Goal: Task Accomplishment & Management: Use online tool/utility

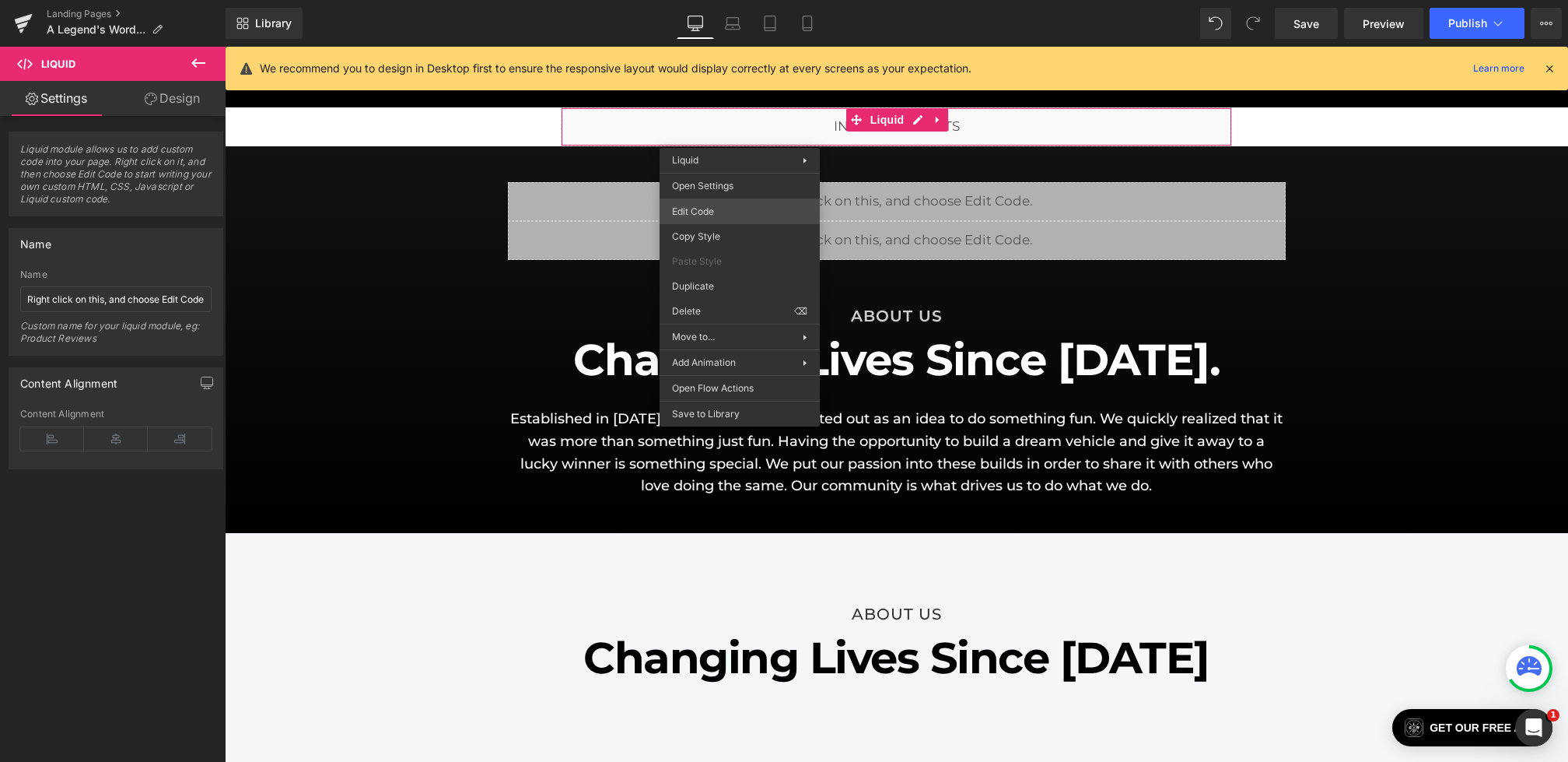
click at [708, 0] on div "Liquid You are previewing how the will restyle your page. You can not edit Elem…" at bounding box center [784, 0] width 1568 height 0
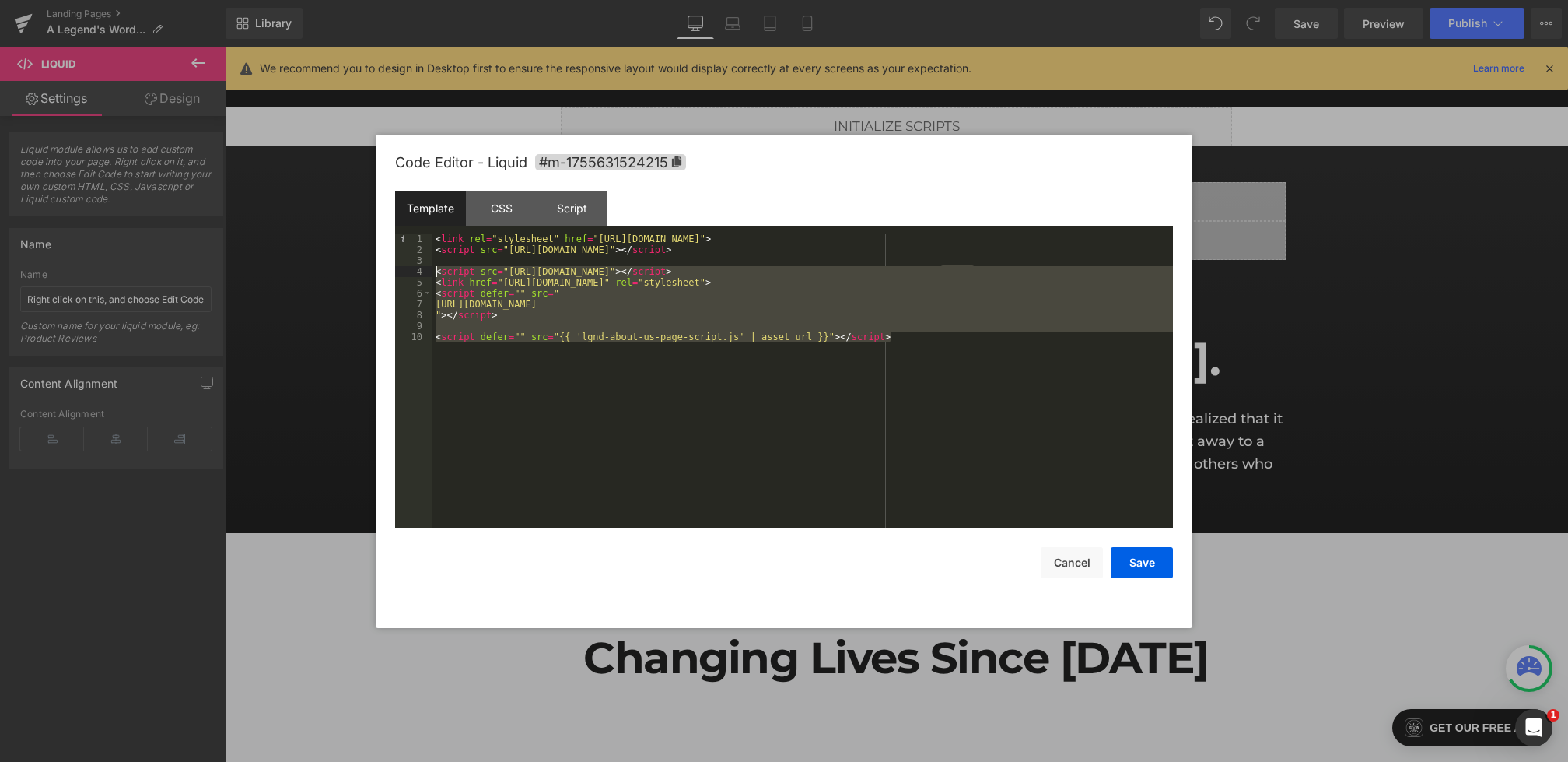
drag, startPoint x: 937, startPoint y: 335, endPoint x: 373, endPoint y: 267, distance: 568.1
click at [373, 267] on body "Liquid You are previewing how the will restyle your page. You can not edit Elem…" at bounding box center [784, 381] width 1568 height 762
click at [1087, 553] on button "Cancel" at bounding box center [1071, 562] width 63 height 31
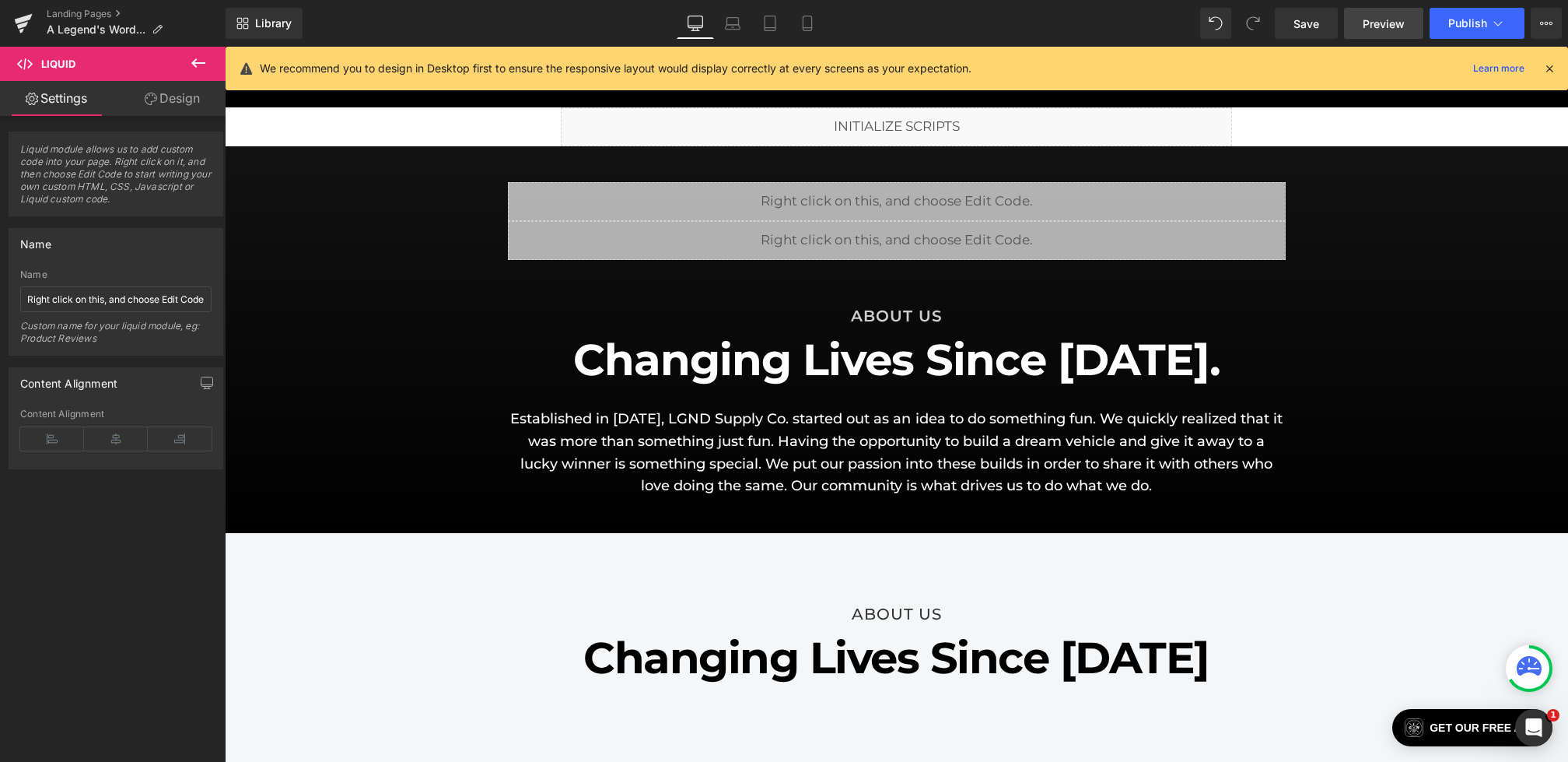
click at [1364, 10] on link "Preview" at bounding box center [1384, 23] width 79 height 31
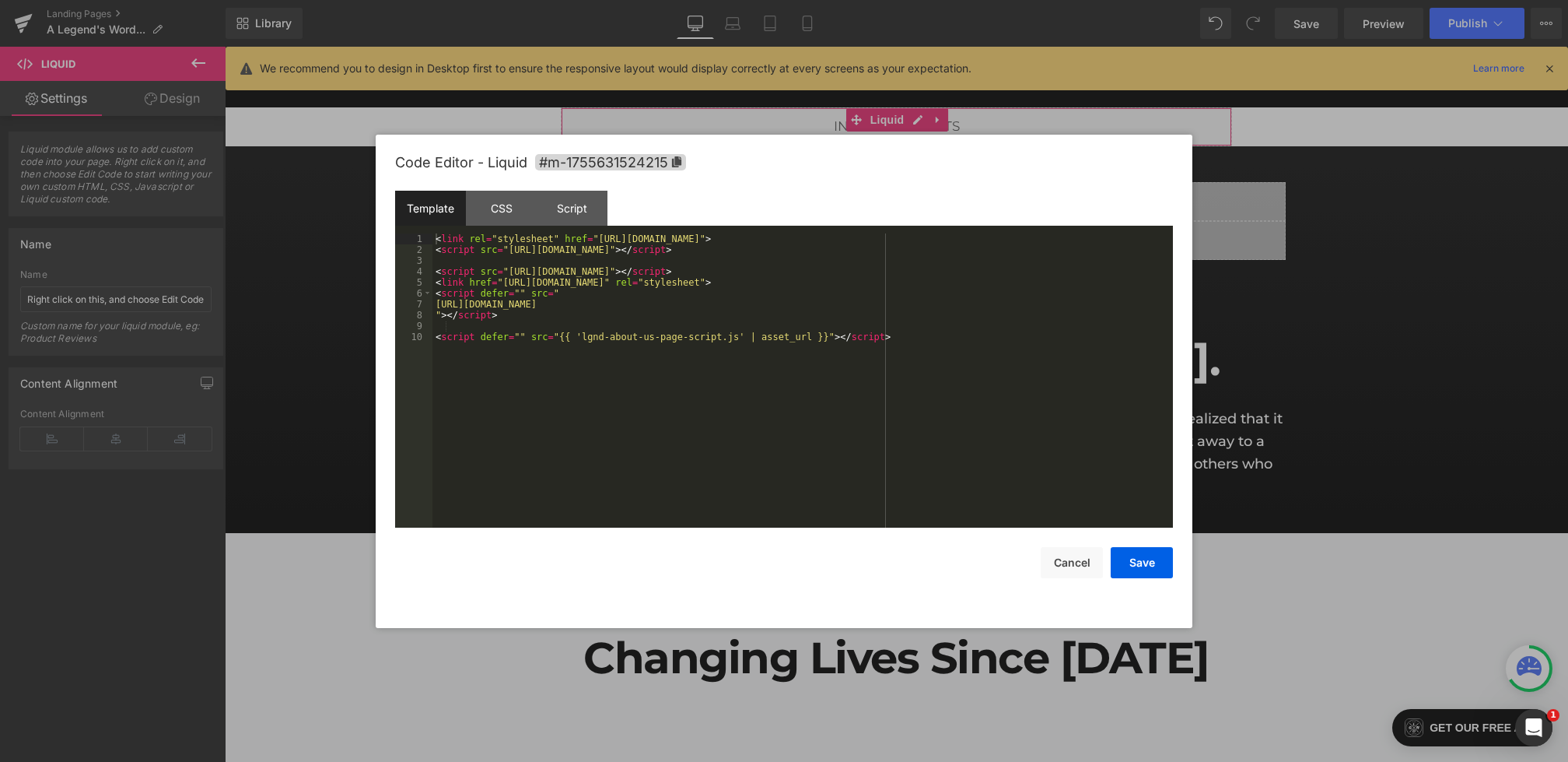
click at [678, 0] on div "Liquid You are previewing how the will restyle your page. You can not edit Elem…" at bounding box center [784, 0] width 1568 height 0
click at [479, 272] on div "< link rel = "stylesheet" href = "[URL][DOMAIN_NAME]" > < script src = "[URL][D…" at bounding box center [802, 391] width 740 height 315
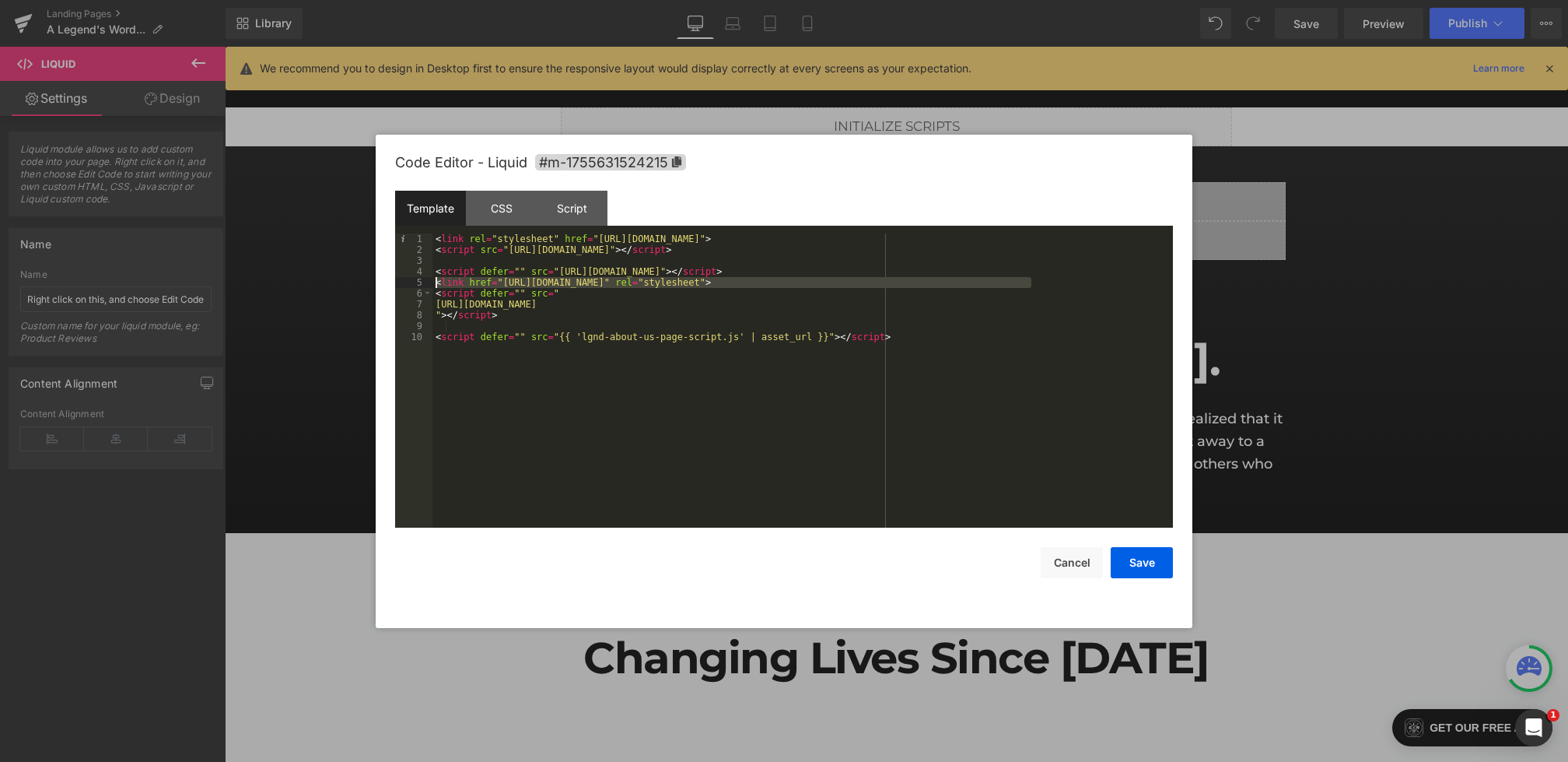
drag, startPoint x: 1053, startPoint y: 283, endPoint x: 394, endPoint y: 288, distance: 659.0
click at [394, 288] on div "Code Editor - Liquid #m-1755631524215 Template CSS Script Data 1 2 3 4 5 6 7 8 …" at bounding box center [784, 381] width 817 height 493
click at [1051, 341] on div "< link rel = "stylesheet" href = "[URL][DOMAIN_NAME]" > < script src = "[URL][D…" at bounding box center [802, 391] width 740 height 315
drag, startPoint x: 1057, startPoint y: 283, endPoint x: 409, endPoint y: 283, distance: 648.0
click at [409, 283] on pre "1 2 3 4 5 6 7 8 9 10 < link rel = "stylesheet" href = "[URL][DOMAIN_NAME]" > < …" at bounding box center [784, 381] width 778 height 294
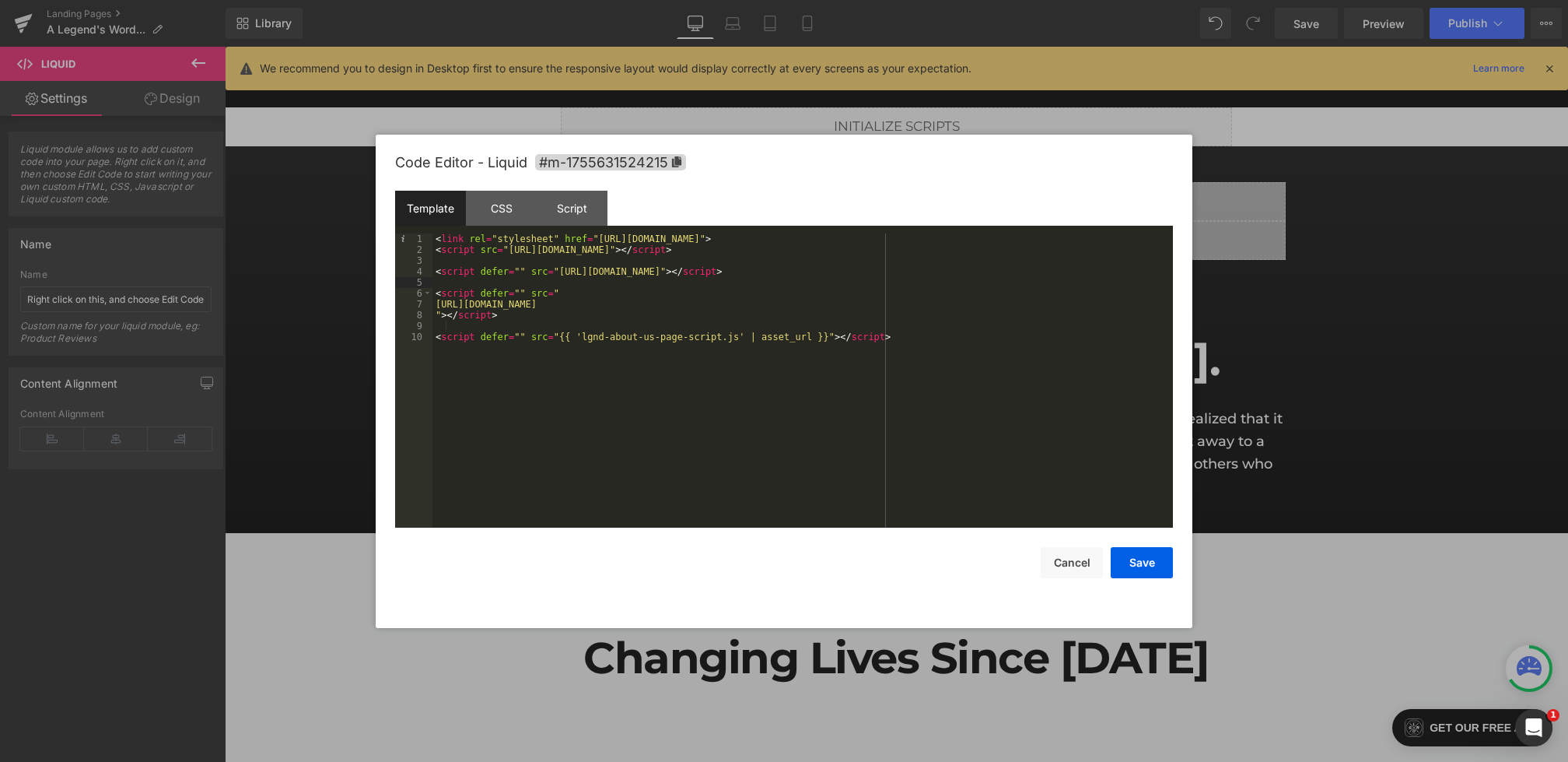
click at [926, 246] on div "< link rel = "stylesheet" href = "[URL][DOMAIN_NAME]" > < script src = "[URL][D…" at bounding box center [802, 391] width 740 height 315
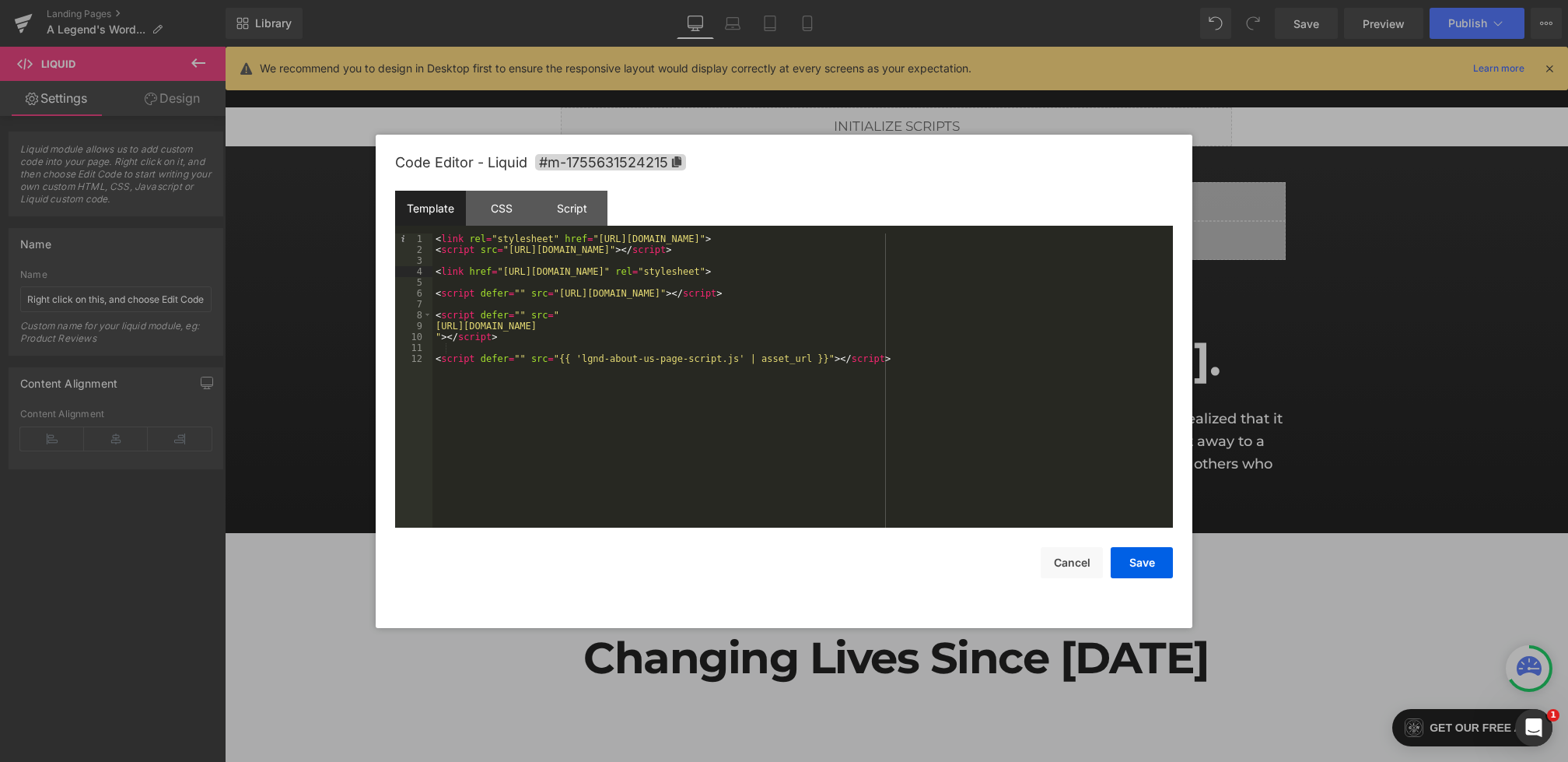
click at [533, 301] on div "< link rel = "stylesheet" href = "[URL][DOMAIN_NAME]" > < script src = "[URL][D…" at bounding box center [802, 391] width 740 height 315
click at [628, 336] on div "< link rel = "stylesheet" href = "[URL][DOMAIN_NAME]" > < script src = "[URL][D…" at bounding box center [802, 391] width 740 height 315
click at [1144, 563] on button "Save" at bounding box center [1142, 562] width 63 height 31
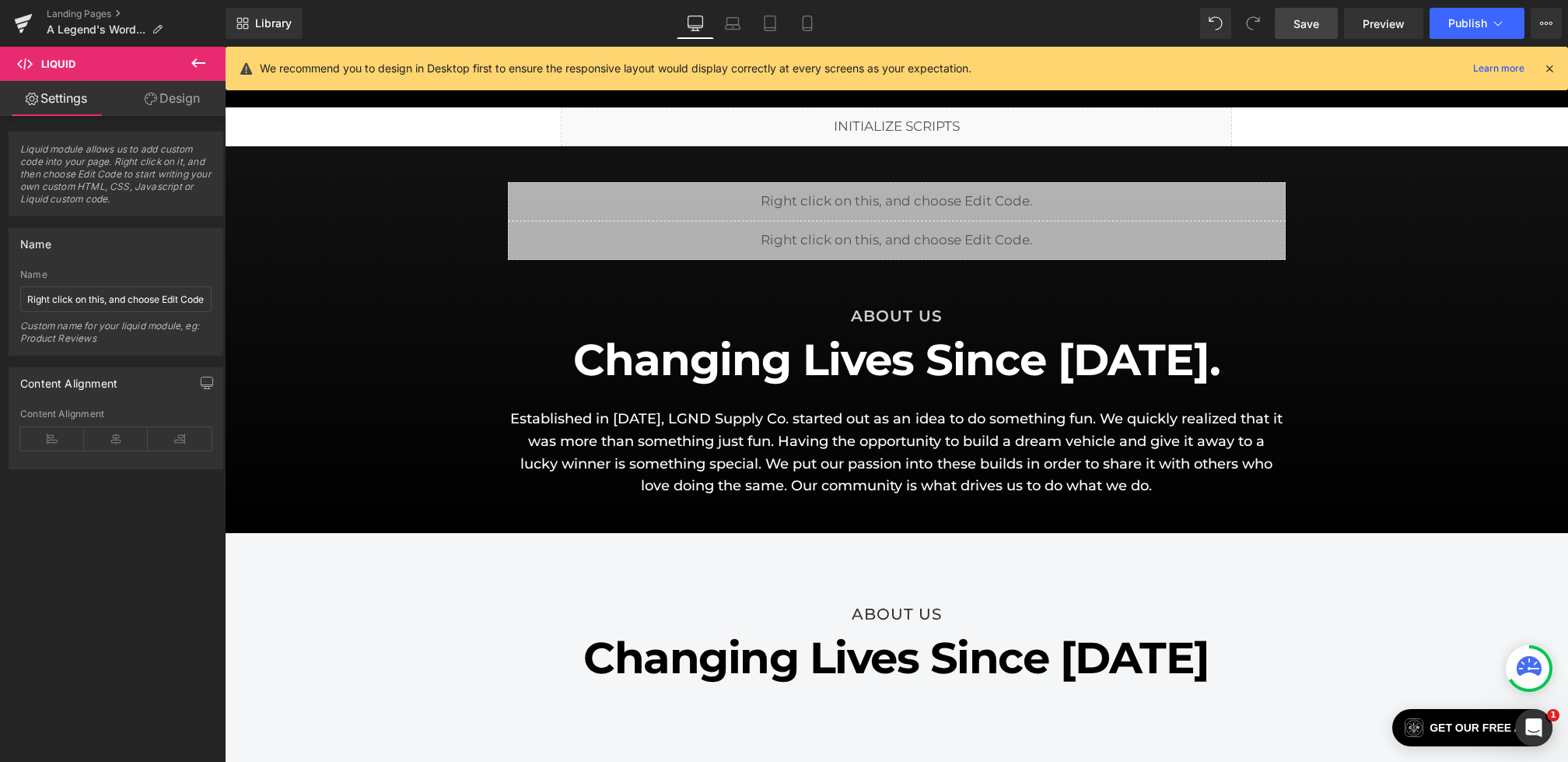
click at [1301, 23] on span "Save" at bounding box center [1306, 24] width 26 height 17
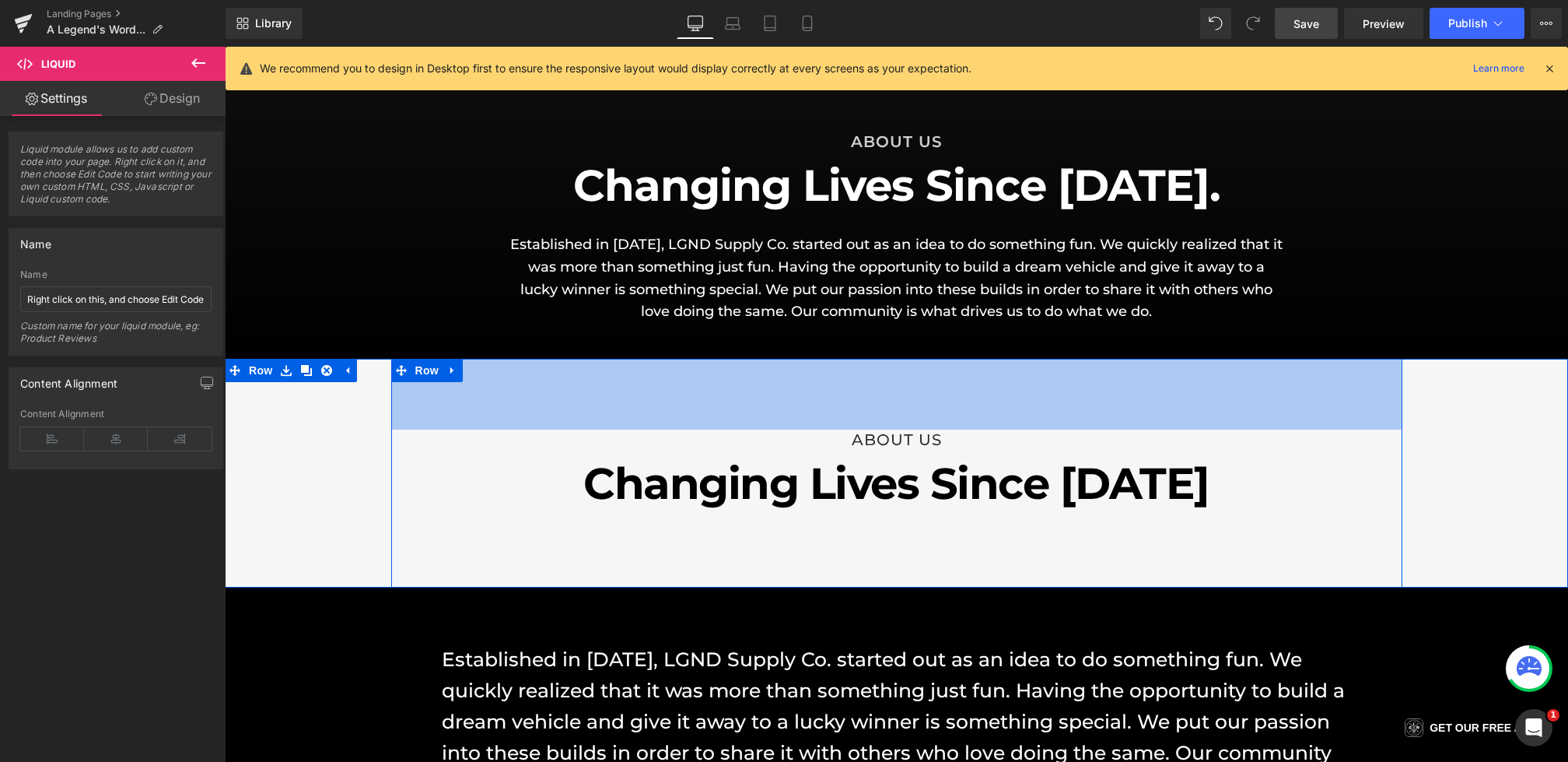
scroll to position [275, 0]
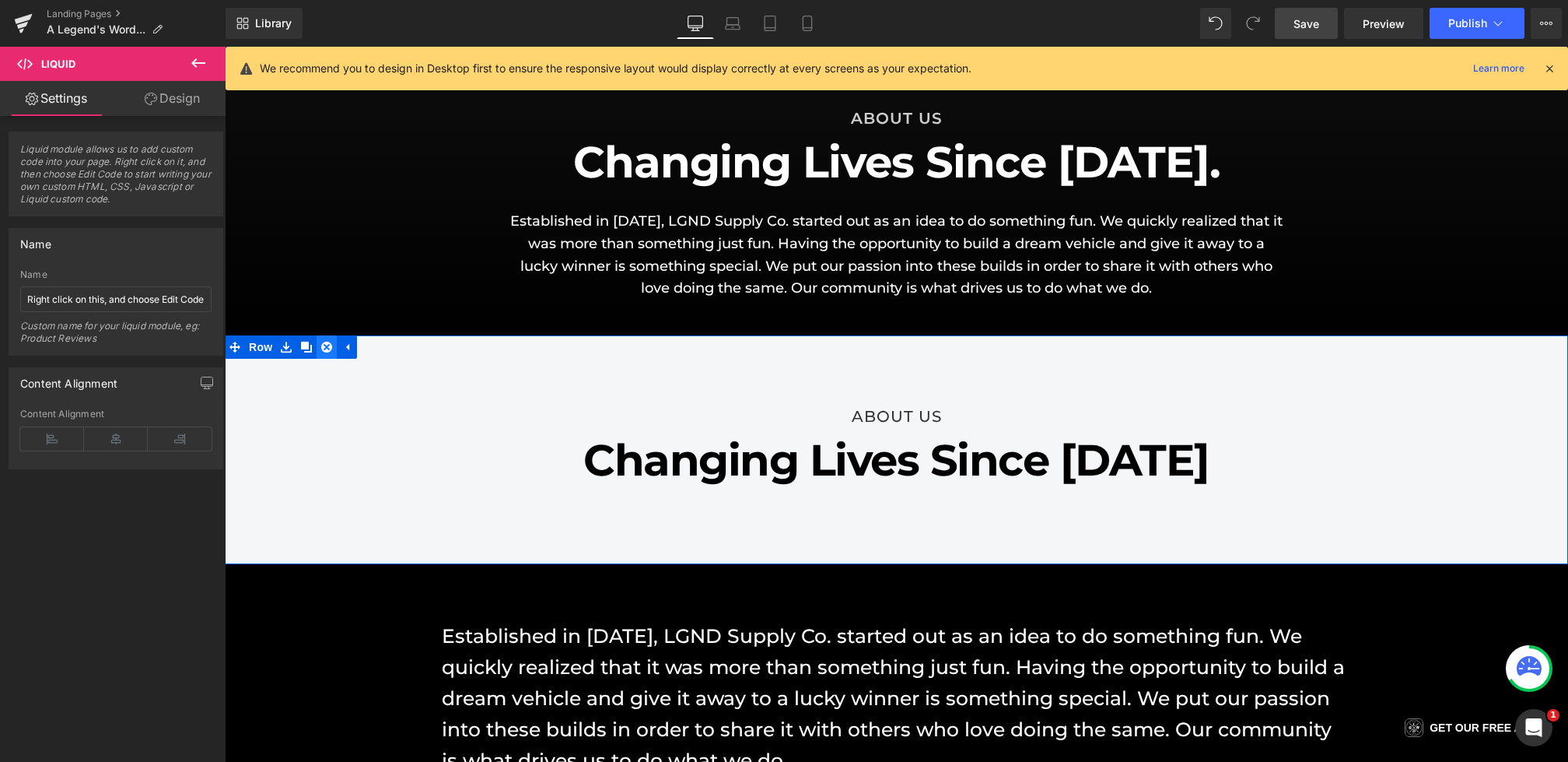
click at [328, 350] on icon at bounding box center [326, 346] width 11 height 11
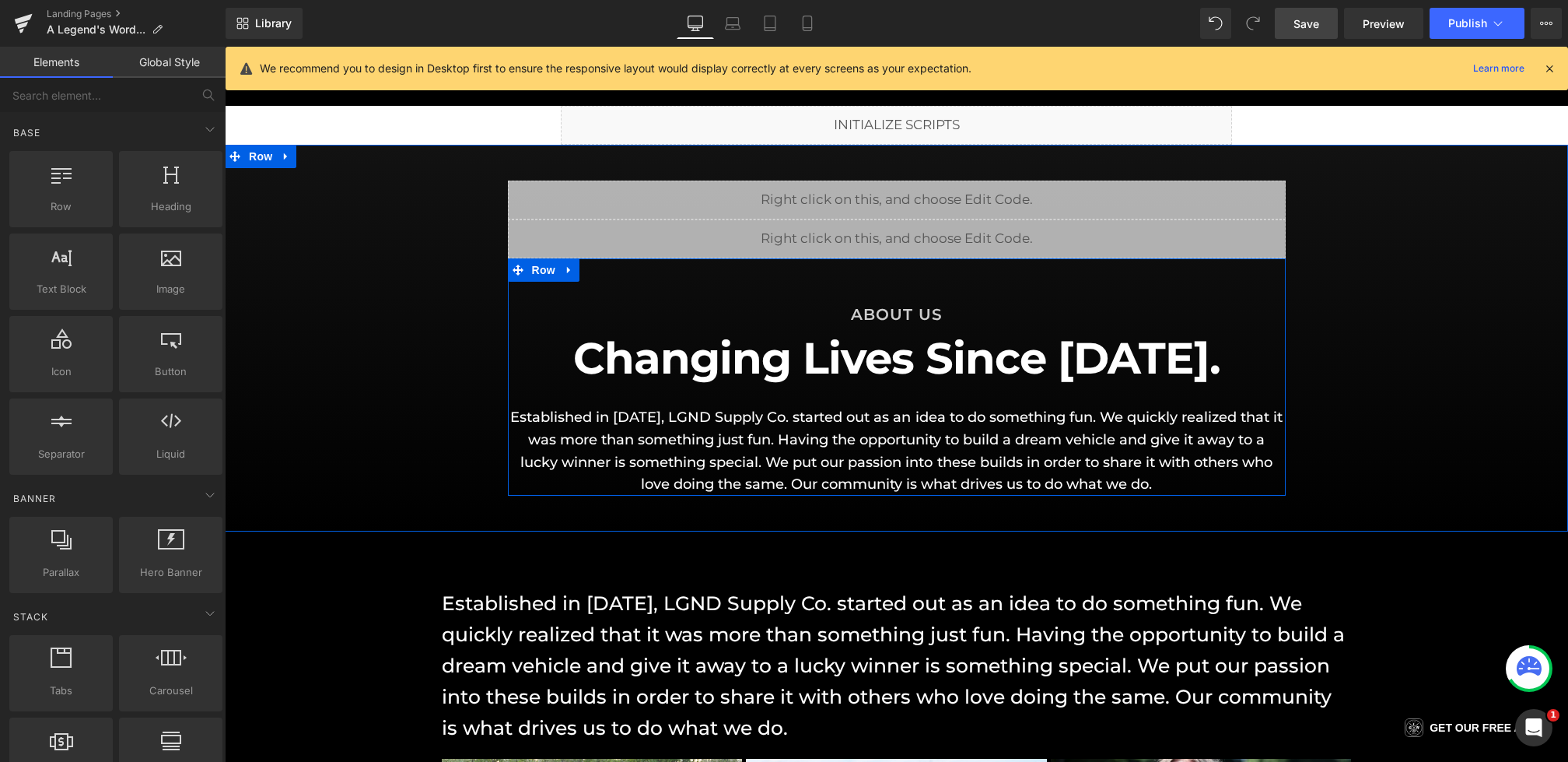
scroll to position [68, 0]
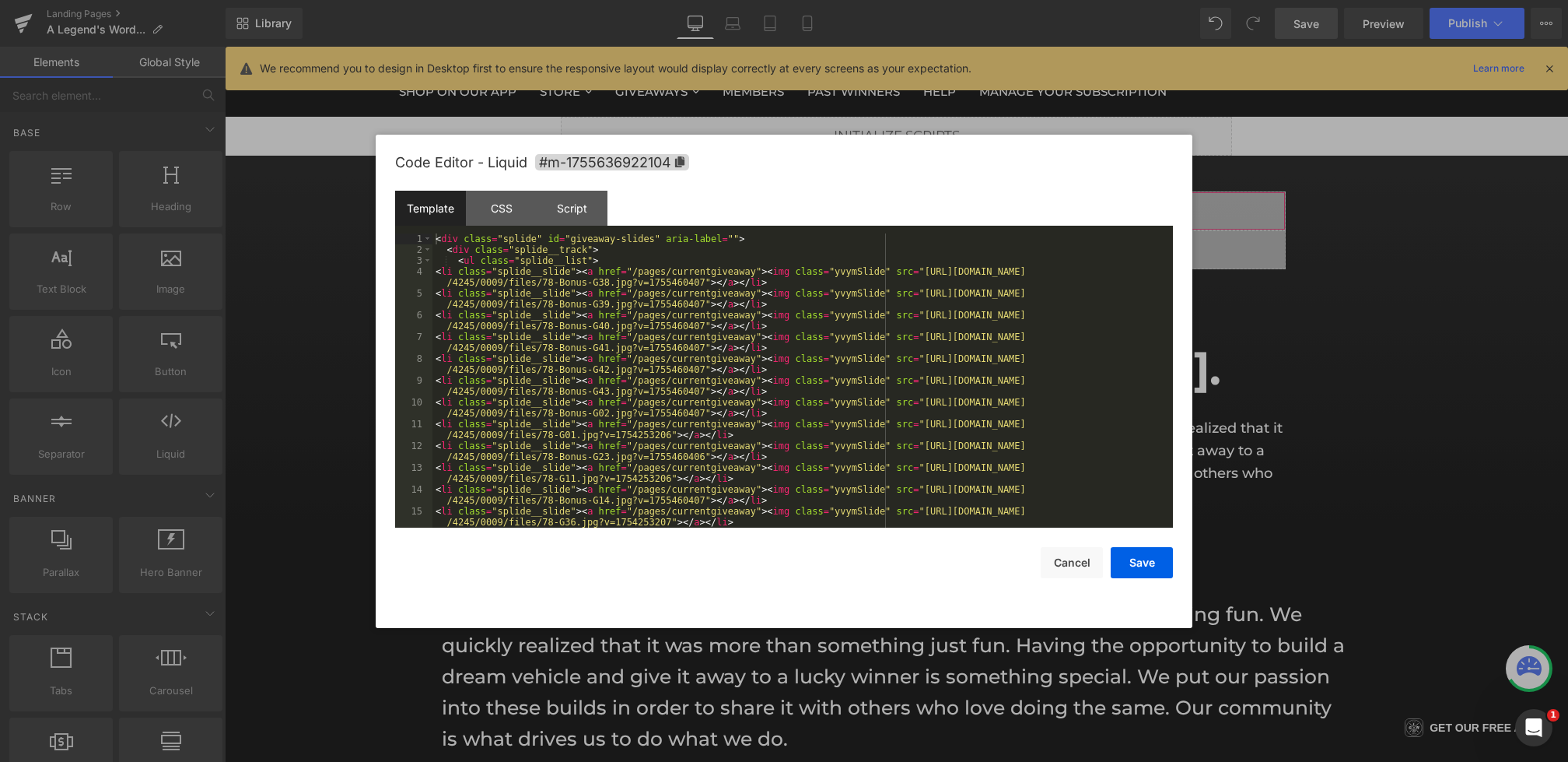
click at [629, 0] on div "Liquid You are previewing how the will restyle your page. You can not edit Elem…" at bounding box center [784, 0] width 1568 height 0
click at [552, 204] on div "Script" at bounding box center [572, 208] width 71 height 35
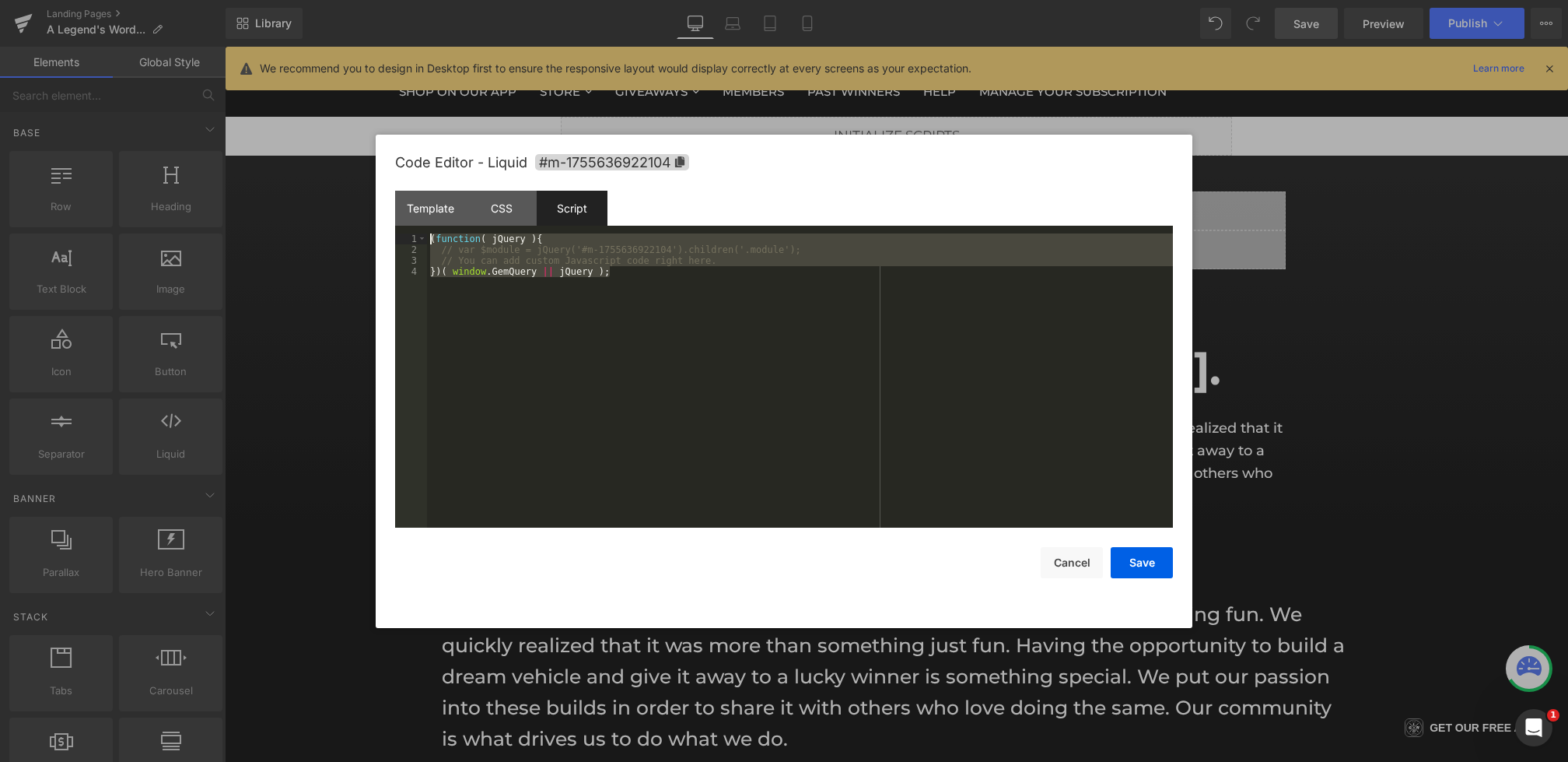
drag, startPoint x: 552, startPoint y: 330, endPoint x: 356, endPoint y: 184, distance: 244.4
click at [356, 184] on body "Liquid You are previewing how the will restyle your page. You can not edit Elem…" at bounding box center [784, 381] width 1568 height 762
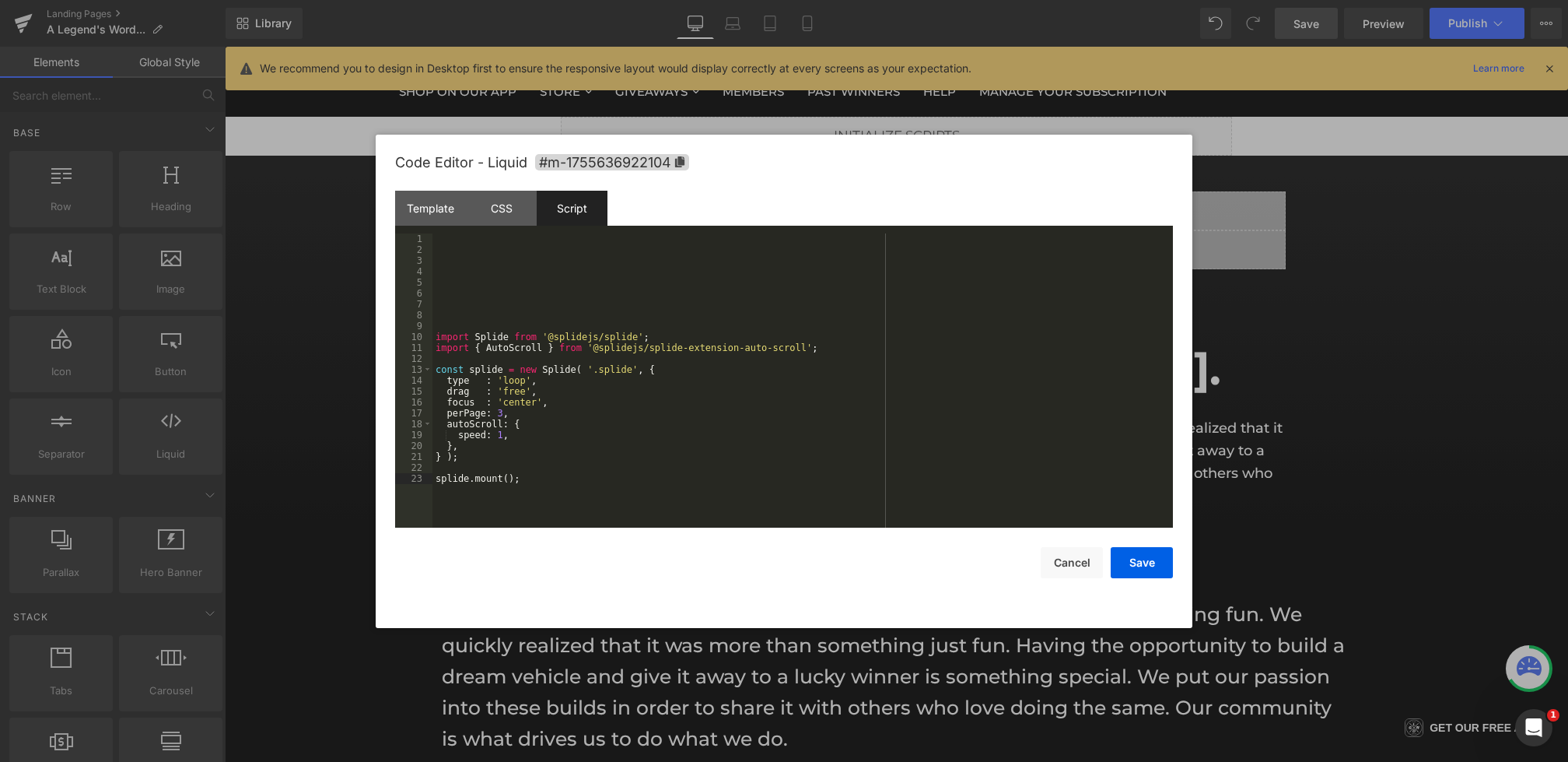
click at [591, 316] on div "import Splide from '@splidejs/splide' ; import { AutoScroll } from '@splidejs/s…" at bounding box center [802, 391] width 740 height 315
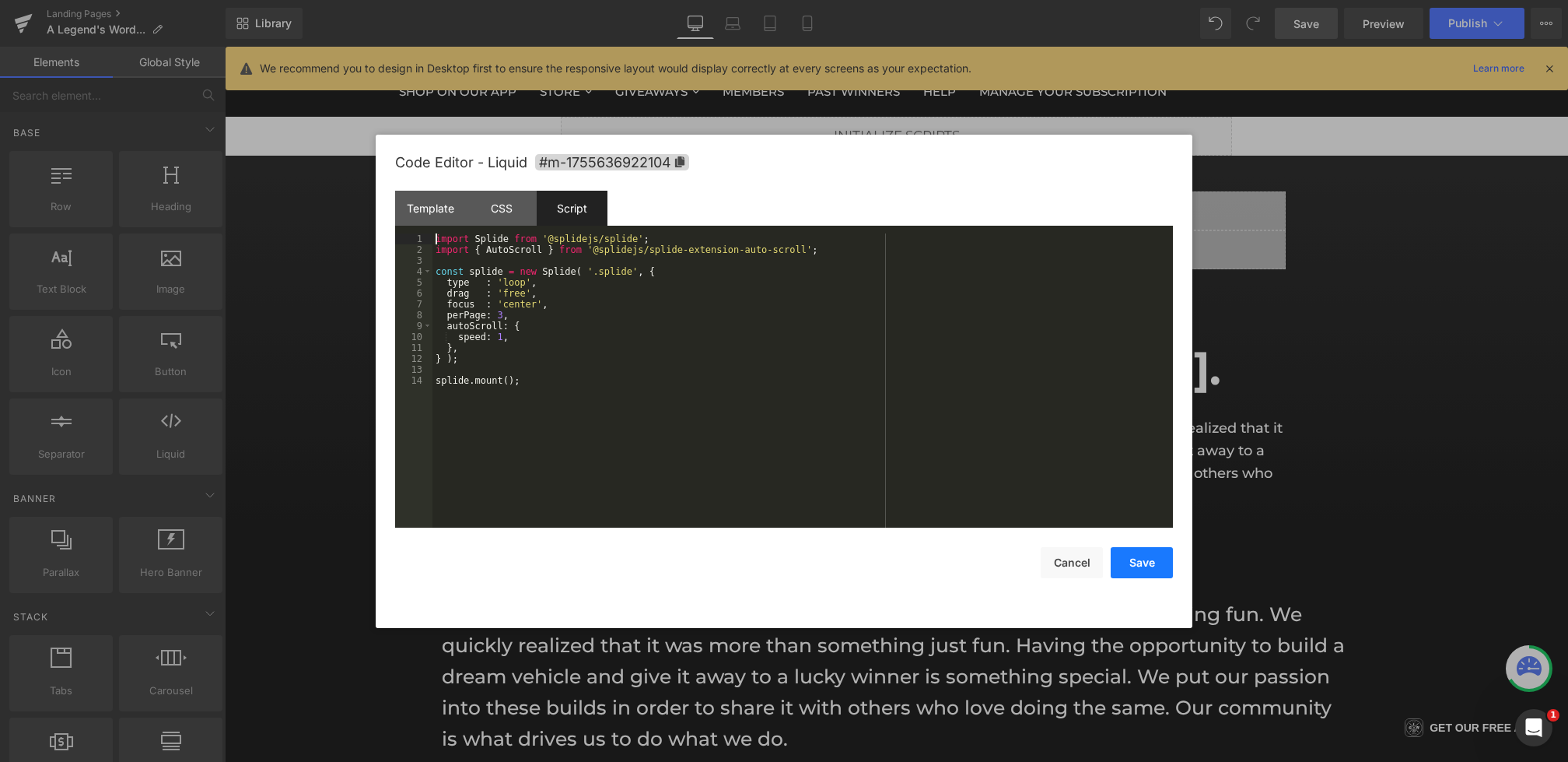
click at [1152, 567] on button "Save" at bounding box center [1142, 562] width 63 height 31
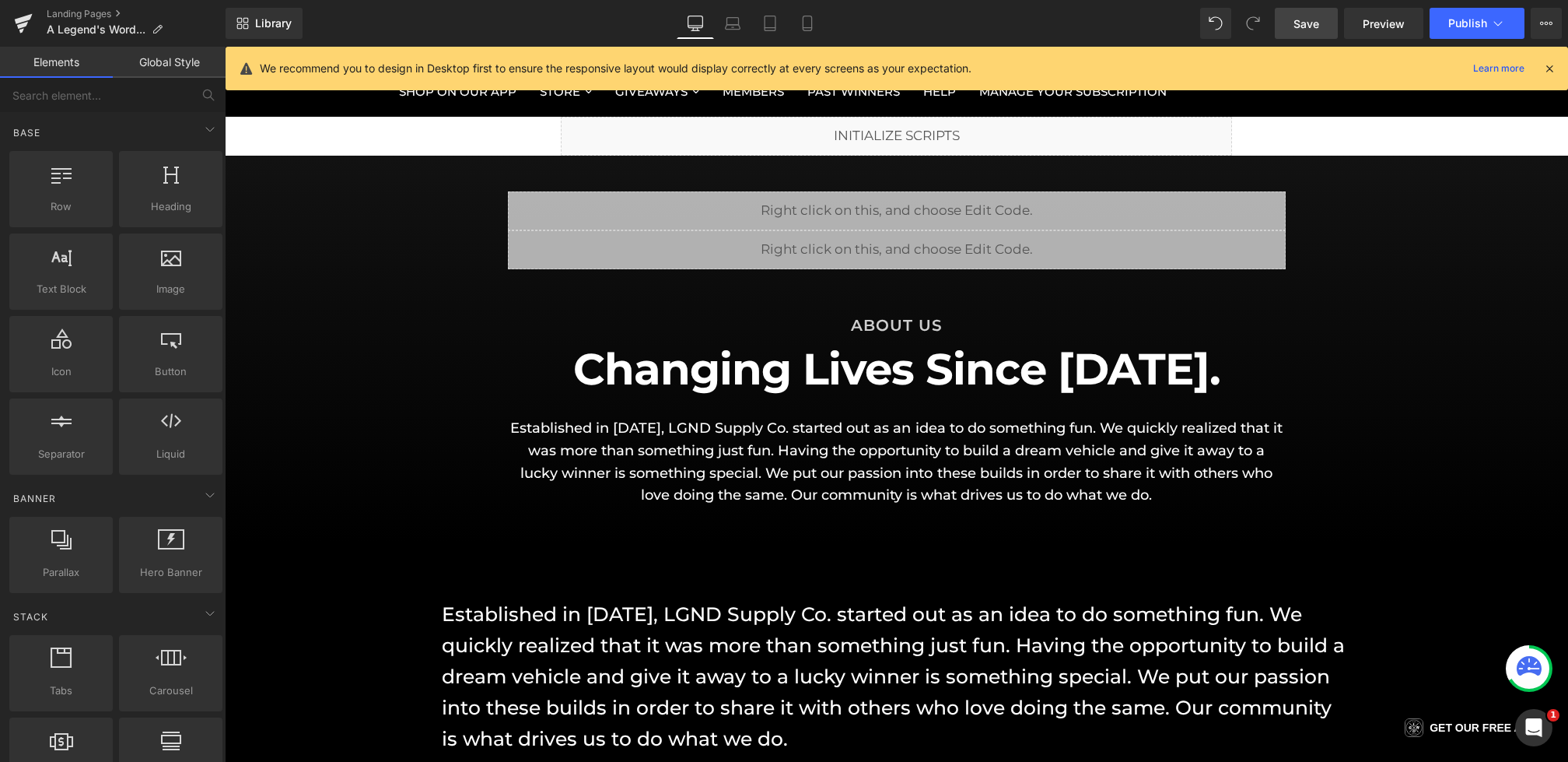
click at [1303, 33] on link "Save" at bounding box center [1307, 23] width 63 height 31
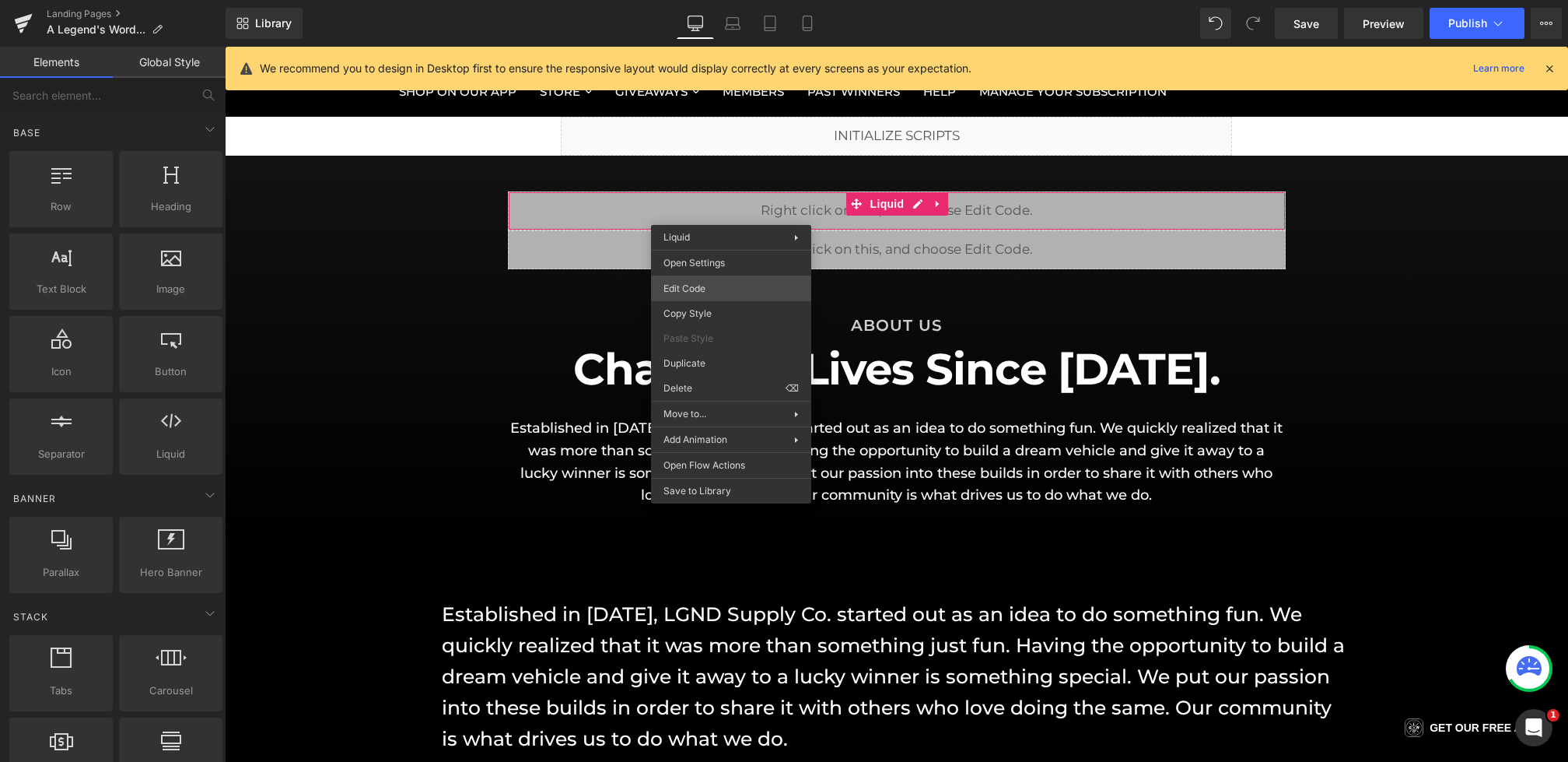
click at [710, 0] on div "Liquid You are previewing how the will restyle your page. You can not edit Elem…" at bounding box center [784, 0] width 1568 height 0
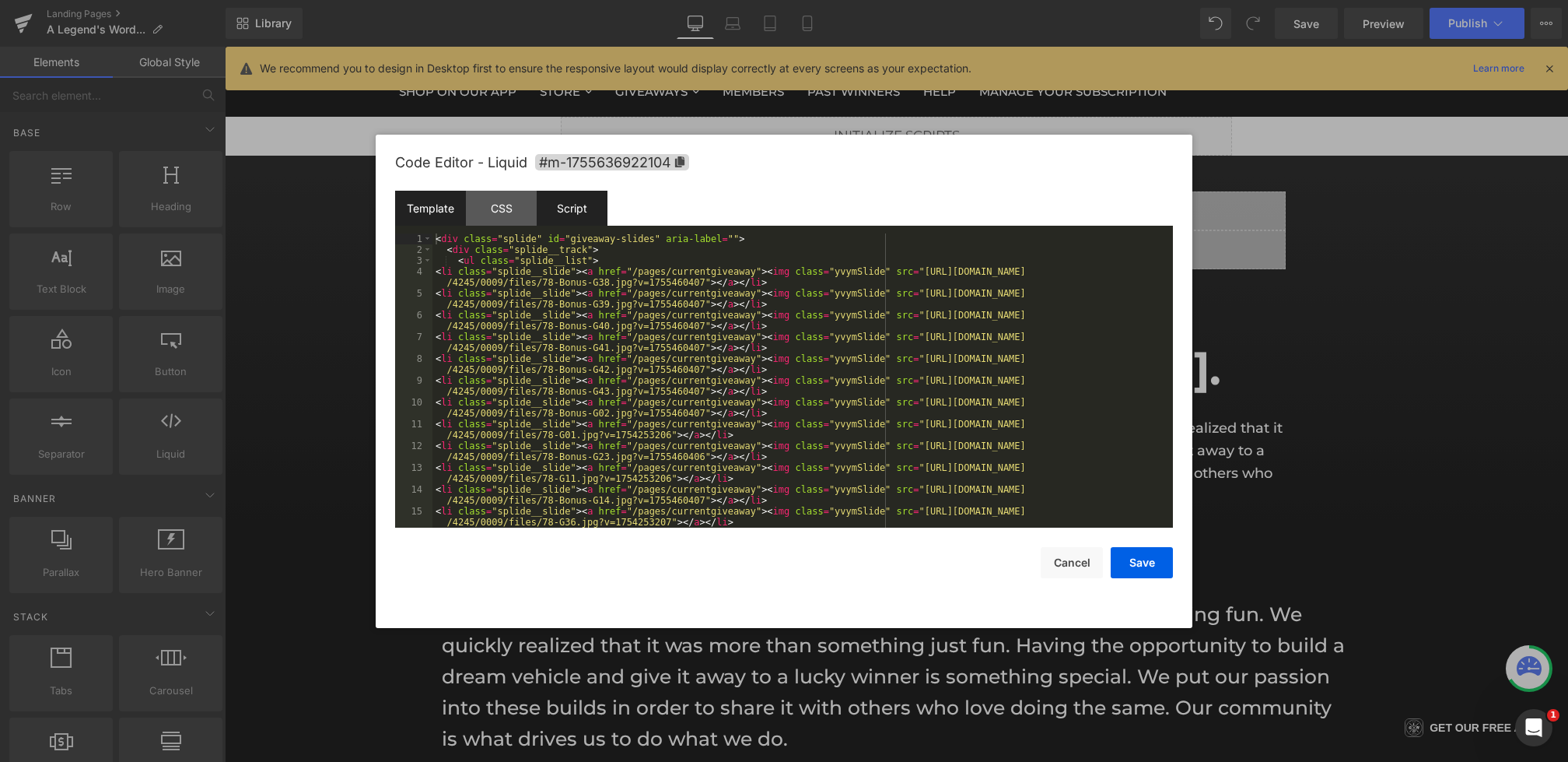
click at [577, 209] on div "Script" at bounding box center [572, 208] width 71 height 35
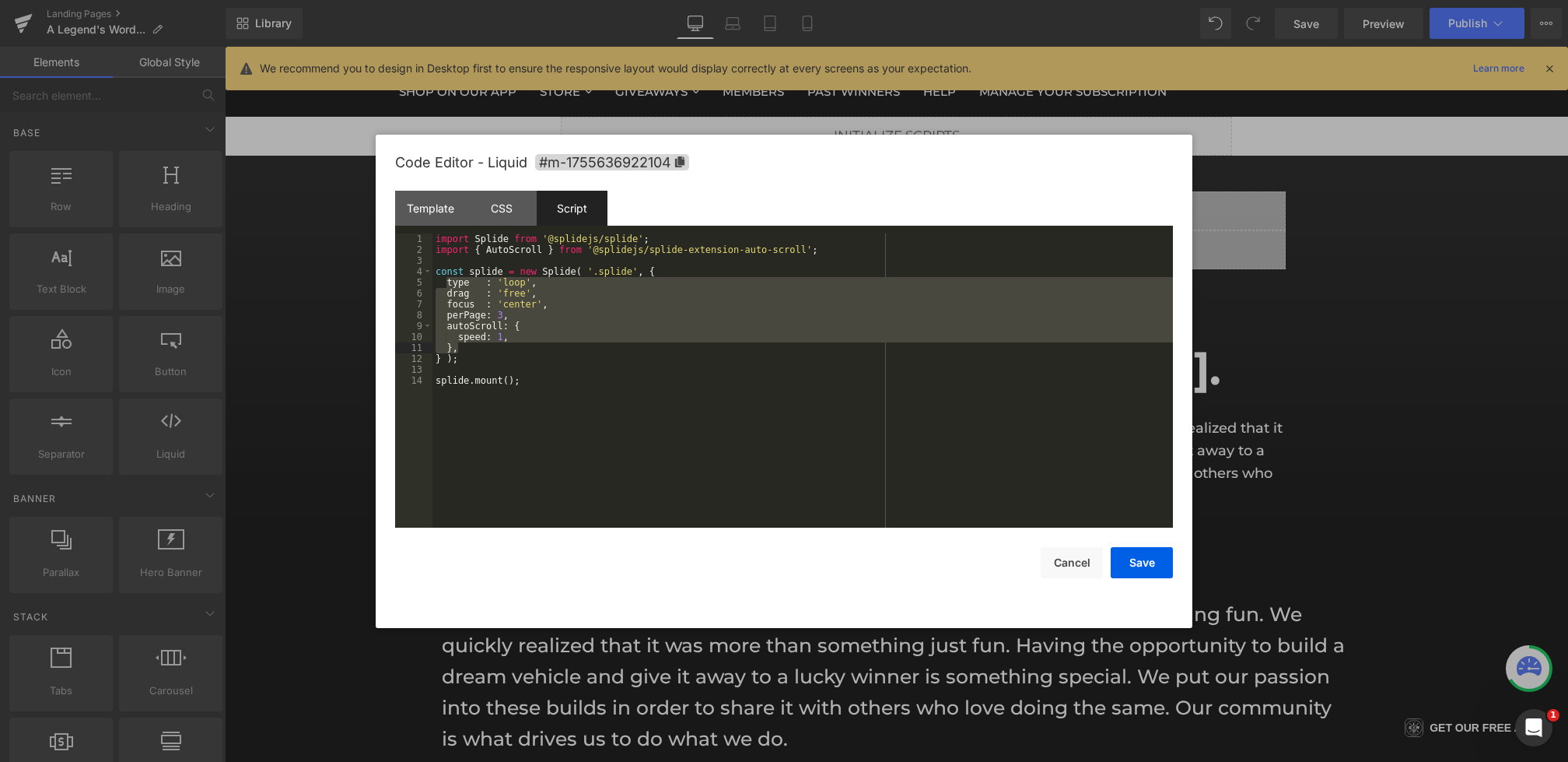
drag, startPoint x: 445, startPoint y: 281, endPoint x: 558, endPoint y: 352, distance: 133.5
click at [558, 352] on div "import Splide from '@splidejs/splide' ; import { AutoScroll } from '@splidejs/s…" at bounding box center [802, 391] width 740 height 315
click at [442, 215] on div "Template" at bounding box center [431, 208] width 71 height 35
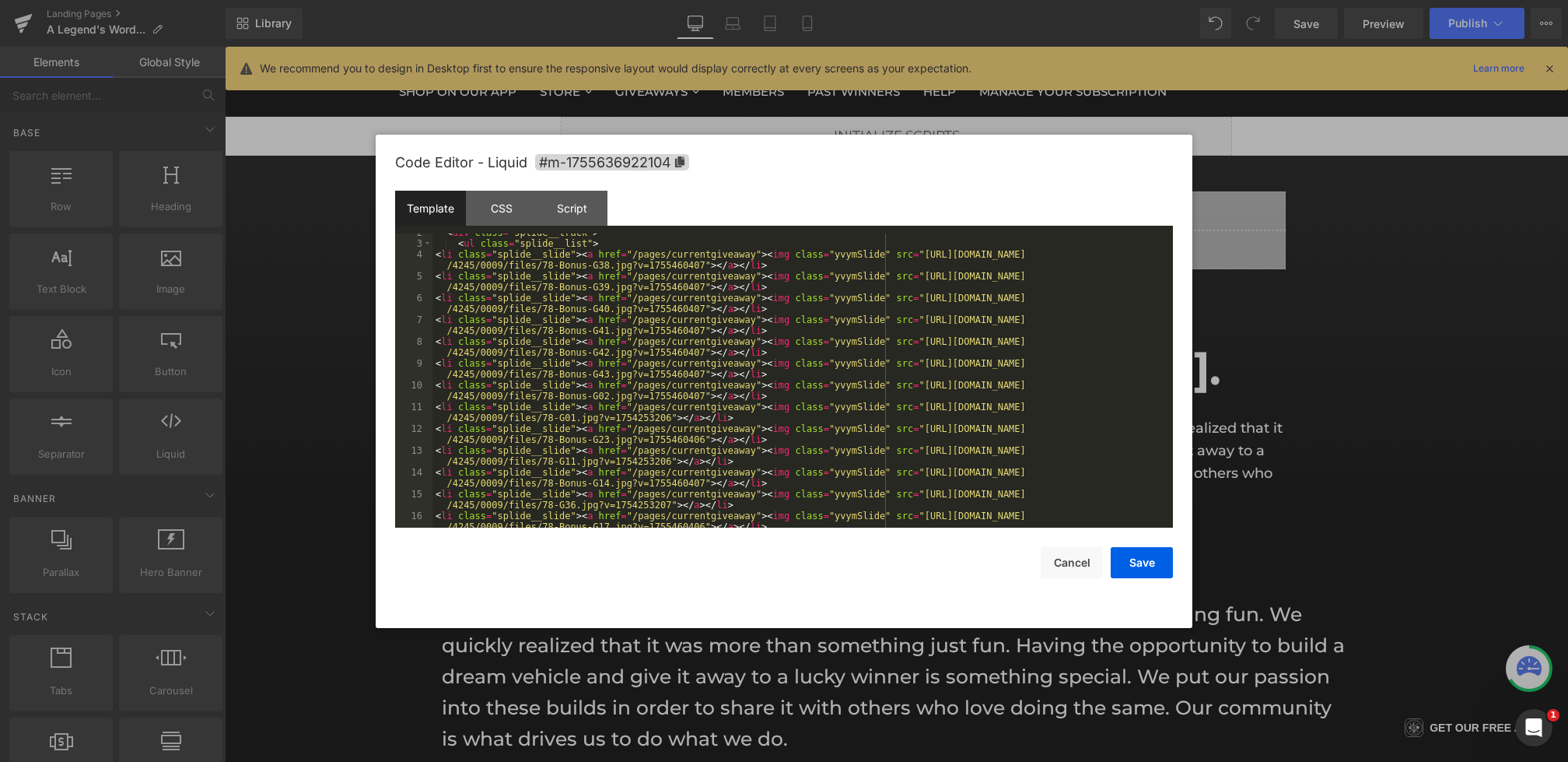
scroll to position [283, 0]
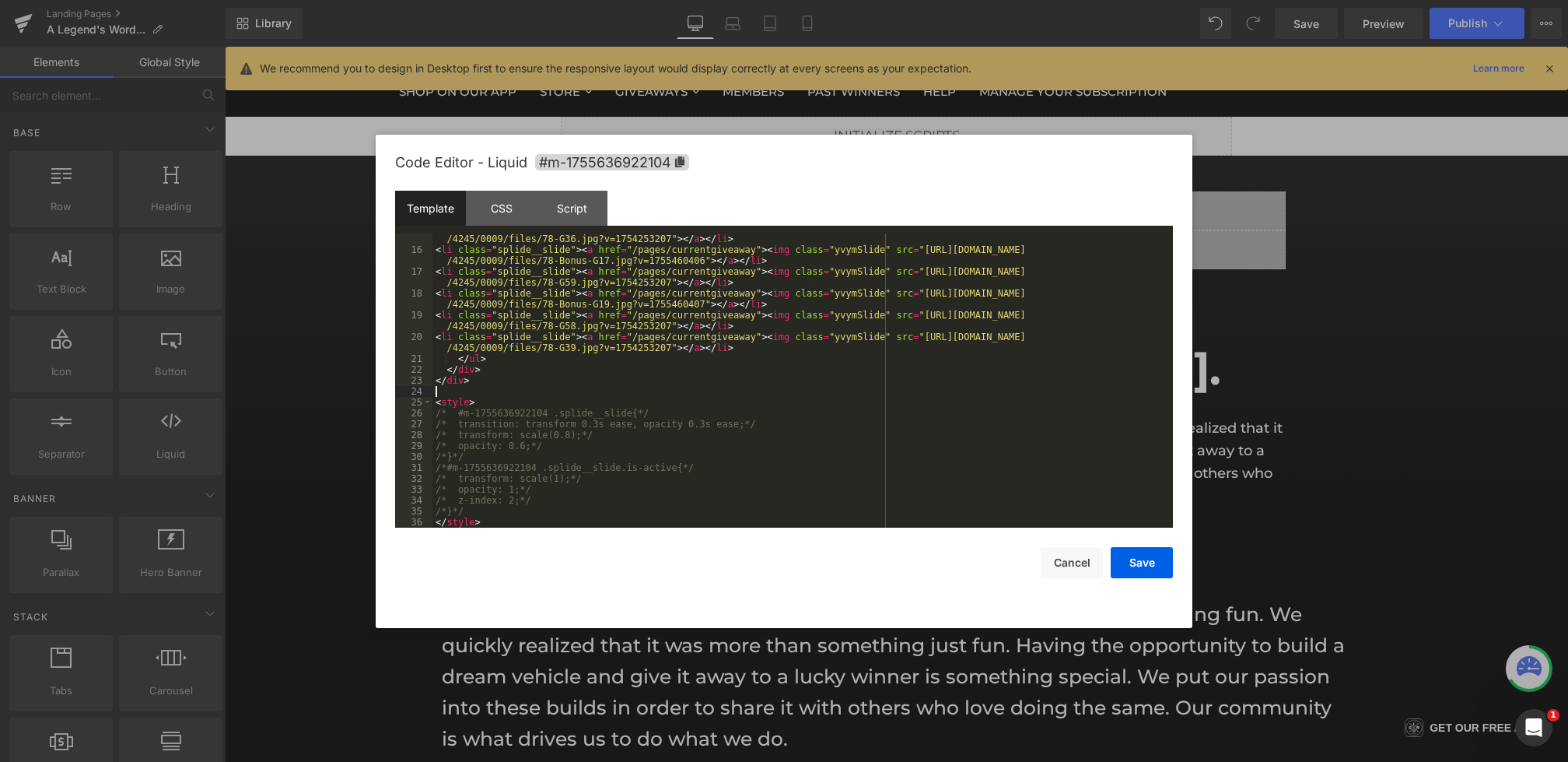
click at [511, 392] on div "< li class = "splide__slide" > < a href = "/pages/currentgiveaway" > < img clas…" at bounding box center [799, 386] width 734 height 327
click at [511, 384] on div "< li class = "splide__slide" > < a href = "/pages/currentgiveaway" > < img clas…" at bounding box center [799, 386] width 734 height 327
drag, startPoint x: 496, startPoint y: 402, endPoint x: 466, endPoint y: 402, distance: 30.0
click at [466, 402] on div "< li class = "splide__slide" > < a href = "/pages/currentgiveaway" > < img clas…" at bounding box center [799, 386] width 734 height 327
click at [617, 390] on div "< li class = "splide__slide" > < a href = "/pages/currentgiveaway" > < img clas…" at bounding box center [799, 386] width 734 height 327
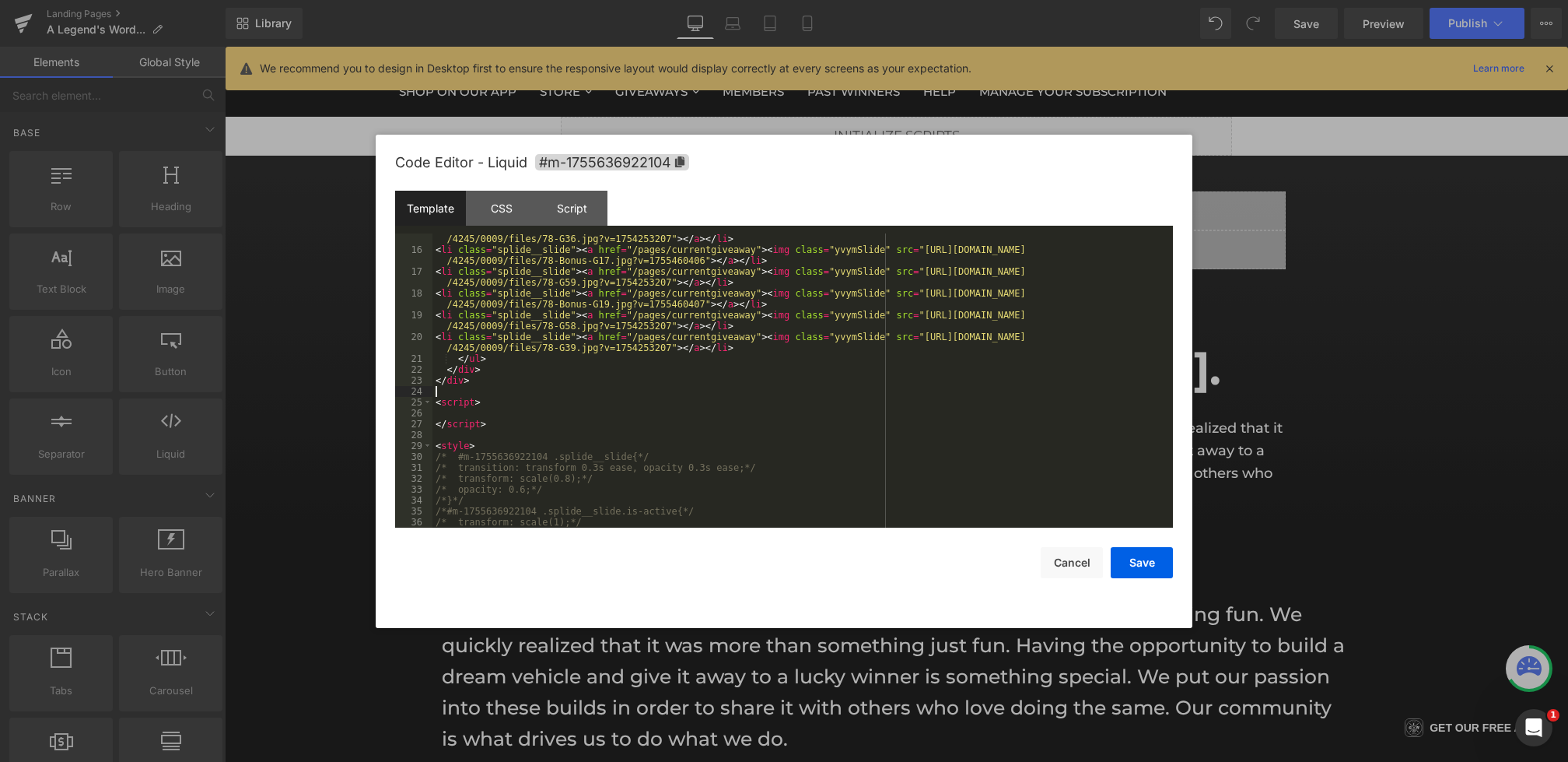
click at [602, 399] on div "< li class = "splide__slide" > < a href = "/pages/currentgiveaway" > < img clas…" at bounding box center [799, 386] width 734 height 327
drag, startPoint x: 481, startPoint y: 405, endPoint x: 310, endPoint y: 405, distance: 171.0
click at [310, 405] on body "Liquid You are previewing how the will restyle your page. You can not edit Elem…" at bounding box center [784, 381] width 1568 height 762
click at [677, 401] on div "< li class = "splide__slide" > < a href = "/pages/currentgiveaway" > < img clas…" at bounding box center [799, 386] width 734 height 327
drag, startPoint x: 517, startPoint y: 442, endPoint x: 374, endPoint y: 442, distance: 143.0
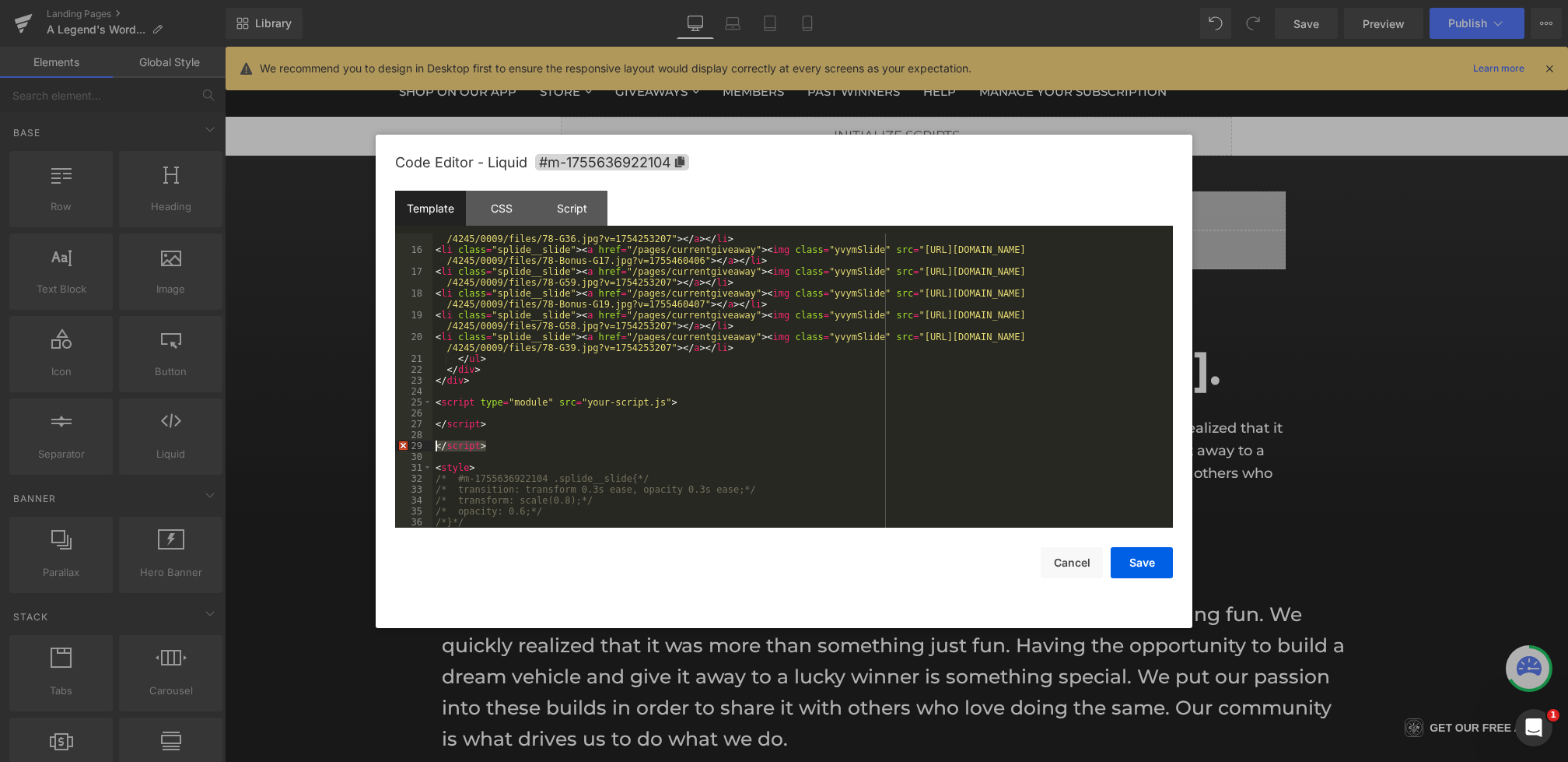
click at [374, 442] on body "Liquid You are previewing how the will restyle your page. You can not edit Elem…" at bounding box center [784, 381] width 1568 height 762
click at [434, 426] on div "< li class = "splide__slide" > < a href = "/pages/currentgiveaway" > < img clas…" at bounding box center [799, 386] width 734 height 327
click at [590, 197] on div "Script" at bounding box center [572, 208] width 71 height 35
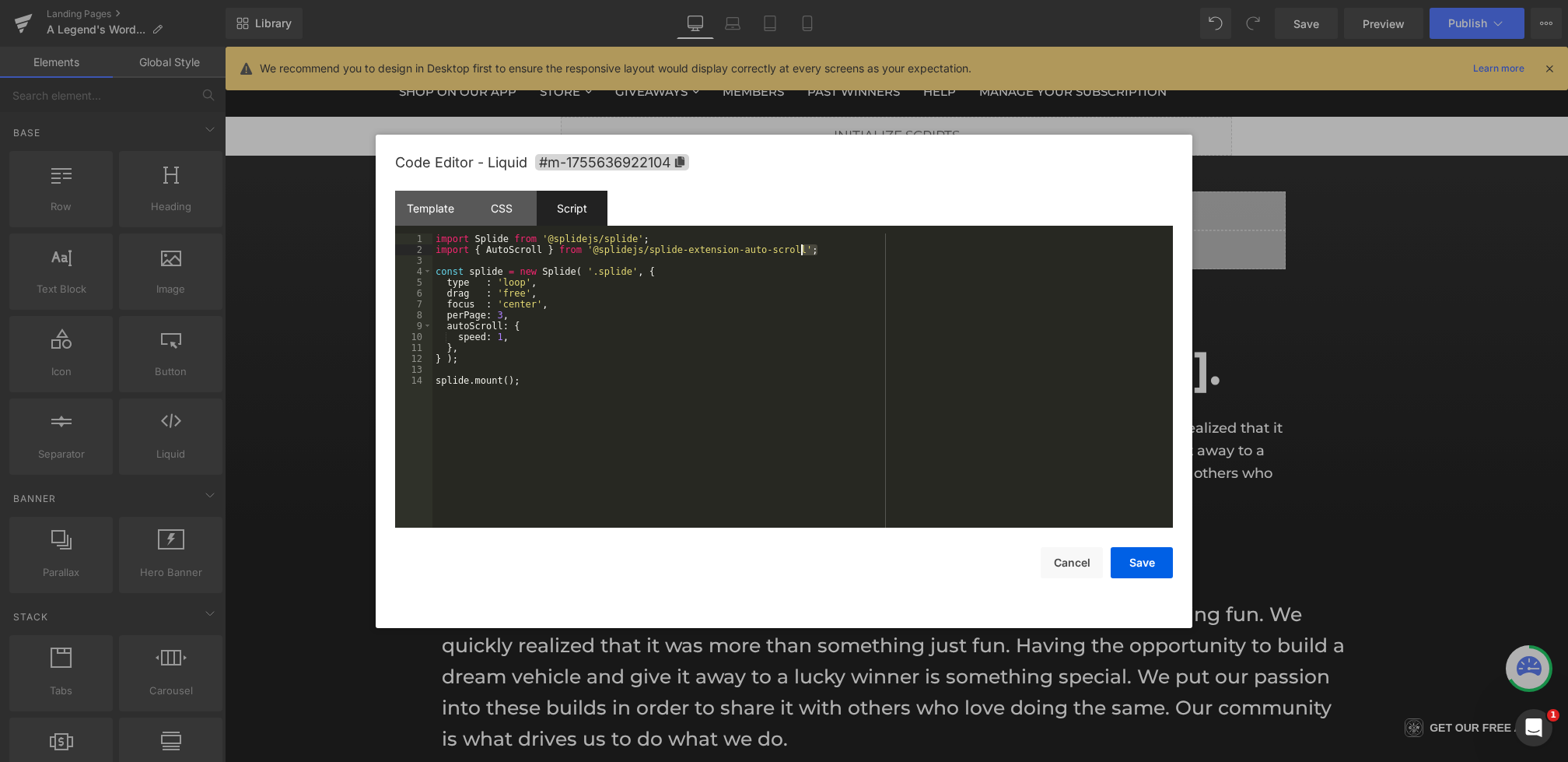
drag, startPoint x: 880, startPoint y: 247, endPoint x: 222, endPoint y: 176, distance: 661.8
click at [222, 176] on body "Liquid You are previewing how the will restyle your page. You can not edit Elem…" at bounding box center [784, 381] width 1568 height 762
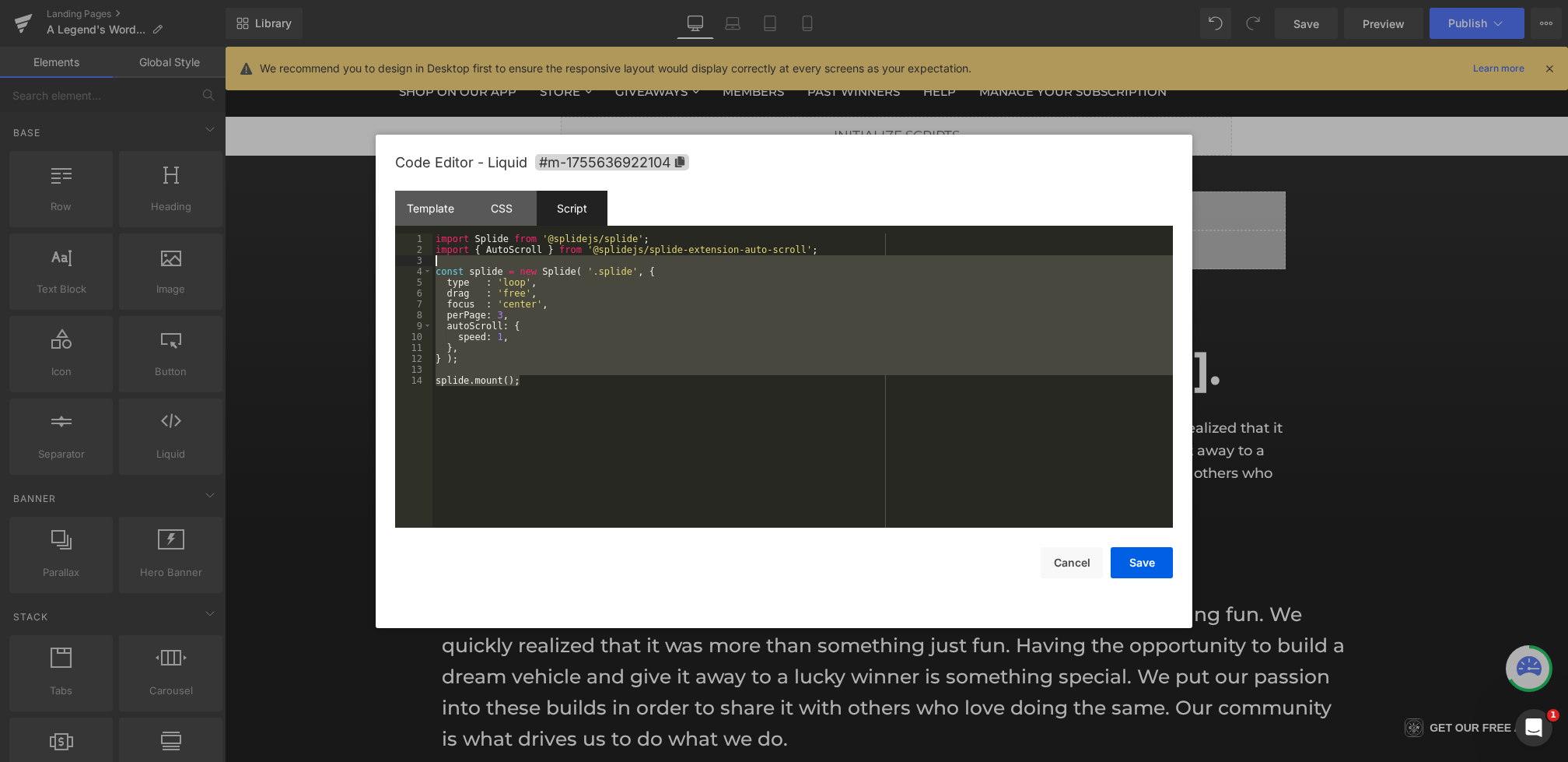
drag, startPoint x: 547, startPoint y: 390, endPoint x: 355, endPoint y: 207, distance: 265.2
click at [355, 207] on body "Liquid You are previewing how the will restyle your page. You can not edit Elem…" at bounding box center [784, 381] width 1568 height 762
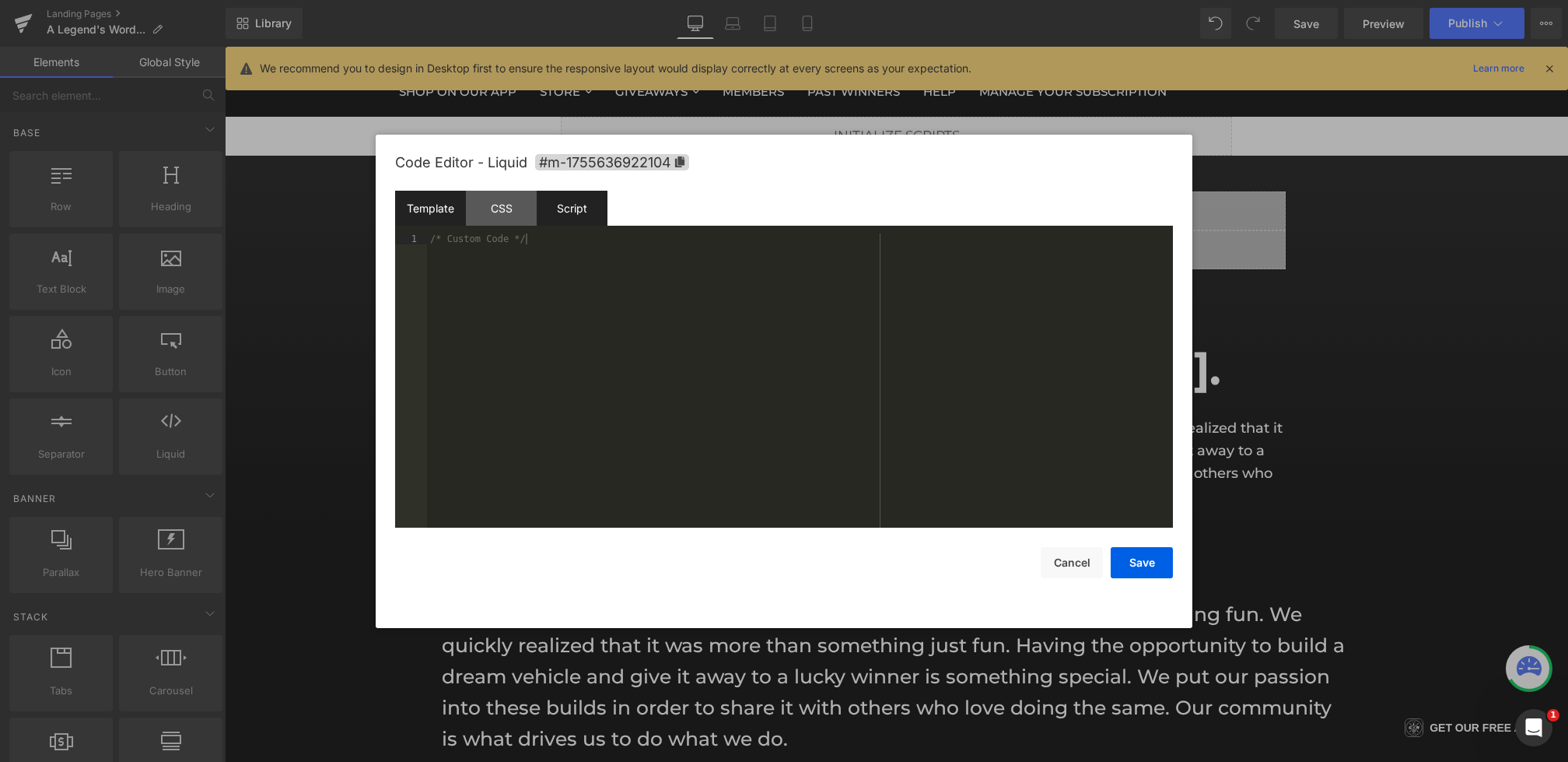
click at [422, 213] on div "Template" at bounding box center [431, 208] width 71 height 35
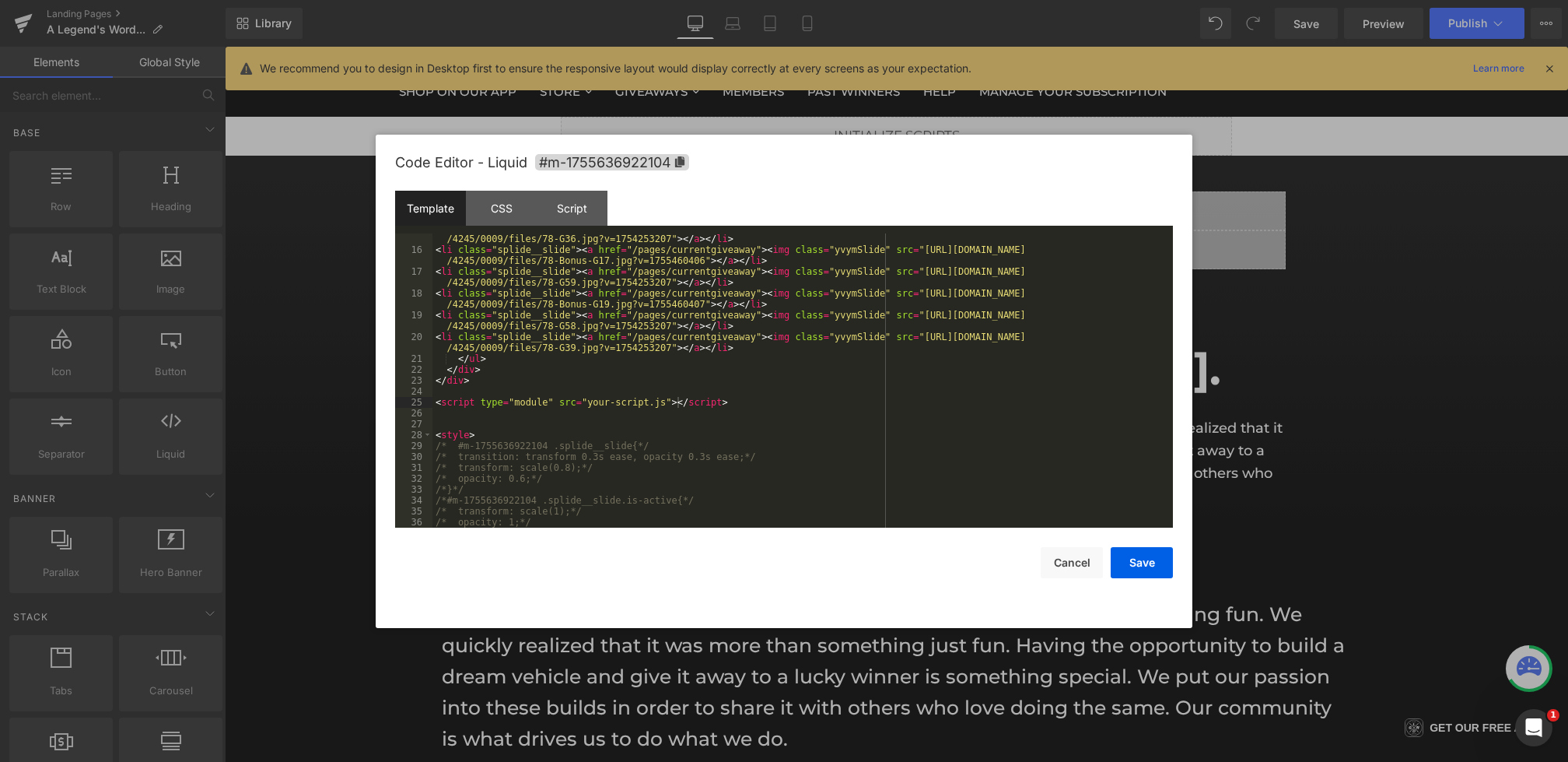
scroll to position [315, 0]
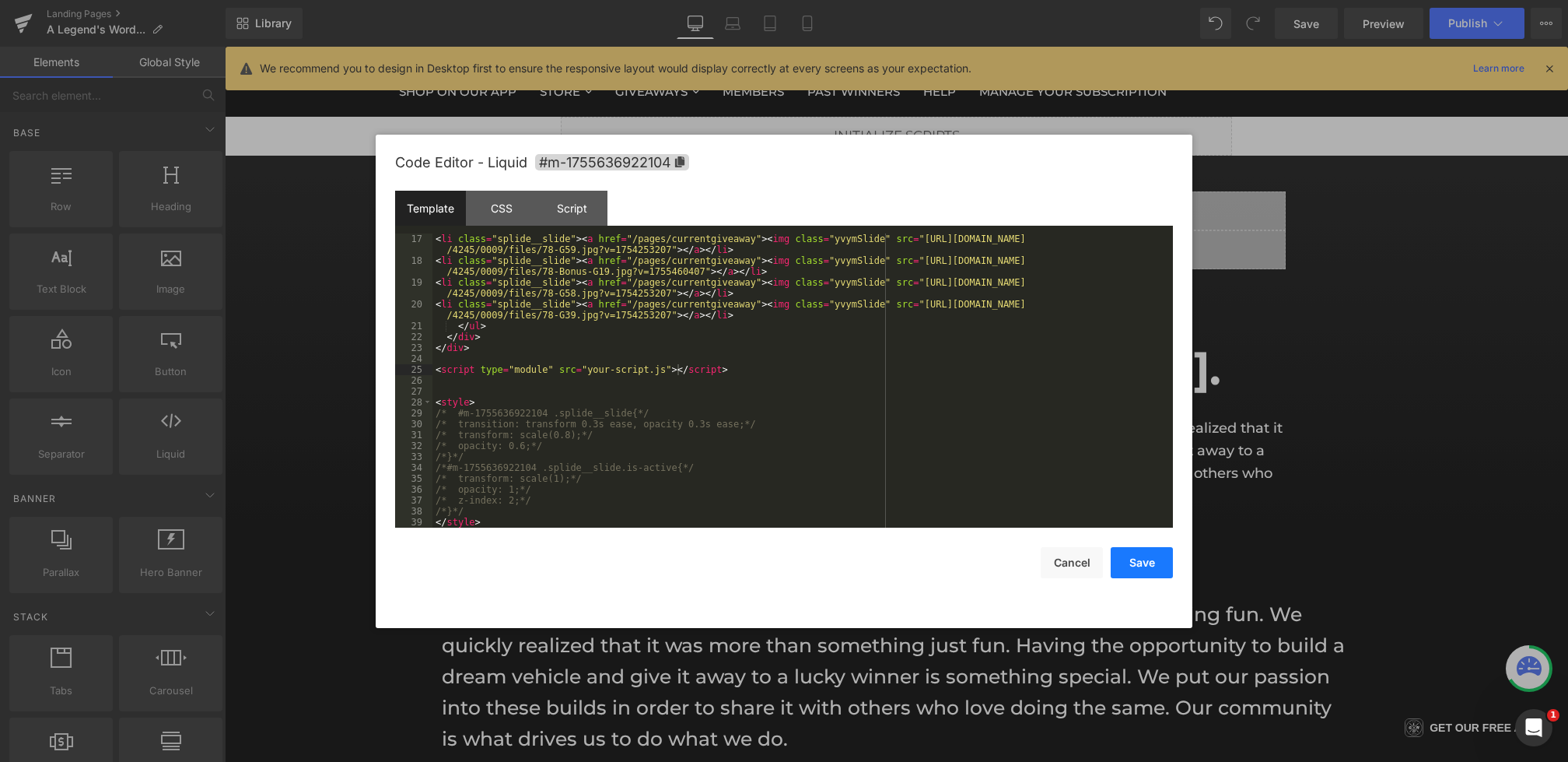
click at [1154, 566] on button "Save" at bounding box center [1142, 562] width 63 height 31
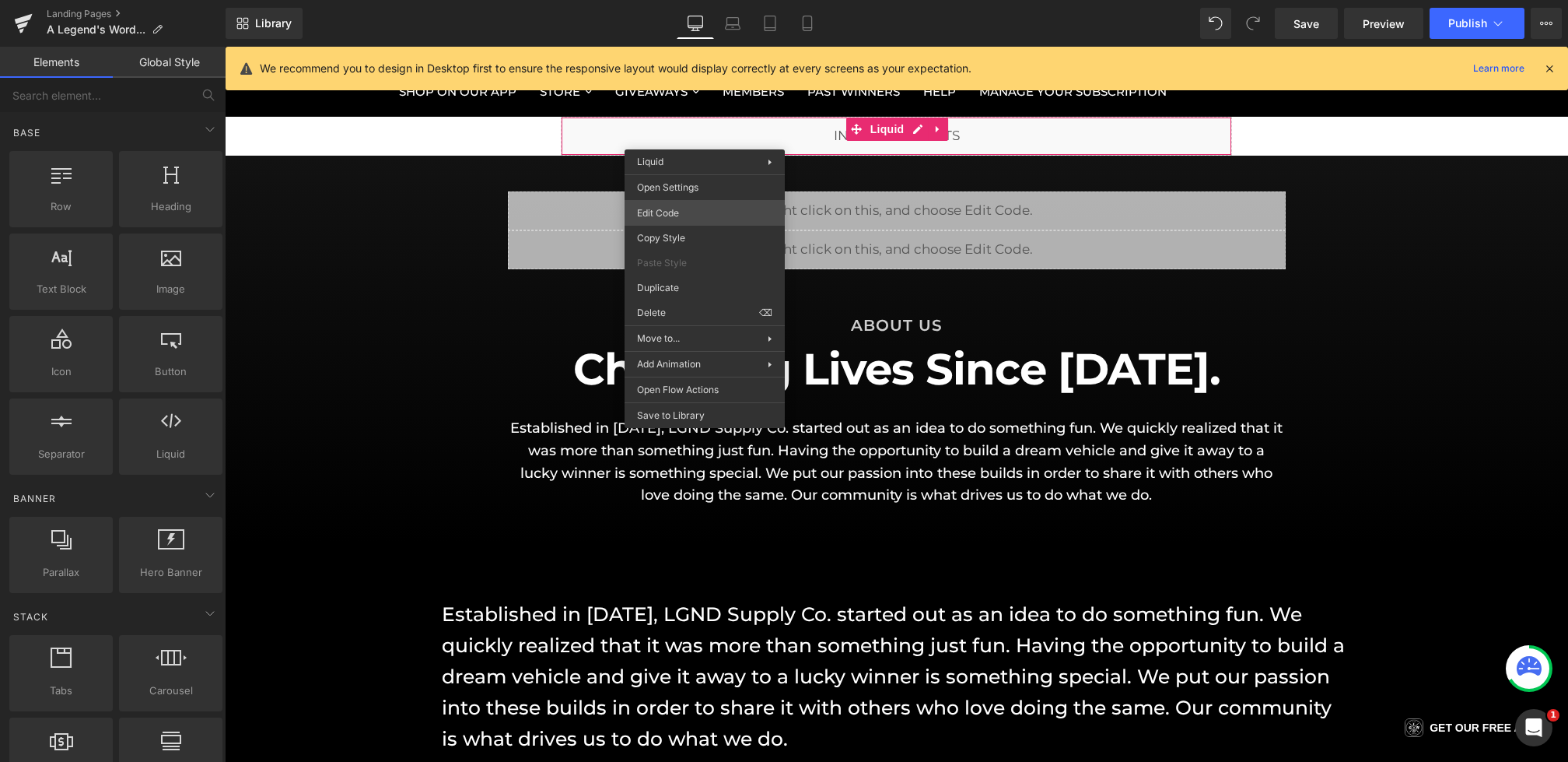
click at [658, 0] on div "Liquid You are previewing how the will restyle your page. You can not edit Elem…" at bounding box center [784, 0] width 1568 height 0
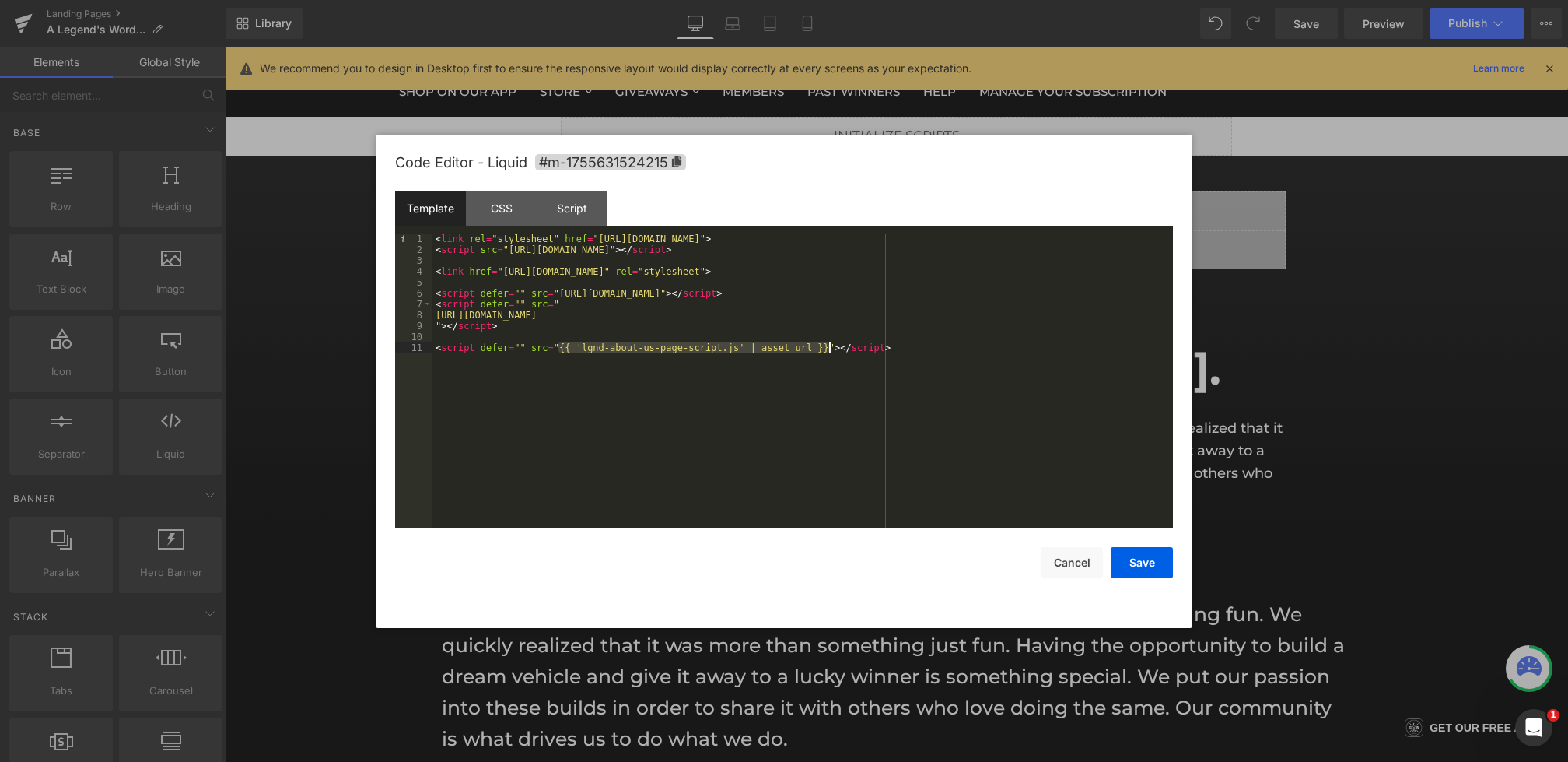
drag, startPoint x: 562, startPoint y: 349, endPoint x: 831, endPoint y: 349, distance: 269.0
click at [831, 349] on div "< link rel = "stylesheet" href = "[URL][DOMAIN_NAME]" > < script src = "[URL][D…" at bounding box center [802, 391] width 740 height 315
click at [526, 349] on div "< link rel = "stylesheet" href = "[URL][DOMAIN_NAME]" > < script src = "[URL][D…" at bounding box center [802, 391] width 740 height 315
click at [1129, 564] on button "Save" at bounding box center [1142, 562] width 63 height 31
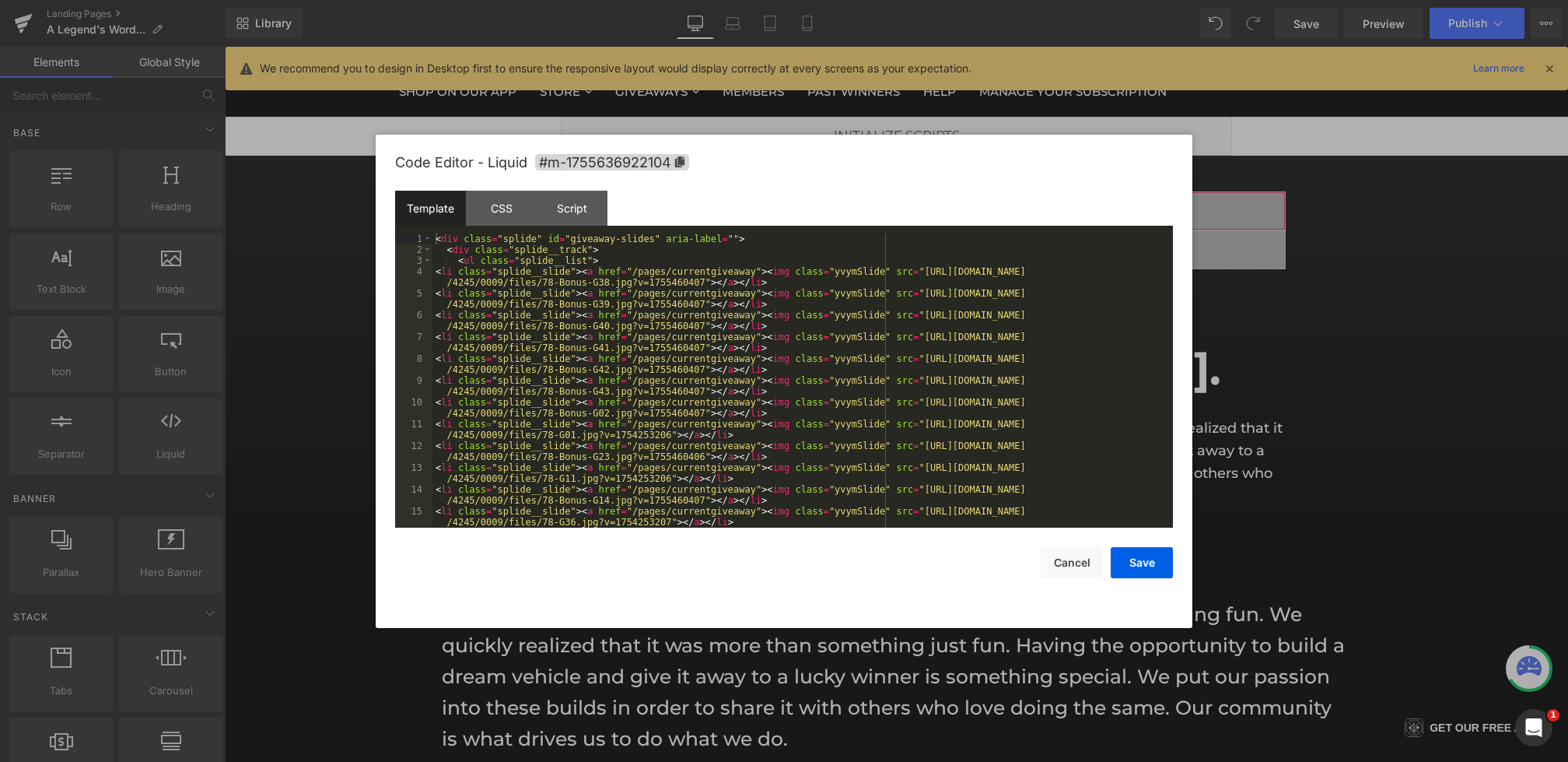
click at [659, 0] on div "Liquid You are previewing how the will restyle your page. You can not edit Elem…" at bounding box center [784, 0] width 1568 height 0
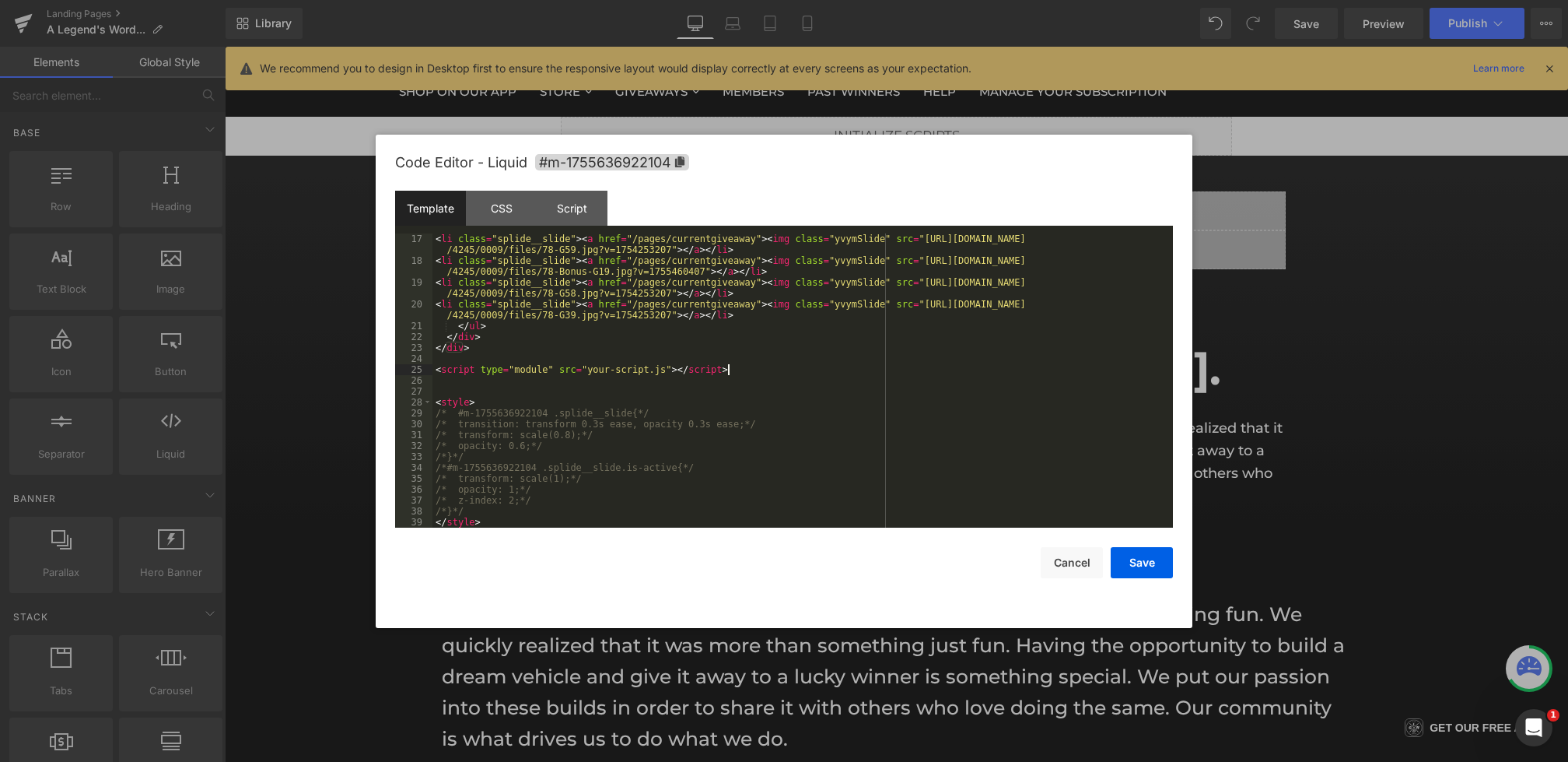
drag, startPoint x: 744, startPoint y: 370, endPoint x: 234, endPoint y: 377, distance: 510.0
click at [234, 377] on body "Liquid You are previewing how the will restyle your page. You can not edit Elem…" at bounding box center [784, 381] width 1568 height 762
click at [700, 309] on div "< li class = "splide__slide" > < a href = "/pages/currentgiveaway" > < img clas…" at bounding box center [799, 397] width 734 height 327
drag, startPoint x: 744, startPoint y: 370, endPoint x: 387, endPoint y: 370, distance: 357.0
click at [387, 370] on div "Code Editor - Liquid #m-1755636922104 Template CSS Script Data 17 18 19 20 21 2…" at bounding box center [784, 381] width 817 height 493
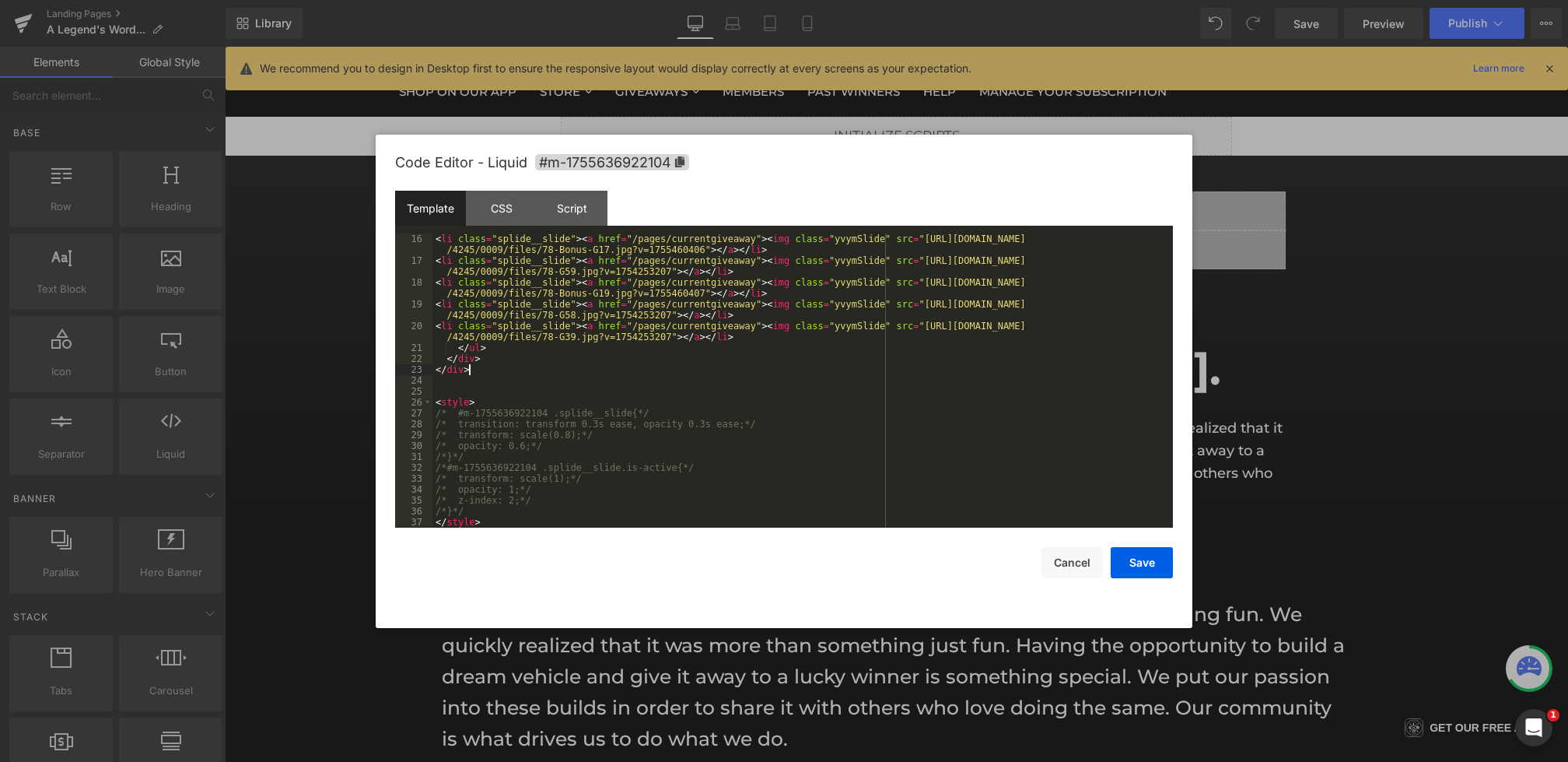
scroll to position [294, 0]
click at [1139, 553] on button "Save" at bounding box center [1142, 562] width 63 height 31
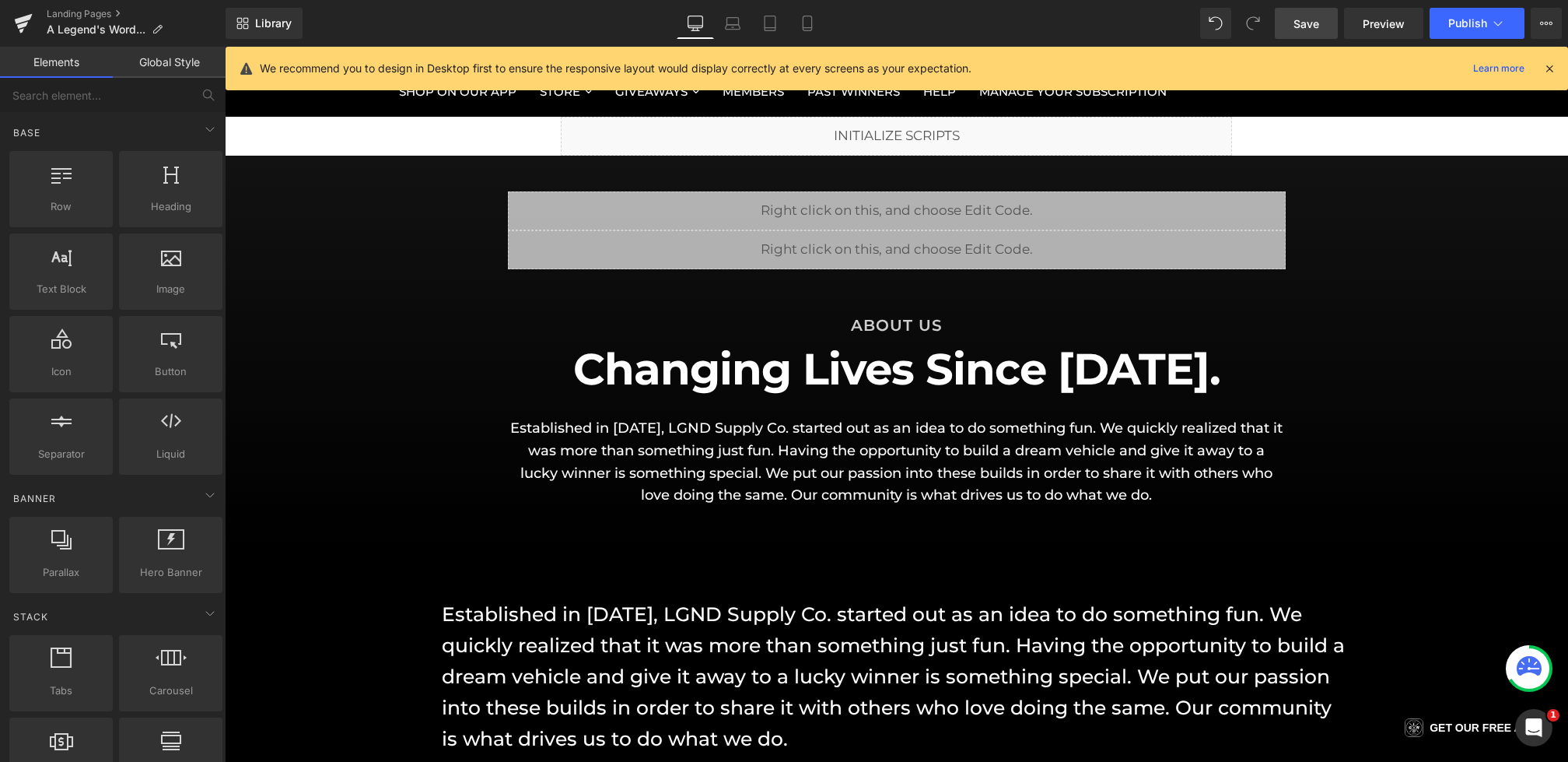
click at [1297, 28] on span "Save" at bounding box center [1306, 24] width 26 height 17
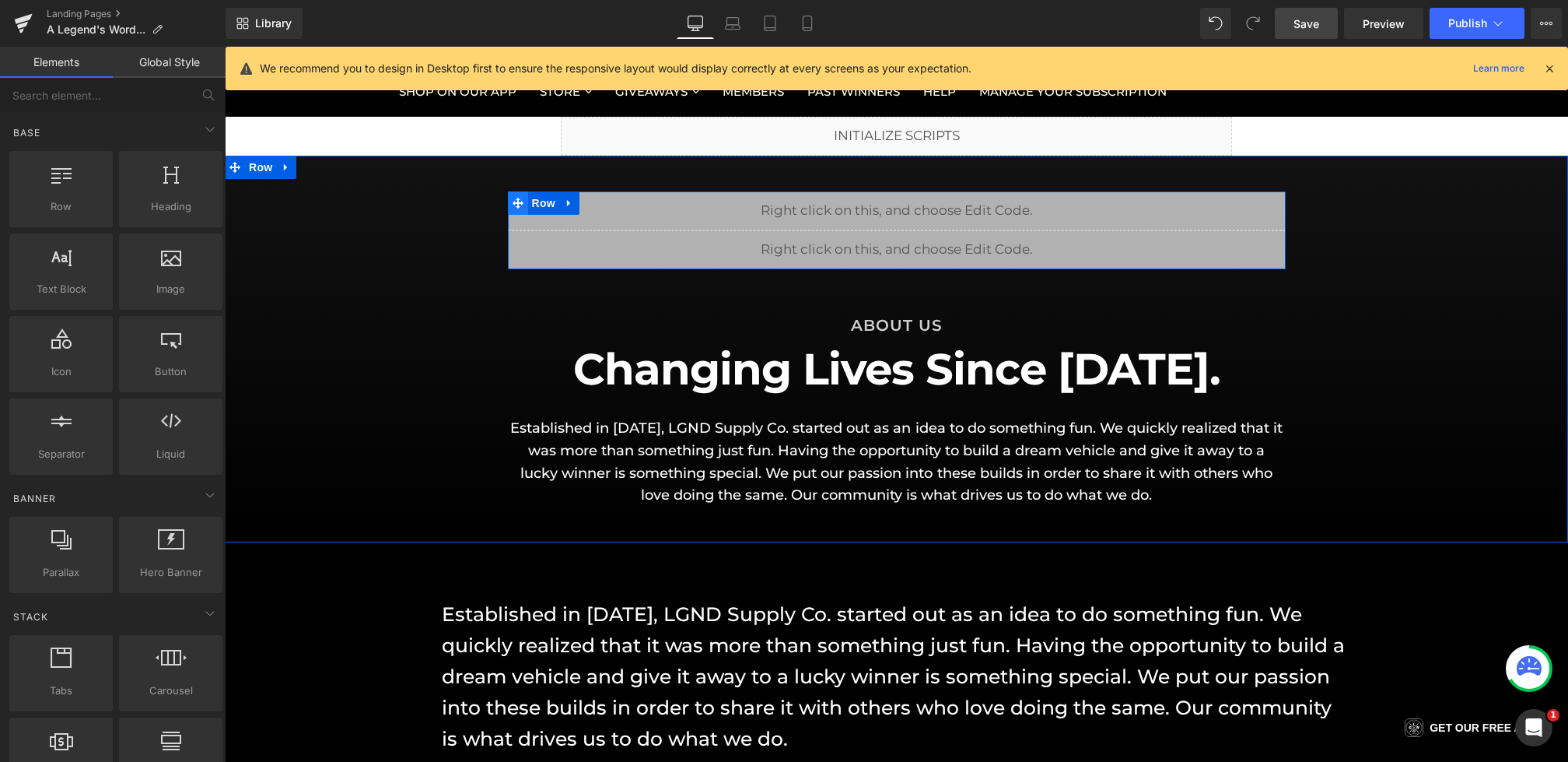
click at [524, 202] on span at bounding box center [518, 203] width 20 height 23
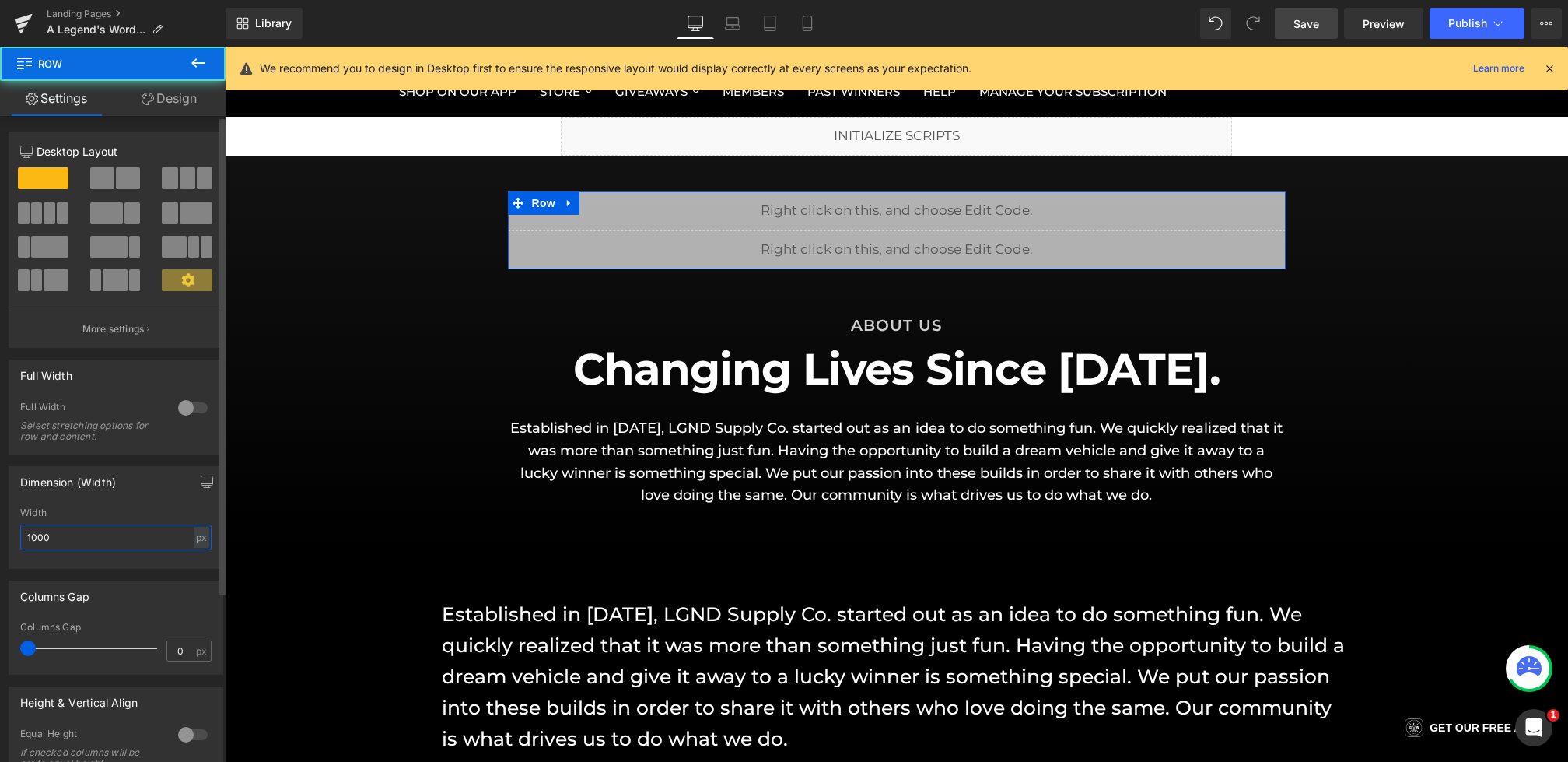
click at [68, 542] on input "1000" at bounding box center [115, 537] width 191 height 26
click at [33, 537] on input "1000" at bounding box center [115, 537] width 191 height 26
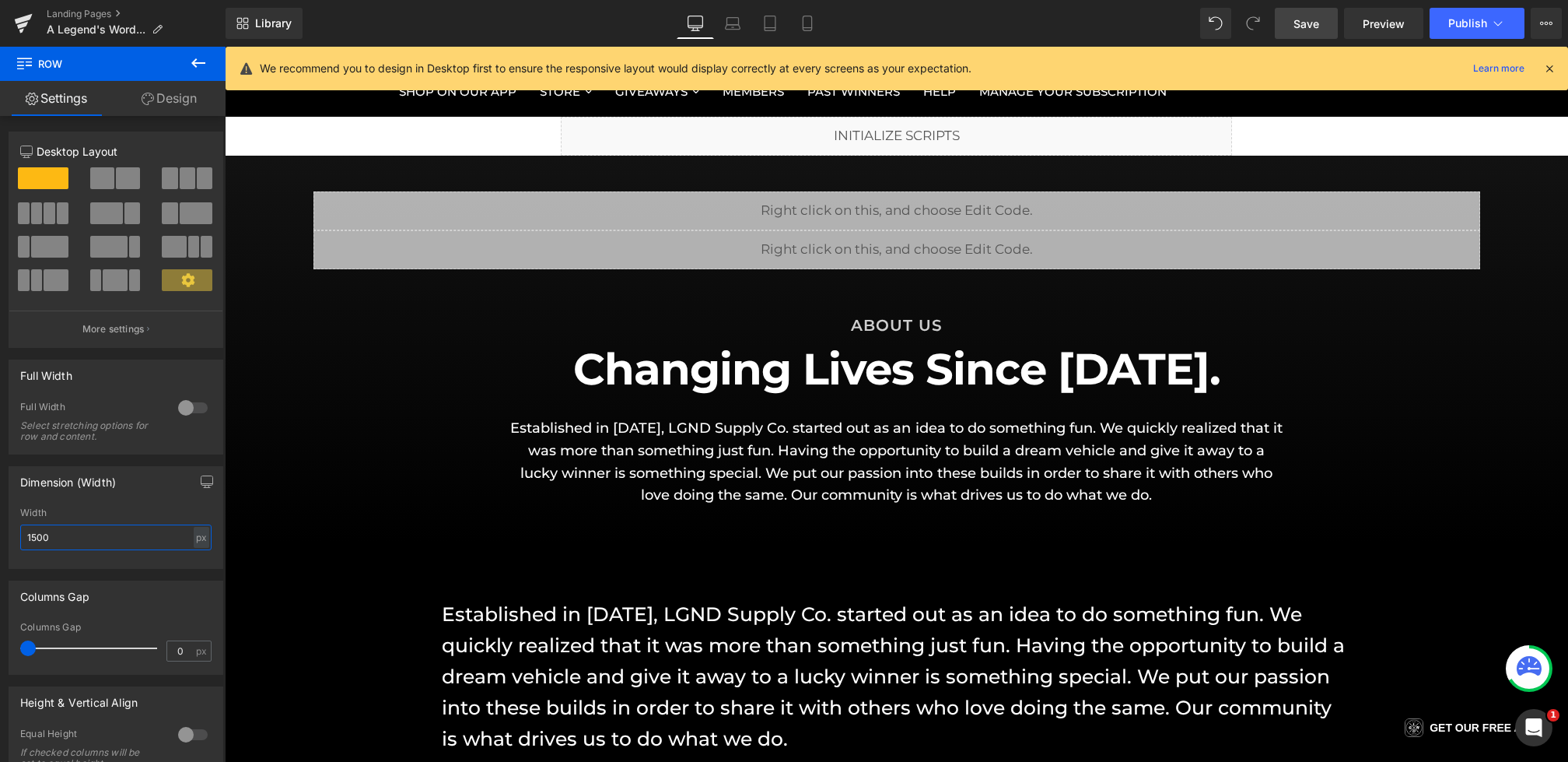
type input "1500"
click at [1313, 28] on span "Save" at bounding box center [1306, 24] width 26 height 17
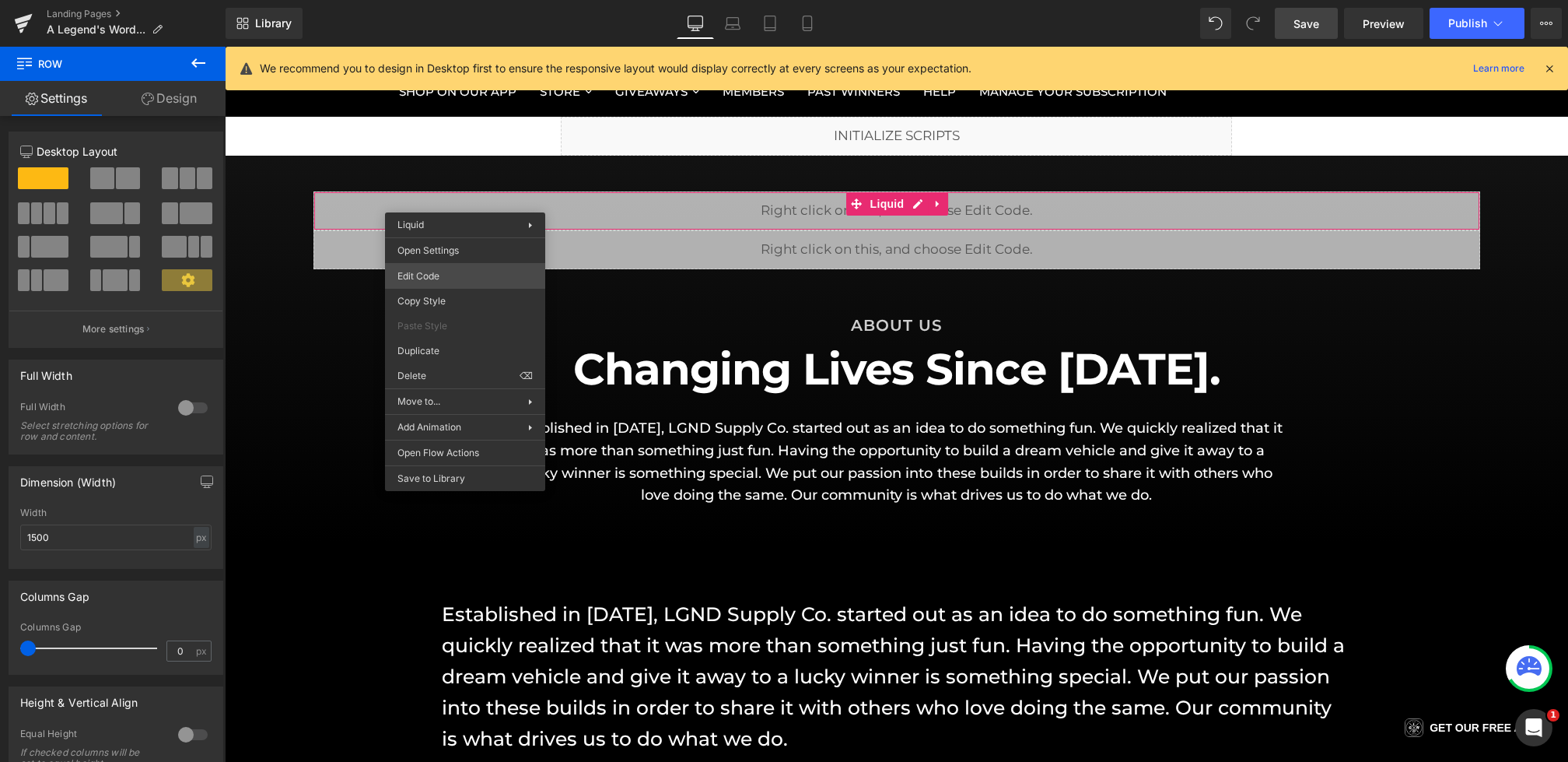
click at [419, 0] on div "Row You are previewing how the will restyle your page. You can not edit Element…" at bounding box center [784, 0] width 1568 height 0
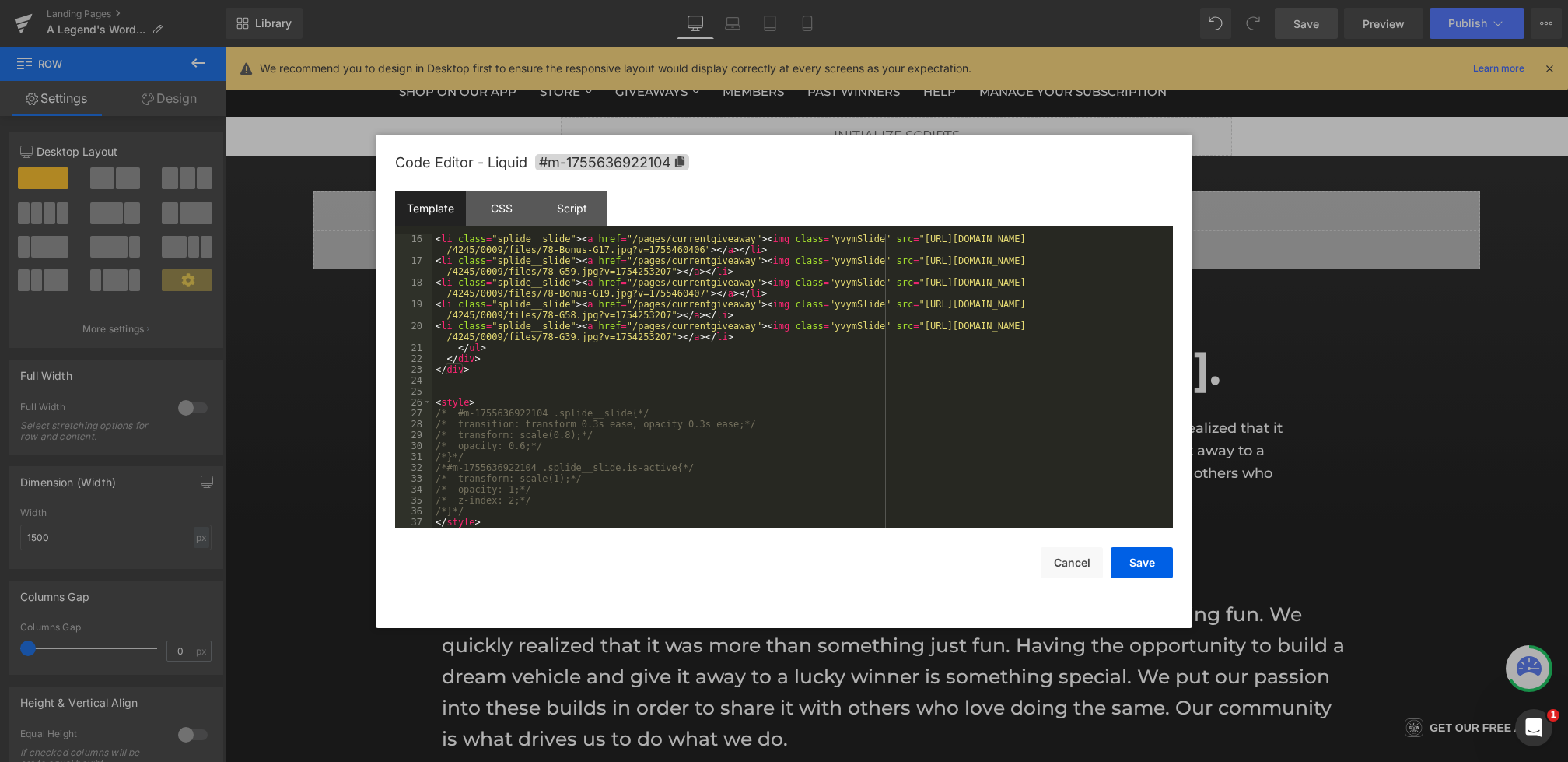
click at [1038, 557] on div "Save Cancel" at bounding box center [784, 553] width 778 height 51
click at [1075, 566] on button "Cancel" at bounding box center [1071, 562] width 63 height 31
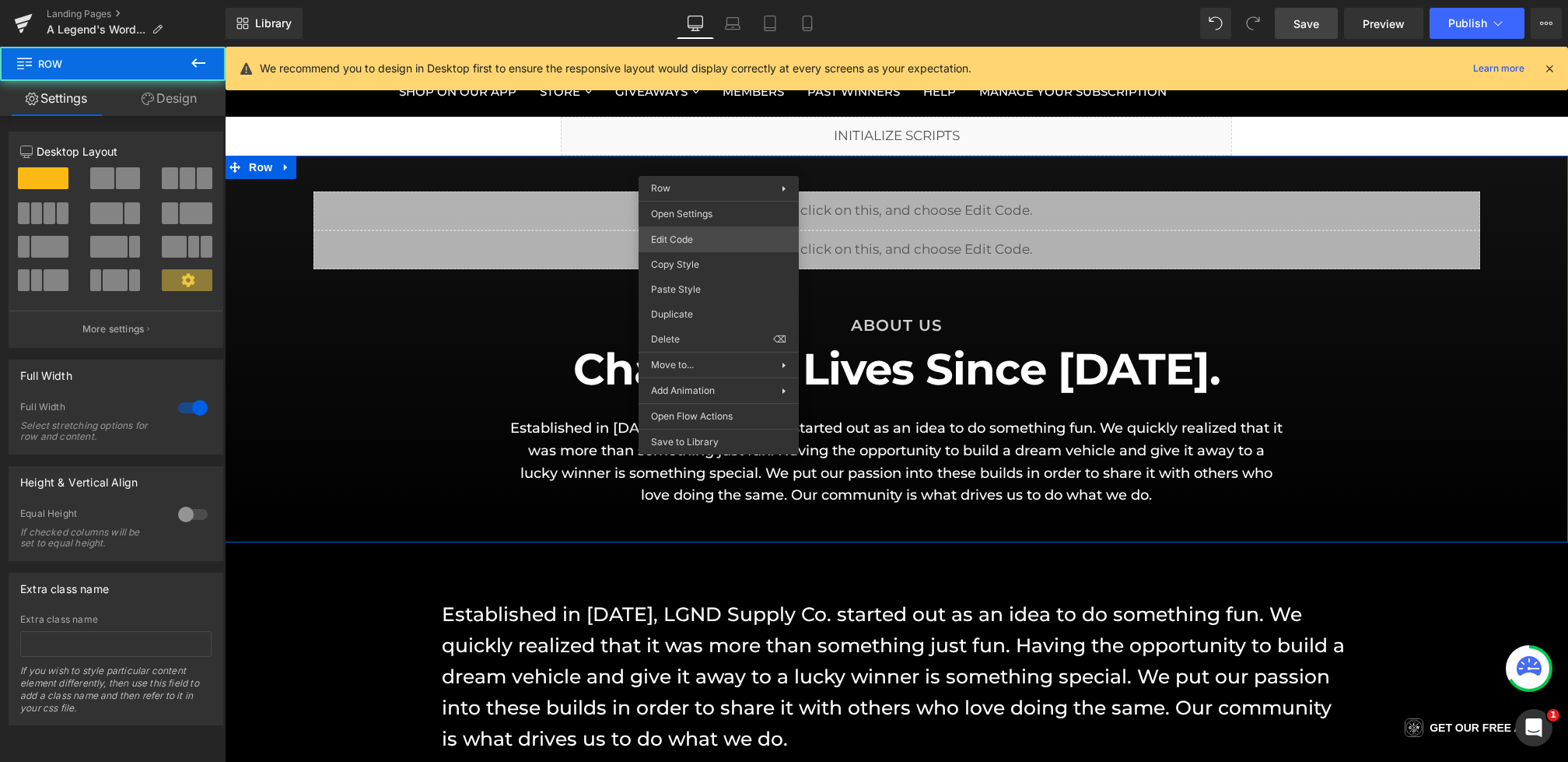
click at [676, 0] on div "Row You are previewing how the will restyle your page. You can not edit Element…" at bounding box center [784, 0] width 1568 height 0
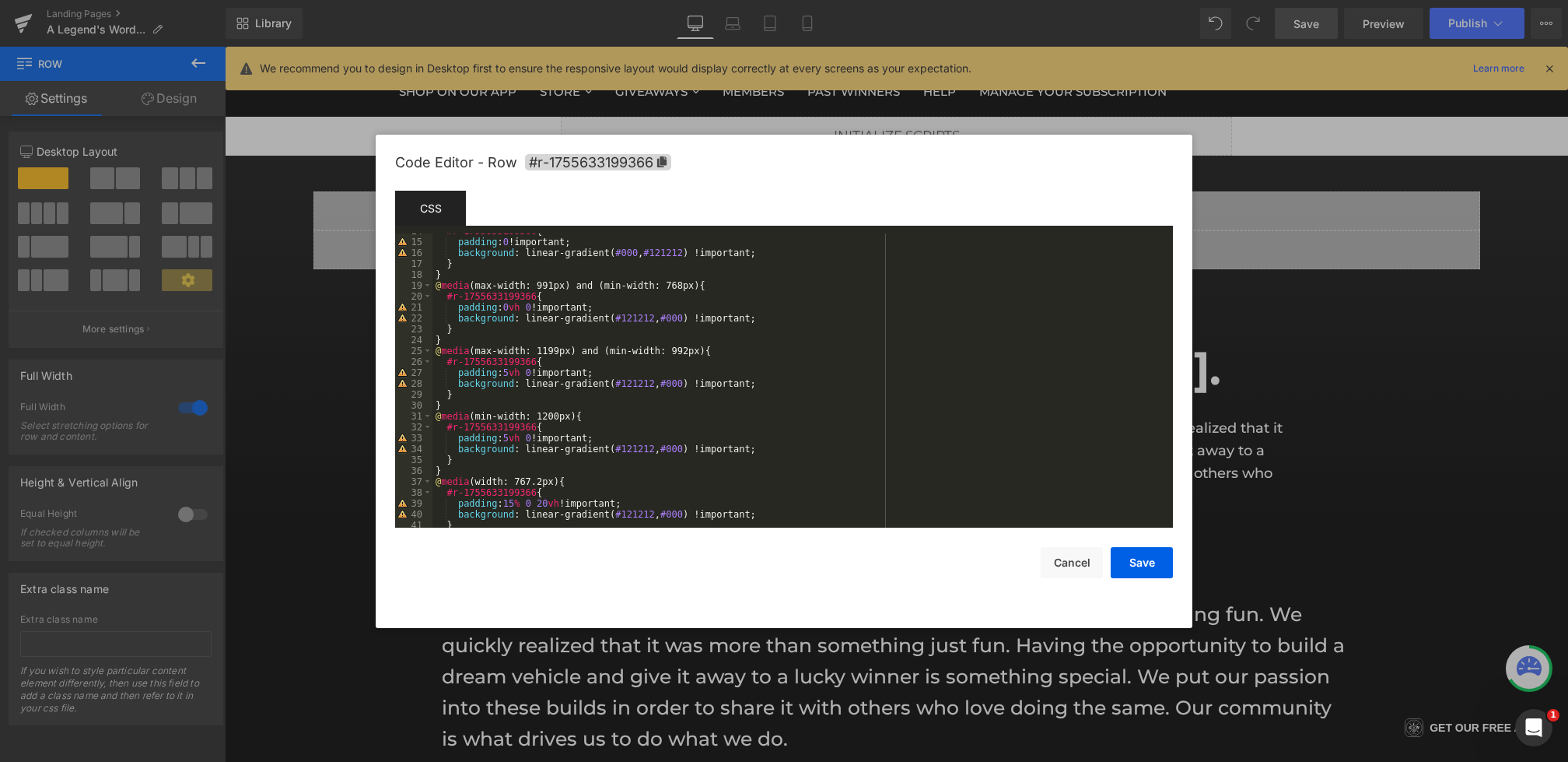
scroll to position [174, 0]
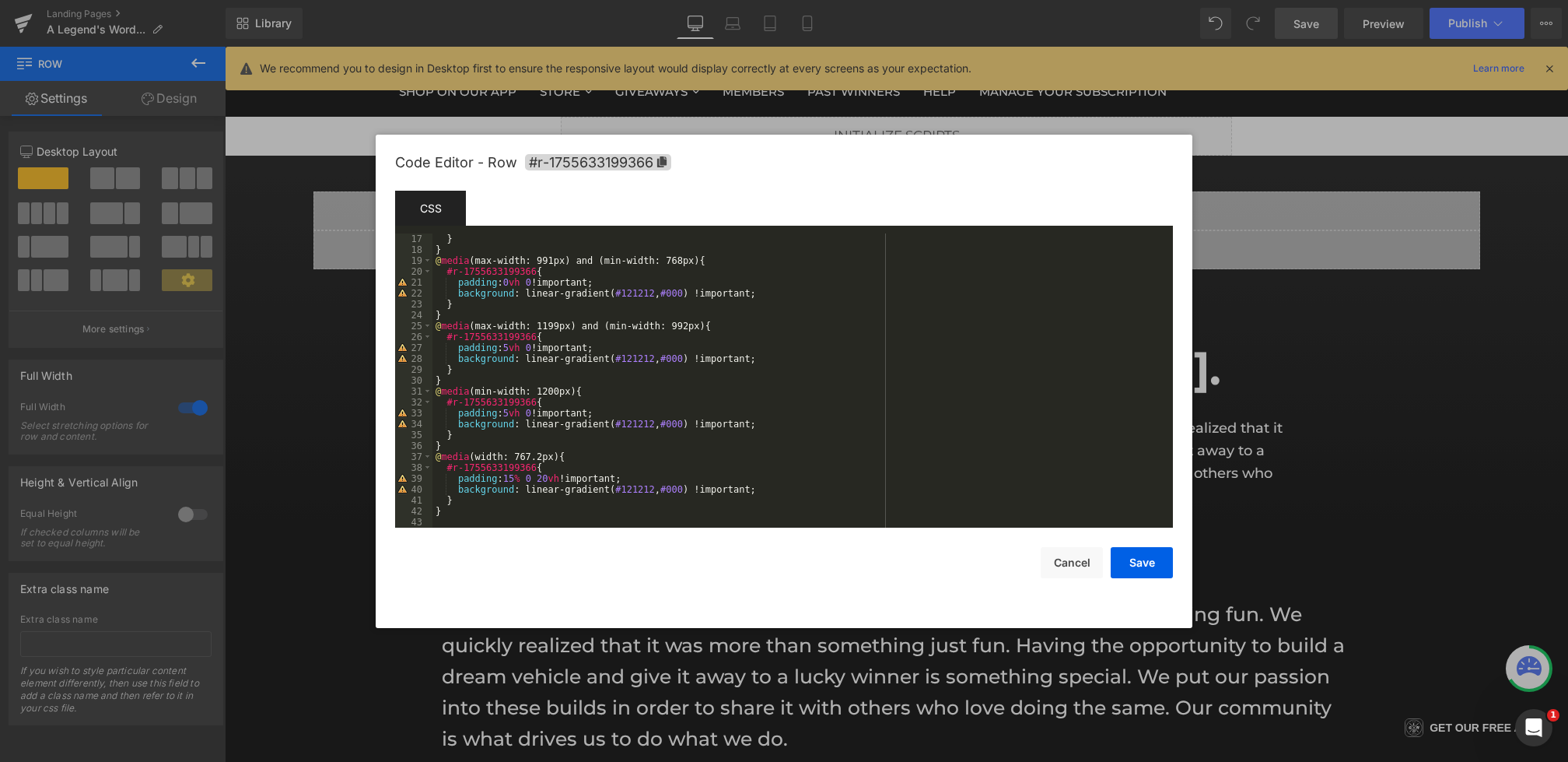
click at [522, 414] on div "} } @ media (max-width: 991px) and (min-width: 768px) { #r-1755633199366 { padd…" at bounding box center [799, 391] width 734 height 315
click at [526, 349] on div "} } @ media (max-width: 991px) and (min-width: 768px) { #r-1755633199366 { padd…" at bounding box center [799, 391] width 734 height 315
click at [512, 411] on div "} } @ media (max-width: 991px) and (min-width: 768px) { #r-1755633199366 { padd…" at bounding box center [799, 391] width 734 height 315
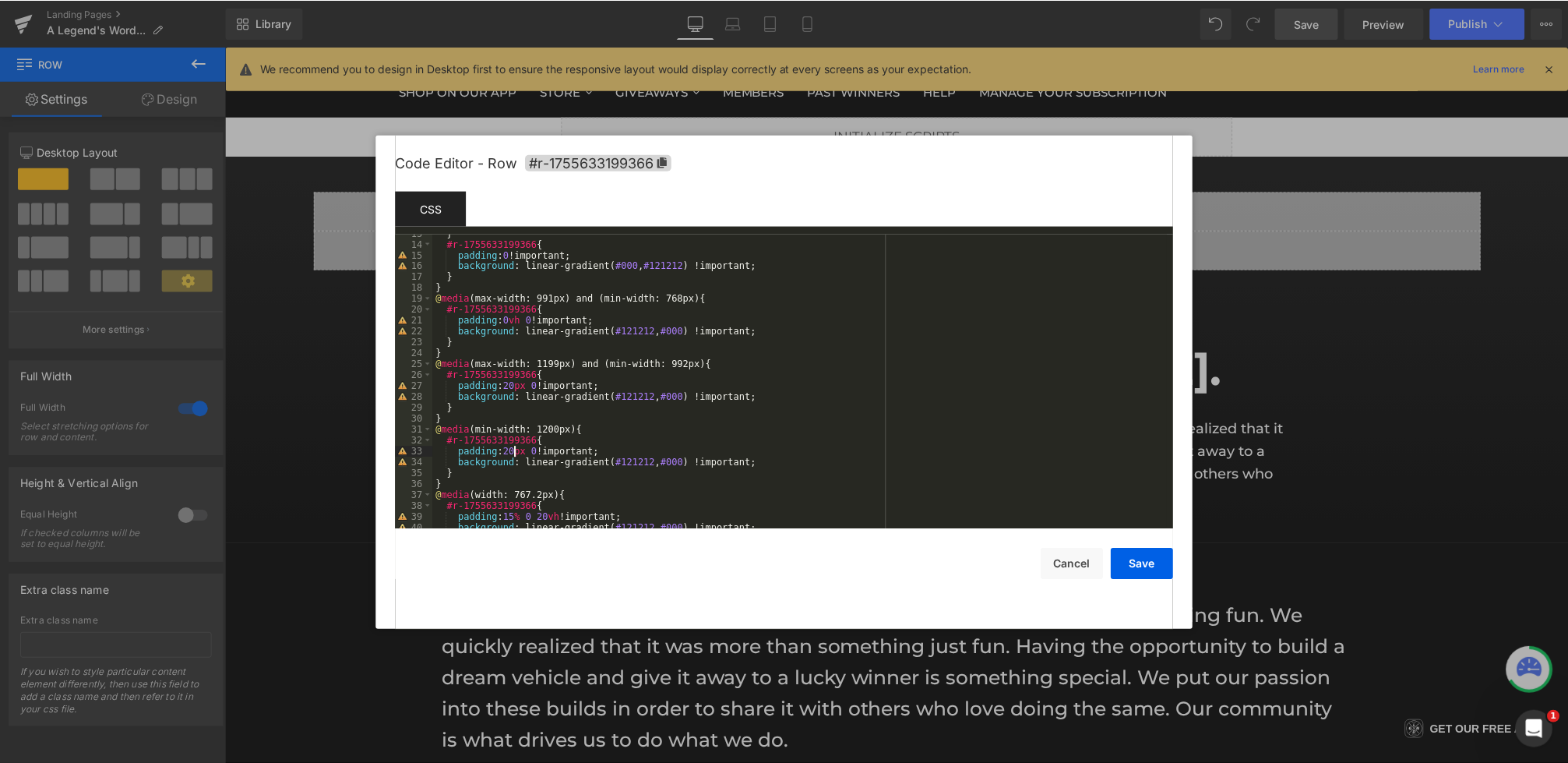
scroll to position [109, 0]
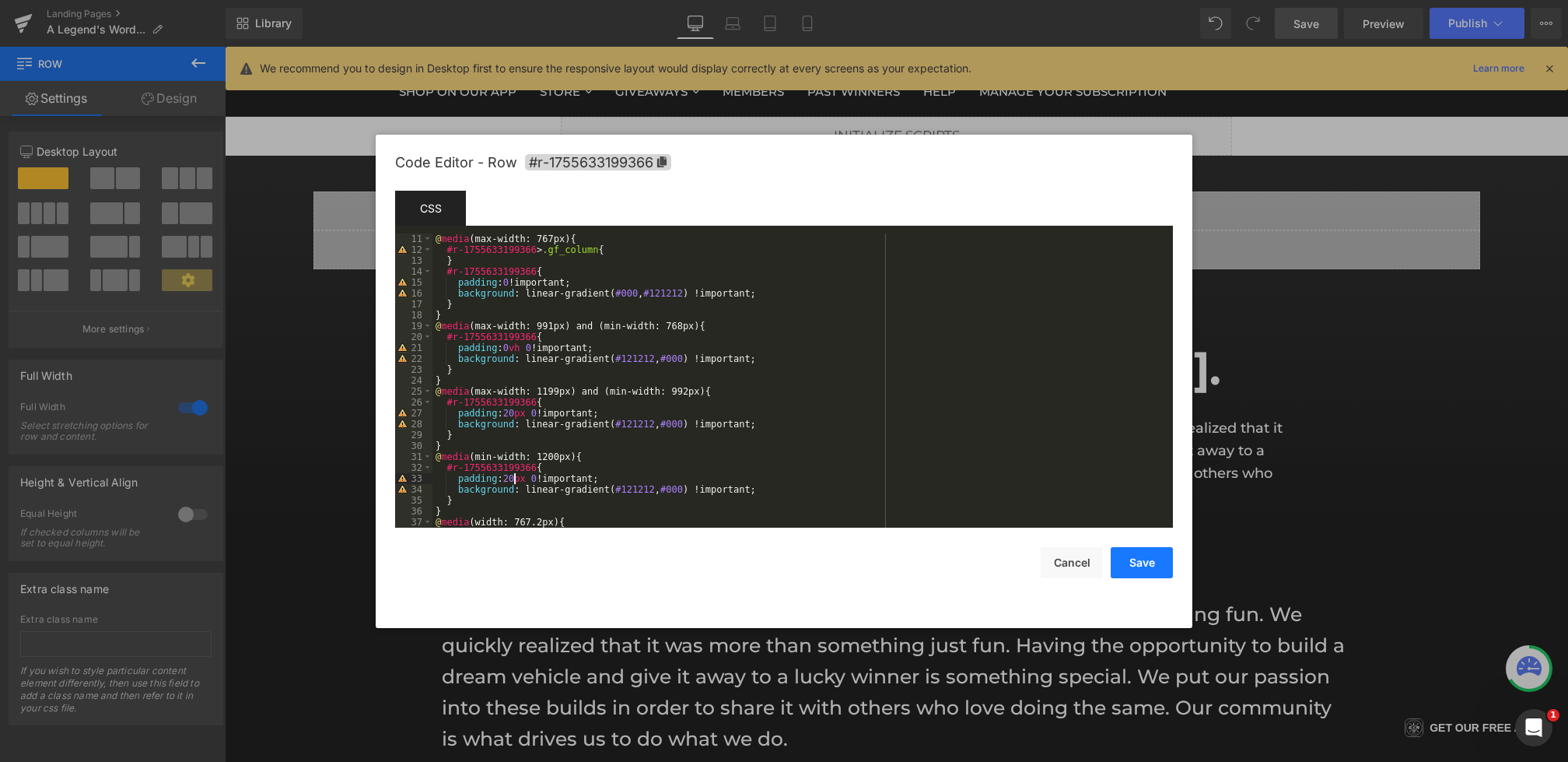
click at [1136, 557] on button "Save" at bounding box center [1142, 562] width 63 height 31
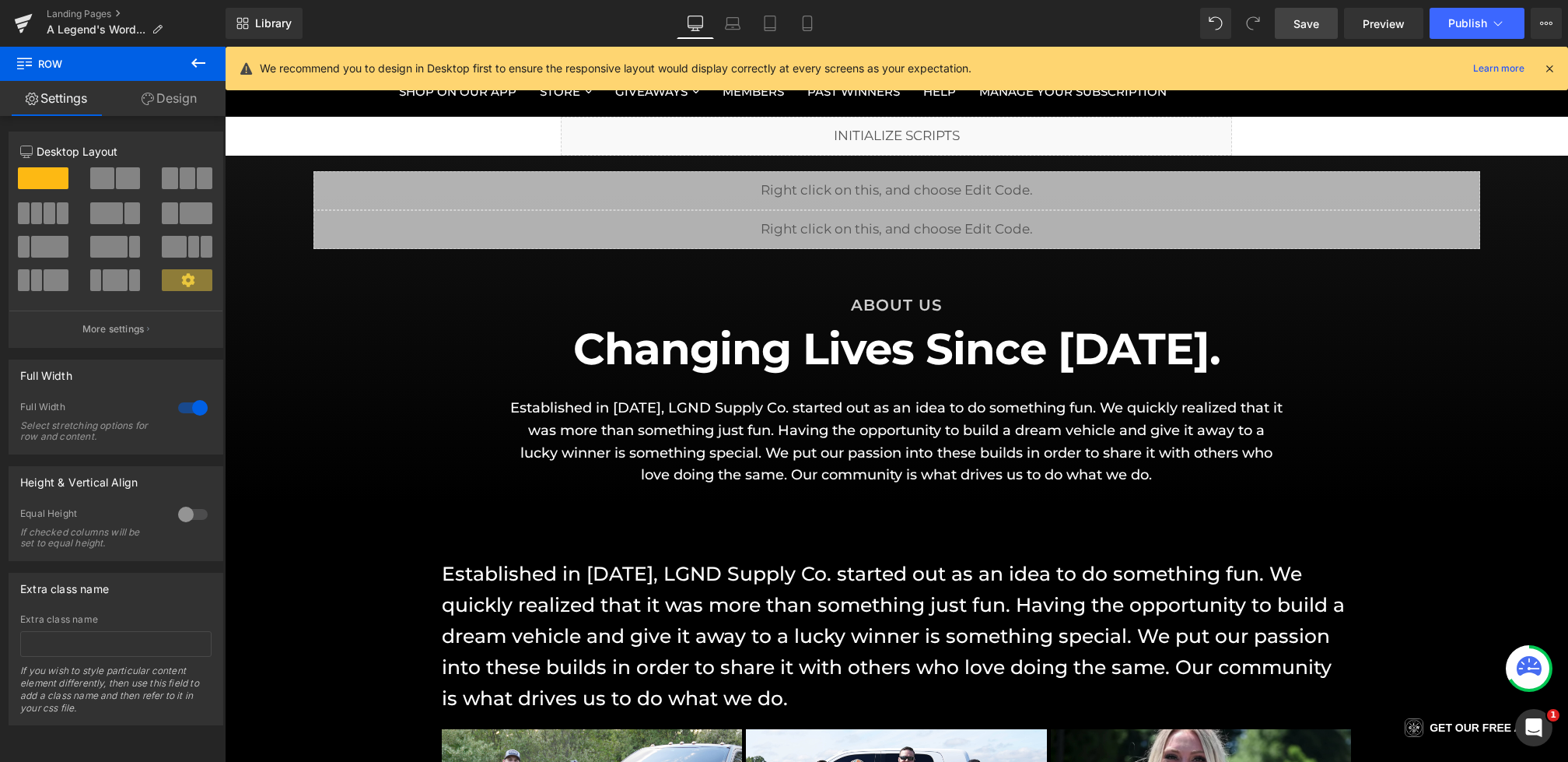
click at [1302, 29] on span "Save" at bounding box center [1306, 24] width 26 height 17
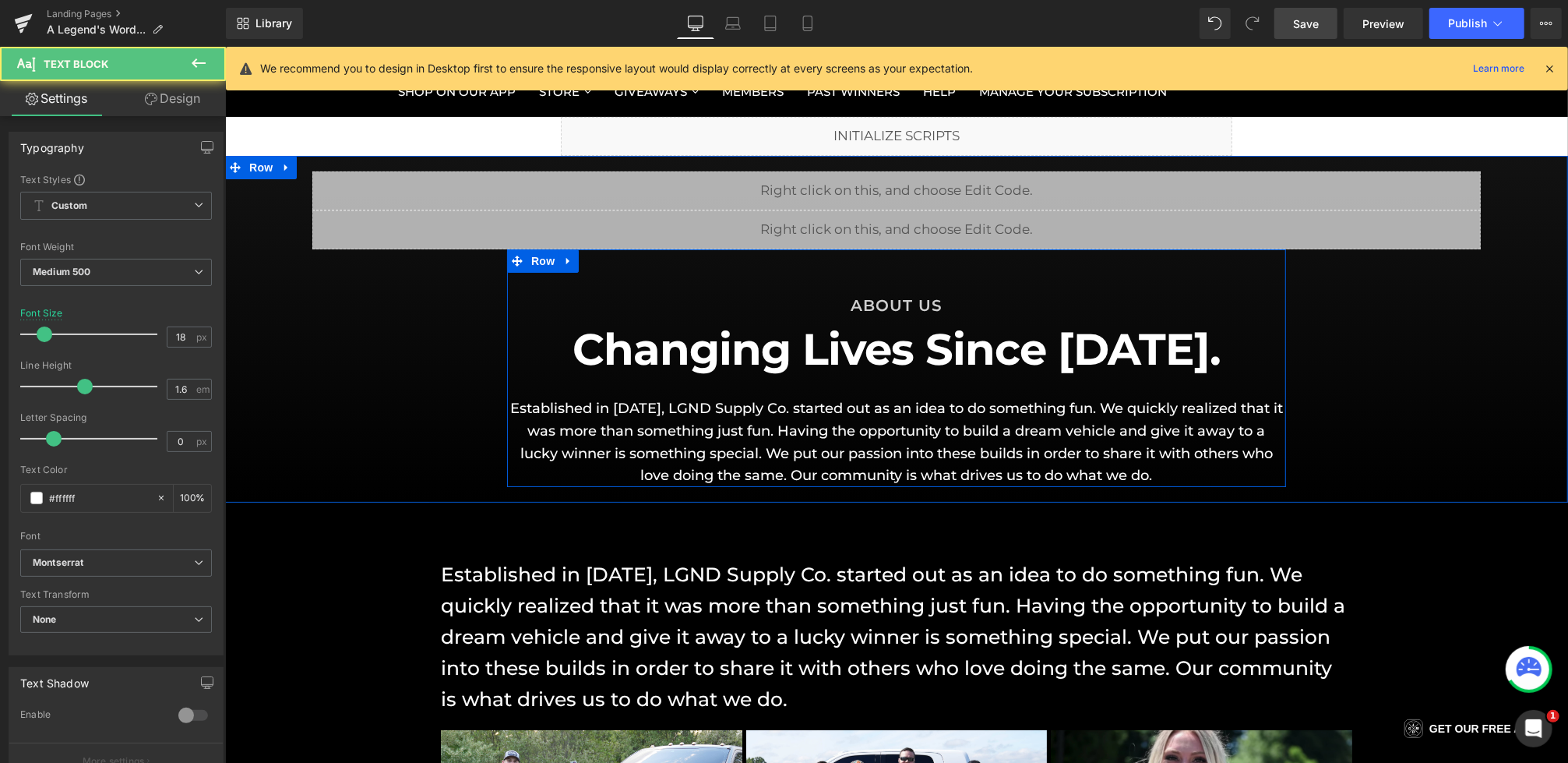
click at [718, 451] on p "Established in [DATE], LGND Supply Co. started out as an idea to do something f…" at bounding box center [896, 440] width 779 height 89
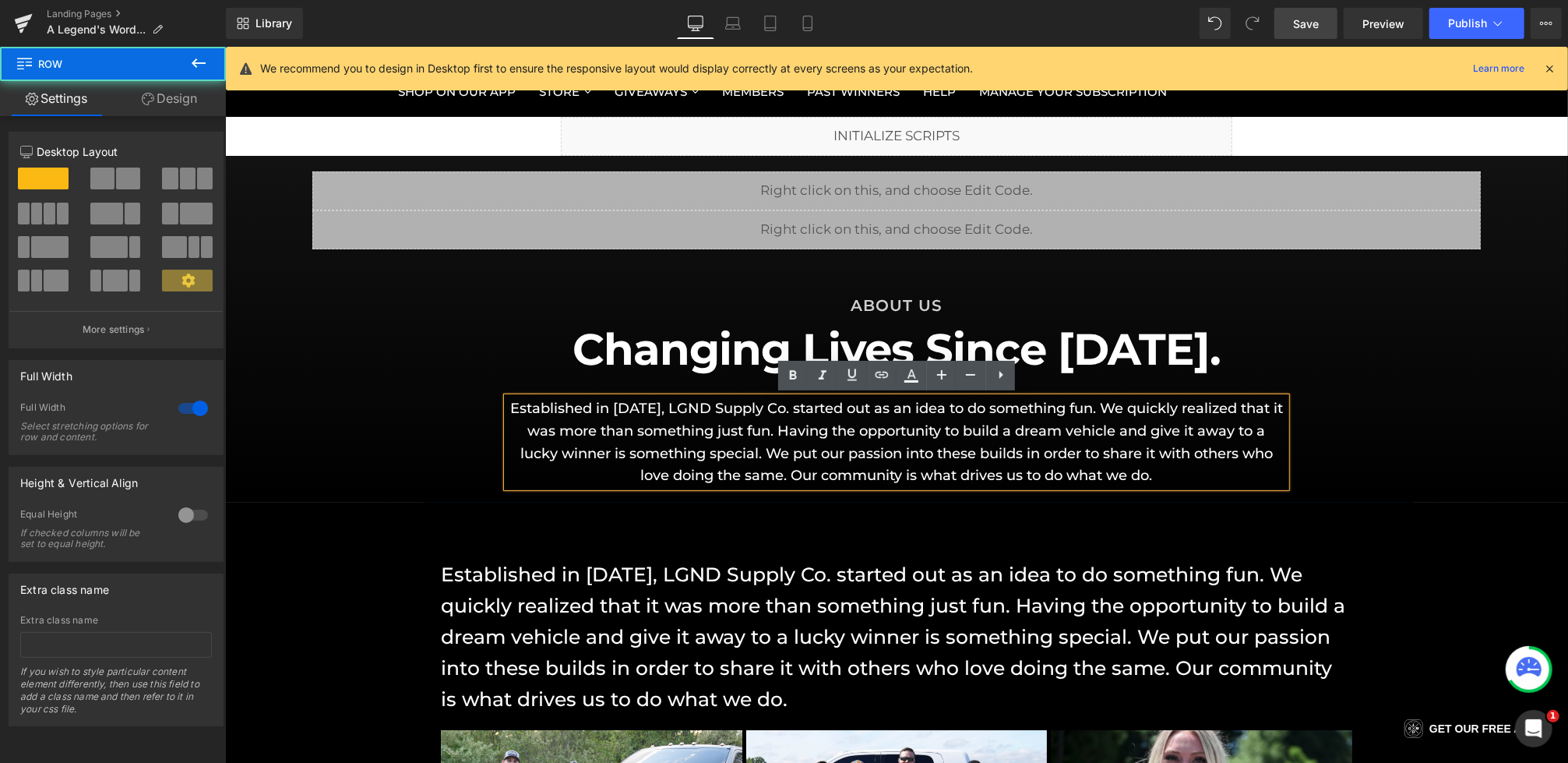
click at [430, 471] on div "Liquid Liquid Row ABOUT US Heading Changing Lives Since [DATE]. Heading Establi…" at bounding box center [895, 328] width 1343 height 316
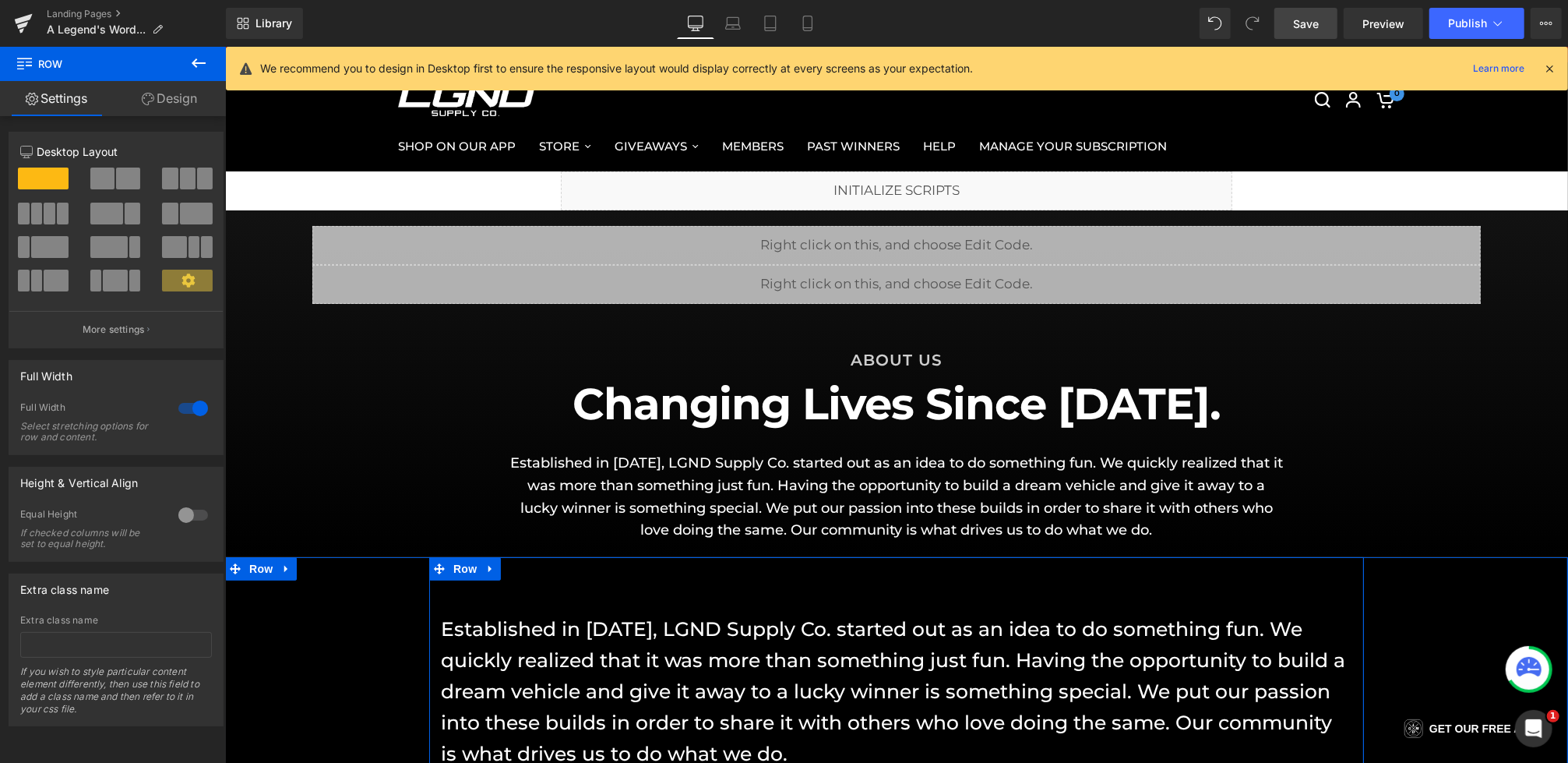
scroll to position [0, 0]
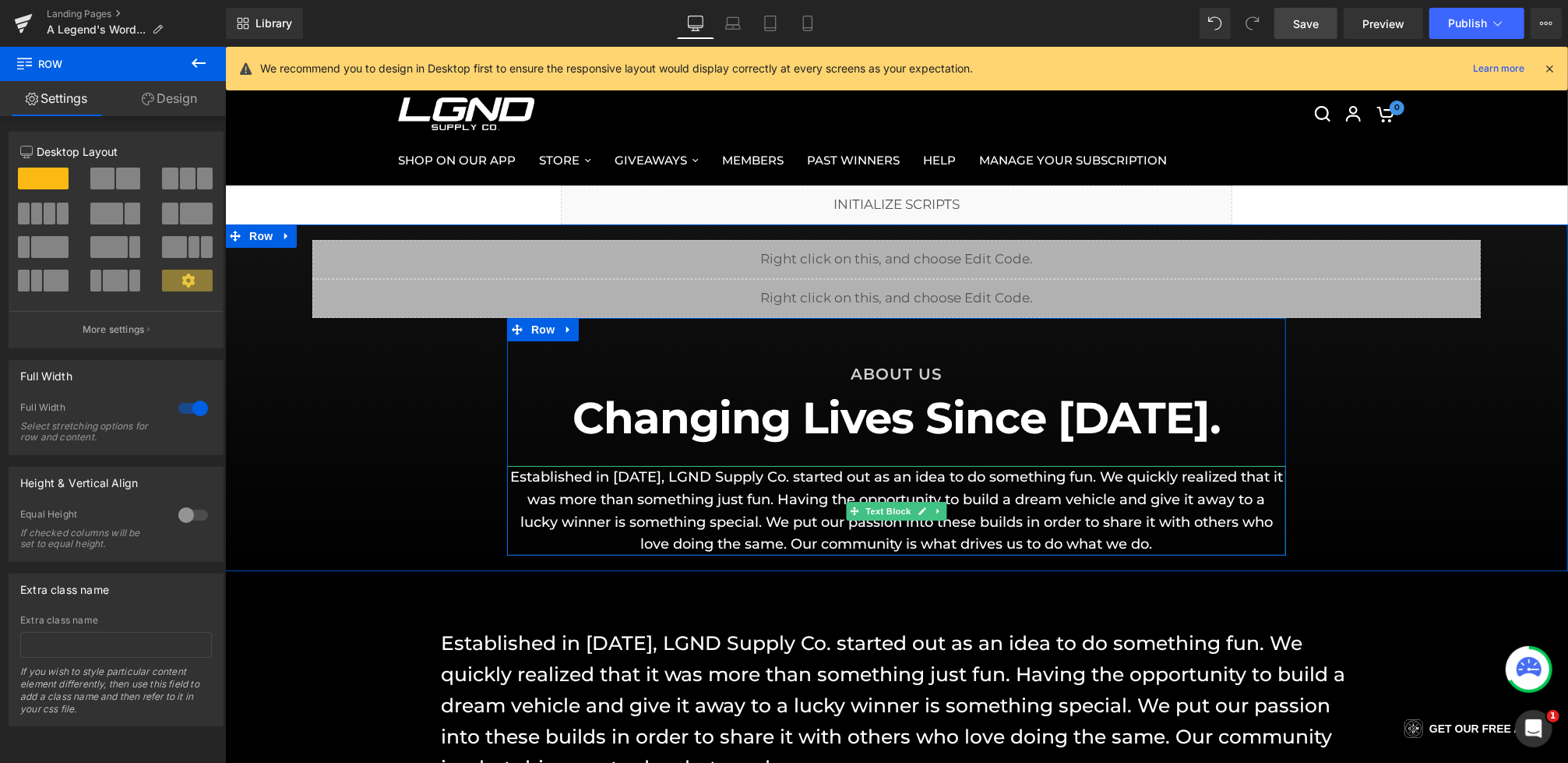
click at [639, 507] on p "Established in [DATE], LGND Supply Co. started out as an idea to do something f…" at bounding box center [896, 510] width 779 height 89
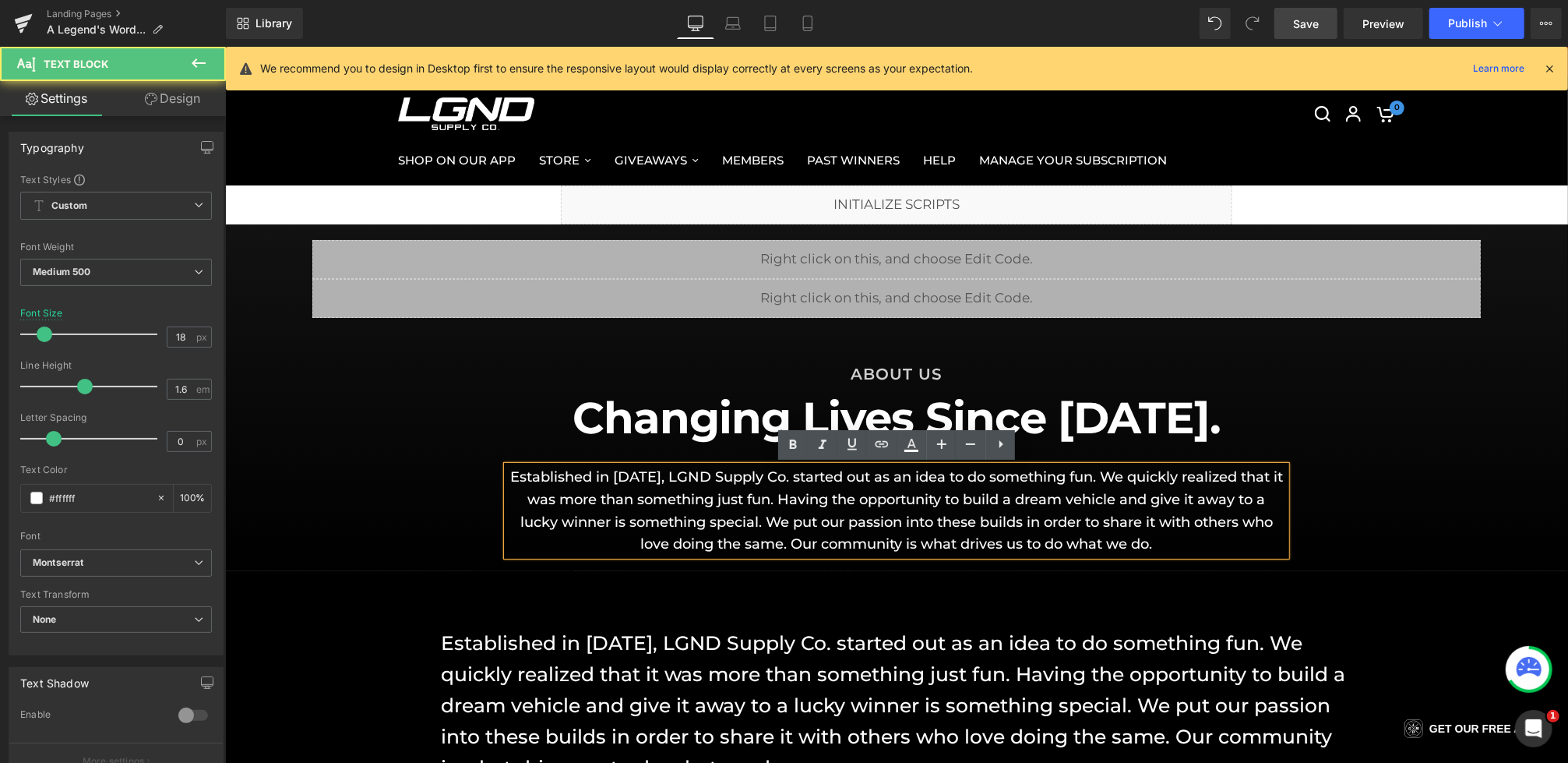
click at [716, 478] on p "Established in [DATE], LGND Supply Co. started out as an idea to do something f…" at bounding box center [896, 510] width 779 height 89
drag, startPoint x: 713, startPoint y: 477, endPoint x: 466, endPoint y: 471, distance: 247.1
click at [466, 471] on div "Liquid Liquid Row ABOUT US Heading Changing Lives Since [DATE]. Heading Establi…" at bounding box center [895, 397] width 1343 height 316
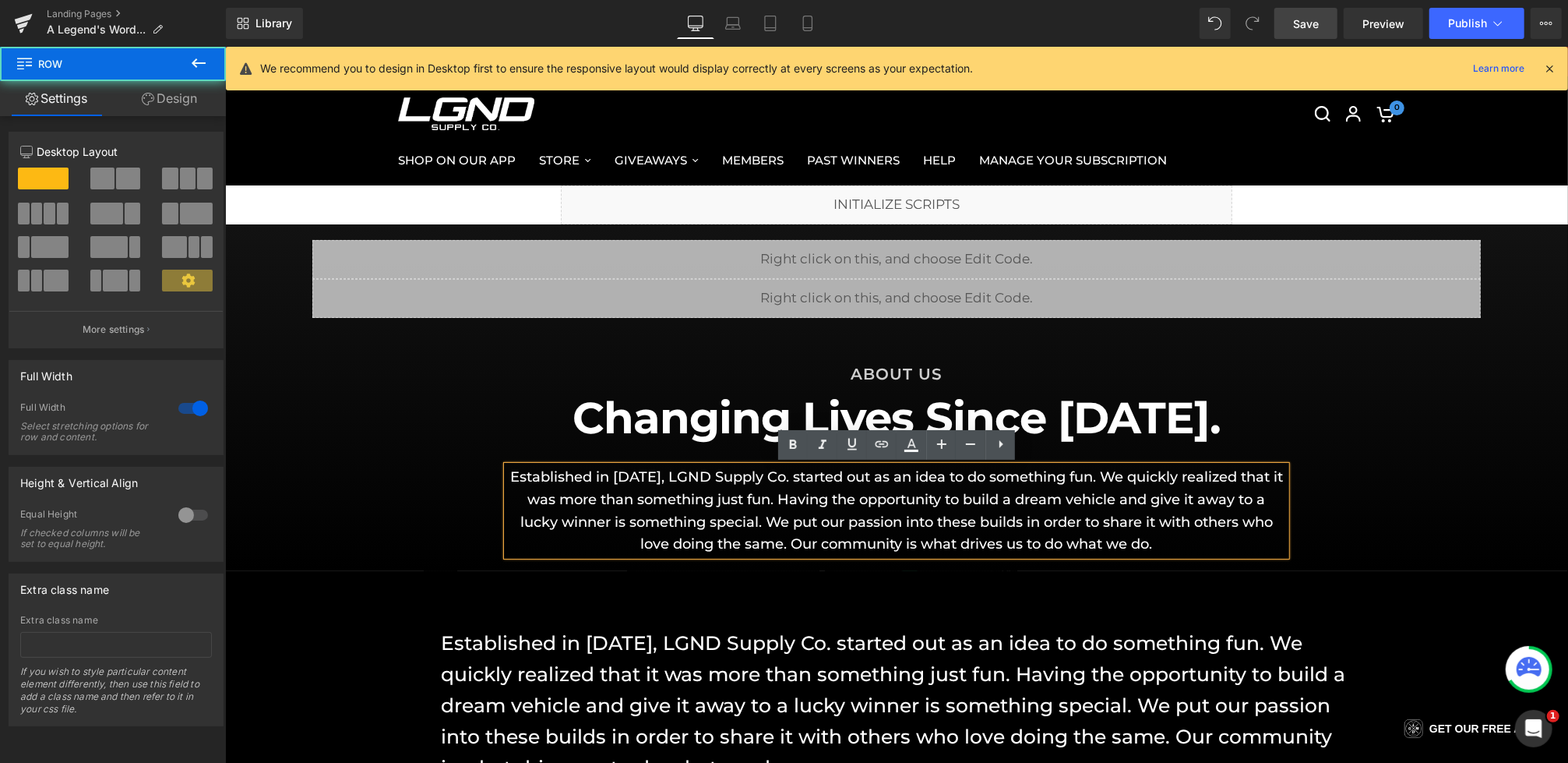
drag, startPoint x: 454, startPoint y: 522, endPoint x: 464, endPoint y: 522, distance: 10.0
click at [454, 522] on div "Liquid Liquid Row ABOUT US Heading Changing Lives Since [DATE]. Heading Establi…" at bounding box center [895, 397] width 1343 height 316
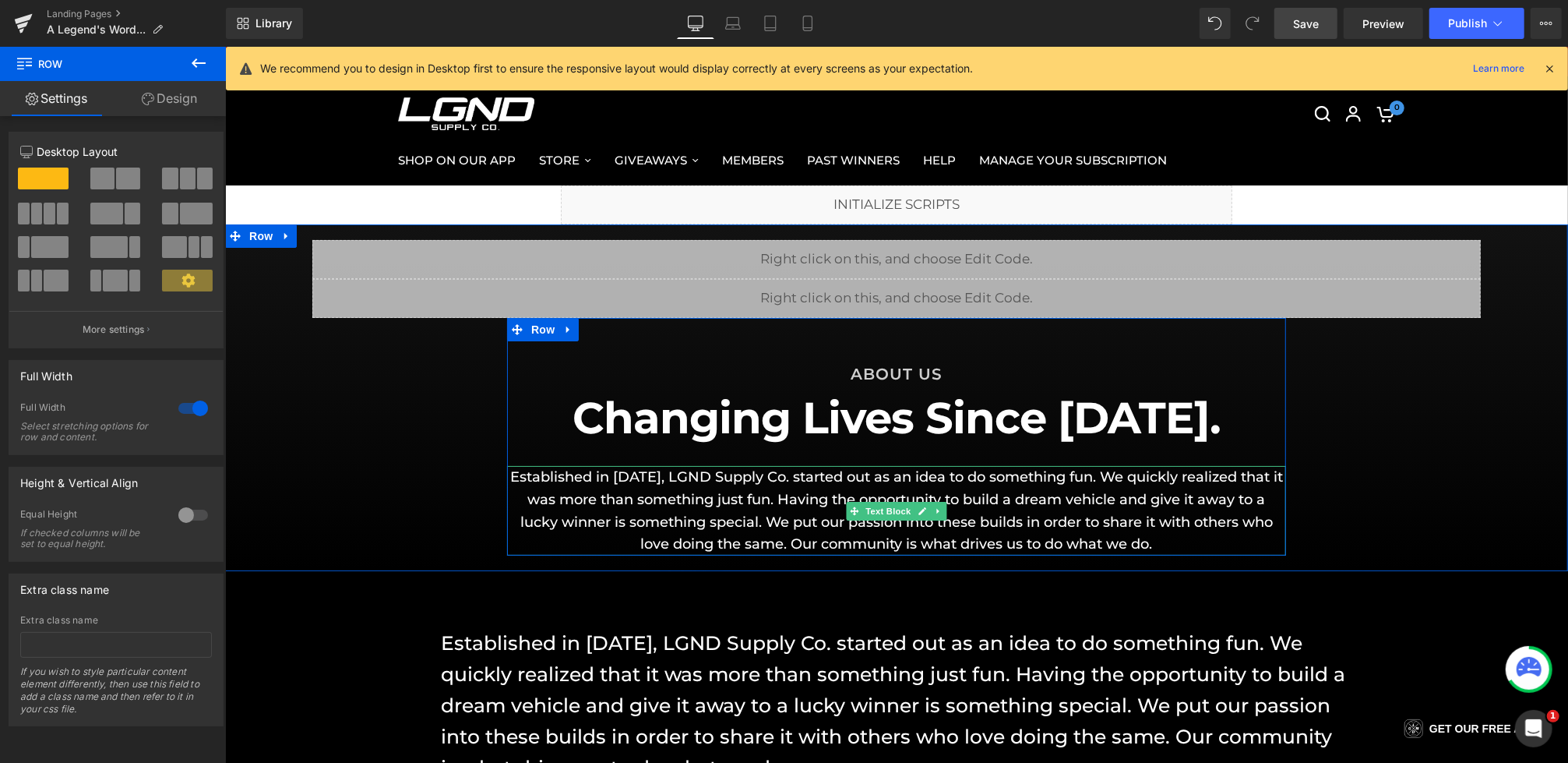
click at [1193, 545] on p "Established in [DATE], LGND Supply Co. started out as an idea to do something f…" at bounding box center [896, 510] width 779 height 89
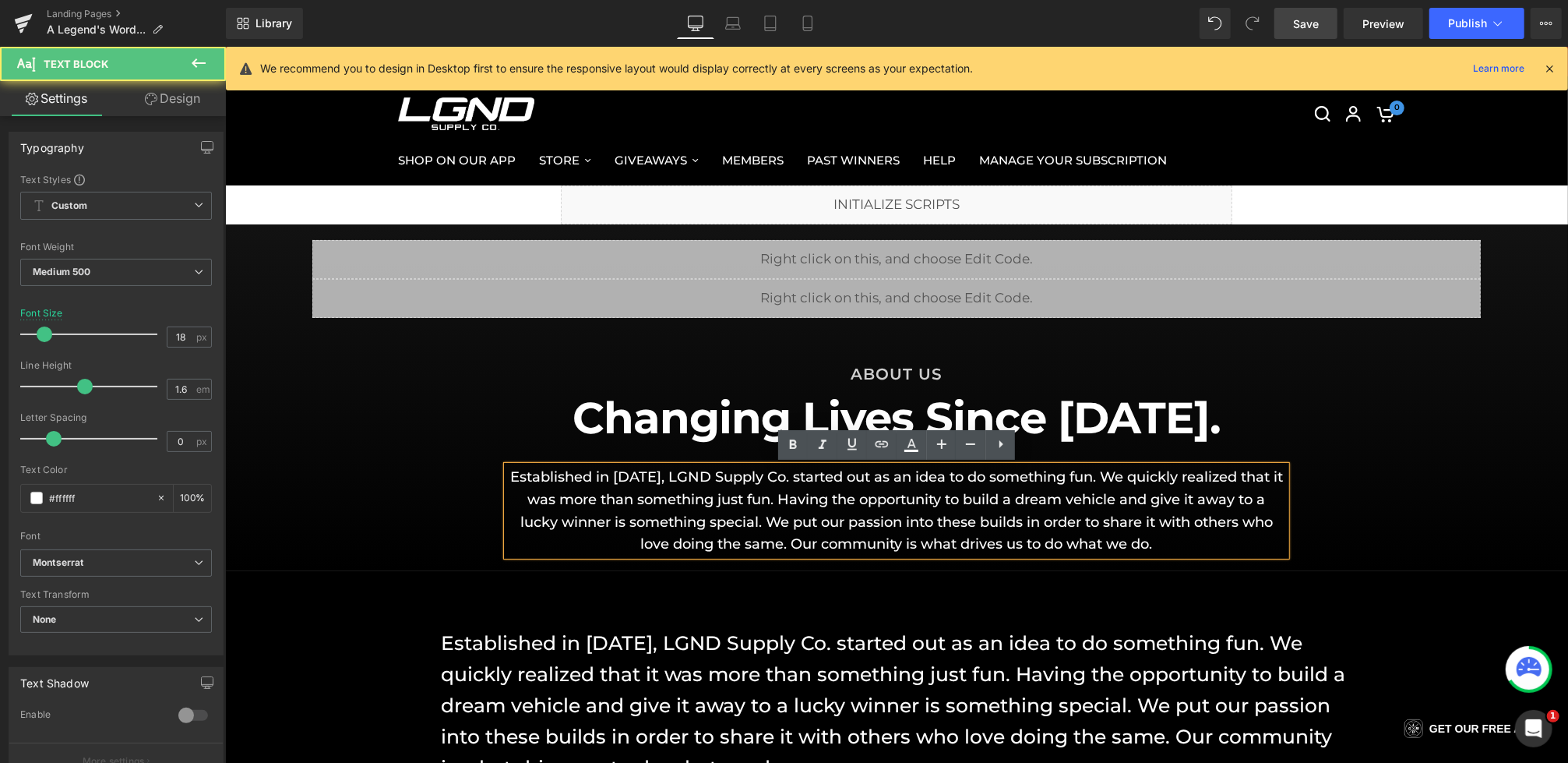
click at [413, 483] on div "Liquid Liquid Row ABOUT US Heading Changing Lives Since [DATE]. Heading Establi…" at bounding box center [895, 397] width 1343 height 316
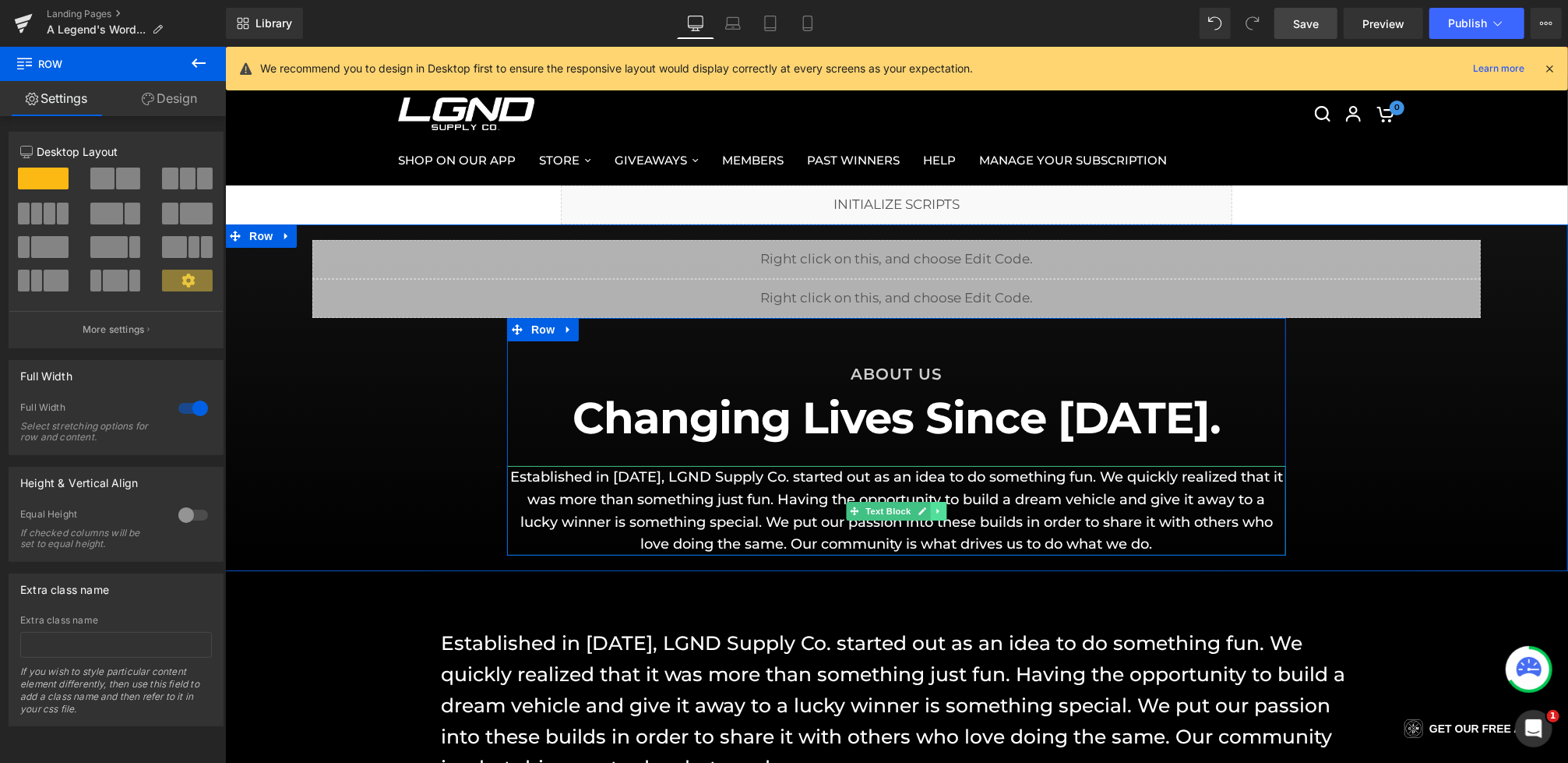
click at [939, 509] on icon at bounding box center [938, 510] width 8 height 9
click at [926, 510] on icon at bounding box center [929, 510] width 8 height 8
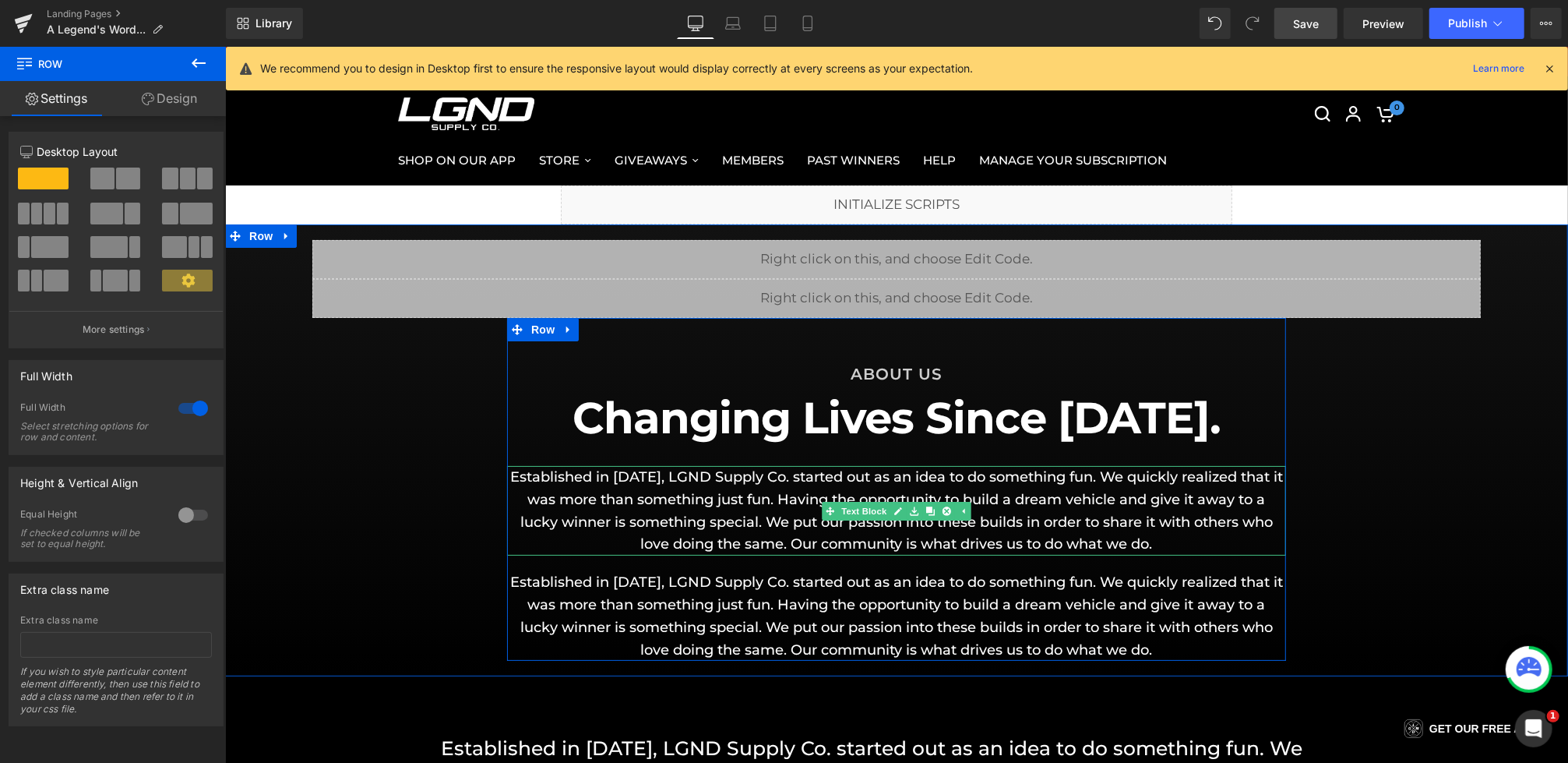
click at [720, 517] on p "Established in [DATE], LGND Supply Co. started out as an idea to do something f…" at bounding box center [896, 510] width 779 height 89
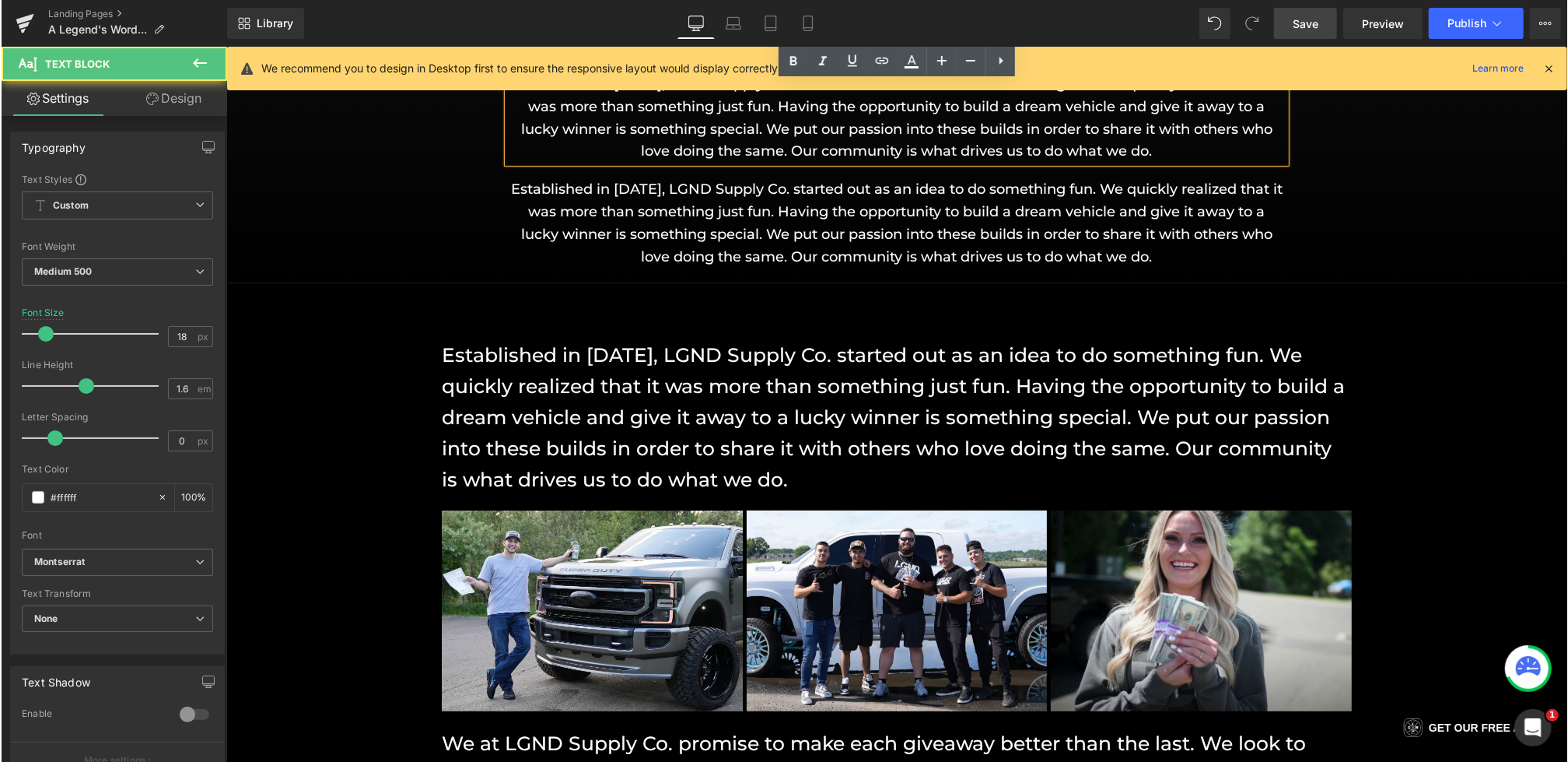
scroll to position [14, 0]
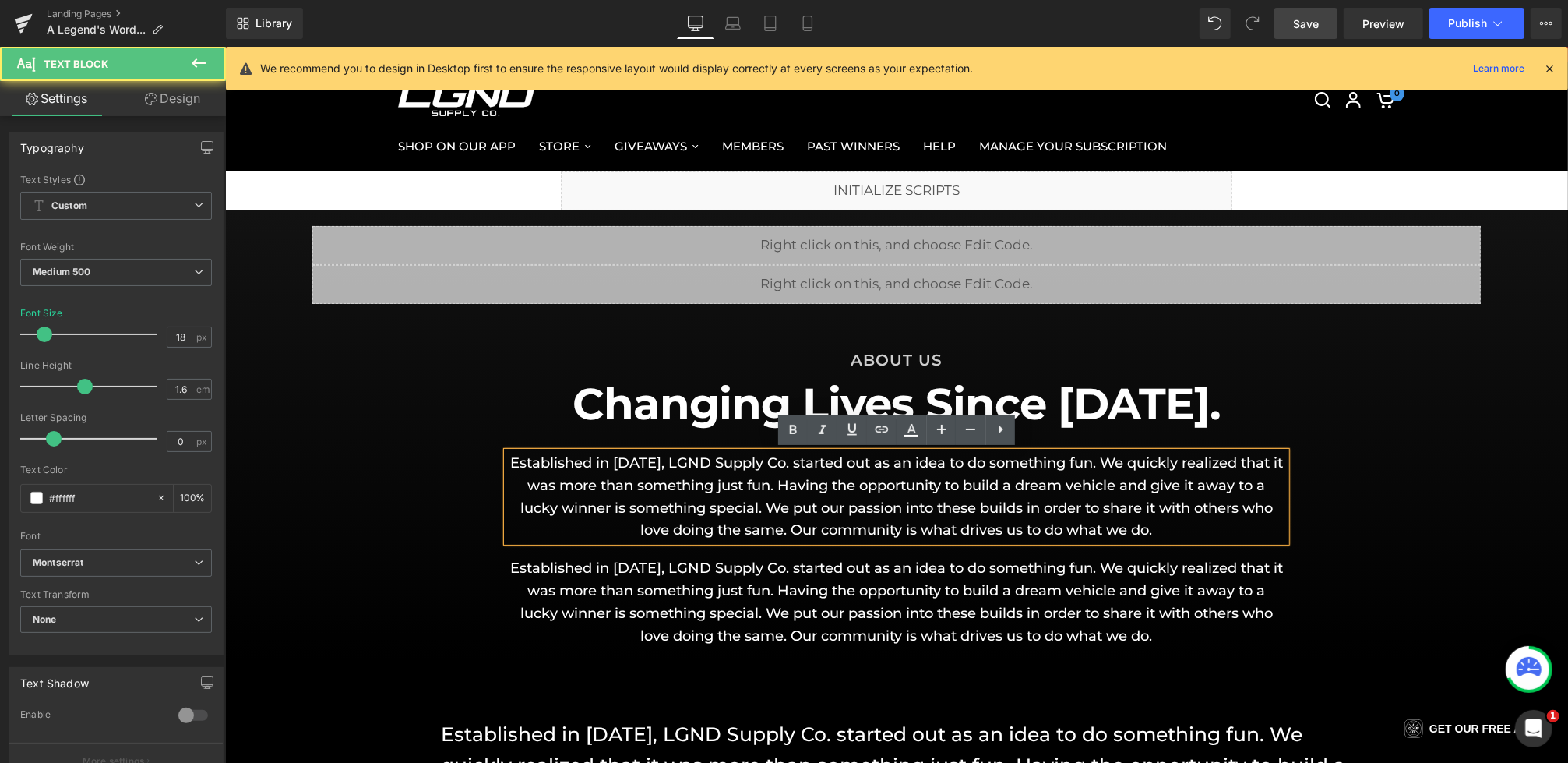
drag, startPoint x: 1166, startPoint y: 534, endPoint x: 339, endPoint y: 442, distance: 832.1
click at [339, 442] on div "Liquid Liquid Row ABOUT US Heading Changing Lives Since [DATE]. Heading Establi…" at bounding box center [895, 435] width 1343 height 420
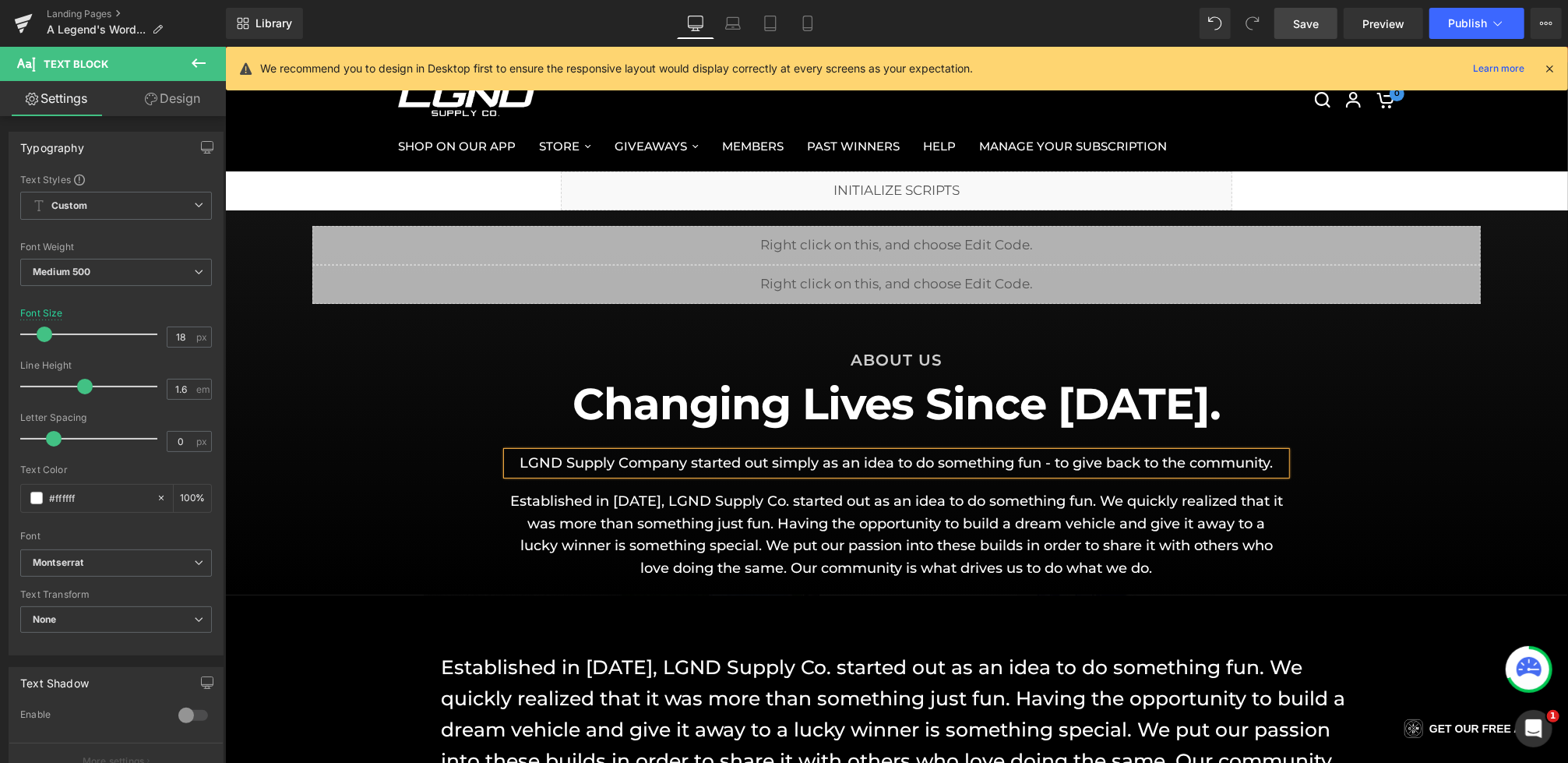
click at [298, 501] on div "Liquid Liquid Row ABOUT US Heading Changing Lives Since [DATE]. Heading LGND Su…" at bounding box center [895, 401] width 1343 height 354
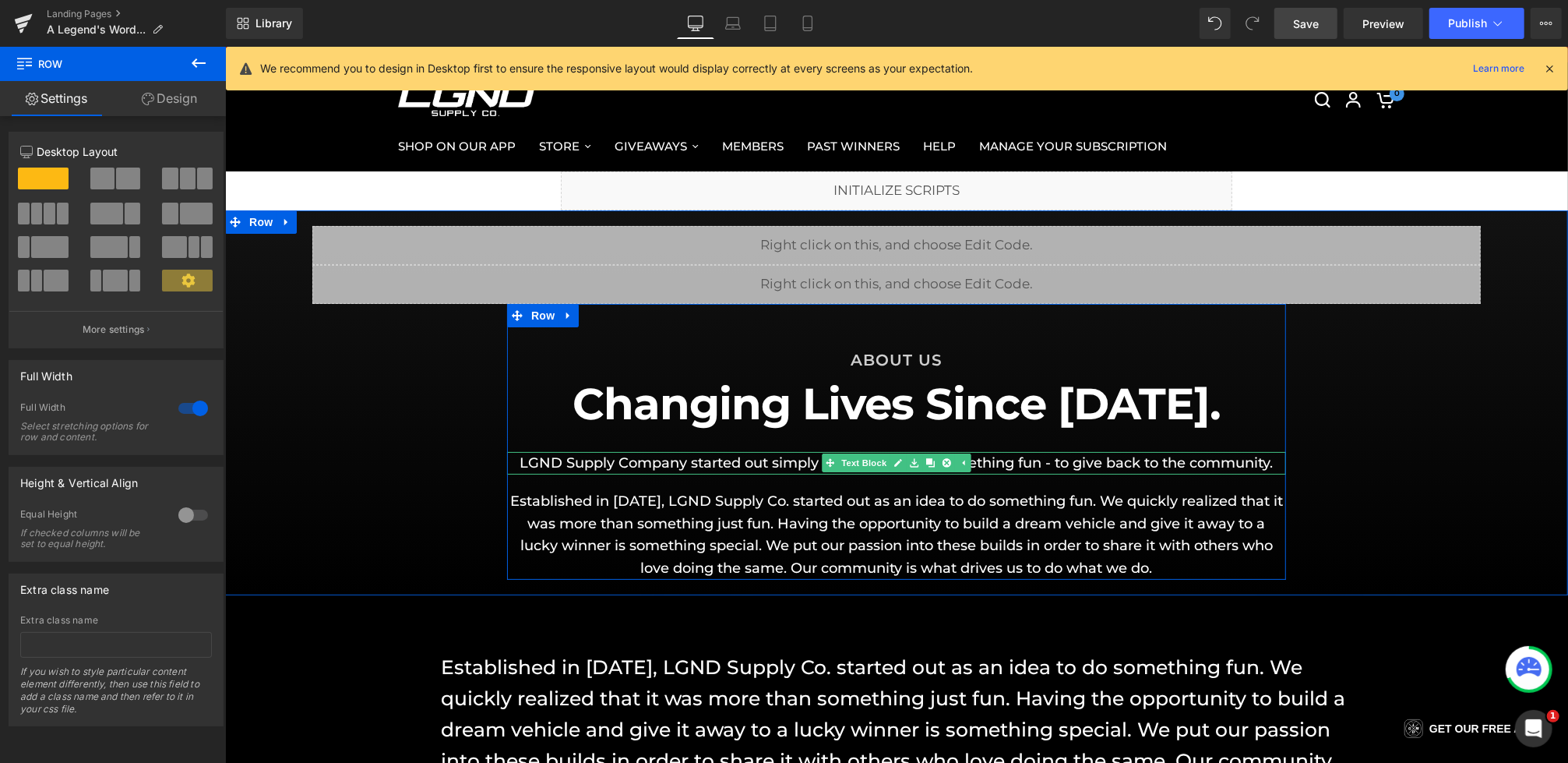
click at [729, 465] on p "LGND Supply Company started out simply as an idea to do something fun - to give…" at bounding box center [896, 462] width 779 height 23
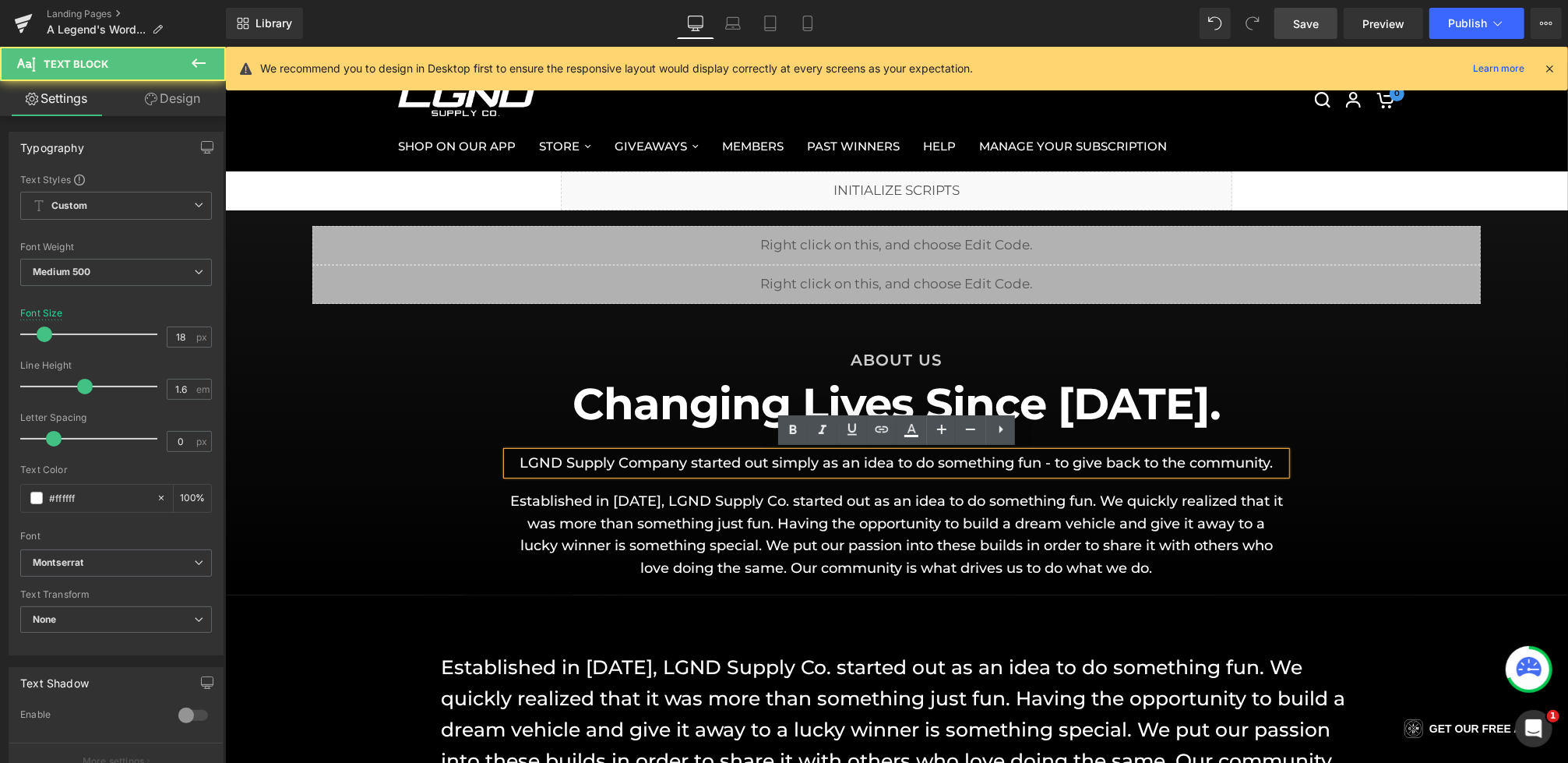
click at [1278, 465] on p "LGND Supply Company started out simply as an idea to do something fun - to give…" at bounding box center [896, 462] width 779 height 23
click at [1373, 490] on div "Liquid Liquid Row ABOUT US Heading Changing Lives Since [DATE]. Heading LGND Su…" at bounding box center [895, 401] width 1343 height 354
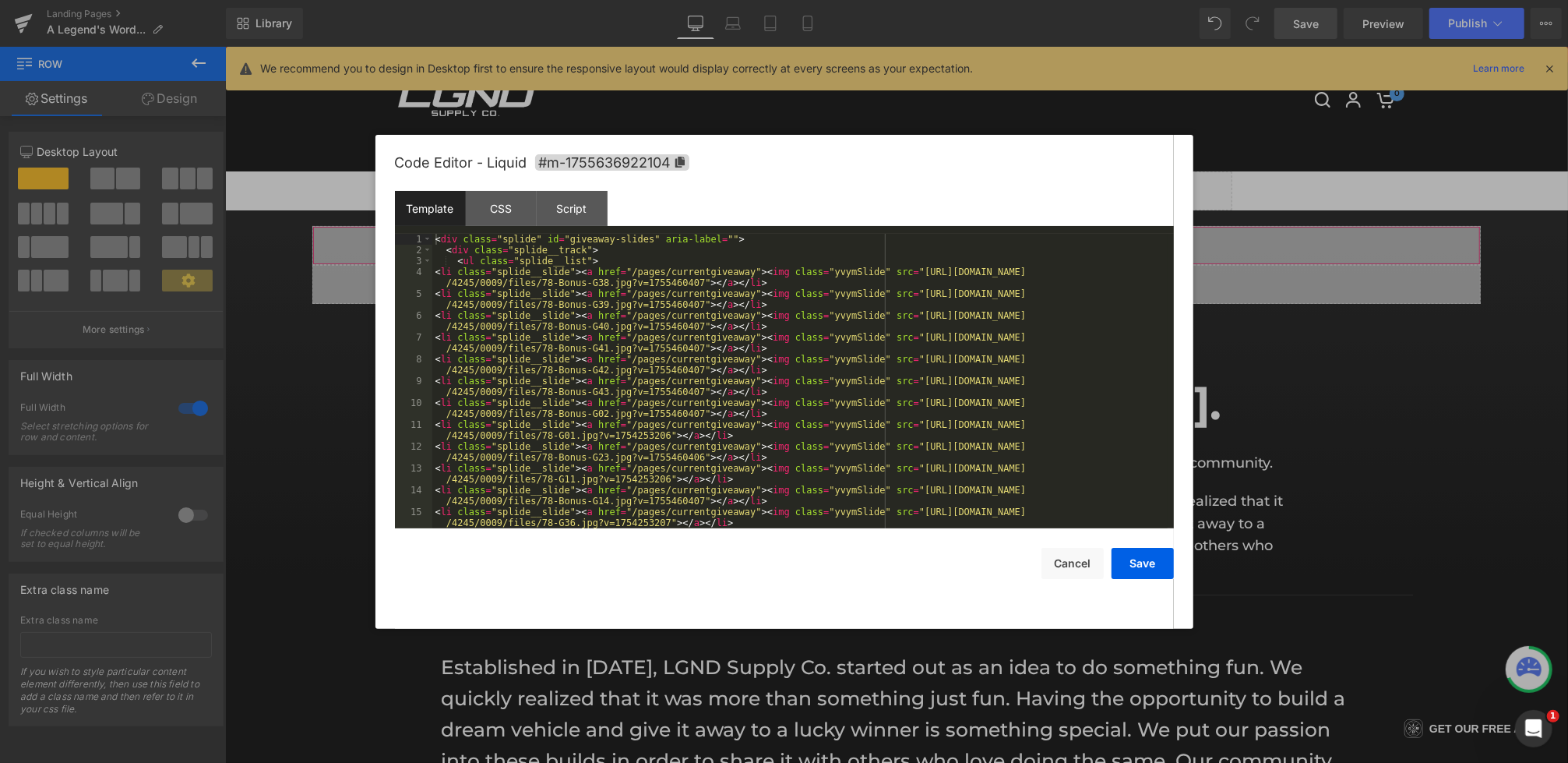
click at [689, 0] on div "Row You are previewing how the will restyle your page. You can not edit Element…" at bounding box center [784, 0] width 1568 height 0
click at [504, 212] on div "CSS" at bounding box center [501, 208] width 71 height 35
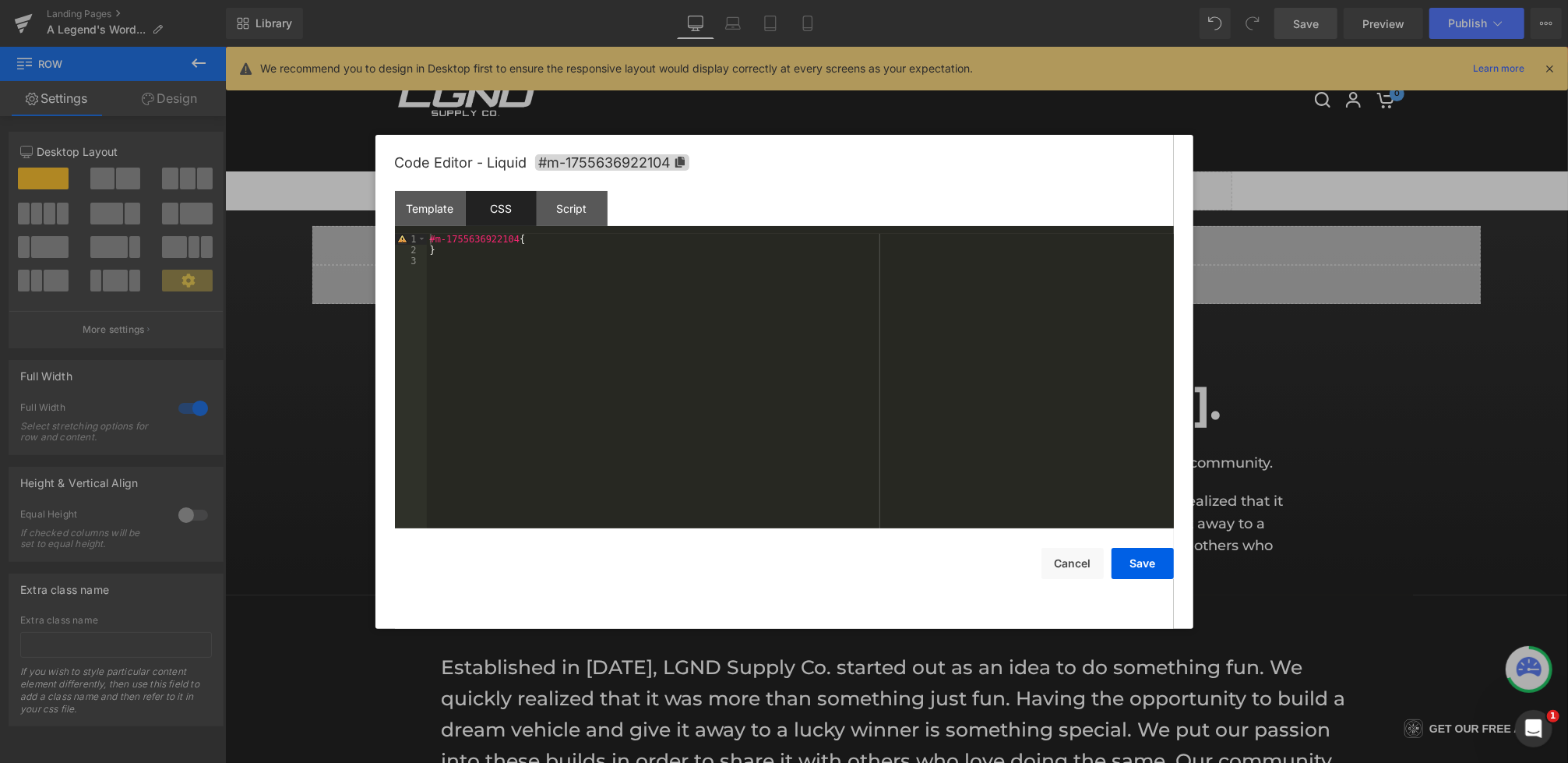
click at [511, 283] on div "#m-1755636922104 { }" at bounding box center [801, 392] width 747 height 316
click at [593, 148] on div "Code Editor - Liquid #m-1755636922104" at bounding box center [785, 162] width 779 height 56
click at [593, 162] on span "#m-1755636922104" at bounding box center [612, 163] width 155 height 17
click at [499, 287] on div "#m-1755636922104 { }" at bounding box center [801, 393] width 747 height 316
paste textarea
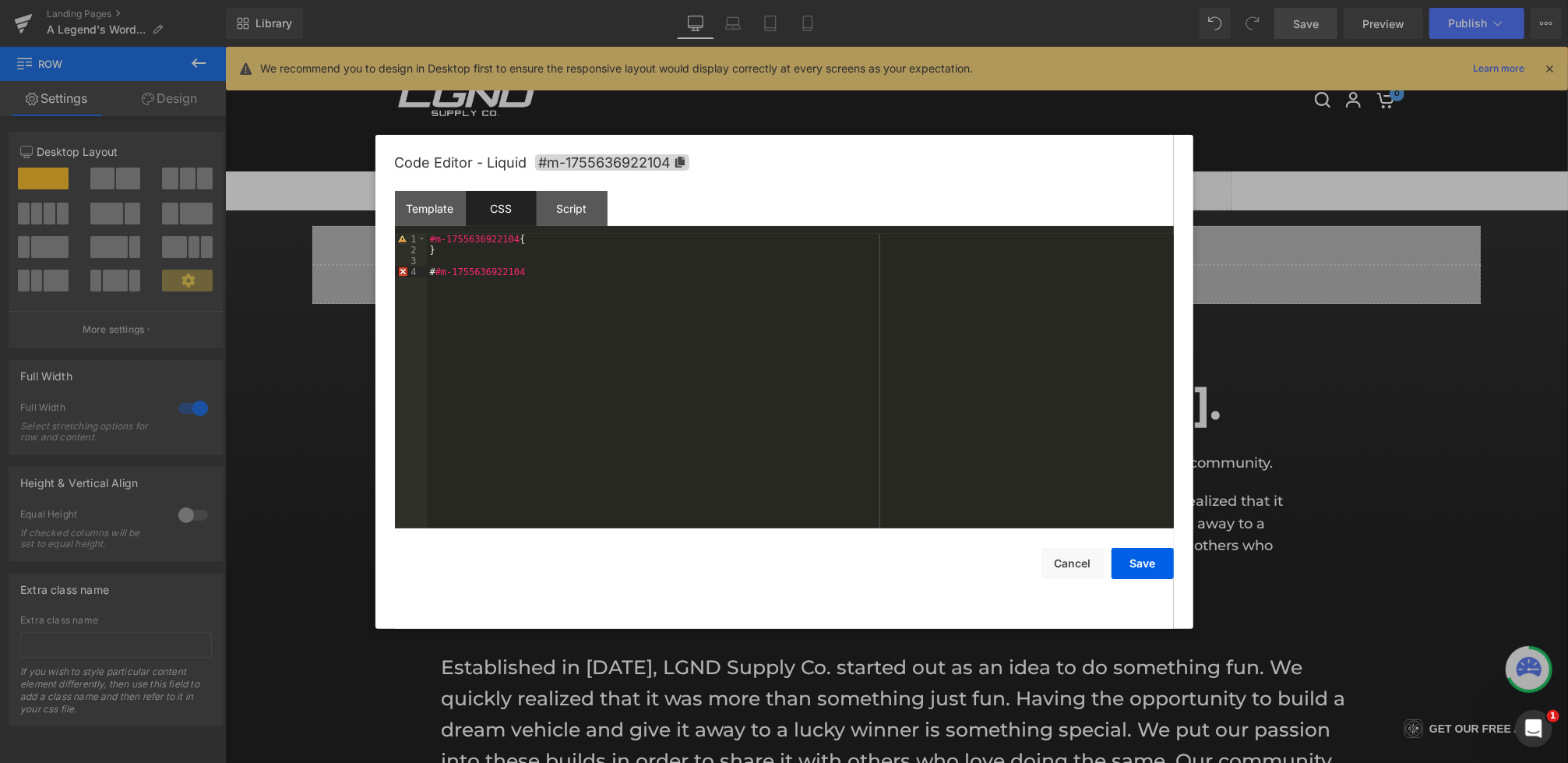
click at [434, 269] on div "#m-1755636922104 { } # #m-1755636922104" at bounding box center [801, 392] width 747 height 316
click at [440, 221] on div "Template" at bounding box center [430, 208] width 71 height 35
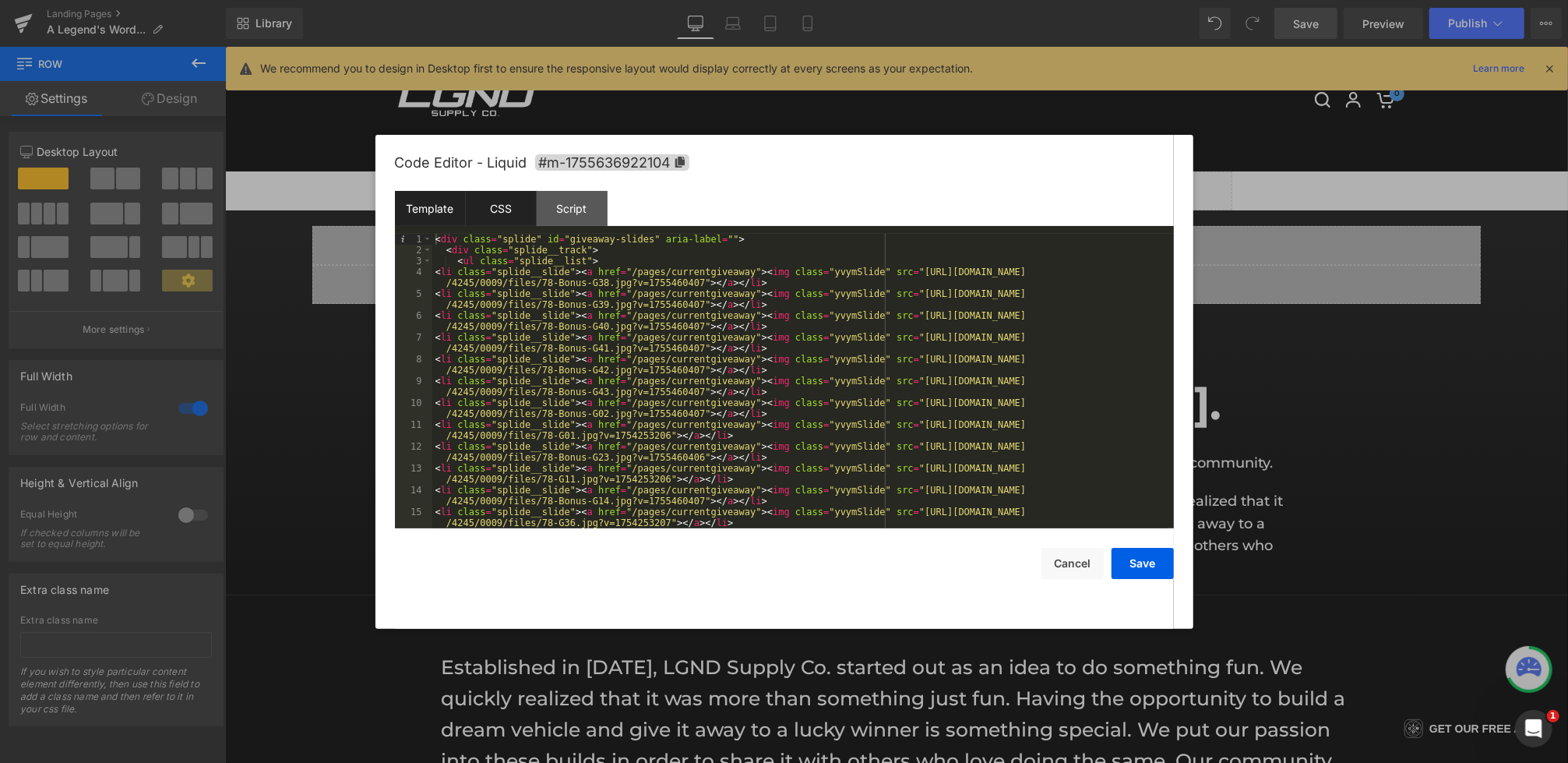
click at [490, 211] on div "CSS" at bounding box center [501, 208] width 71 height 35
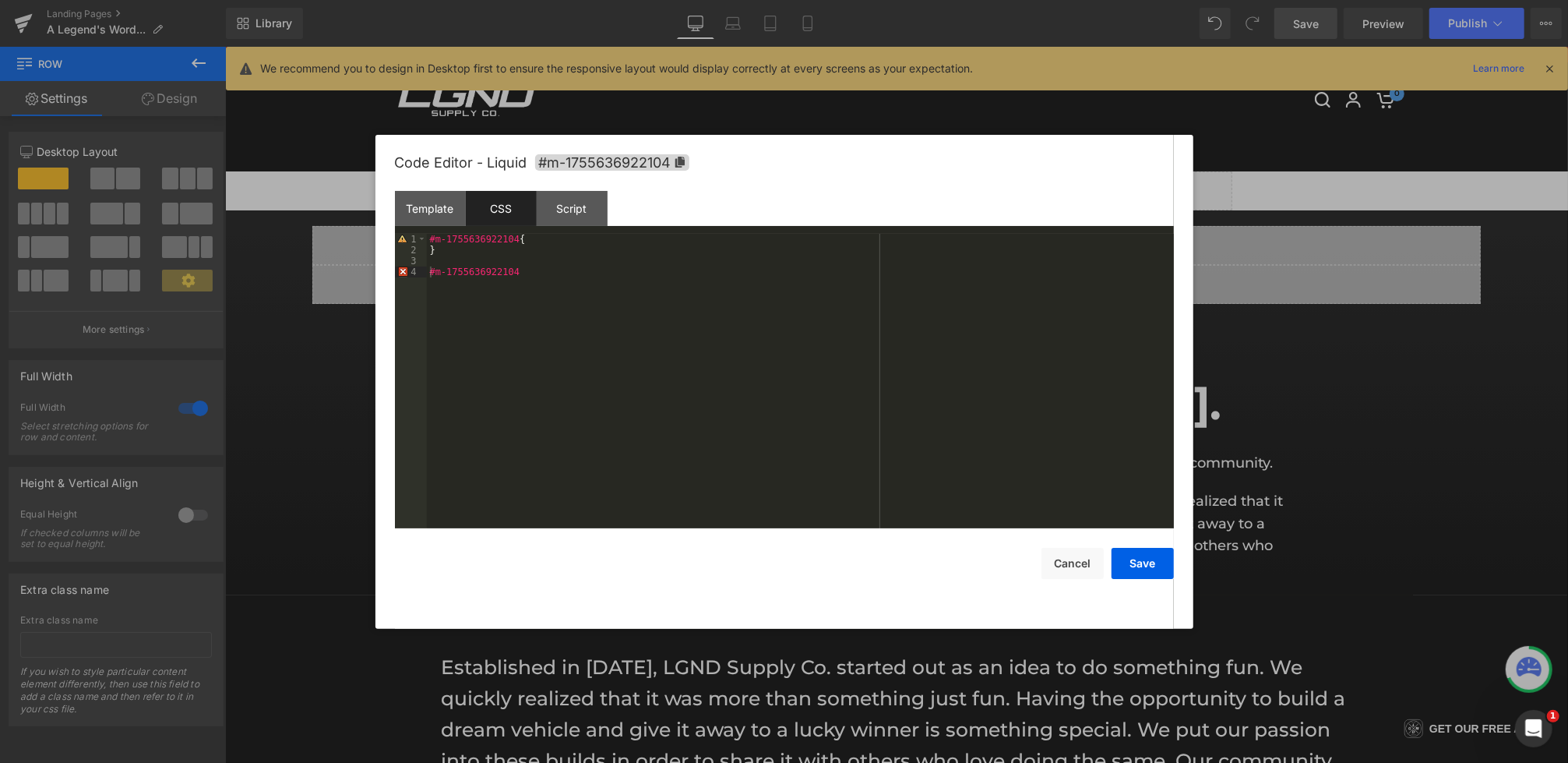
click at [603, 277] on div "#m-1755636922104 { } #m-1755636922104" at bounding box center [801, 392] width 747 height 316
click at [568, 282] on div "#m-1755636922104 { } #m-1755636922104 .splide__slide { margin-right : 5 px ; }" at bounding box center [801, 392] width 747 height 316
click at [1163, 578] on div "Code Editor - Liquid #m-1755636922104 Template CSS Script Data 1 2 3 4 5 6 7 8 …" at bounding box center [785, 381] width 779 height 494
click at [1158, 562] on button "Save" at bounding box center [1143, 562] width 63 height 31
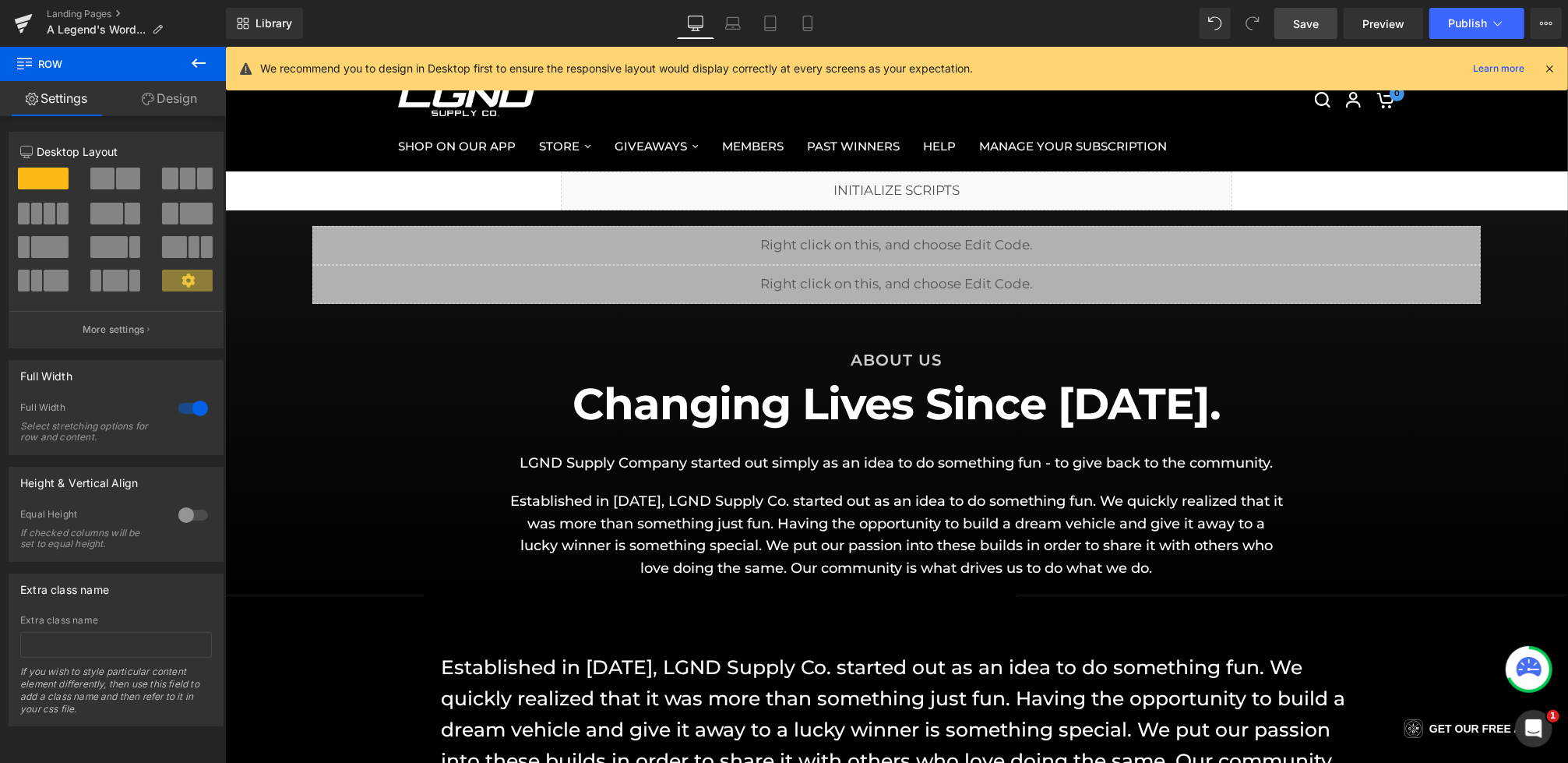
click at [1316, 21] on span "Save" at bounding box center [1306, 24] width 26 height 17
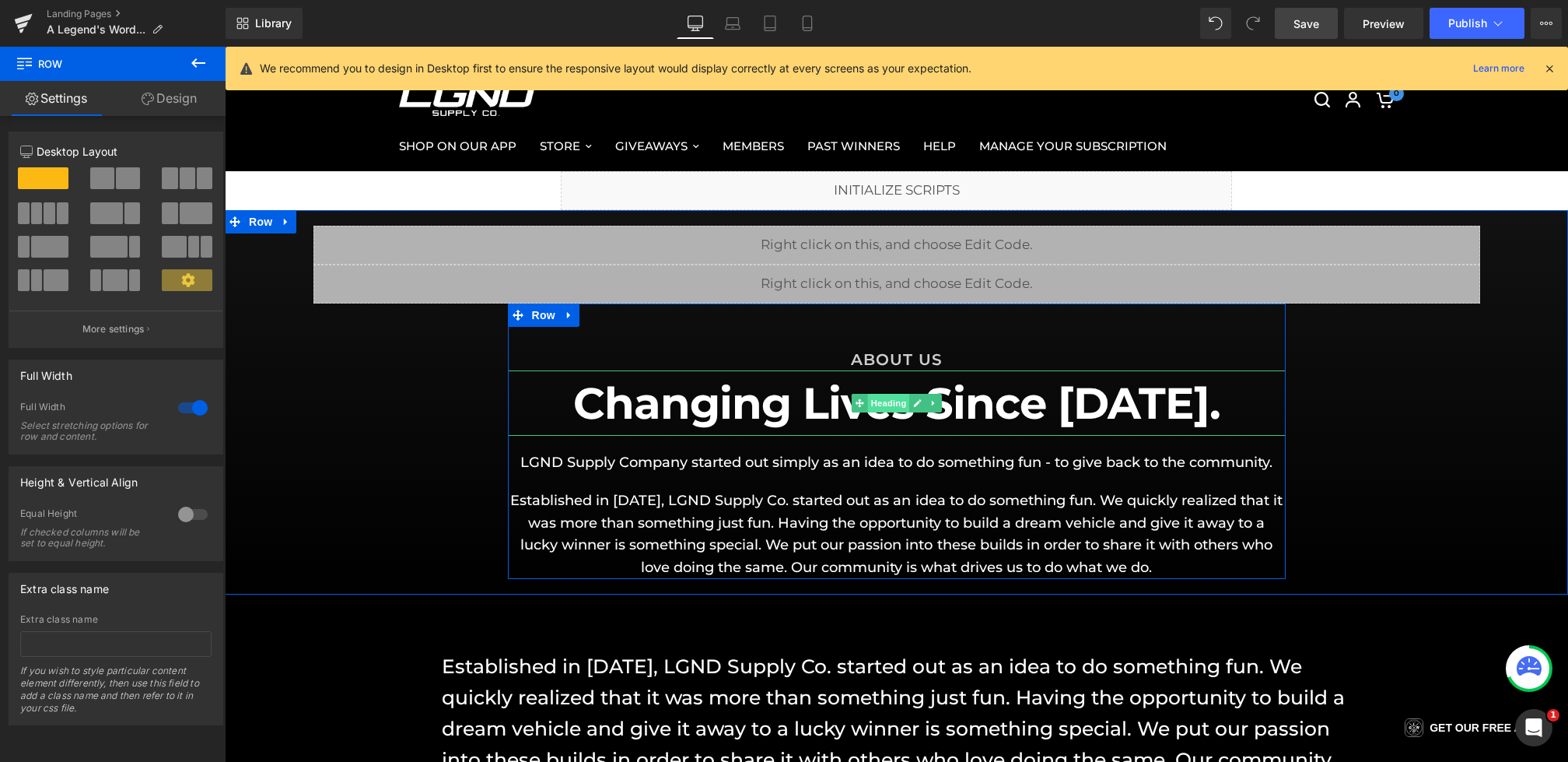
click at [887, 399] on span "Heading" at bounding box center [888, 403] width 42 height 18
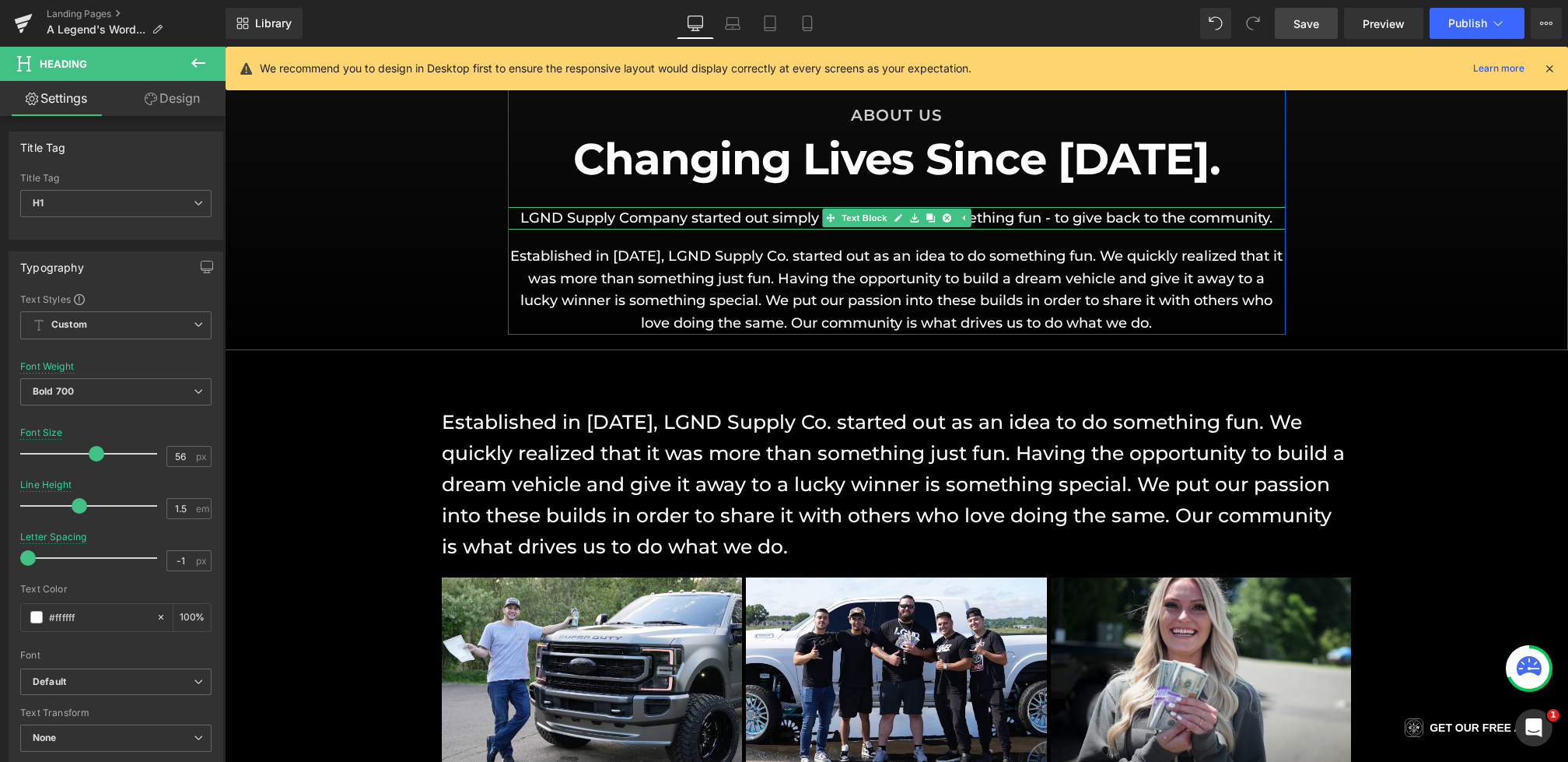
scroll to position [263, 0]
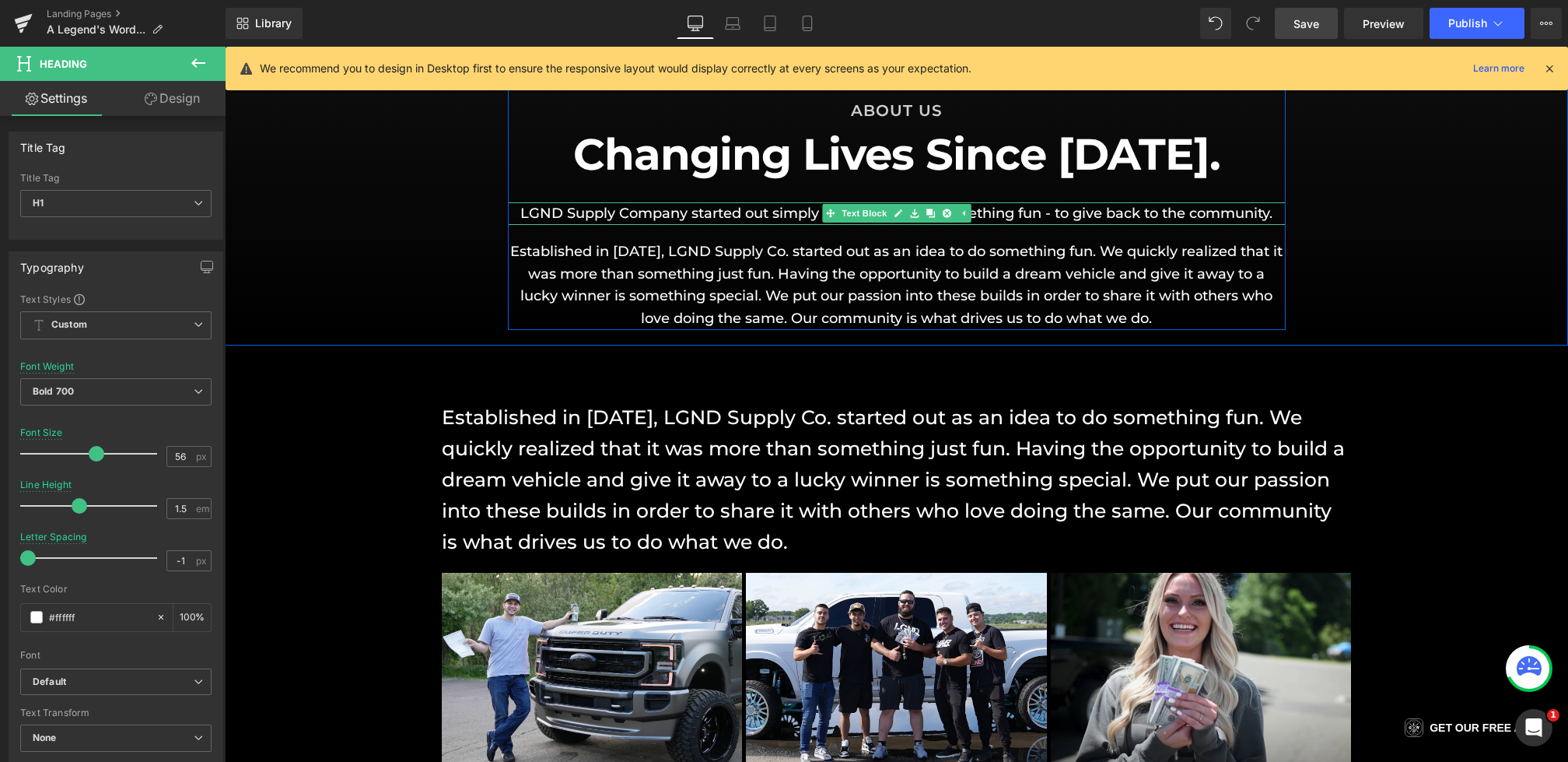
click at [710, 213] on p "LGND Supply Company started out simply as an idea to do something fun - to give…" at bounding box center [897, 213] width 778 height 23
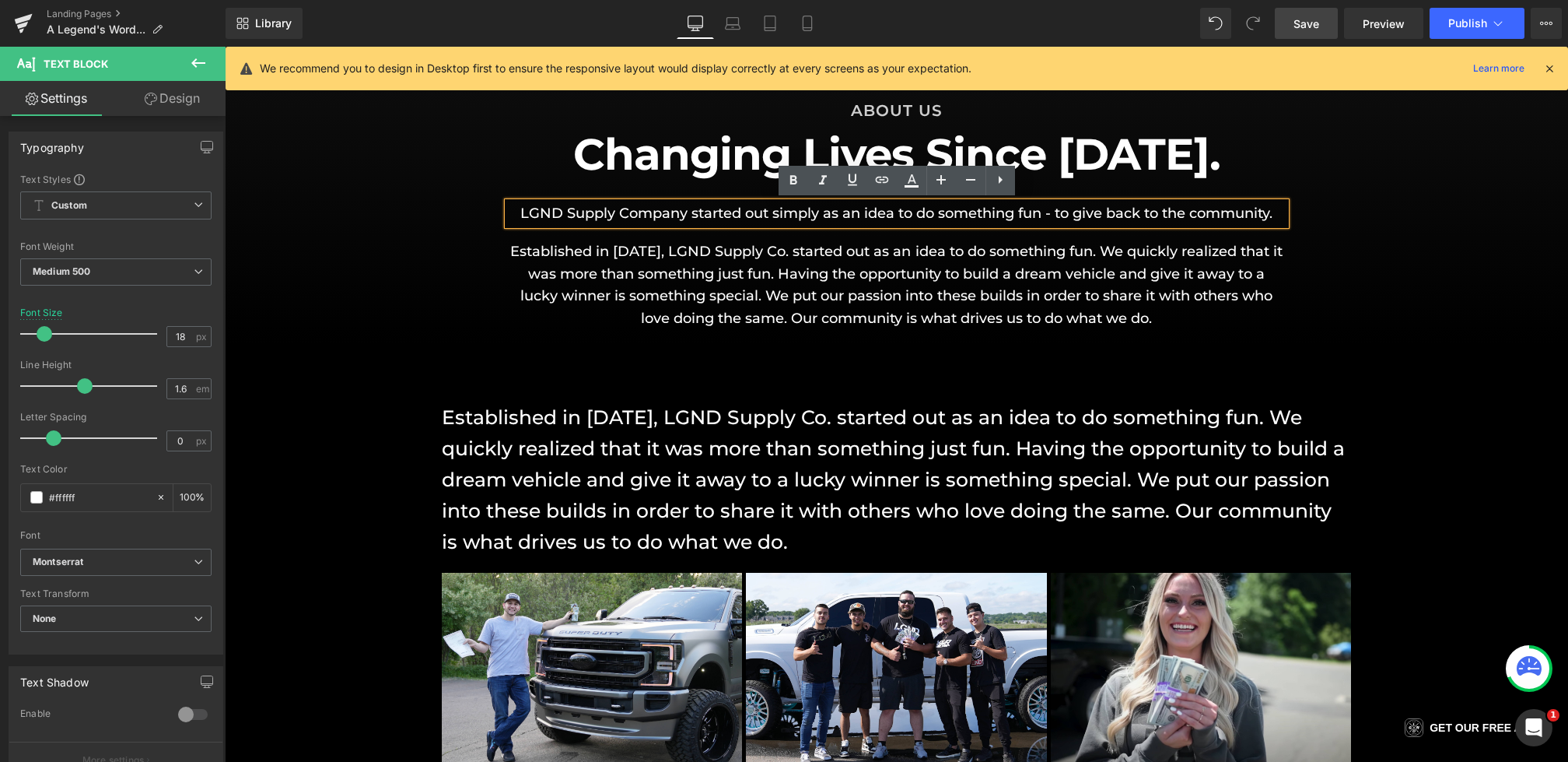
click at [1273, 212] on p "LGND Supply Company started out simply as an idea to do something fun - to give…" at bounding box center [897, 213] width 778 height 23
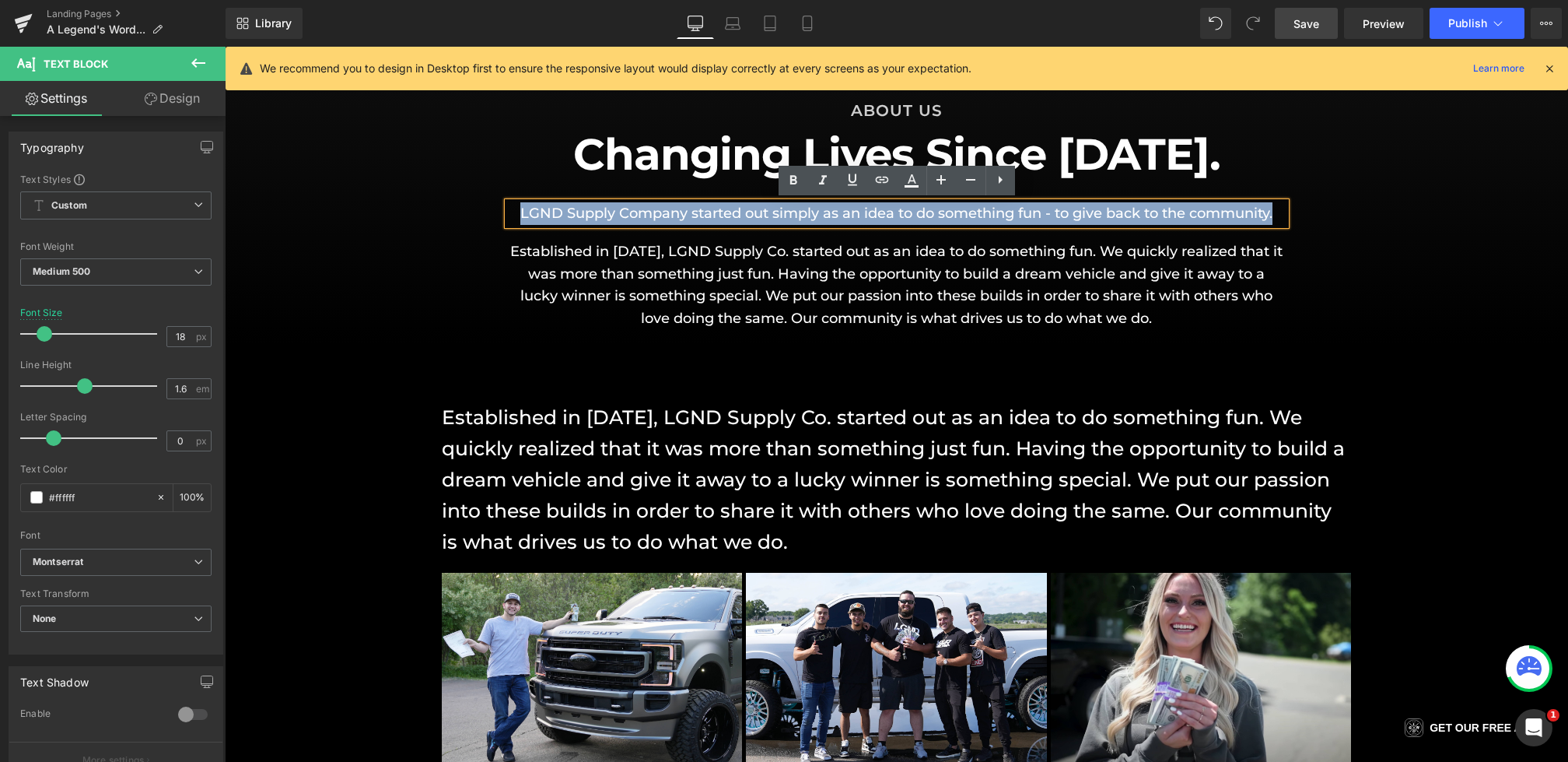
drag, startPoint x: 1258, startPoint y: 212, endPoint x: 423, endPoint y: 216, distance: 835.0
click at [423, 216] on div "Liquid Liquid Row ABOUT US Heading Changing Lives Since [DATE]. Heading LGND Su…" at bounding box center [896, 153] width 1344 height 353
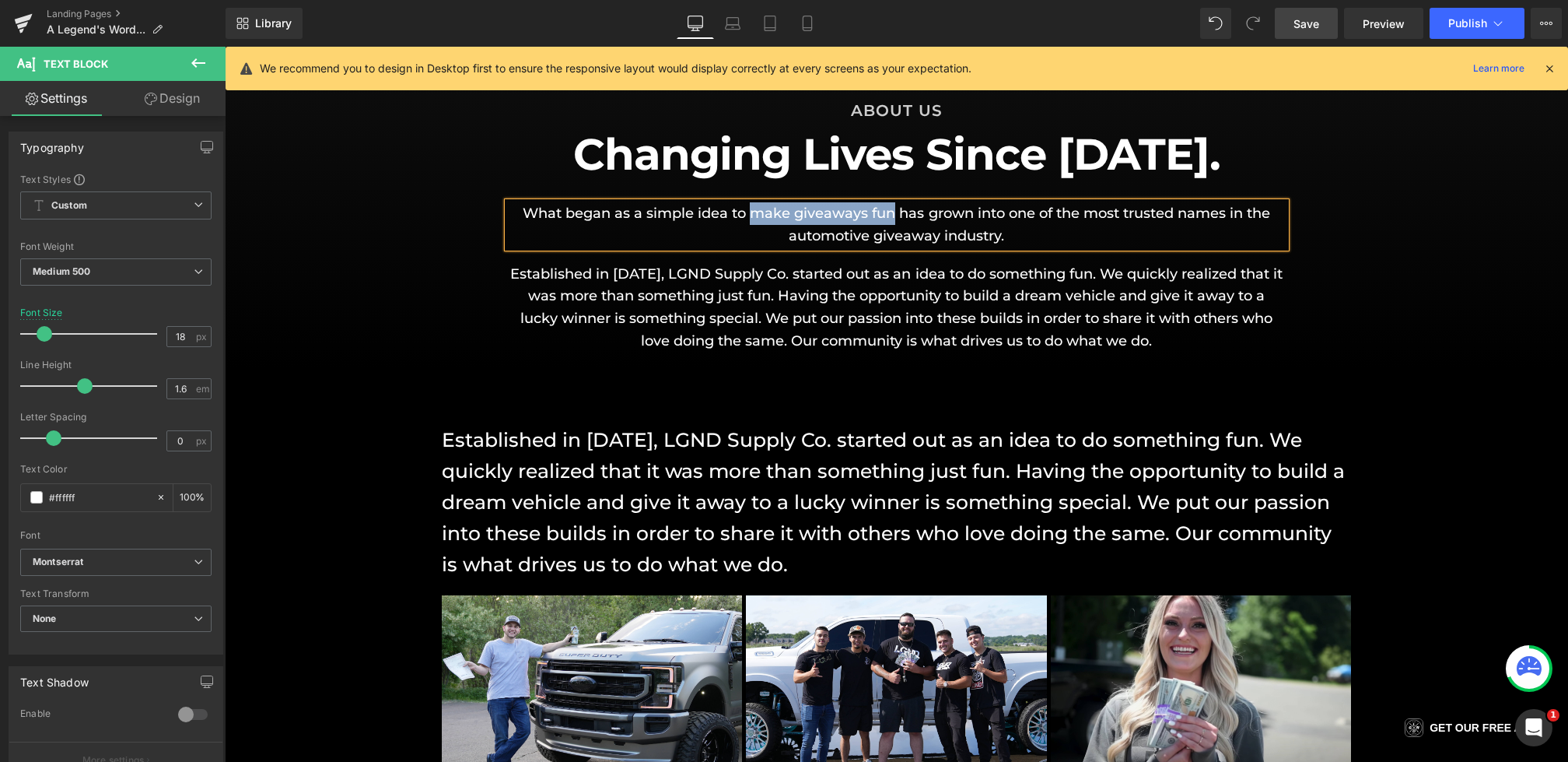
drag, startPoint x: 893, startPoint y: 214, endPoint x: 750, endPoint y: 216, distance: 143.0
click at [750, 216] on p "What began as a simple idea to make giveaways fun has grown into one of the mos…" at bounding box center [897, 225] width 778 height 45
click at [407, 287] on div "Liquid Liquid Row ABOUT US Heading Changing Lives Since [DATE]. Heading What be…" at bounding box center [896, 164] width 1344 height 376
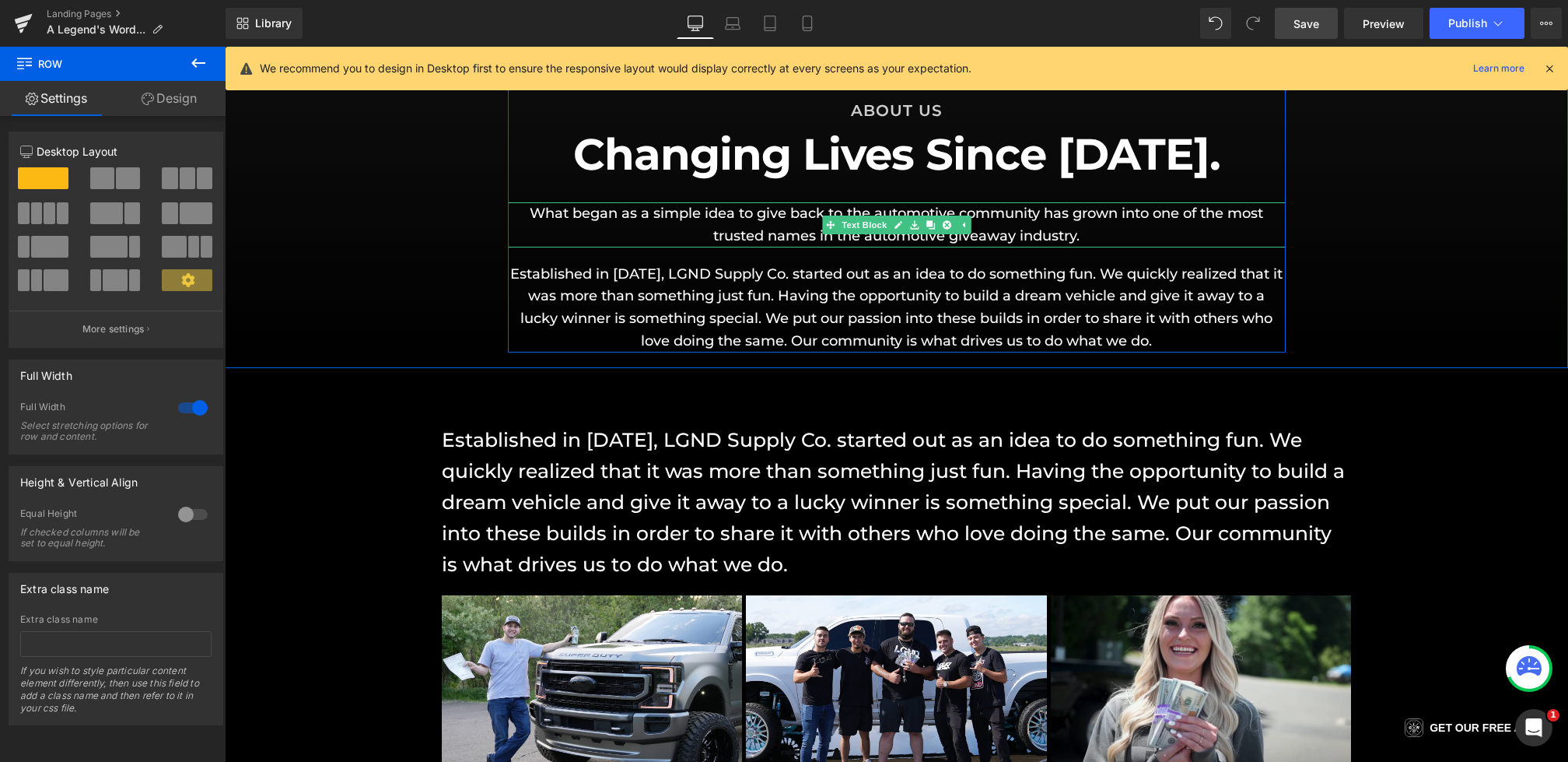
click at [923, 237] on p "What began as a simple idea to give back to the automotive community has grown …" at bounding box center [897, 225] width 778 height 45
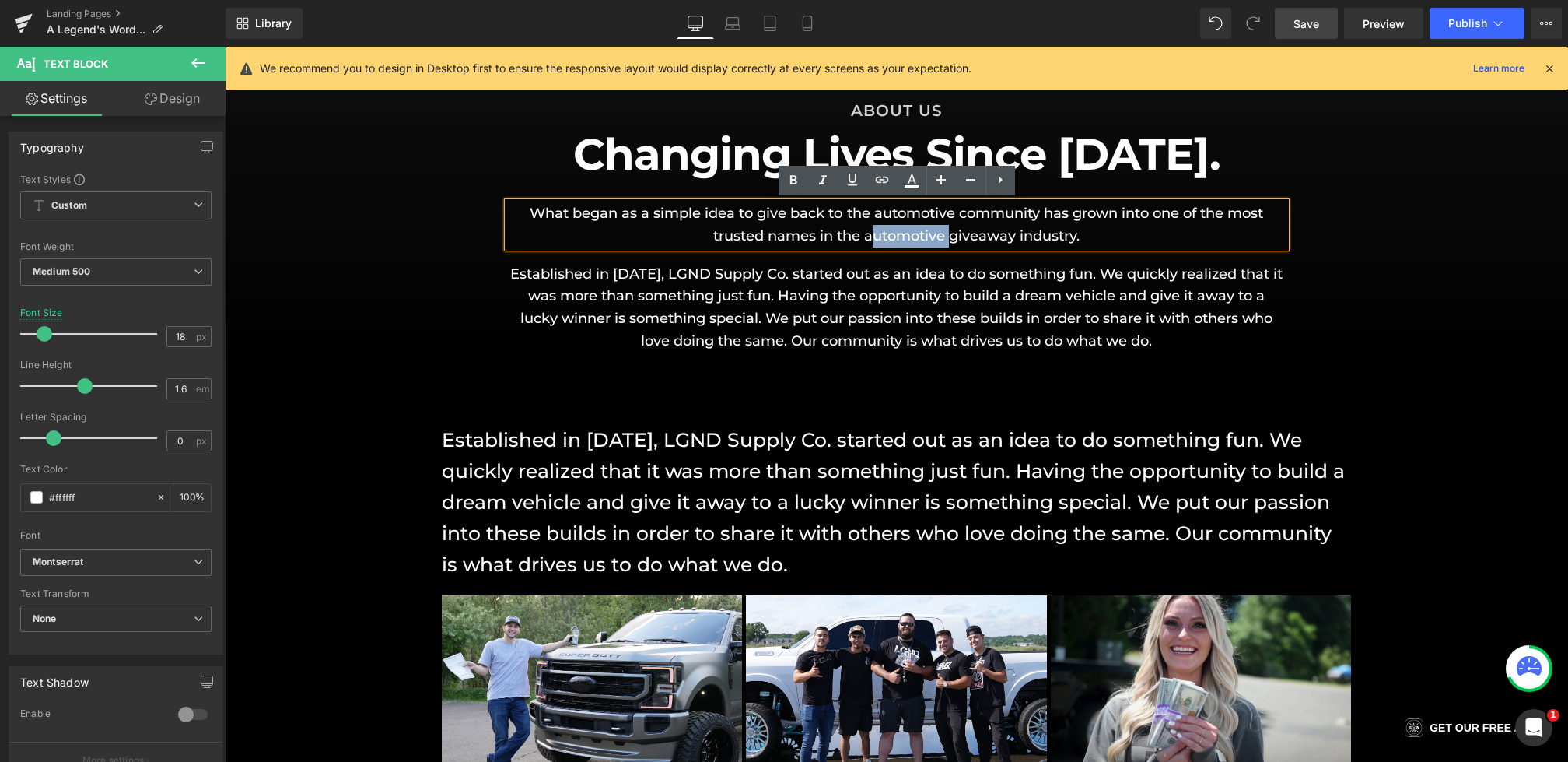
drag, startPoint x: 948, startPoint y: 237, endPoint x: 869, endPoint y: 237, distance: 79.0
click at [869, 237] on p "What began as a simple idea to give back to the automotive community has grown …" at bounding box center [897, 225] width 778 height 45
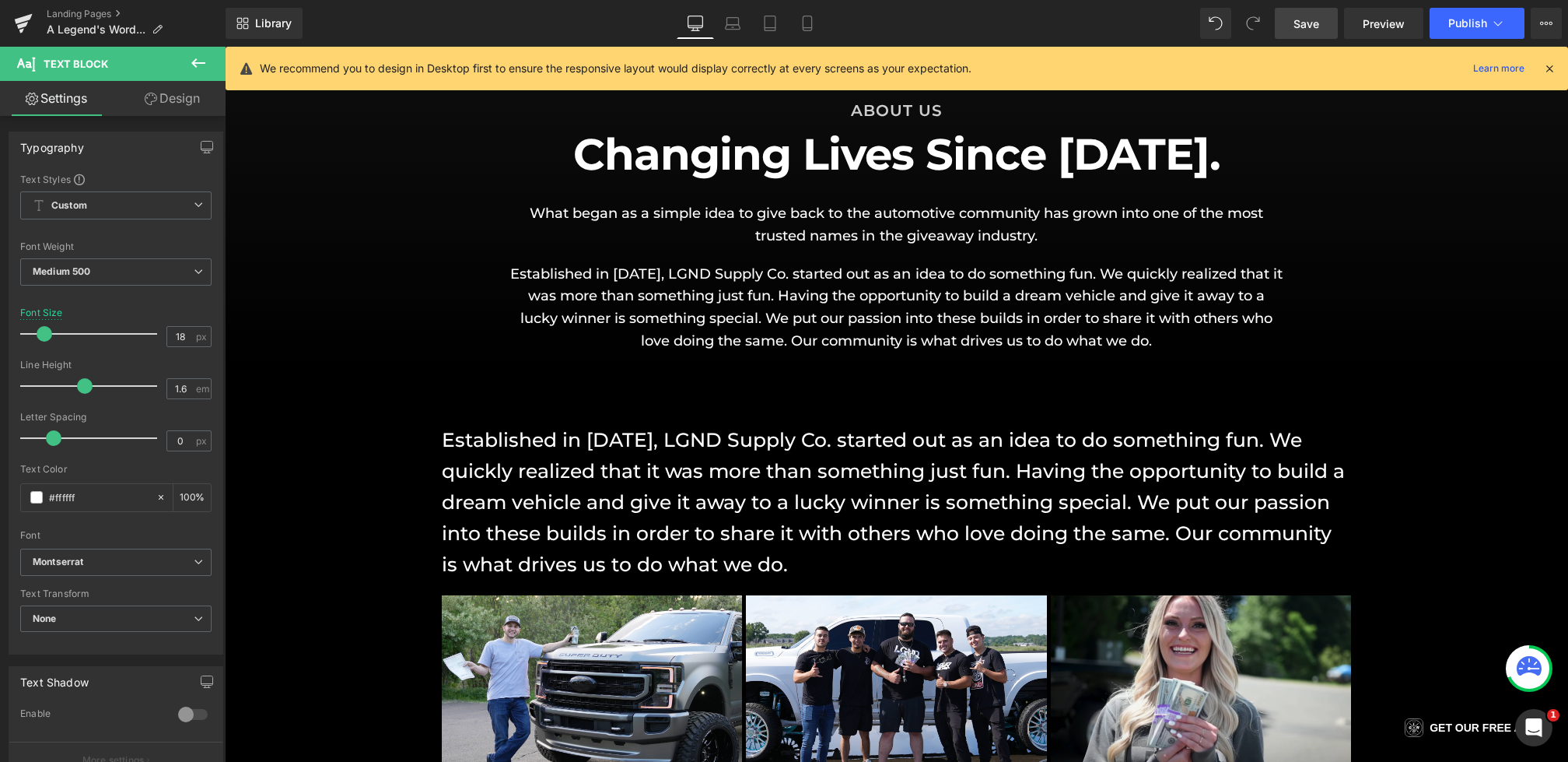
click at [1308, 13] on link "Save" at bounding box center [1307, 23] width 63 height 31
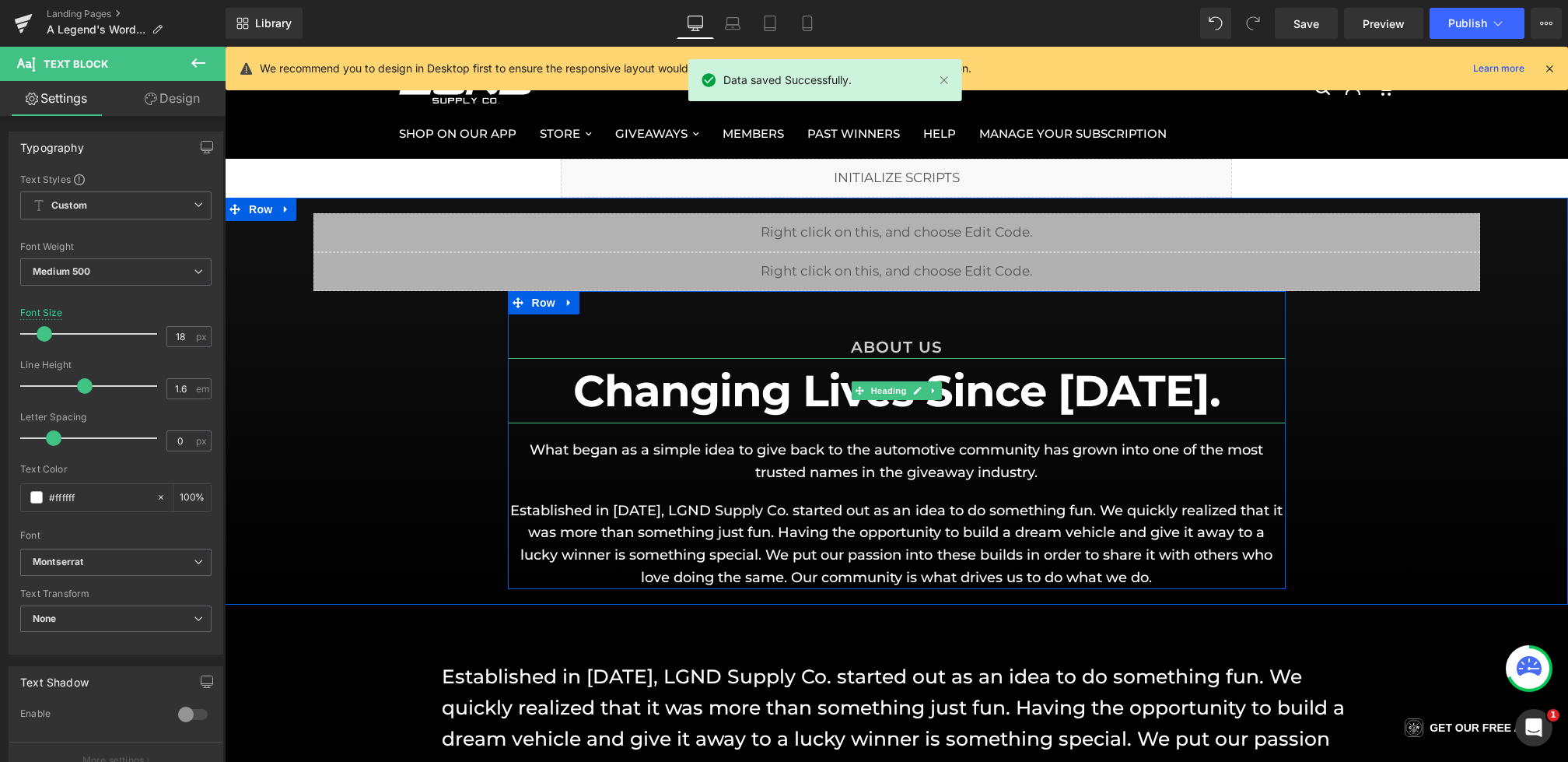
scroll to position [0, 0]
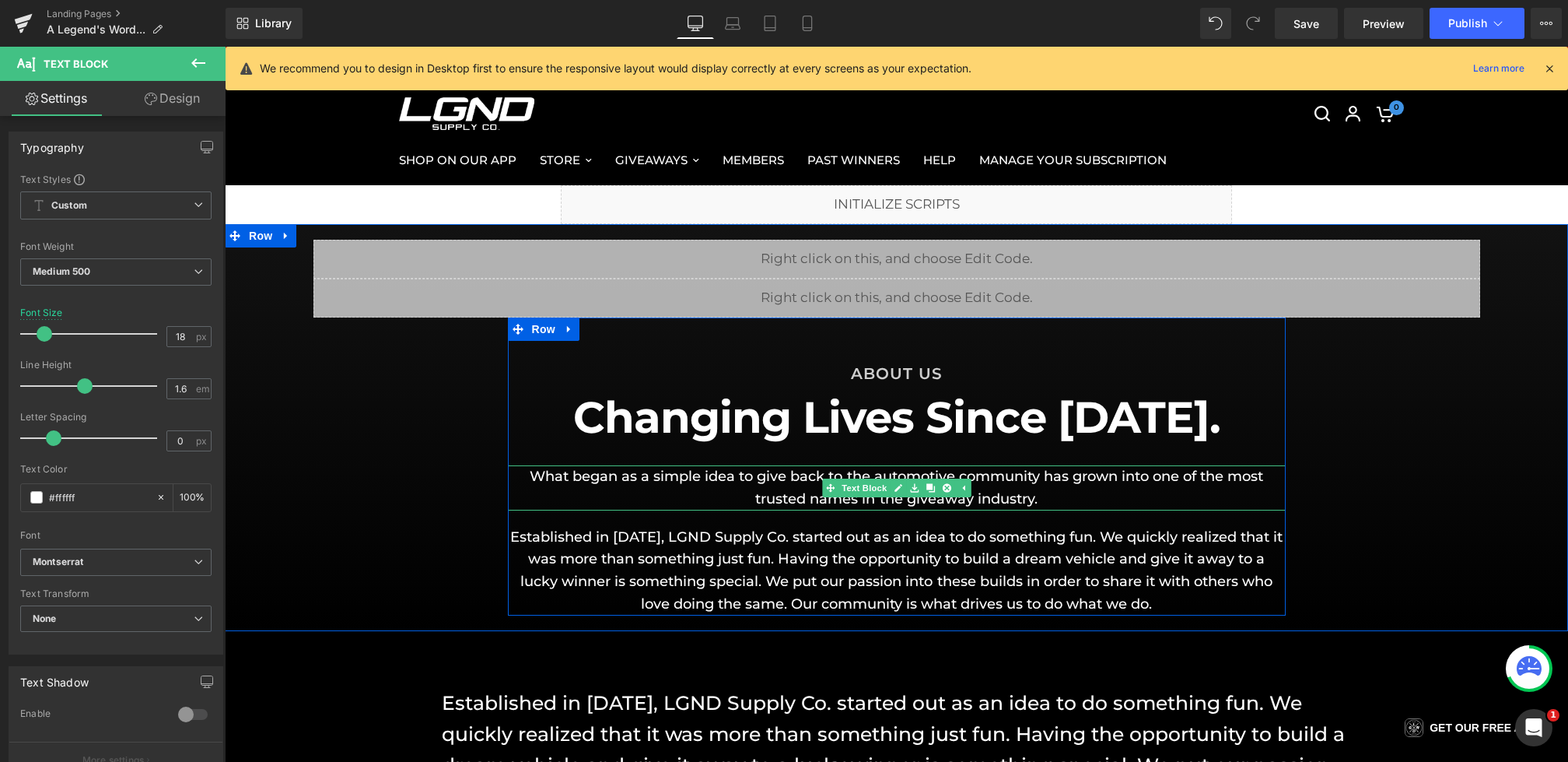
click at [1041, 476] on p "What began as a simple idea to give back to the automotive community has grown …" at bounding box center [897, 487] width 778 height 45
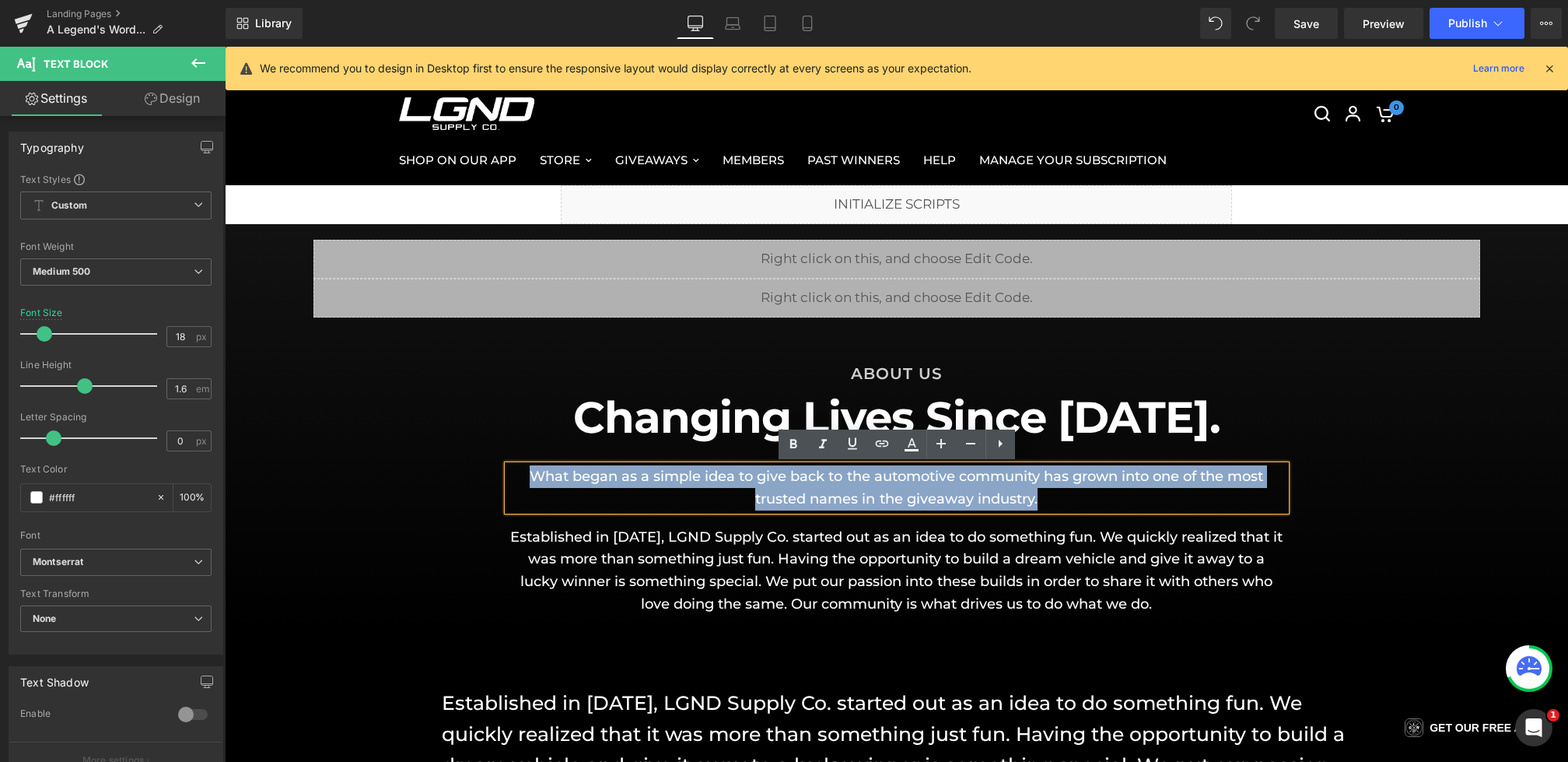
drag, startPoint x: 1095, startPoint y: 503, endPoint x: 432, endPoint y: 474, distance: 663.6
click at [432, 474] on div "Liquid Liquid Row ABOUT US Heading Changing Lives Since [DATE]. Heading What be…" at bounding box center [896, 427] width 1344 height 376
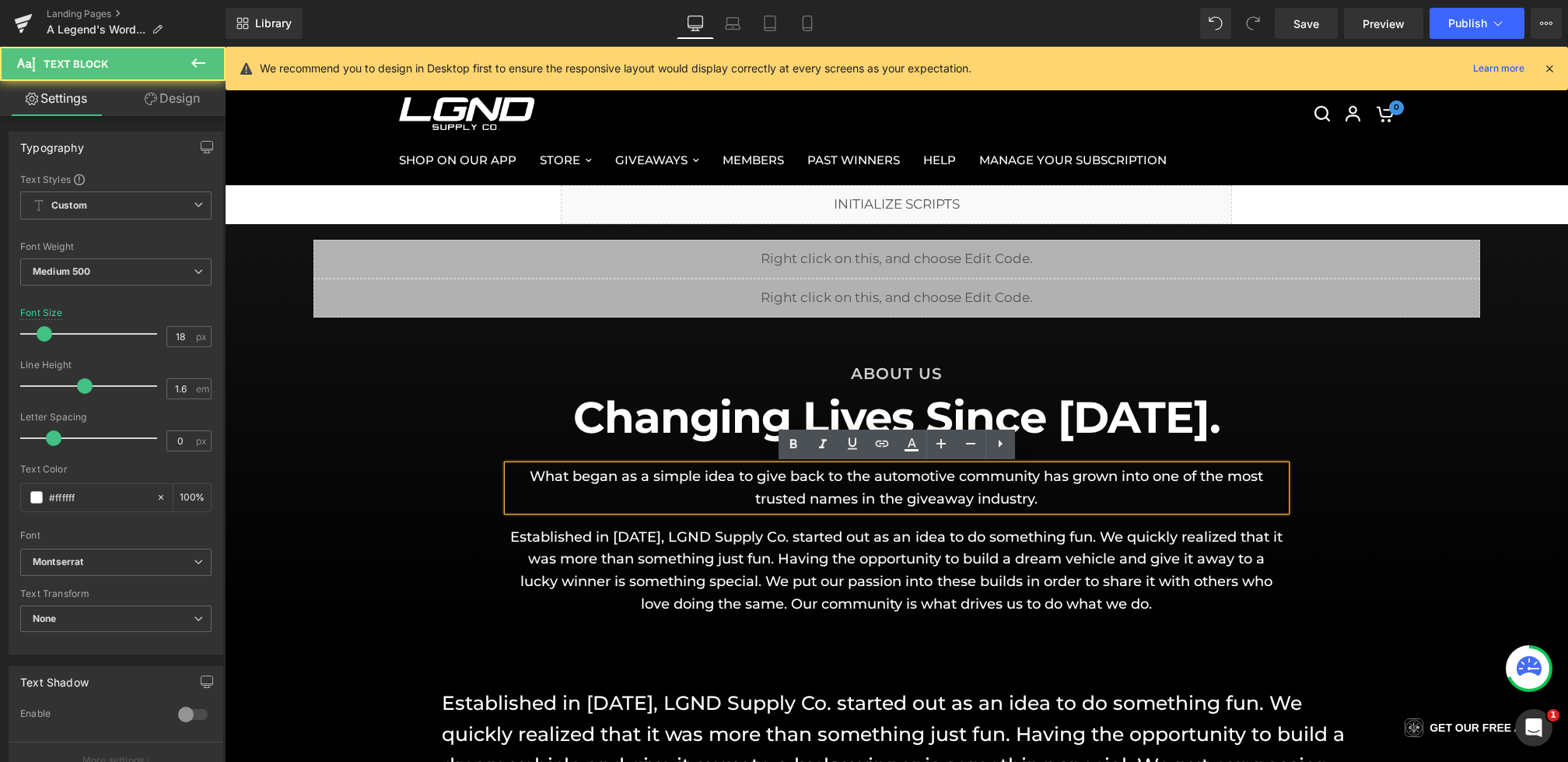
click at [1098, 497] on p "What began as a simple idea to give back to the automotive community has grown …" at bounding box center [897, 487] width 778 height 45
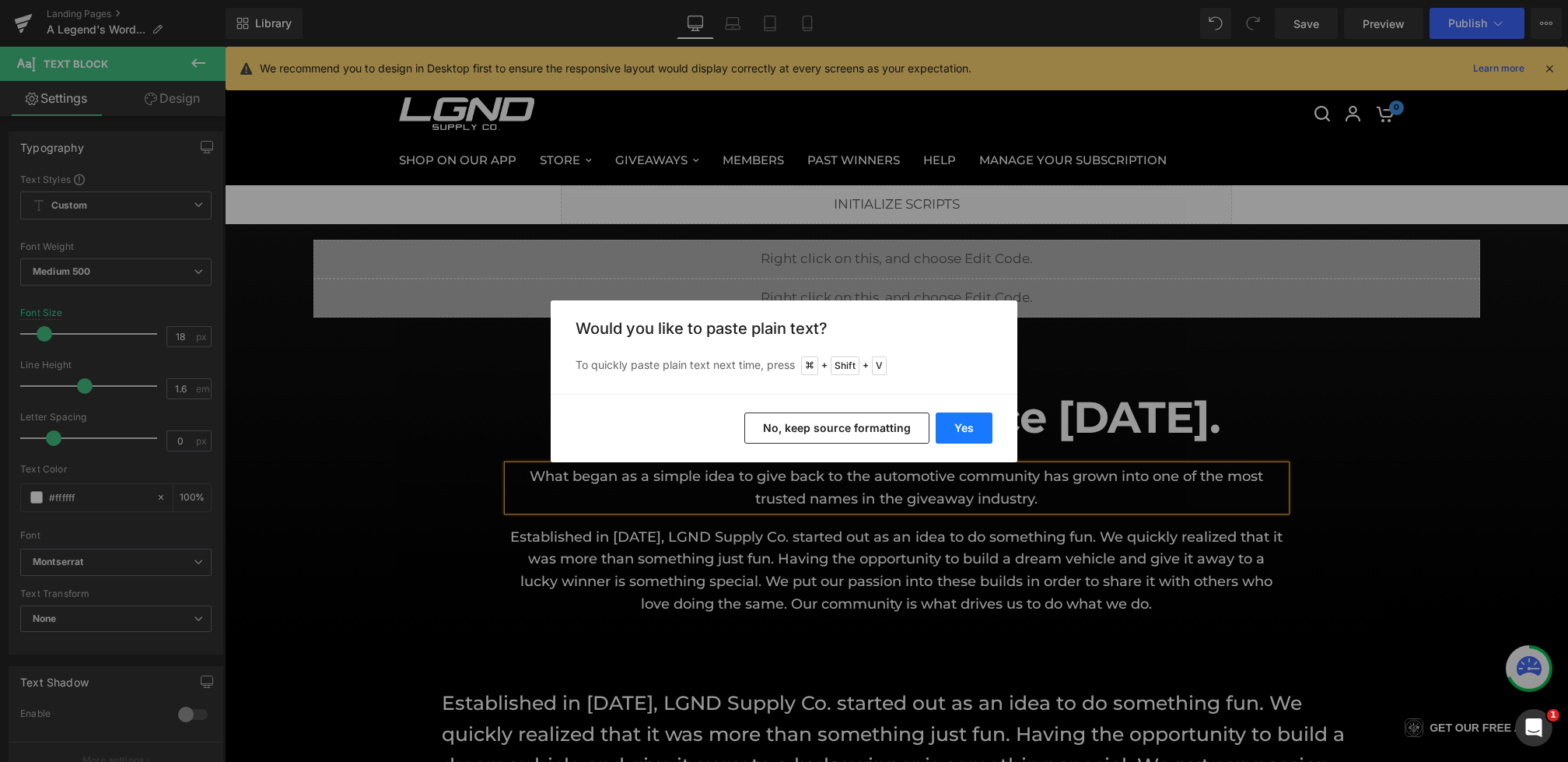
click at [983, 426] on button "Yes" at bounding box center [964, 427] width 57 height 31
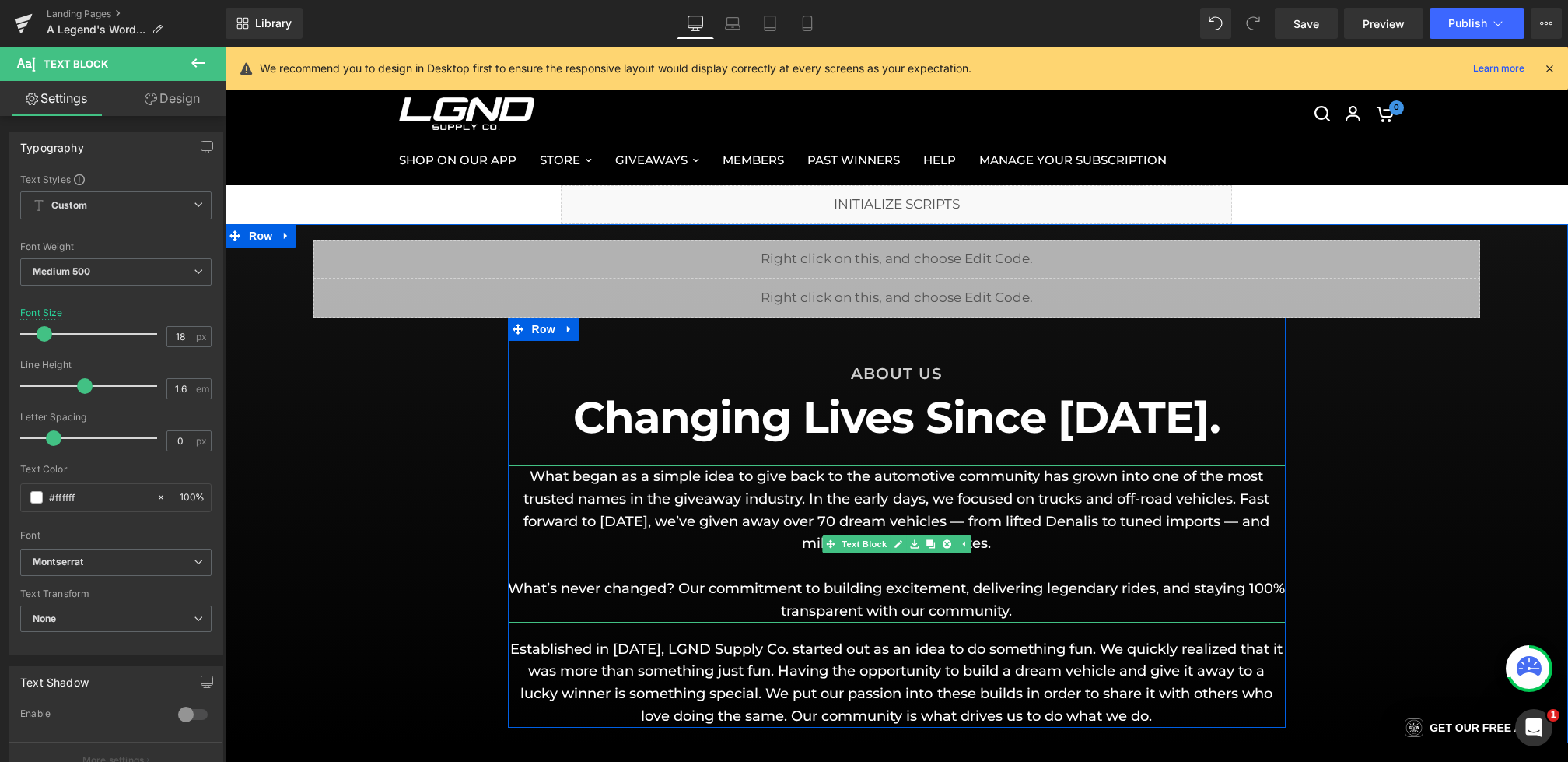
click at [1109, 553] on p "What began as a simple idea to give back to the automotive community has grown …" at bounding box center [897, 509] width 778 height 89
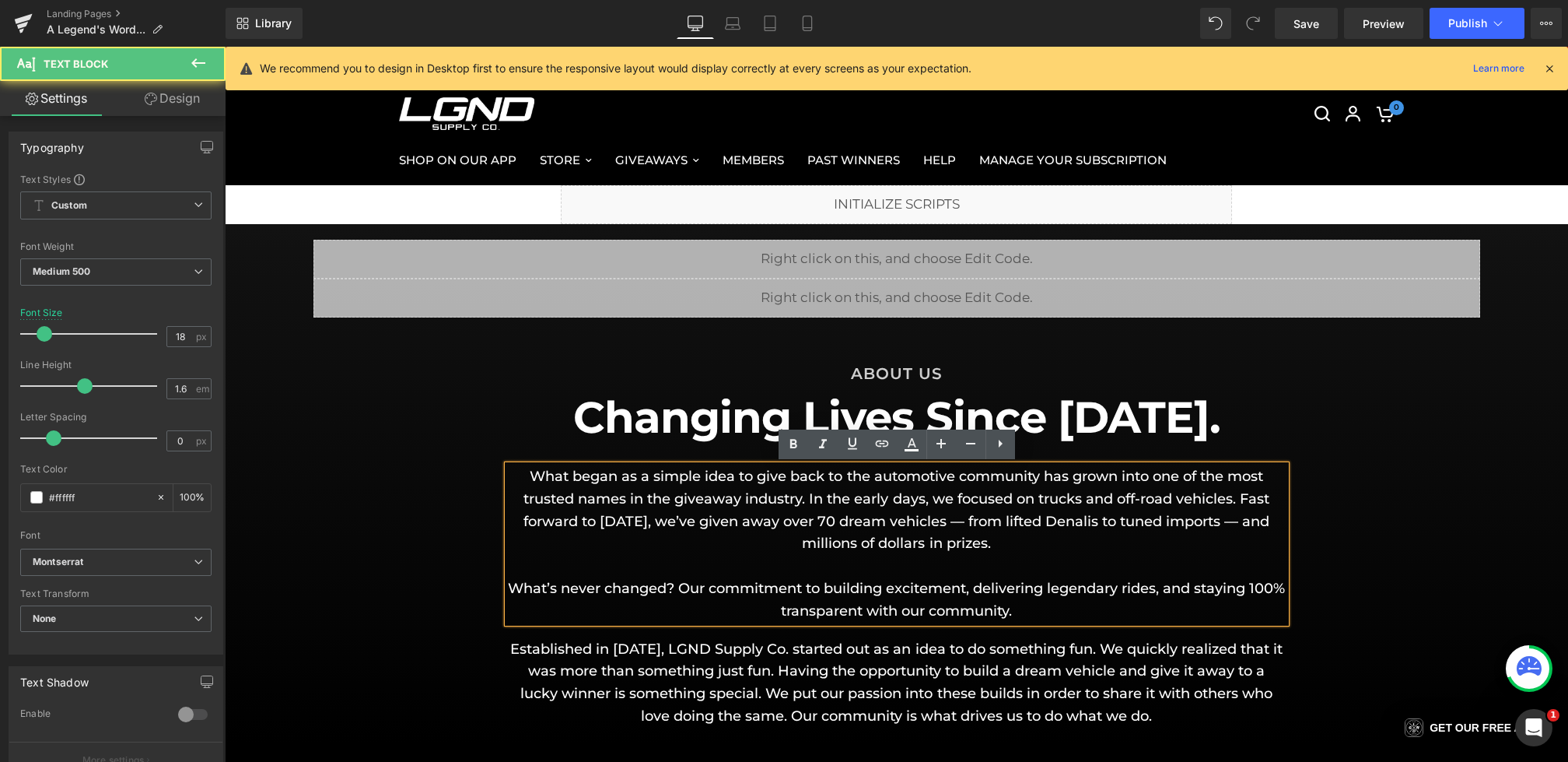
click at [378, 563] on div "Liquid Liquid Row ABOUT US Heading Changing Lives Since [DATE]. Heading What be…" at bounding box center [896, 483] width 1344 height 487
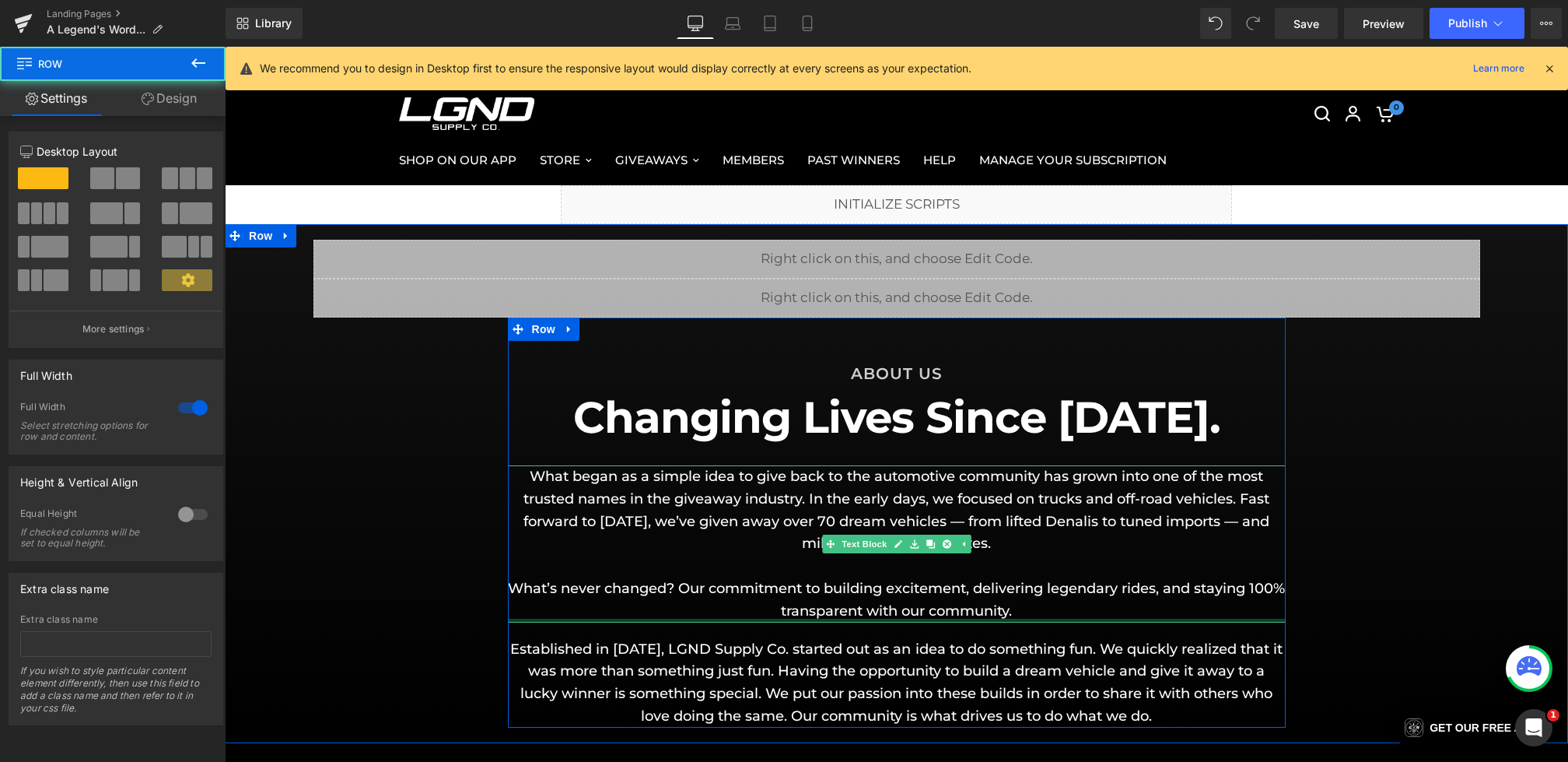
click at [694, 619] on div at bounding box center [897, 620] width 778 height 4
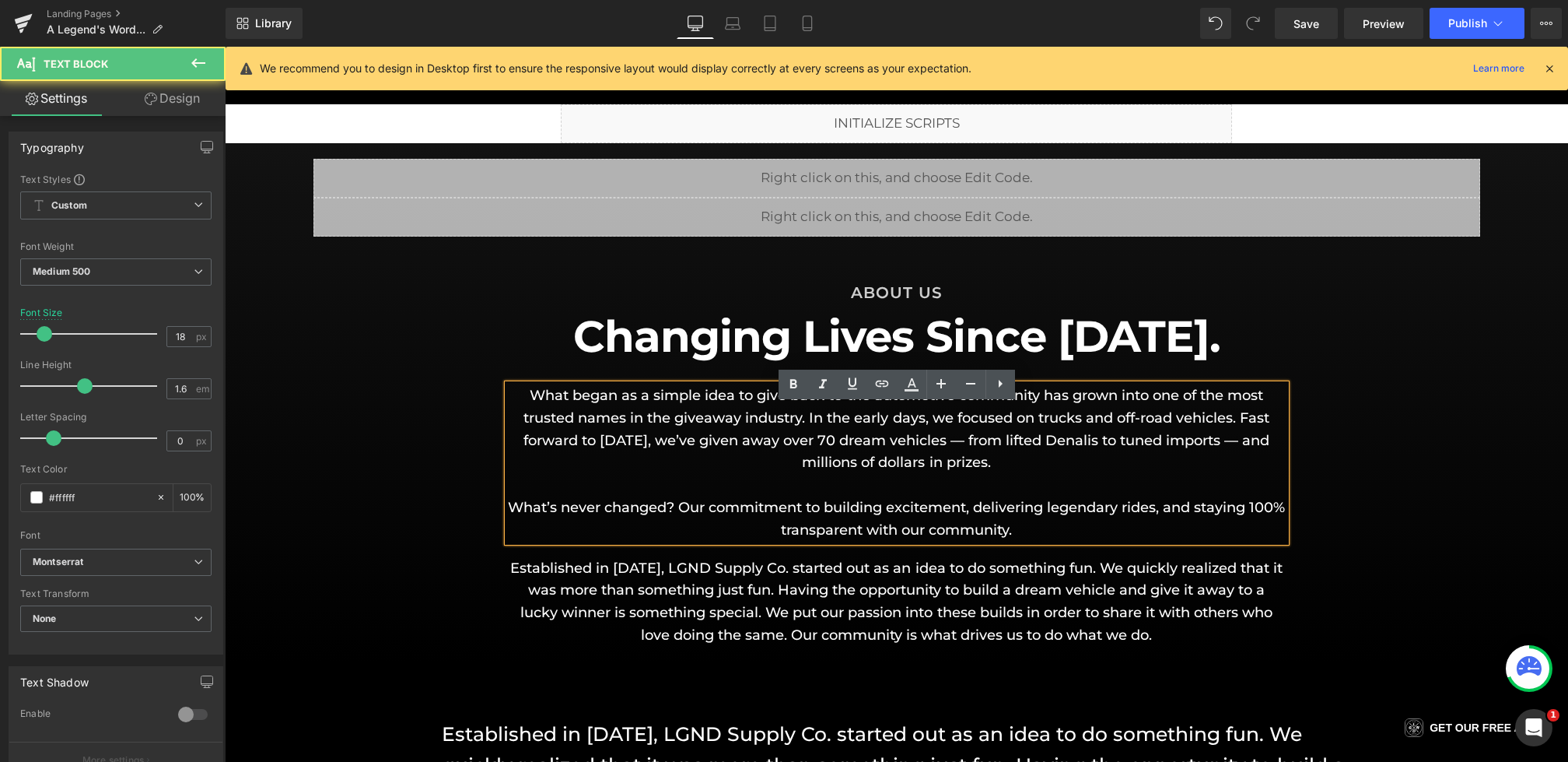
scroll to position [88, 0]
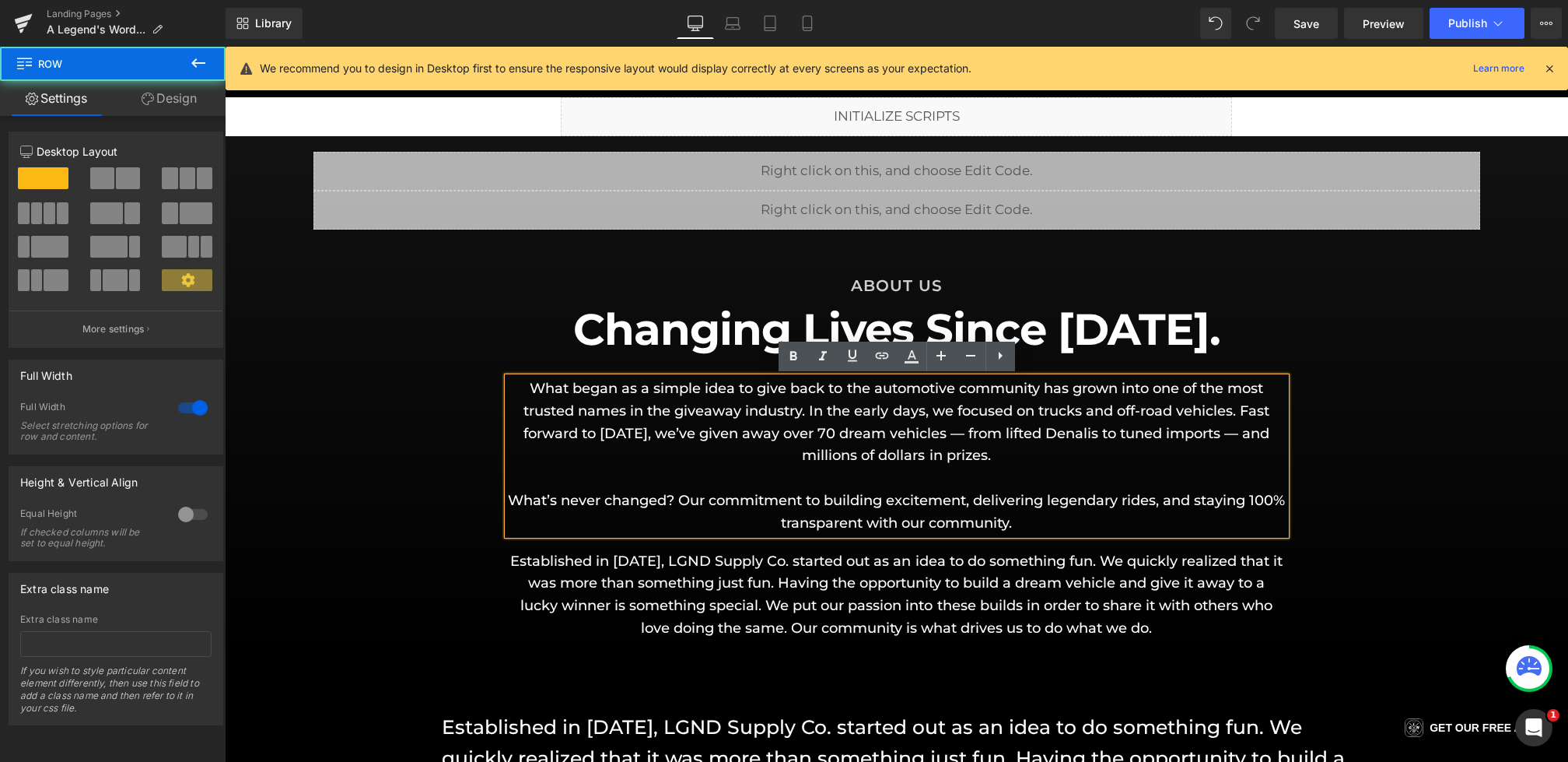
click at [428, 573] on div "Liquid Liquid Row ABOUT US Heading Changing Lives Since [DATE]. Heading What be…" at bounding box center [896, 396] width 1344 height 487
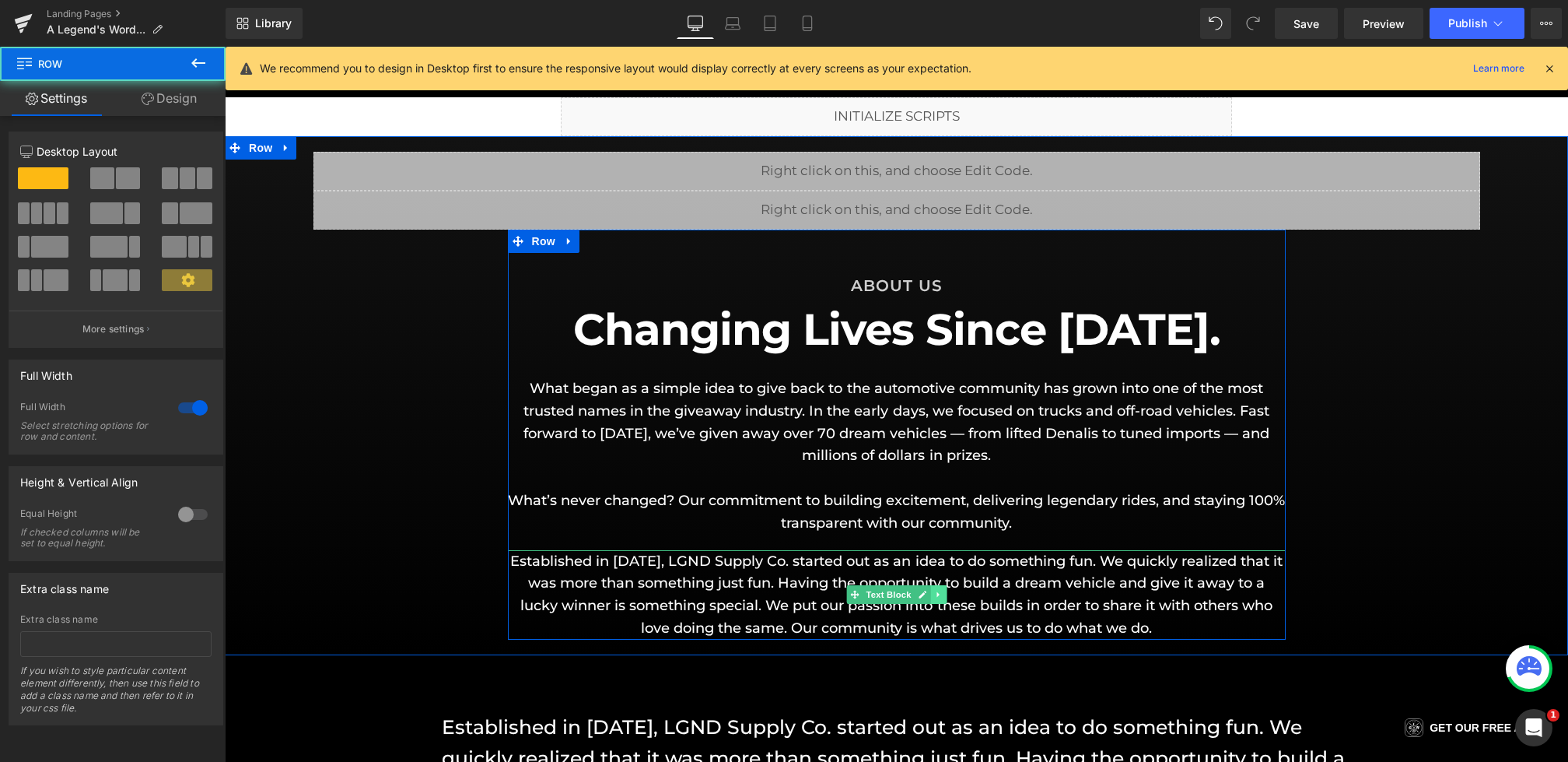
click at [935, 597] on icon at bounding box center [939, 594] width 8 height 9
click at [945, 595] on icon at bounding box center [946, 595] width 8 height 8
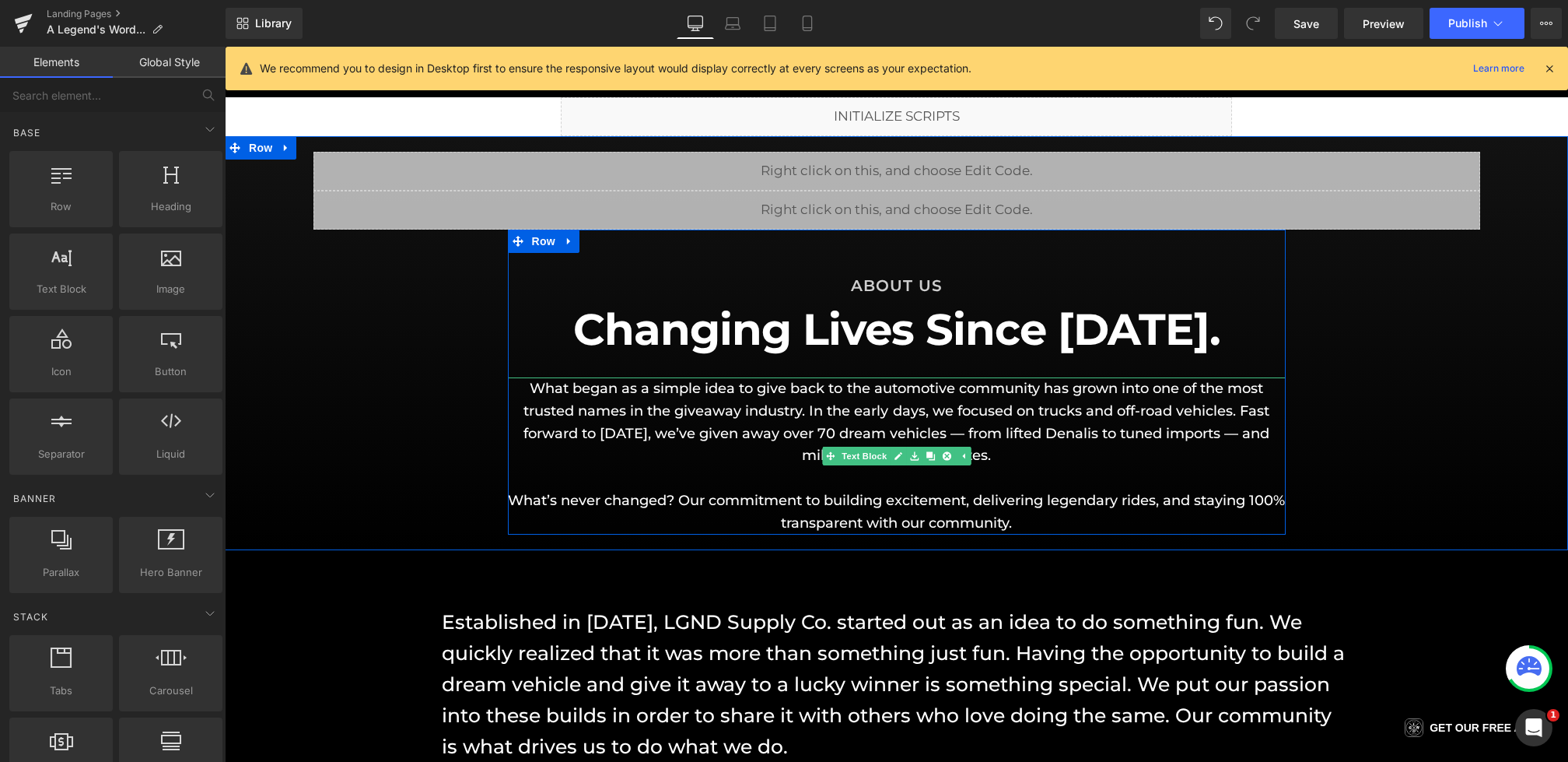
click at [1056, 504] on p "What’s never changed? Our commitment to building excitement, delivering legenda…" at bounding box center [897, 512] width 778 height 45
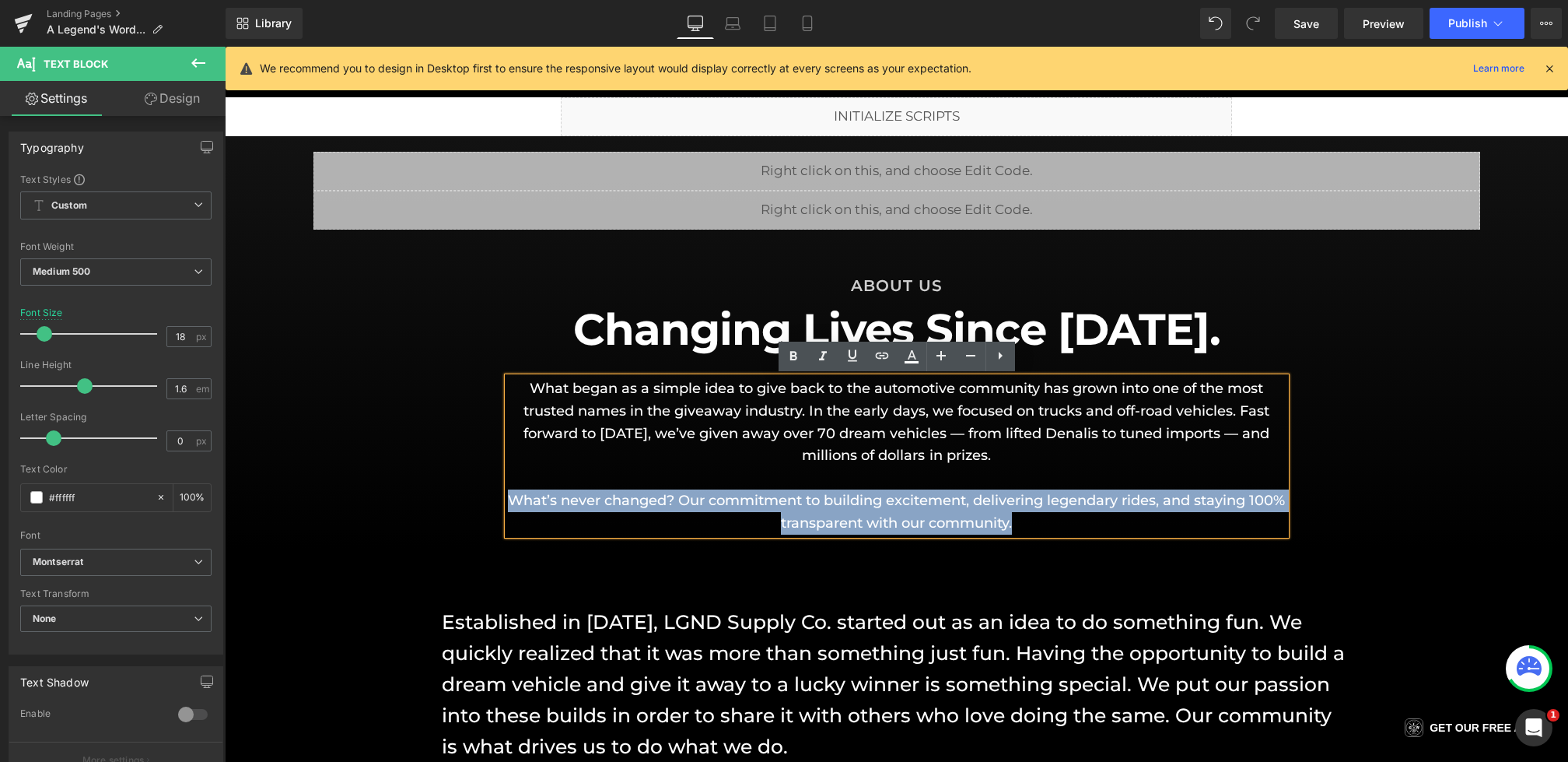
drag, startPoint x: 1091, startPoint y: 517, endPoint x: 527, endPoint y: 504, distance: 564.1
click at [527, 504] on p "What’s never changed? Our commitment to building excitement, delivering legenda…" at bounding box center [897, 512] width 778 height 45
click at [807, 497] on p "What’s never changed? Our commitment to building excitement, delivering legenda…" at bounding box center [897, 512] width 778 height 45
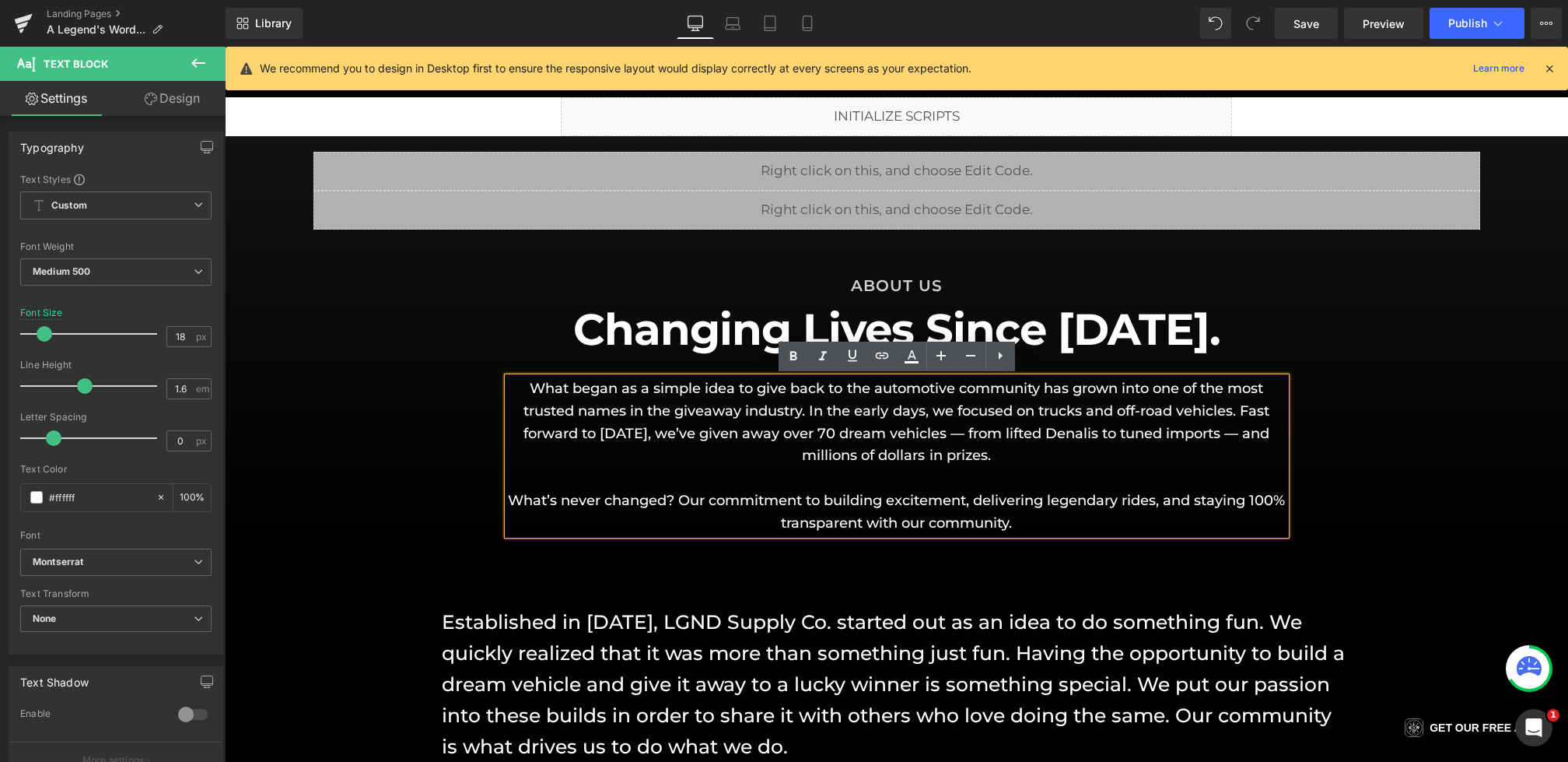
drag, startPoint x: 1066, startPoint y: 521, endPoint x: 507, endPoint y: 484, distance: 560.2
click at [508, 484] on div "What began as a simple idea to give back to the automotive community has grown …" at bounding box center [897, 456] width 778 height 157
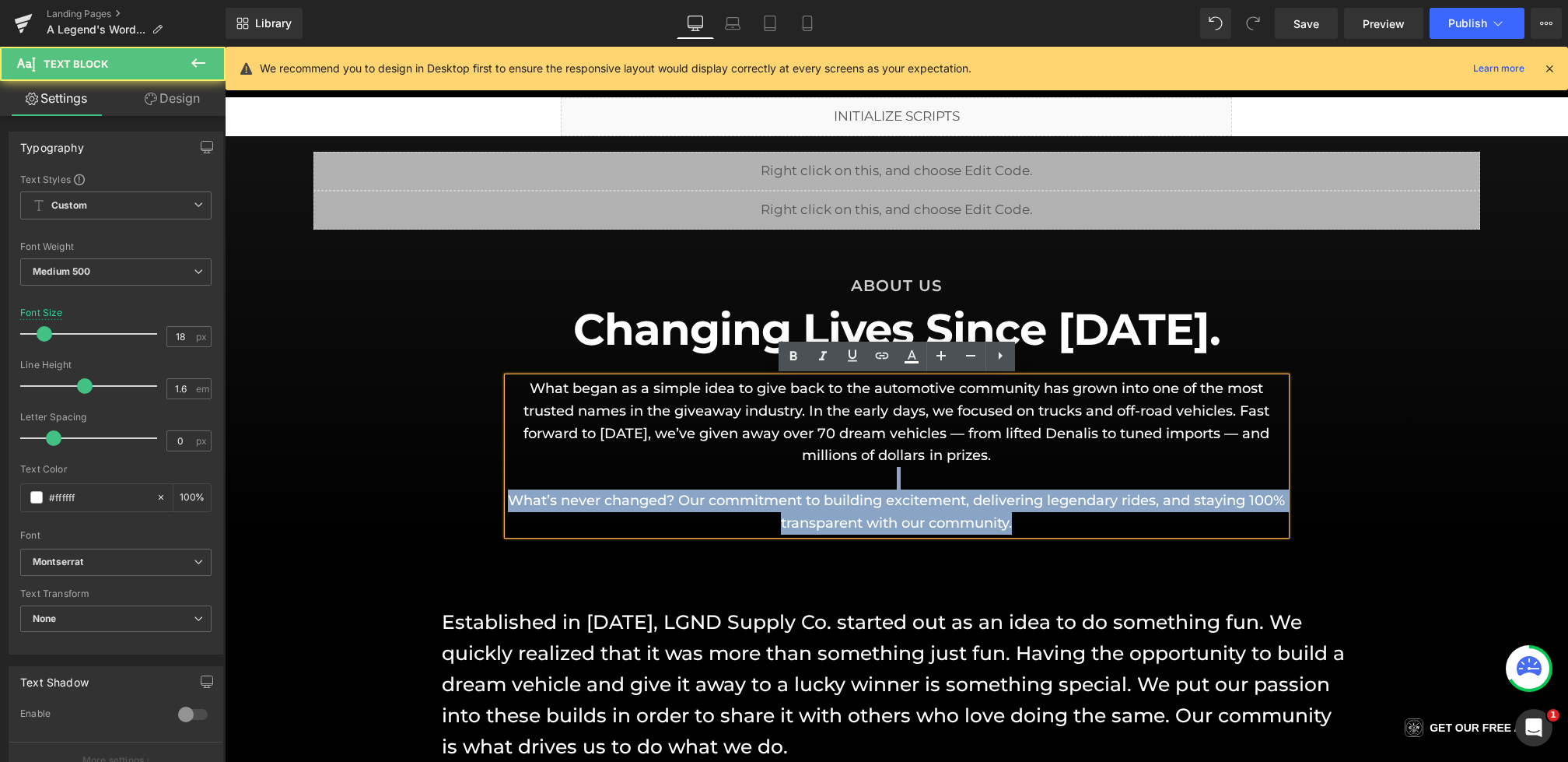
drag, startPoint x: 1066, startPoint y: 522, endPoint x: 652, endPoint y: 484, distance: 415.7
click at [652, 484] on div "What began as a simple idea to give back to the automotive community has grown …" at bounding box center [897, 456] width 778 height 157
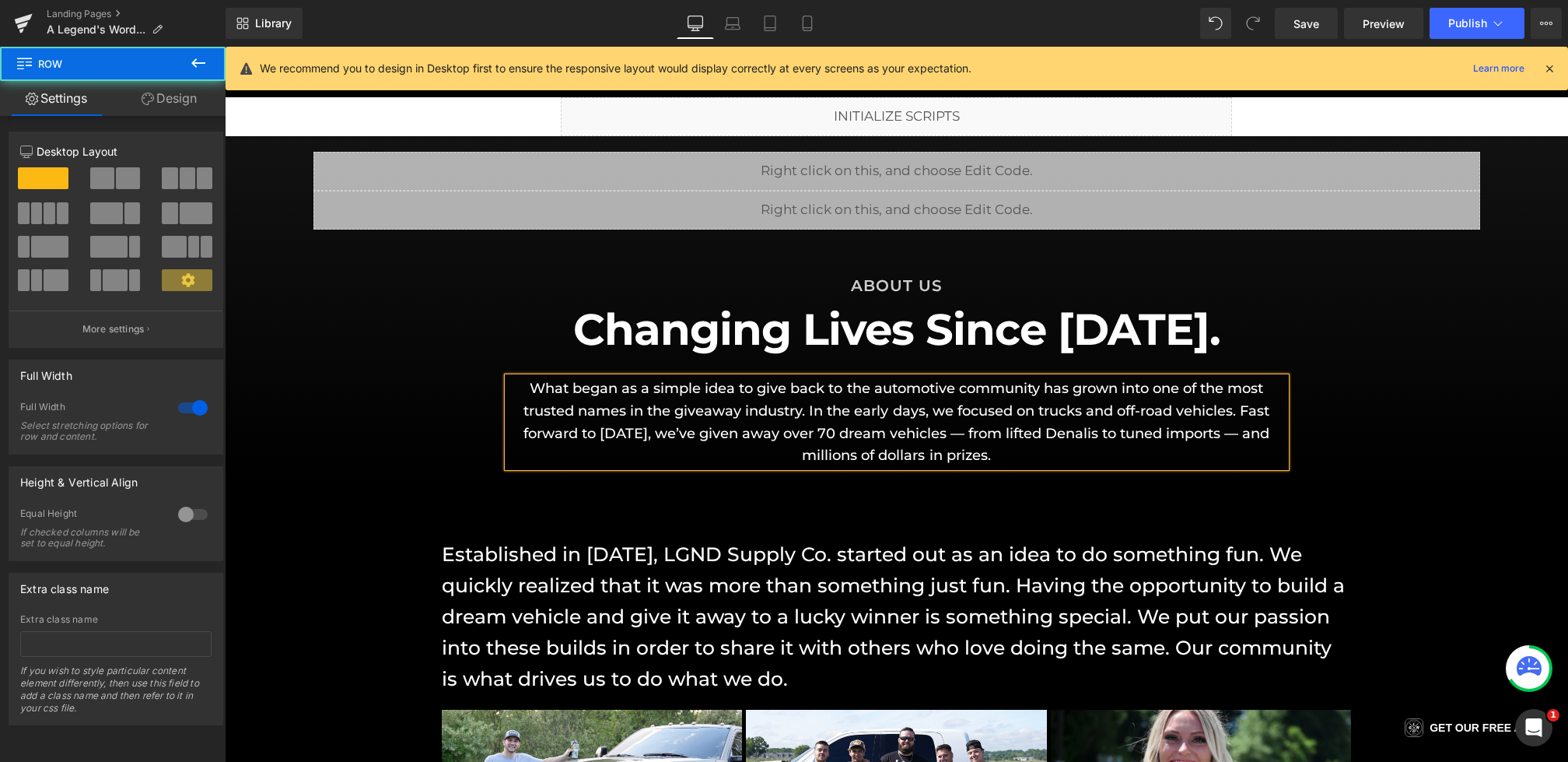
click at [446, 423] on div "Liquid Liquid Row ABOUT US Heading Changing Lives Since [DATE]. Heading What be…" at bounding box center [896, 310] width 1344 height 315
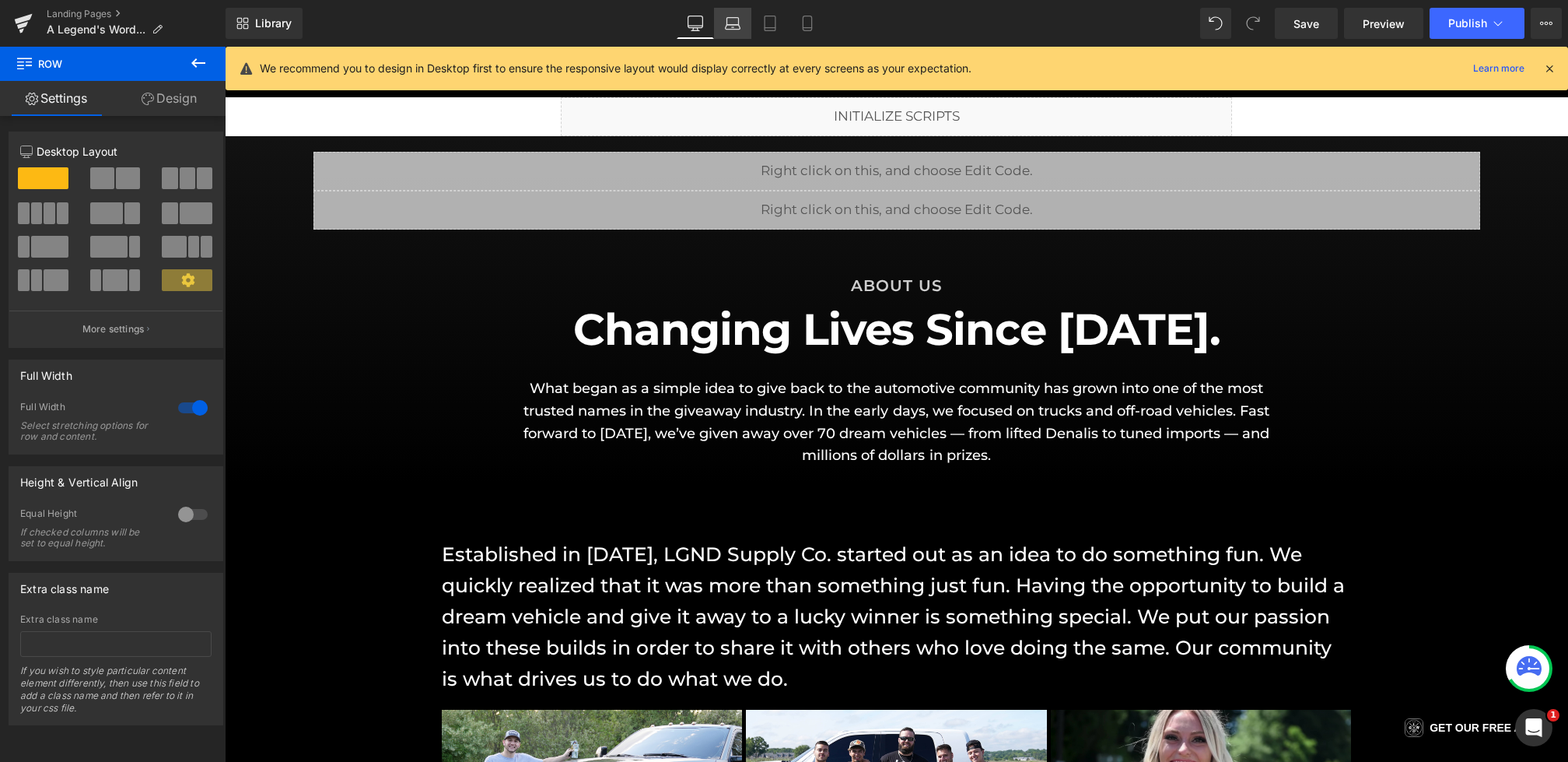
click at [737, 25] on icon at bounding box center [734, 28] width 15 height 5
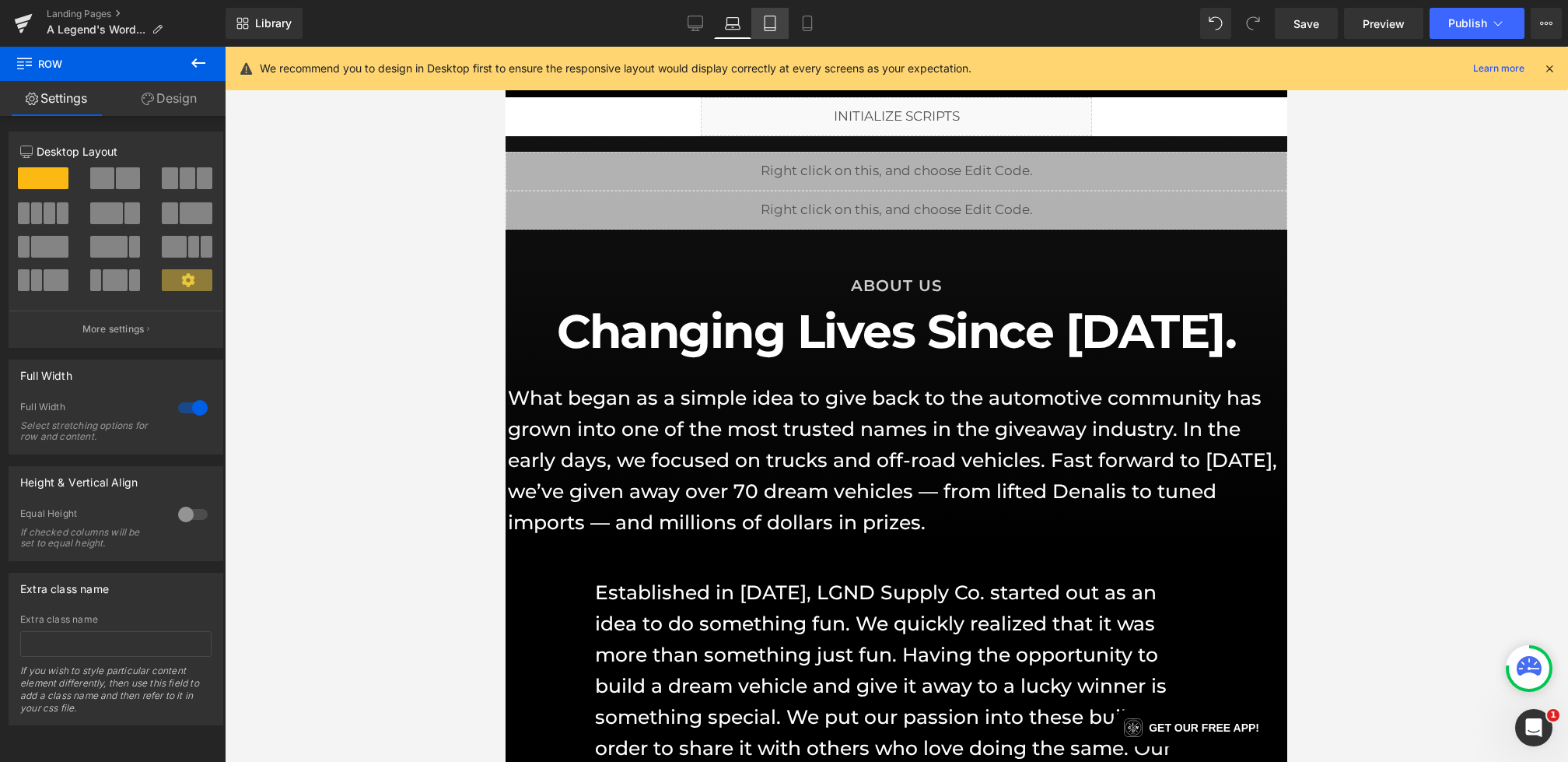
click at [771, 24] on icon at bounding box center [770, 23] width 16 height 16
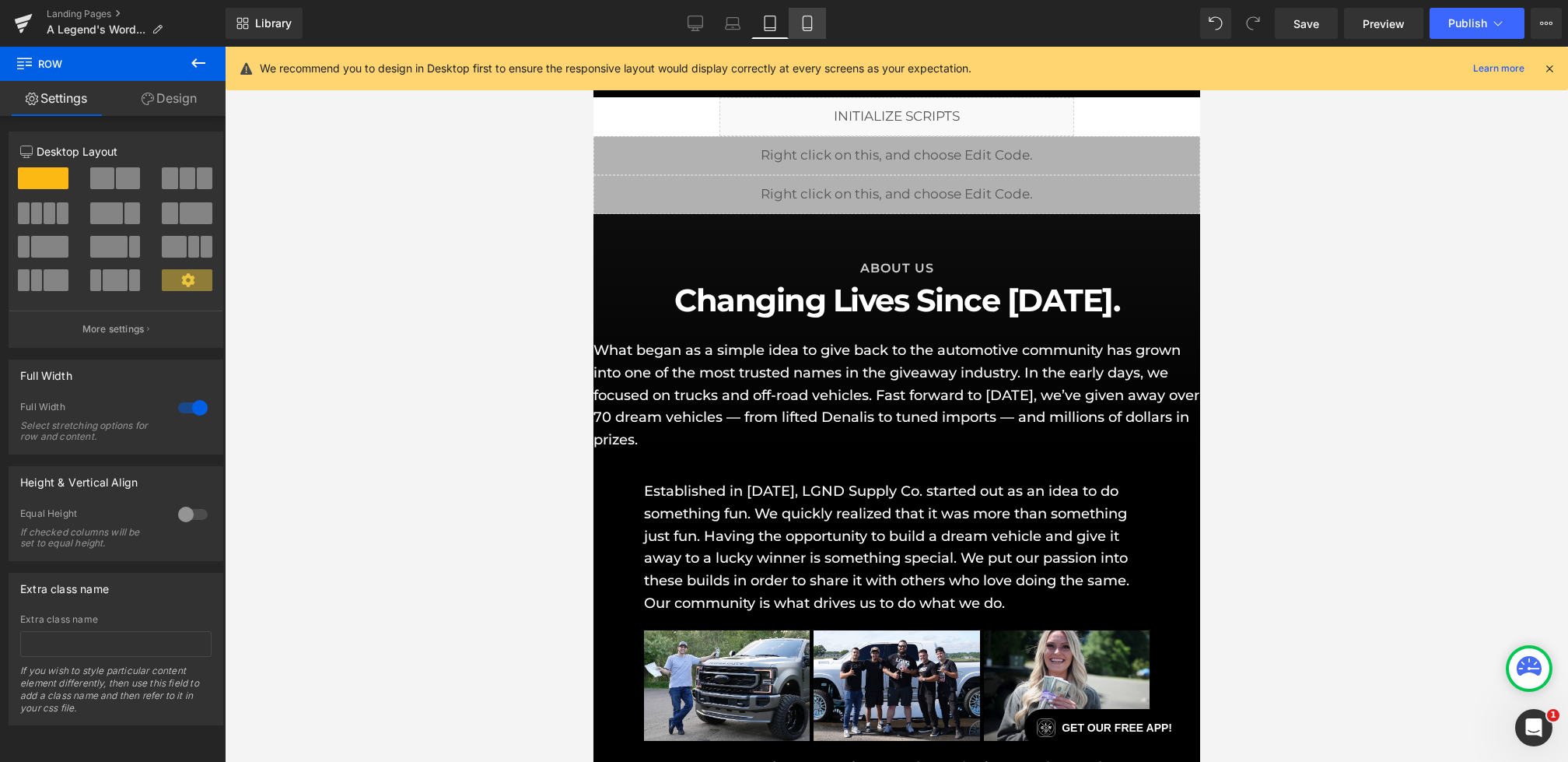
click at [808, 20] on icon at bounding box center [807, 23] width 16 height 16
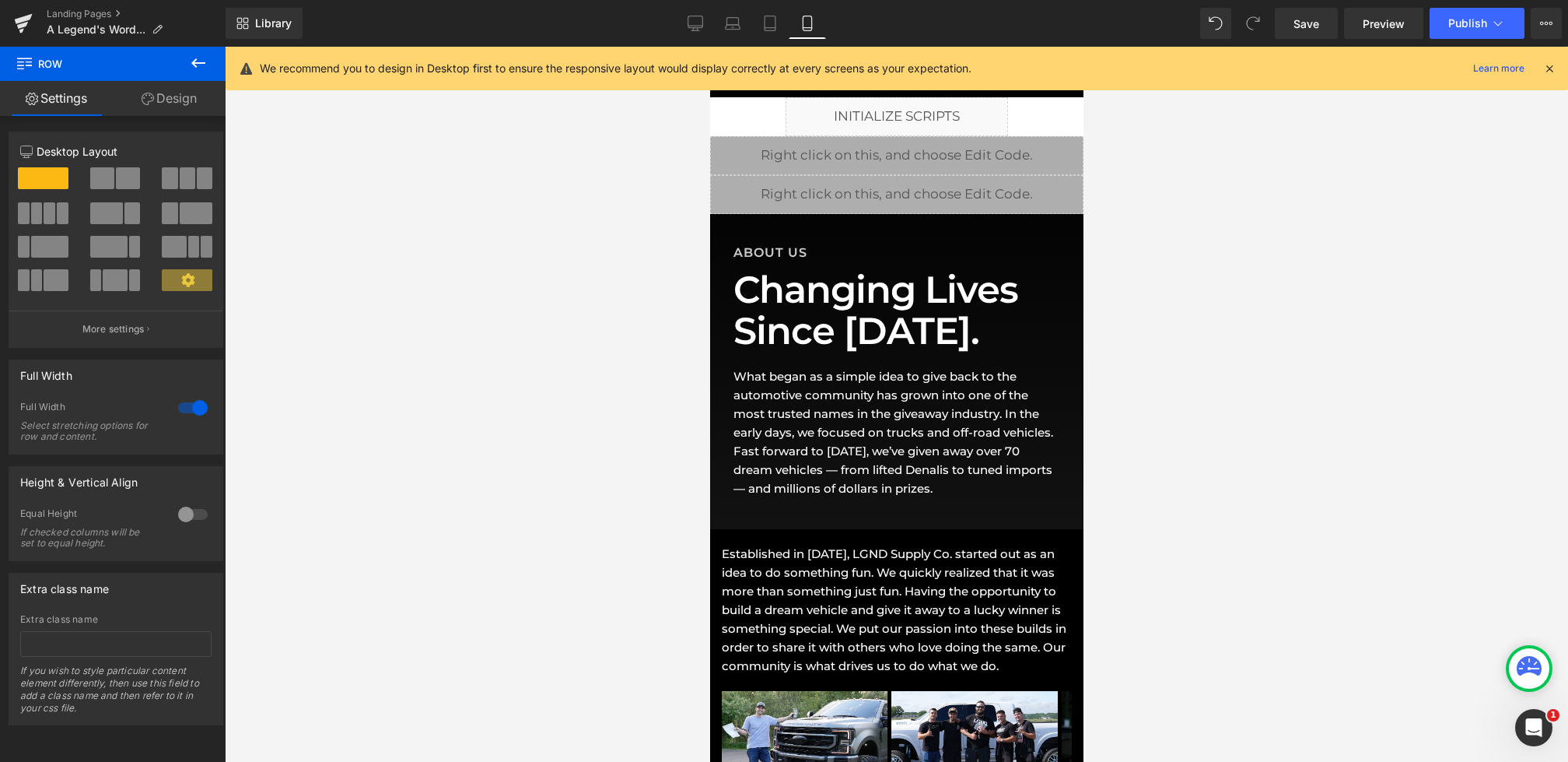
scroll to position [29, 0]
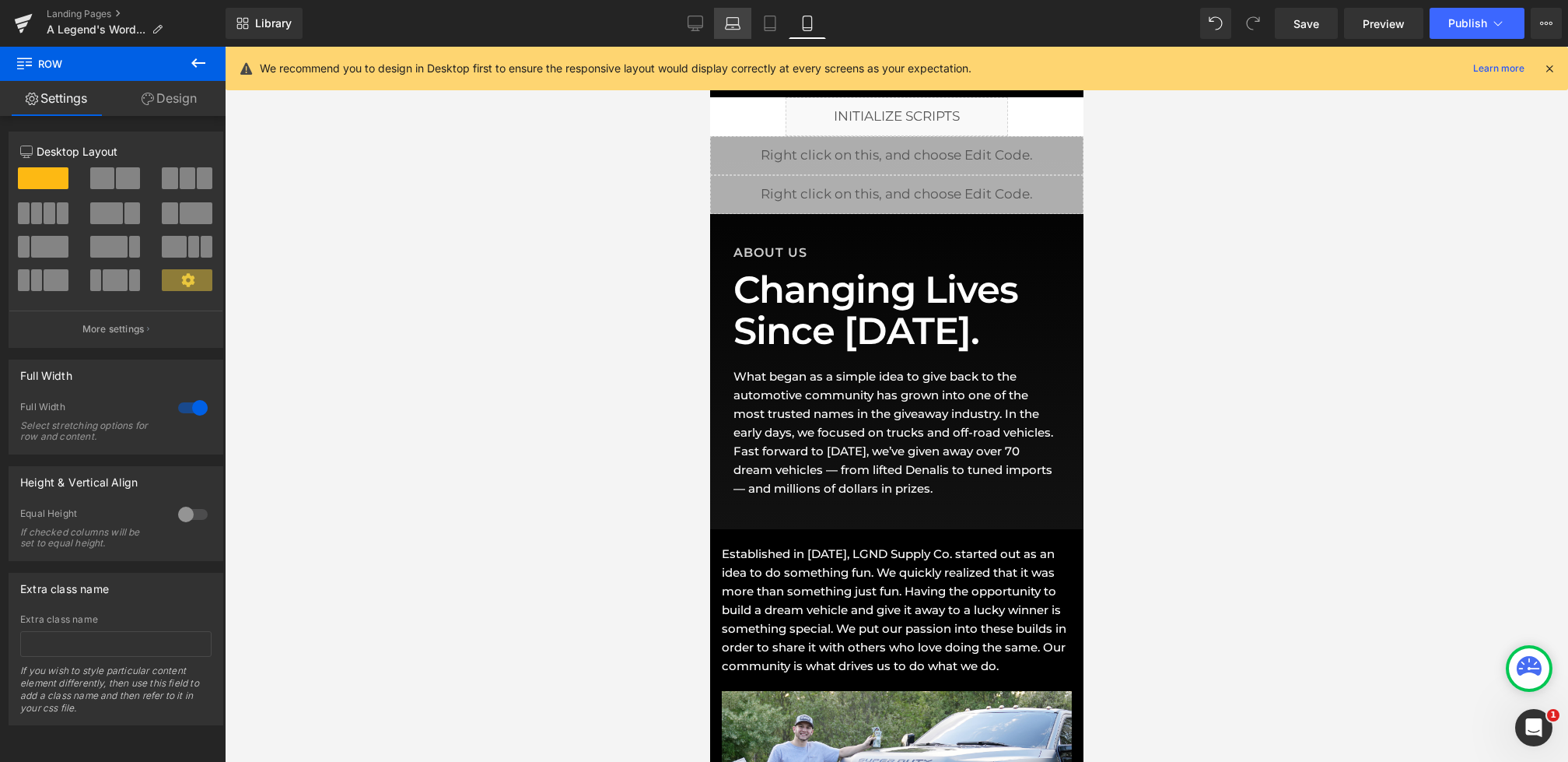
click at [751, 24] on link "Laptop" at bounding box center [733, 23] width 38 height 31
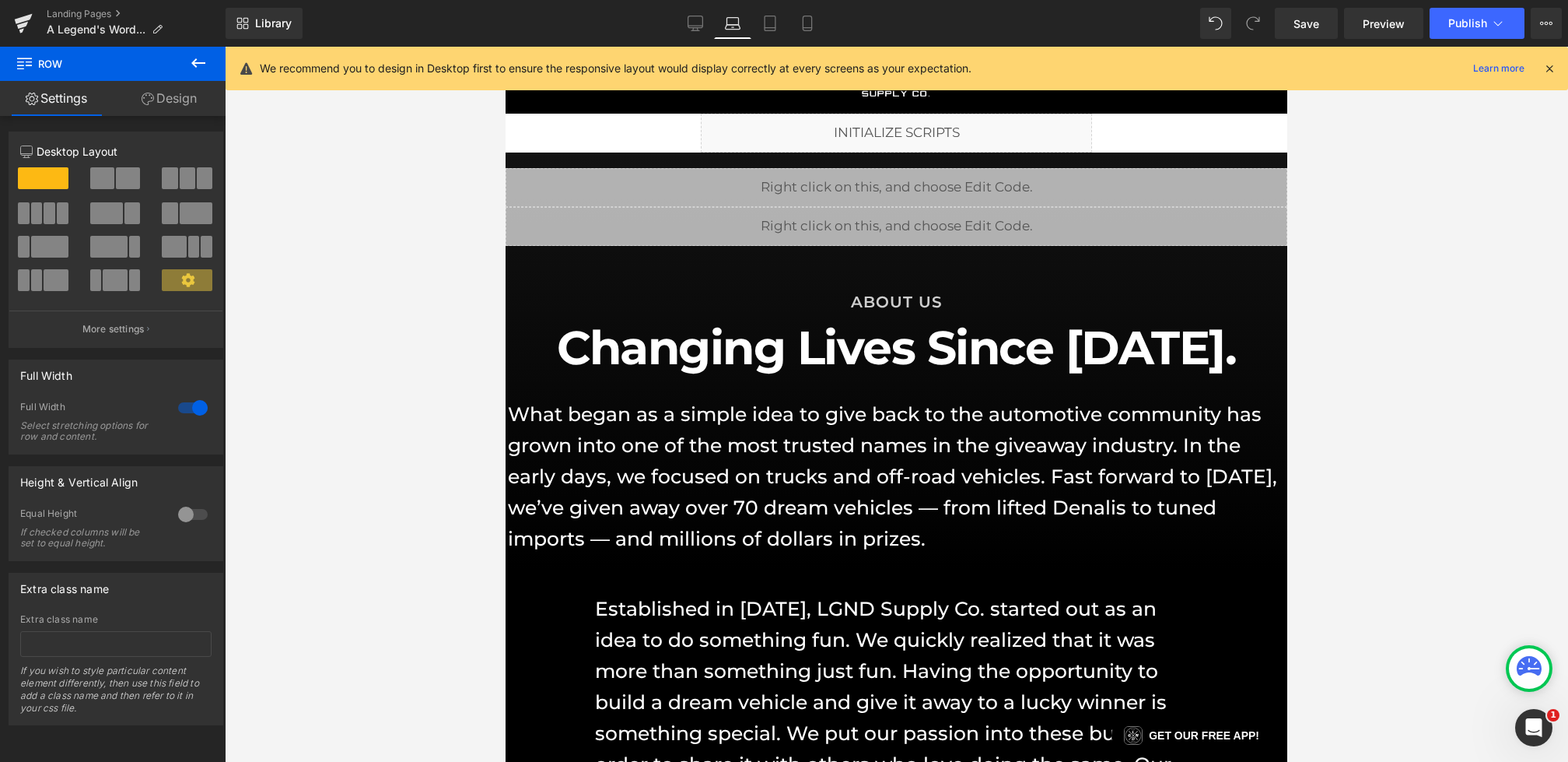
scroll to position [46, 0]
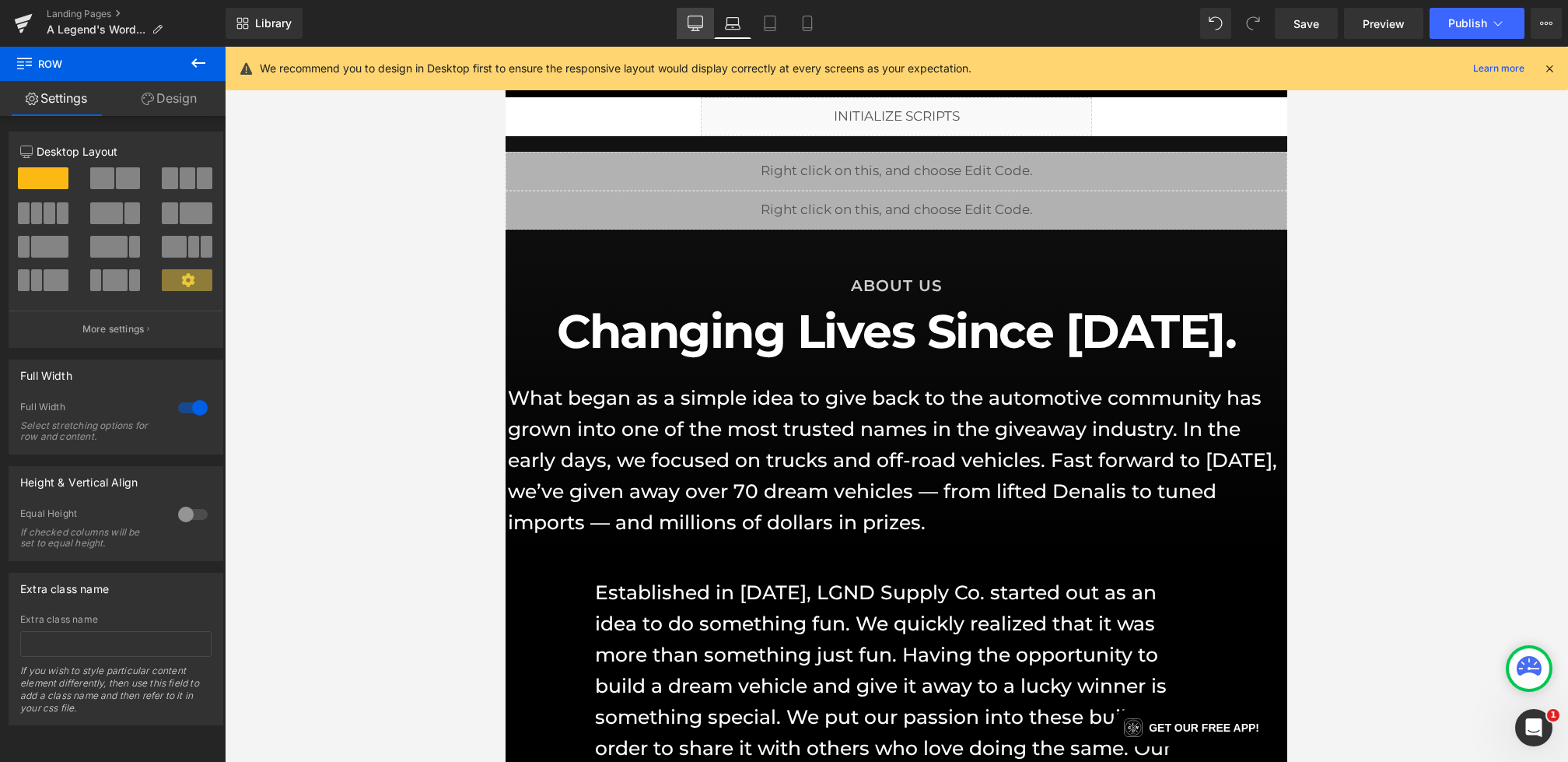
click at [689, 17] on icon at bounding box center [696, 23] width 15 height 12
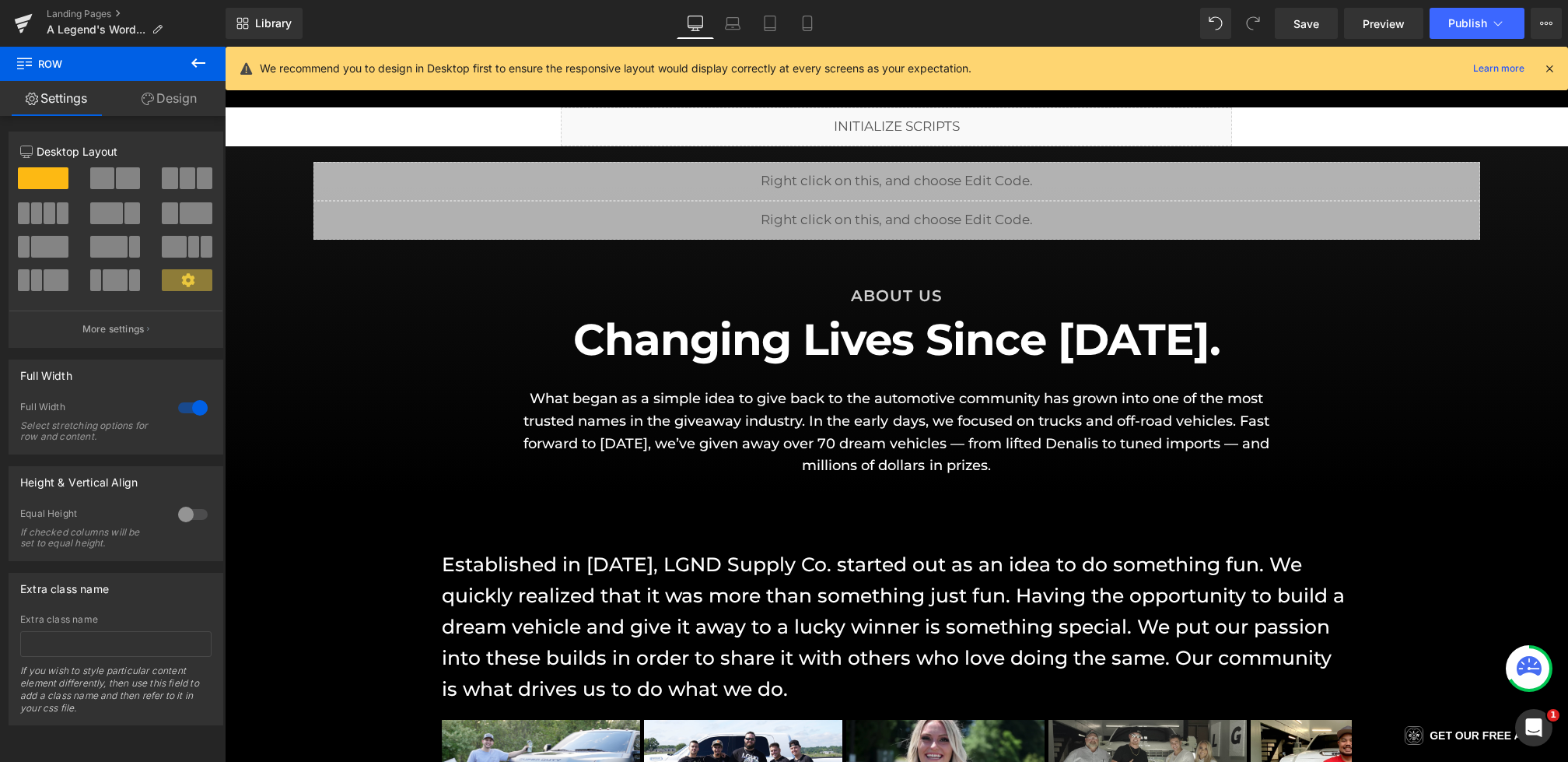
scroll to position [88, 0]
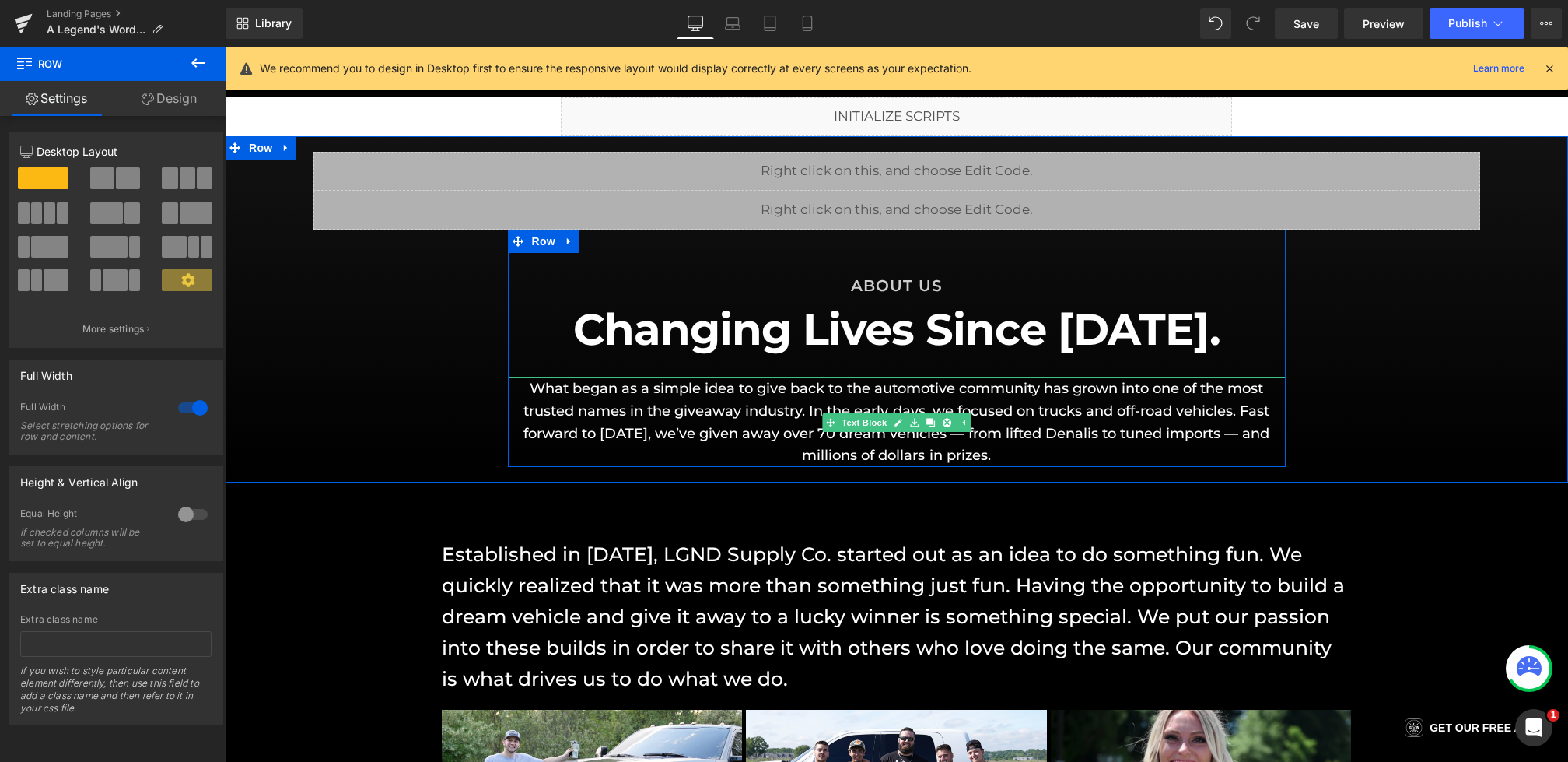
click at [944, 433] on p "What began as a simple idea to give back to the automotive community has grown …" at bounding box center [897, 421] width 778 height 89
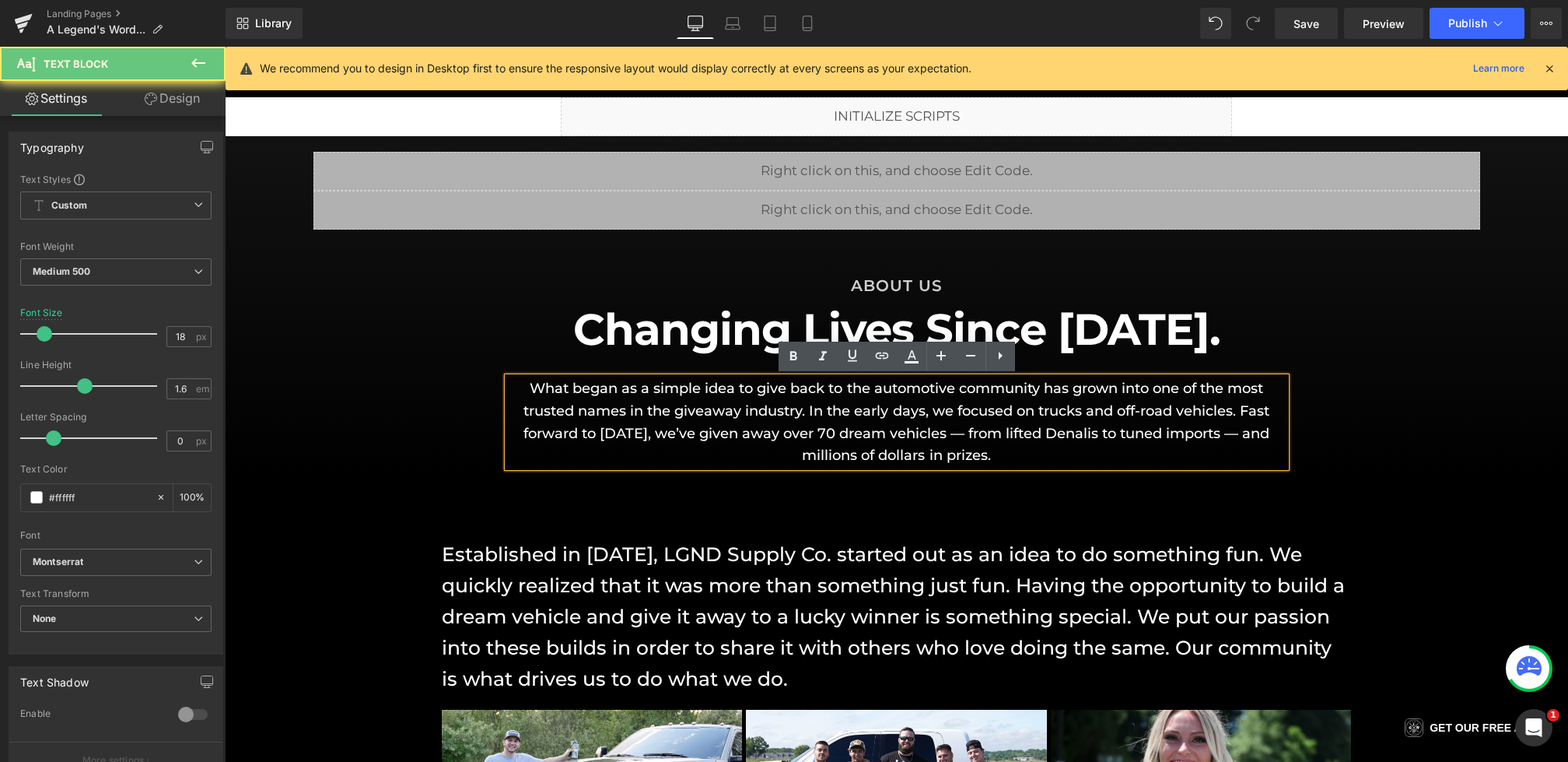
click at [963, 436] on p "What began as a simple idea to give back to the automotive community has grown …" at bounding box center [897, 421] width 778 height 89
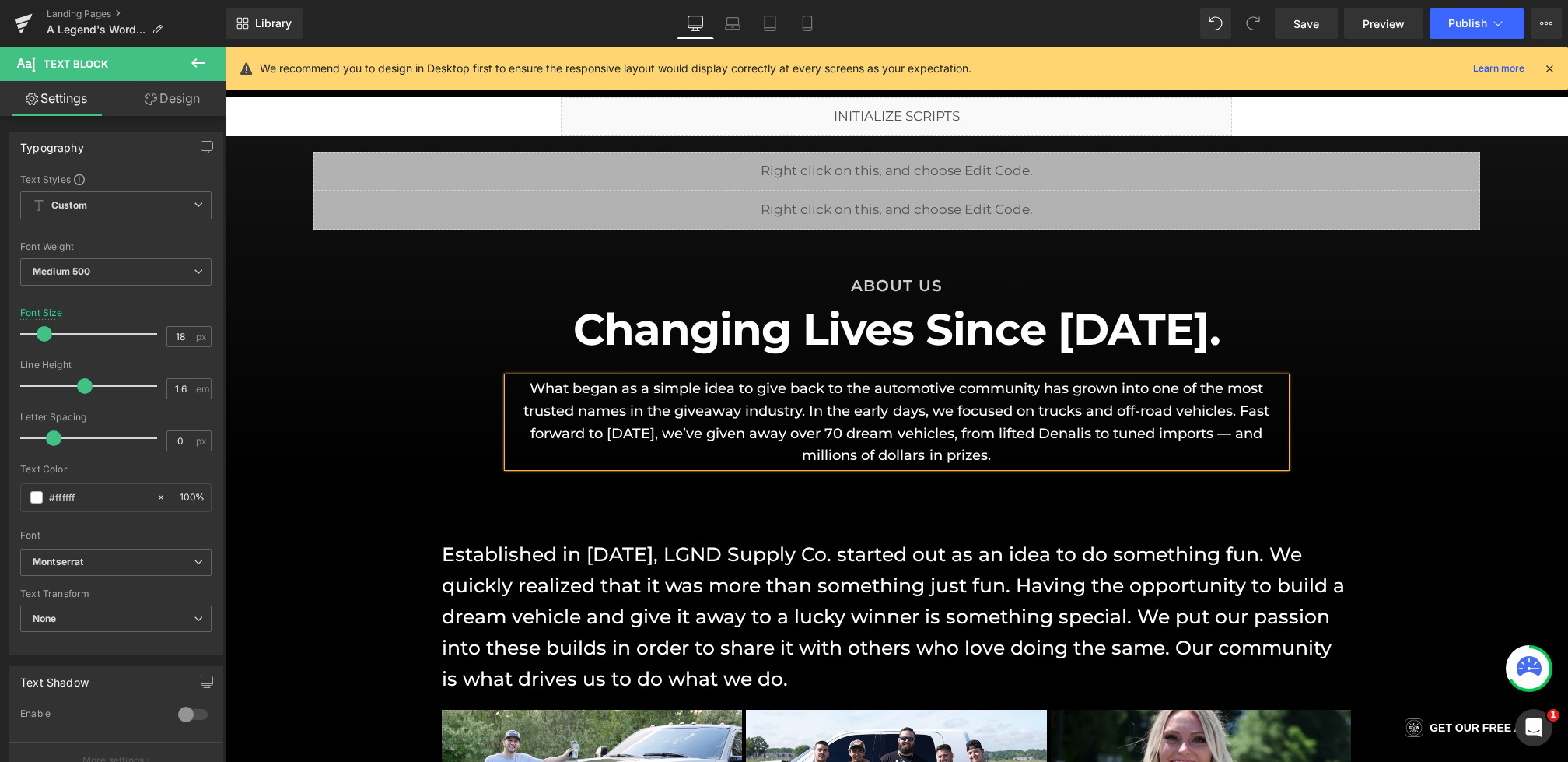
click at [1229, 436] on p "What began as a simple idea to give back to the automotive community has grown …" at bounding box center [897, 421] width 778 height 89
click at [1420, 428] on div "Liquid Liquid Row ABOUT US Heading Changing Lives Since [DATE]. Heading What be…" at bounding box center [896, 310] width 1344 height 315
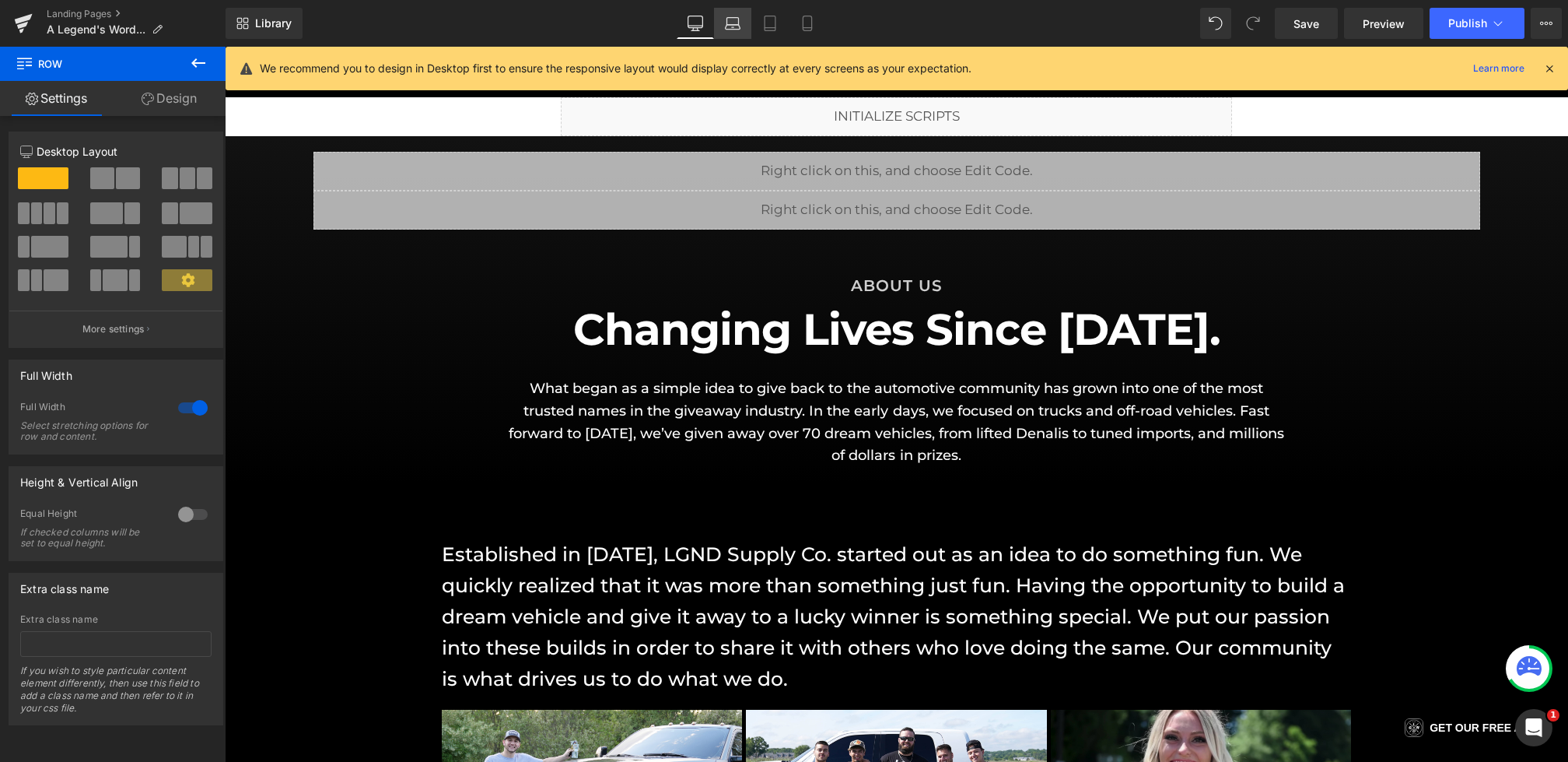
click at [738, 21] on icon at bounding box center [733, 23] width 16 height 16
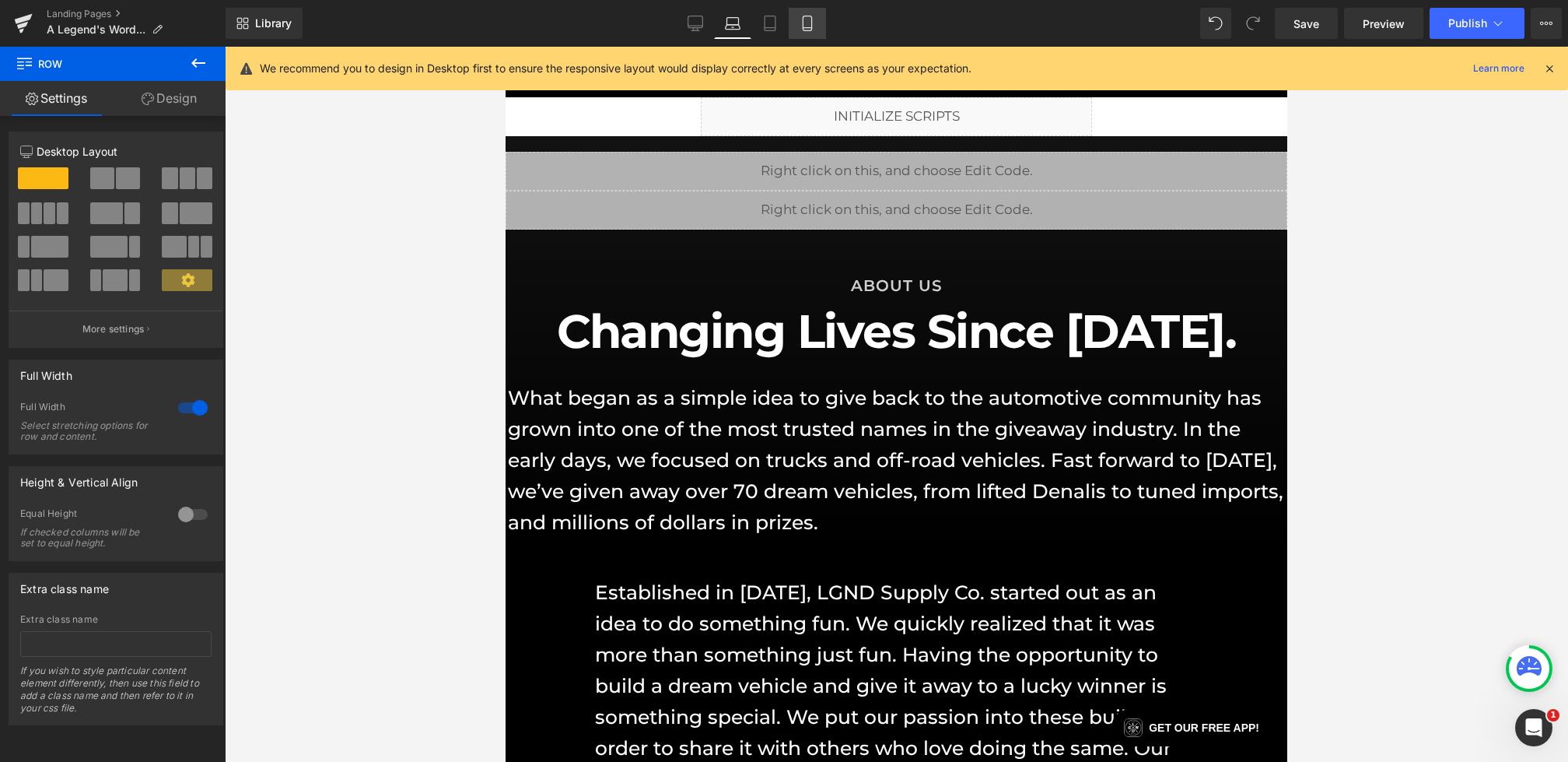
click at [798, 23] on link "Mobile" at bounding box center [807, 23] width 38 height 31
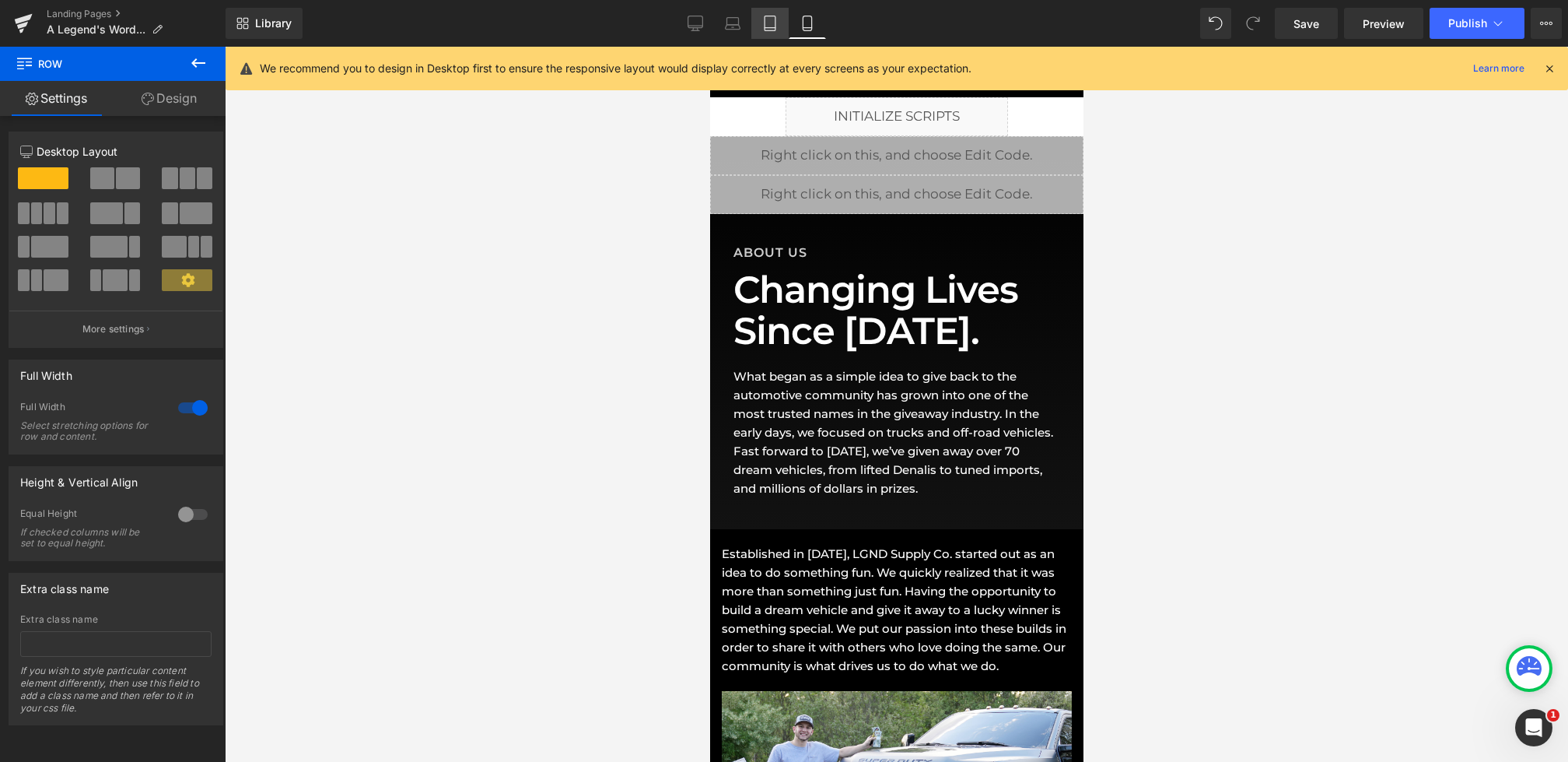
click at [754, 32] on link "Tablet" at bounding box center [769, 23] width 38 height 31
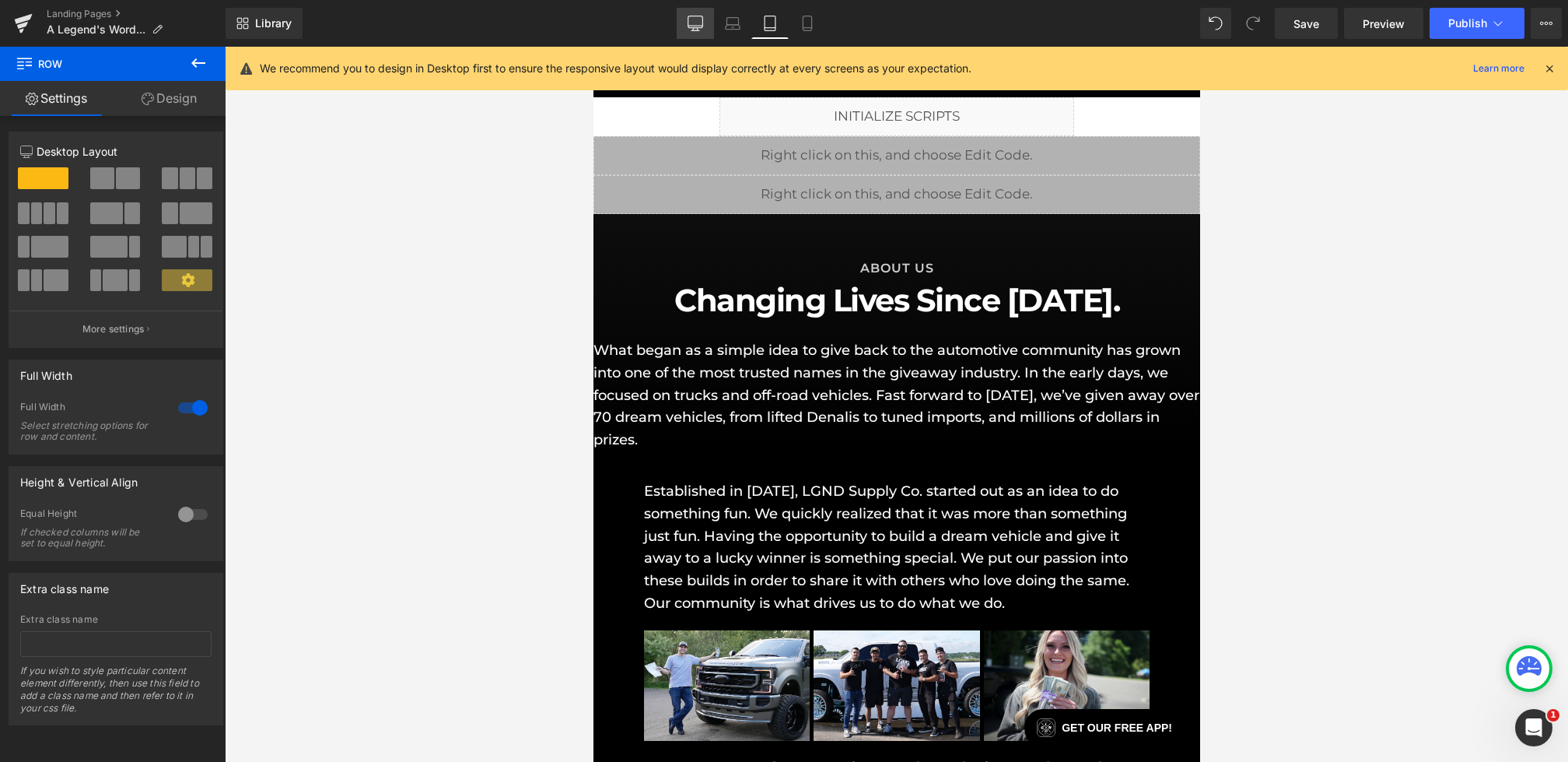
click at [692, 29] on icon at bounding box center [695, 23] width 16 height 16
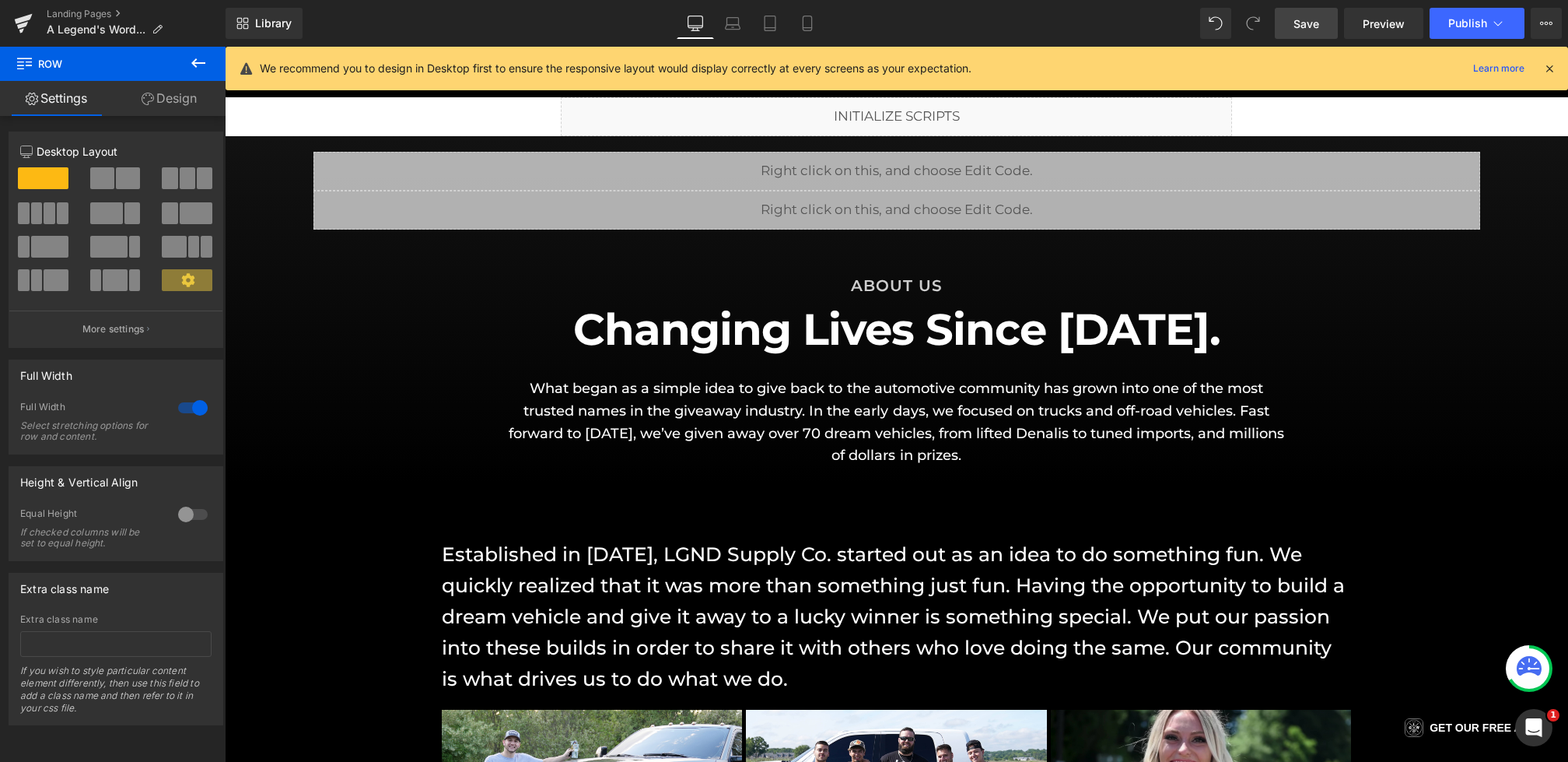
click at [1310, 22] on span "Save" at bounding box center [1306, 24] width 26 height 17
click at [743, 26] on link "Laptop" at bounding box center [733, 23] width 38 height 31
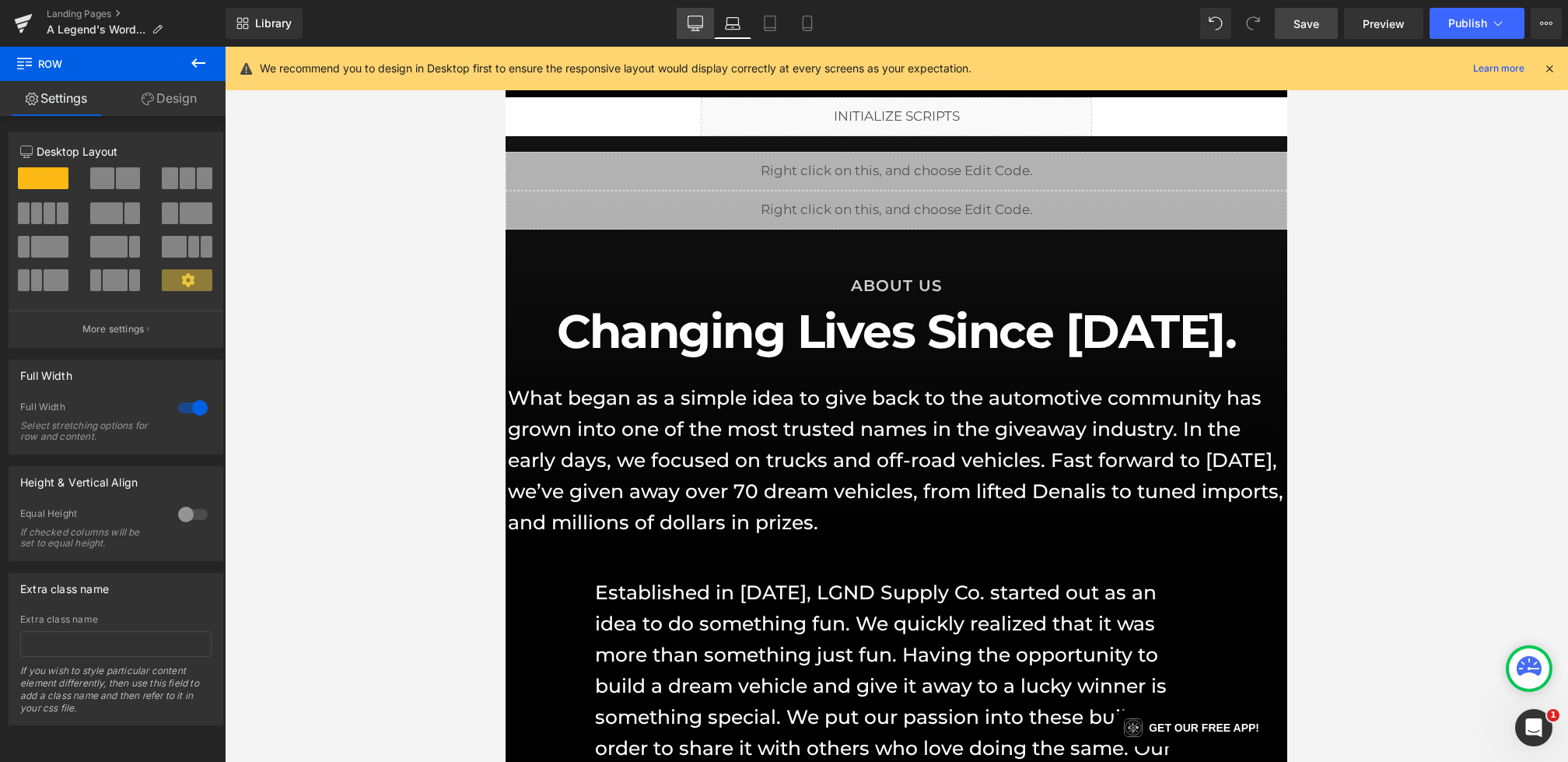
click at [696, 24] on icon at bounding box center [695, 23] width 16 height 16
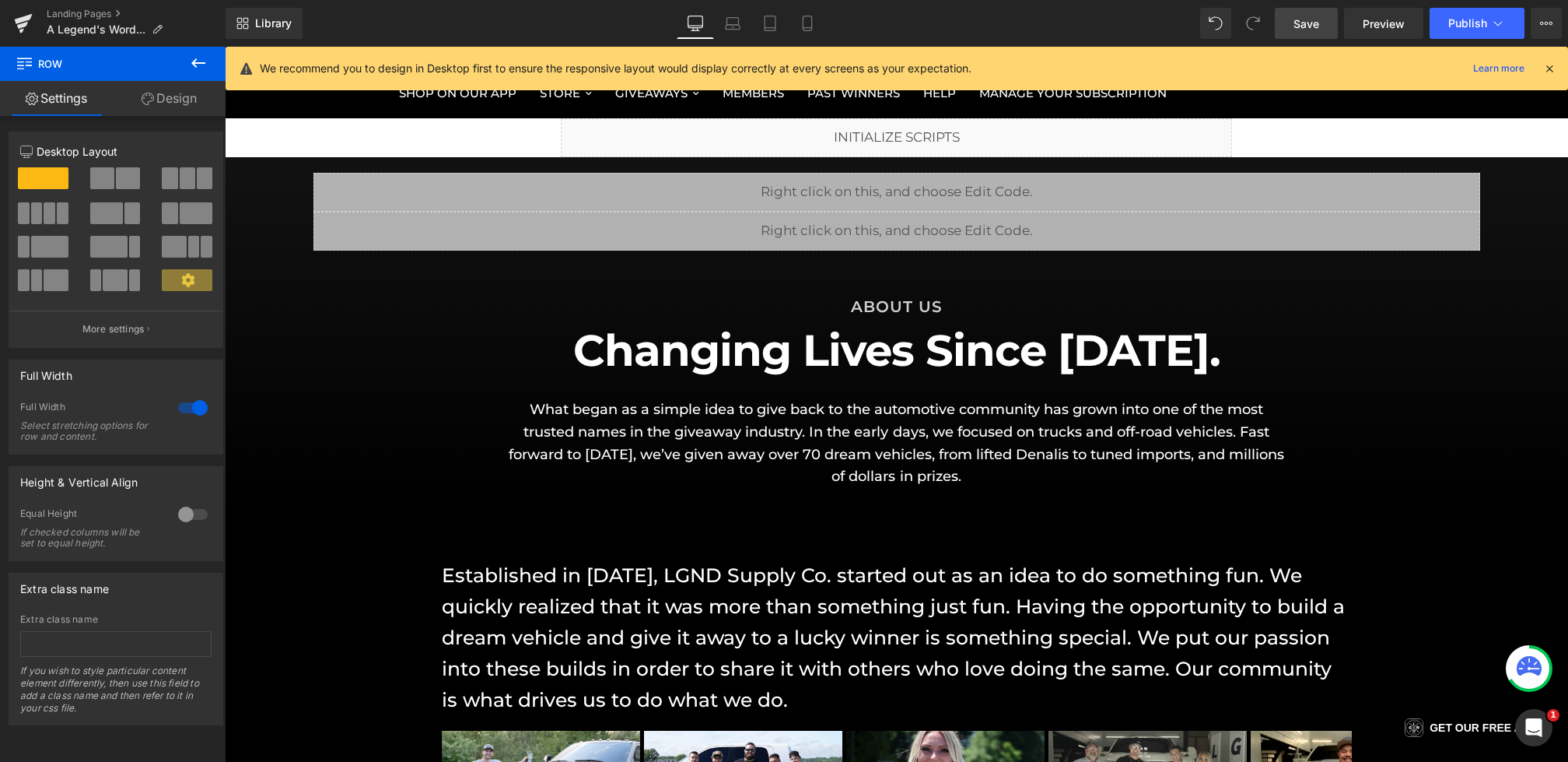
scroll to position [88, 0]
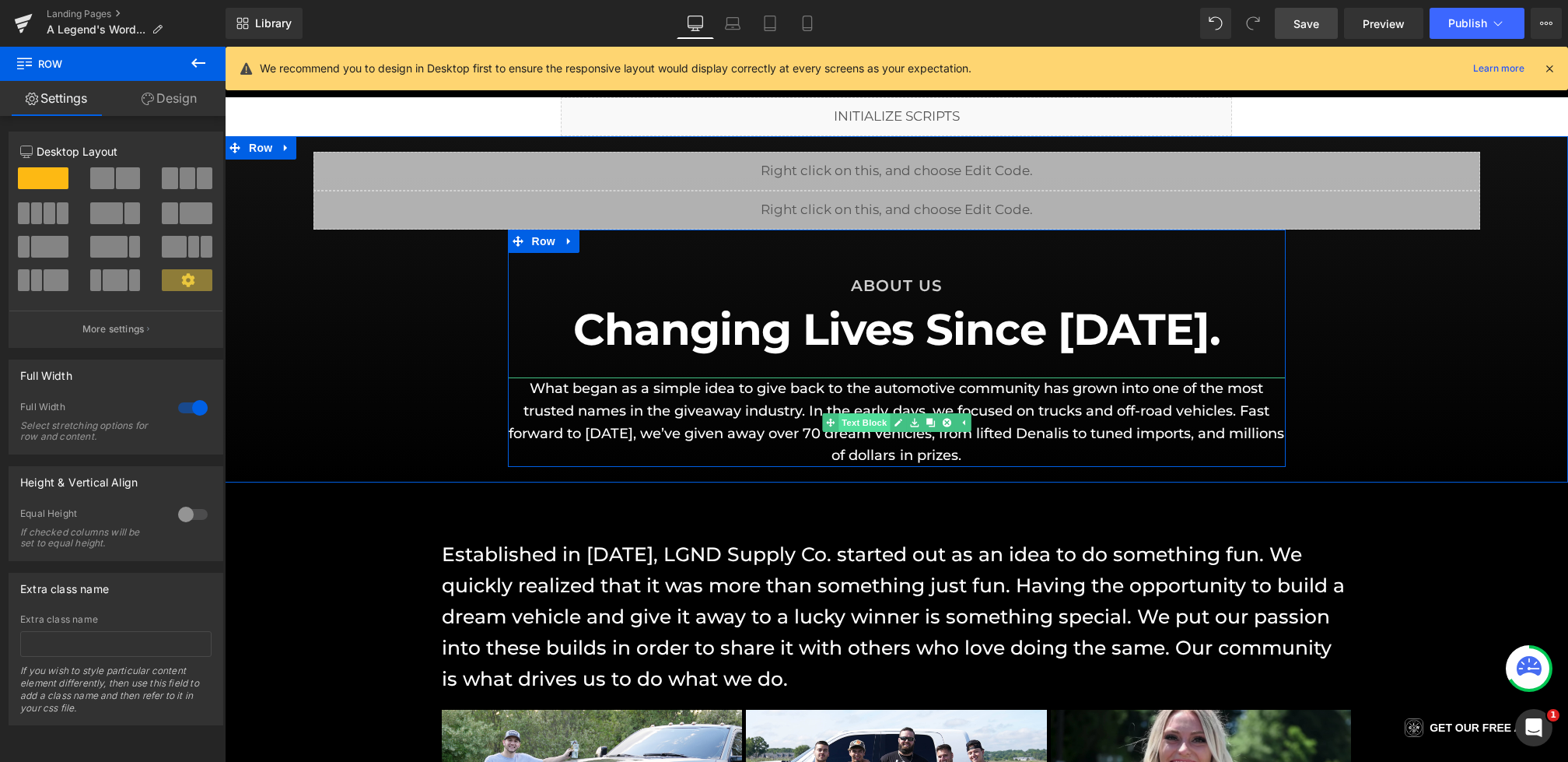
click at [860, 420] on link "Text Block" at bounding box center [855, 422] width 68 height 18
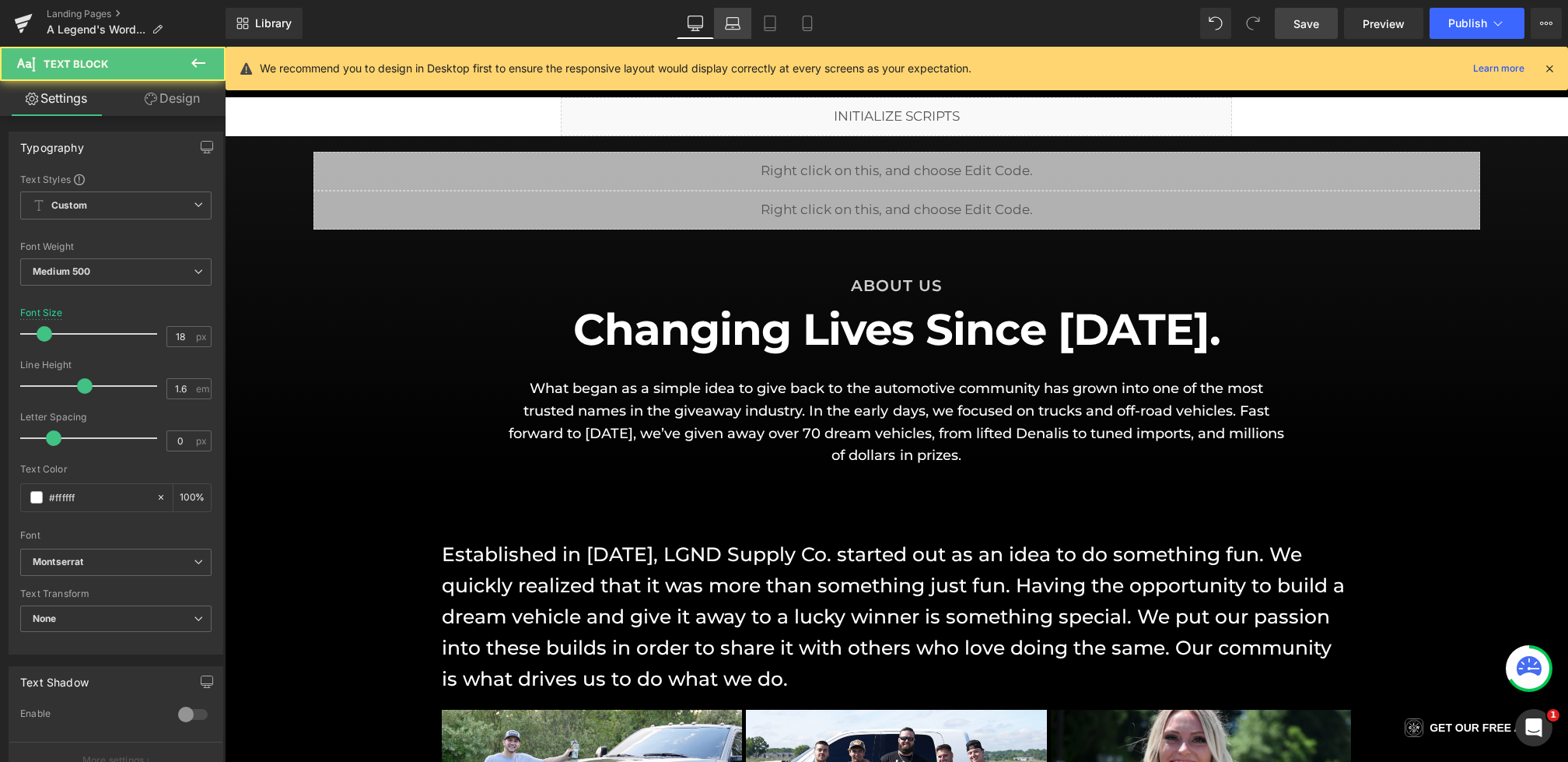
click at [736, 18] on icon at bounding box center [733, 23] width 16 height 16
type input "25"
type input "100"
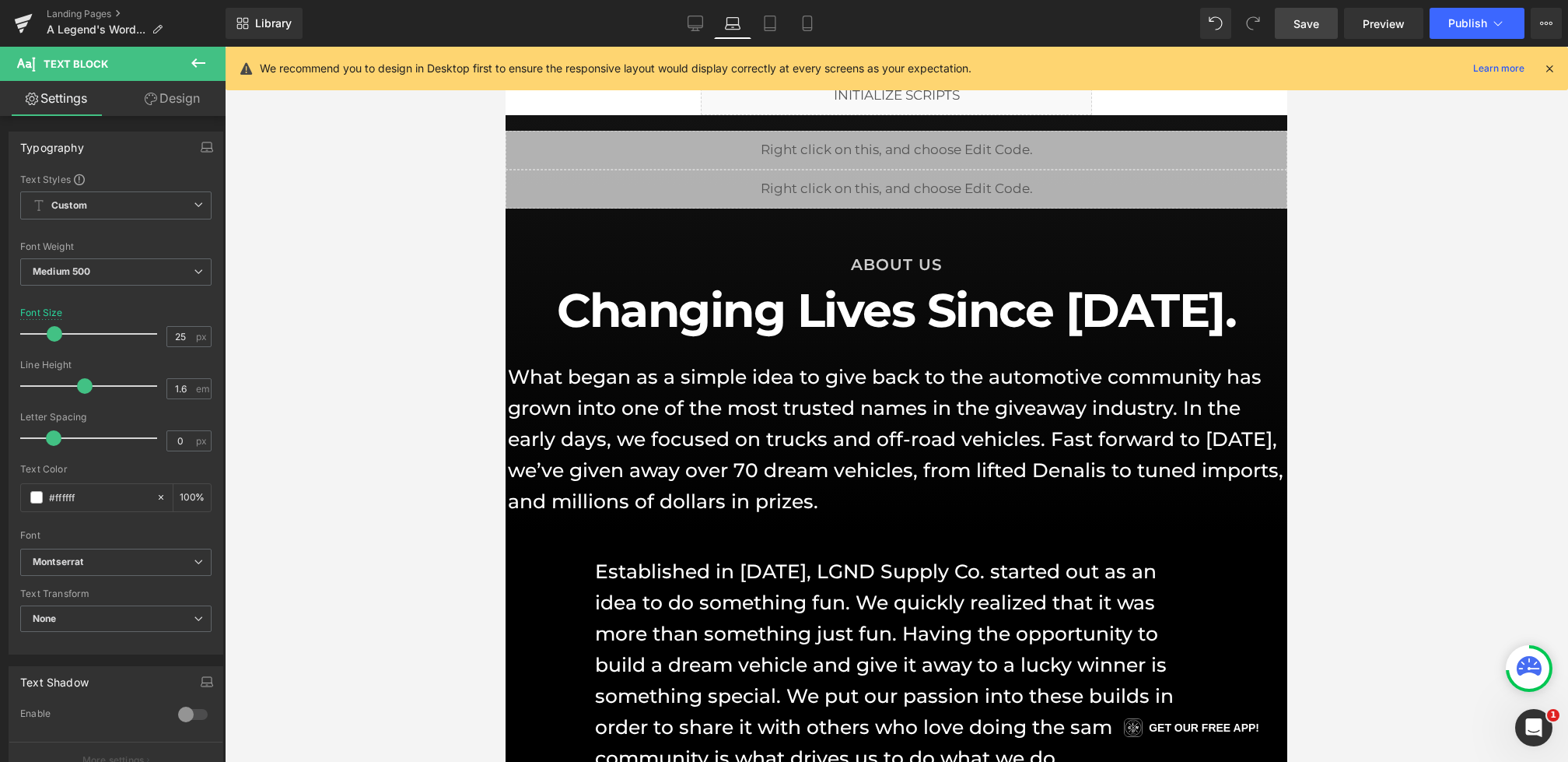
scroll to position [51, 0]
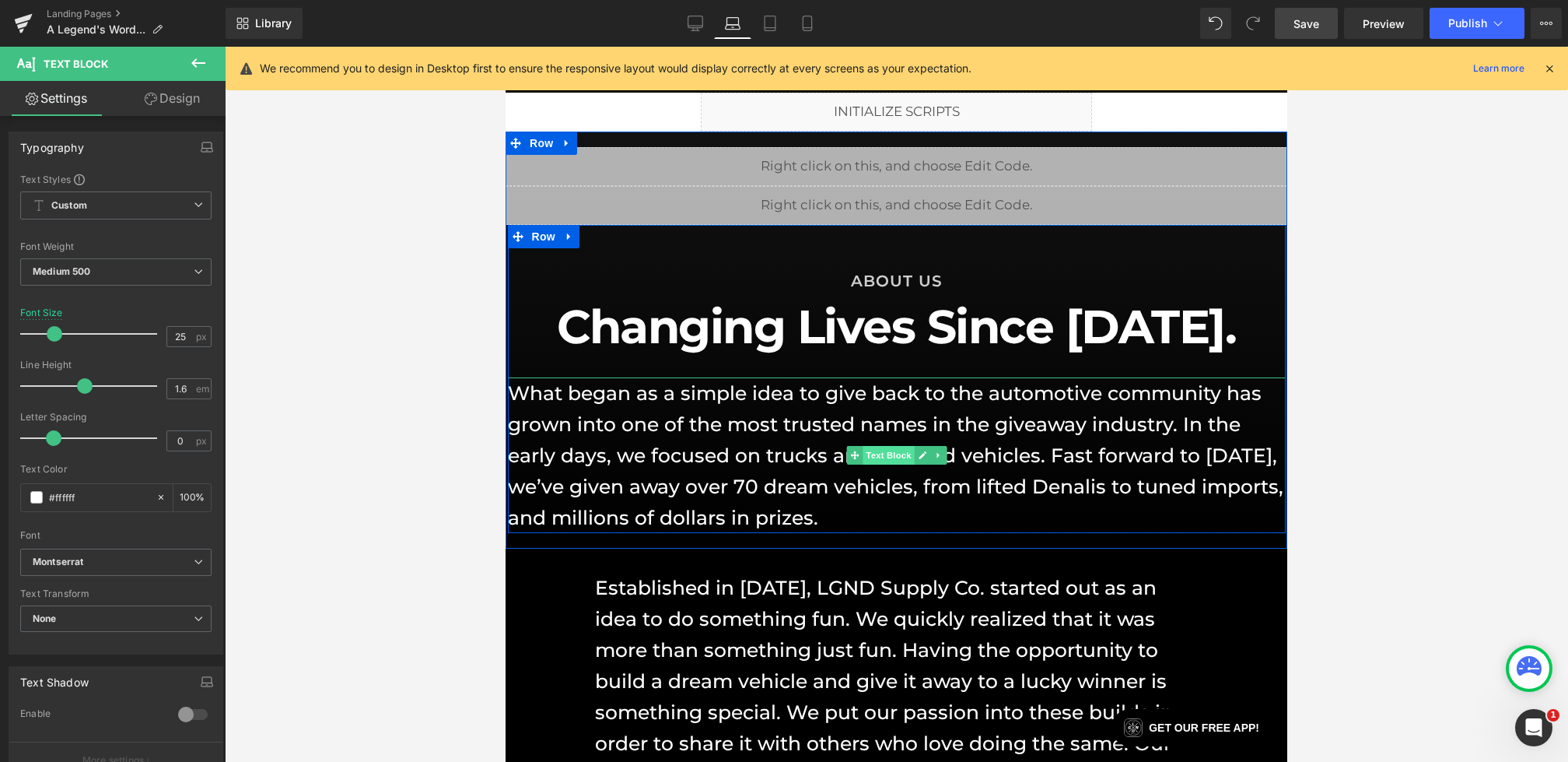
click at [866, 458] on span "Text Block" at bounding box center [889, 455] width 52 height 18
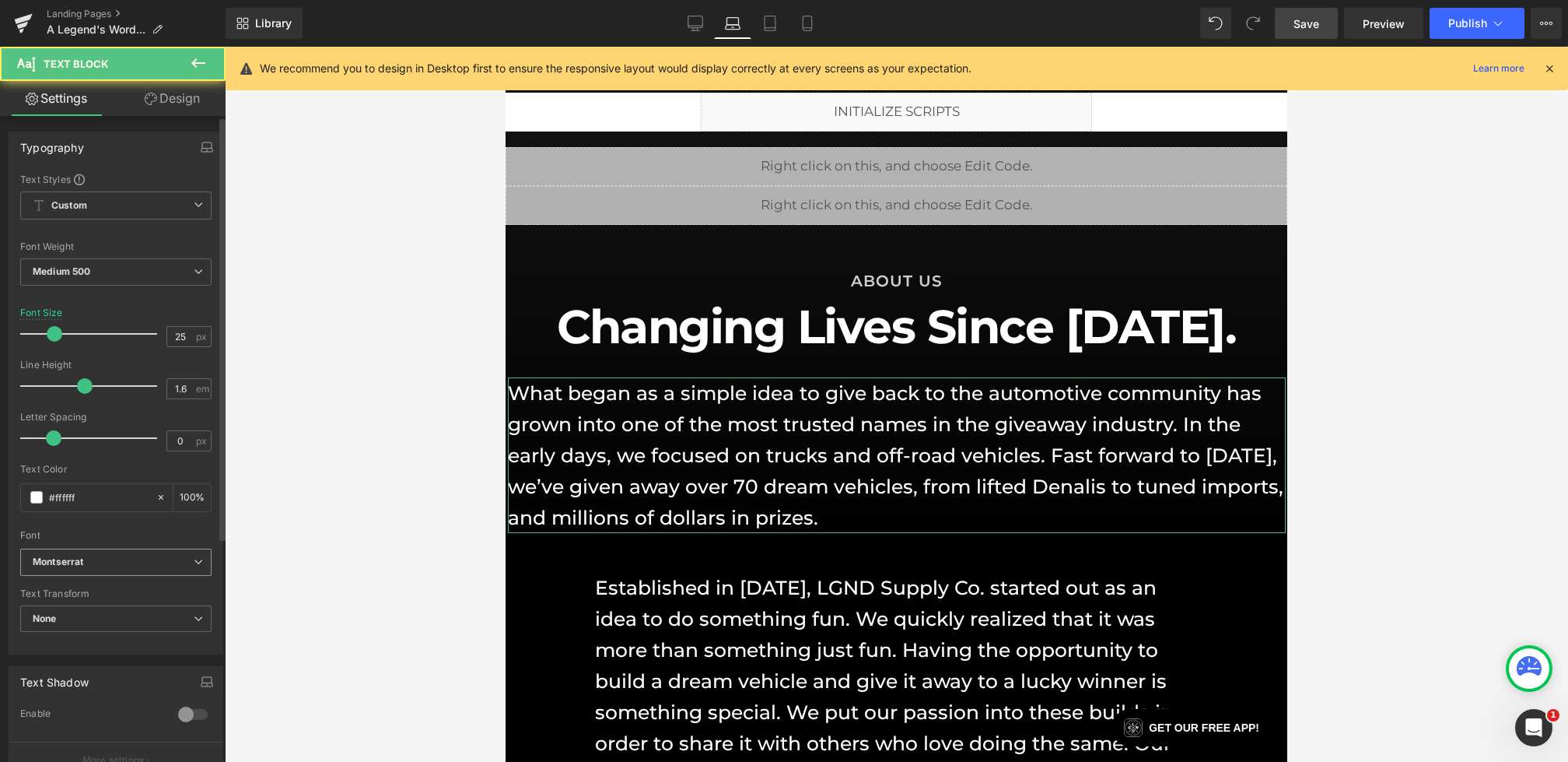
scroll to position [338, 0]
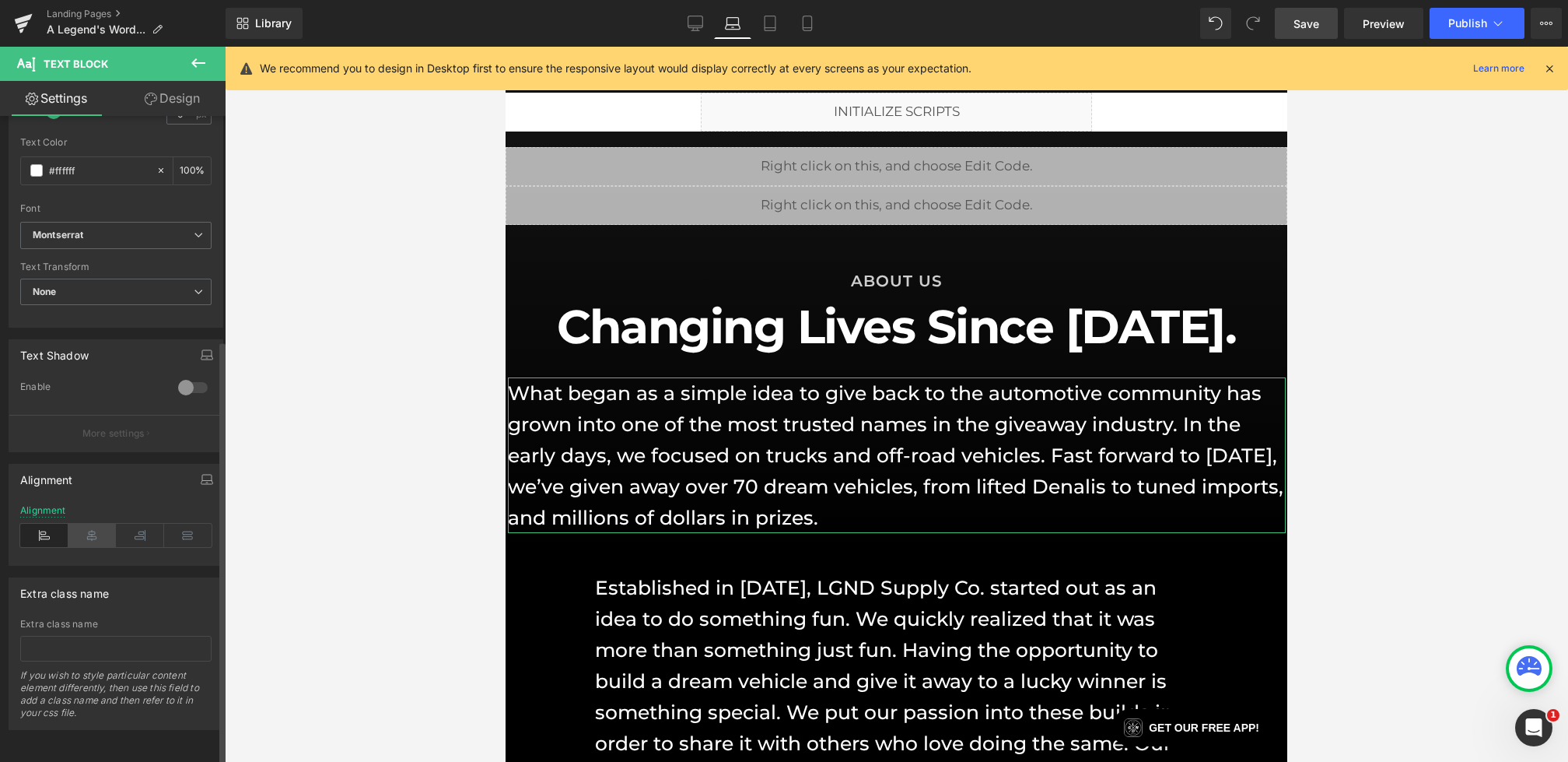
click at [83, 523] on icon at bounding box center [93, 535] width 48 height 23
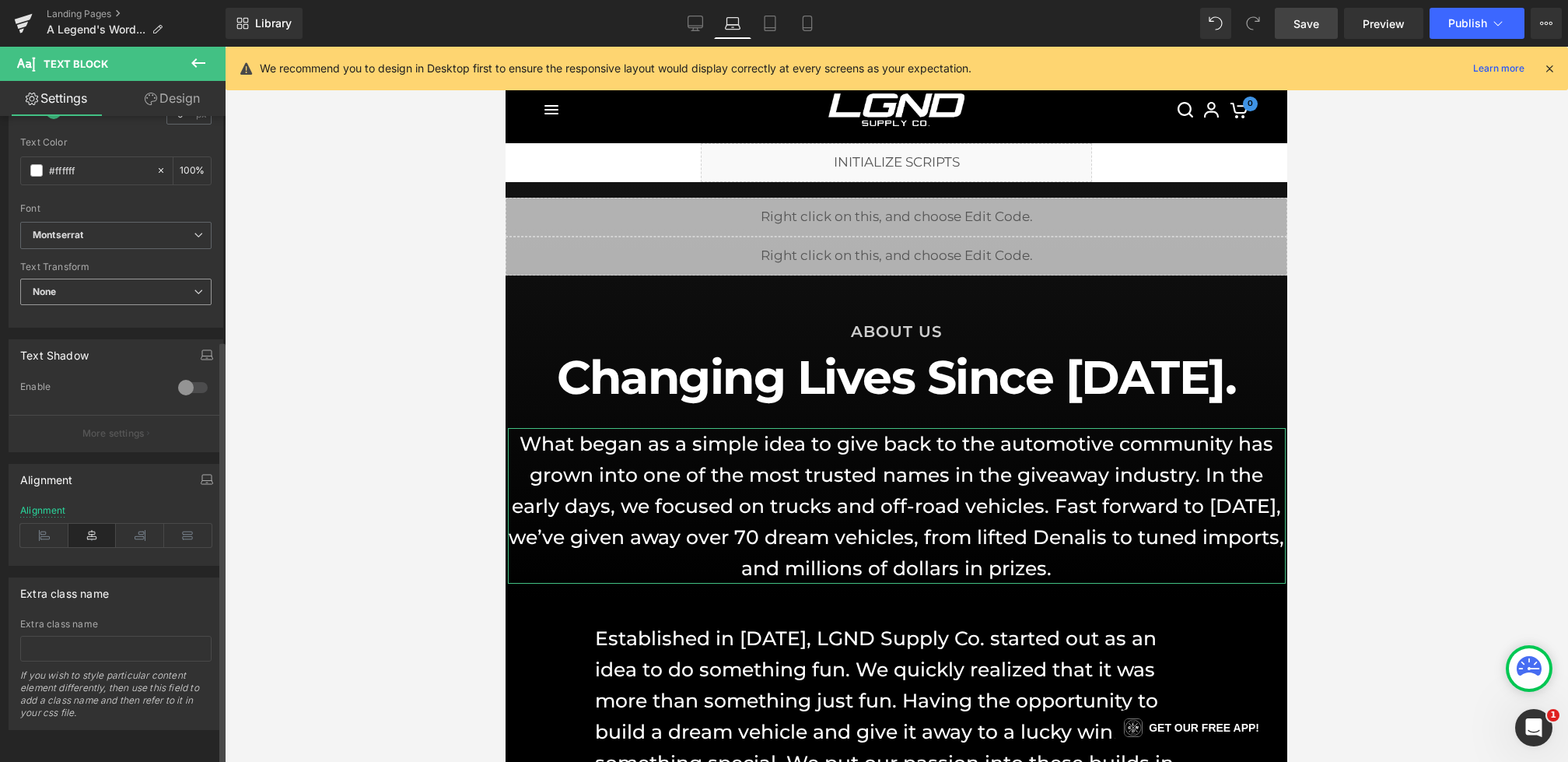
scroll to position [0, 0]
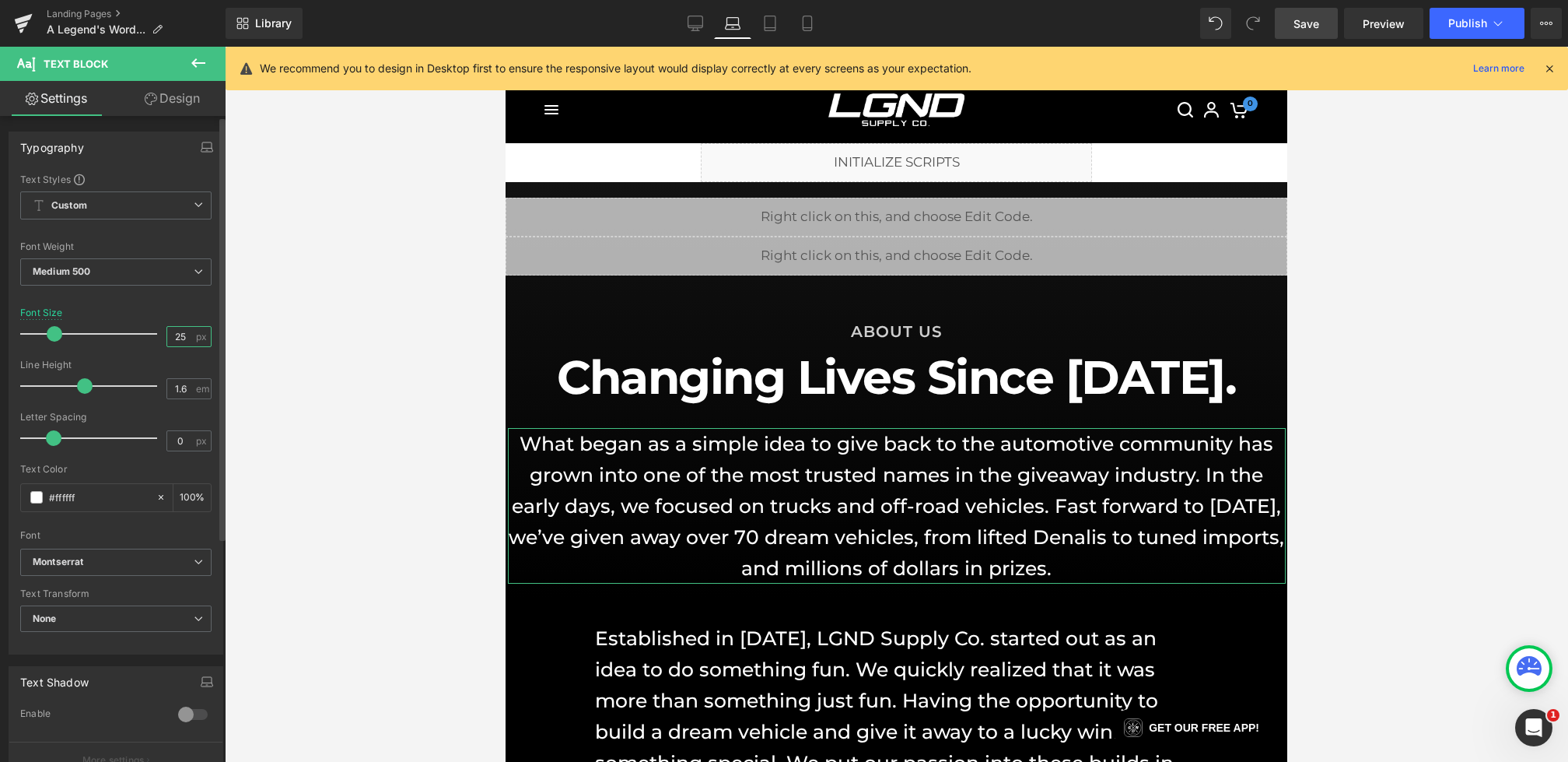
click at [182, 340] on input "25" at bounding box center [180, 336] width 28 height 19
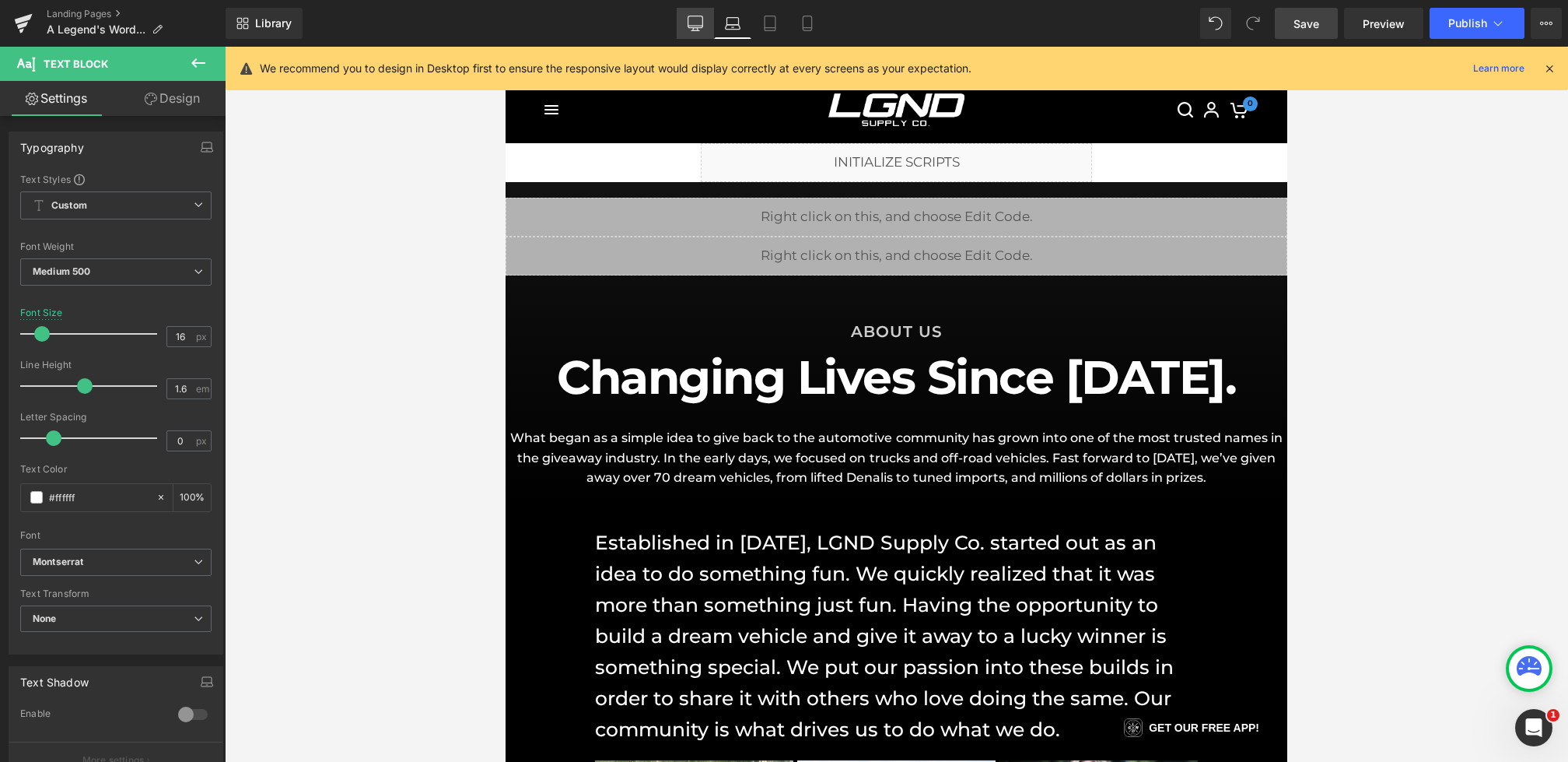
click at [691, 22] on icon at bounding box center [695, 23] width 16 height 16
type input "18"
type input "100"
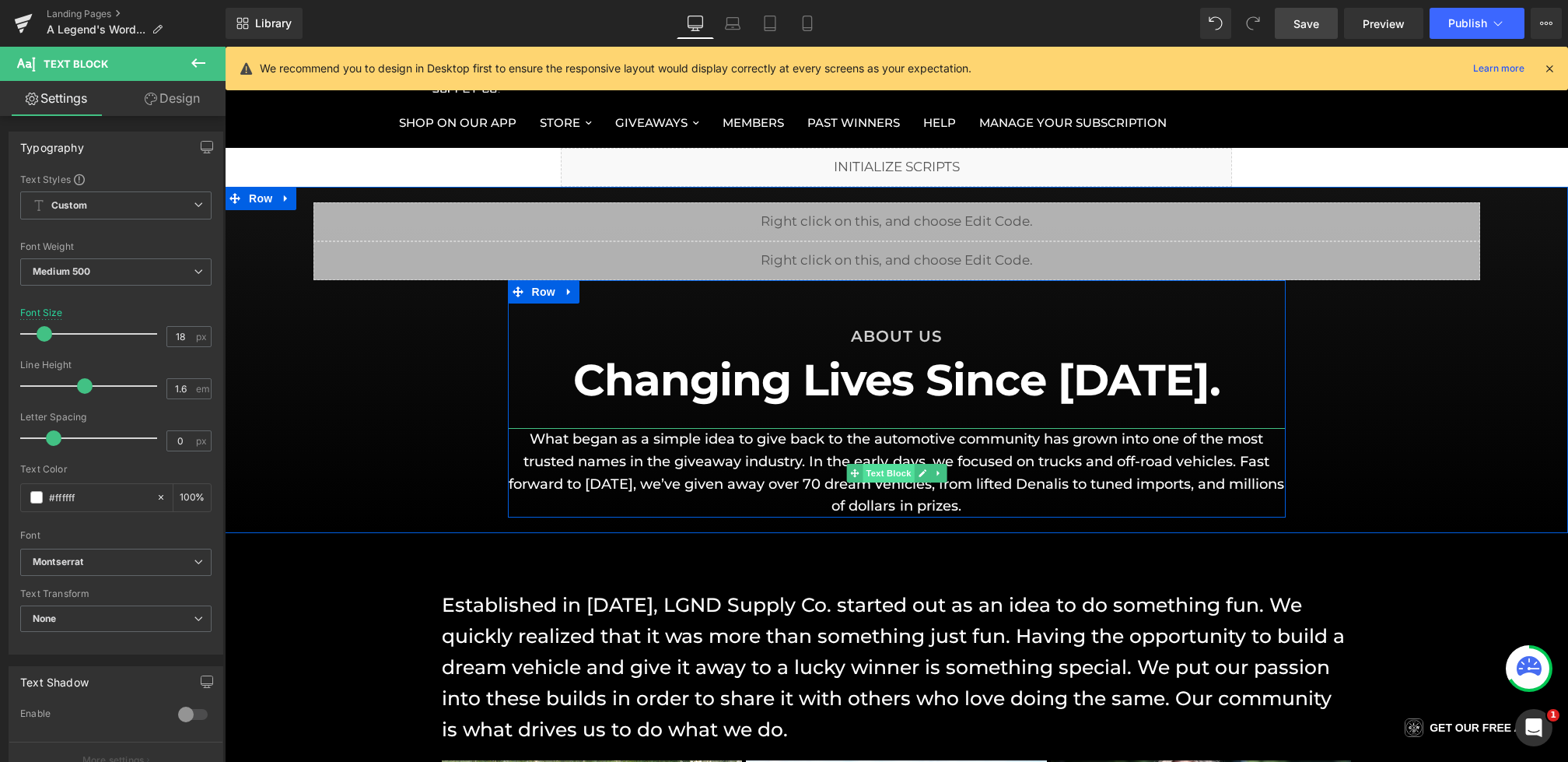
click at [894, 470] on span "Text Block" at bounding box center [889, 473] width 52 height 18
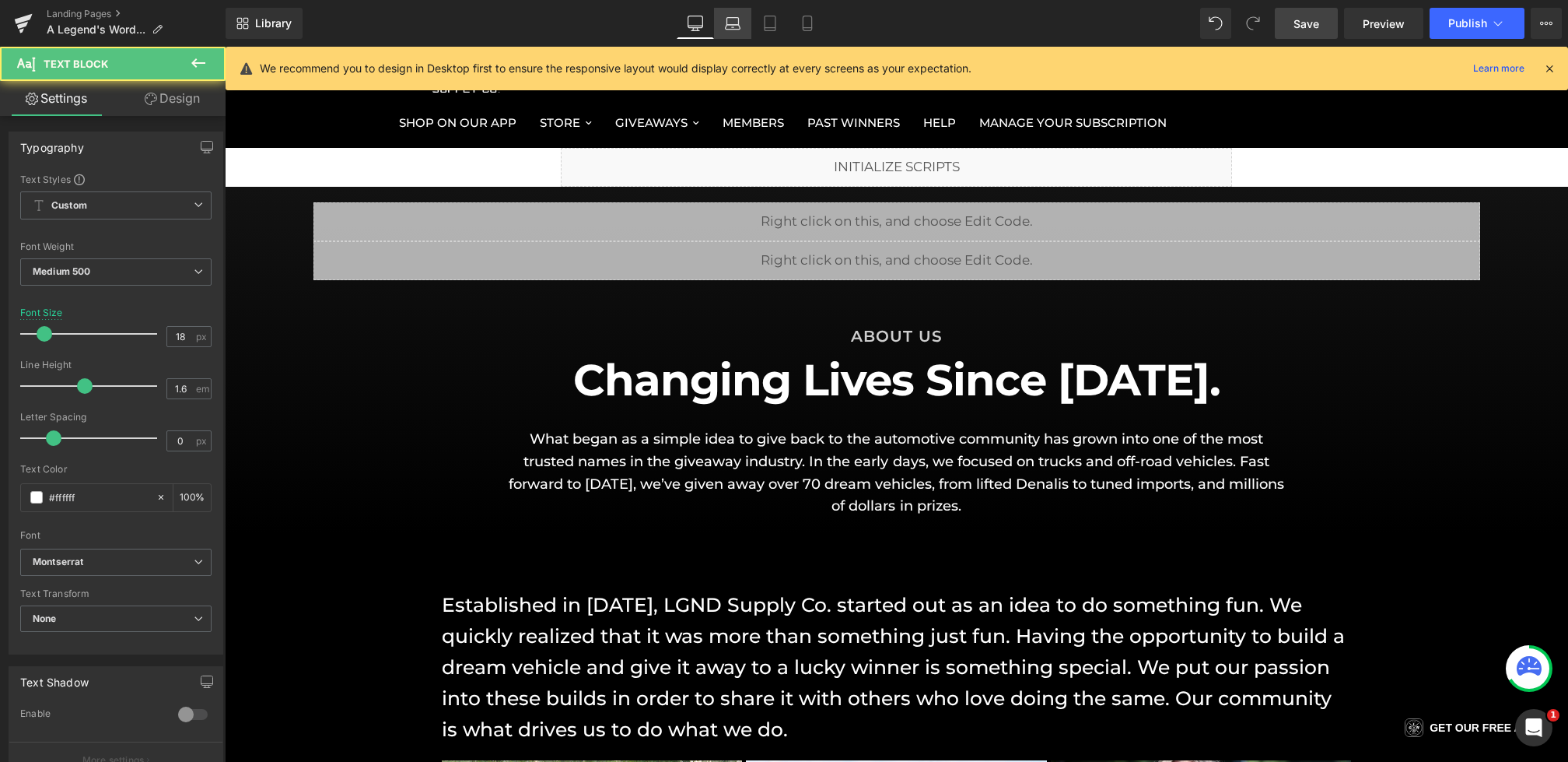
click at [727, 19] on icon at bounding box center [733, 23] width 16 height 16
type input "16"
type input "100"
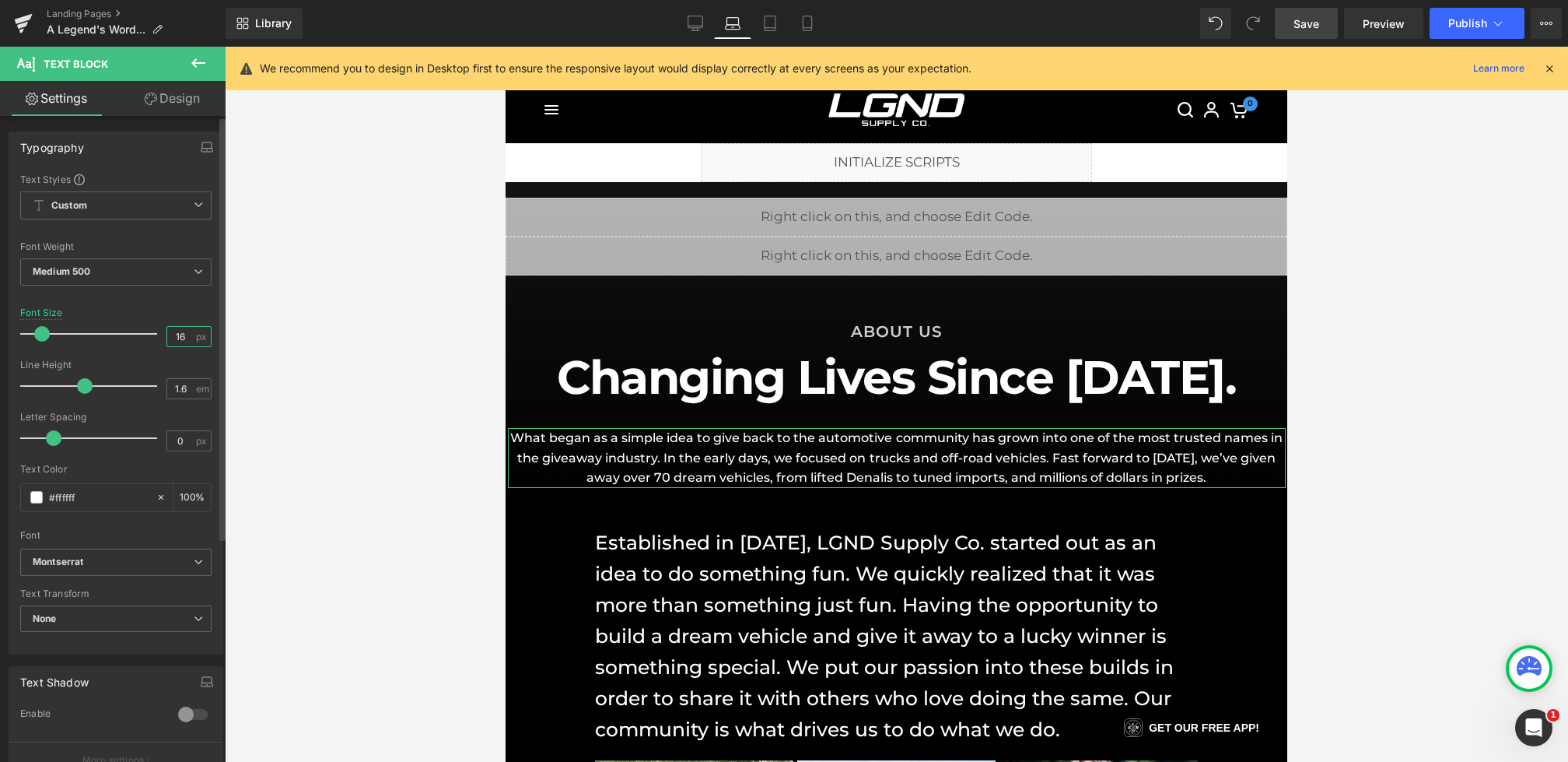
click at [181, 339] on input "16" at bounding box center [180, 336] width 28 height 19
click at [773, 25] on icon at bounding box center [770, 23] width 16 height 16
type input "18"
type input "100"
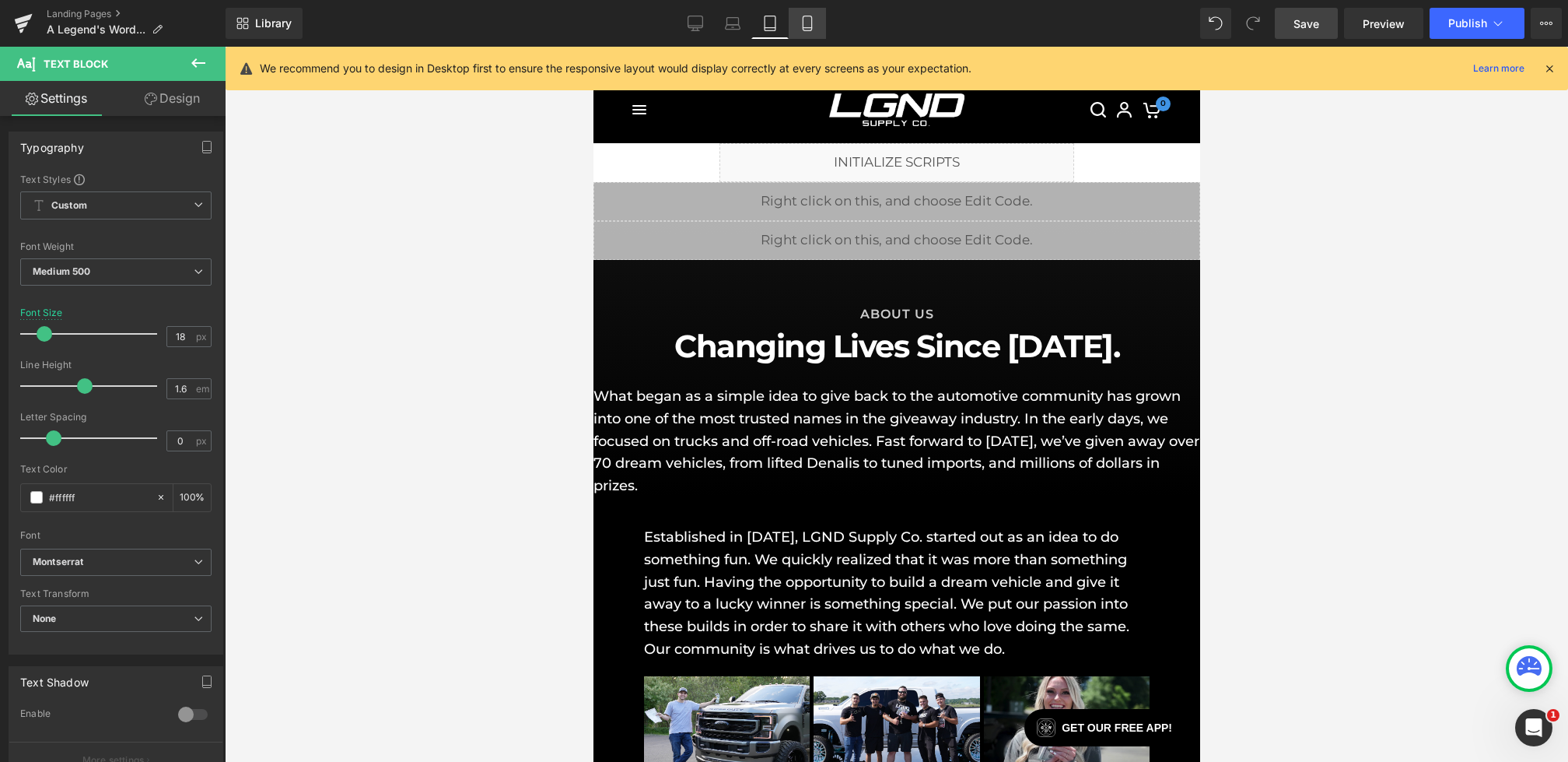
click at [798, 23] on link "Mobile" at bounding box center [807, 23] width 38 height 31
type input "15"
type input "100"
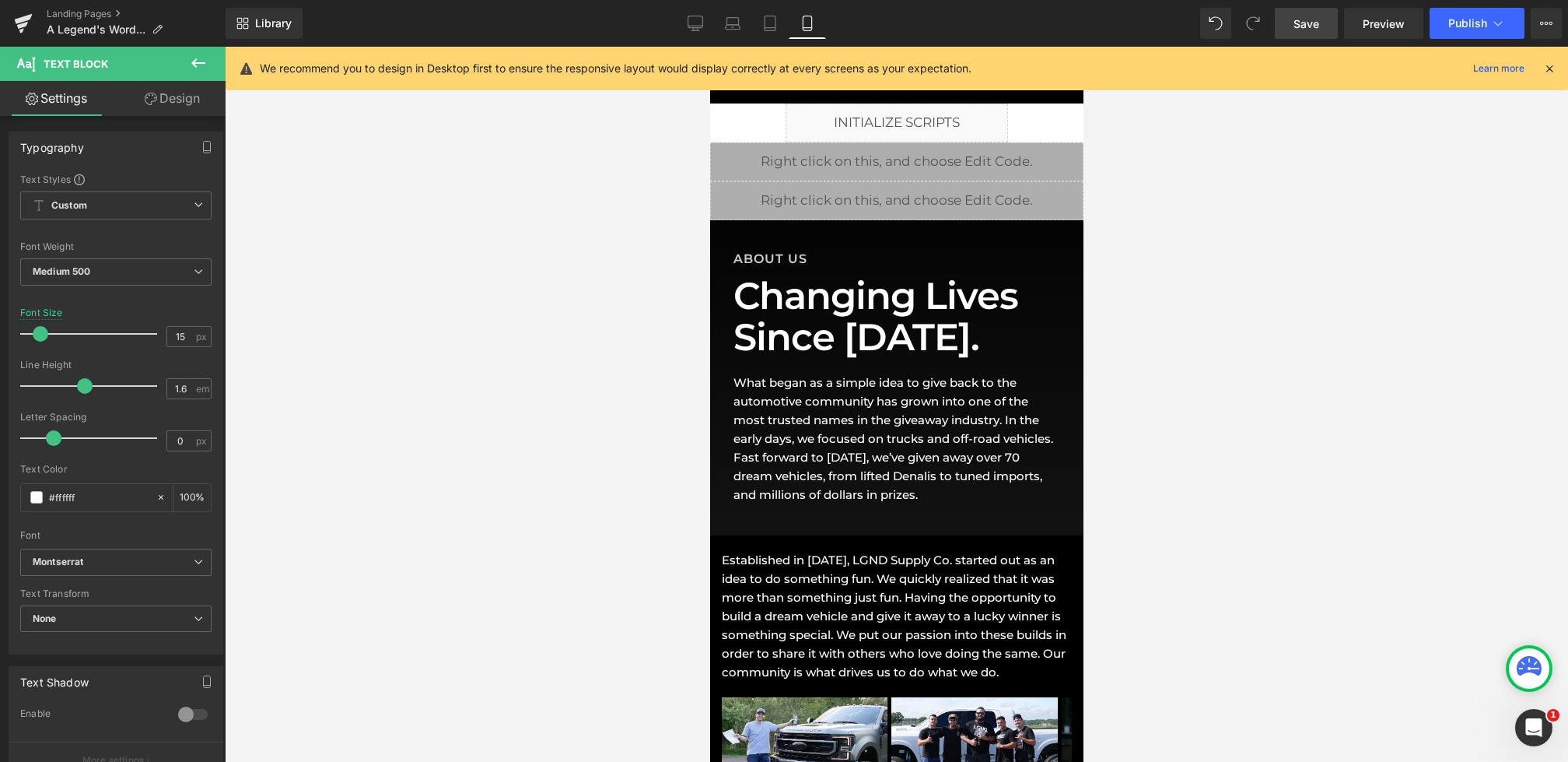
scroll to position [23, 0]
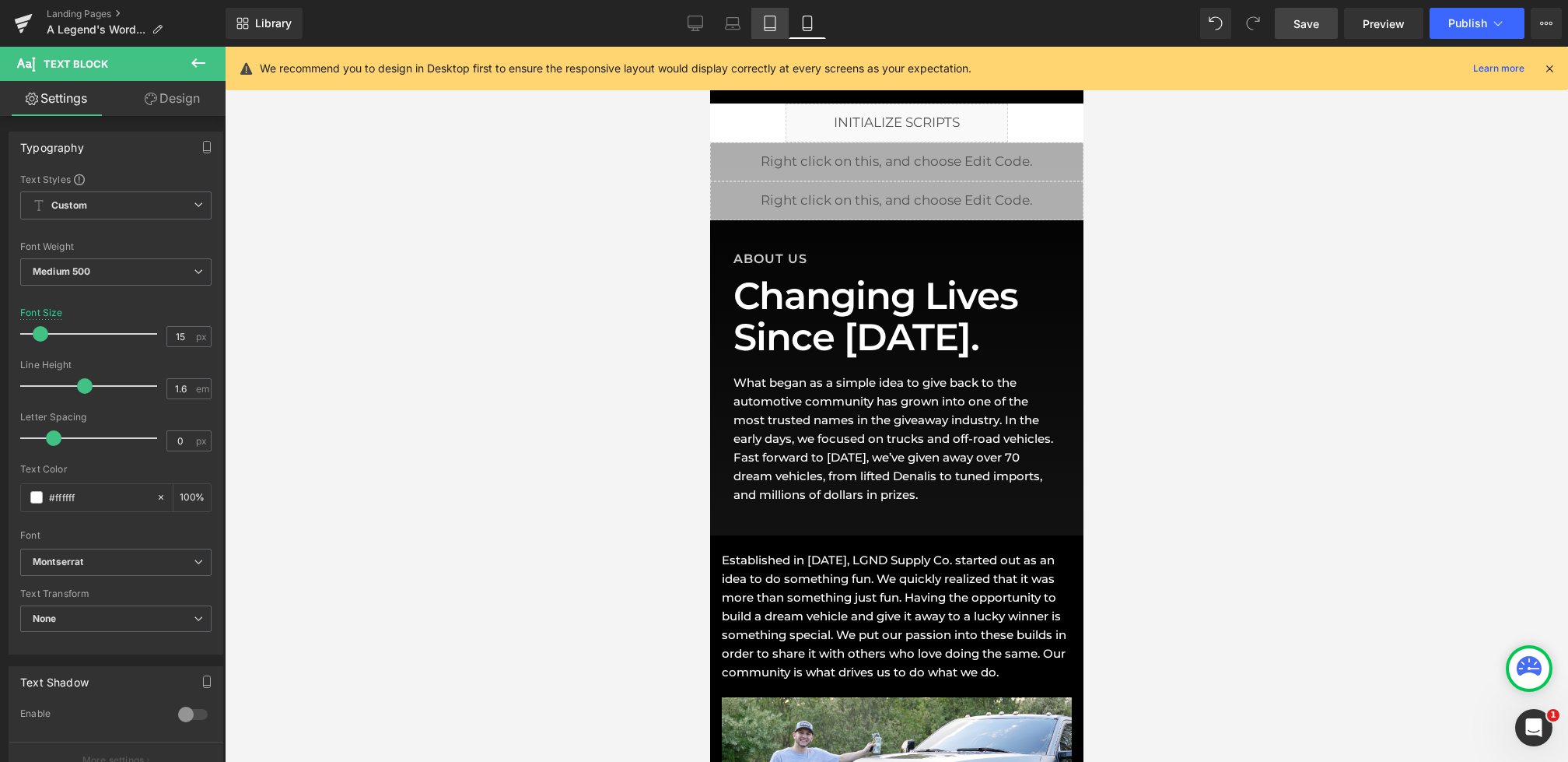
click at [765, 27] on icon at bounding box center [769, 24] width 11 height 15
type input "18"
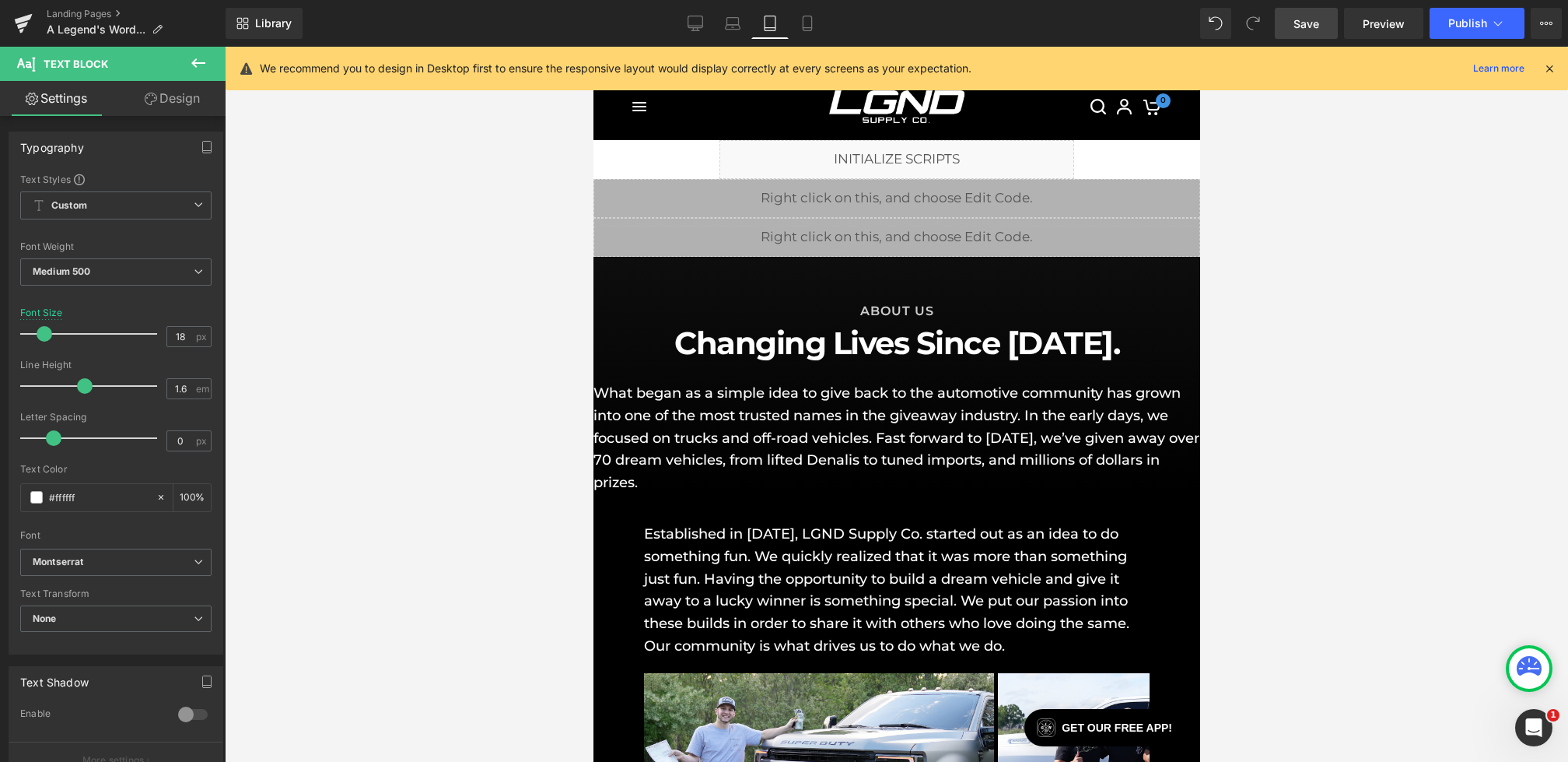
scroll to position [5, 0]
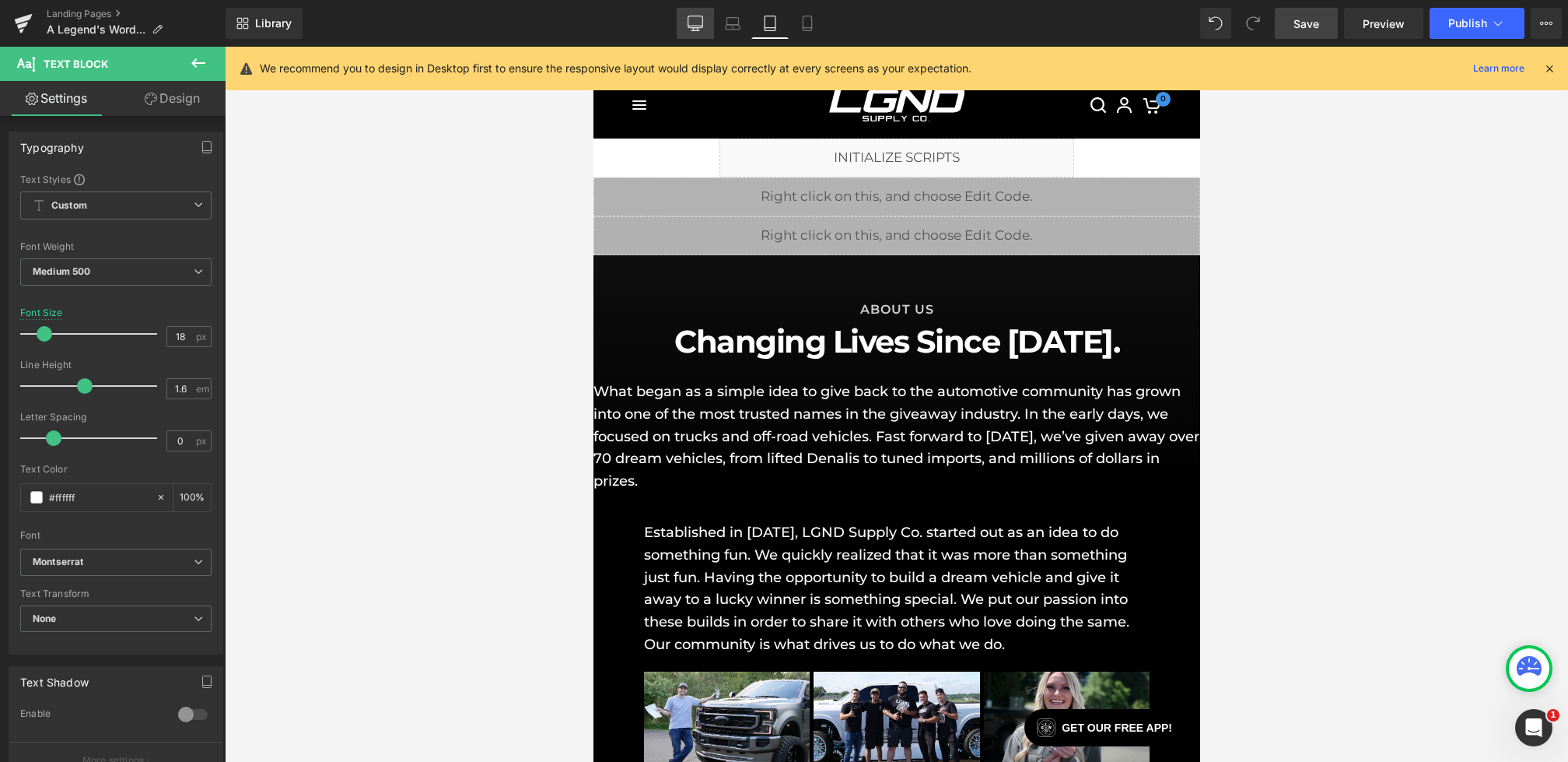
click at [695, 28] on icon at bounding box center [696, 23] width 15 height 12
type input "100"
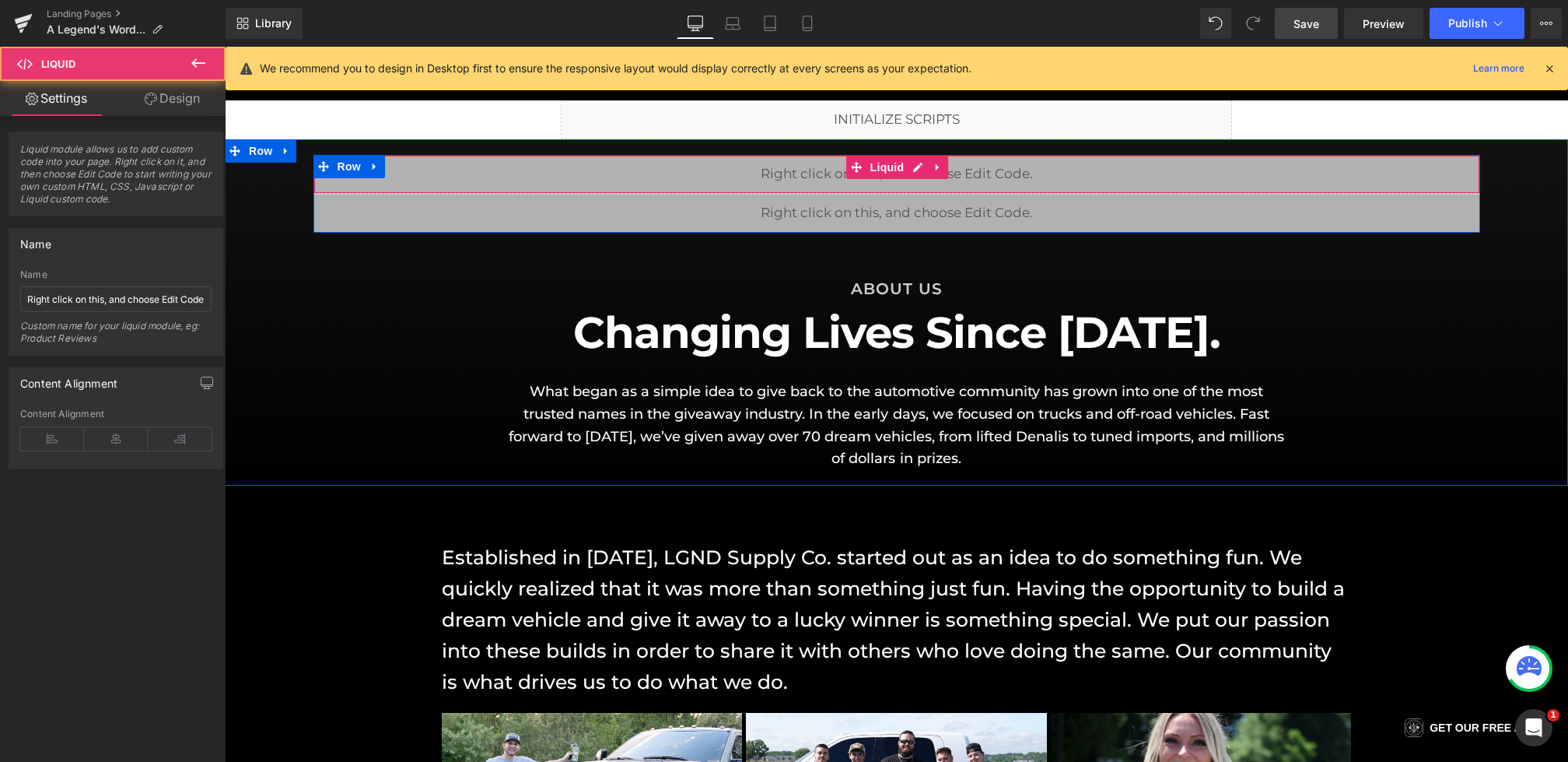
click at [878, 178] on div "Liquid" at bounding box center [897, 174] width 1167 height 39
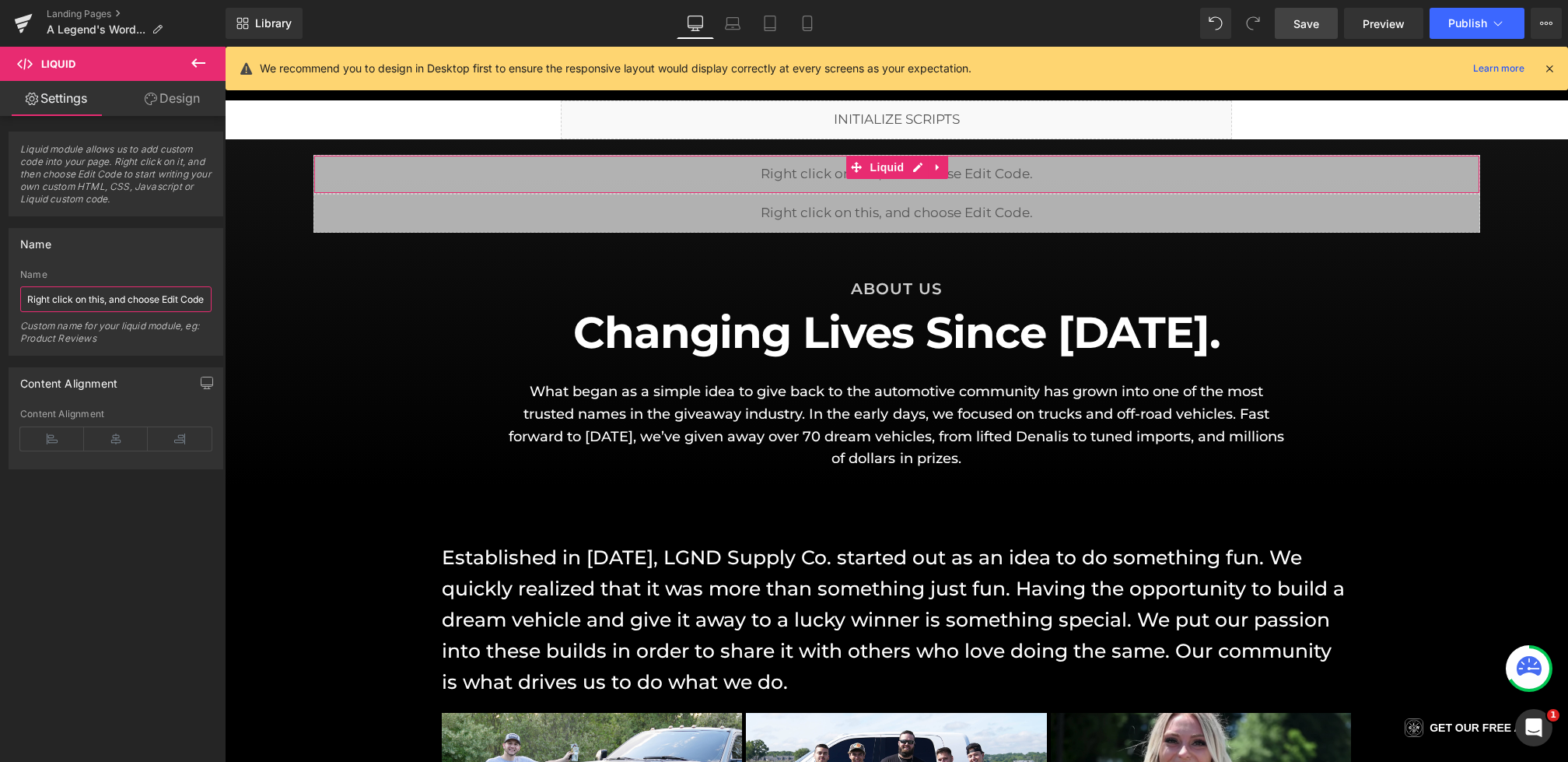
click at [57, 295] on input "Right click on this, and choose Edit Code." at bounding box center [115, 299] width 191 height 26
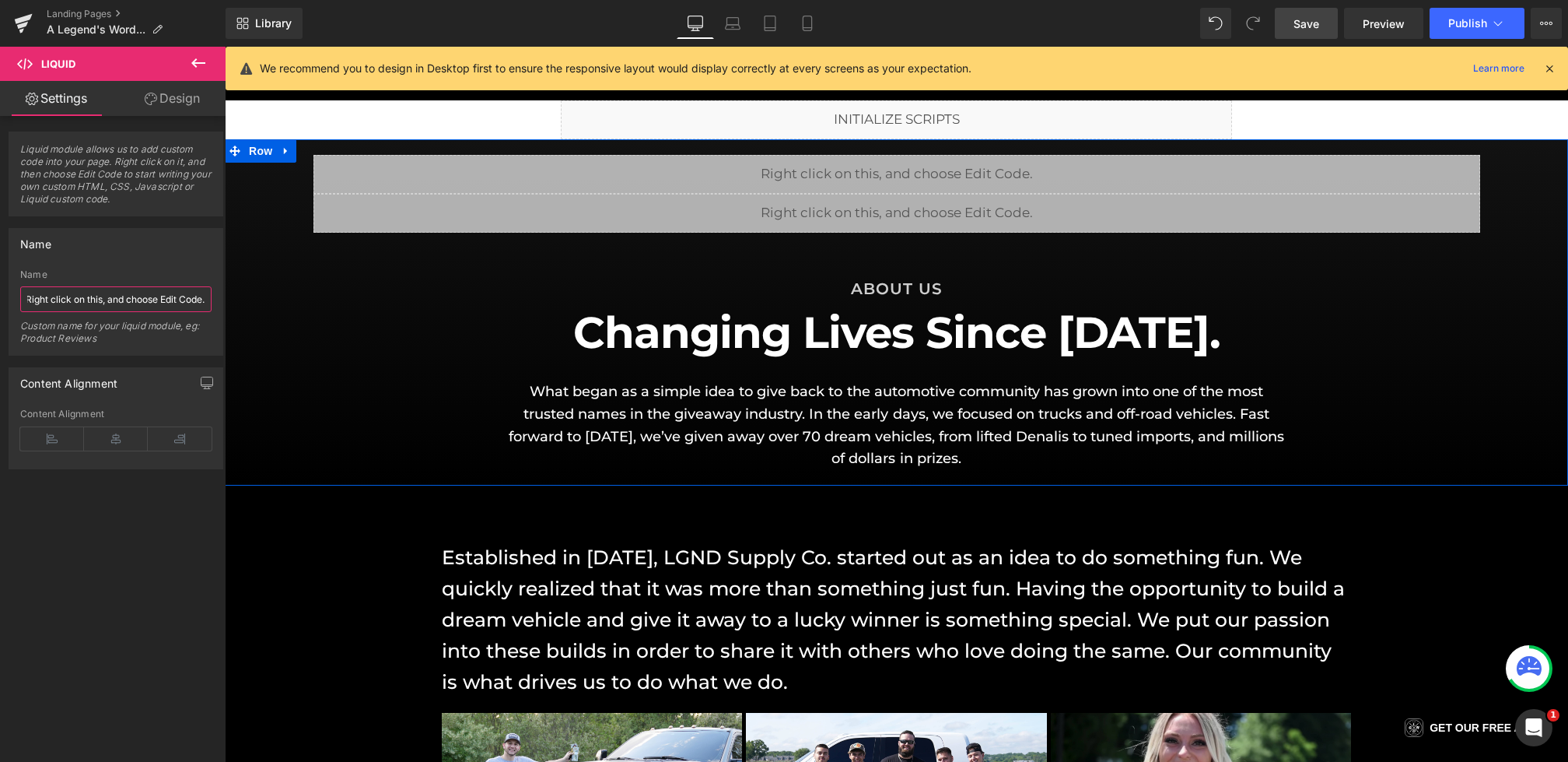
drag, startPoint x: 250, startPoint y: 340, endPoint x: 431, endPoint y: 309, distance: 183.6
type input "SPLIDE CAROUSEL"
click at [933, 205] on icon at bounding box center [938, 207] width 11 height 12
click at [945, 205] on icon at bounding box center [948, 206] width 11 height 11
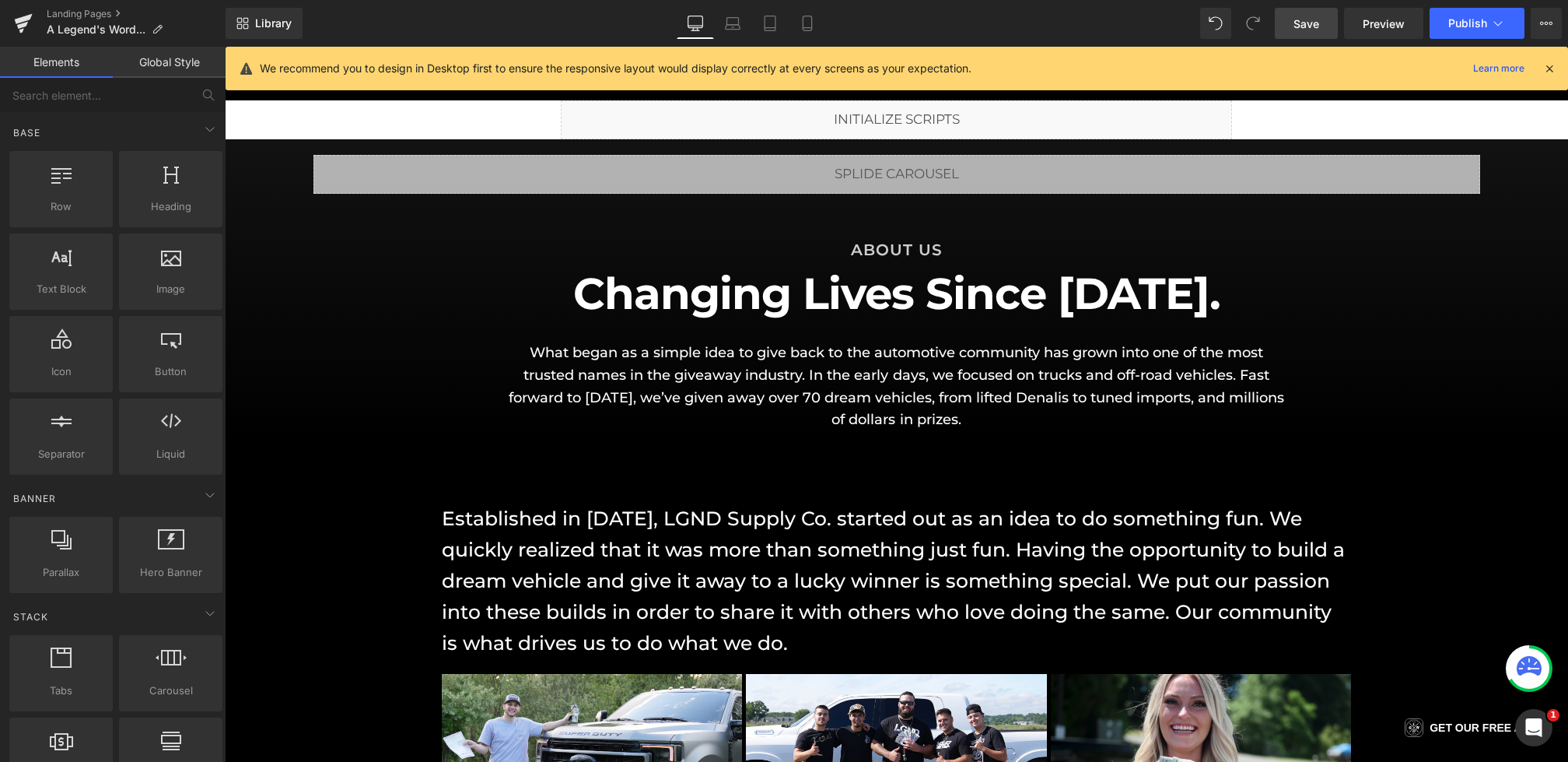
click at [1298, 21] on span "Save" at bounding box center [1306, 24] width 26 height 17
click at [734, 18] on icon at bounding box center [733, 23] width 16 height 16
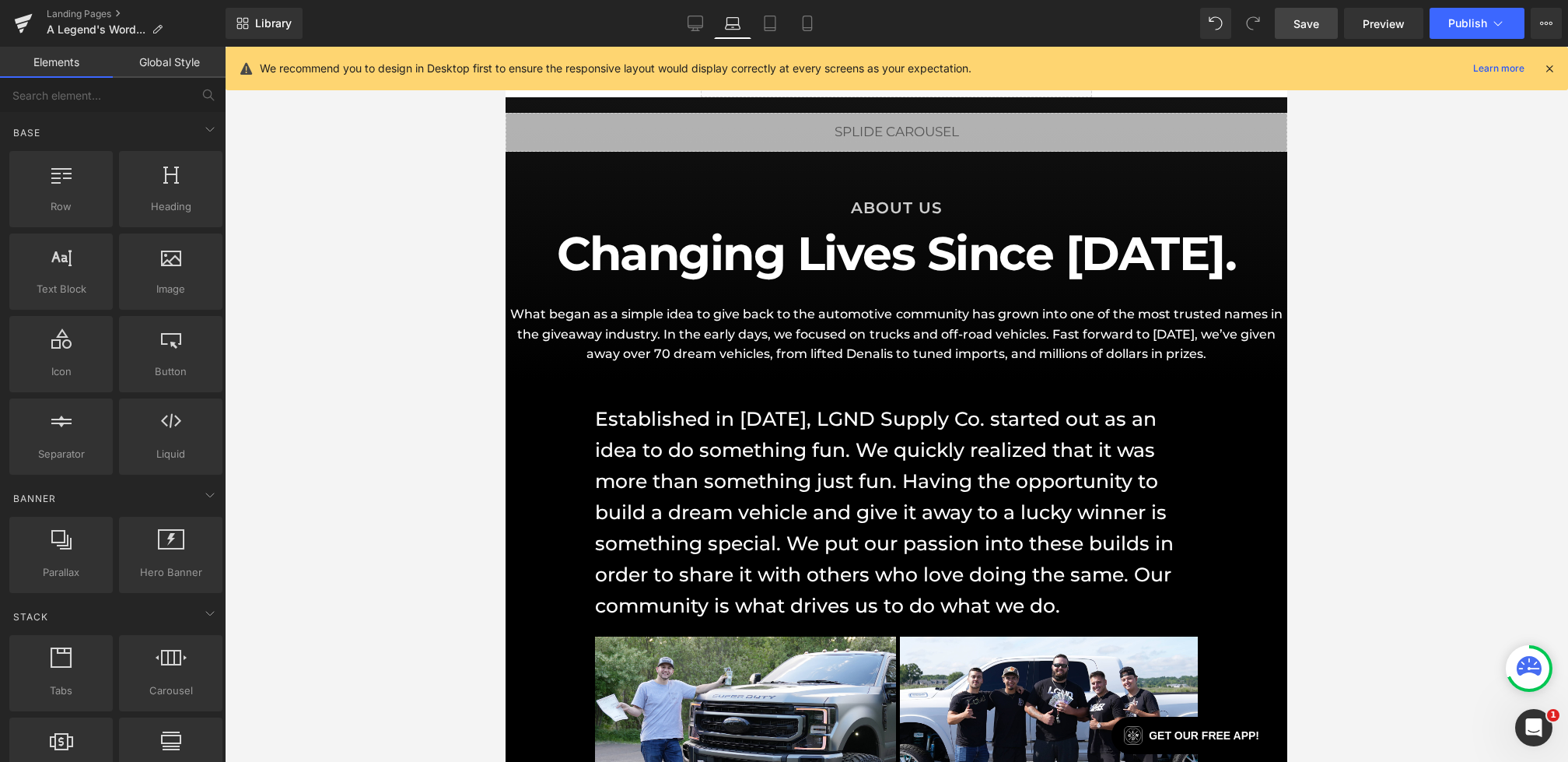
scroll to position [97, 0]
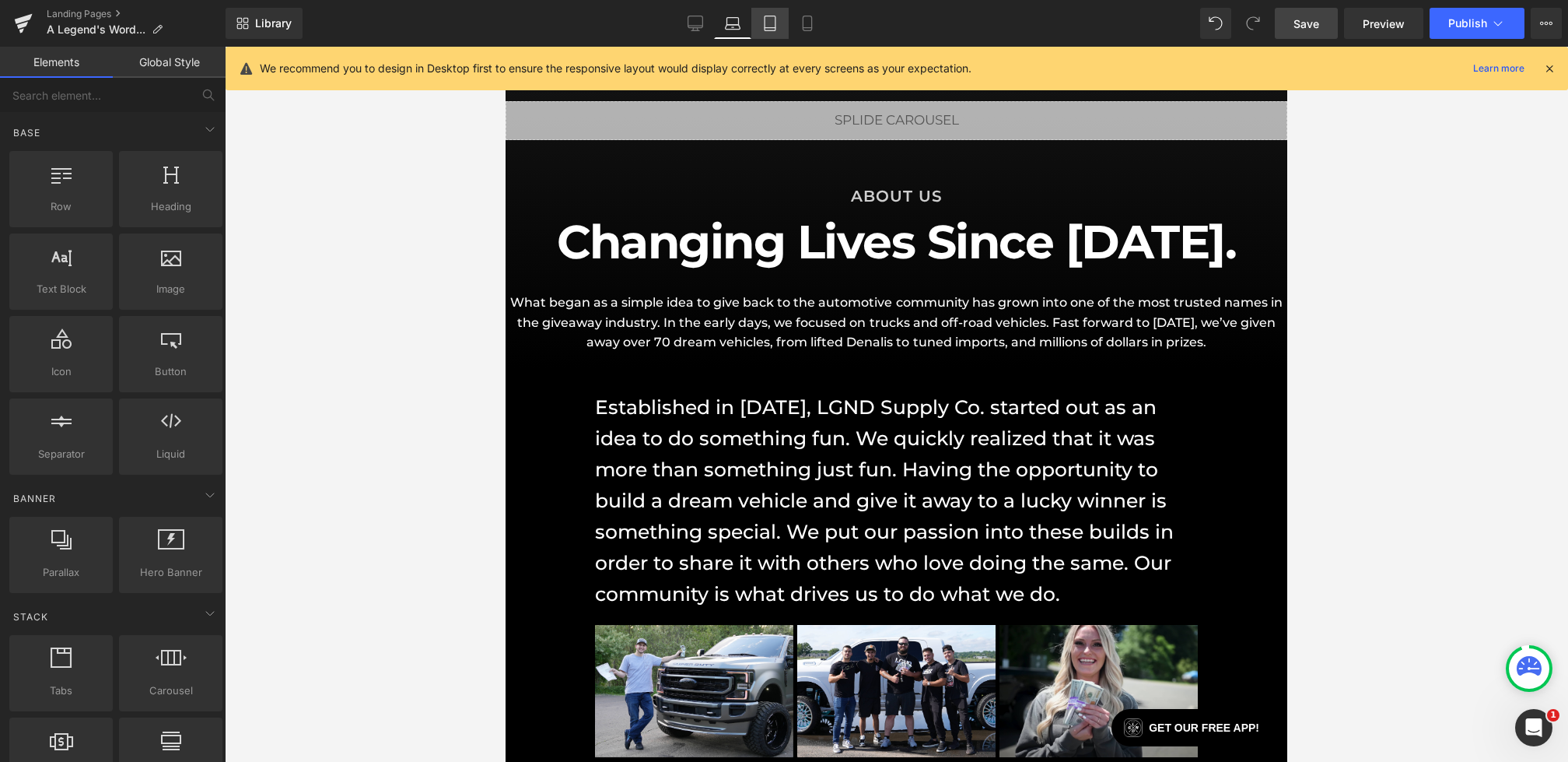
click at [784, 24] on link "Tablet" at bounding box center [769, 23] width 38 height 31
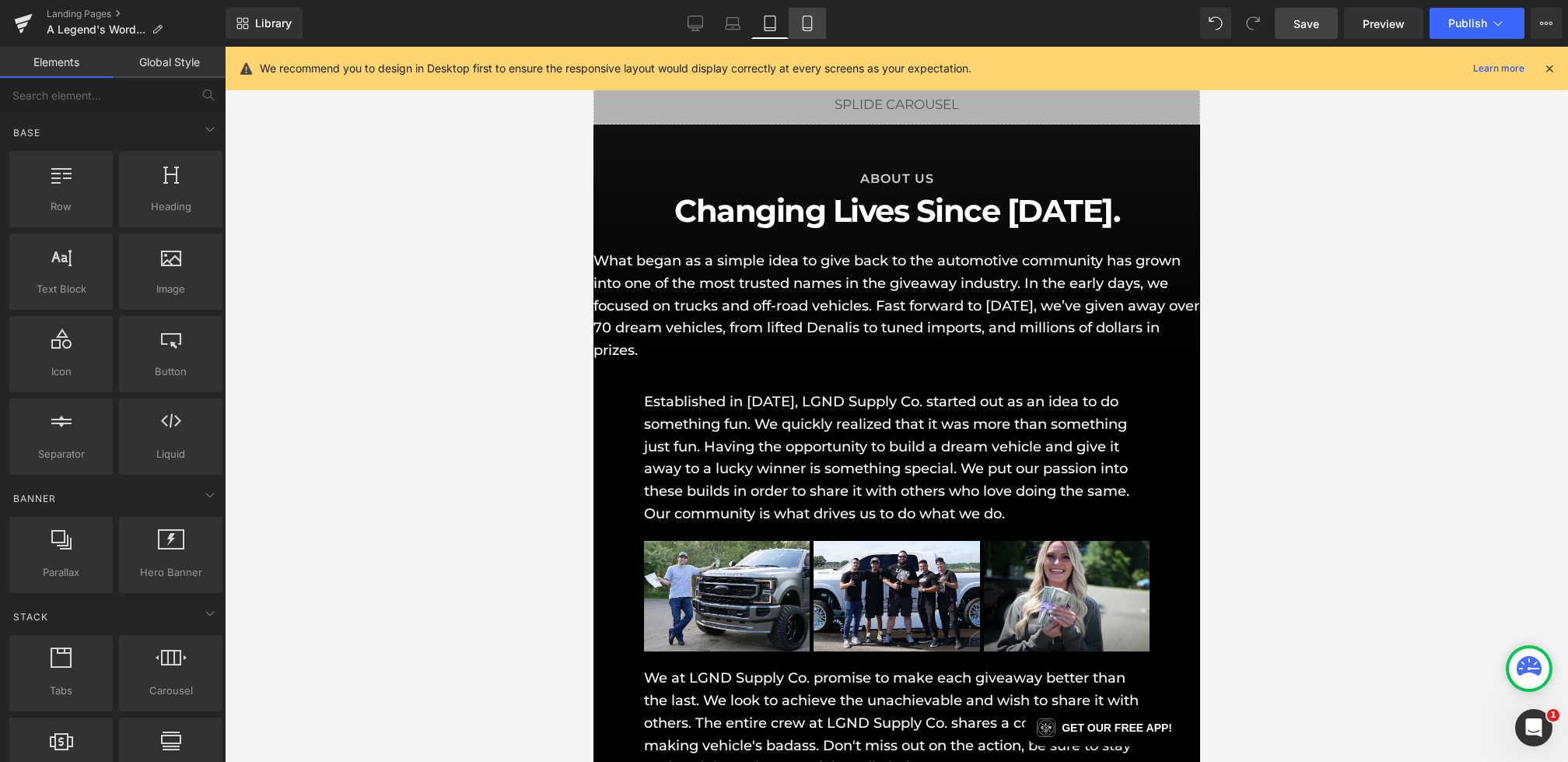
click at [820, 28] on link "Mobile" at bounding box center [807, 23] width 38 height 31
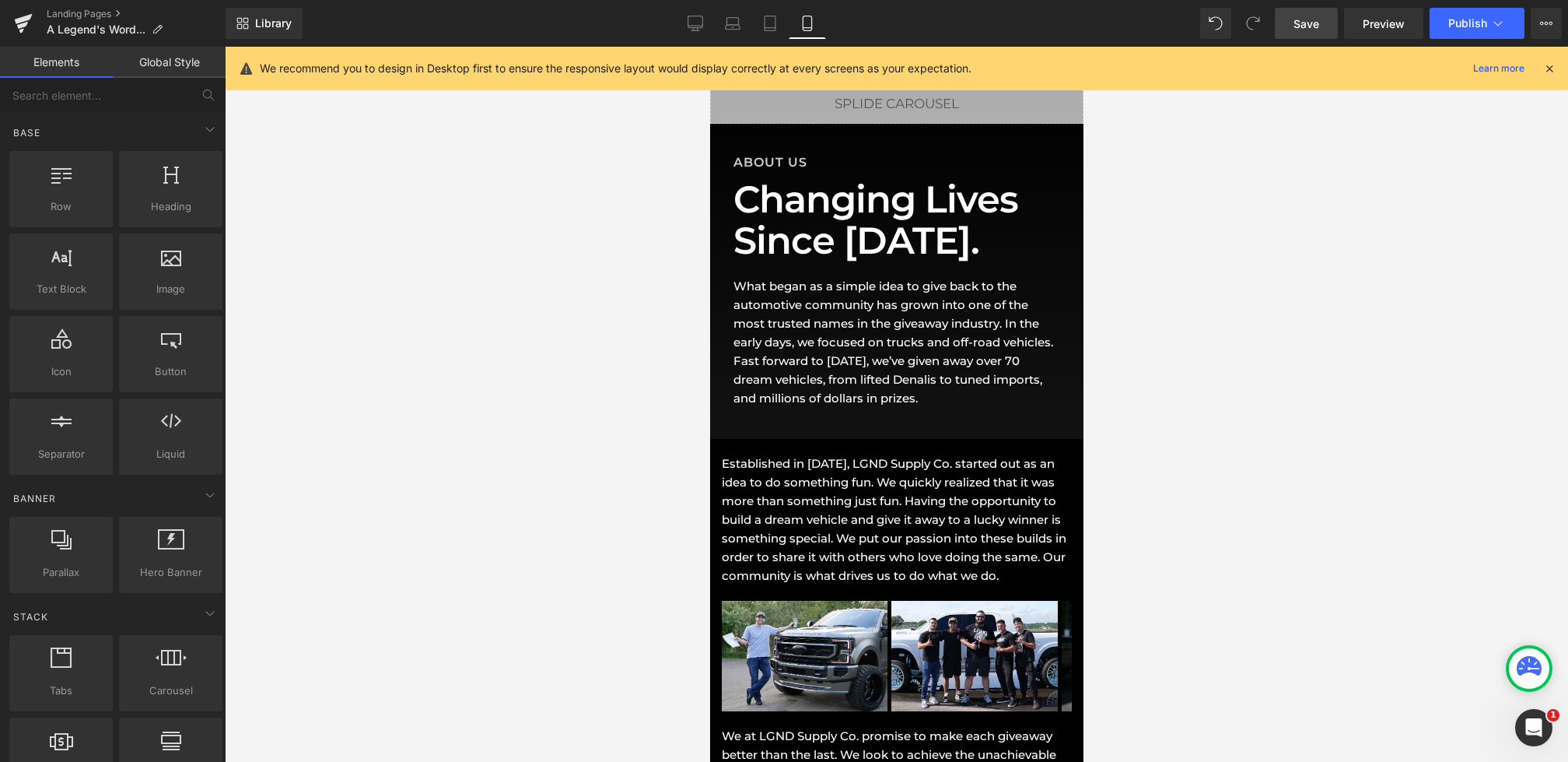
scroll to position [80, 0]
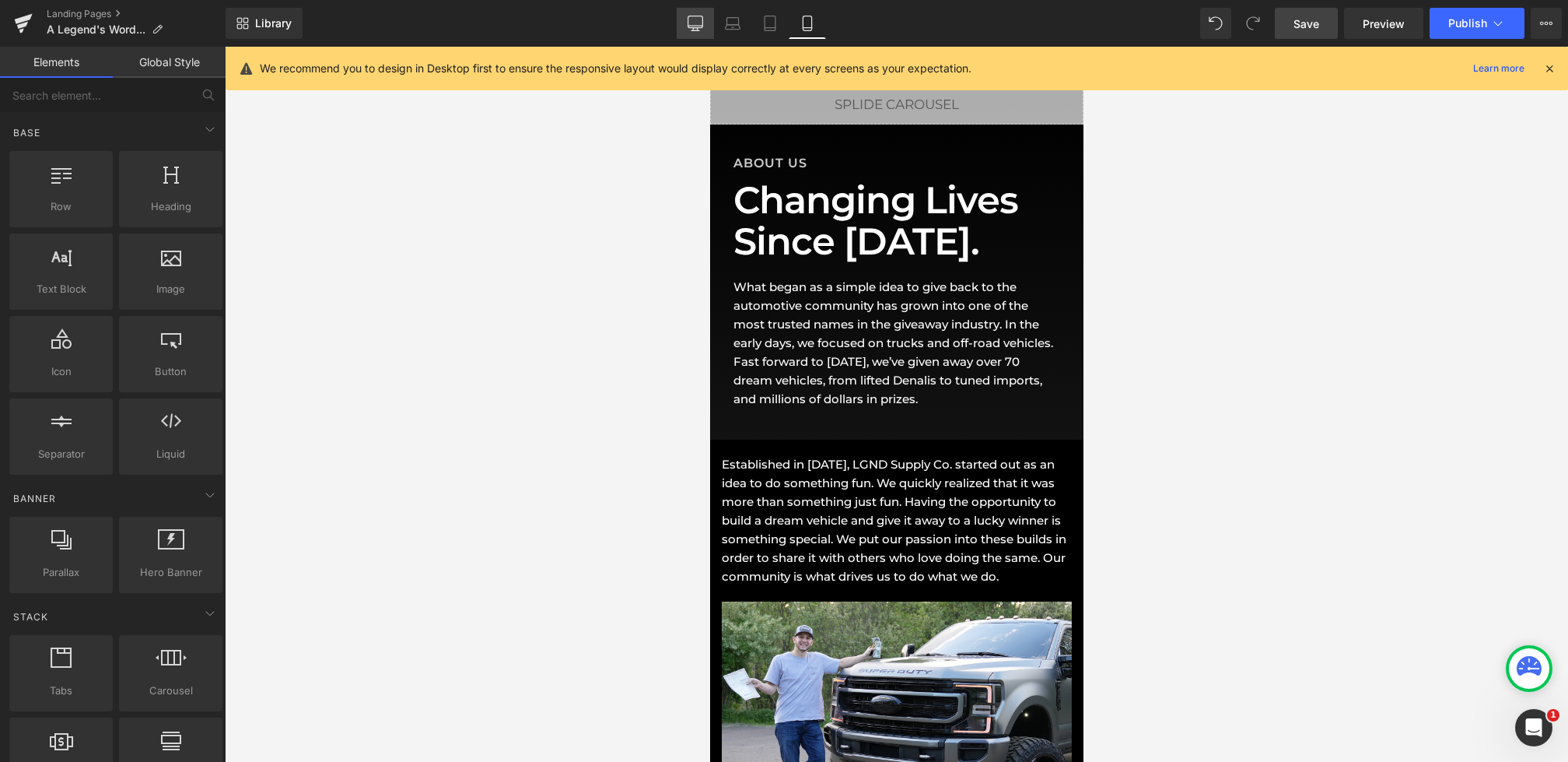
click at [705, 23] on link "Desktop" at bounding box center [695, 23] width 38 height 31
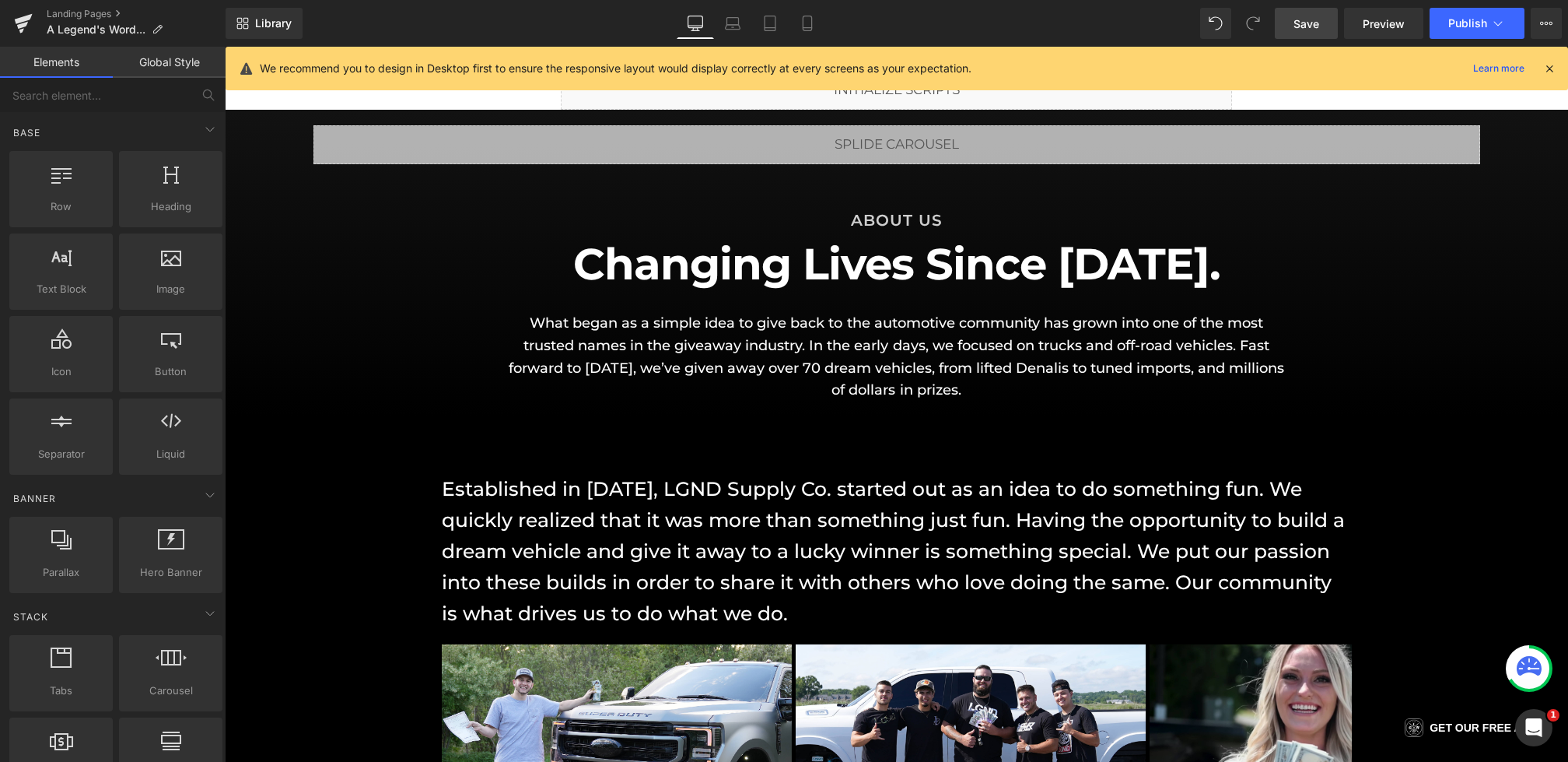
scroll to position [162, 0]
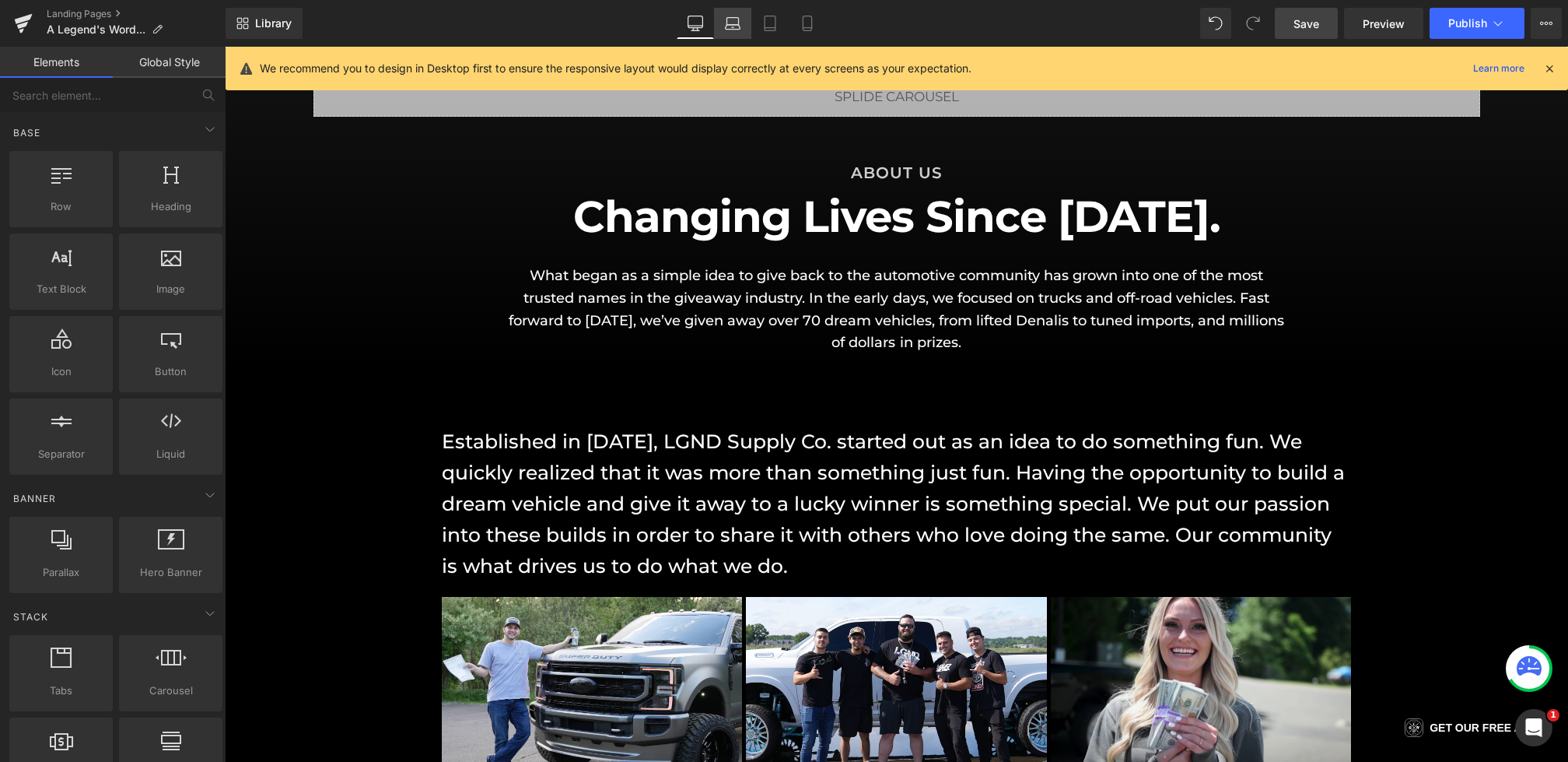
click at [743, 28] on link "Laptop" at bounding box center [733, 23] width 38 height 31
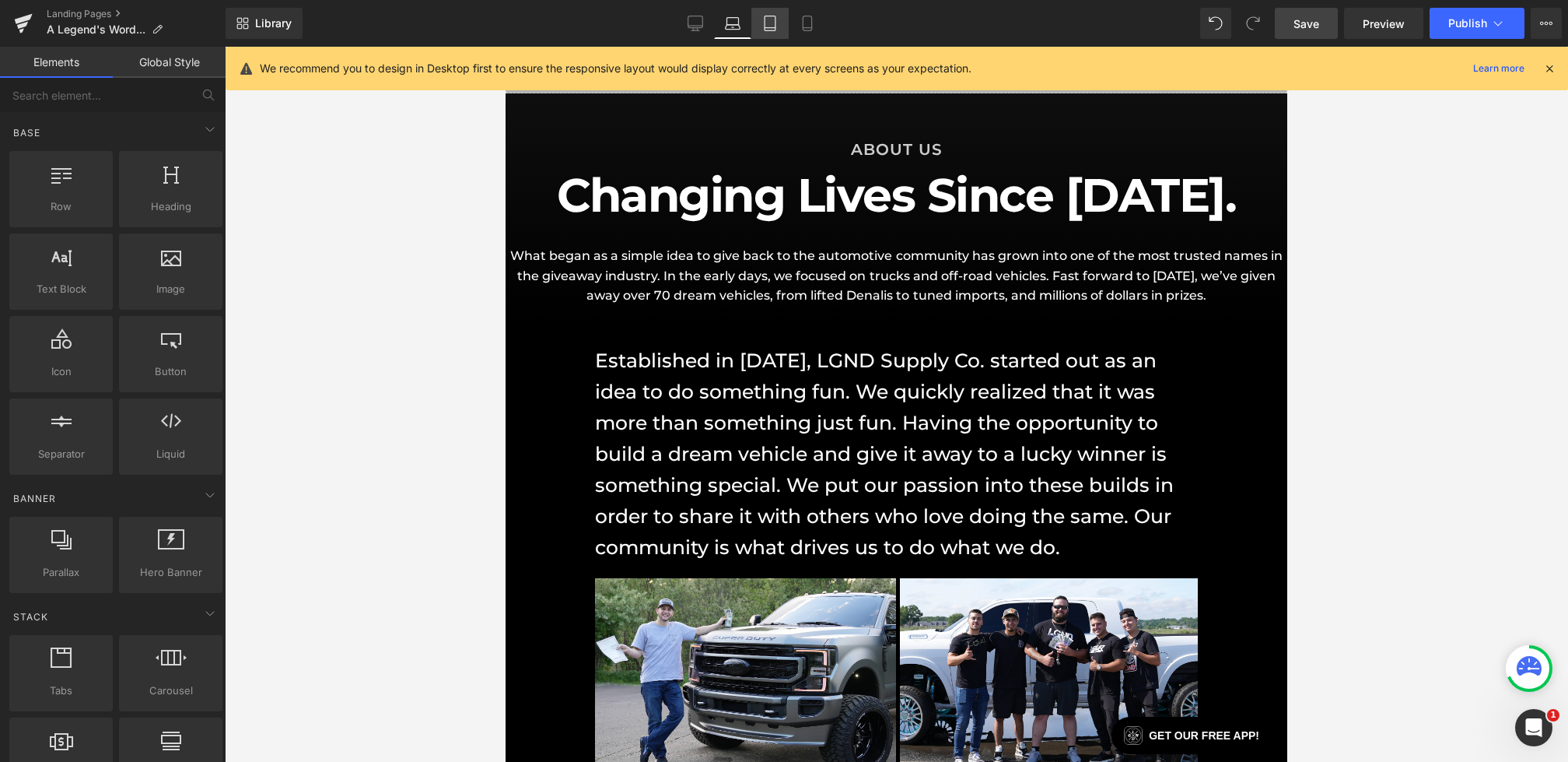
scroll to position [135, 0]
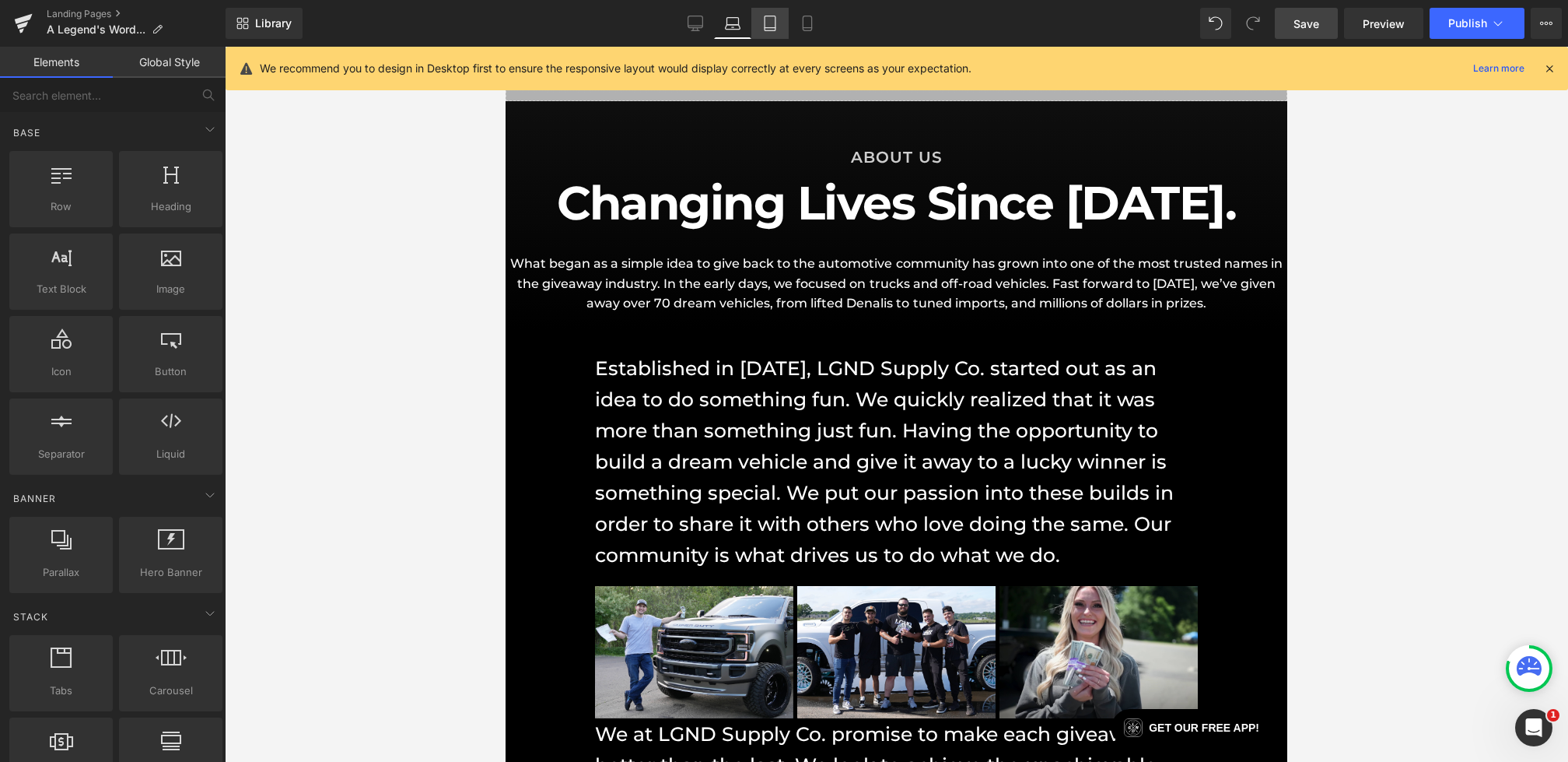
click at [767, 29] on icon at bounding box center [770, 23] width 16 height 16
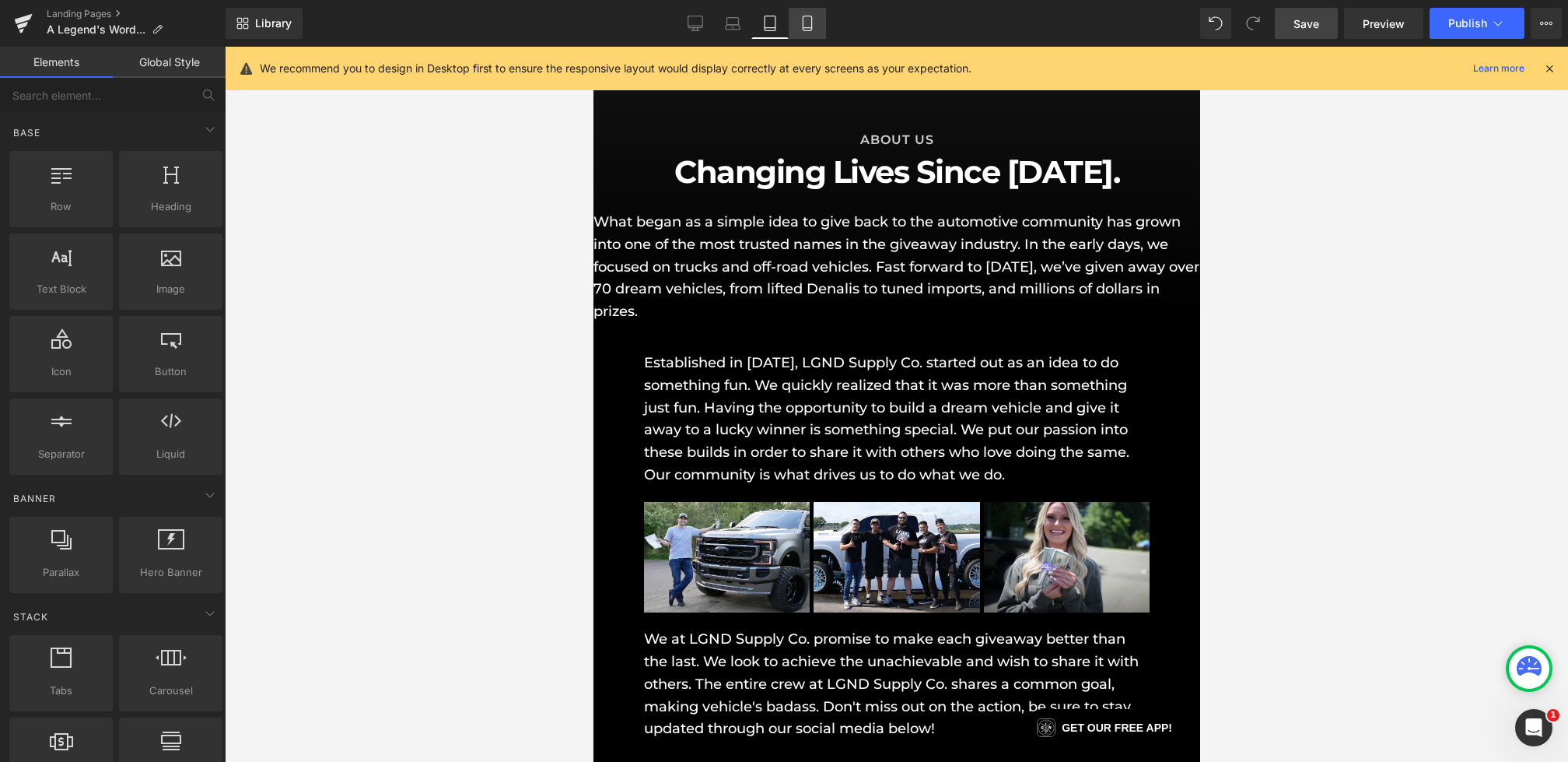
click at [798, 10] on link "Mobile" at bounding box center [807, 23] width 38 height 31
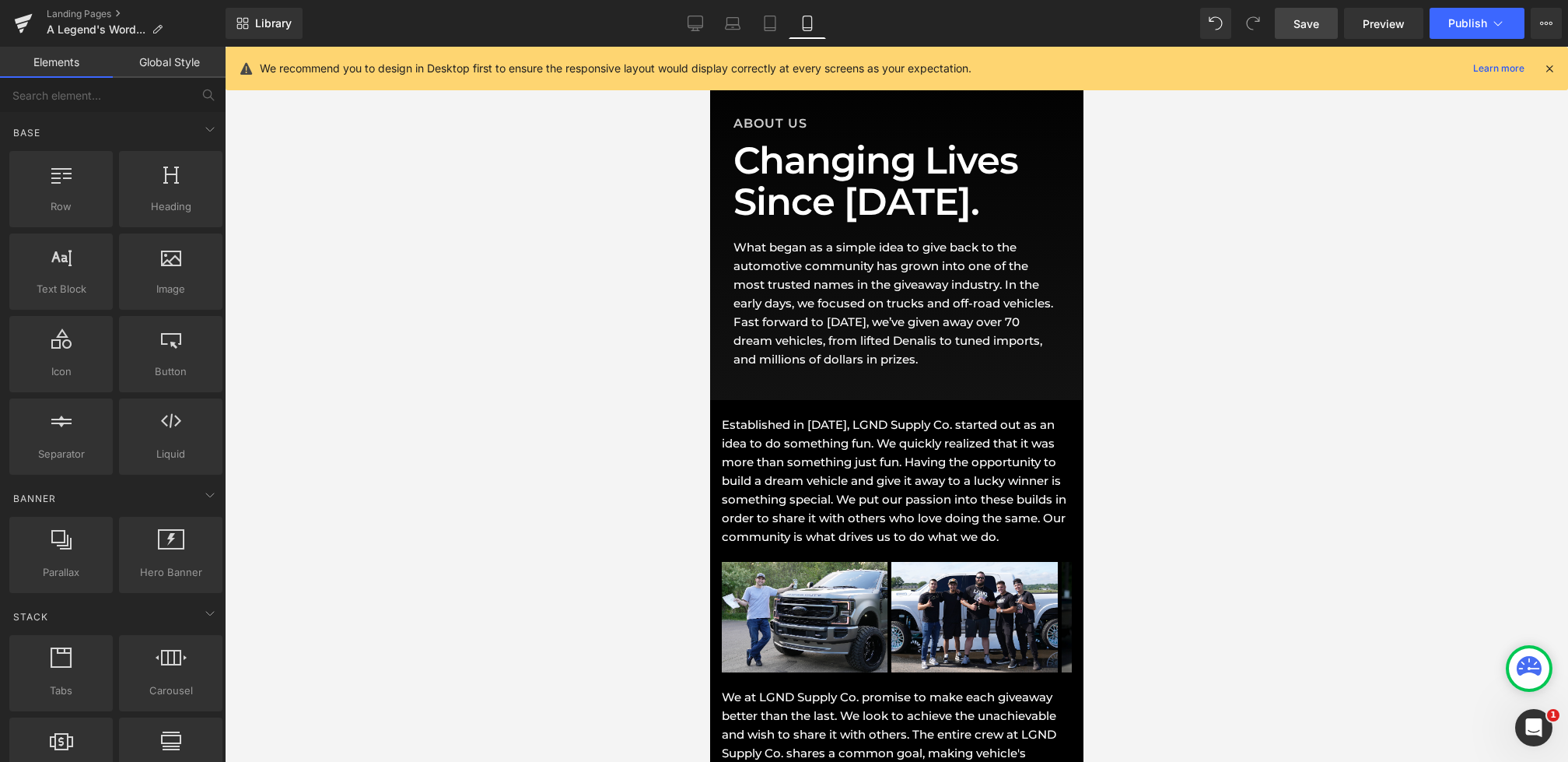
scroll to position [119, 0]
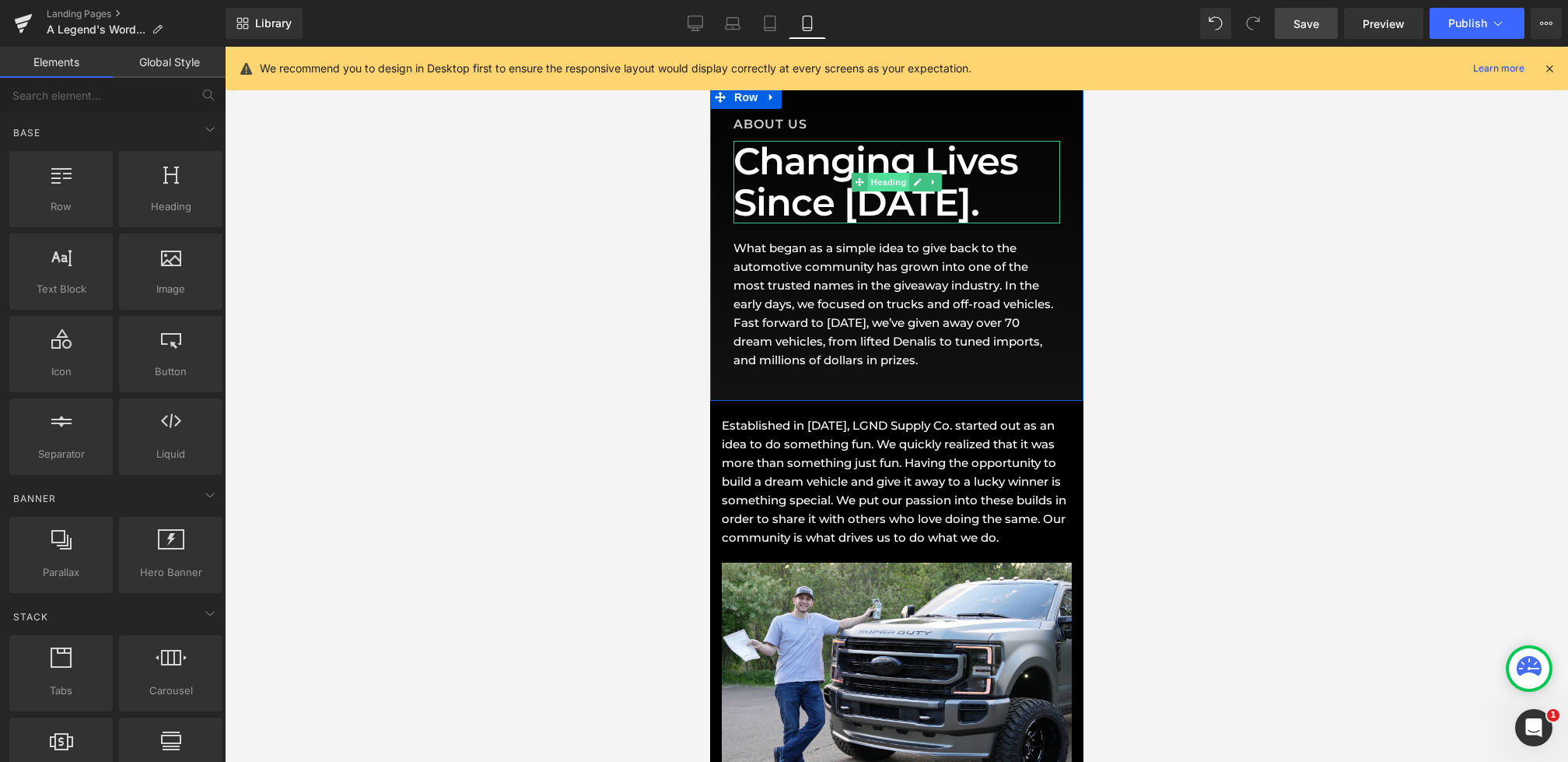
click at [880, 178] on span "Heading" at bounding box center [888, 182] width 42 height 18
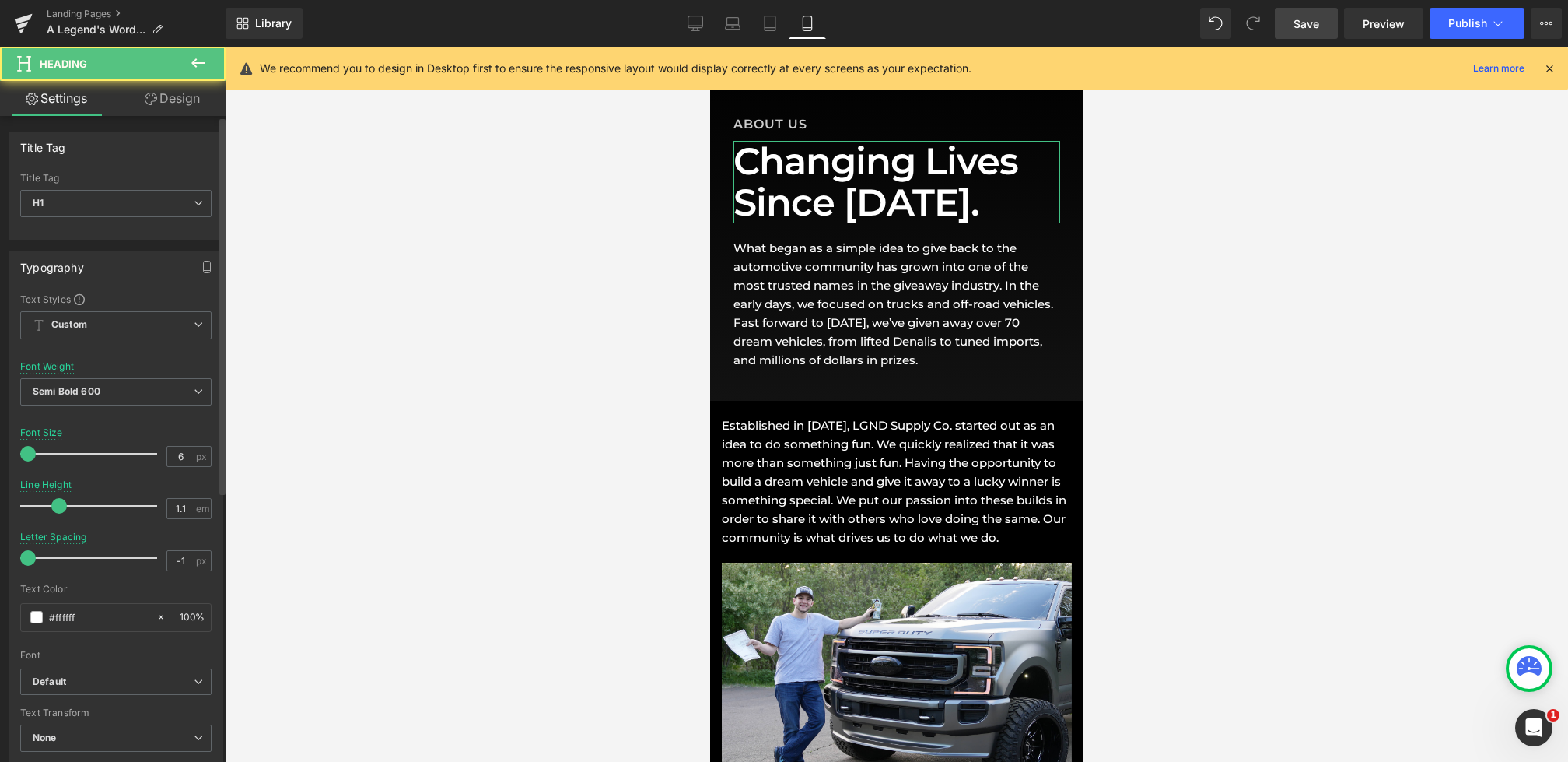
scroll to position [396, 0]
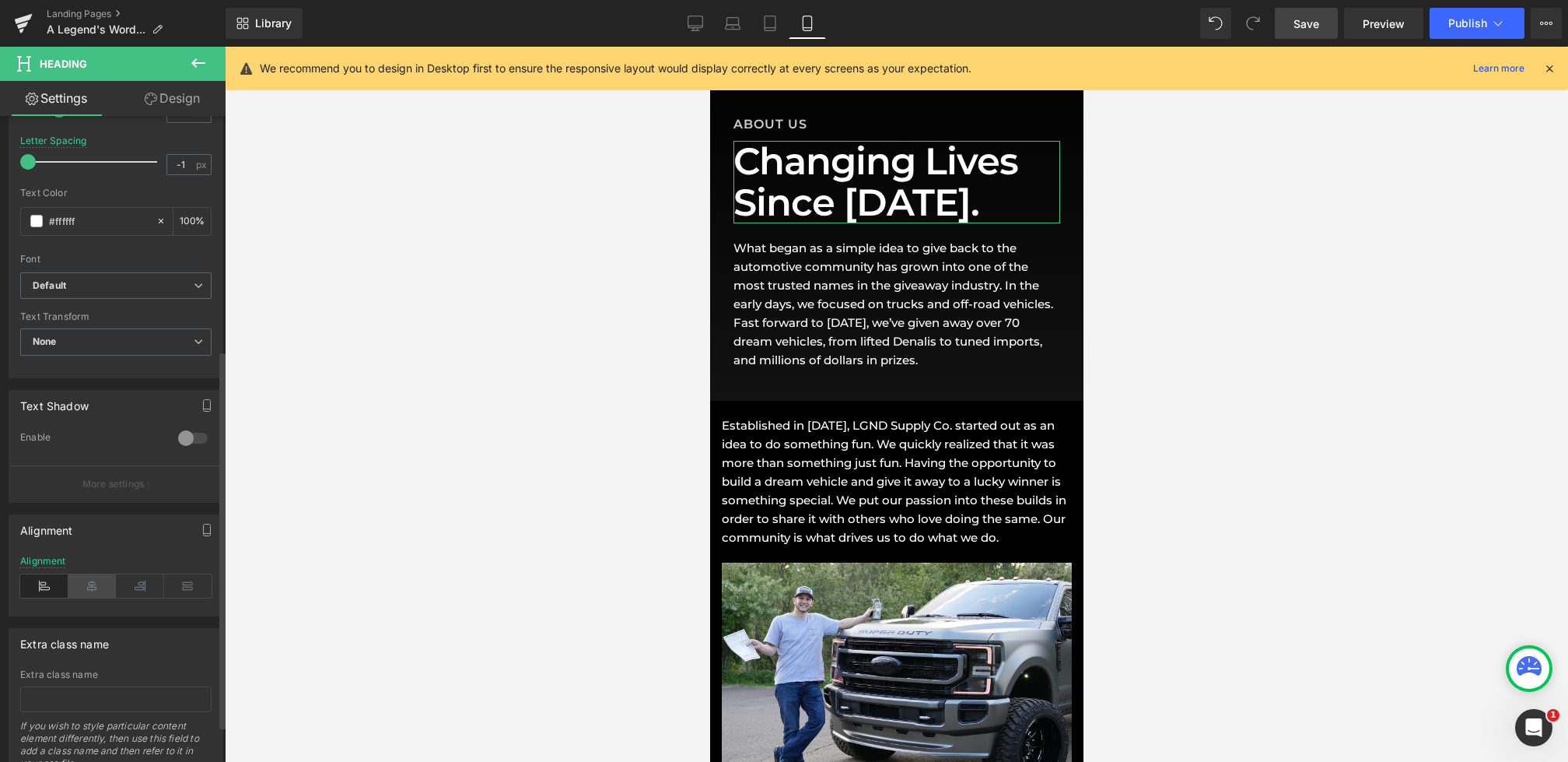
click at [93, 581] on icon at bounding box center [93, 586] width 48 height 23
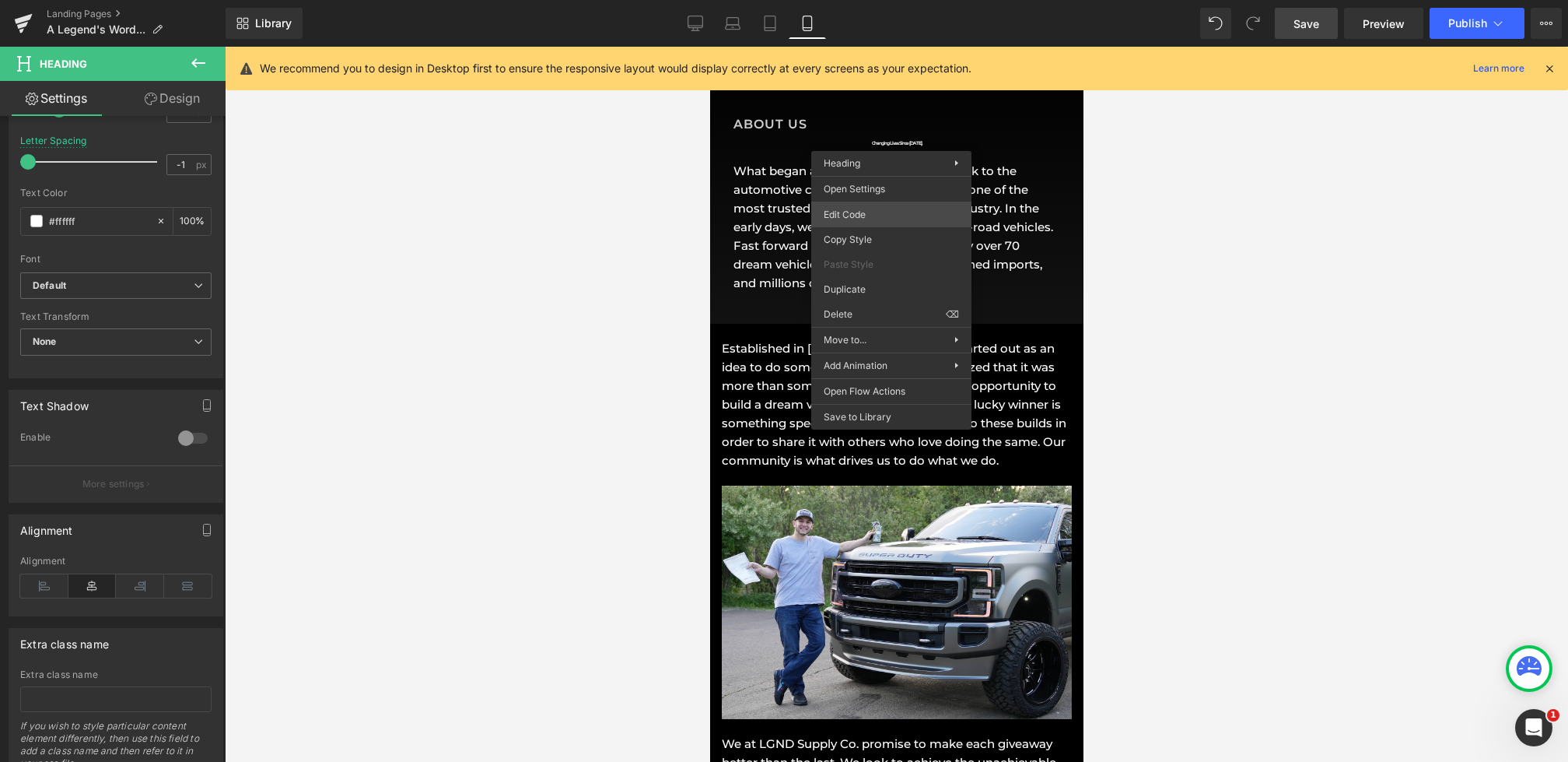
click at [856, 0] on div "Heading You are previewing how the will restyle your page. You can not edit Ele…" at bounding box center [784, 0] width 1568 height 0
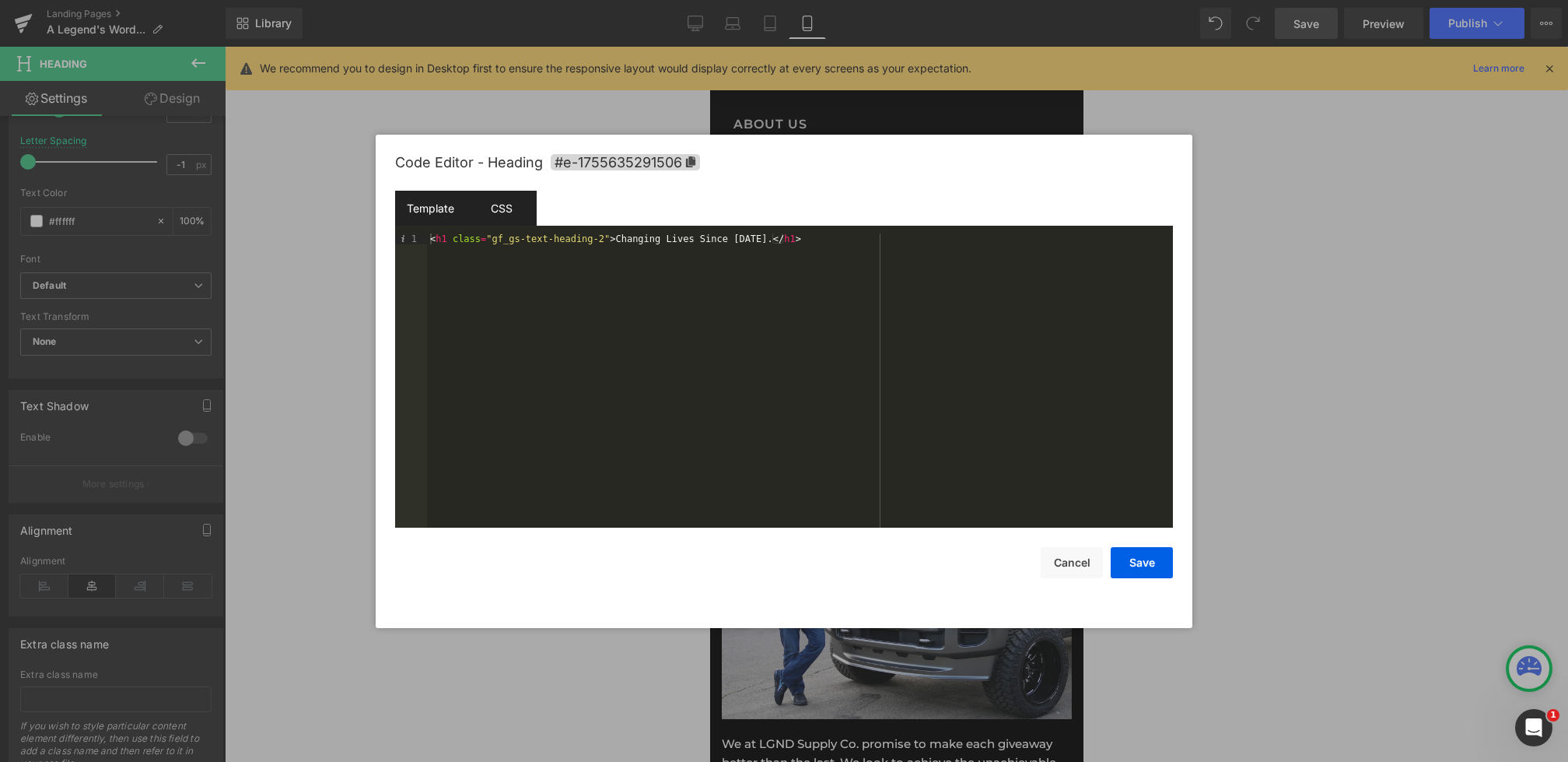
click at [517, 213] on div "CSS" at bounding box center [501, 208] width 71 height 35
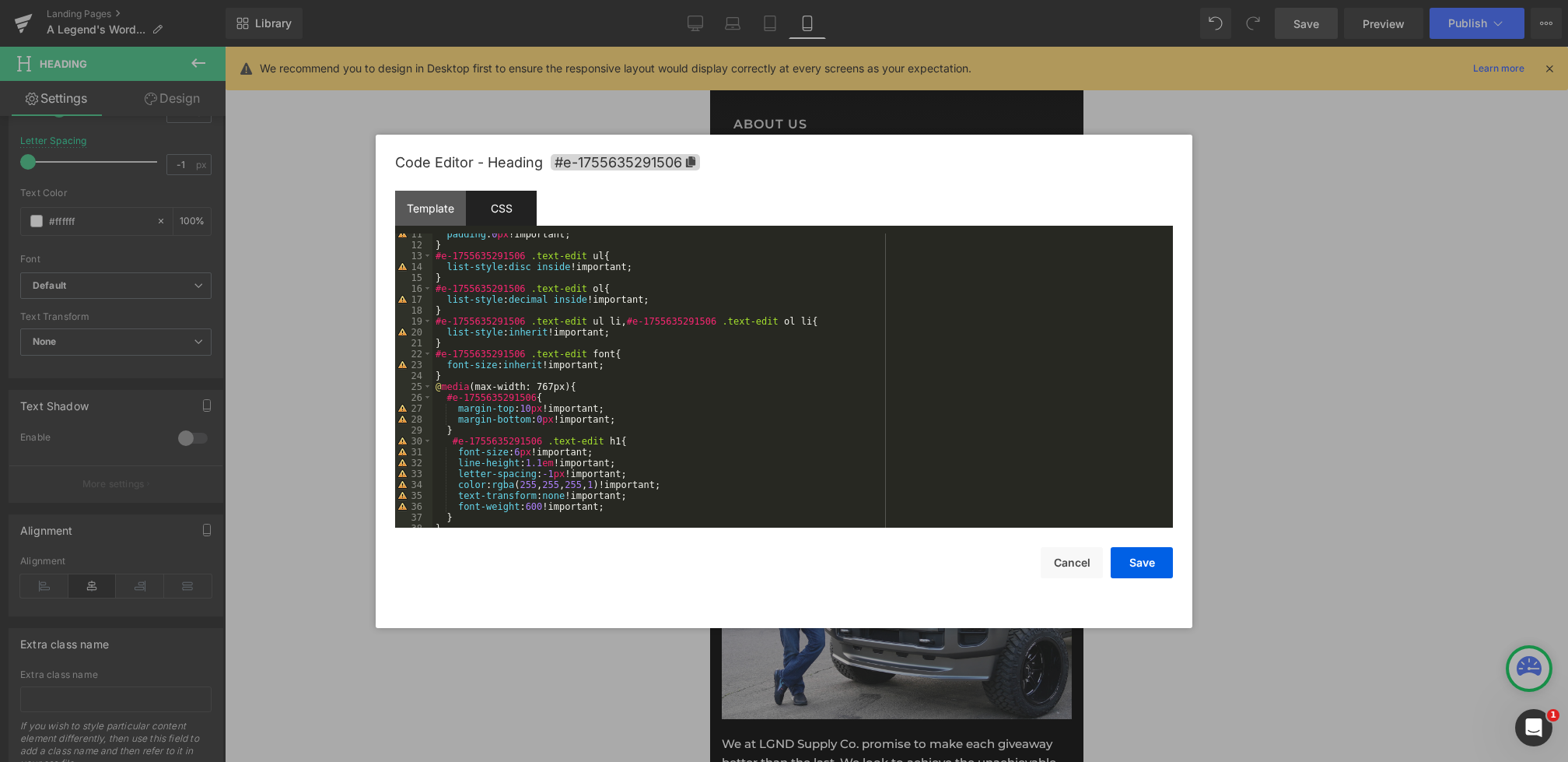
scroll to position [162, 0]
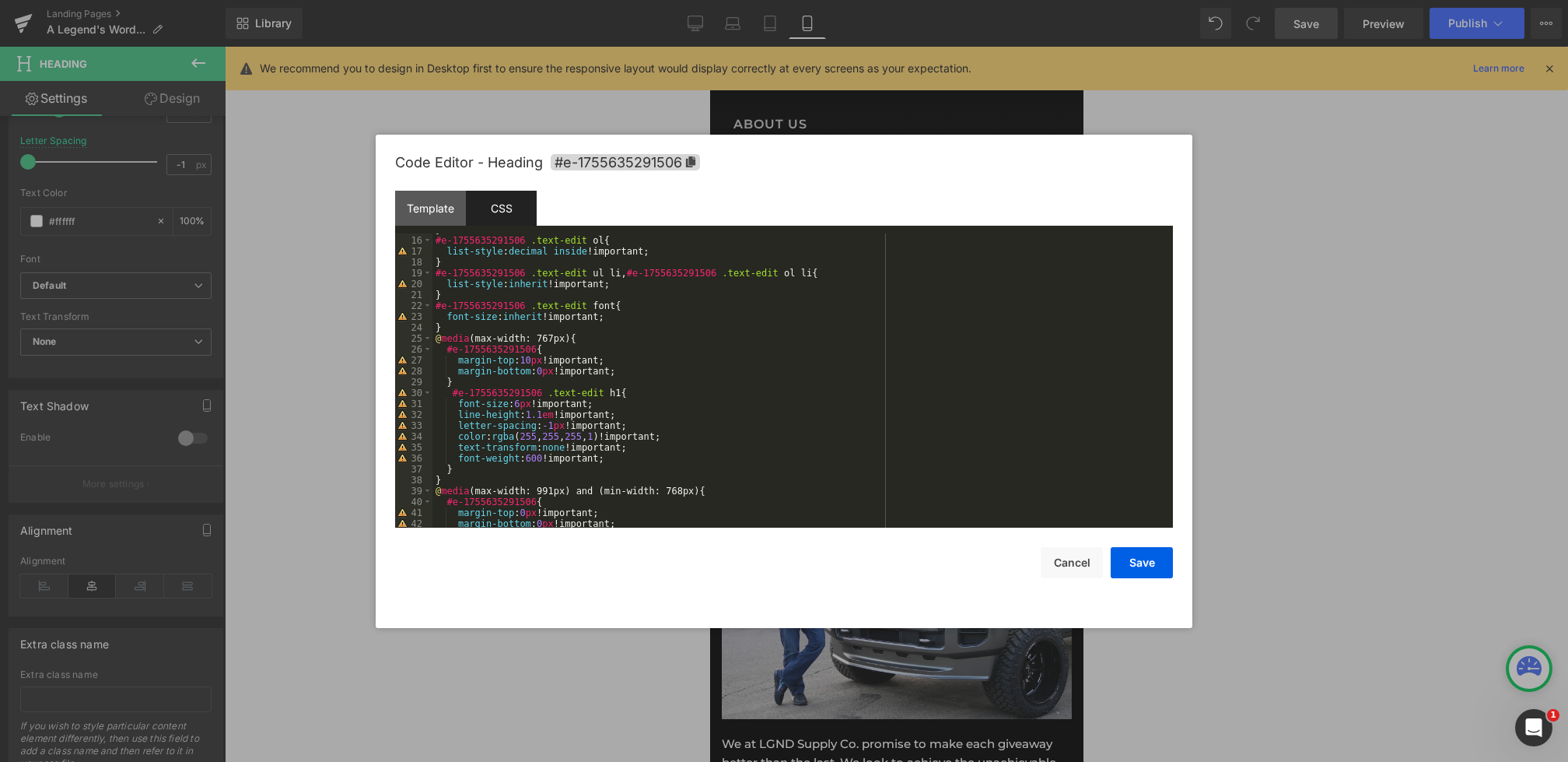
click at [626, 384] on div "} #e-1755635291506 .text-edit ol { list-style : decimal inside !important; } #e…" at bounding box center [799, 381] width 734 height 315
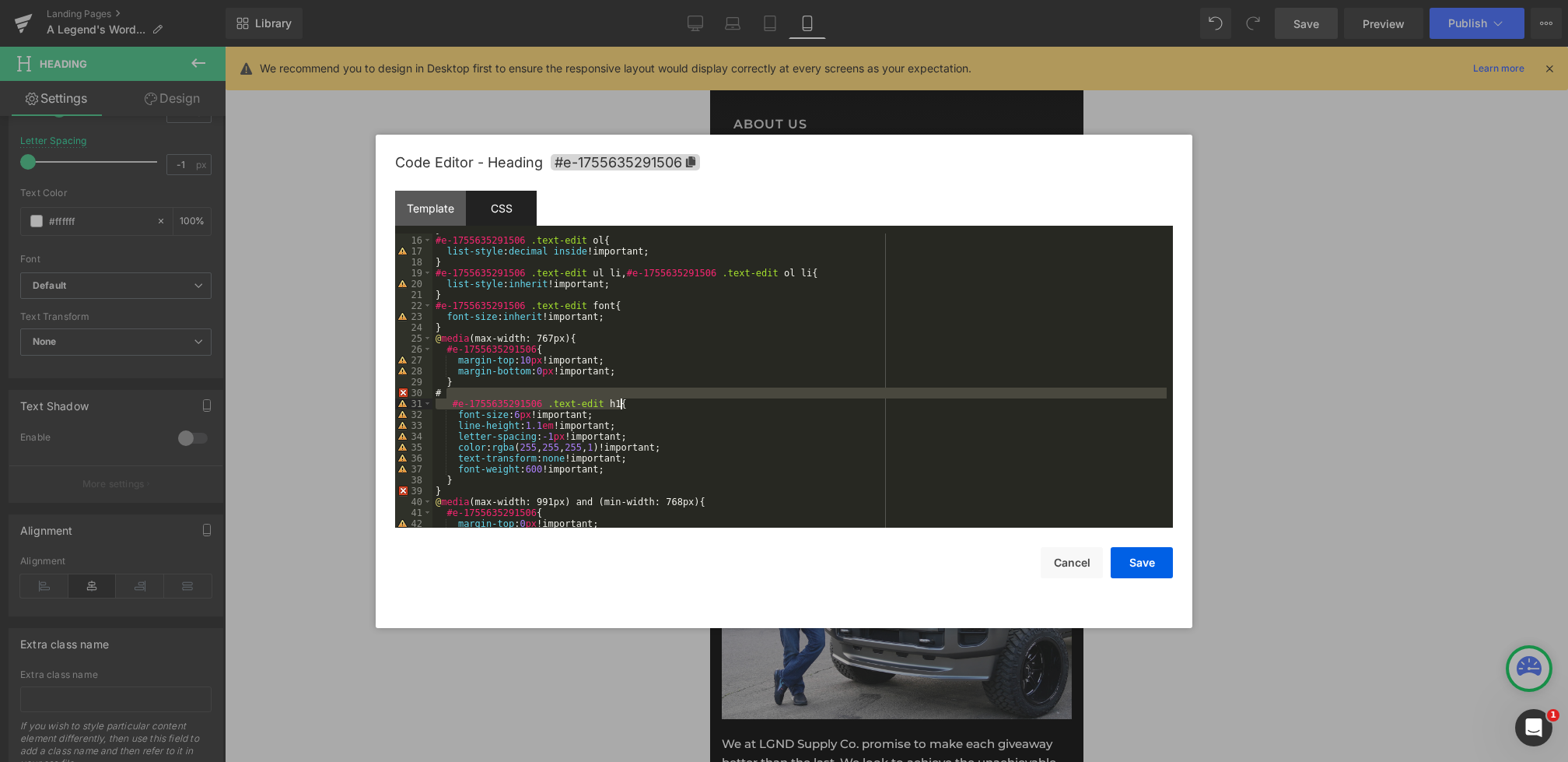
drag, startPoint x: 447, startPoint y: 391, endPoint x: 623, endPoint y: 407, distance: 176.7
click at [623, 407] on div "} #e-1755635291506 .text-edit ol { list-style : decimal inside !important; } #e…" at bounding box center [799, 381] width 734 height 315
click at [503, 392] on div "} #e-1755635291506 .text-edit ol { list-style : decimal inside !important; } #e…" at bounding box center [799, 381] width 734 height 315
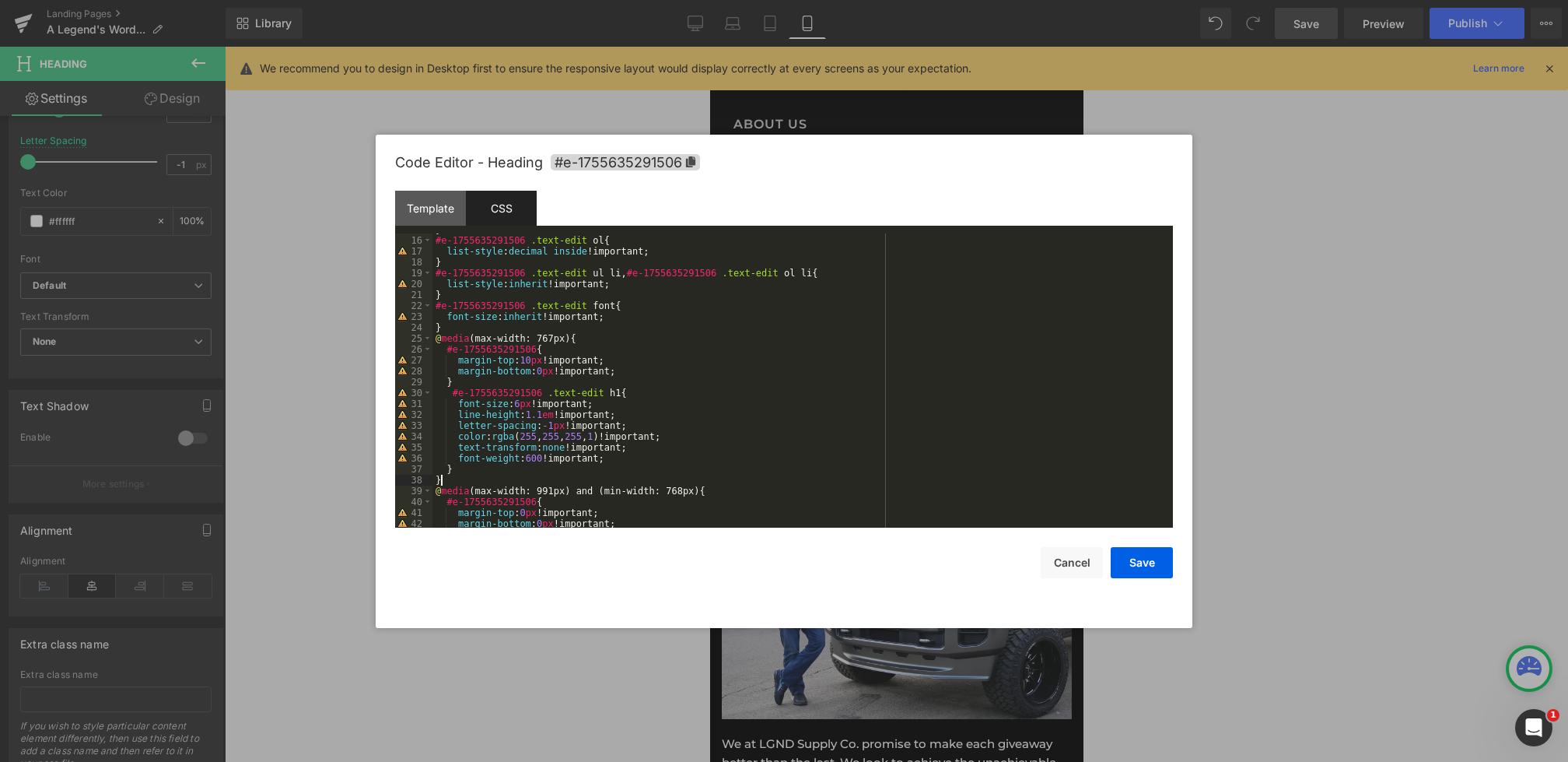
click at [477, 477] on div "} #e-1755635291506 .text-edit ol { list-style : decimal inside !important; } #e…" at bounding box center [799, 381] width 734 height 315
click at [476, 471] on div "} #e-1755635291506 .text-edit ol { list-style : decimal inside !important; } #e…" at bounding box center [799, 381] width 734 height 315
paste textarea
click at [1154, 559] on button "Save" at bounding box center [1142, 562] width 63 height 31
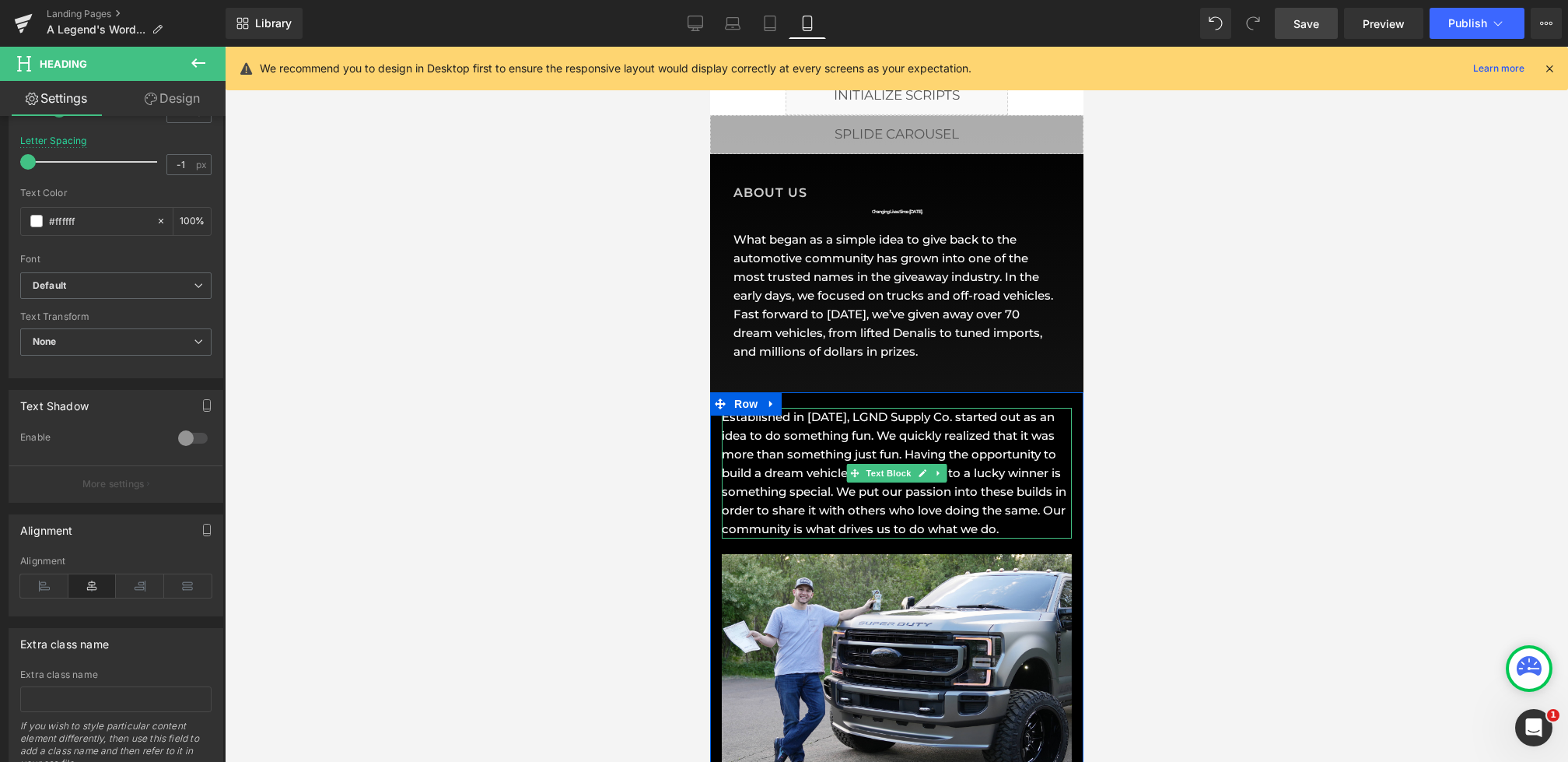
scroll to position [48, 0]
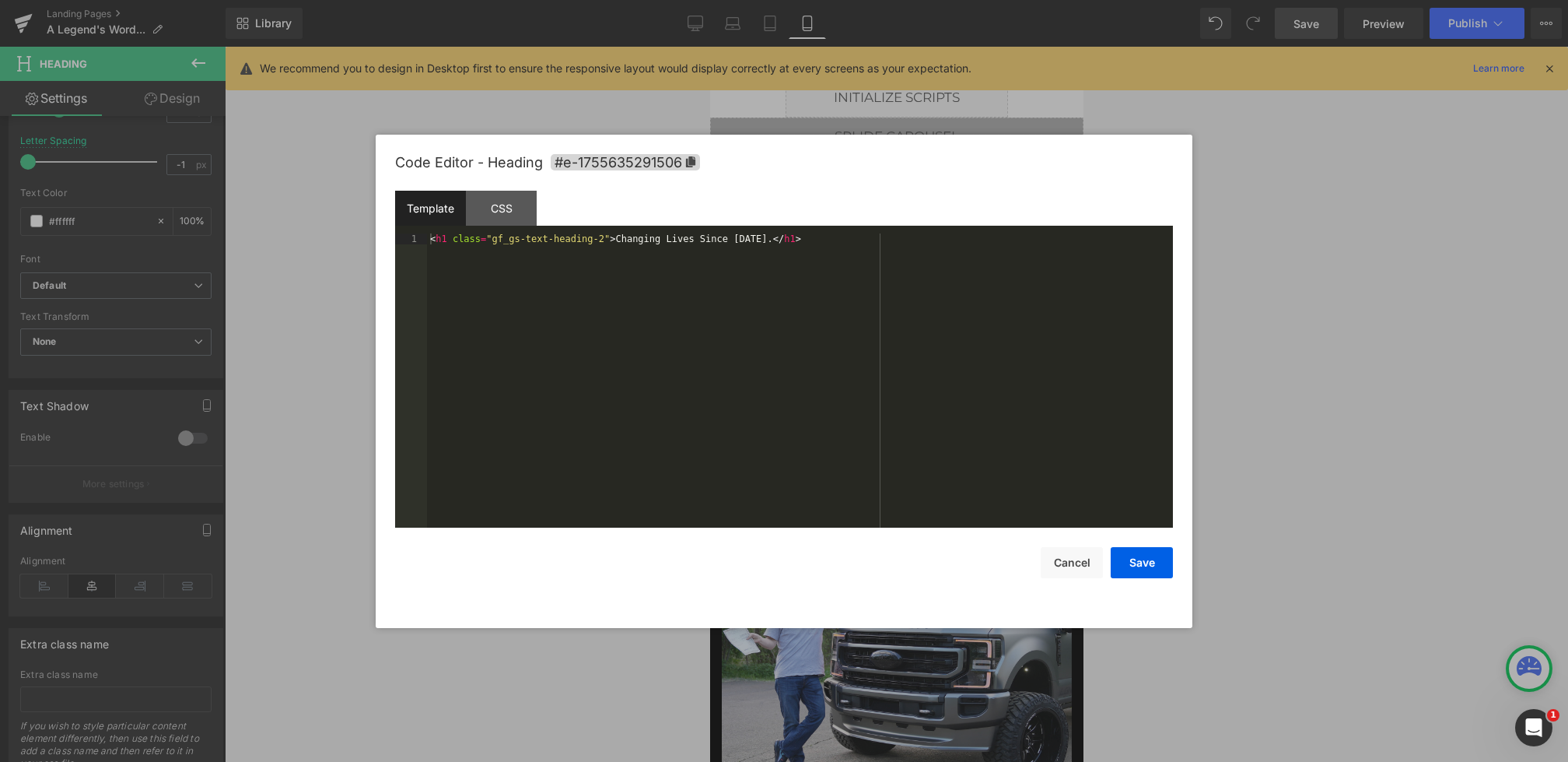
click at [854, 0] on div "Heading You are previewing how the will restyle your page. You can not edit Ele…" at bounding box center [784, 0] width 1568 height 0
click at [490, 200] on div "CSS" at bounding box center [501, 208] width 71 height 35
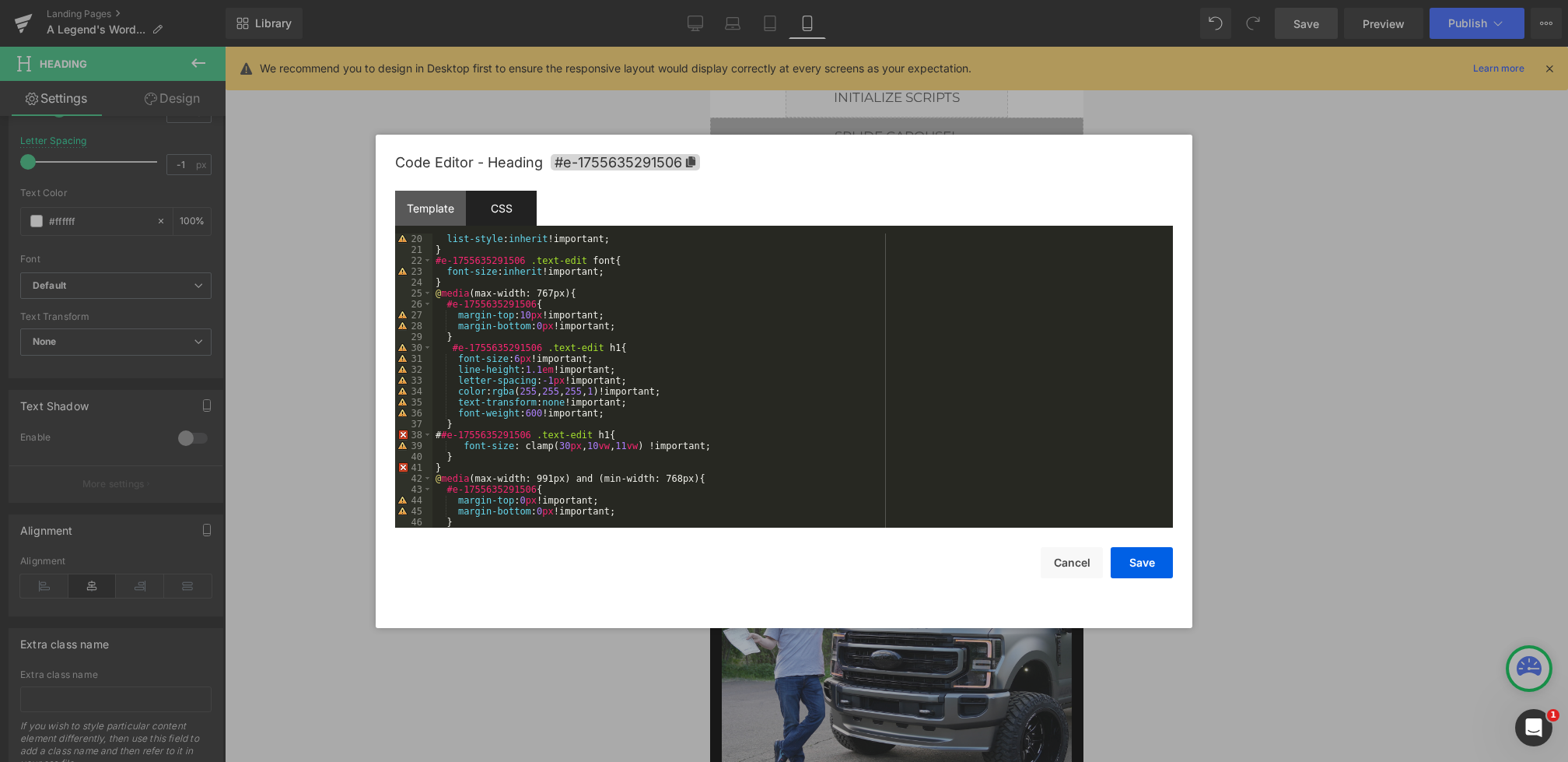
scroll to position [207, 0]
click at [444, 201] on div "Template" at bounding box center [431, 208] width 71 height 35
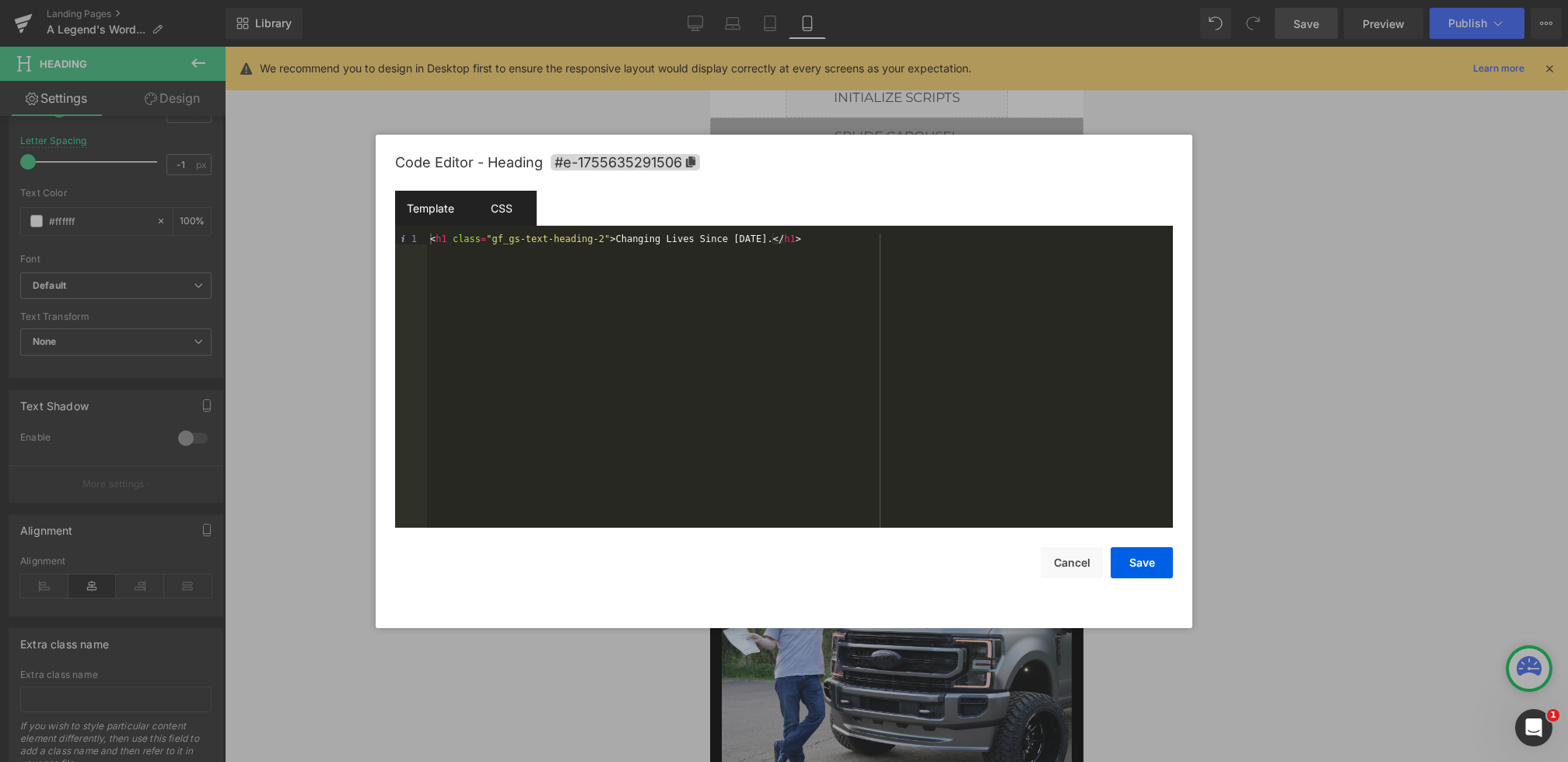
click at [497, 204] on div "CSS" at bounding box center [501, 208] width 71 height 35
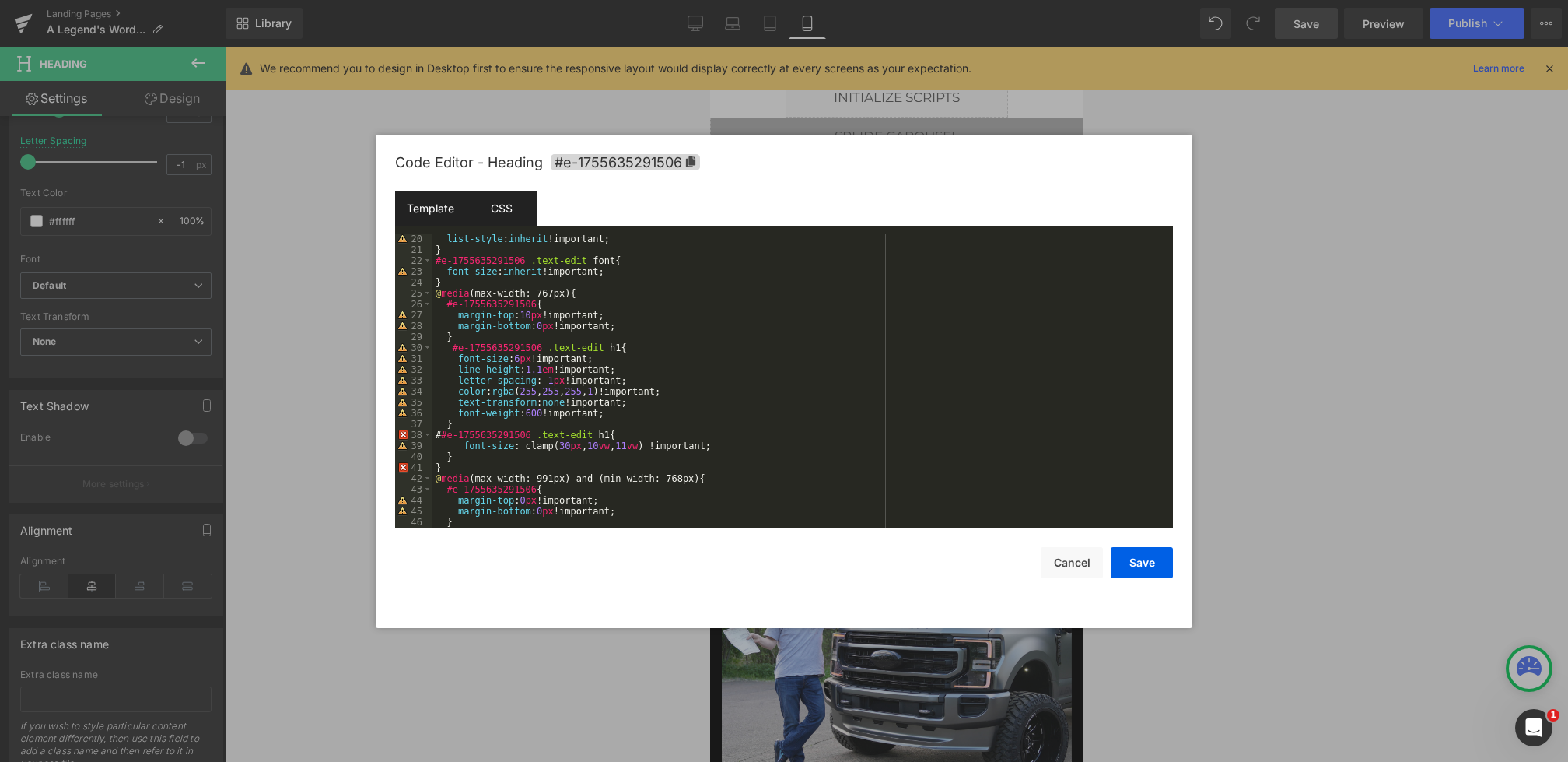
click at [456, 211] on div "Template" at bounding box center [431, 208] width 71 height 35
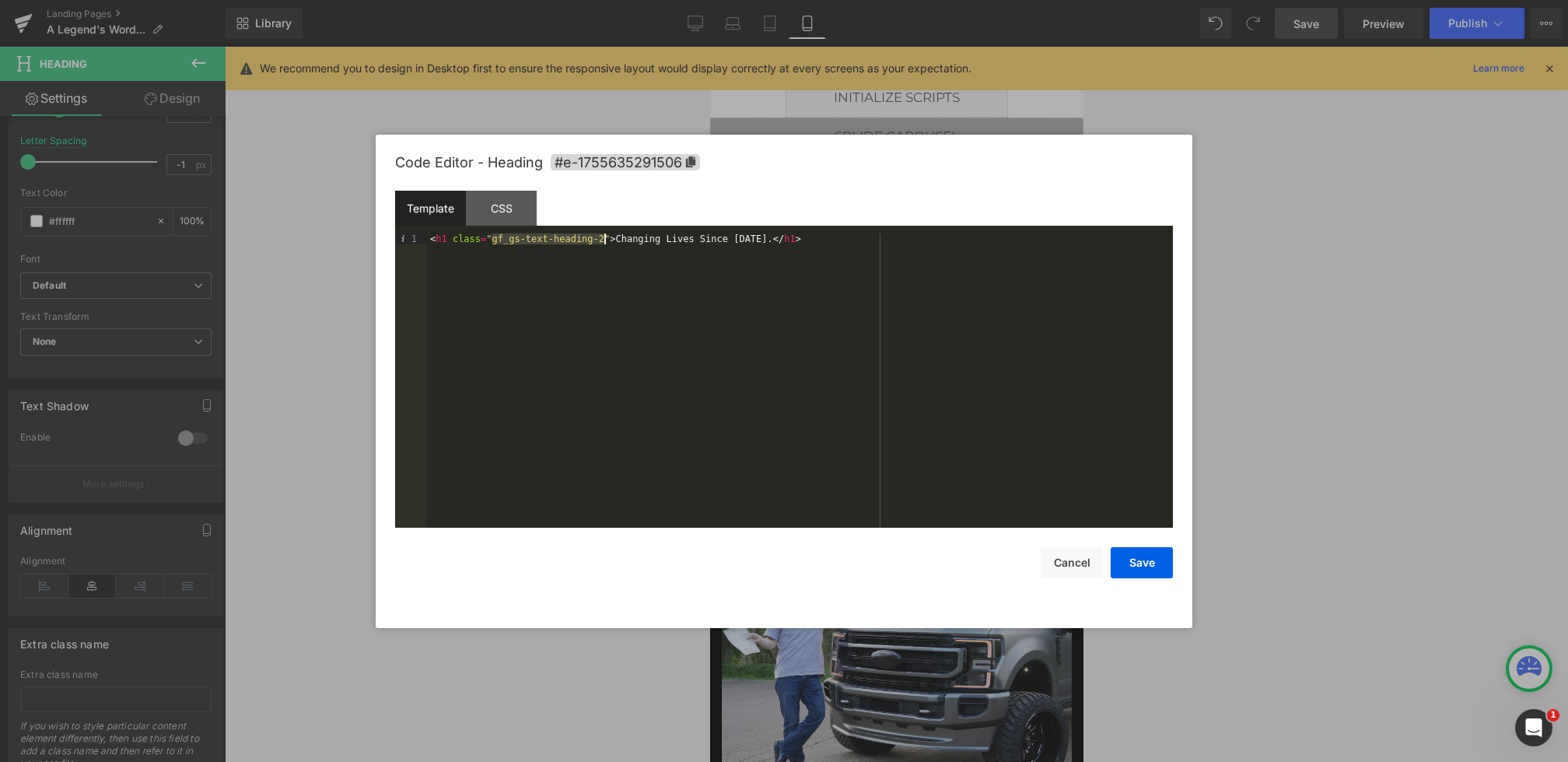
drag, startPoint x: 493, startPoint y: 238, endPoint x: 605, endPoint y: 239, distance: 112.0
click at [605, 239] on div "< h1 class = "gf_gs-text-heading-2" > Changing Lives Since [DATE]. </ h1 >" at bounding box center [800, 391] width 746 height 315
click at [516, 206] on div "CSS" at bounding box center [501, 208] width 71 height 35
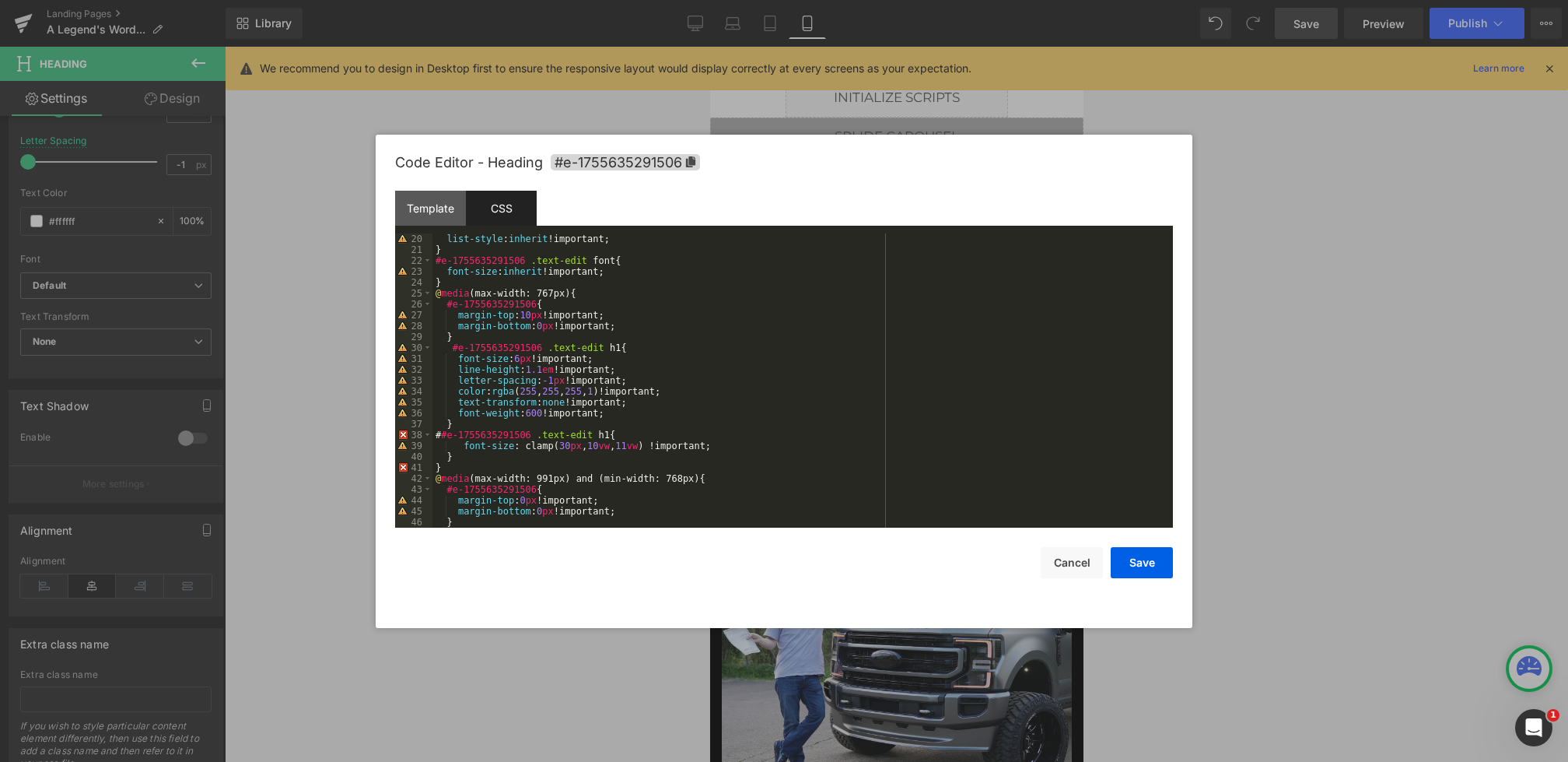
click at [633, 434] on div "list-style : inherit !important; } #e-1755635291506 .text-edit font { font-size…" at bounding box center [799, 391] width 734 height 315
click at [1137, 567] on button "Save" at bounding box center [1142, 562] width 63 height 31
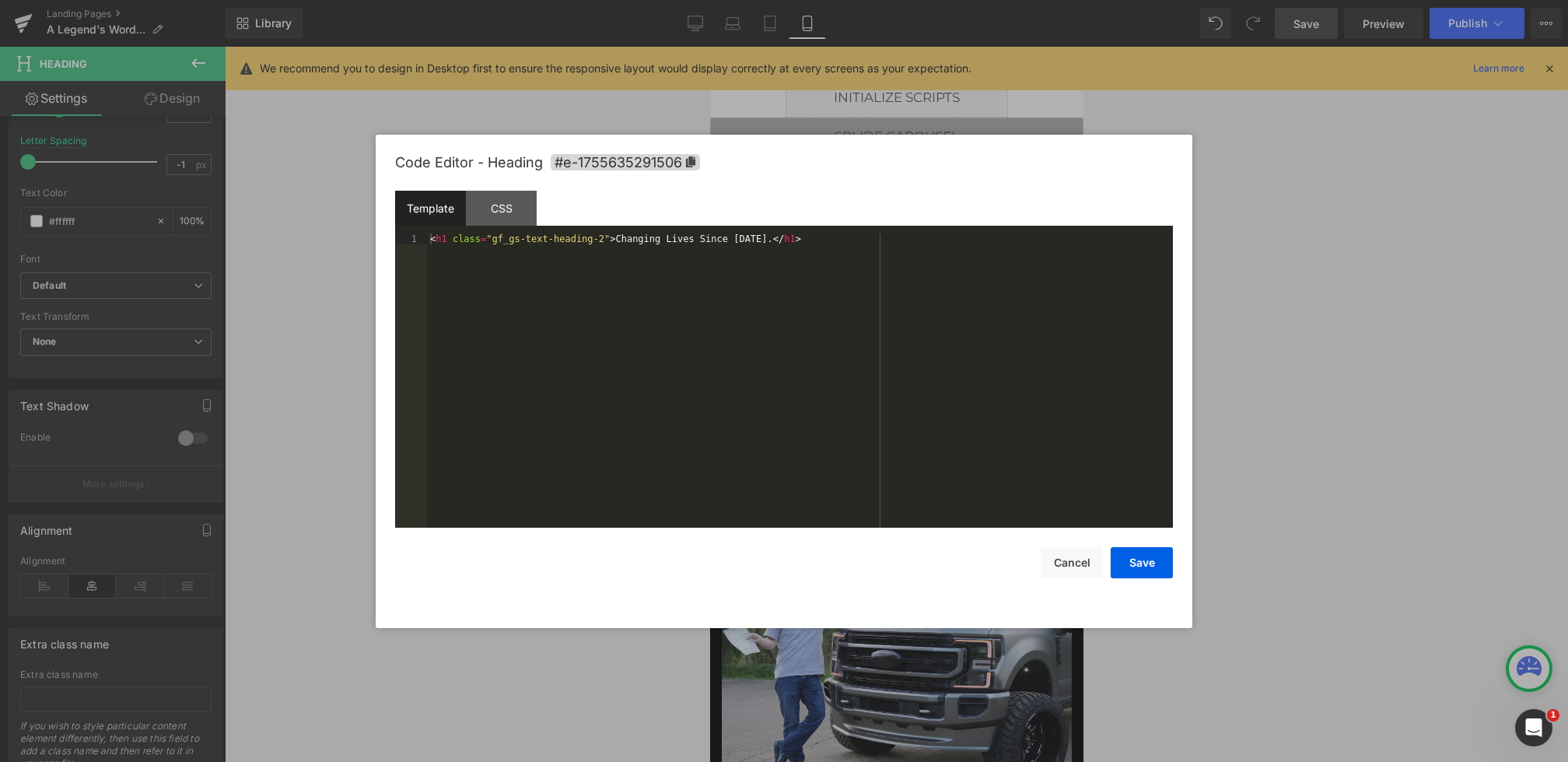
click at [863, 0] on div "Heading You are previewing how the will restyle your page. You can not edit Ele…" at bounding box center [784, 0] width 1568 height 0
click at [522, 212] on div "CSS" at bounding box center [501, 208] width 71 height 35
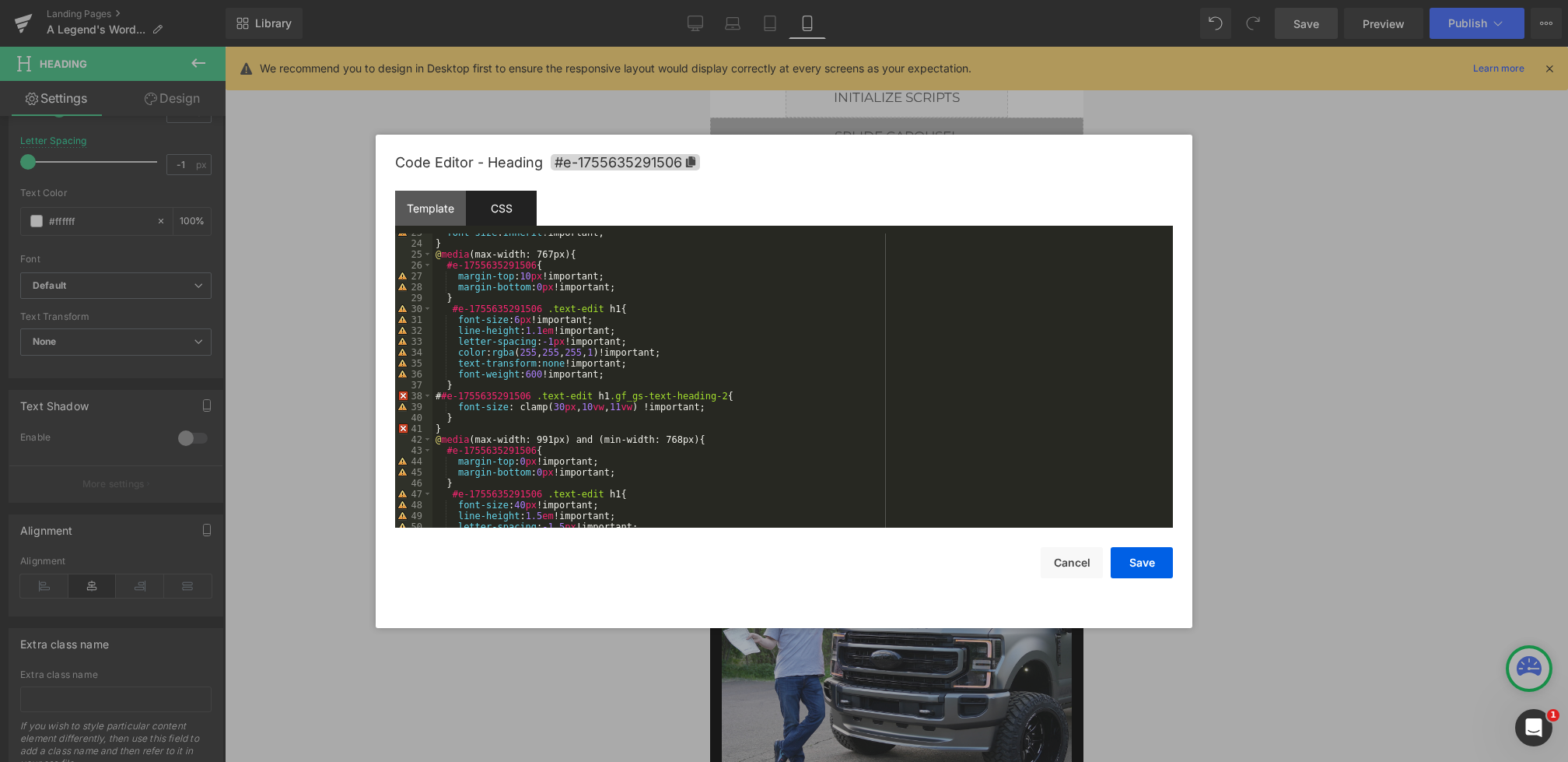
scroll to position [249, 0]
click at [457, 396] on div "font-size : inherit !important; } @ media (max-width: 767px) { #e-1755635291506…" at bounding box center [799, 381] width 734 height 315
click at [1146, 556] on button "Save" at bounding box center [1142, 562] width 63 height 31
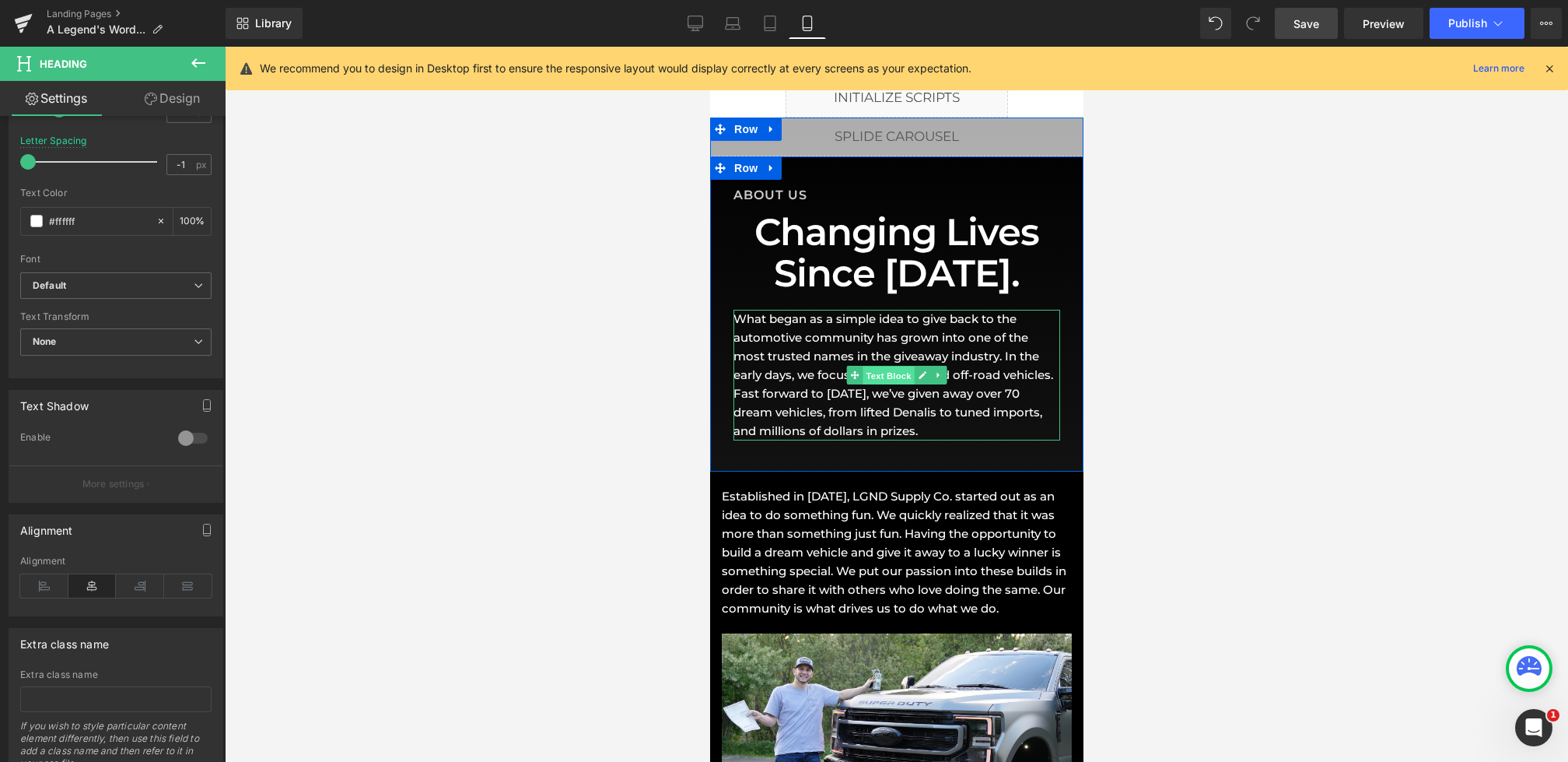
click at [870, 366] on span "Text Block" at bounding box center [888, 375] width 52 height 18
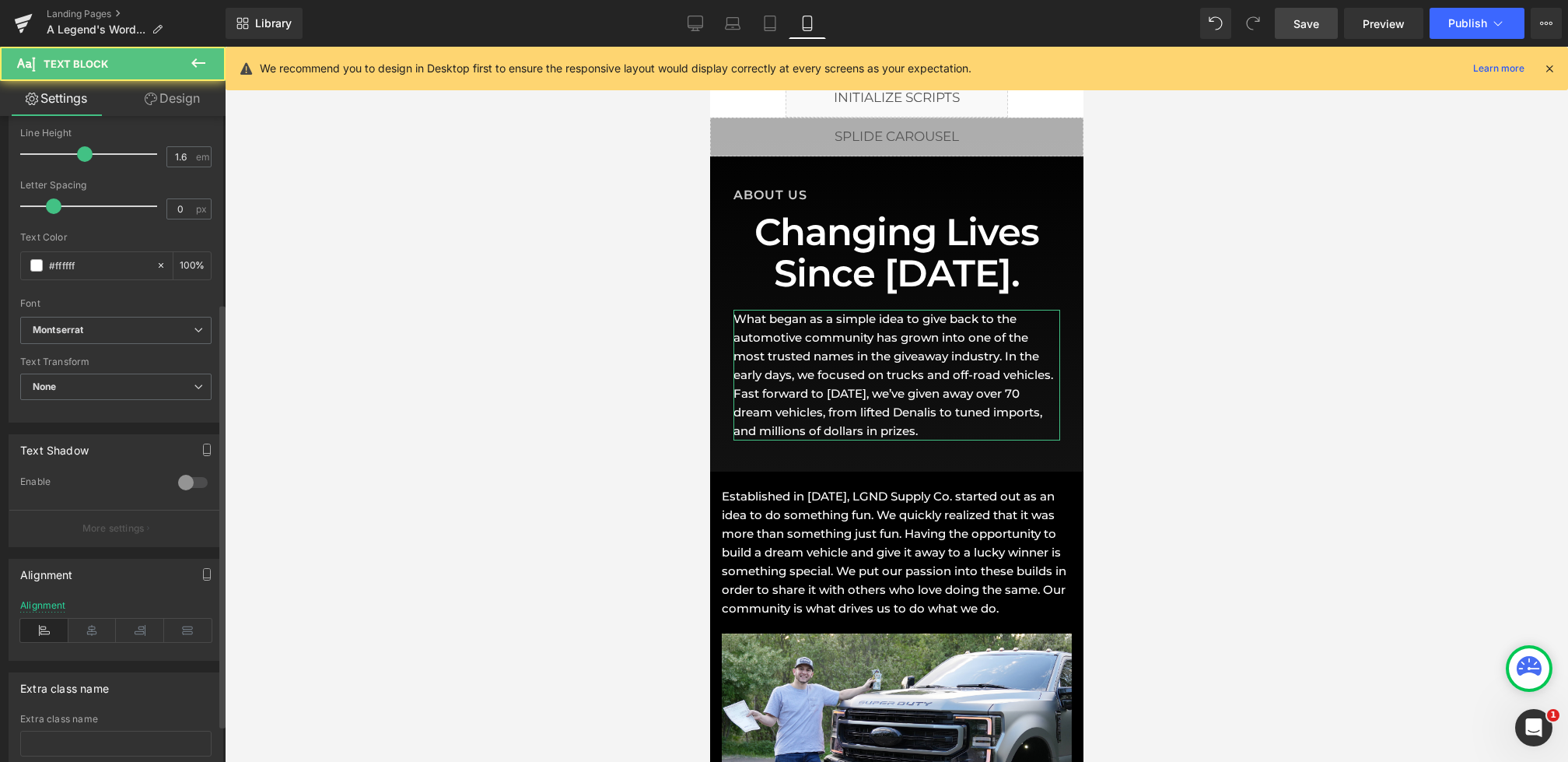
scroll to position [338, 0]
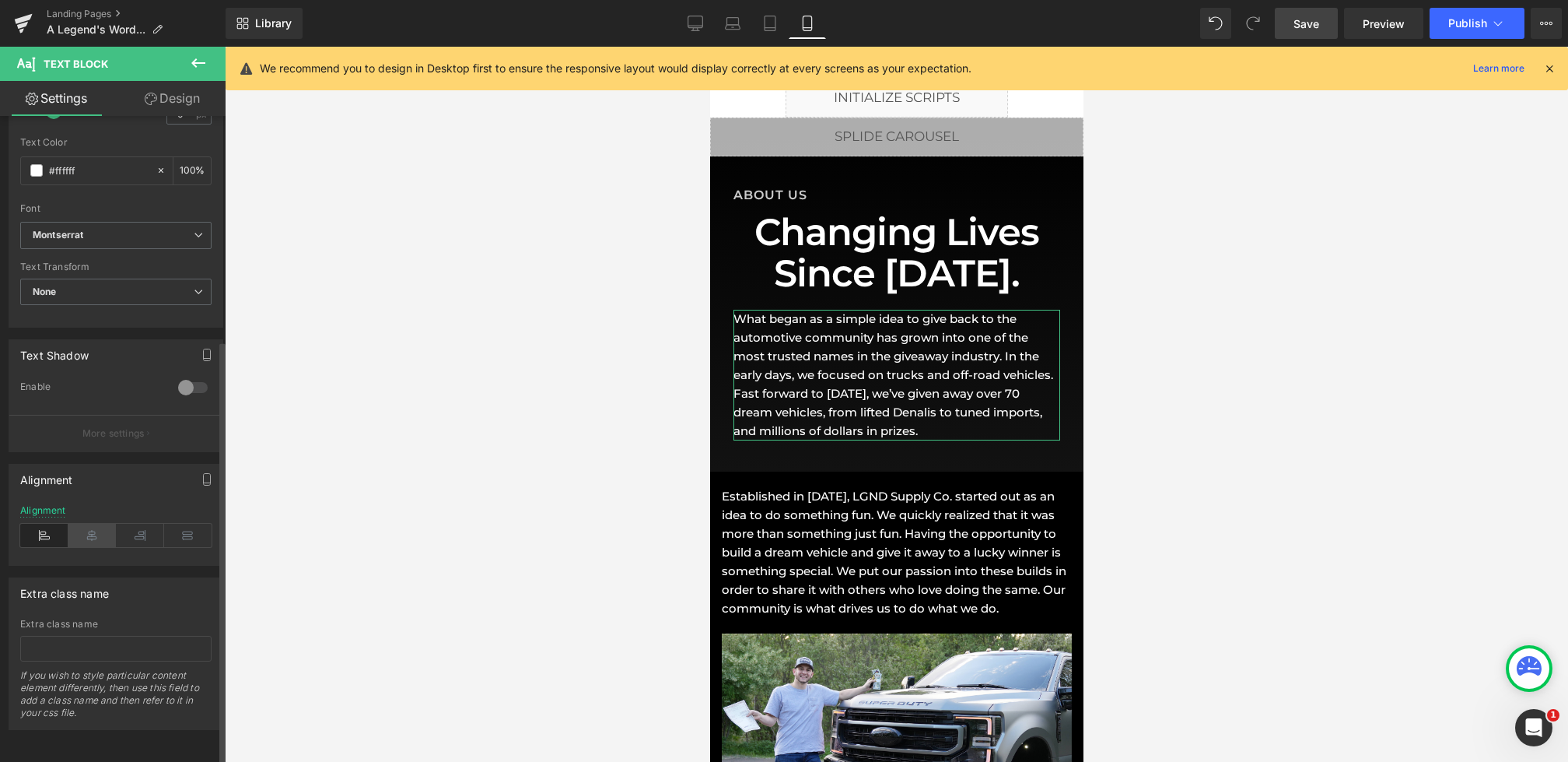
click at [89, 529] on icon at bounding box center [93, 535] width 48 height 23
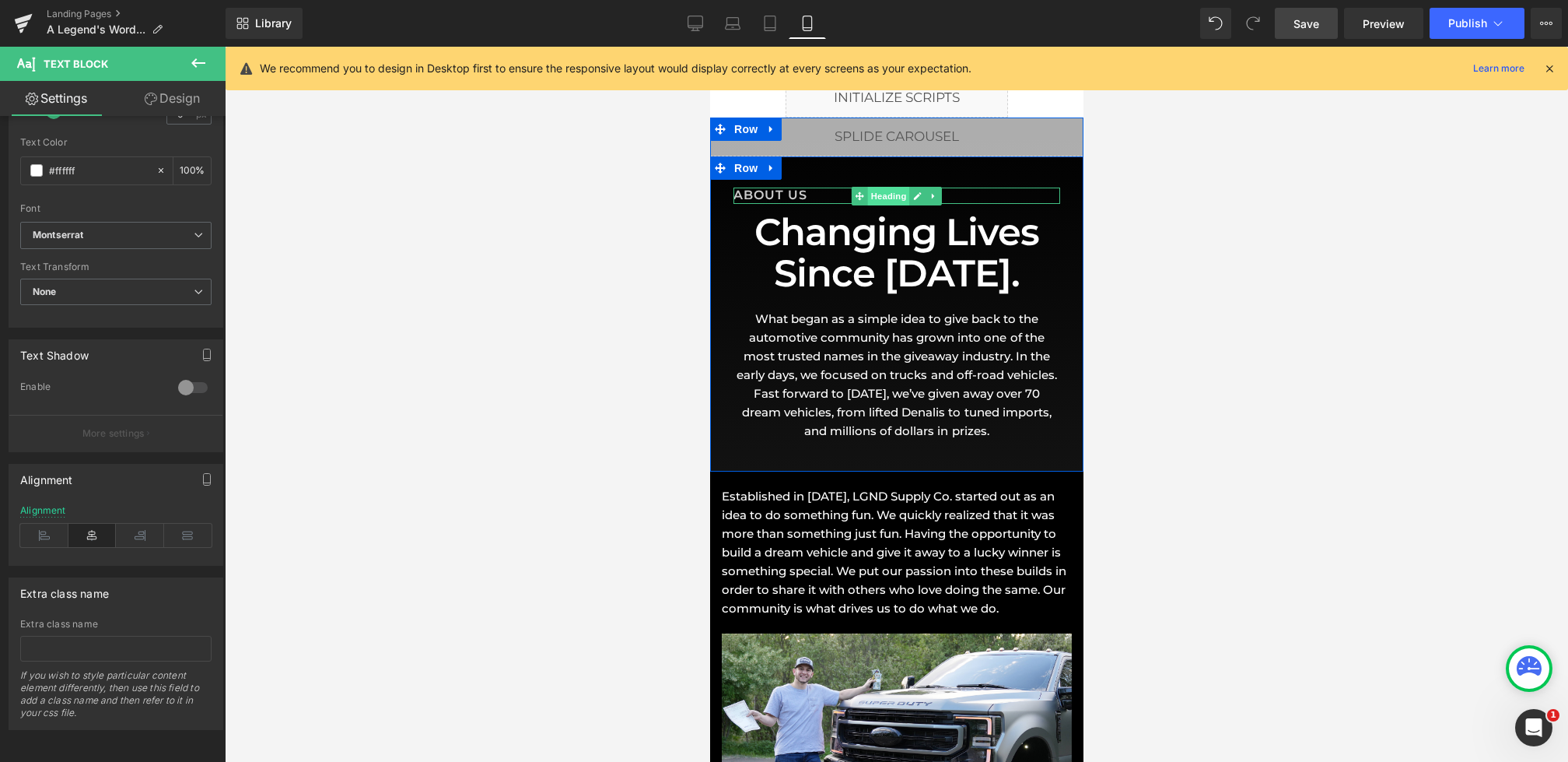
click at [885, 197] on span "Heading" at bounding box center [888, 196] width 42 height 18
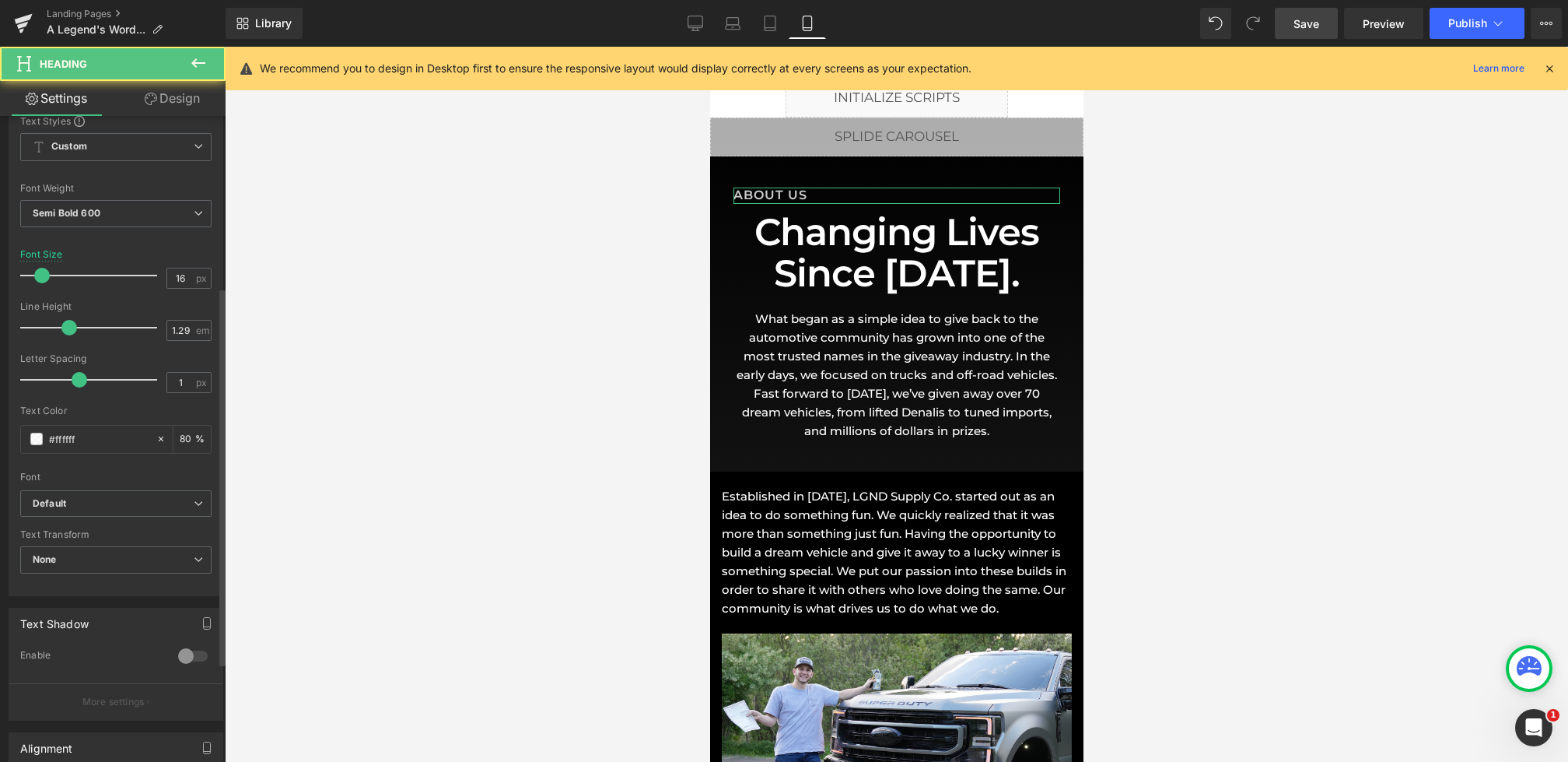
scroll to position [456, 0]
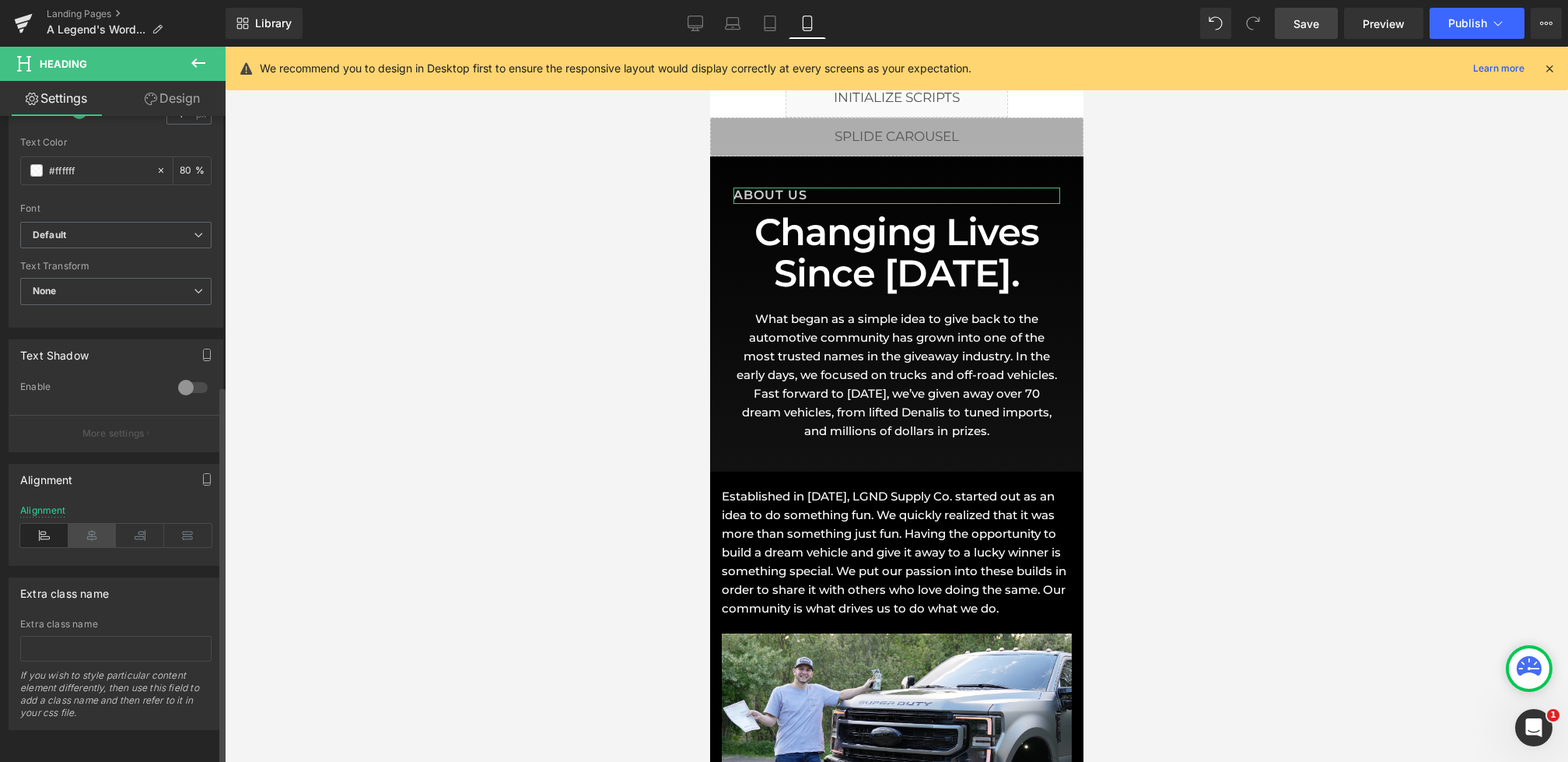
click at [98, 527] on icon at bounding box center [93, 535] width 48 height 23
click at [1308, 33] on link "Save" at bounding box center [1307, 23] width 63 height 31
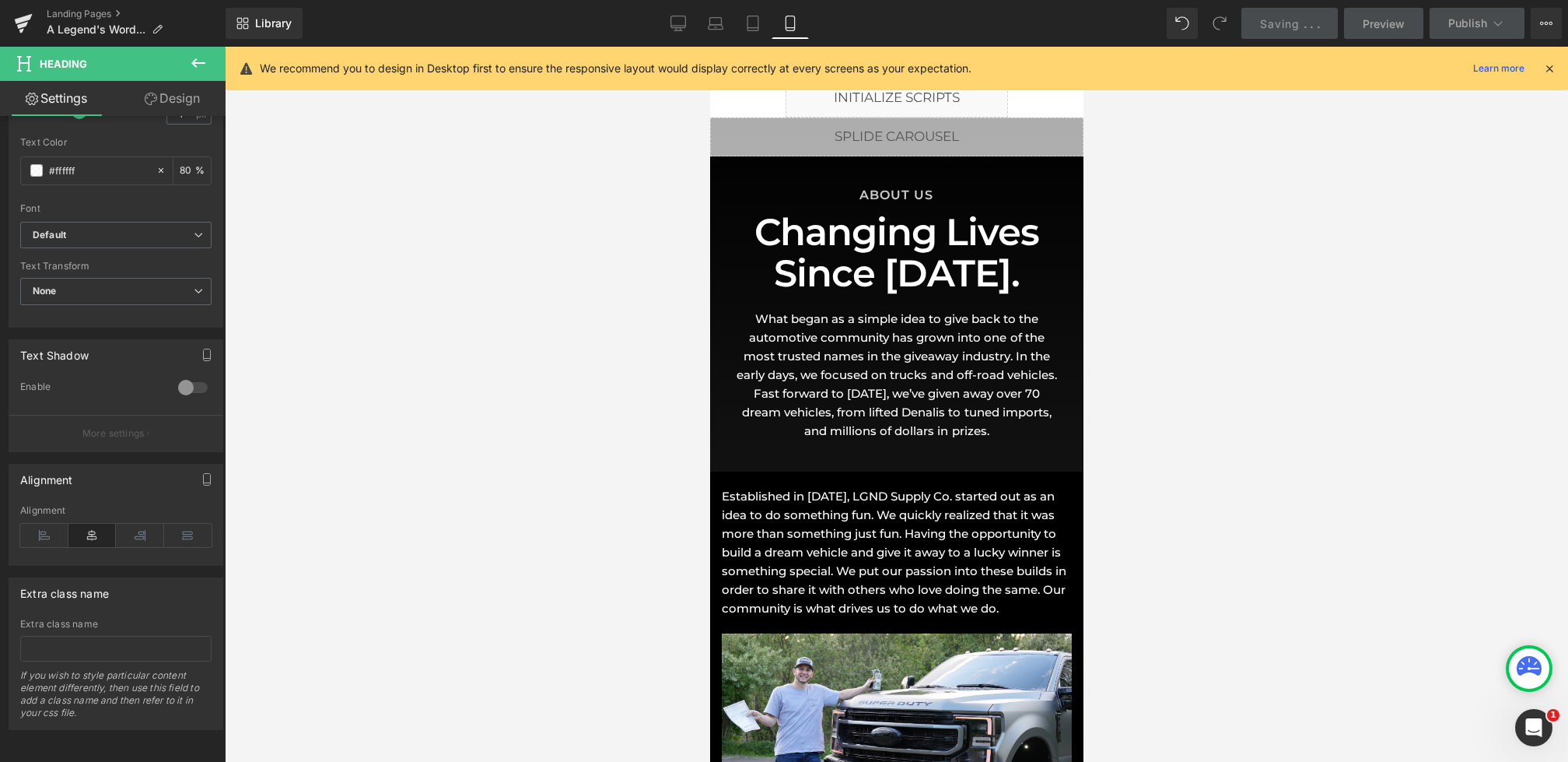
scroll to position [0, 0]
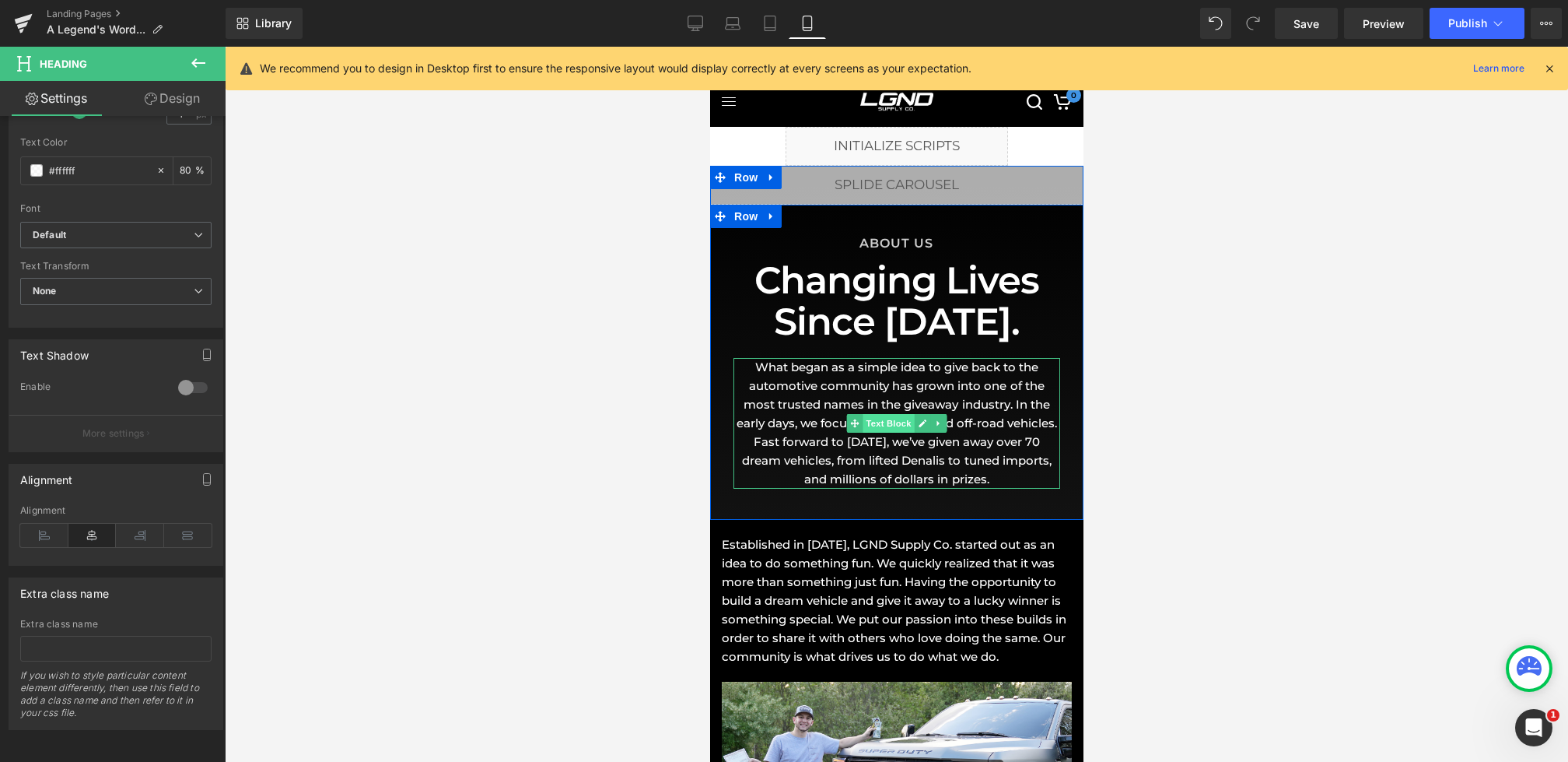
click at [882, 422] on span "Text Block" at bounding box center [888, 423] width 52 height 18
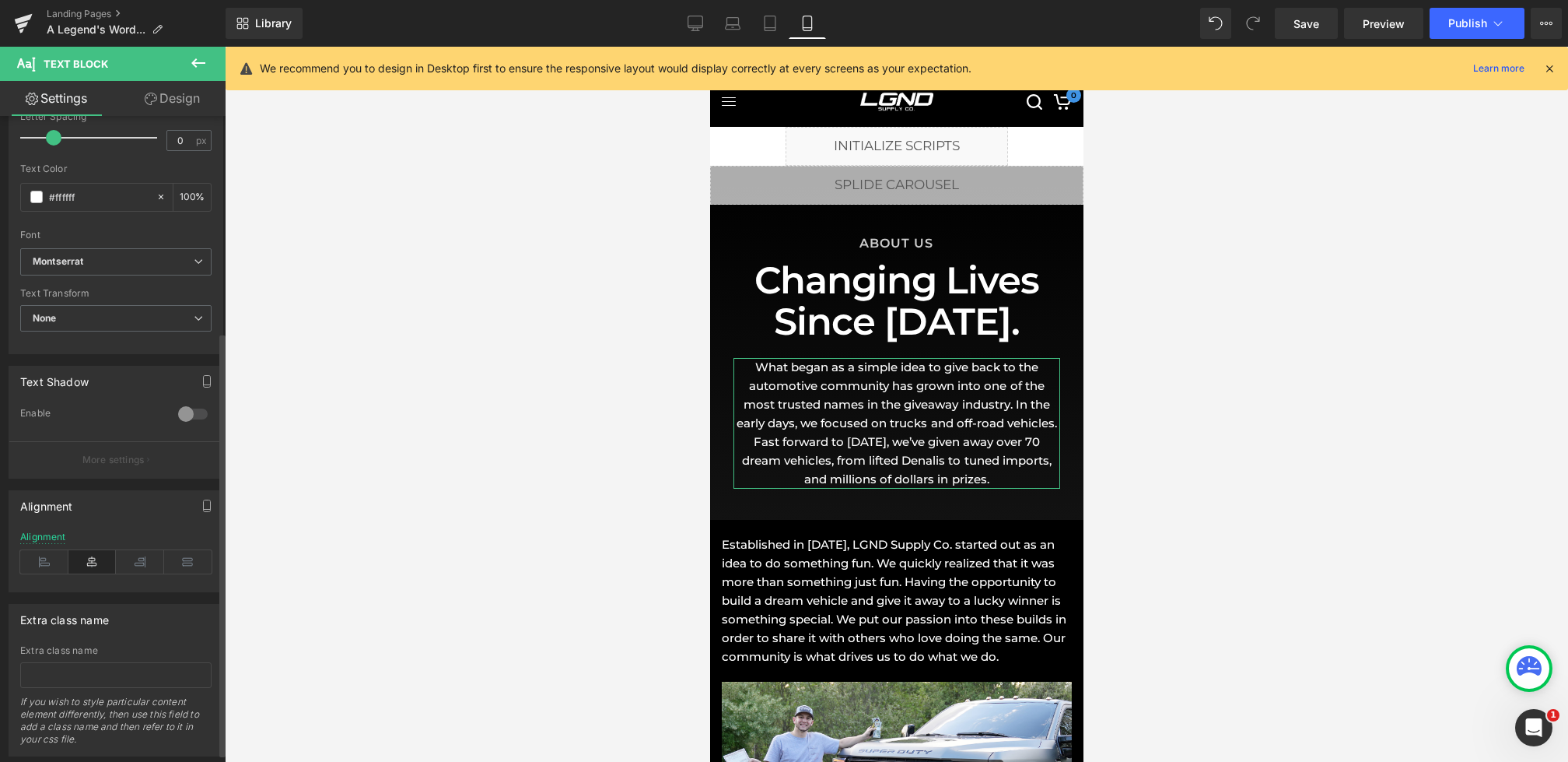
scroll to position [325, 0]
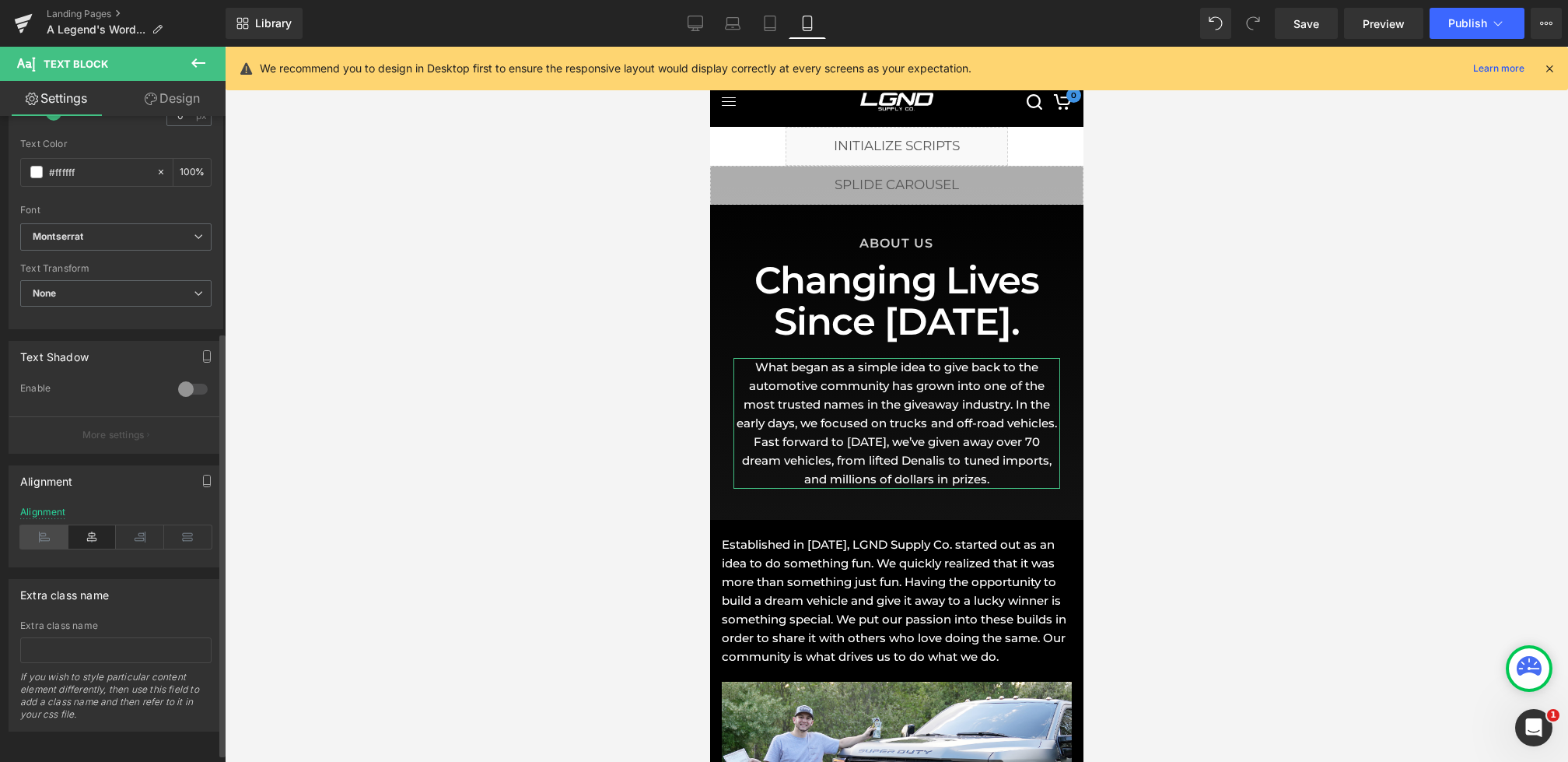
click at [43, 525] on icon at bounding box center [44, 537] width 48 height 23
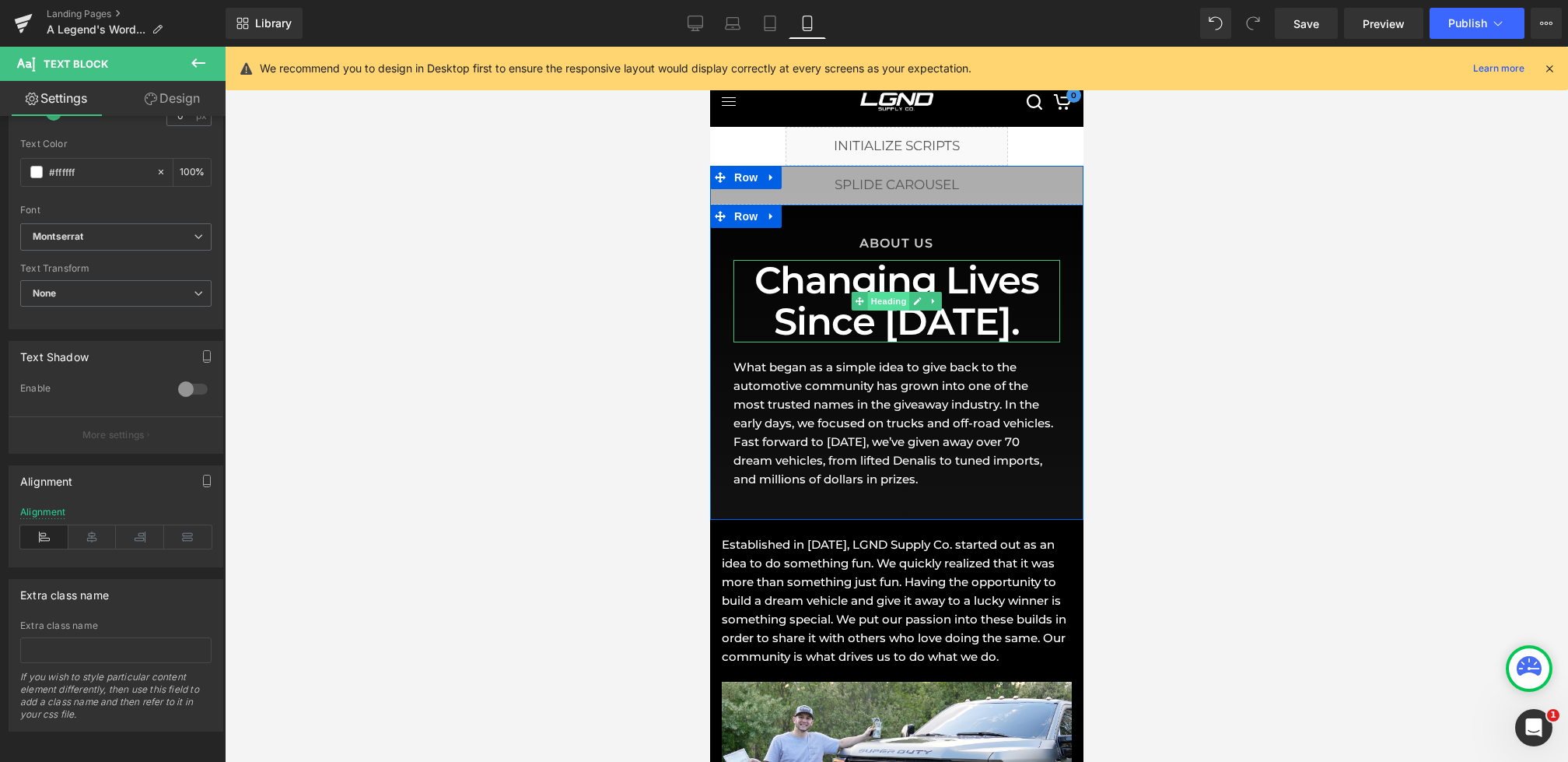
click at [873, 292] on span "Heading" at bounding box center [888, 301] width 42 height 18
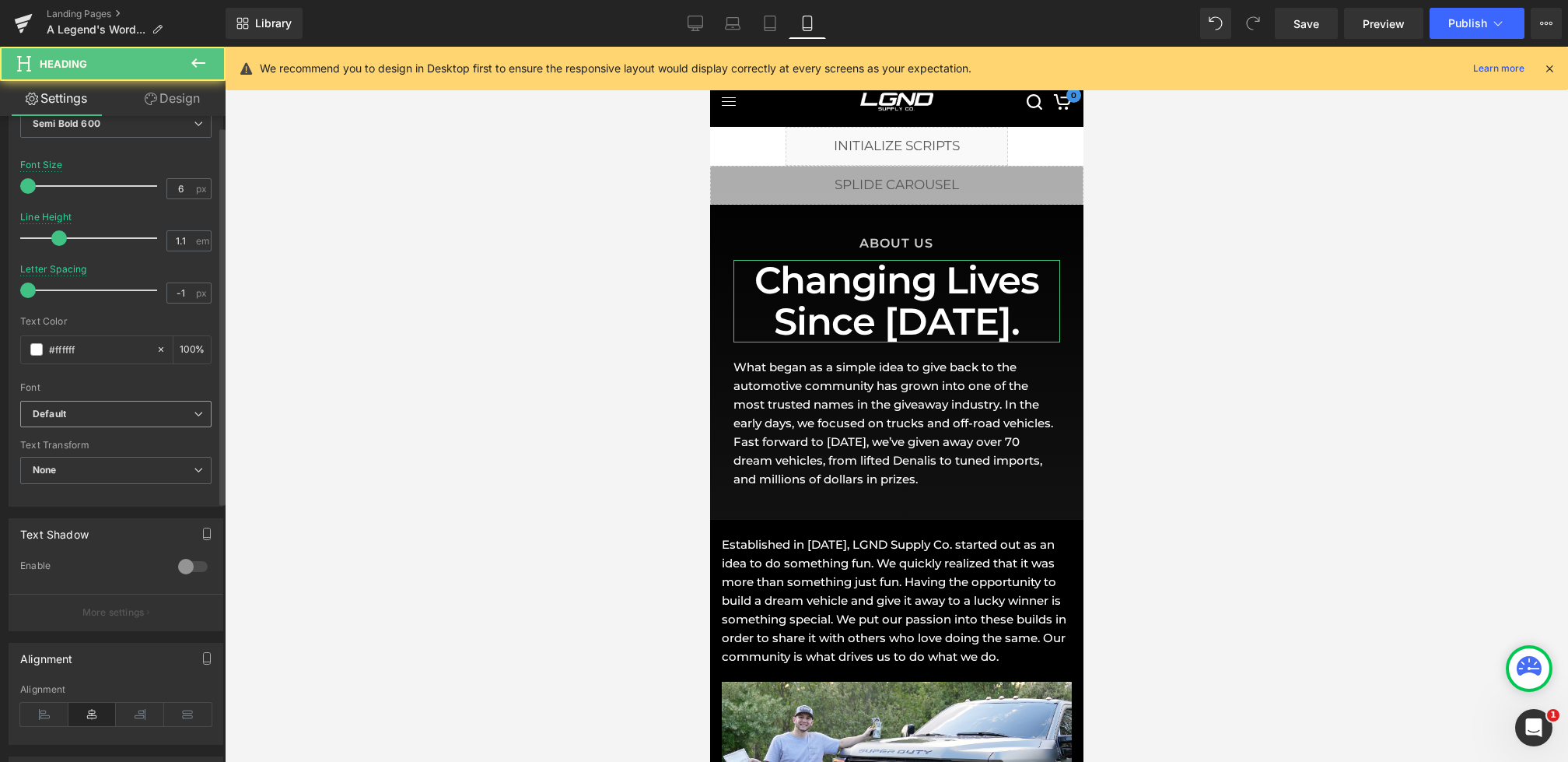
scroll to position [351, 0]
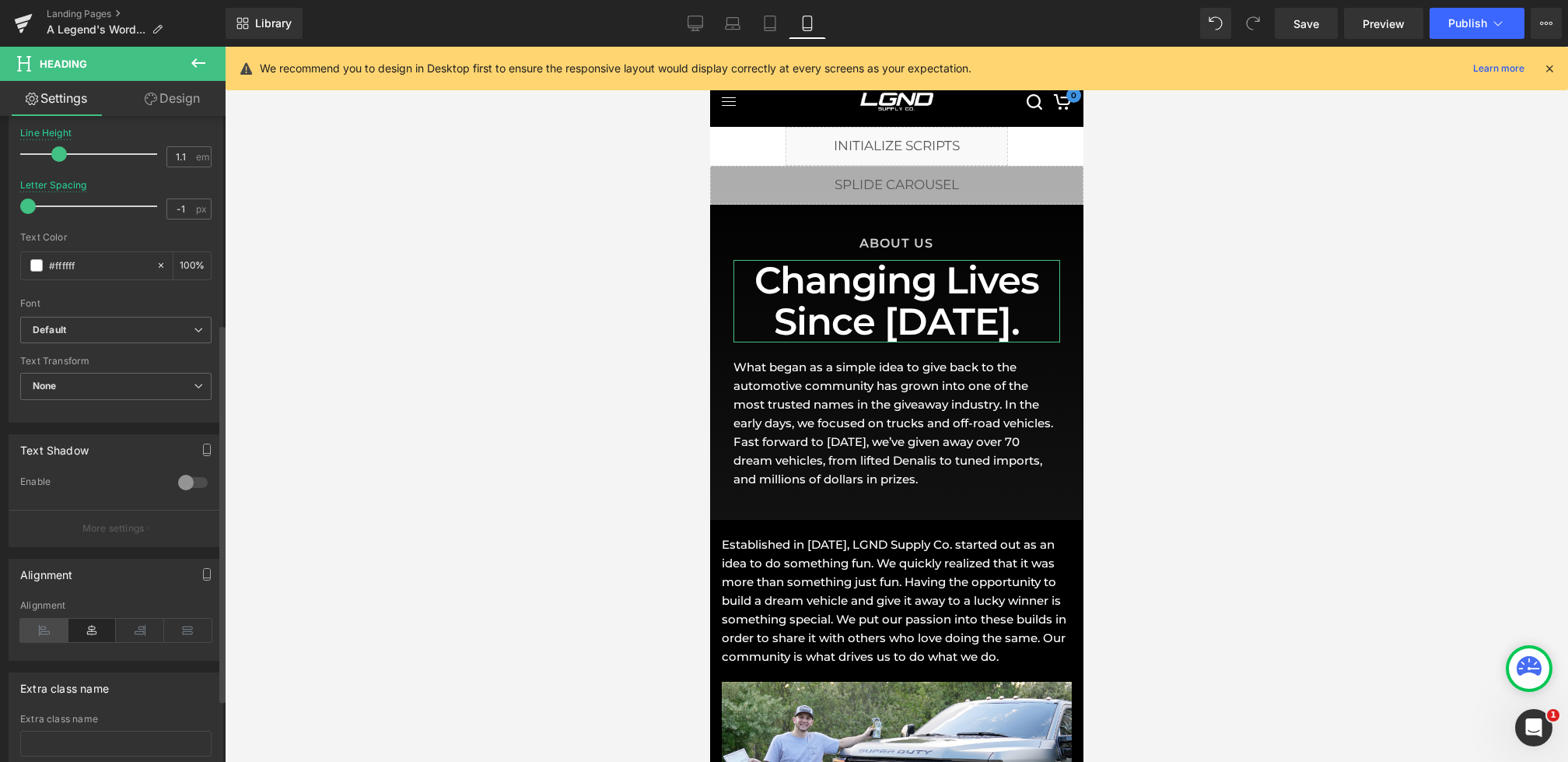
click at [48, 618] on icon at bounding box center [44, 630] width 48 height 23
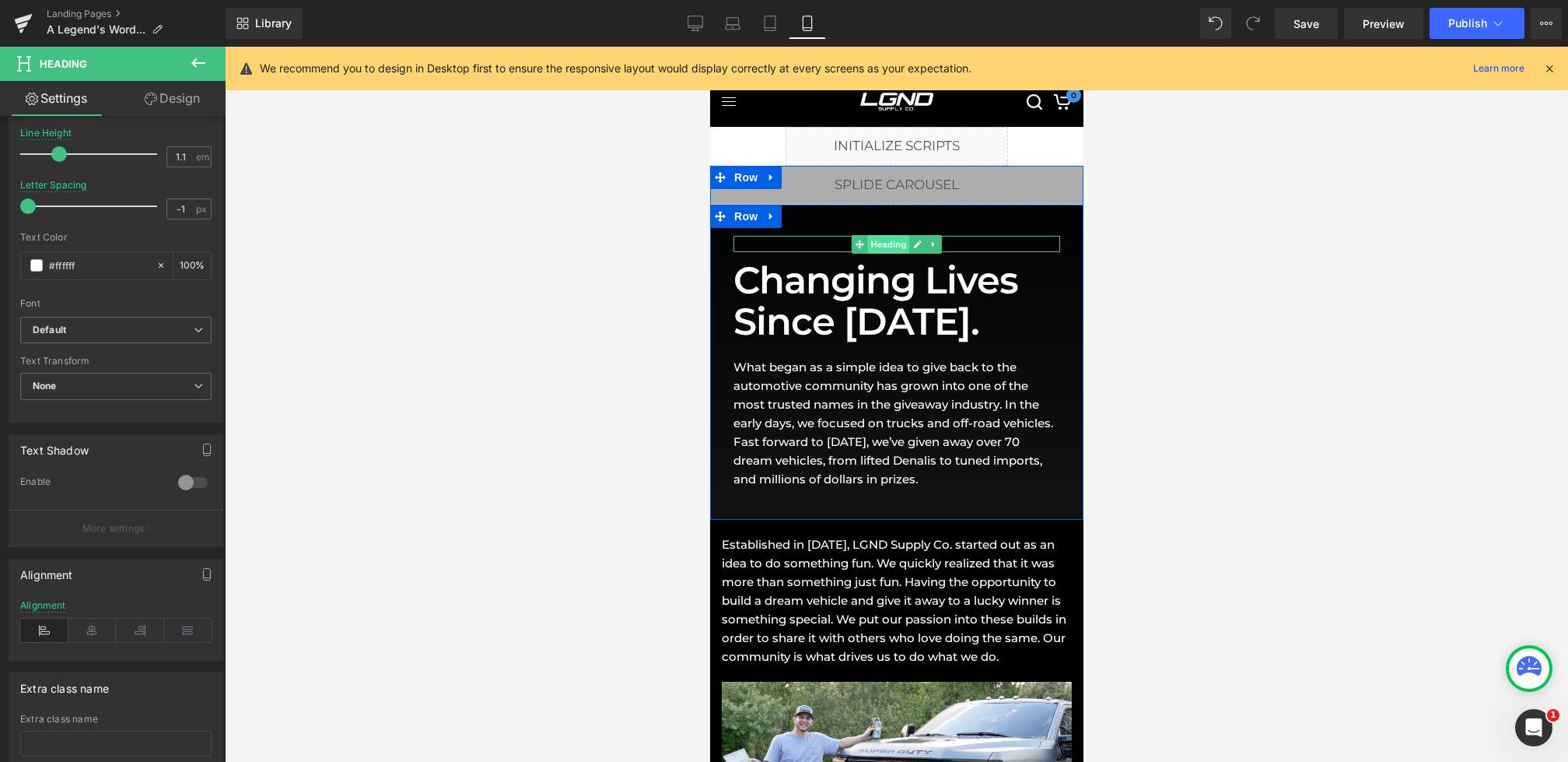
click at [880, 244] on span "Heading" at bounding box center [888, 245] width 42 height 18
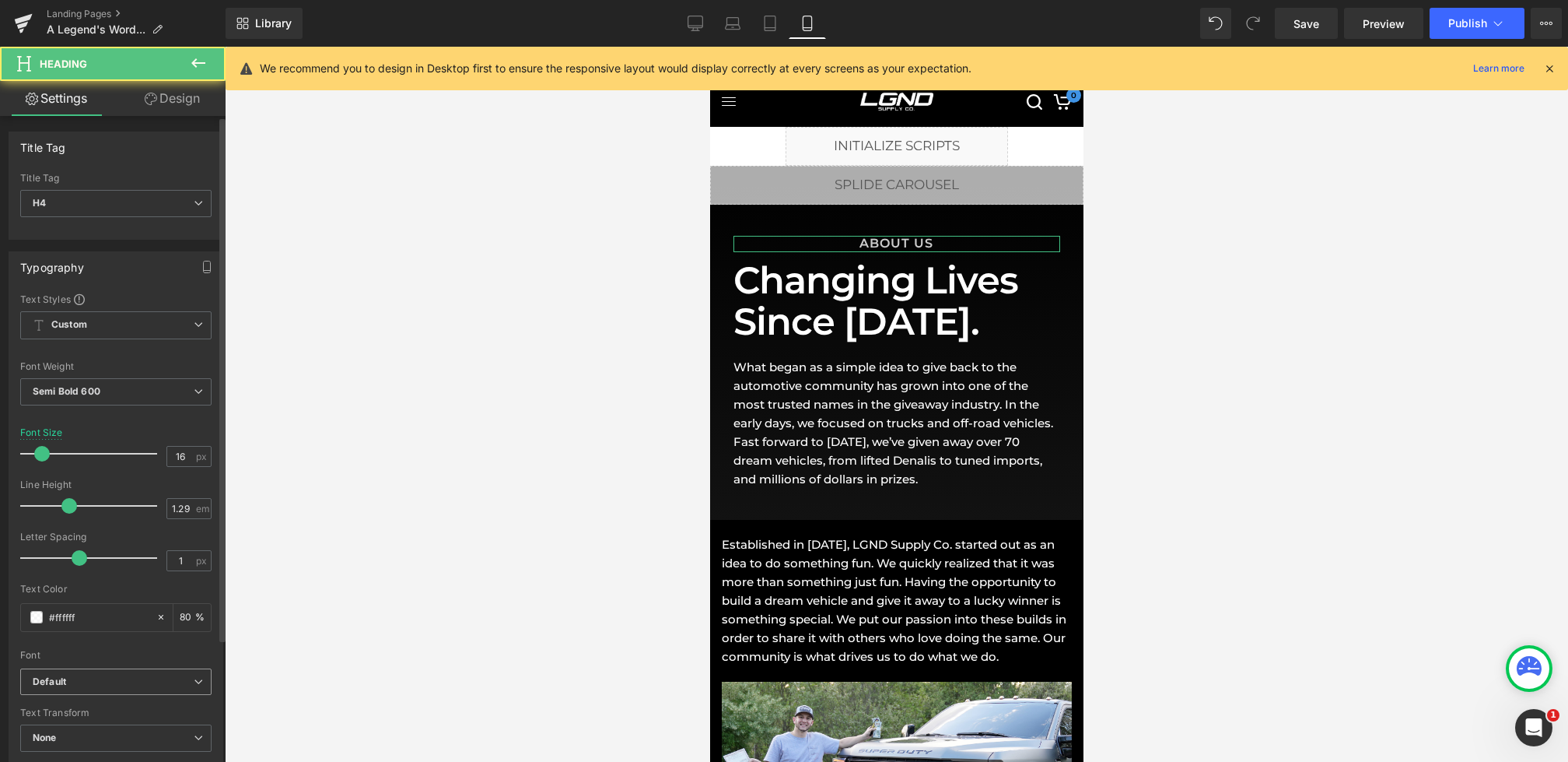
scroll to position [456, 0]
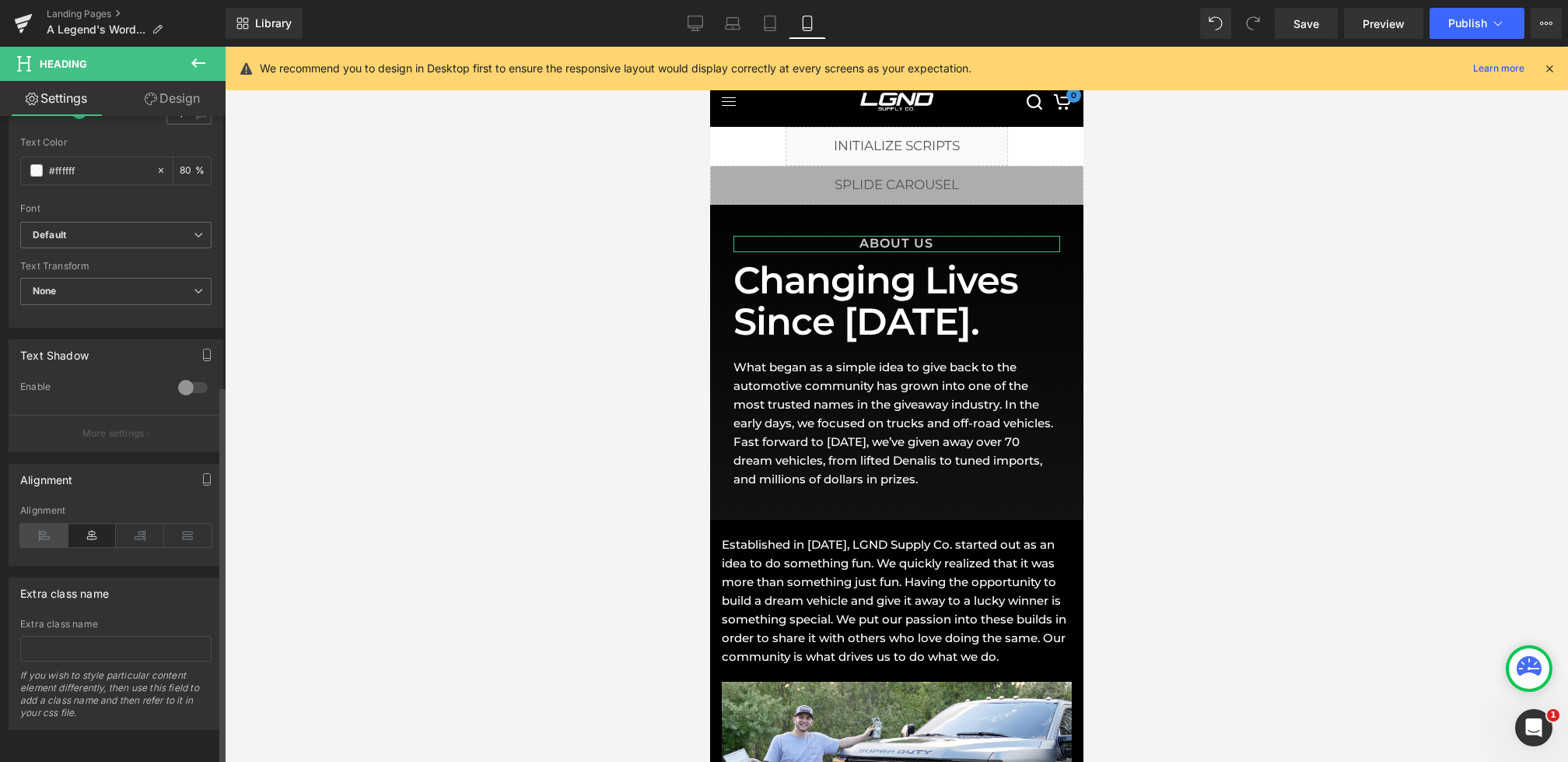
click at [44, 523] on icon at bounding box center [44, 535] width 48 height 23
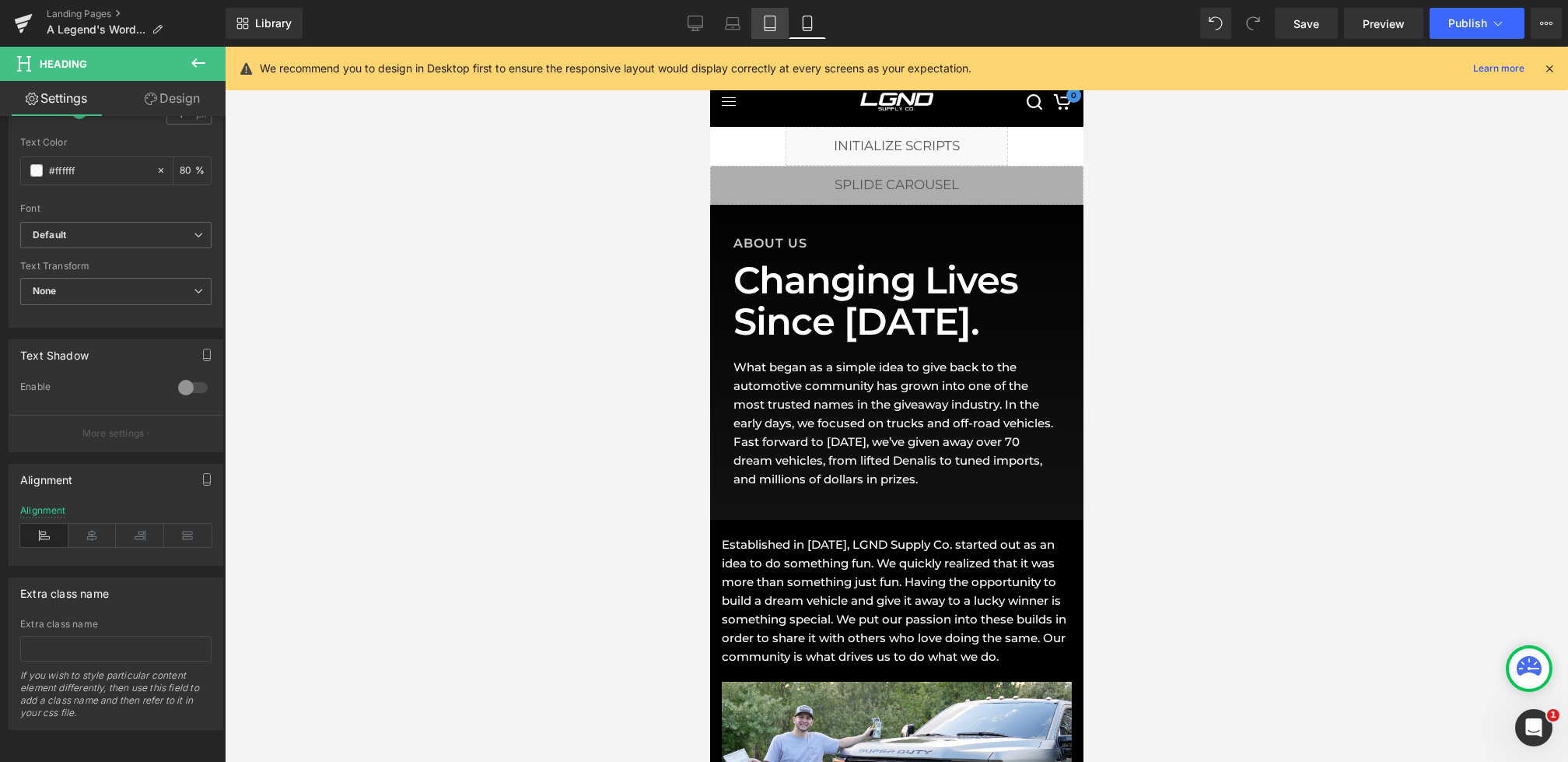
click at [763, 27] on icon at bounding box center [770, 23] width 16 height 16
type input "80"
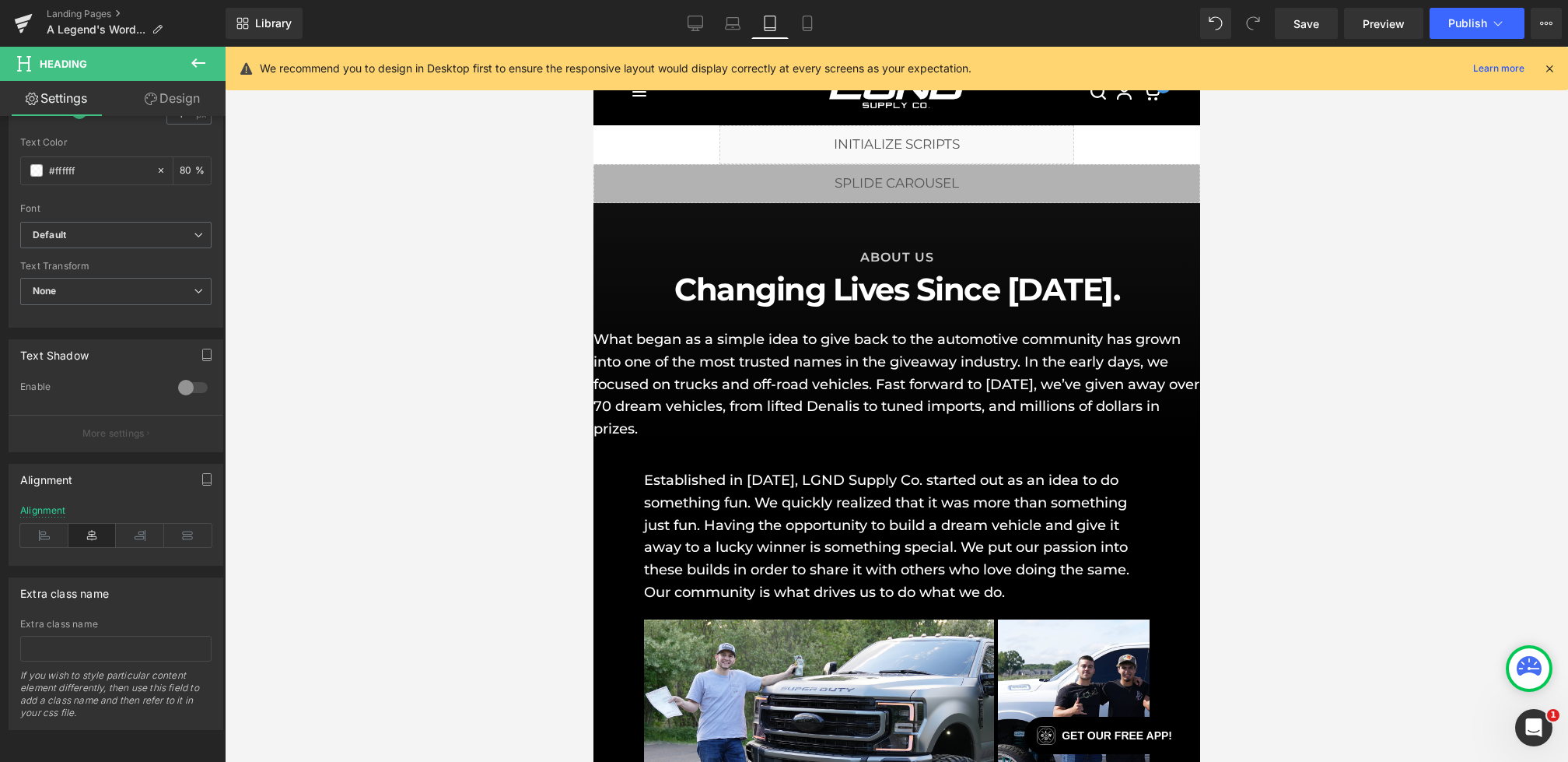
scroll to position [18, 0]
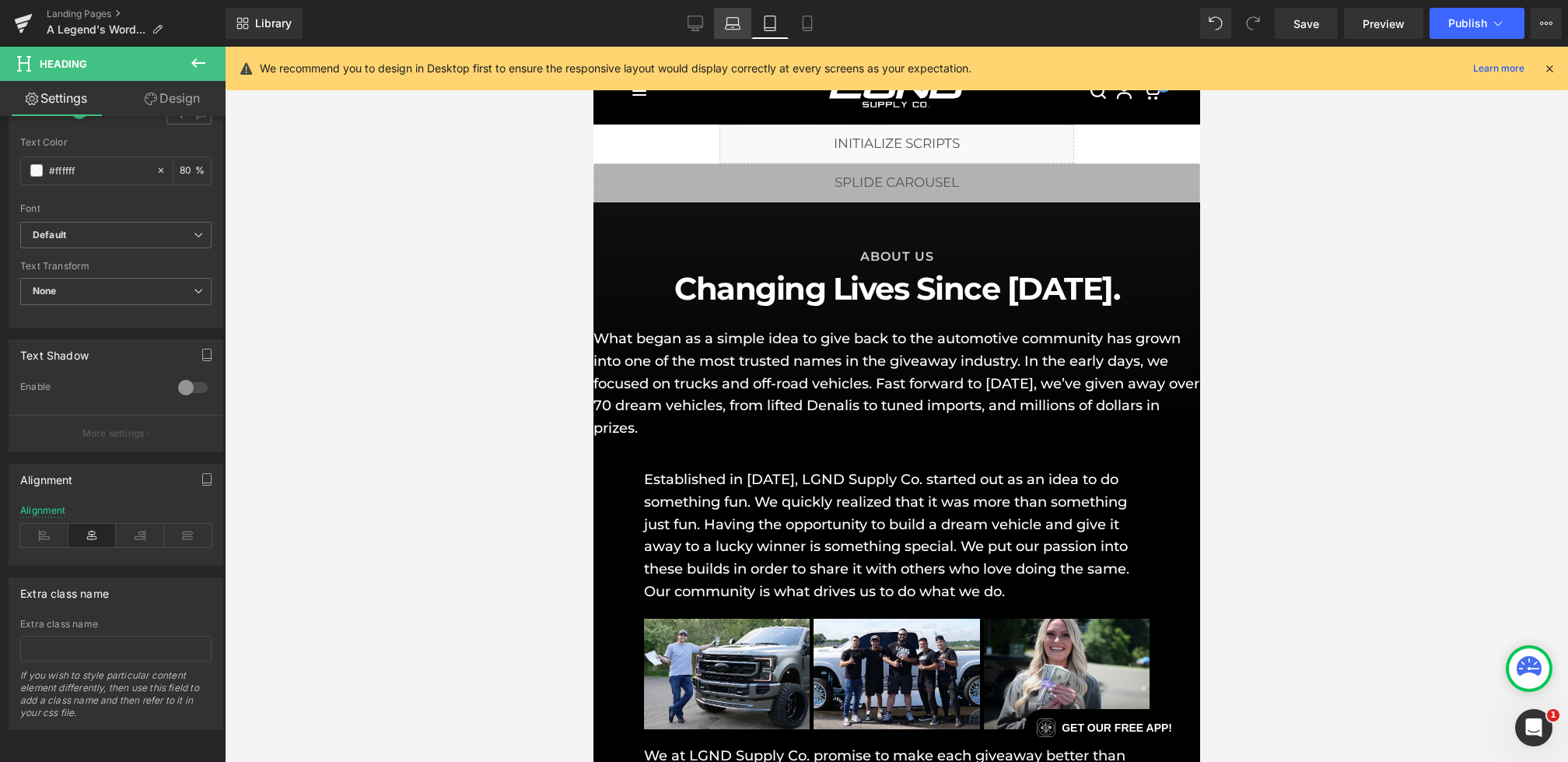
click at [734, 38] on link "Laptop" at bounding box center [733, 23] width 38 height 31
type input "20"
type input "80"
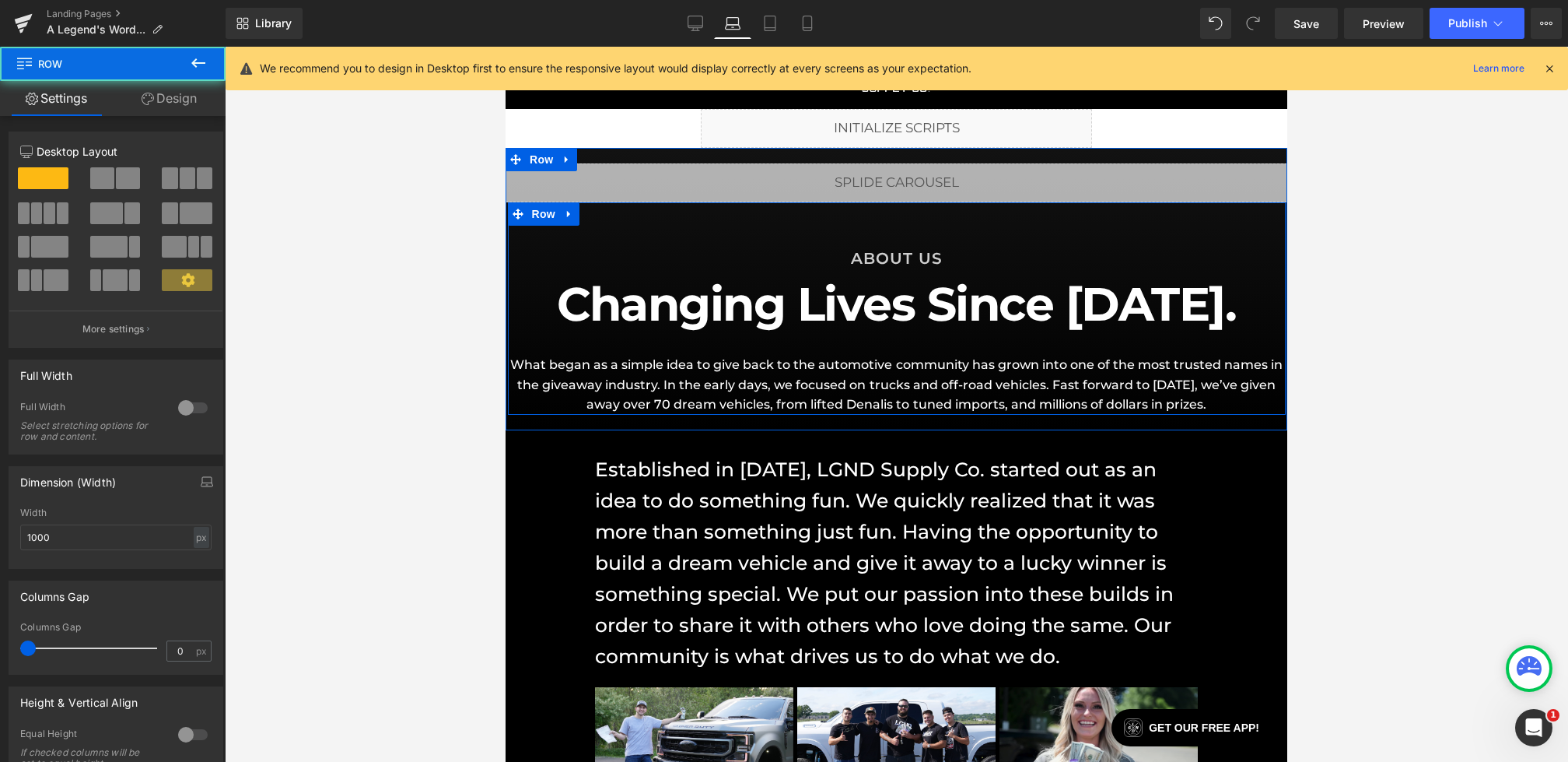
click at [584, 345] on div "ABOUT US Heading Changing Lives Since [DATE]. Heading What began as a simple id…" at bounding box center [897, 331] width 778 height 166
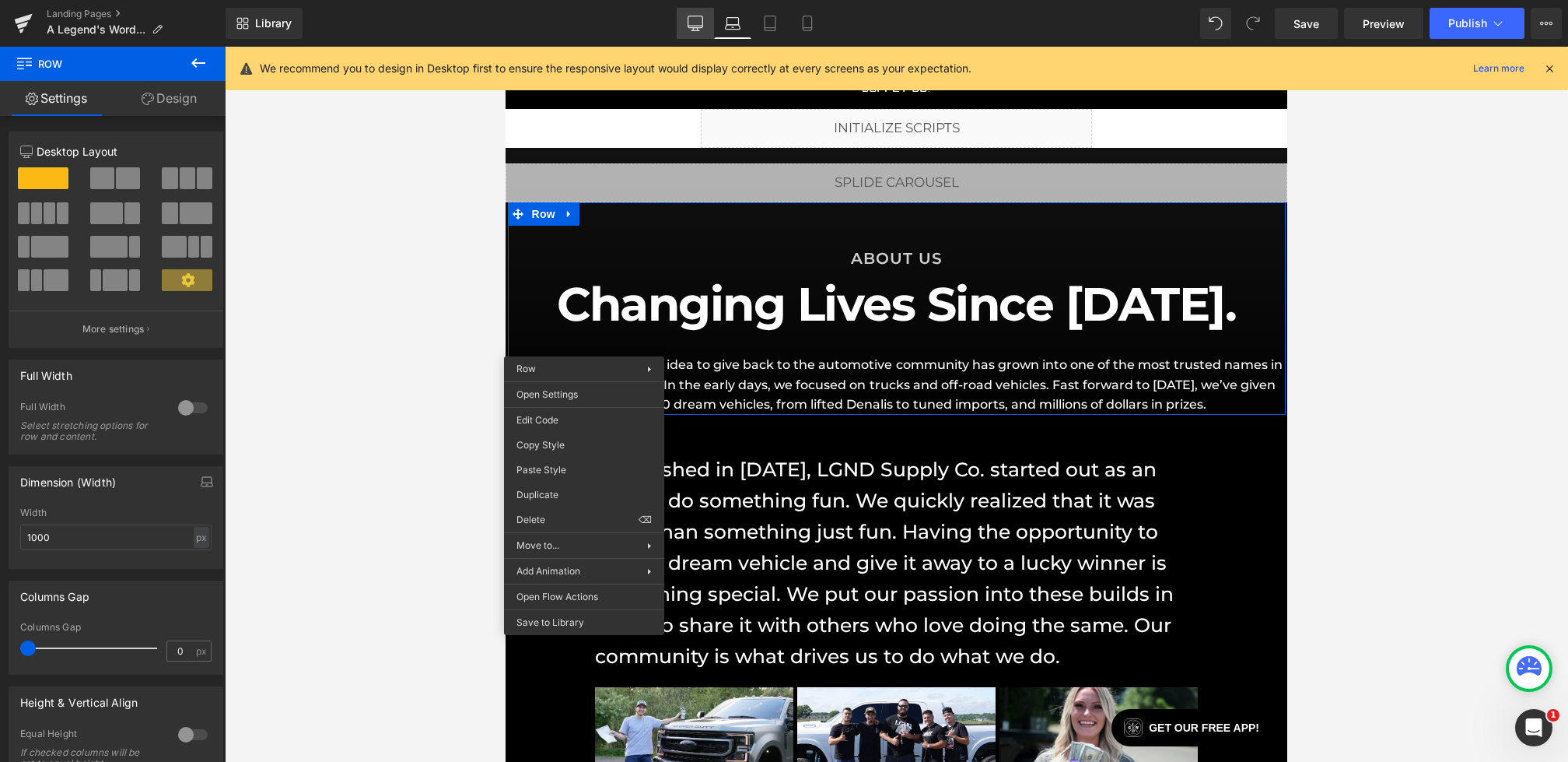
click at [697, 26] on icon at bounding box center [696, 26] width 15 height 0
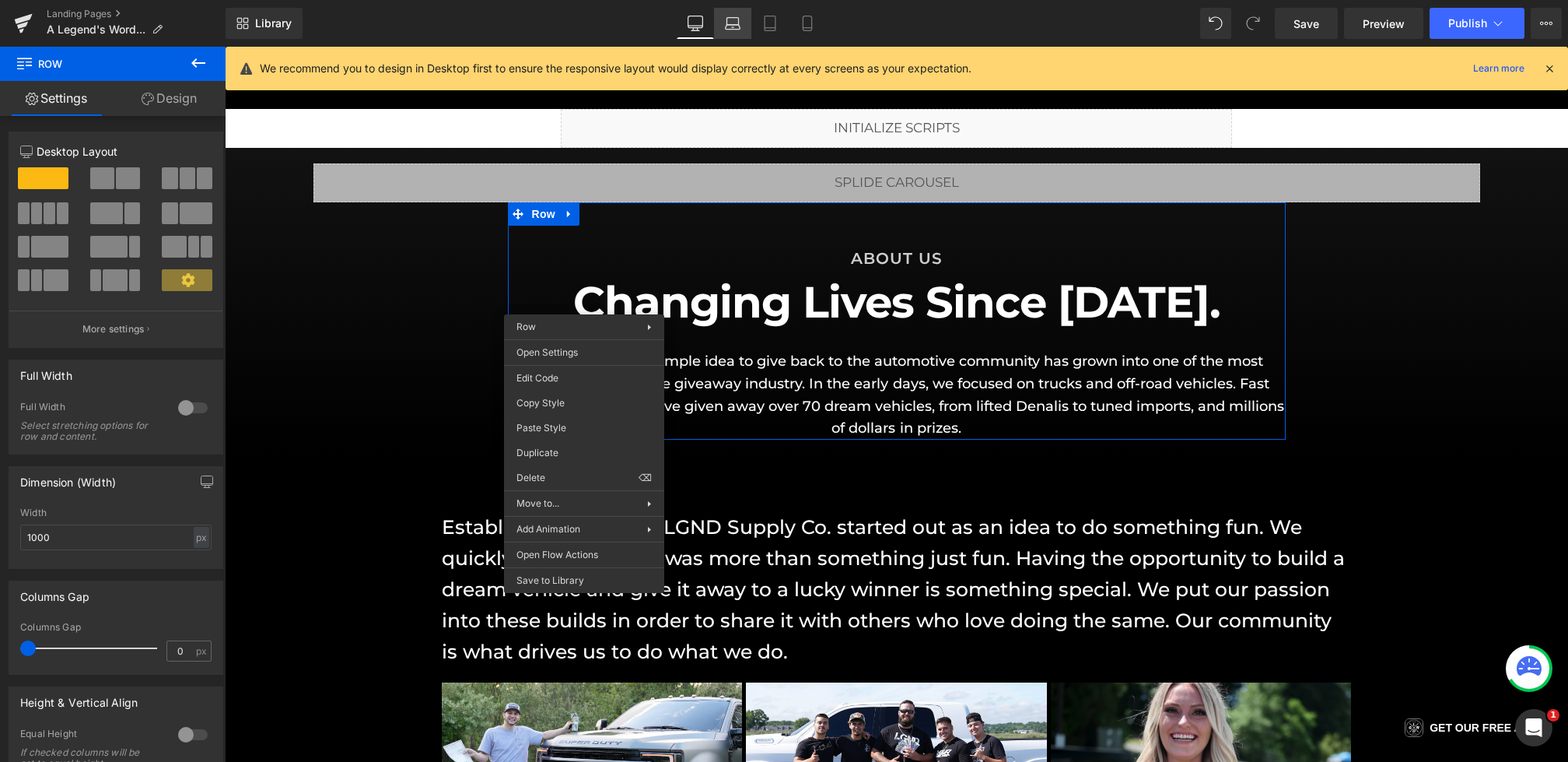
click at [742, 34] on link "Laptop" at bounding box center [733, 23] width 38 height 31
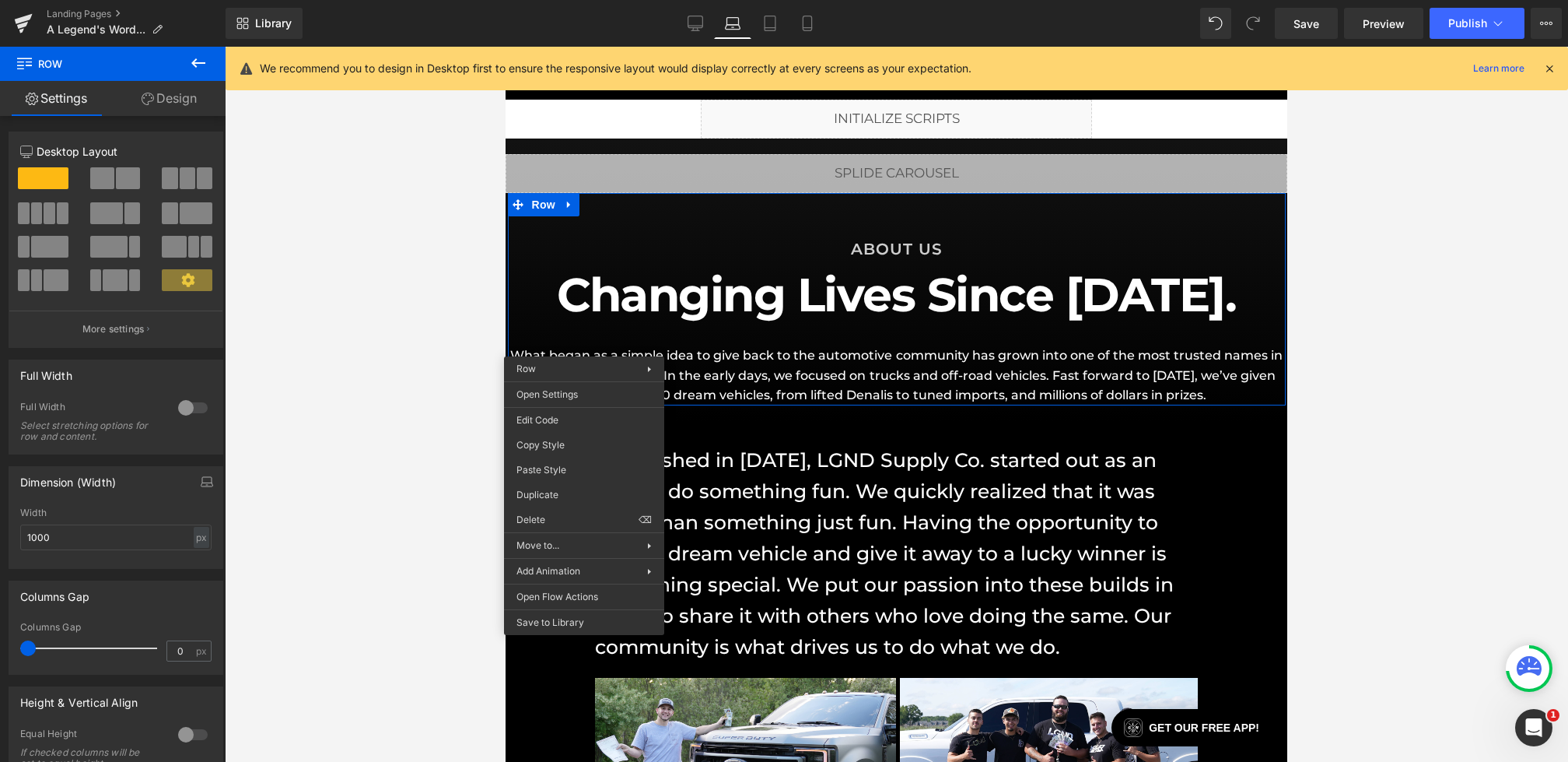
scroll to position [34, 0]
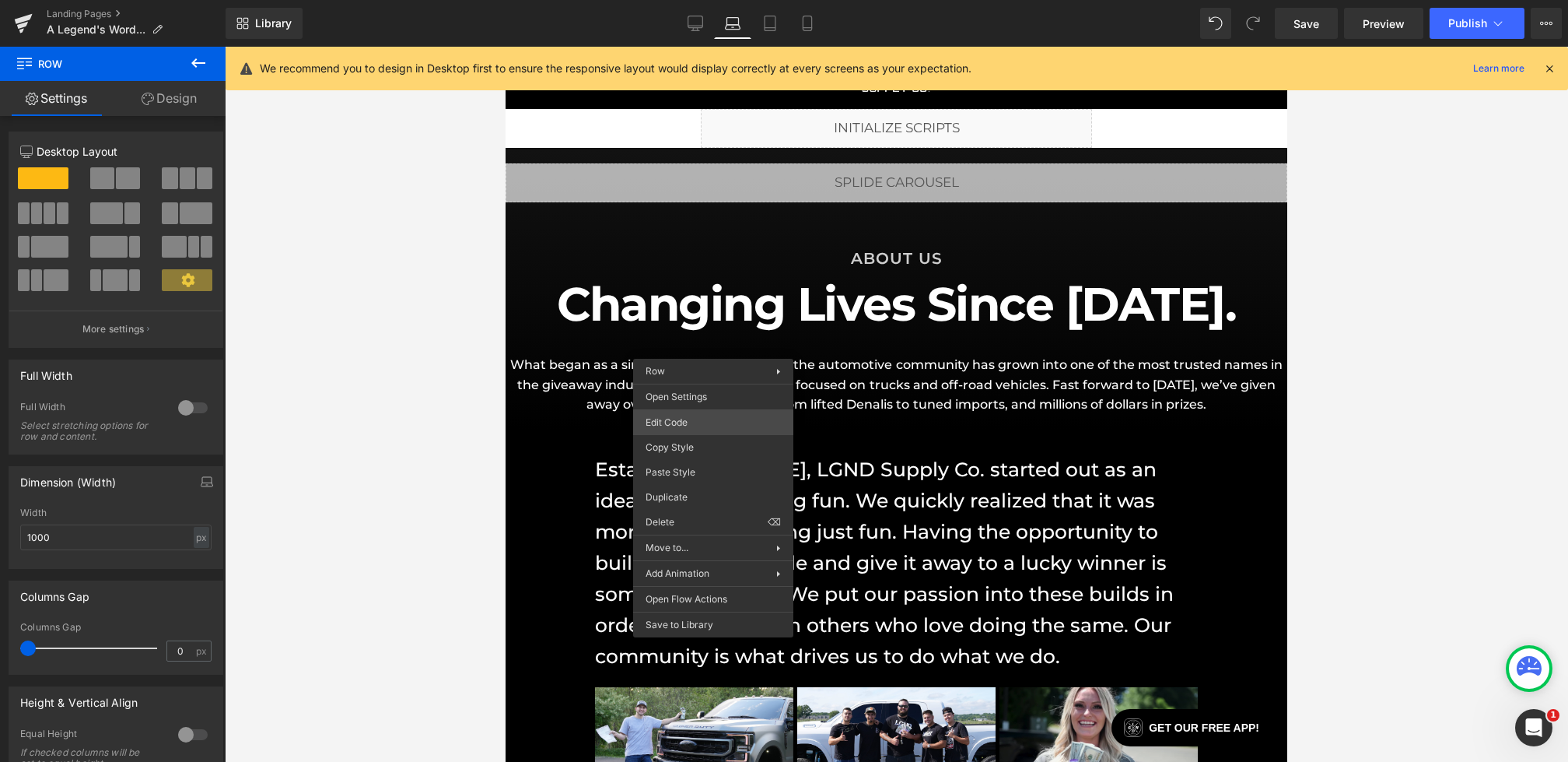
click at [689, 0] on div "Heading You are previewing how the will restyle your page. You can not edit Ele…" at bounding box center [784, 0] width 1568 height 0
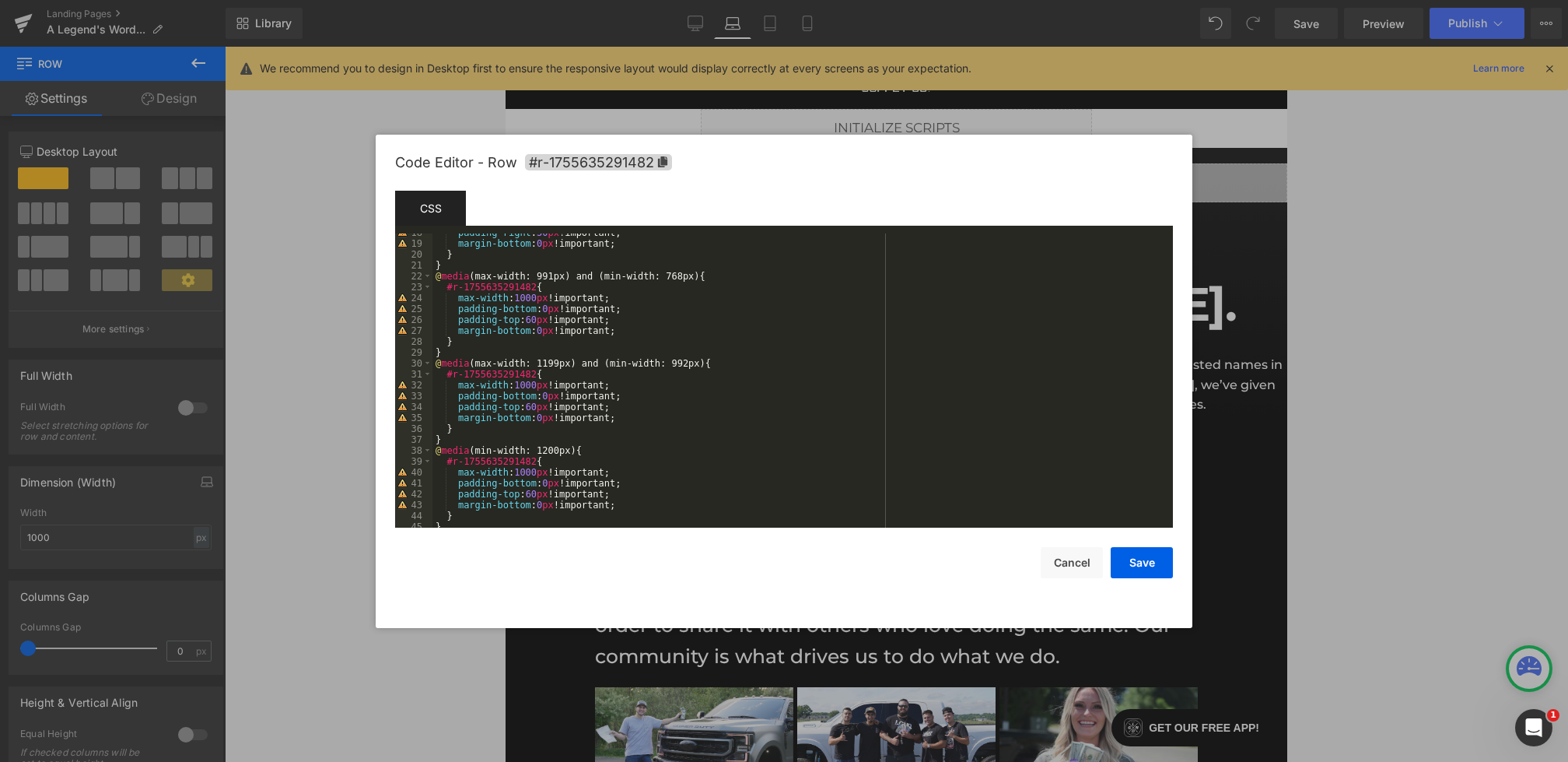
scroll to position [245, 0]
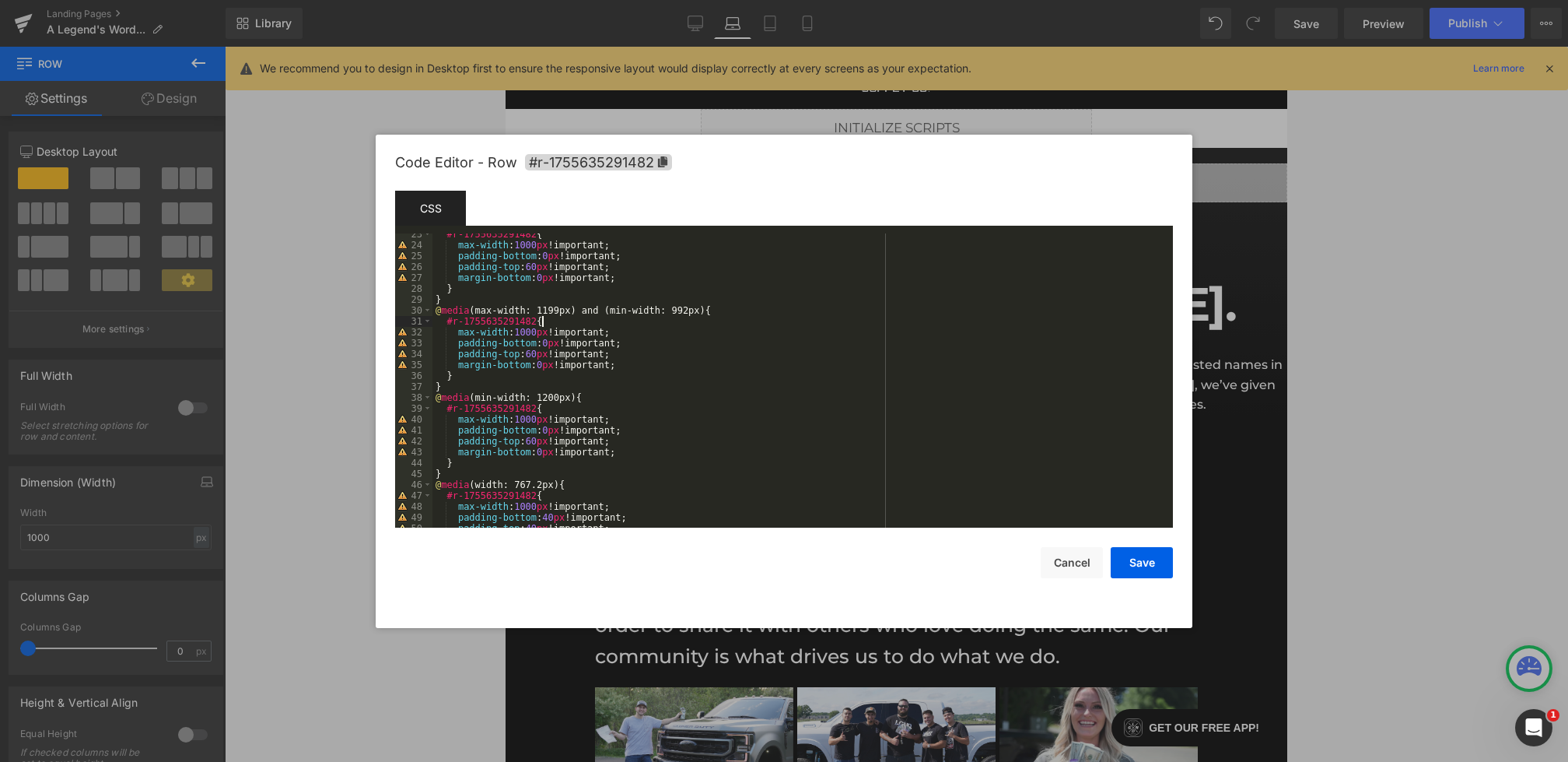
click at [559, 324] on div "#r-1755635291482 { max-width : 1000 px !important; padding-bottom : 0 px !impor…" at bounding box center [799, 386] width 734 height 315
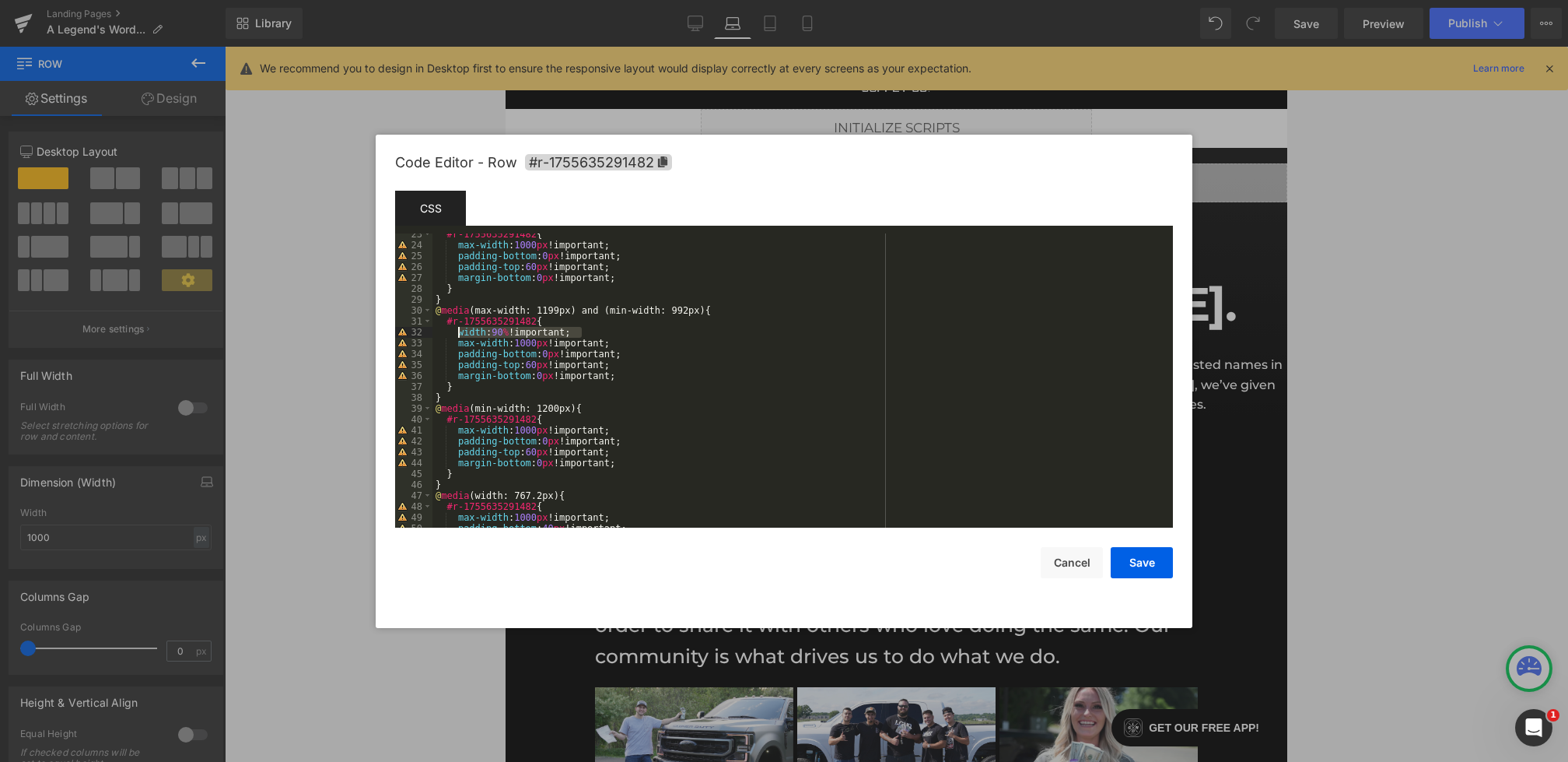
drag, startPoint x: 615, startPoint y: 334, endPoint x: 458, endPoint y: 334, distance: 157.0
click at [458, 334] on div "#r-1755635291482 { max-width : 1000 px !important; padding-bottom : 0 px !impor…" at bounding box center [799, 386] width 734 height 315
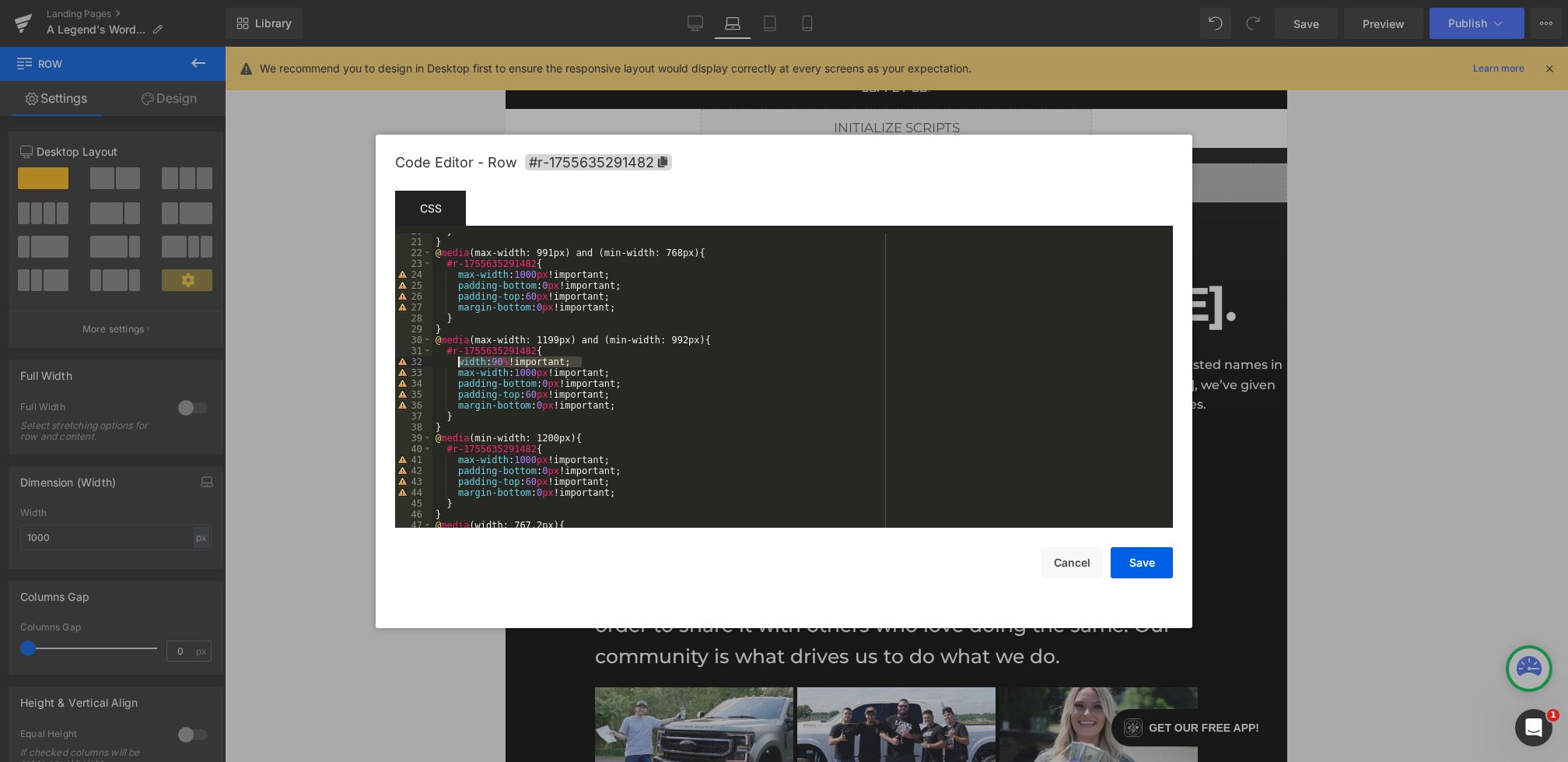
scroll to position [179, 0]
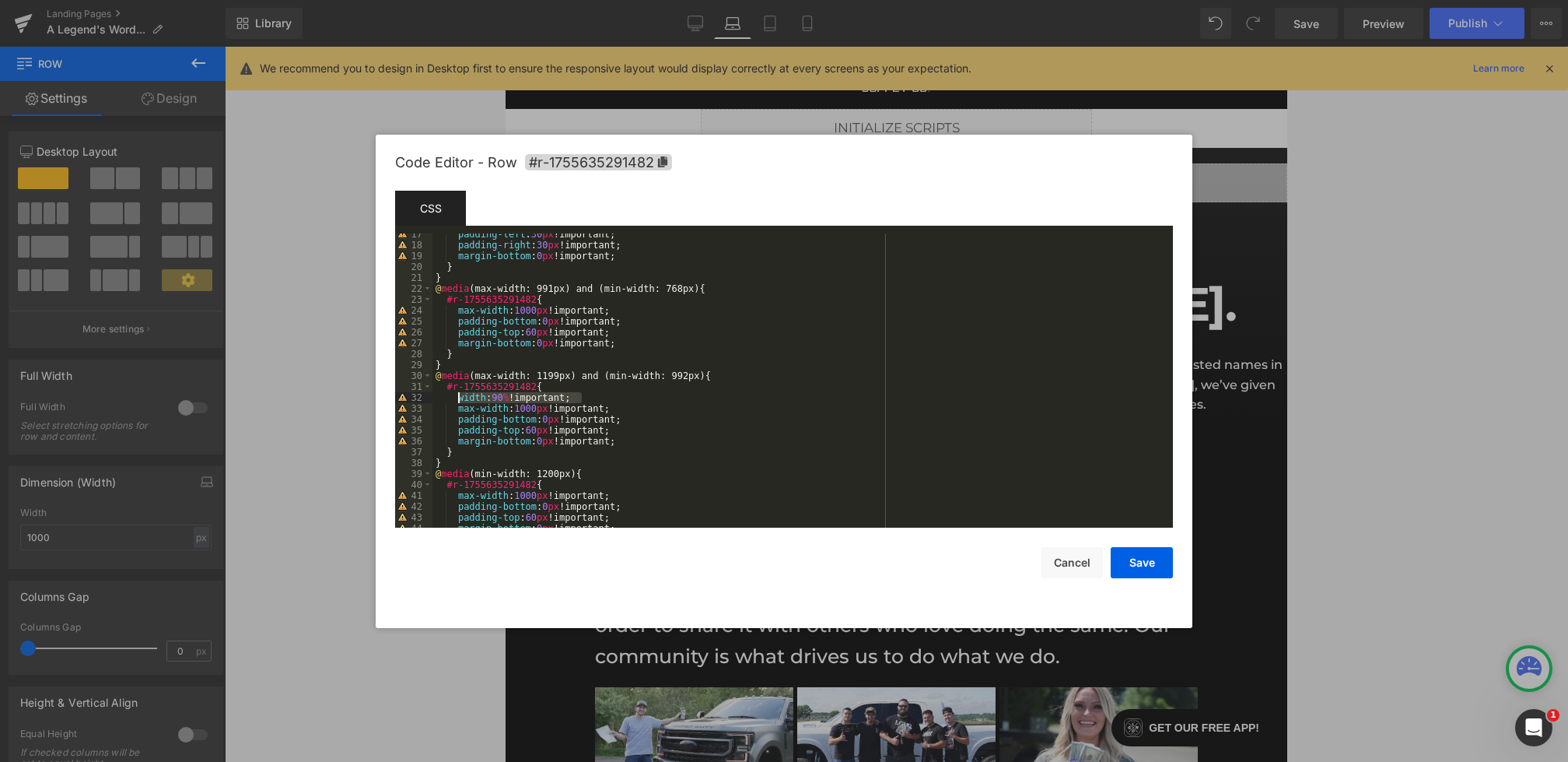
click at [568, 304] on div "padding-left : 30 px !important; padding-right : 30 px !important; margin-botto…" at bounding box center [799, 386] width 734 height 315
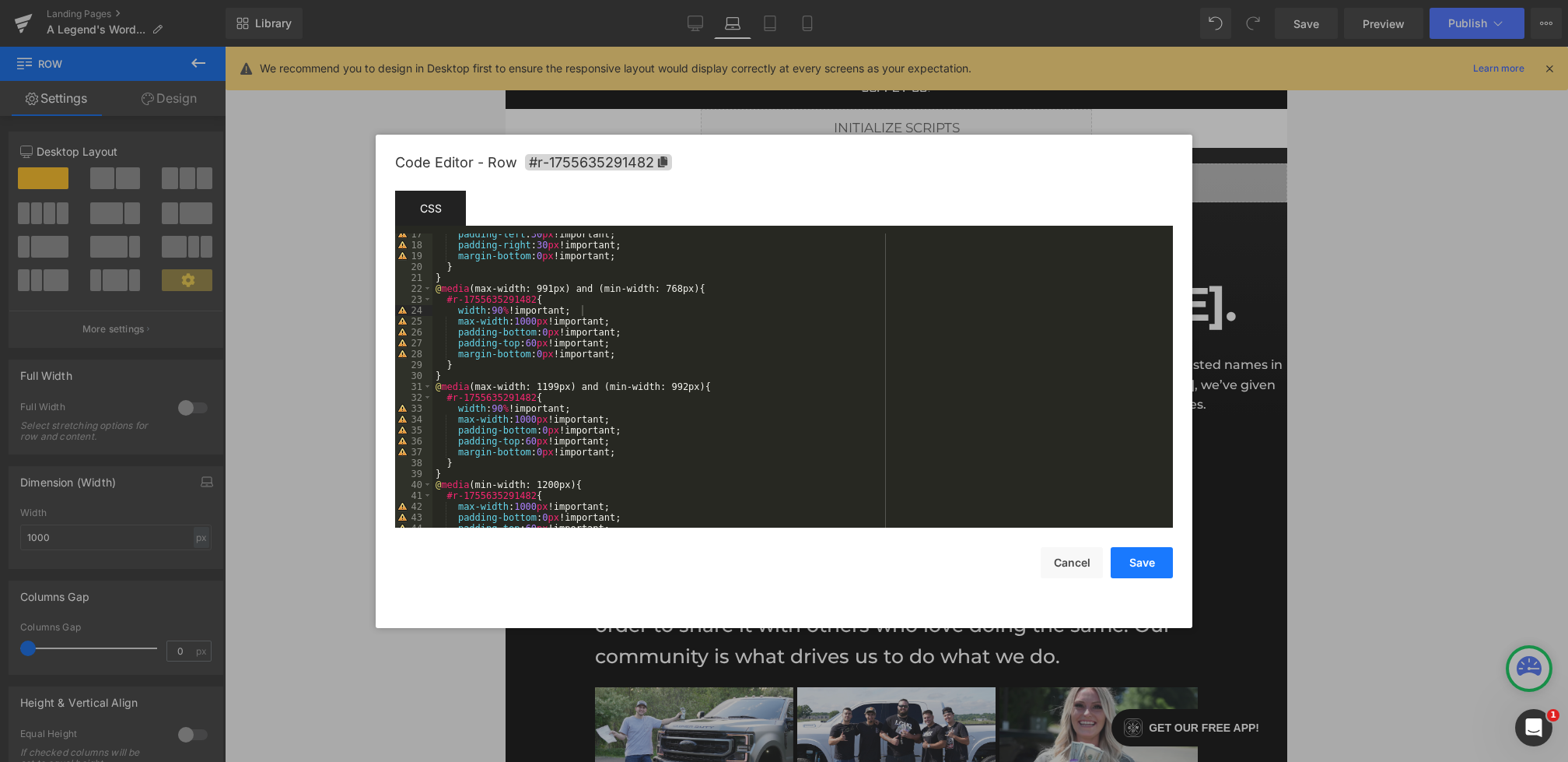
click at [1148, 563] on button "Save" at bounding box center [1142, 562] width 63 height 31
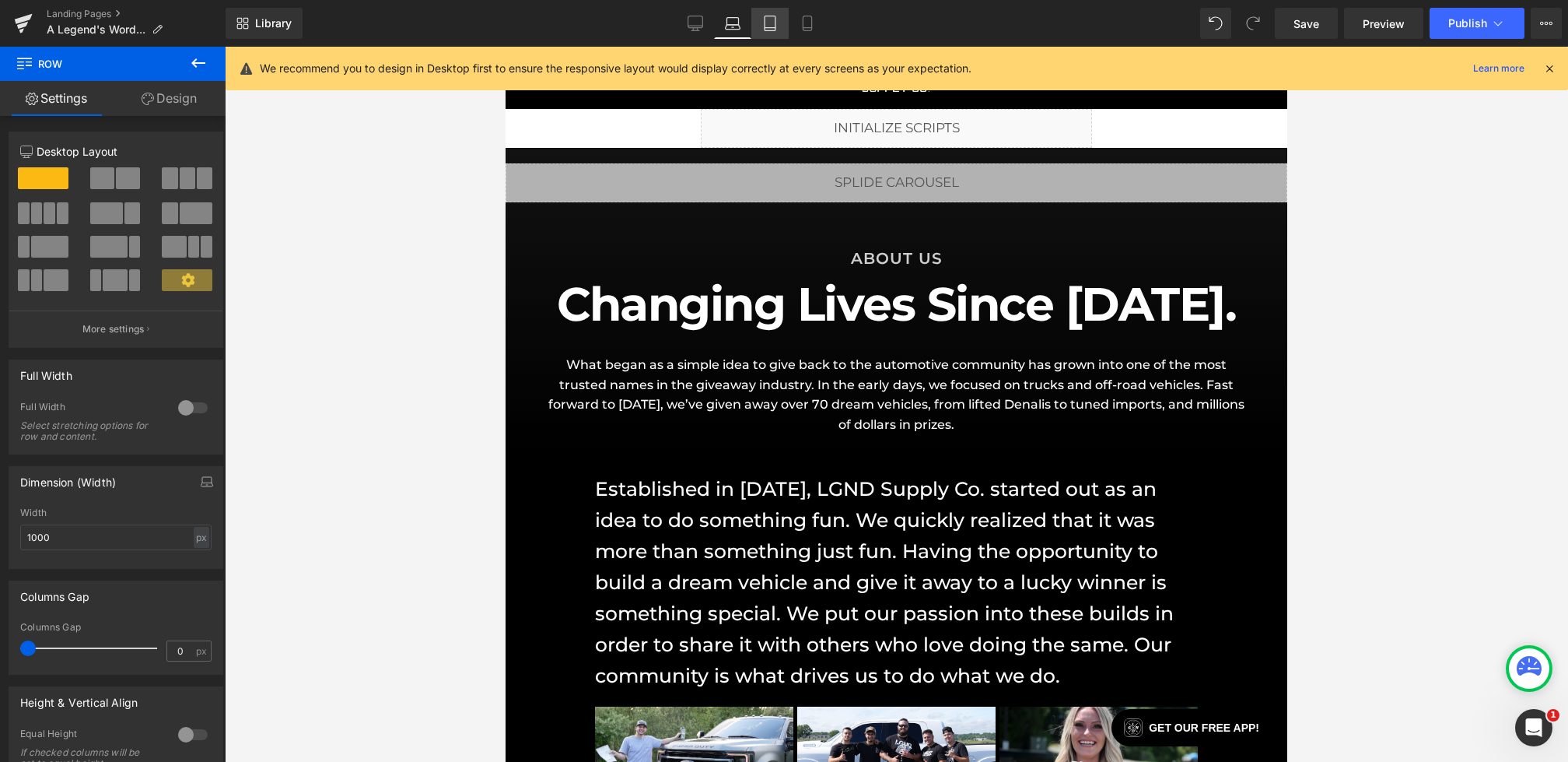
click at [762, 36] on link "Tablet" at bounding box center [769, 23] width 38 height 31
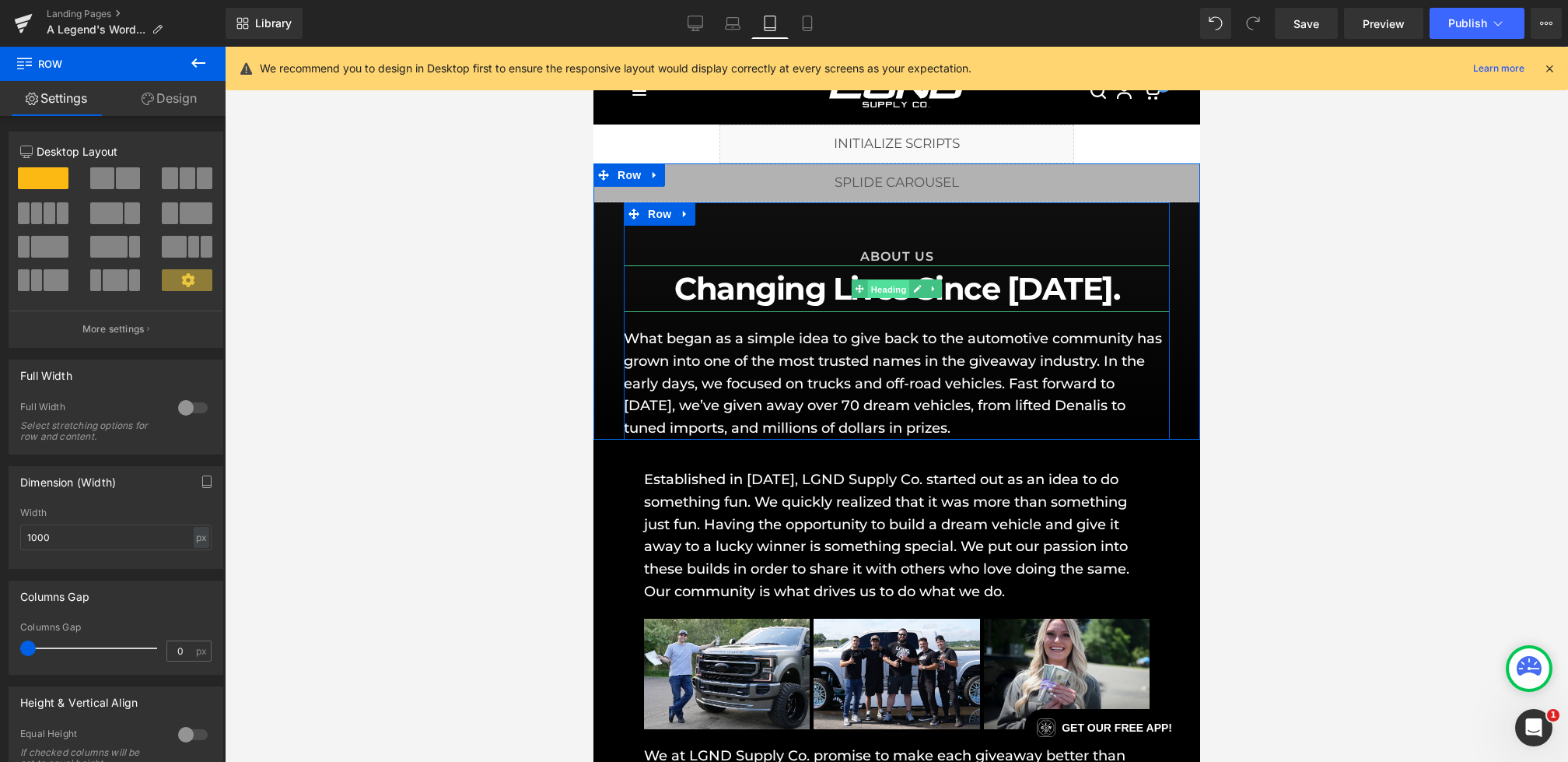
click at [874, 285] on span "Heading" at bounding box center [888, 290] width 42 height 18
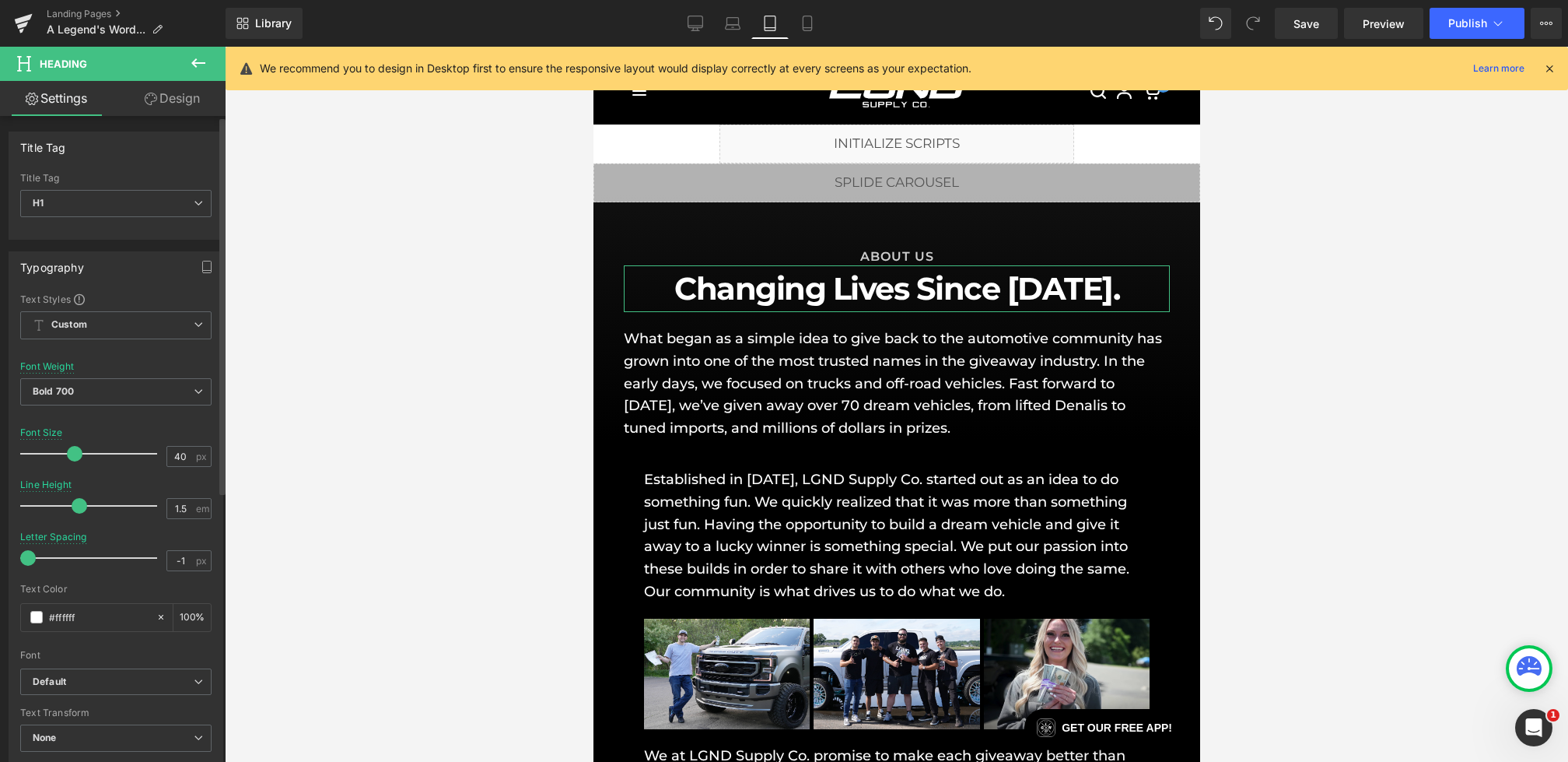
scroll to position [406, 0]
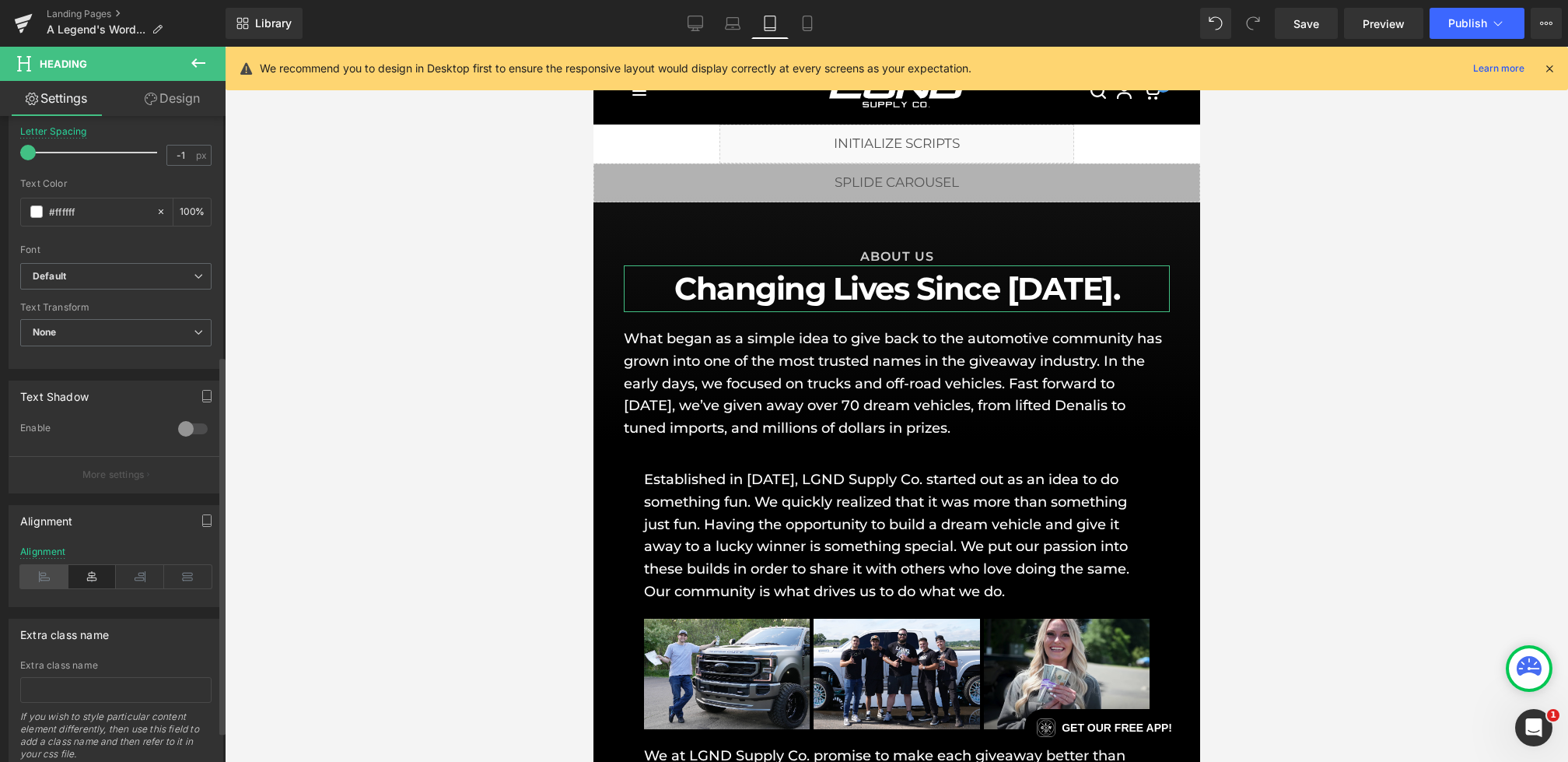
click at [52, 568] on icon at bounding box center [44, 577] width 48 height 23
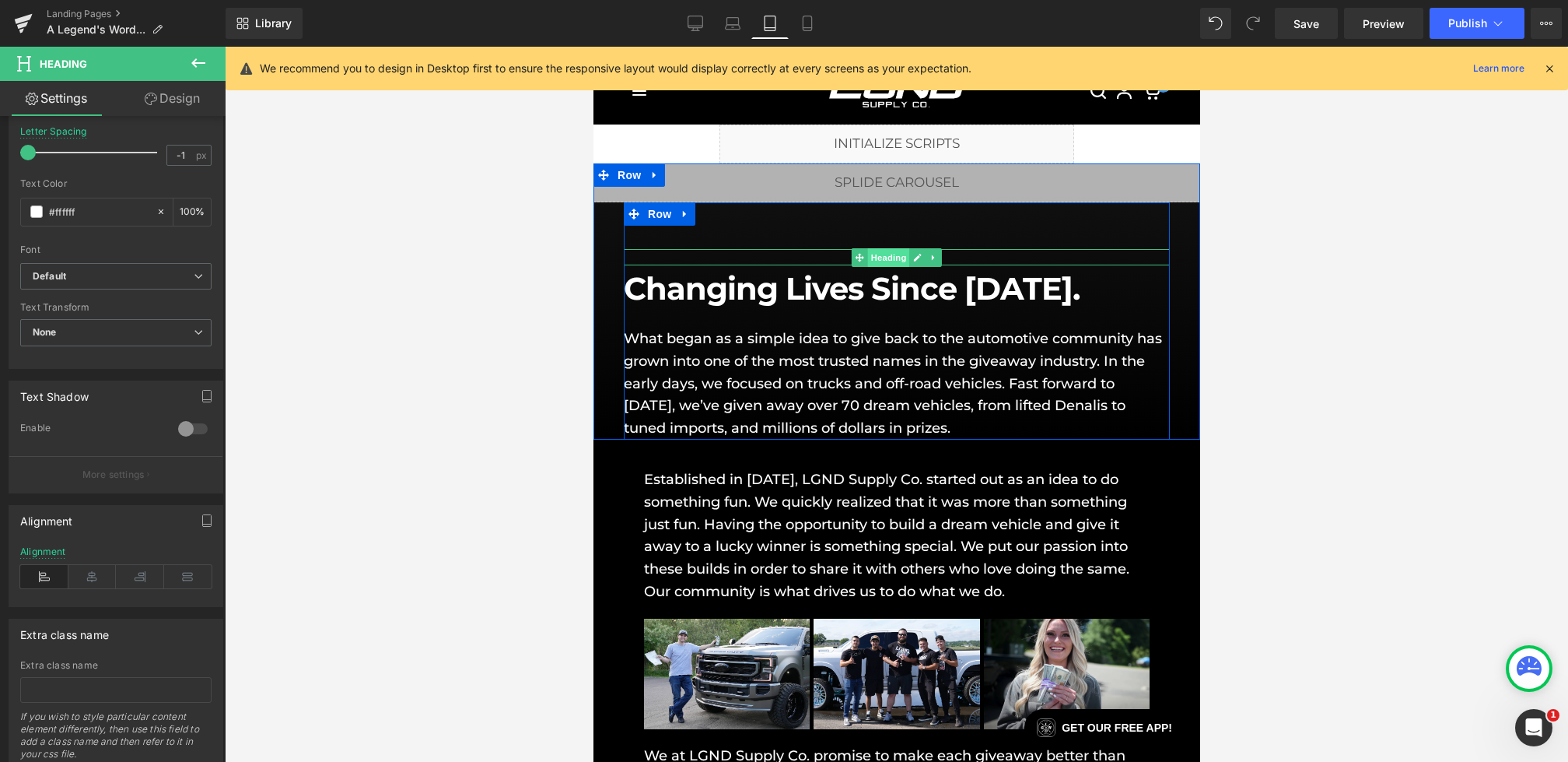
click at [889, 255] on span "Heading" at bounding box center [888, 257] width 42 height 18
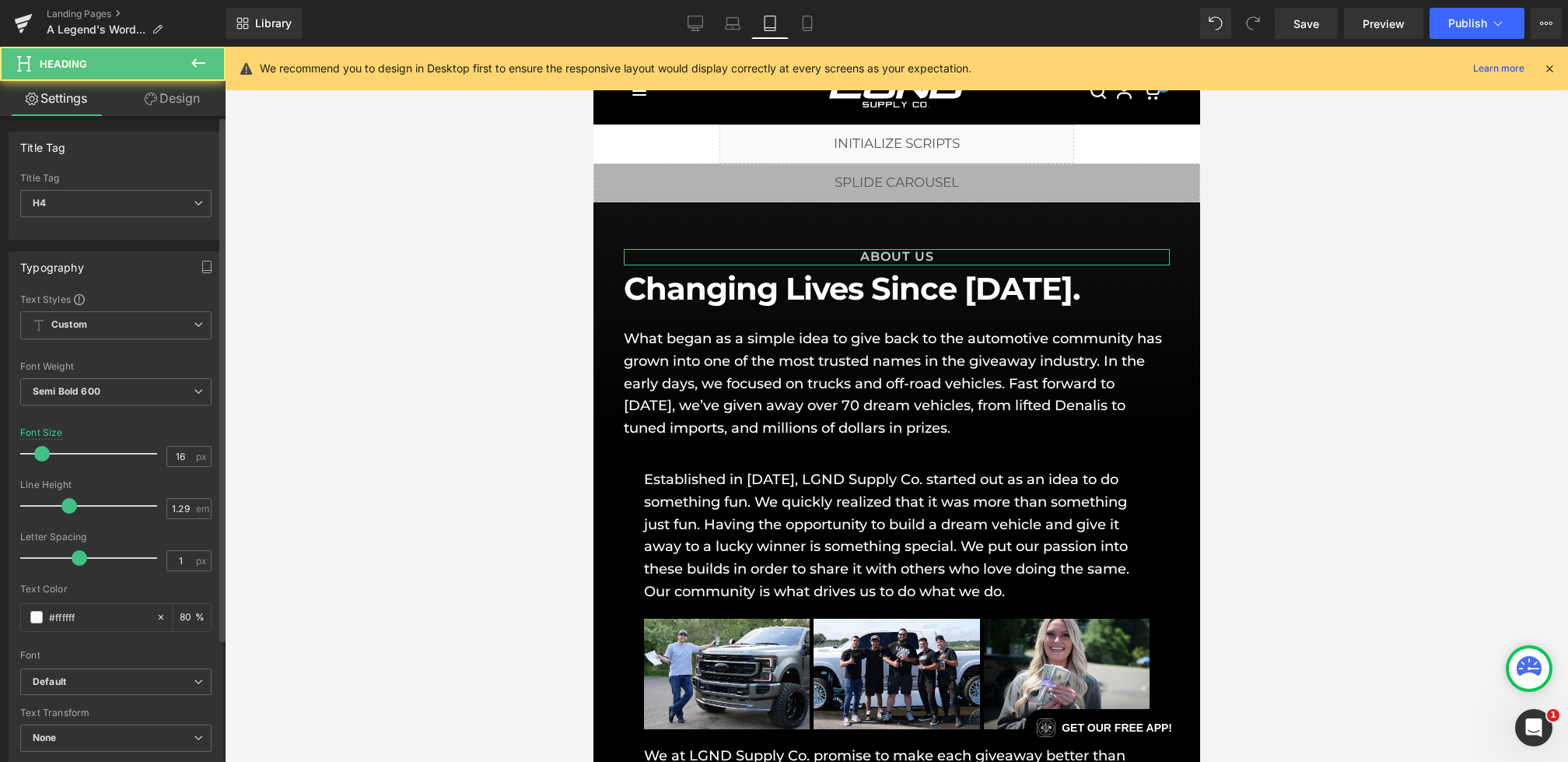
scroll to position [456, 0]
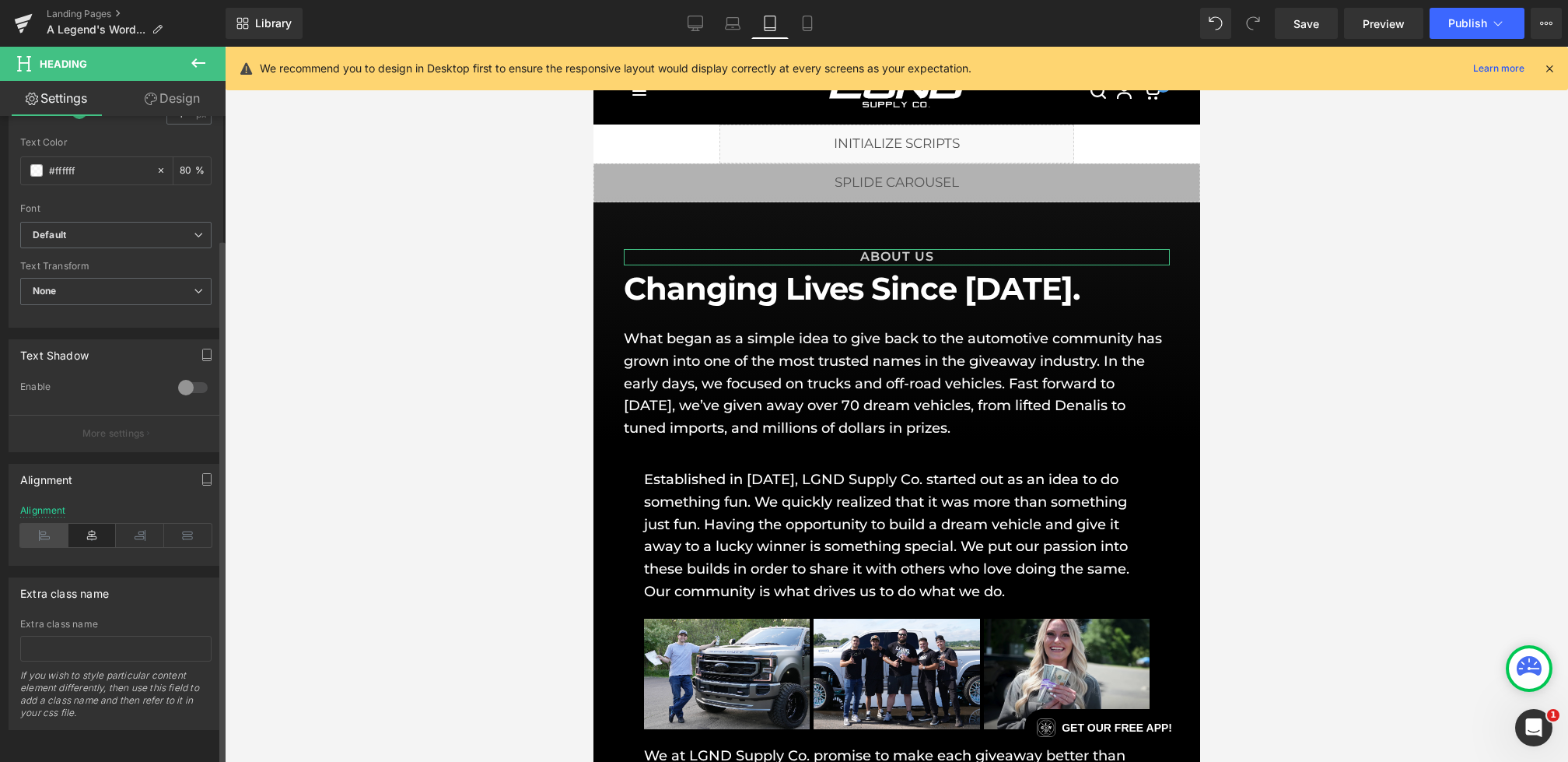
click at [42, 523] on icon at bounding box center [44, 535] width 48 height 23
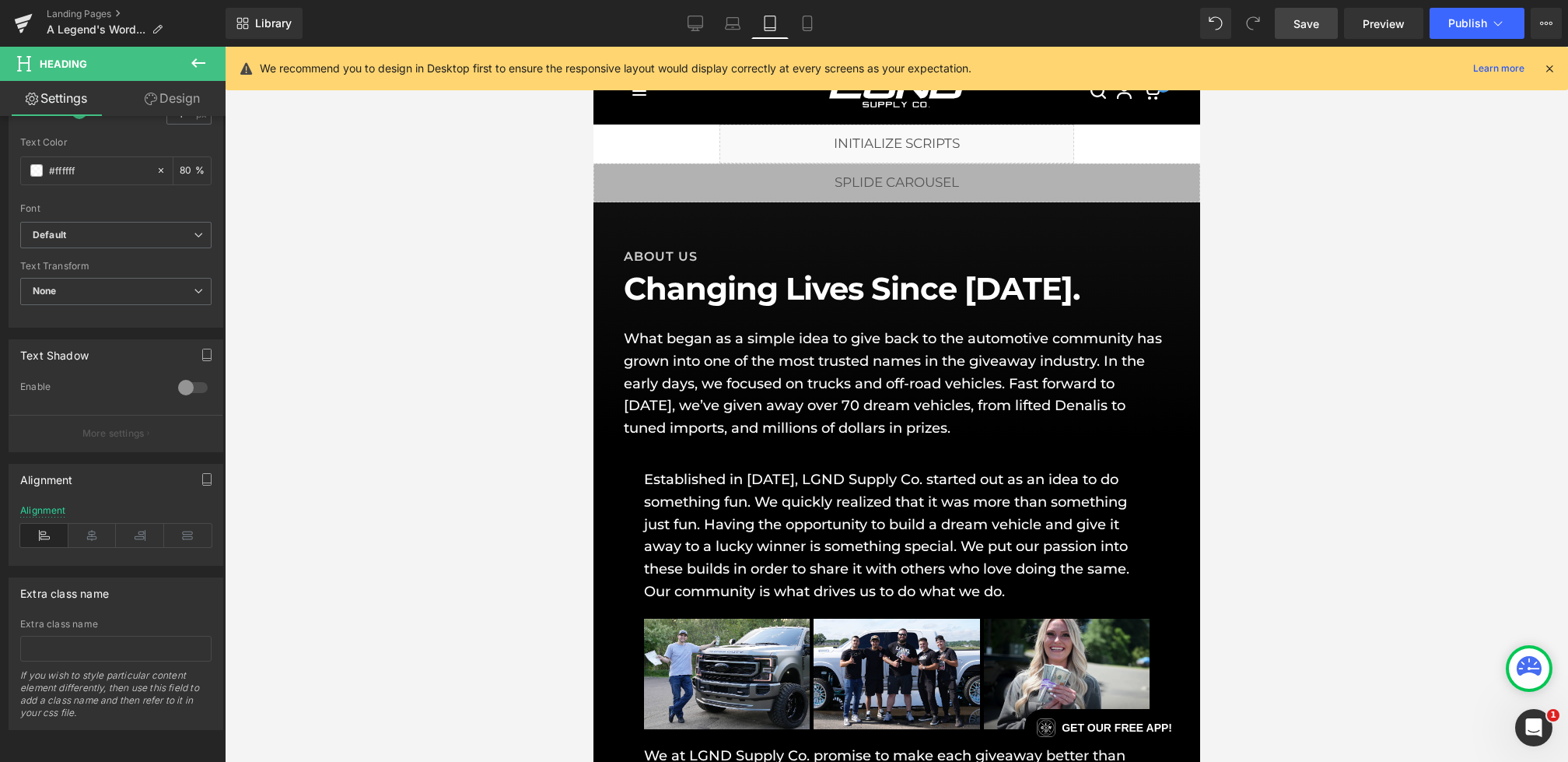
click at [1300, 19] on span "Save" at bounding box center [1306, 24] width 26 height 17
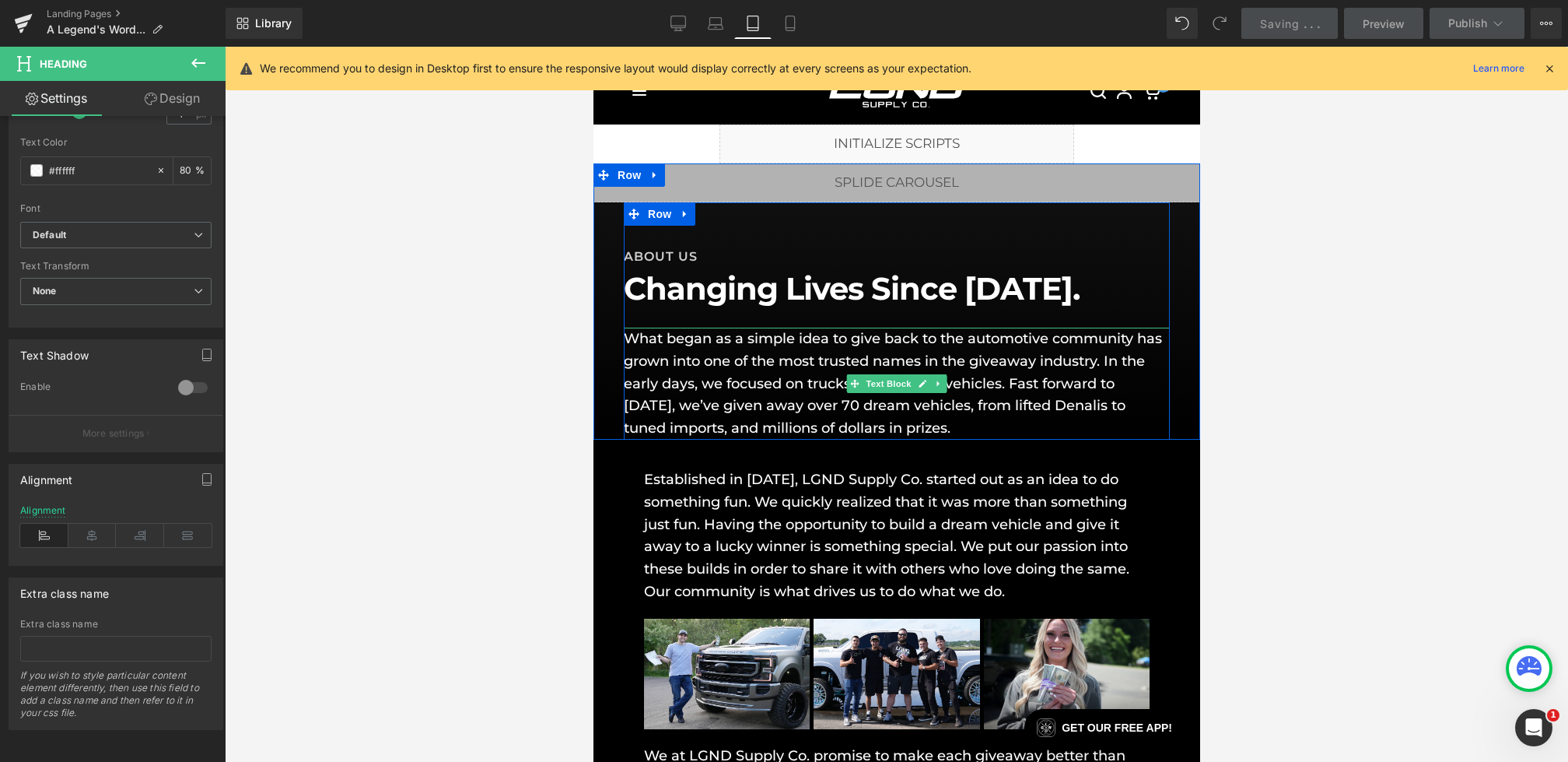
scroll to position [0, 0]
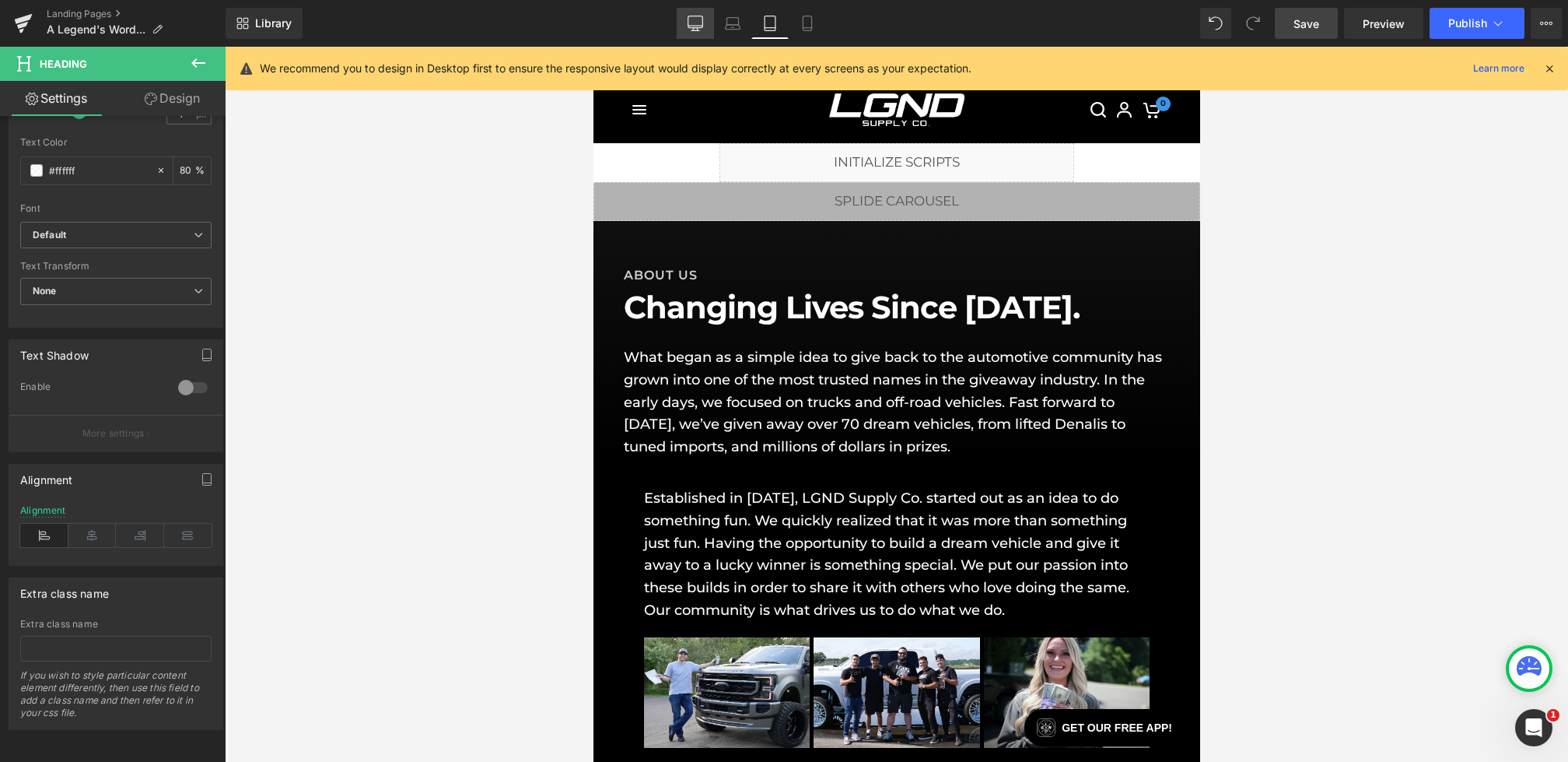
click at [686, 28] on link "Desktop" at bounding box center [695, 23] width 38 height 31
type input "20"
type input "80"
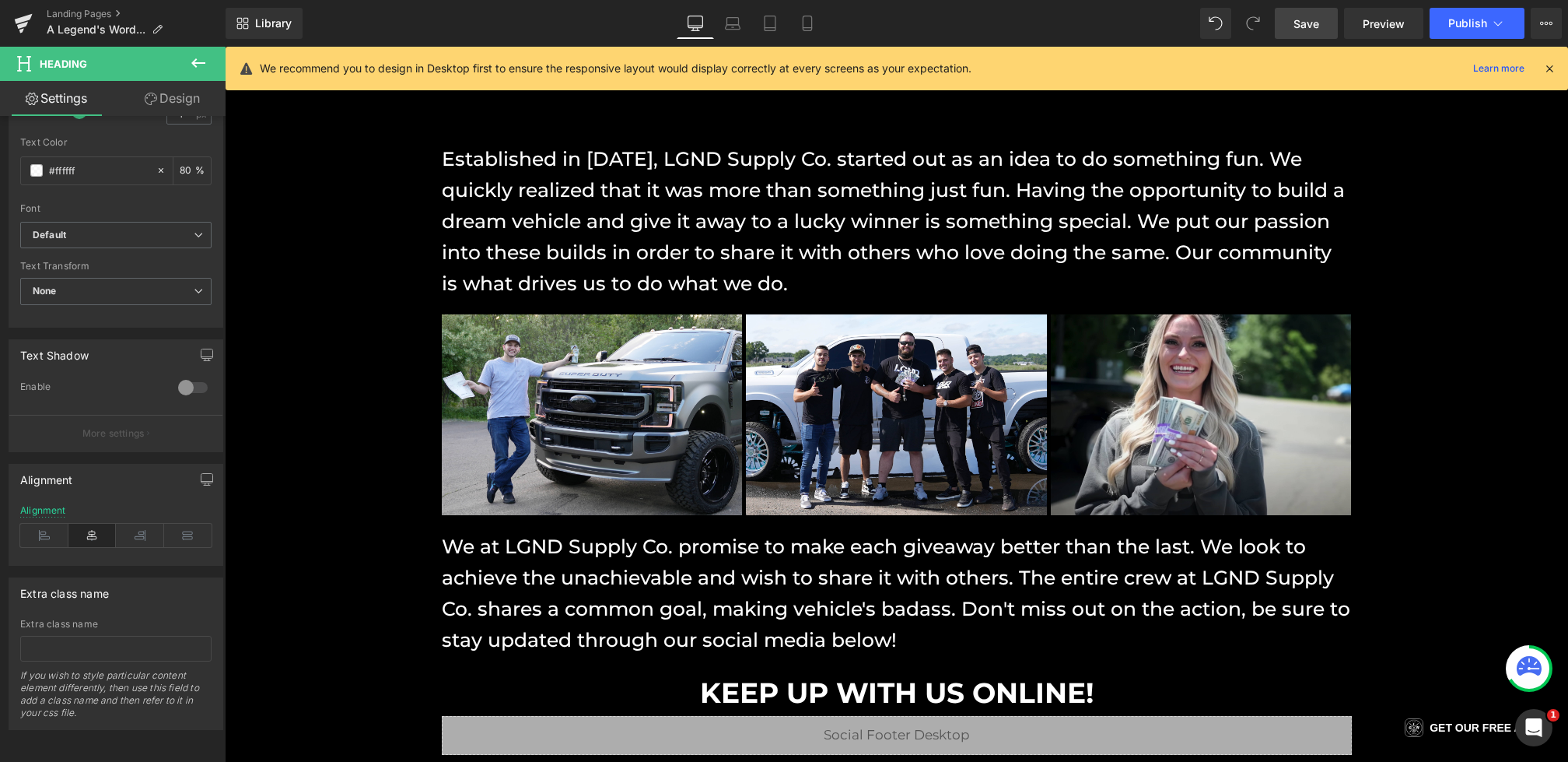
scroll to position [420, 0]
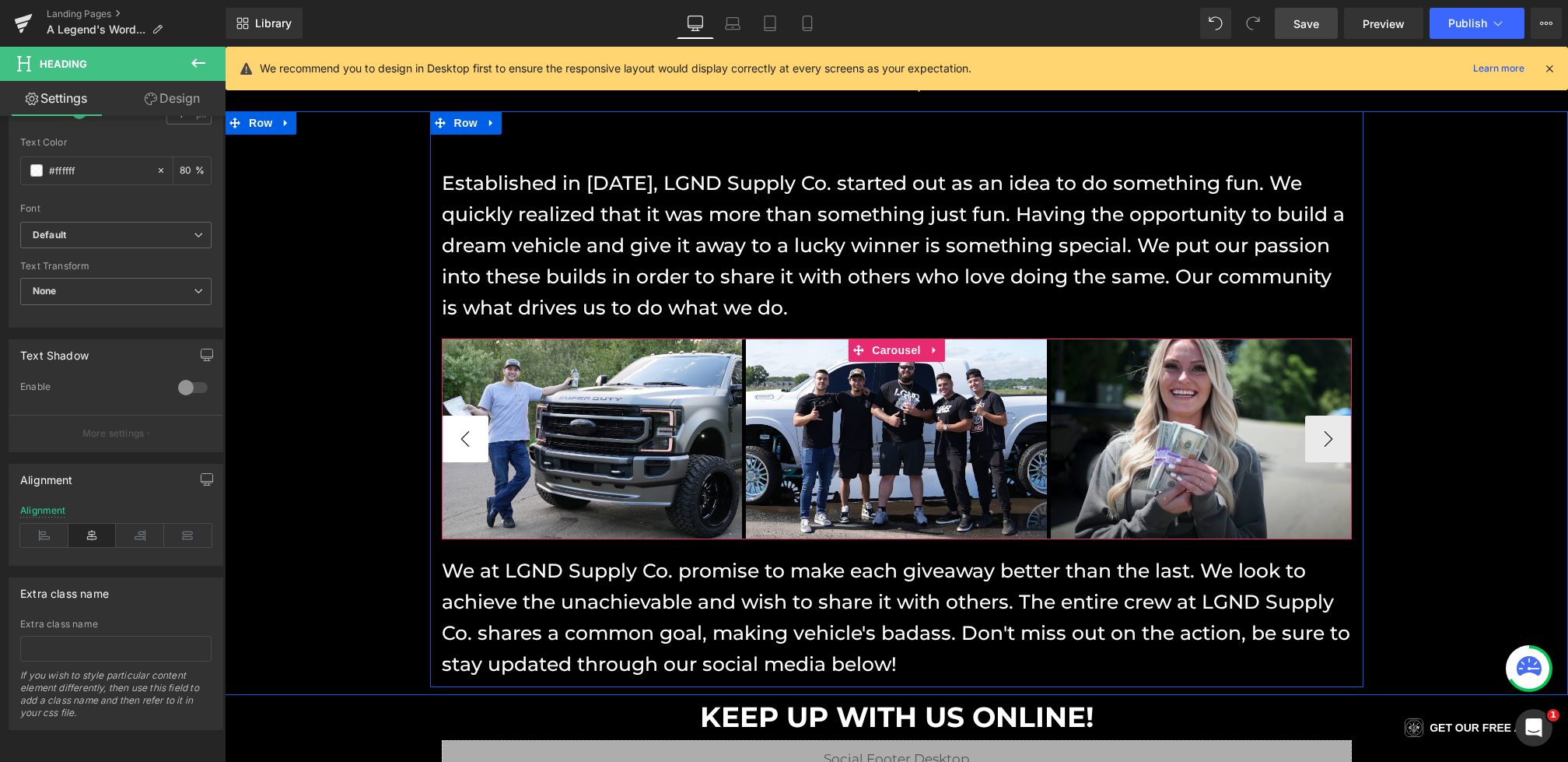
click at [465, 452] on button "‹" at bounding box center [465, 439] width 47 height 47
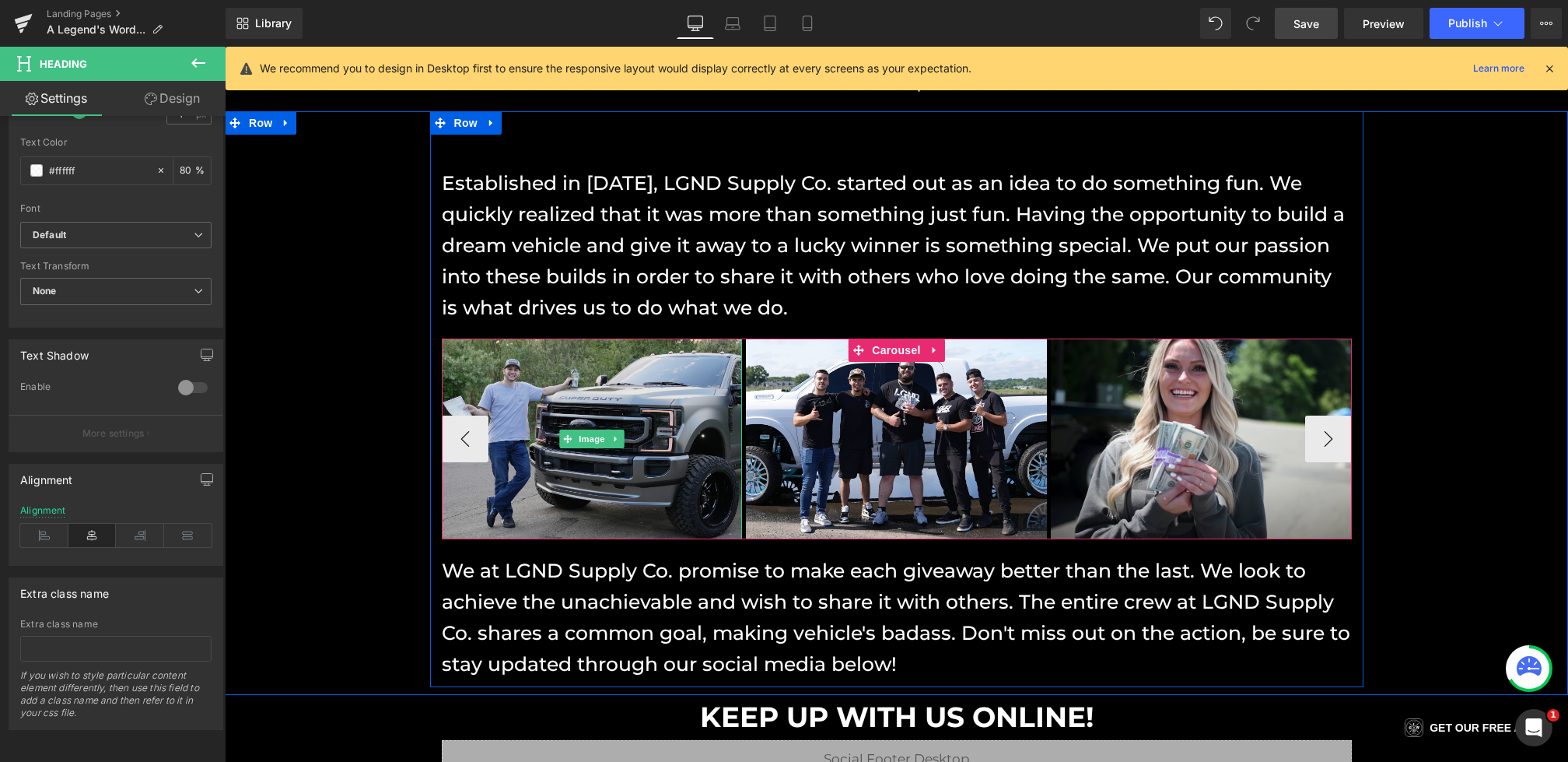
click at [687, 407] on img at bounding box center [592, 438] width 301 height 201
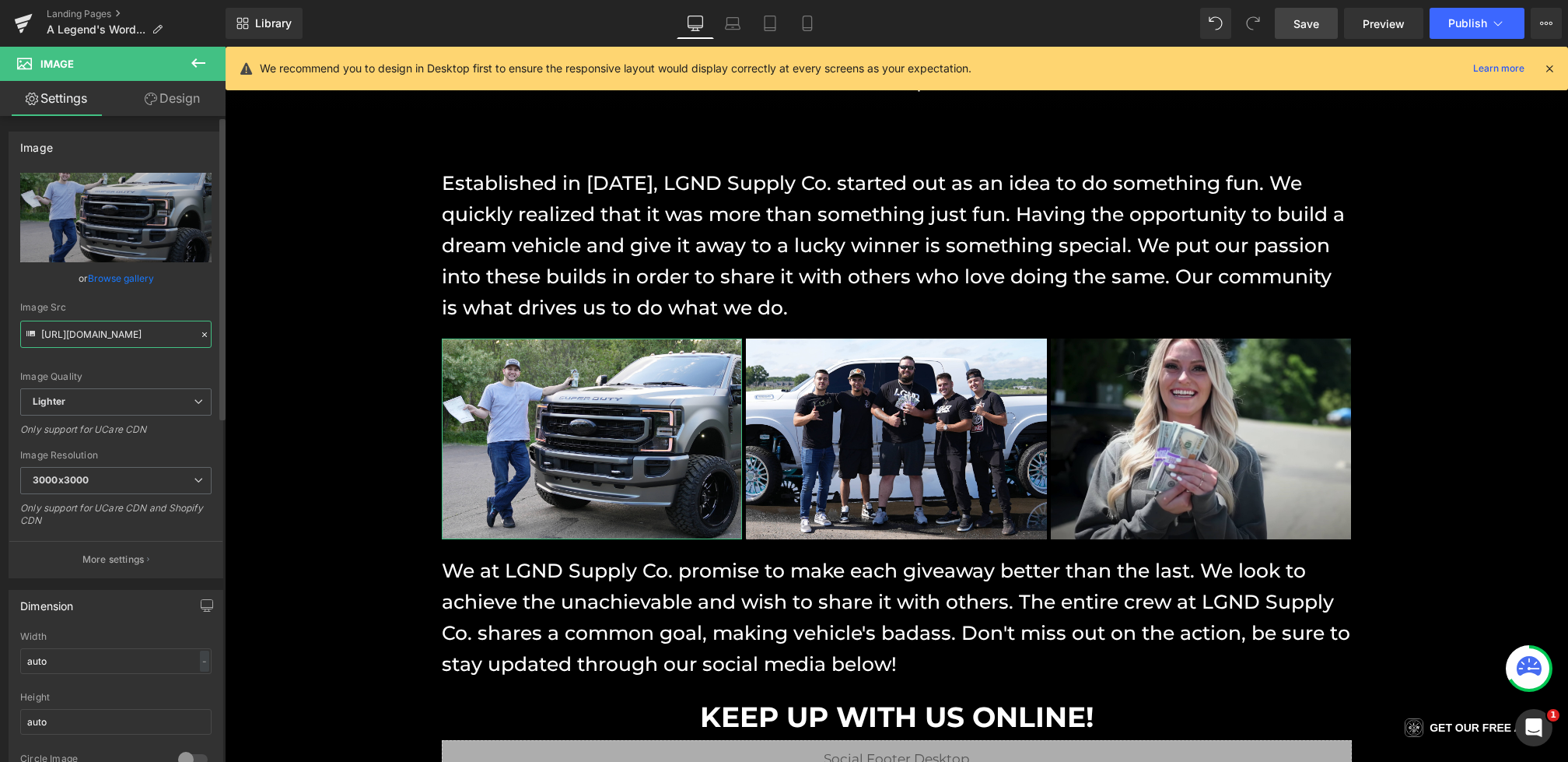
click at [40, 328] on input "[URL][DOMAIN_NAME]" at bounding box center [115, 334] width 191 height 28
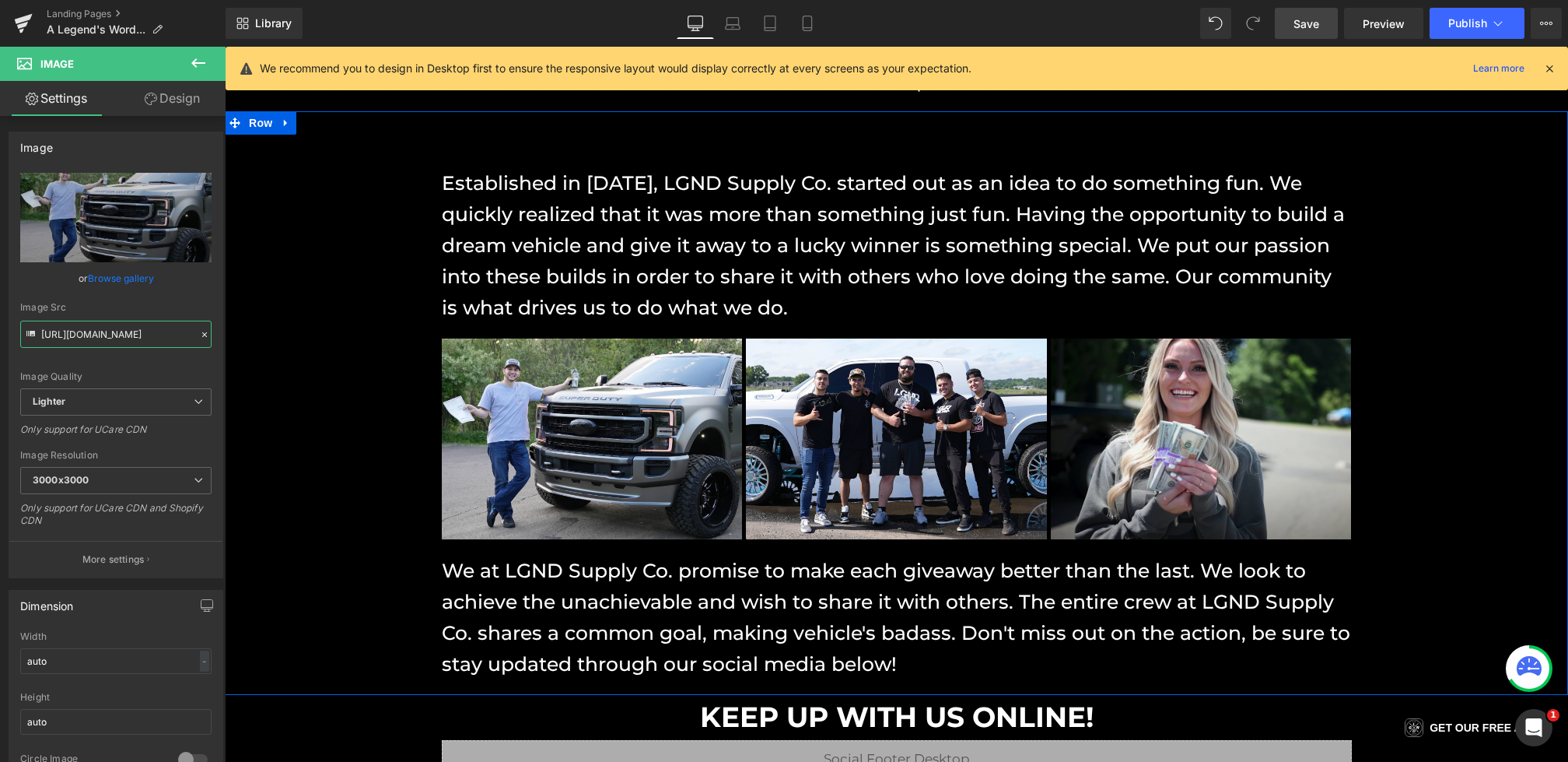
drag, startPoint x: 265, startPoint y: 379, endPoint x: 395, endPoint y: 351, distance: 133.0
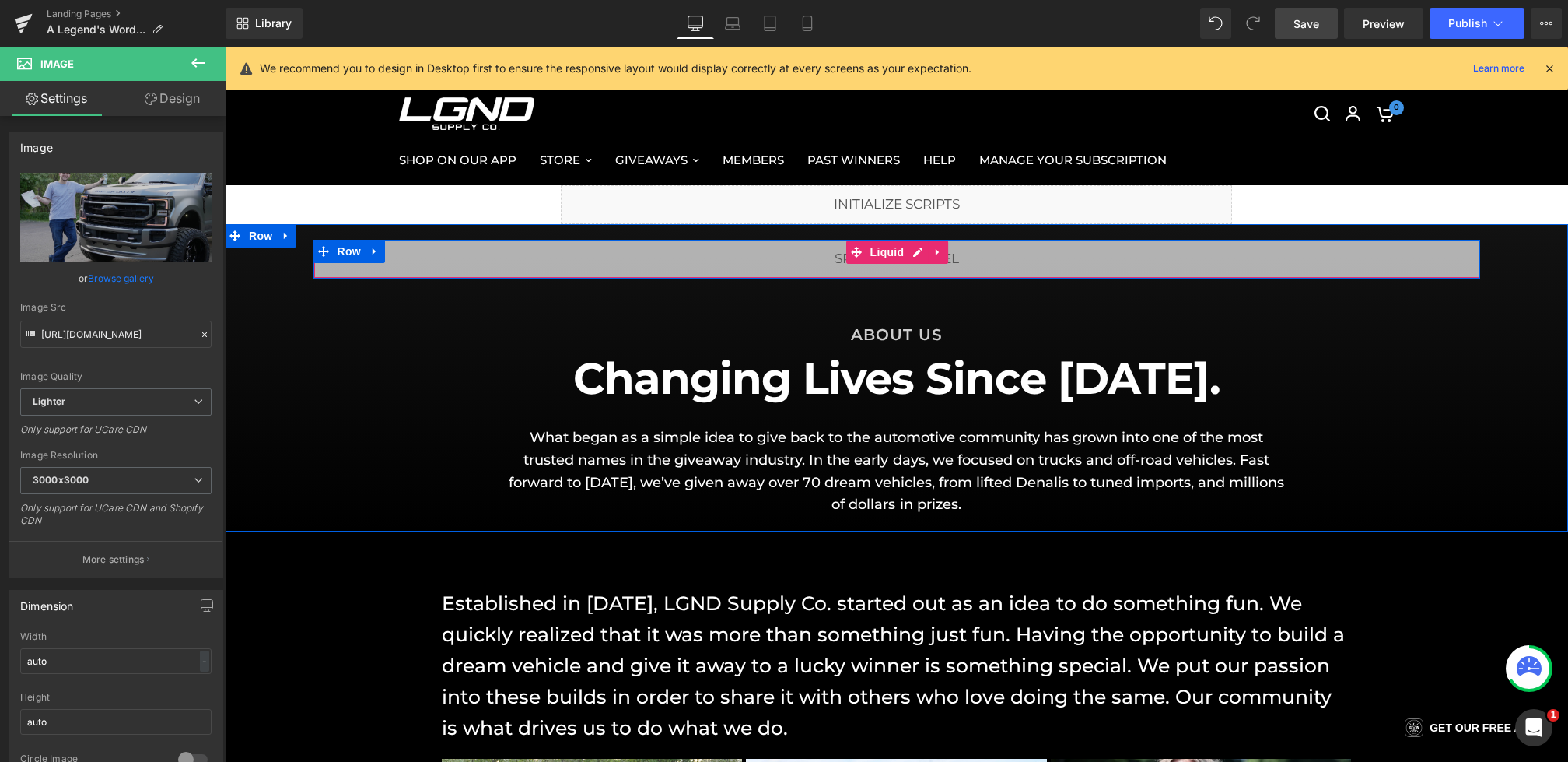
scroll to position [0, 0]
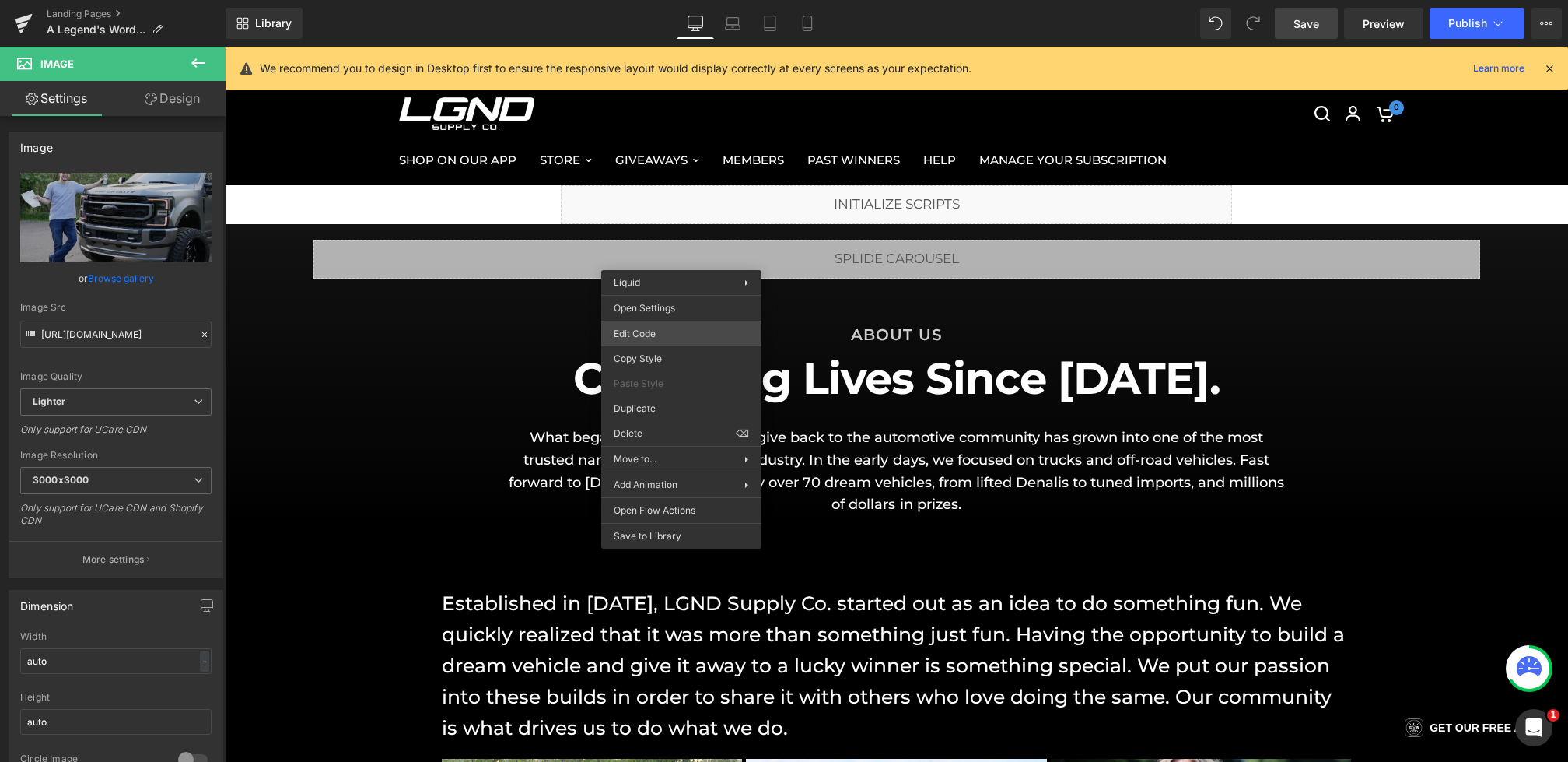
click at [647, 0] on div "Heading You are previewing how the will restyle your page. You can not edit Ele…" at bounding box center [784, 0] width 1568 height 0
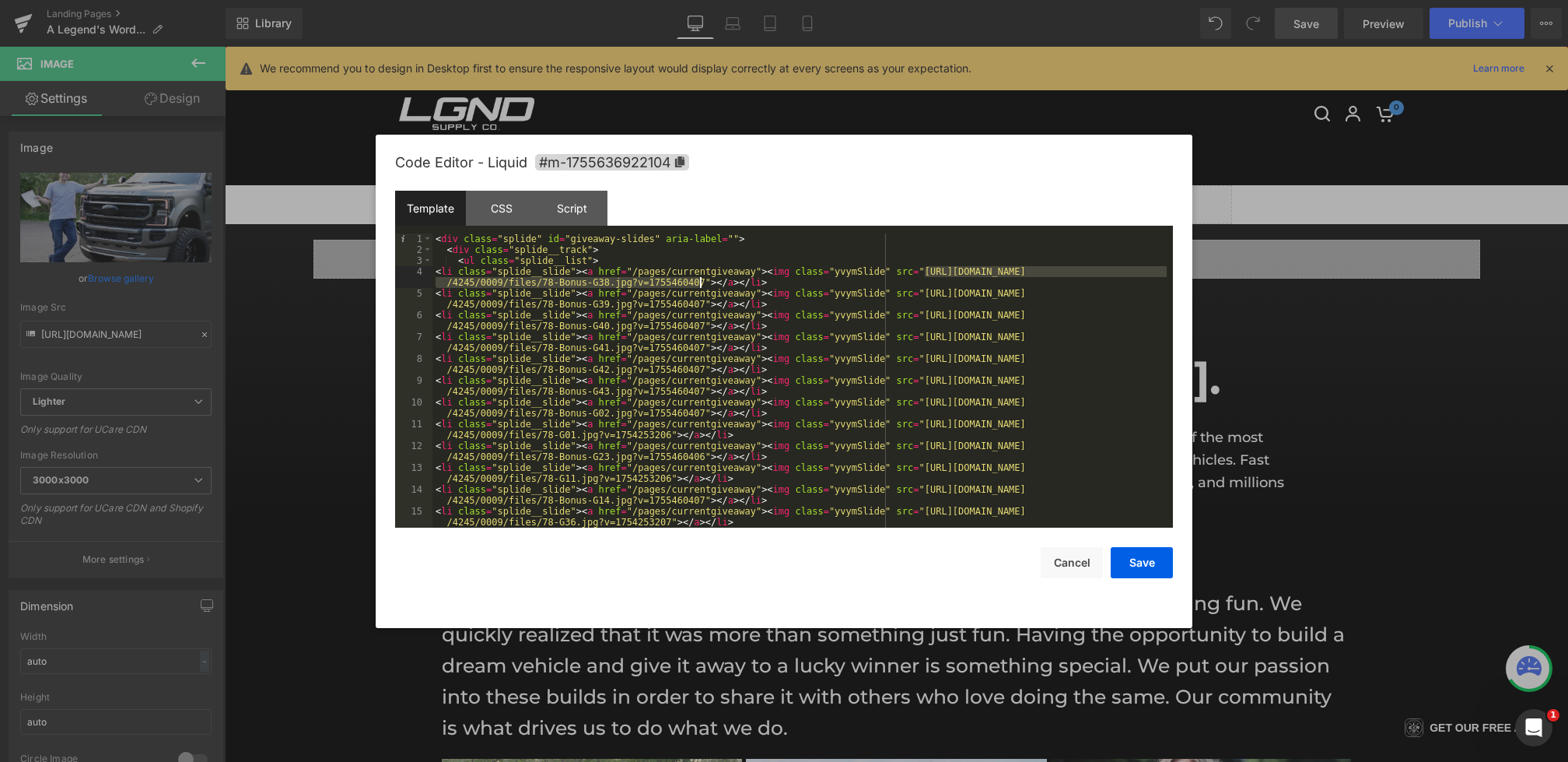
drag, startPoint x: 925, startPoint y: 270, endPoint x: 703, endPoint y: 283, distance: 222.4
click at [703, 283] on div "< div class = "splide" id = "giveaway-slides" aria-label = "" > < div class = "…" at bounding box center [799, 397] width 734 height 327
drag, startPoint x: 705, startPoint y: 286, endPoint x: 924, endPoint y: 273, distance: 219.4
click at [924, 273] on div "< div class = "splide" id = "giveaway-slides" aria-label = "" > < div class = "…" at bounding box center [799, 397] width 734 height 327
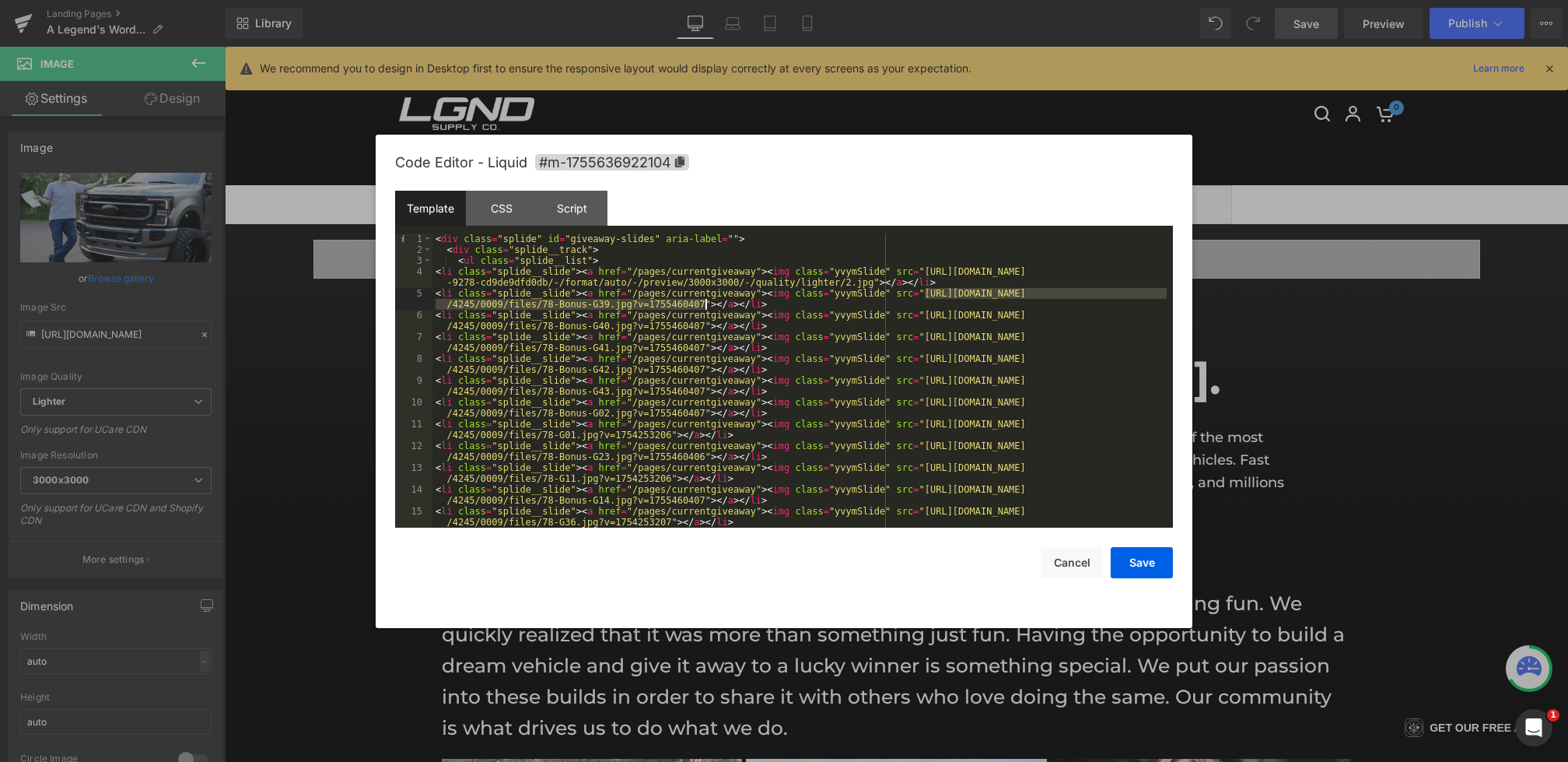
drag, startPoint x: 925, startPoint y: 294, endPoint x: 705, endPoint y: 304, distance: 220.2
click at [705, 304] on div "< div class = "splide" id = "giveaway-slides" aria-label = "" > < div class = "…" at bounding box center [799, 397] width 734 height 327
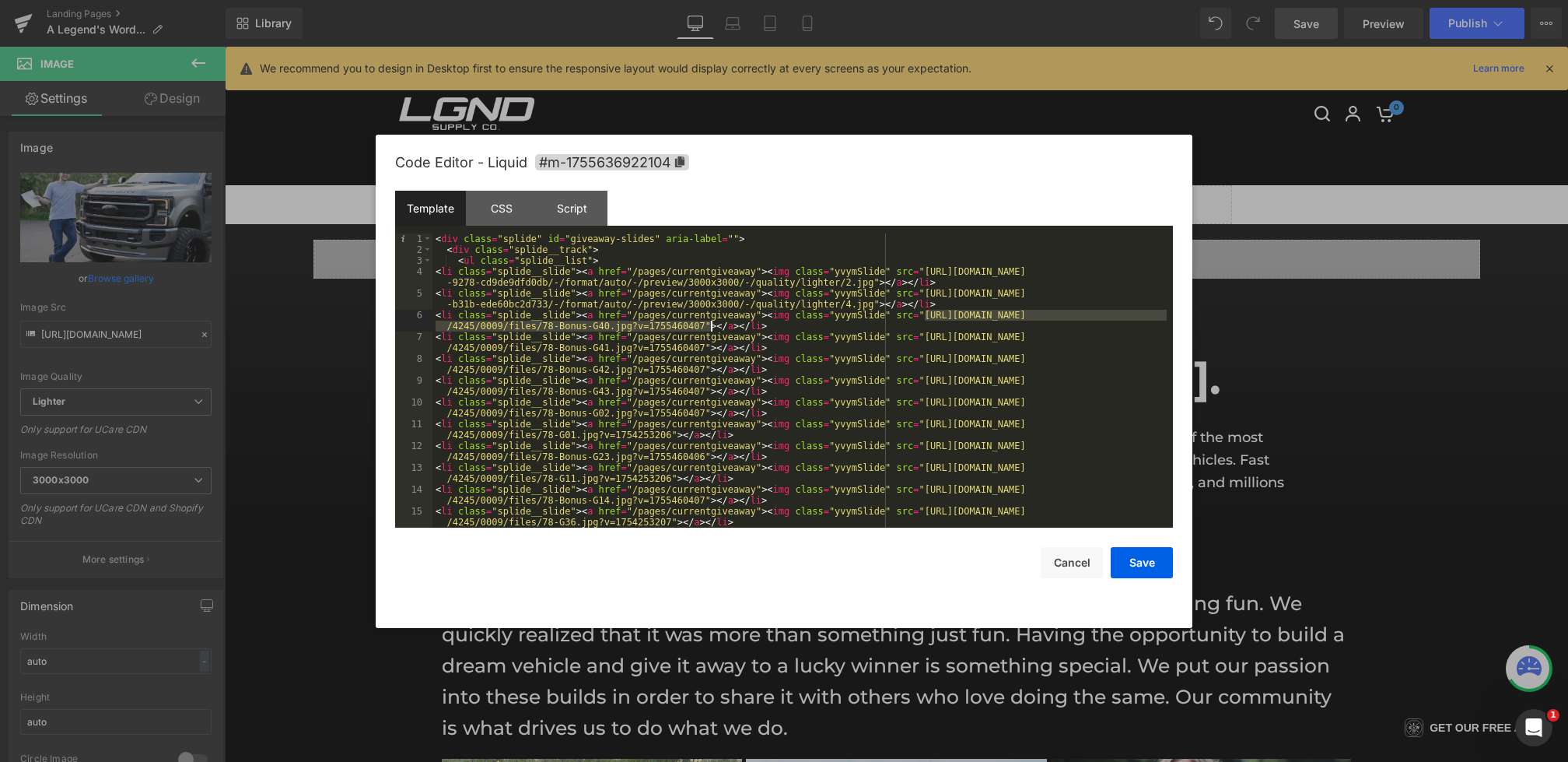
drag, startPoint x: 924, startPoint y: 315, endPoint x: 706, endPoint y: 324, distance: 218.2
click at [706, 324] on div "< div class = "splide" id = "giveaway-slides" aria-label = "" > < div class = "…" at bounding box center [799, 397] width 734 height 327
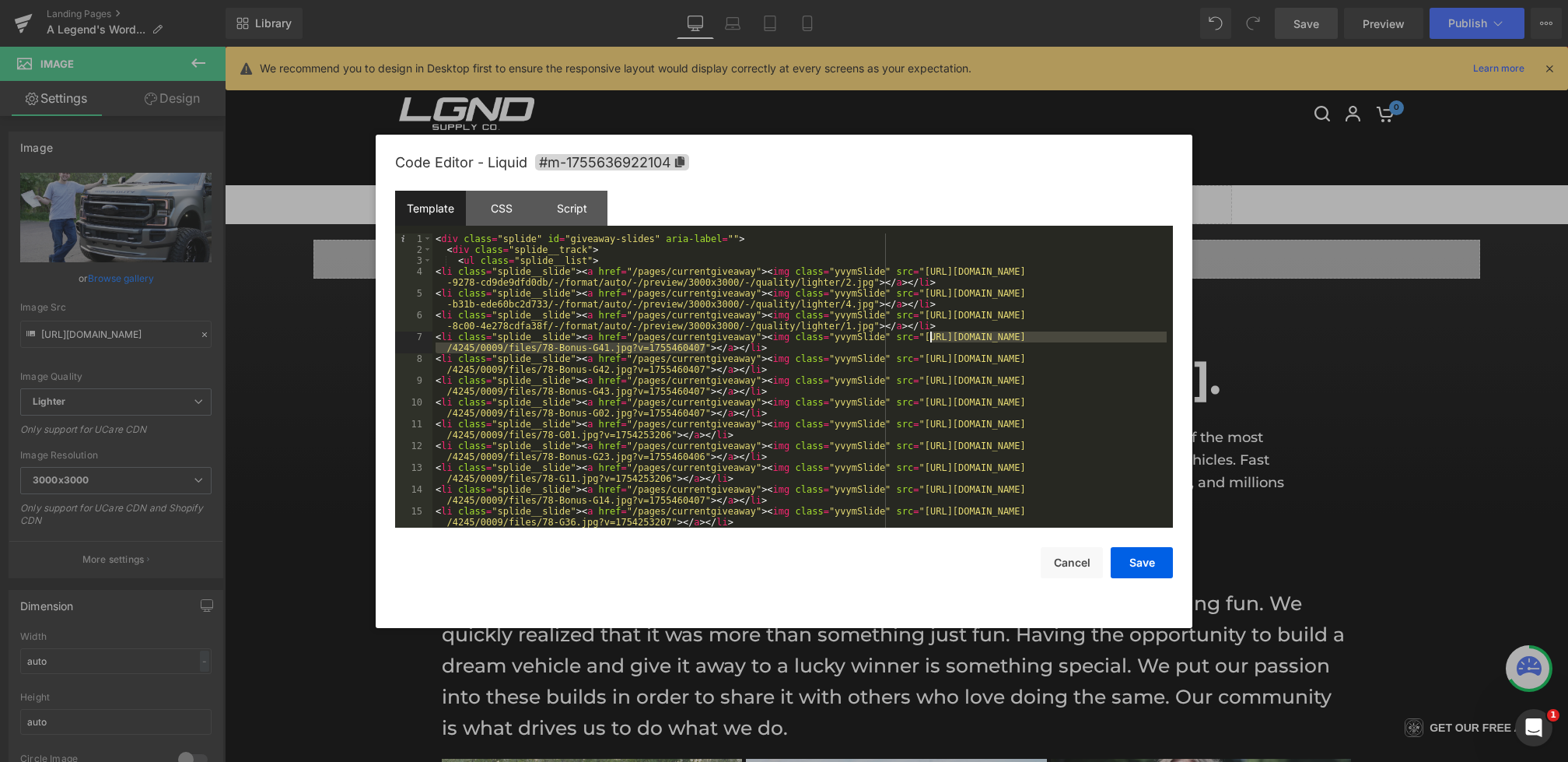
drag, startPoint x: 704, startPoint y: 349, endPoint x: 924, endPoint y: 336, distance: 220.4
click at [924, 336] on div "< div class = "splide" id = "giveaway-slides" aria-label = "" > < div class = "…" at bounding box center [799, 397] width 734 height 327
click at [1152, 567] on button "Save" at bounding box center [1142, 562] width 63 height 31
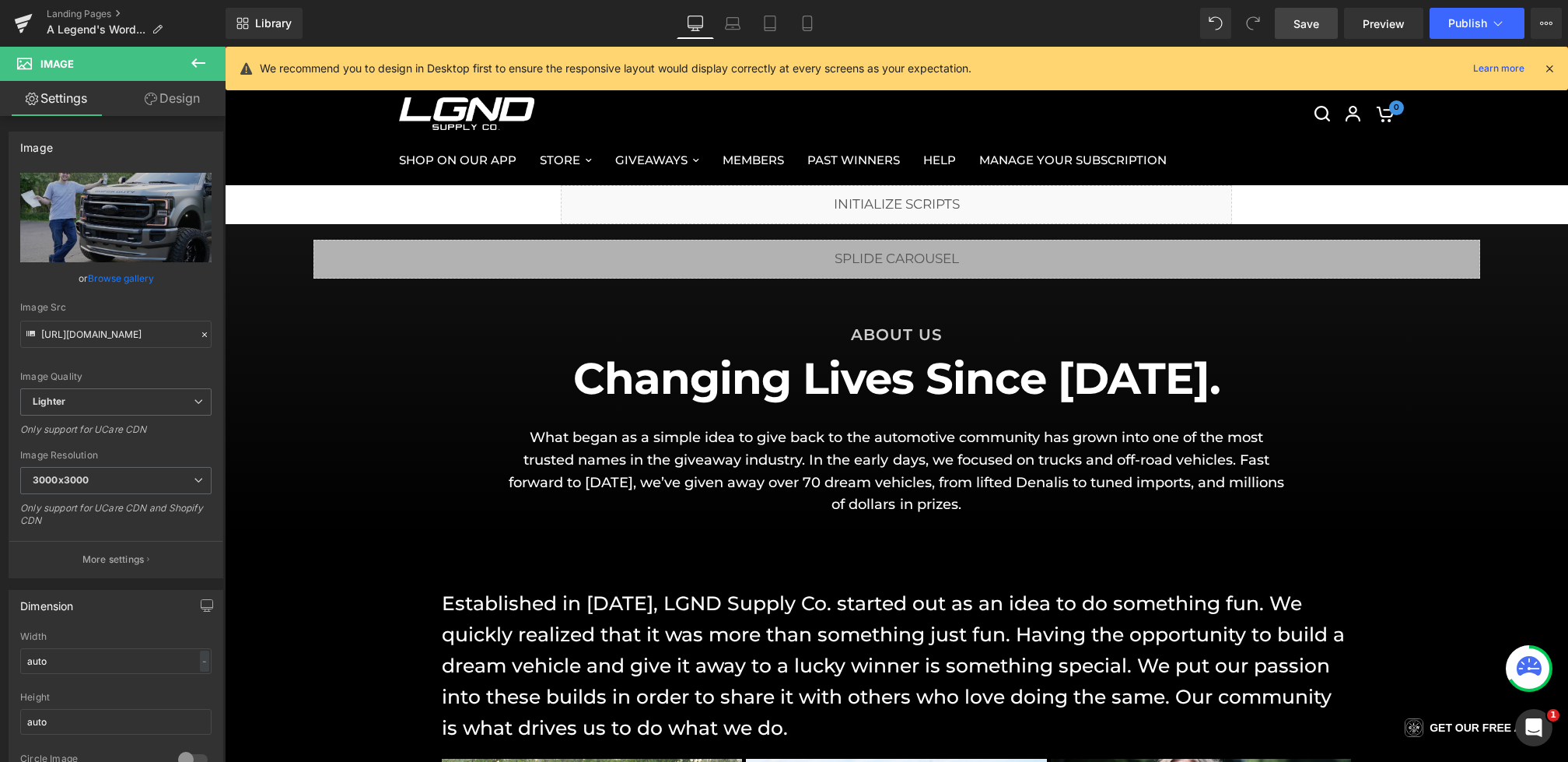
click at [1299, 22] on span "Save" at bounding box center [1306, 24] width 26 height 17
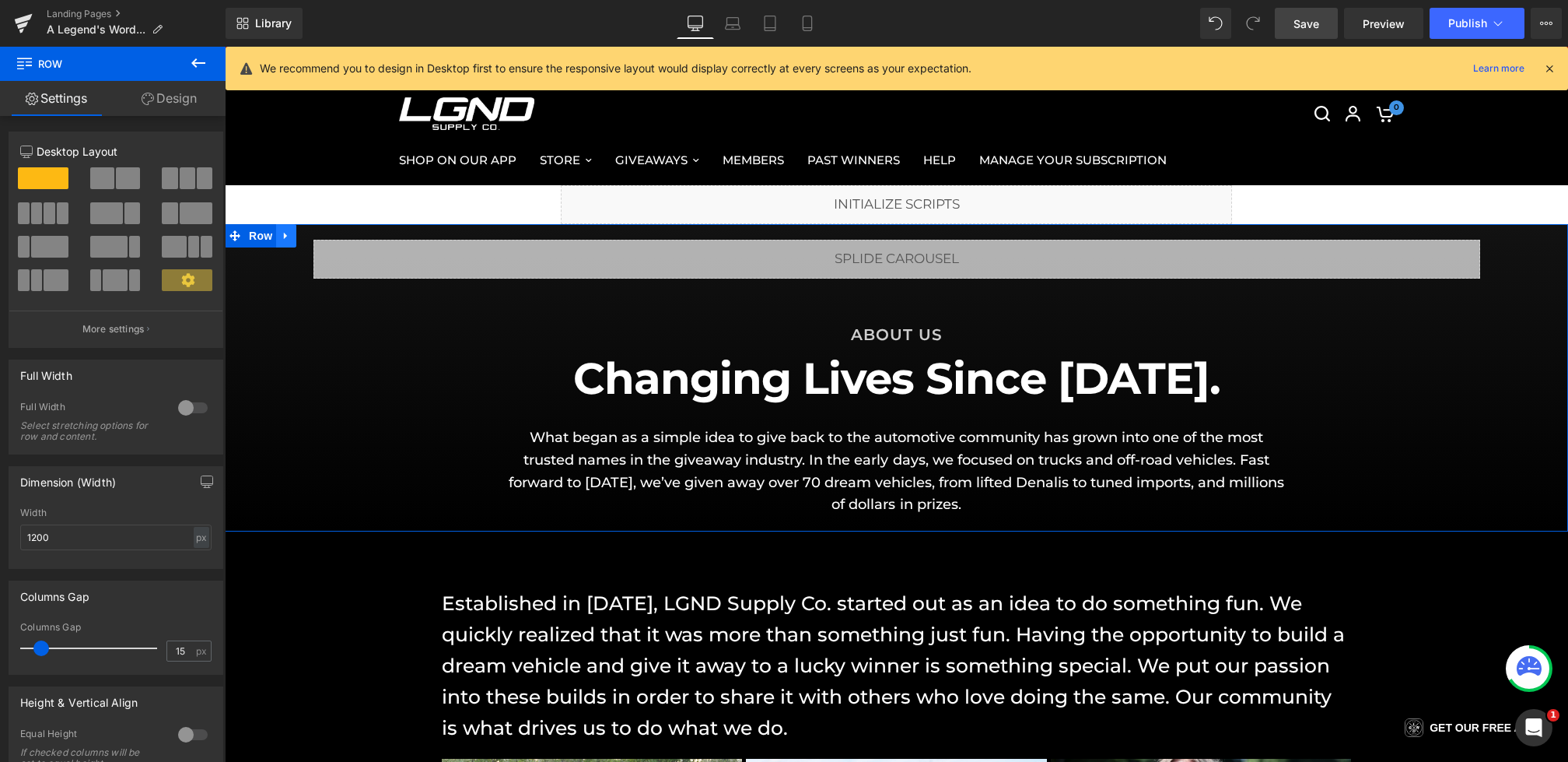
click at [288, 235] on icon at bounding box center [286, 236] width 11 height 12
click at [308, 235] on icon at bounding box center [306, 235] width 11 height 11
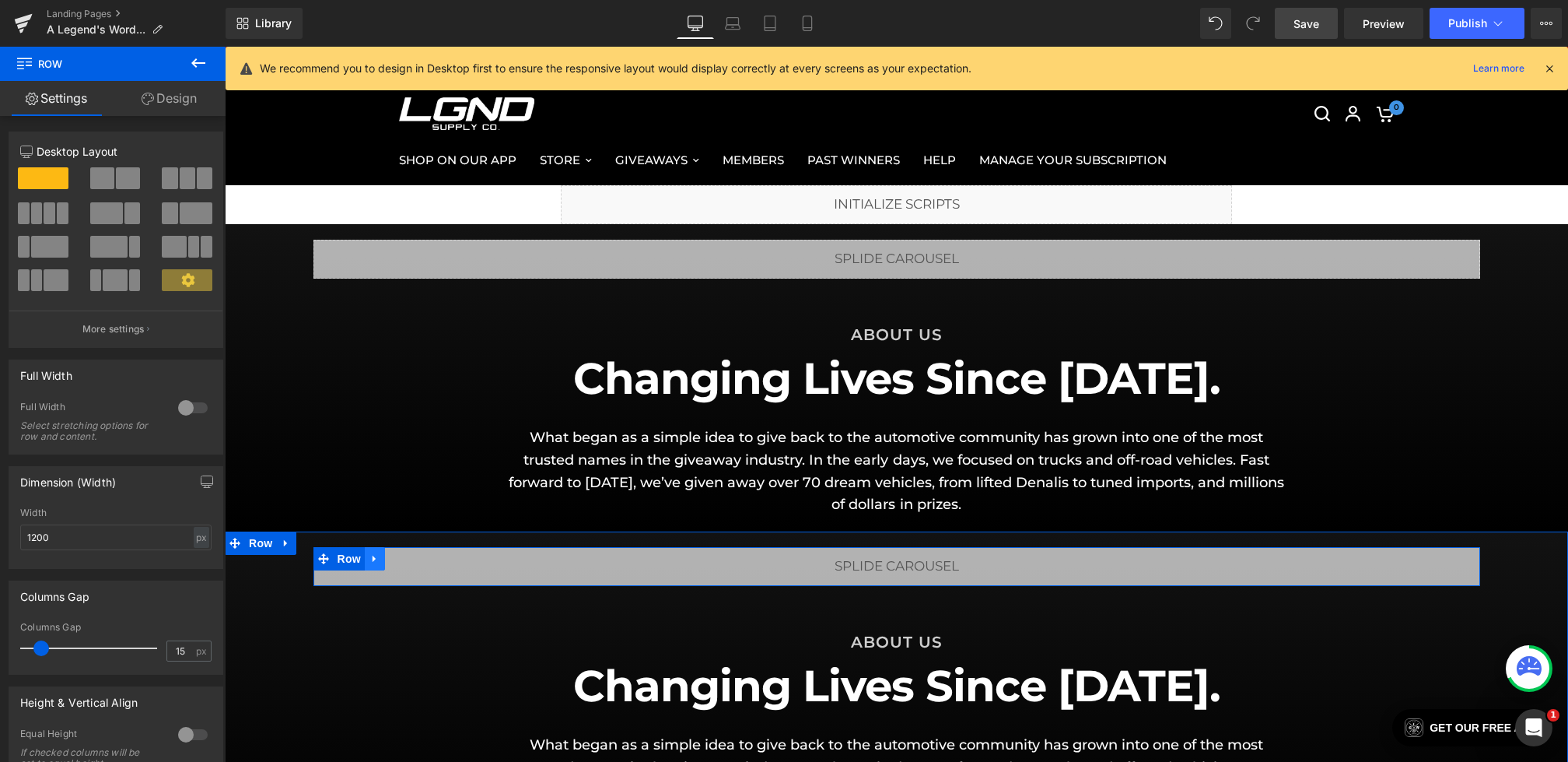
click at [376, 559] on icon at bounding box center [375, 559] width 11 height 12
click at [413, 560] on icon at bounding box center [415, 558] width 11 height 11
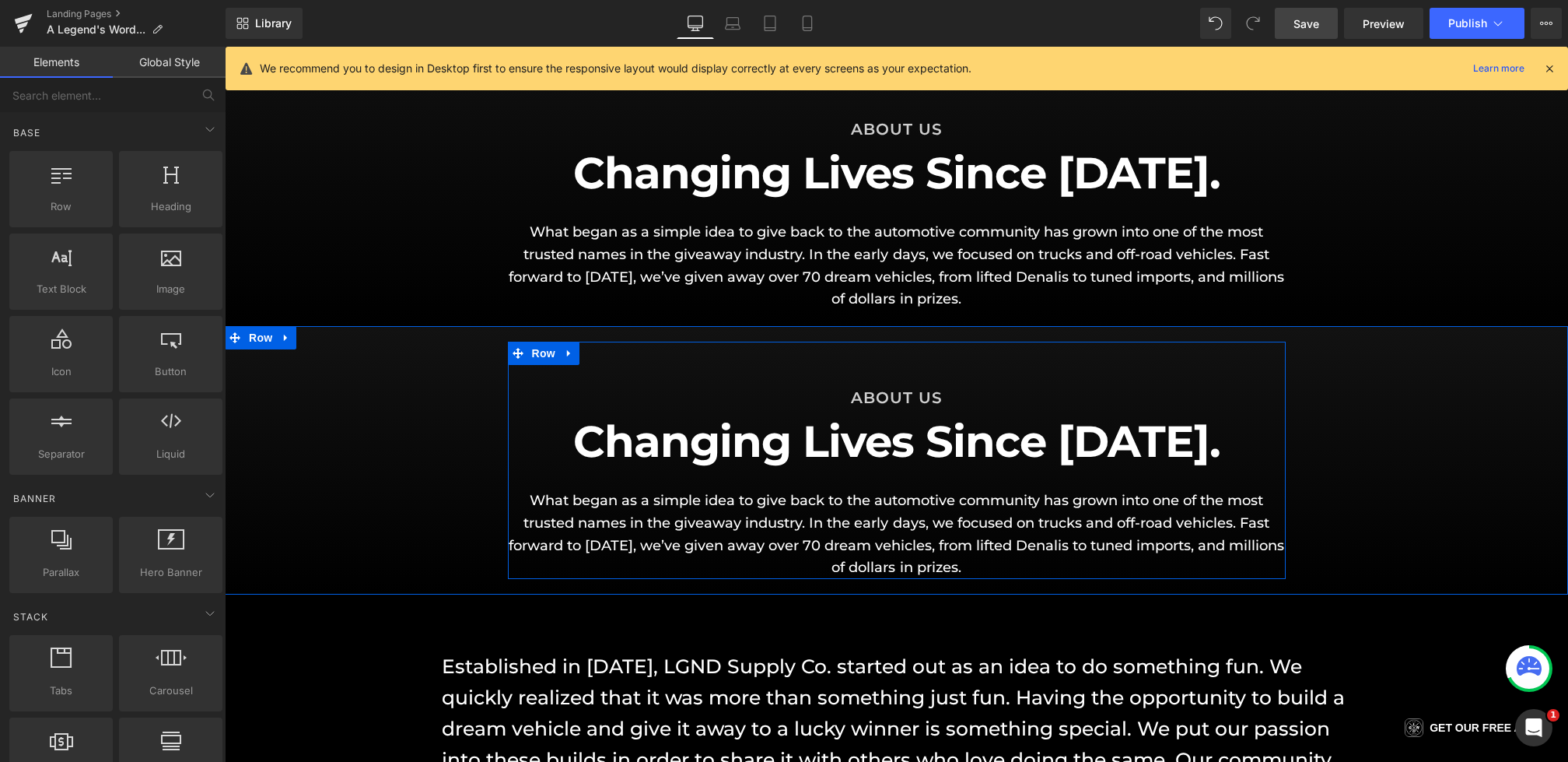
scroll to position [240, 0]
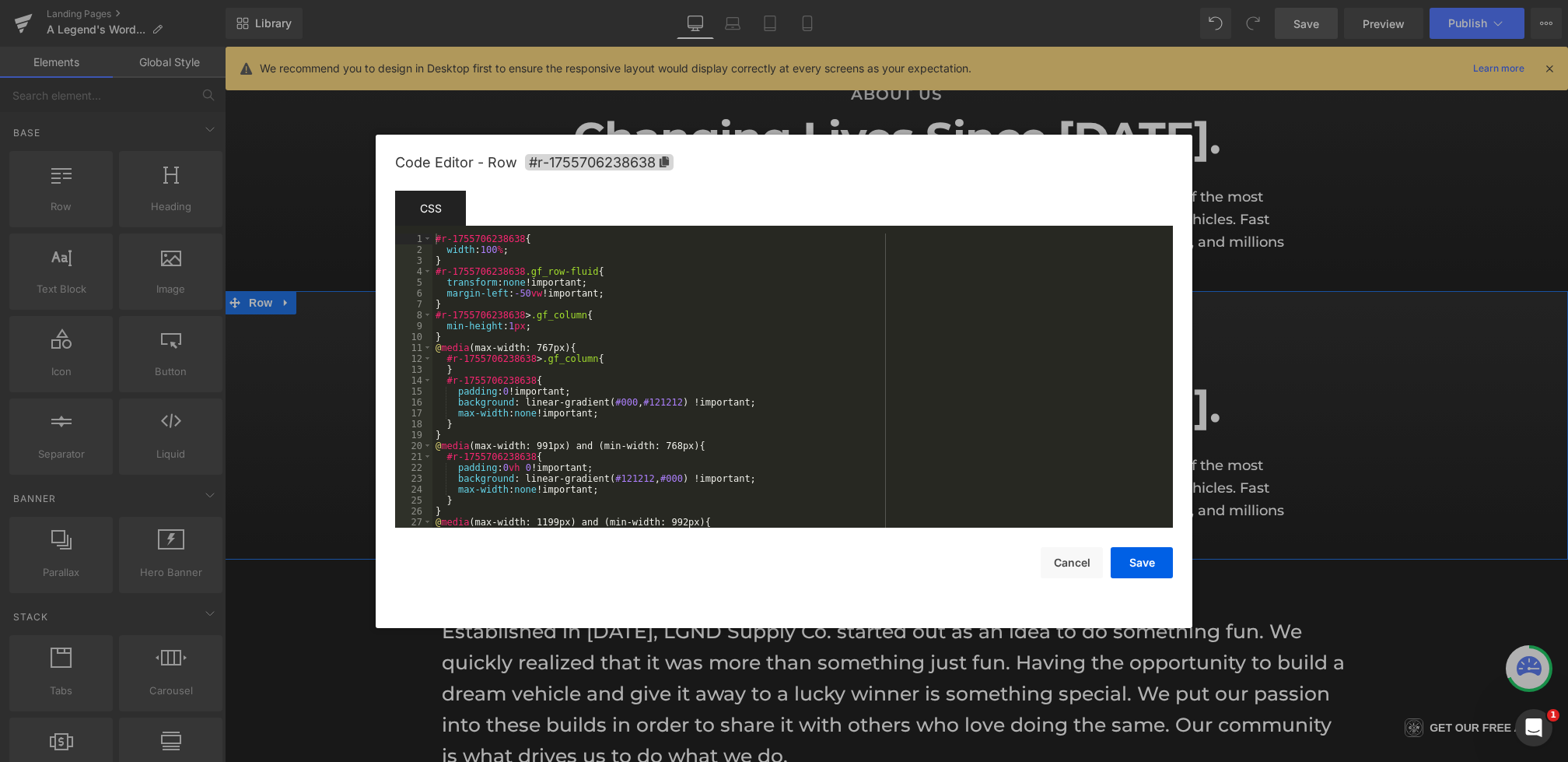
click at [317, 407] on body "Heading You are previewing how the will restyle your page. You can not edit Ele…" at bounding box center [784, 381] width 1568 height 762
drag, startPoint x: 806, startPoint y: 402, endPoint x: 527, endPoint y: 406, distance: 279.0
click at [527, 406] on div "#r-1755706238638 { width : 100 % ; } #r-1755706238638 .gf_row-fluid { transform…" at bounding box center [799, 391] width 734 height 315
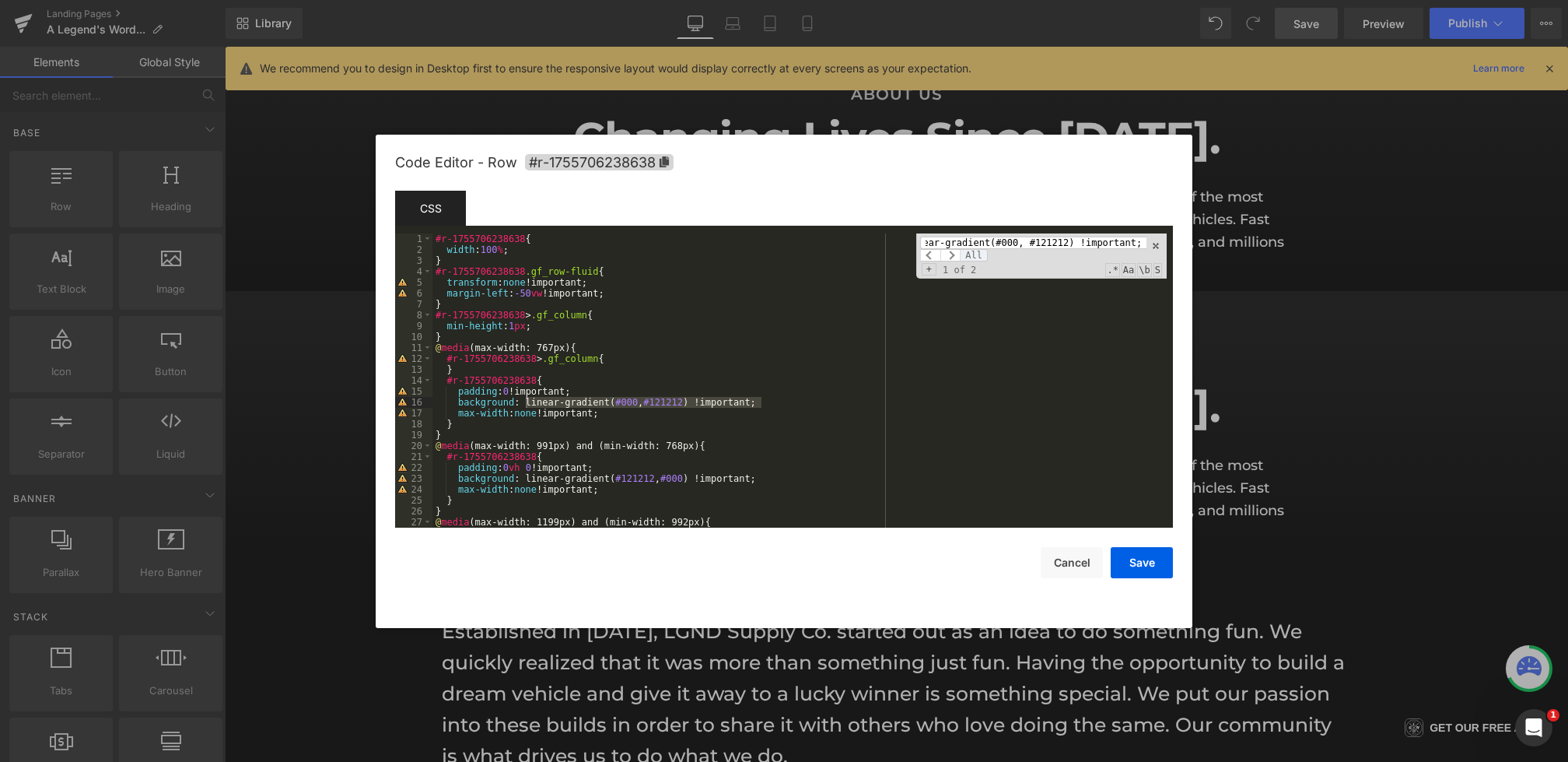
scroll to position [0, 0]
click at [981, 252] on span "All" at bounding box center [974, 255] width 28 height 13
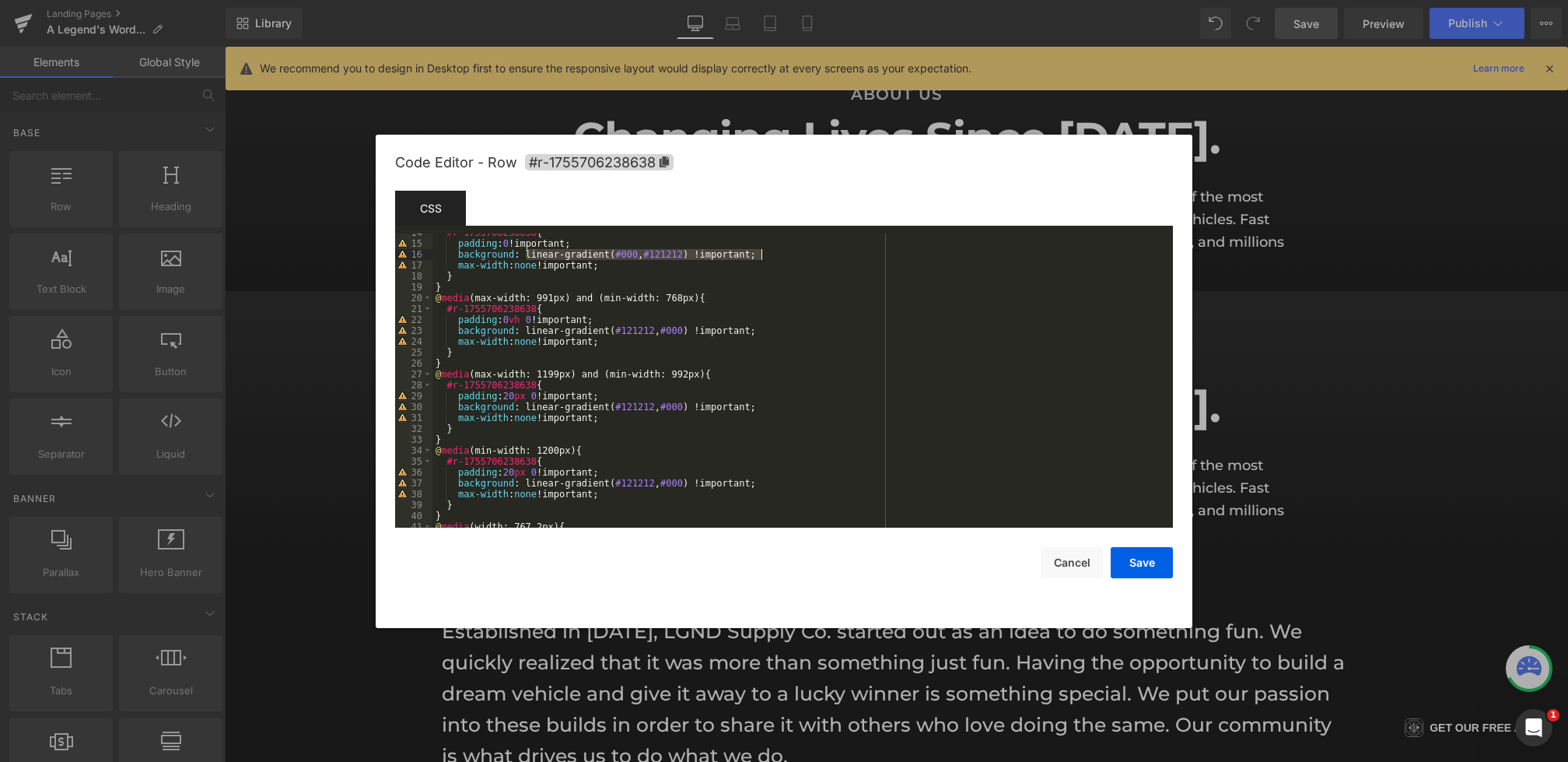
scroll to position [132, 0]
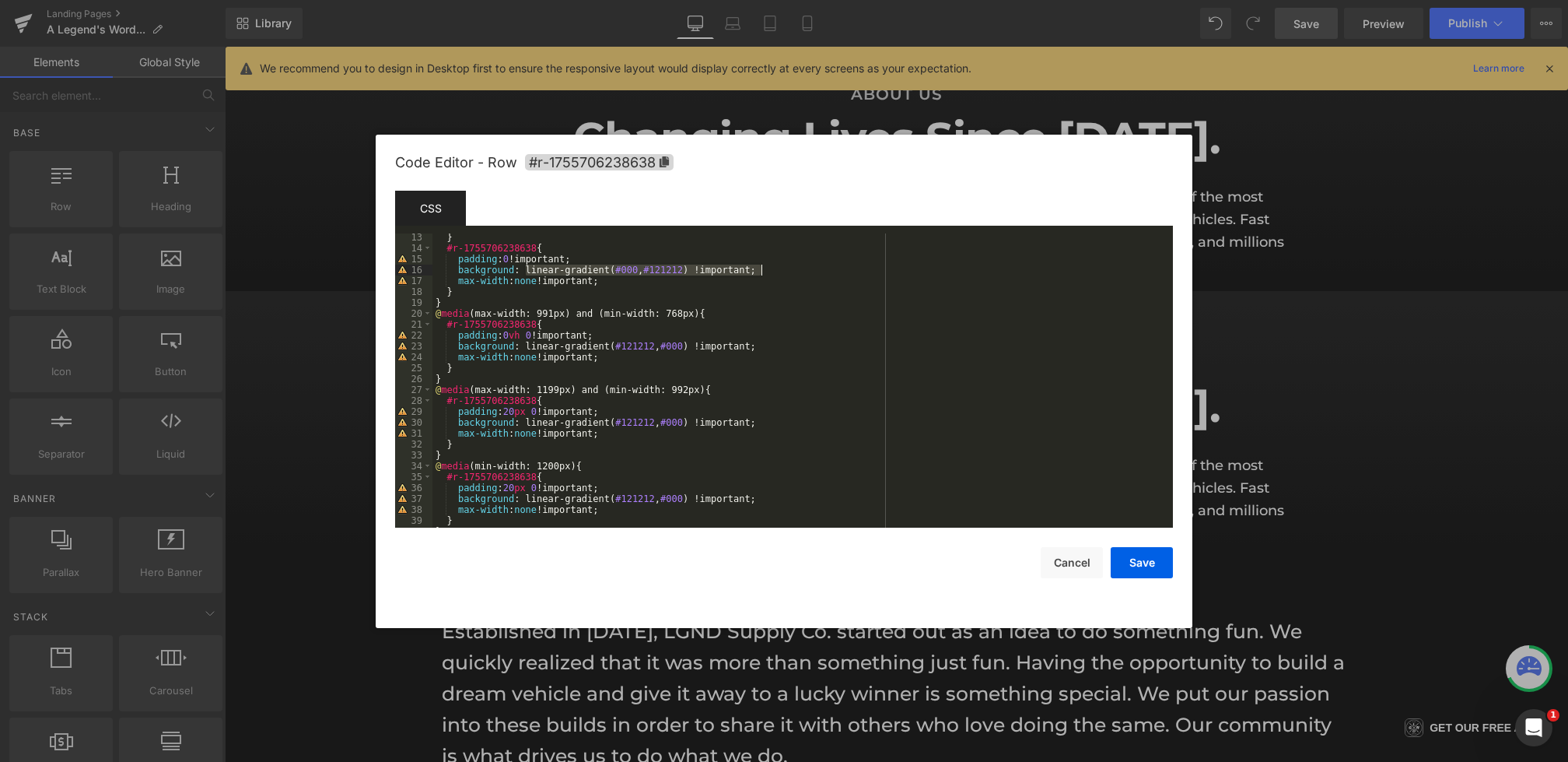
click at [700, 315] on div "} #r-1755706238638 { padding : 0 !important; background : linear-gradient( #000…" at bounding box center [799, 390] width 734 height 315
click at [637, 272] on div "} #r-1755706238638 { padding : 0 !important; background : linear-gradient( #000…" at bounding box center [799, 390] width 734 height 315
drag, startPoint x: 704, startPoint y: 274, endPoint x: 671, endPoint y: 273, distance: 33.0
click at [671, 273] on div "} #r-1755706238638 { padding : 0 !important; background : linear-gradient( #121…" at bounding box center [799, 390] width 734 height 315
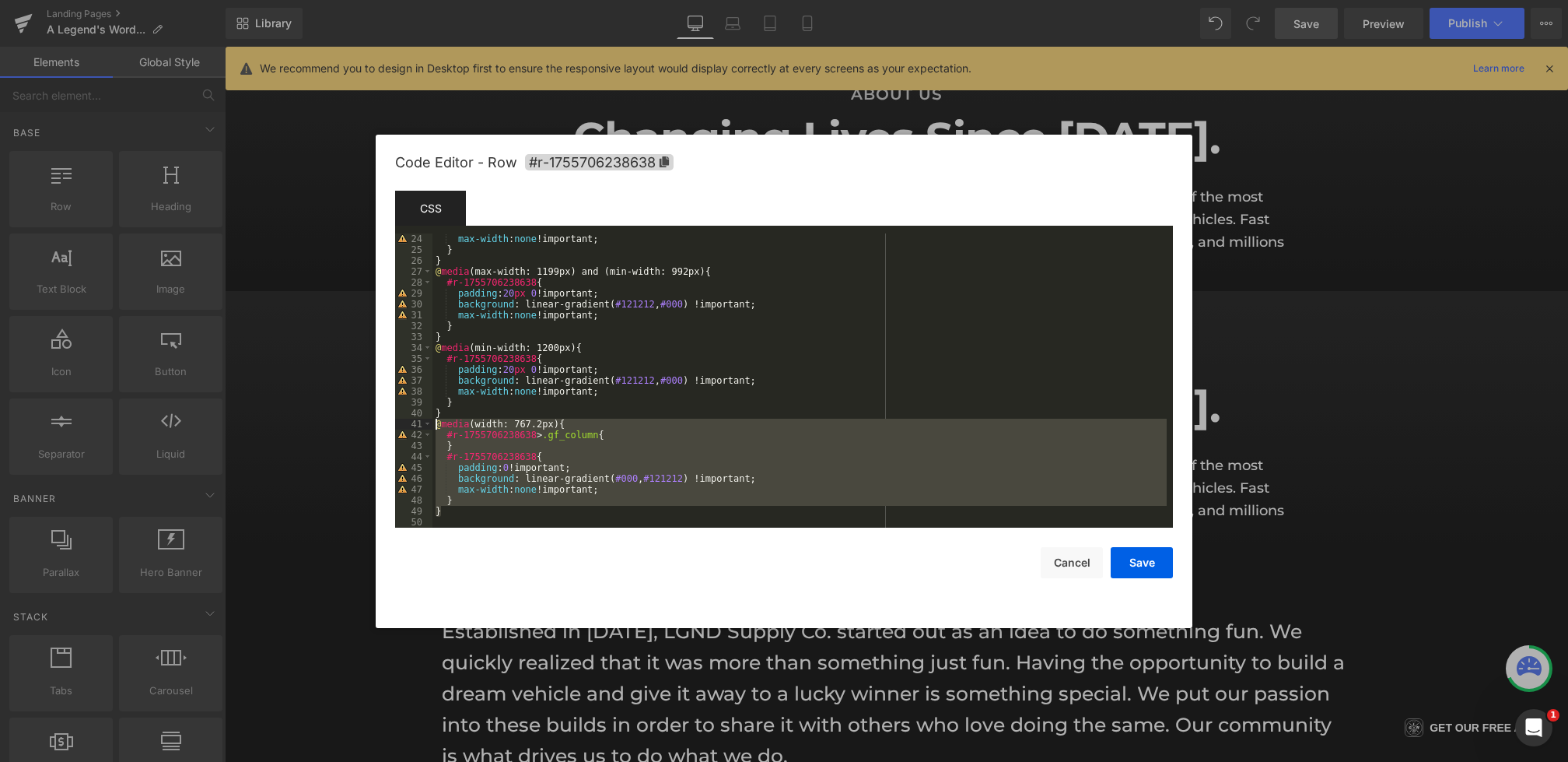
drag, startPoint x: 448, startPoint y: 514, endPoint x: 411, endPoint y: 422, distance: 99.2
click at [411, 422] on pre "24 25 26 27 28 29 30 31 32 33 34 35 36 37 38 39 40 41 42 43 44 45 46 47 48 49 5…" at bounding box center [784, 381] width 778 height 294
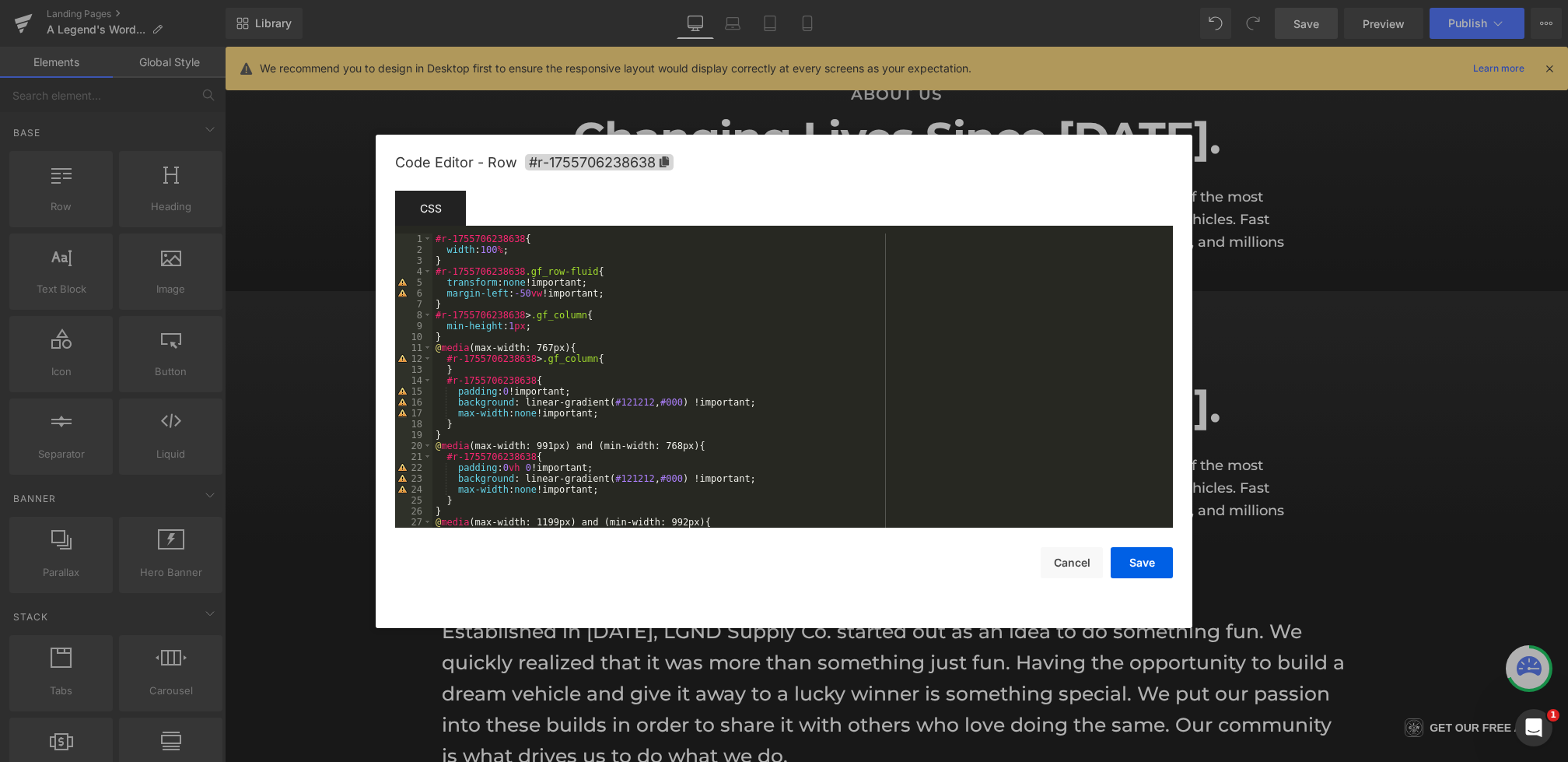
scroll to position [0, 0]
drag, startPoint x: 755, startPoint y: 405, endPoint x: 527, endPoint y: 402, distance: 228.0
click at [527, 402] on div "#r-1755706238638 { width : 100 % ; } #r-1755706238638 .gf_row-fluid { transform…" at bounding box center [799, 391] width 734 height 315
type input "linear-gradient(#121212, #000) !important"
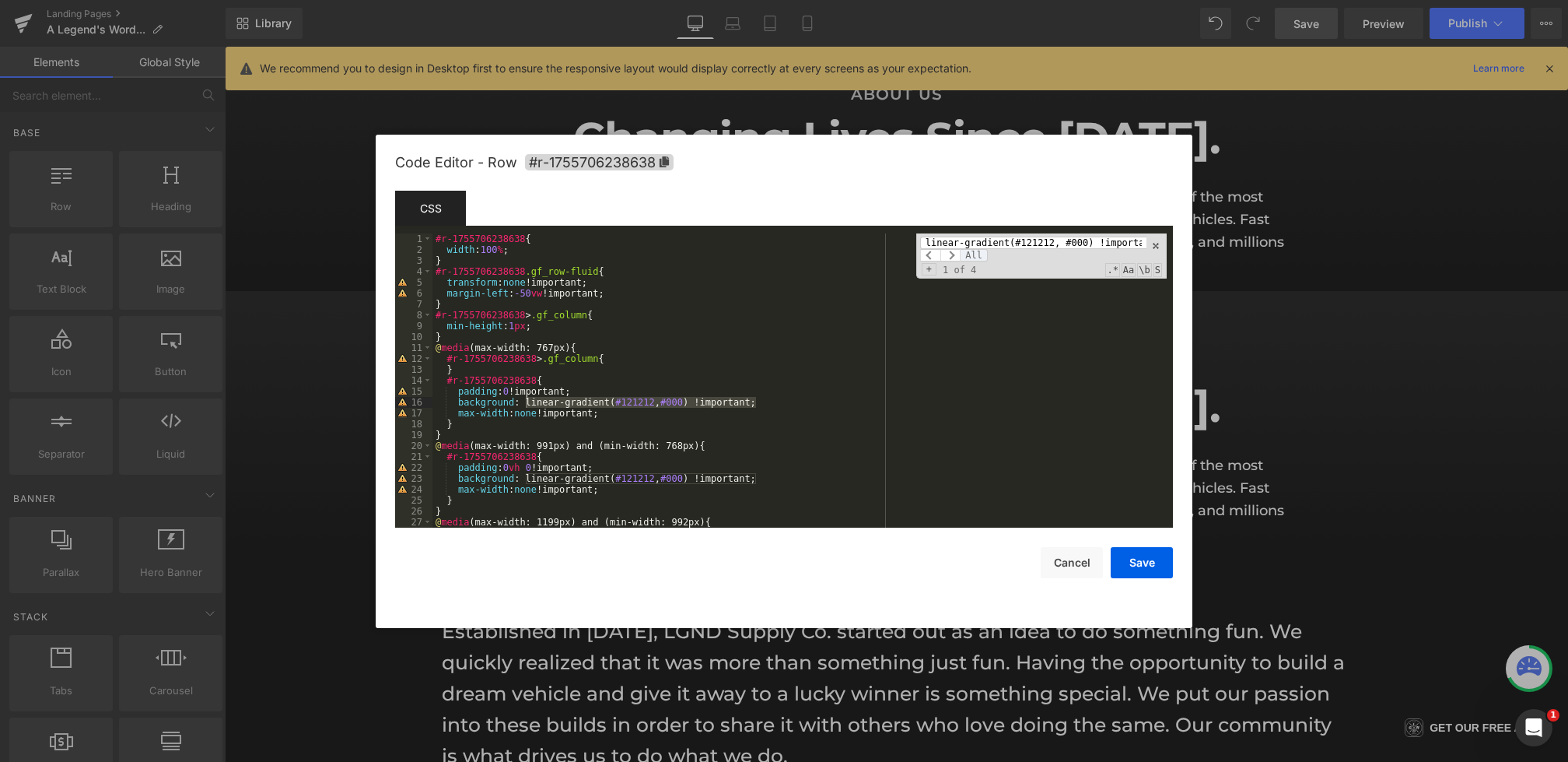
click at [970, 250] on span "All" at bounding box center [974, 255] width 28 height 13
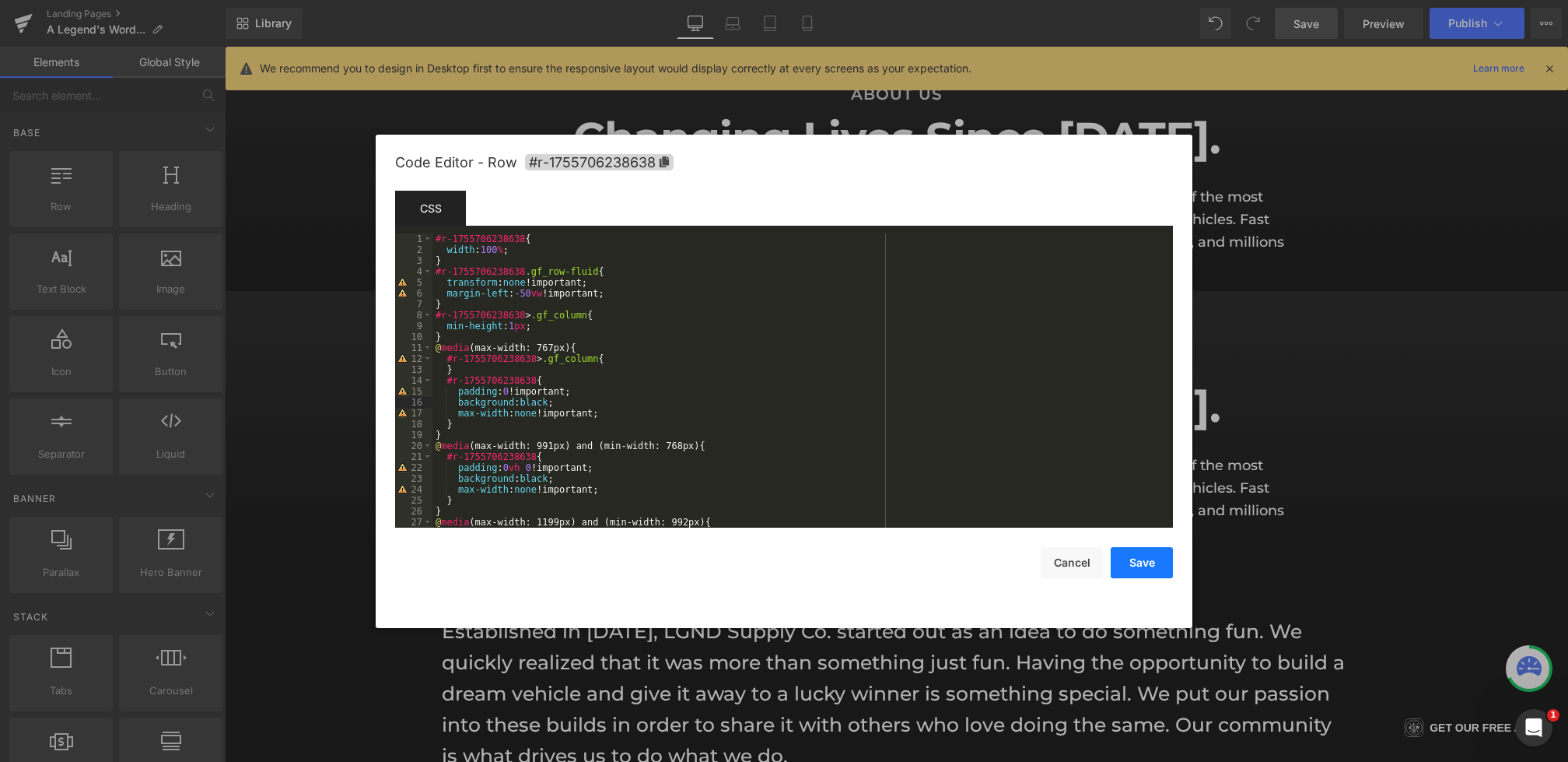
click at [1129, 563] on button "Save" at bounding box center [1142, 562] width 63 height 31
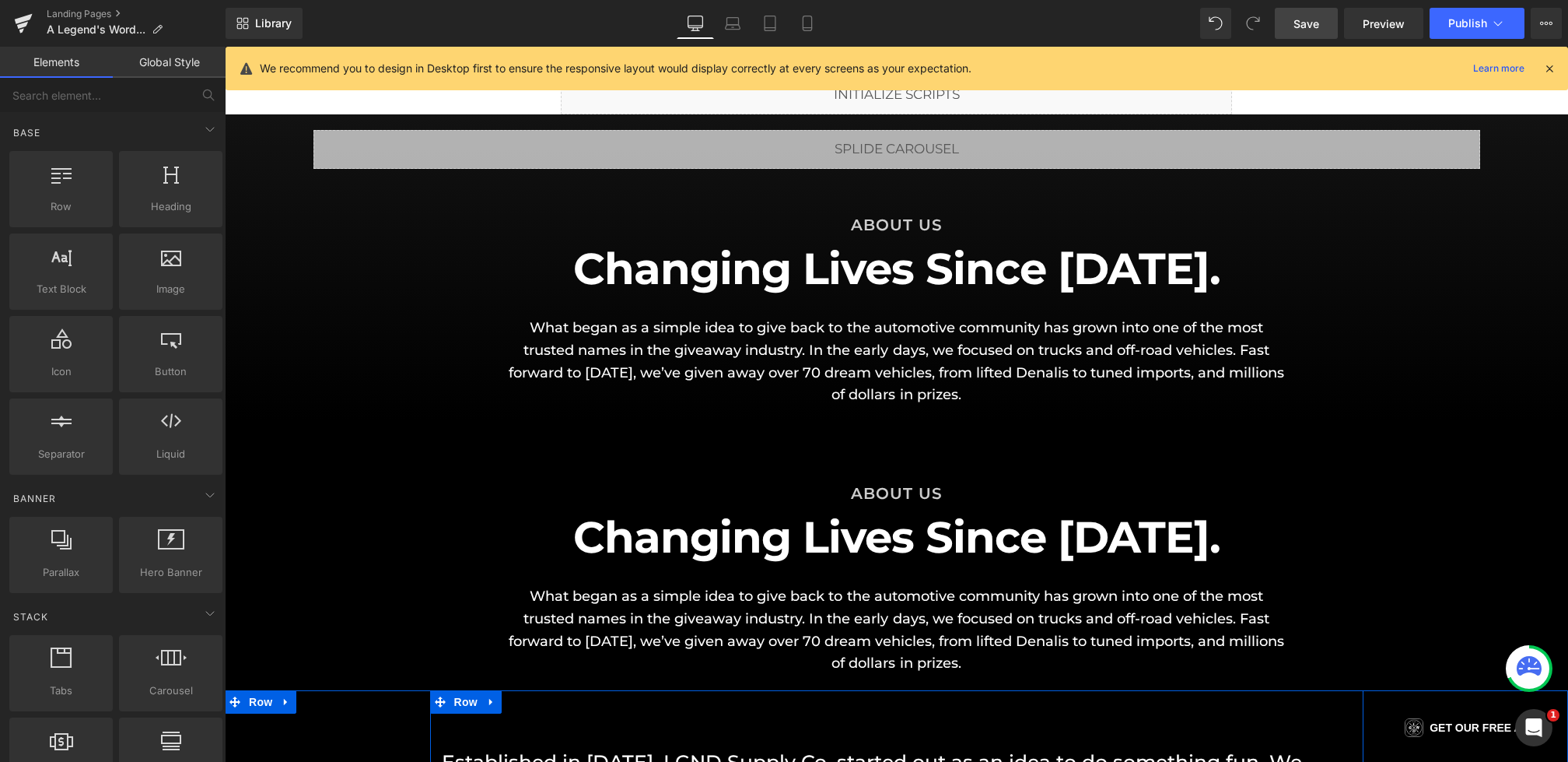
scroll to position [104, 0]
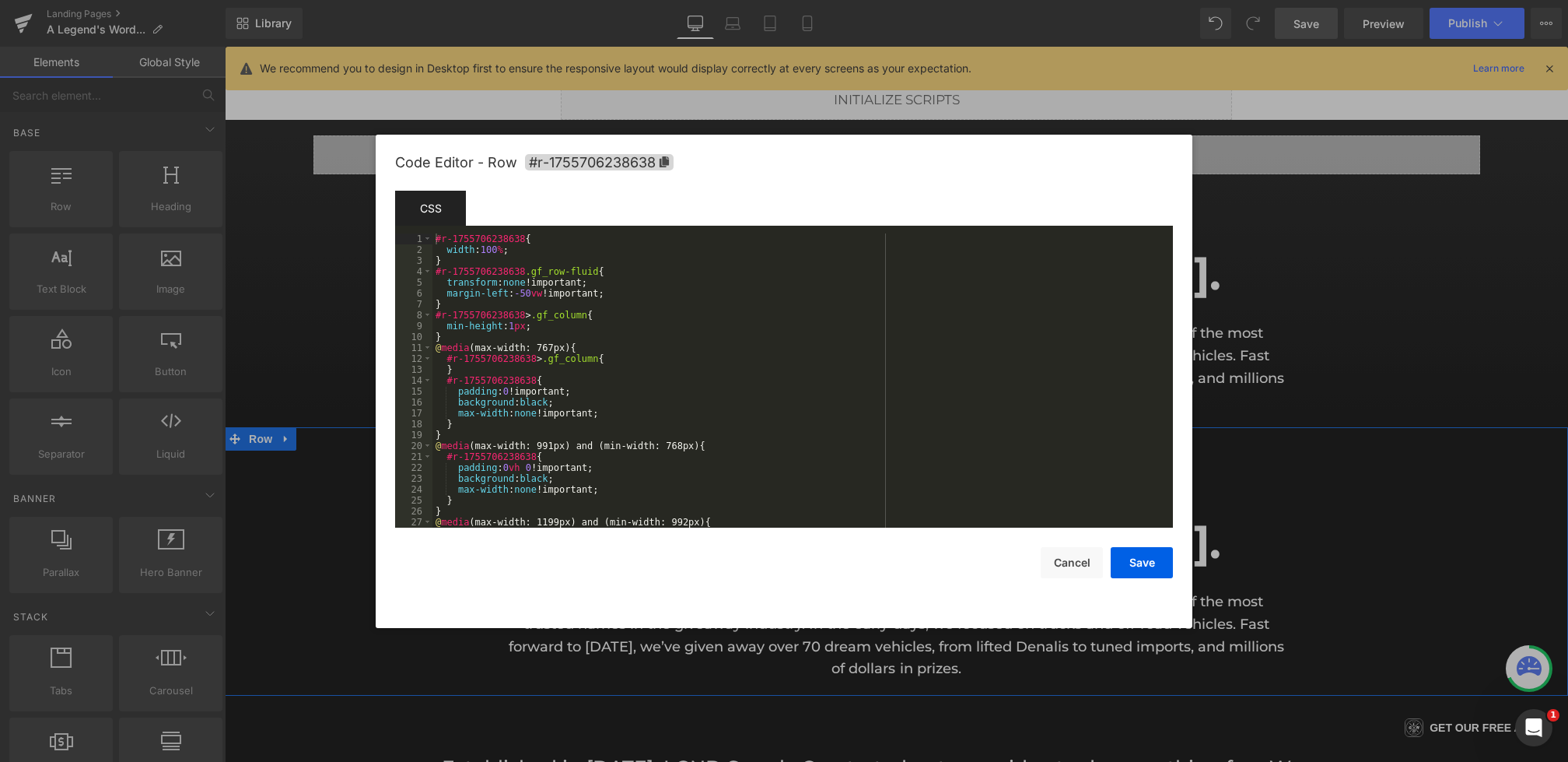
click at [254, 527] on body "Heading You are previewing how the will restyle your page. You can not edit Ele…" at bounding box center [784, 381] width 1568 height 762
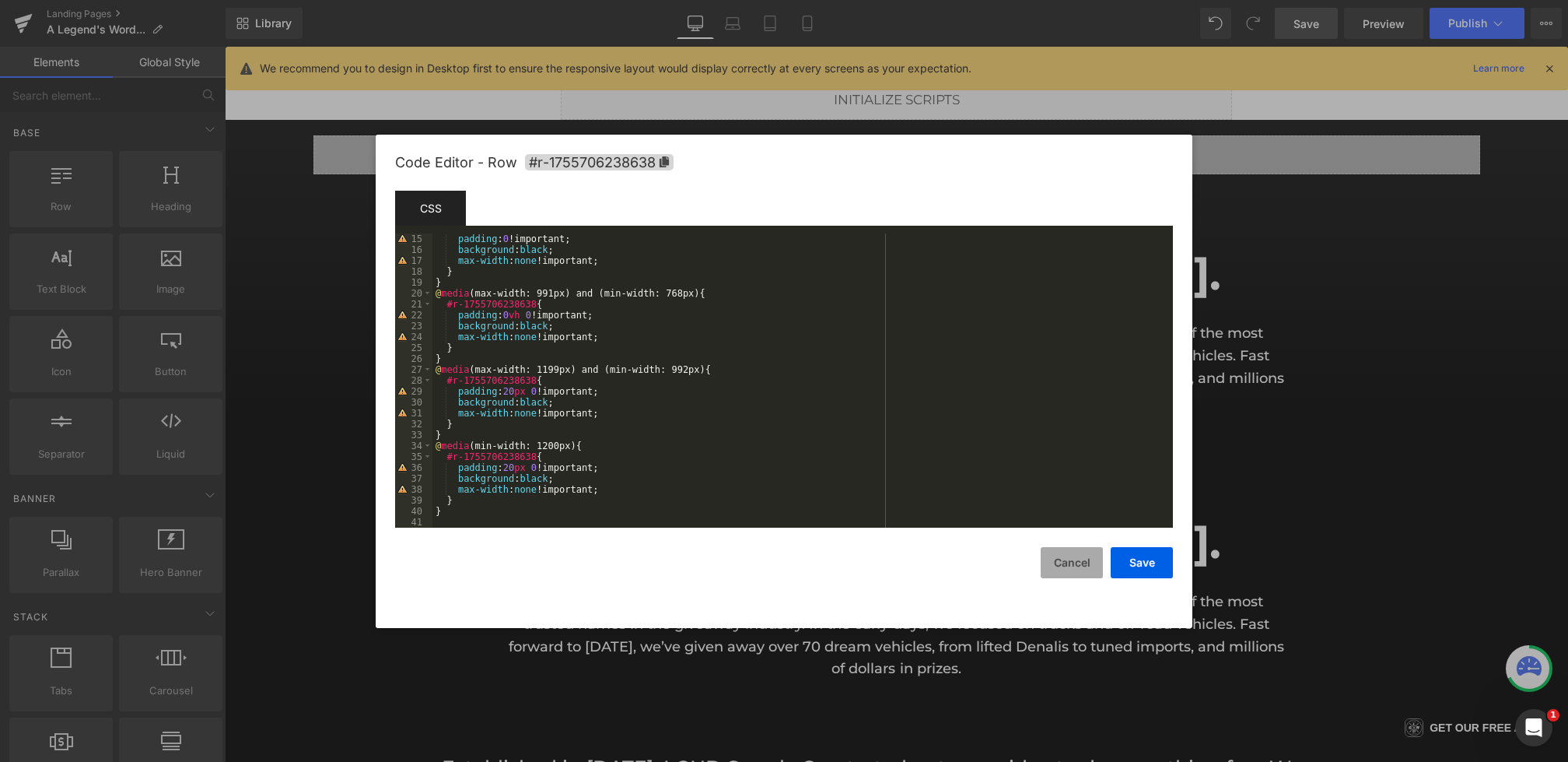
click at [1073, 562] on button "Cancel" at bounding box center [1071, 562] width 63 height 31
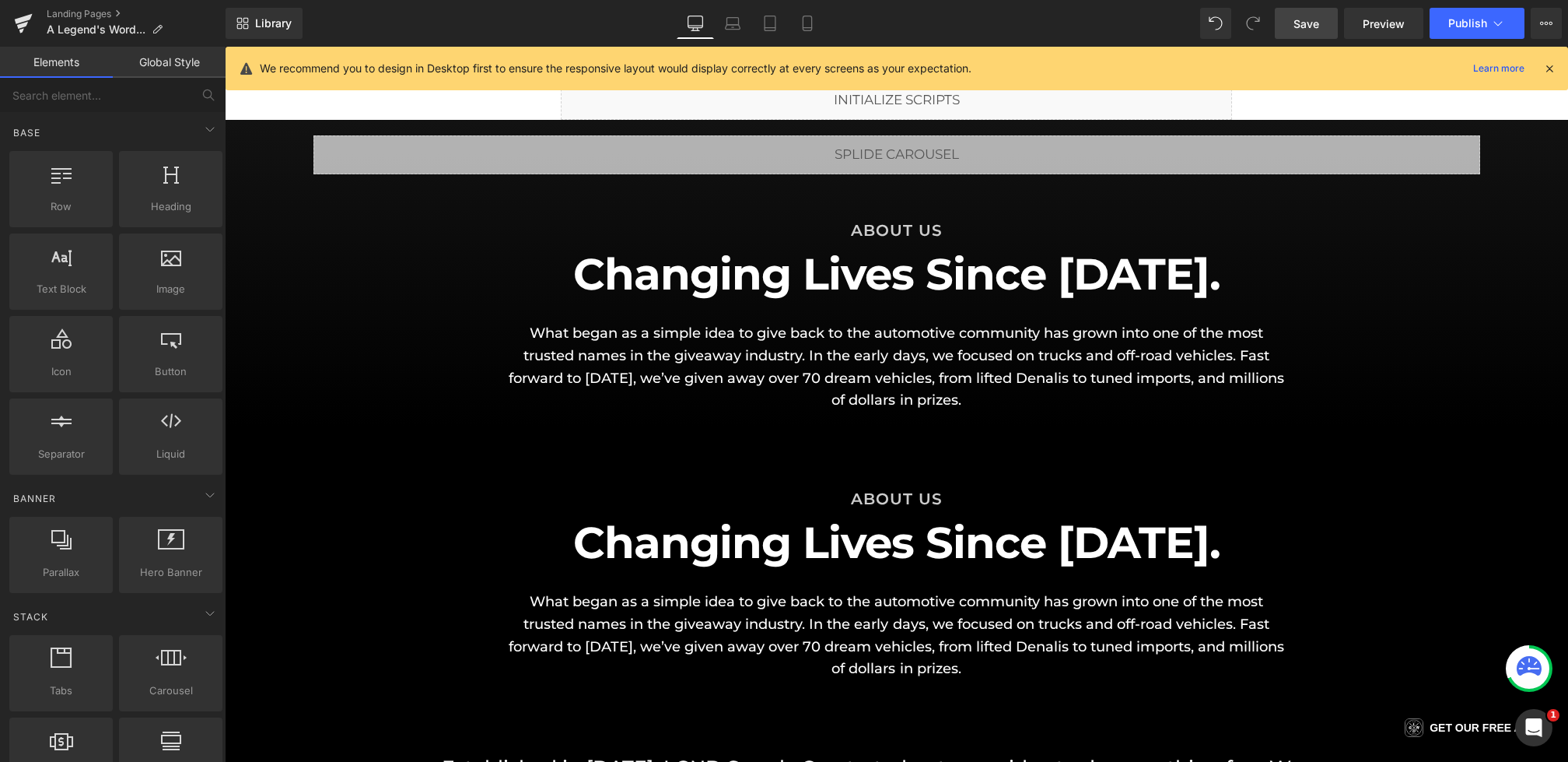
click at [1289, 18] on link "Save" at bounding box center [1307, 23] width 63 height 31
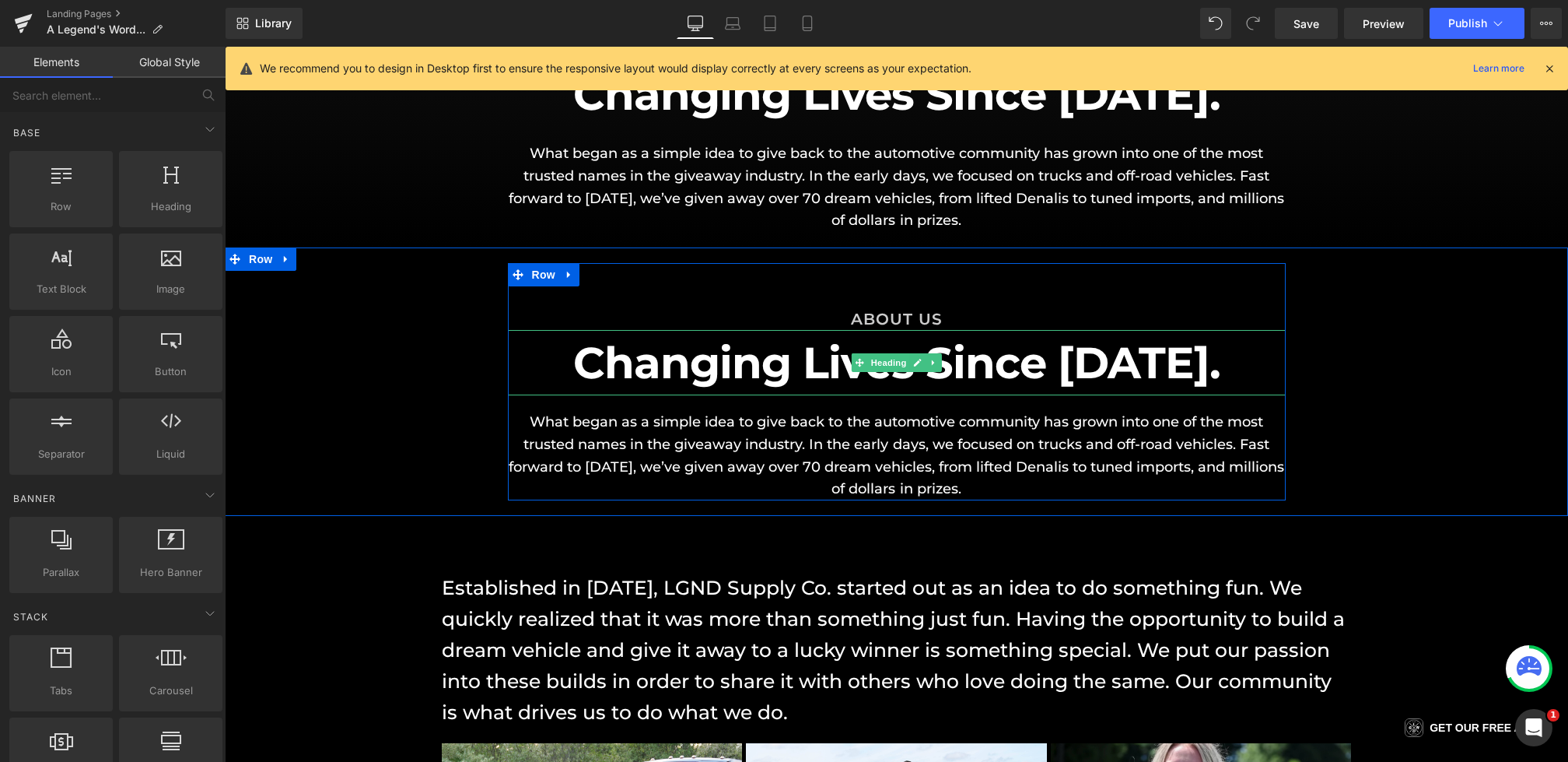
scroll to position [290, 0]
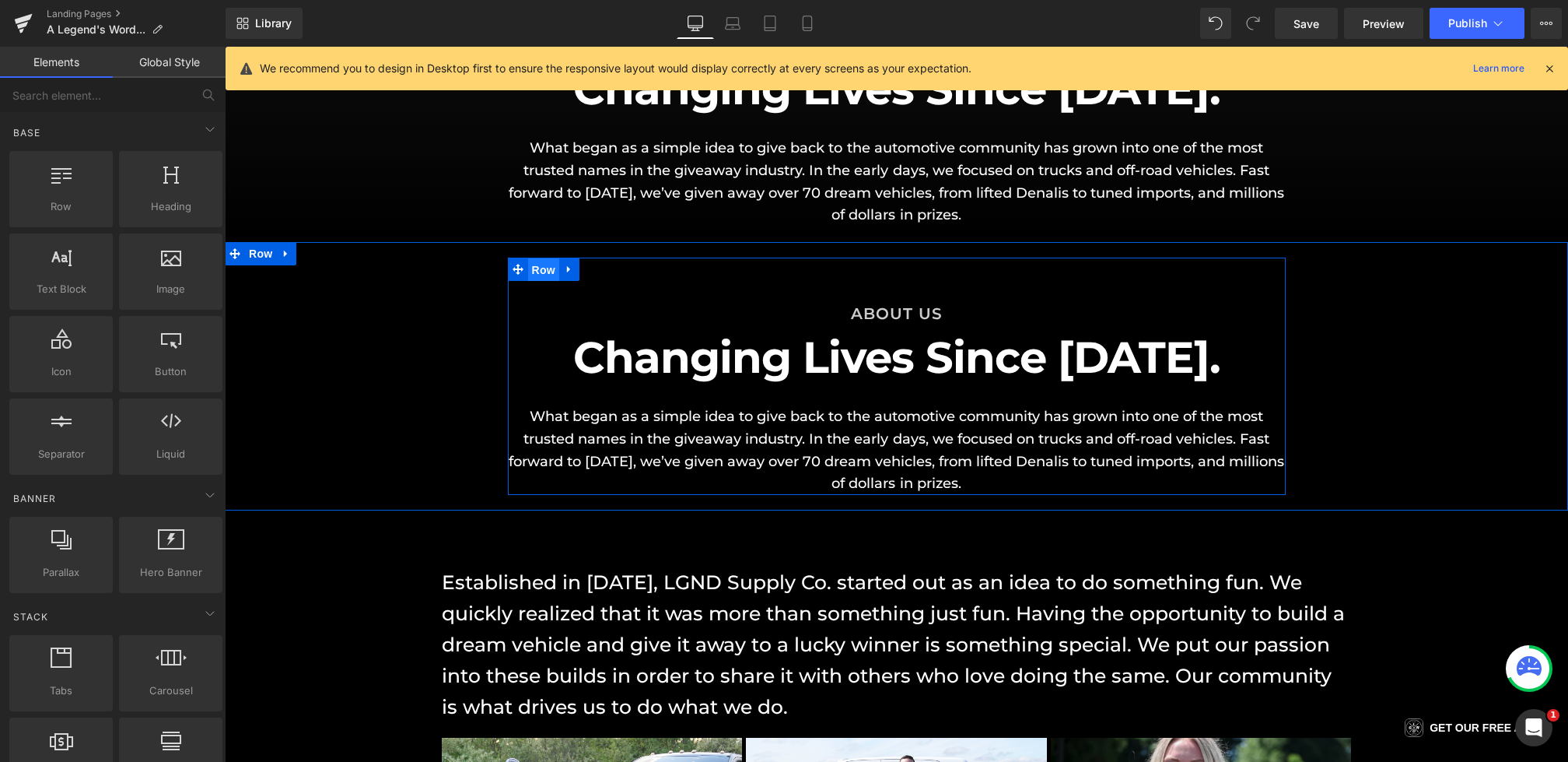
click at [548, 273] on span "Row" at bounding box center [543, 270] width 31 height 23
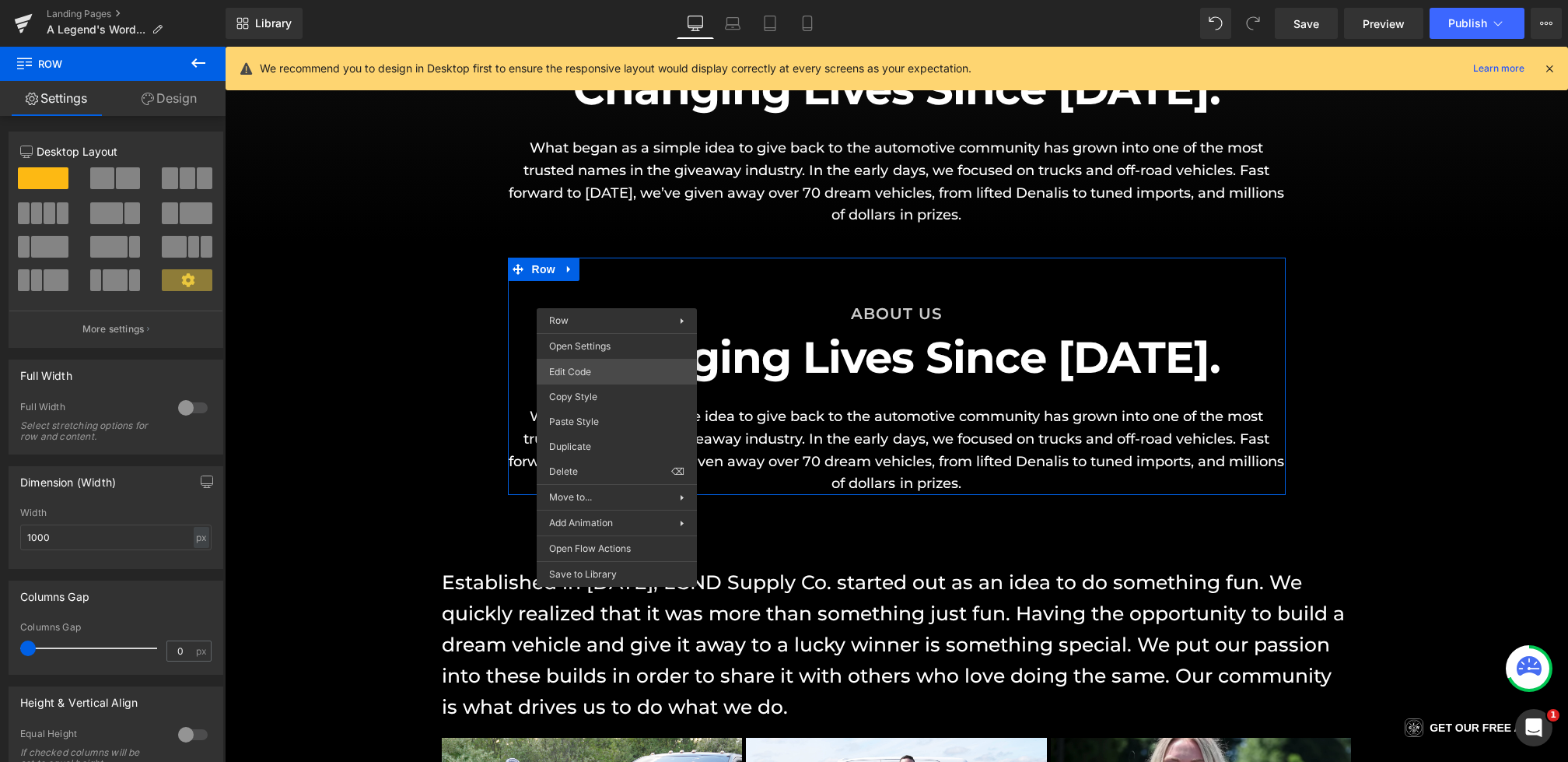
click at [584, 0] on div "Row You are previewing how the will restyle your page. You can not edit Element…" at bounding box center [784, 0] width 1568 height 0
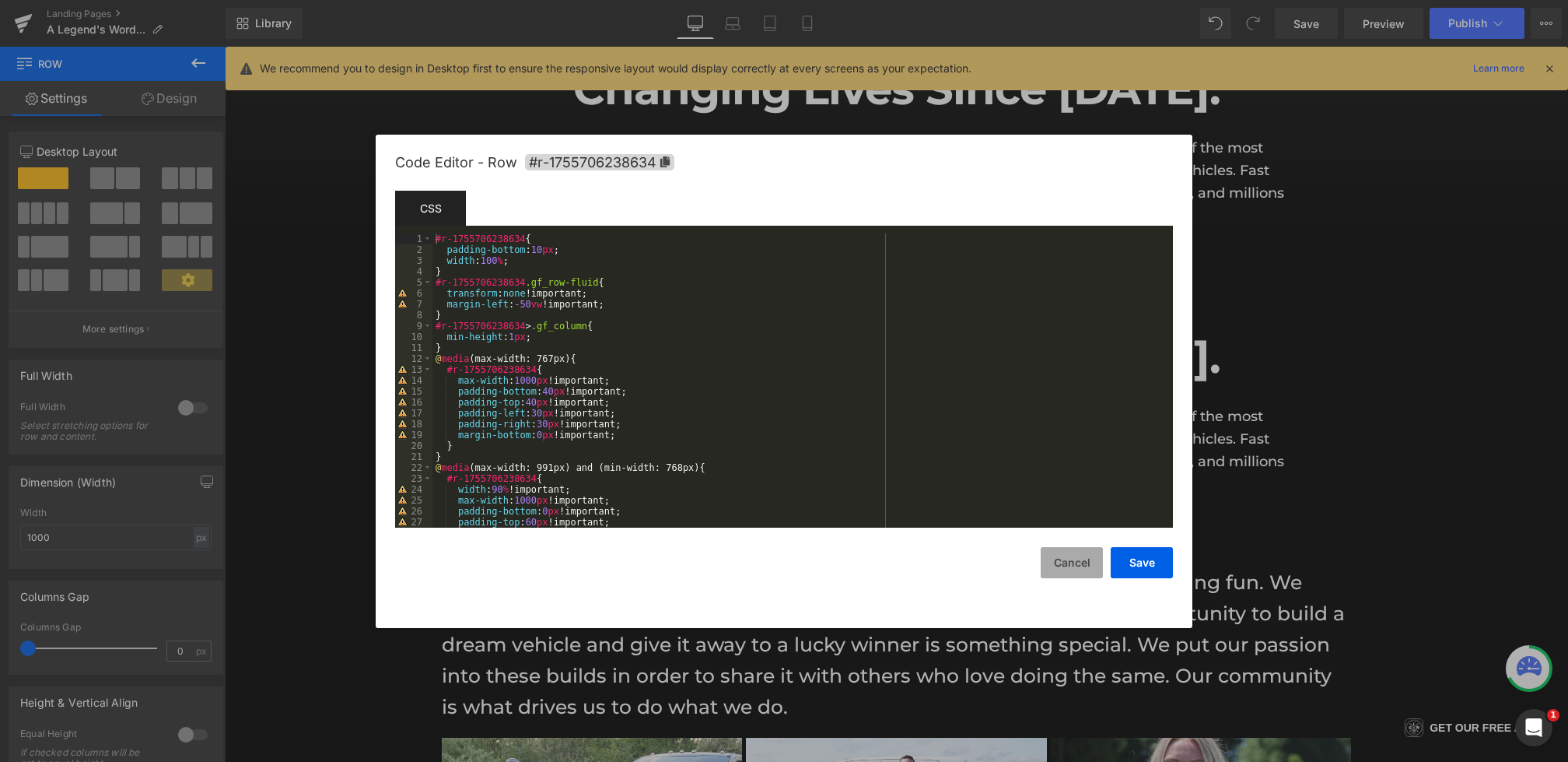
click at [1070, 559] on button "Cancel" at bounding box center [1071, 562] width 63 height 31
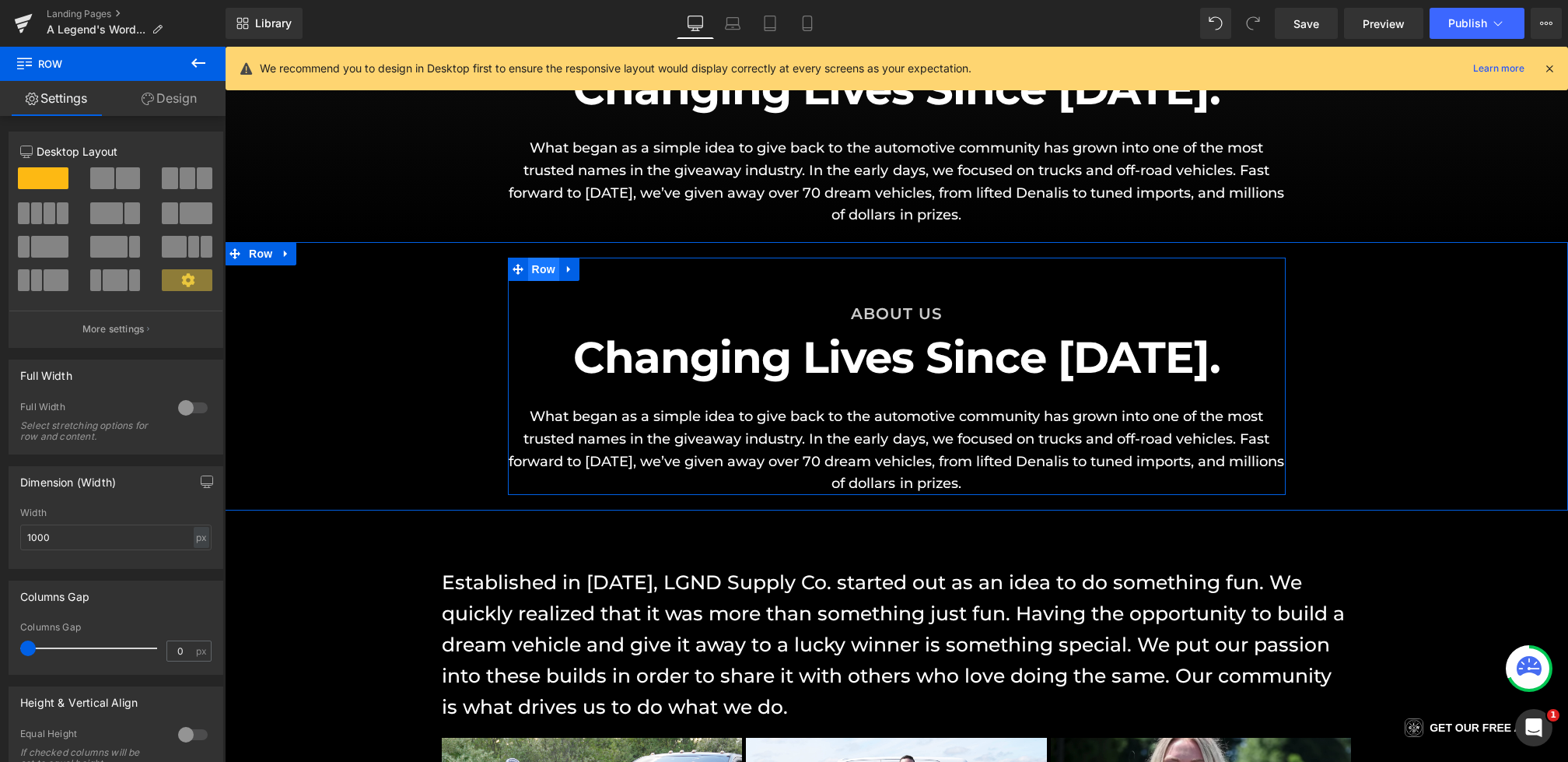
click at [535, 273] on span "Row" at bounding box center [543, 270] width 31 height 23
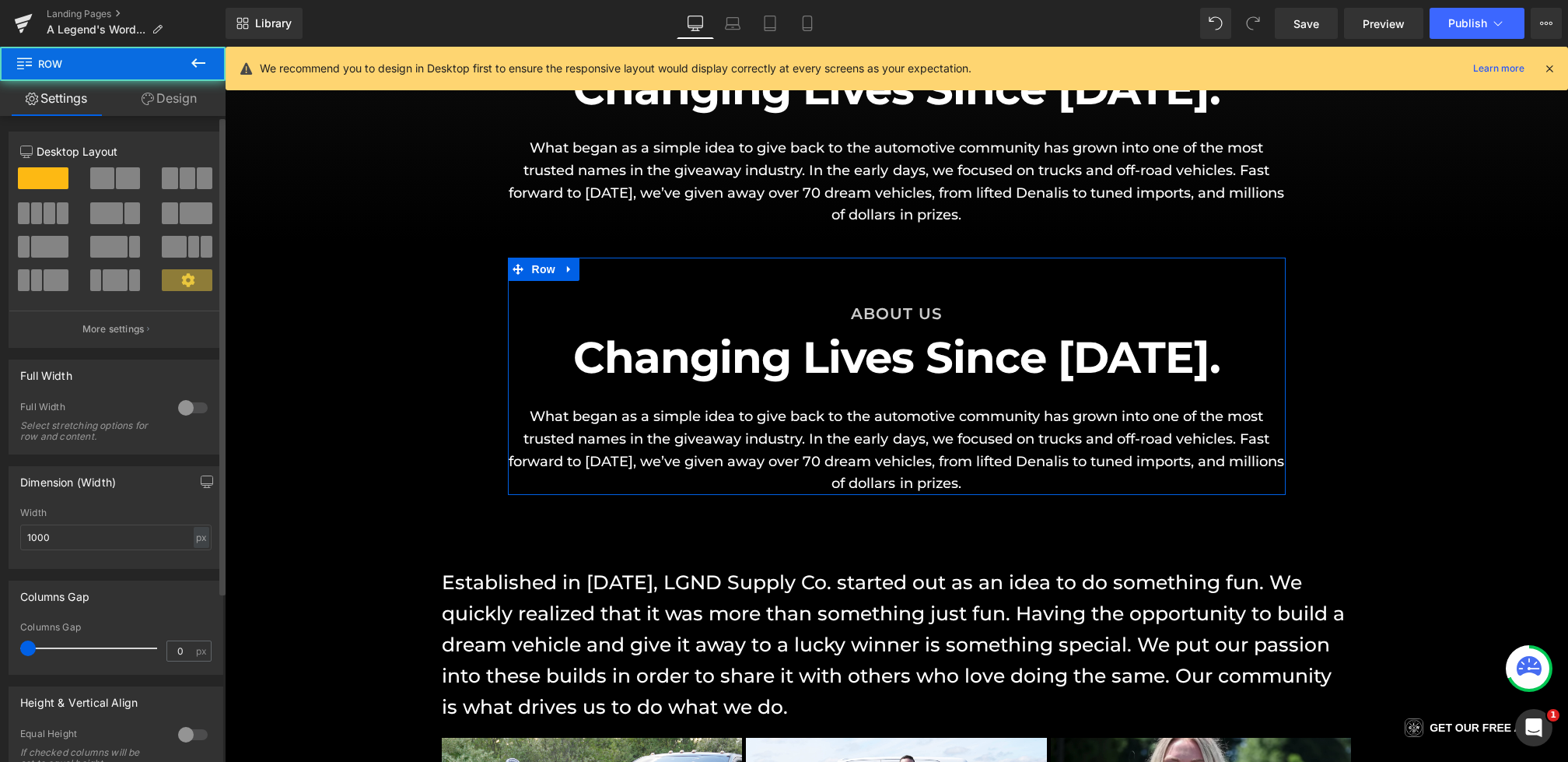
click at [116, 178] on span at bounding box center [128, 178] width 24 height 22
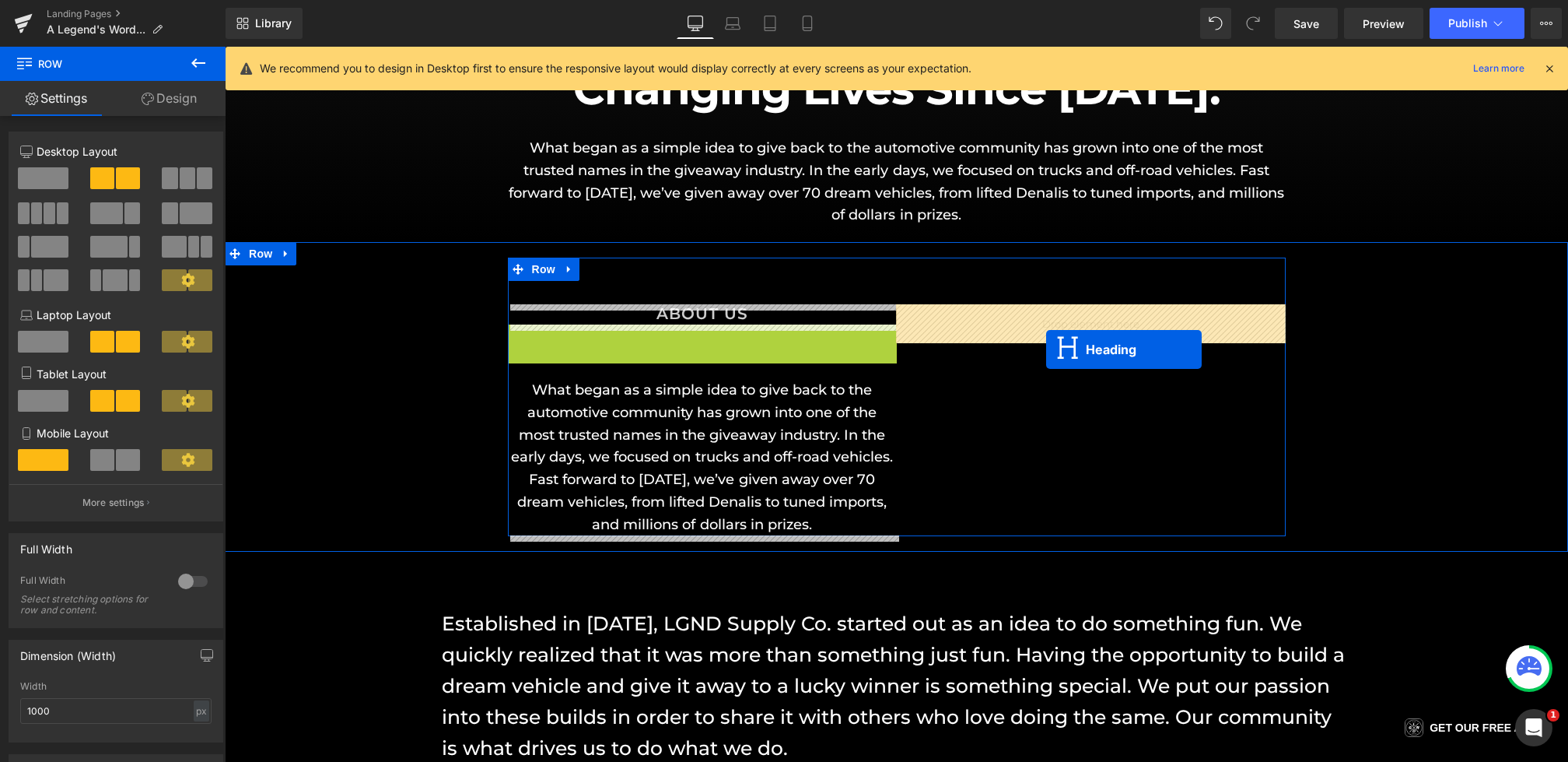
drag, startPoint x: 700, startPoint y: 391, endPoint x: 1046, endPoint y: 350, distance: 348.4
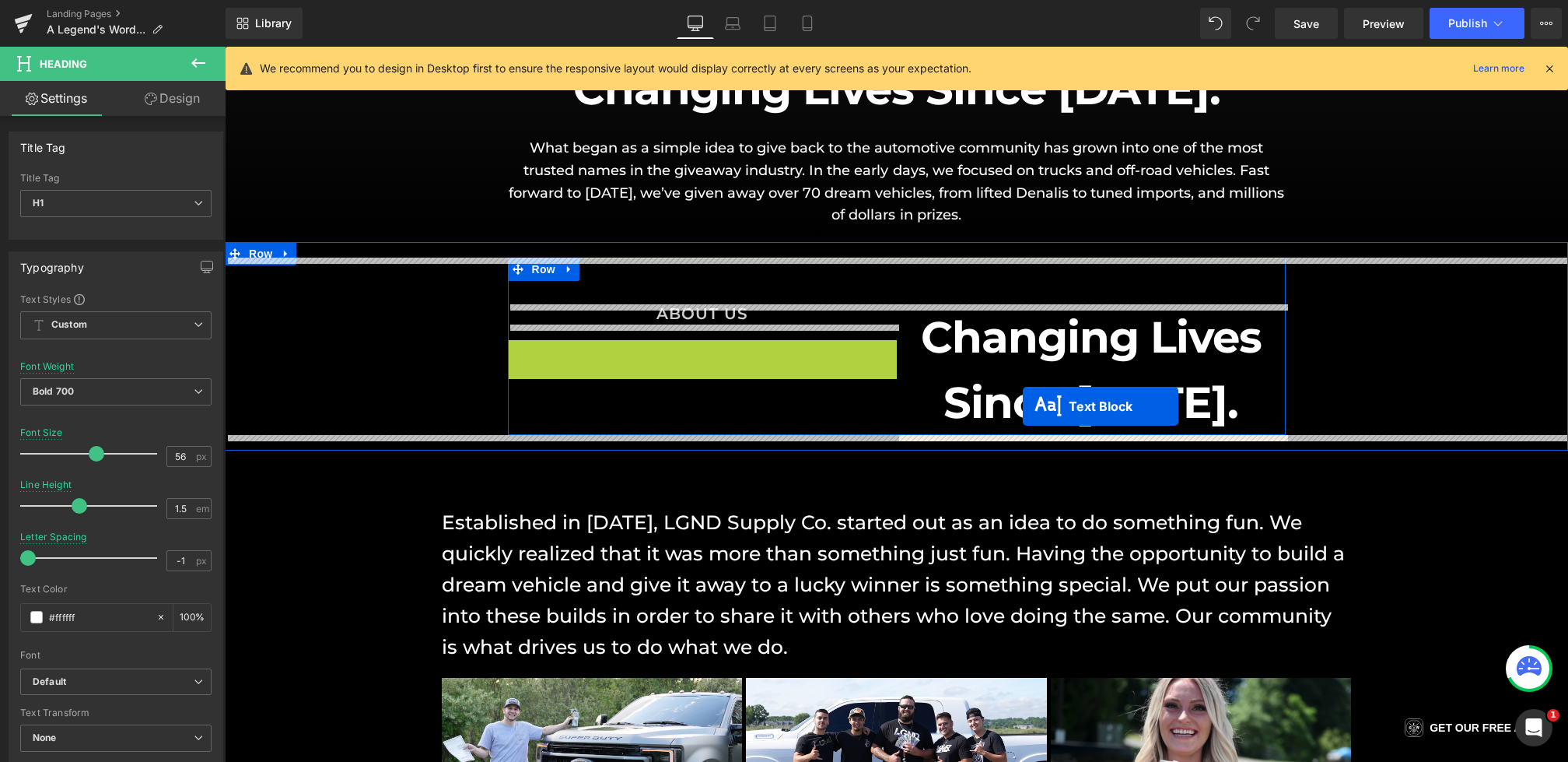
drag, startPoint x: 693, startPoint y: 416, endPoint x: 1023, endPoint y: 406, distance: 330.2
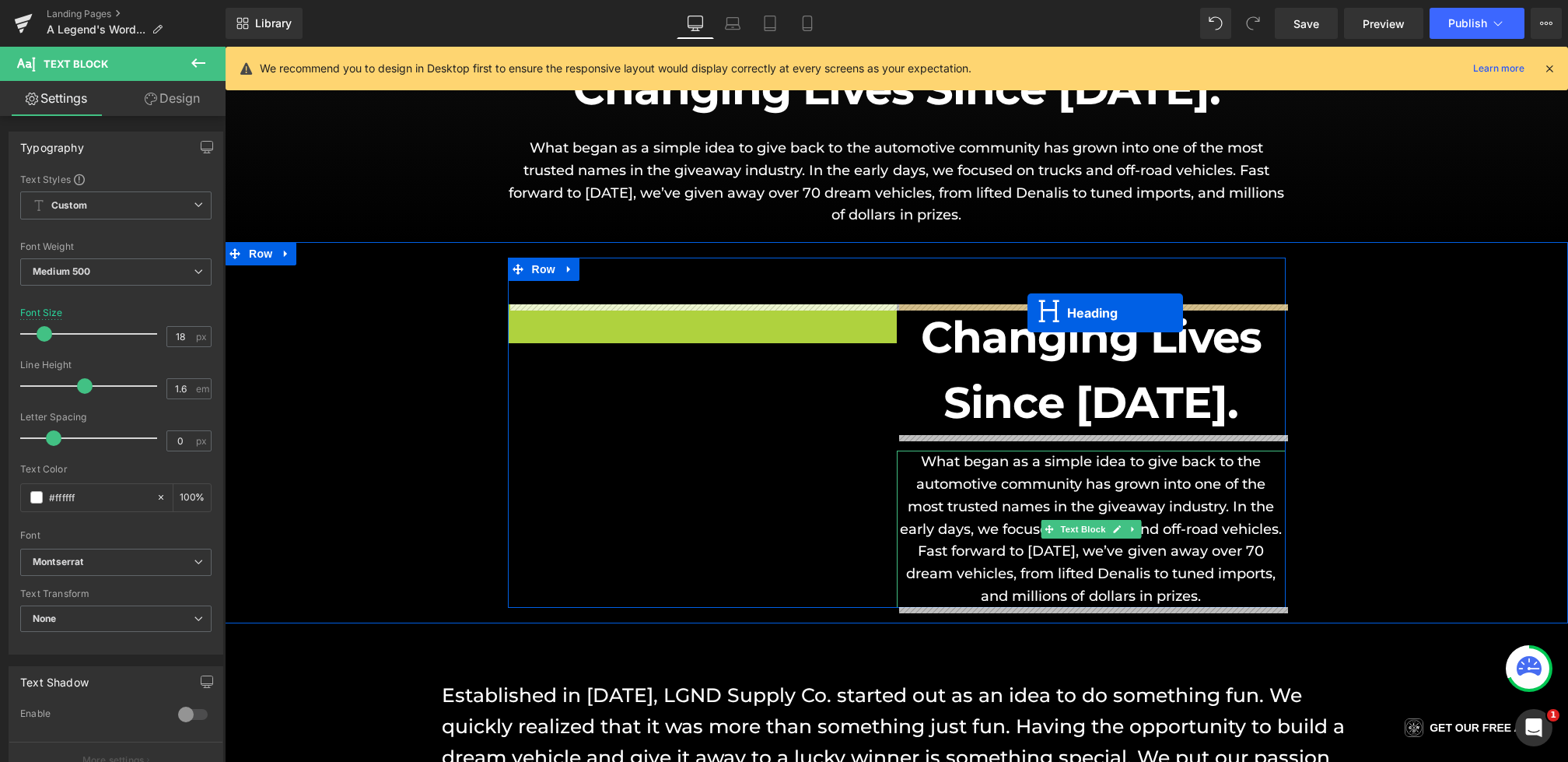
drag, startPoint x: 697, startPoint y: 314, endPoint x: 1026, endPoint y: 312, distance: 329.0
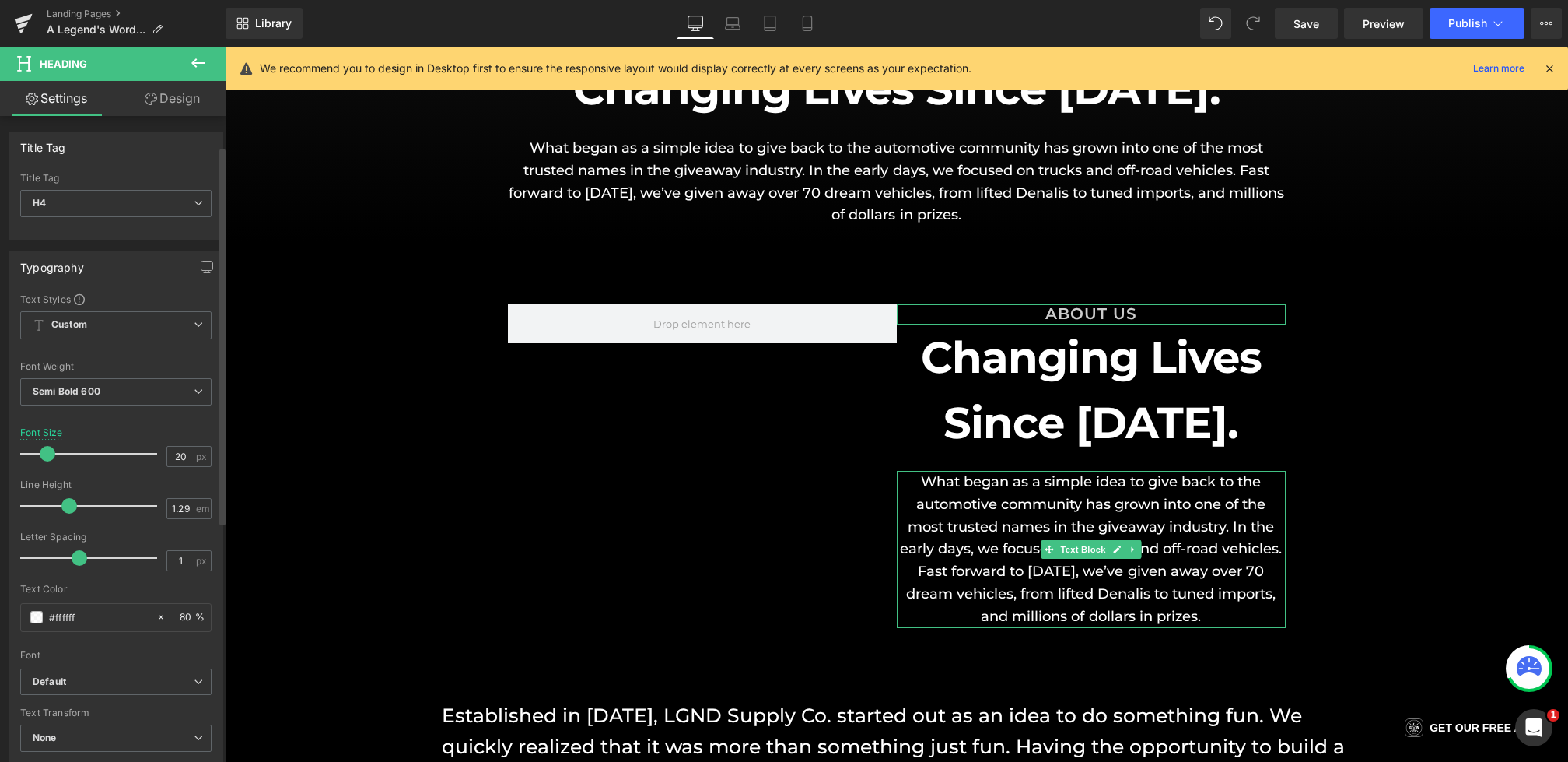
scroll to position [456, 0]
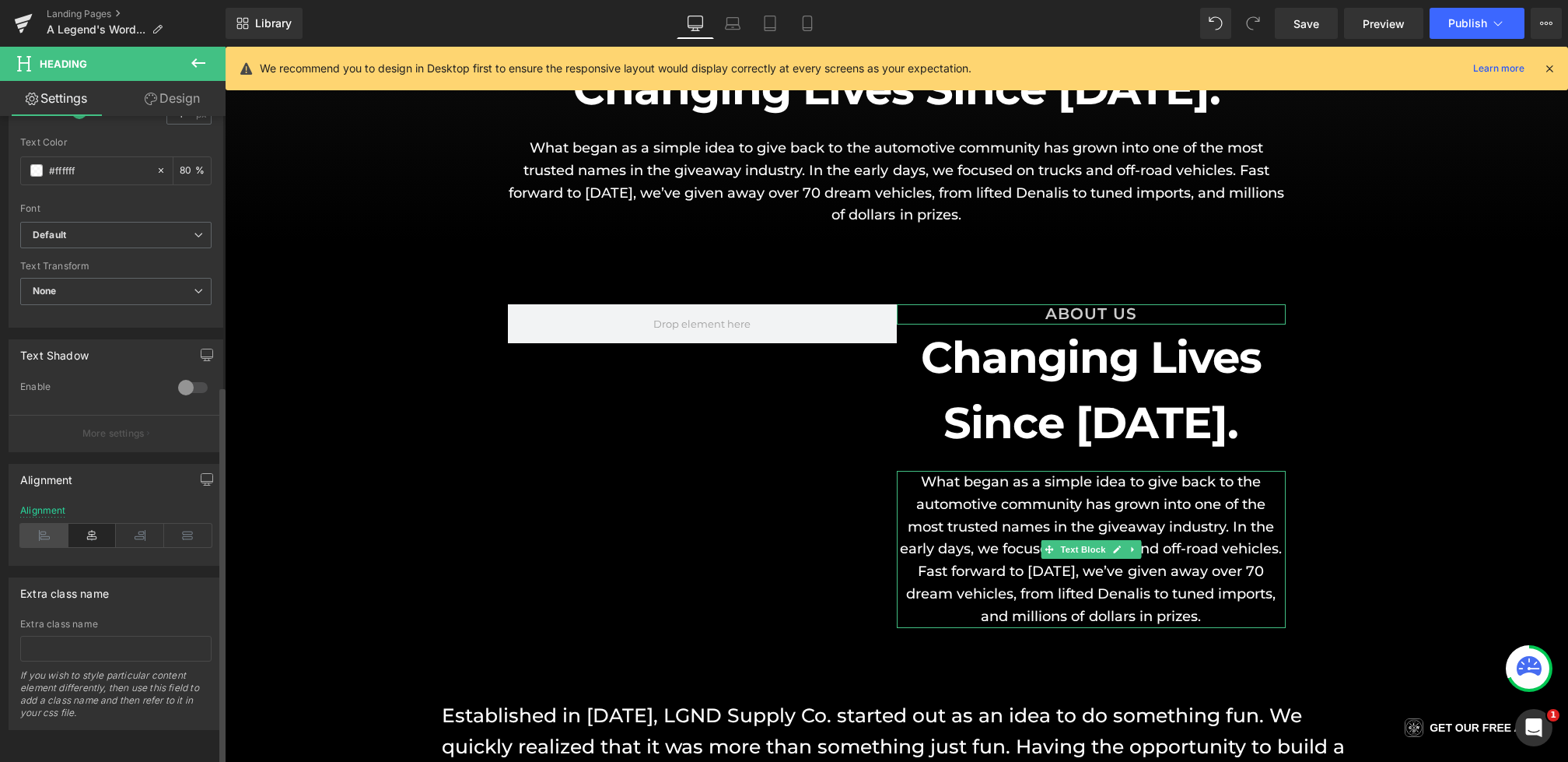
click at [44, 530] on icon at bounding box center [44, 535] width 48 height 23
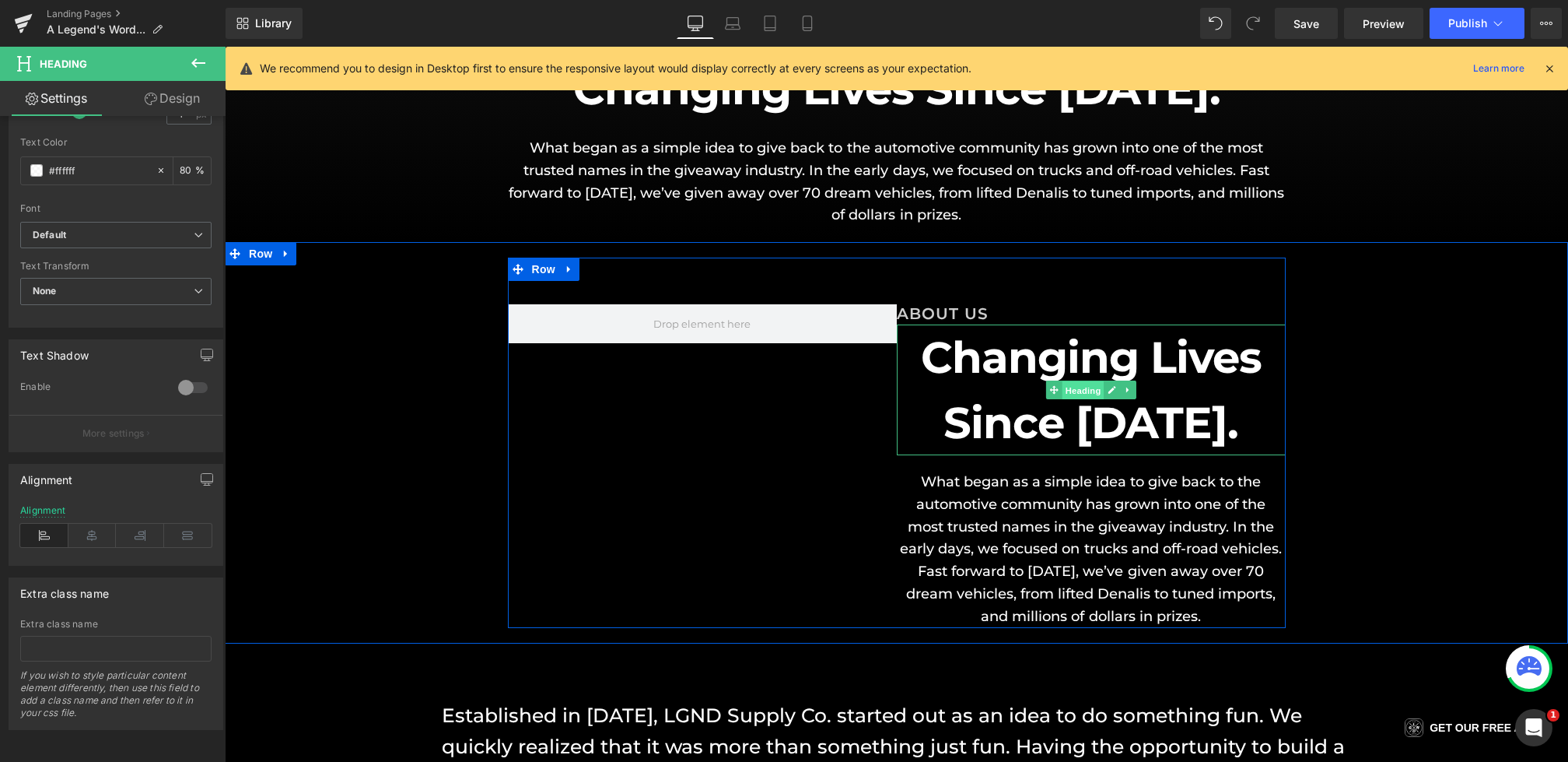
click at [1074, 390] on span "Heading" at bounding box center [1082, 391] width 42 height 18
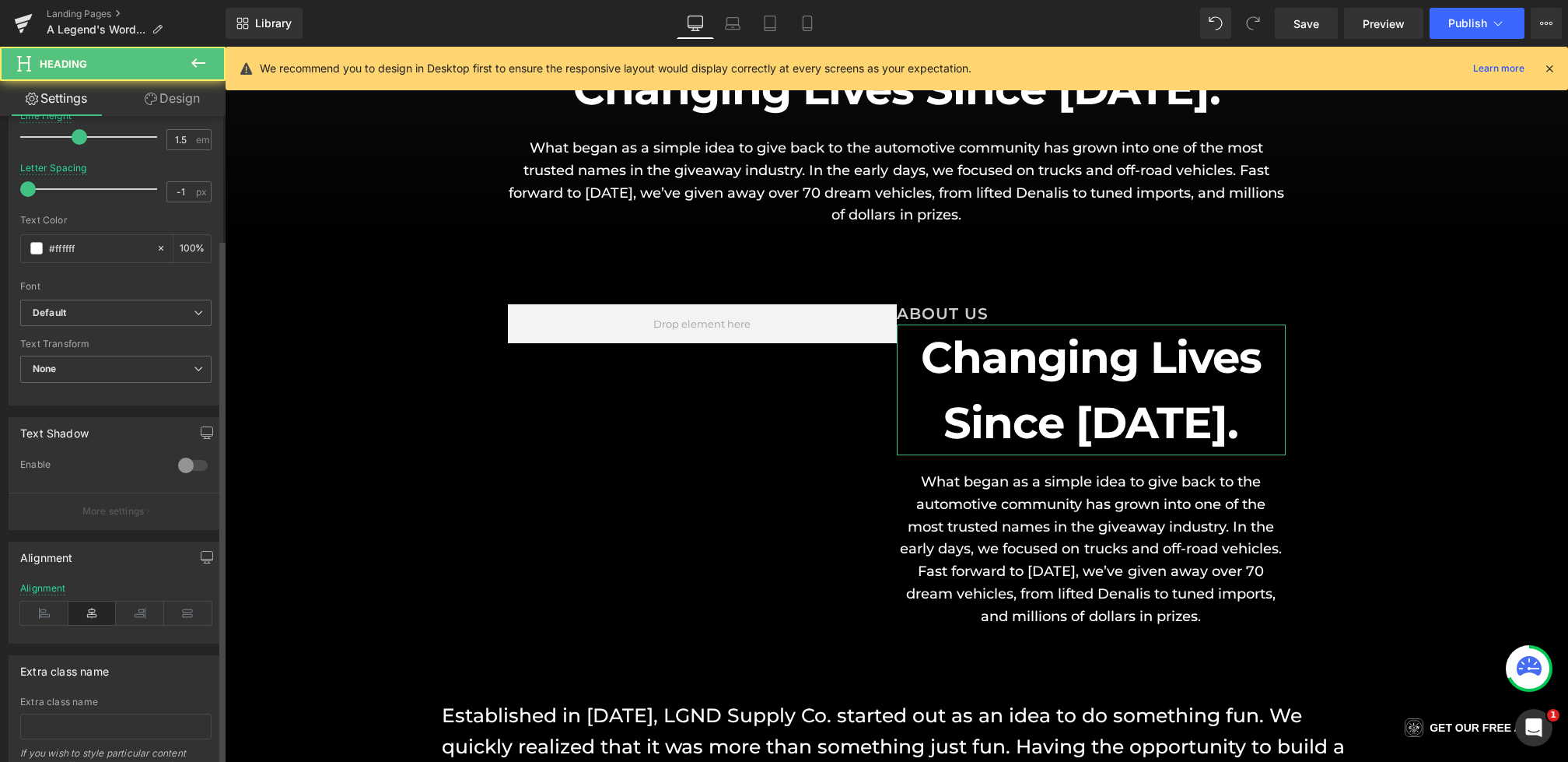
scroll to position [418, 0]
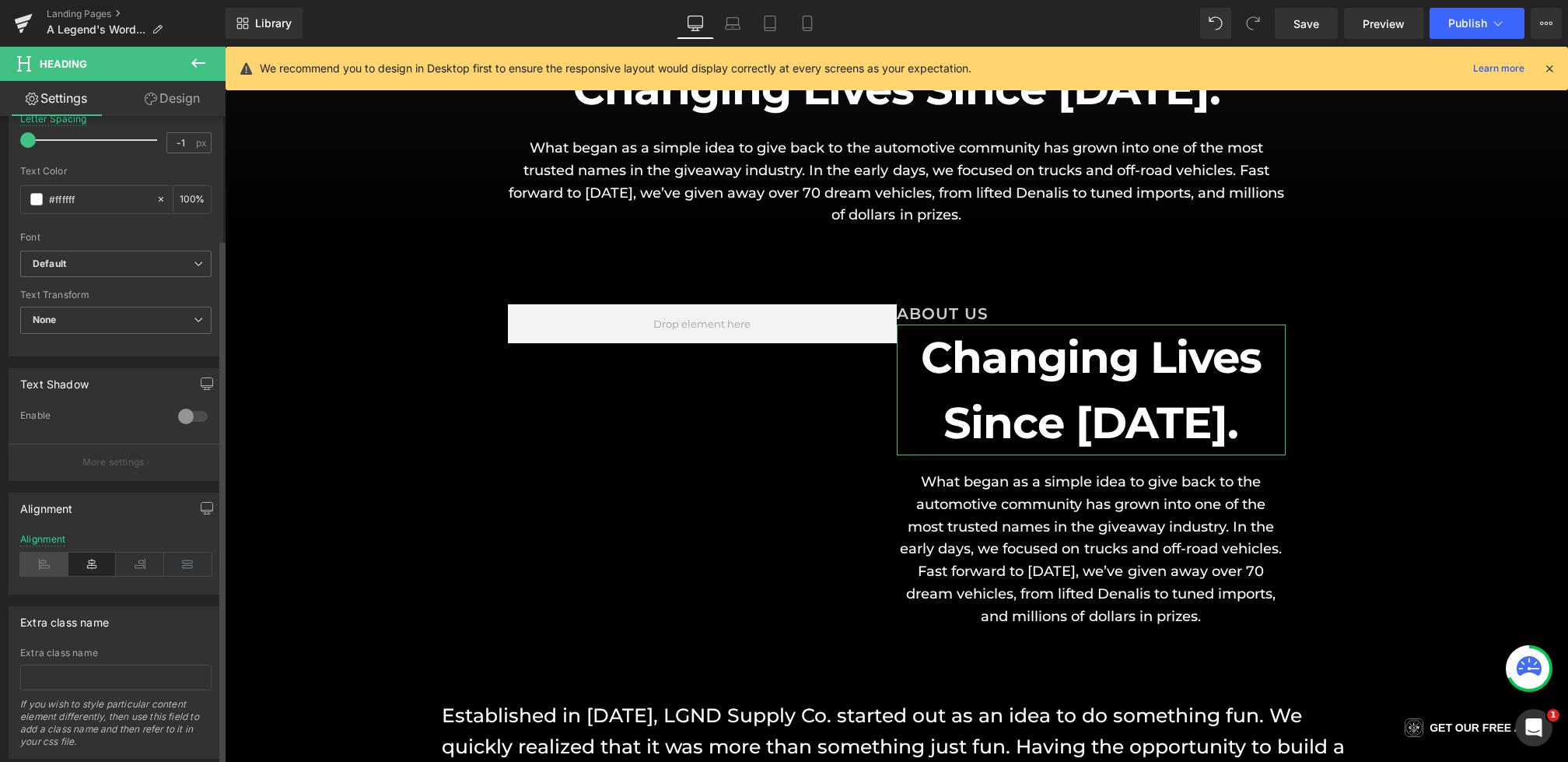
click at [43, 561] on icon at bounding box center [44, 564] width 48 height 23
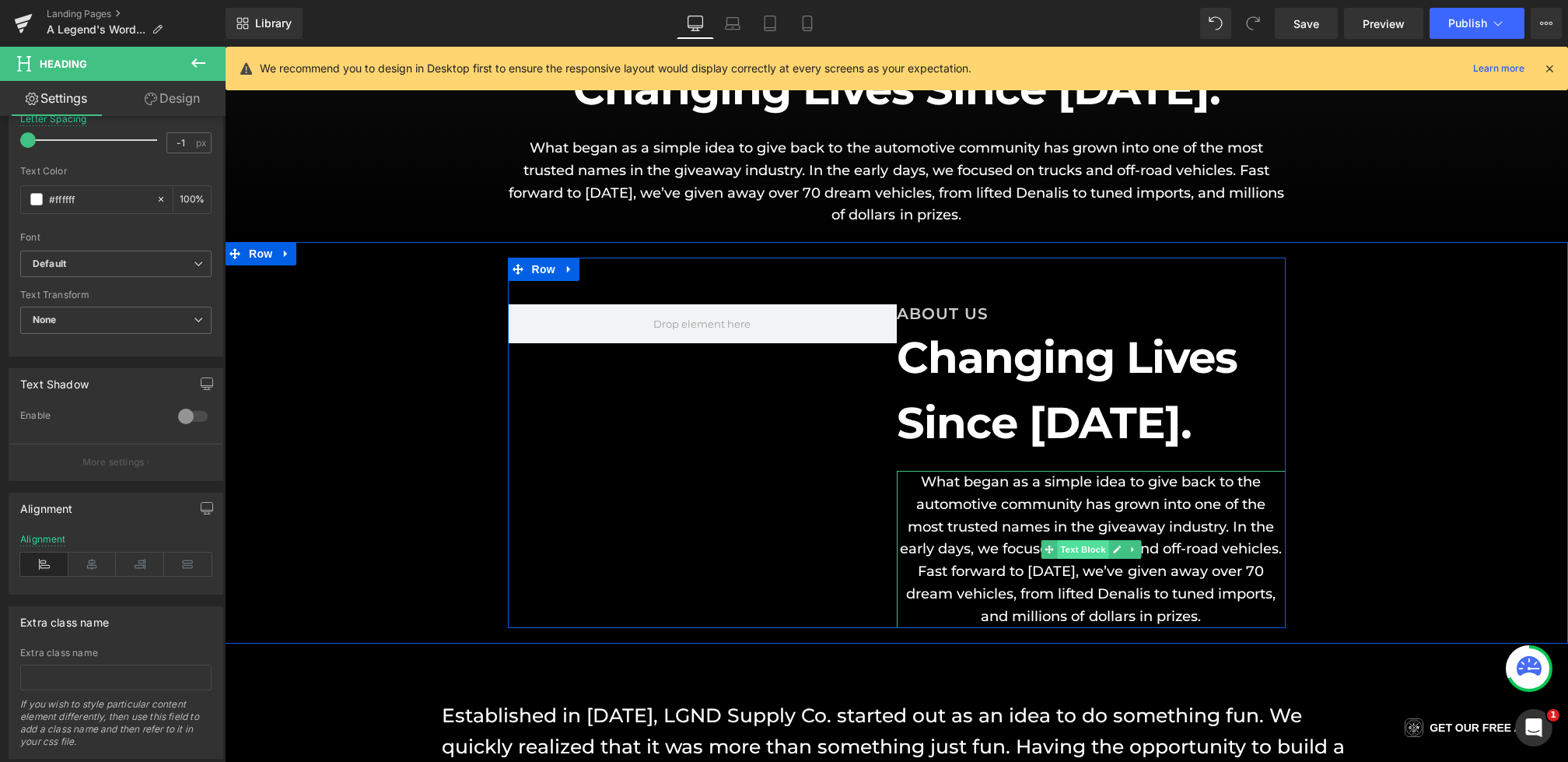
click at [1083, 550] on span "Text Block" at bounding box center [1083, 549] width 52 height 18
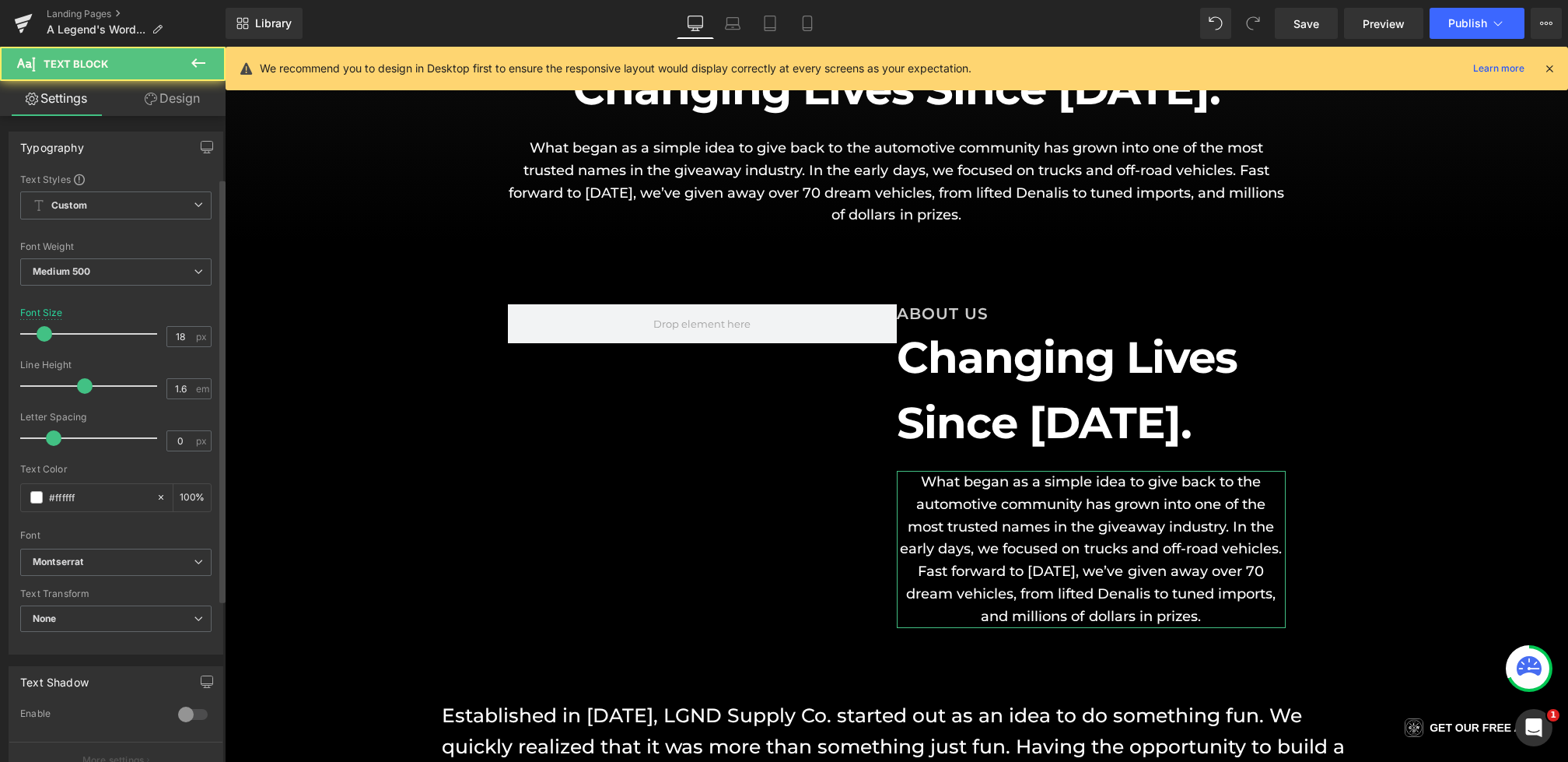
scroll to position [338, 0]
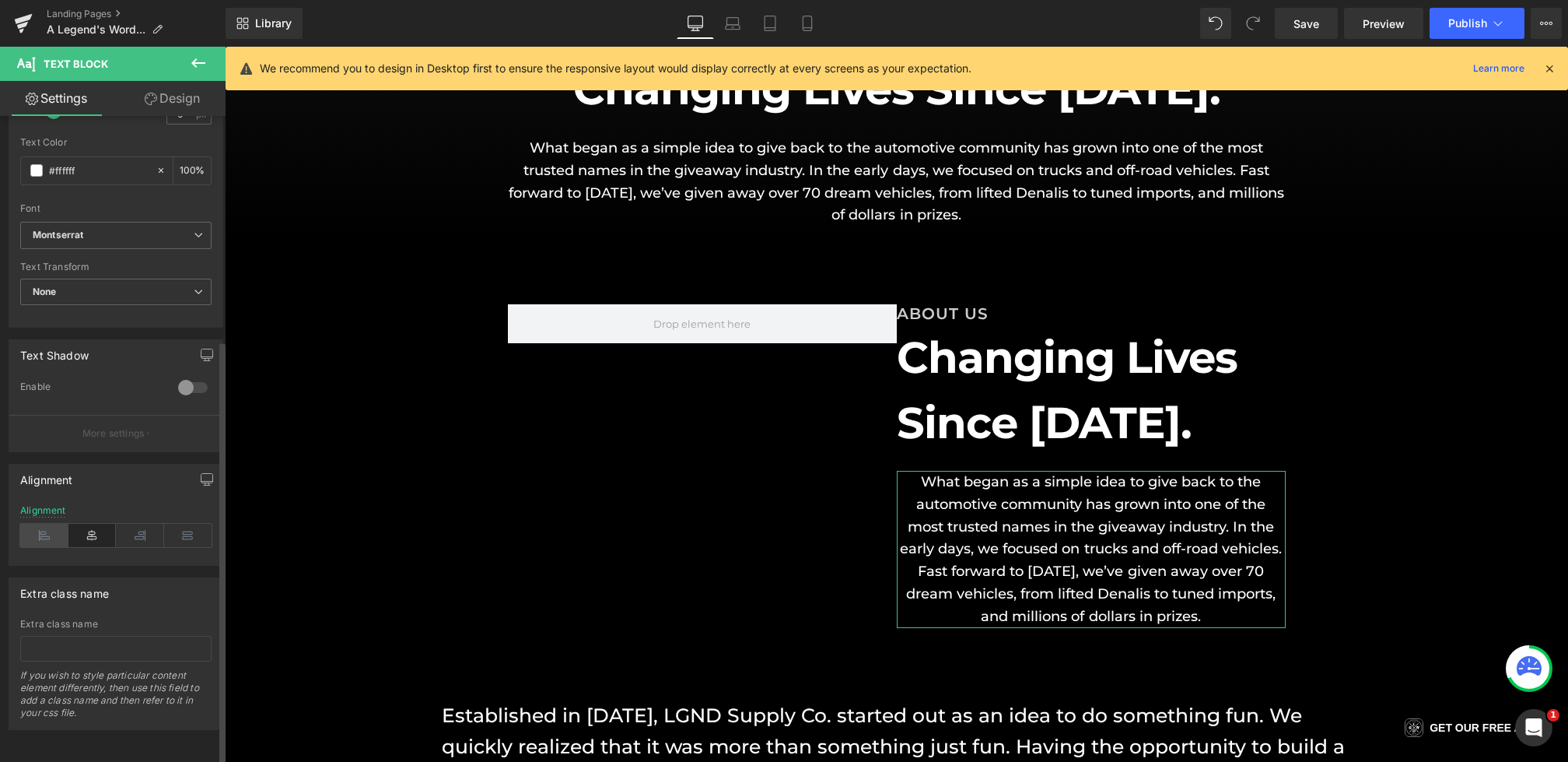
click at [40, 523] on icon at bounding box center [44, 535] width 48 height 23
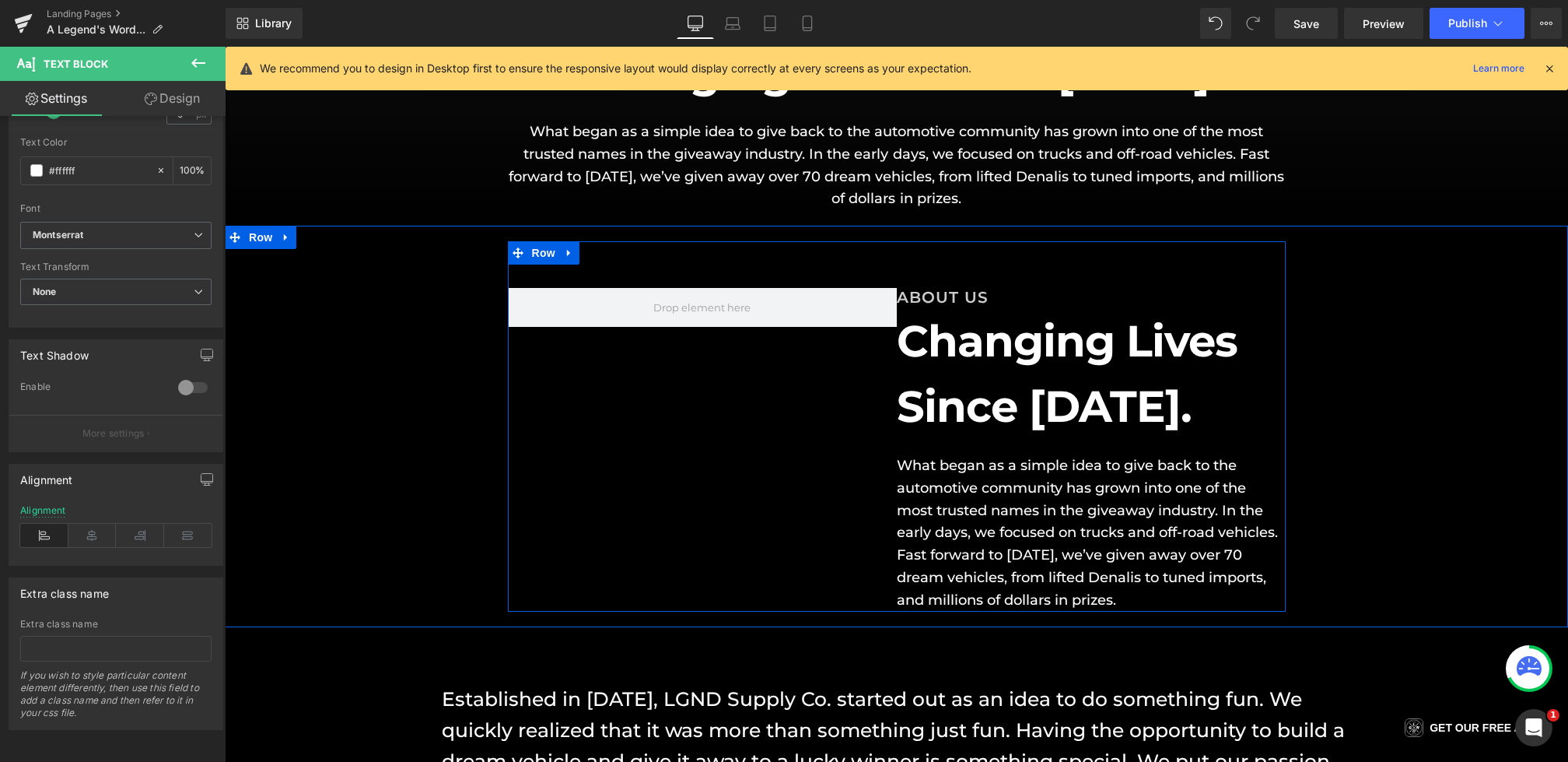
scroll to position [313, 0]
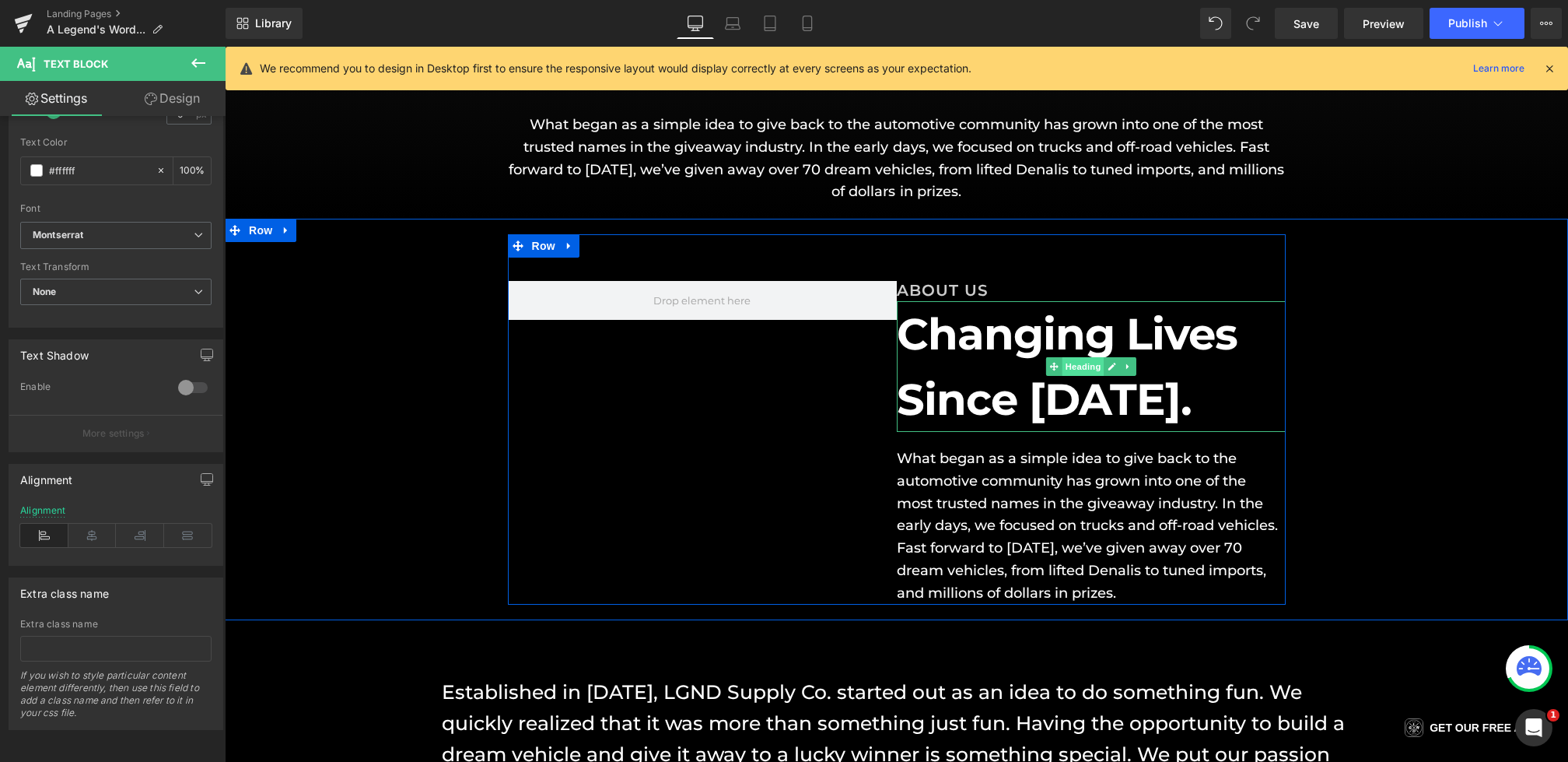
click at [1069, 364] on span "Heading" at bounding box center [1082, 366] width 42 height 18
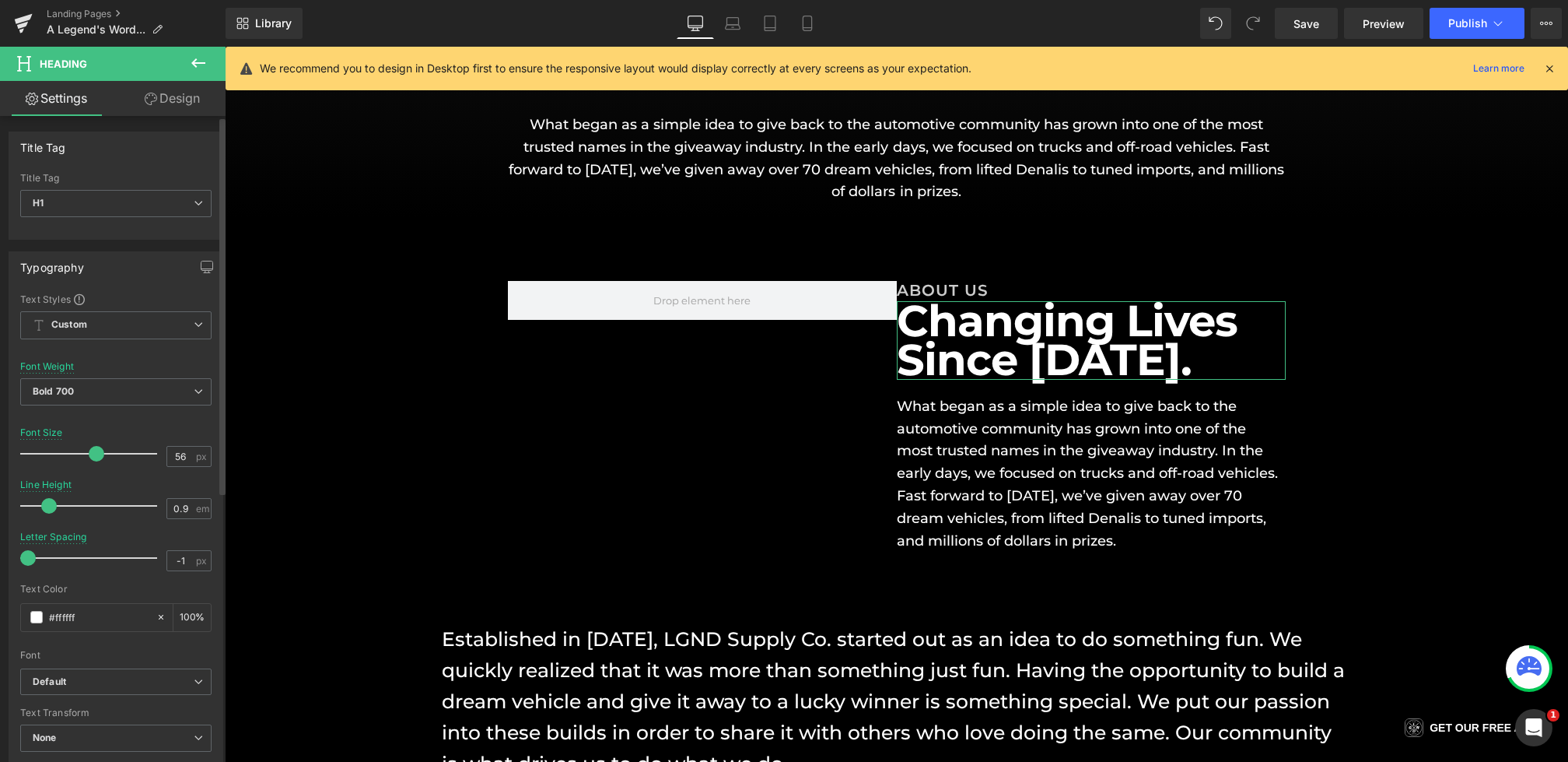
type input "1"
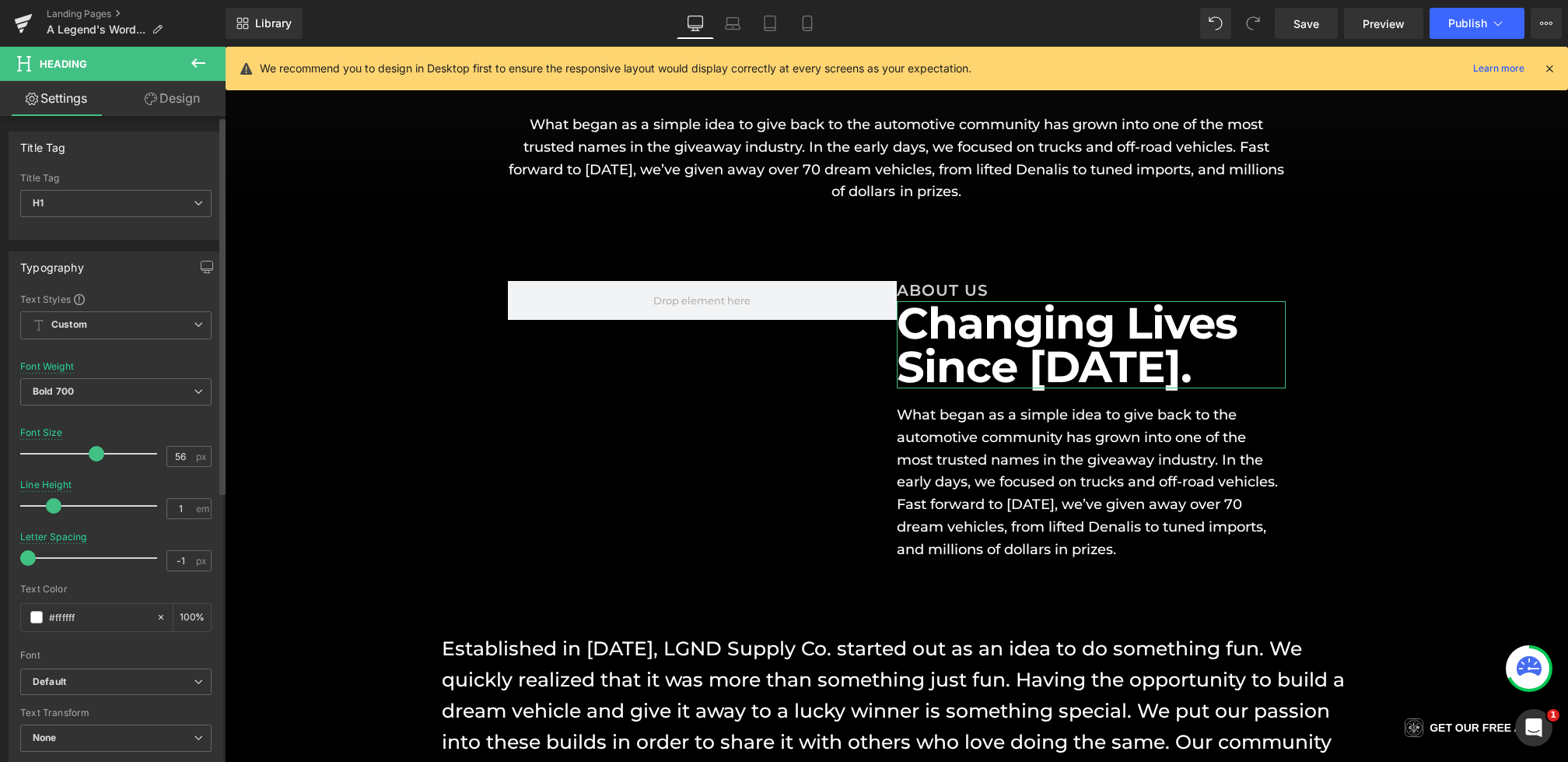
drag, startPoint x: 72, startPoint y: 512, endPoint x: 53, endPoint y: 512, distance: 19.0
click at [53, 512] on div at bounding box center [93, 505] width 129 height 31
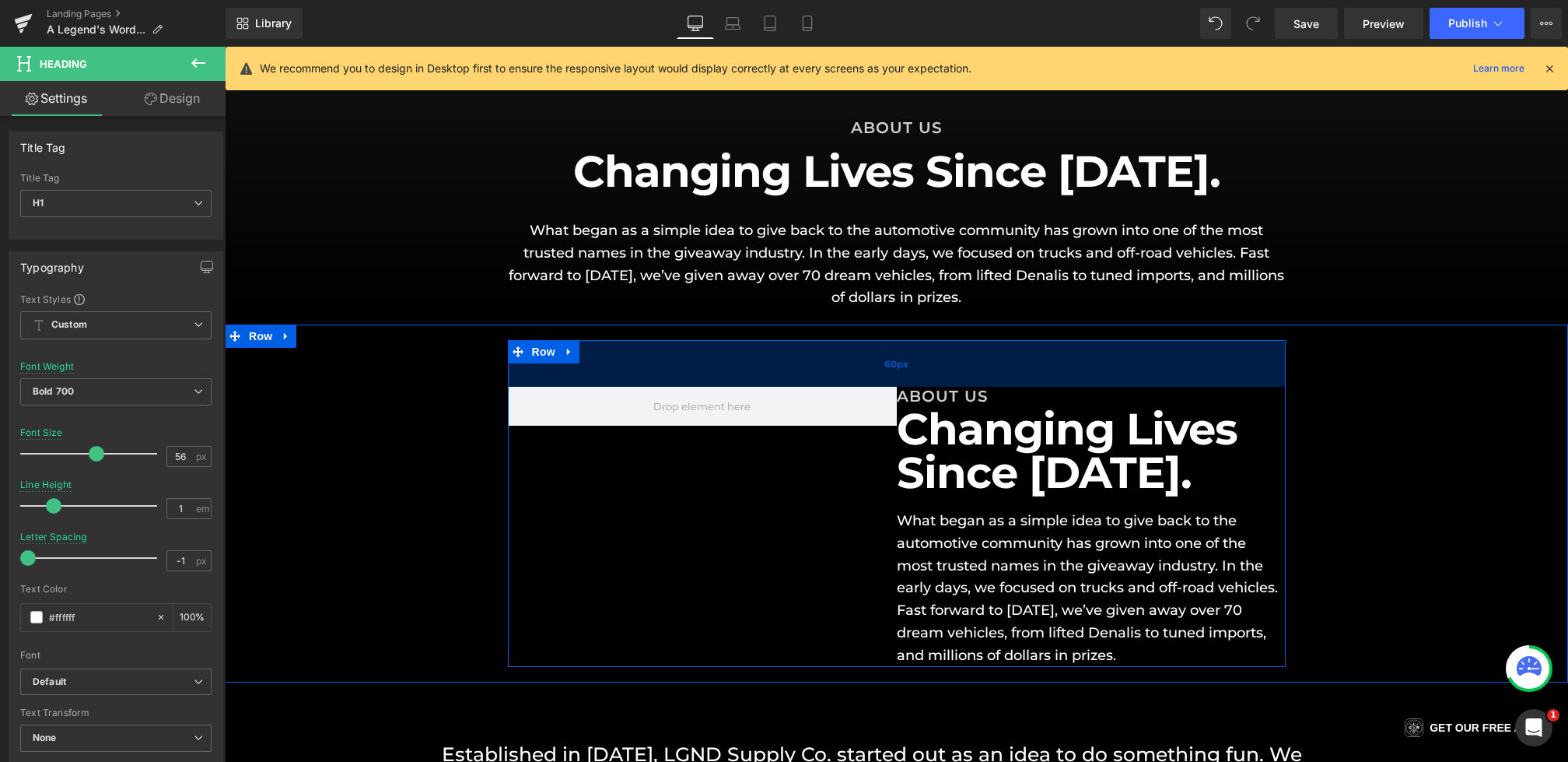
scroll to position [176, 0]
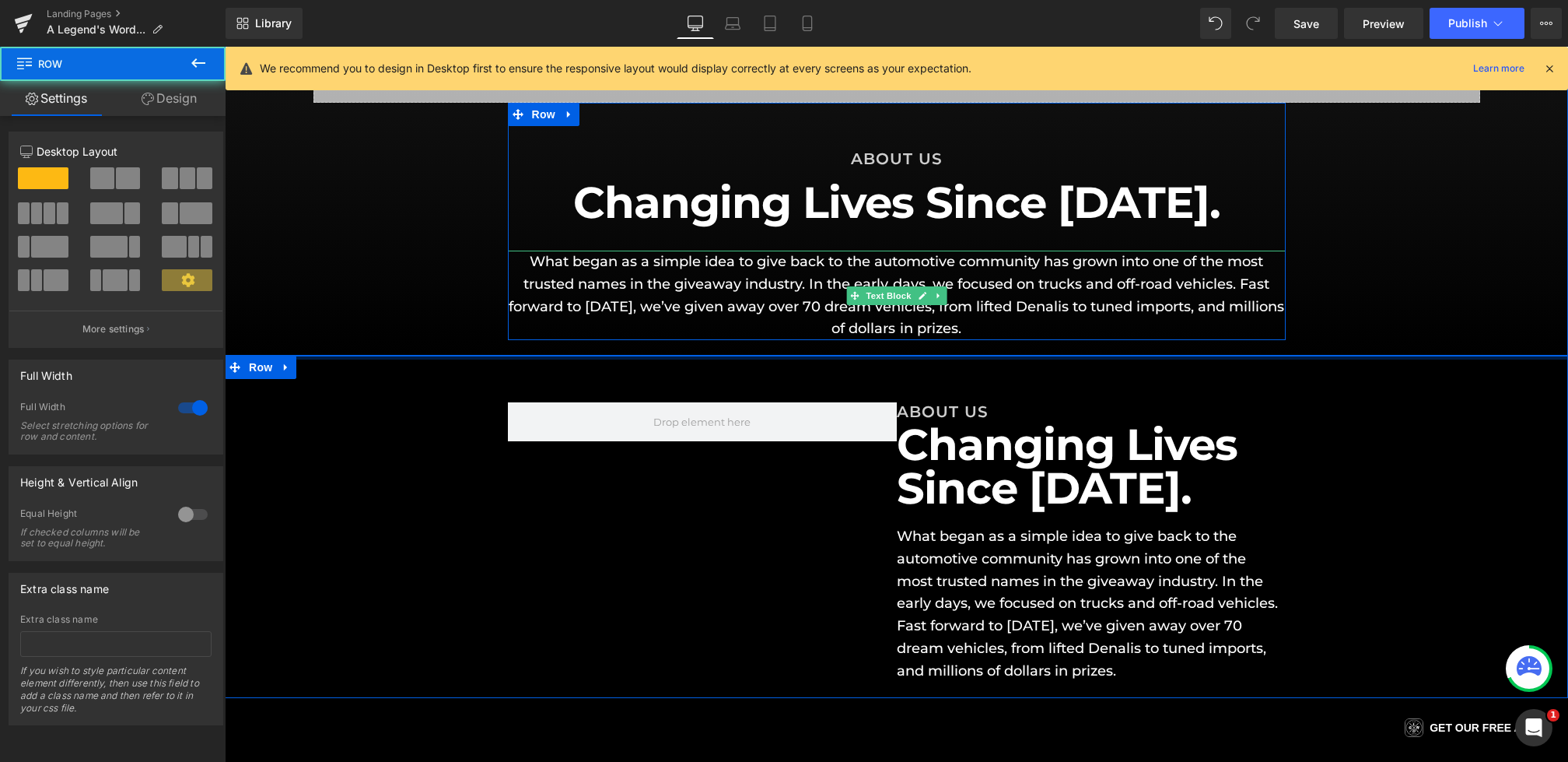
drag, startPoint x: 646, startPoint y: 367, endPoint x: 646, endPoint y: 317, distance: 50.0
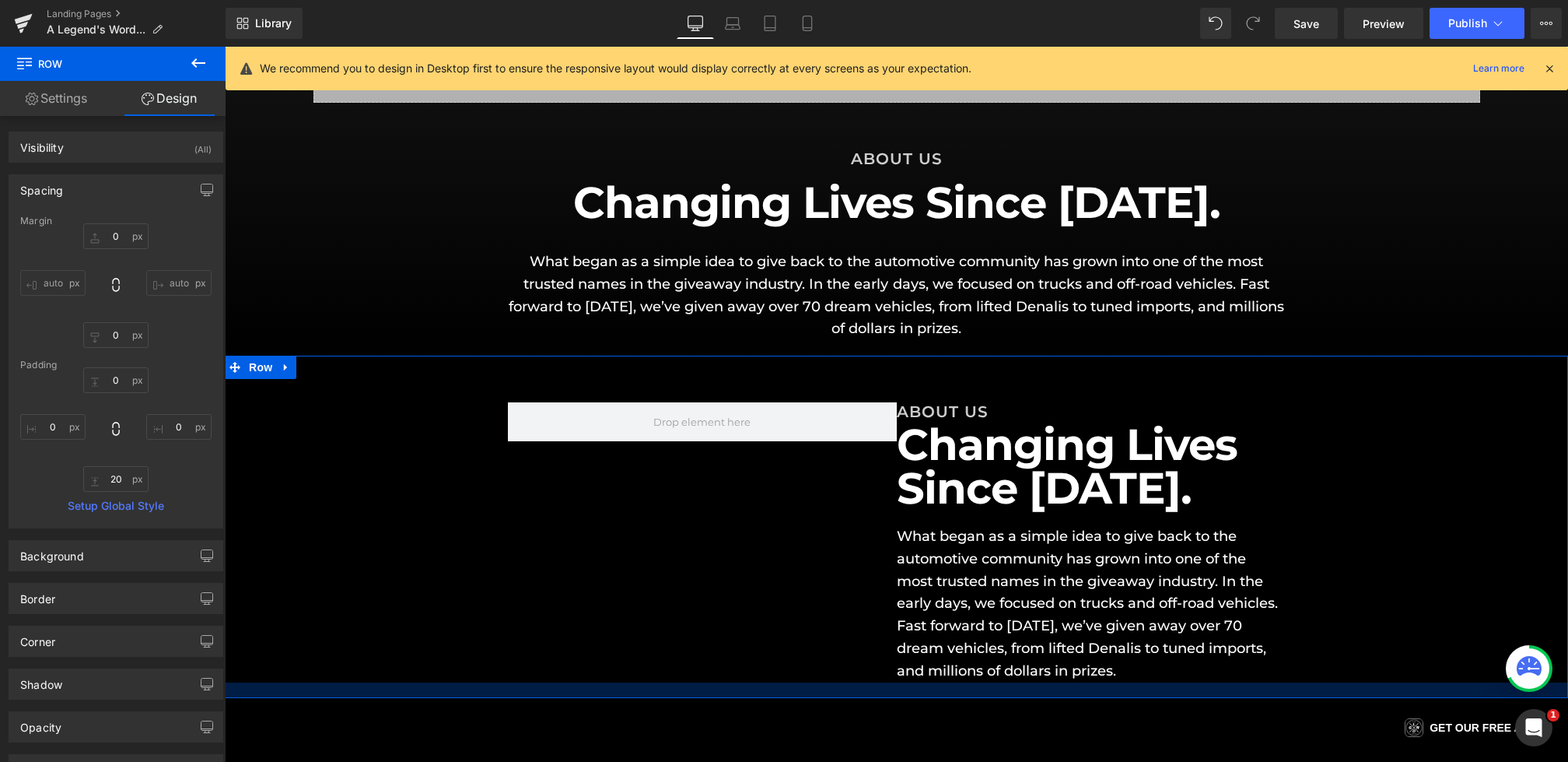
type input "0px"
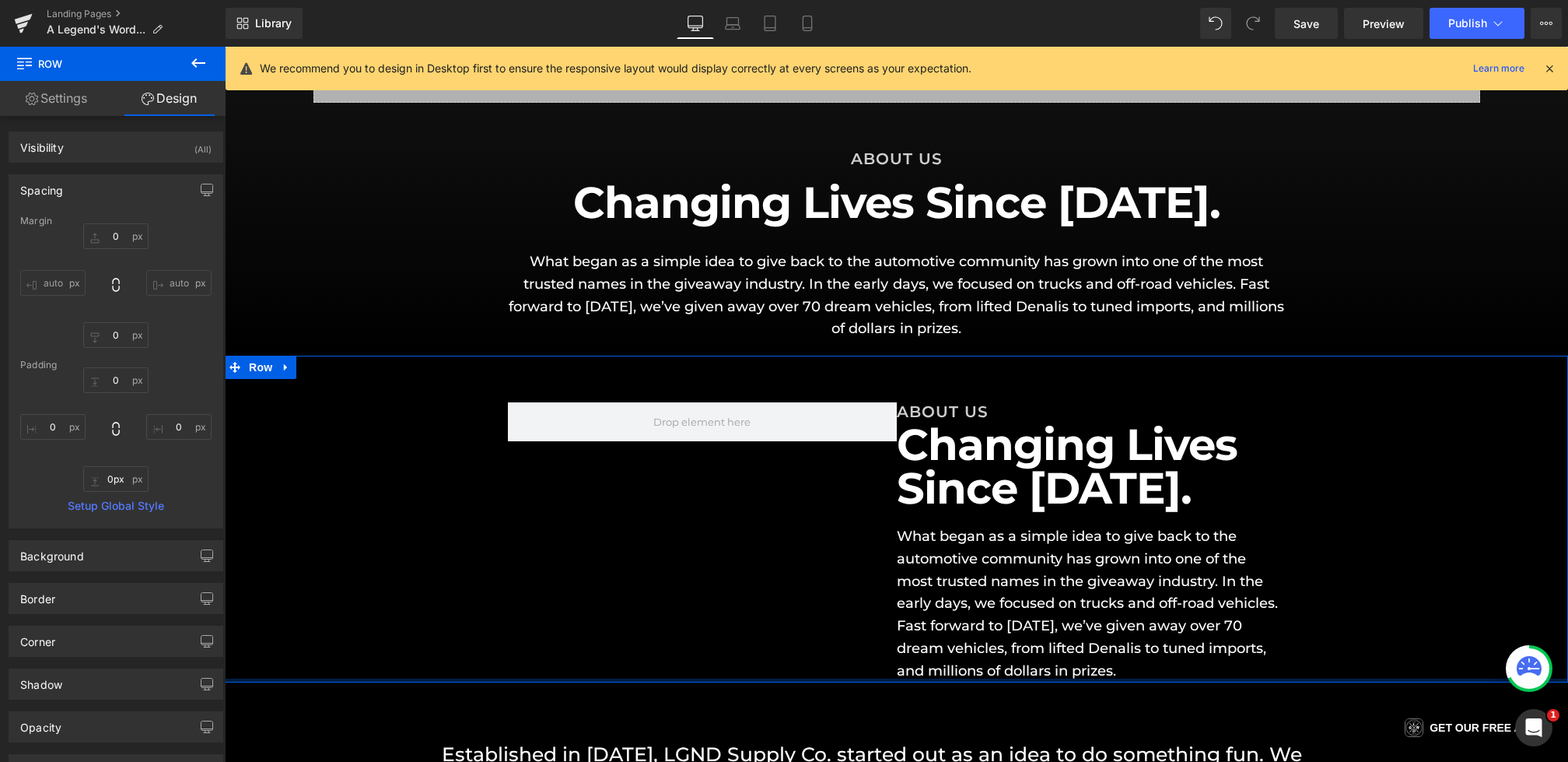
drag, startPoint x: 906, startPoint y: 692, endPoint x: 906, endPoint y: 660, distance: 32.0
click at [906, 660] on div "ABOUT US Heading Changing Lives Since [DATE]. Heading What began as a simple id…" at bounding box center [896, 518] width 1344 height 326
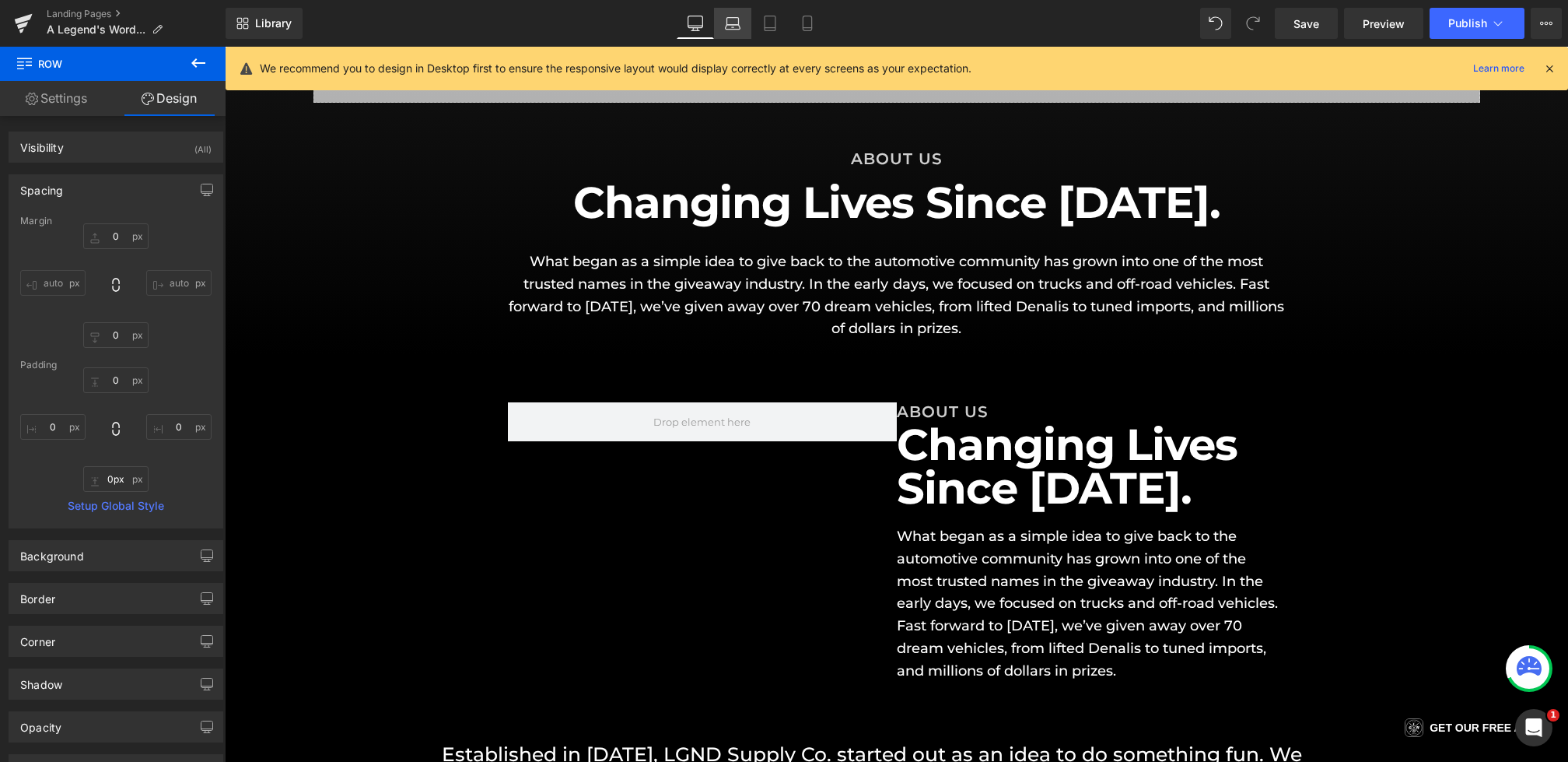
click at [721, 8] on link "Laptop" at bounding box center [733, 23] width 38 height 31
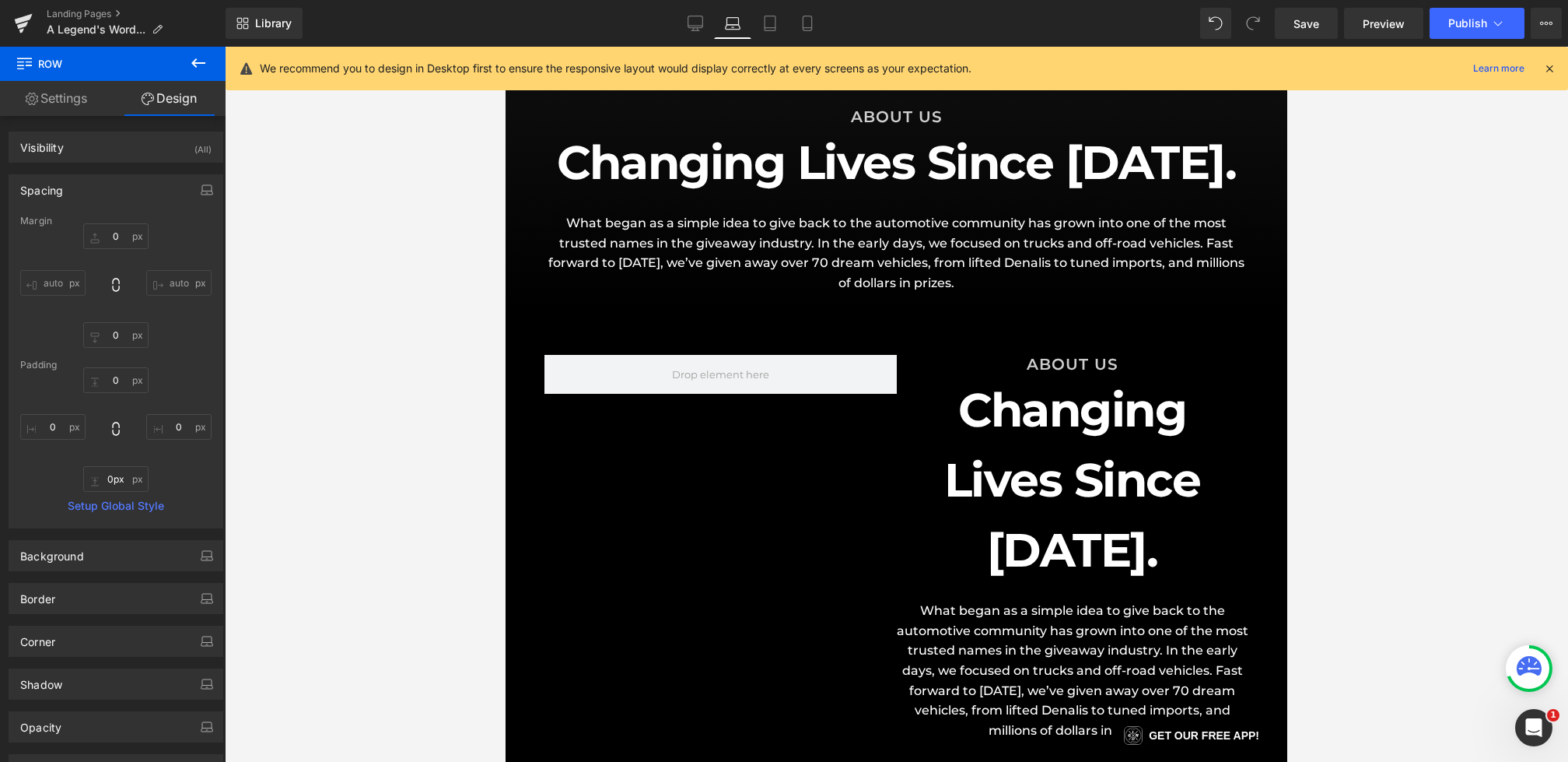
type input "0"
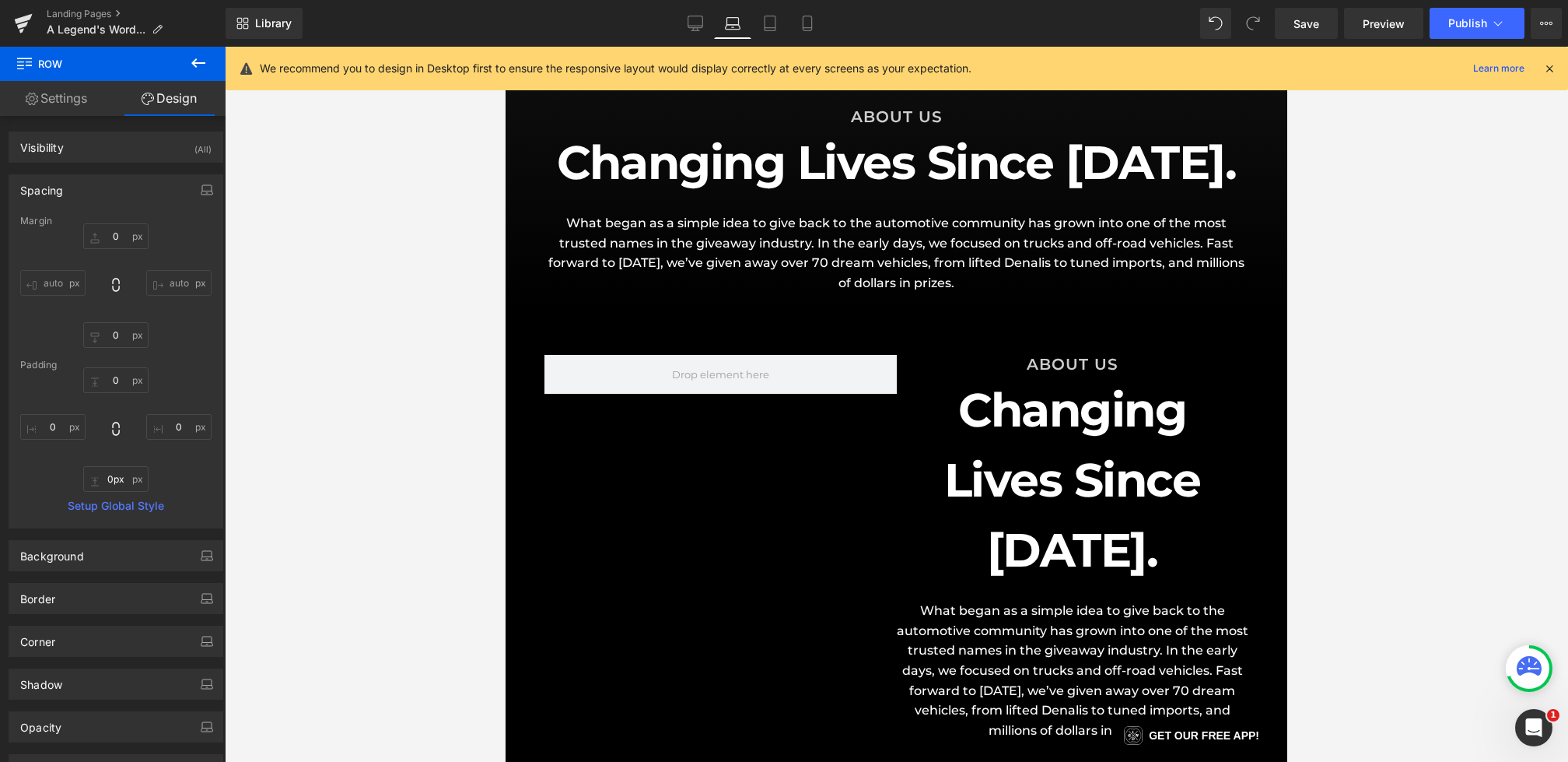
type input "0"
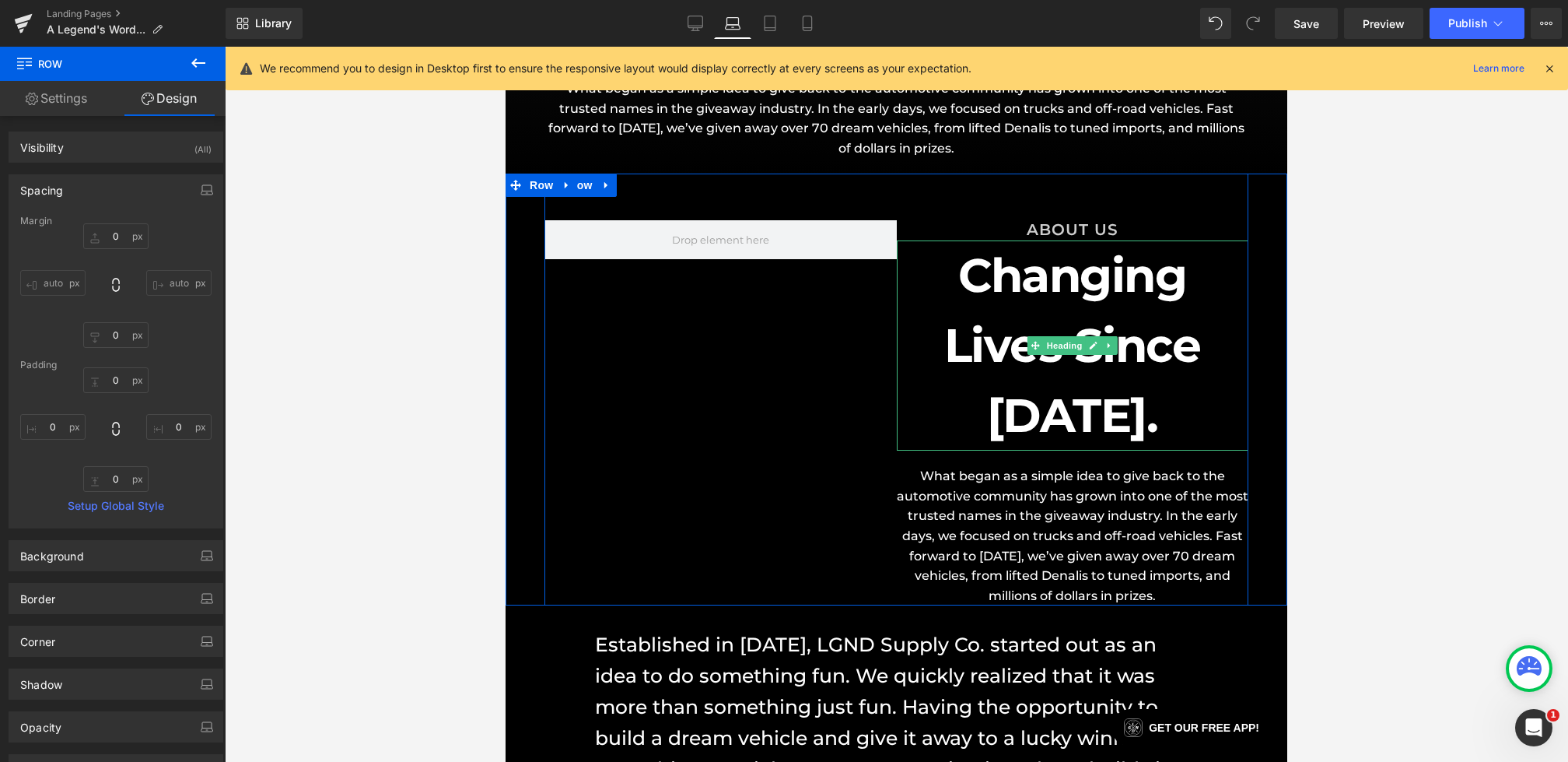
scroll to position [342, 0]
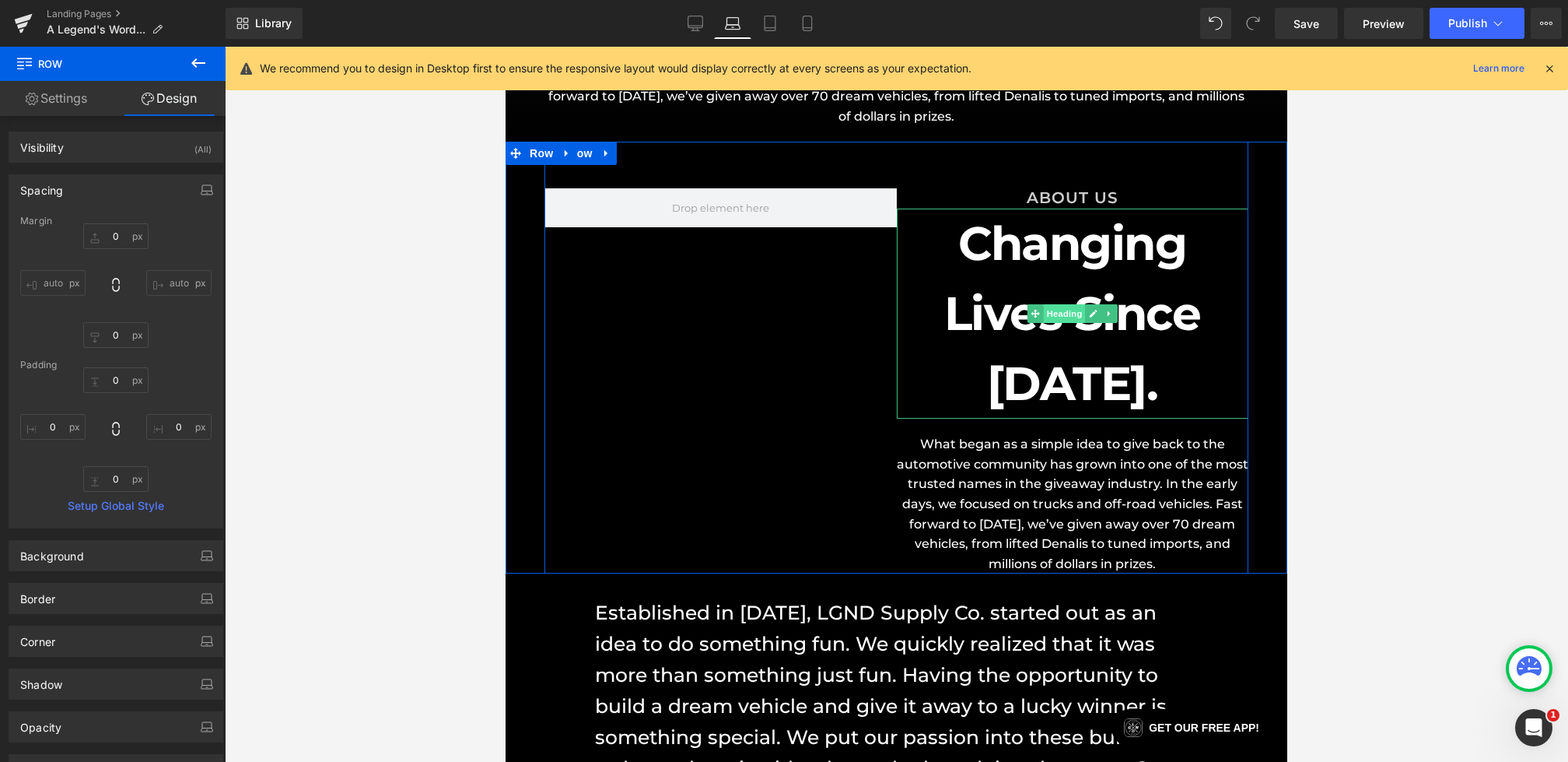
click at [1074, 315] on span "Heading" at bounding box center [1064, 313] width 42 height 18
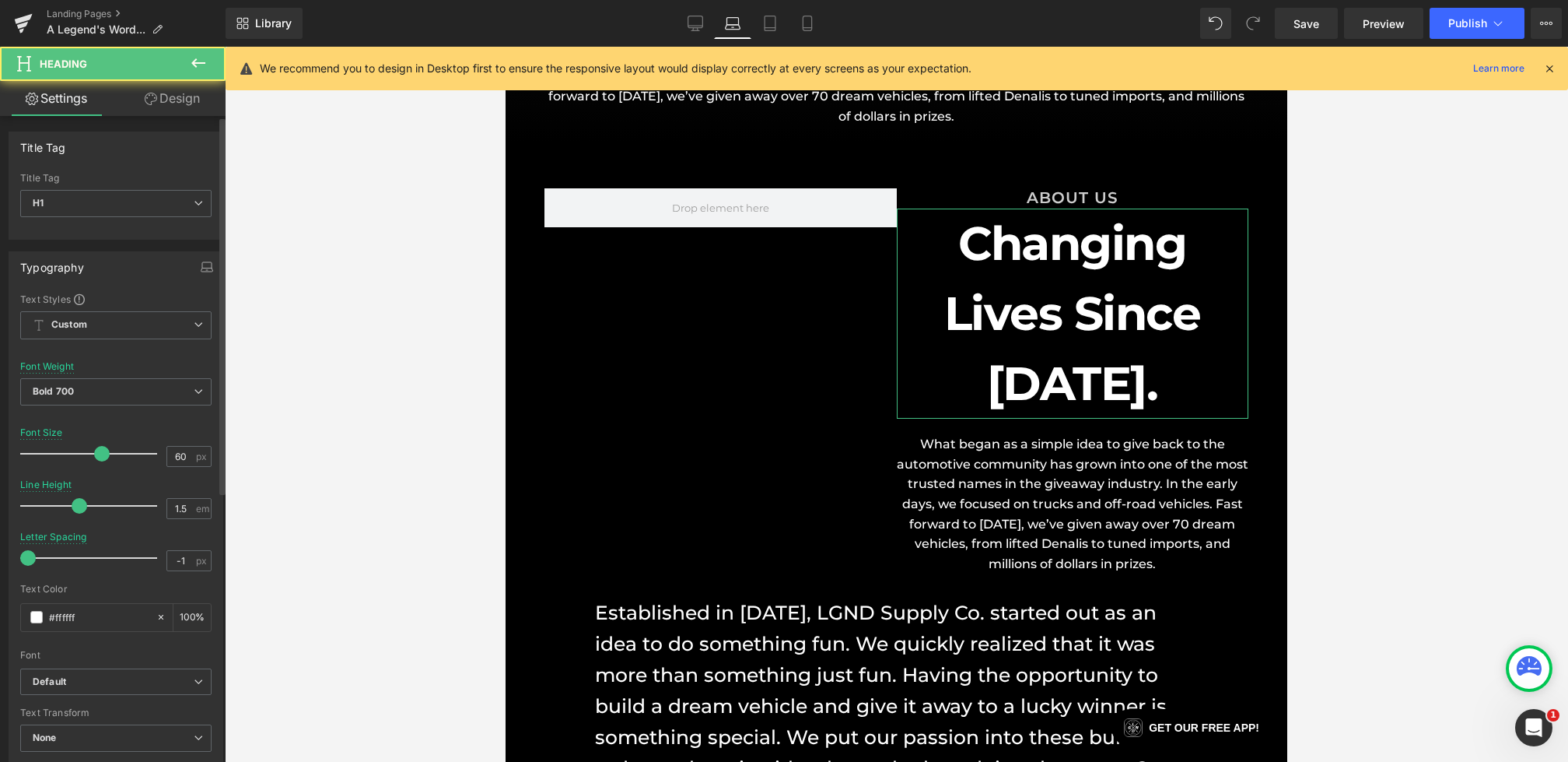
scroll to position [456, 0]
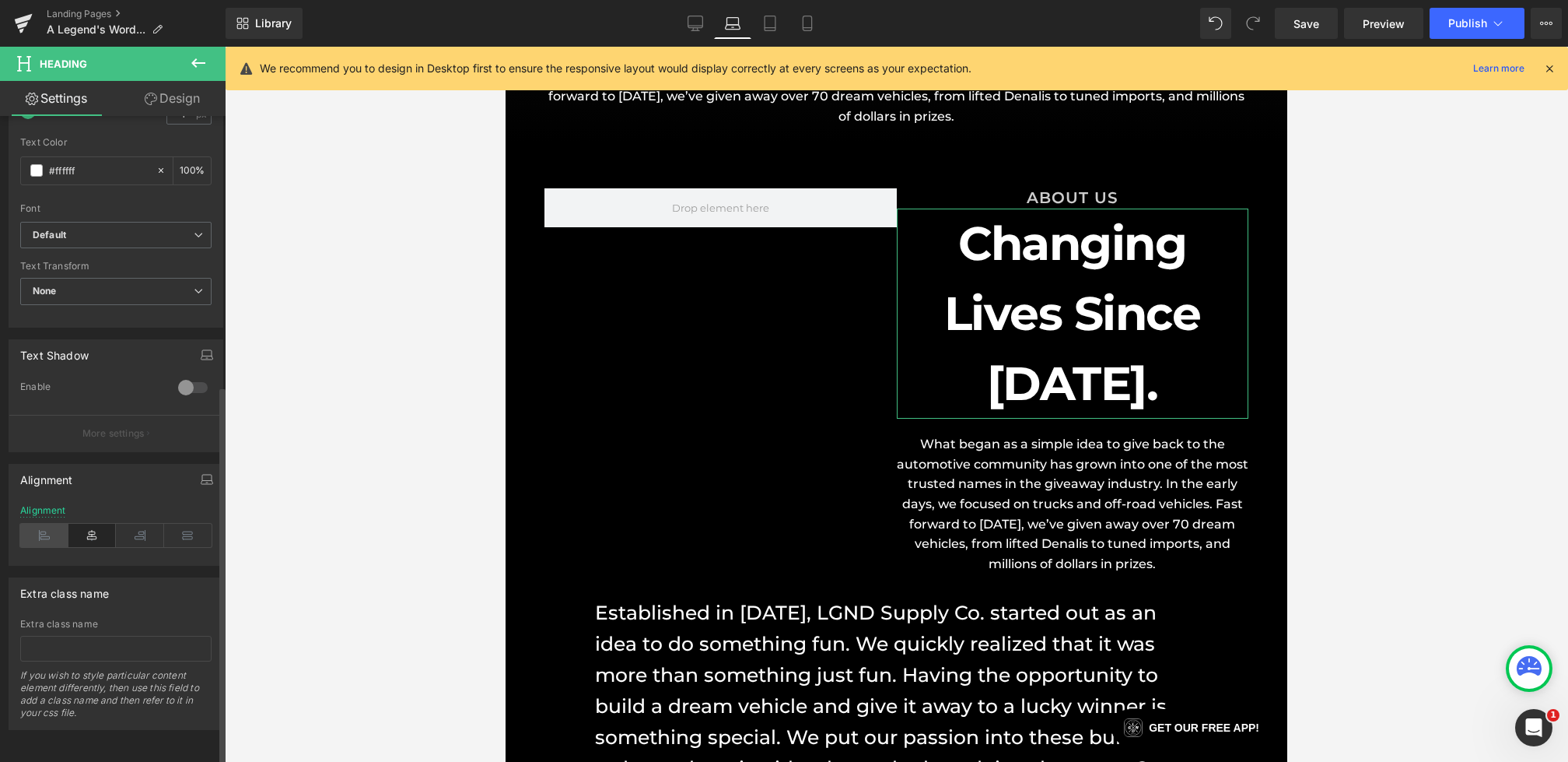
click at [48, 523] on icon at bounding box center [44, 535] width 48 height 23
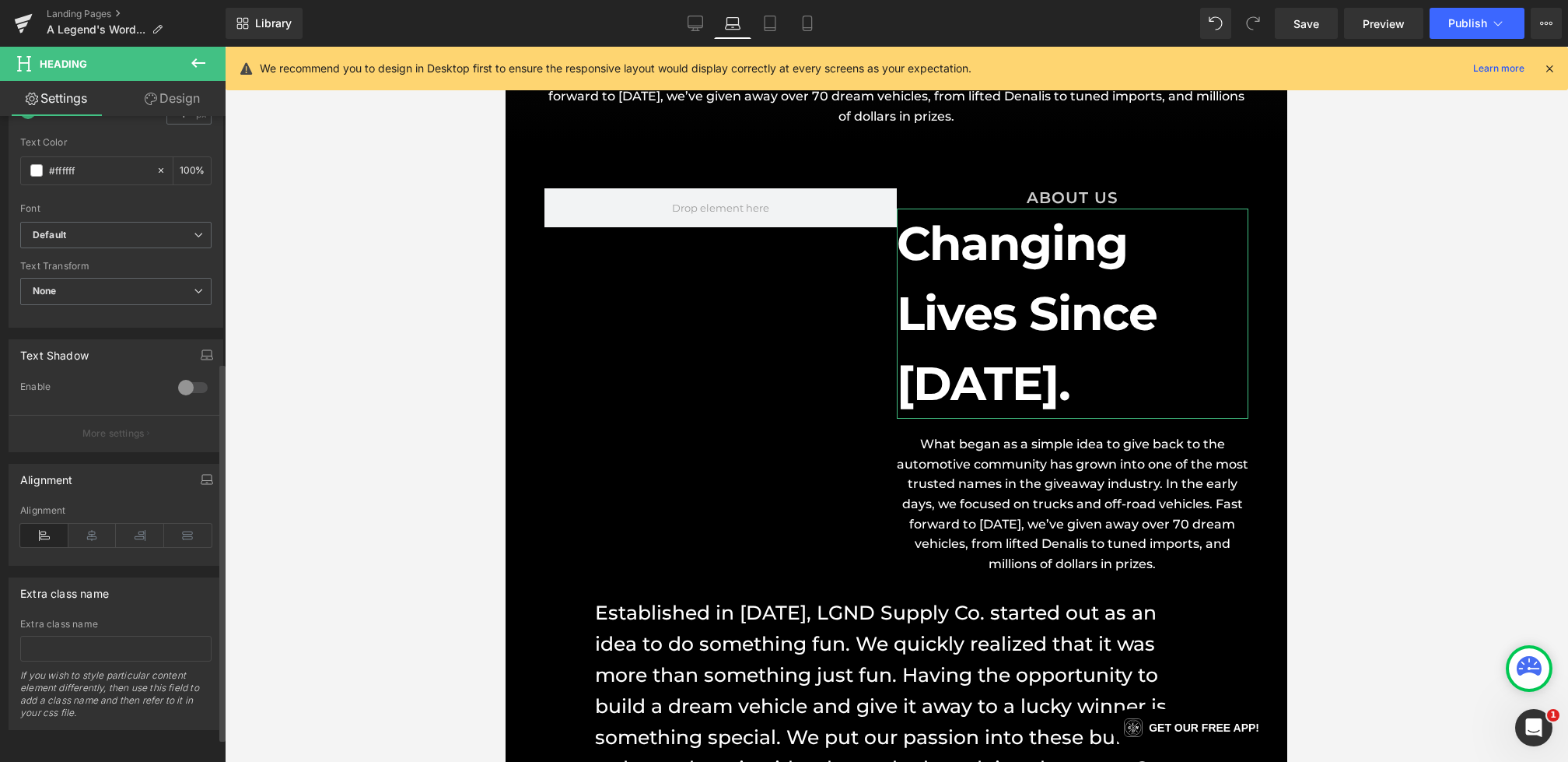
scroll to position [0, 0]
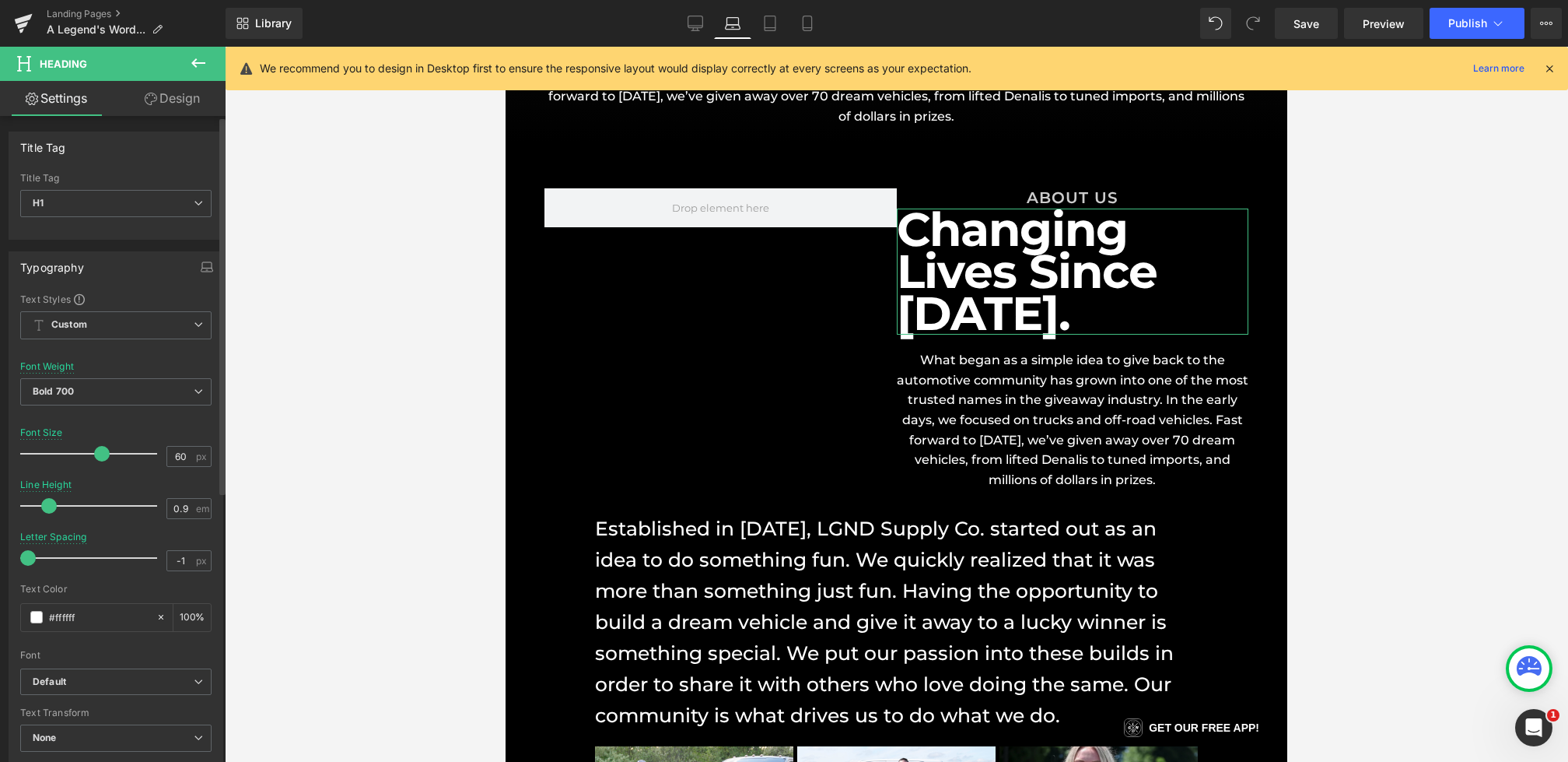
type input "1"
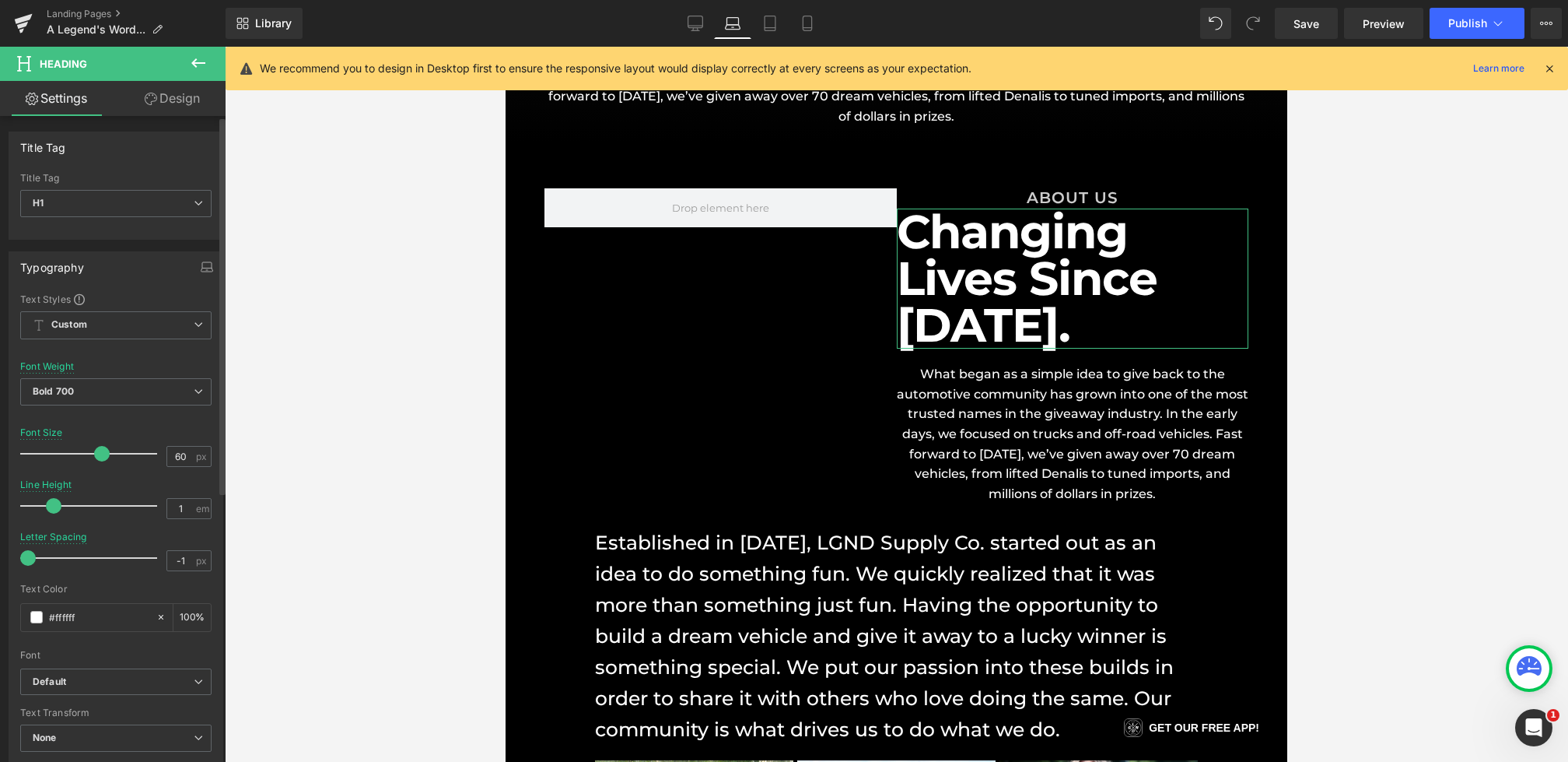
drag, startPoint x: 77, startPoint y: 501, endPoint x: 53, endPoint y: 501, distance: 24.0
click at [53, 501] on span at bounding box center [53, 506] width 16 height 16
click at [694, 24] on icon at bounding box center [695, 23] width 16 height 16
type input "56"
type input "100"
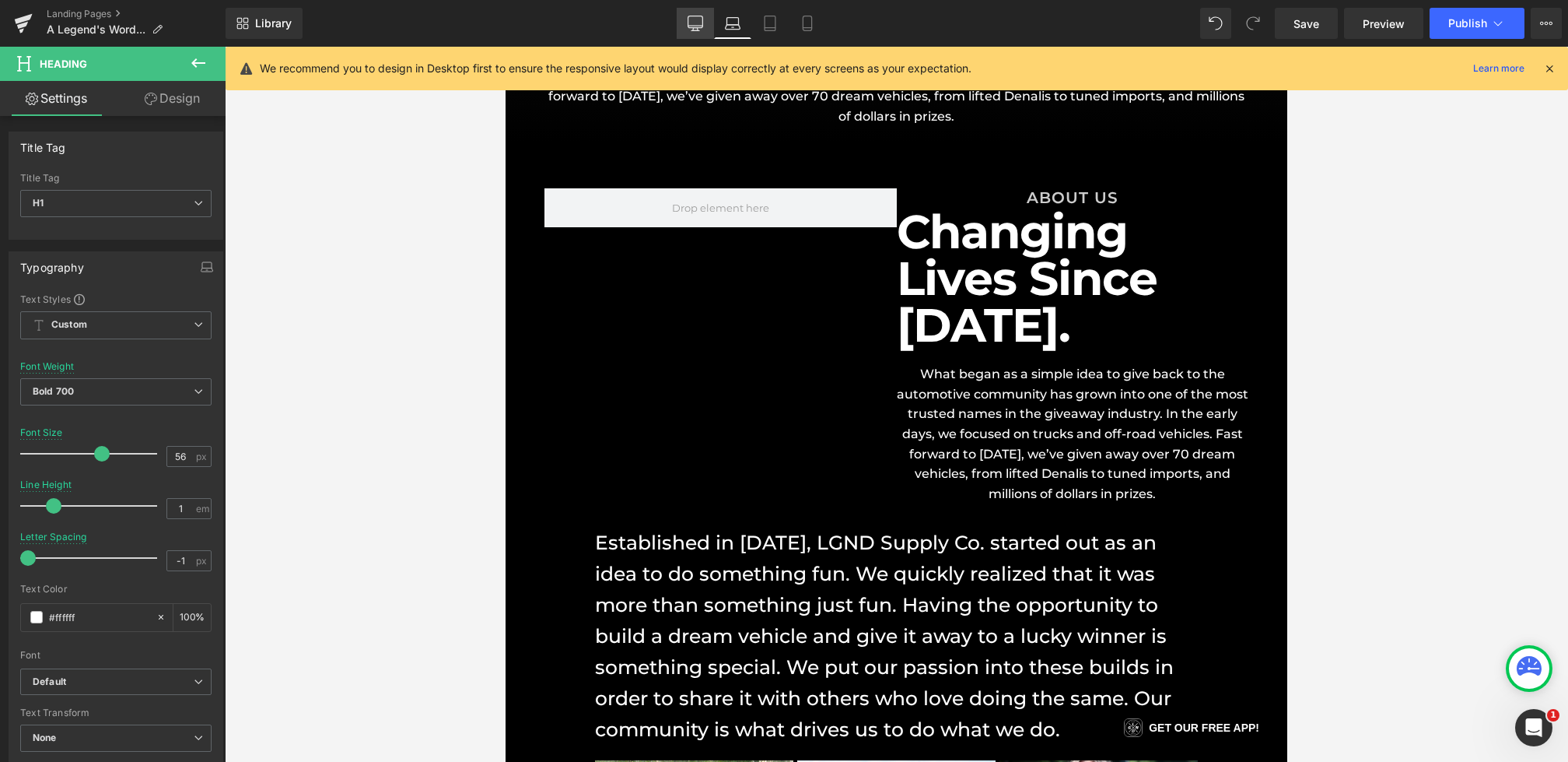
scroll to position [390, 0]
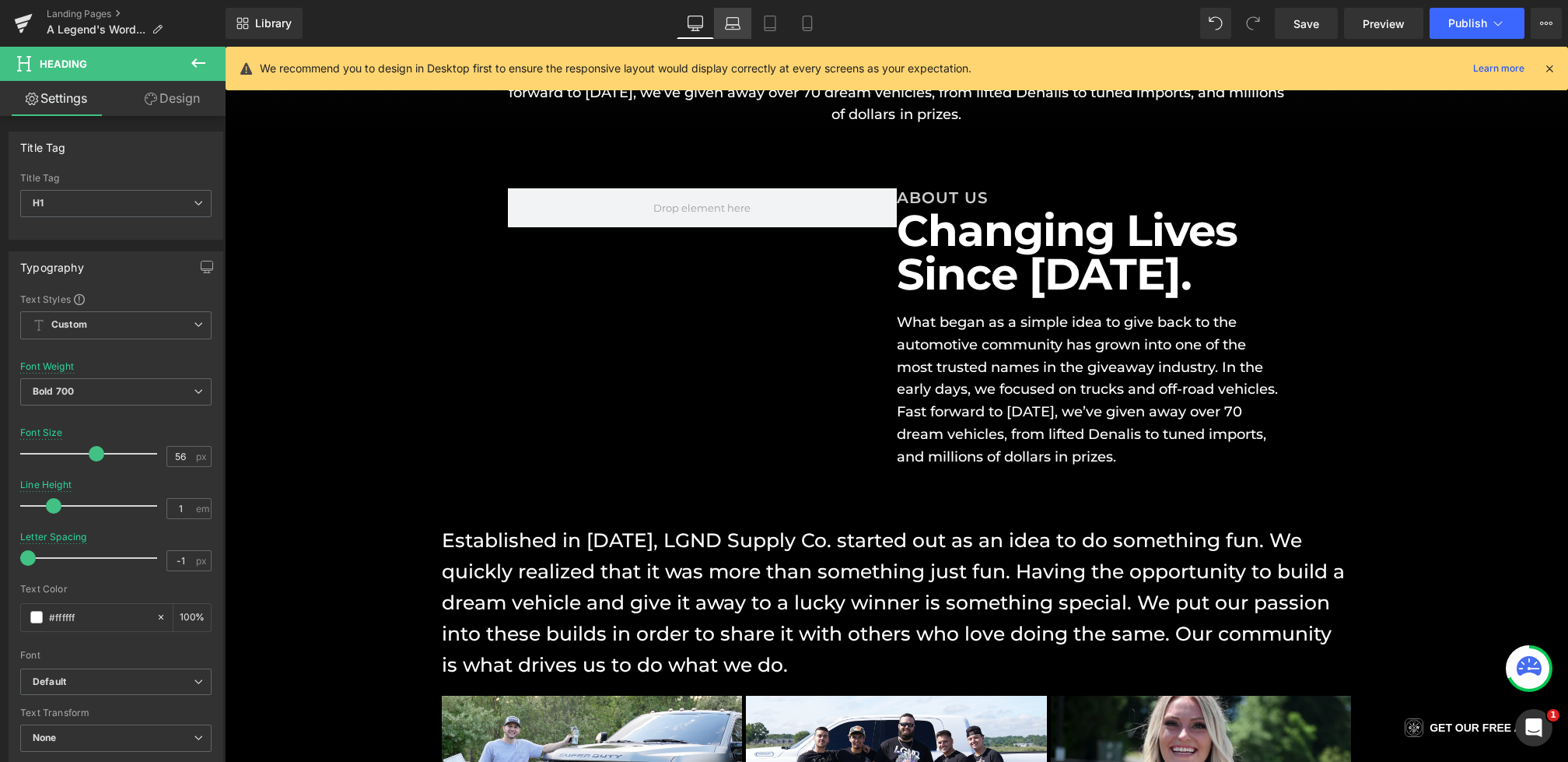
click at [734, 28] on icon at bounding box center [733, 28] width 3 height 0
type input "60"
type input "100"
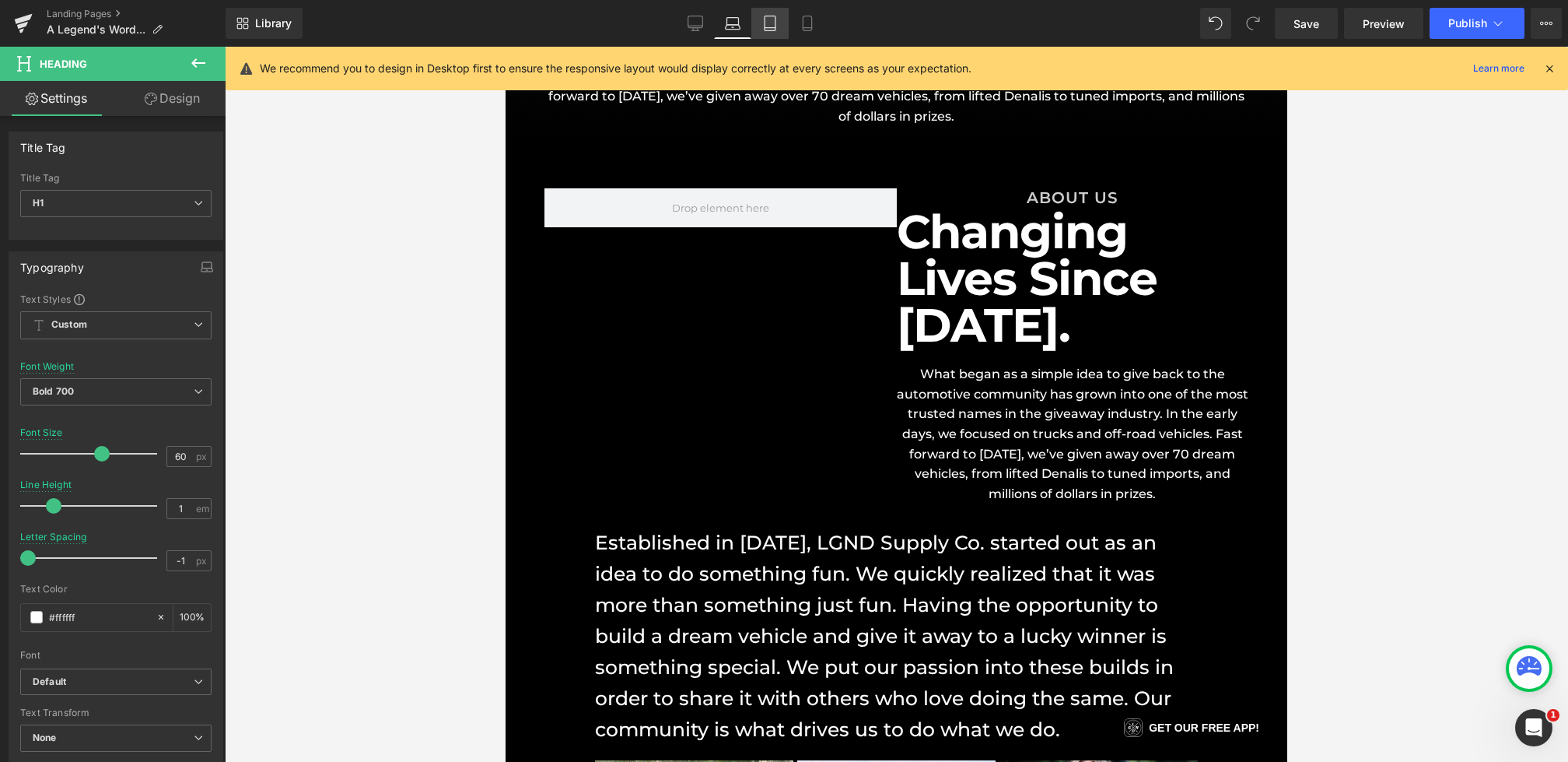
click at [784, 27] on link "Tablet" at bounding box center [769, 23] width 38 height 31
type input "40"
type input "1.5"
type input "100"
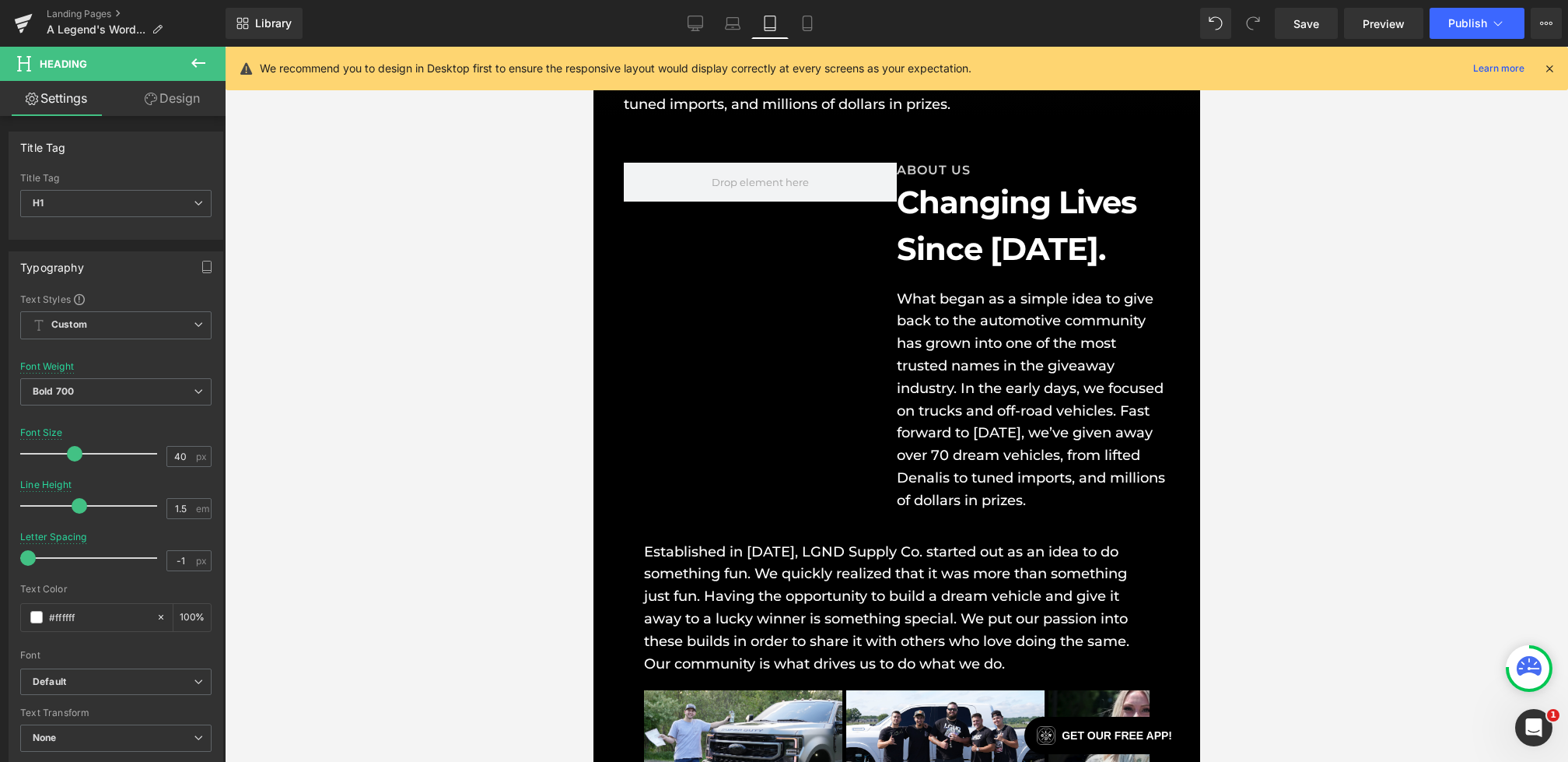
scroll to position [313, 0]
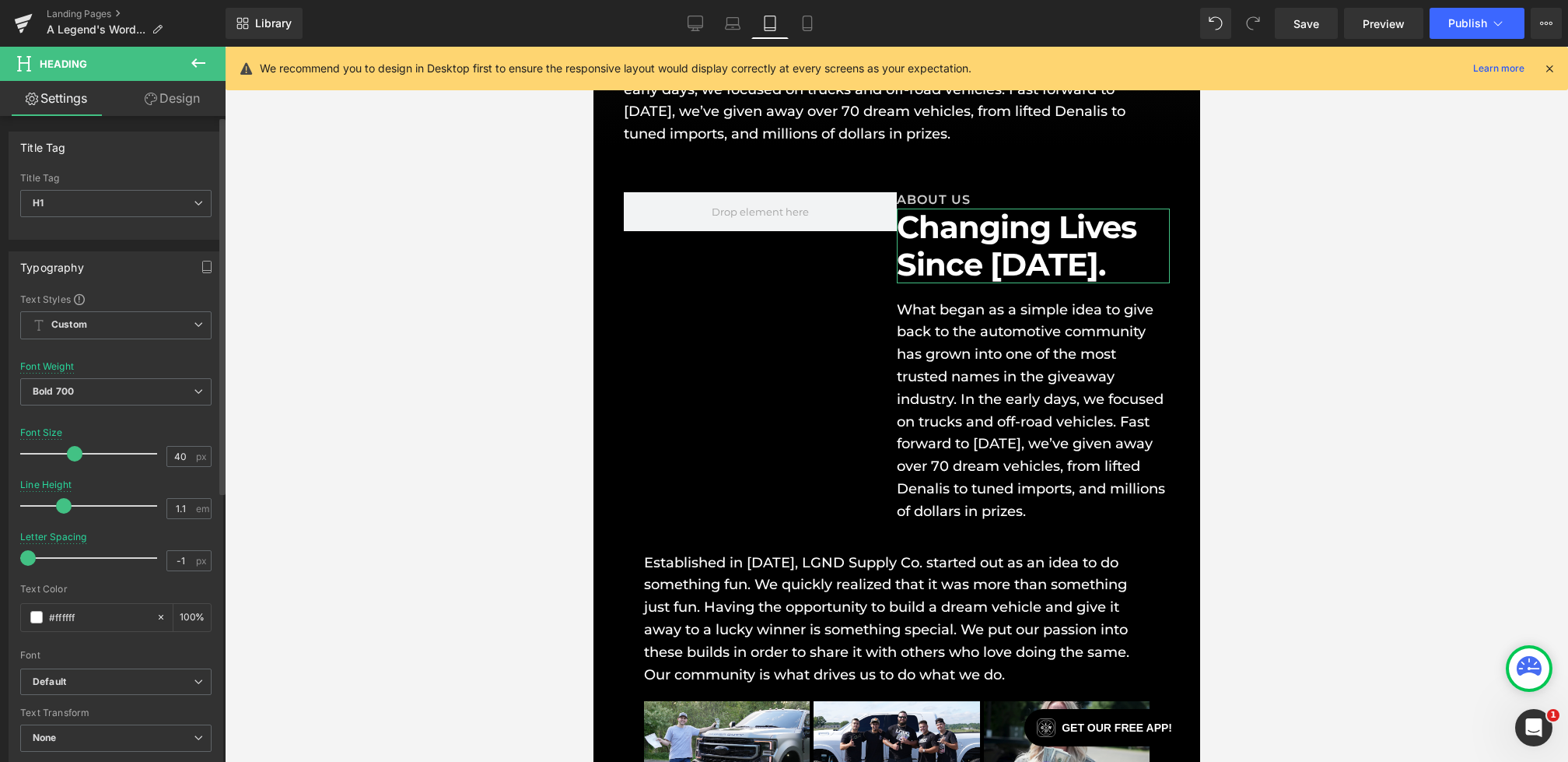
type input "1"
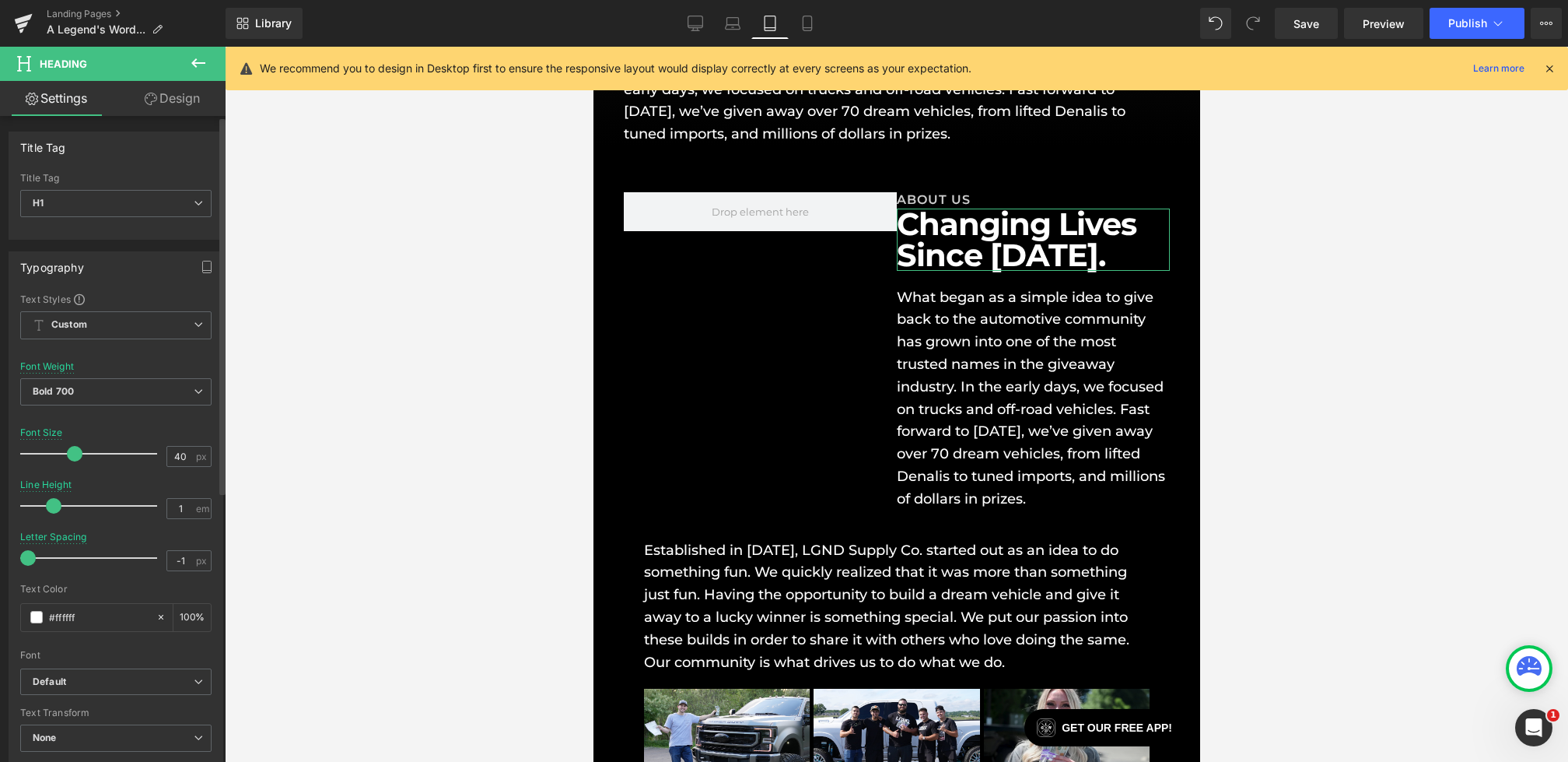
drag, startPoint x: 78, startPoint y: 505, endPoint x: 56, endPoint y: 505, distance: 22.0
click at [56, 505] on span at bounding box center [53, 506] width 16 height 16
click at [799, 32] on link "Mobile" at bounding box center [807, 23] width 38 height 31
type input "6"
type input "1.1"
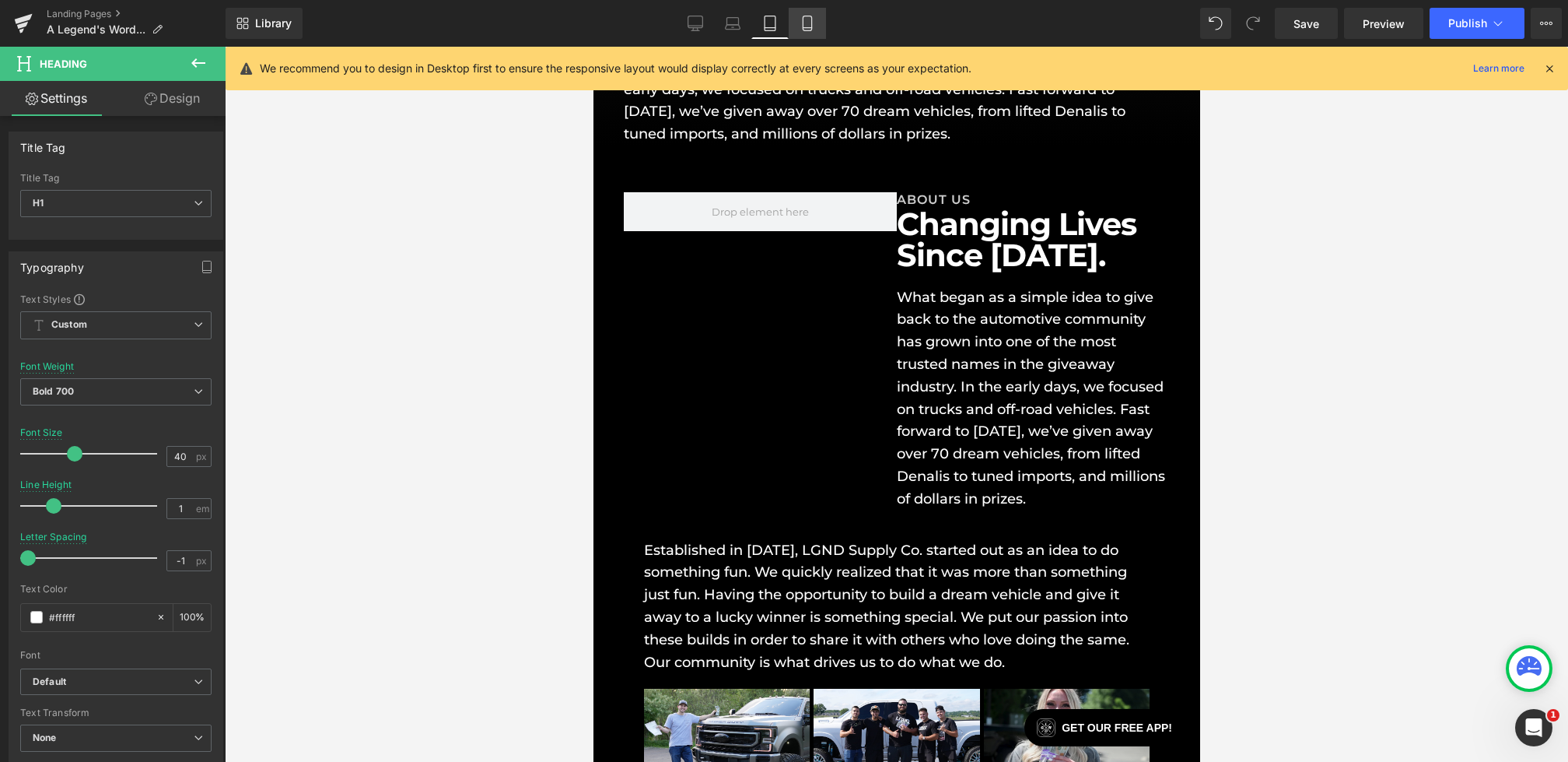
type input "100"
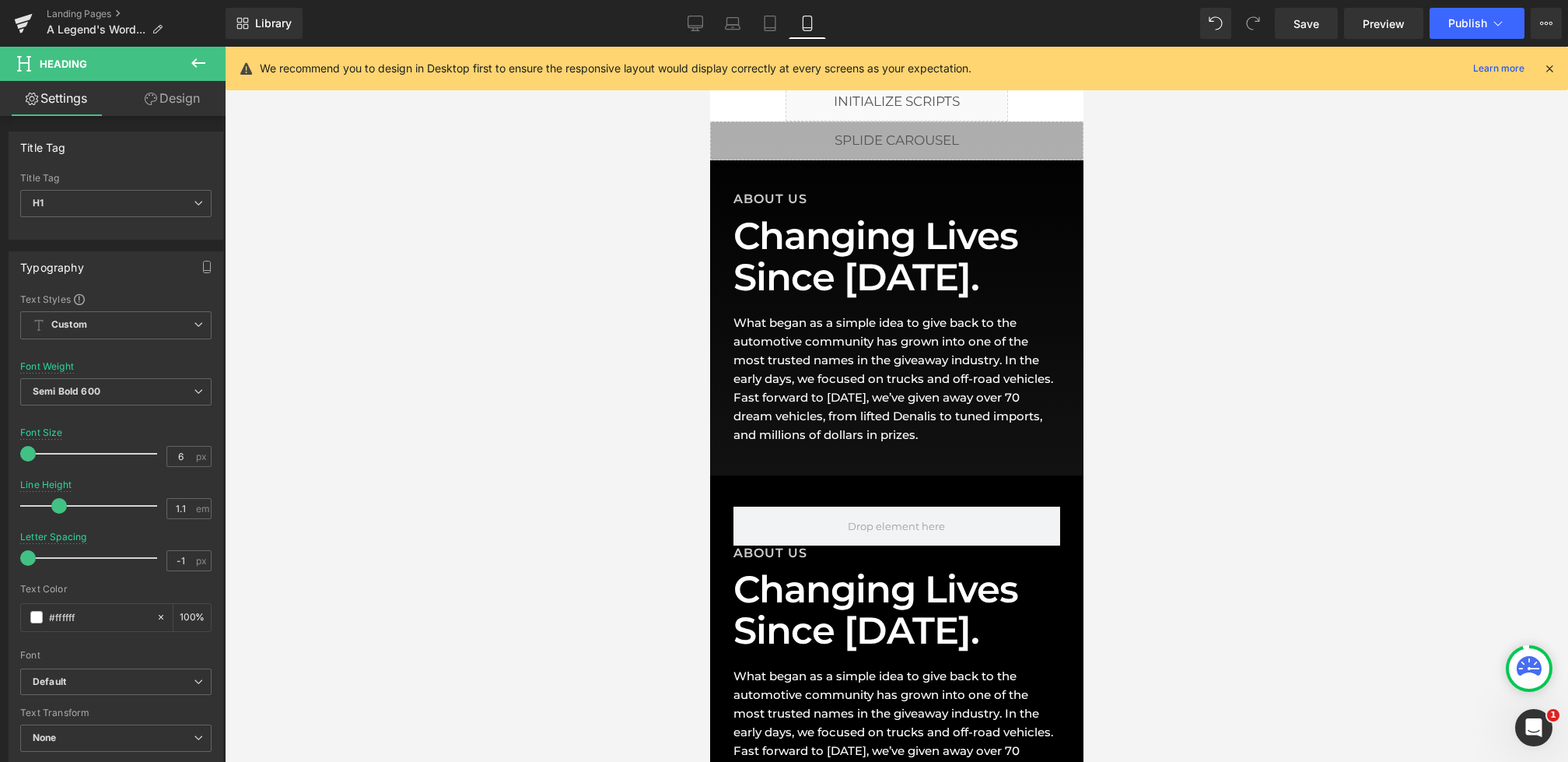
scroll to position [0, 0]
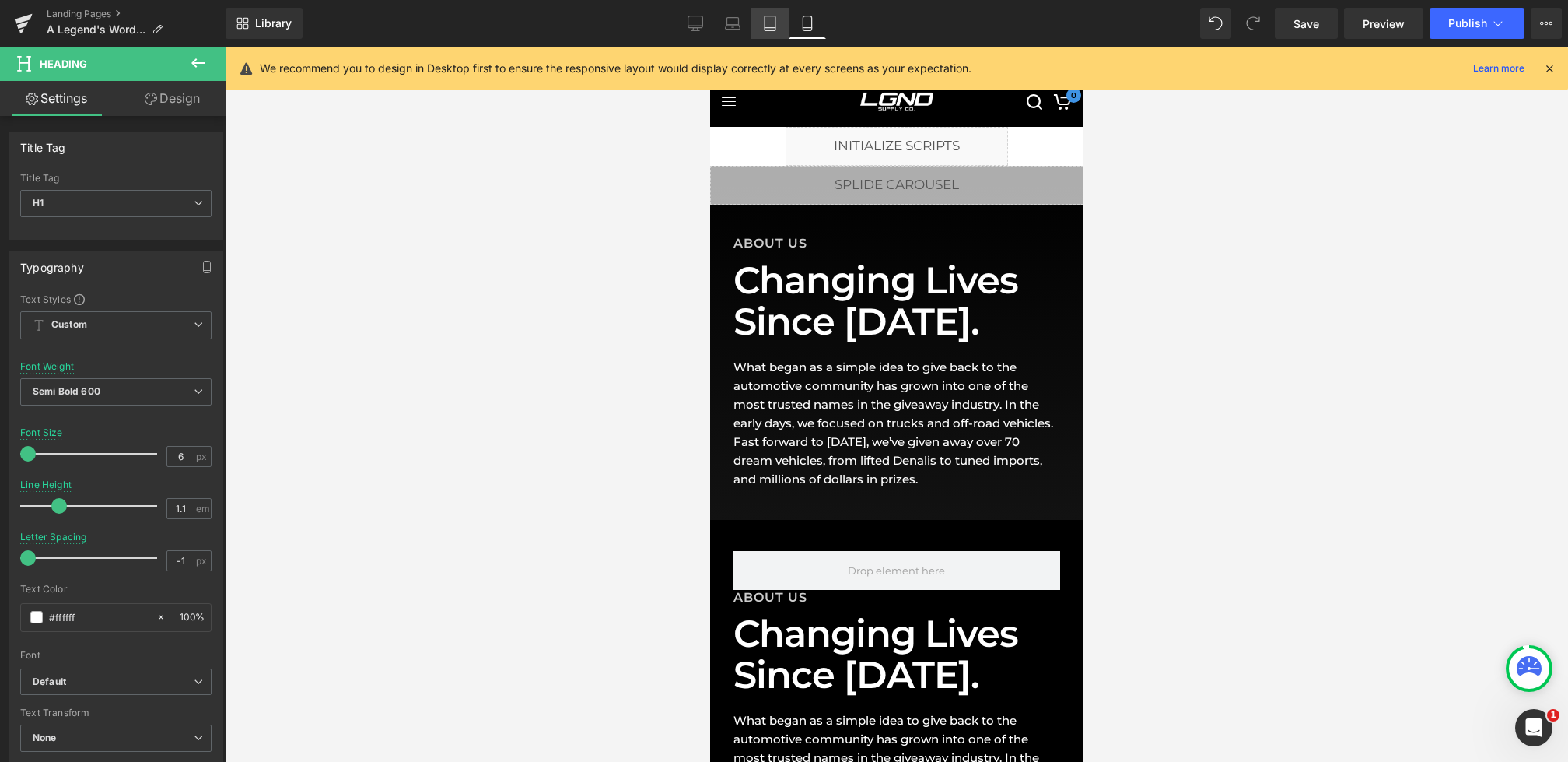
click at [770, 27] on icon at bounding box center [770, 23] width 16 height 16
type input "40"
type input "1"
type input "100"
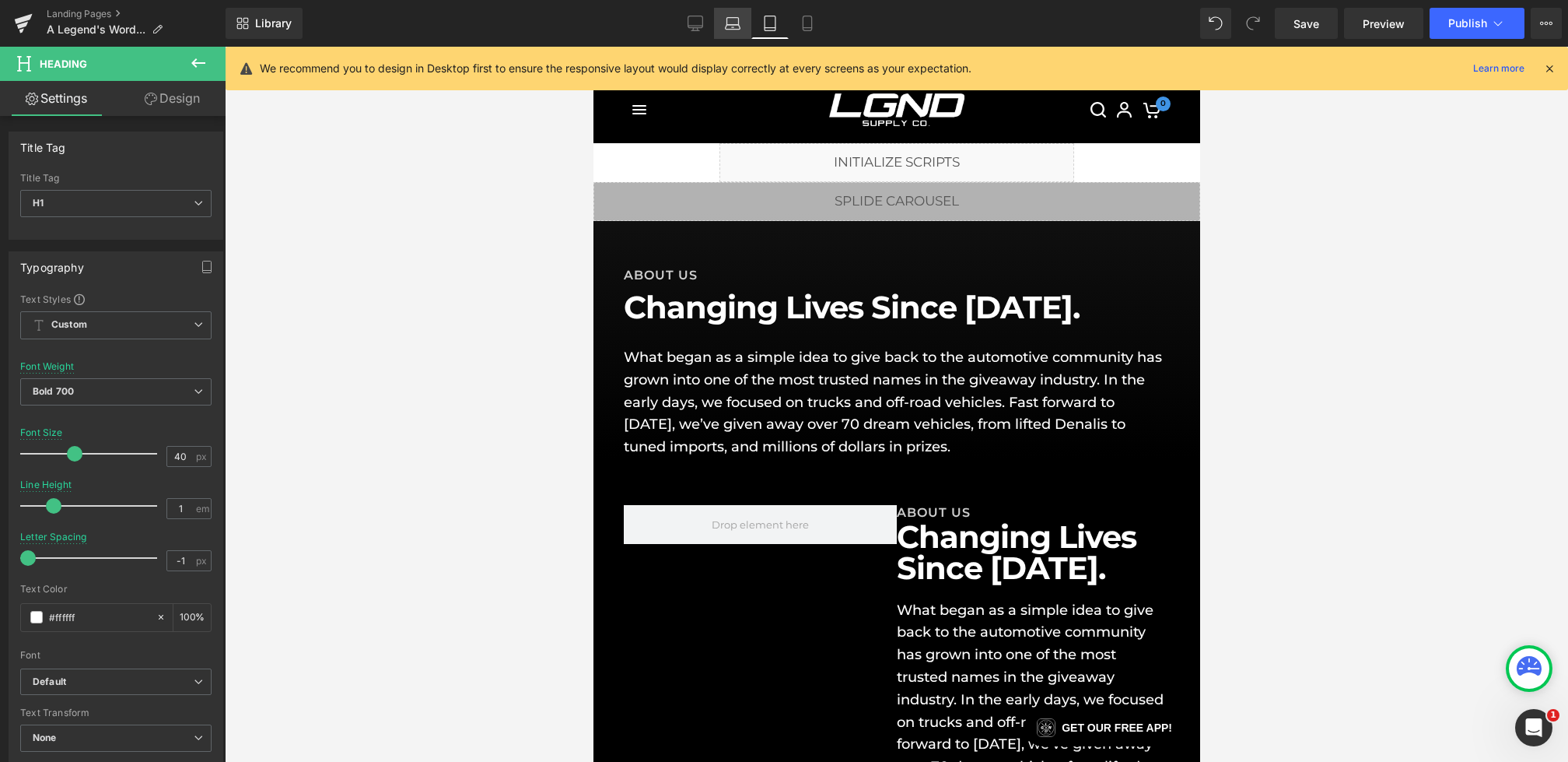
click at [728, 28] on icon at bounding box center [733, 23] width 16 height 16
type input "60"
type input "100"
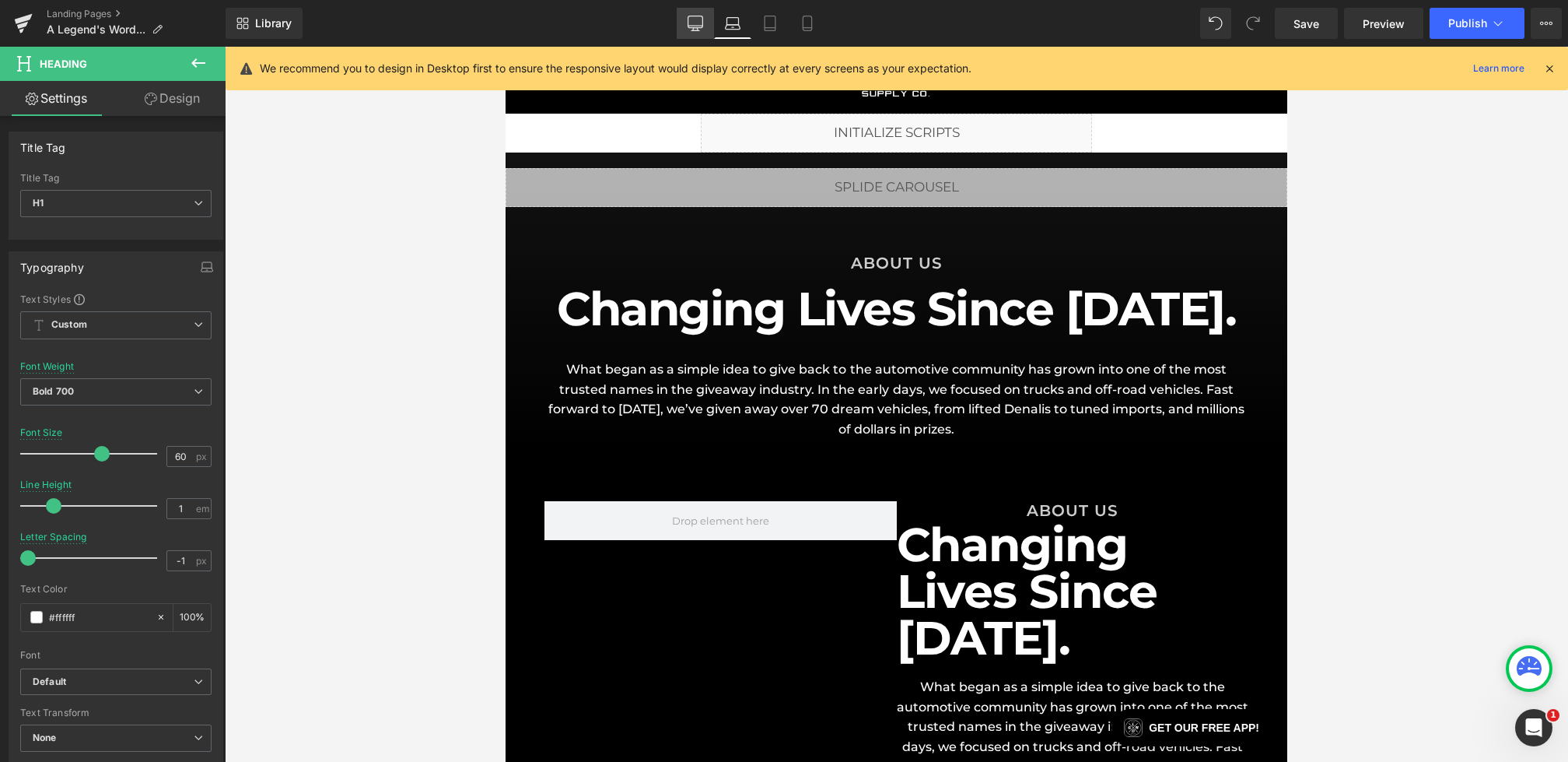
click at [683, 25] on link "Desktop" at bounding box center [695, 23] width 38 height 31
type input "56"
type input "100"
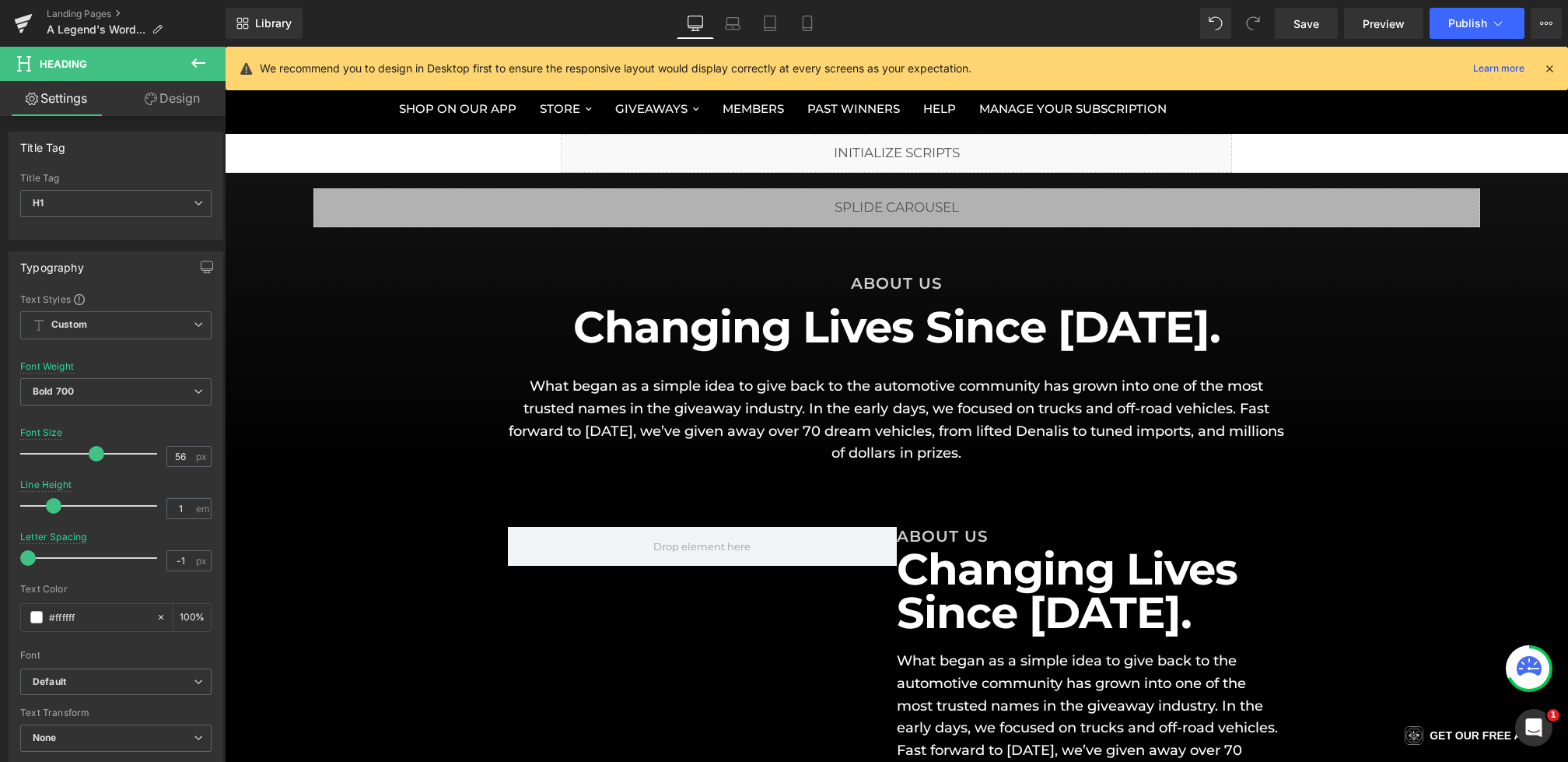
scroll to position [77, 0]
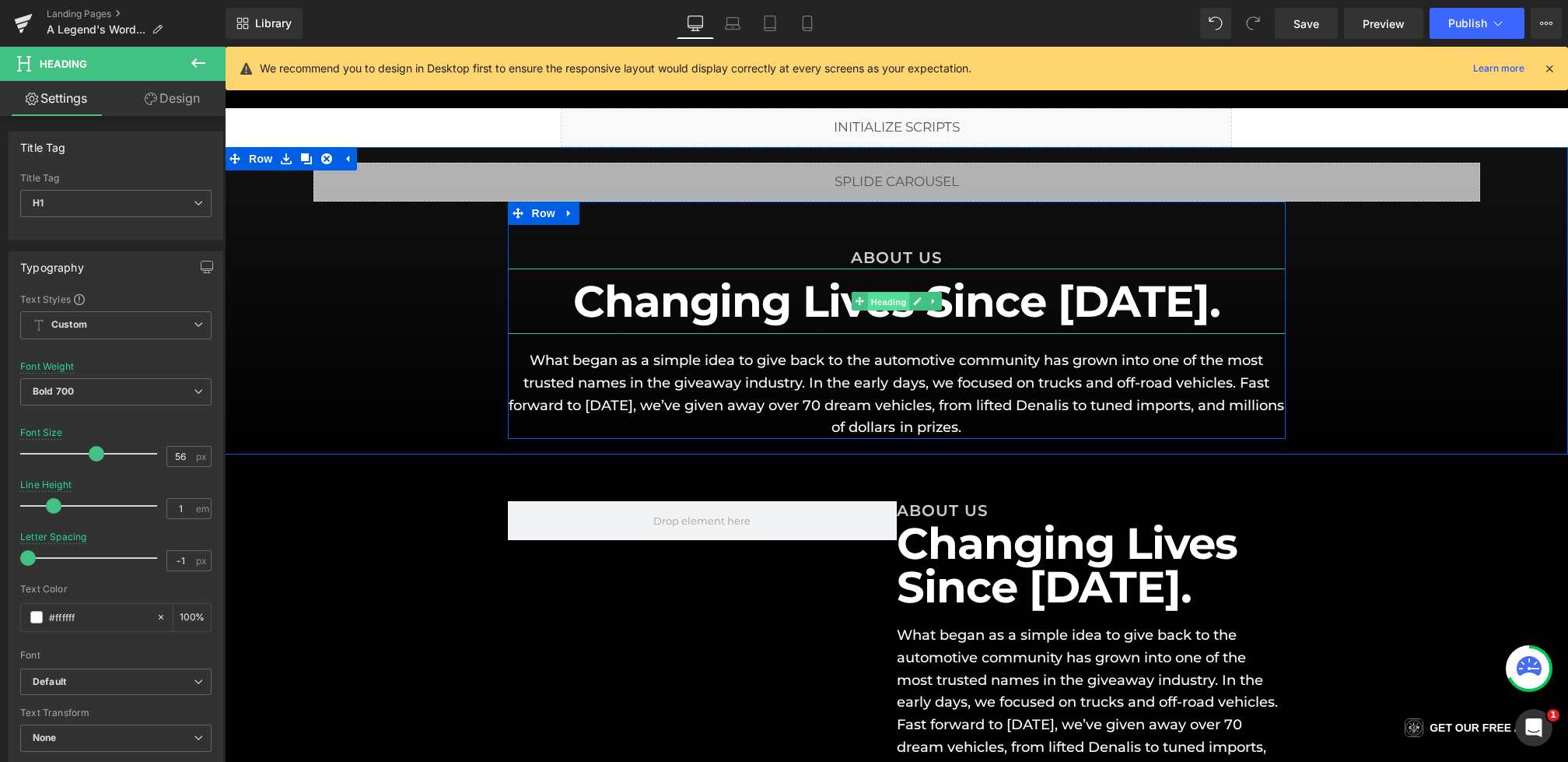
click at [897, 300] on span "Heading" at bounding box center [888, 301] width 42 height 18
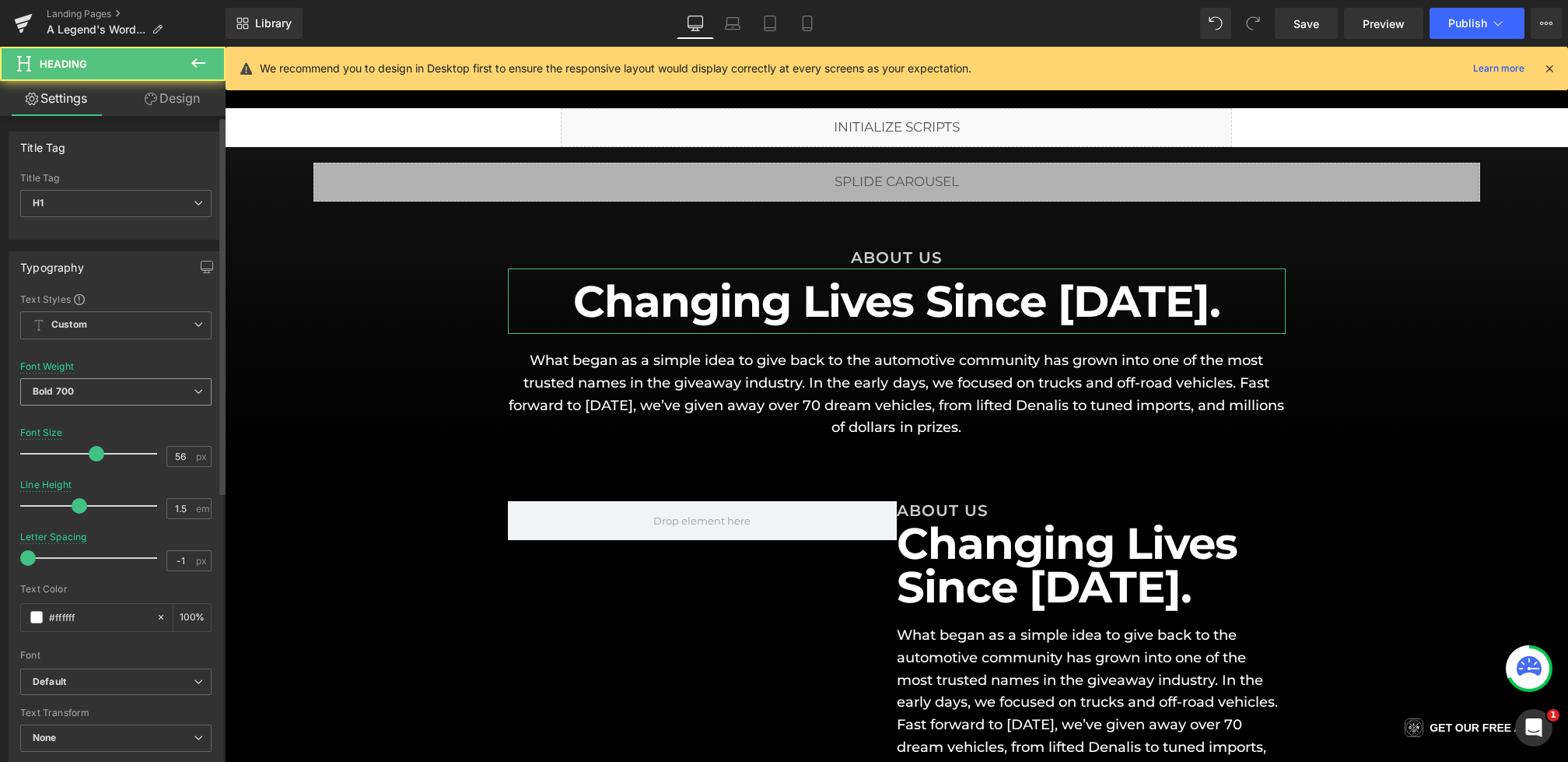
click at [132, 396] on span "Bold 700" at bounding box center [115, 391] width 191 height 28
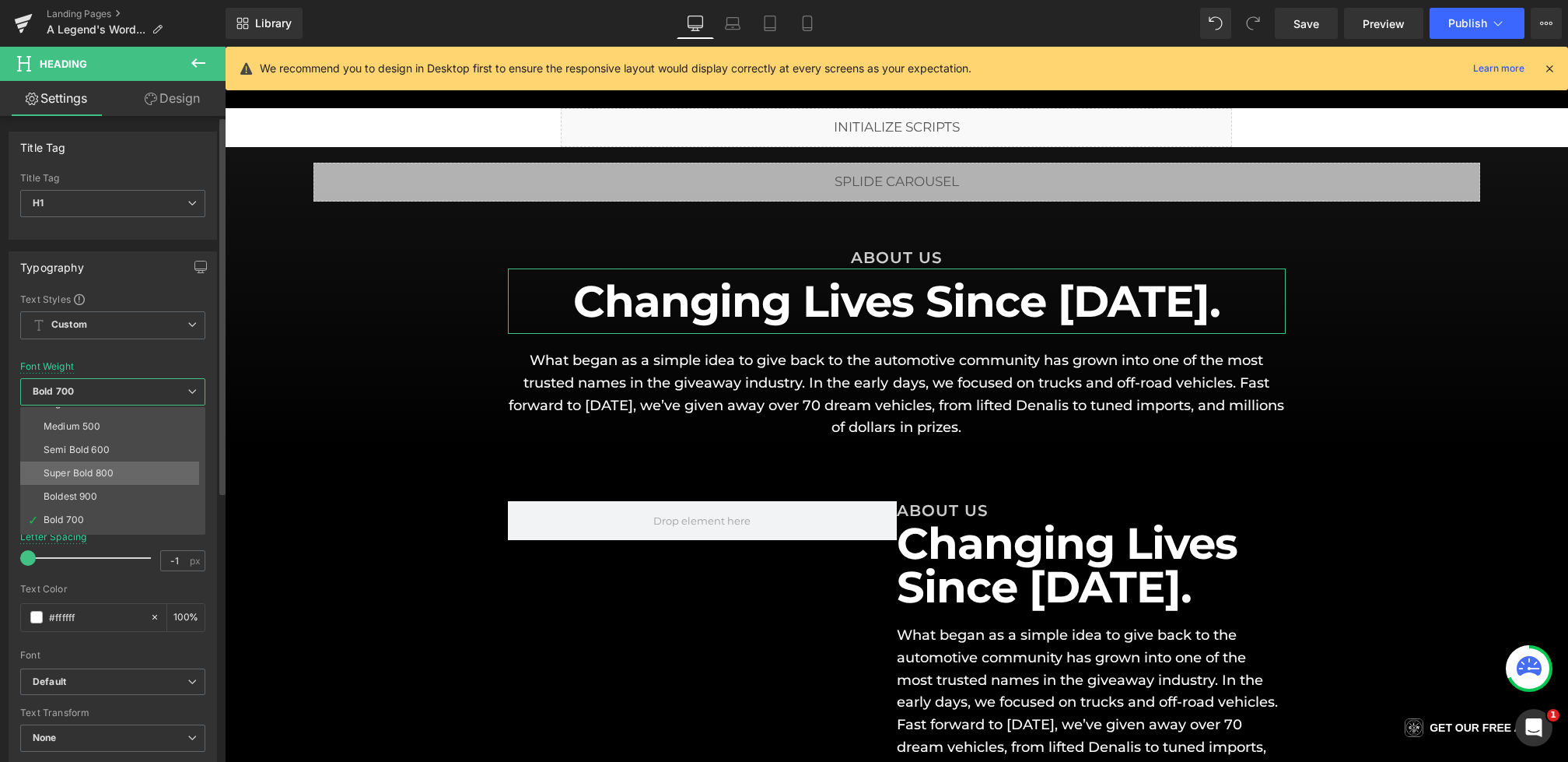
scroll to position [117, 0]
click at [109, 417] on li "Semi Bold 600" at bounding box center [116, 419] width 192 height 23
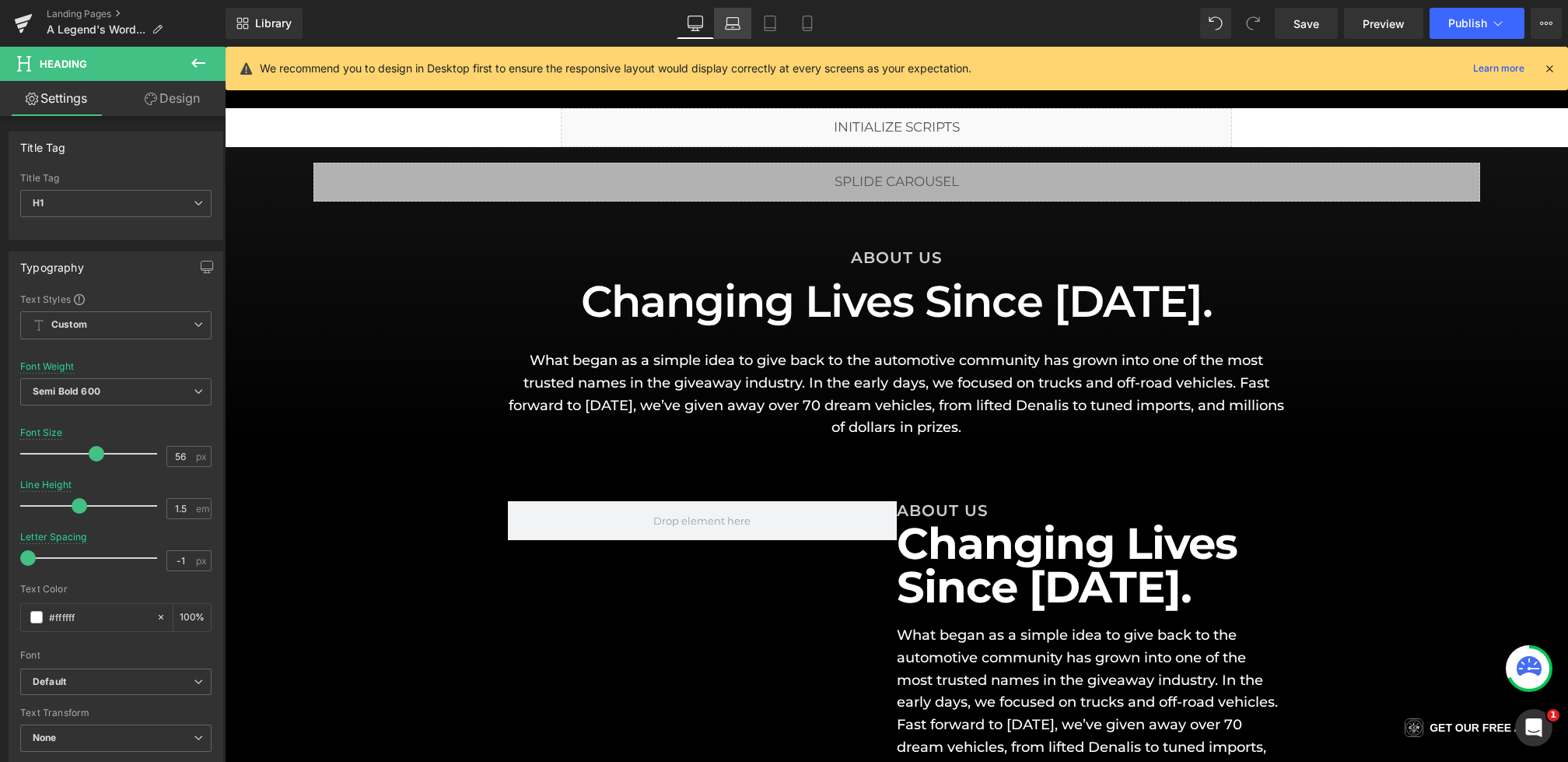
click at [734, 30] on icon at bounding box center [733, 23] width 16 height 16
type input "60"
type input "100"
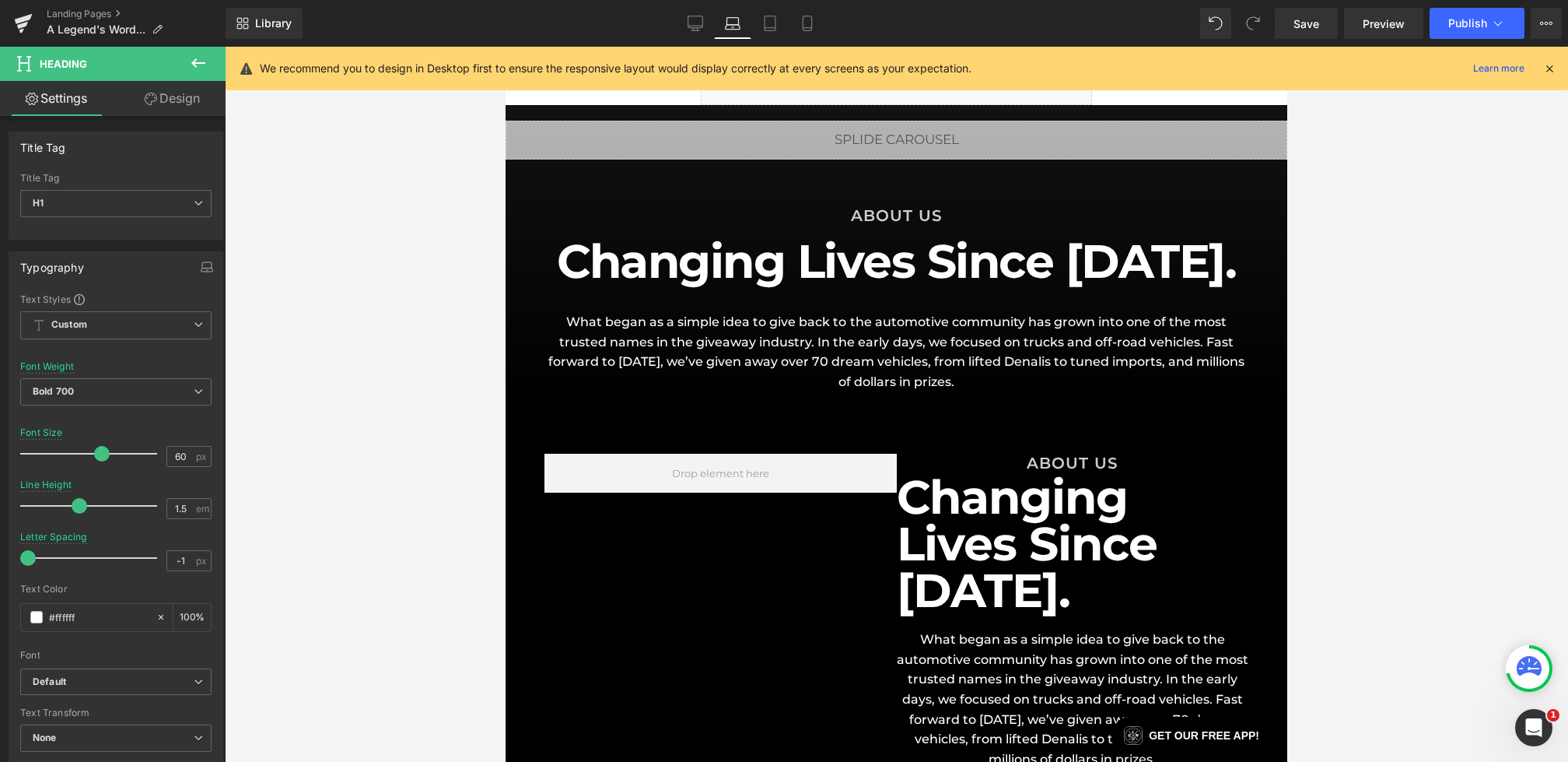
scroll to position [35, 0]
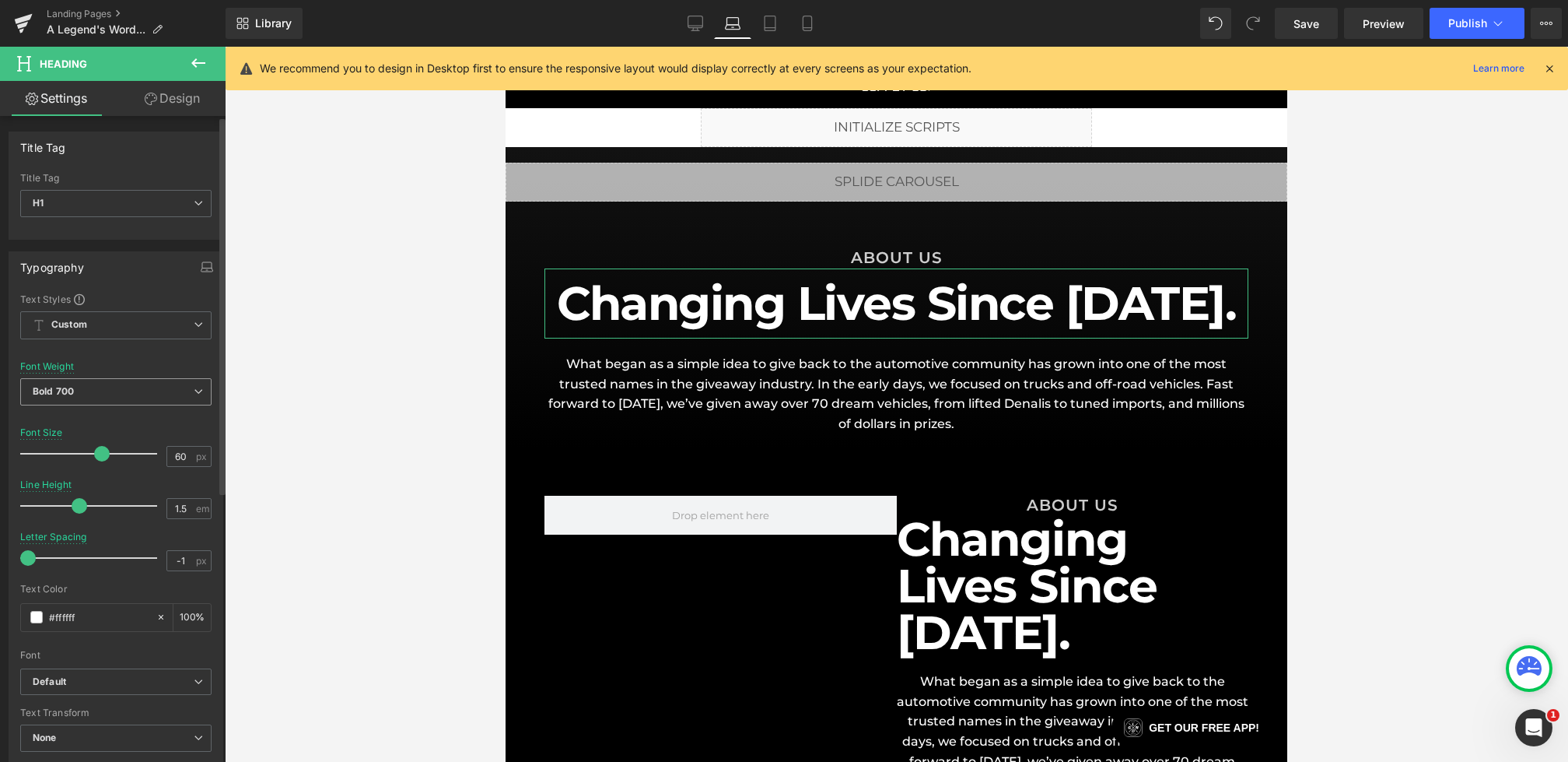
click at [118, 386] on span "Bold 700" at bounding box center [115, 391] width 191 height 28
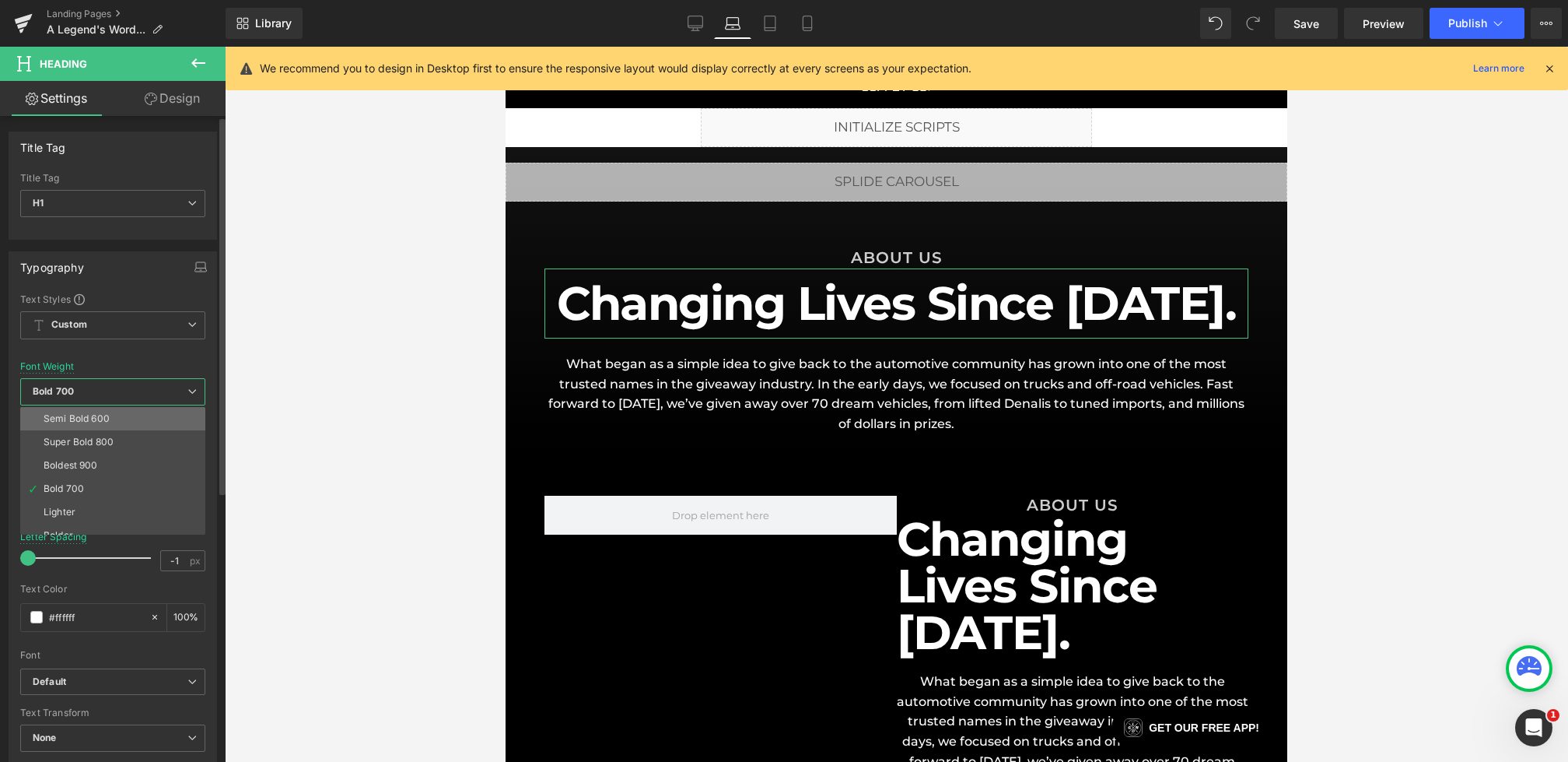
click at [113, 424] on li "Semi Bold 600" at bounding box center [116, 419] width 192 height 23
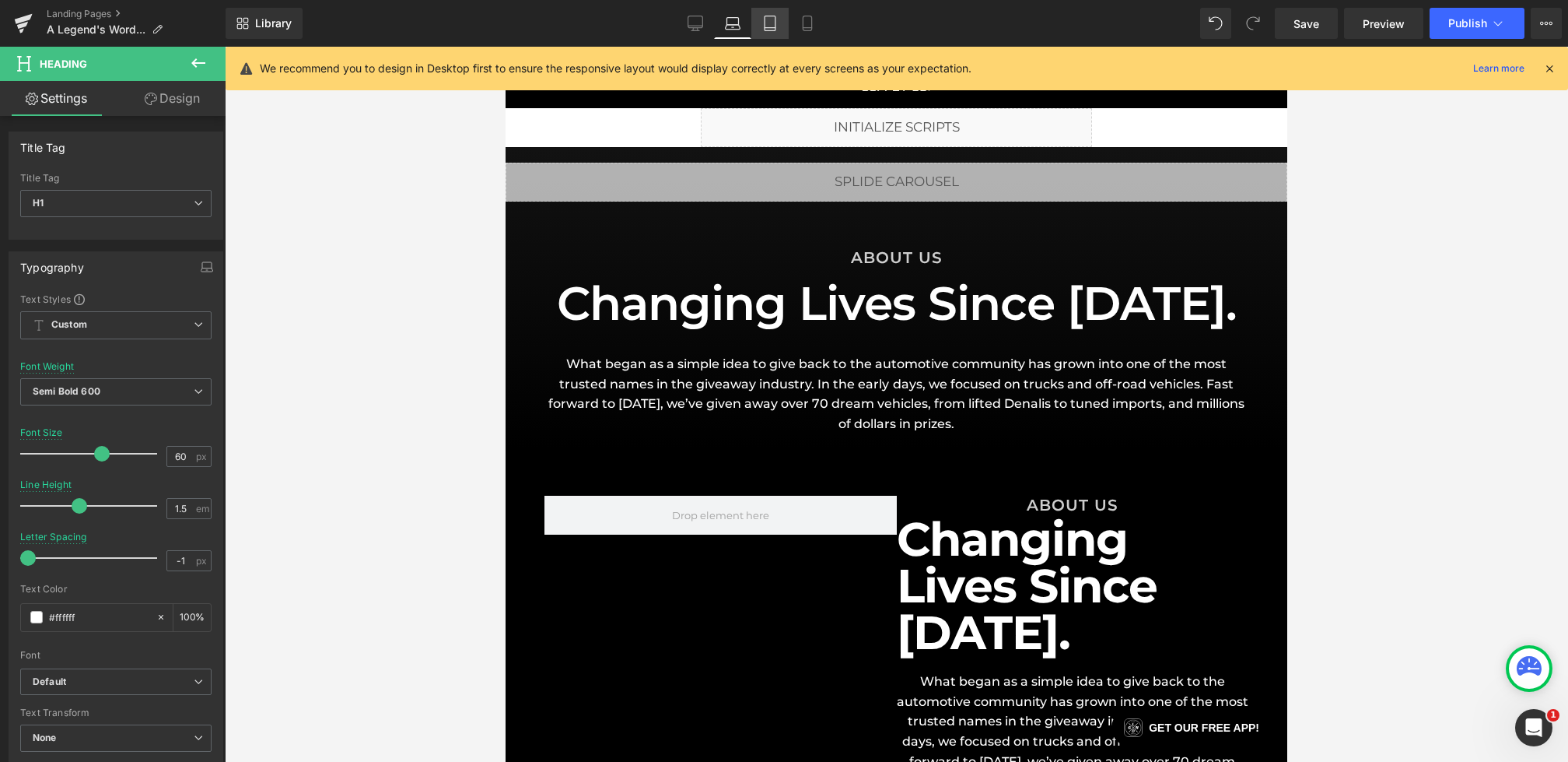
click at [785, 23] on link "Tablet" at bounding box center [769, 23] width 38 height 31
type input "40"
type input "100"
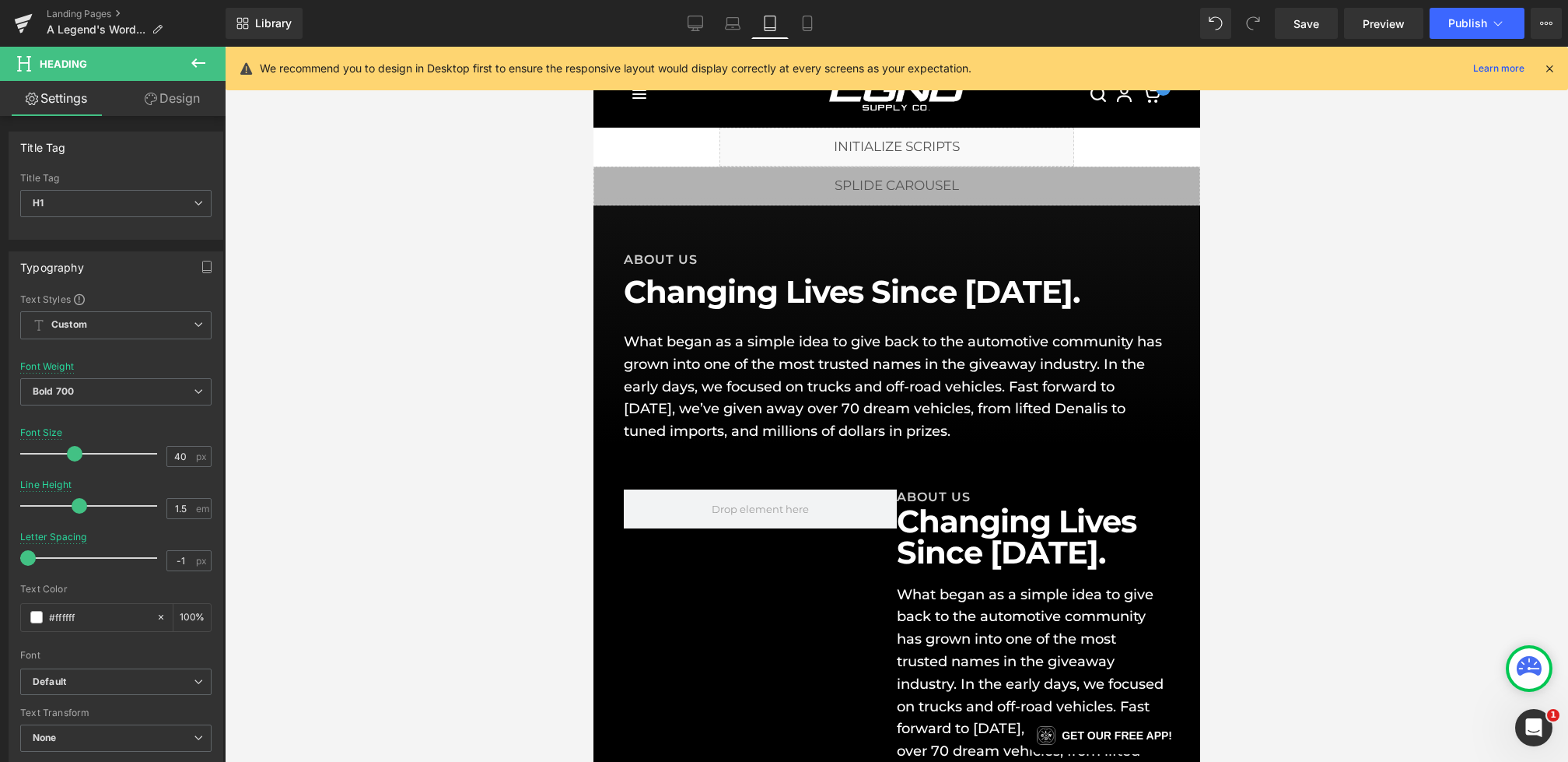
scroll to position [16, 0]
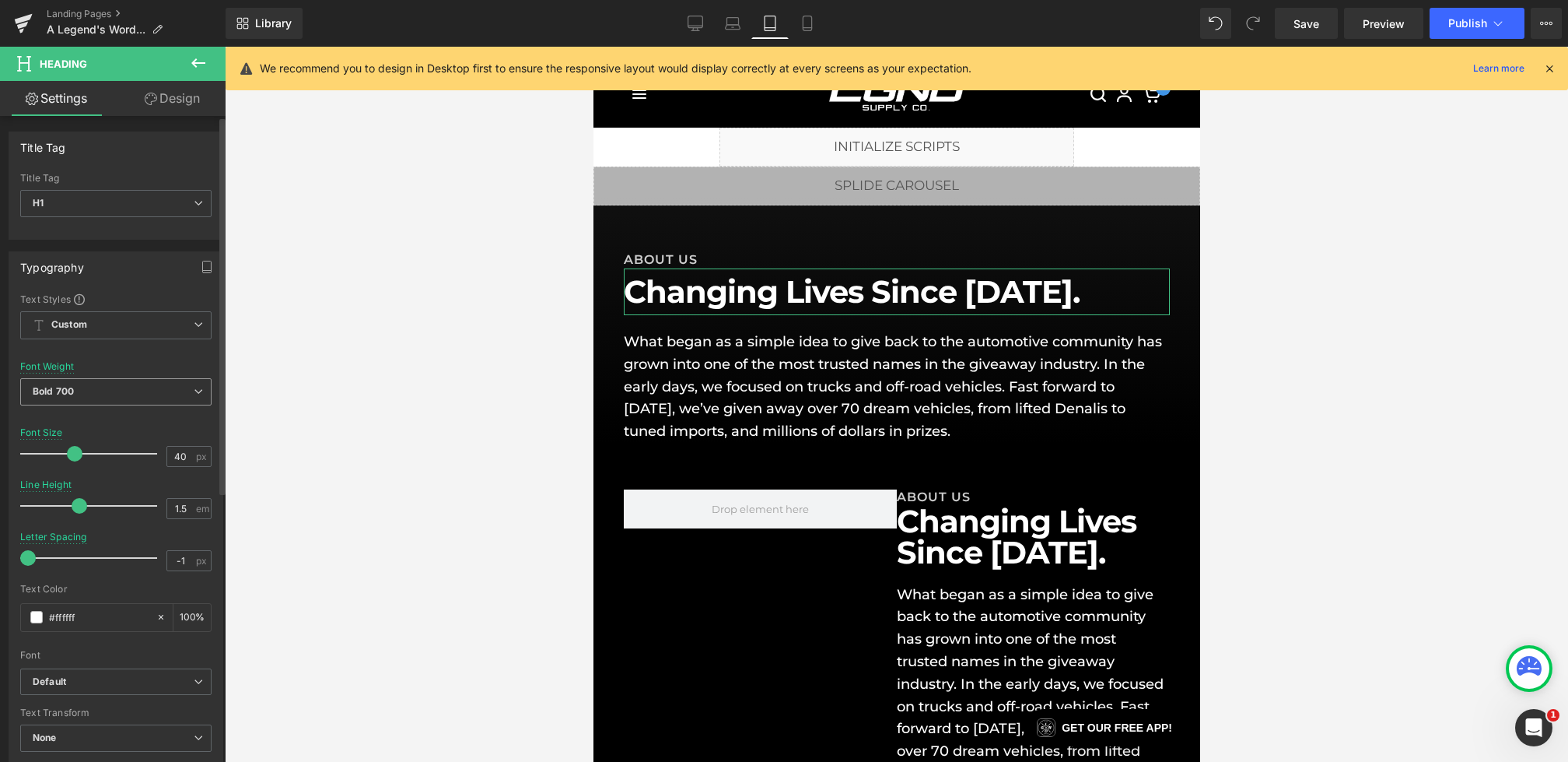
click at [149, 384] on span "Bold 700" at bounding box center [115, 391] width 191 height 28
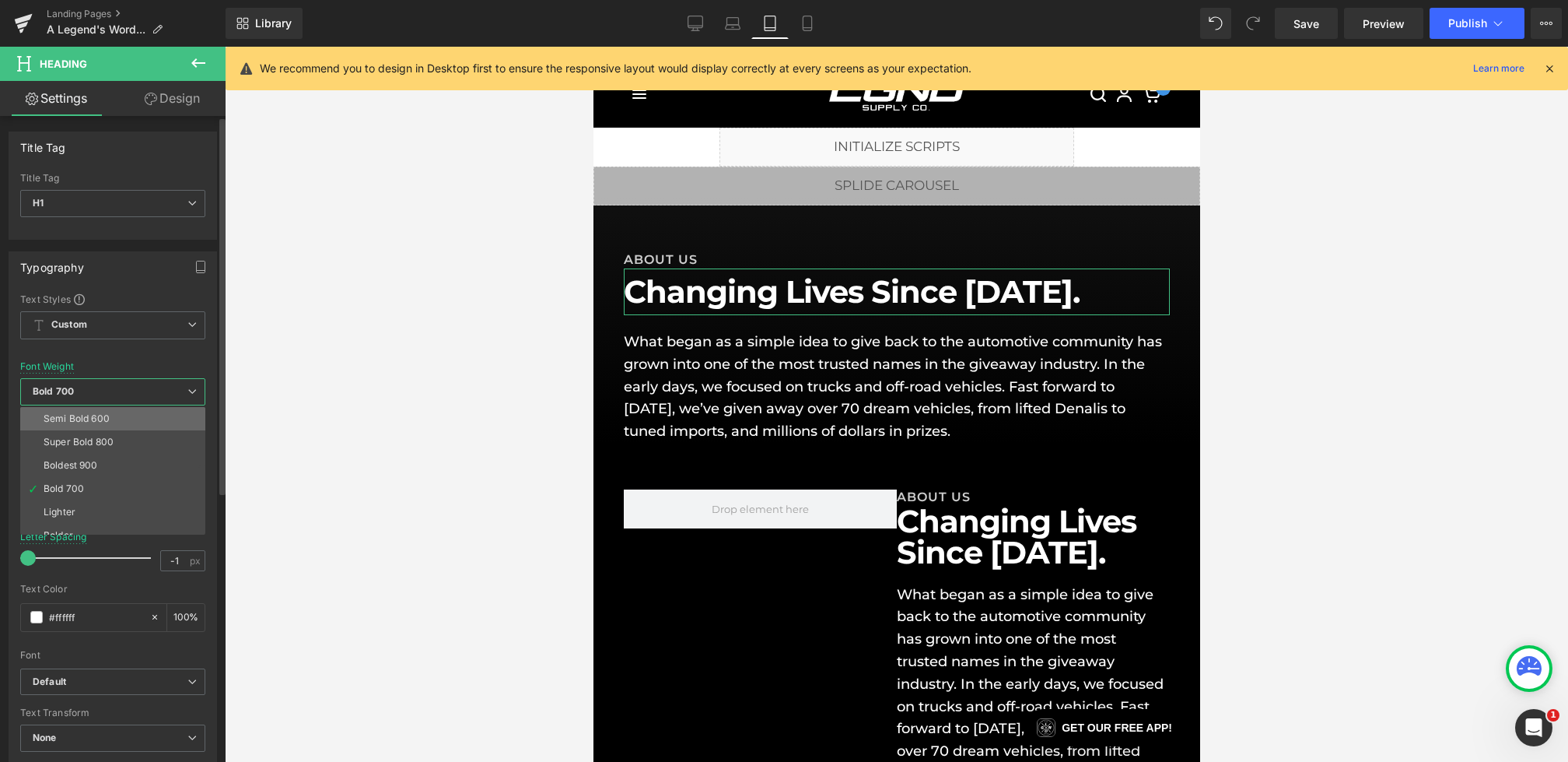
click at [106, 424] on li "Semi Bold 600" at bounding box center [116, 419] width 192 height 23
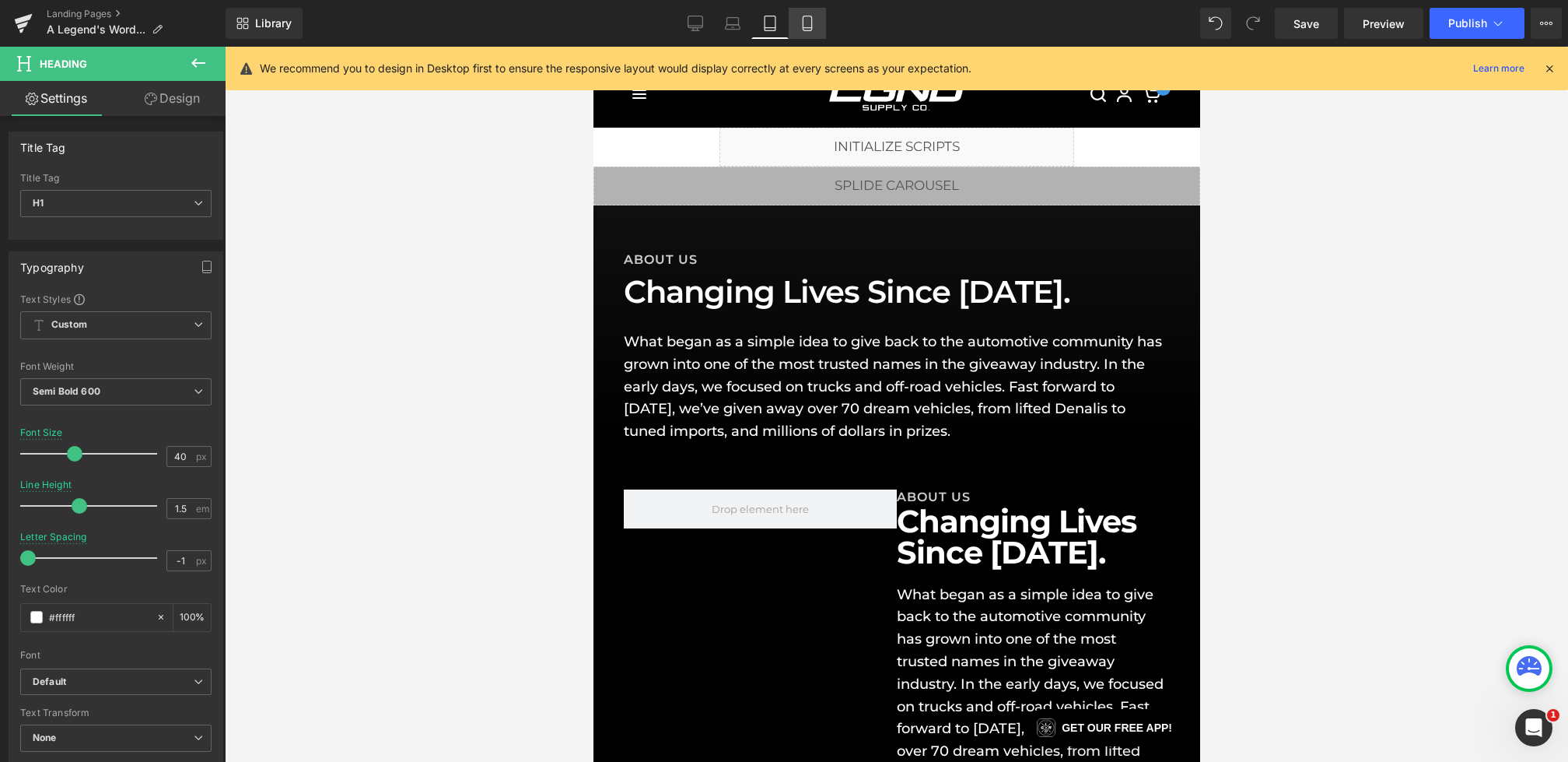
click at [817, 28] on link "Mobile" at bounding box center [807, 23] width 38 height 31
type input "6"
type input "1.1"
type input "100"
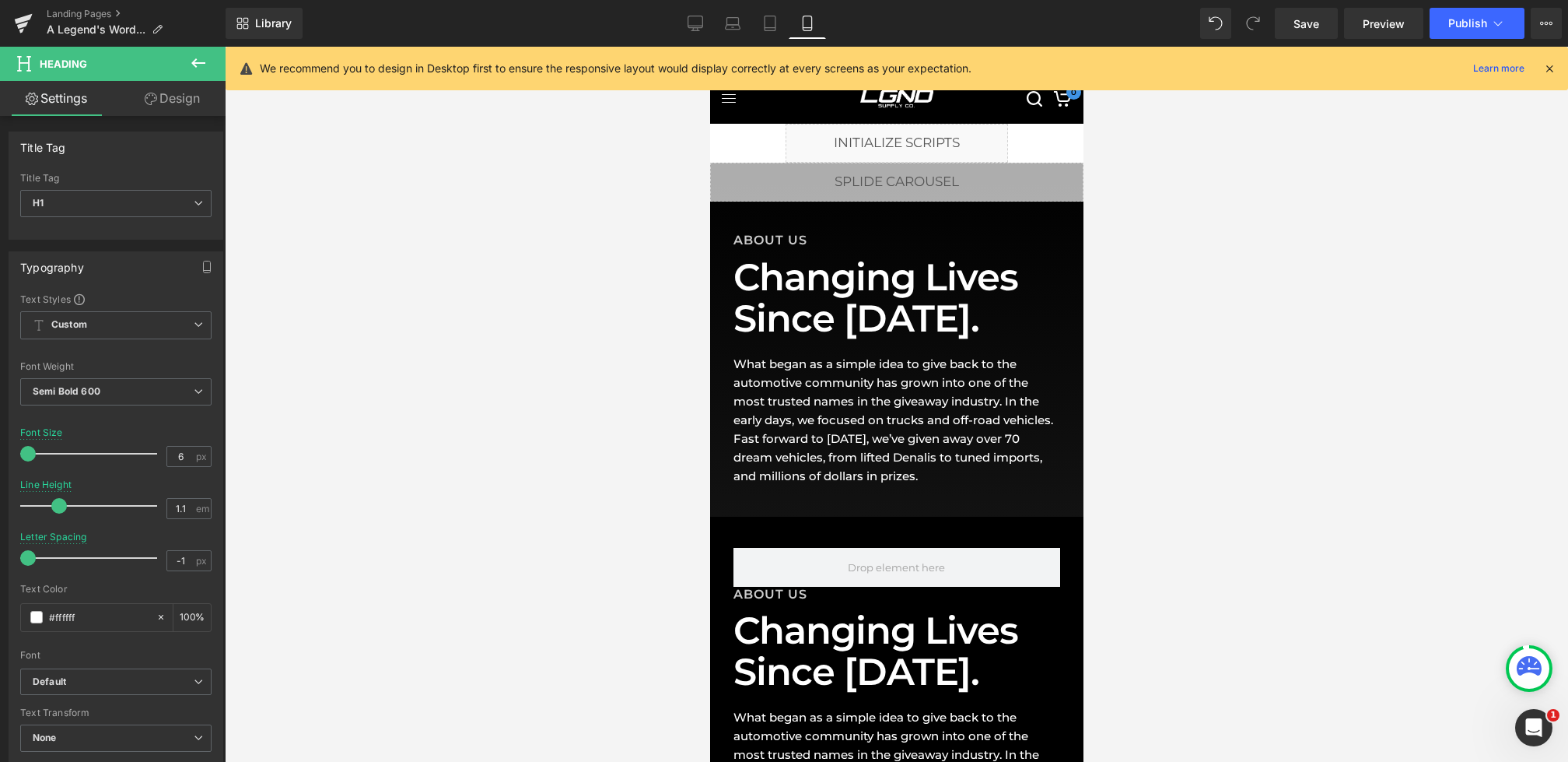
scroll to position [0, 0]
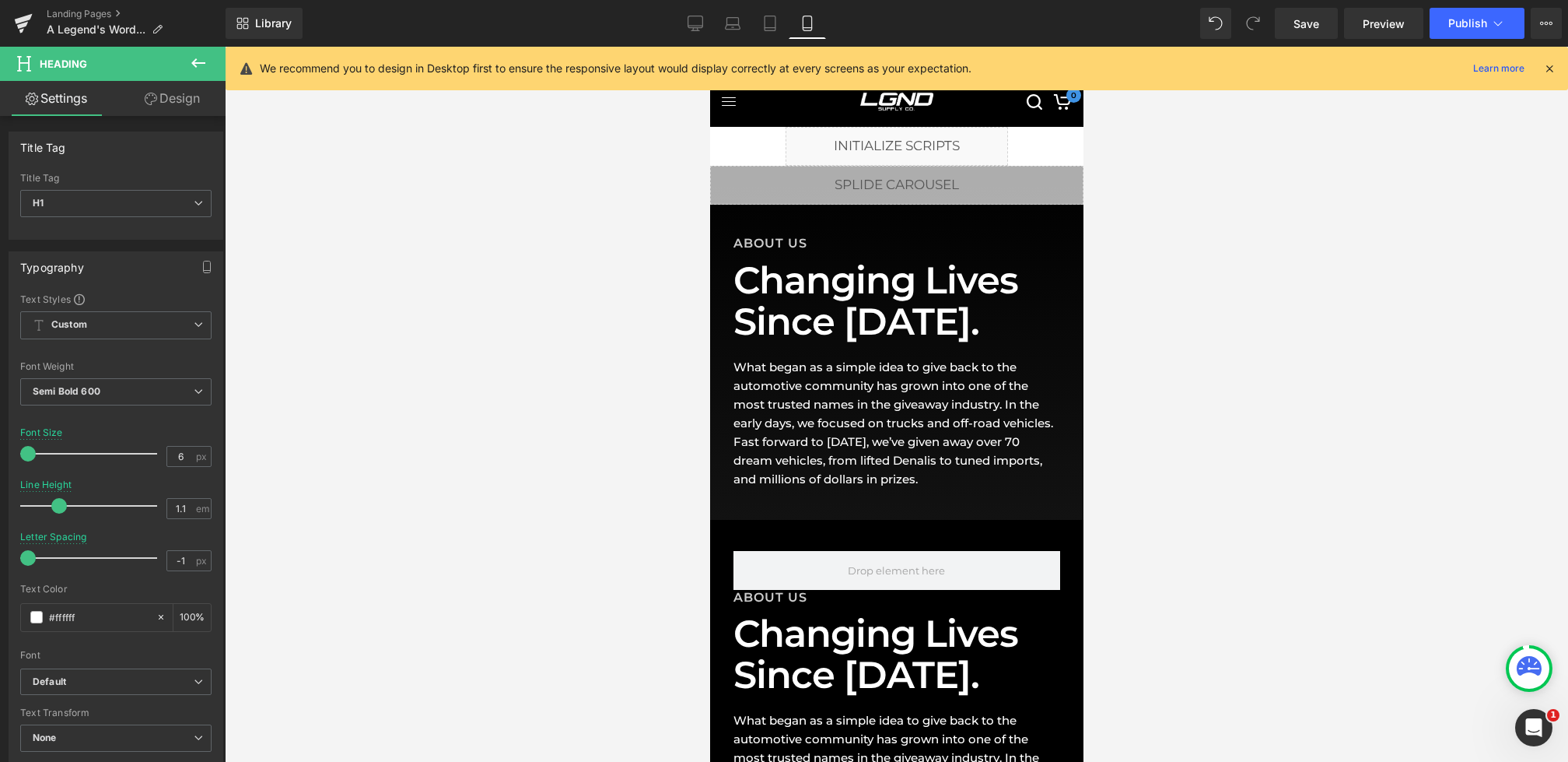
click at [681, 44] on div "Library Mobile Desktop Laptop Tablet Mobile Save Preview Publish Scheduled View…" at bounding box center [896, 23] width 1343 height 47
click at [687, 31] on link "Desktop" at bounding box center [695, 23] width 38 height 31
type input "56"
type input "1.5"
type input "100"
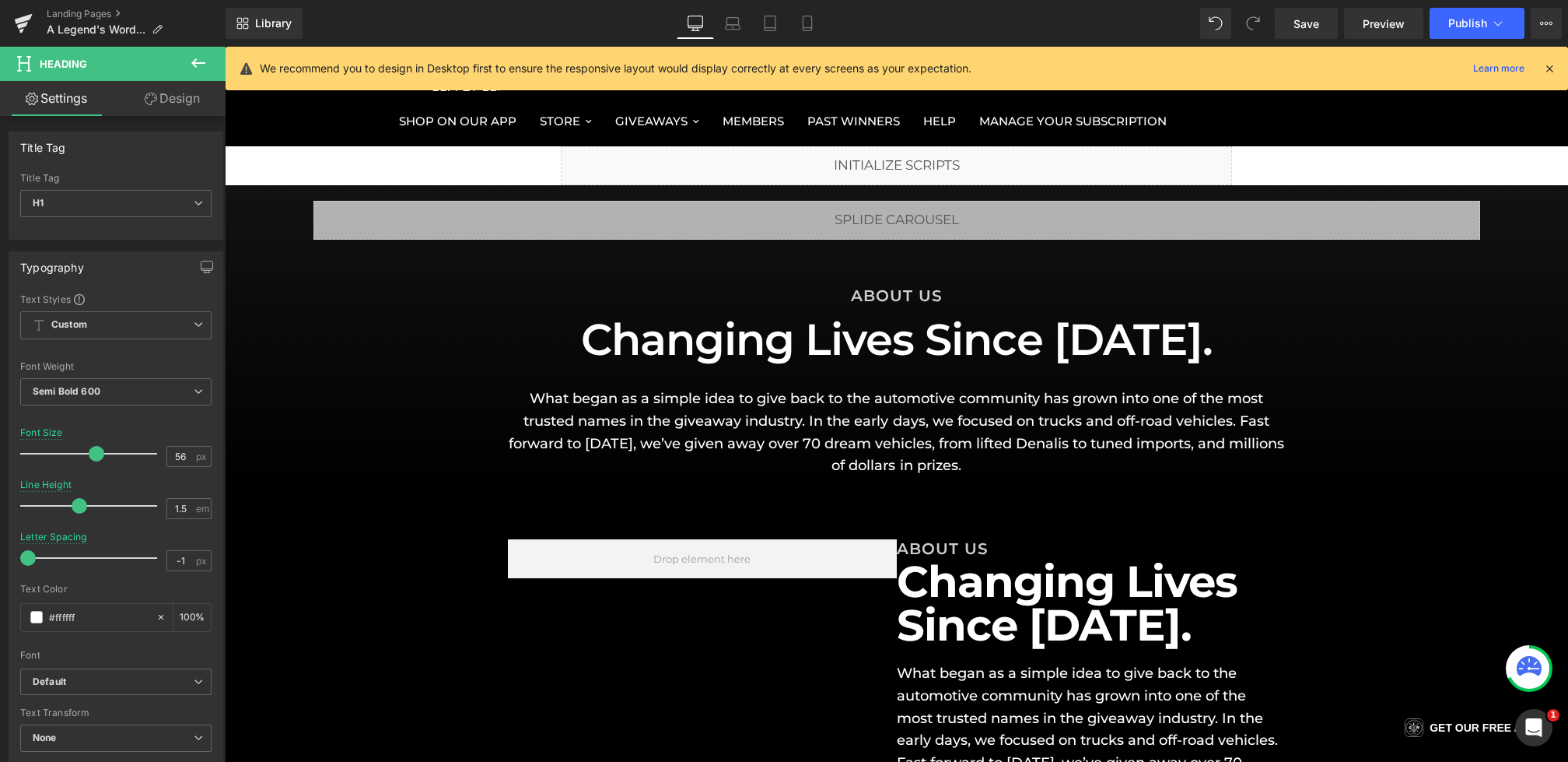
scroll to position [70, 0]
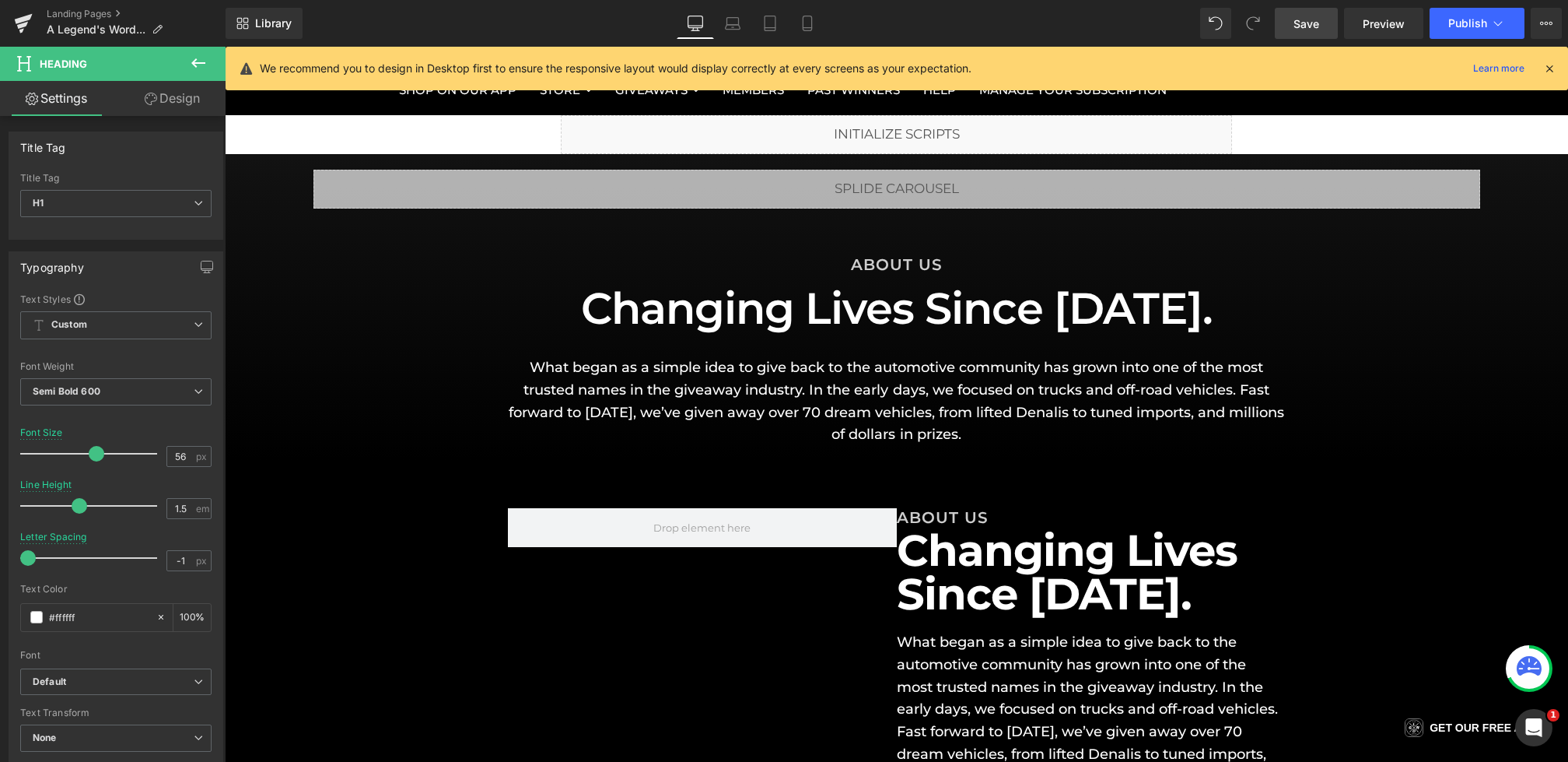
click at [1298, 23] on span "Save" at bounding box center [1306, 24] width 26 height 17
click at [1279, 13] on link "Save" at bounding box center [1307, 23] width 63 height 31
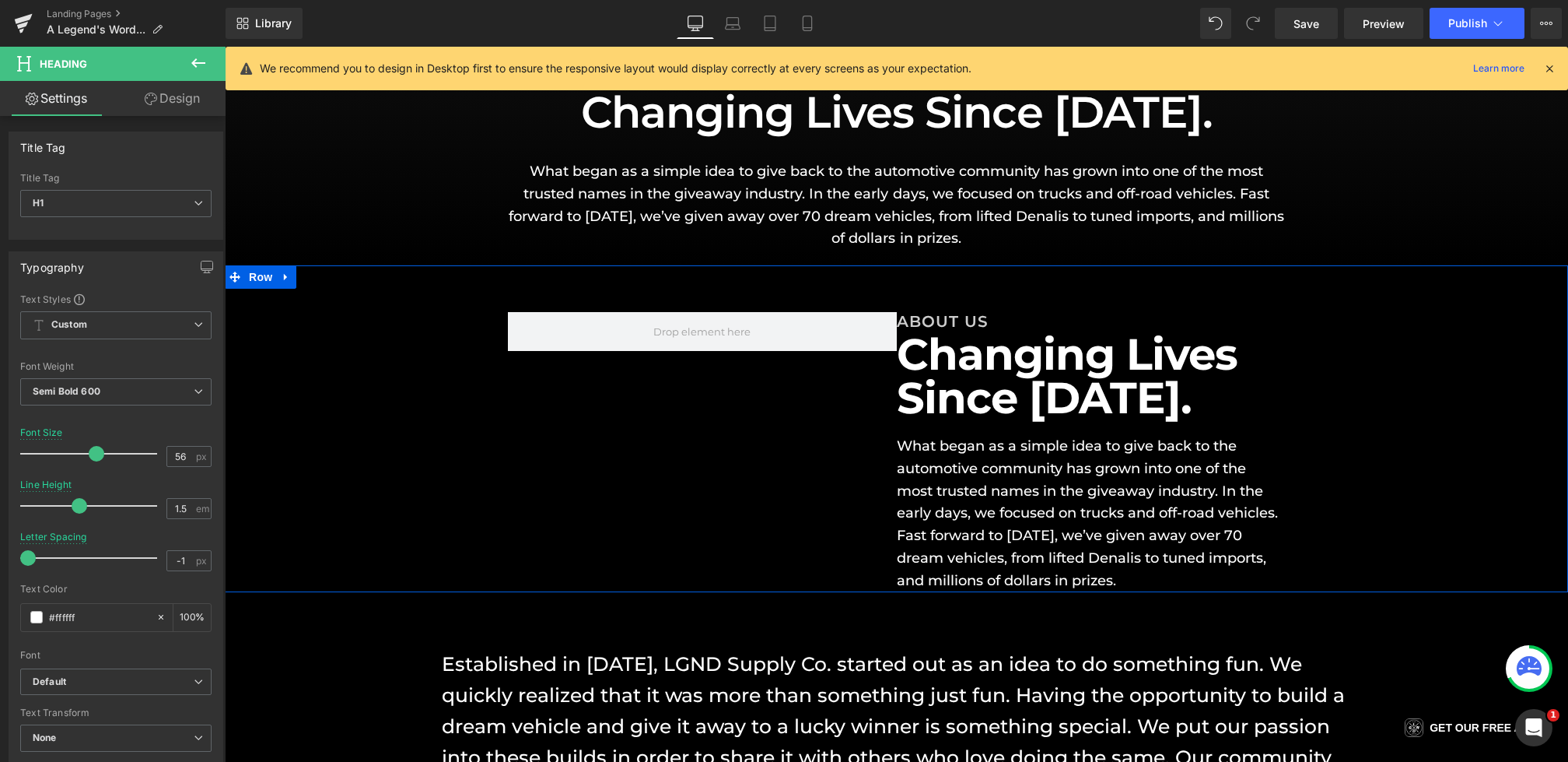
scroll to position [284, 0]
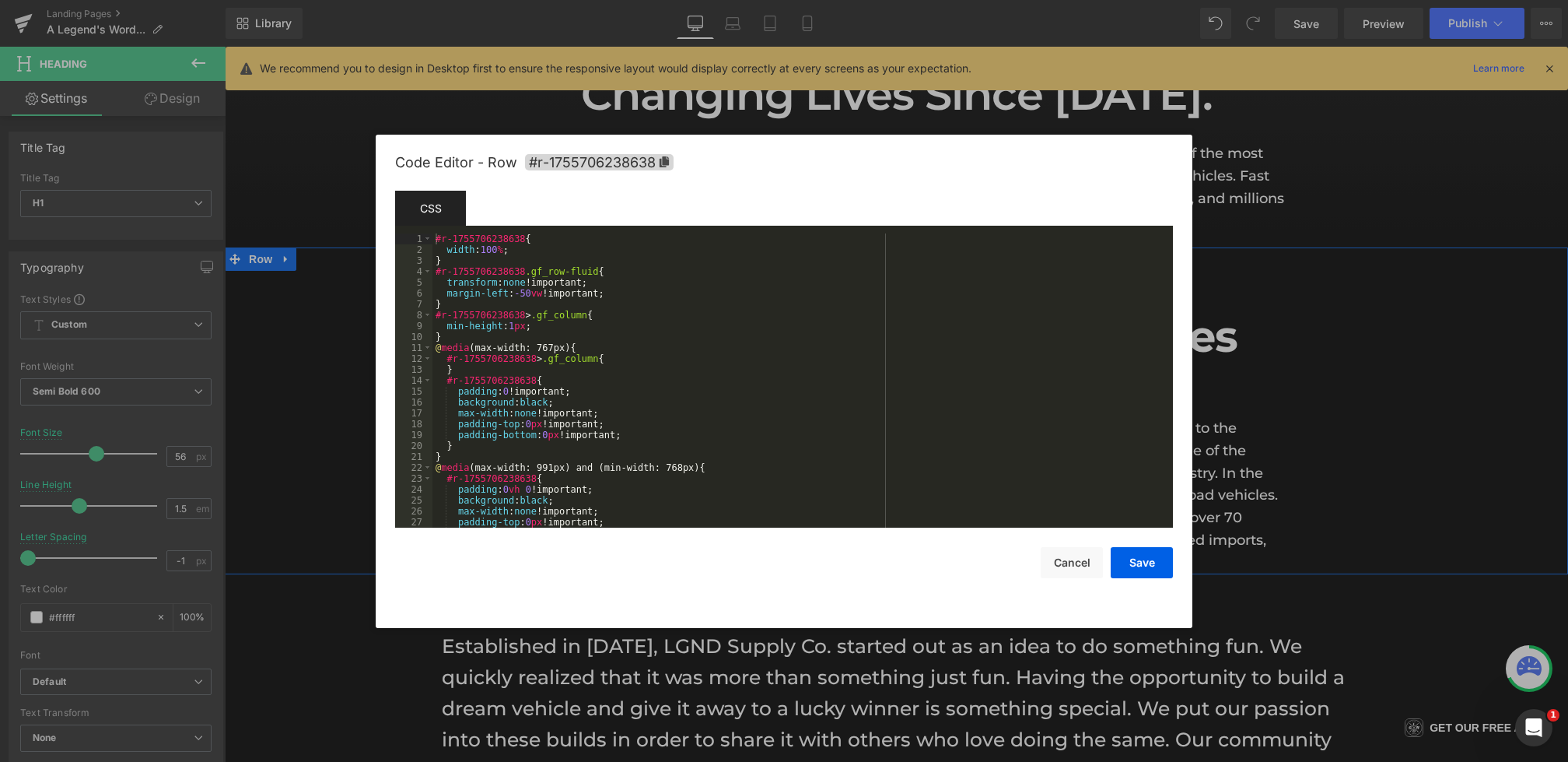
click at [396, 0] on div "Heading You are previewing how the will restyle your page. You can not edit Ele…" at bounding box center [784, 0] width 1568 height 0
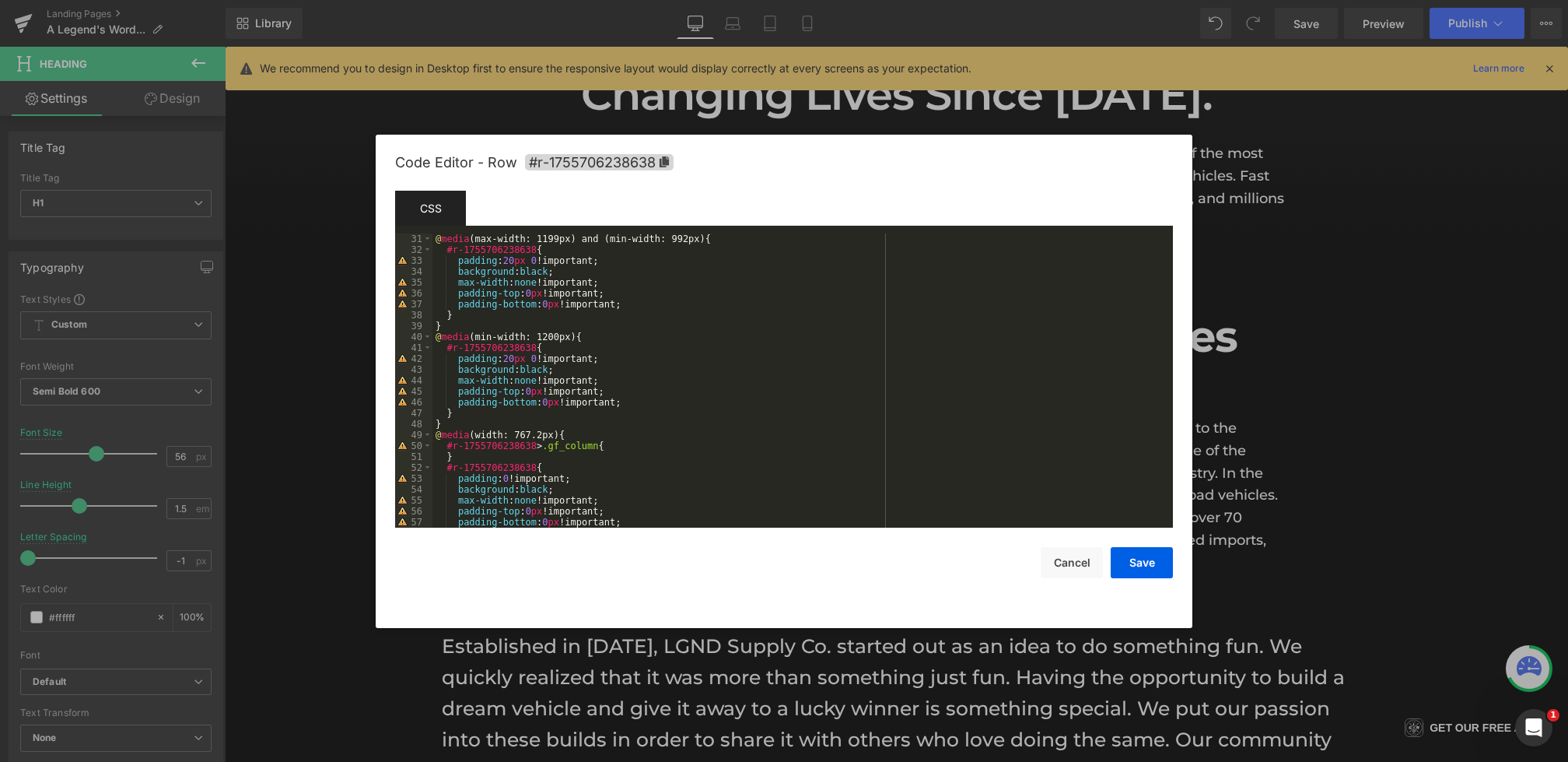
scroll to position [319, 0]
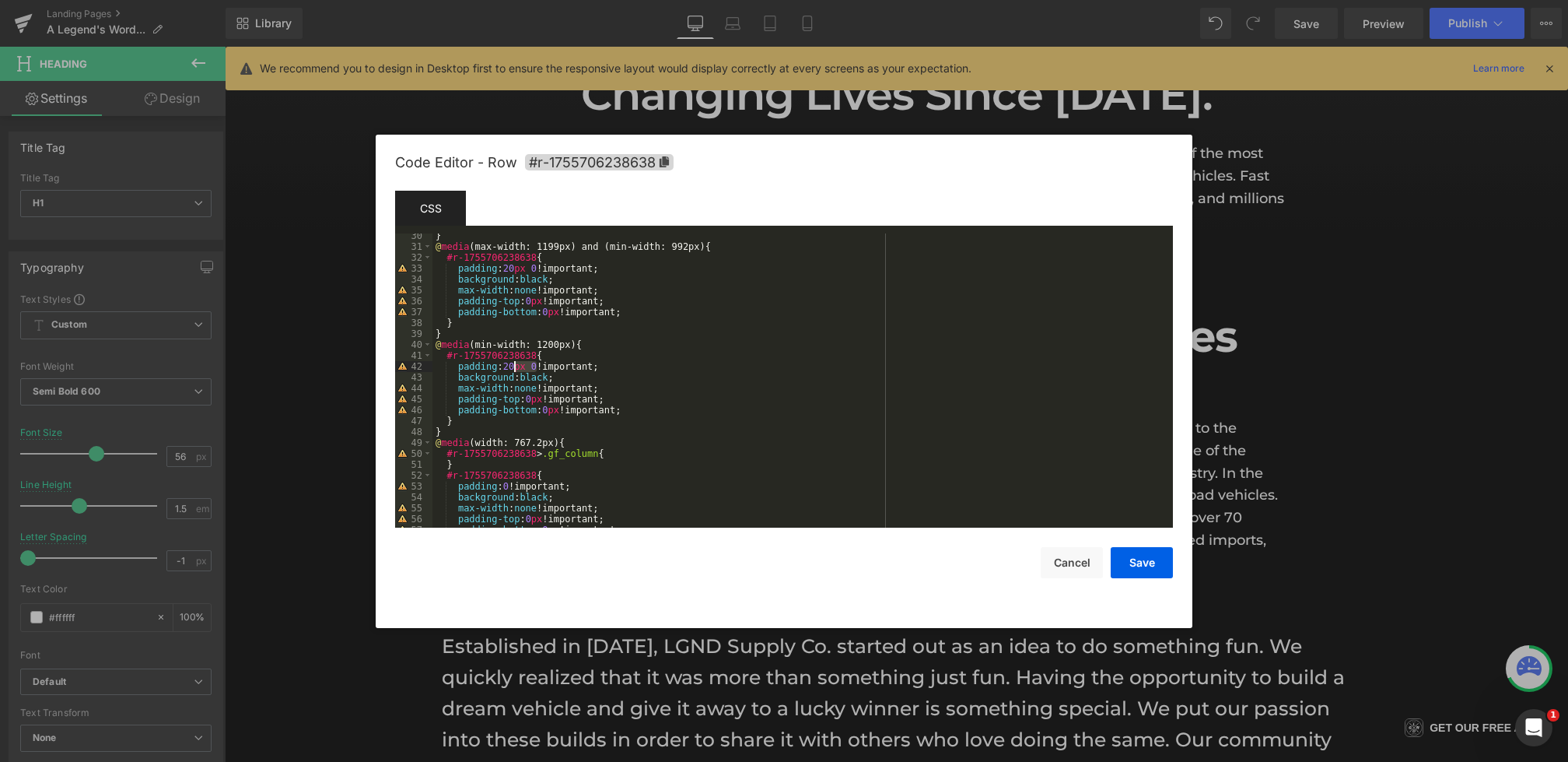
drag, startPoint x: 535, startPoint y: 366, endPoint x: 504, endPoint y: 366, distance: 31.0
click at [504, 366] on div "} @ media (max-width: 1199px) and (min-width: 992px) { #r-1755706238638 { paddi…" at bounding box center [799, 388] width 734 height 315
click at [1143, 569] on button "Save" at bounding box center [1142, 562] width 63 height 31
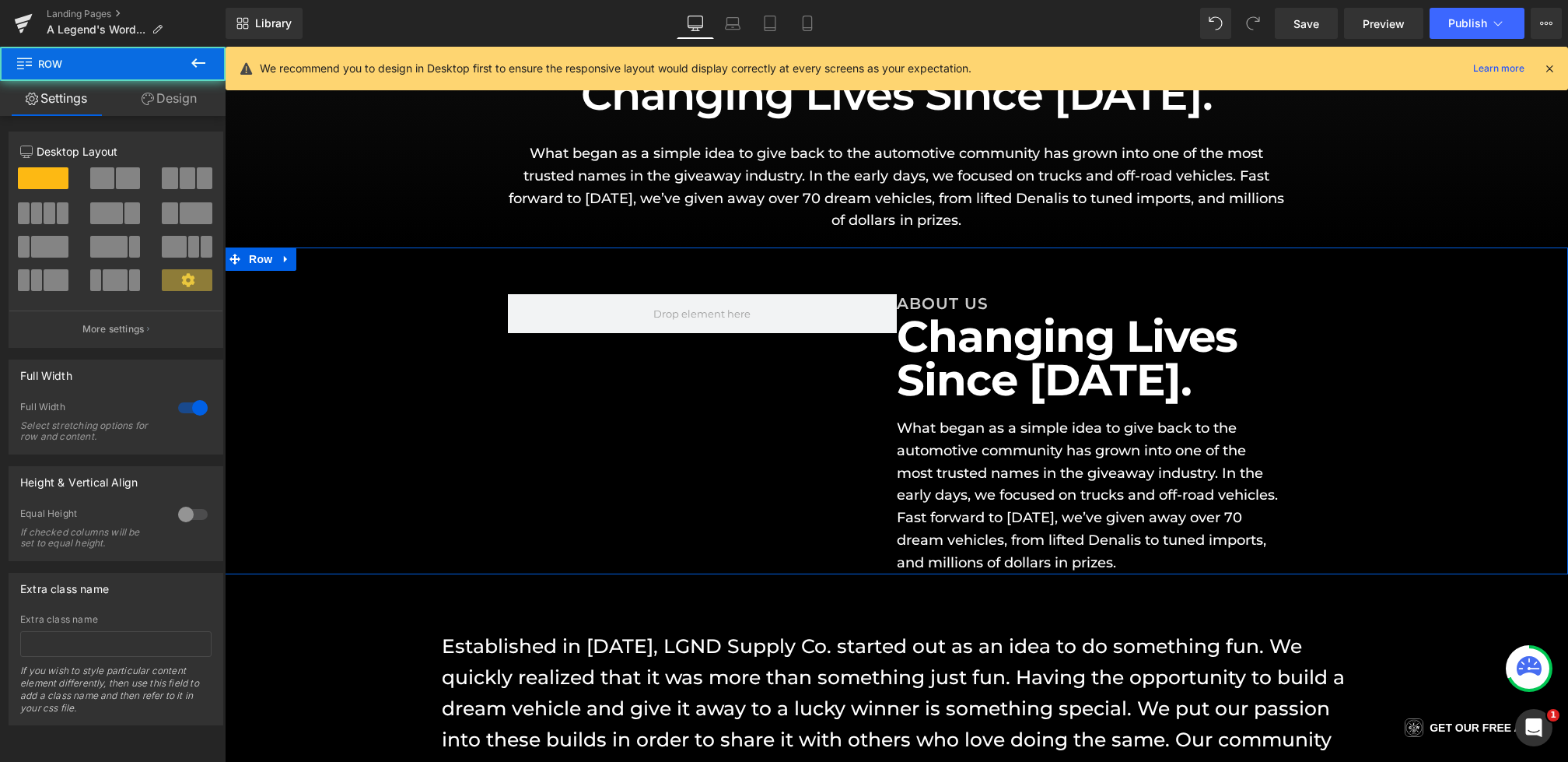
click at [431, 295] on div "ABOUT US Heading Changing Lives Since [DATE]. Heading What began as a simple id…" at bounding box center [896, 410] width 1344 height 326
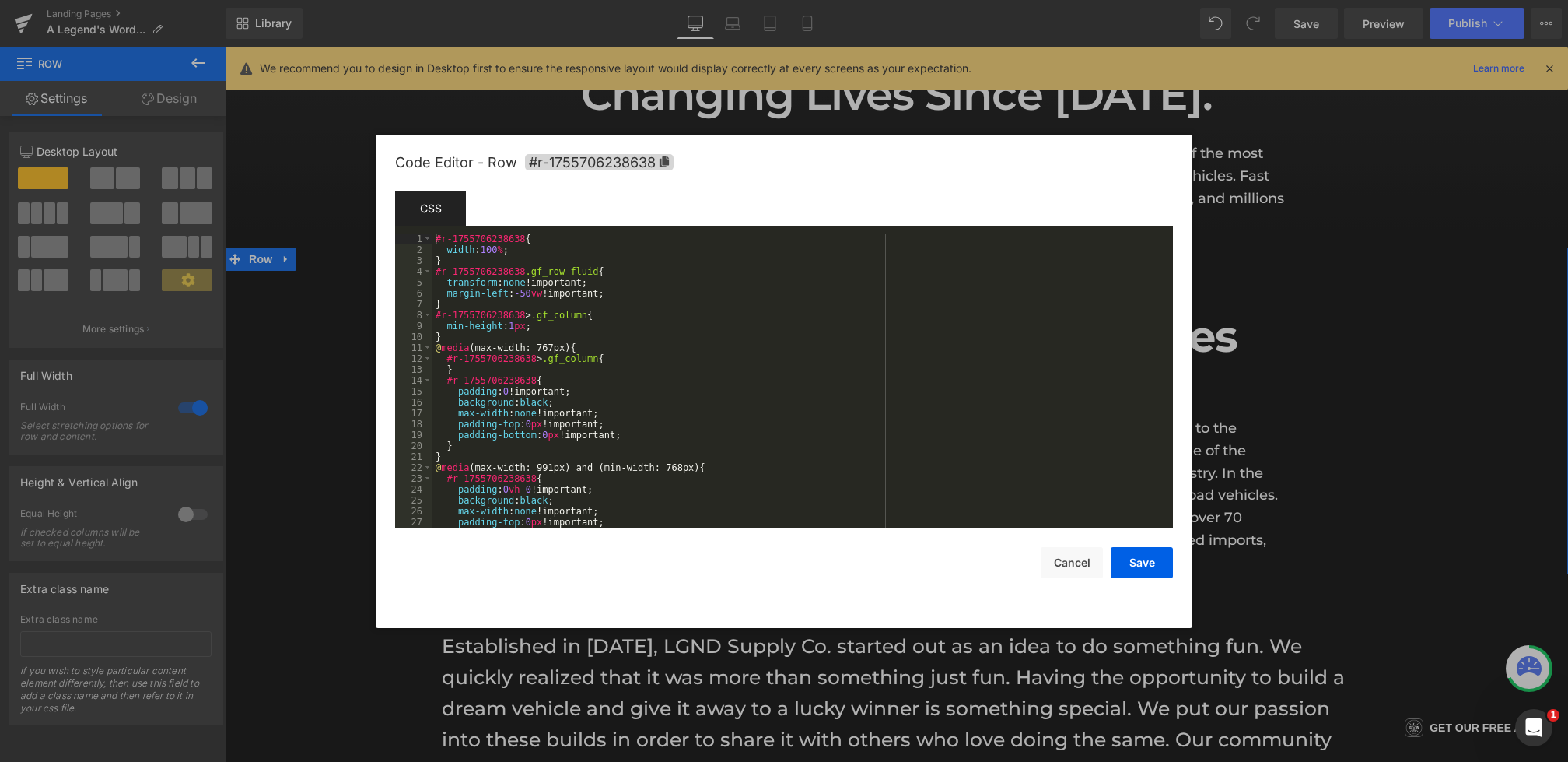
click at [430, 0] on div "Heading You are previewing how the will restyle your page. You can not edit Ele…" at bounding box center [784, 0] width 1568 height 0
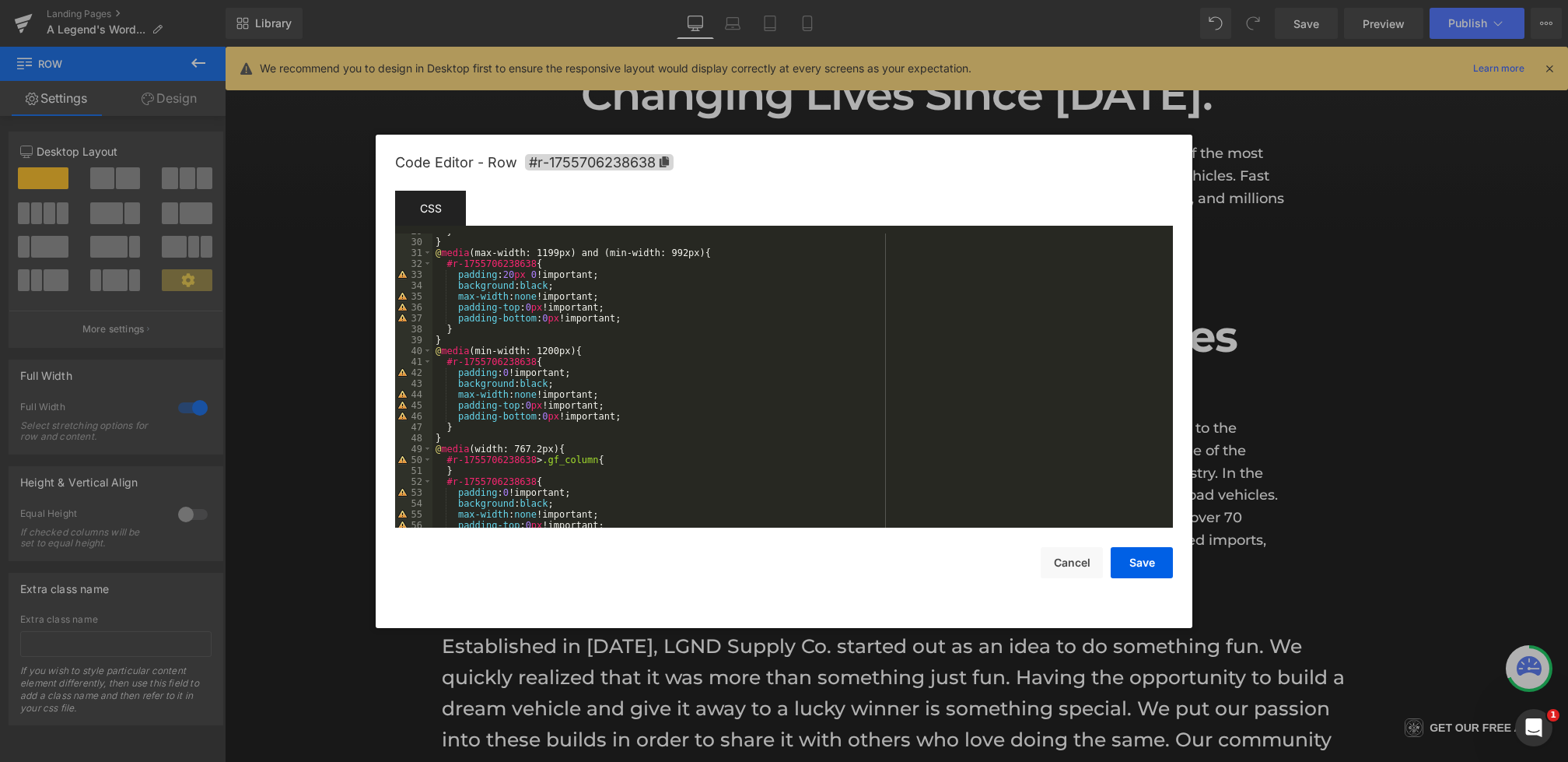
scroll to position [265, 0]
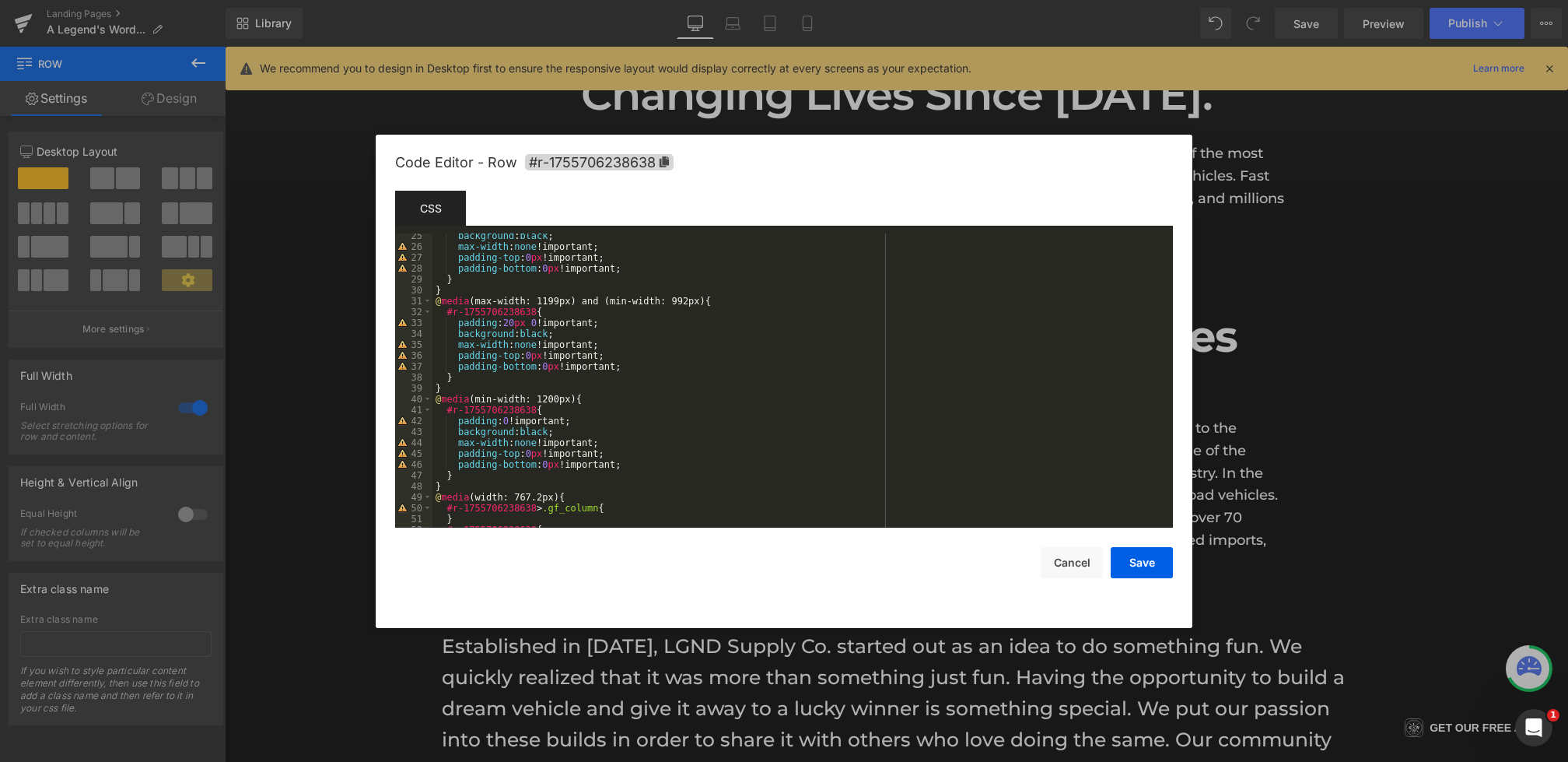
click at [512, 420] on div "background : black ; max-width : none !important; padding-top : 0 px !important…" at bounding box center [799, 388] width 734 height 315
click at [1112, 548] on button "Save" at bounding box center [1142, 562] width 63 height 31
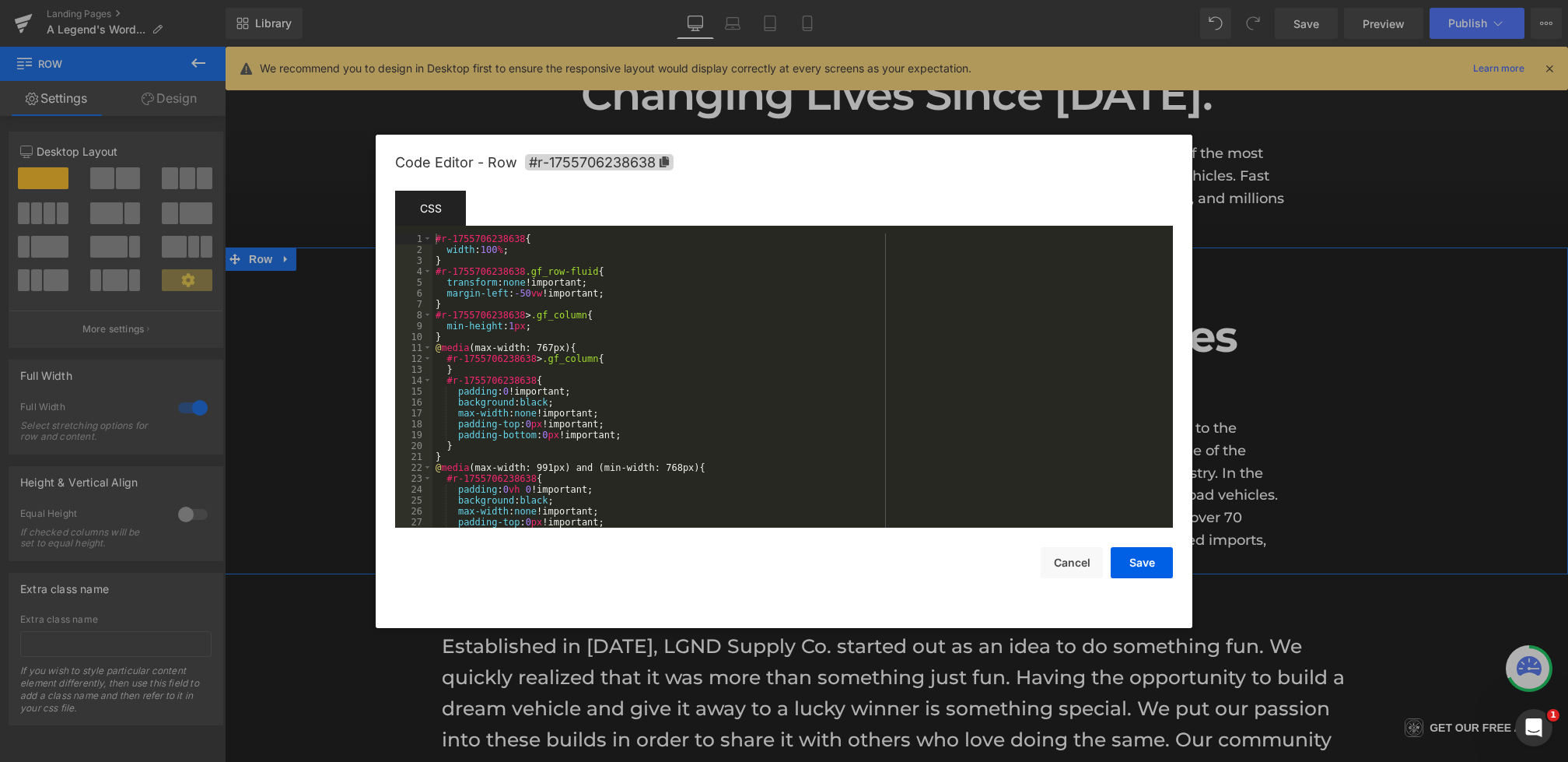
click at [440, 0] on div "Heading You are previewing how the will restyle your page. You can not edit Ele…" at bounding box center [784, 0] width 1568 height 0
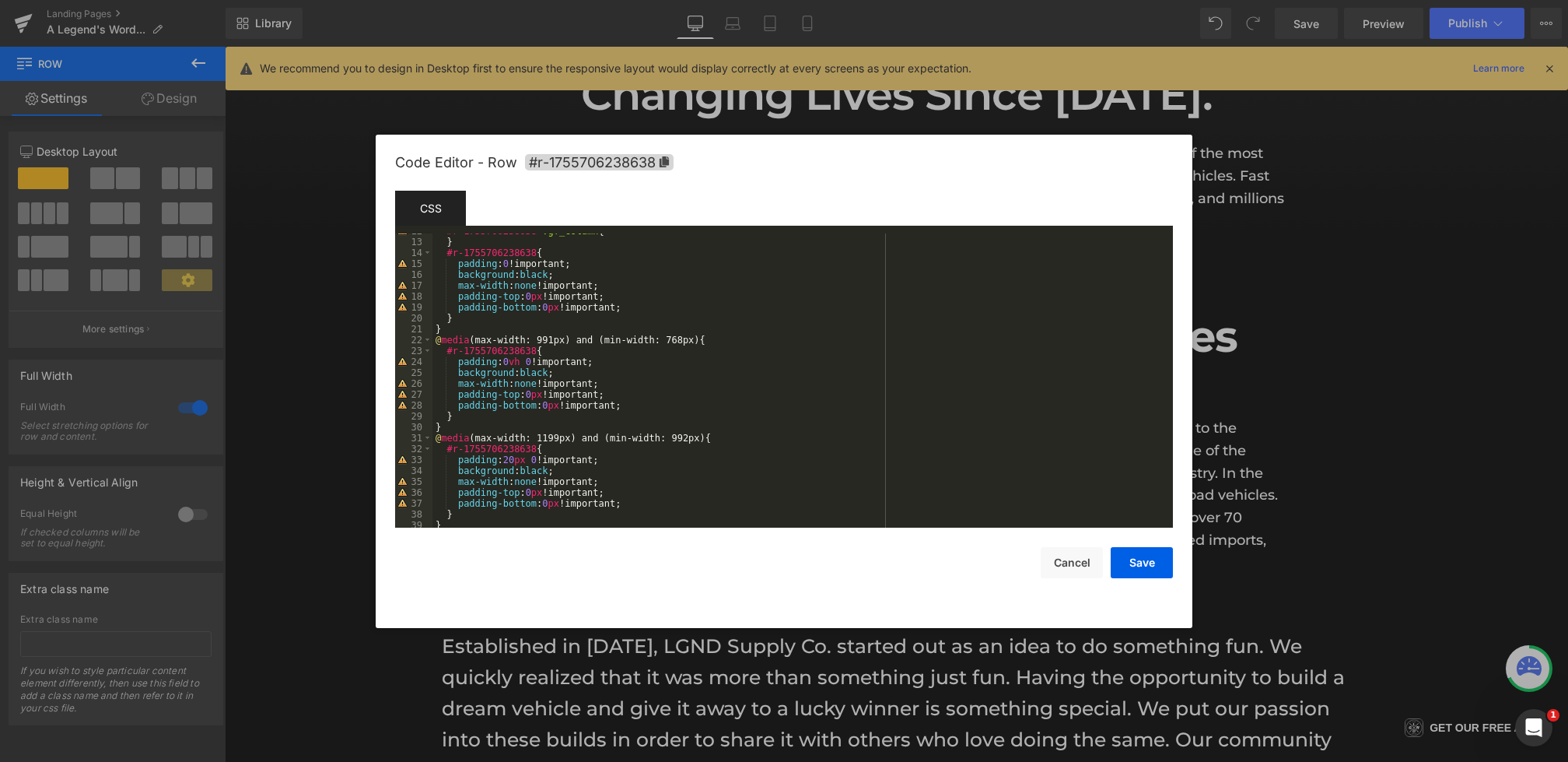
scroll to position [360, 0]
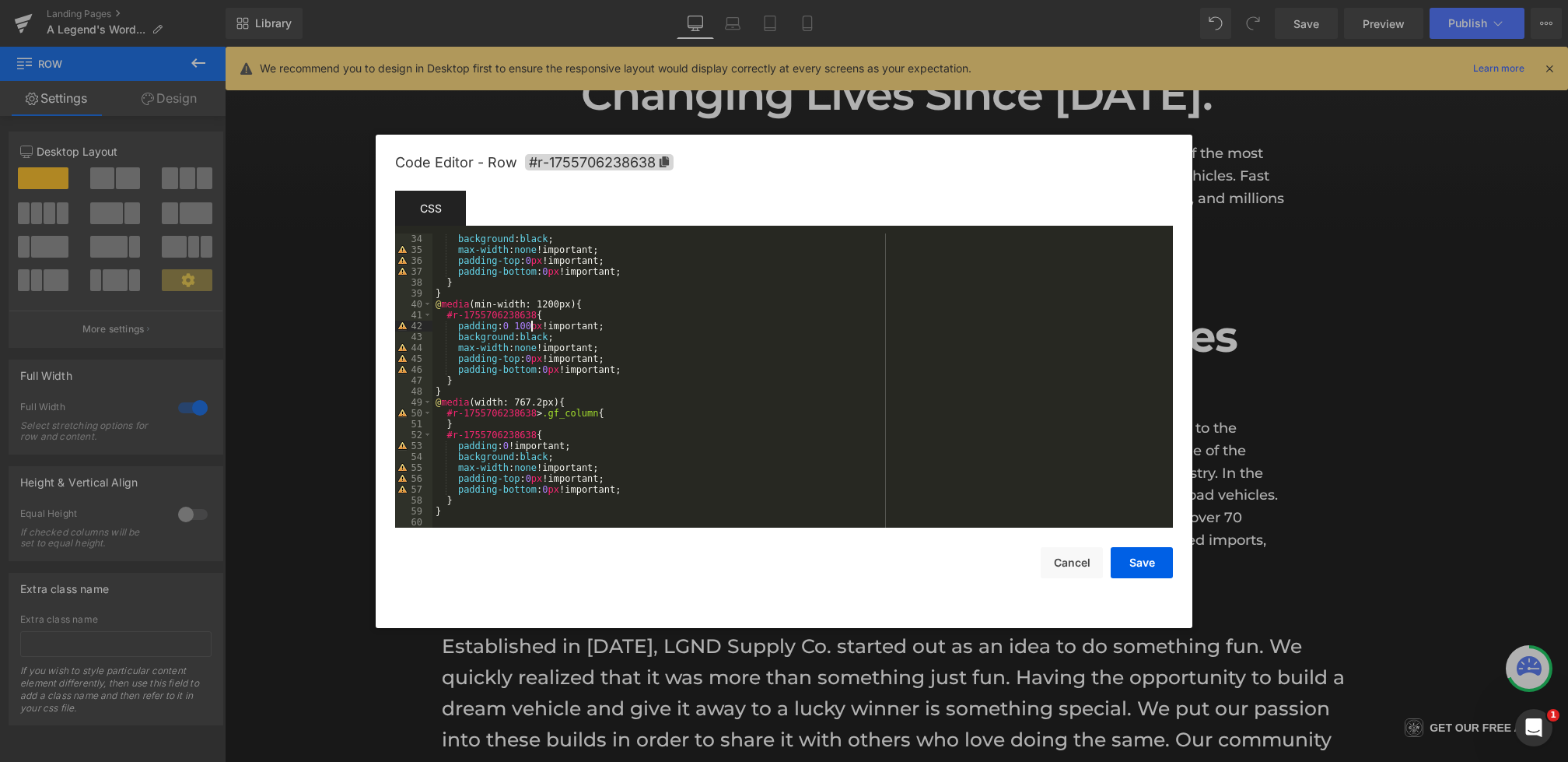
click at [530, 325] on div "background : black ; max-width : none !important; padding-top : 0 px !important…" at bounding box center [799, 391] width 734 height 315
click at [508, 324] on div "background : black ; max-width : none !important; padding-top : 0 px !important…" at bounding box center [799, 391] width 734 height 315
click at [1168, 580] on div "Code Editor - Row #r-1755706238638 Template CSS Script 34 35 36 37 38 39 40 41 …" at bounding box center [784, 381] width 778 height 493
click at [1155, 572] on button "Save" at bounding box center [1142, 562] width 63 height 31
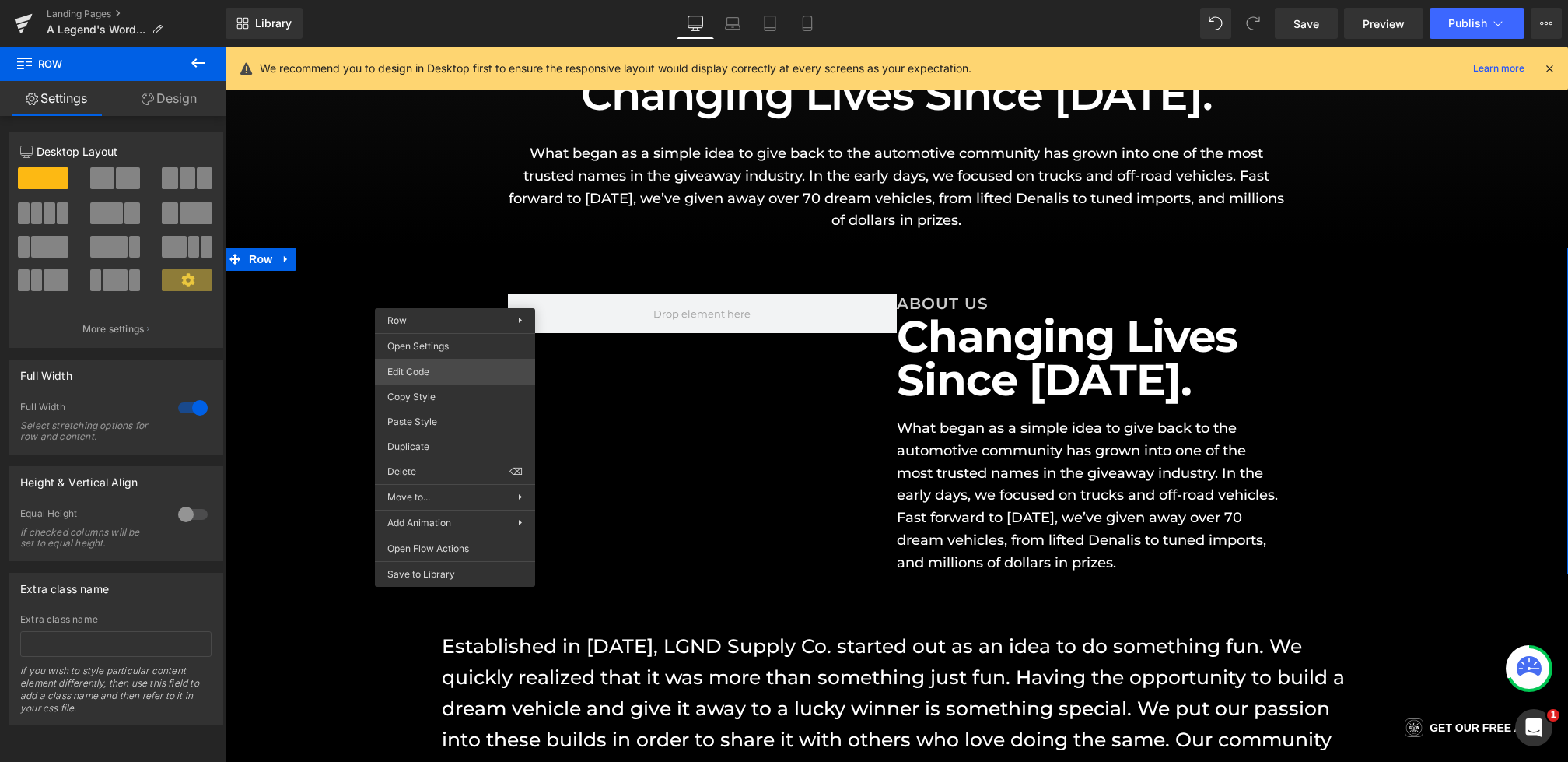
click at [413, 0] on div "Heading You are previewing how the will restyle your page. You can not edit Ele…" at bounding box center [784, 0] width 1568 height 0
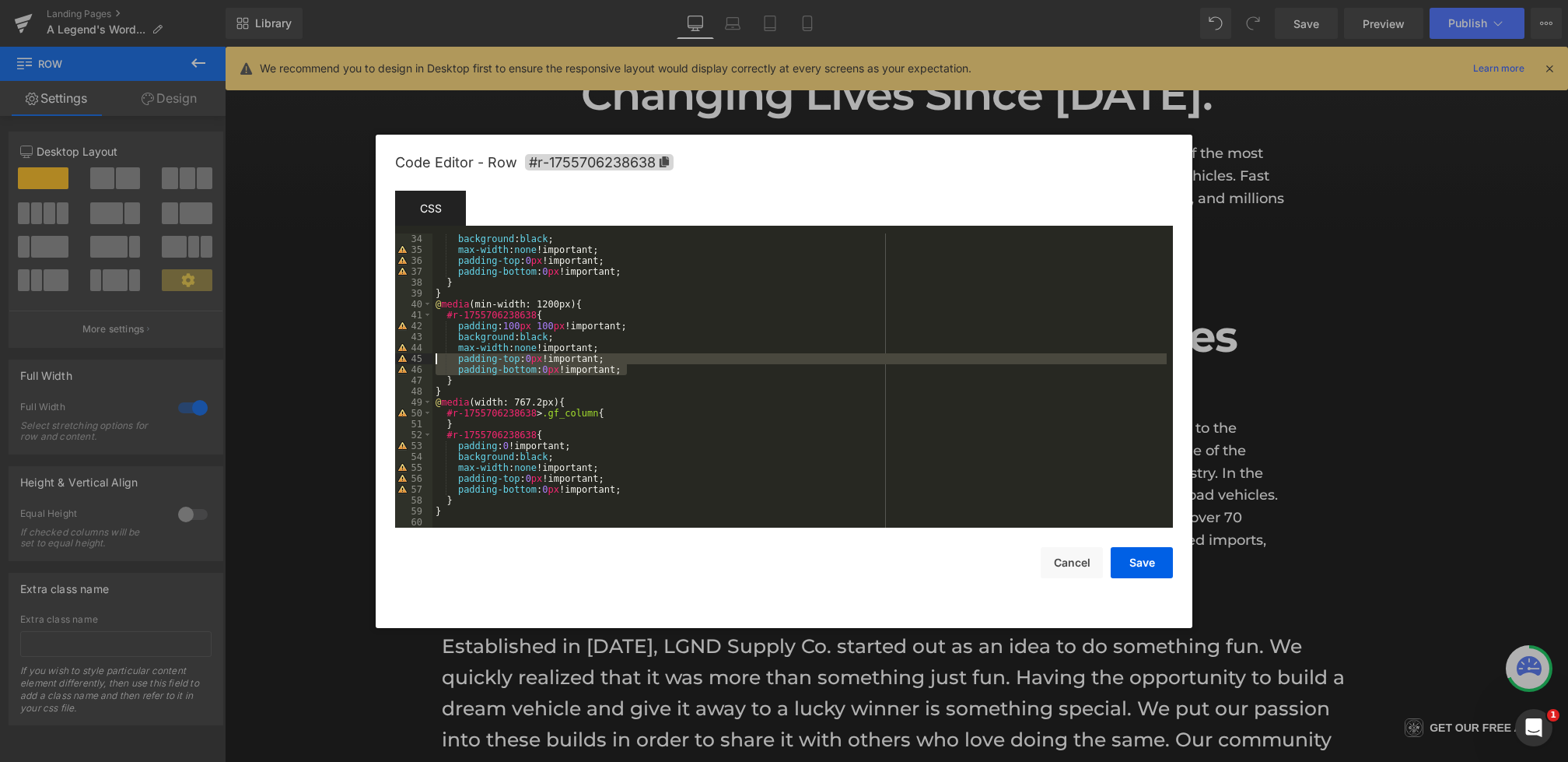
drag, startPoint x: 639, startPoint y: 368, endPoint x: 345, endPoint y: 358, distance: 294.2
click at [345, 358] on body "Heading You are previewing how the will restyle your page. You can not edit Ele…" at bounding box center [784, 381] width 1568 height 762
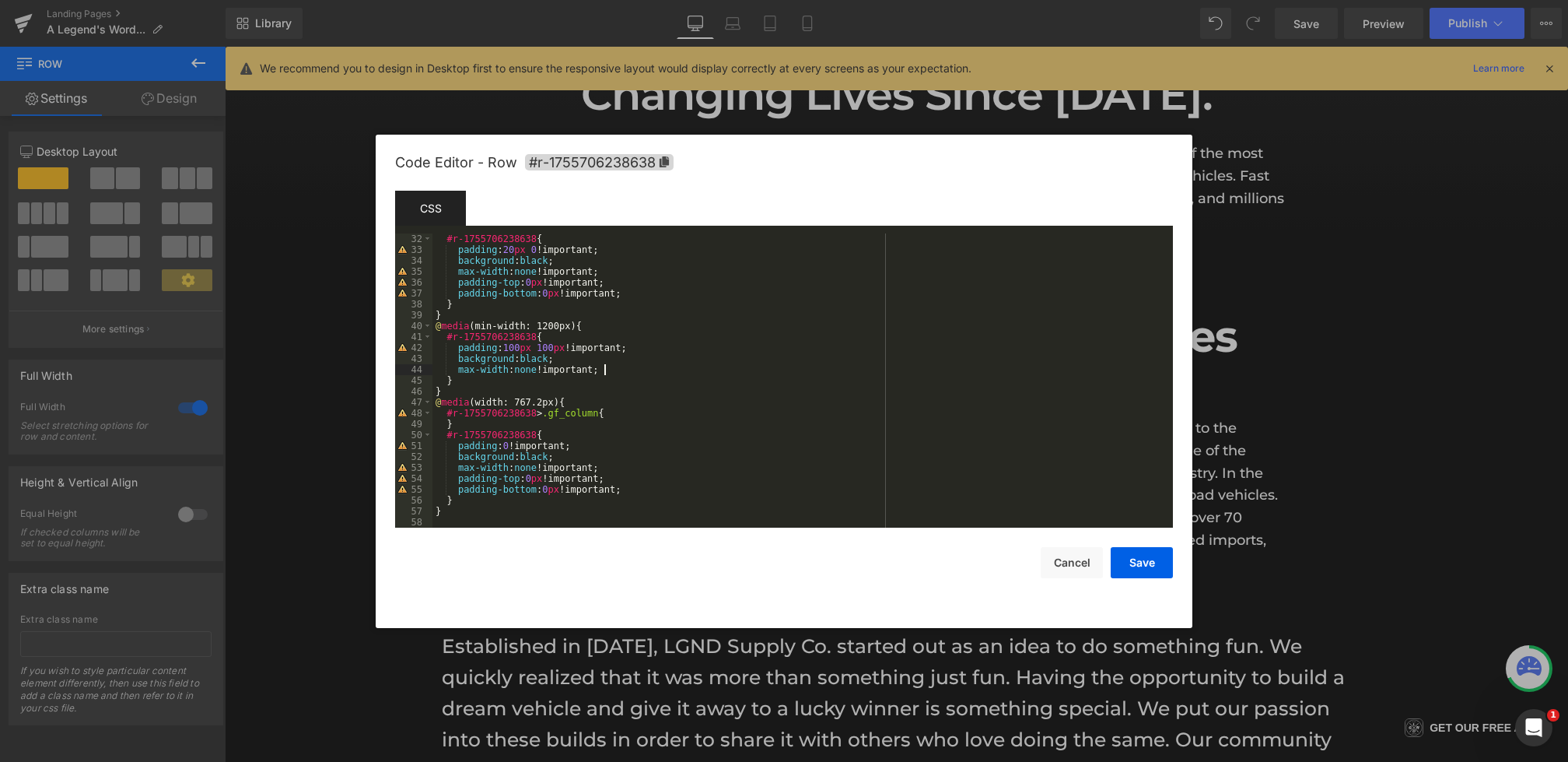
scroll to position [338, 0]
click at [1142, 563] on button "Save" at bounding box center [1142, 562] width 63 height 31
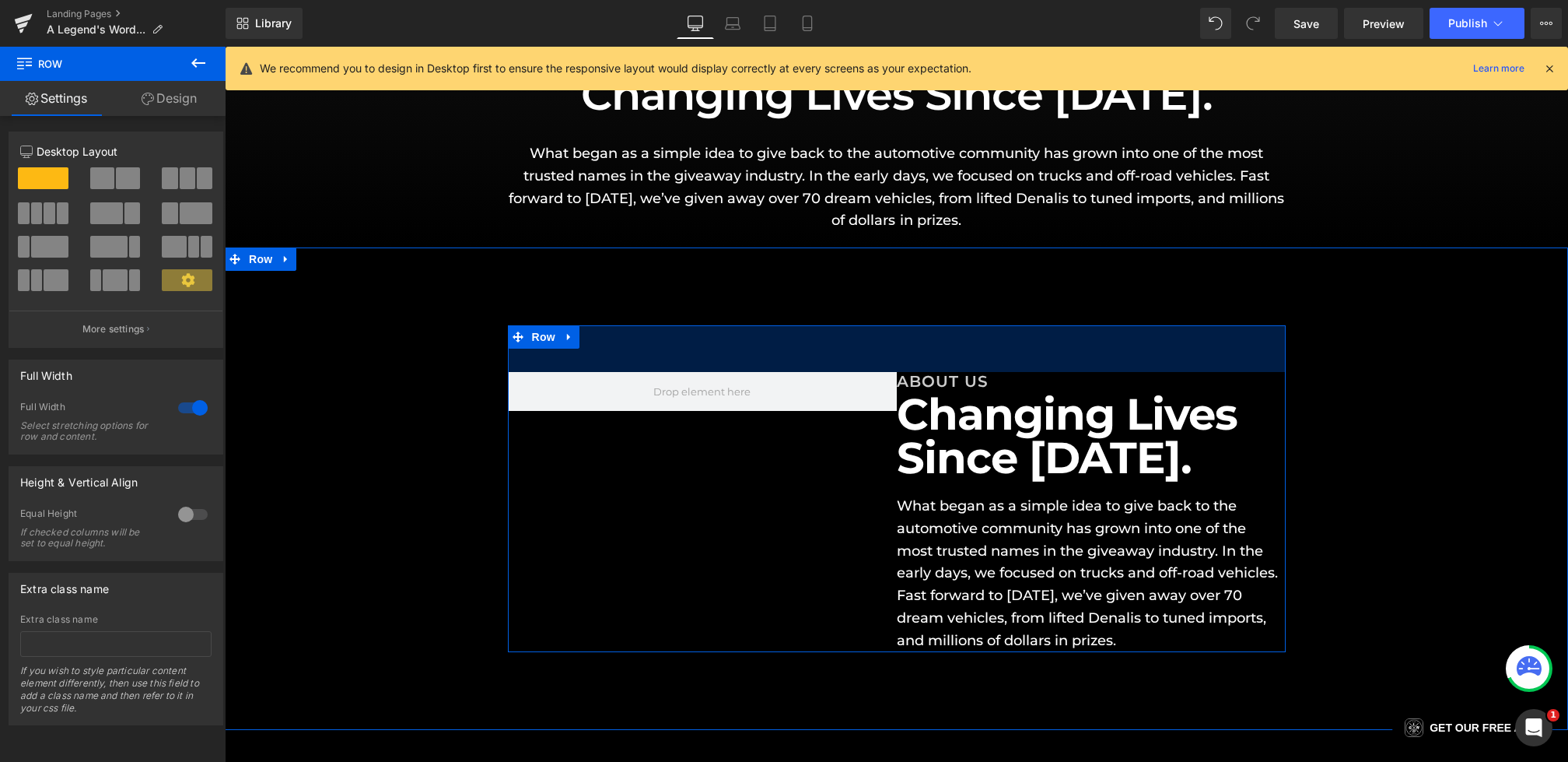
scroll to position [150, 0]
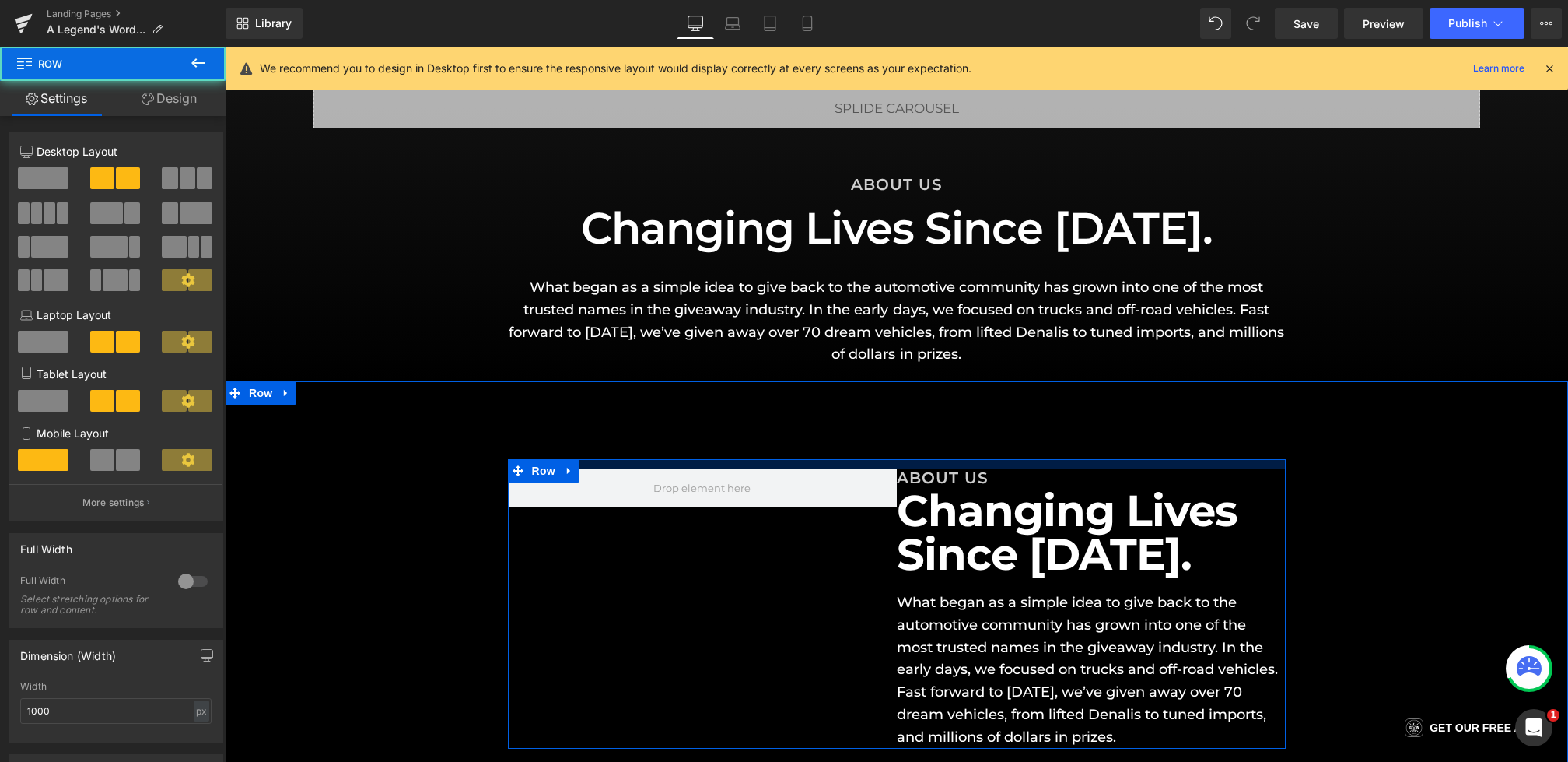
drag, startPoint x: 851, startPoint y: 490, endPoint x: 853, endPoint y: 427, distance: 63.0
click at [853, 427] on div "ABOUT US Heading Changing Lives Since [DATE]. Heading What began as a simple id…" at bounding box center [896, 603] width 1344 height 444
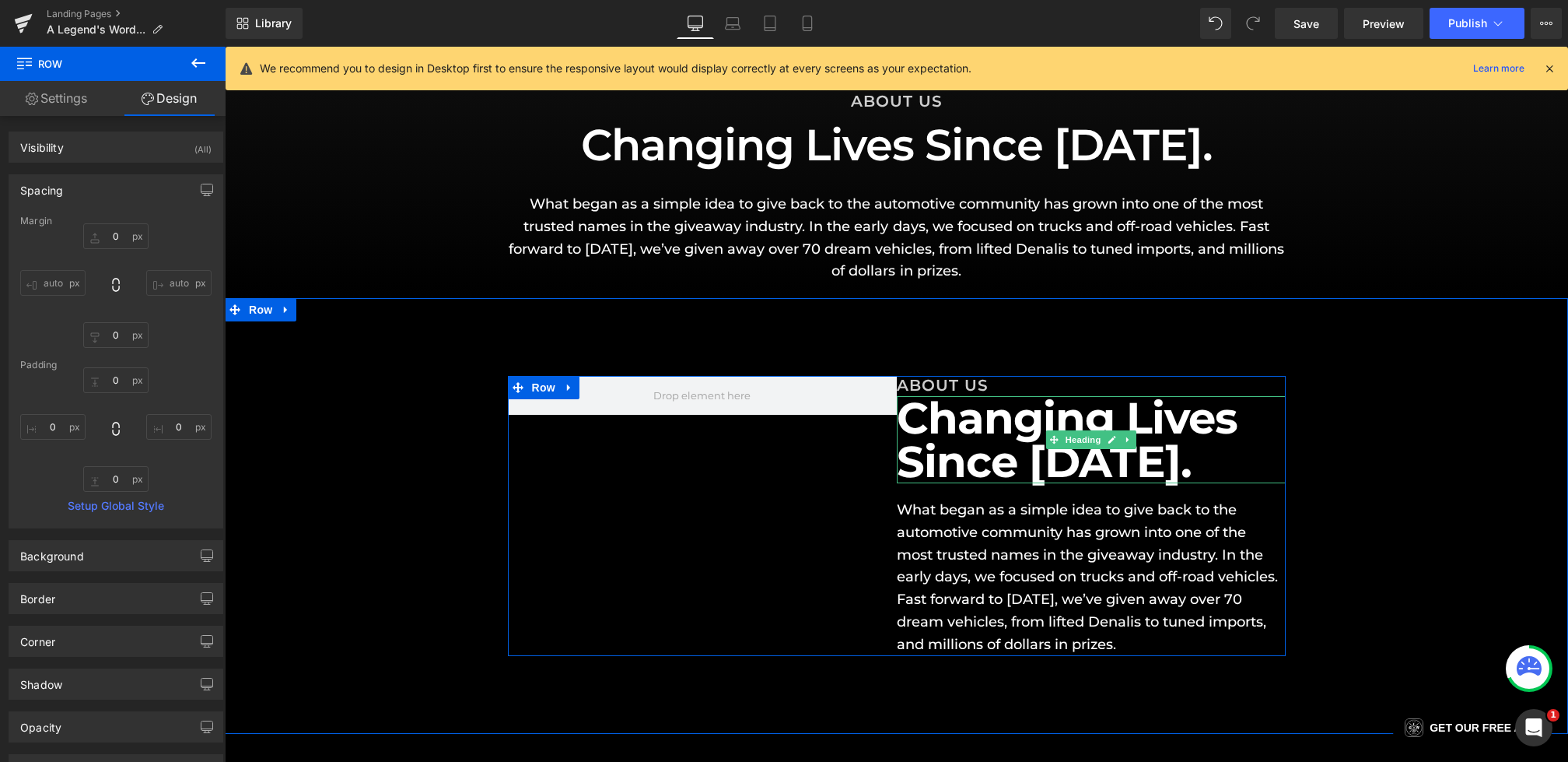
scroll to position [235, 0]
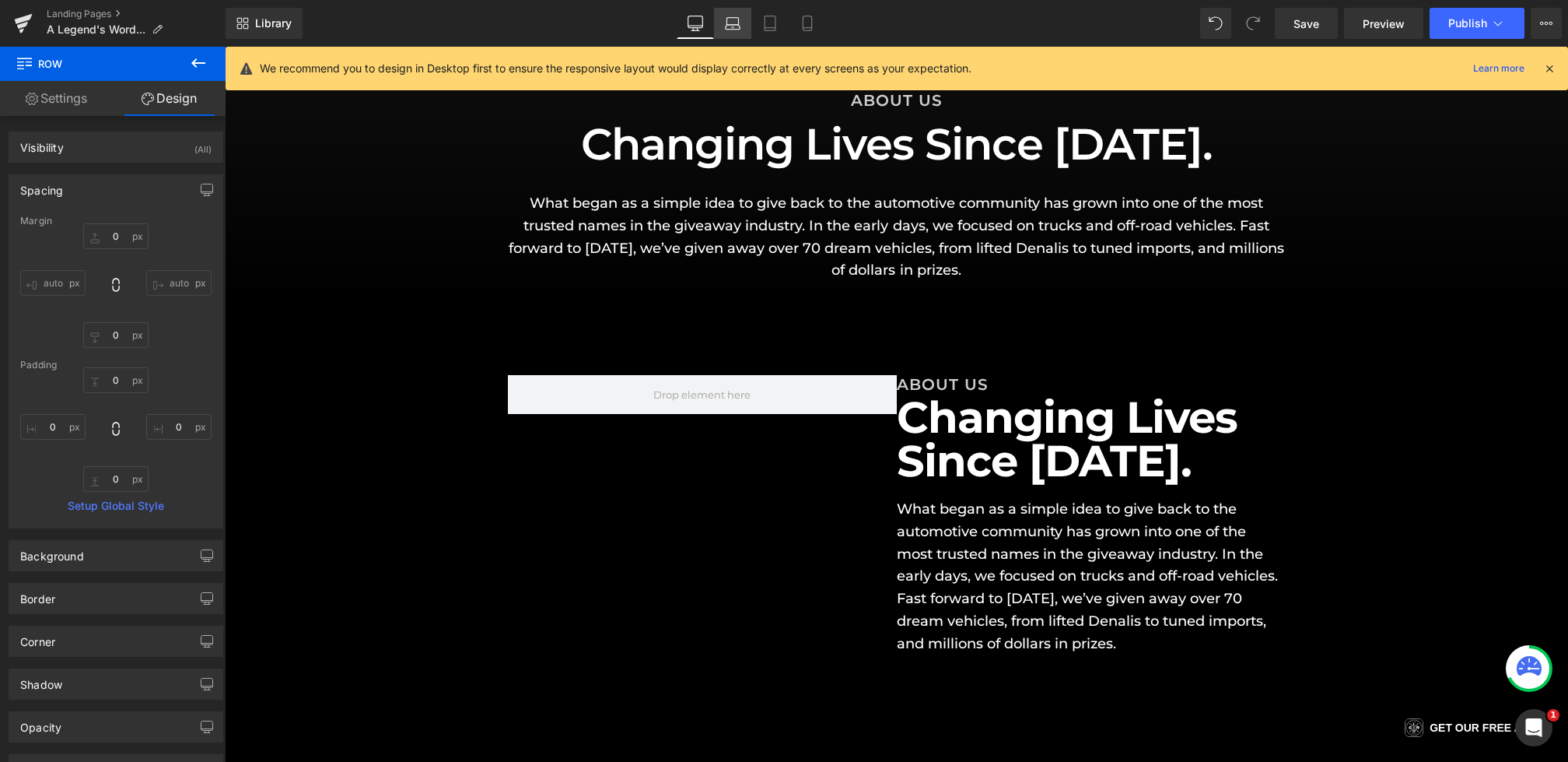
click at [725, 20] on icon at bounding box center [733, 23] width 16 height 16
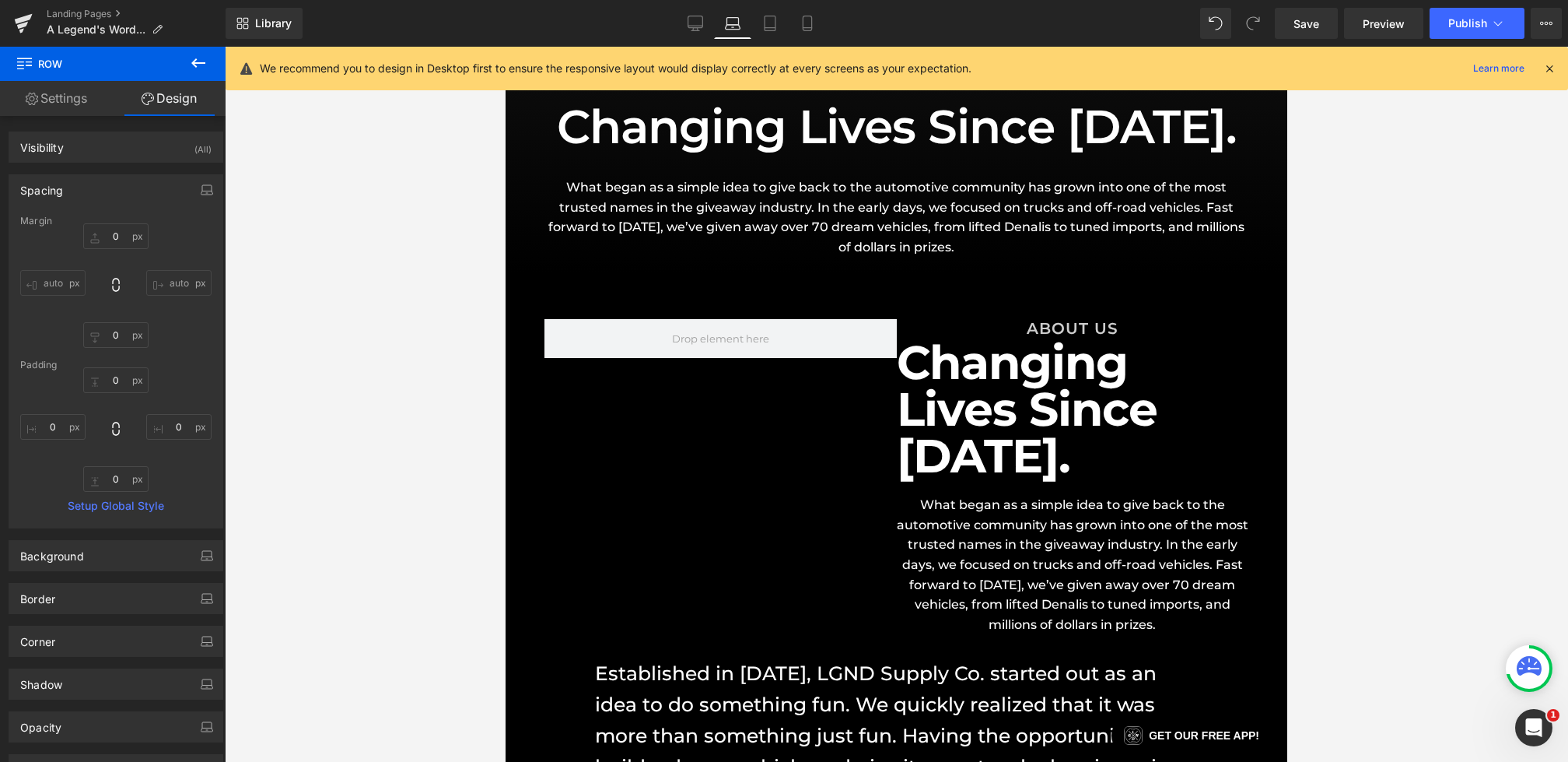
type input "0"
type input "60"
type input "0"
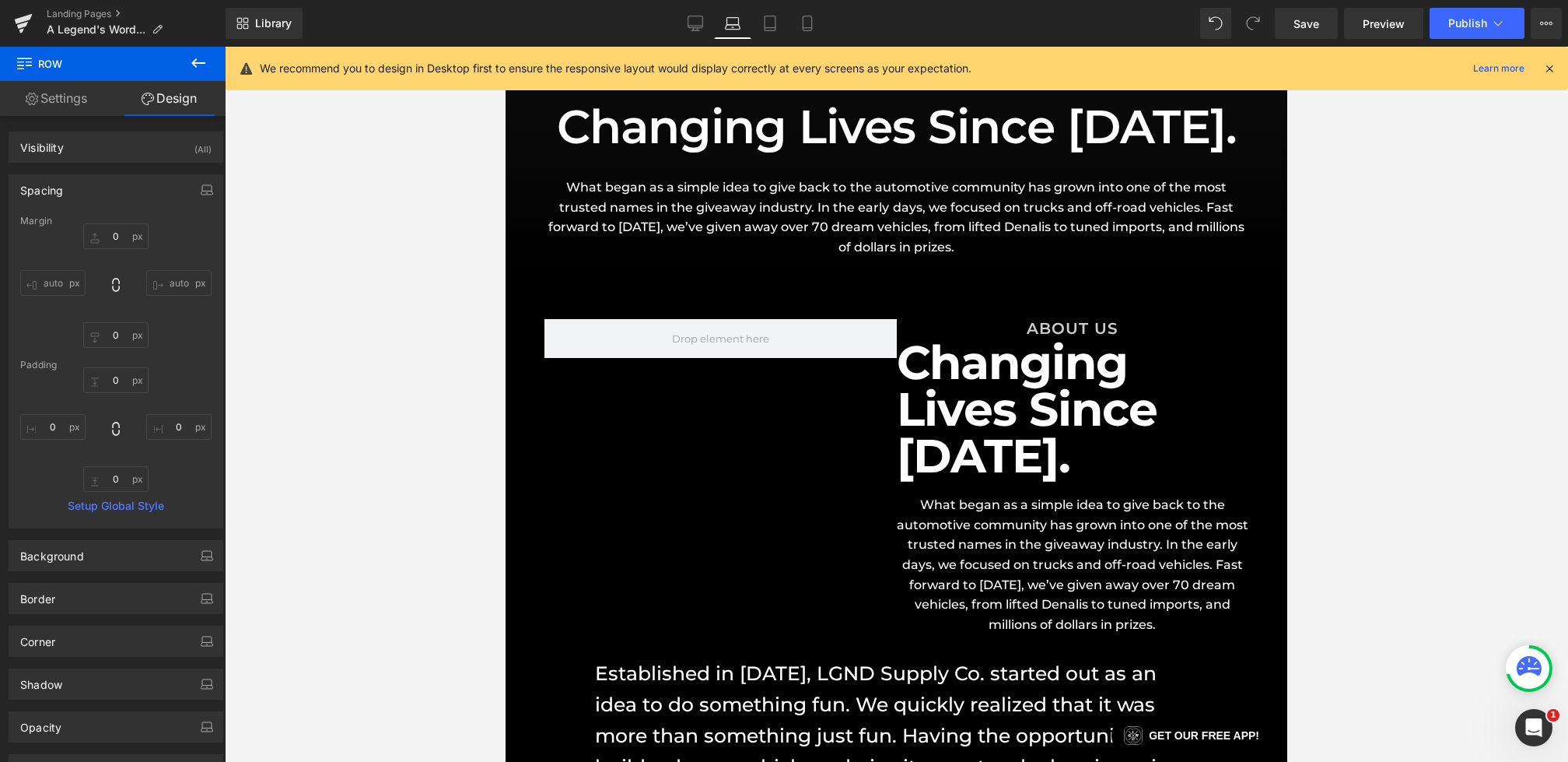
type input "0"
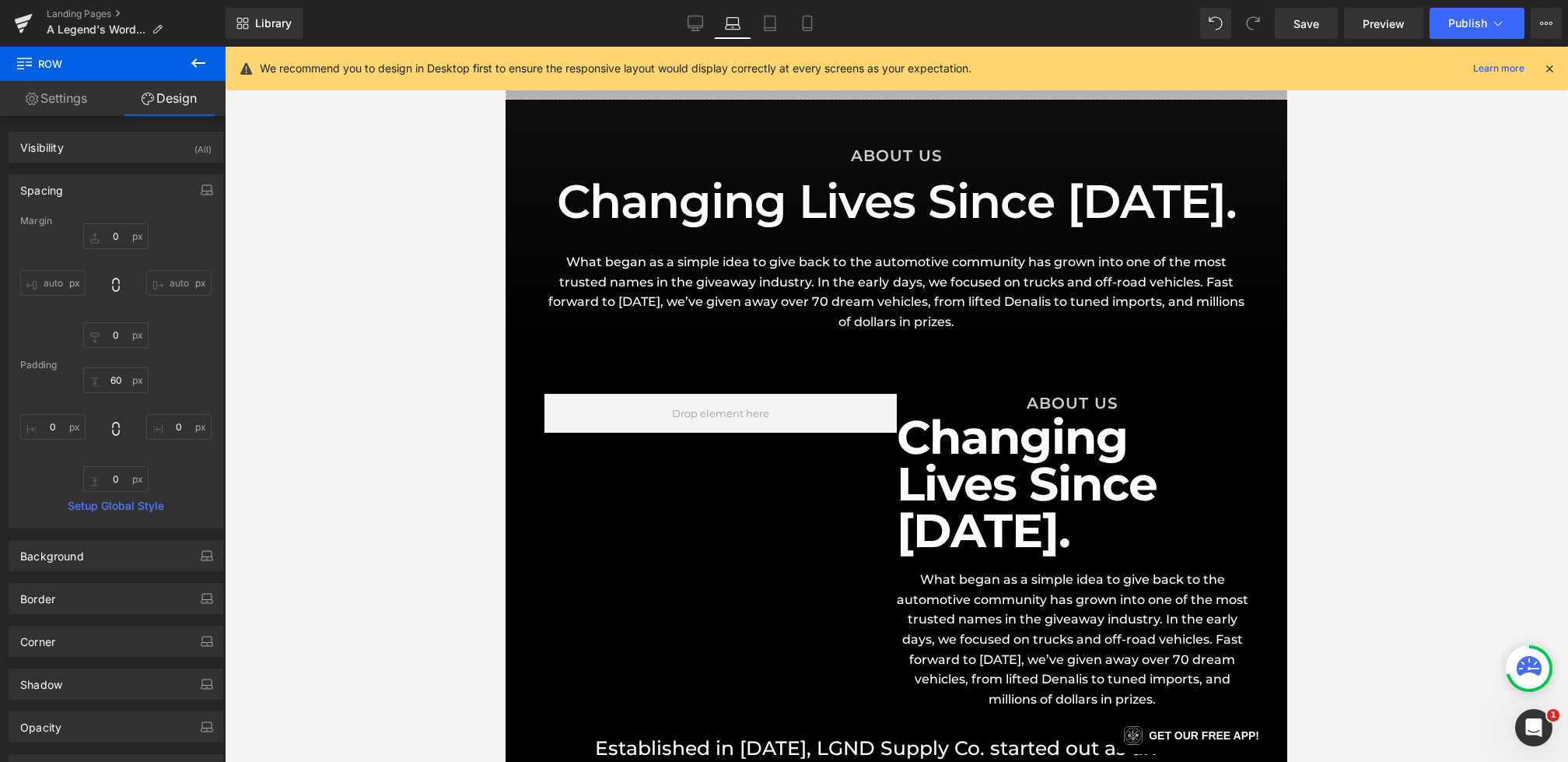
scroll to position [109, 0]
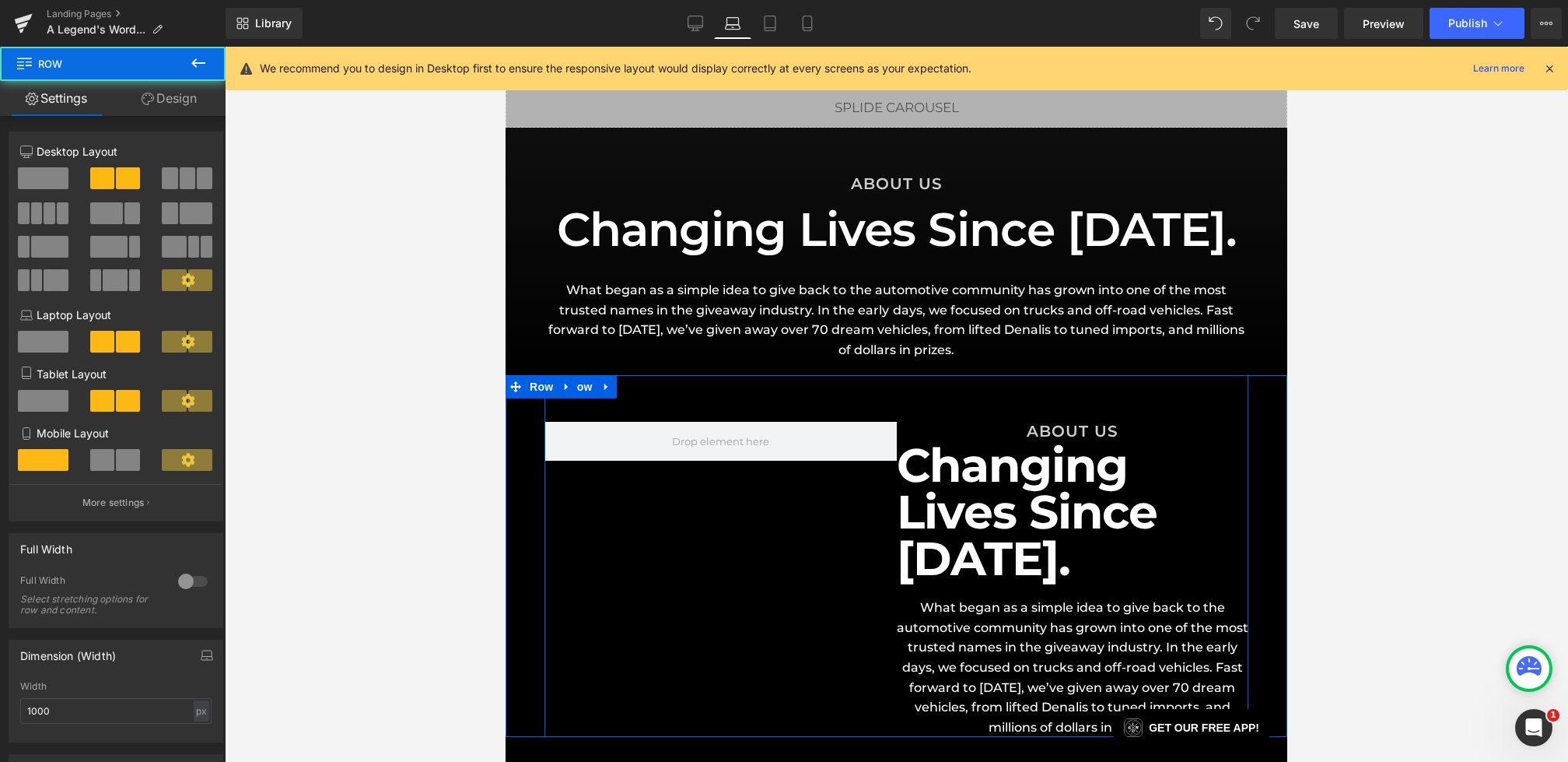
click at [846, 387] on div "ABOUT US Heading Changing Lives Since [DATE]. Heading What began as a simple id…" at bounding box center [897, 555] width 704 height 361
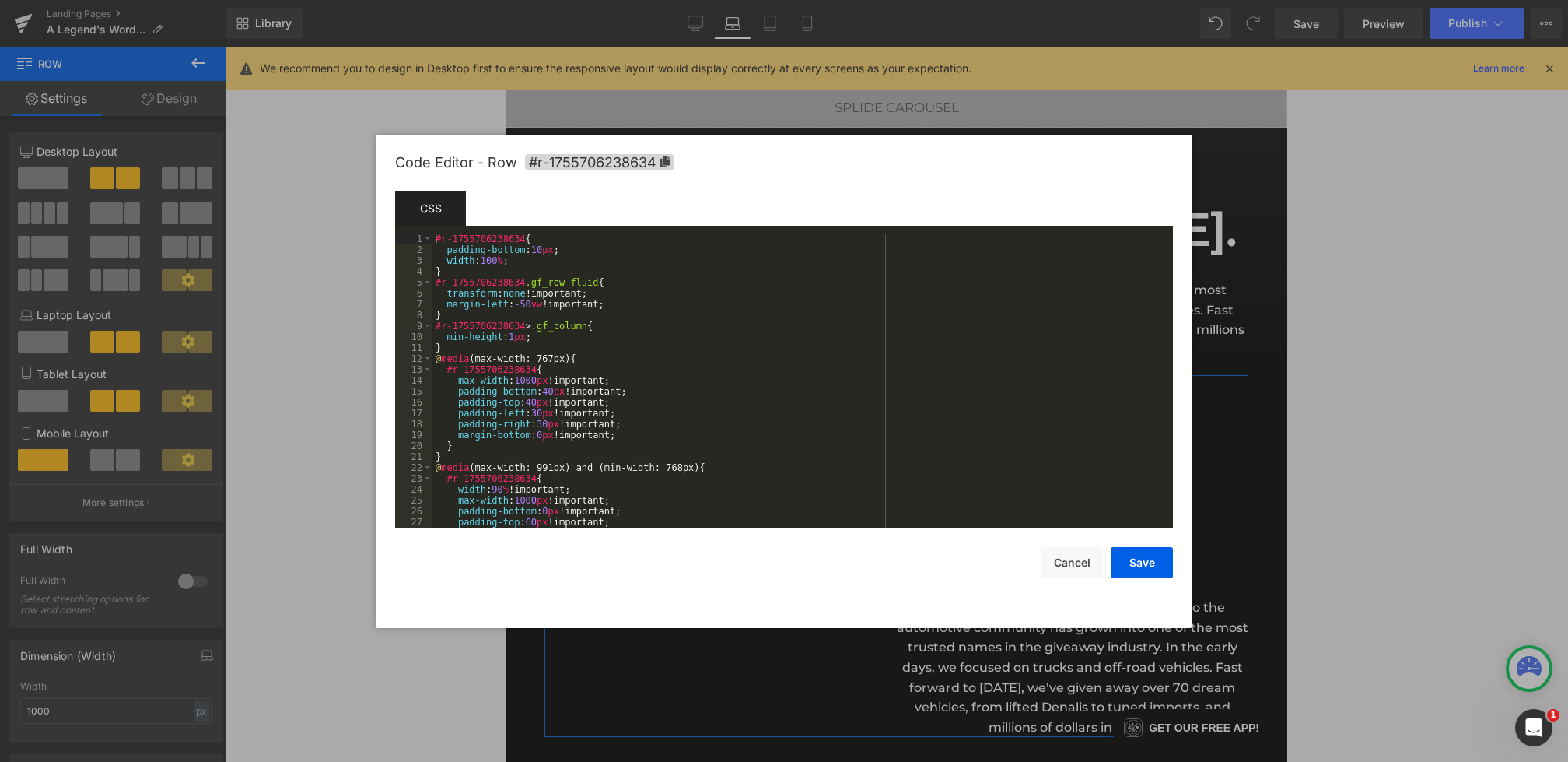
click at [800, 0] on div "Heading You are previewing how the will restyle your page. You can not edit Ele…" at bounding box center [784, 0] width 1568 height 0
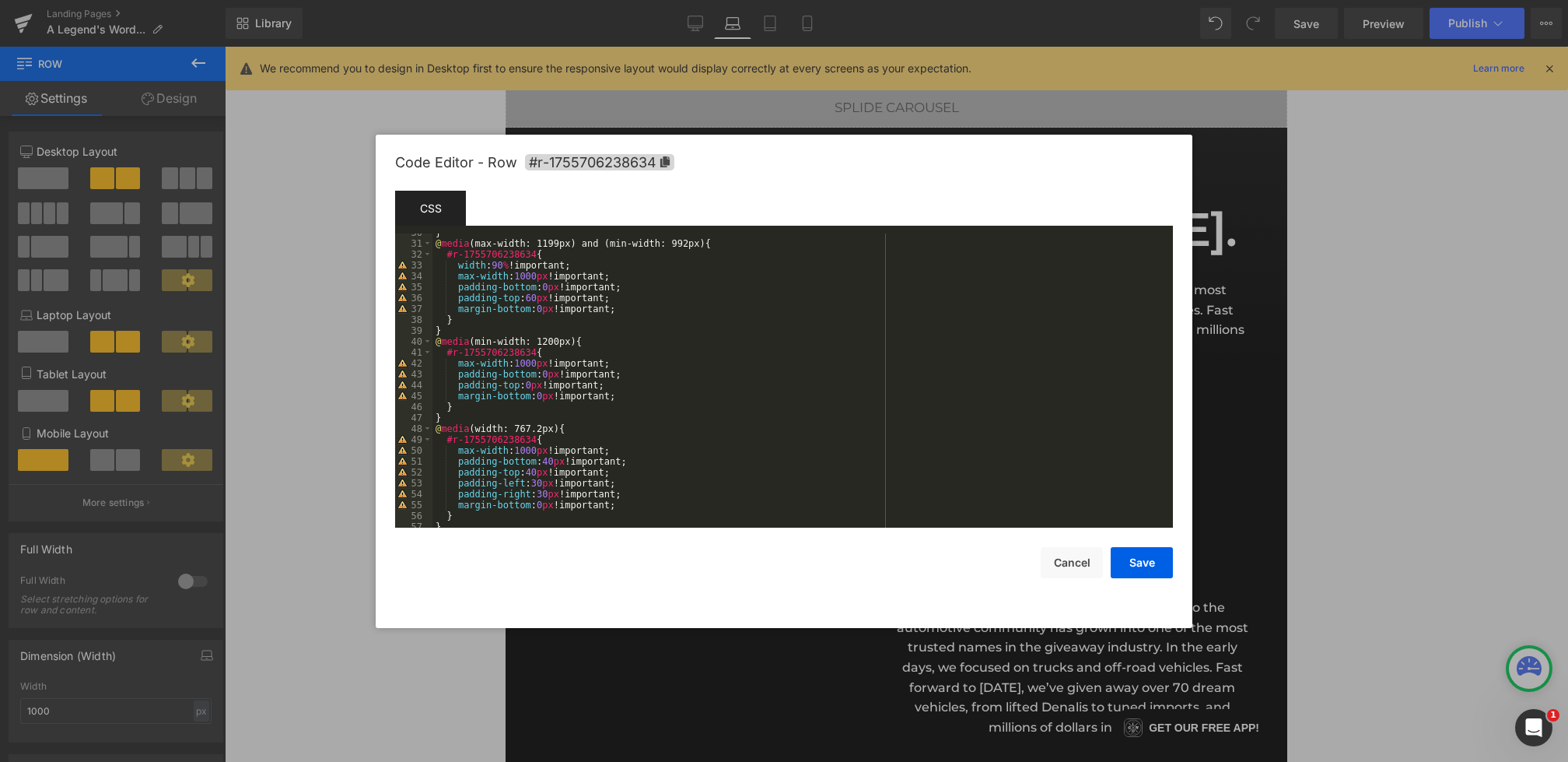
scroll to position [275, 0]
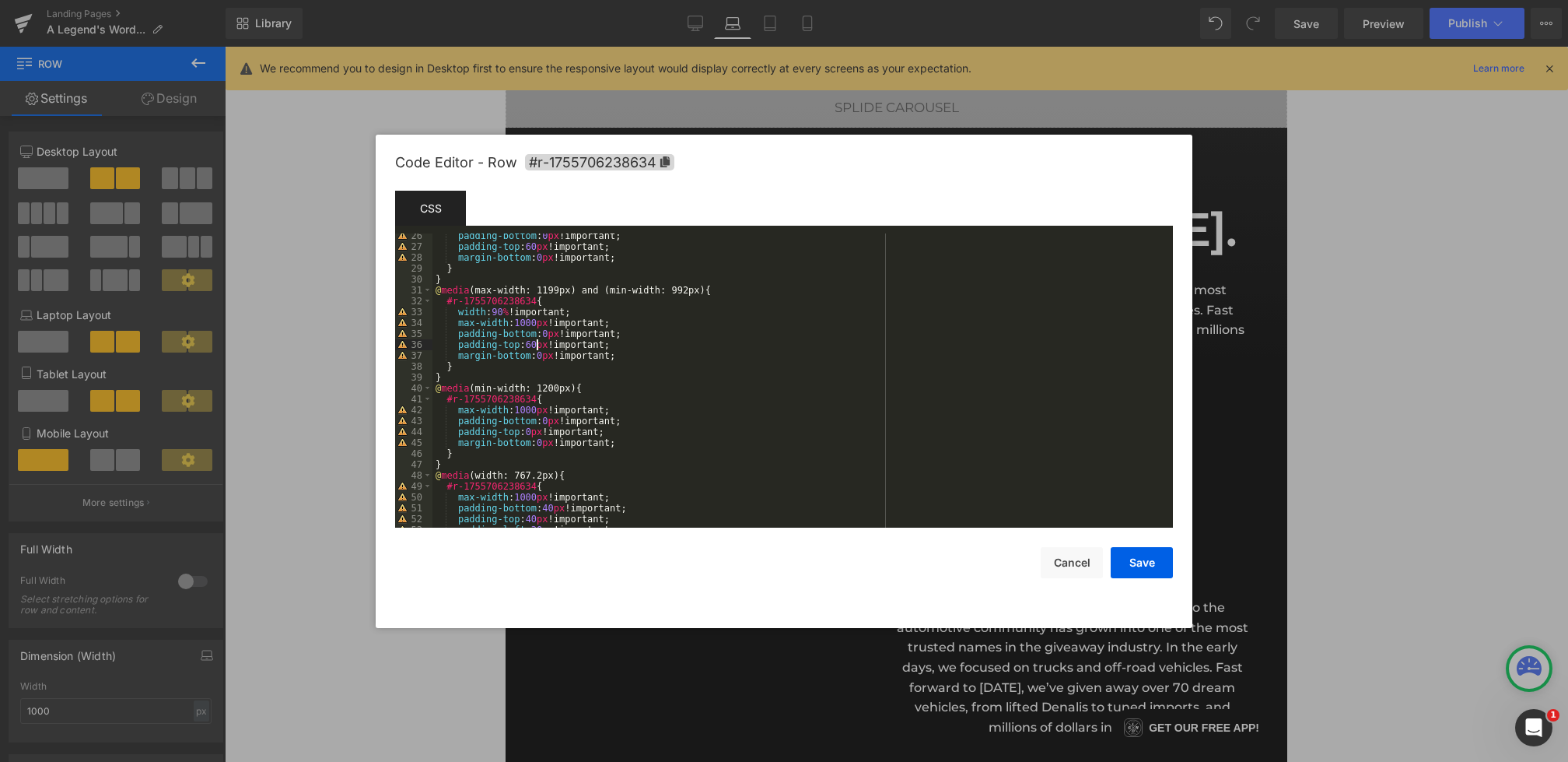
click at [537, 345] on div "padding-bottom : 0 px !important; padding-top : 60 px !important; margin-bottom…" at bounding box center [799, 388] width 734 height 315
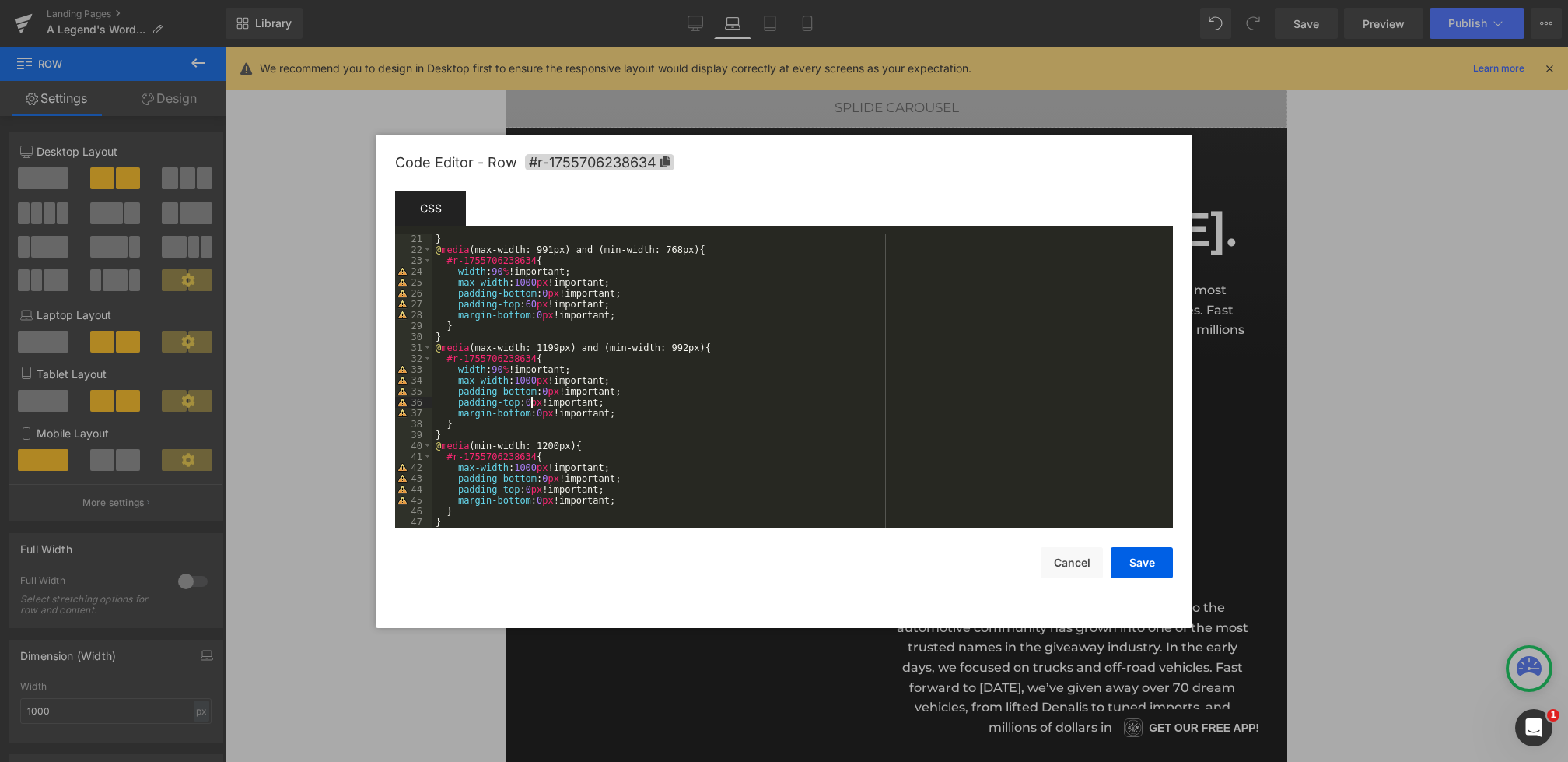
scroll to position [218, 0]
click at [539, 305] on div "} @ media (max-width: 991px) and (min-width: 768px) { #r-1755706238634 { width …" at bounding box center [799, 391] width 734 height 315
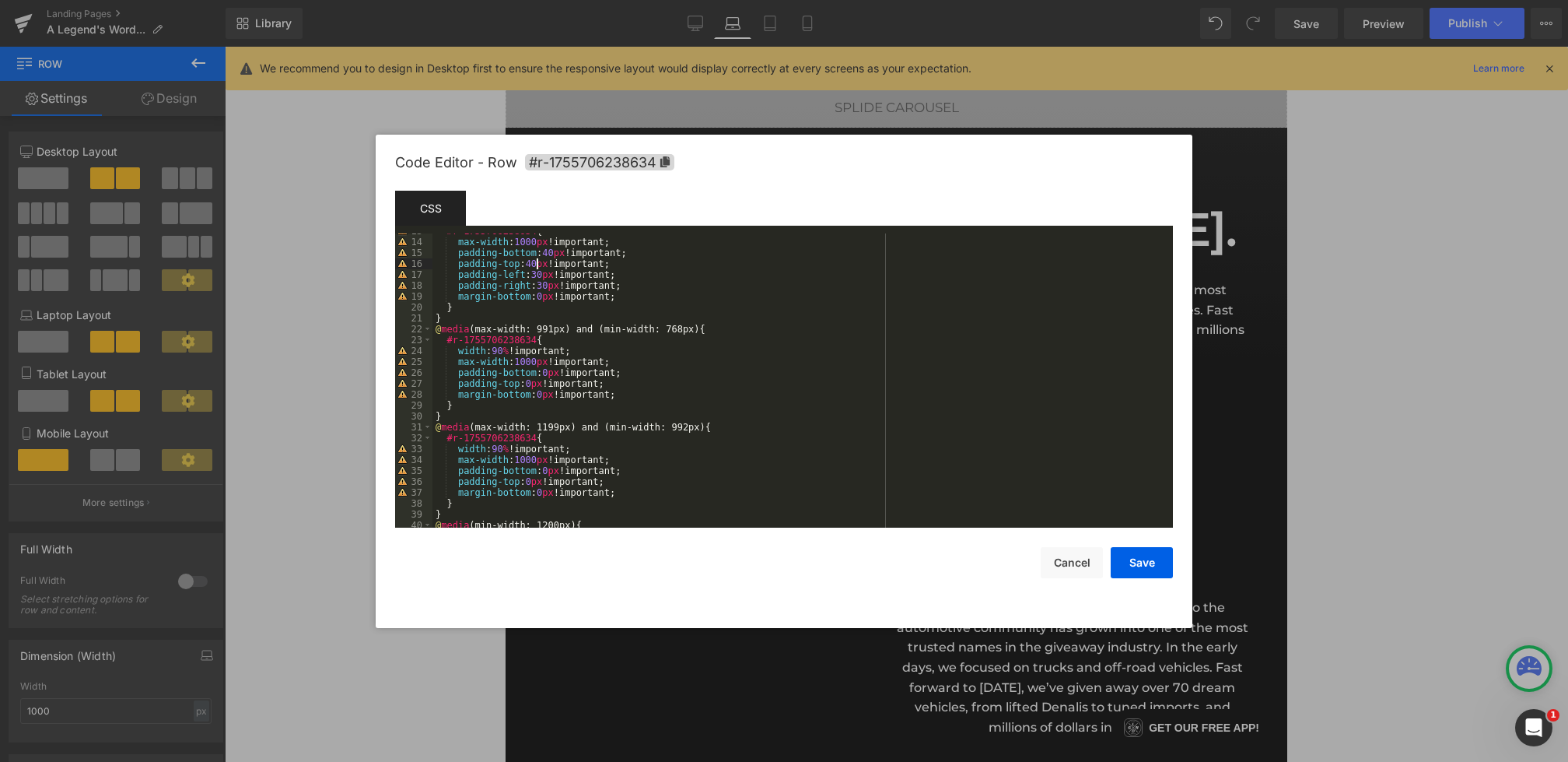
click at [537, 260] on div "#r-1755706238634 { max-width : 1000 px !important; padding-bottom : 40 px !impo…" at bounding box center [799, 383] width 734 height 315
click at [553, 249] on div "#r-1755706238634 { max-width : 1000 px !important; padding-bottom : 40 px !impo…" at bounding box center [799, 383] width 734 height 315
click at [1144, 558] on button "Save" at bounding box center [1142, 562] width 63 height 31
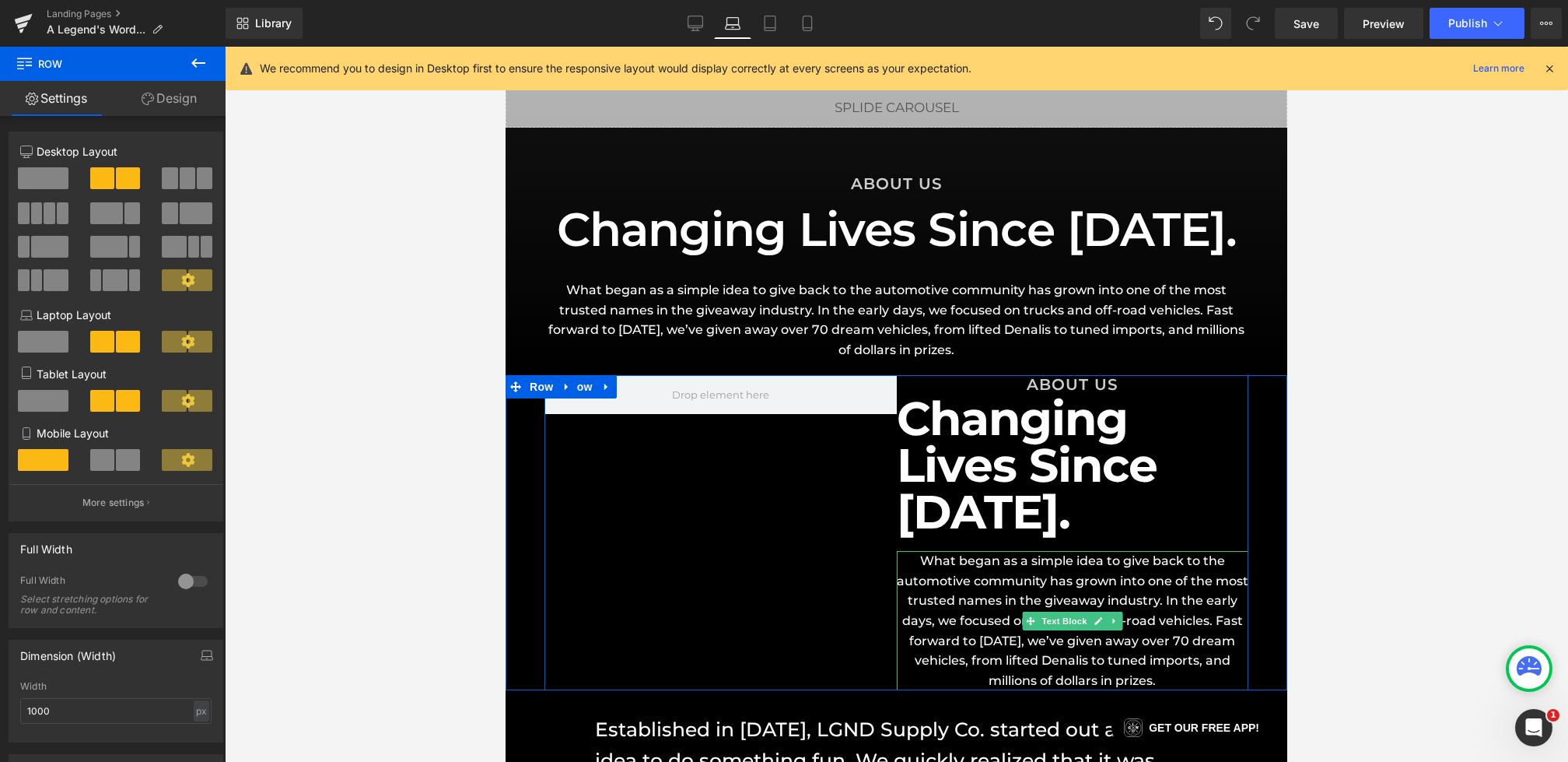
click at [1061, 605] on p "What began as a simple idea to give back to the automotive community has grown …" at bounding box center [1072, 620] width 351 height 139
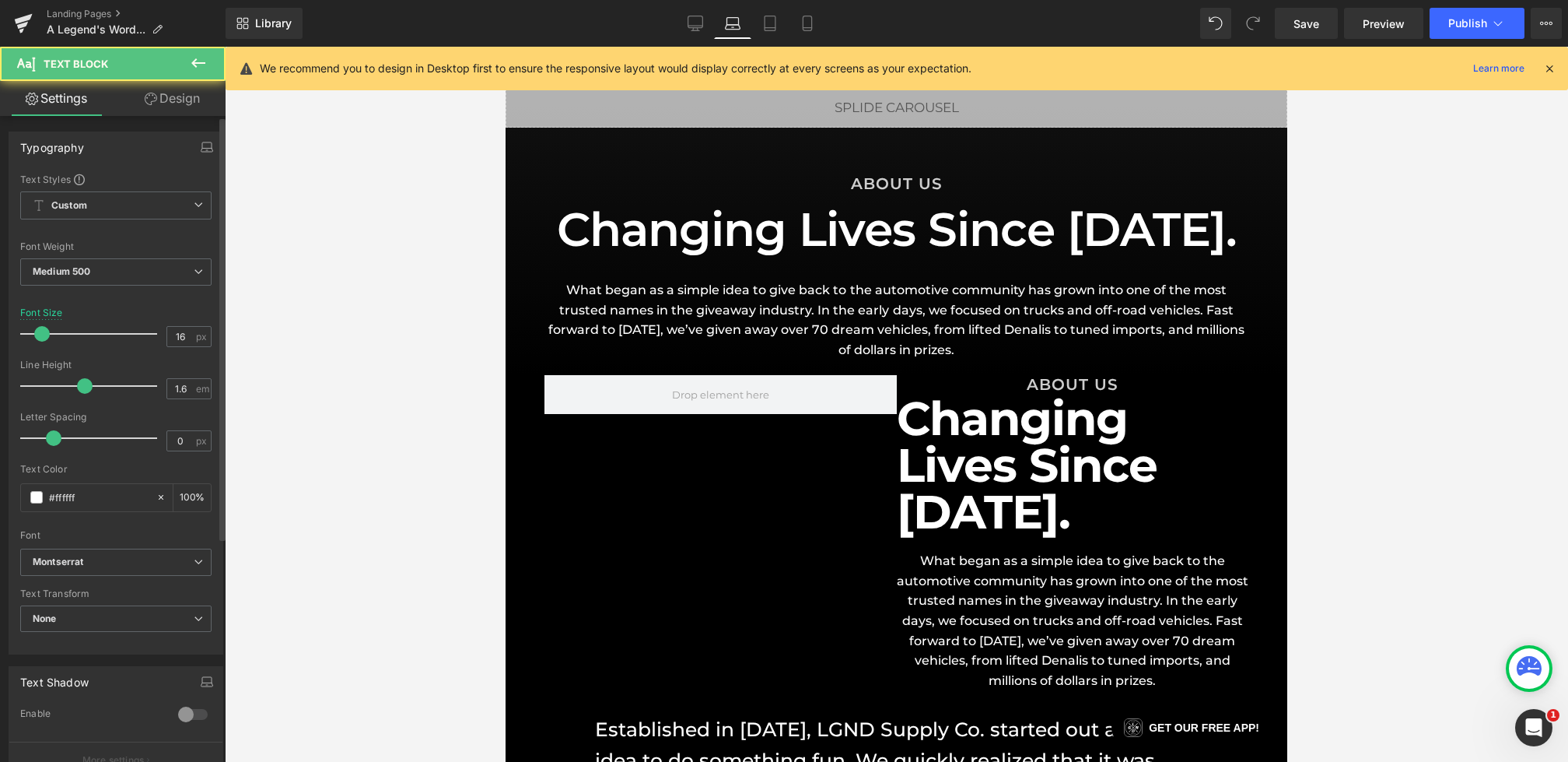
scroll to position [338, 0]
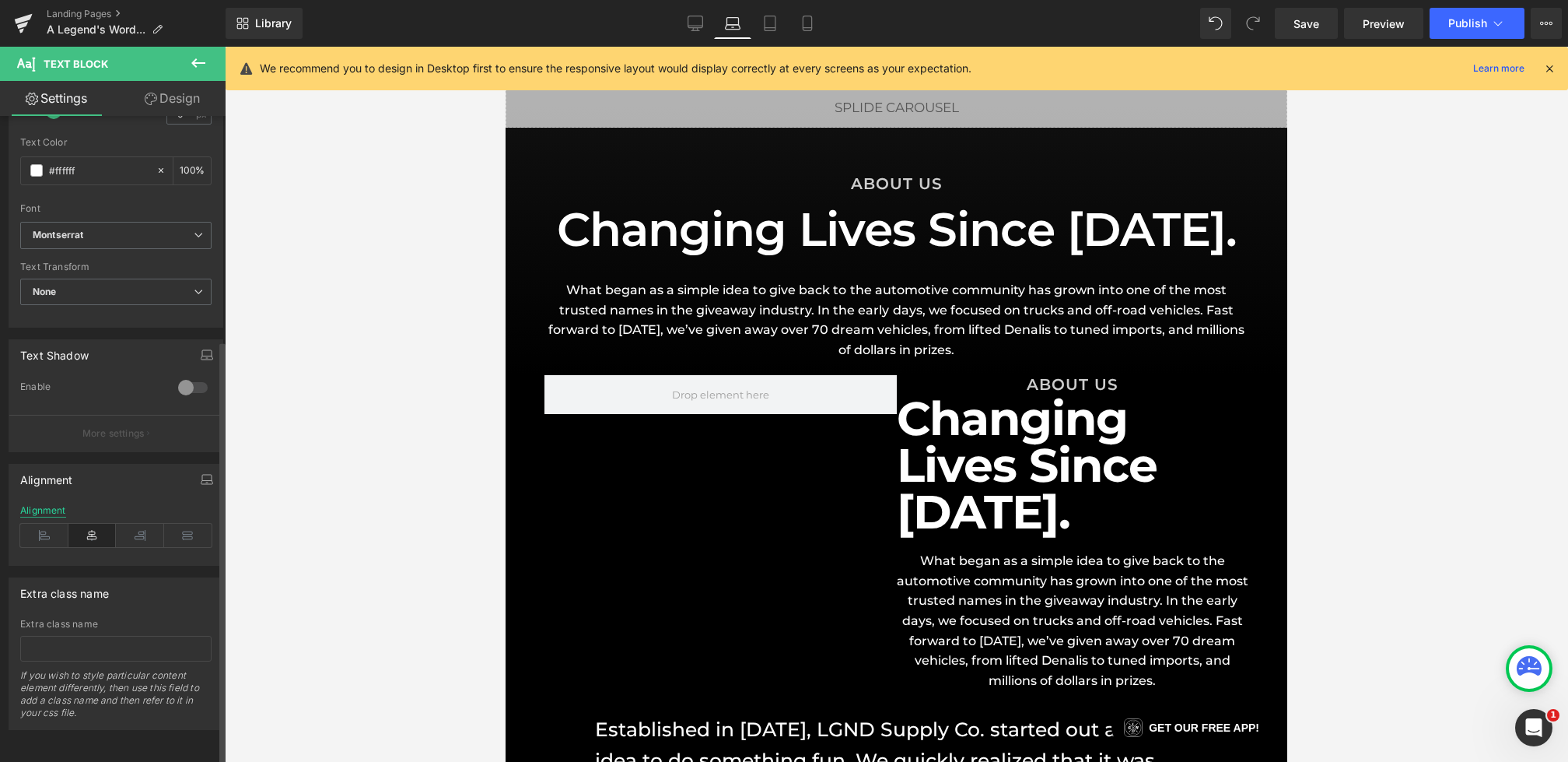
click at [42, 505] on div "Alignment" at bounding box center [43, 510] width 46 height 11
click at [73, 484] on div "Alignment Left Center Right Justify Alignment Alignment Apply styles for all sc…" at bounding box center [116, 509] width 233 height 114
click at [55, 523] on icon at bounding box center [44, 535] width 48 height 23
click at [201, 473] on icon "button" at bounding box center [207, 479] width 13 height 13
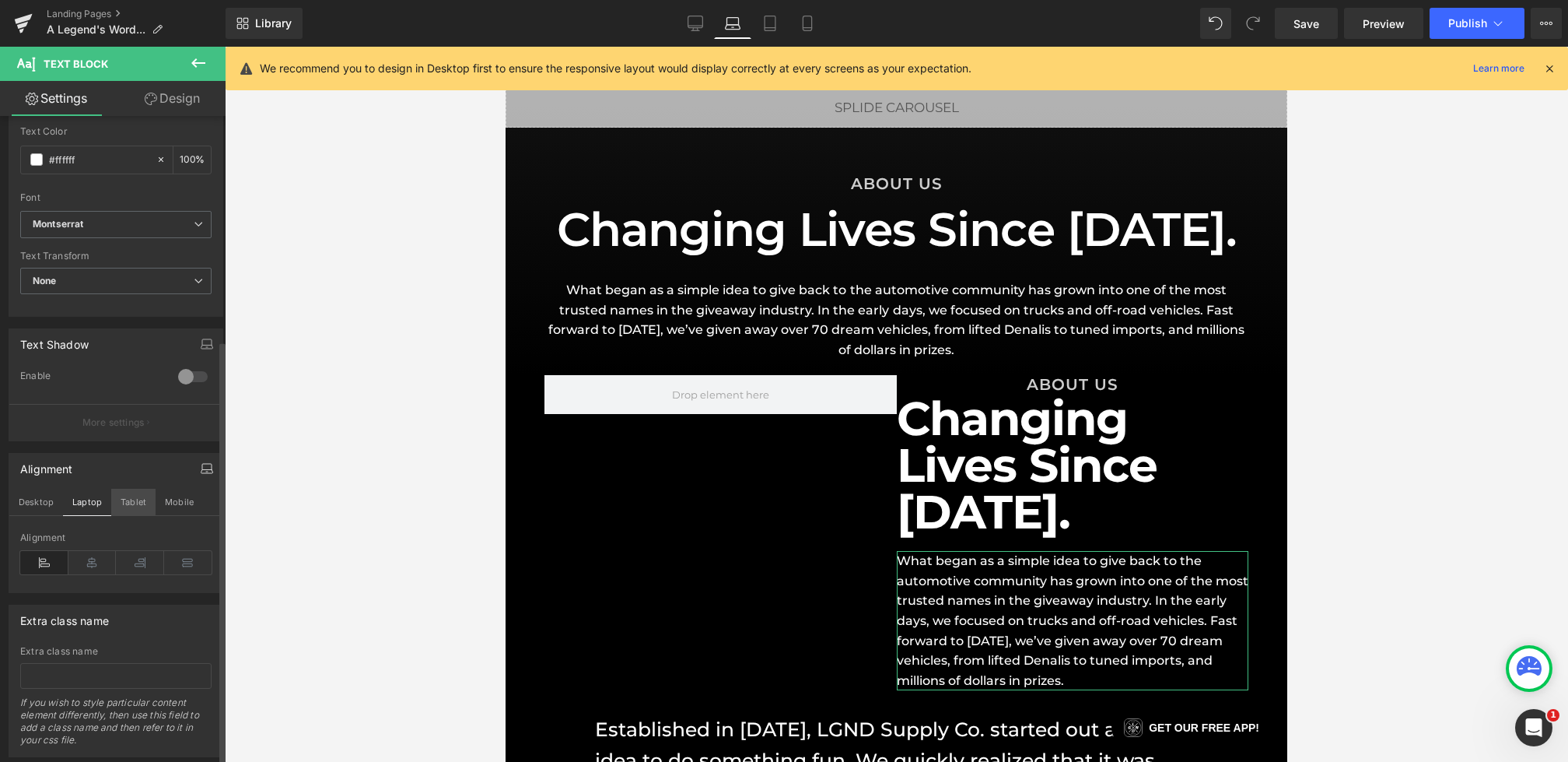
click at [139, 503] on button "Tablet" at bounding box center [133, 502] width 44 height 27
type input "18"
type input "100"
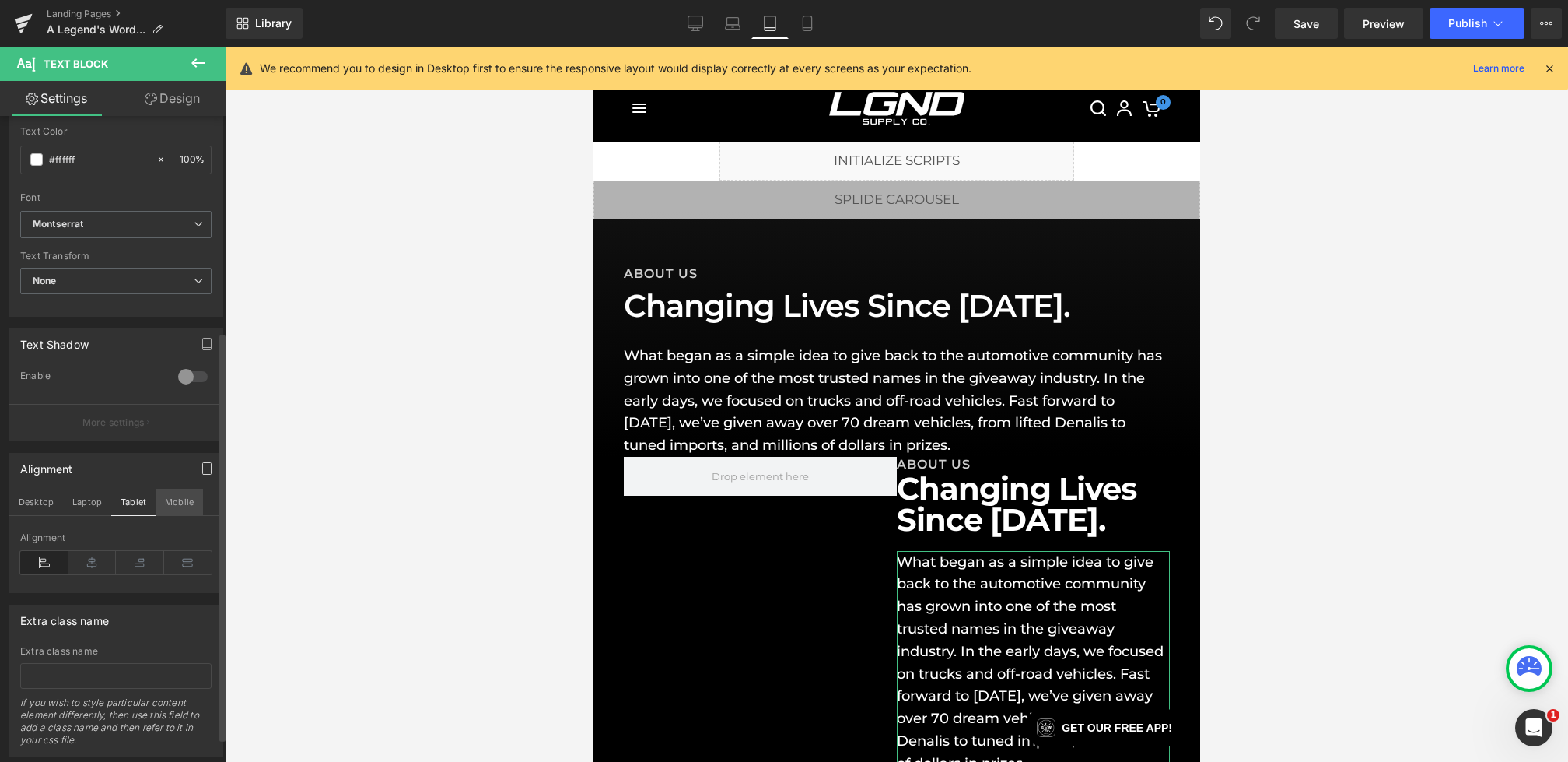
click at [187, 494] on button "Mobile" at bounding box center [179, 502] width 48 height 27
type input "15"
type input "100"
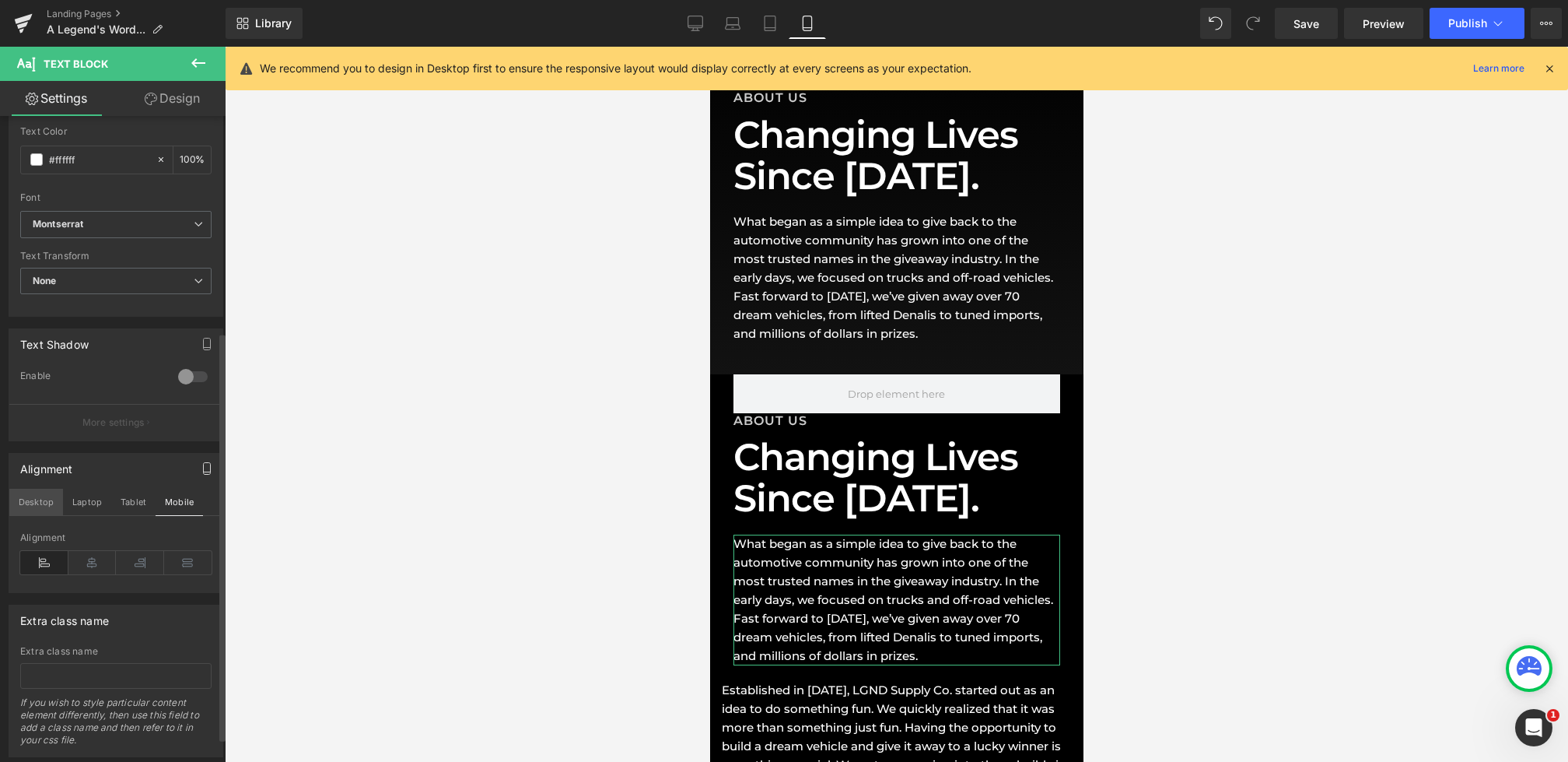
click at [37, 493] on button "Desktop" at bounding box center [36, 502] width 53 height 27
type input "18"
type input "100"
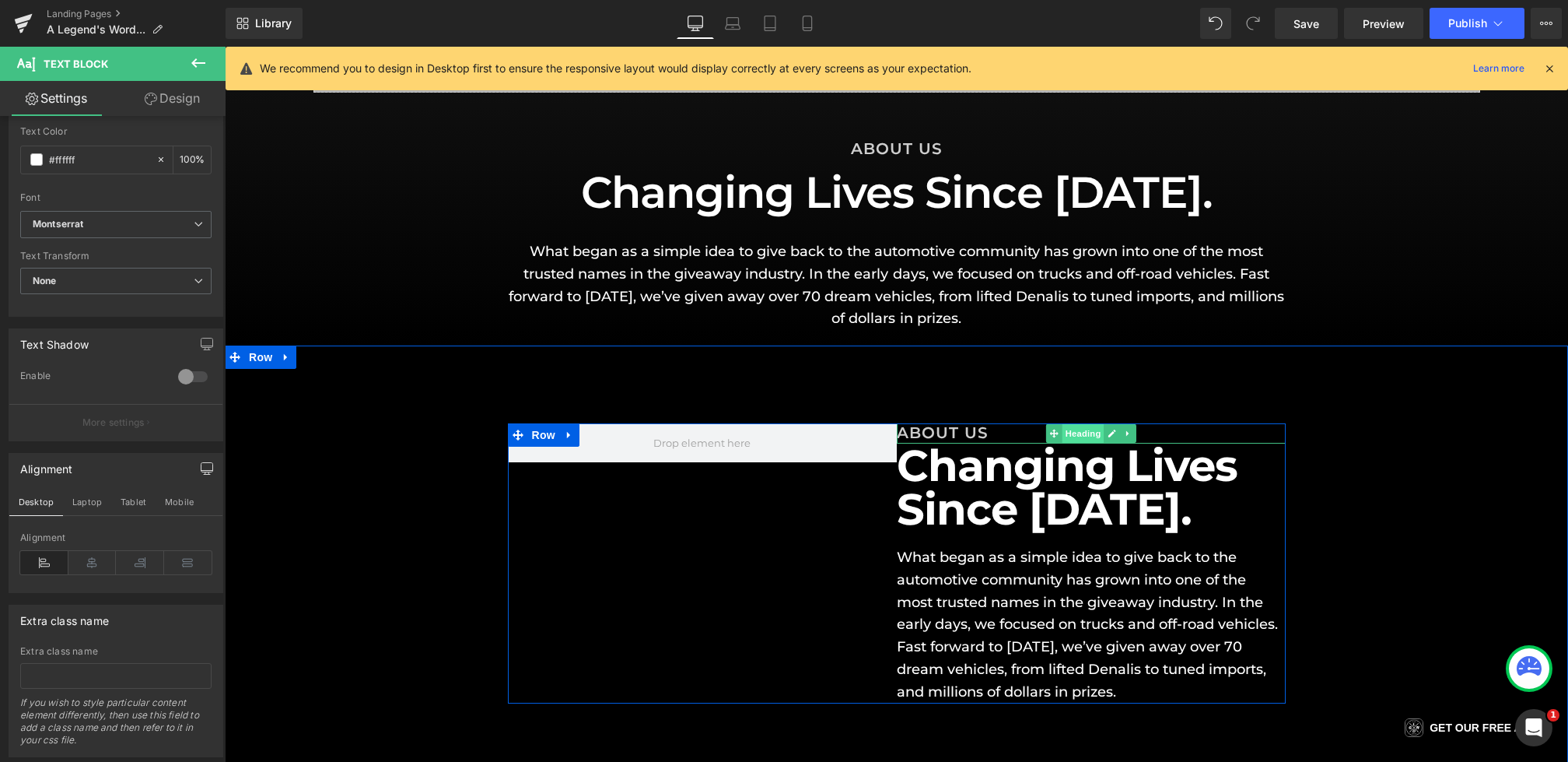
click at [1064, 436] on span "Heading" at bounding box center [1082, 433] width 42 height 18
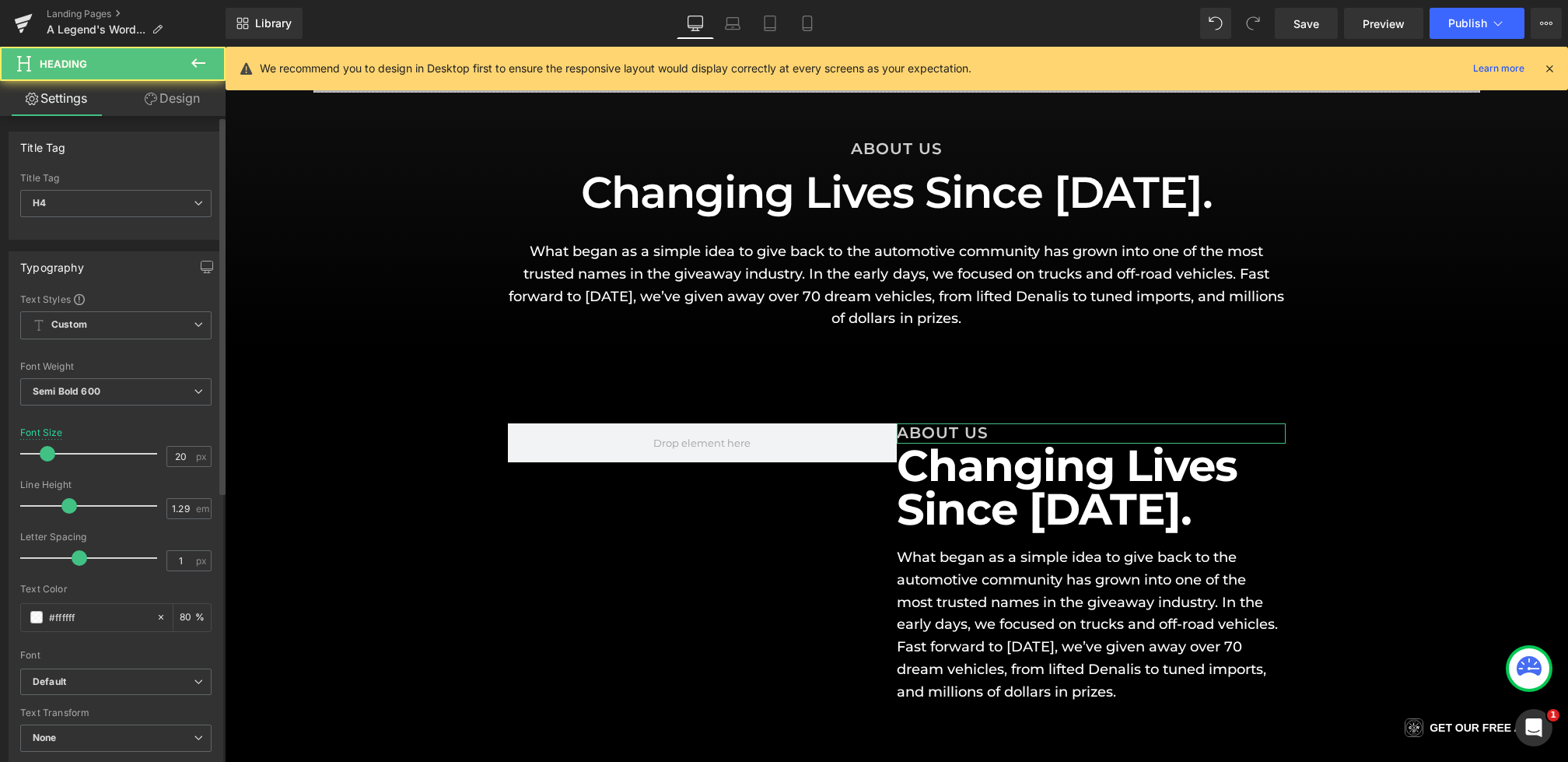
scroll to position [456, 0]
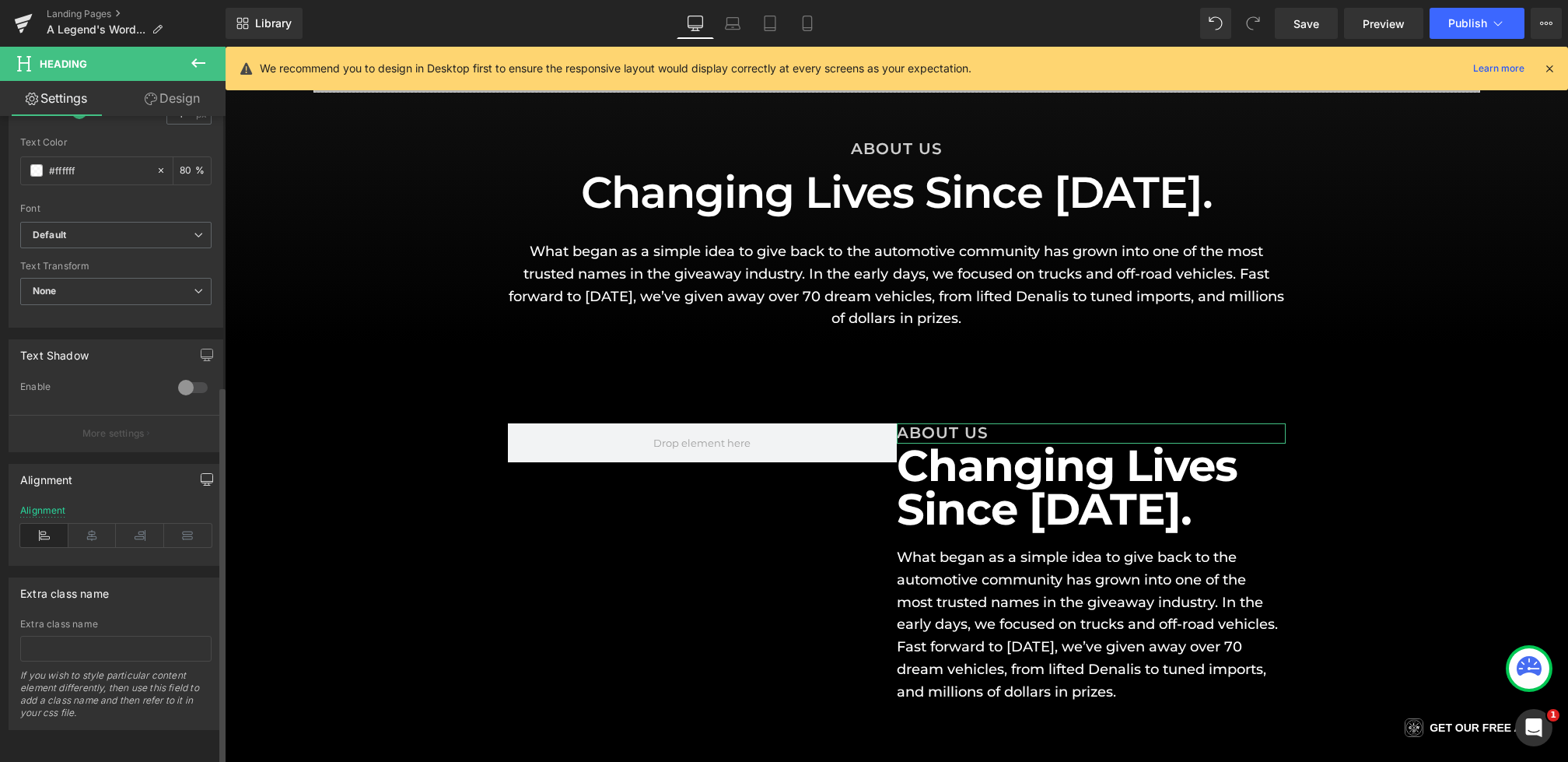
click at [201, 473] on icon "button" at bounding box center [207, 479] width 13 height 13
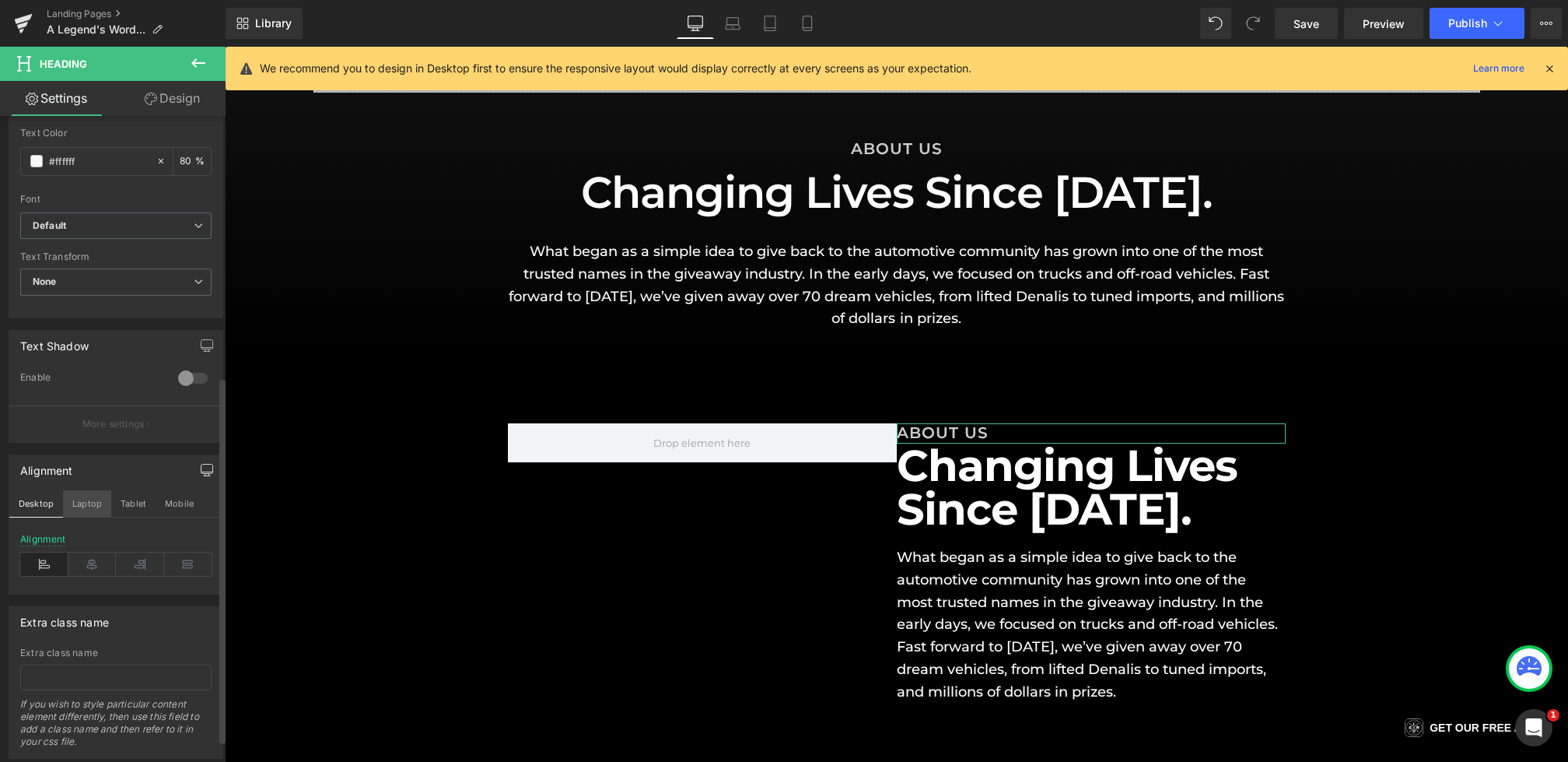
click at [95, 494] on button "Laptop" at bounding box center [88, 503] width 48 height 27
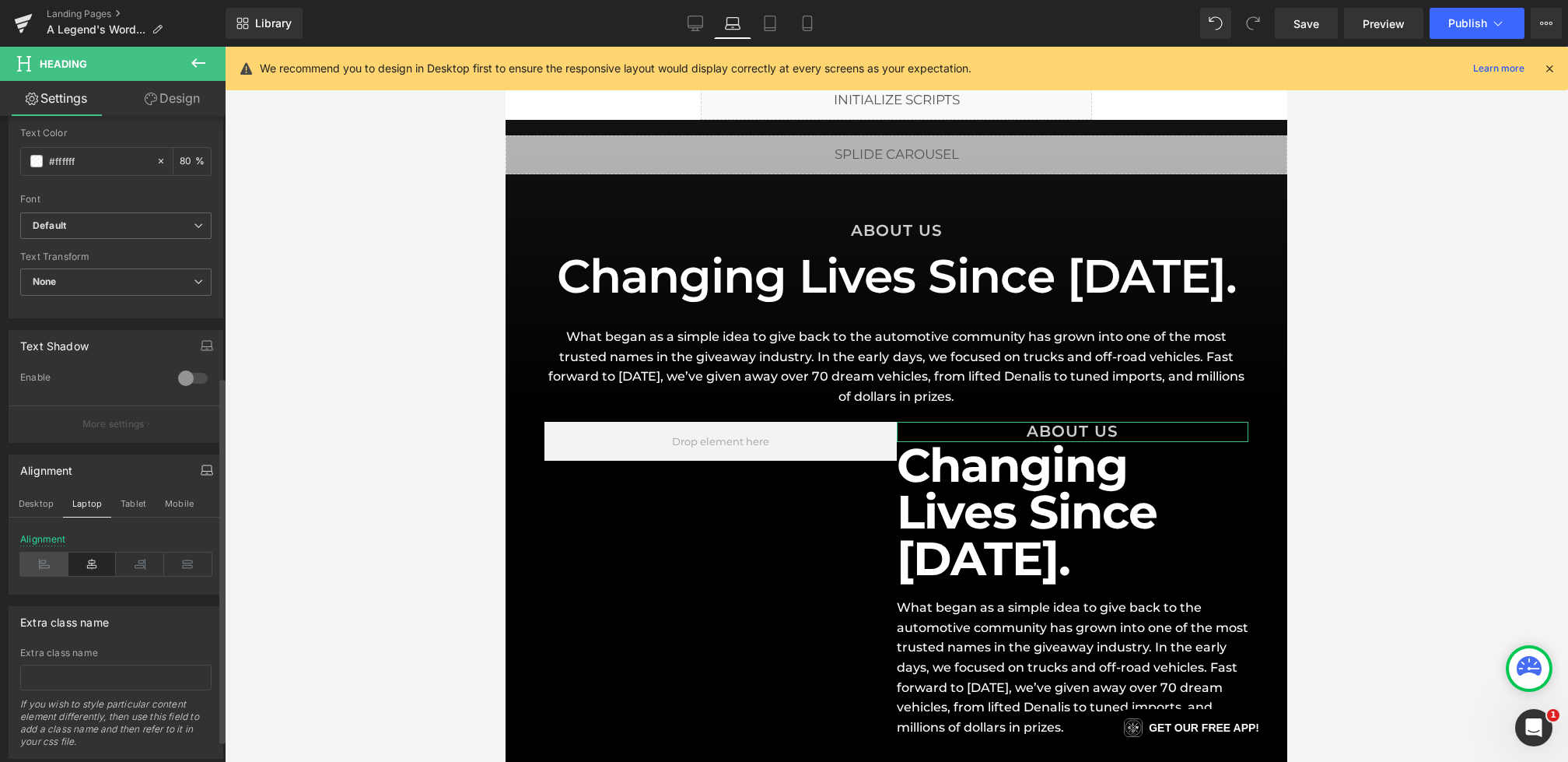
scroll to position [61, 0]
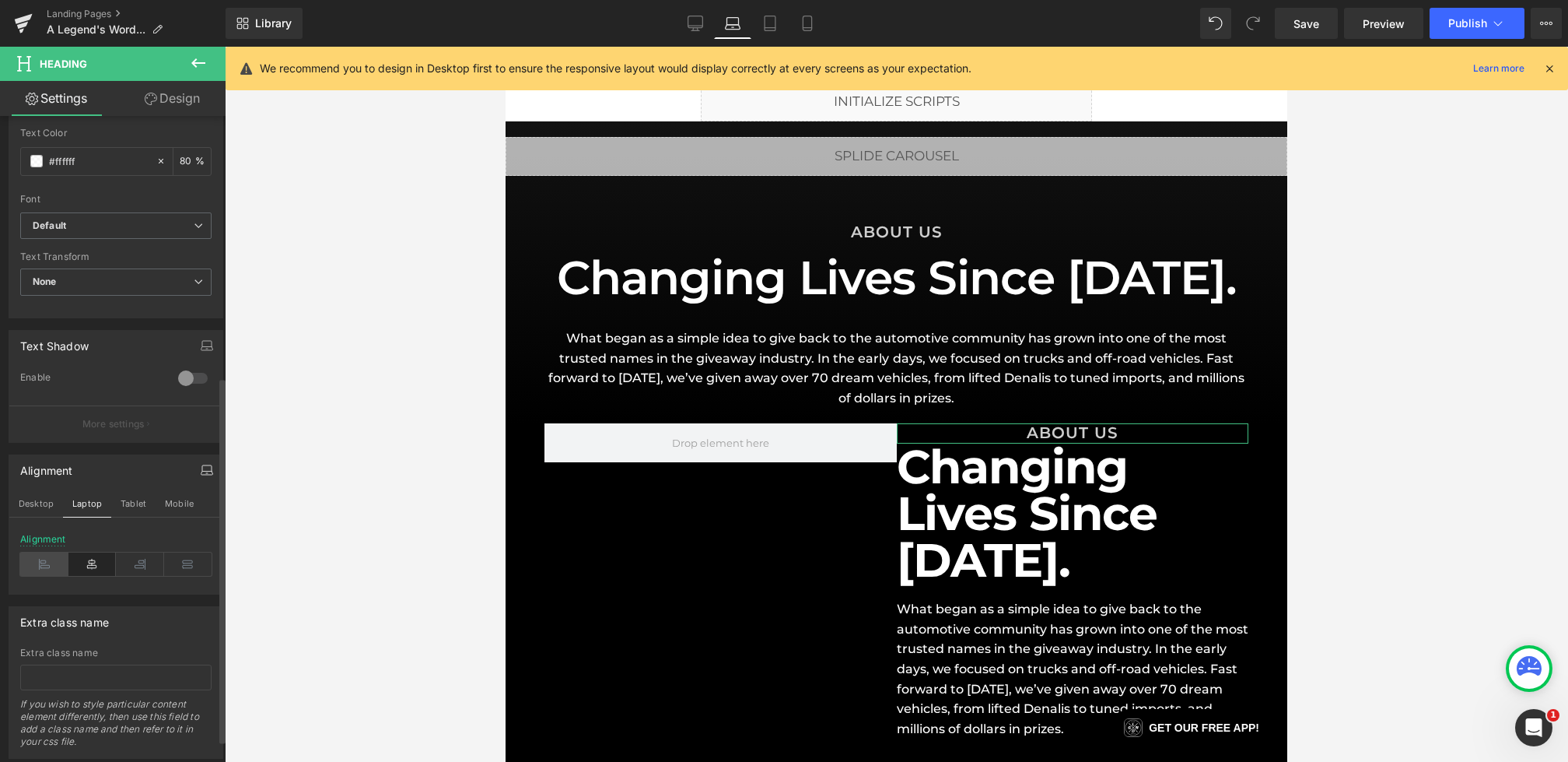
click at [55, 558] on icon at bounding box center [44, 564] width 48 height 23
click at [108, 509] on button "Laptop" at bounding box center [88, 503] width 48 height 27
click at [32, 499] on button "Desktop" at bounding box center [36, 503] width 53 height 27
type input "80"
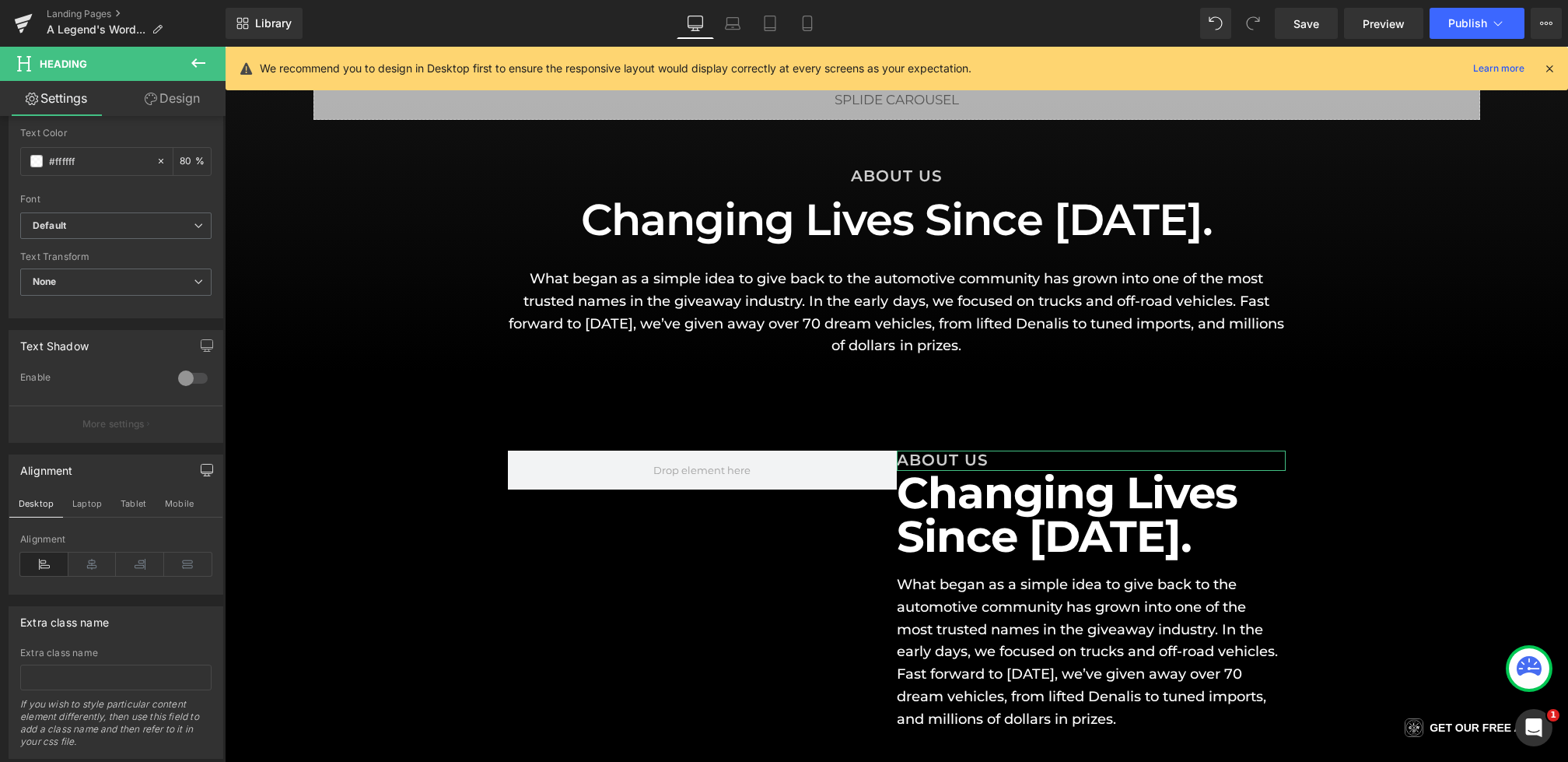
scroll to position [186, 0]
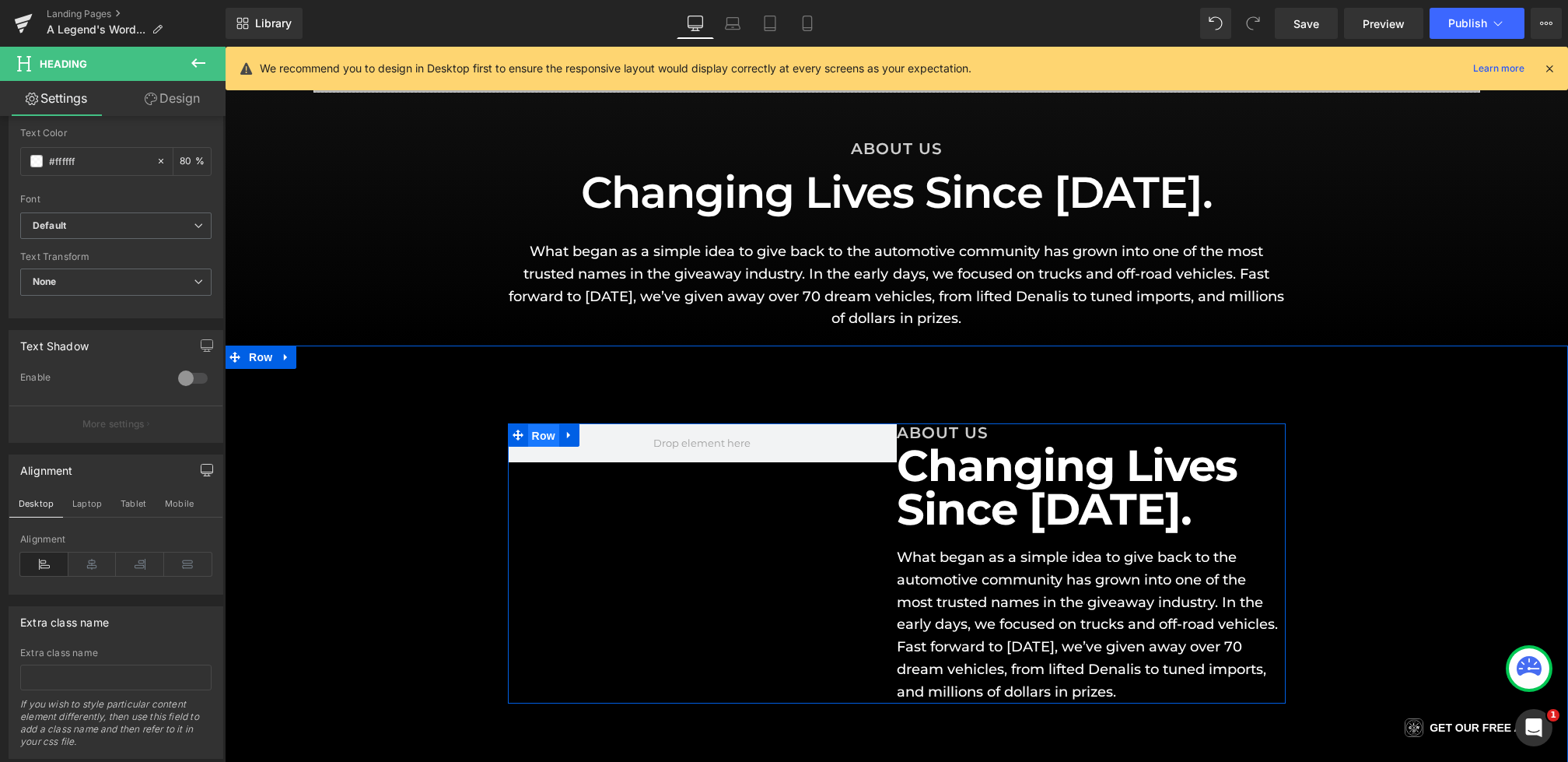
click at [540, 430] on span "Row" at bounding box center [543, 436] width 31 height 23
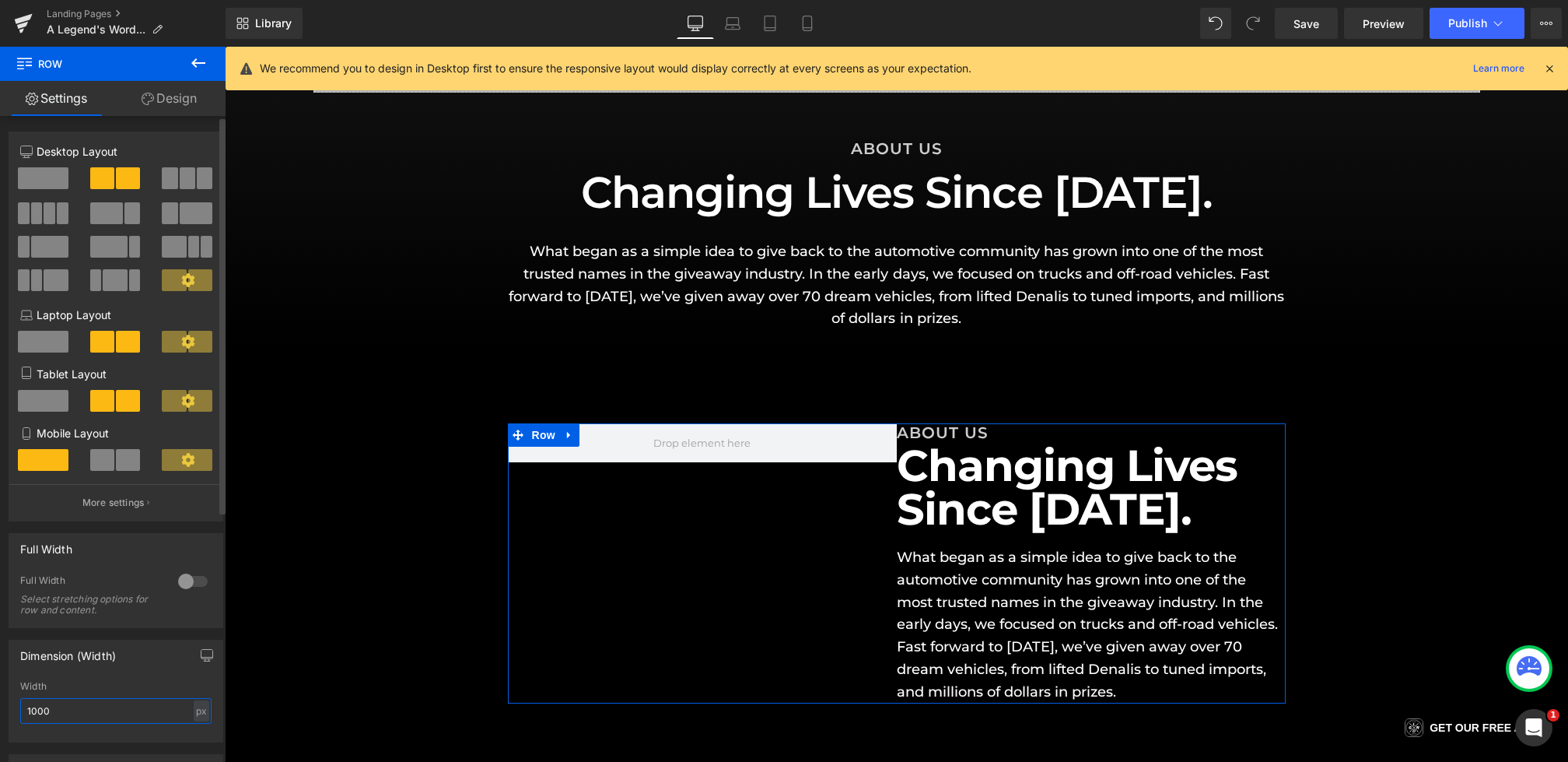
click at [36, 705] on input "1000" at bounding box center [115, 710] width 191 height 26
click at [34, 713] on input "1000" at bounding box center [115, 710] width 191 height 26
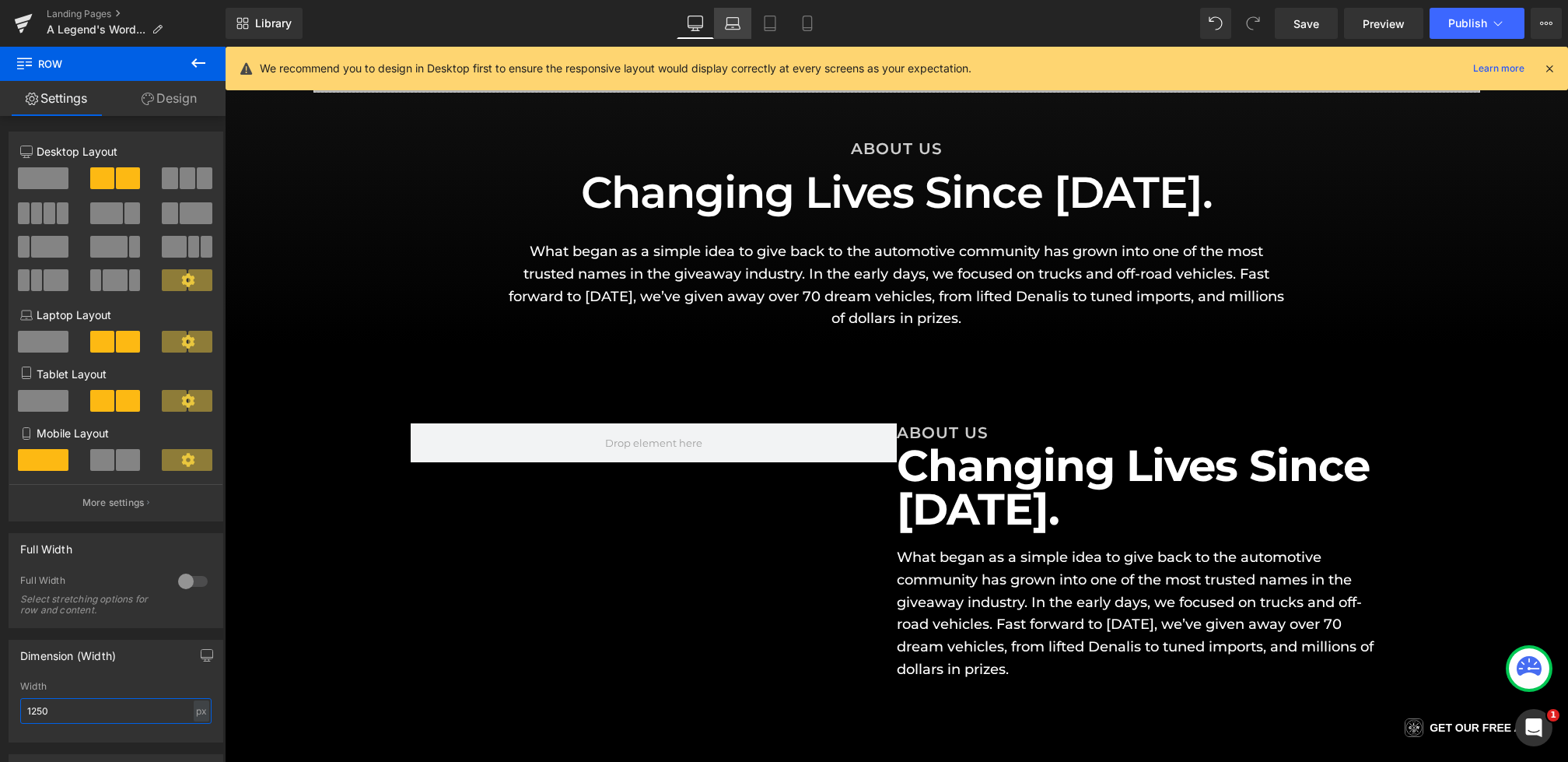
type input "1250"
click at [739, 20] on icon at bounding box center [734, 21] width 12 height 7
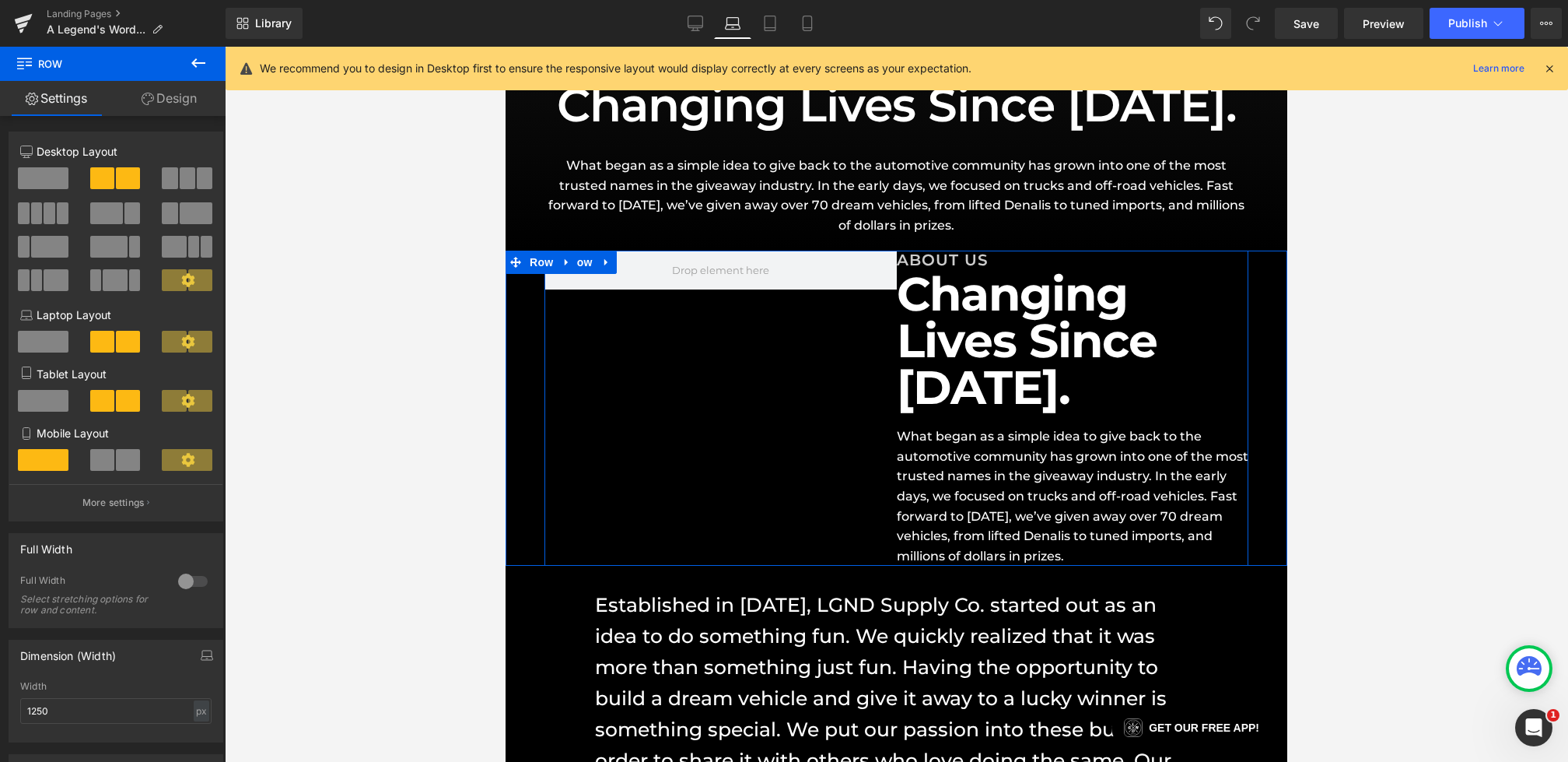
scroll to position [235, 0]
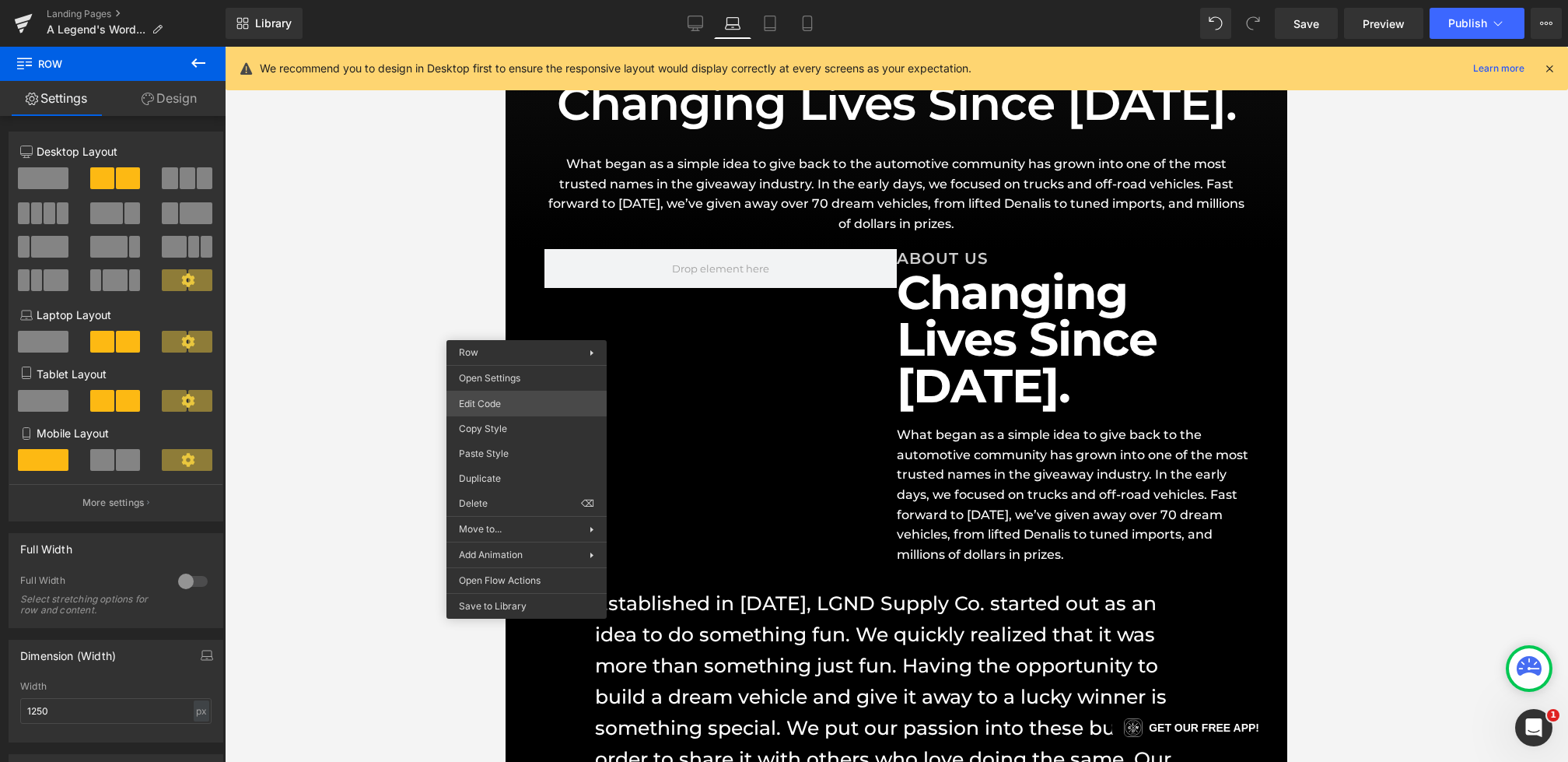
click at [487, 0] on div "Row You are previewing how the will restyle your page. You can not edit Element…" at bounding box center [784, 0] width 1568 height 0
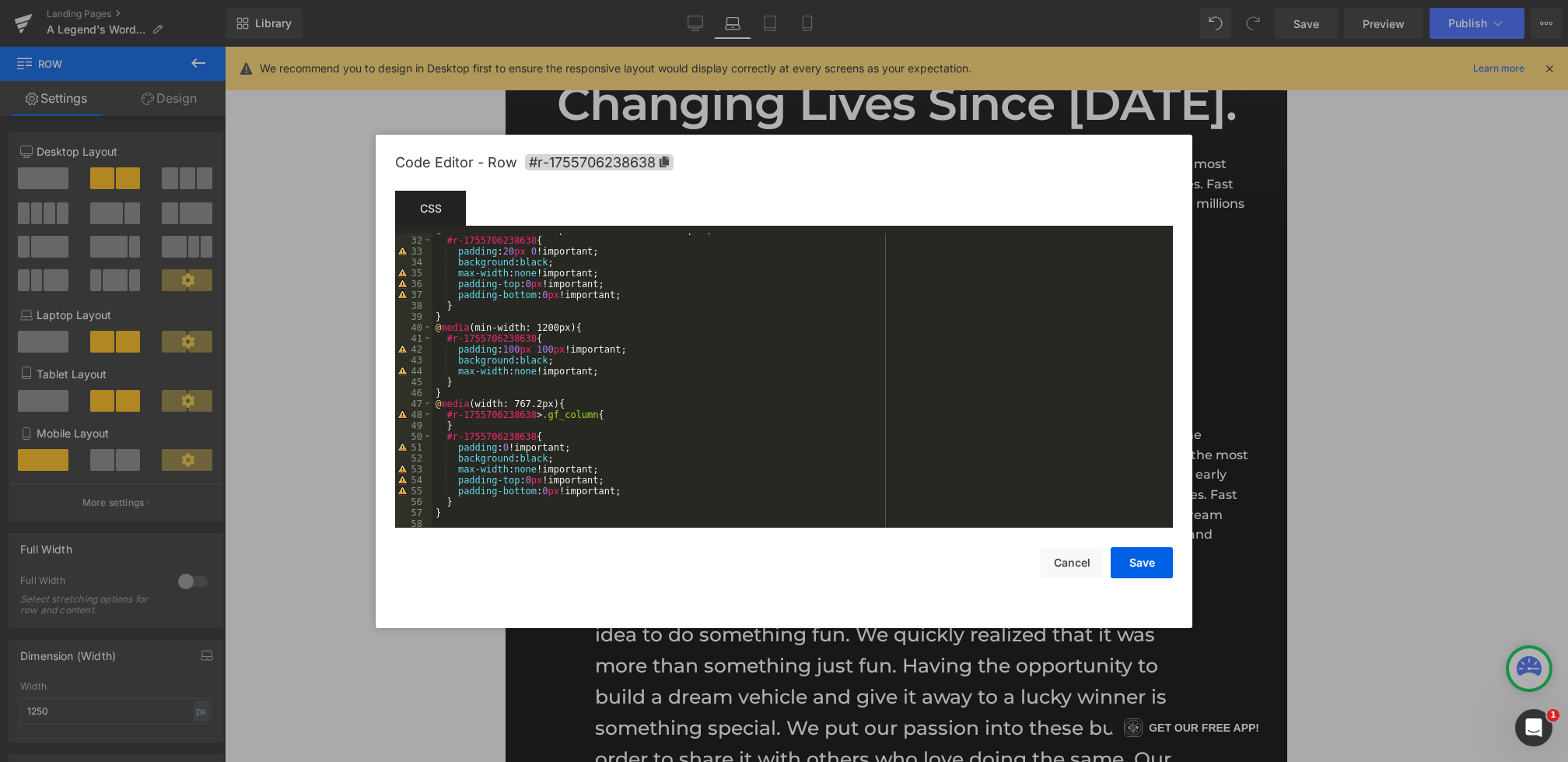
scroll to position [252, 0]
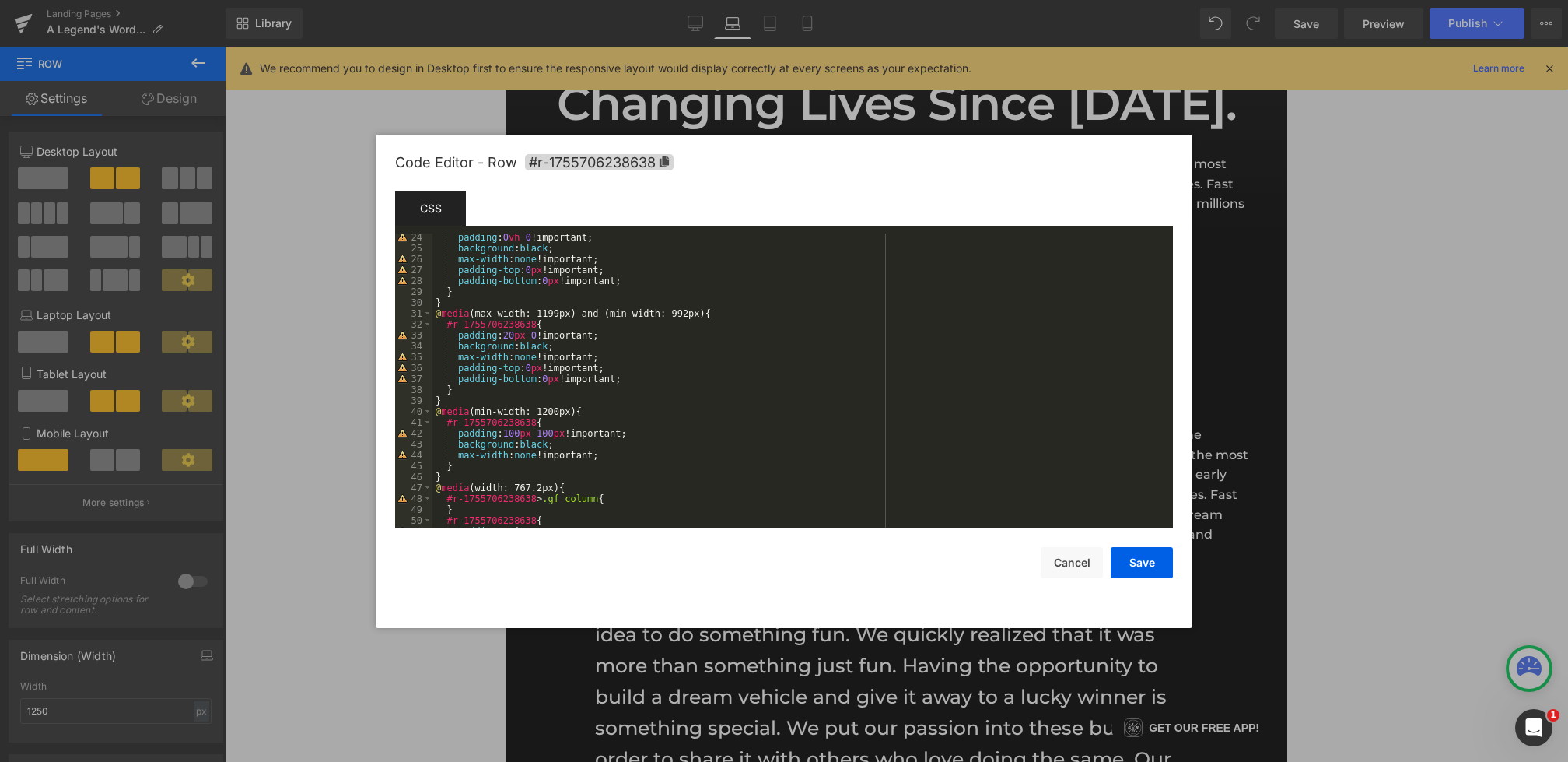
click at [554, 436] on div "padding : 0 vh 0 !important; background : black ; max-width : none !important; …" at bounding box center [799, 390] width 734 height 315
click at [1119, 558] on button "Save" at bounding box center [1142, 562] width 63 height 31
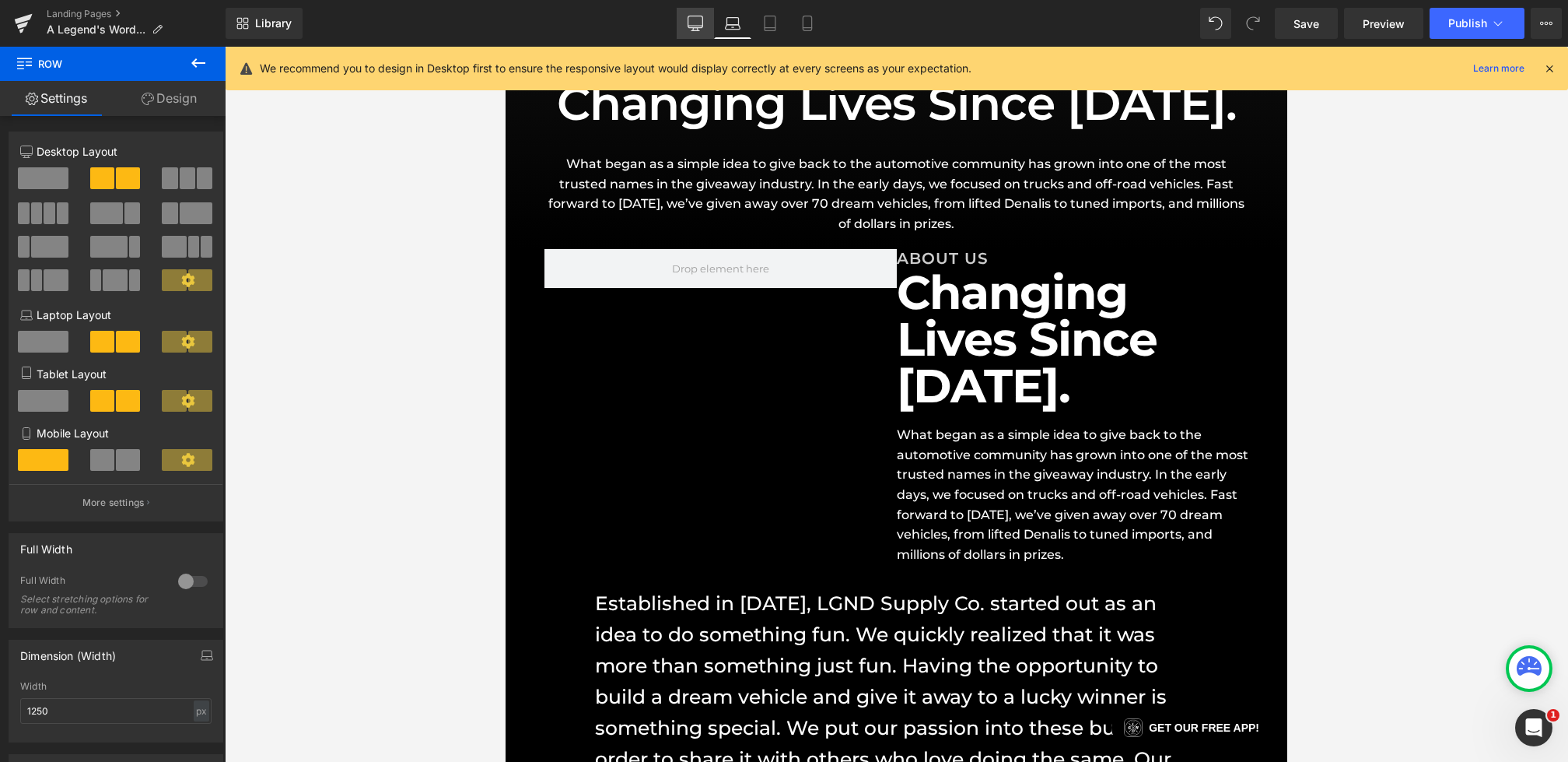
click at [708, 26] on link "Desktop" at bounding box center [695, 23] width 38 height 31
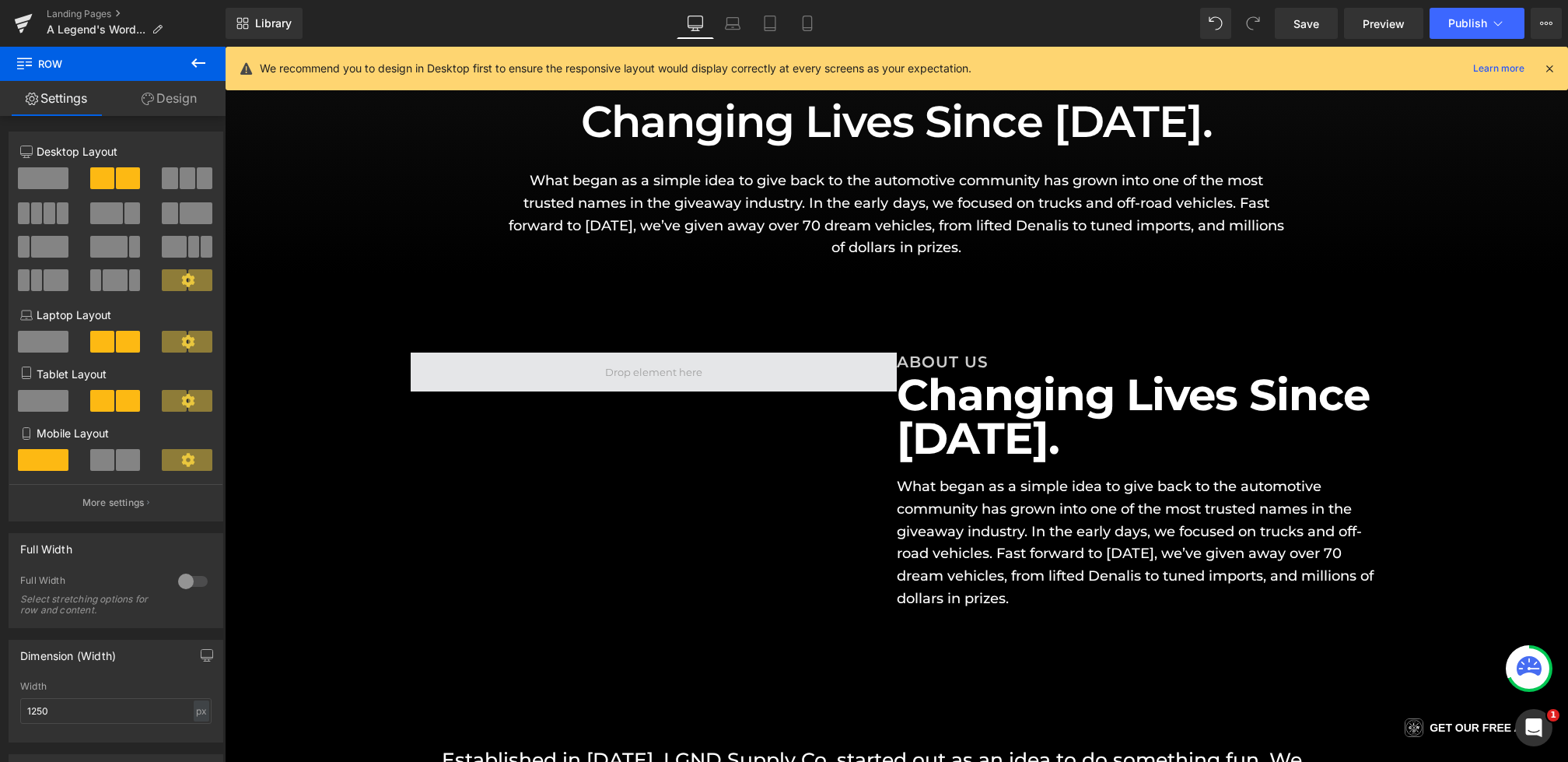
scroll to position [361, 0]
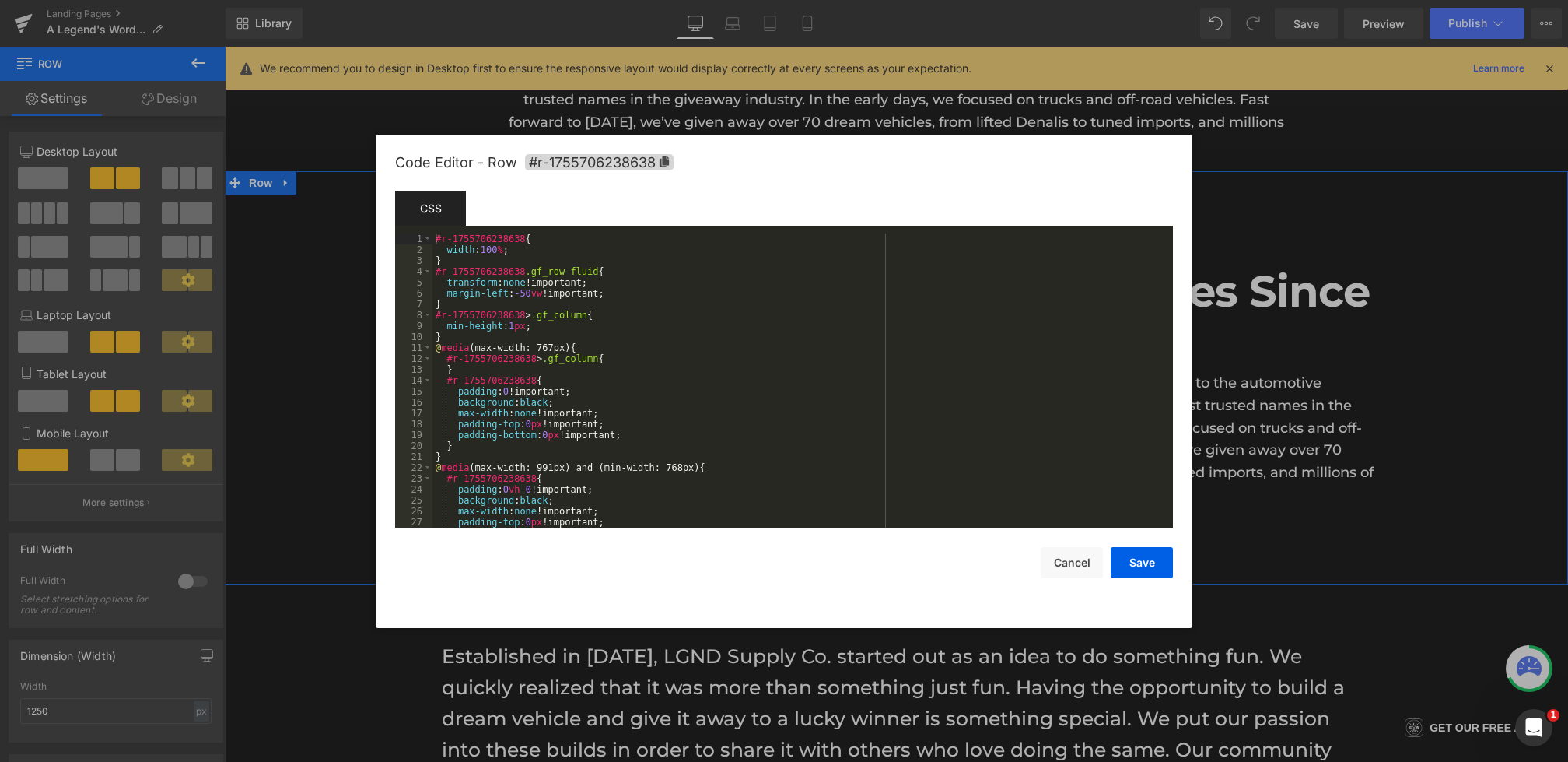
click at [376, 0] on div "Row You are previewing how the will restyle your page. You can not edit Element…" at bounding box center [784, 0] width 1568 height 0
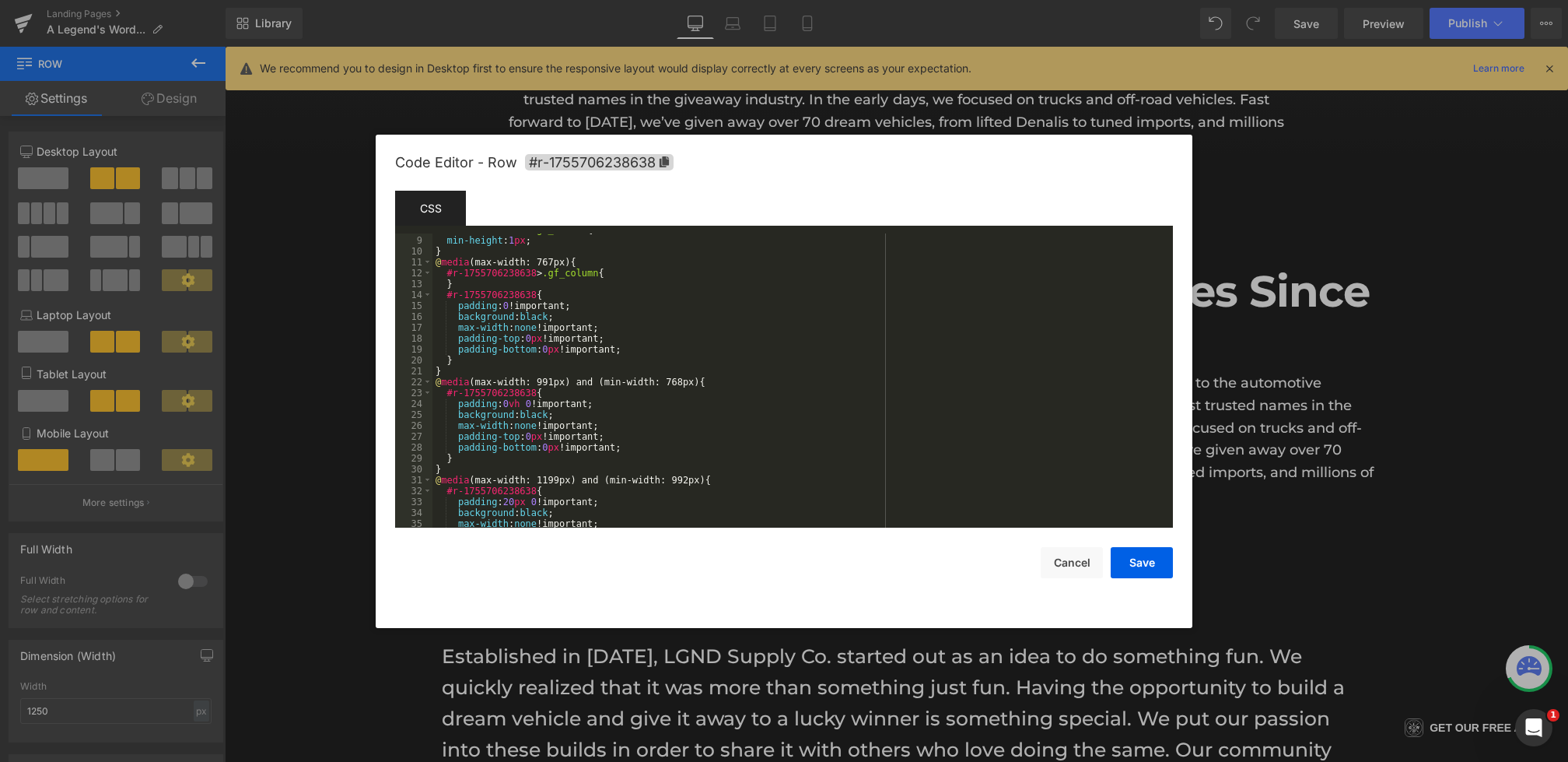
scroll to position [338, 0]
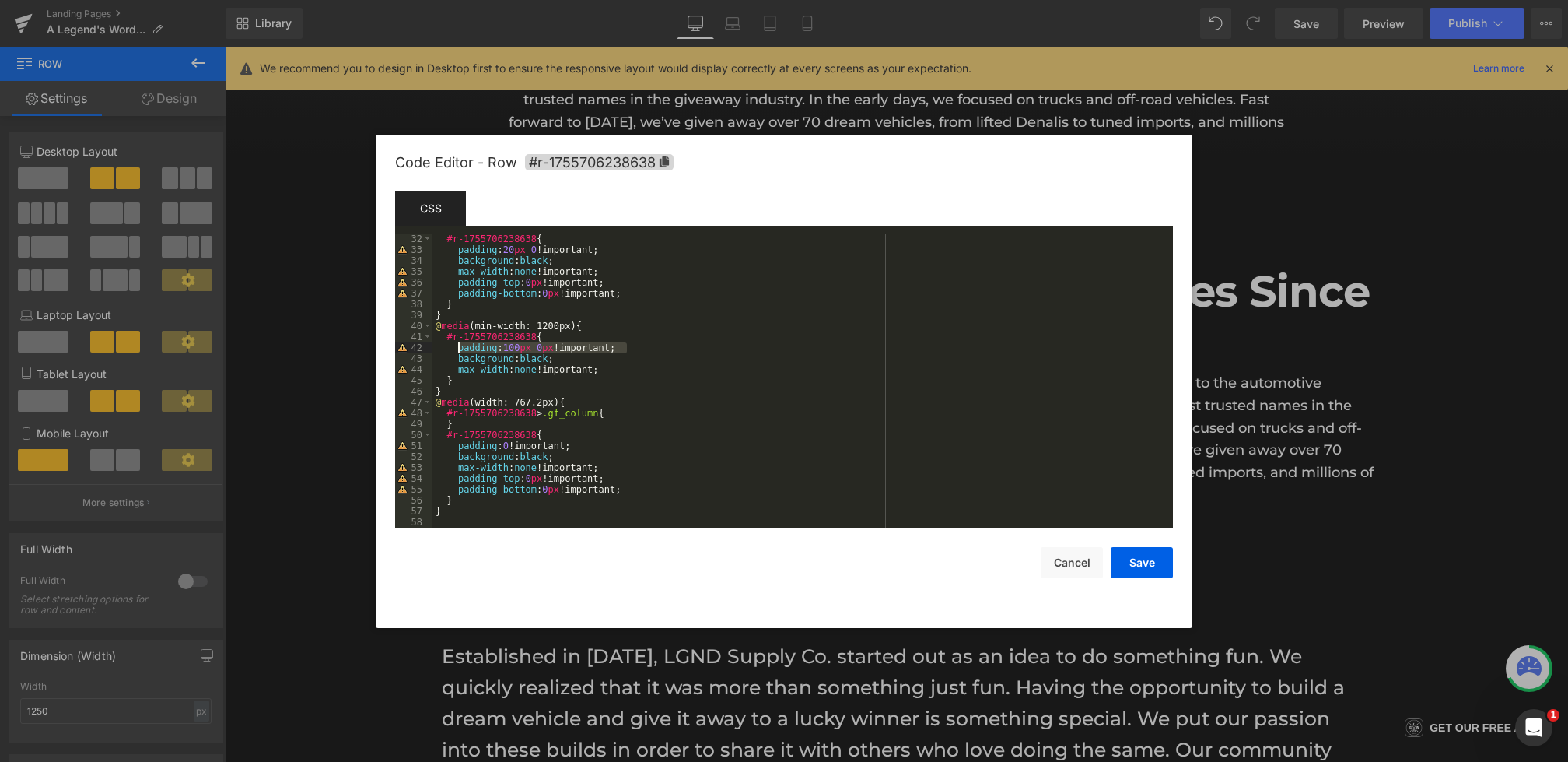
drag, startPoint x: 597, startPoint y: 346, endPoint x: 457, endPoint y: 349, distance: 140.0
click at [457, 349] on div "#r-1755706238638 { padding : 20 px 0 !important; background : black ; max-width…" at bounding box center [799, 391] width 734 height 315
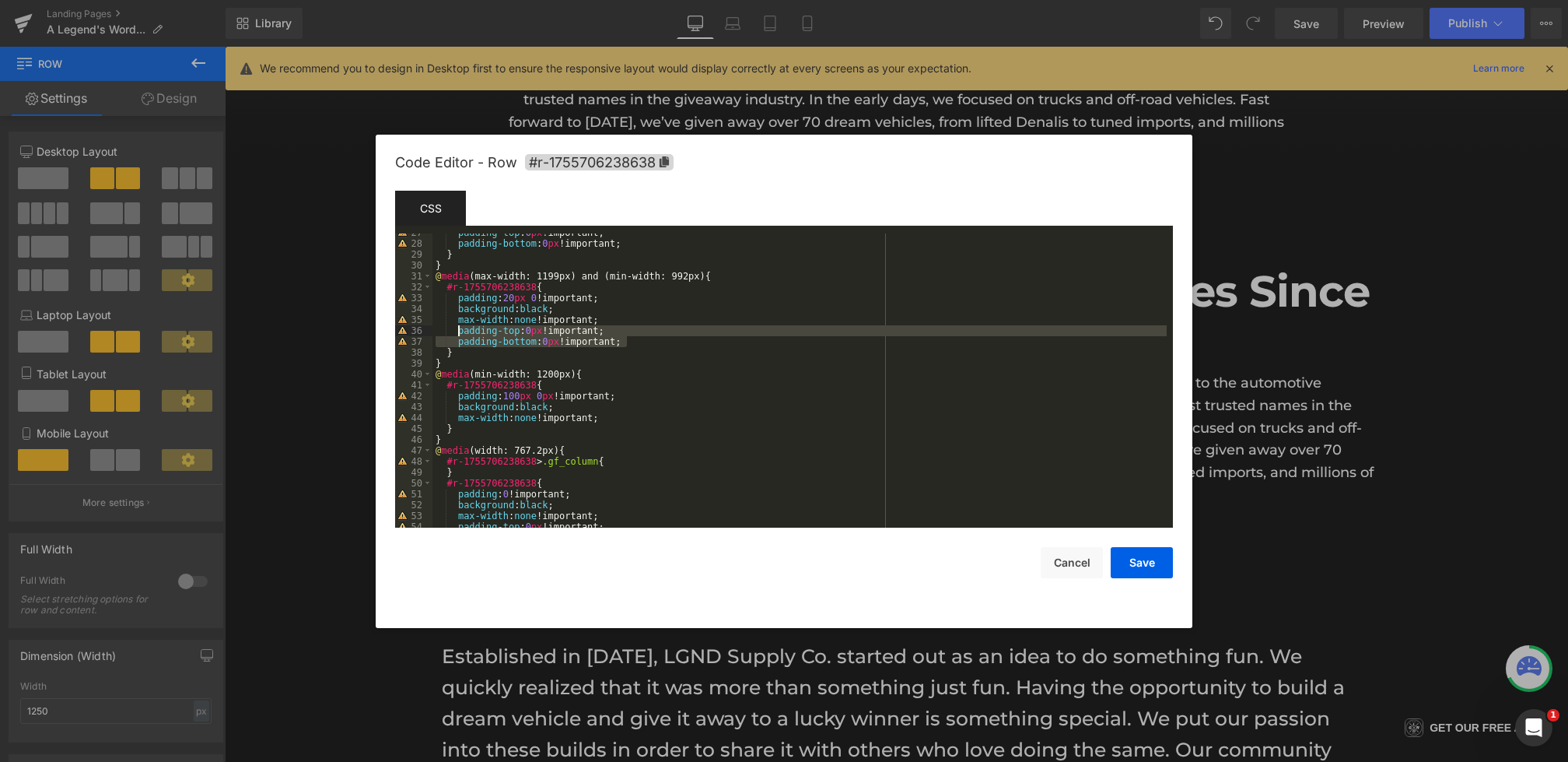
drag, startPoint x: 631, startPoint y: 340, endPoint x: 458, endPoint y: 331, distance: 173.2
click at [458, 331] on div "padding-top : 0 px !important; padding-bottom : 0 px !important; } } @ media (m…" at bounding box center [799, 385] width 734 height 315
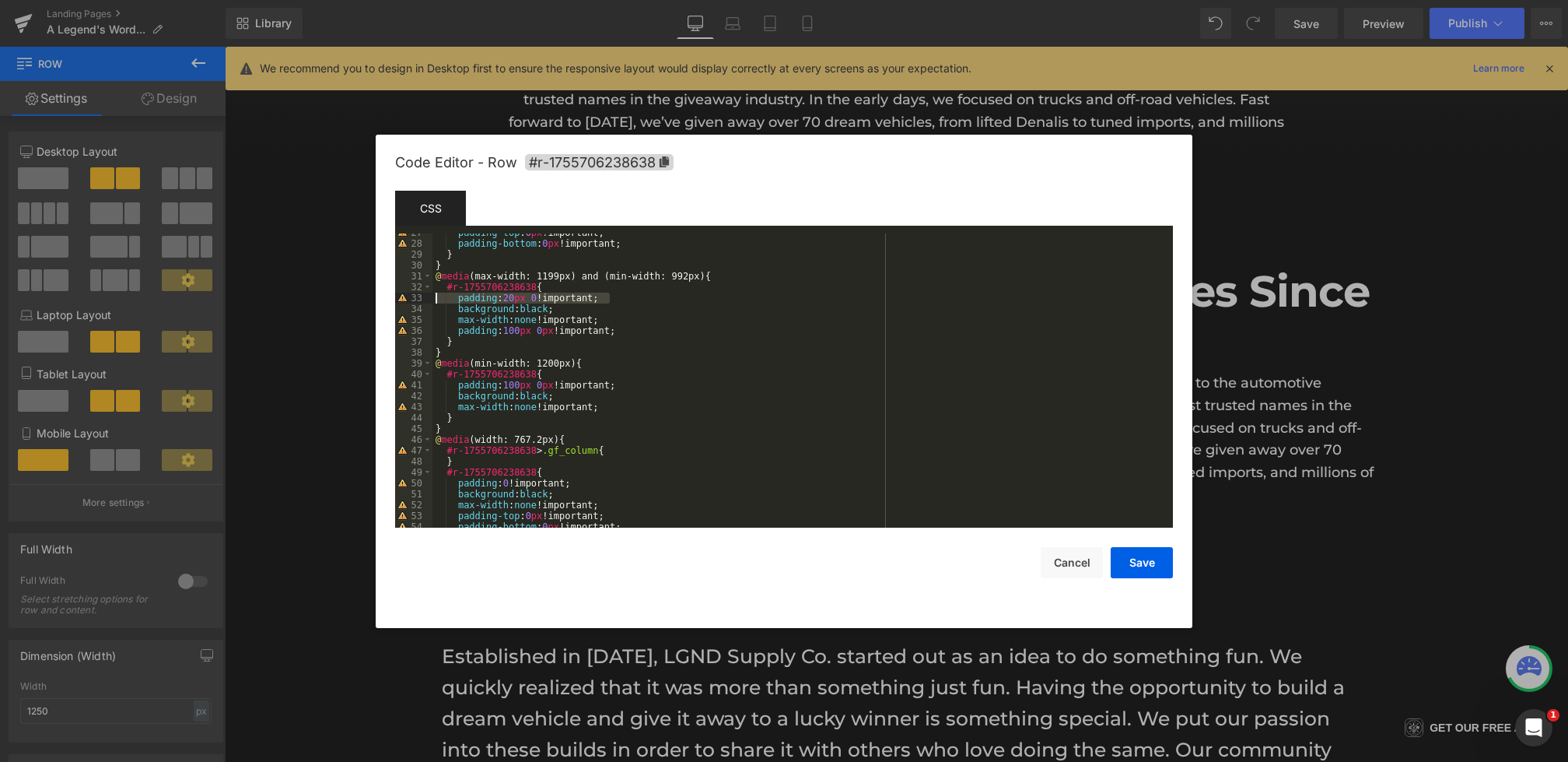
drag, startPoint x: 623, startPoint y: 294, endPoint x: 307, endPoint y: 301, distance: 316.1
click at [307, 301] on body "Row You are previewing how the will restyle your page. You can not edit Element…" at bounding box center [784, 381] width 1568 height 762
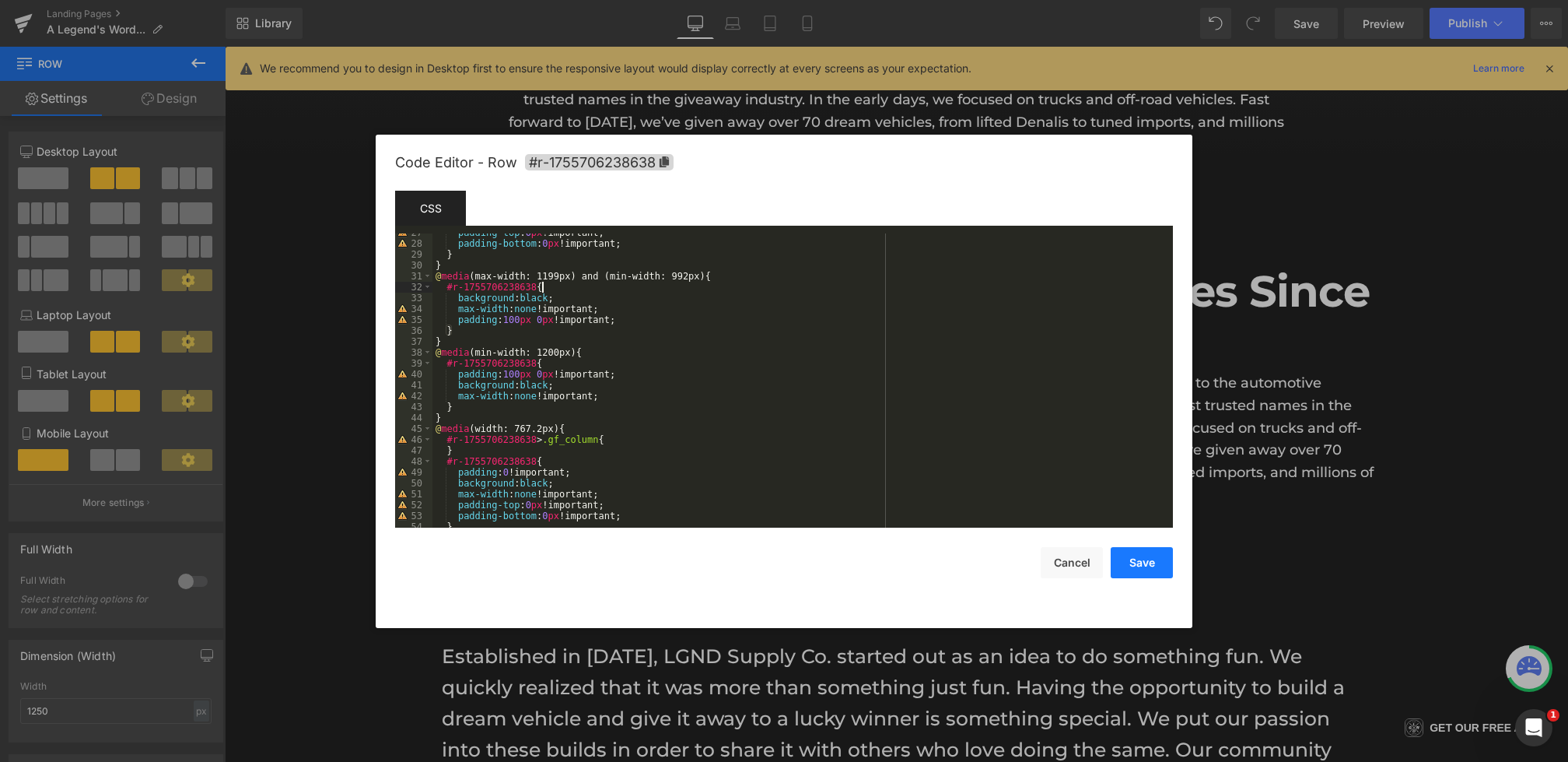
click at [1154, 563] on button "Save" at bounding box center [1142, 562] width 63 height 31
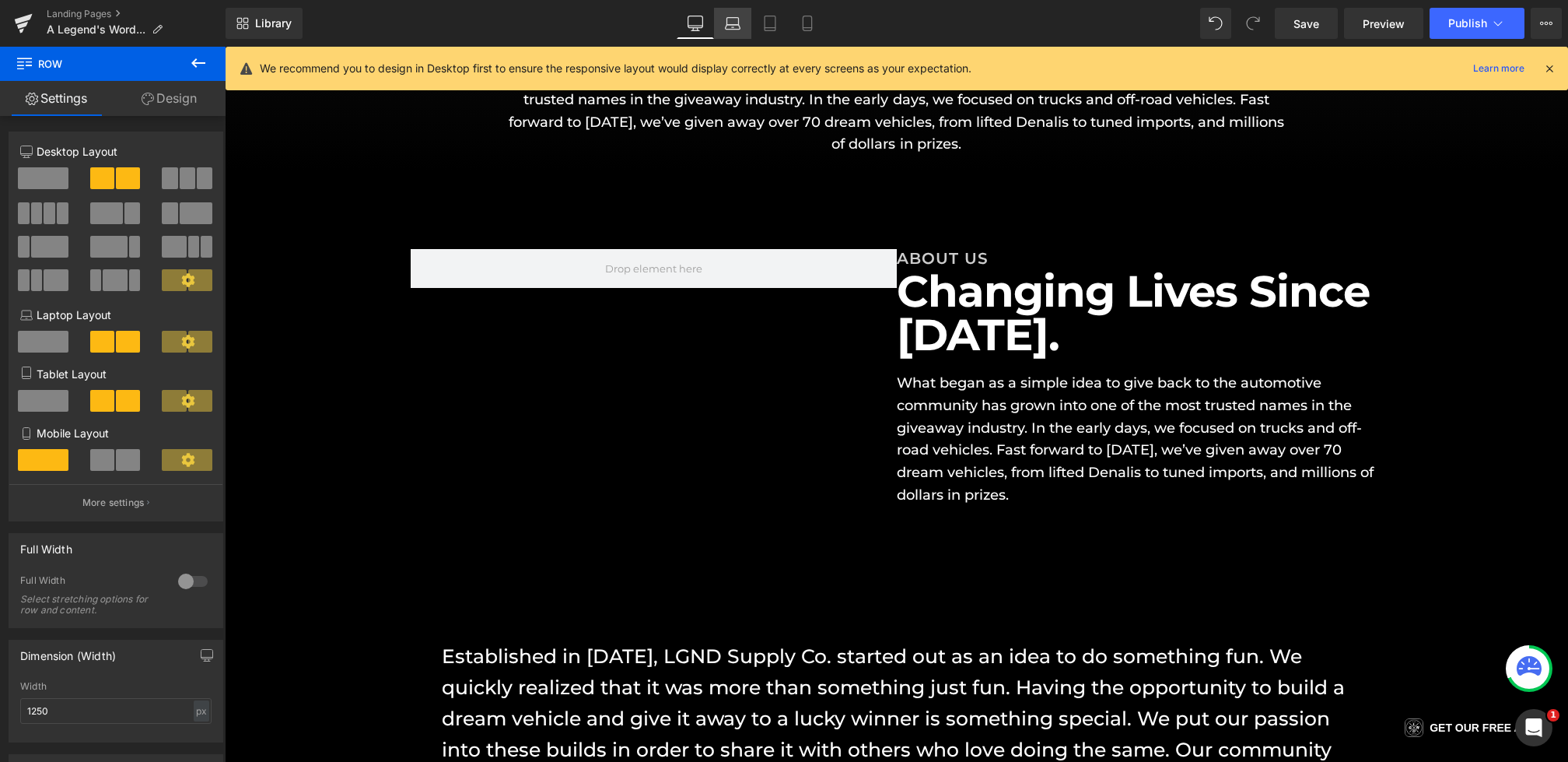
click at [746, 26] on link "Laptop" at bounding box center [733, 23] width 38 height 31
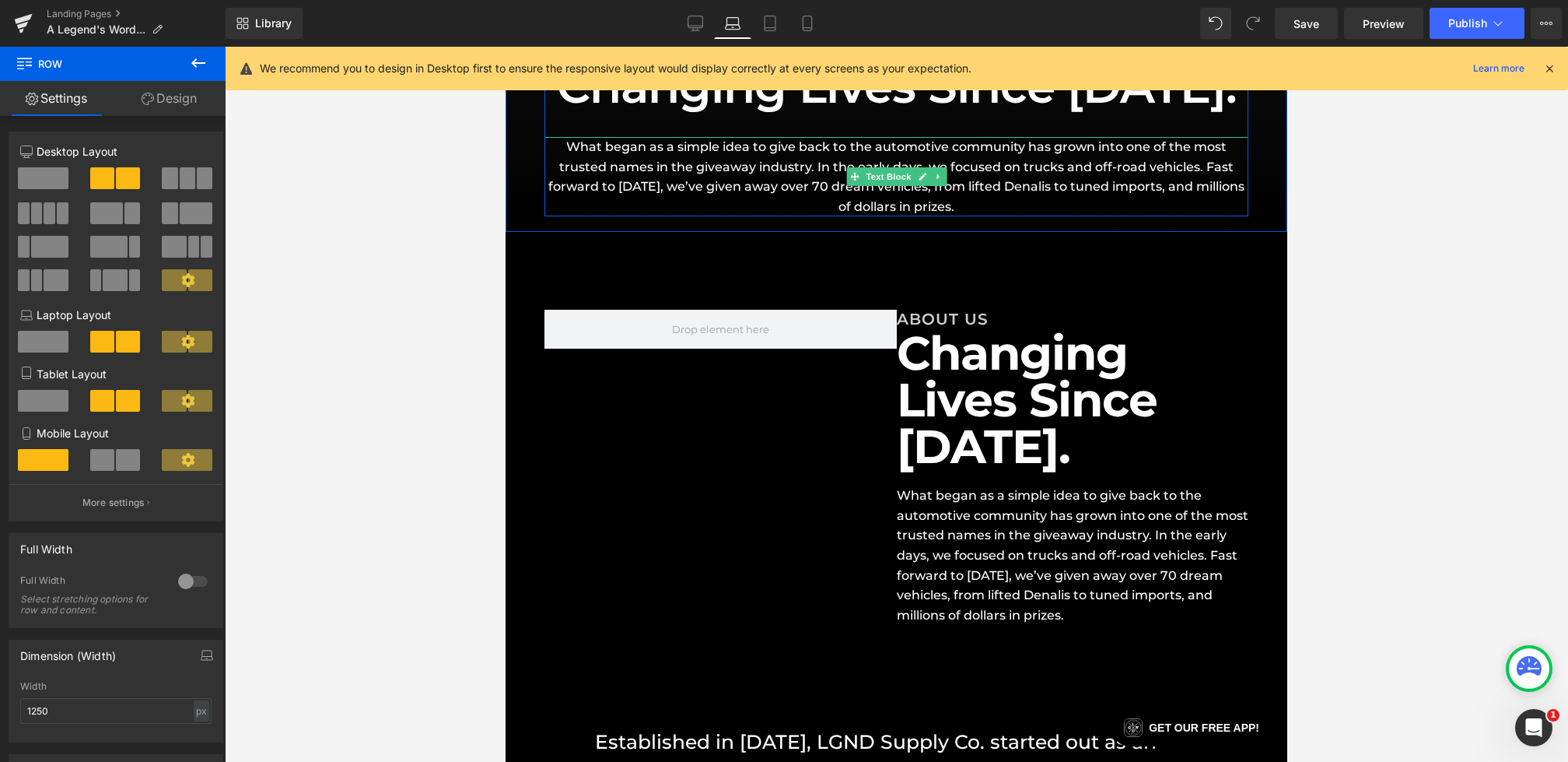
scroll to position [275, 0]
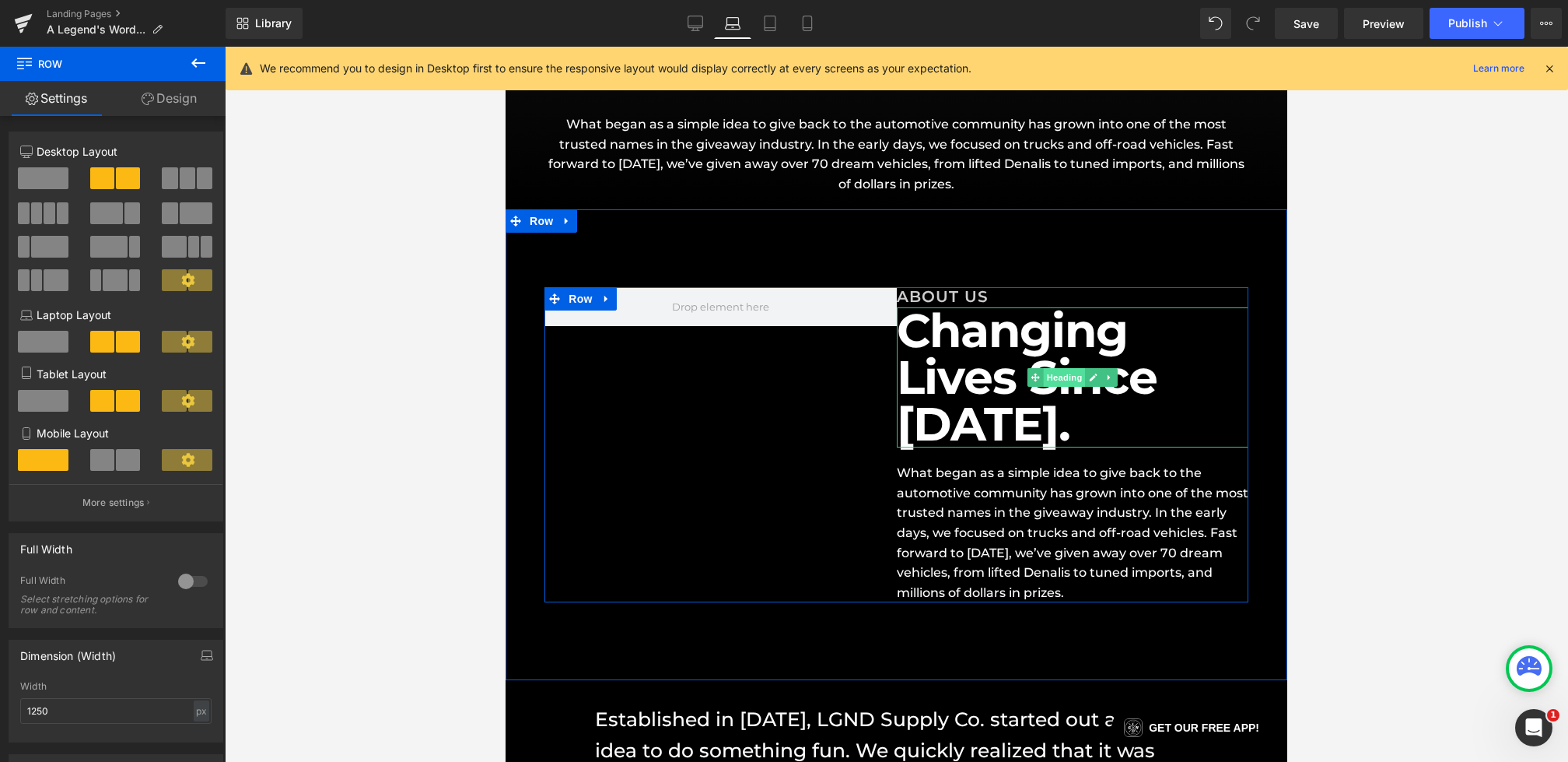
click at [1077, 382] on span "Heading" at bounding box center [1064, 377] width 42 height 18
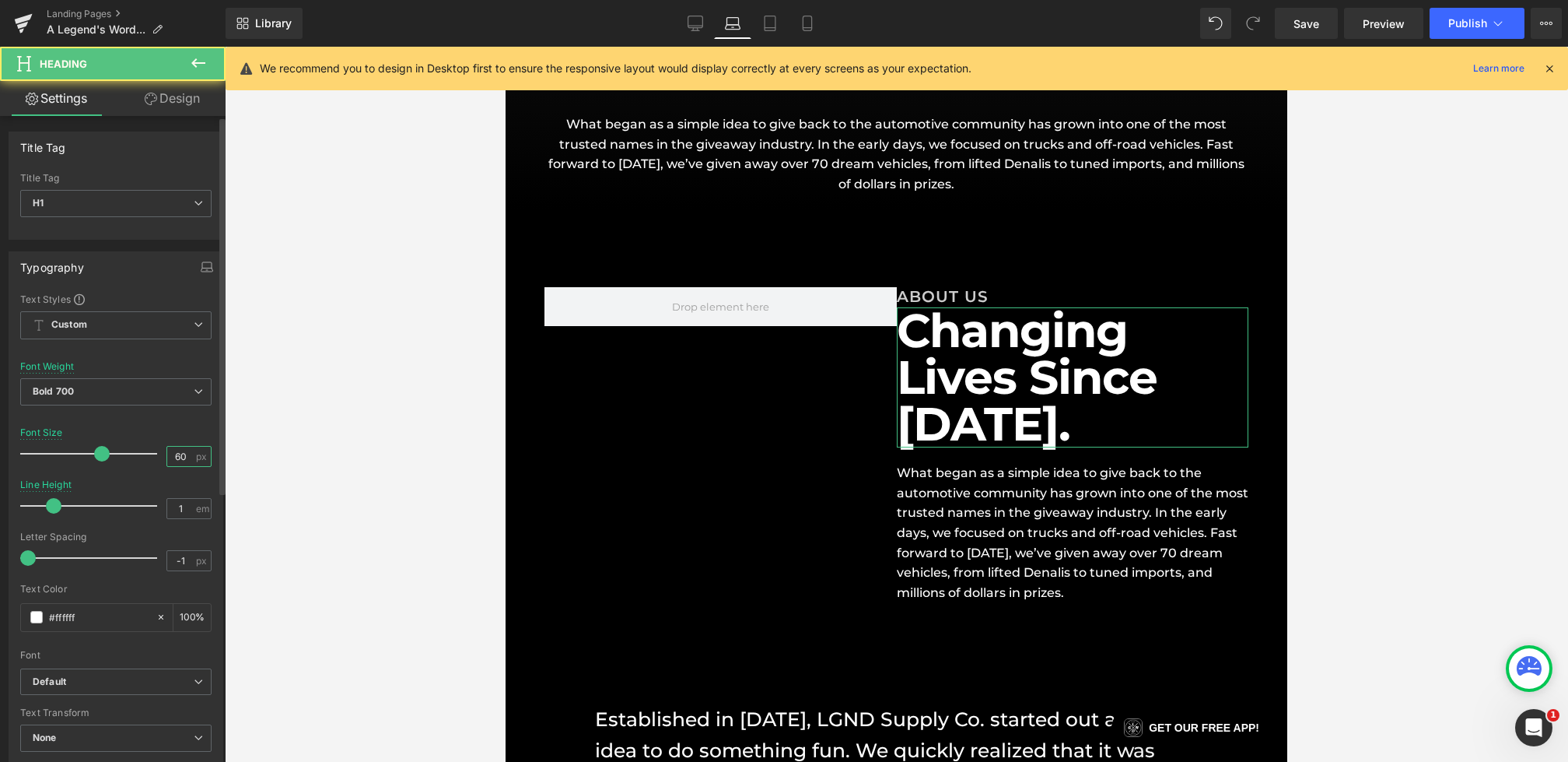
click at [178, 454] on input "60" at bounding box center [180, 456] width 28 height 19
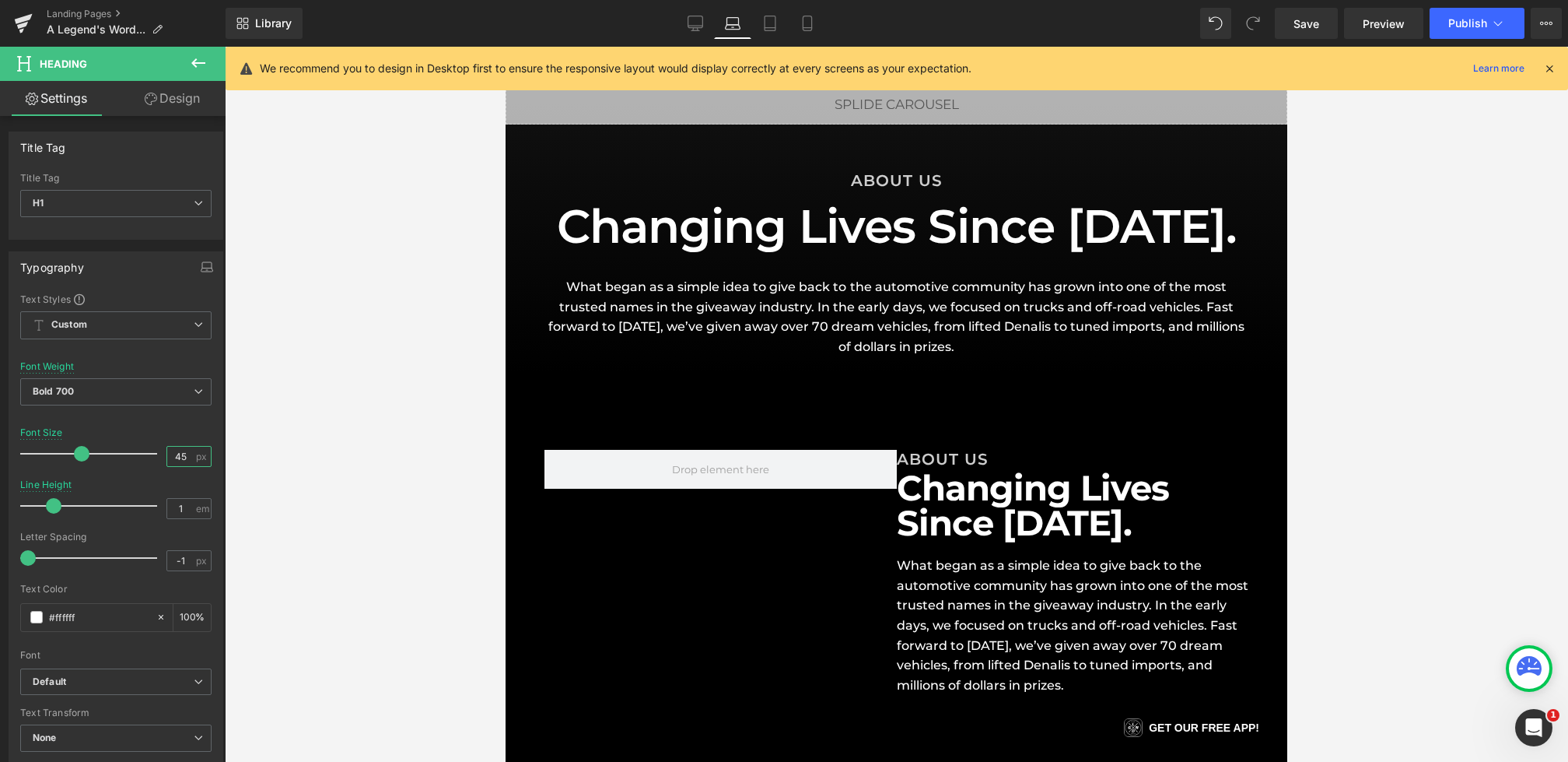
scroll to position [119, 0]
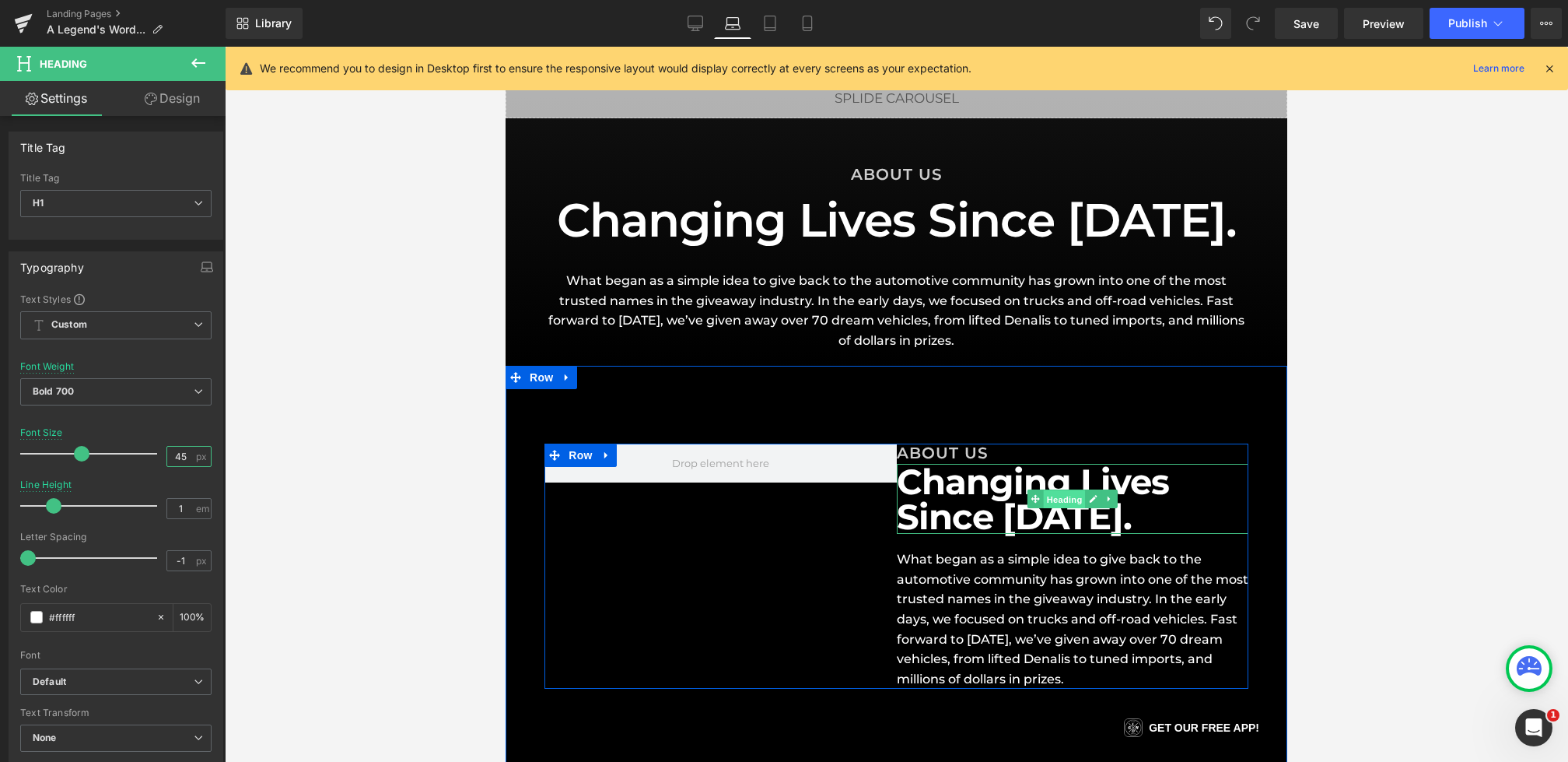
click at [1060, 502] on span "Heading" at bounding box center [1064, 499] width 42 height 18
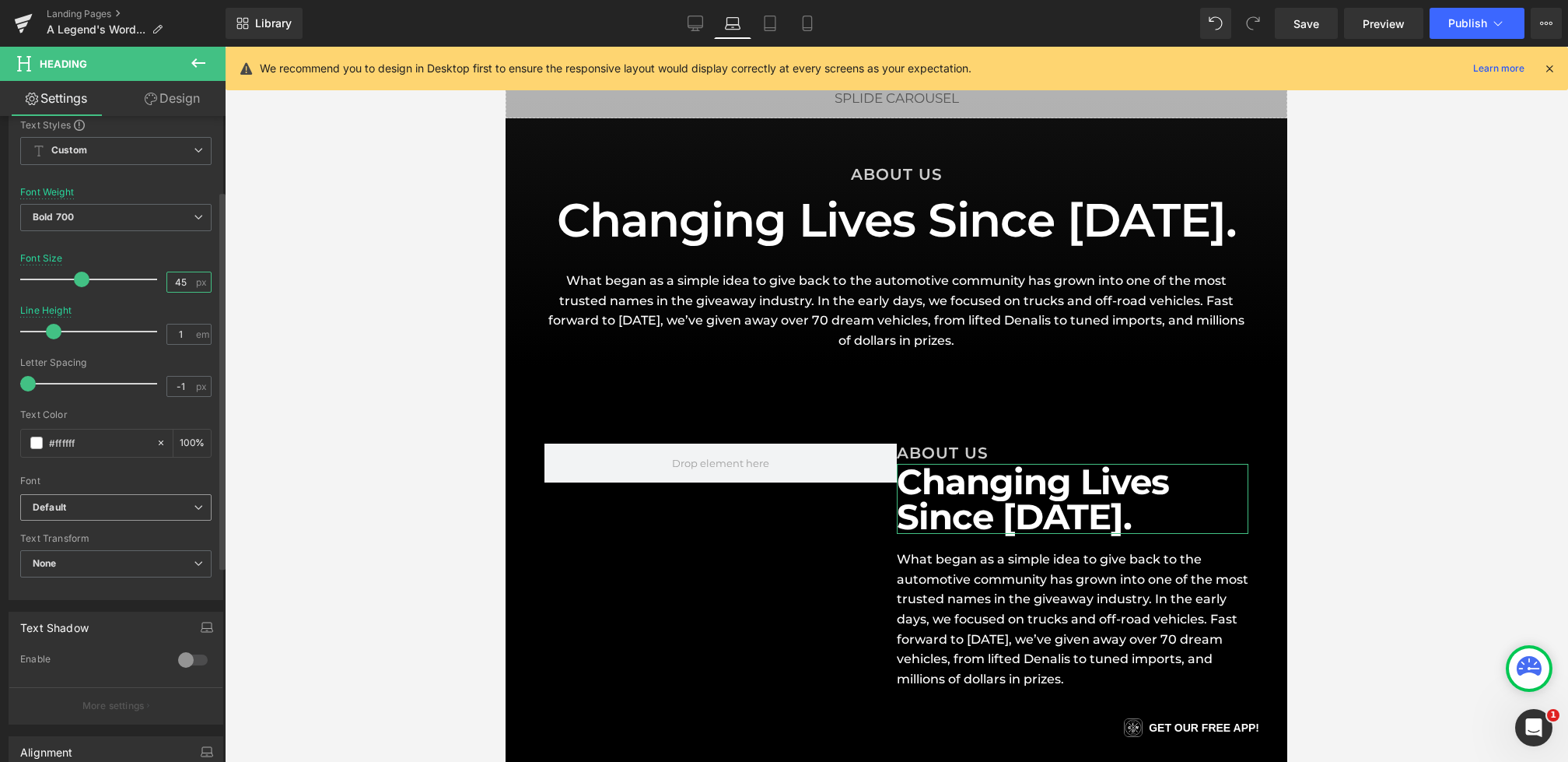
scroll to position [126, 0]
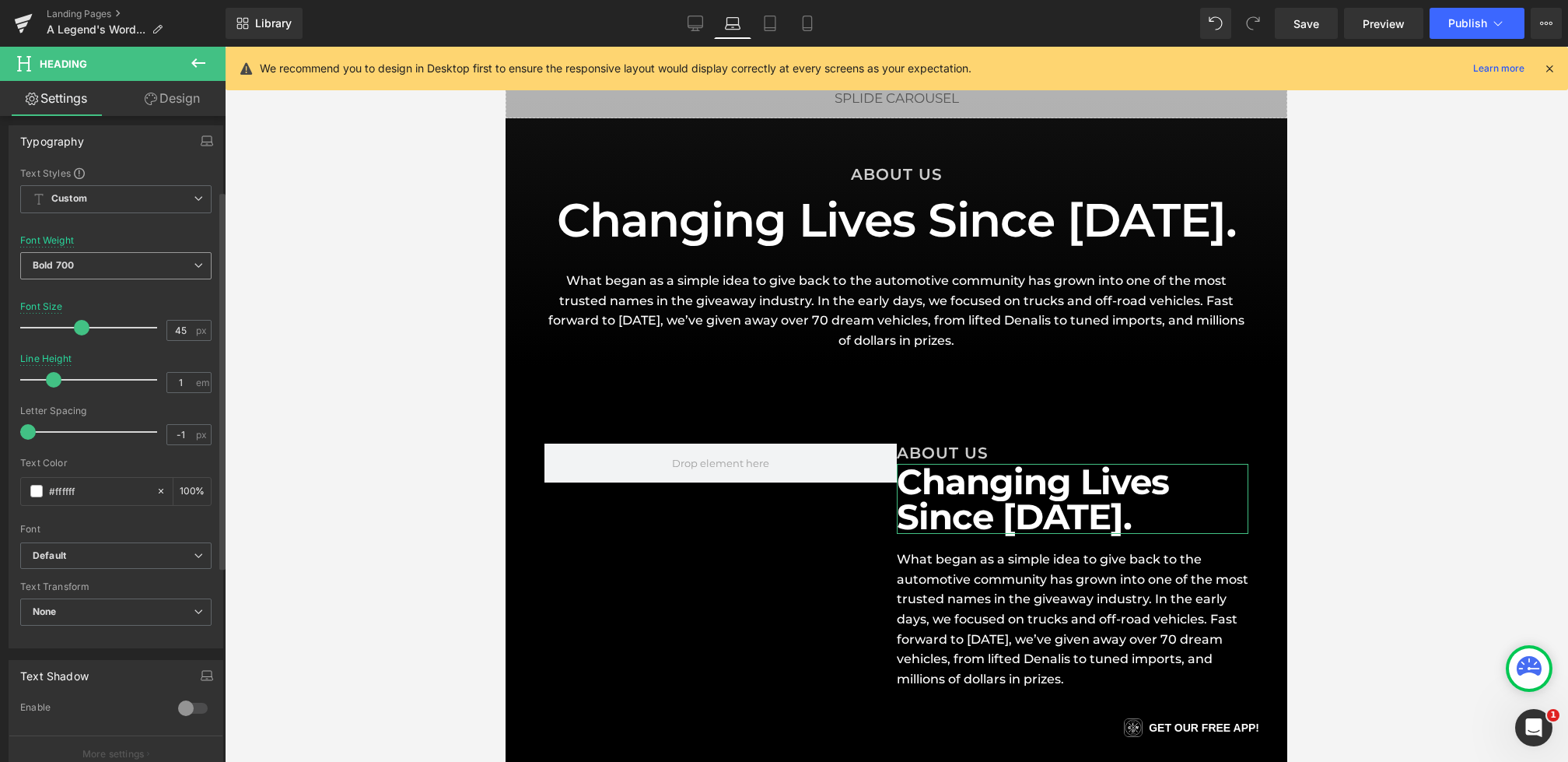
click at [90, 252] on span "Bold 700" at bounding box center [115, 265] width 191 height 28
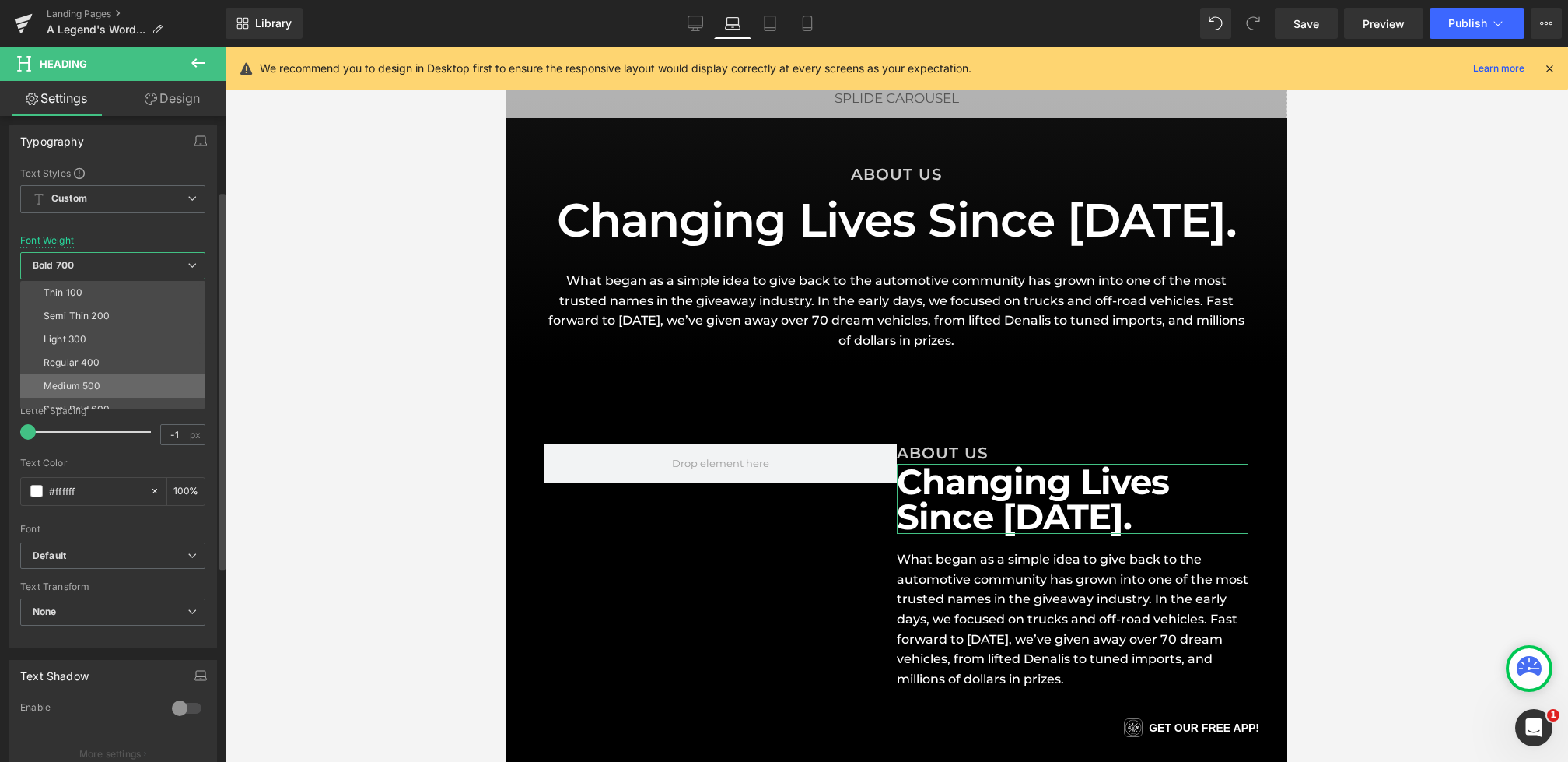
scroll to position [52, 0]
click at [107, 356] on div "Semi Bold 600" at bounding box center [76, 357] width 66 height 11
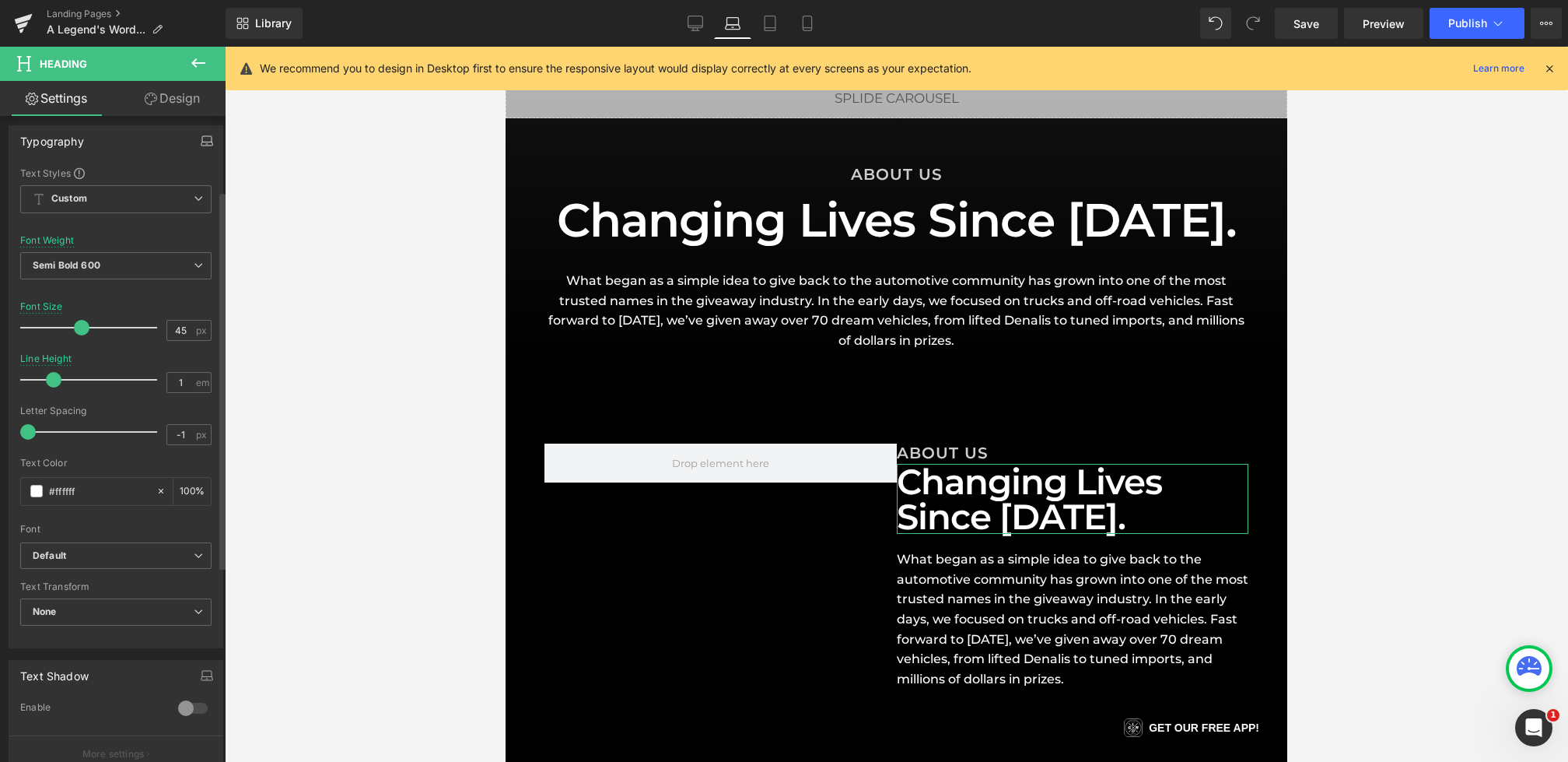
click at [201, 135] on icon "button" at bounding box center [207, 140] width 13 height 13
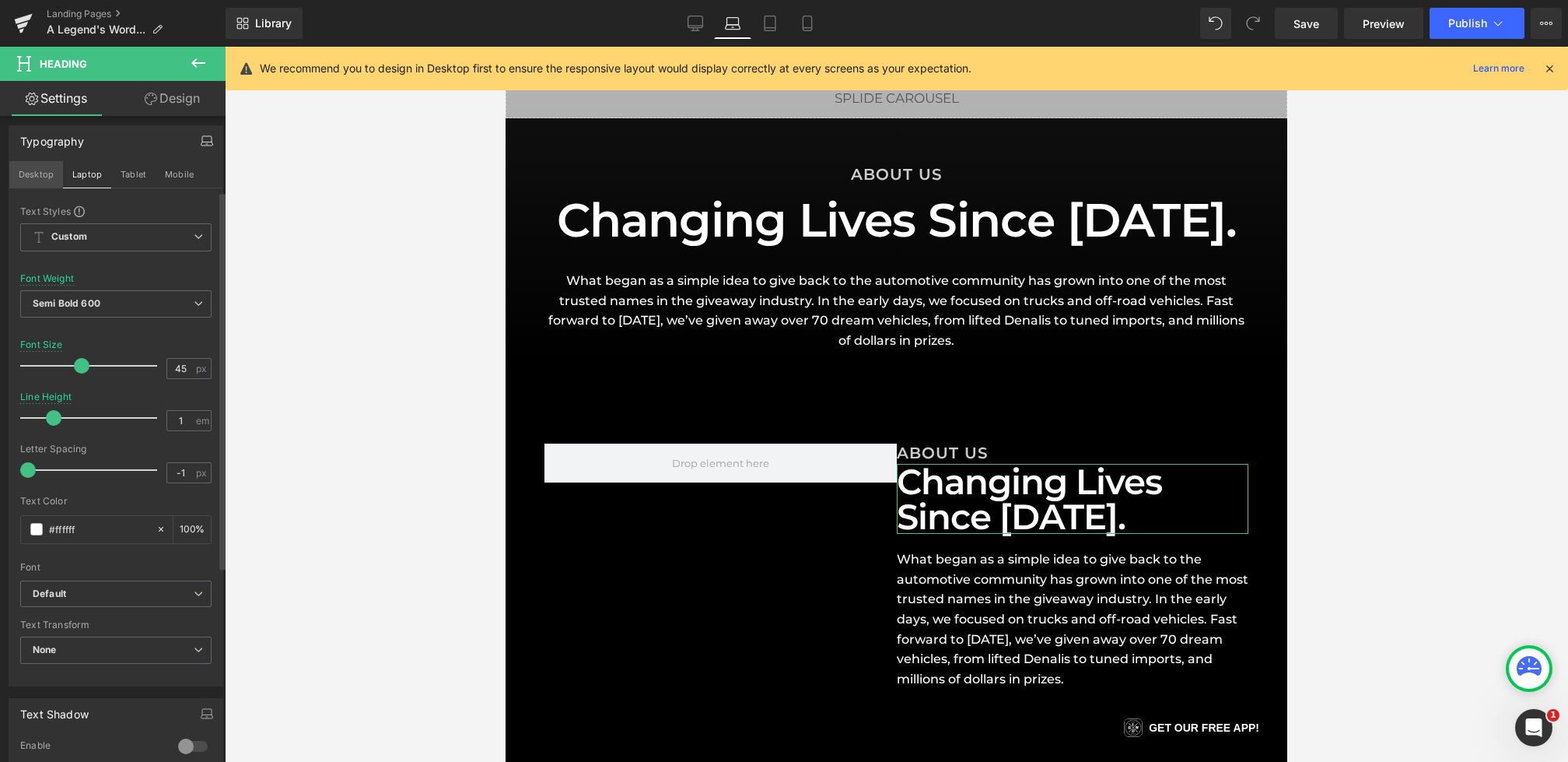
click at [36, 175] on button "Desktop" at bounding box center [36, 174] width 53 height 27
type input "56"
type input "100"
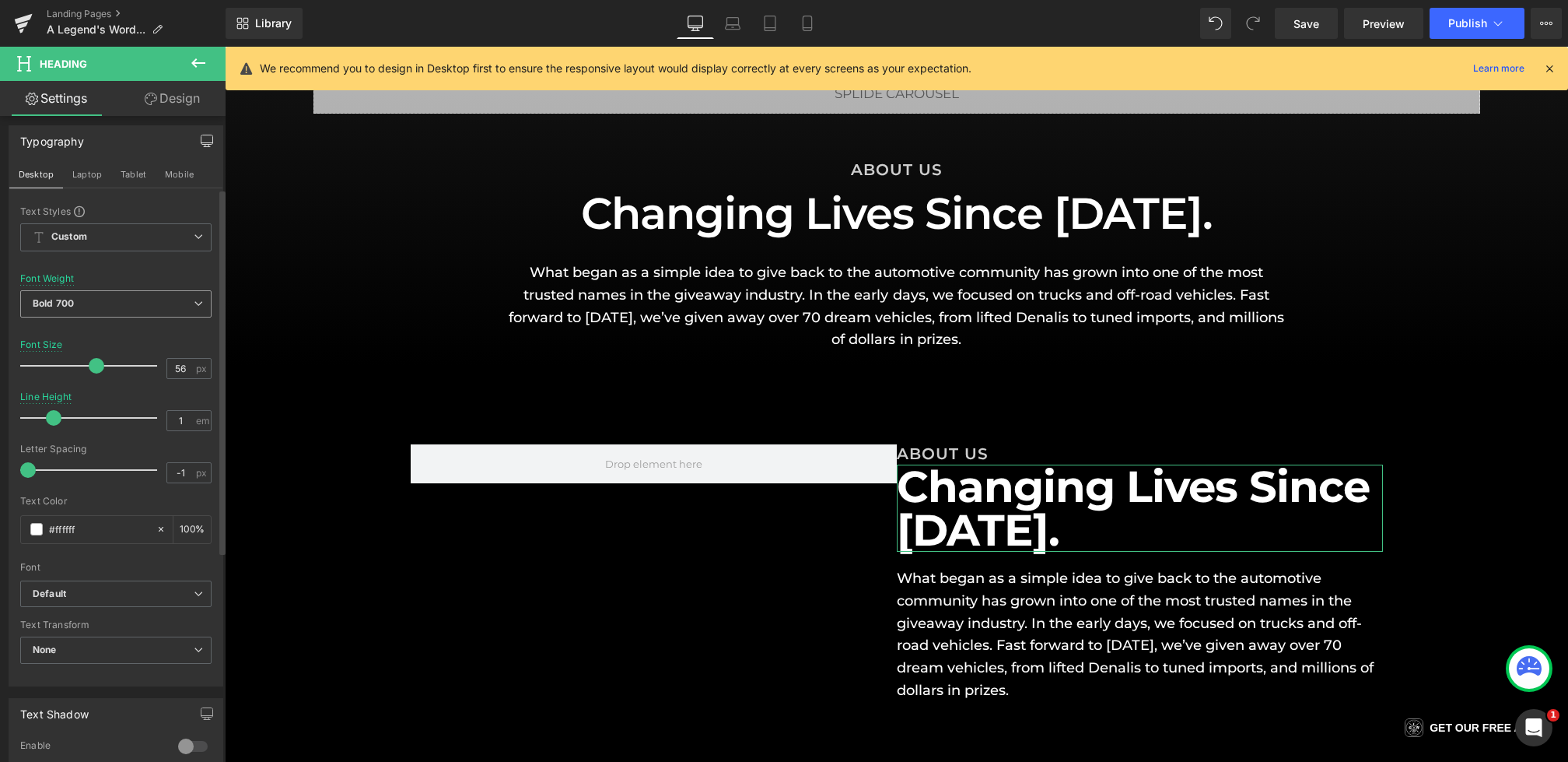
click at [127, 303] on span "Bold 700" at bounding box center [115, 304] width 191 height 28
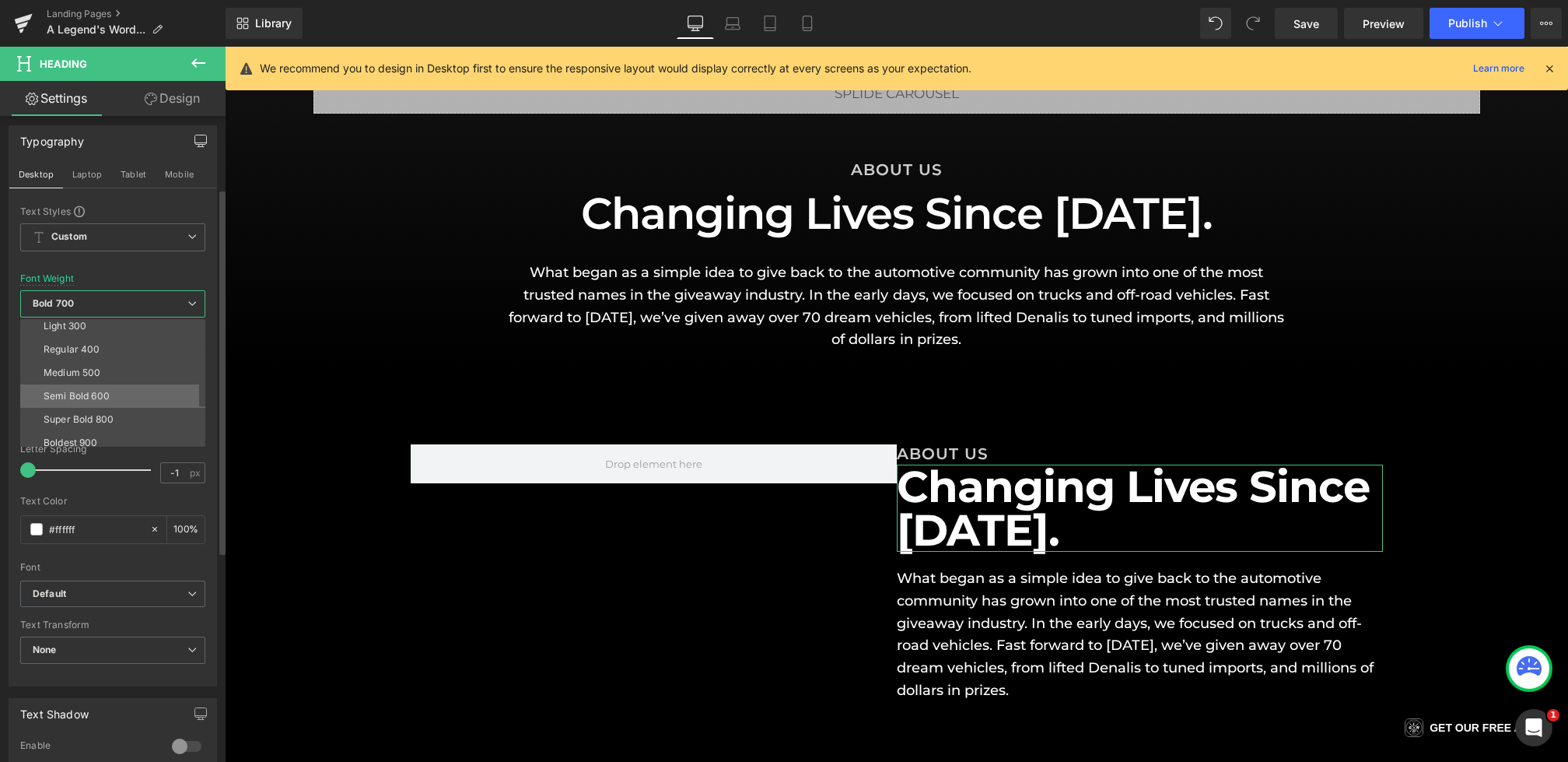
click at [113, 396] on li "Semi Bold 600" at bounding box center [116, 396] width 192 height 23
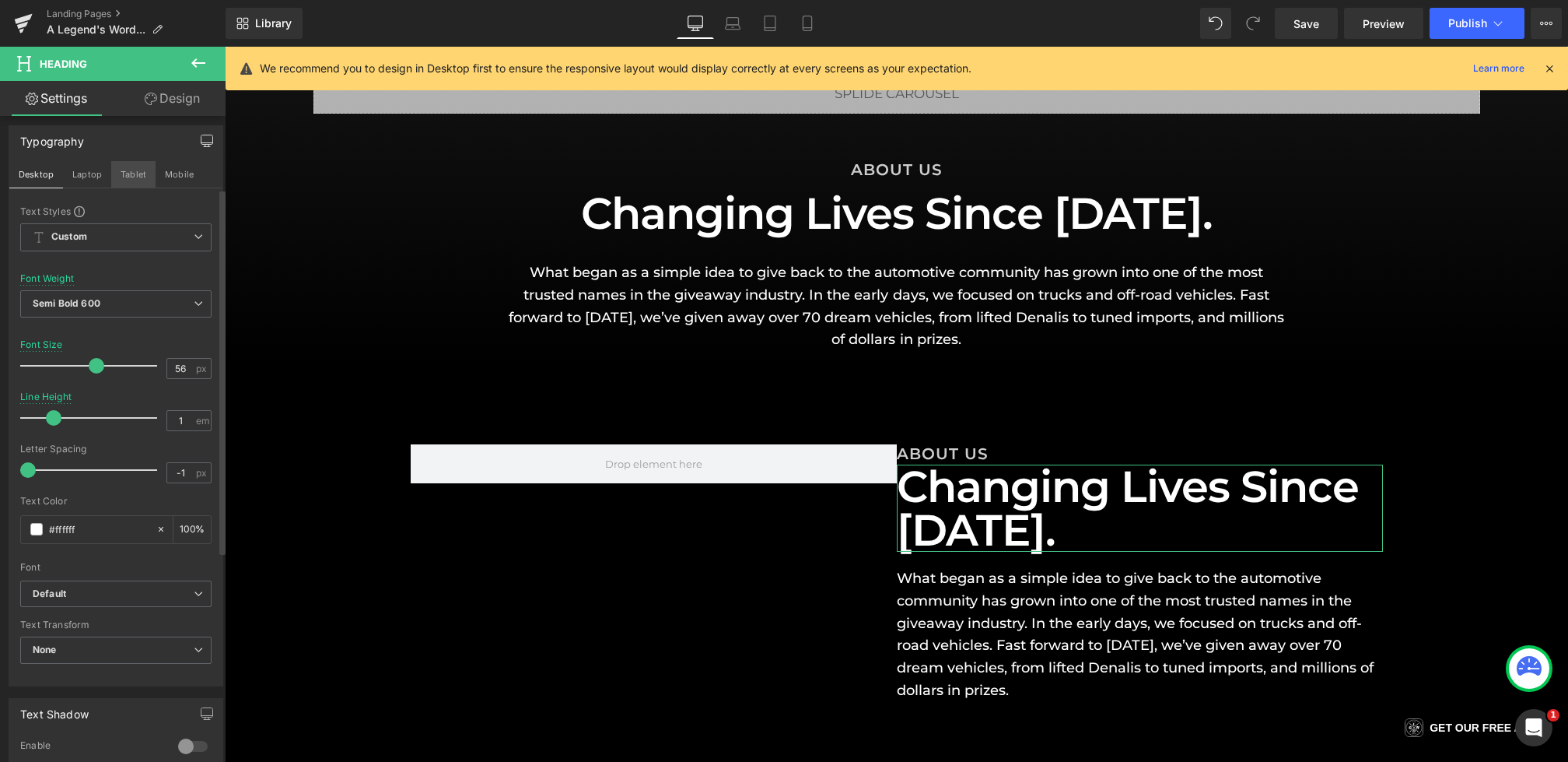
click at [131, 172] on button "Tablet" at bounding box center [133, 174] width 44 height 27
type input "40"
type input "100"
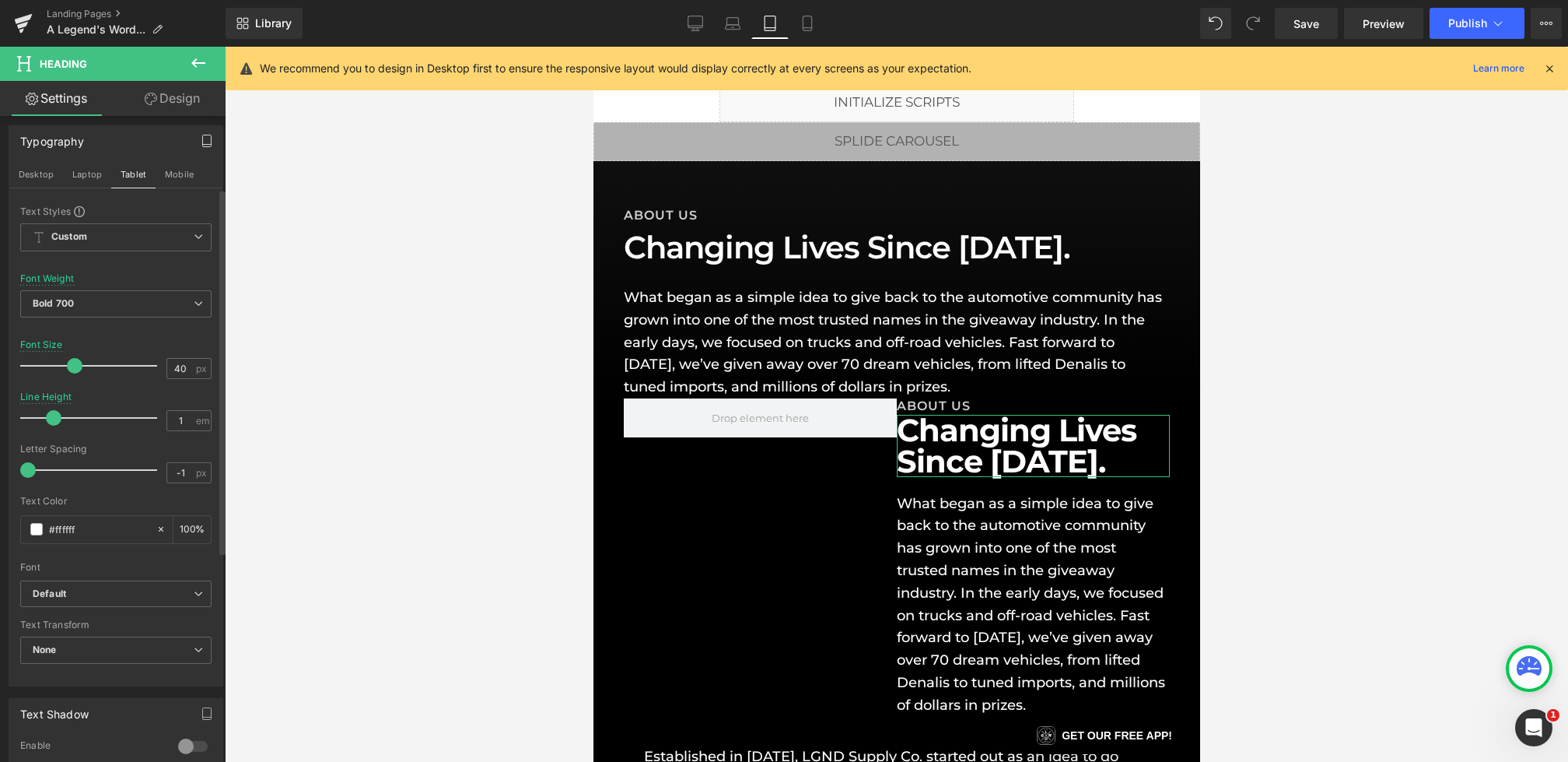
scroll to position [10, 0]
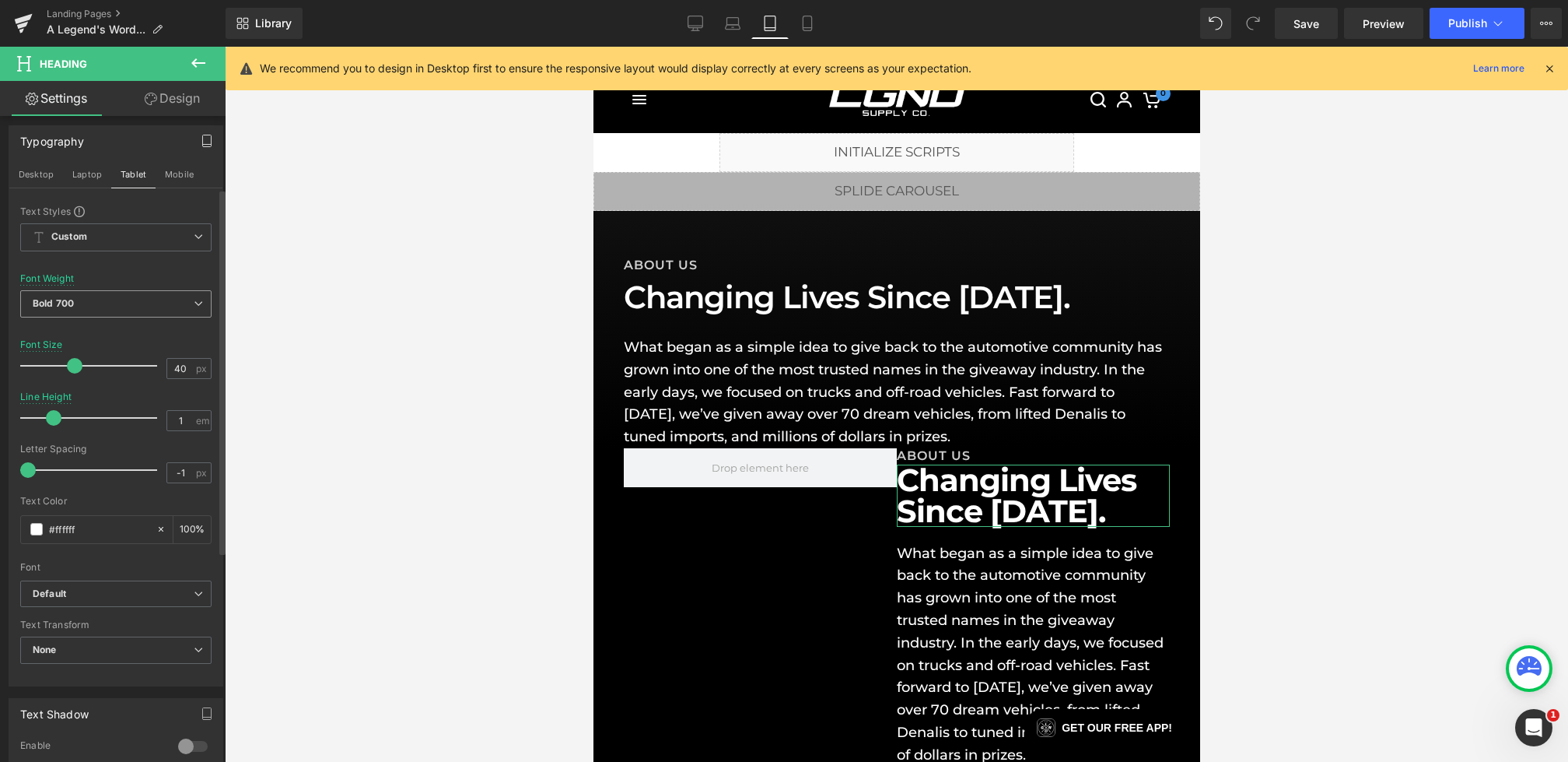
click at [112, 311] on span "Bold 700" at bounding box center [115, 304] width 191 height 28
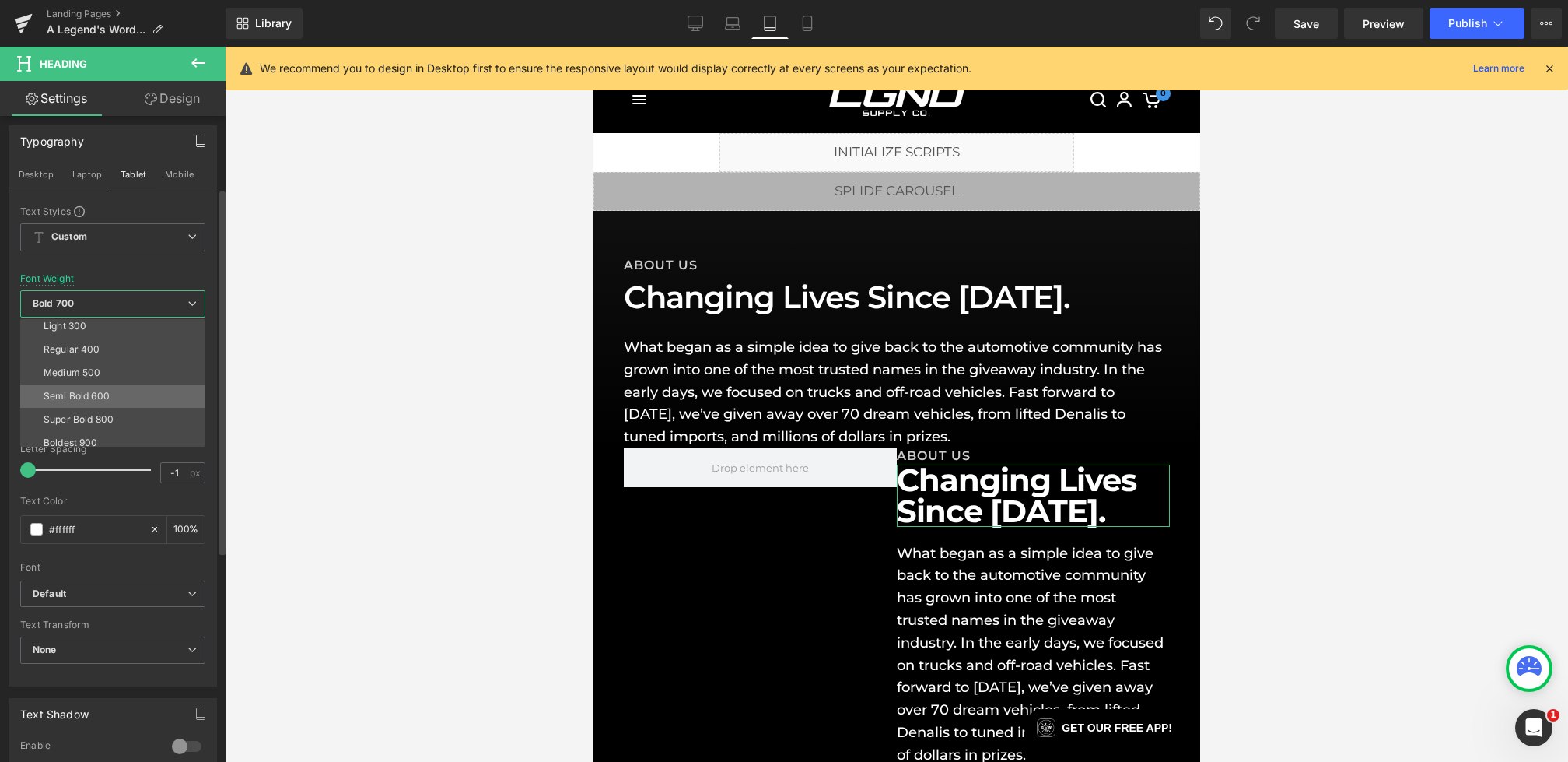
click at [108, 391] on div "Semi Bold 600" at bounding box center [76, 396] width 66 height 11
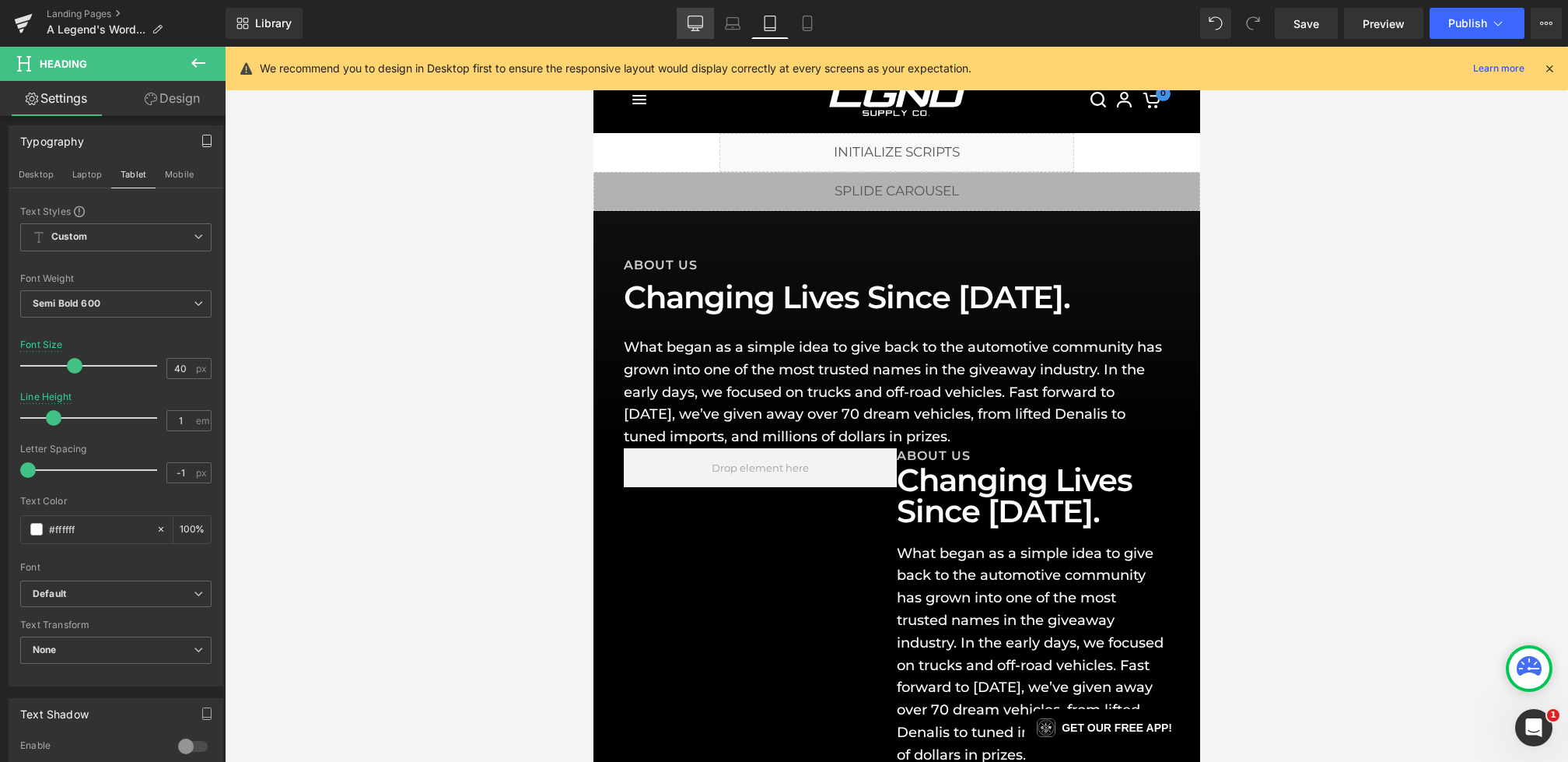
click at [693, 20] on icon at bounding box center [695, 23] width 16 height 16
type input "56"
type input "100"
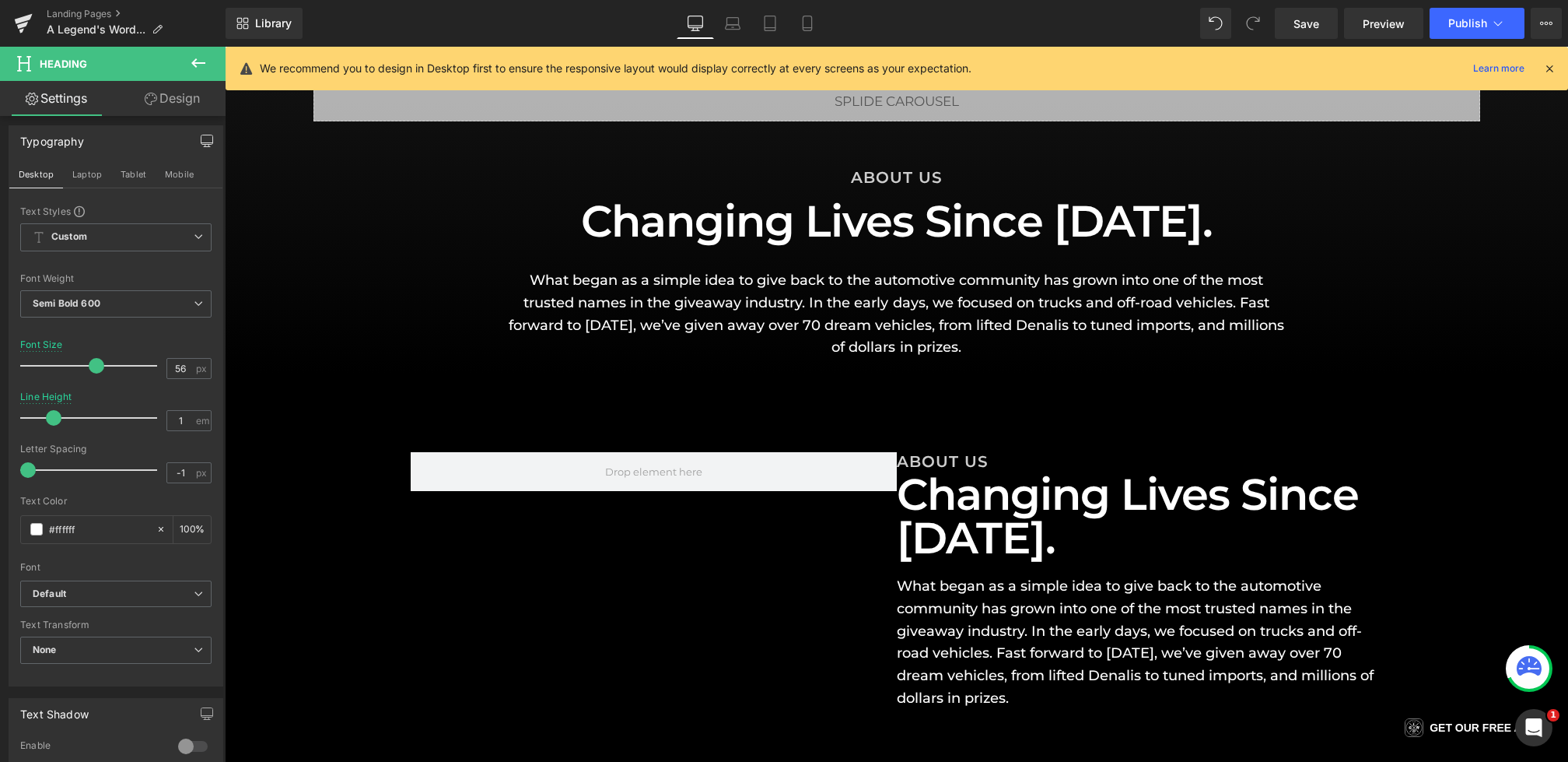
scroll to position [165, 0]
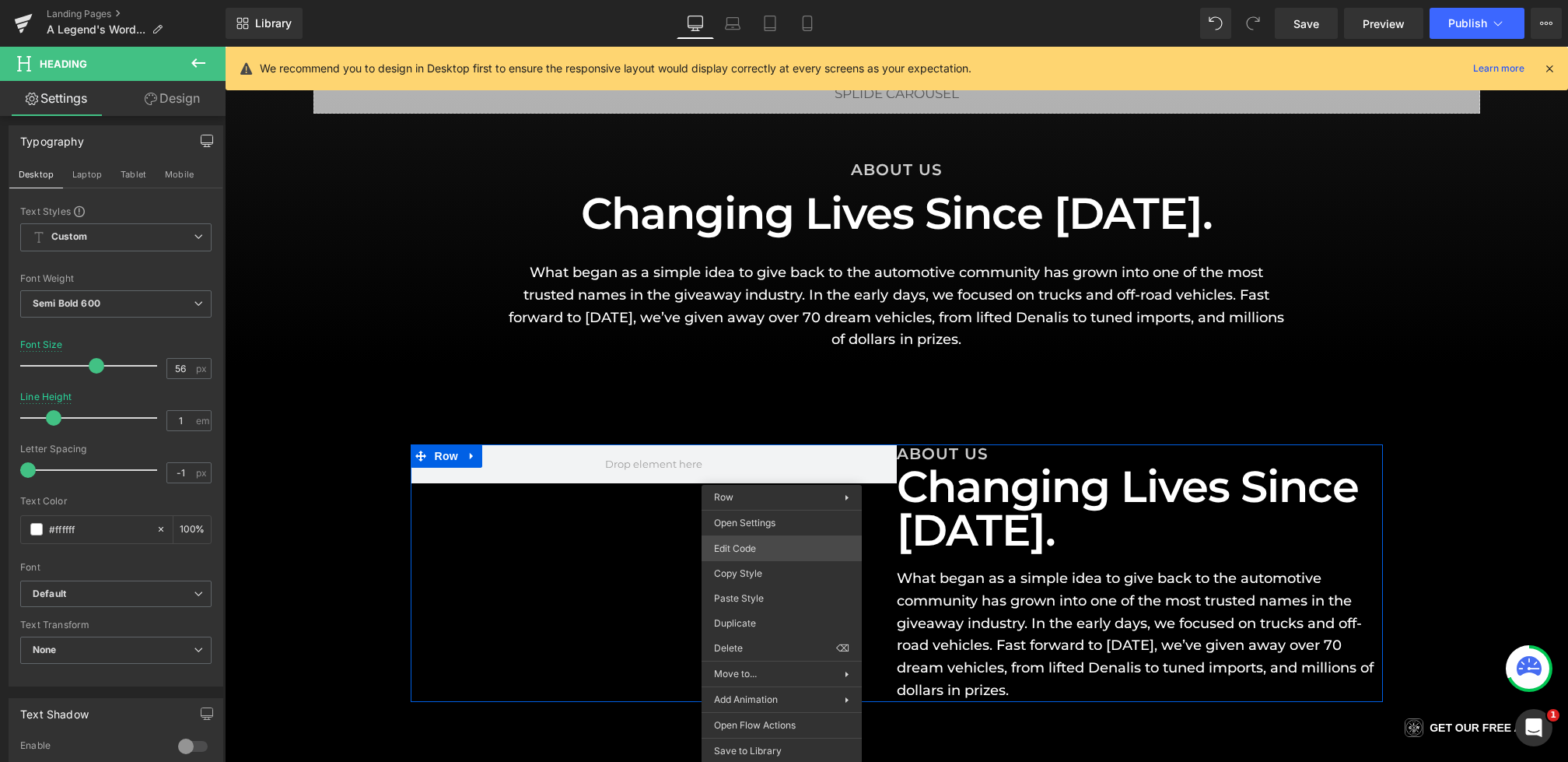
click at [734, 0] on div "Heading You are previewing how the will restyle your page. You can not edit Ele…" at bounding box center [784, 0] width 1568 height 0
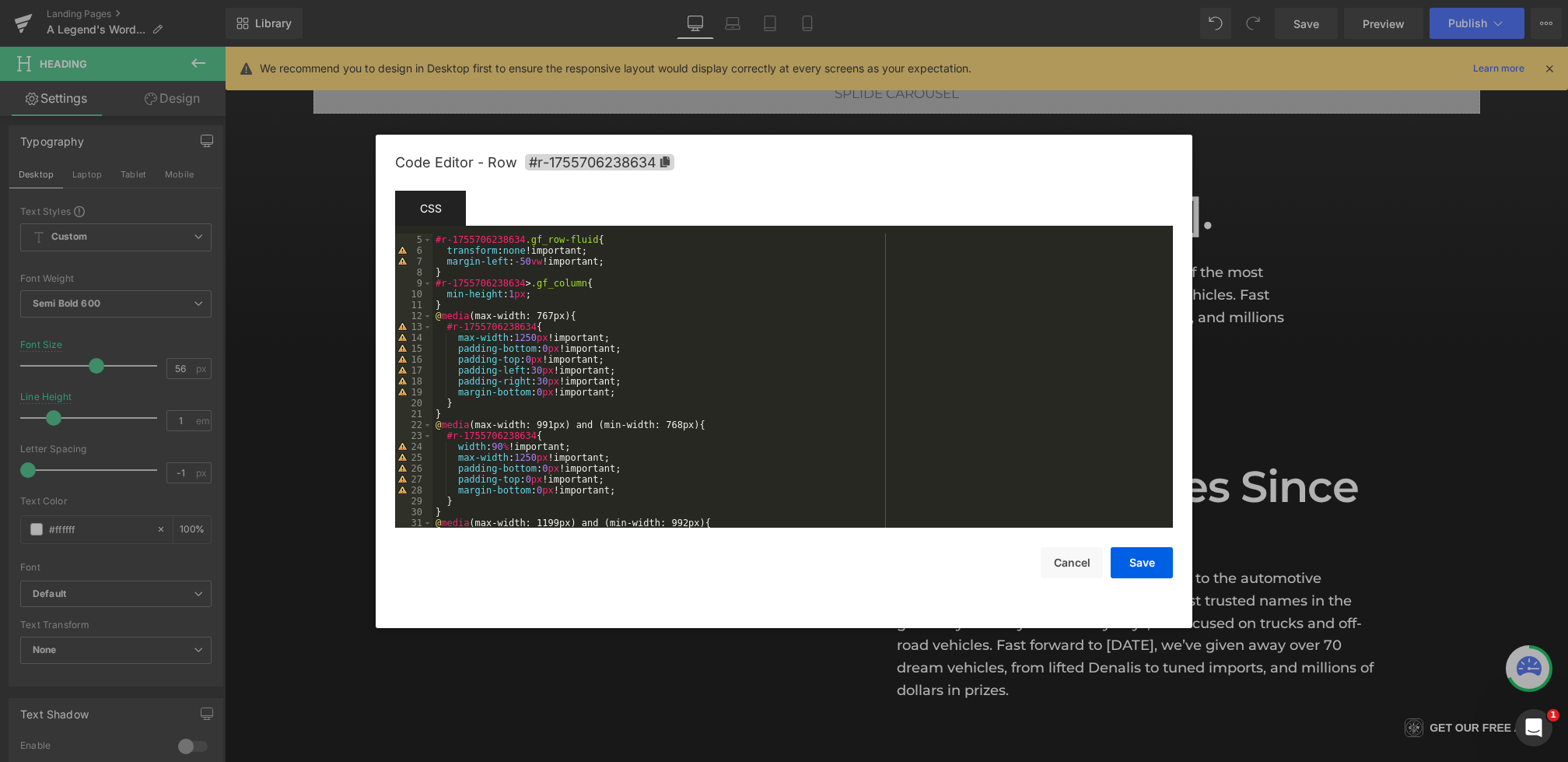
scroll to position [0, 0]
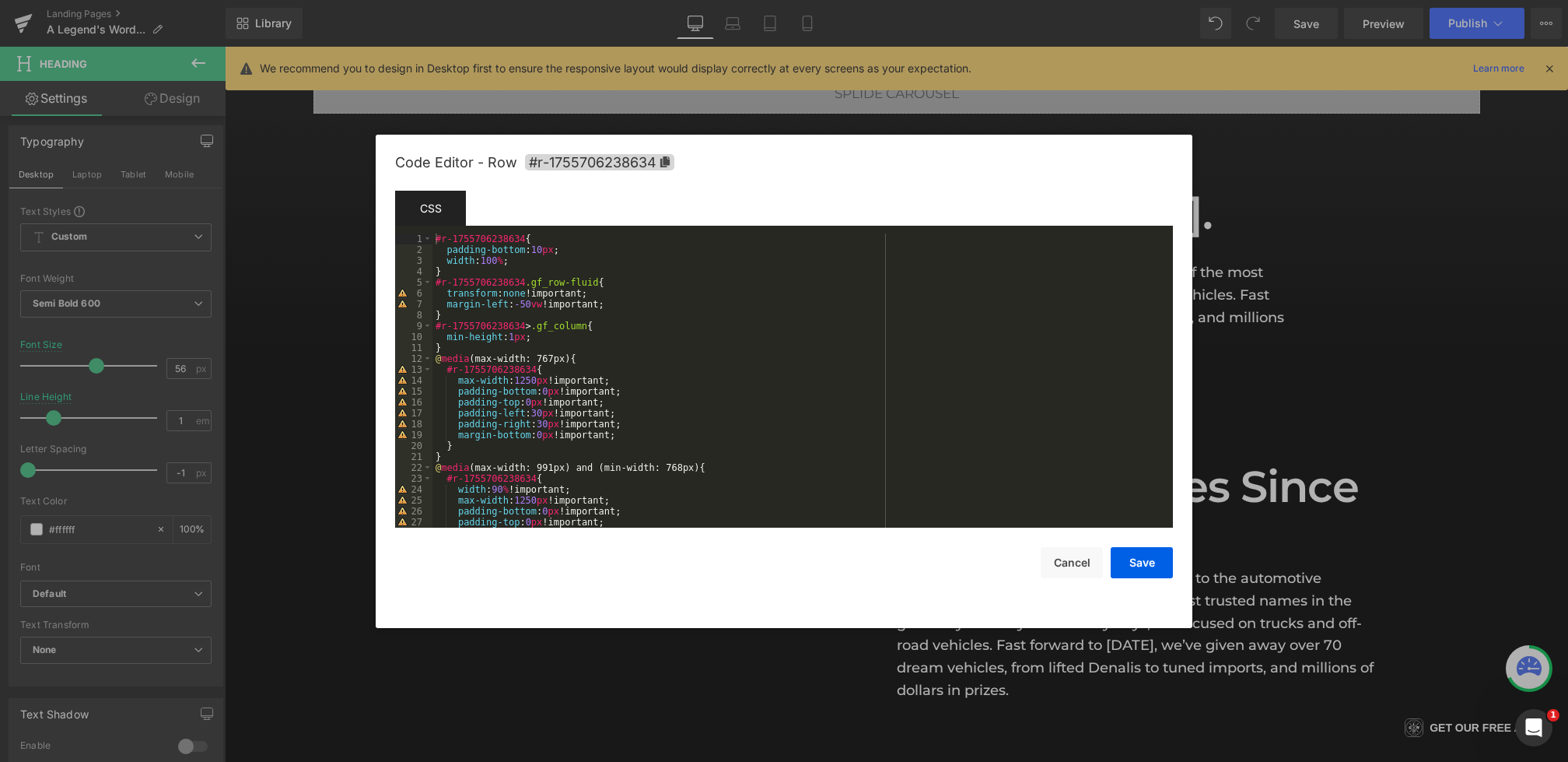
click at [546, 261] on div "#r-1755706238634 { padding-bottom : 10 px ; width : 100 % ; } #r-1755706238634 …" at bounding box center [799, 391] width 734 height 315
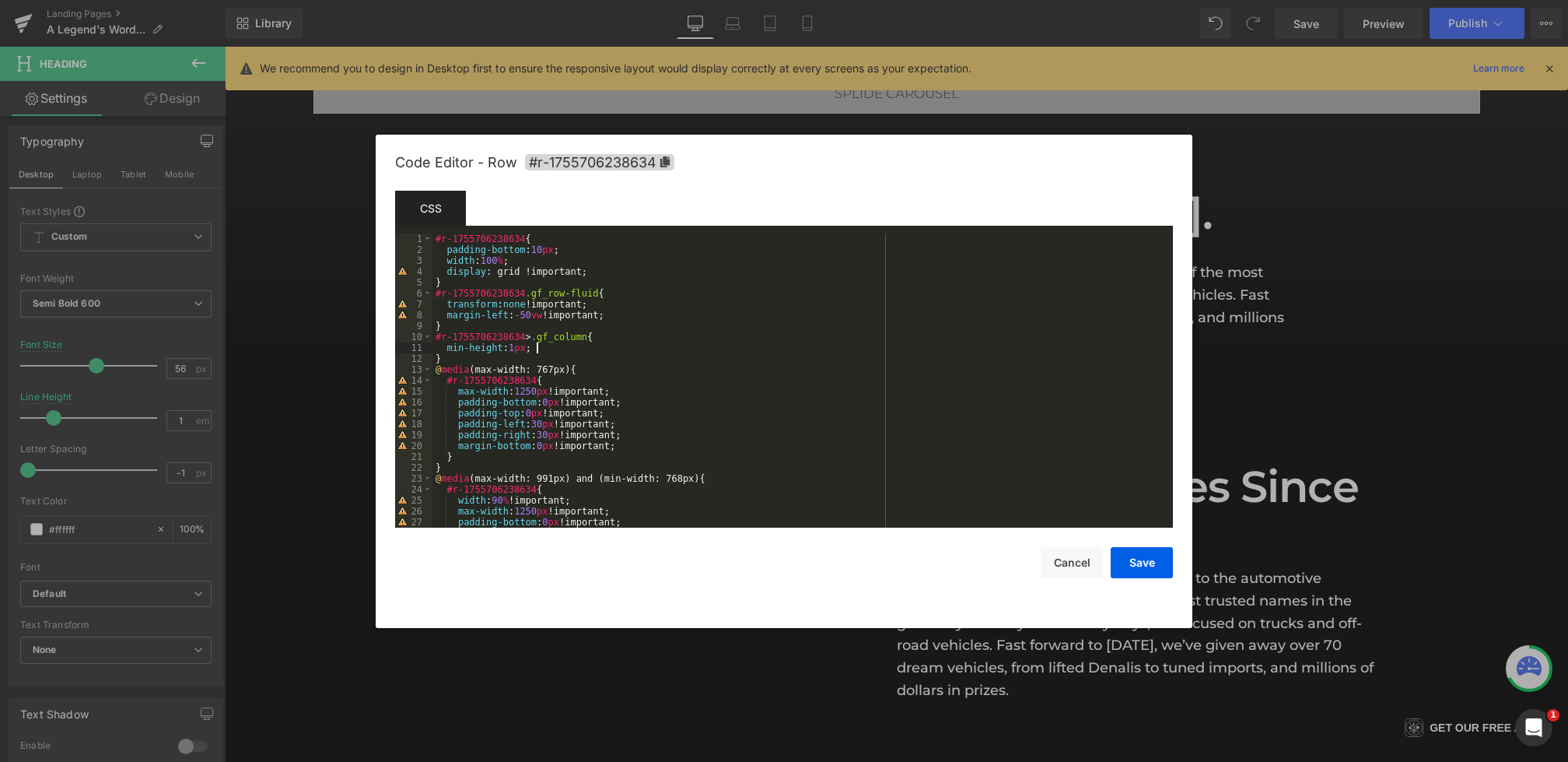
click at [568, 350] on div "#r-1755706238634 { padding-bottom : 10 px ; width : 100 % ; display : grid !imp…" at bounding box center [799, 391] width 734 height 315
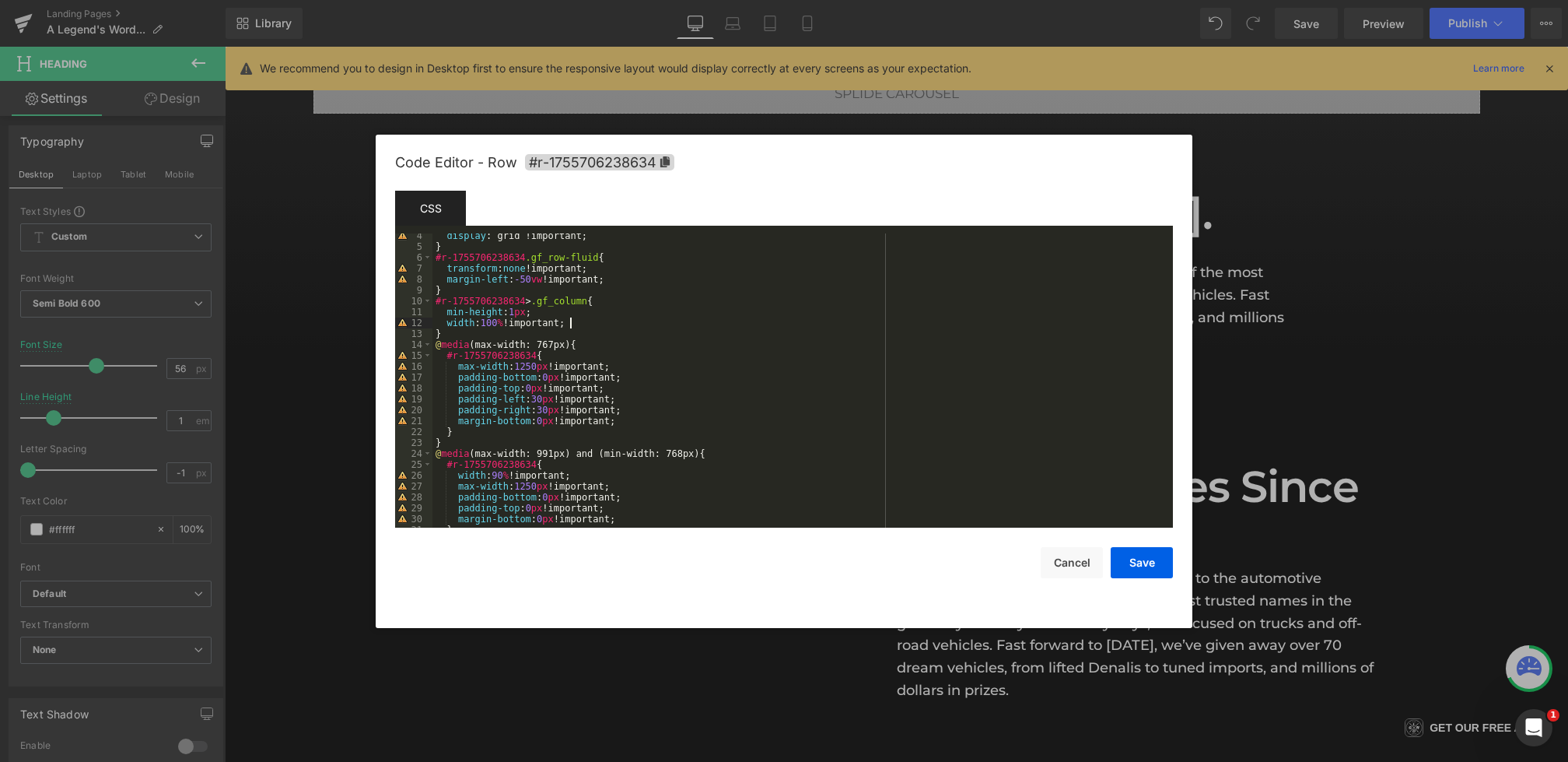
scroll to position [360, 0]
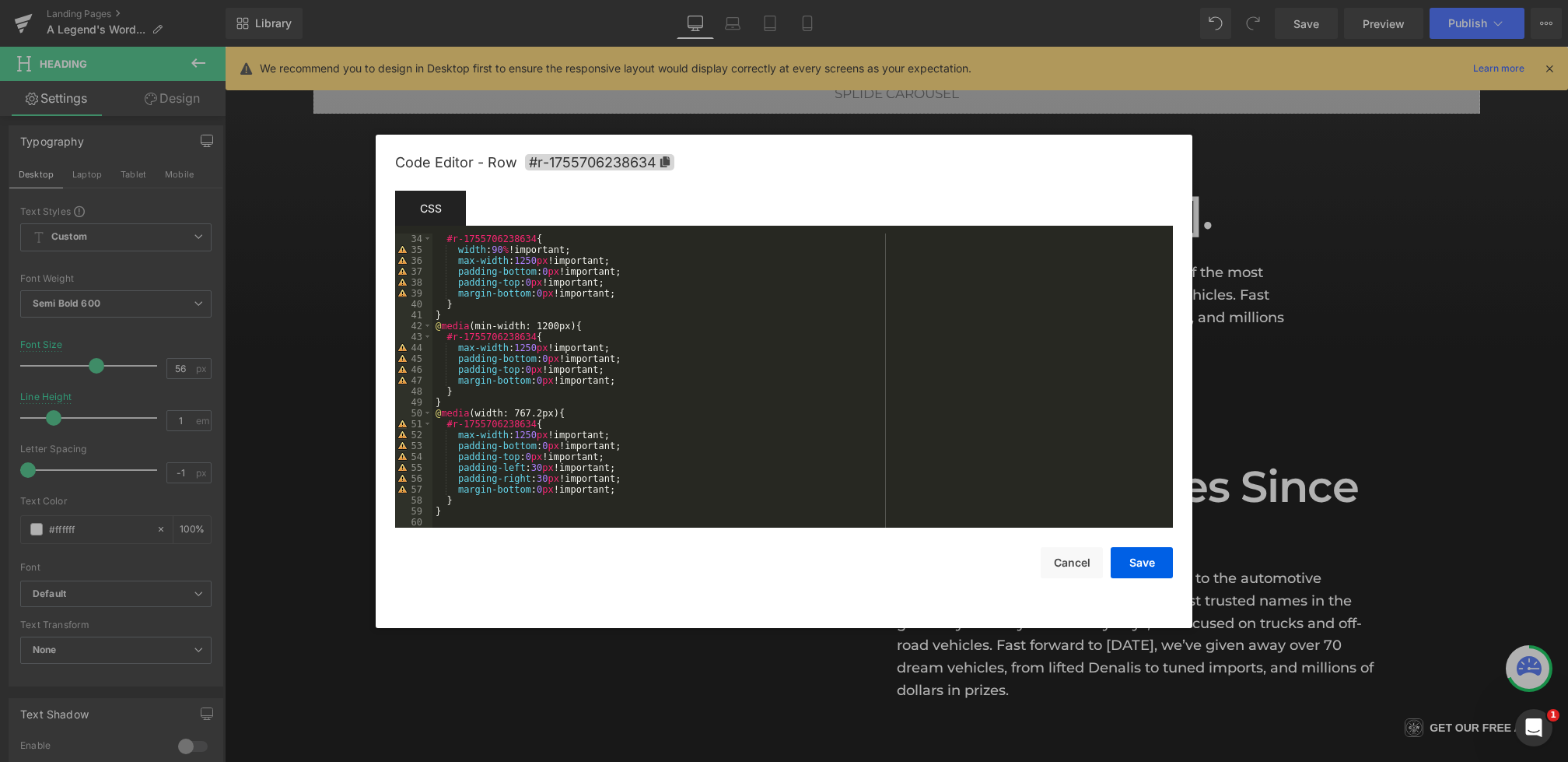
click at [652, 376] on div "#r-1755706238634 { width : 90 % !important; max-width : 1250 px !important; pad…" at bounding box center [799, 391] width 734 height 315
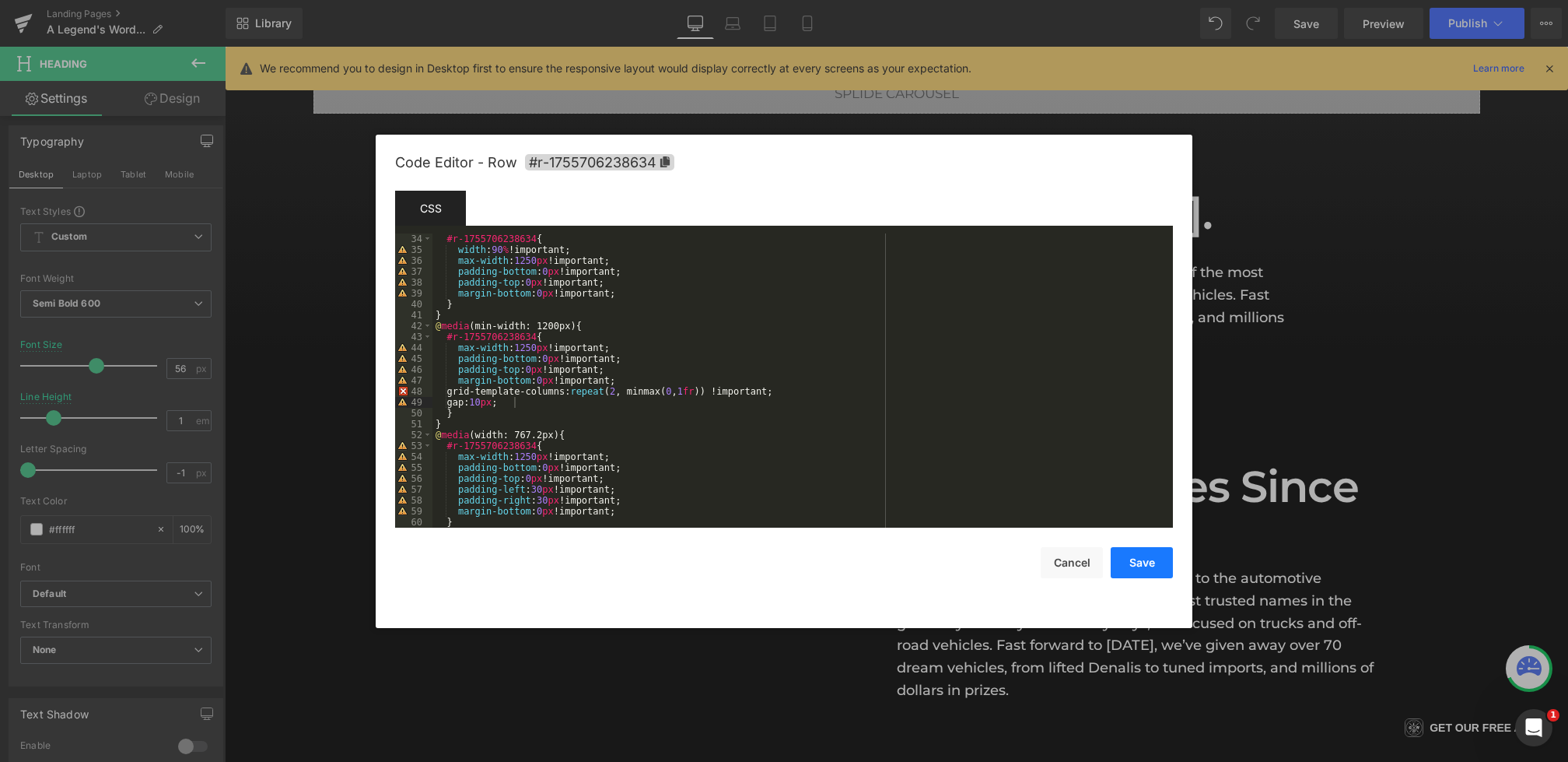
click at [1146, 548] on button "Save" at bounding box center [1142, 562] width 63 height 31
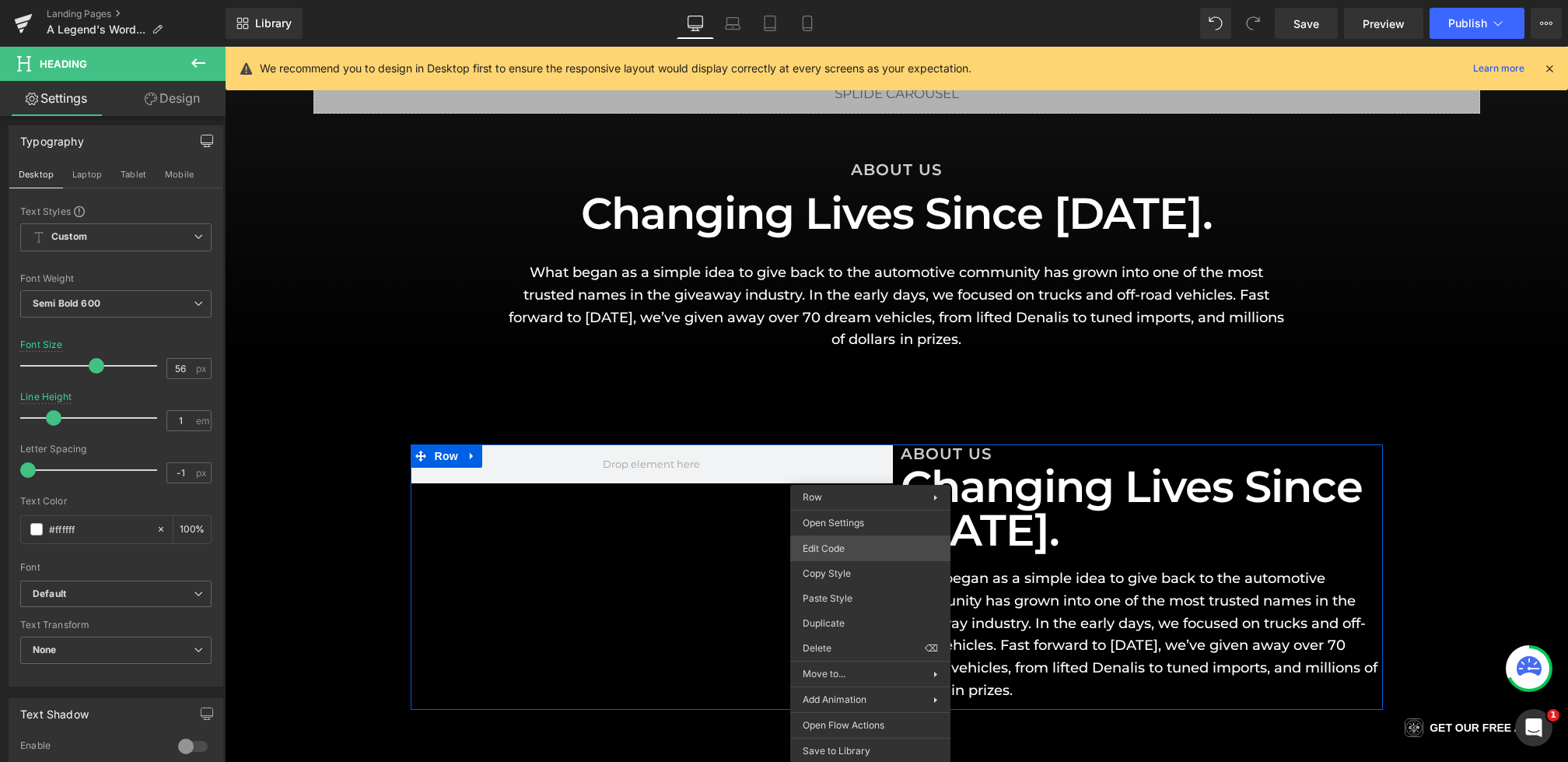
click at [845, 0] on div "Heading You are previewing how the will restyle your page. You can not edit Ele…" at bounding box center [784, 0] width 1568 height 0
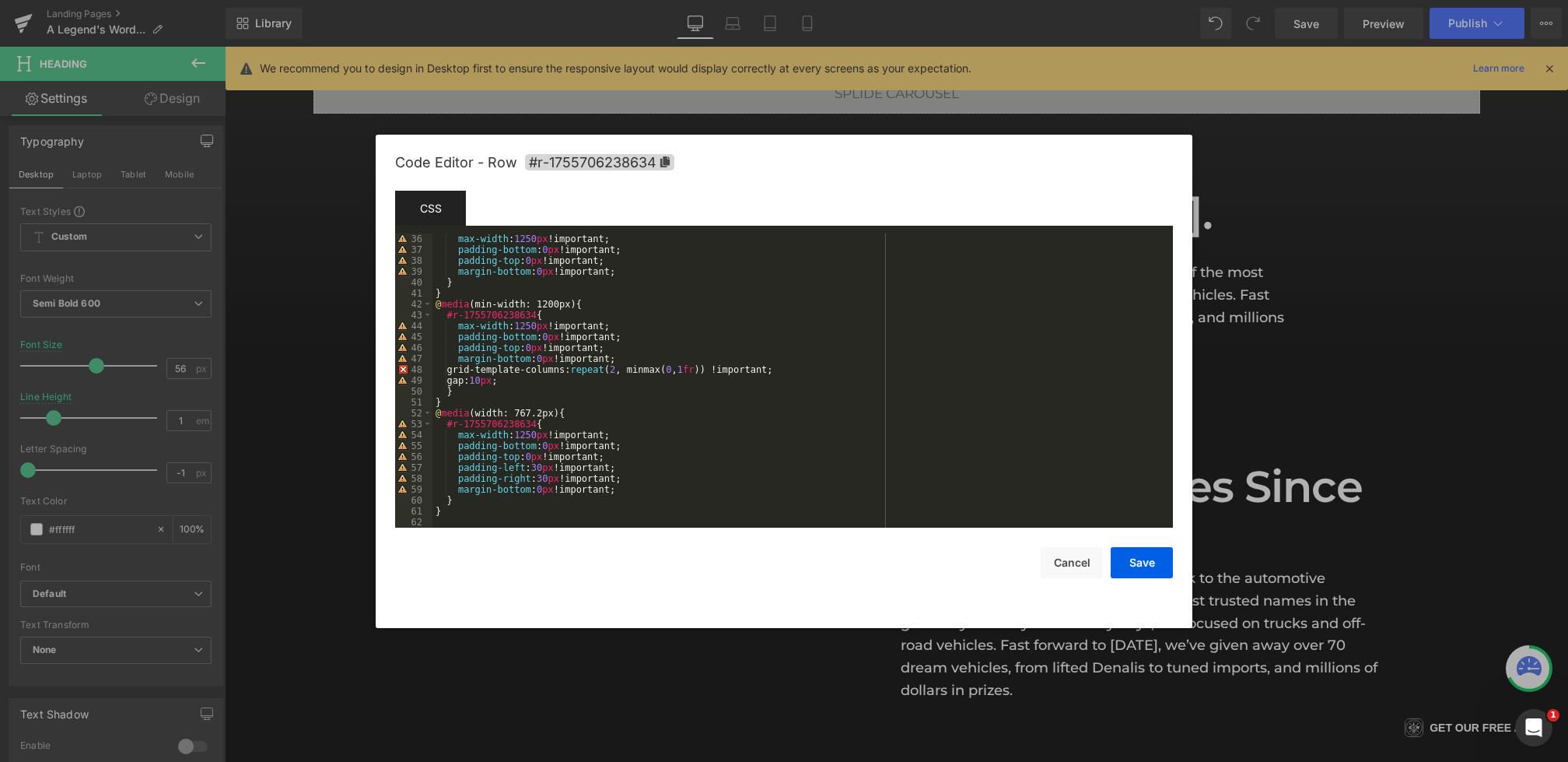
scroll to position [381, 0]
click at [496, 382] on div "max-width : 1250 px !important; padding-bottom : 0 px !important; padding-top :…" at bounding box center [799, 391] width 734 height 315
click at [1135, 570] on button "Save" at bounding box center [1142, 562] width 63 height 31
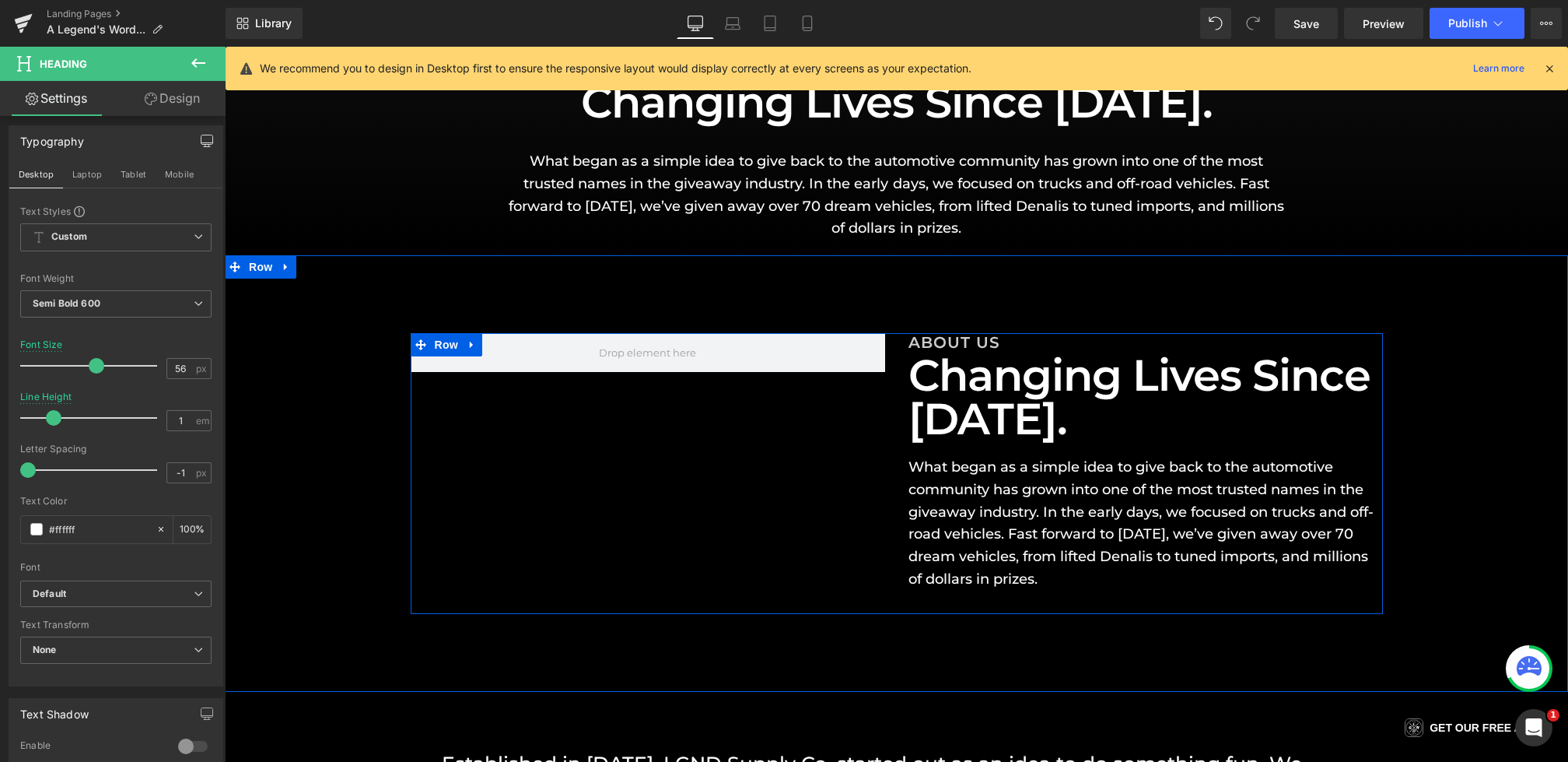
scroll to position [328, 0]
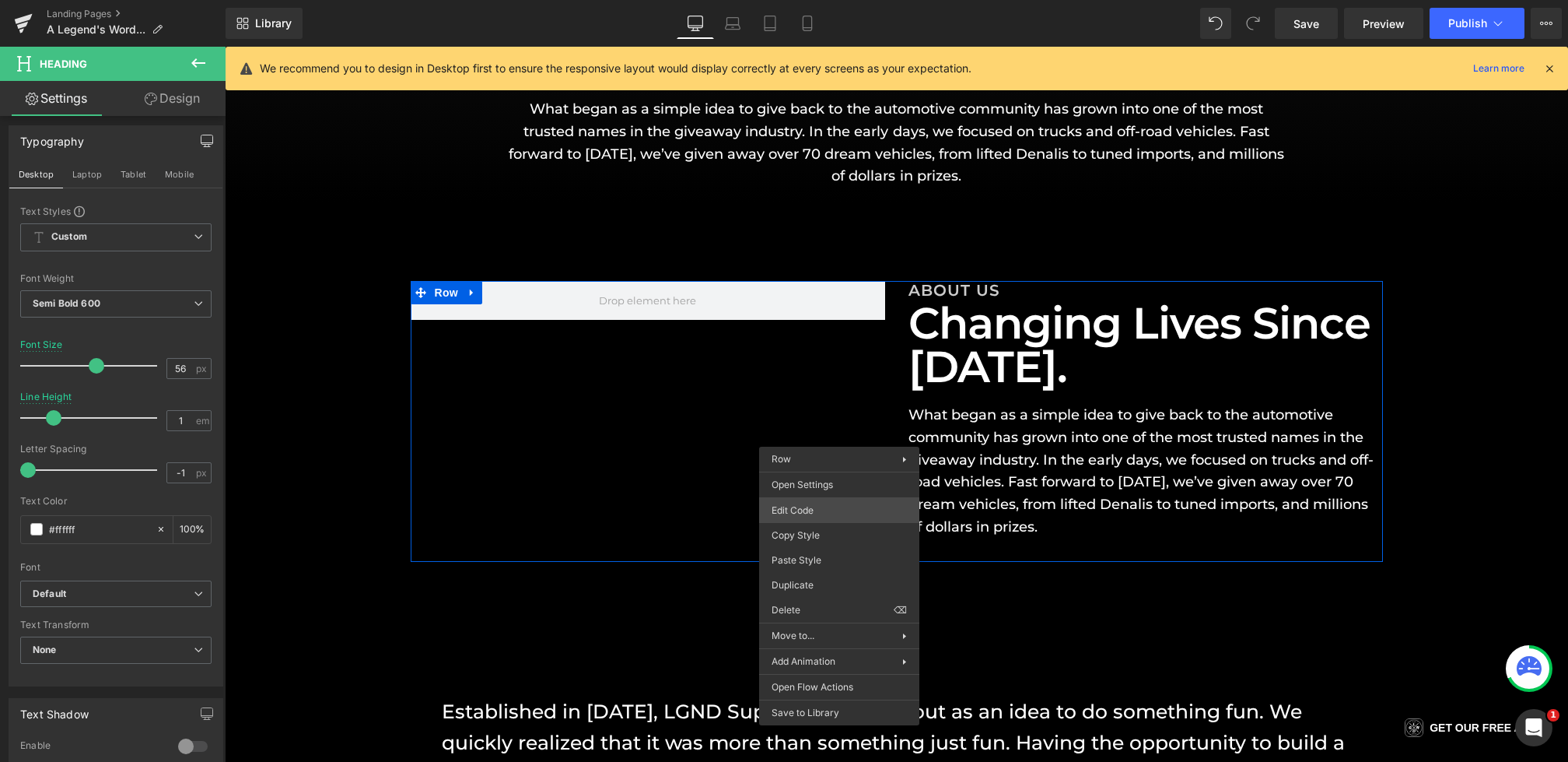
click at [794, 0] on div "Heading You are previewing how the will restyle your page. You can not edit Ele…" at bounding box center [784, 0] width 1568 height 0
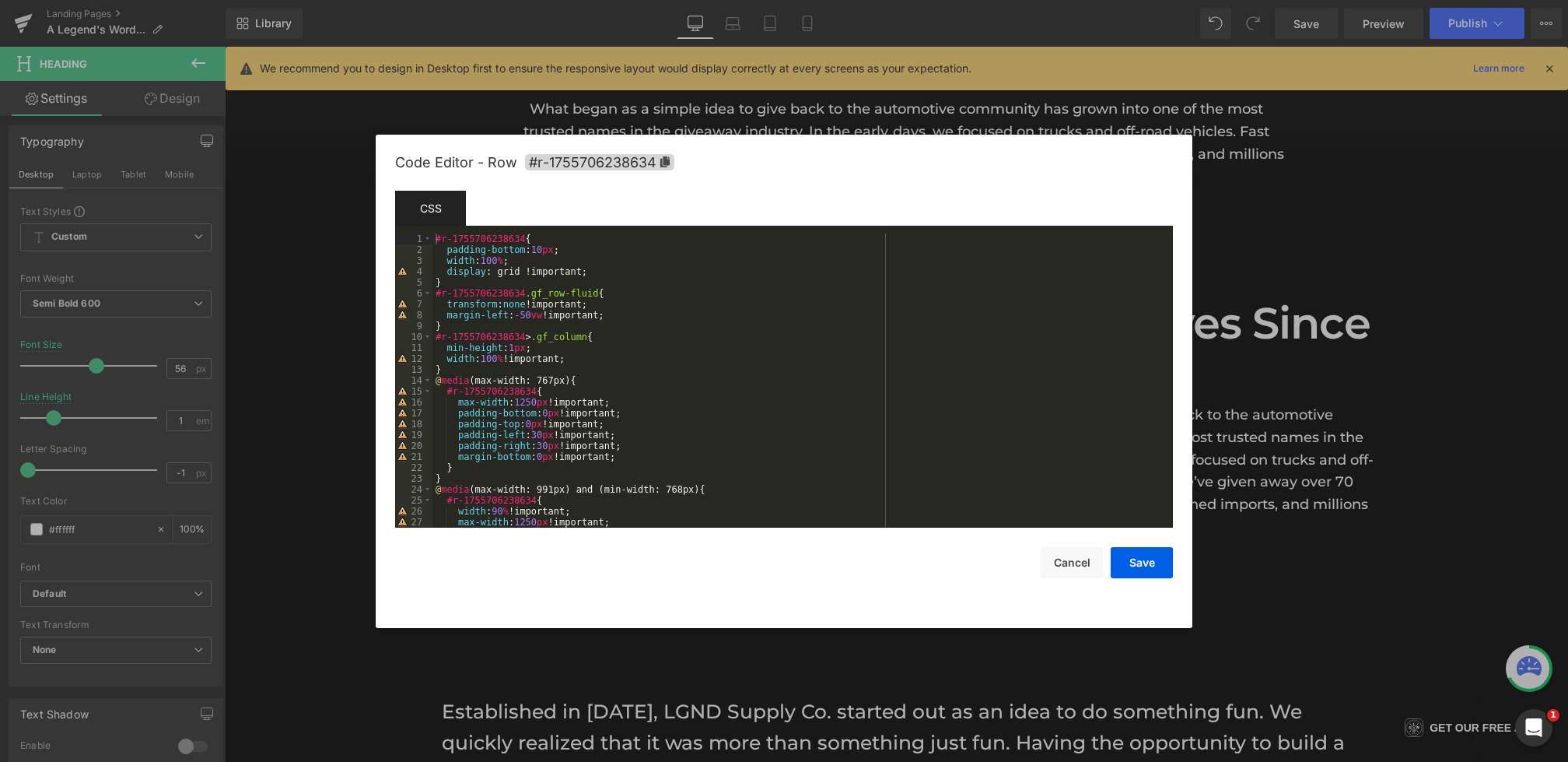
scroll to position [381, 0]
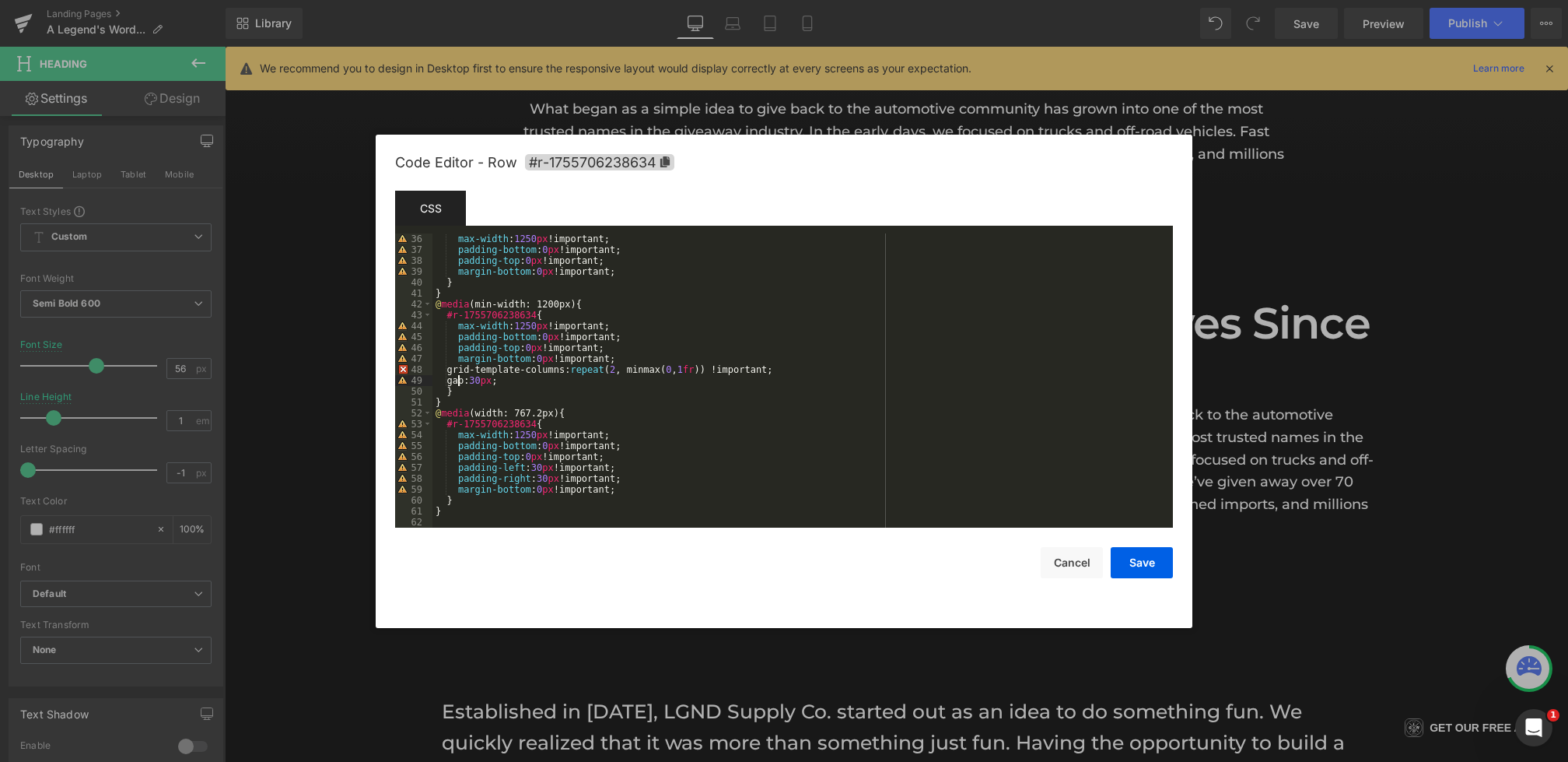
click at [458, 380] on div "max-width : 1250 px !important; padding-bottom : 0 px !important; padding-top :…" at bounding box center [799, 391] width 734 height 315
drag, startPoint x: 566, startPoint y: 382, endPoint x: 458, endPoint y: 372, distance: 108.5
click at [458, 372] on div "max-width : 1250 px !important; padding-bottom : 0 px !important; padding-top :…" at bounding box center [799, 391] width 734 height 315
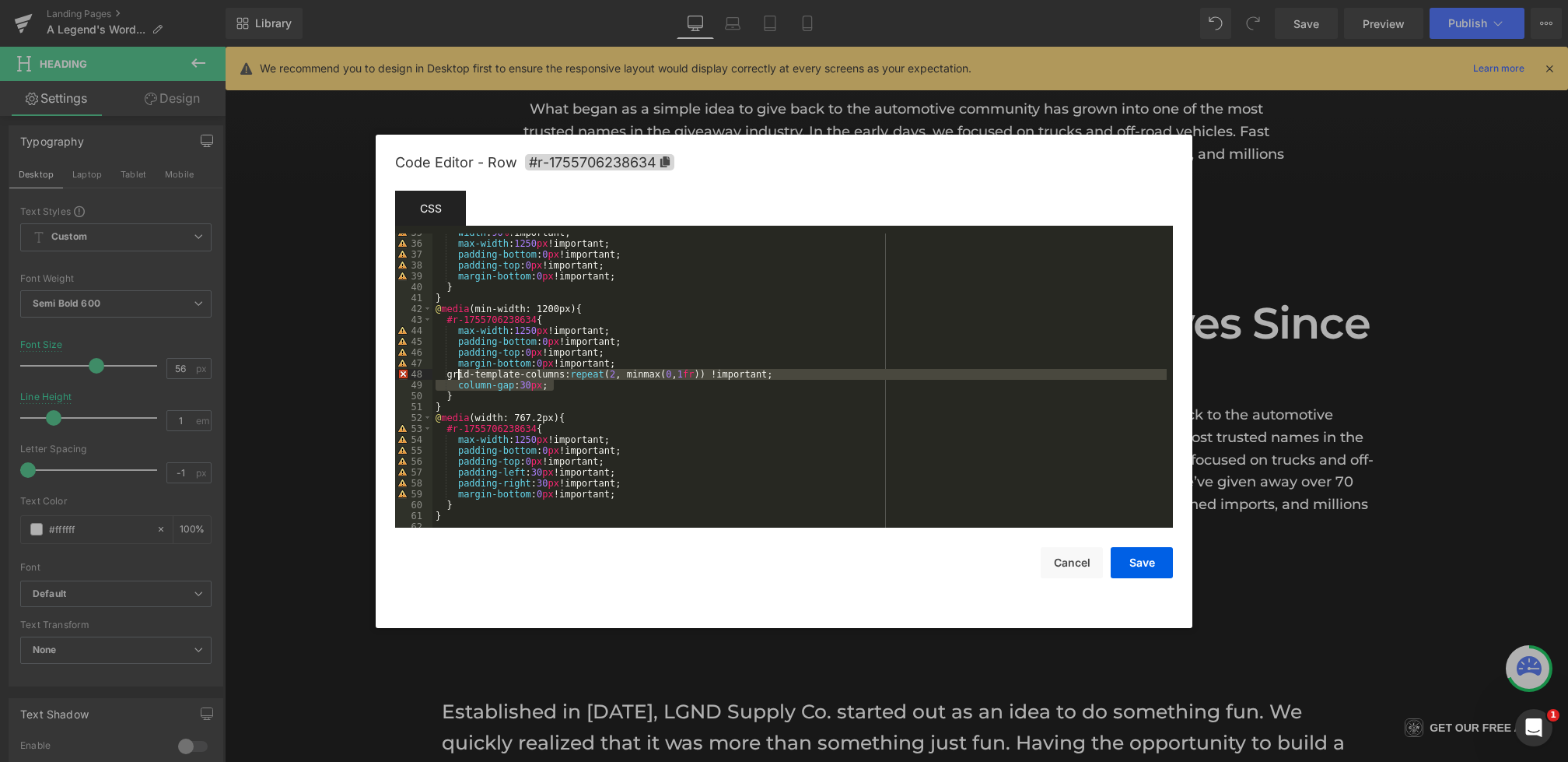
scroll to position [315, 0]
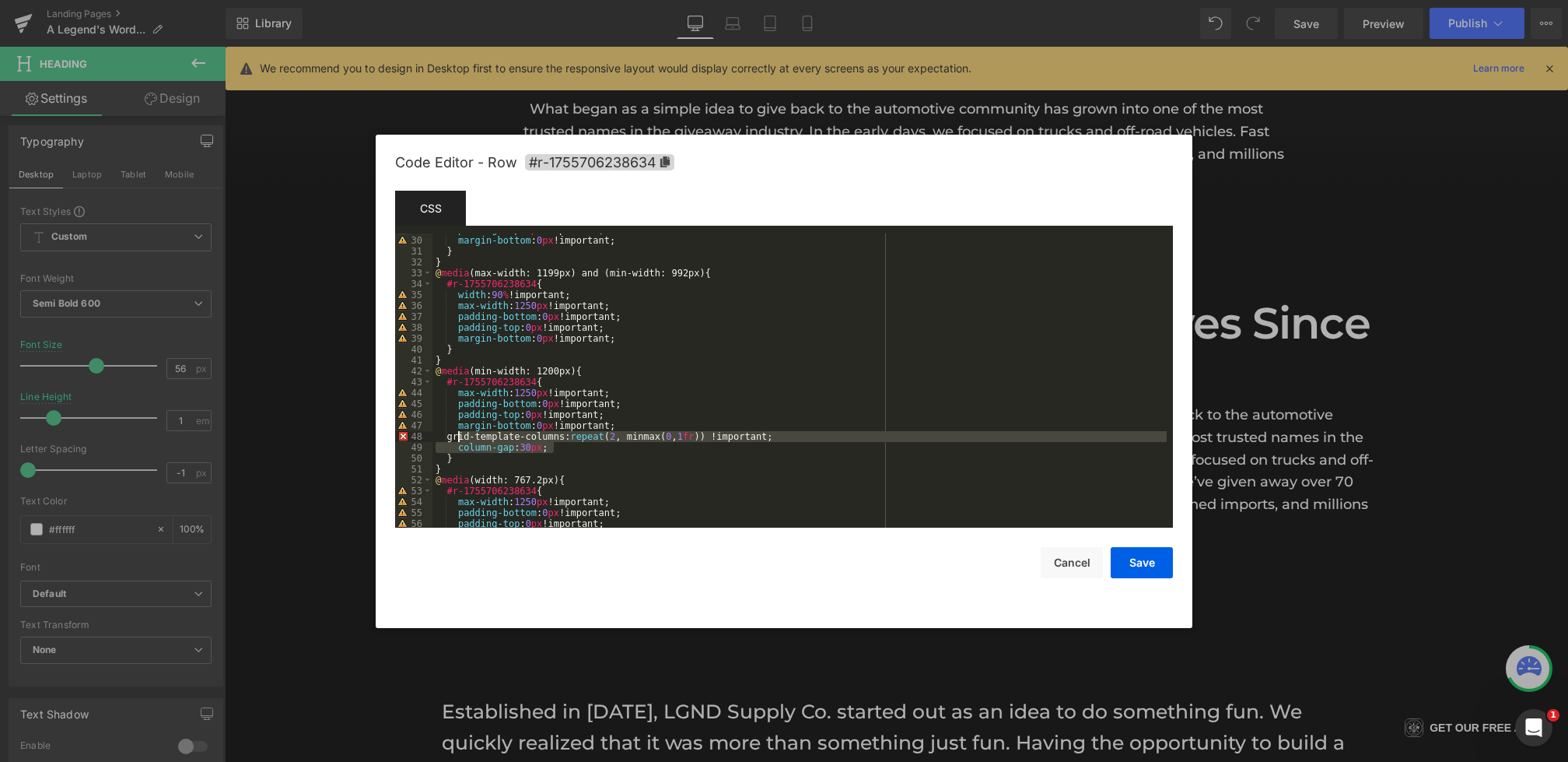
click at [627, 340] on div "padding-top : 0 px !important; margin-bottom : 0 px !important; } } @ media (ma…" at bounding box center [799, 381] width 734 height 315
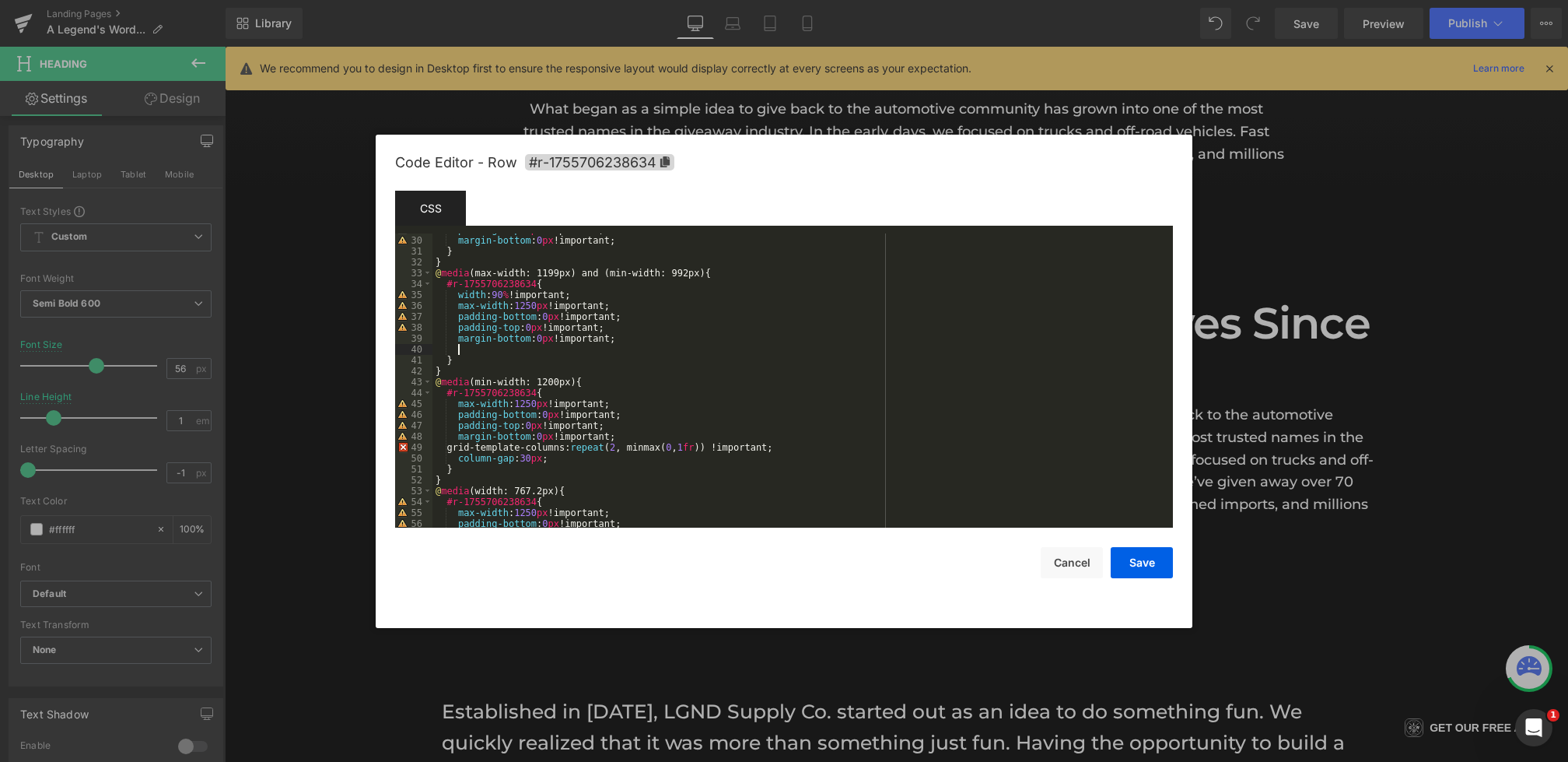
paste textarea
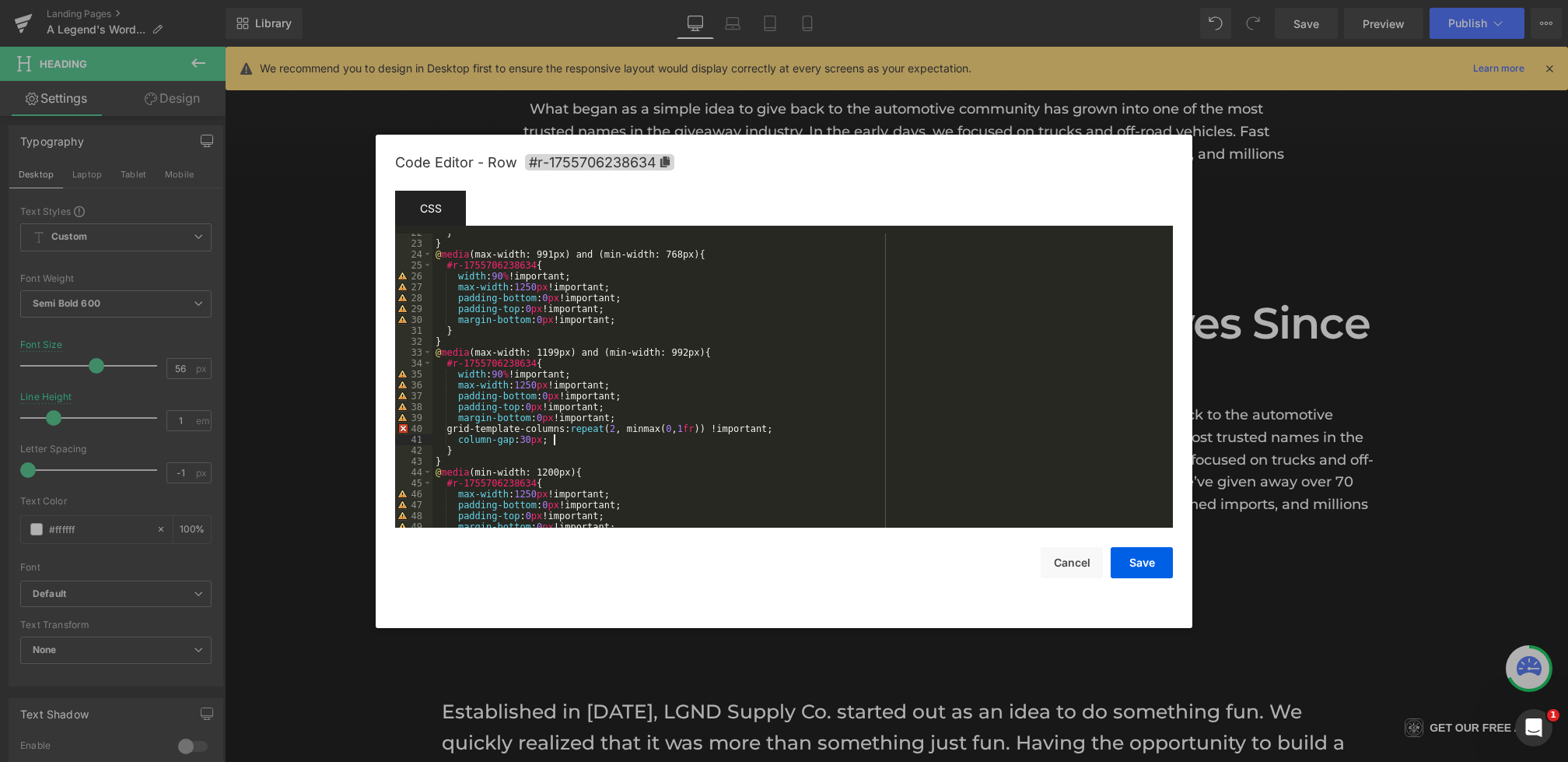
scroll to position [235, 0]
click at [638, 321] on div "} } @ media (max-width: 991px) and (min-width: 768px) { #r-1755706238634 { widt…" at bounding box center [799, 385] width 734 height 315
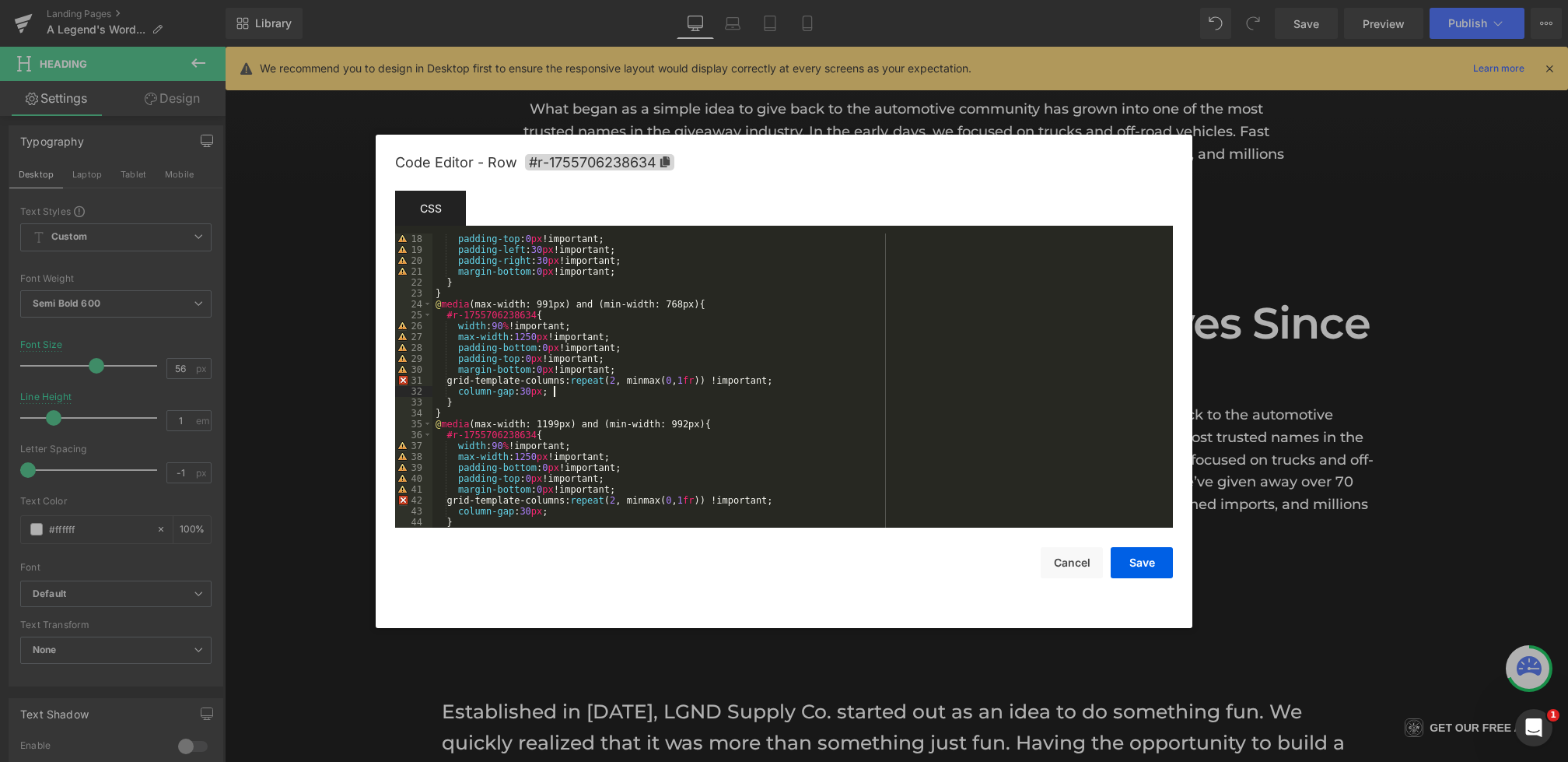
scroll to position [119, 0]
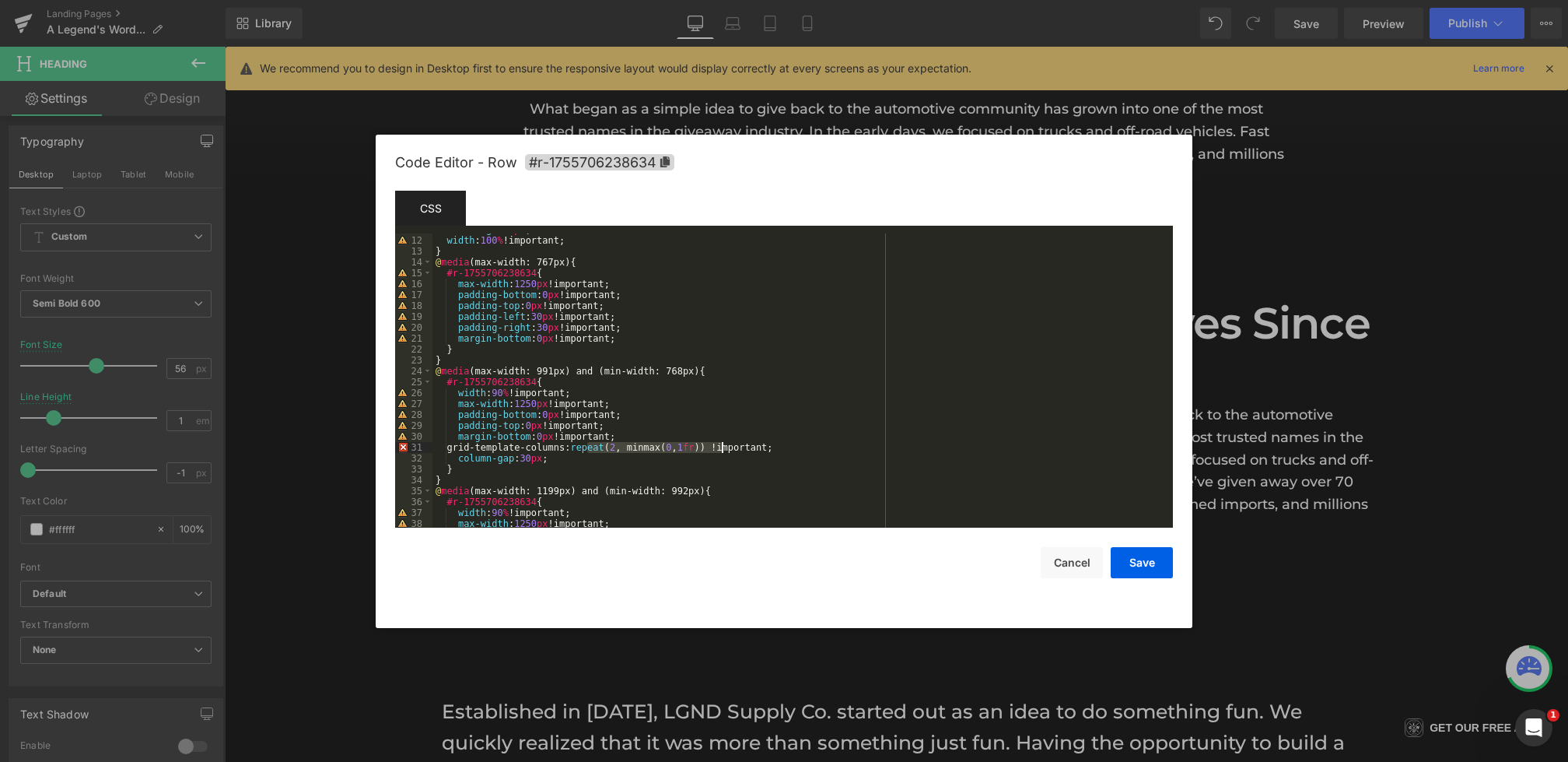
drag, startPoint x: 588, startPoint y: 449, endPoint x: 721, endPoint y: 450, distance: 133.0
click at [721, 450] on div "min-height : 1 px ; width : 100 % !important; } @ media (max-width: 767px) { #r…" at bounding box center [799, 381] width 734 height 315
drag, startPoint x: 489, startPoint y: 462, endPoint x: 467, endPoint y: 462, distance: 22.0
click at [467, 462] on div "min-height : 1 px ; width : 100 % !important; } @ media (max-width: 767px) { #r…" at bounding box center [799, 381] width 734 height 315
drag, startPoint x: 553, startPoint y: 461, endPoint x: 457, endPoint y: 450, distance: 96.6
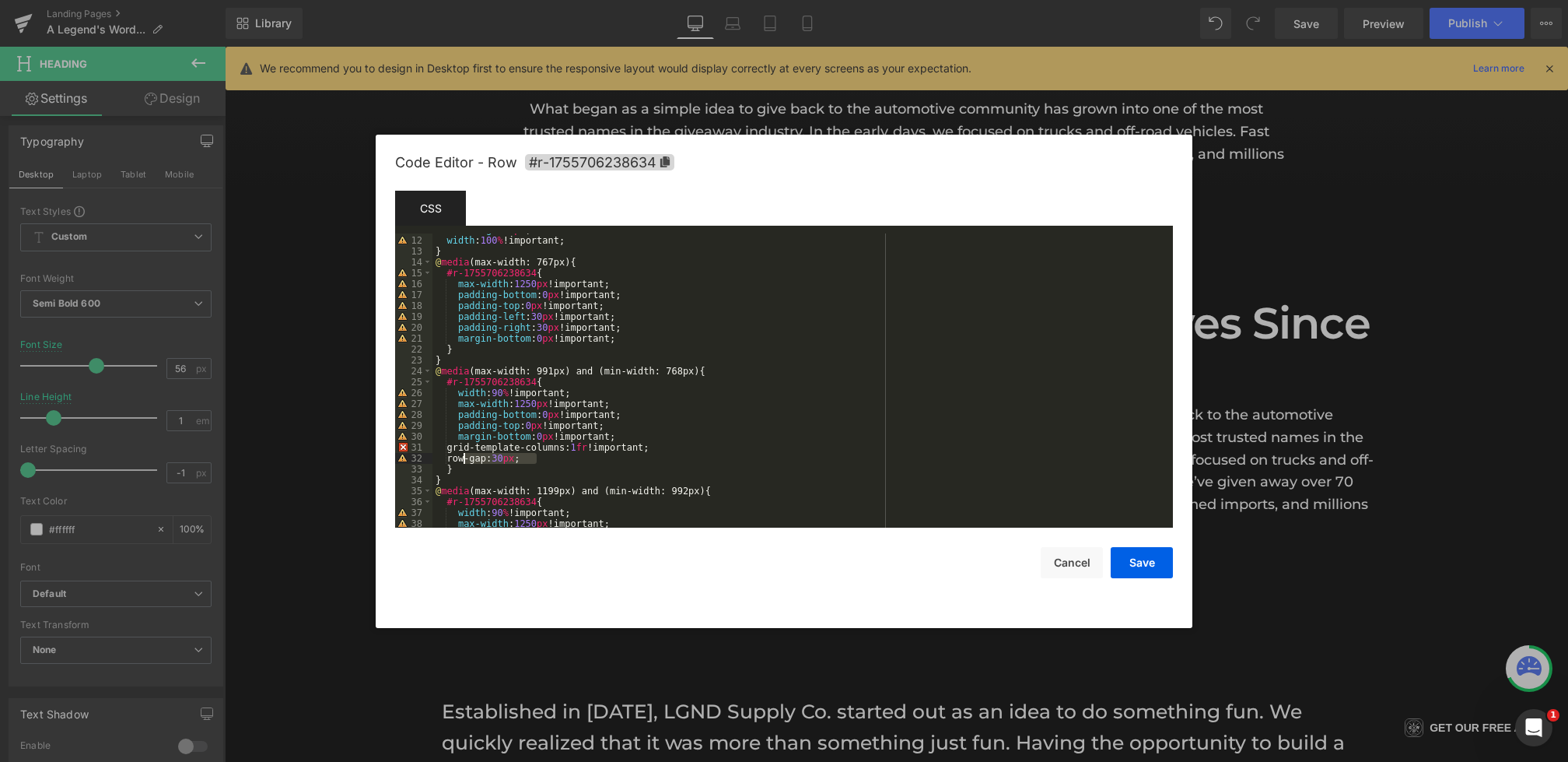
click at [457, 450] on div "min-height : 1 px ; width : 100 % !important; } @ media (max-width: 767px) { #r…" at bounding box center [799, 381] width 734 height 315
click at [636, 337] on div "min-height : 1 px ; width : 100 % !important; } @ media (max-width: 767px) { #r…" at bounding box center [799, 381] width 734 height 315
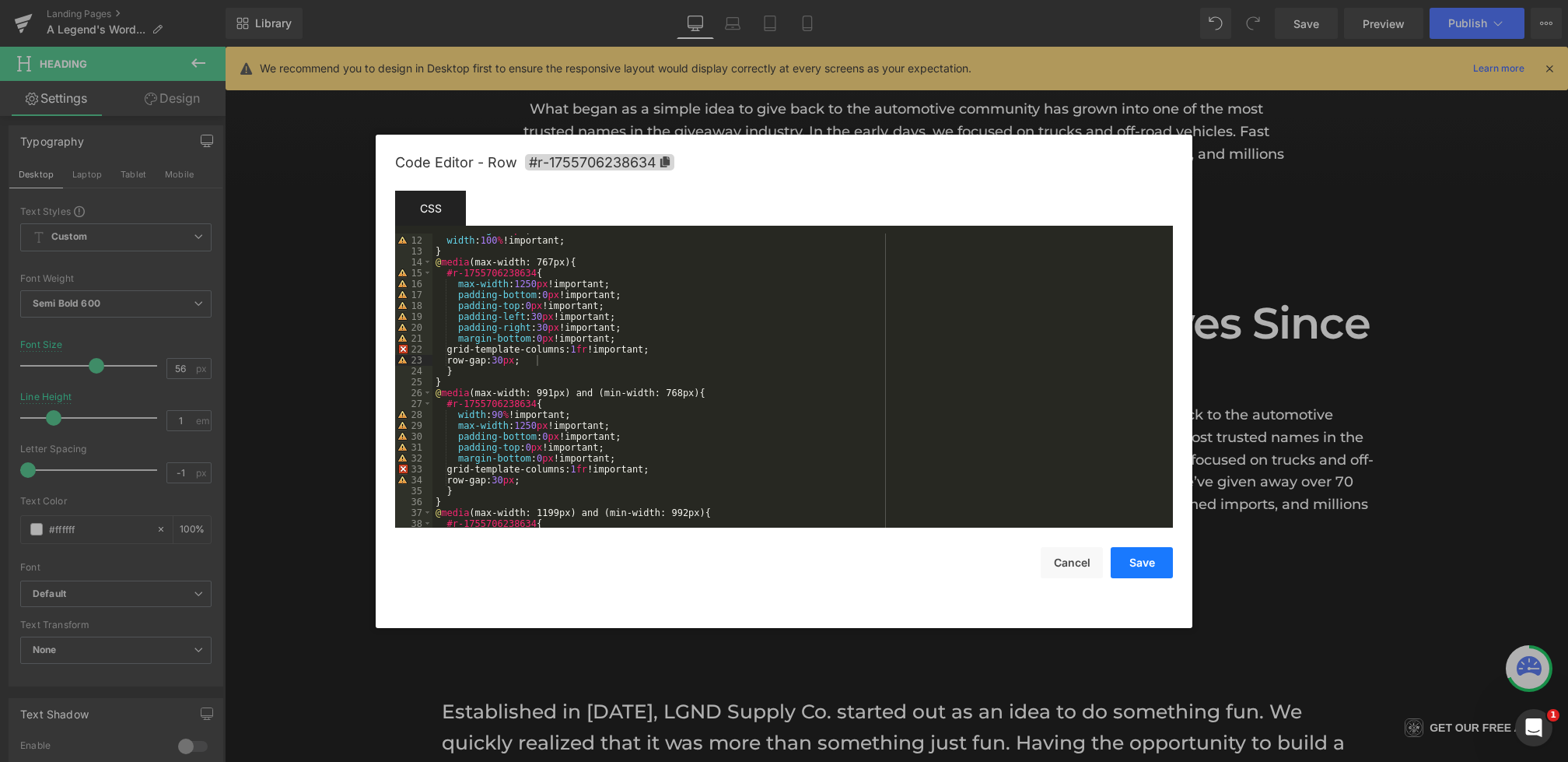
click at [1151, 575] on button "Save" at bounding box center [1142, 562] width 63 height 31
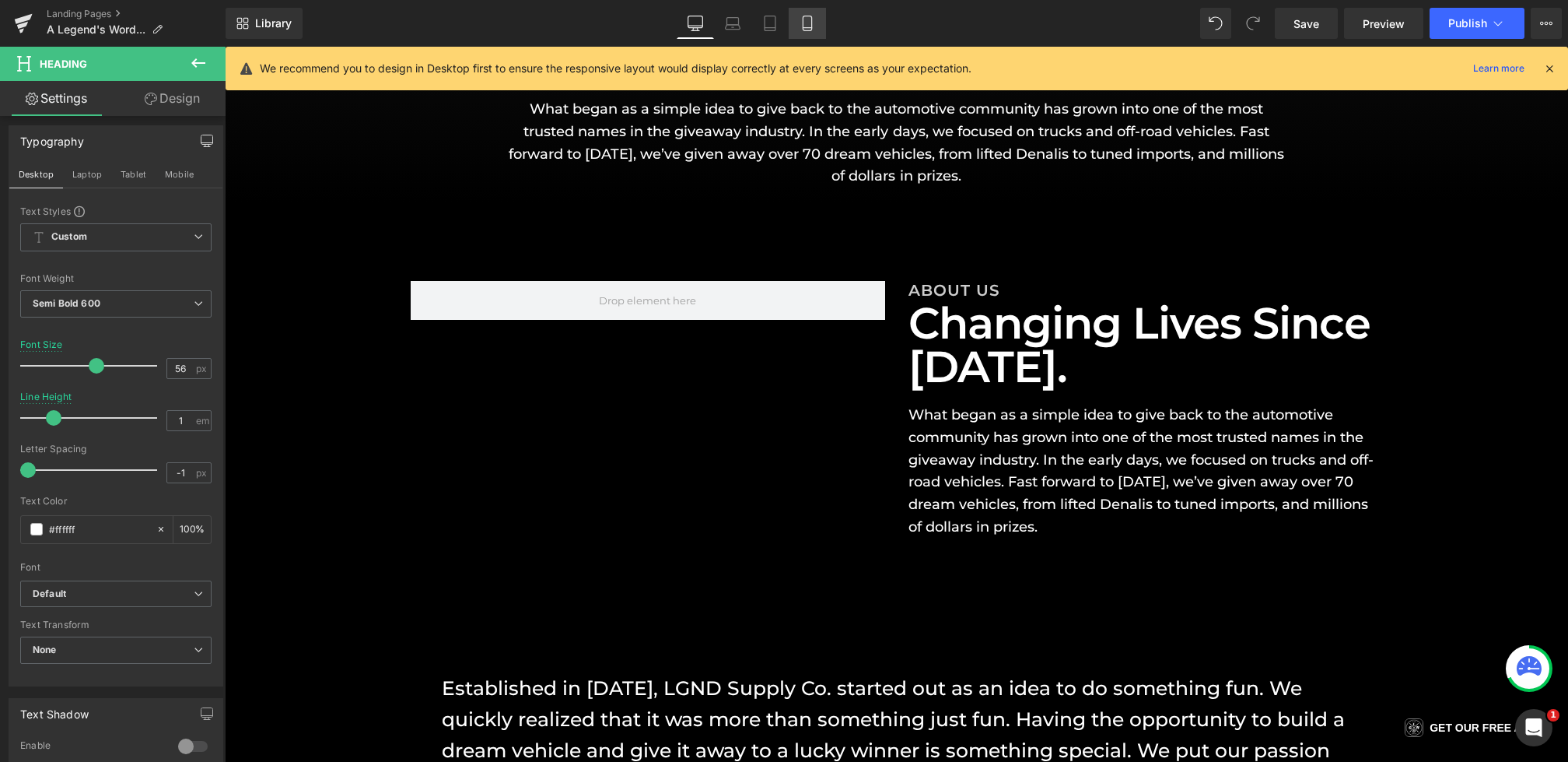
click at [797, 29] on link "Mobile" at bounding box center [807, 23] width 38 height 31
type input "6"
type input "1.1"
type input "100"
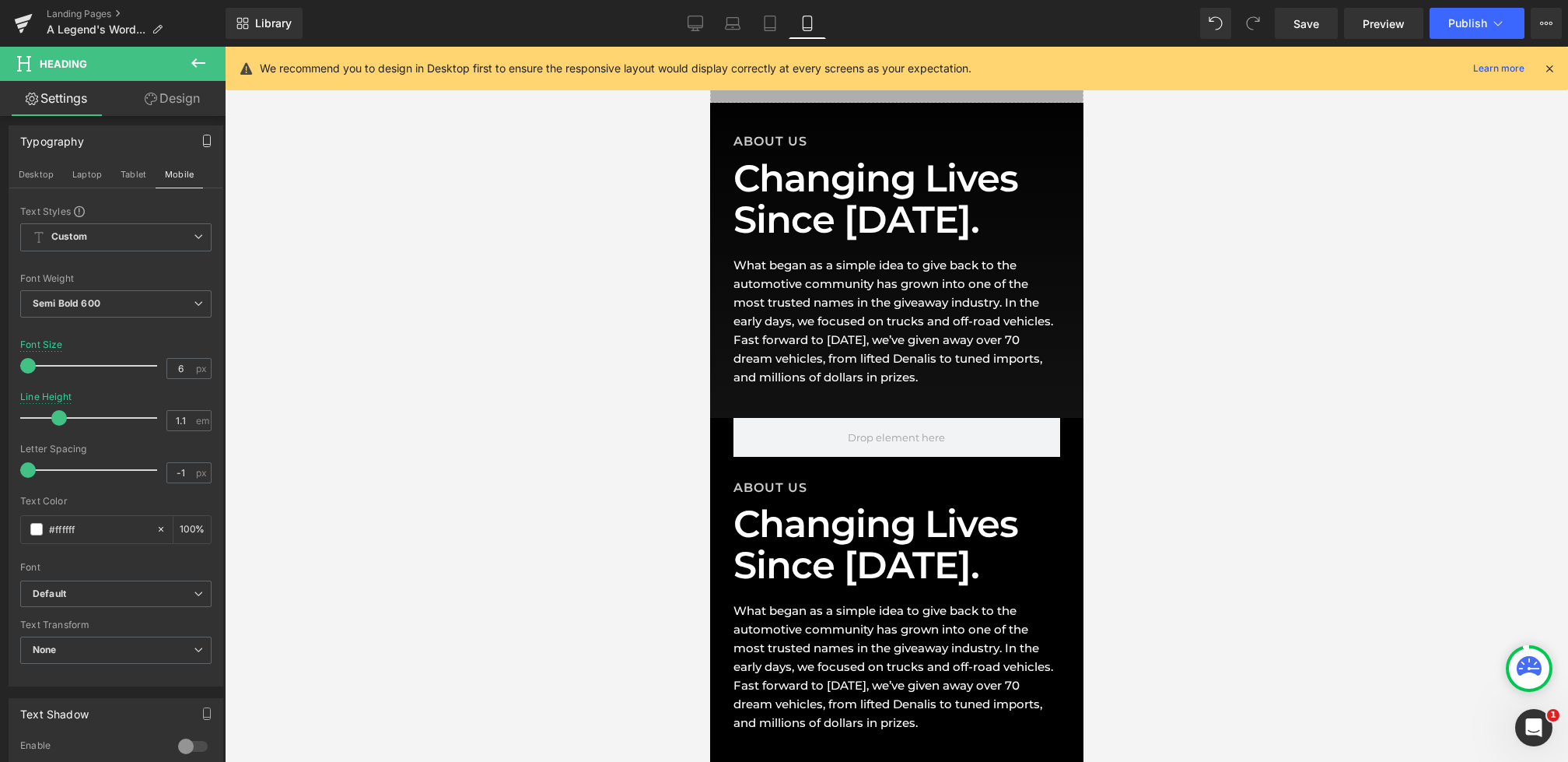
scroll to position [52, 0]
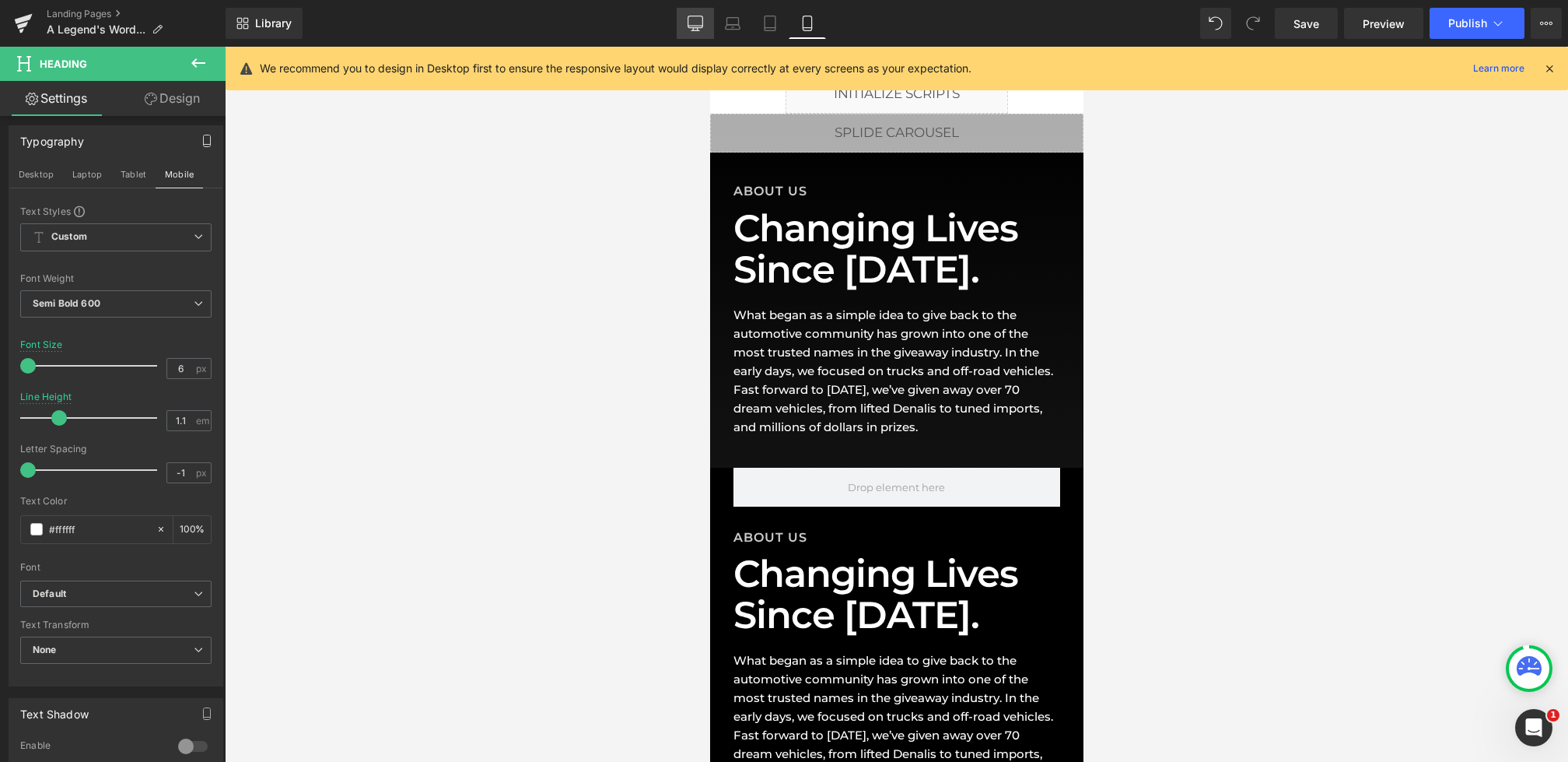
click at [693, 28] on icon at bounding box center [696, 23] width 15 height 12
type input "56"
type input "1"
type input "100"
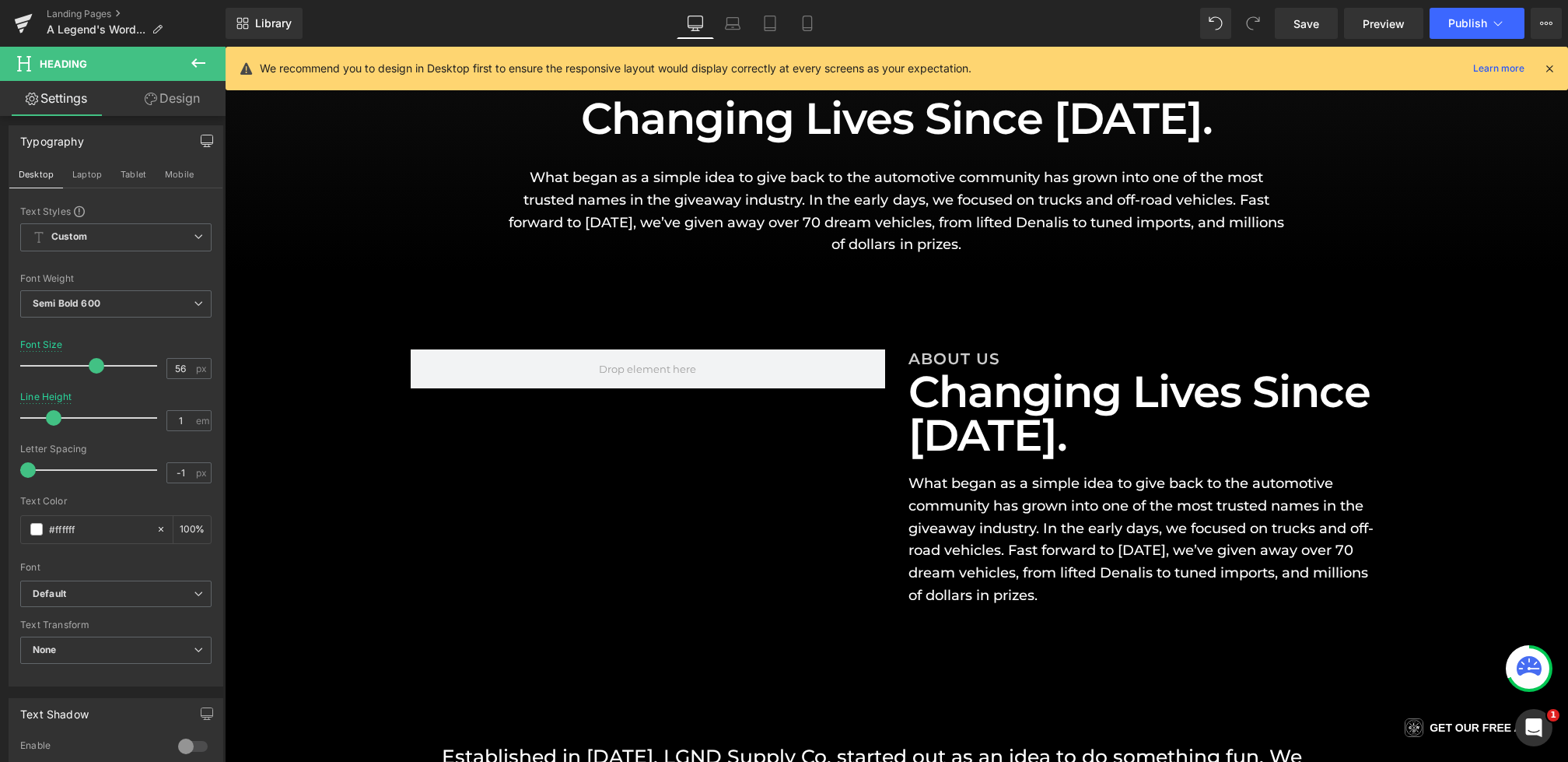
scroll to position [214, 0]
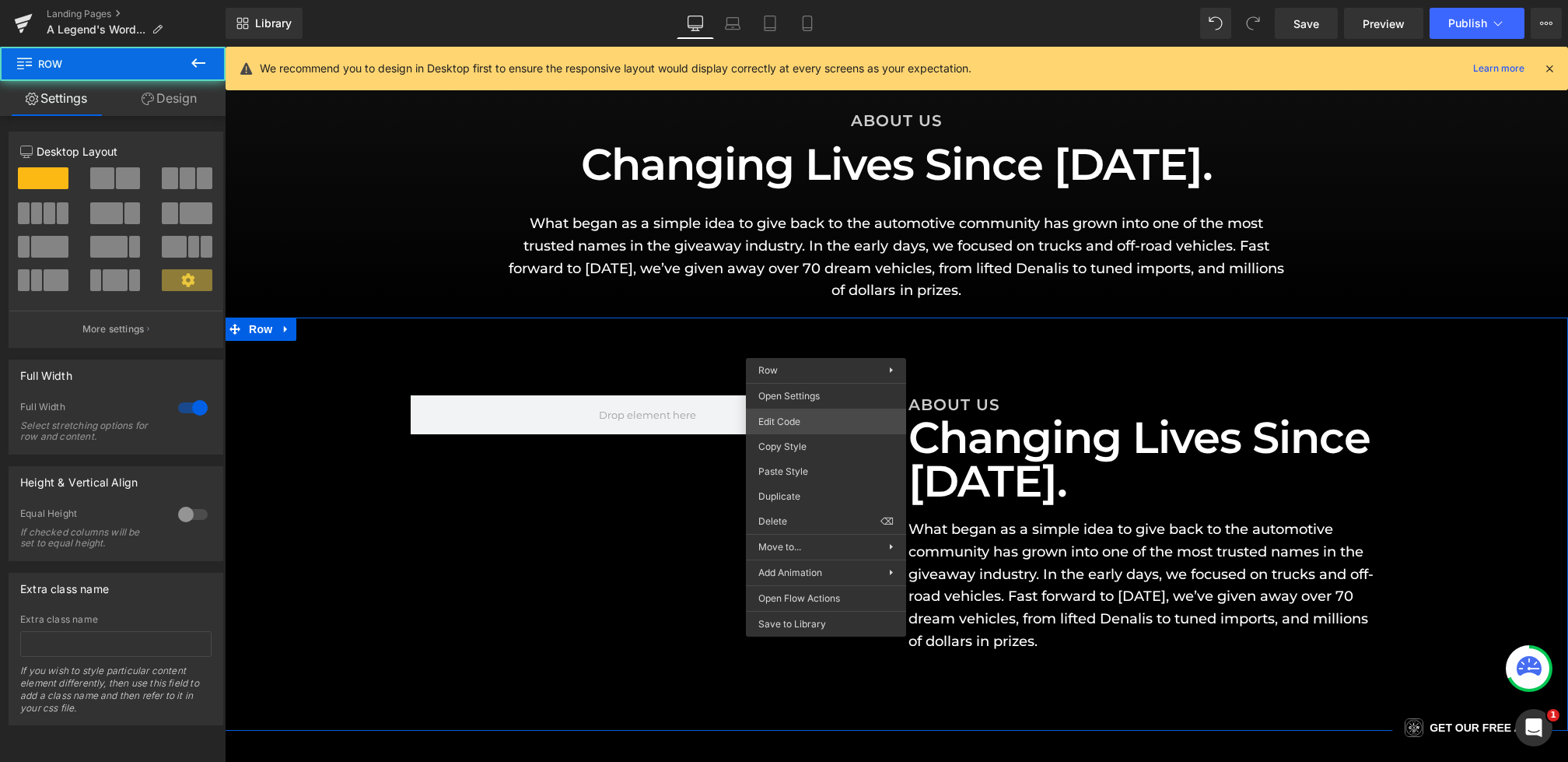
click at [805, 0] on div "Heading You are previewing how the will restyle your page. You can not edit Ele…" at bounding box center [784, 0] width 1568 height 0
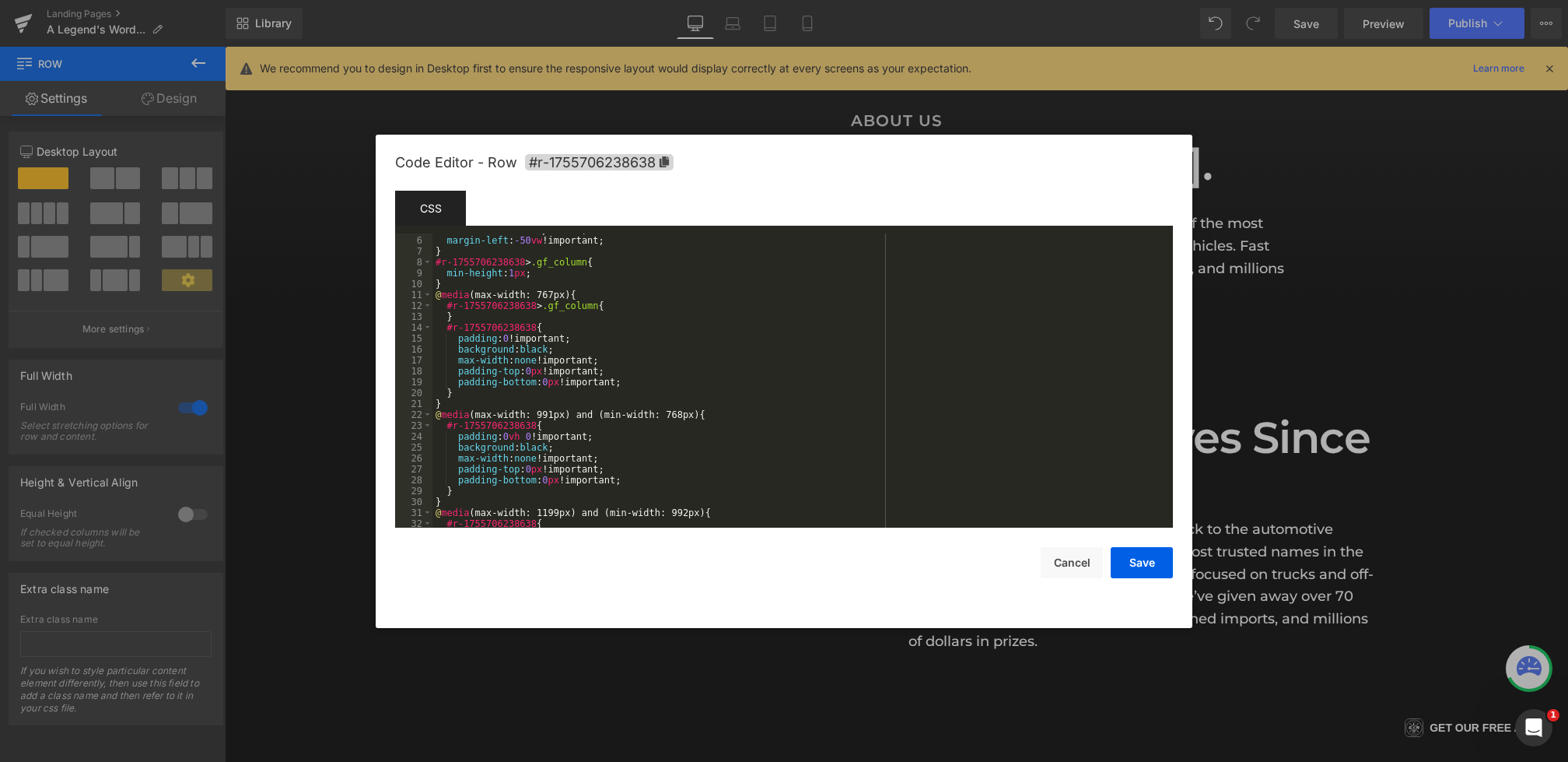
scroll to position [315, 0]
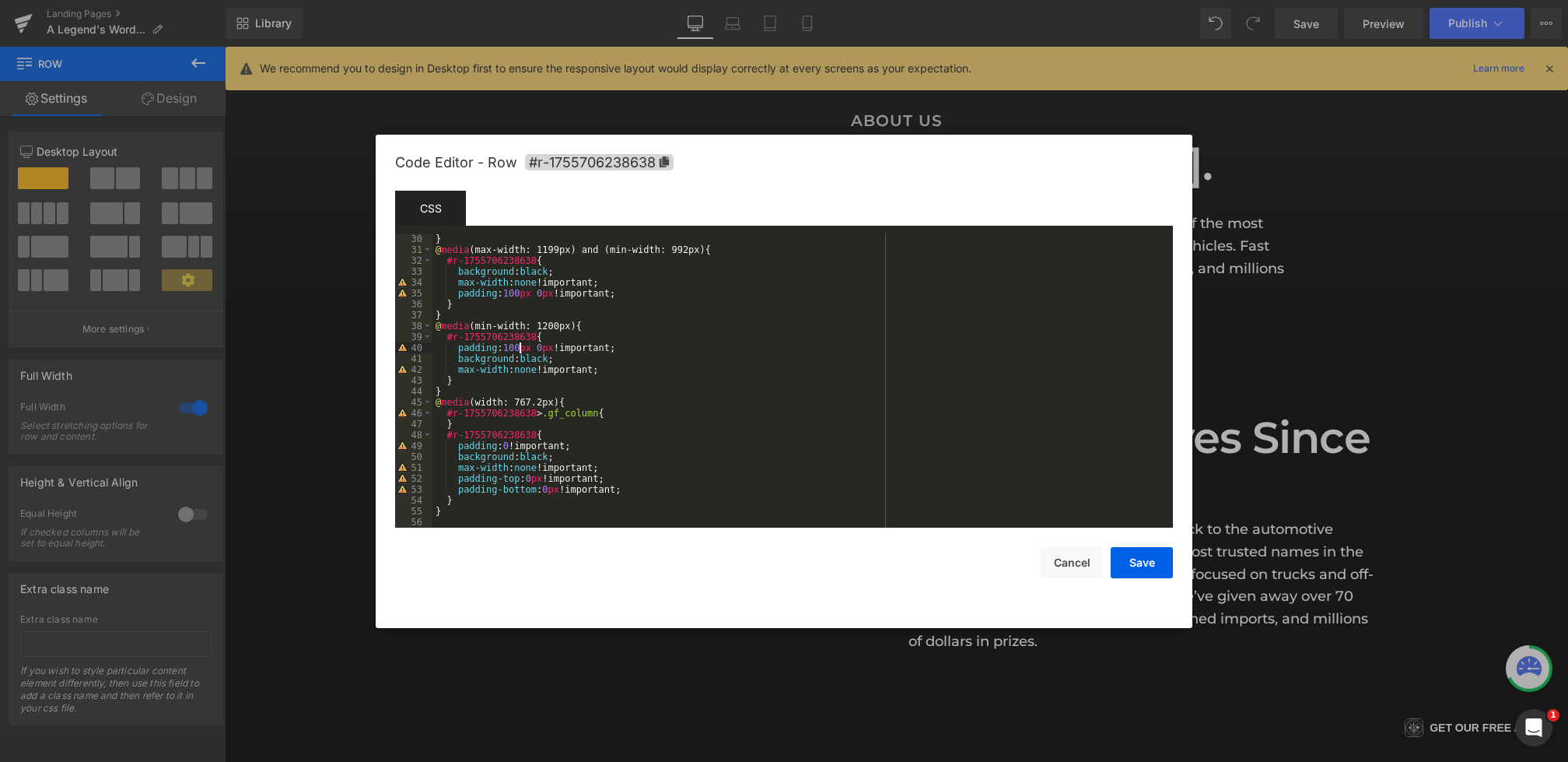
click at [520, 351] on div "} @ media (max-width: 1199px) and (min-width: 992px) { #r-1755706238638 { backg…" at bounding box center [799, 391] width 734 height 315
click at [1123, 561] on button "Save" at bounding box center [1142, 562] width 63 height 31
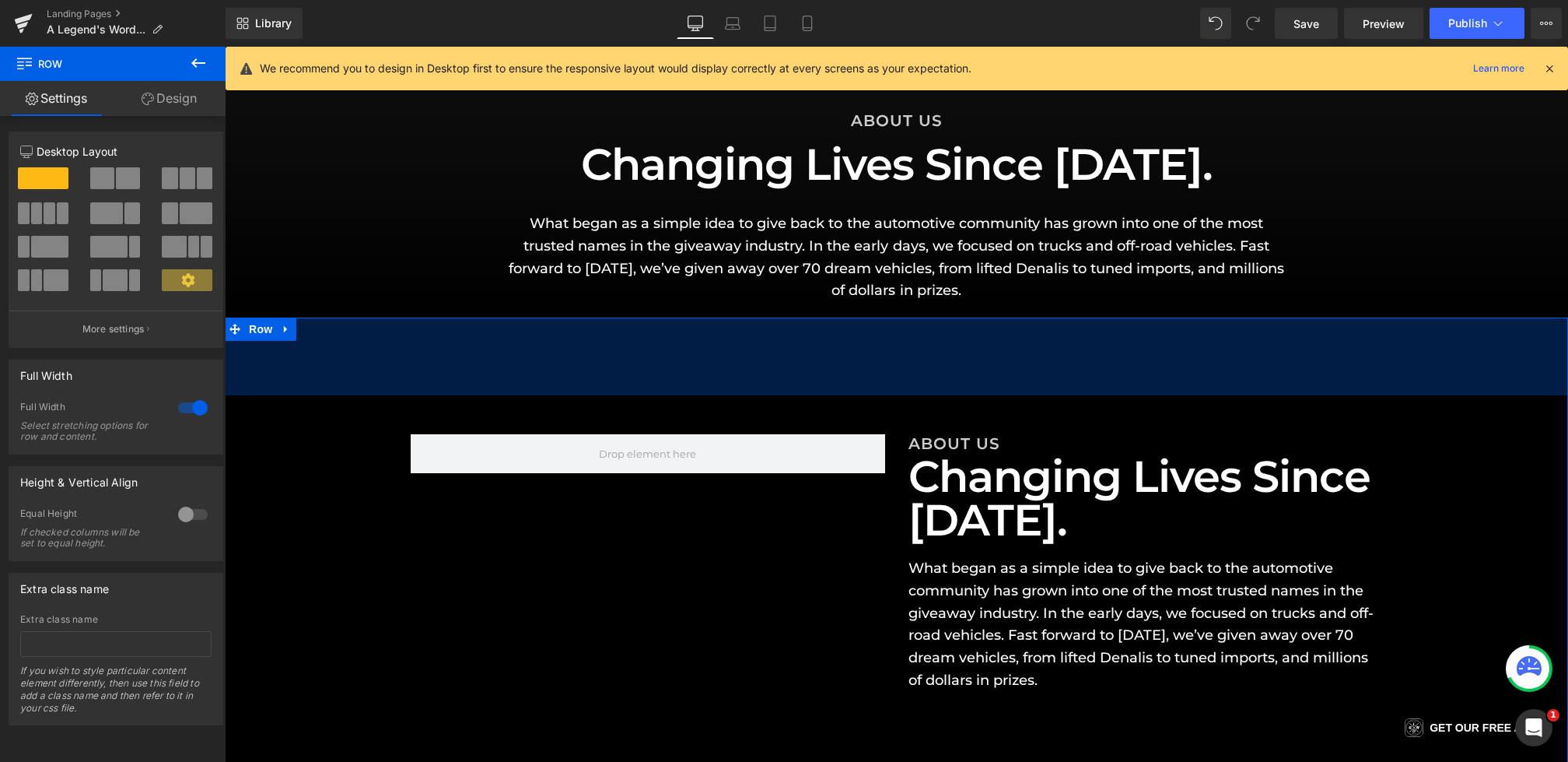
scroll to position [0, 0]
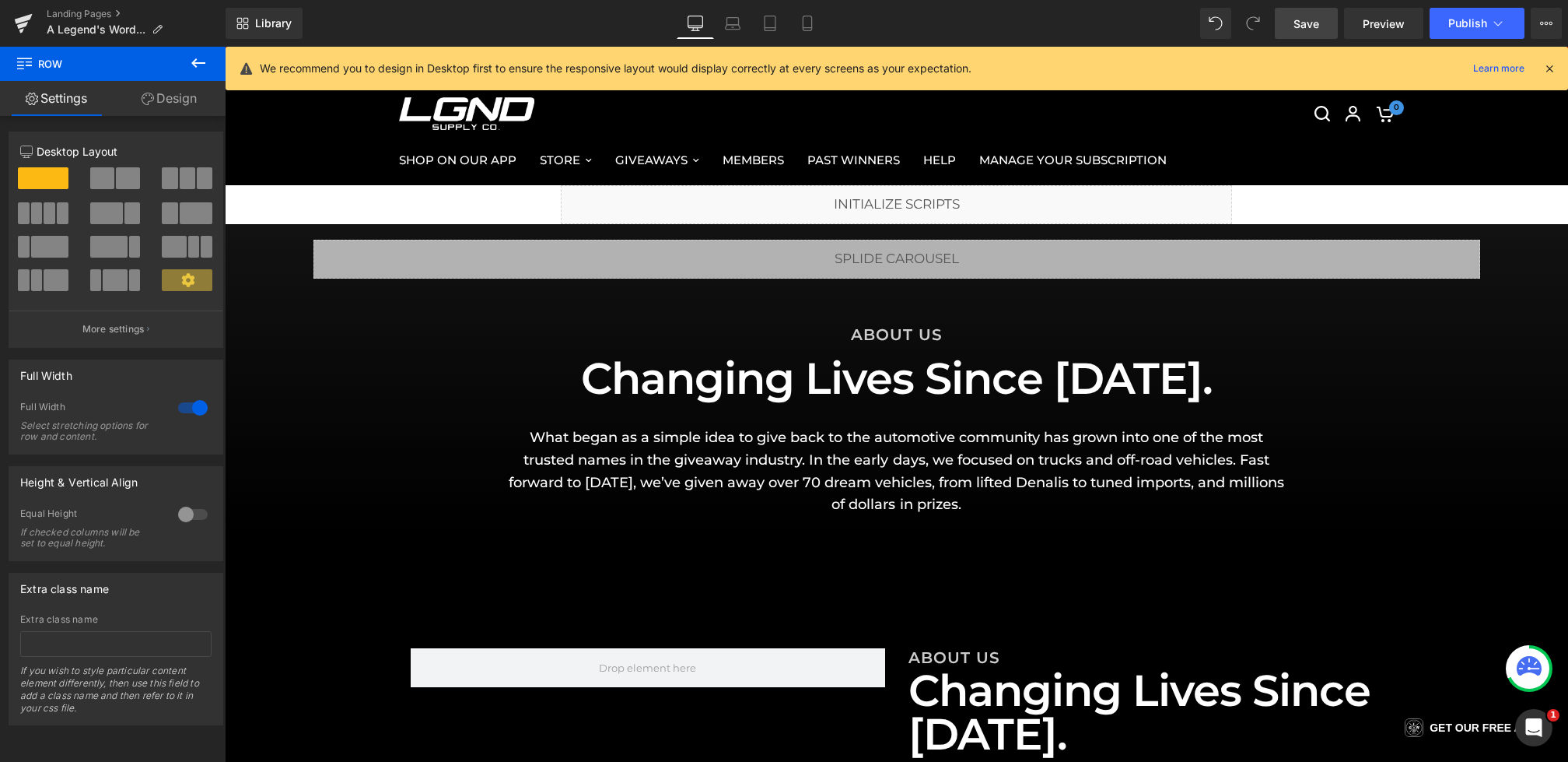
click at [1311, 23] on span "Save" at bounding box center [1306, 24] width 26 height 17
click at [865, 635] on div "ABOUT US Heading Changing Lives Since [DATE]. Heading What began as a simple id…" at bounding box center [896, 777] width 1344 height 491
click at [442, 659] on span "Row" at bounding box center [446, 660] width 31 height 23
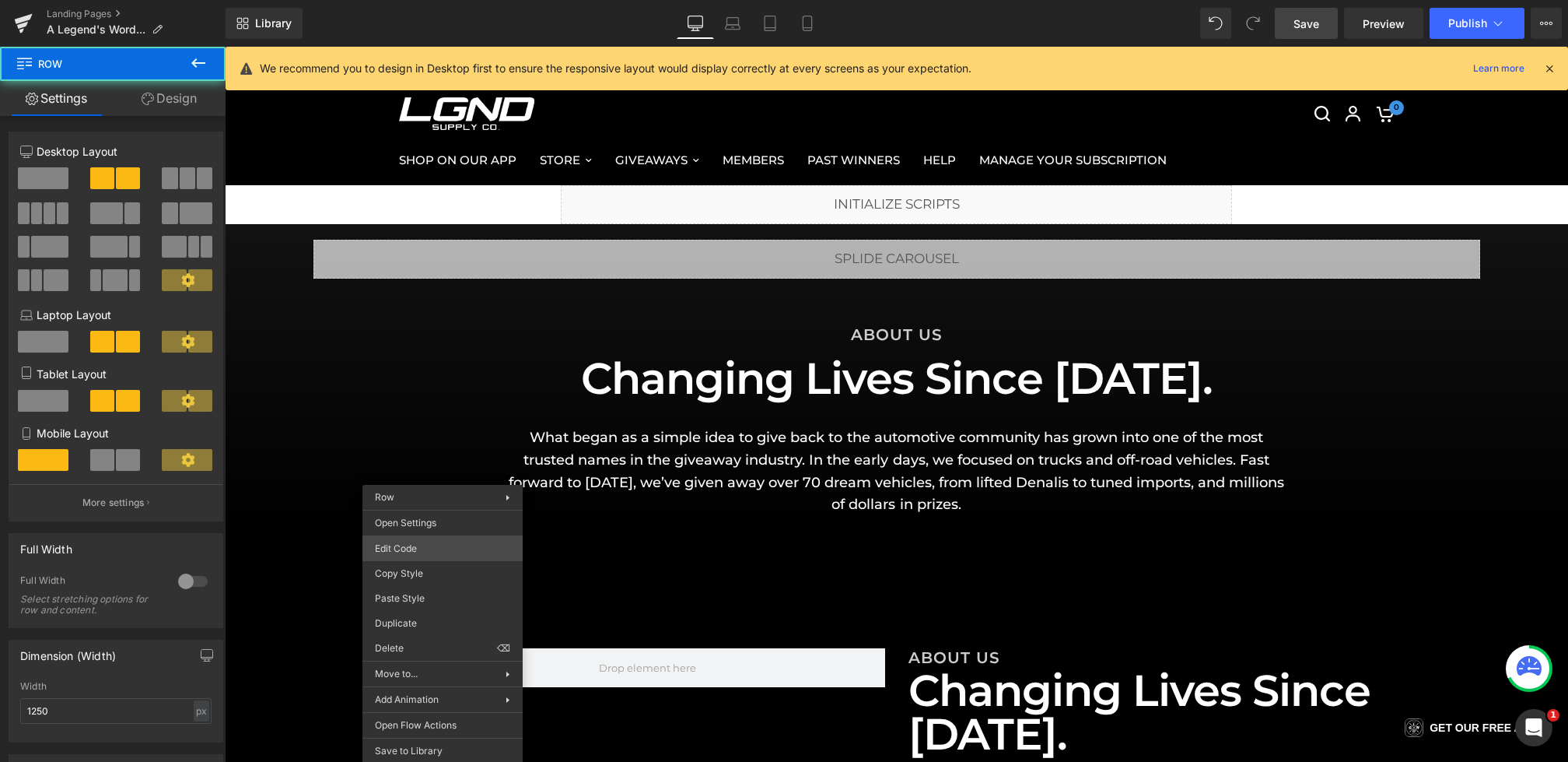
click at [430, 0] on div "Row You are previewing how the will restyle your page. You can not edit Element…" at bounding box center [784, 0] width 1568 height 0
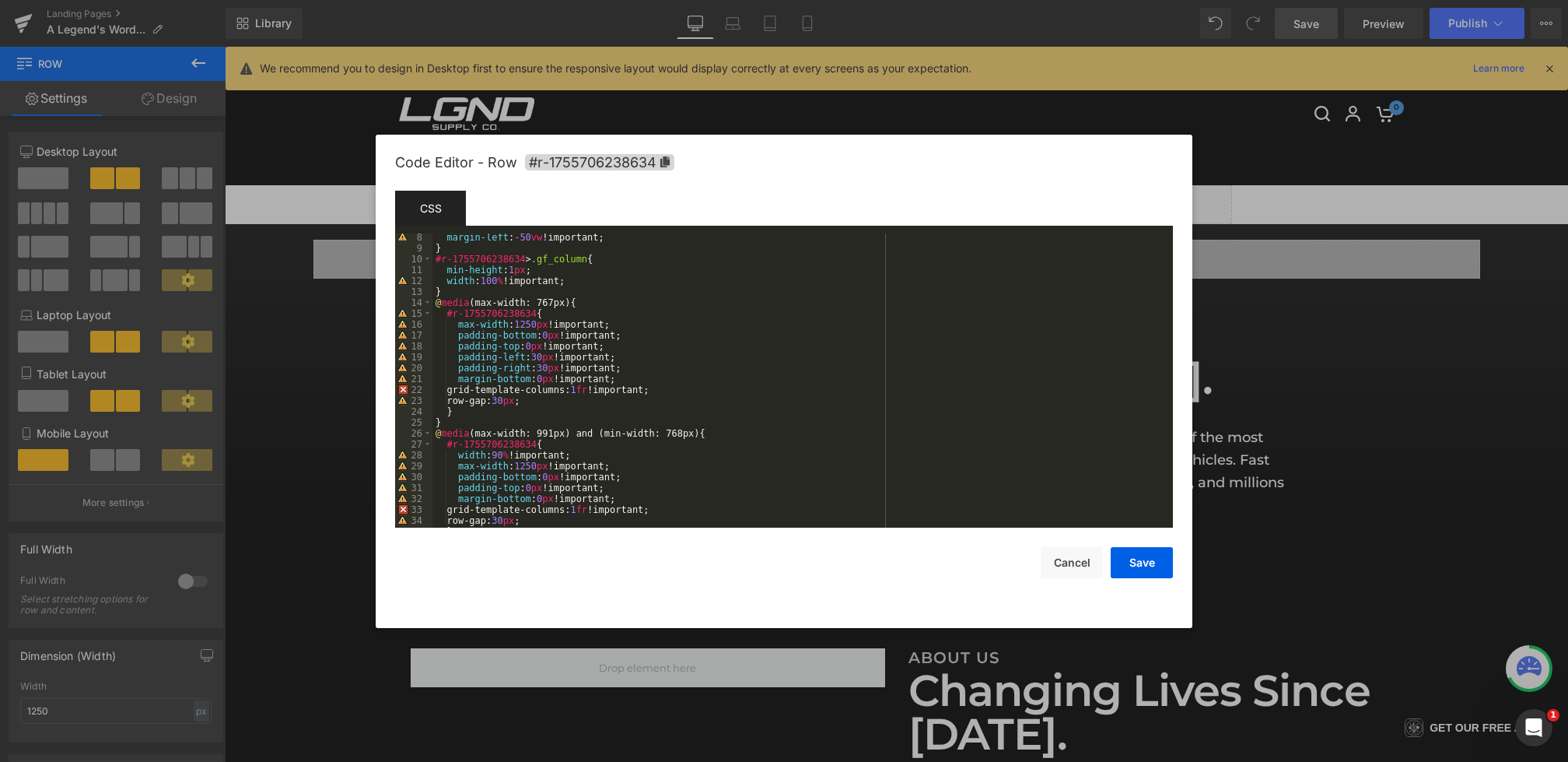
scroll to position [447, 0]
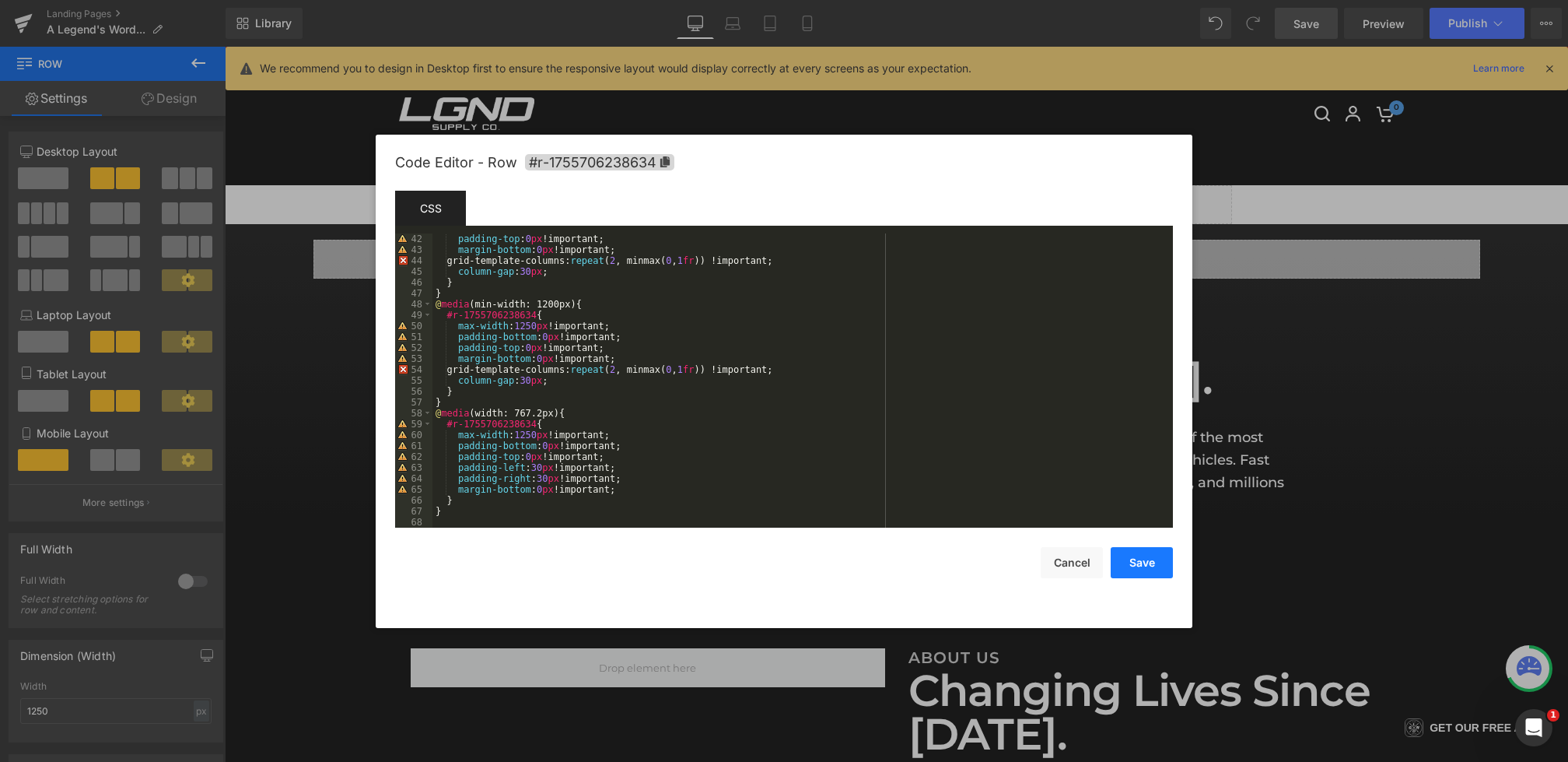
click at [1150, 568] on button "Save" at bounding box center [1142, 562] width 63 height 31
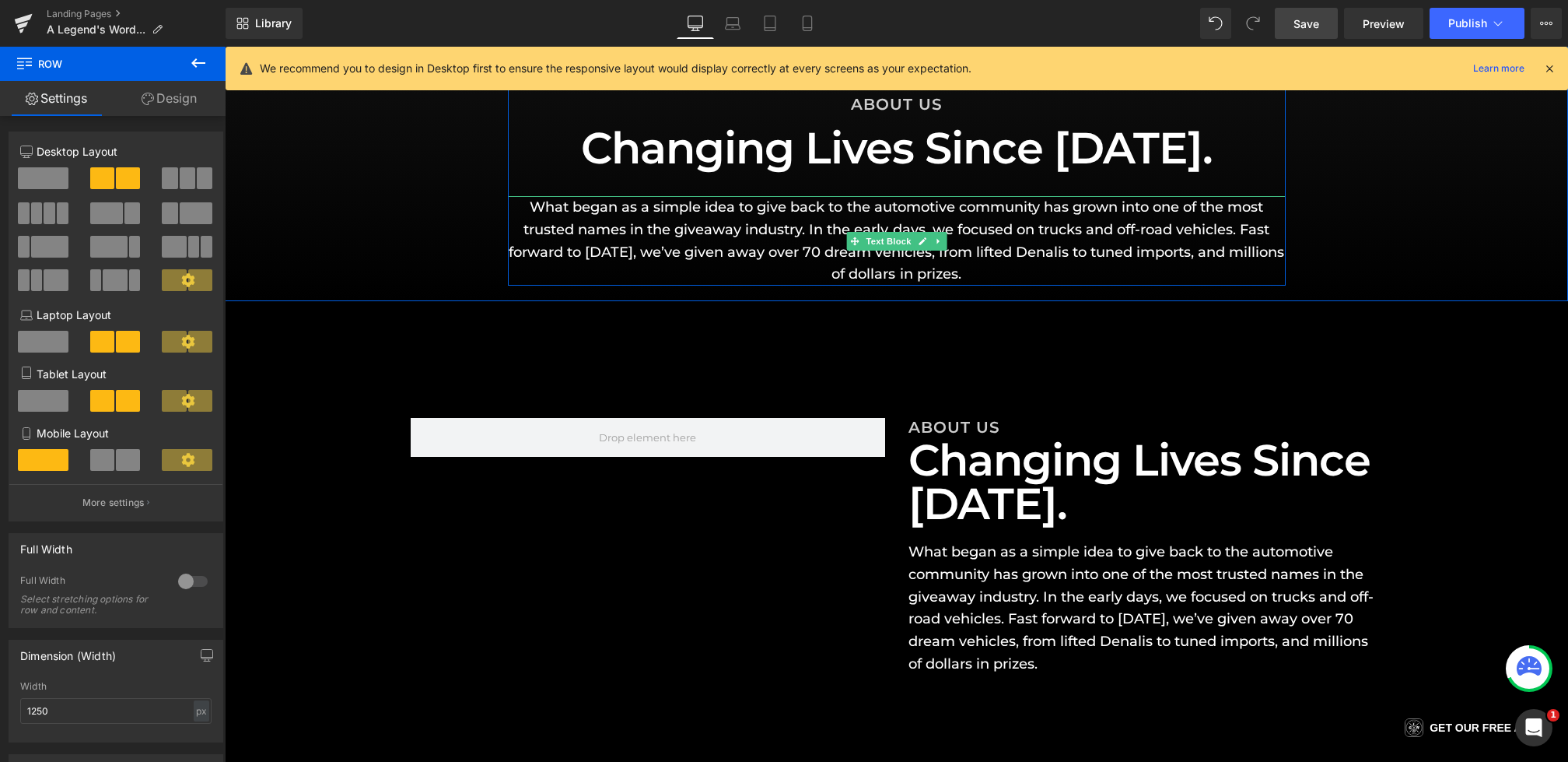
scroll to position [240, 0]
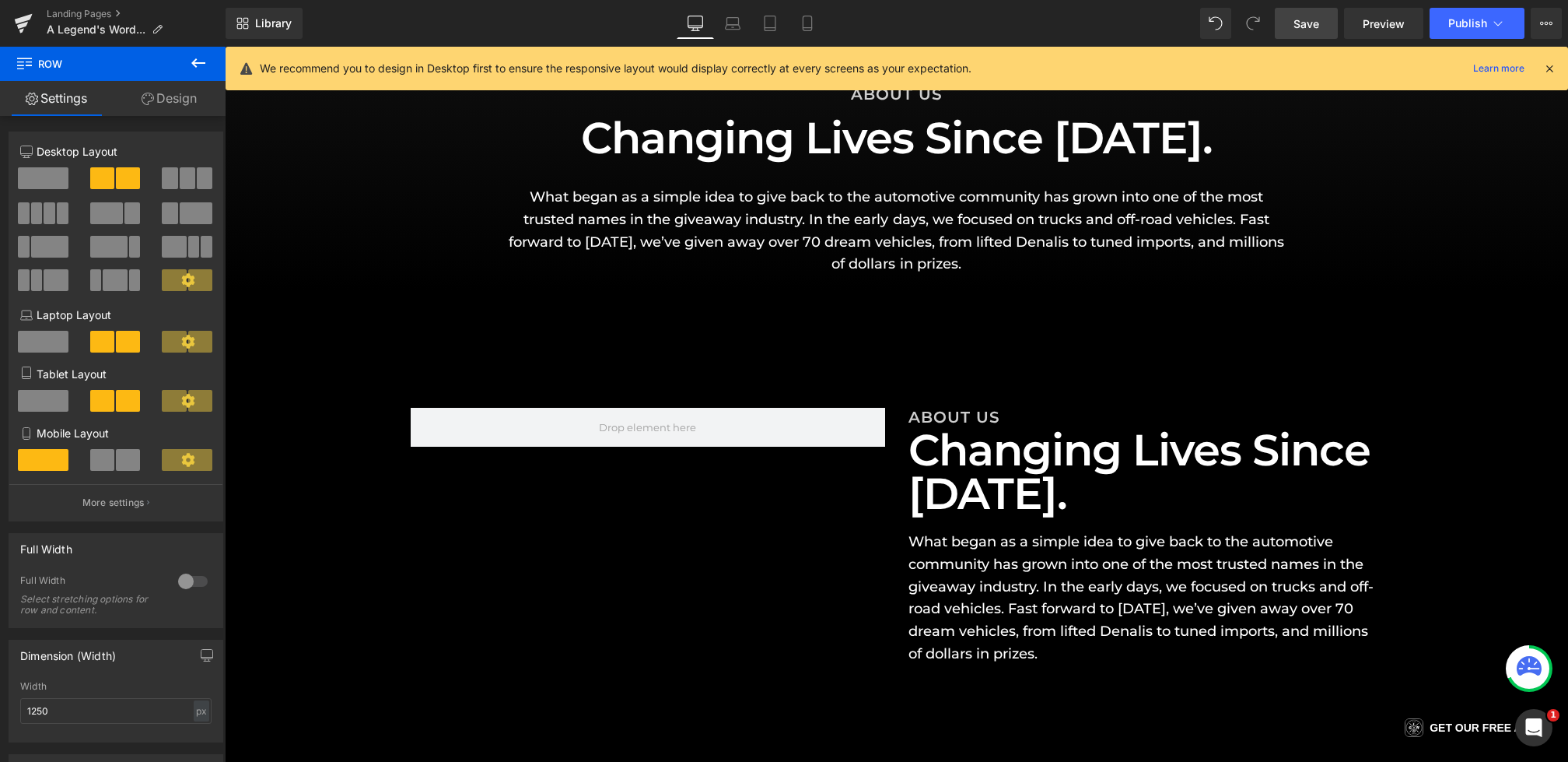
click at [207, 53] on button at bounding box center [198, 63] width 54 height 34
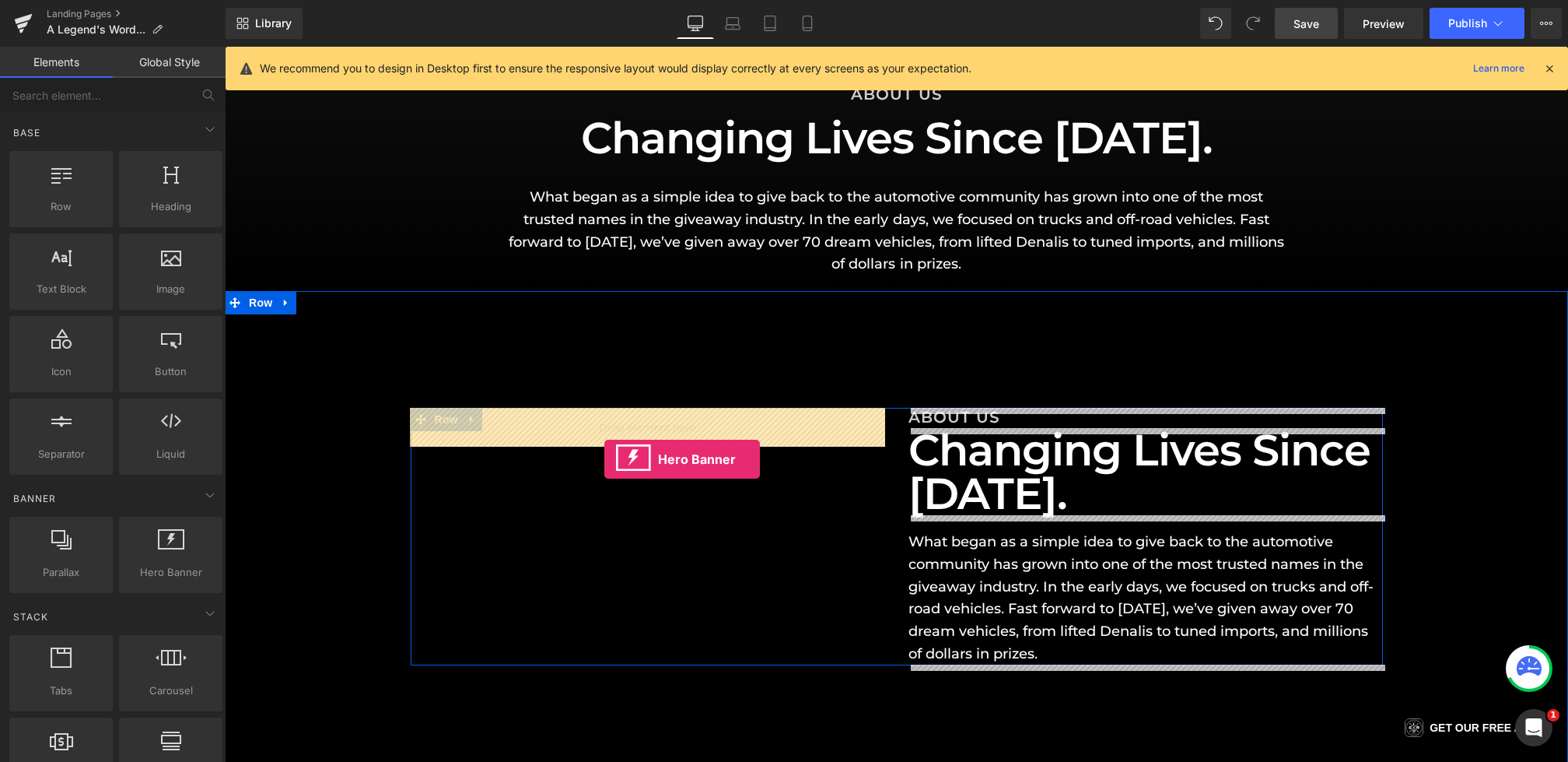
drag, startPoint x: 393, startPoint y: 591, endPoint x: 604, endPoint y: 459, distance: 248.9
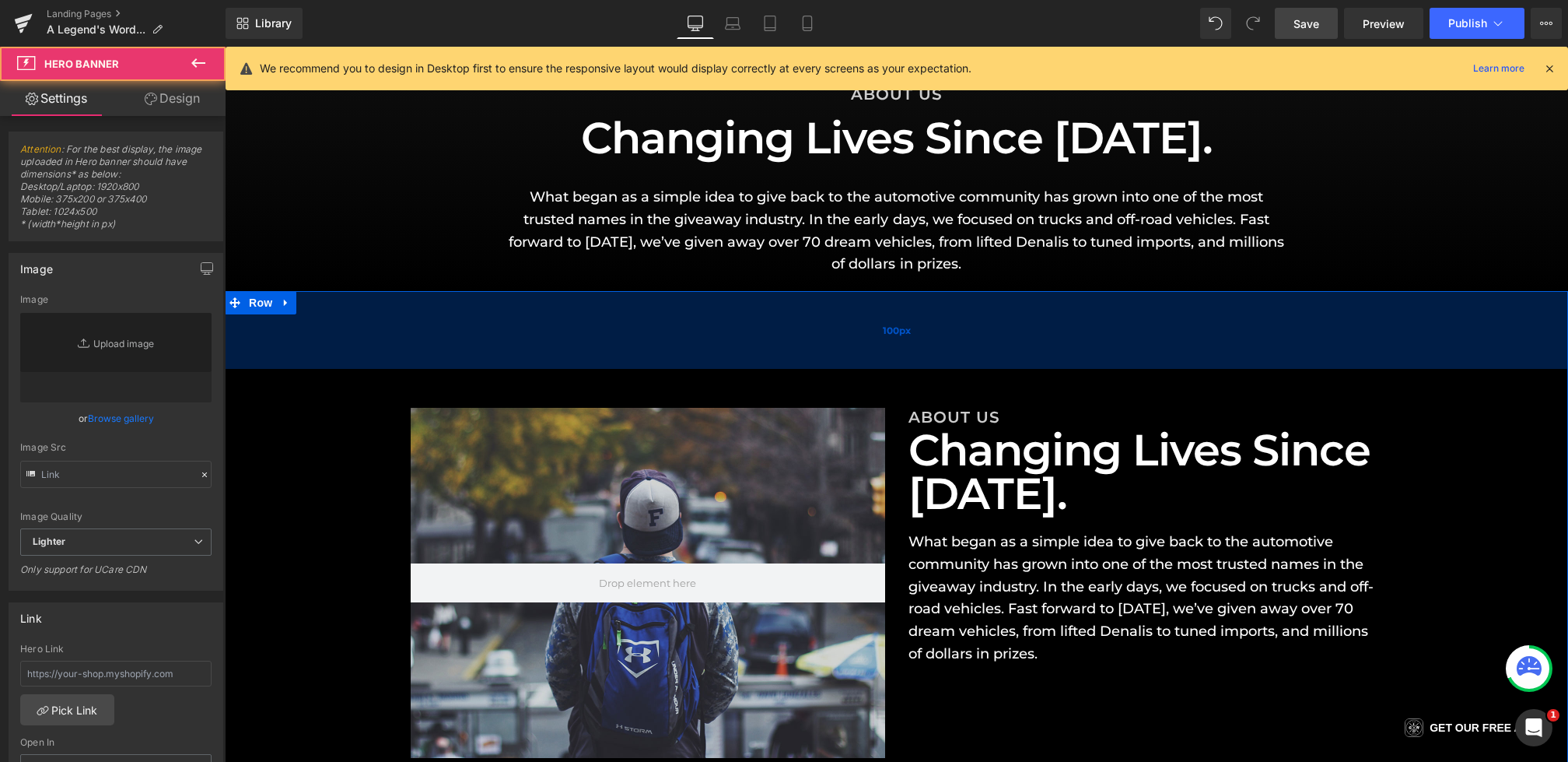
type input "[URL][DOMAIN_NAME]"
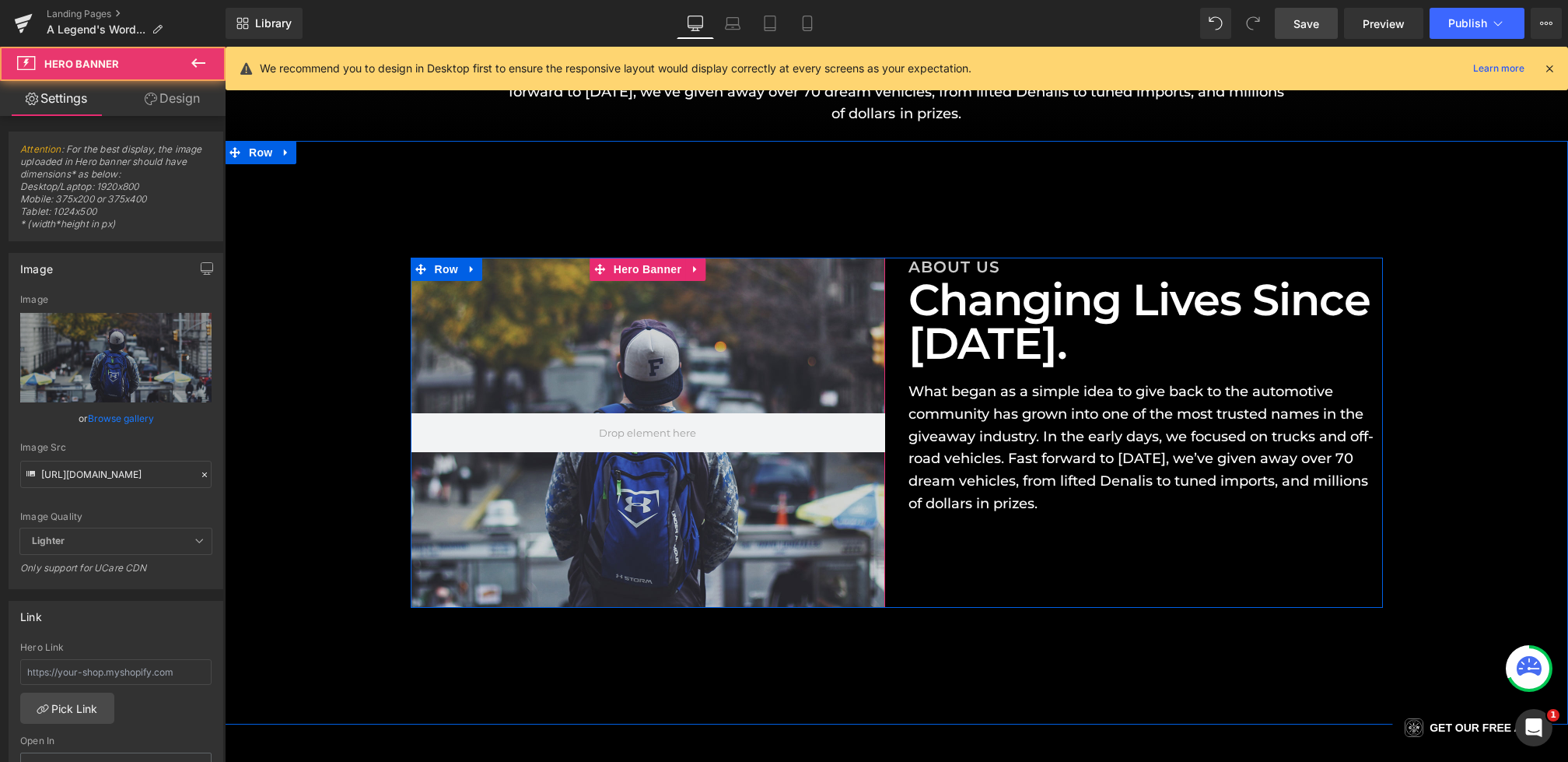
scroll to position [415, 0]
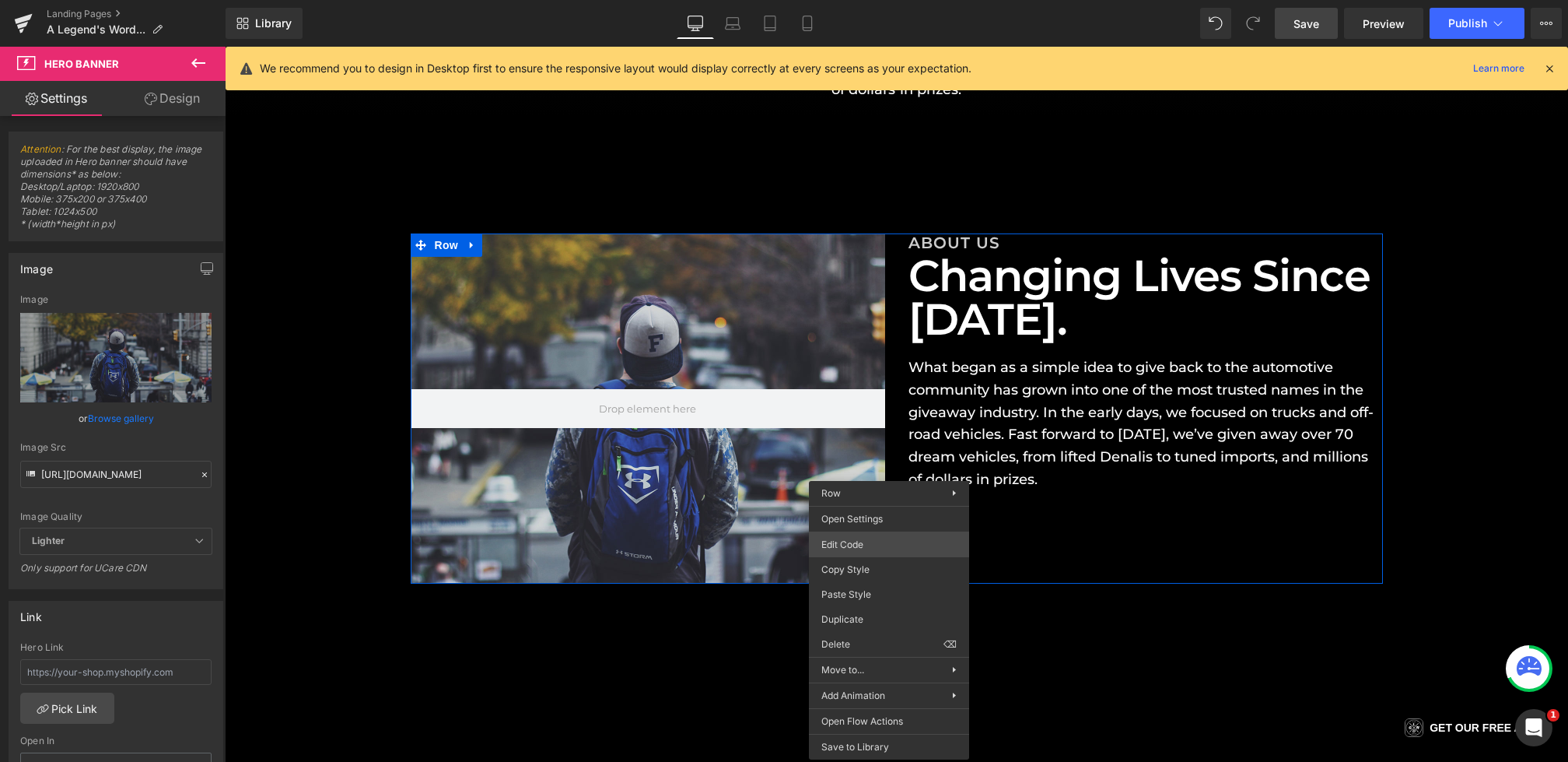
click at [864, 0] on div "Hero Banner You are previewing how the will restyle your page. You can not edit…" at bounding box center [784, 0] width 1568 height 0
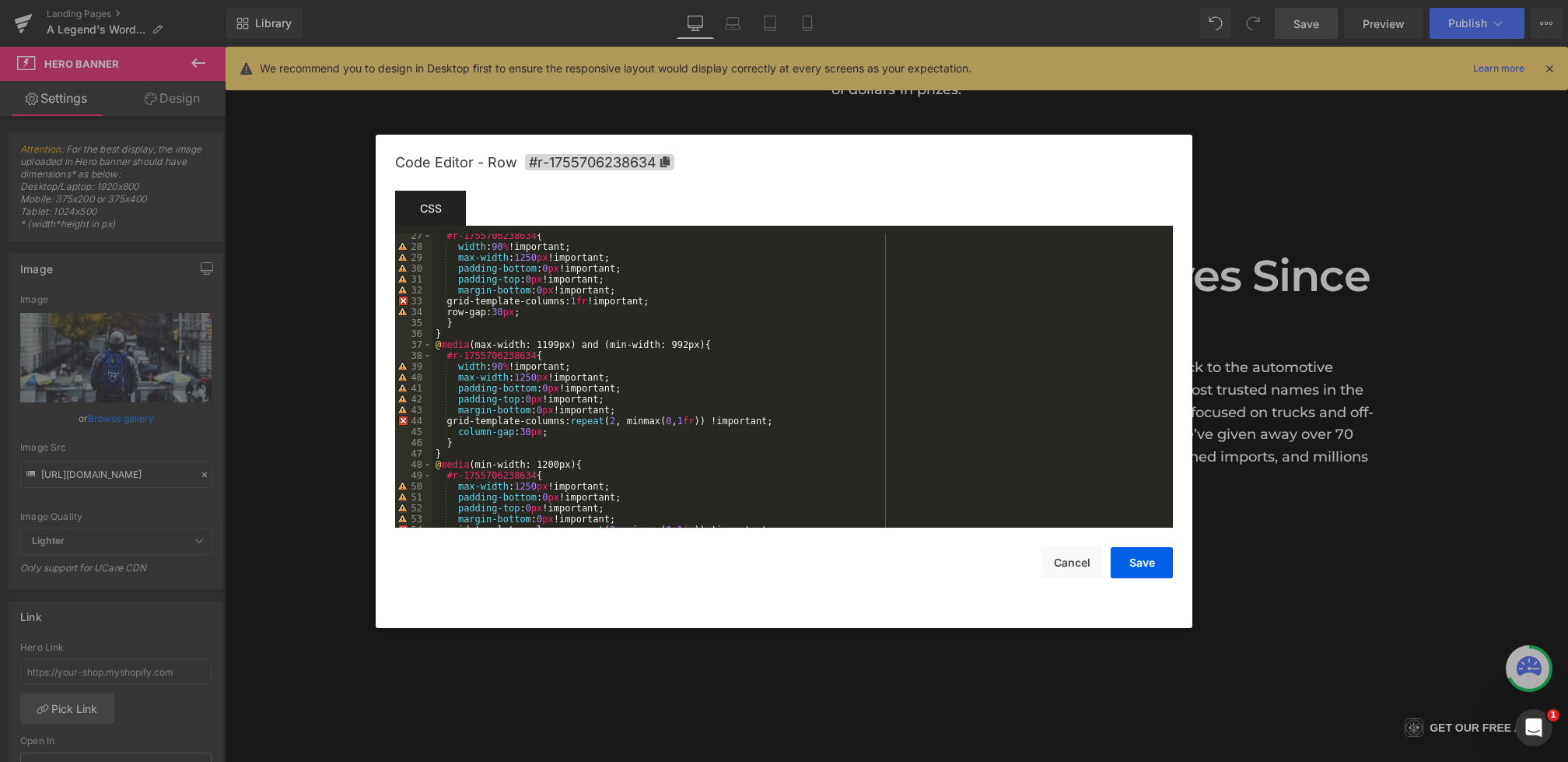
scroll to position [447, 0]
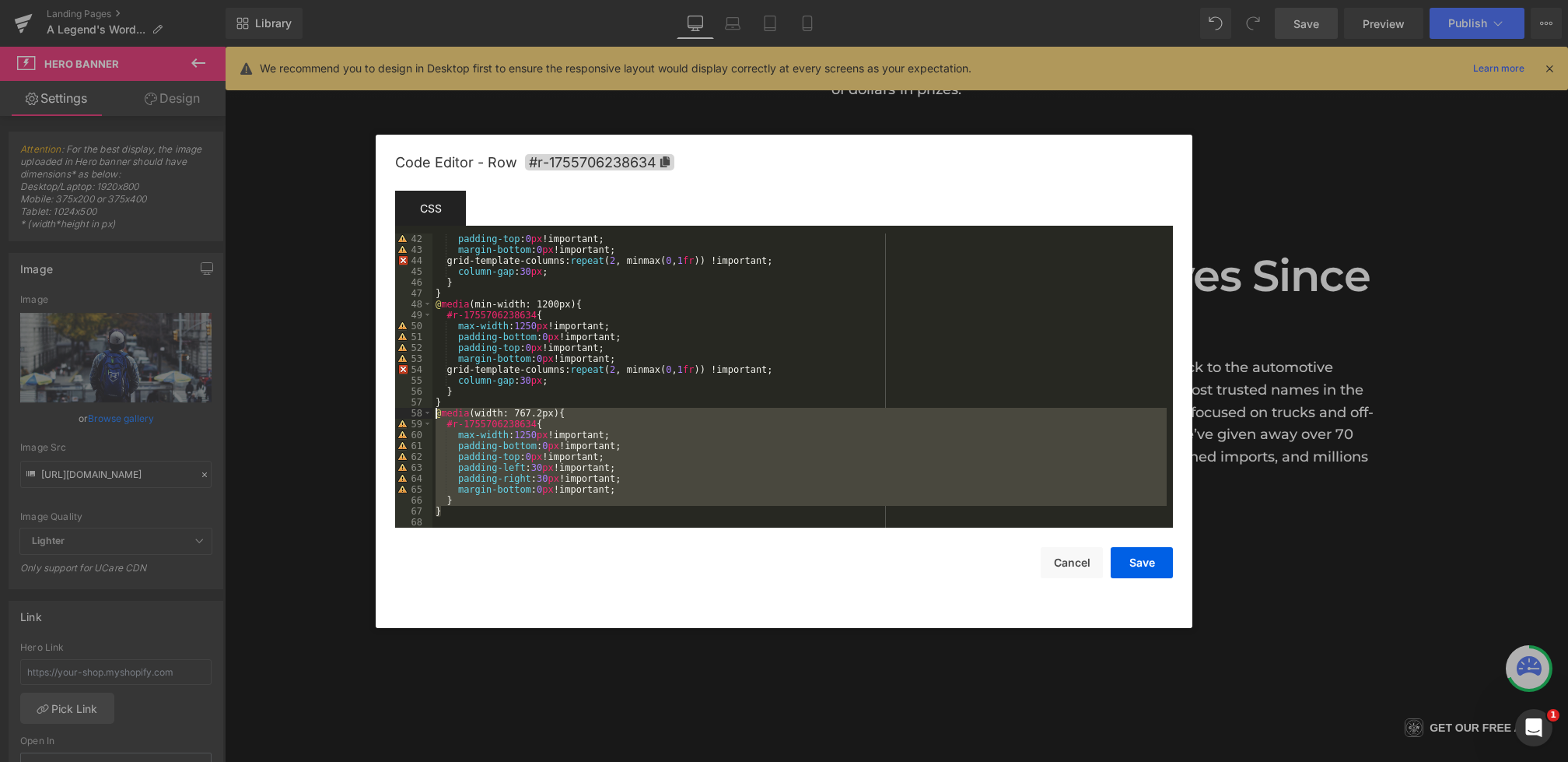
drag, startPoint x: 461, startPoint y: 515, endPoint x: 401, endPoint y: 414, distance: 117.5
click at [401, 414] on pre "42 43 44 45 46 47 48 49 50 51 52 53 54 55 56 57 58 59 60 61 62 63 64 65 66 67 6…" at bounding box center [784, 381] width 778 height 294
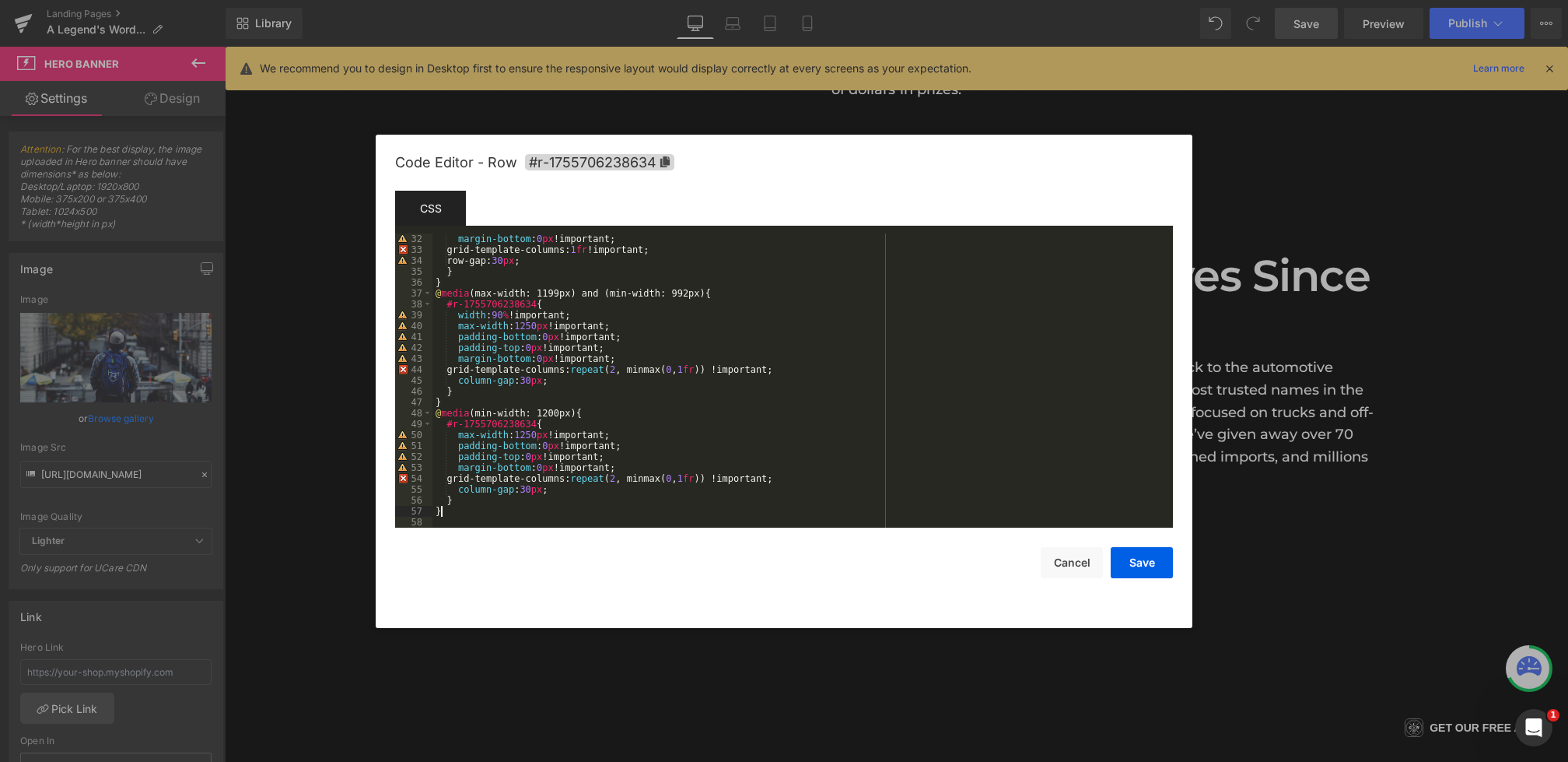
scroll to position [338, 0]
click at [1075, 563] on button "Cancel" at bounding box center [1071, 562] width 63 height 31
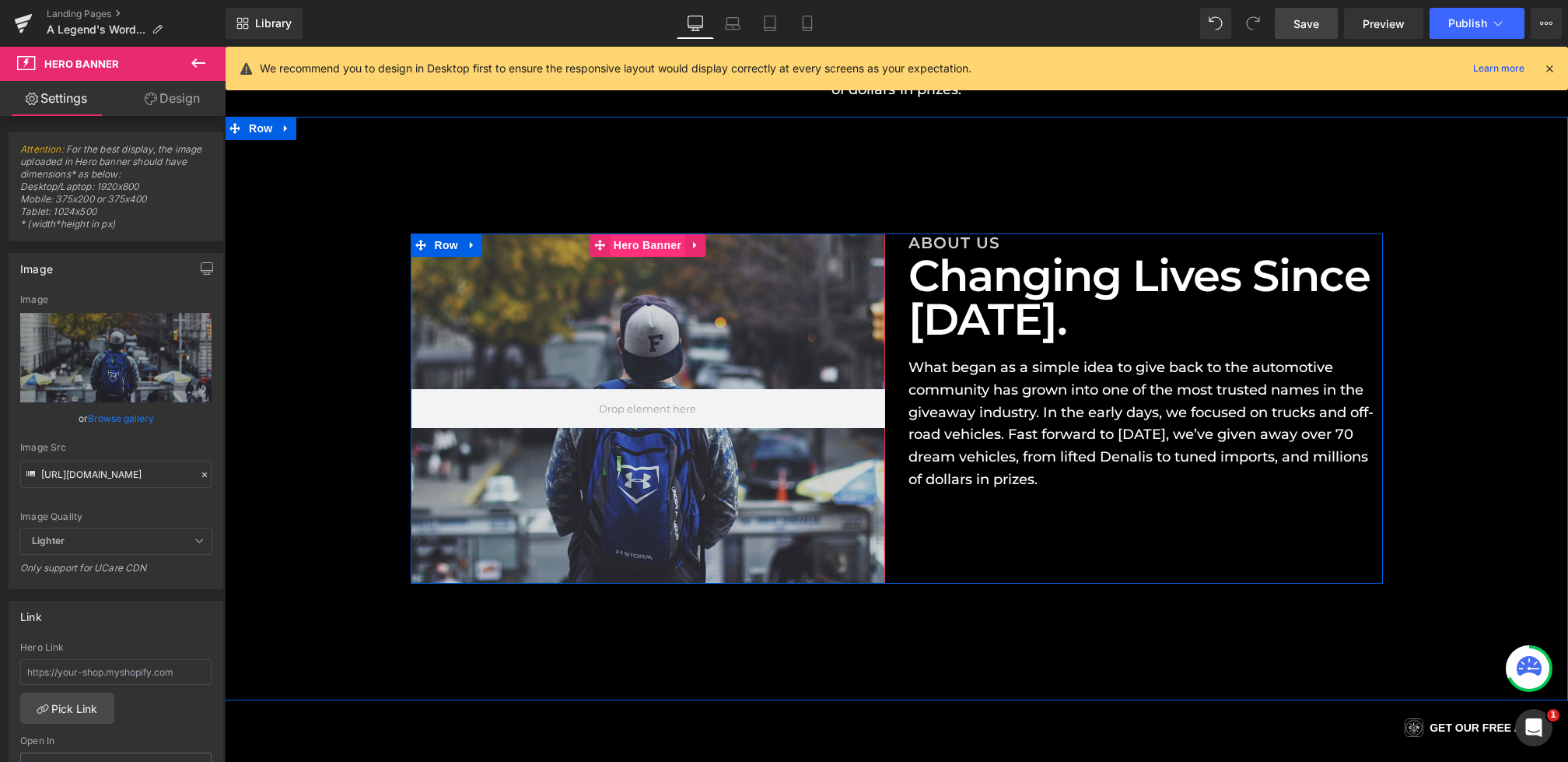
click at [647, 249] on span "Hero Banner" at bounding box center [648, 245] width 75 height 23
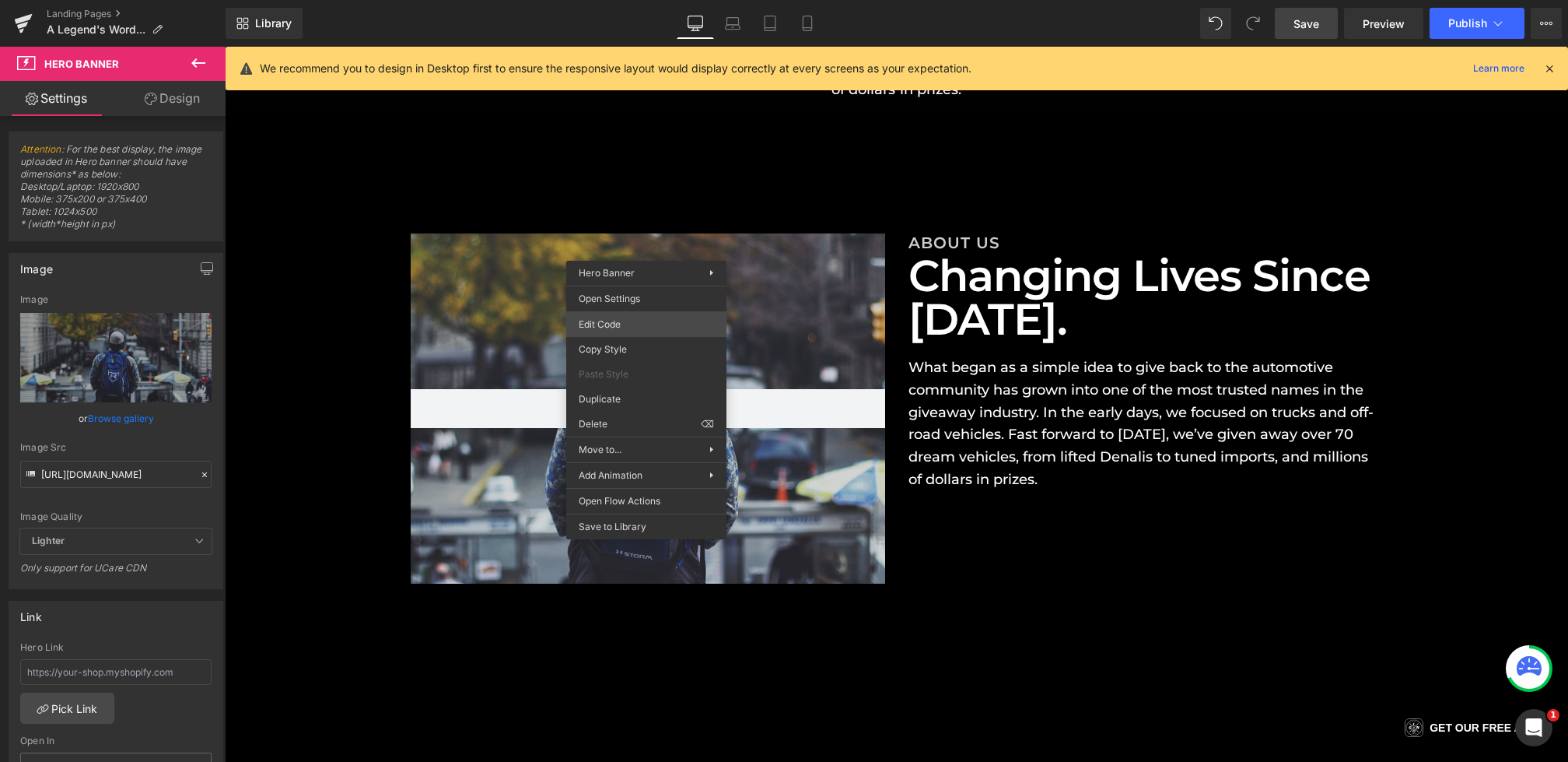
click at [616, 0] on div "Hero Banner You are previewing how the will restyle your page. You can not edit…" at bounding box center [784, 0] width 1568 height 0
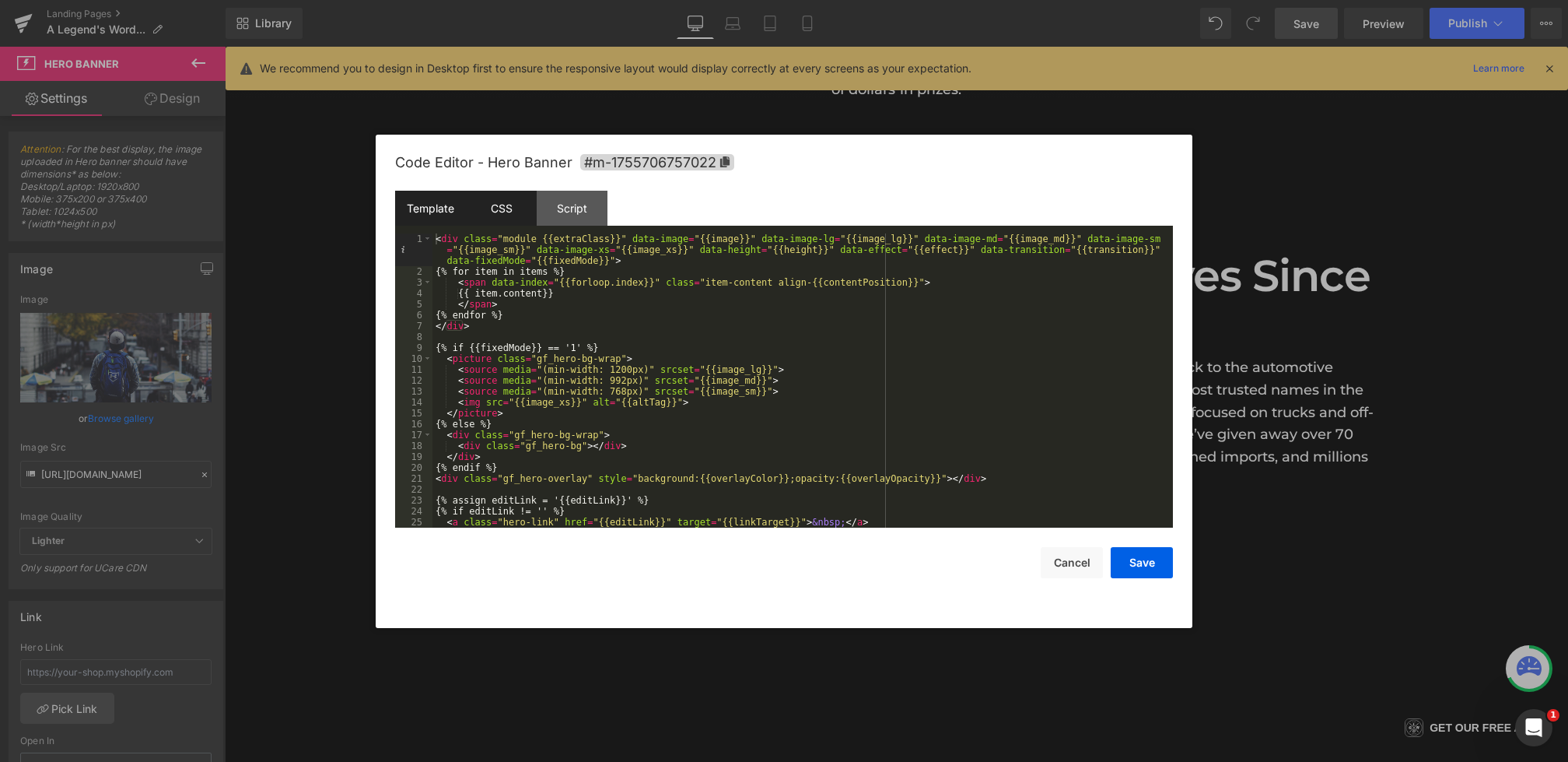
click at [496, 208] on div "CSS" at bounding box center [501, 208] width 71 height 35
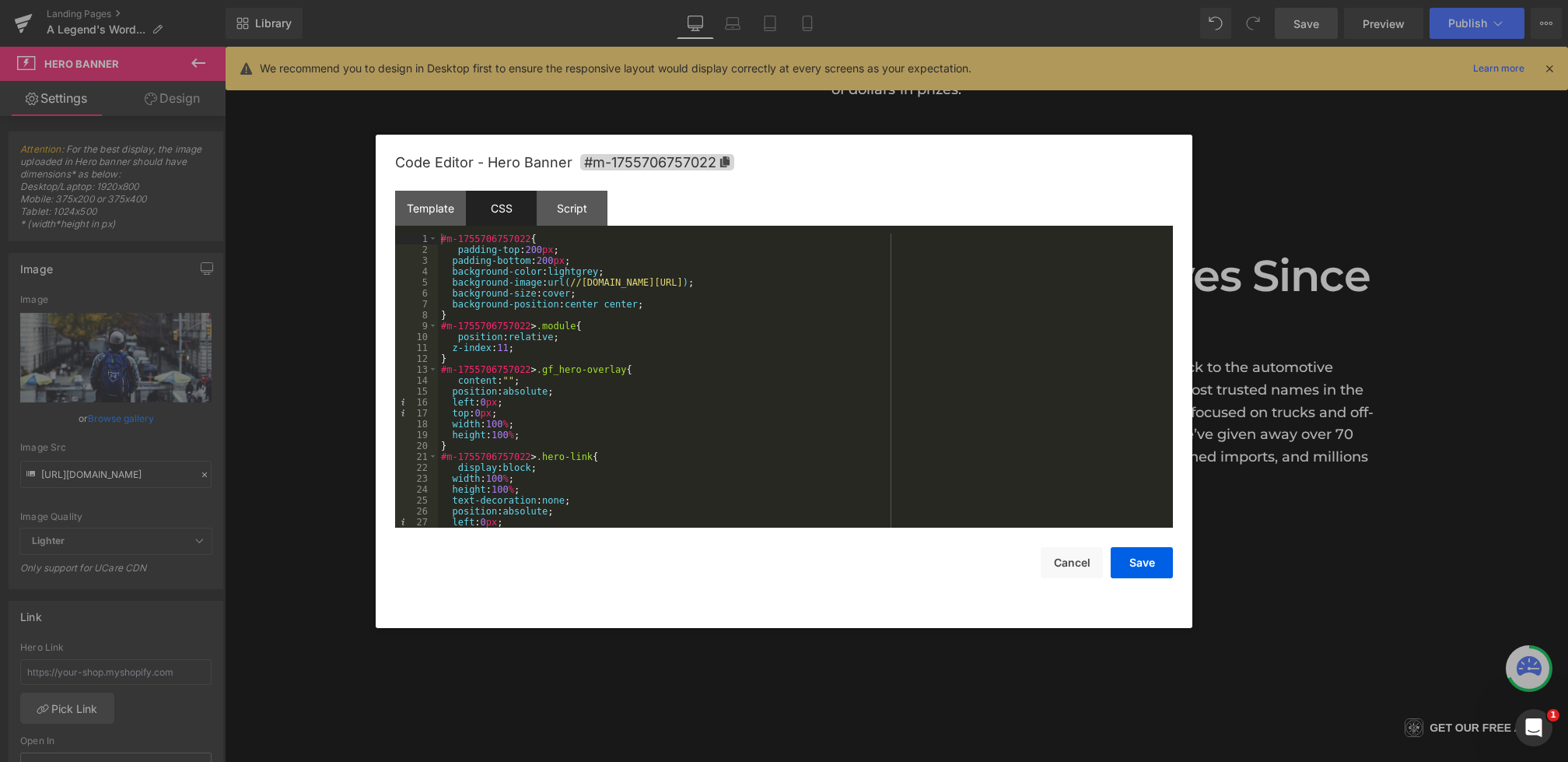
scroll to position [969, 0]
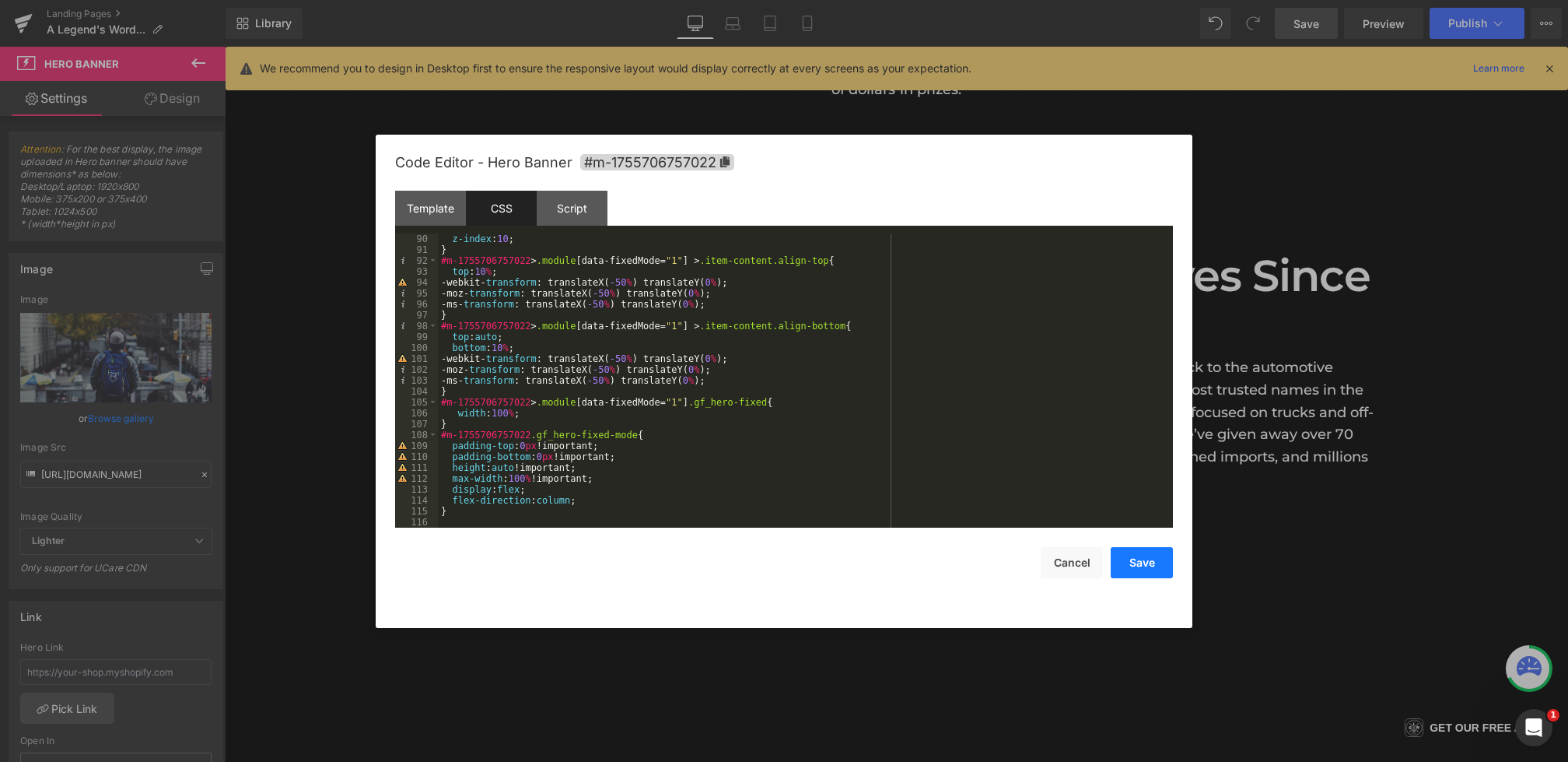
click at [1130, 558] on button "Save" at bounding box center [1142, 562] width 63 height 31
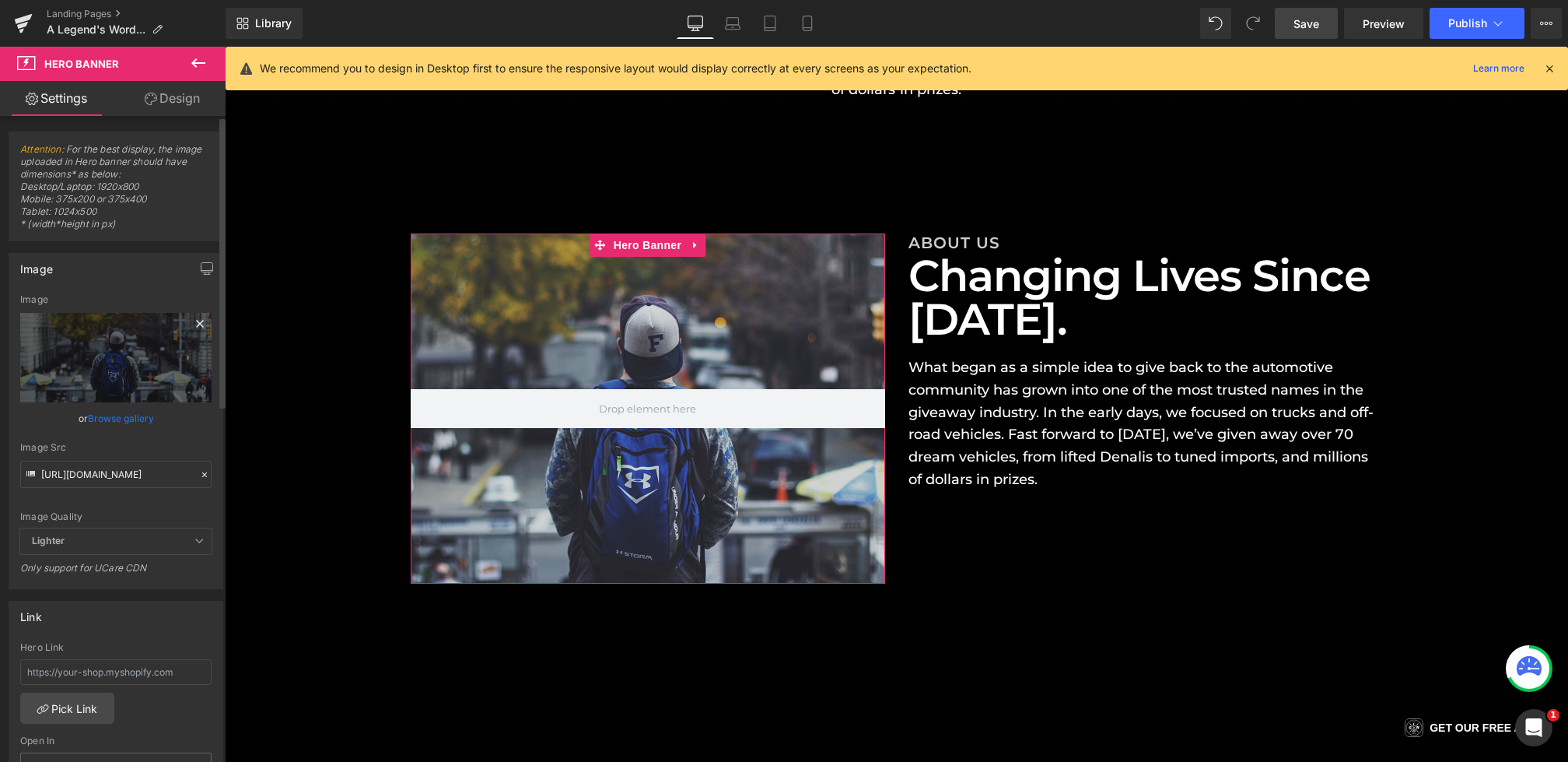
click at [196, 324] on icon at bounding box center [199, 323] width 7 height 7
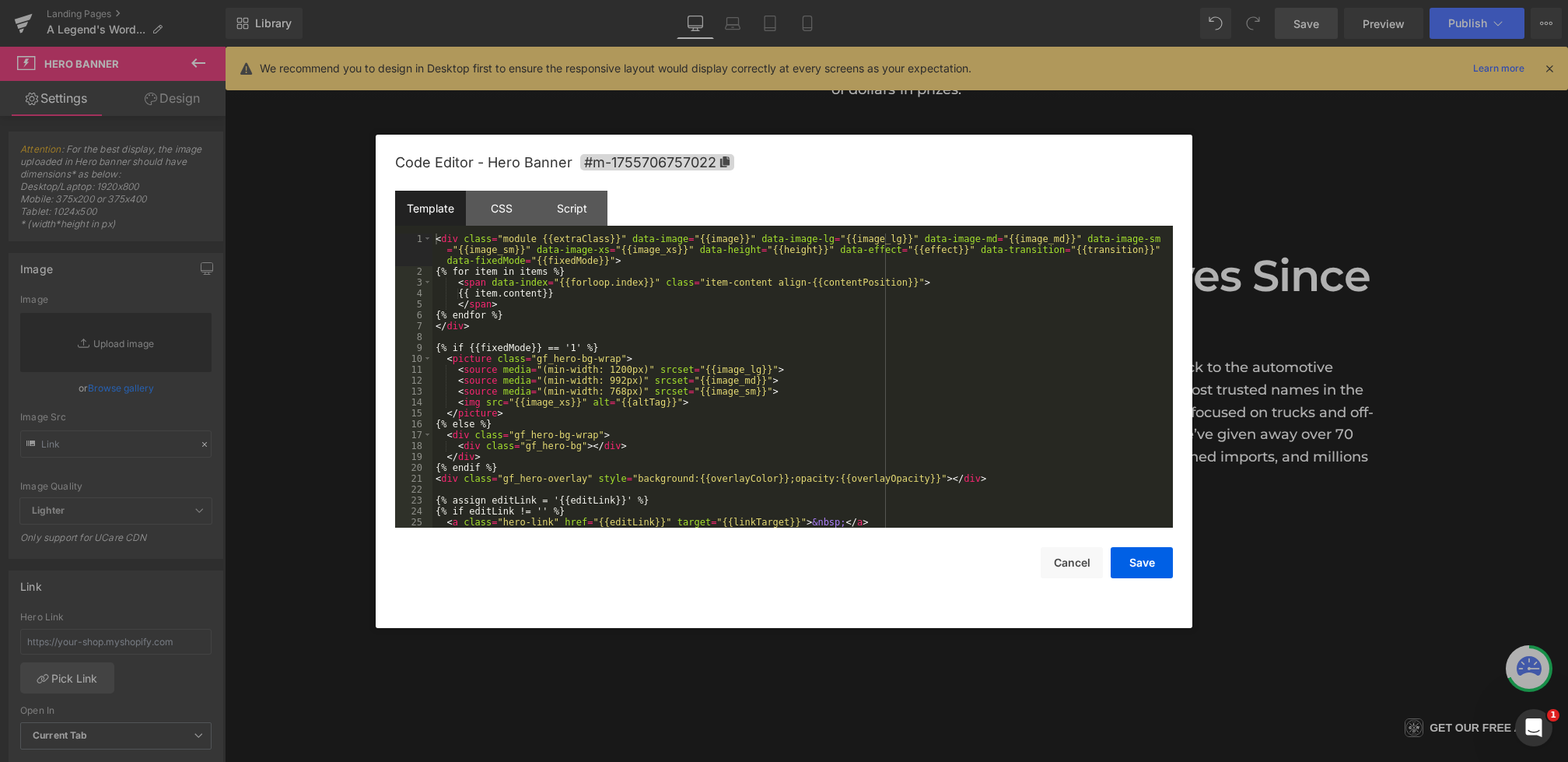
click at [557, 0] on div "Hero Banner You are previewing how the will restyle your page. You can not edit…" at bounding box center [784, 0] width 1568 height 0
click at [522, 208] on div "CSS" at bounding box center [501, 208] width 71 height 35
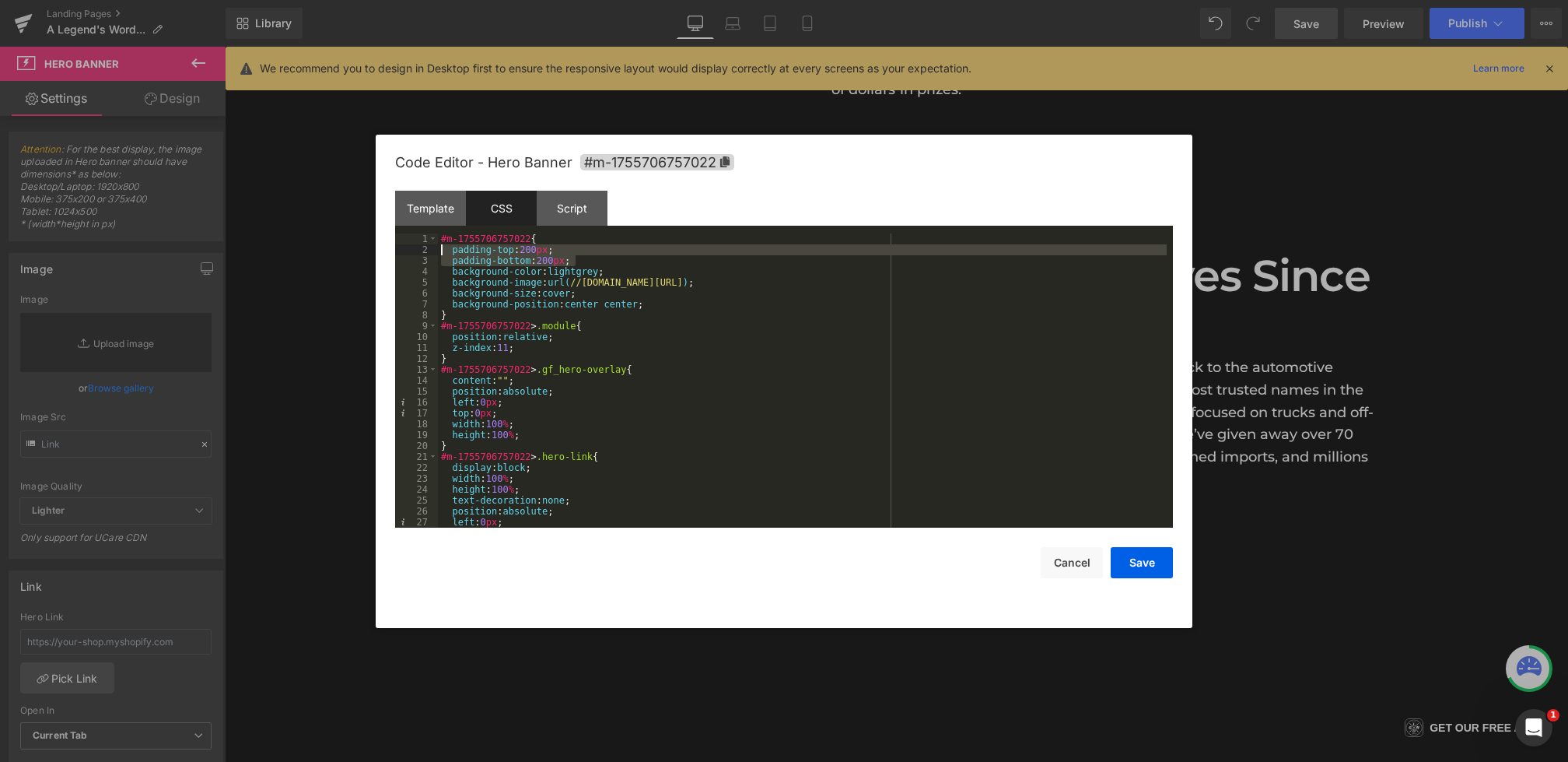
drag, startPoint x: 592, startPoint y: 256, endPoint x: 384, endPoint y: 248, distance: 208.2
click at [384, 248] on div "Code Editor - Hero Banner #m-1755706757022 Template CSS Script Data 1 2 3 4 5 6…" at bounding box center [784, 381] width 817 height 493
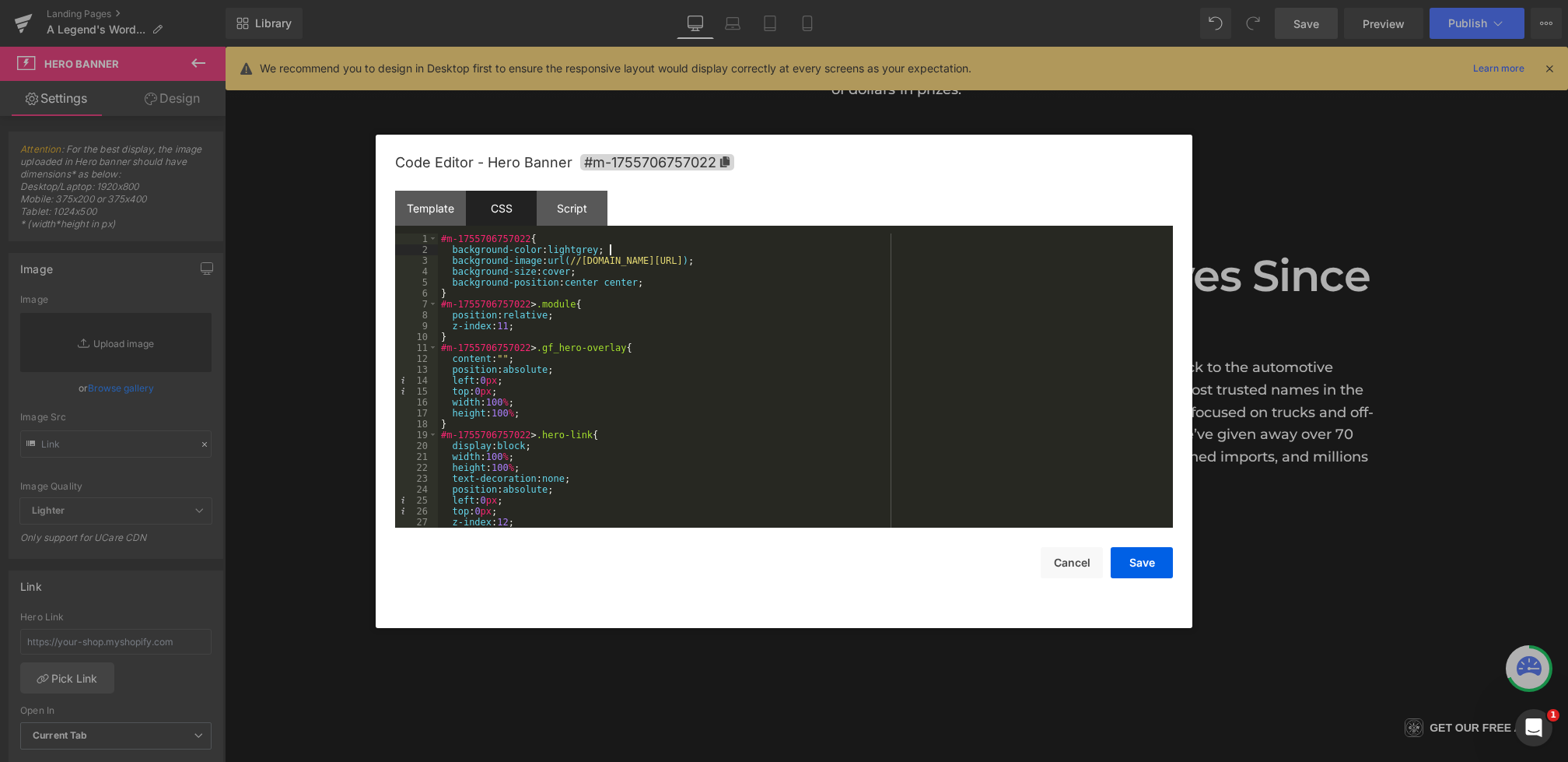
drag, startPoint x: 618, startPoint y: 250, endPoint x: 345, endPoint y: 250, distance: 273.0
click at [345, 250] on body "Hero Banner You are previewing how the will restyle your page. You can not edit…" at bounding box center [784, 381] width 1568 height 762
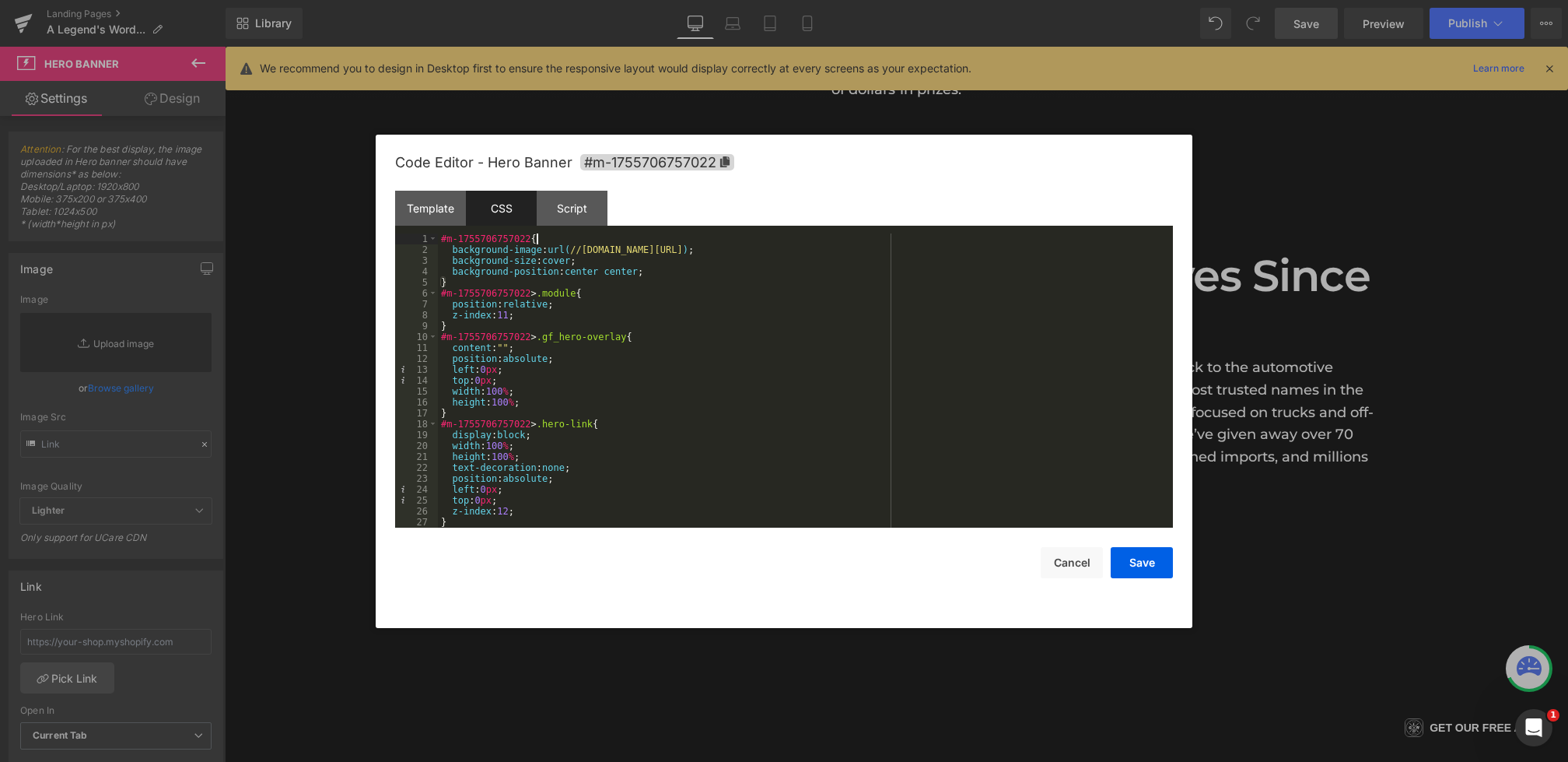
scroll to position [1209, 0]
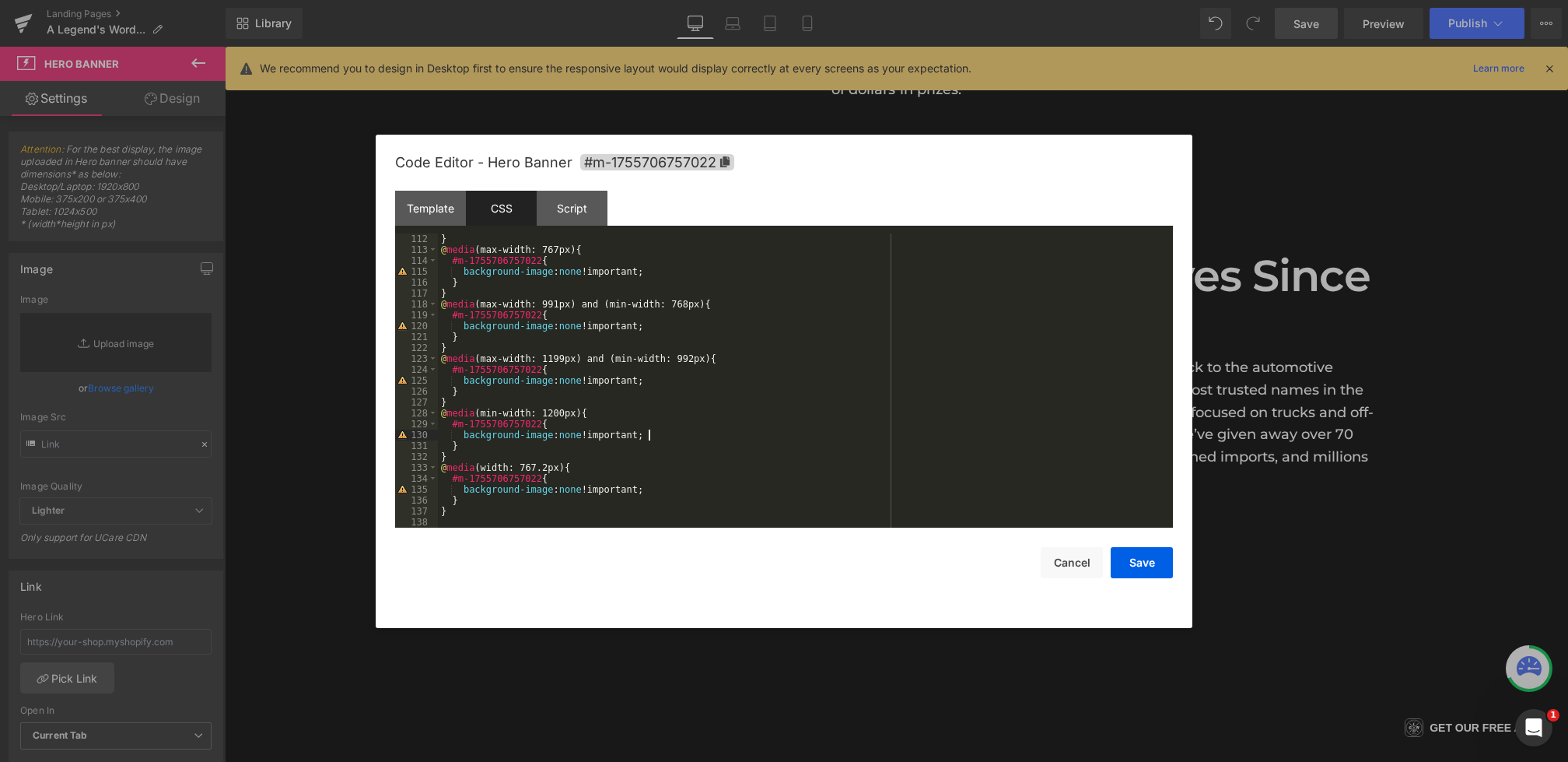
click at [663, 435] on div "} @ media (max-width: 767px) { #m-1755706757022 { background-image : none !impo…" at bounding box center [802, 391] width 729 height 315
click at [1117, 559] on button "Save" at bounding box center [1142, 562] width 63 height 31
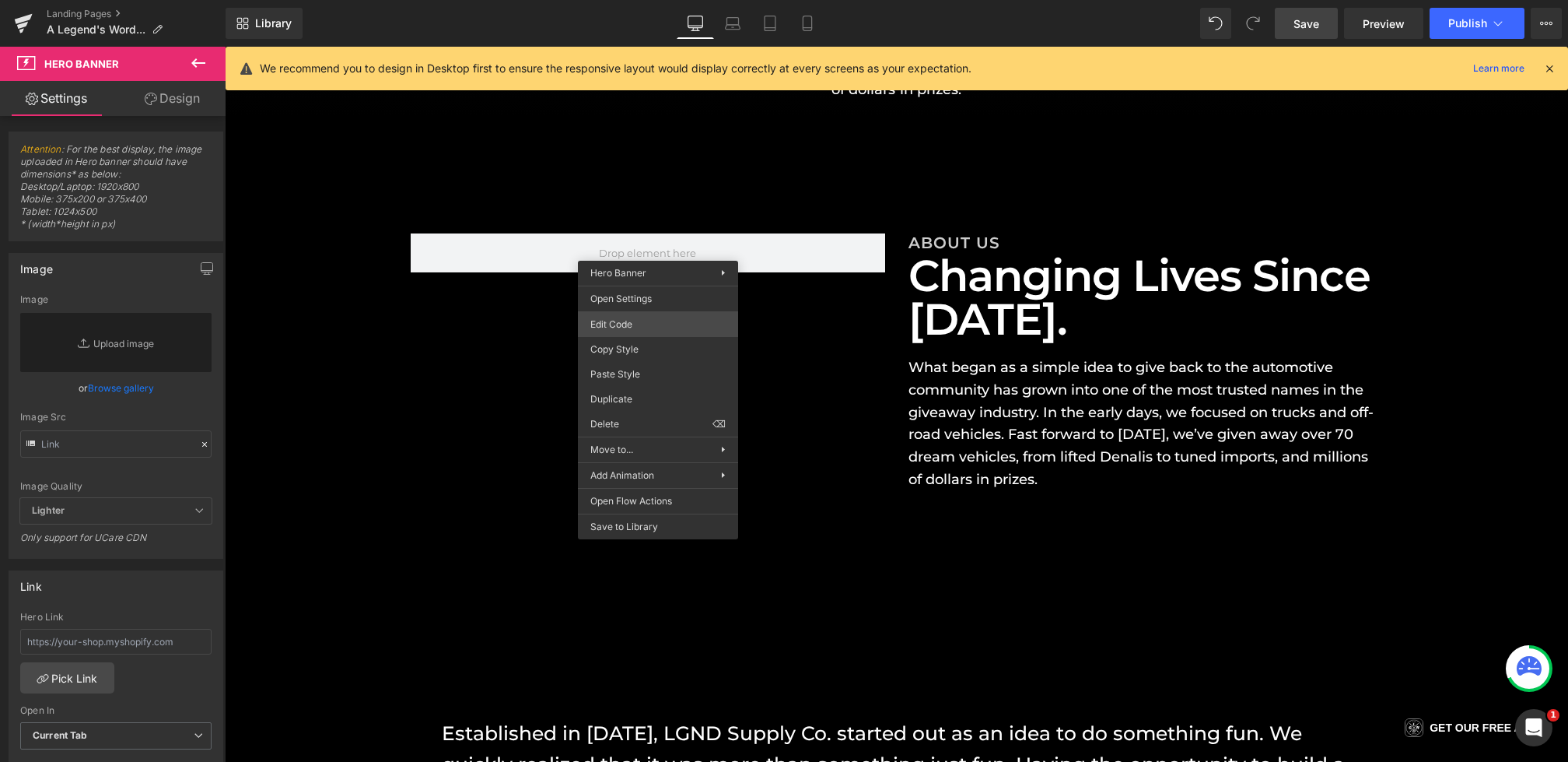
click at [614, 0] on div "Hero Banner You are previewing how the will restyle your page. You can not edit…" at bounding box center [784, 0] width 1568 height 0
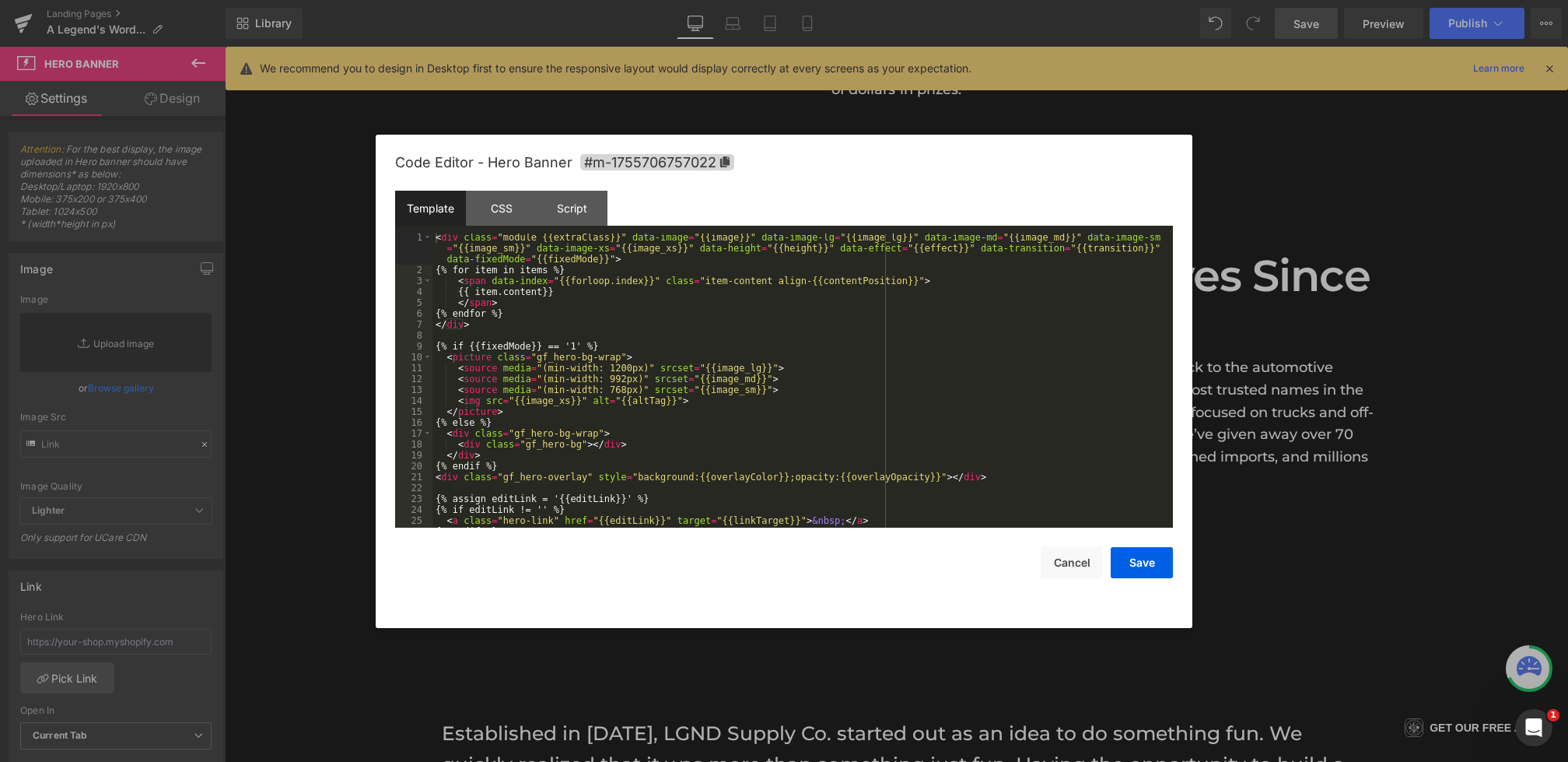
scroll to position [11, 0]
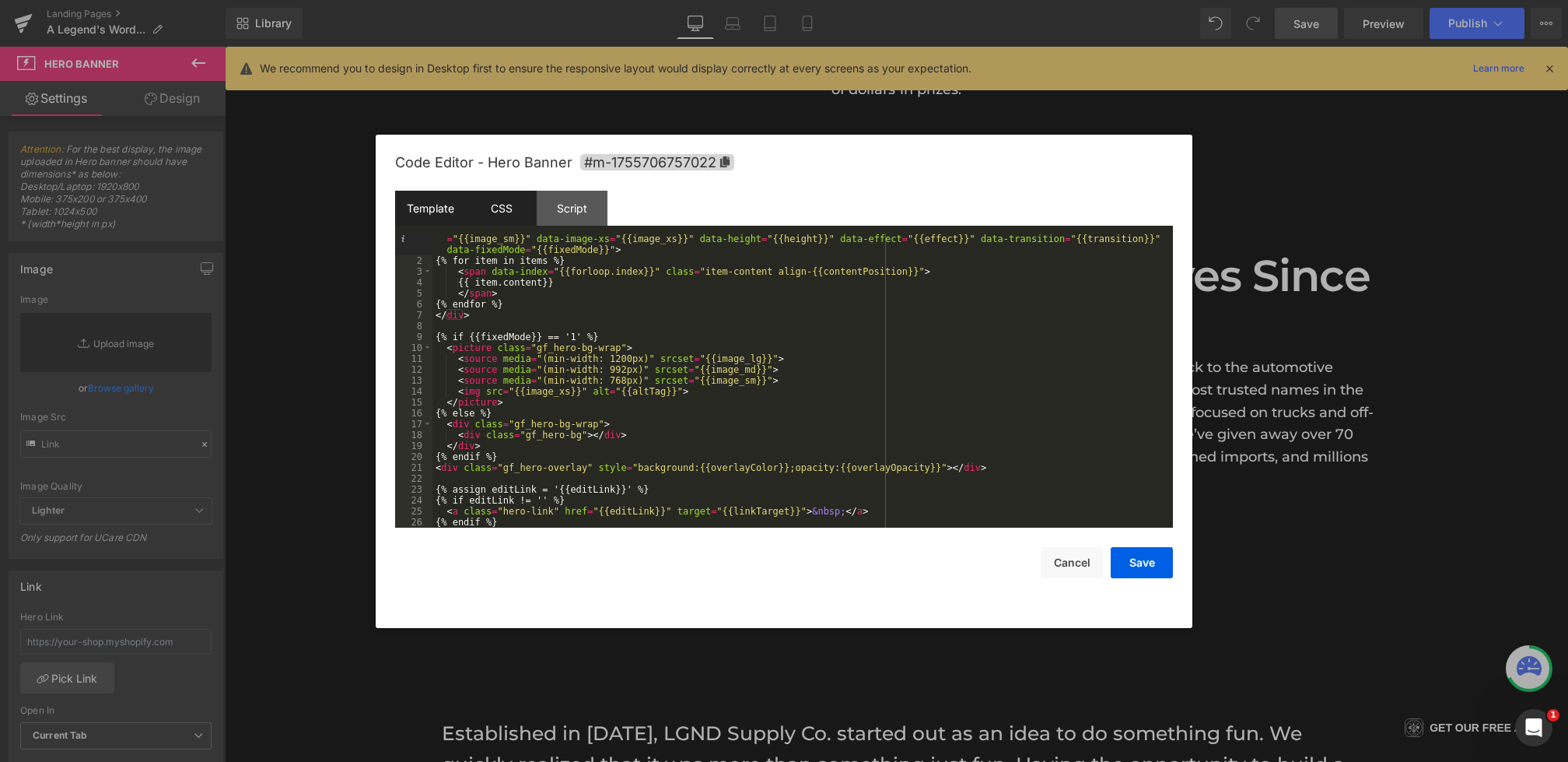
click at [501, 195] on div "CSS" at bounding box center [501, 208] width 71 height 35
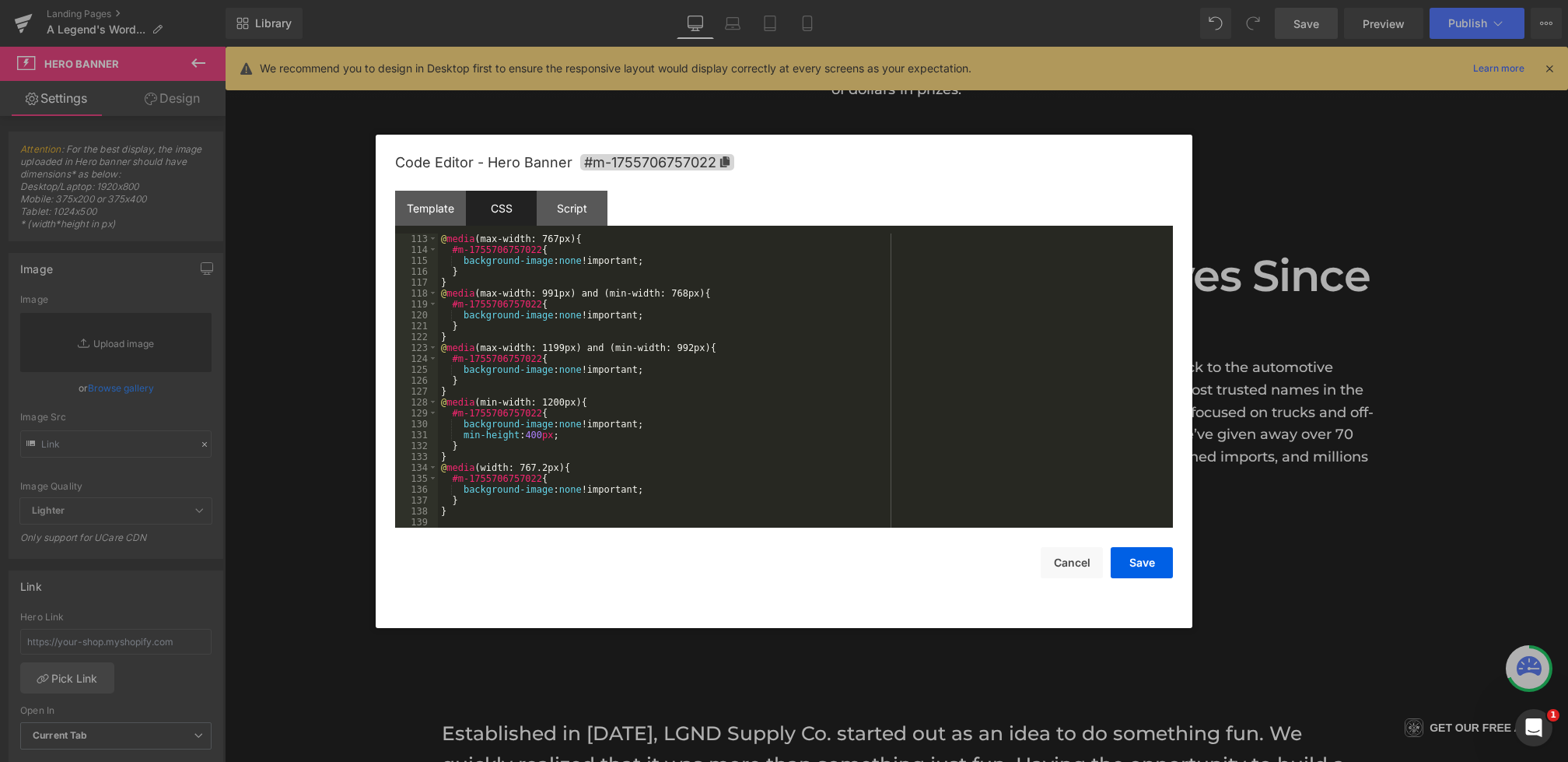
scroll to position [1220, 0]
click at [537, 437] on div "@ media (max-width: 767px) { #m-1755706757022 { background-image : none !import…" at bounding box center [802, 391] width 729 height 315
click at [1140, 558] on button "Save" at bounding box center [1142, 562] width 63 height 31
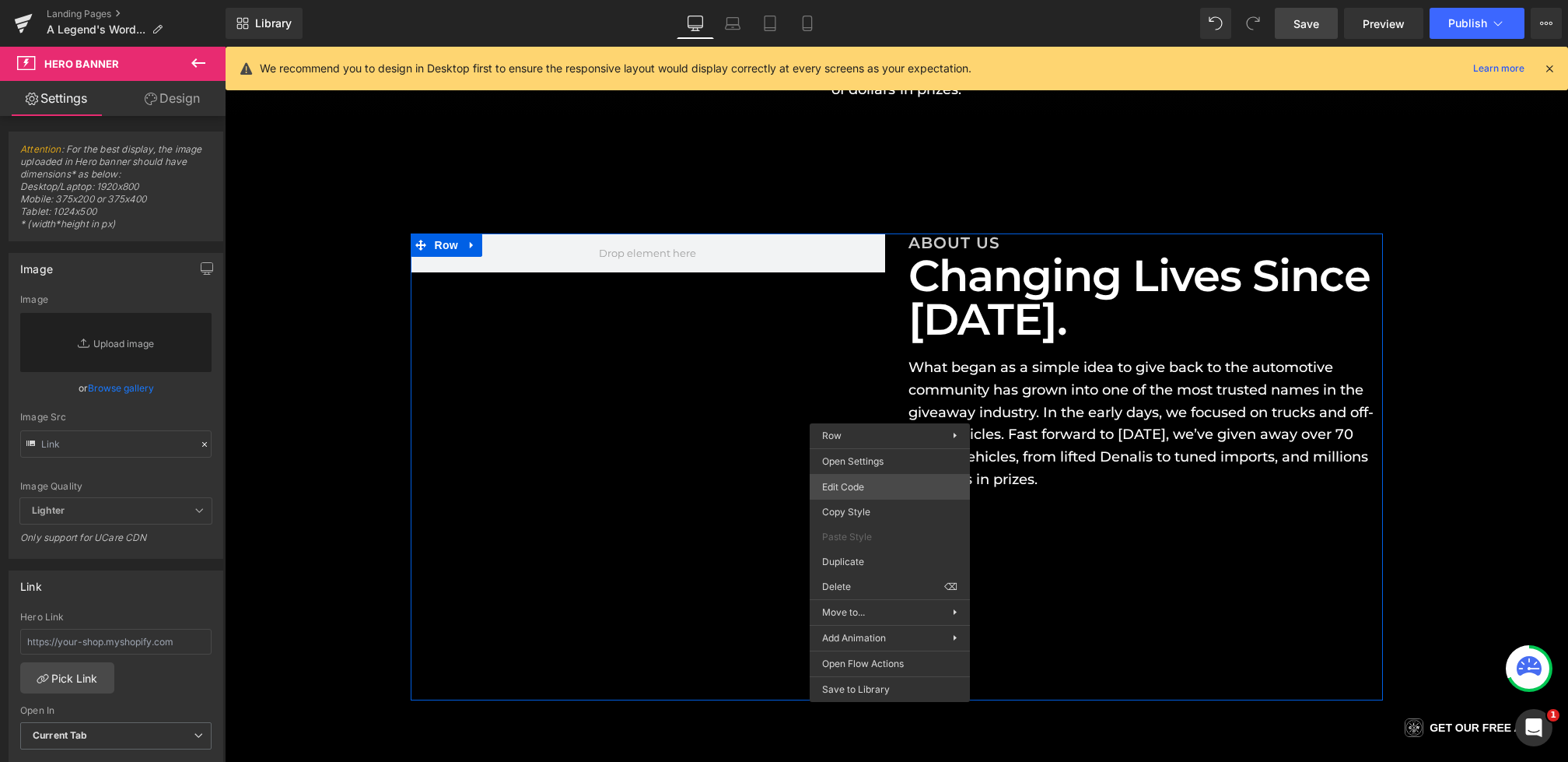
click at [887, 0] on div "Hero Banner You are previewing how the will restyle your page. You can not edit…" at bounding box center [784, 0] width 1568 height 0
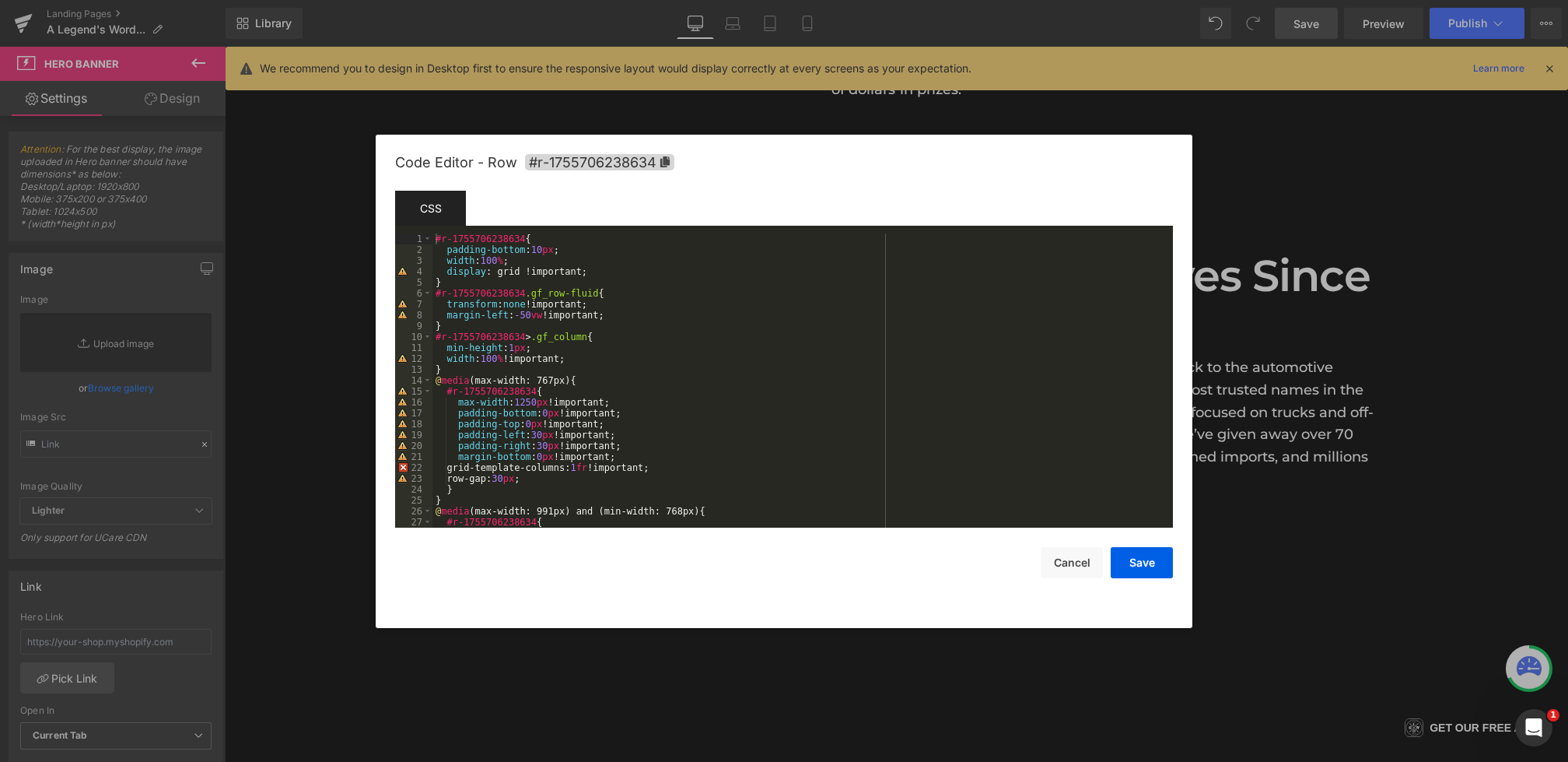
scroll to position [447, 0]
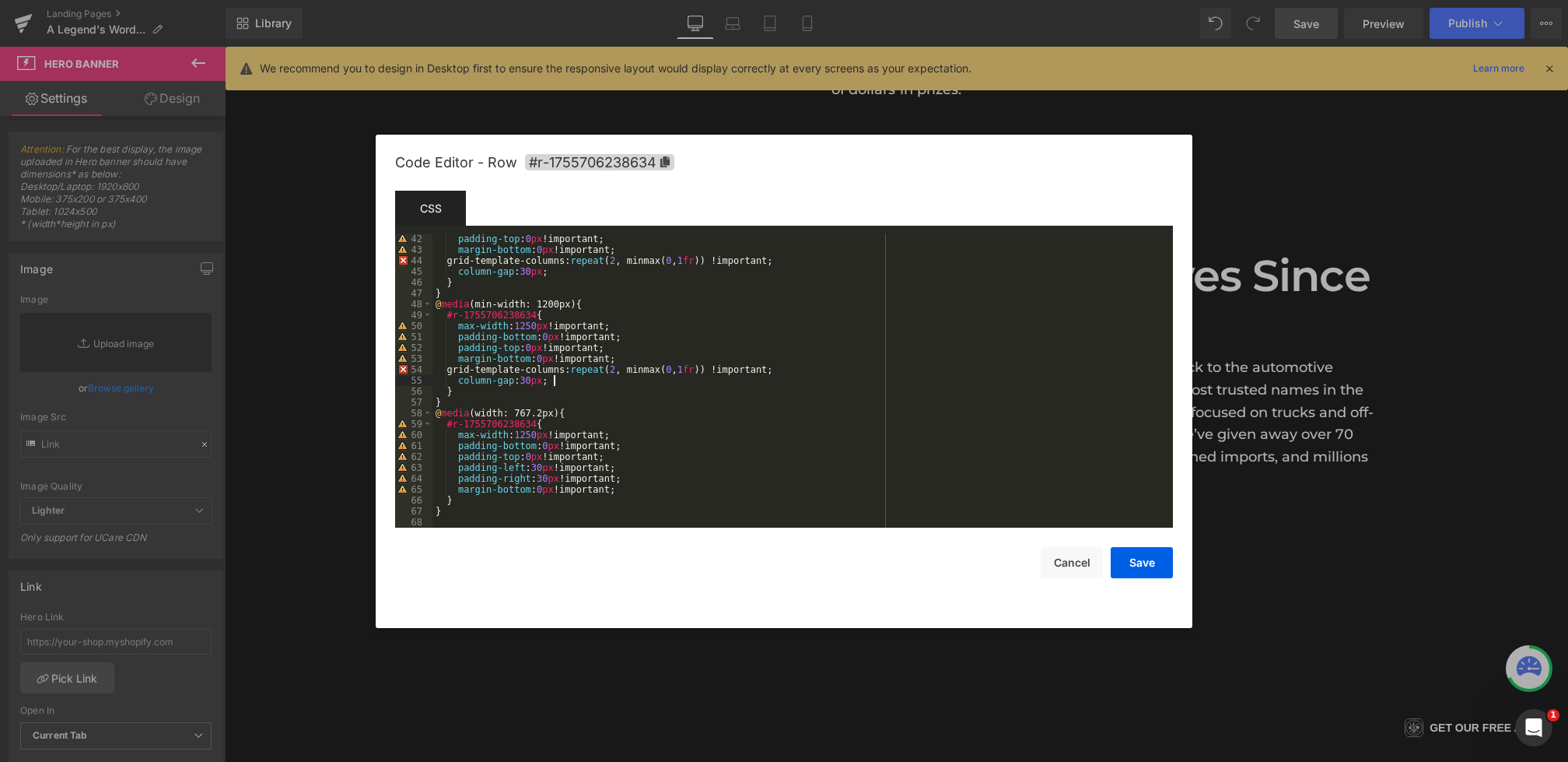
click at [593, 379] on div "padding-top : 0 px !important; margin-bottom : 0 px !important; grid-template-c…" at bounding box center [799, 391] width 734 height 315
click at [1153, 568] on button "Save" at bounding box center [1142, 562] width 63 height 31
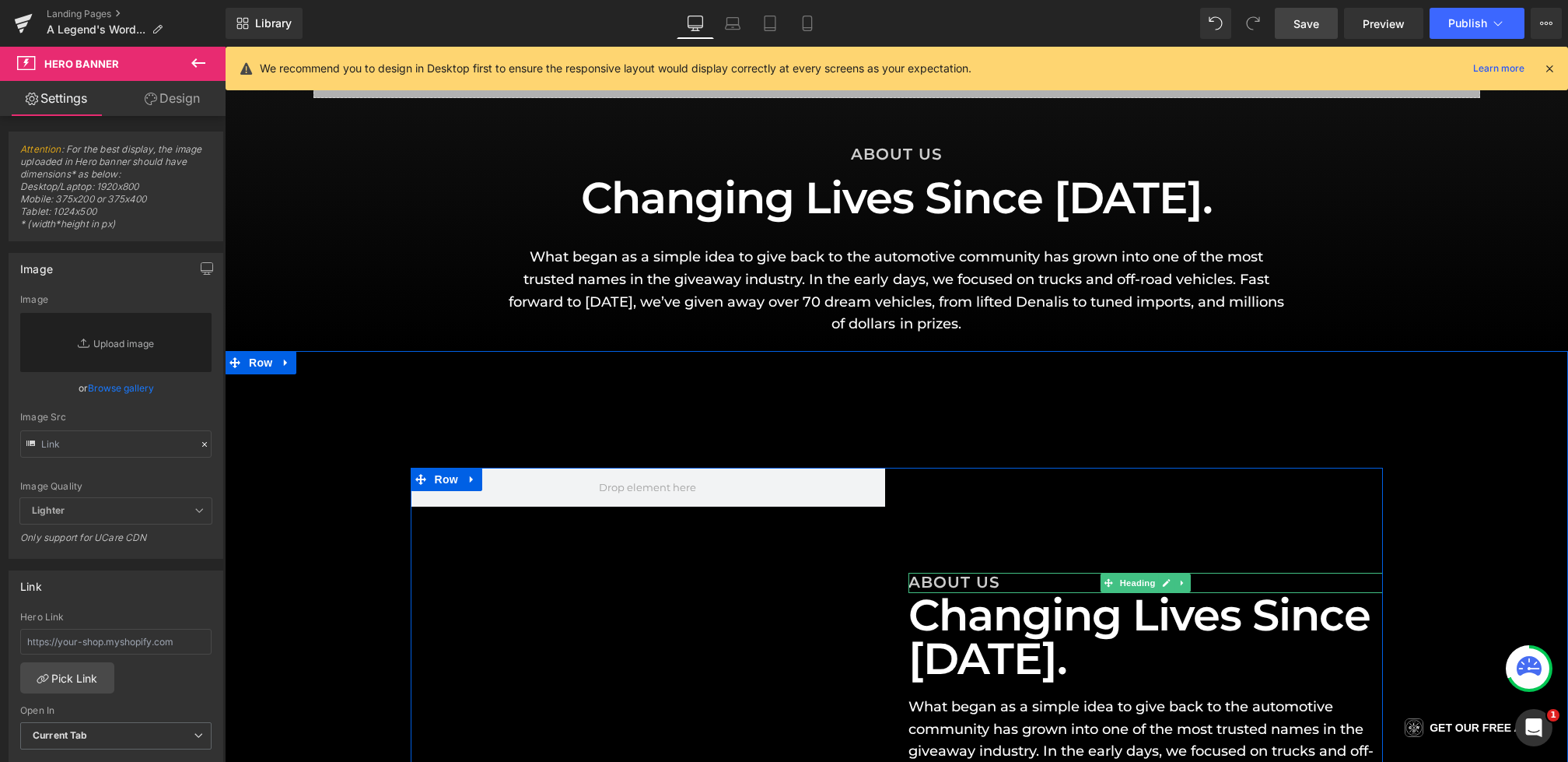
scroll to position [165, 0]
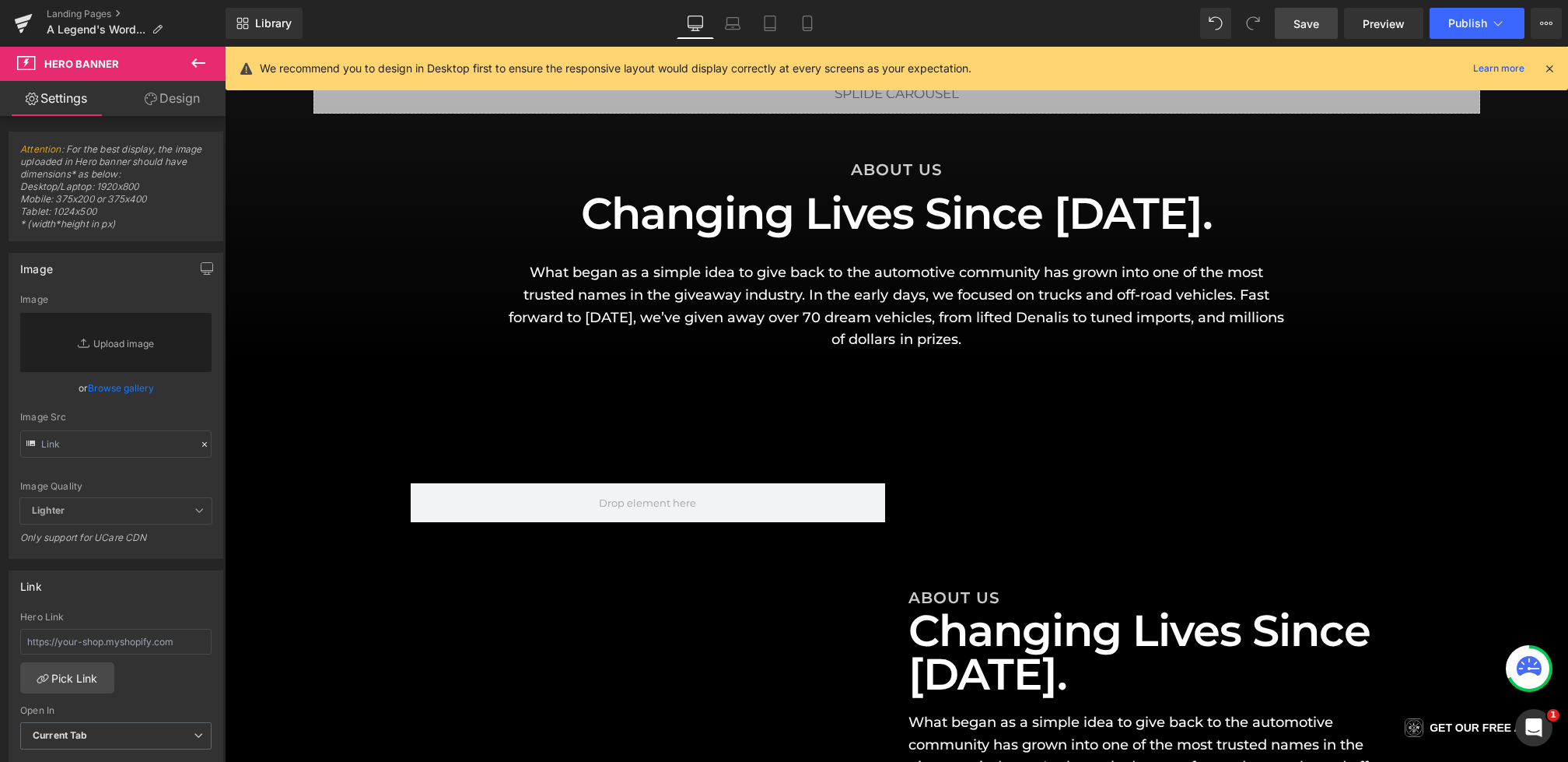
click at [1303, 36] on link "Save" at bounding box center [1307, 23] width 63 height 31
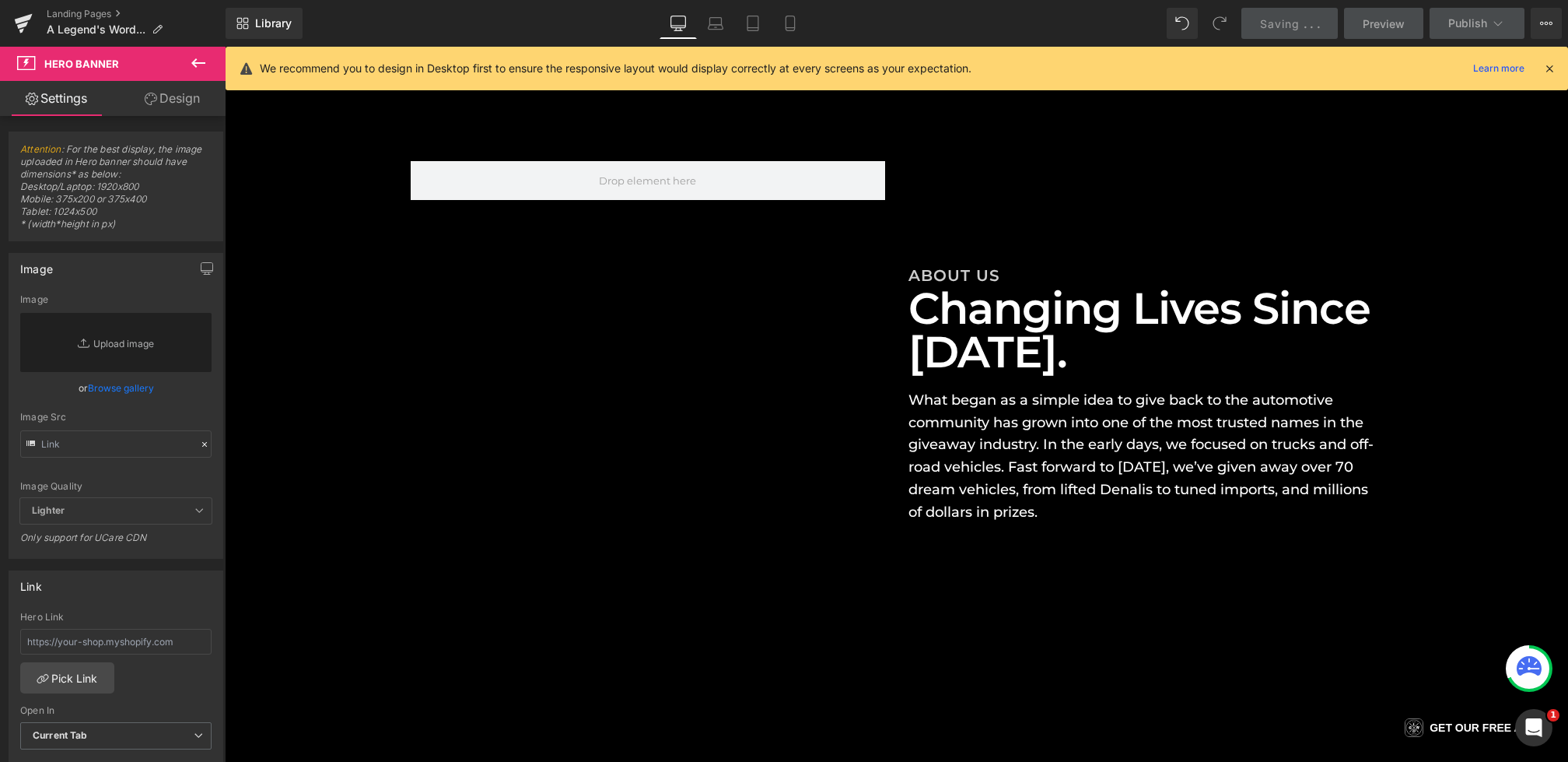
scroll to position [495, 0]
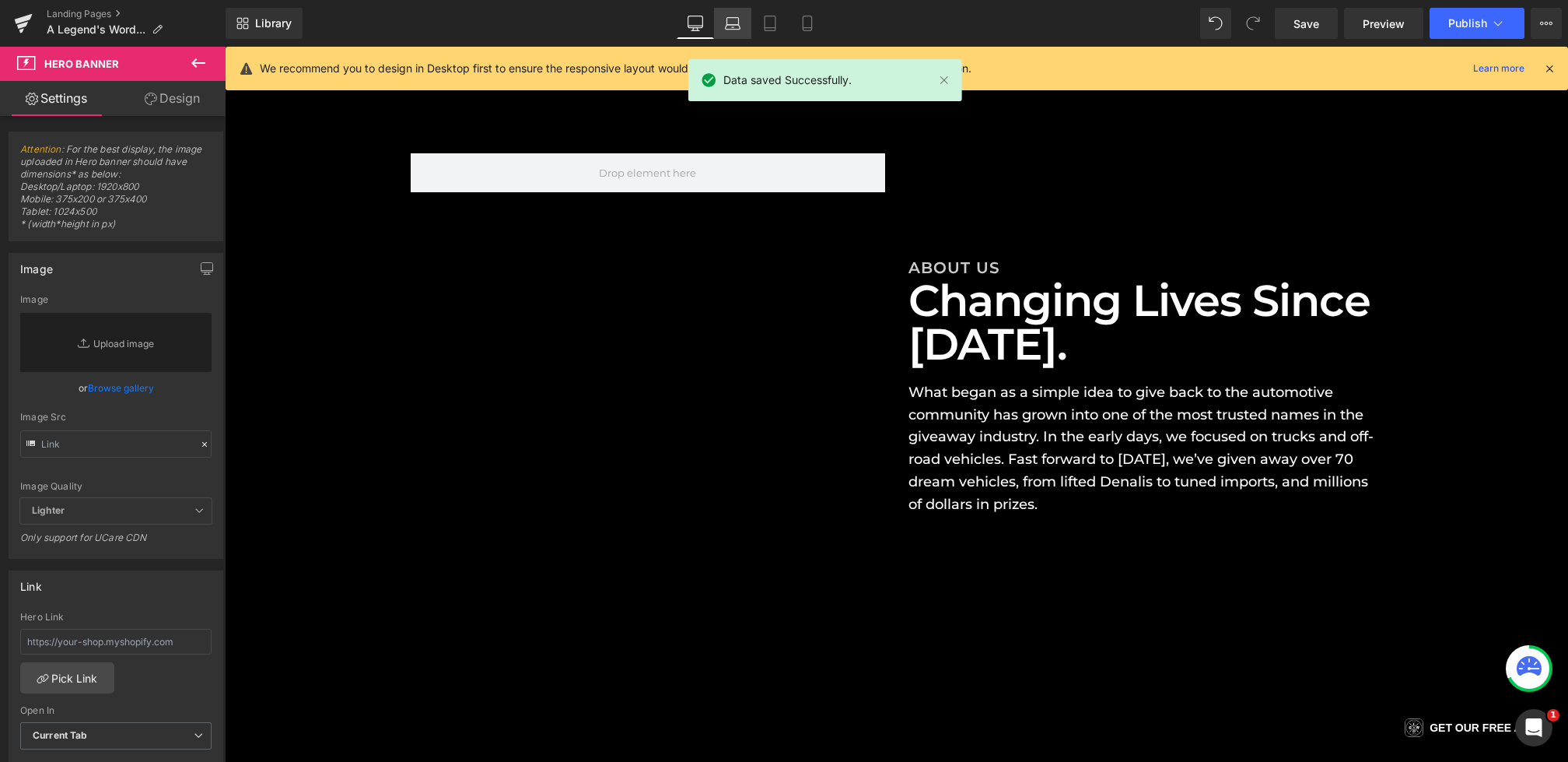
click at [732, 28] on icon at bounding box center [733, 28] width 3 height 0
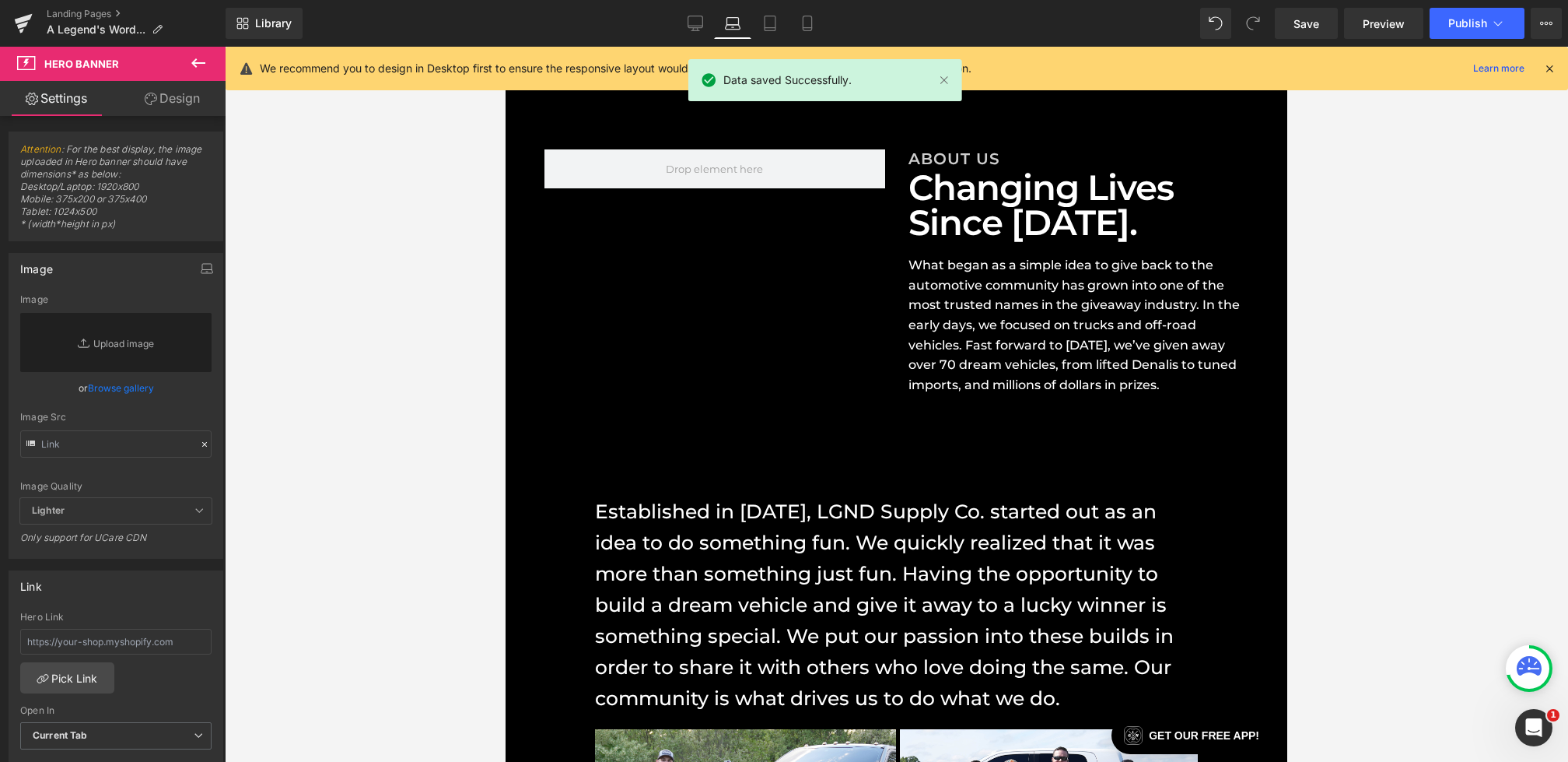
scroll to position [408, 0]
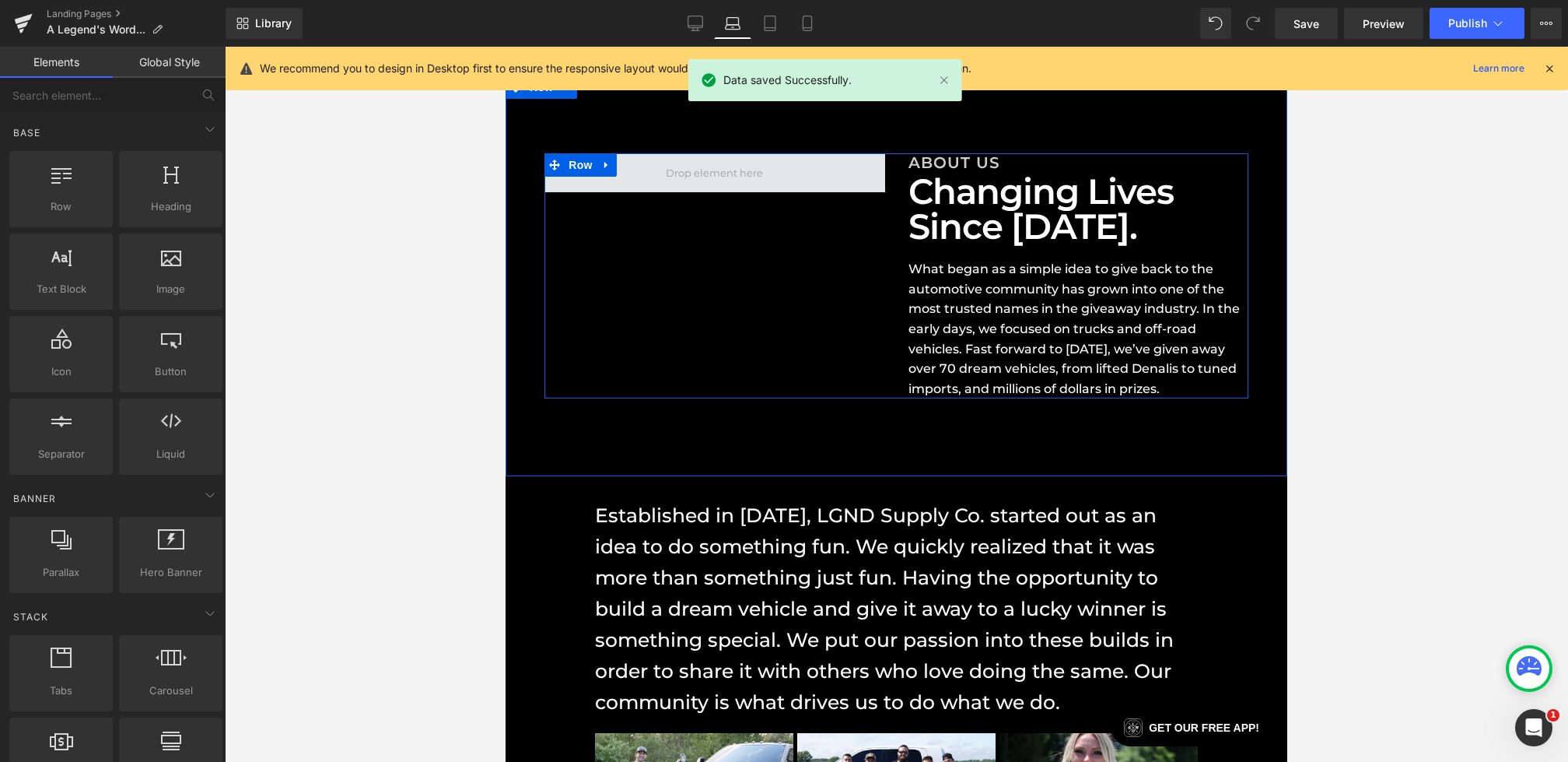
click at [743, 178] on span at bounding box center [714, 173] width 108 height 24
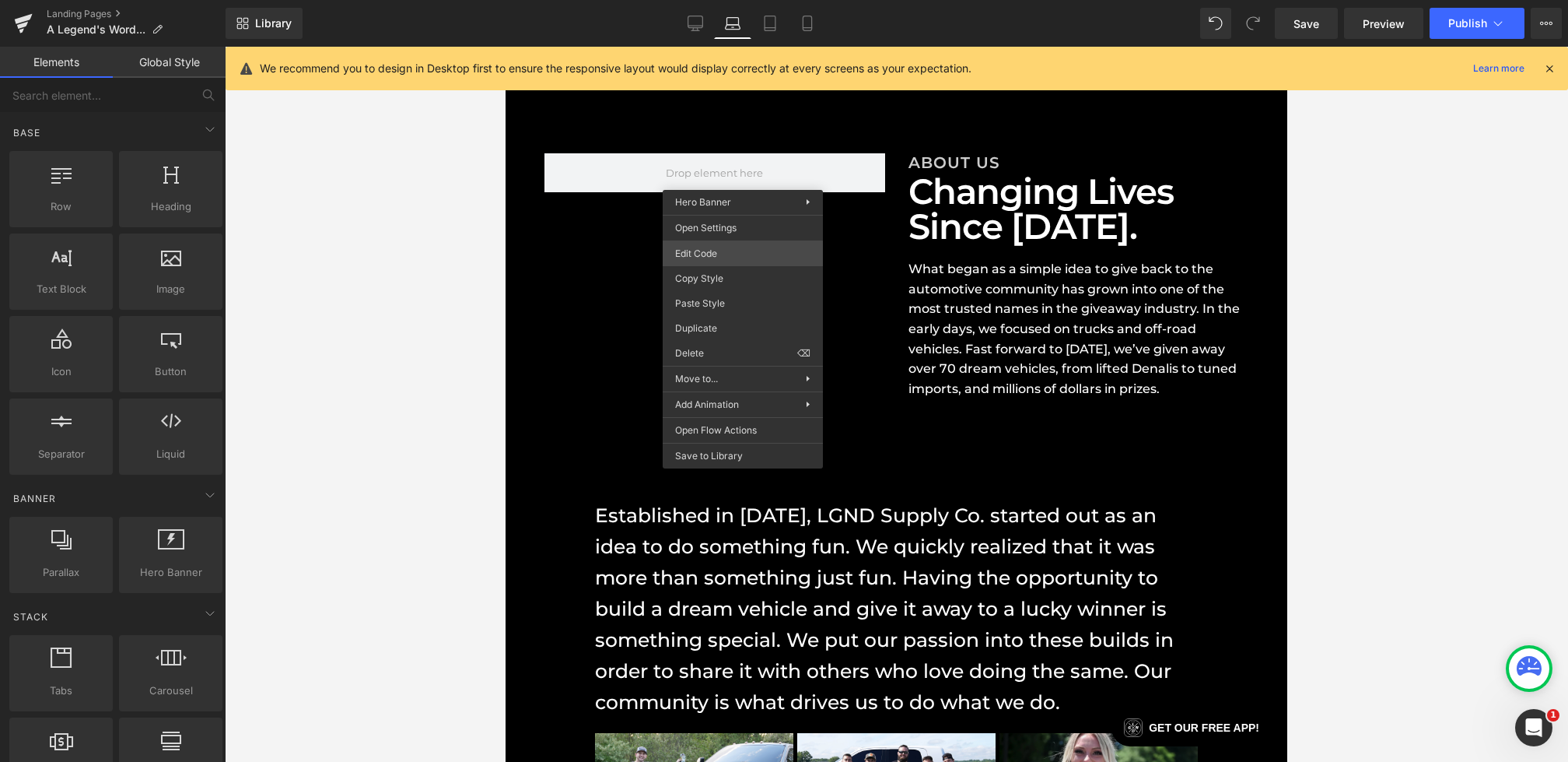
click at [712, 0] on div "Hero Banner You are previewing how the will restyle your page. You can not edit…" at bounding box center [784, 0] width 1568 height 0
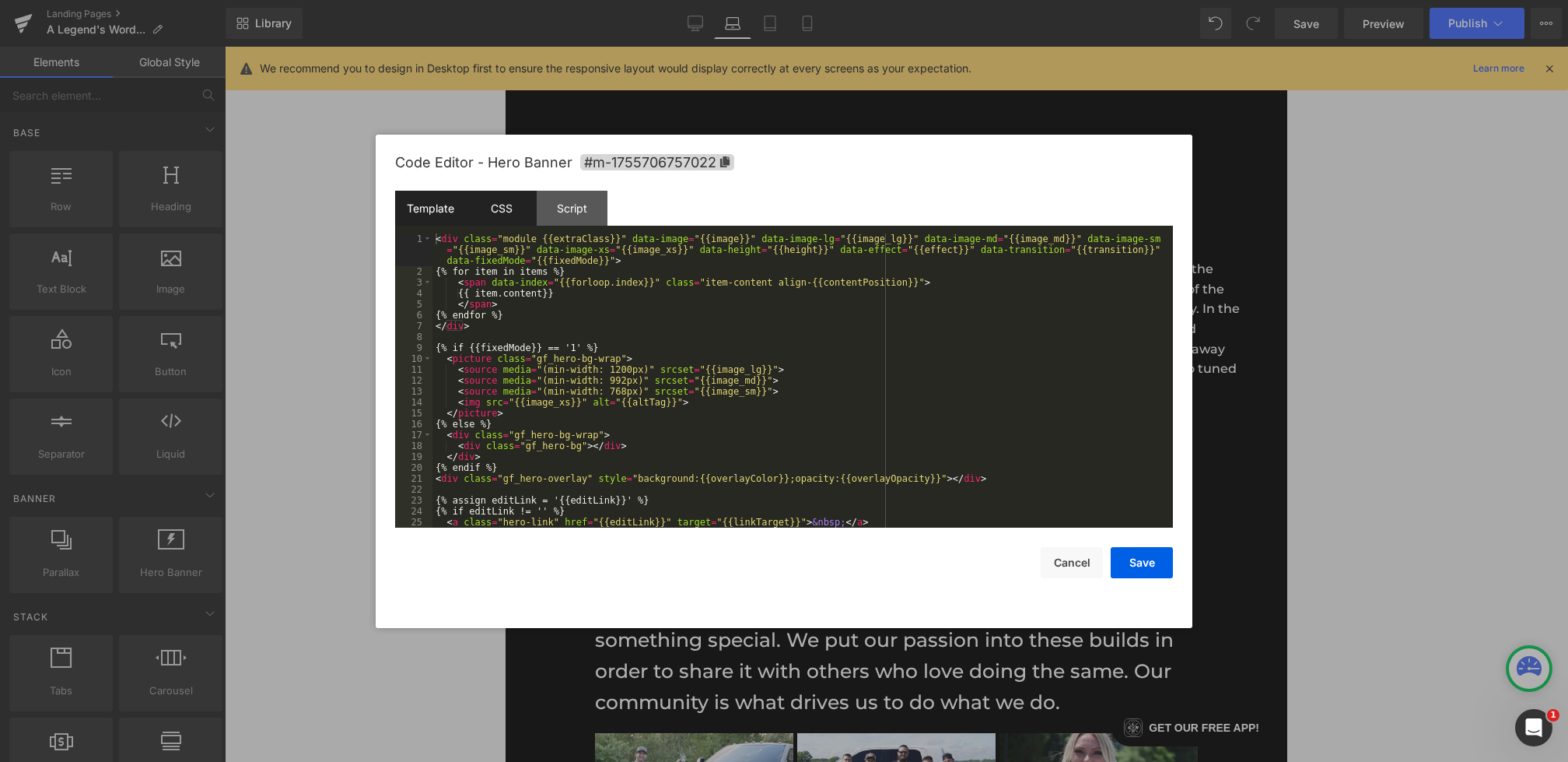
click at [516, 220] on div "CSS" at bounding box center [501, 208] width 71 height 35
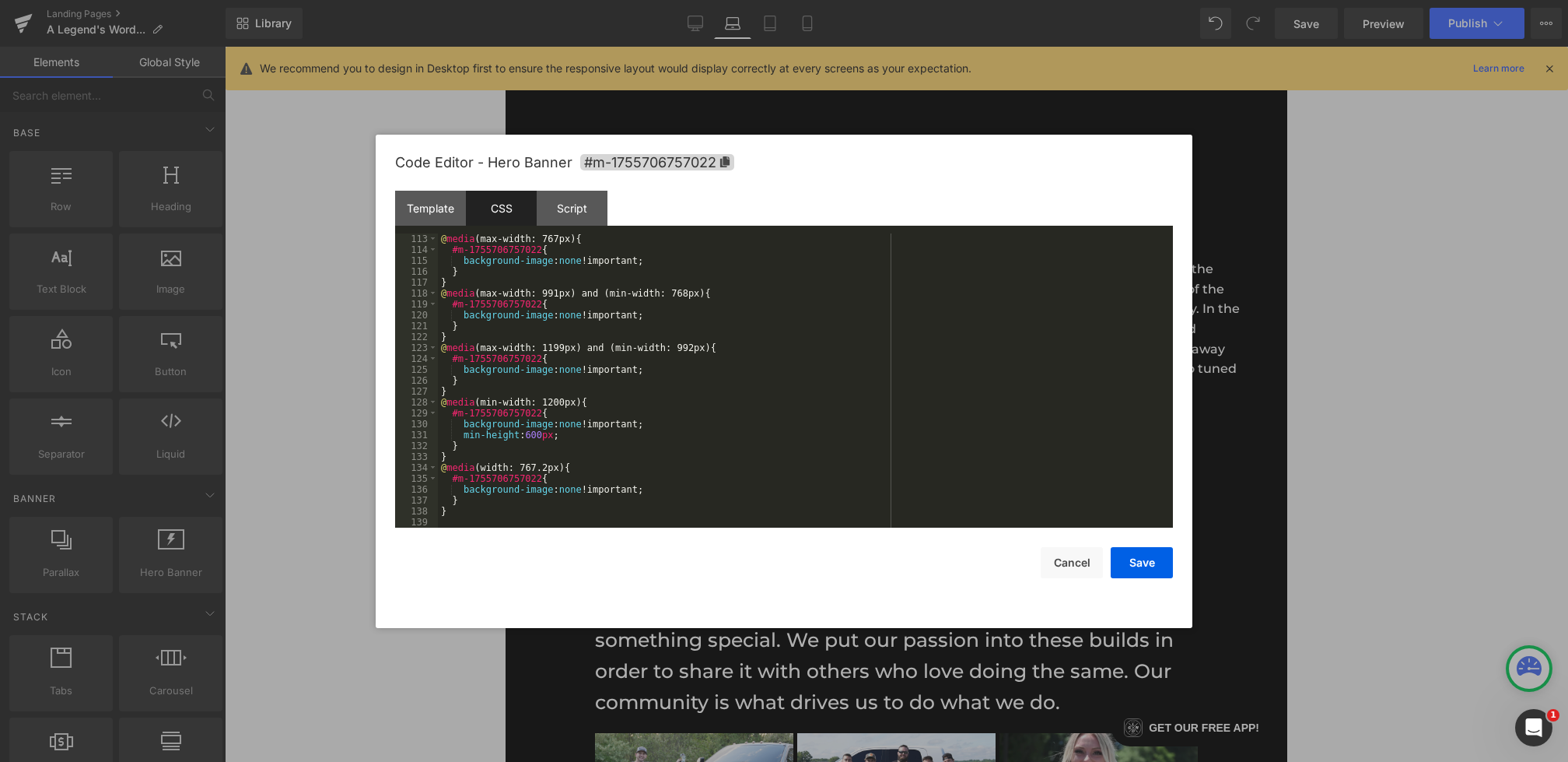
scroll to position [1220, 0]
drag, startPoint x: 575, startPoint y: 433, endPoint x: 465, endPoint y: 433, distance: 110.0
click at [465, 433] on div "@ media (max-width: 767px) { #m-1755706757022 { background-image : none !import…" at bounding box center [802, 391] width 729 height 315
click at [688, 372] on div "@ media (max-width: 767px) { #m-1755706757022 { background-image : none !import…" at bounding box center [802, 391] width 729 height 315
paste textarea
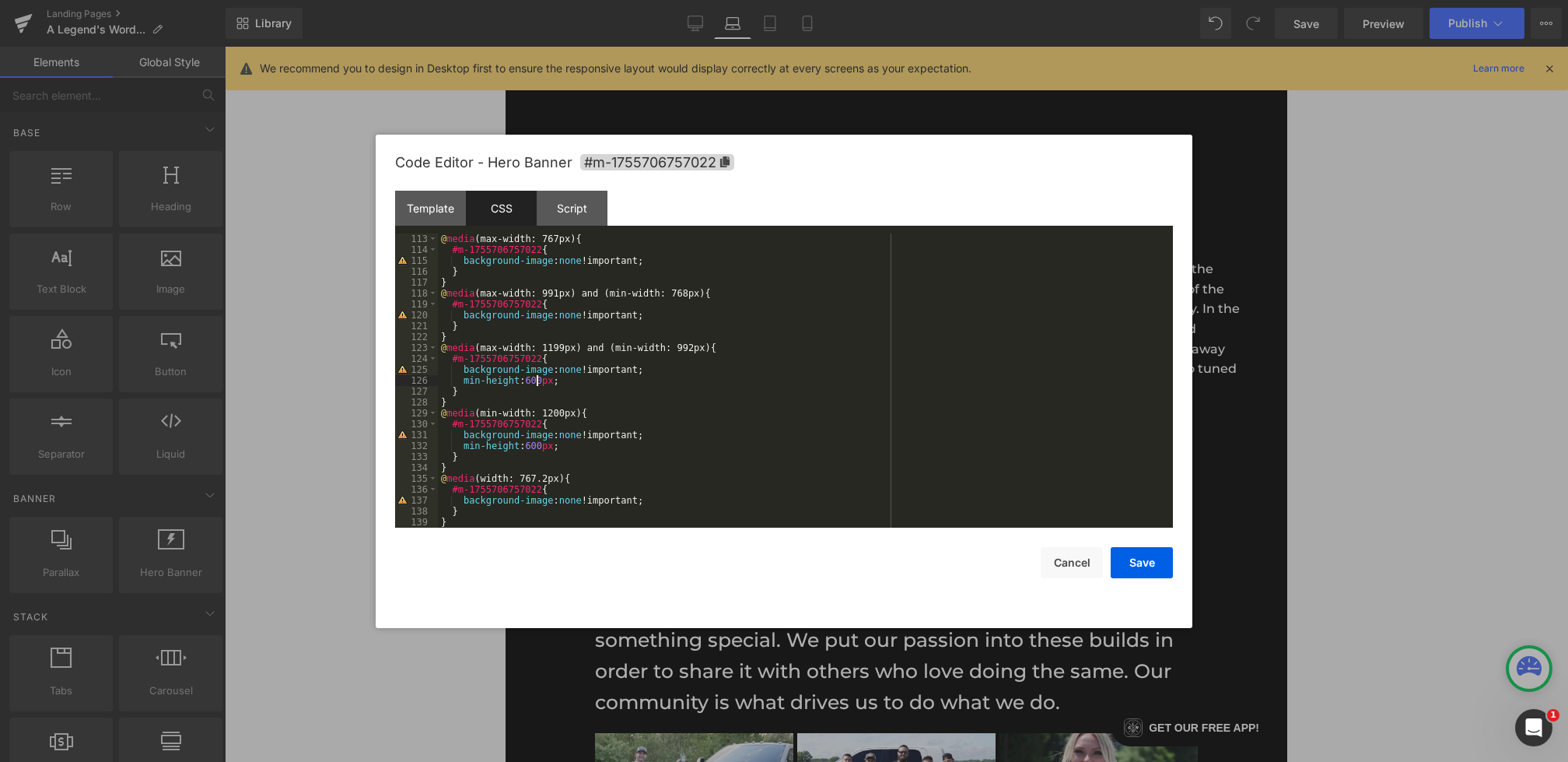
click at [535, 379] on div "@ media (max-width: 767px) { #m-1755706757022 { background-image : none !import…" at bounding box center [802, 391] width 729 height 315
drag, startPoint x: 585, startPoint y: 380, endPoint x: 463, endPoint y: 378, distance: 122.0
click at [463, 378] on div "@ media (max-width: 767px) { #m-1755706757022 { background-image : none !import…" at bounding box center [802, 391] width 729 height 315
click at [658, 317] on div "@ media (max-width: 767px) { #m-1755706757022 { background-image : none !import…" at bounding box center [802, 391] width 729 height 315
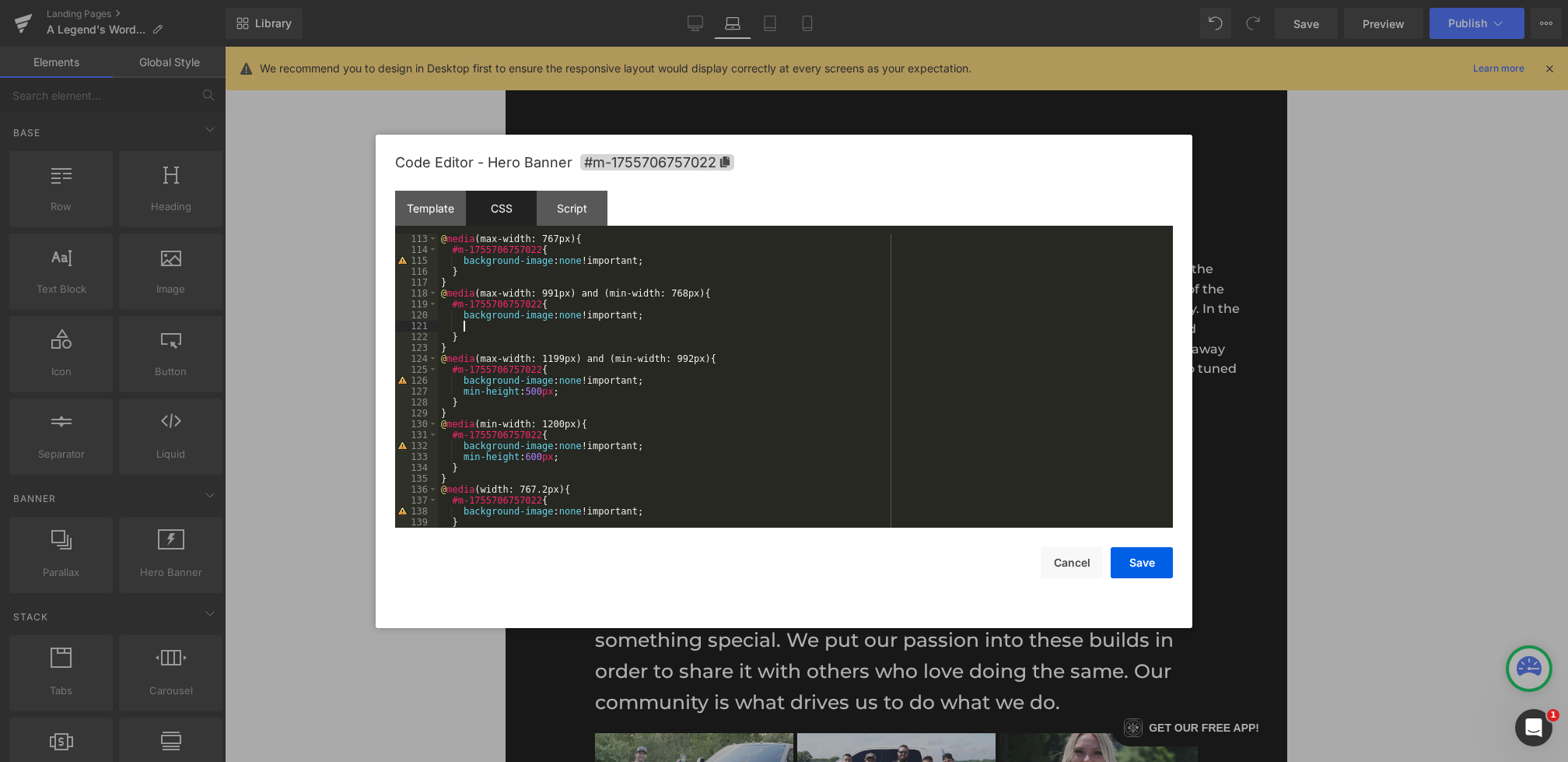
paste textarea
click at [537, 327] on div "@ media (max-width: 767px) { #m-1755706757022 { background-image : none !import…" at bounding box center [802, 391] width 729 height 315
drag, startPoint x: 572, startPoint y: 326, endPoint x: 465, endPoint y: 326, distance: 107.0
click at [465, 326] on div "@ media (max-width: 767px) { #m-1755706757022 { background-image : none !import…" at bounding box center [802, 391] width 729 height 315
click at [609, 252] on div "@ media (max-width: 767px) { #m-1755706757022 { background-image : none !import…" at bounding box center [802, 391] width 729 height 315
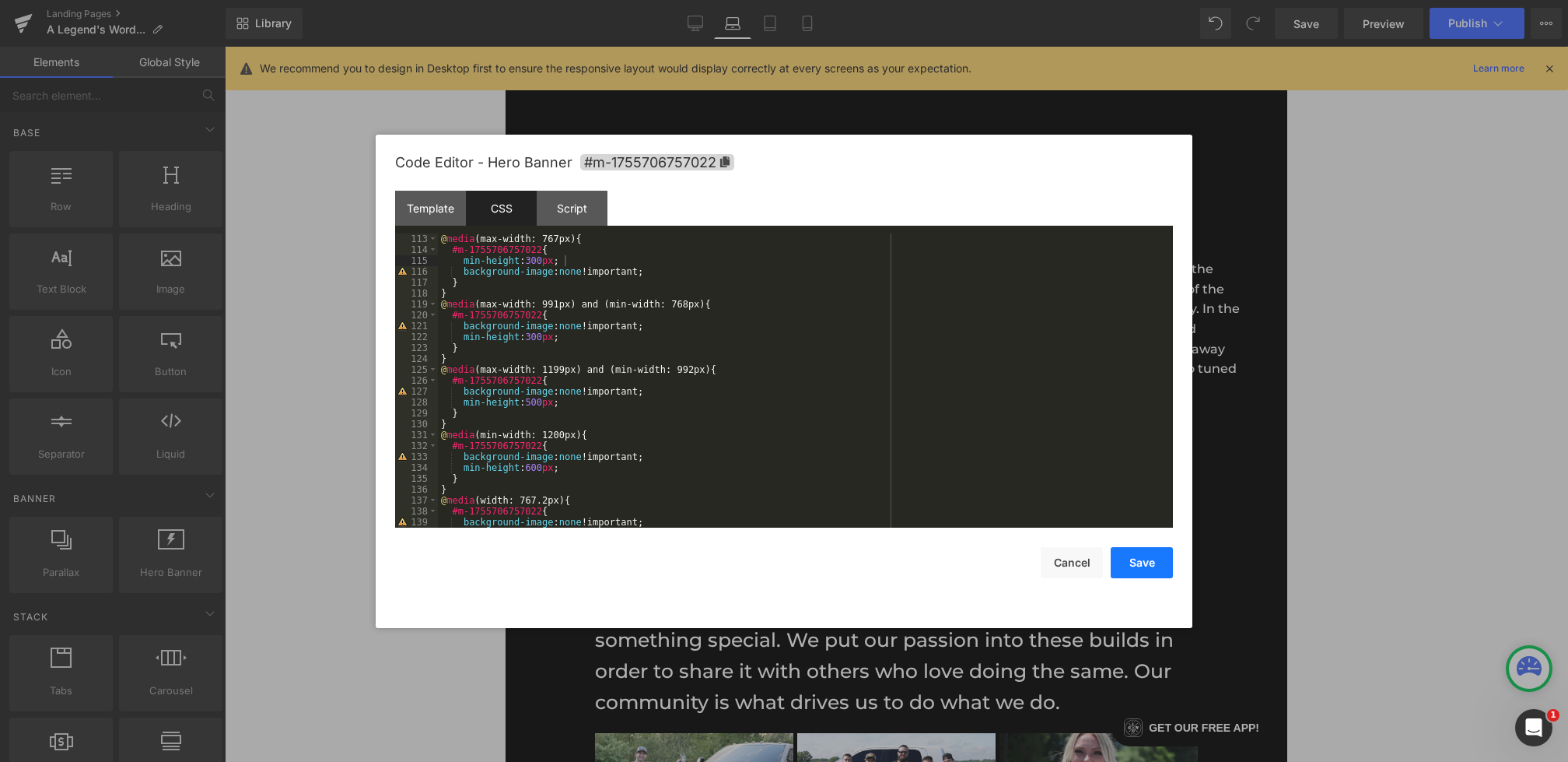
click at [1128, 564] on button "Save" at bounding box center [1142, 562] width 63 height 31
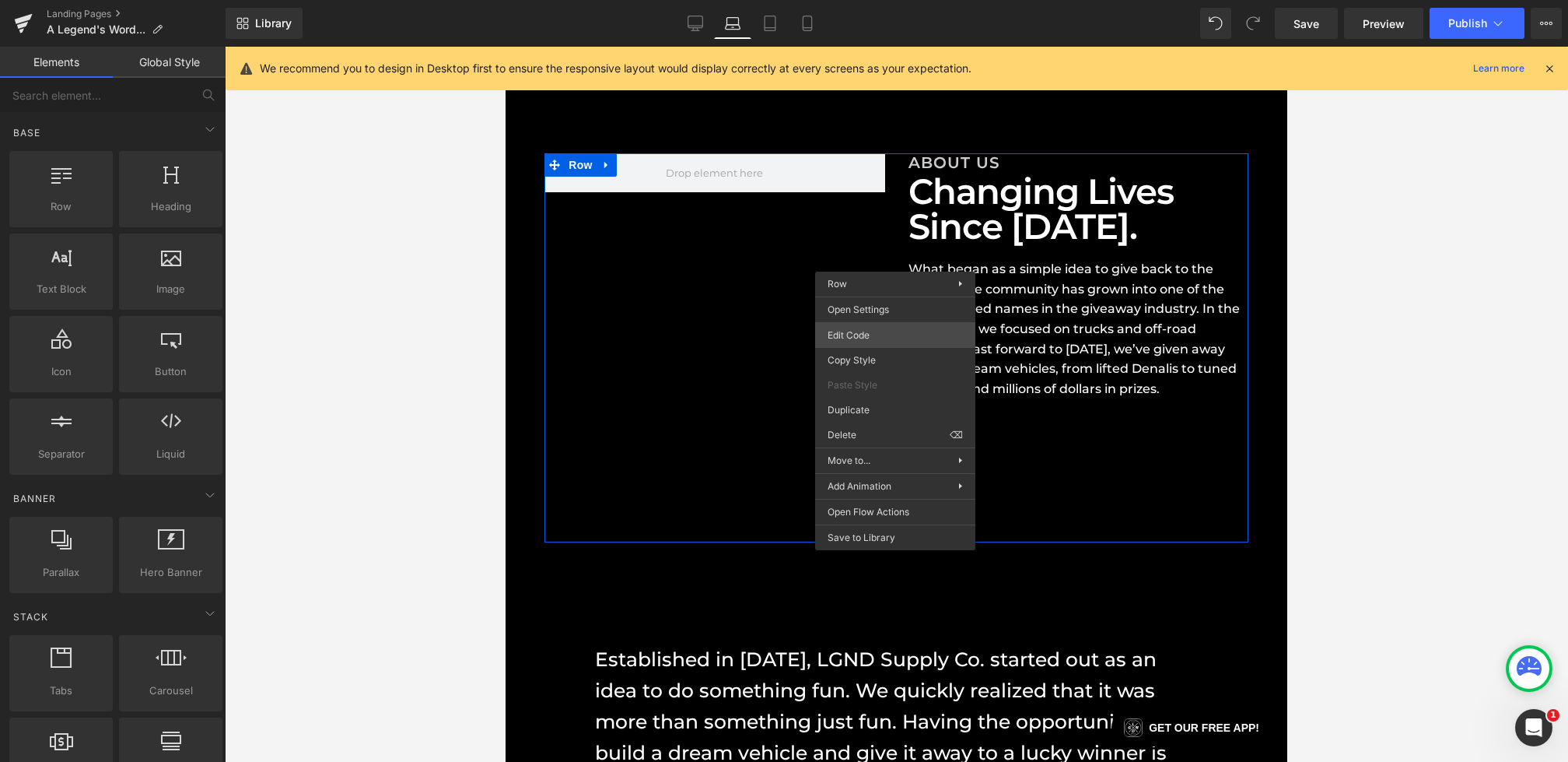
click at [870, 0] on div "Hero Banner You are previewing how the will restyle your page. You can not edit…" at bounding box center [784, 0] width 1568 height 0
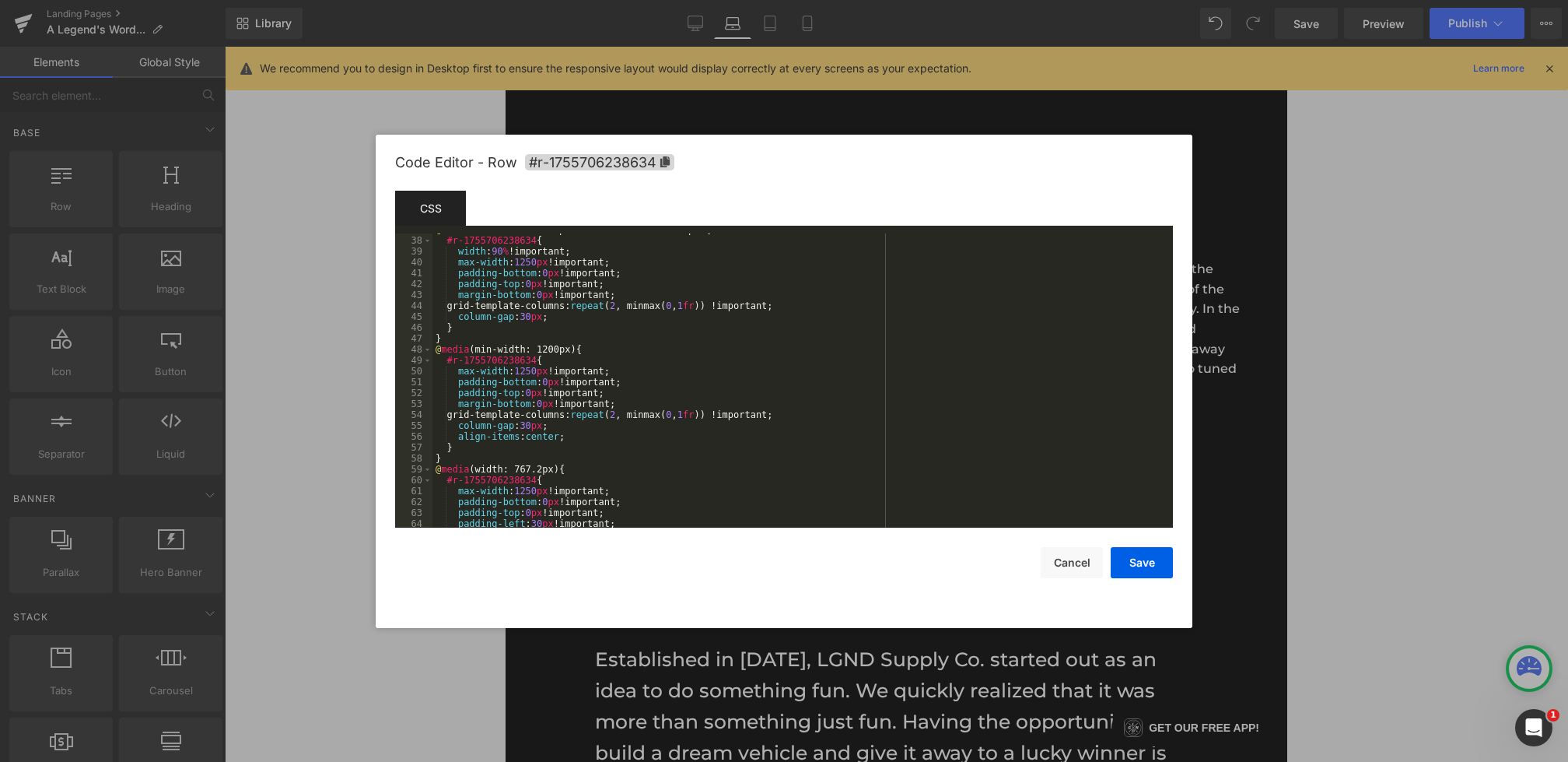
scroll to position [457, 0]
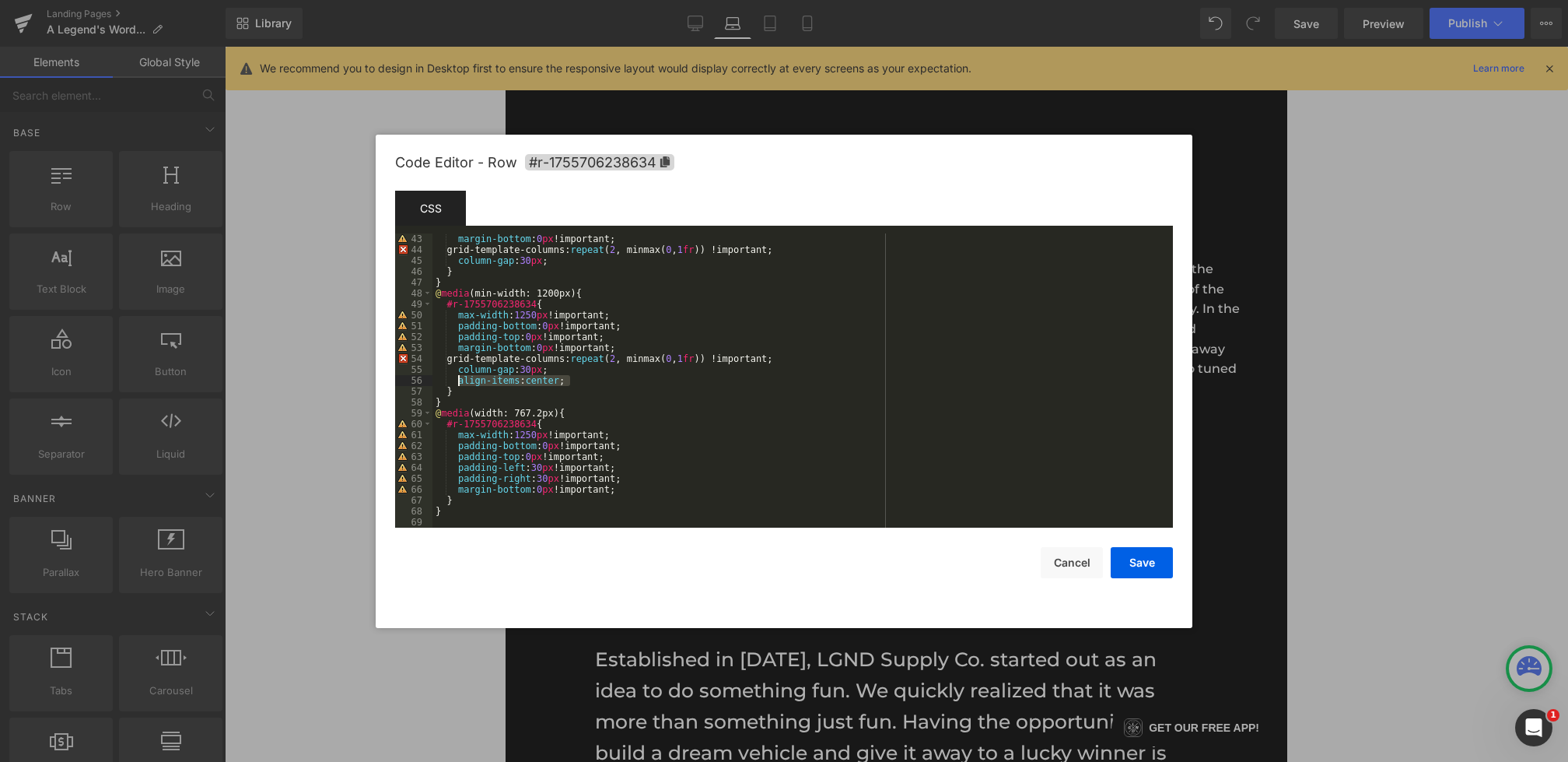
drag, startPoint x: 592, startPoint y: 380, endPoint x: 458, endPoint y: 380, distance: 134.0
click at [458, 380] on div "margin-bottom : 0 px !important; grid-template-columns: repeat ( 2 , minmax( 0 …" at bounding box center [799, 391] width 734 height 315
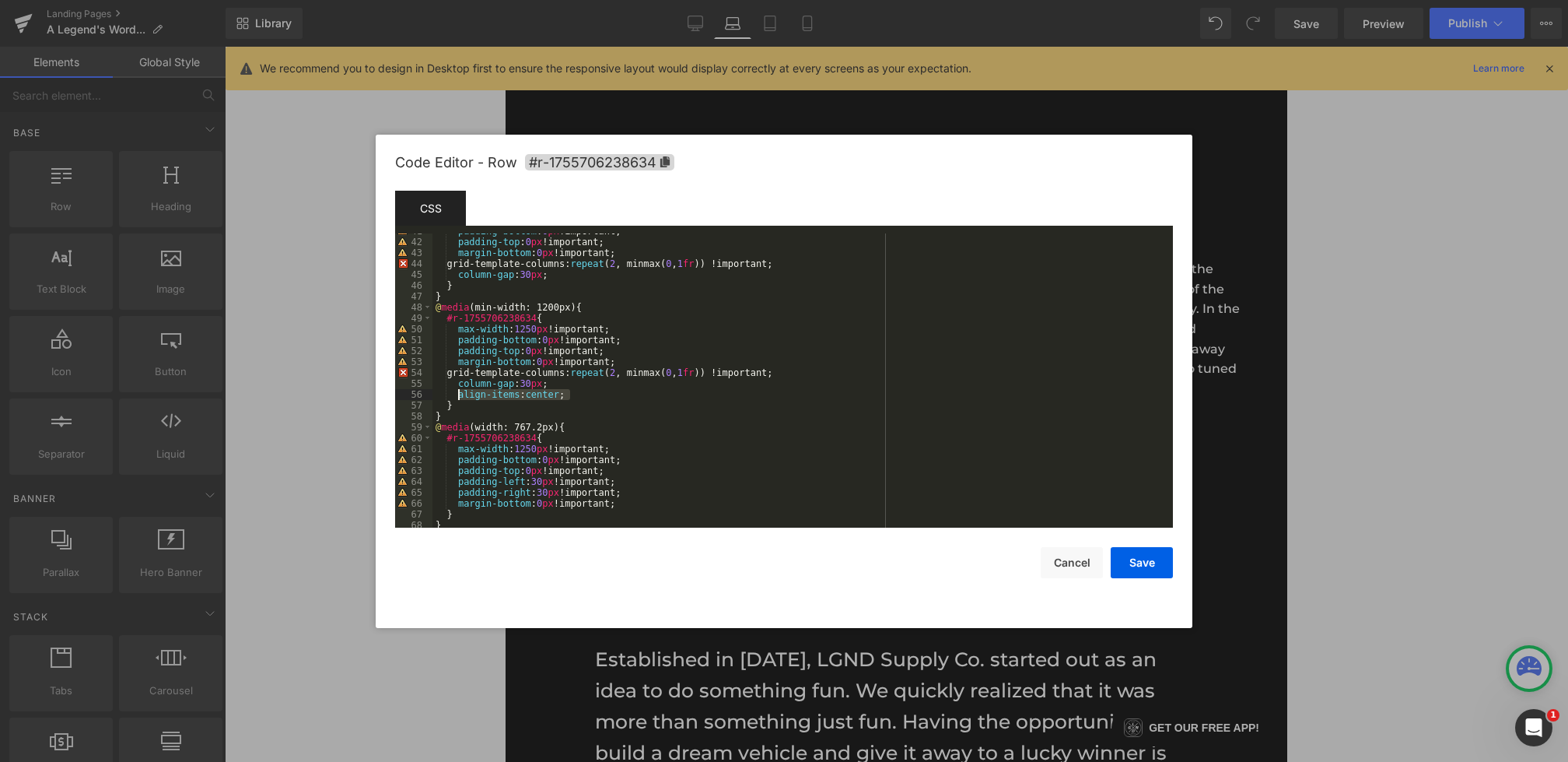
scroll to position [335, 0]
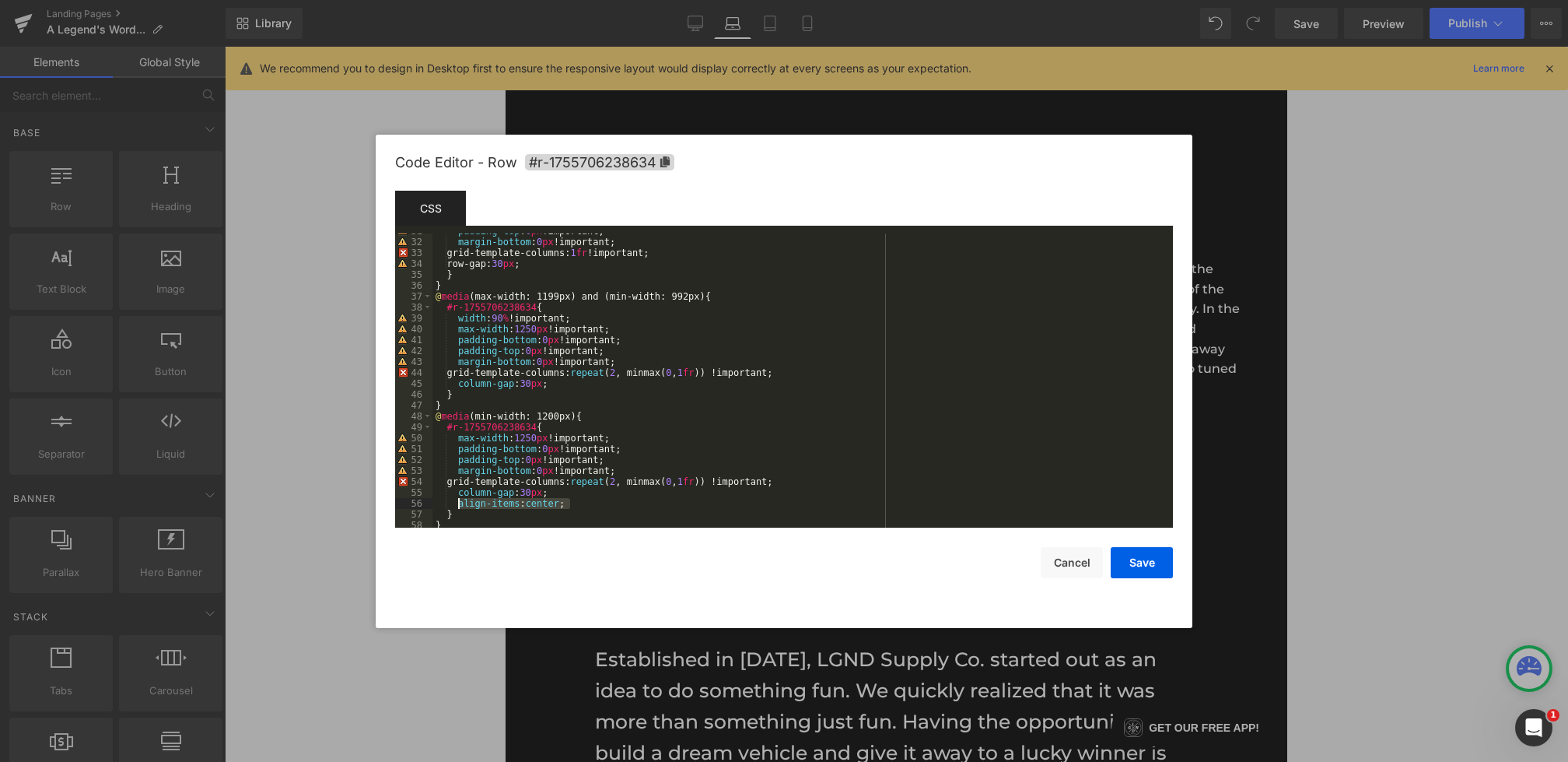
click at [569, 385] on div "padding-top : 0 px !important; margin-bottom : 0 px !important; grid-template-c…" at bounding box center [799, 383] width 734 height 315
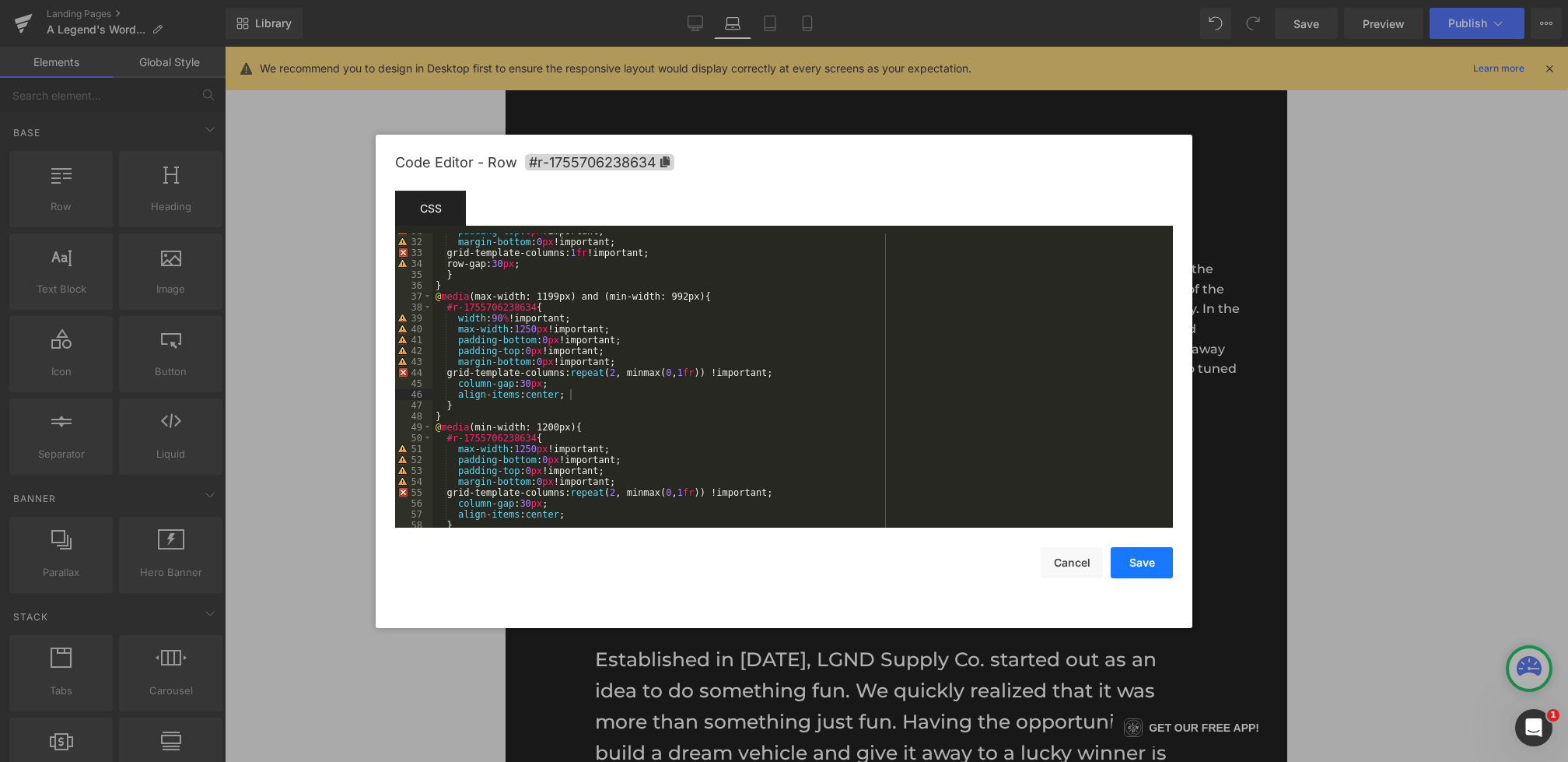
click at [1131, 562] on button "Save" at bounding box center [1142, 562] width 63 height 31
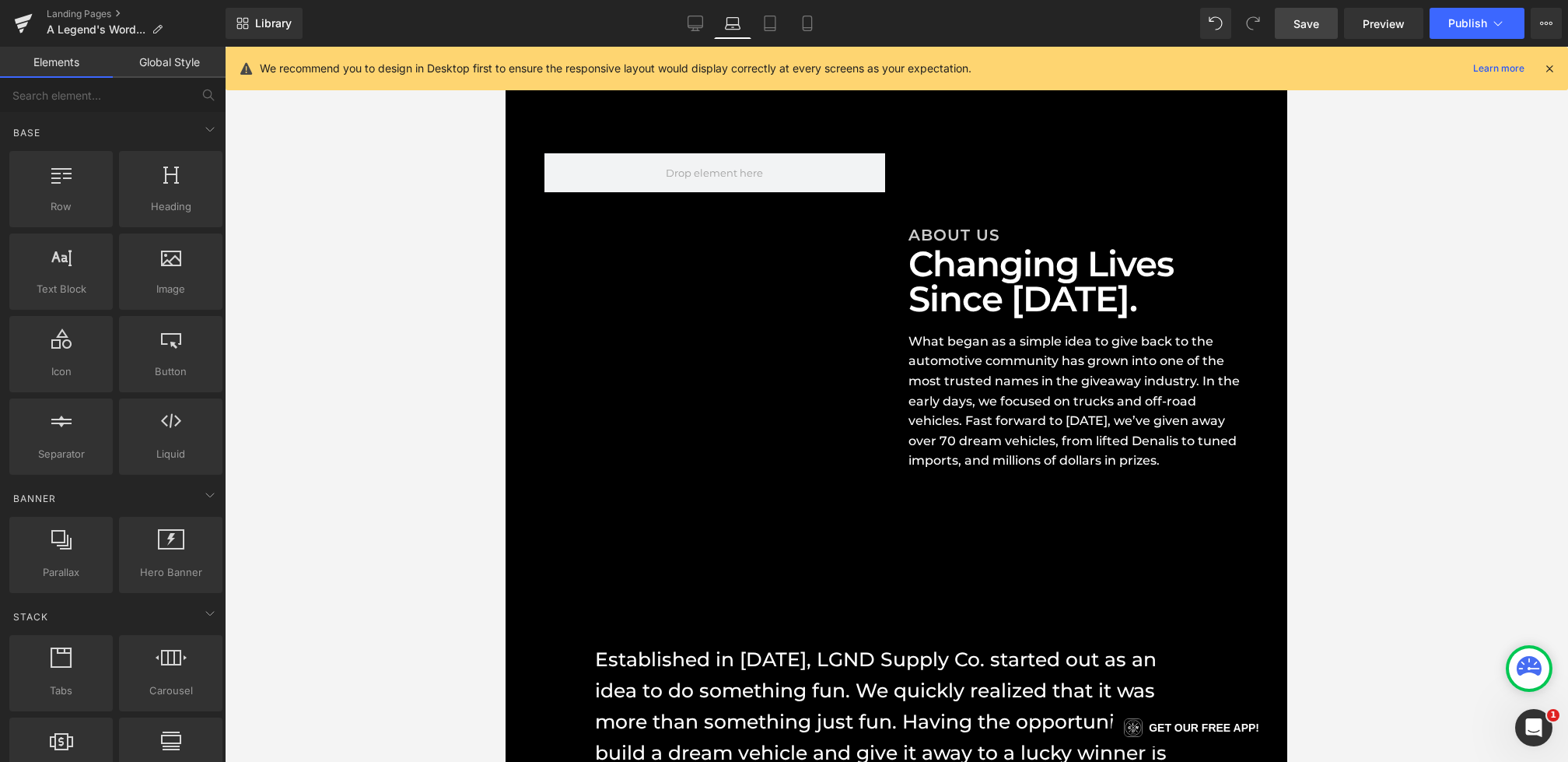
click at [1313, 18] on span "Save" at bounding box center [1306, 24] width 26 height 17
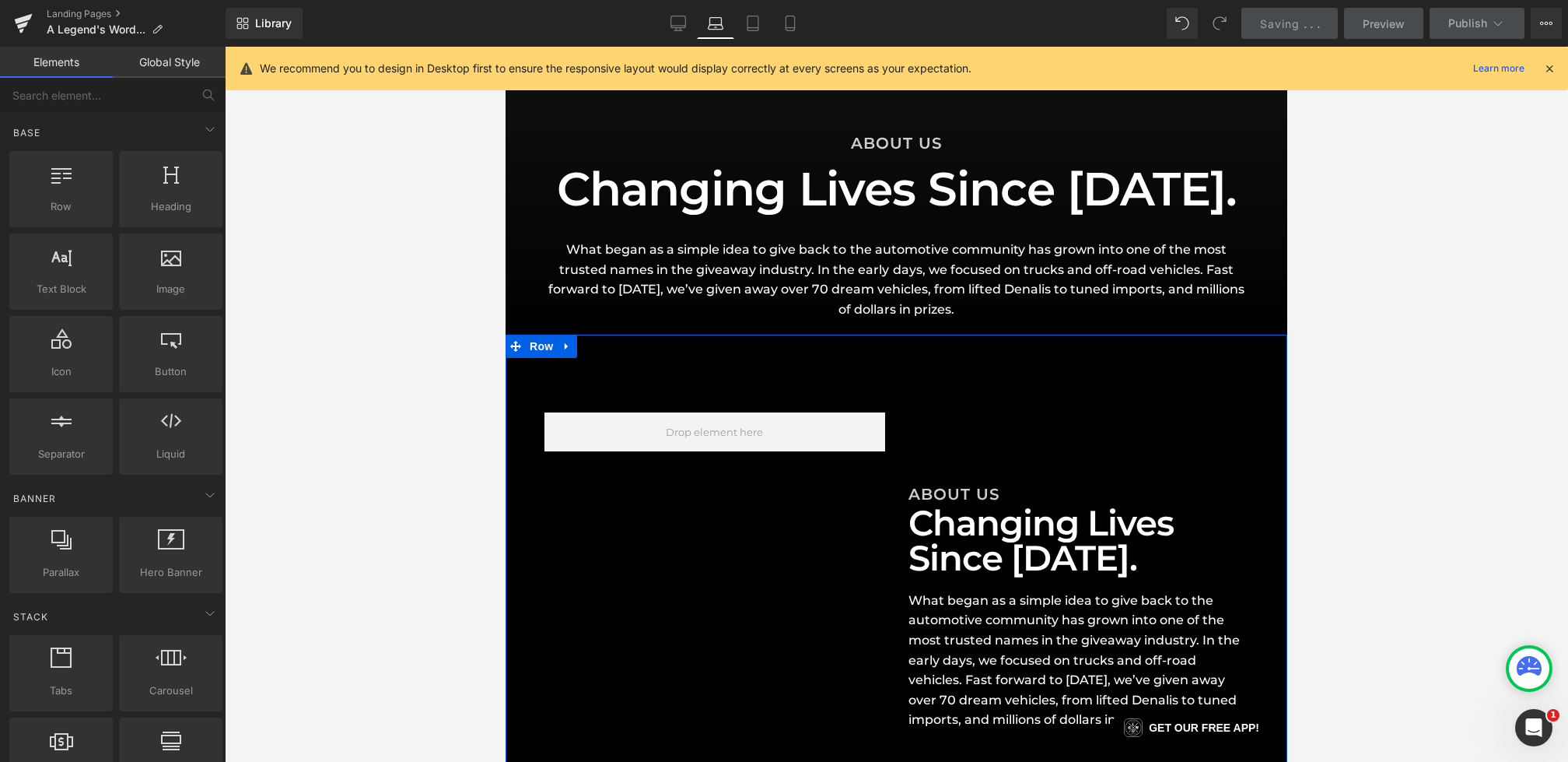
scroll to position [0, 0]
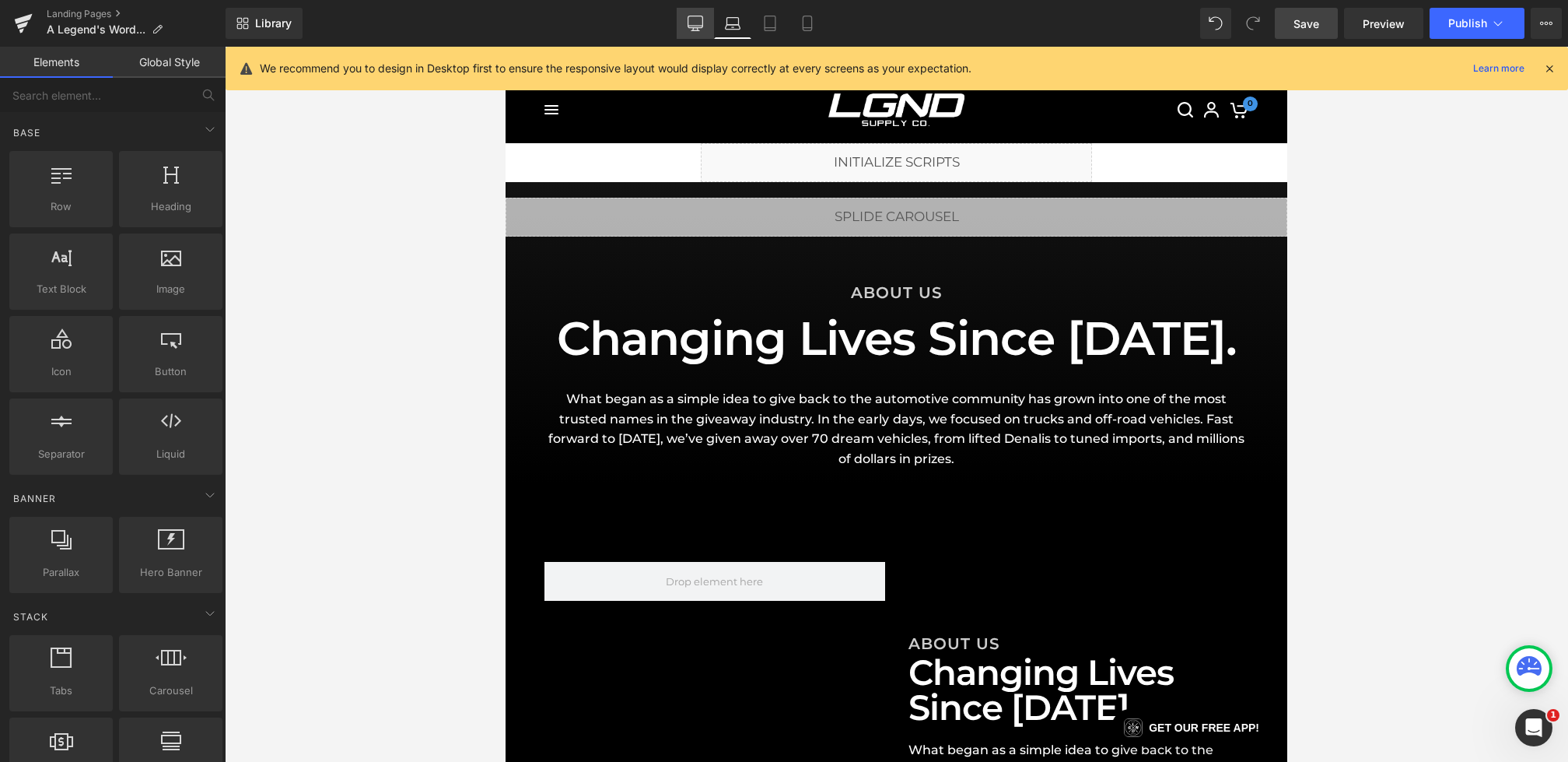
click at [700, 23] on icon at bounding box center [695, 23] width 16 height 16
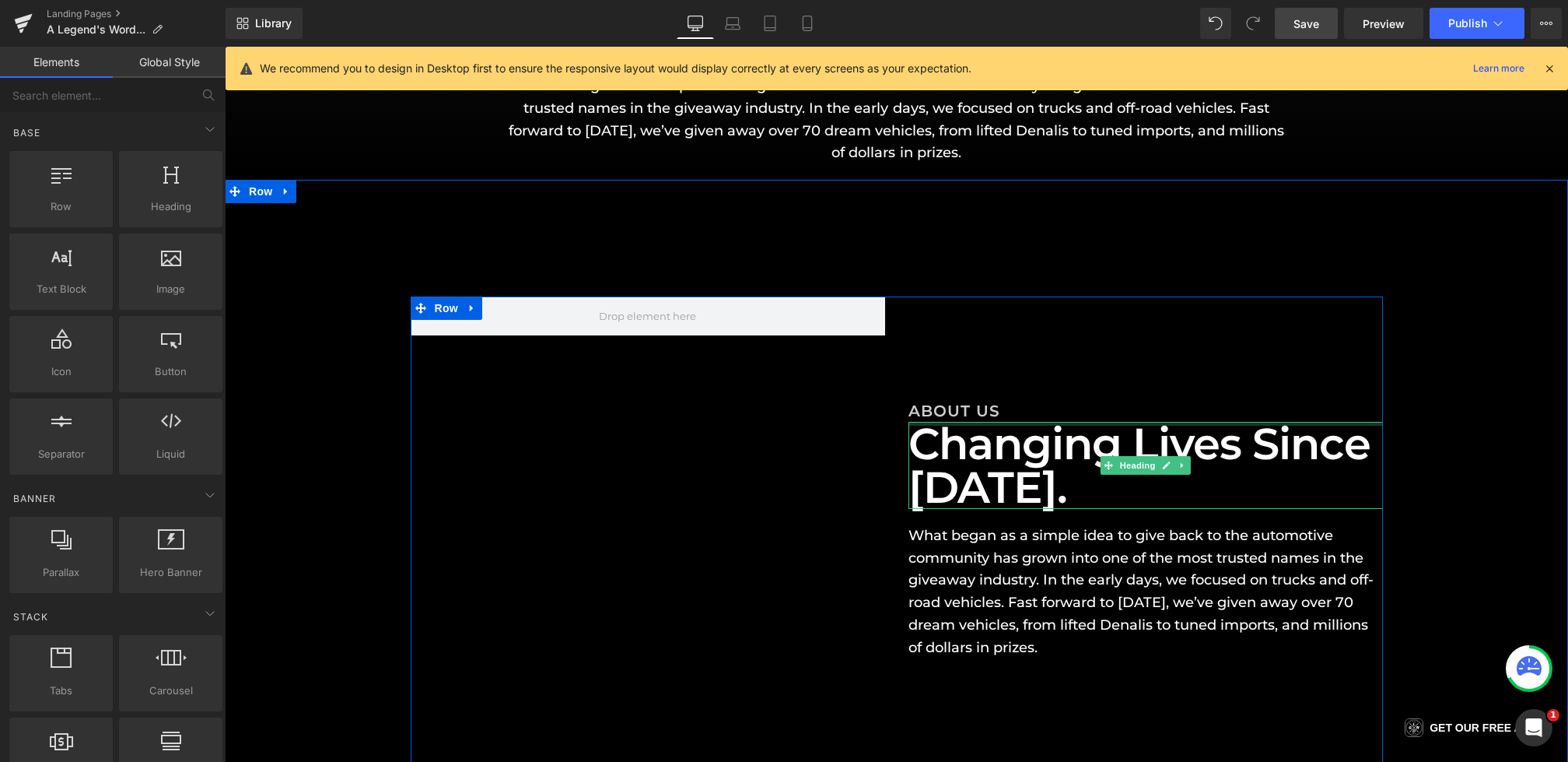
scroll to position [371, 0]
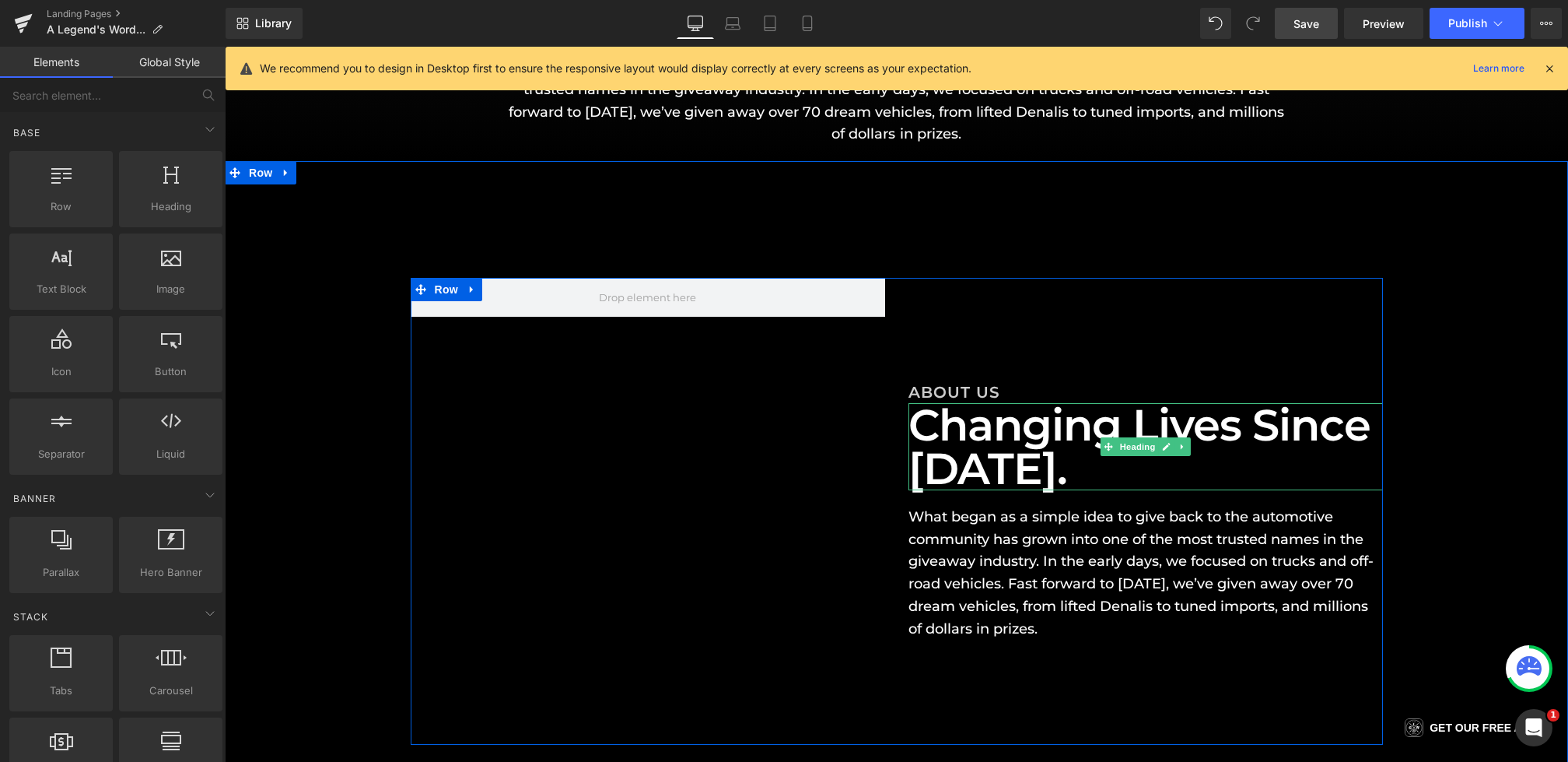
click at [983, 451] on h1 "Changing Lives Since [DATE]." at bounding box center [1146, 447] width 475 height 87
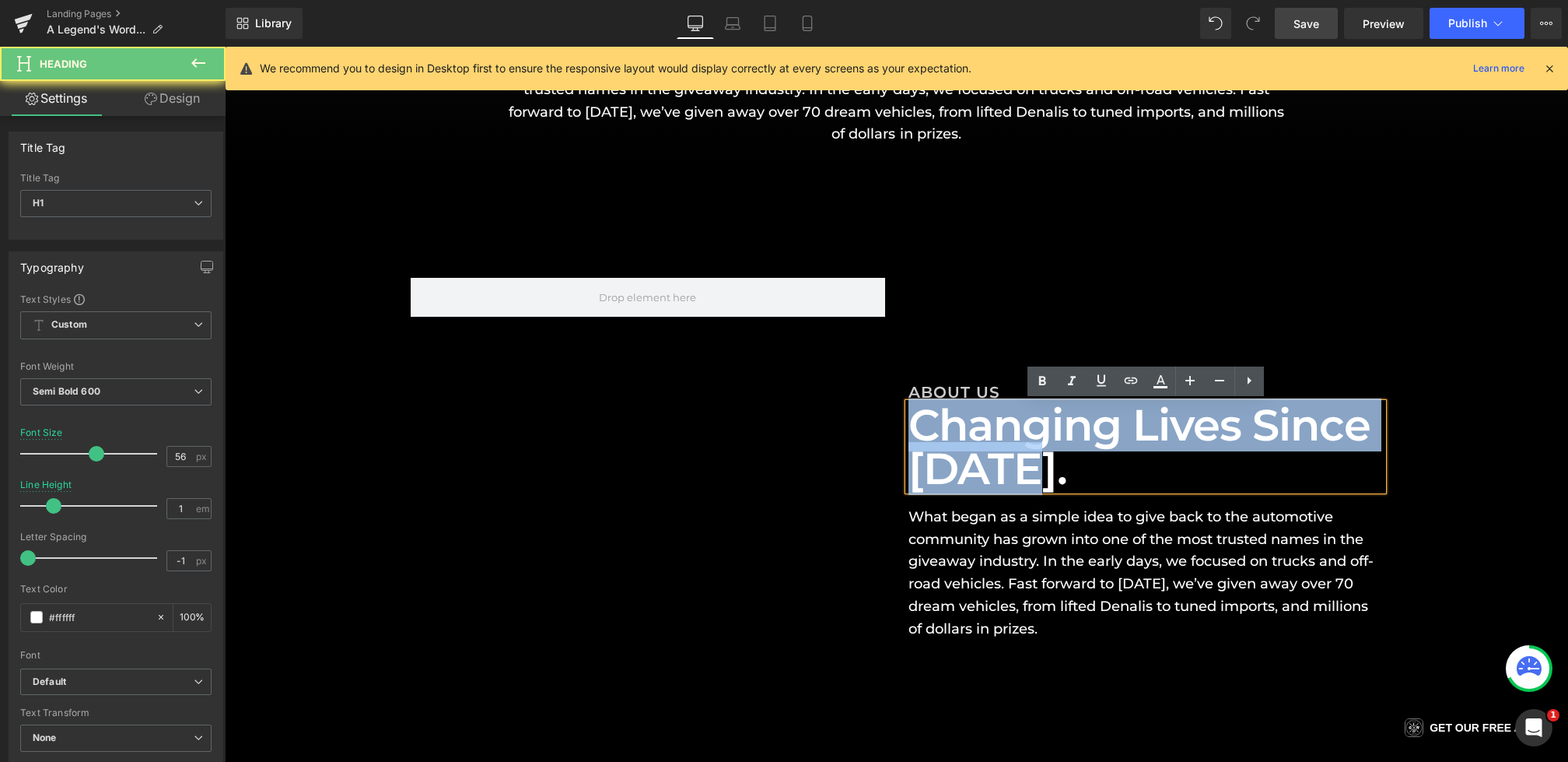
drag, startPoint x: 1007, startPoint y: 462, endPoint x: 799, endPoint y: 378, distance: 224.3
click at [799, 378] on div "Hero Banner ABOUT US Heading Changing Lives Since [DATE]. Heading What began as…" at bounding box center [896, 511] width 972 height 467
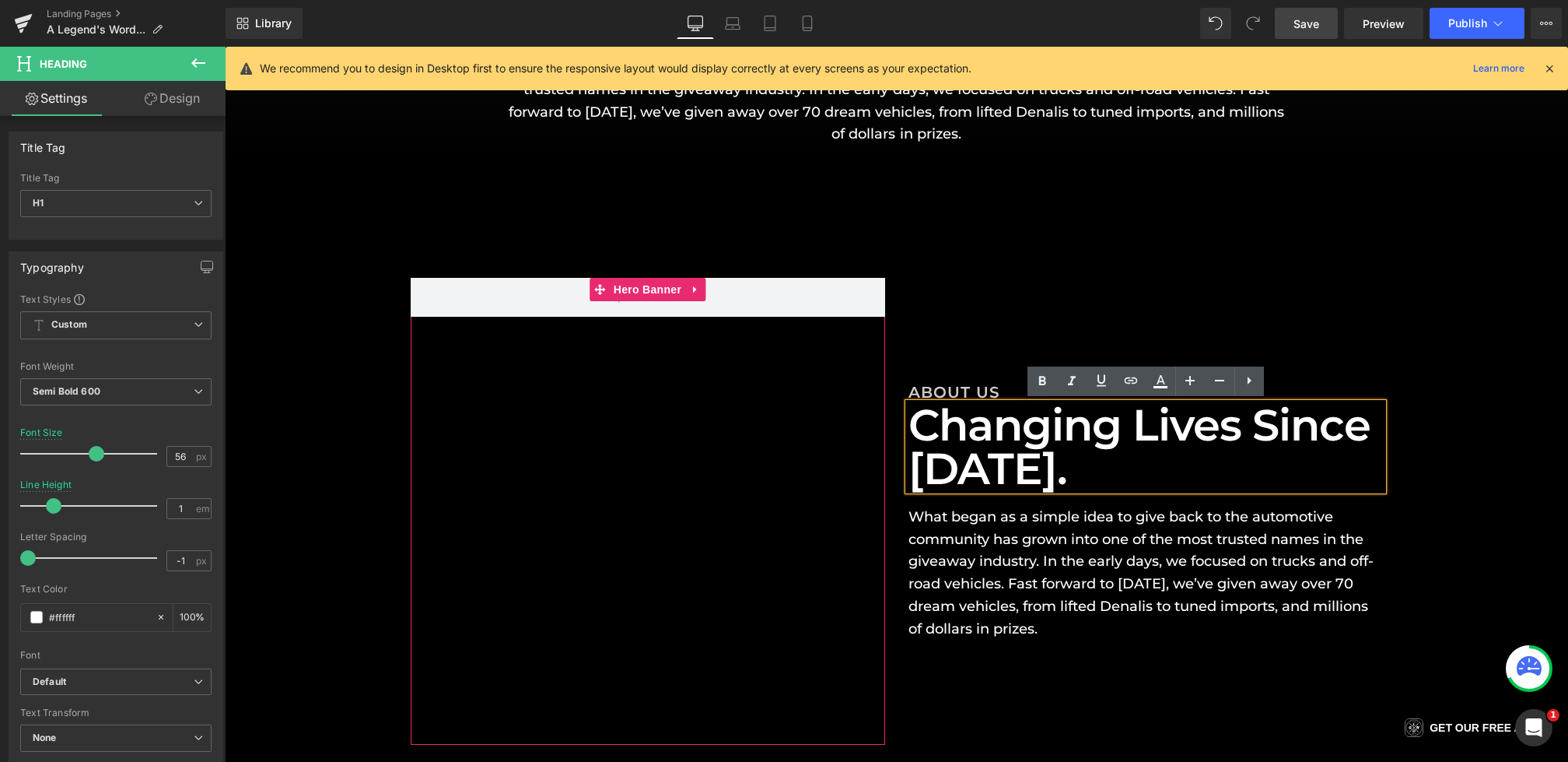
scroll to position [392, 0]
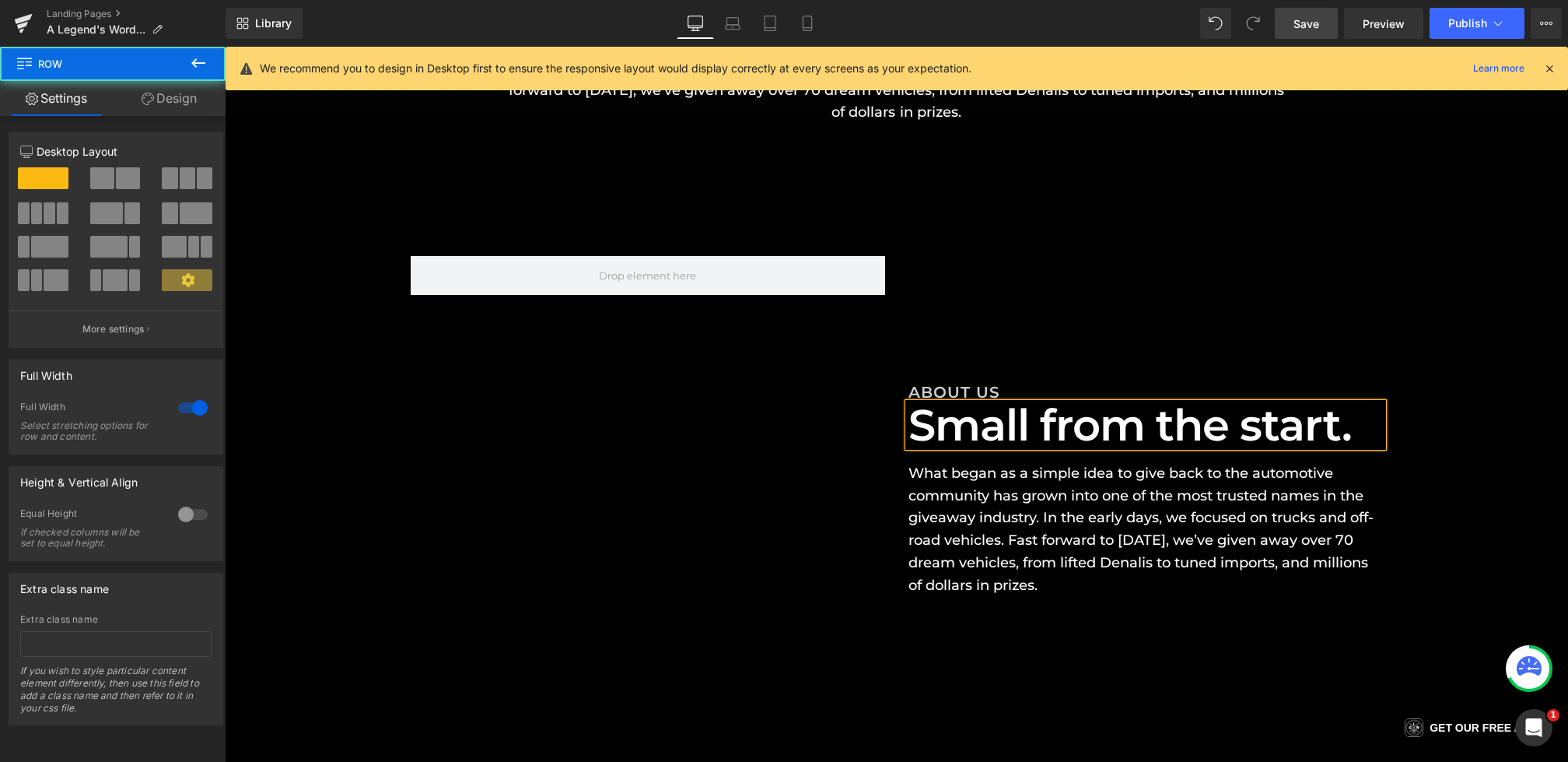
click at [1454, 376] on div "Hero Banner ABOUT US Heading Small from the start. Heading What began as a simp…" at bounding box center [896, 489] width 1344 height 467
click at [1321, 24] on link "Save" at bounding box center [1307, 23] width 63 height 31
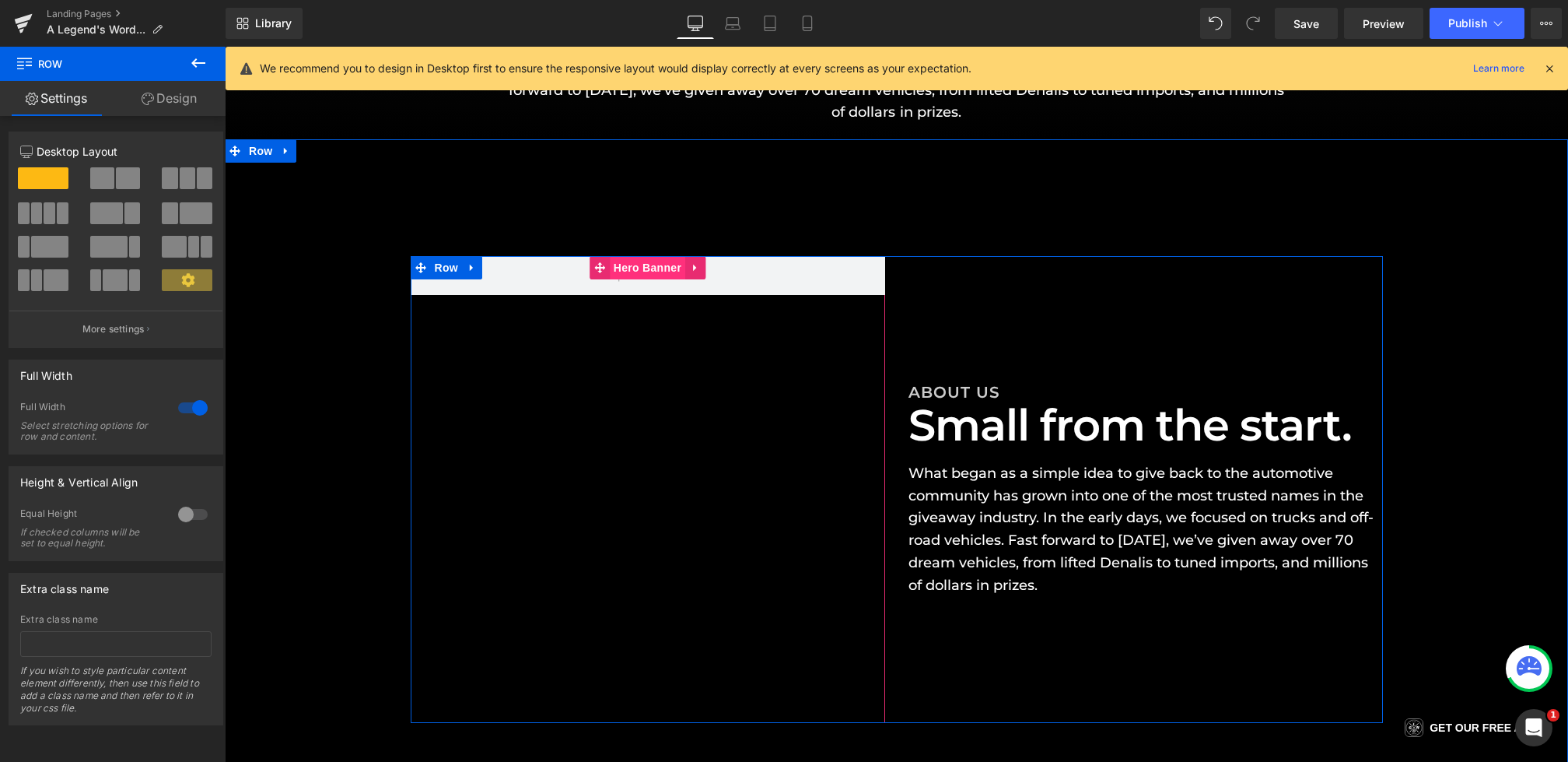
click at [623, 272] on span "Hero Banner" at bounding box center [648, 268] width 75 height 23
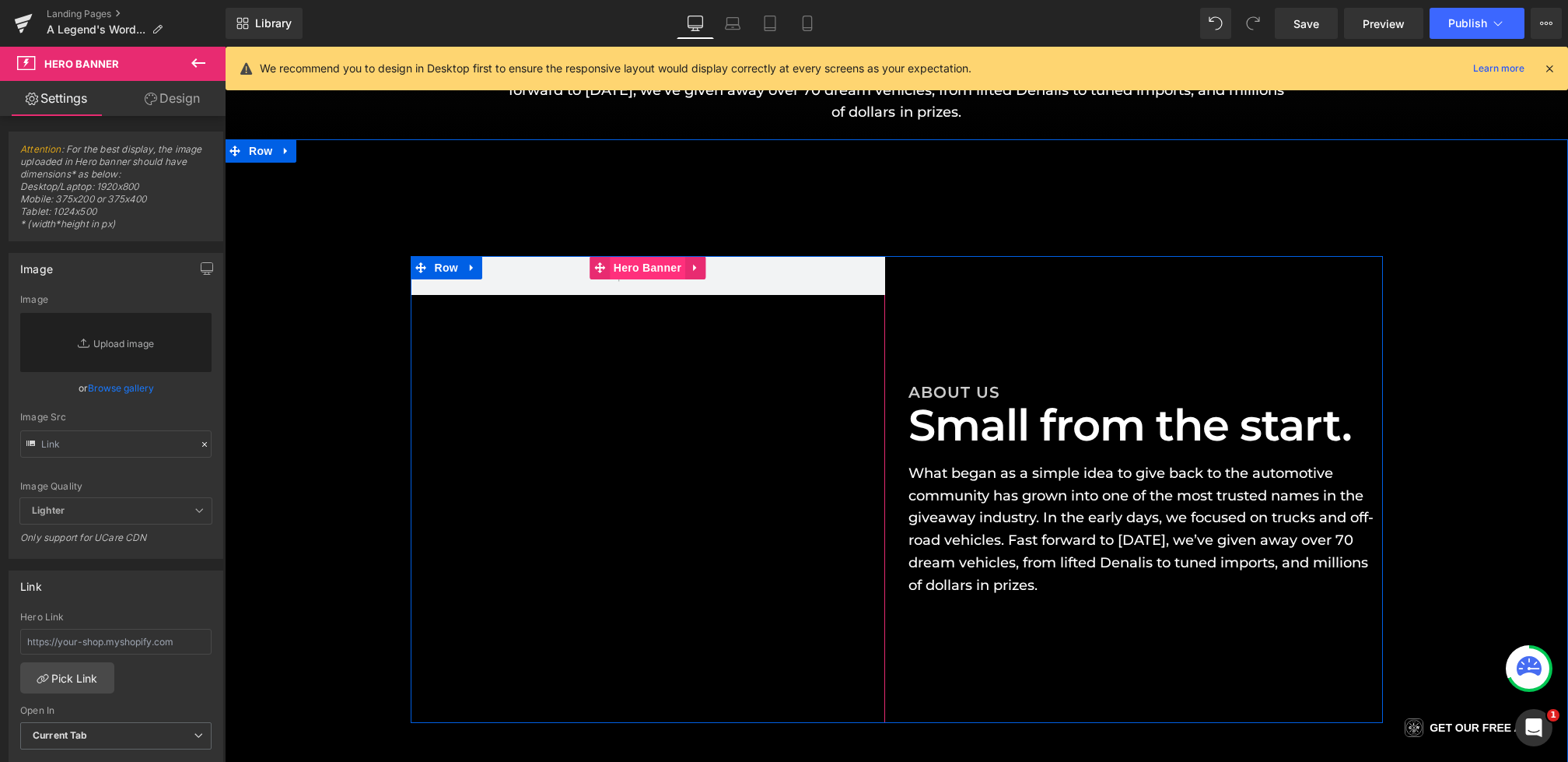
click at [637, 263] on span "Hero Banner" at bounding box center [648, 268] width 75 height 23
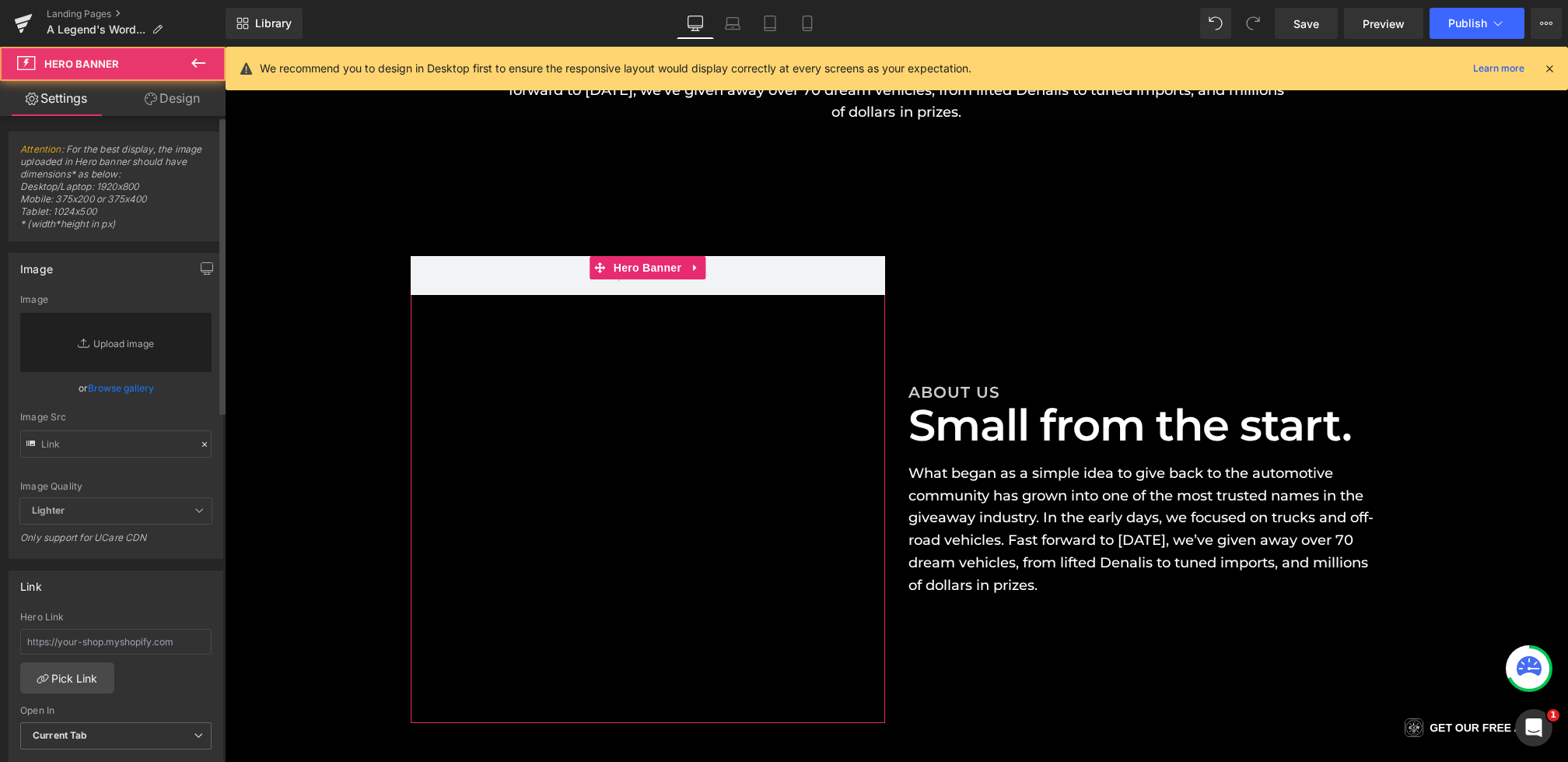
click at [202, 442] on icon at bounding box center [204, 444] width 11 height 11
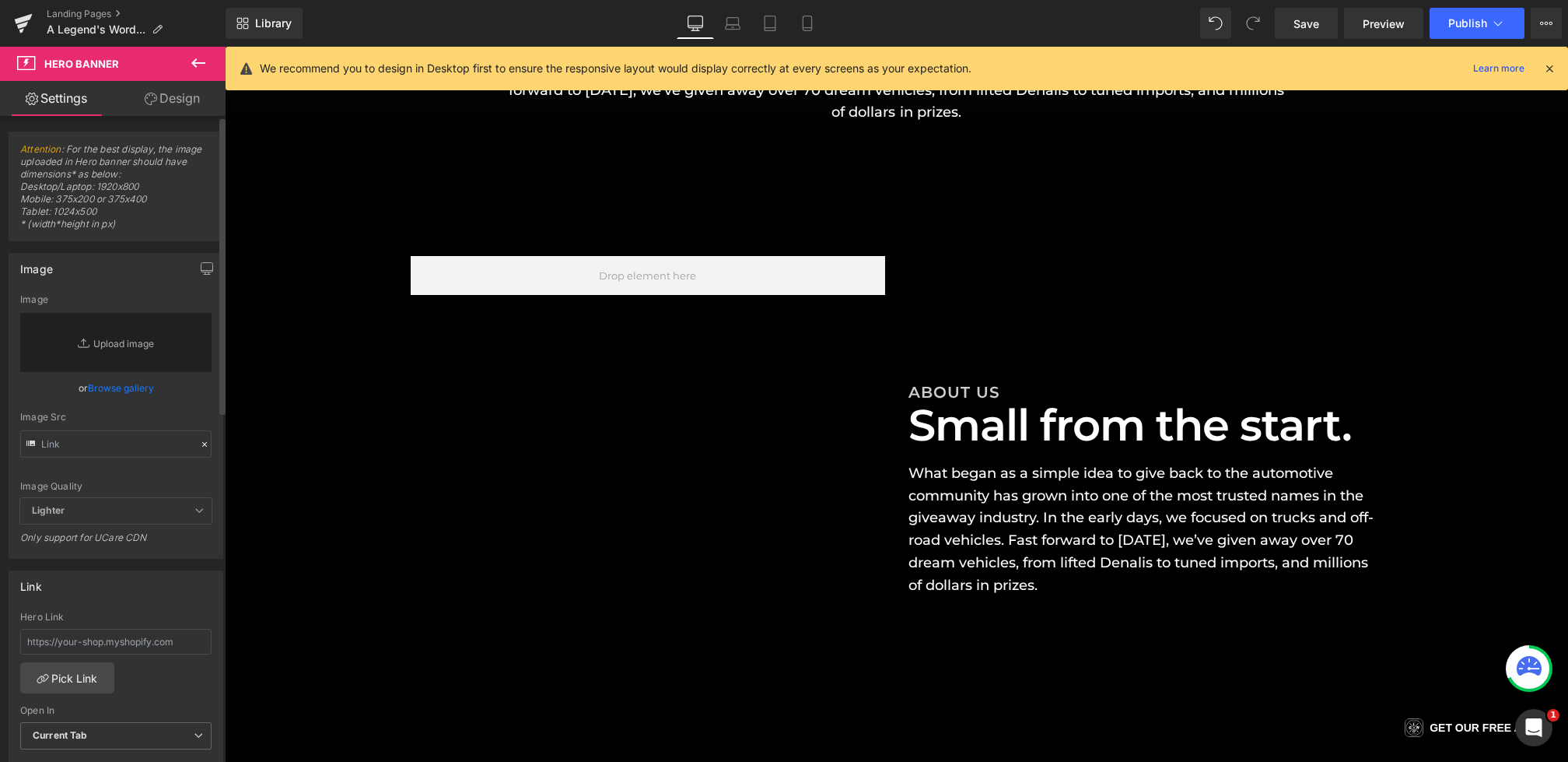
click at [144, 425] on div "Image Src" at bounding box center [115, 434] width 191 height 46
click at [138, 442] on input "text" at bounding box center [115, 443] width 191 height 28
paste input "[URL][DOMAIN_NAME]"
type input "[URL][DOMAIN_NAME]"
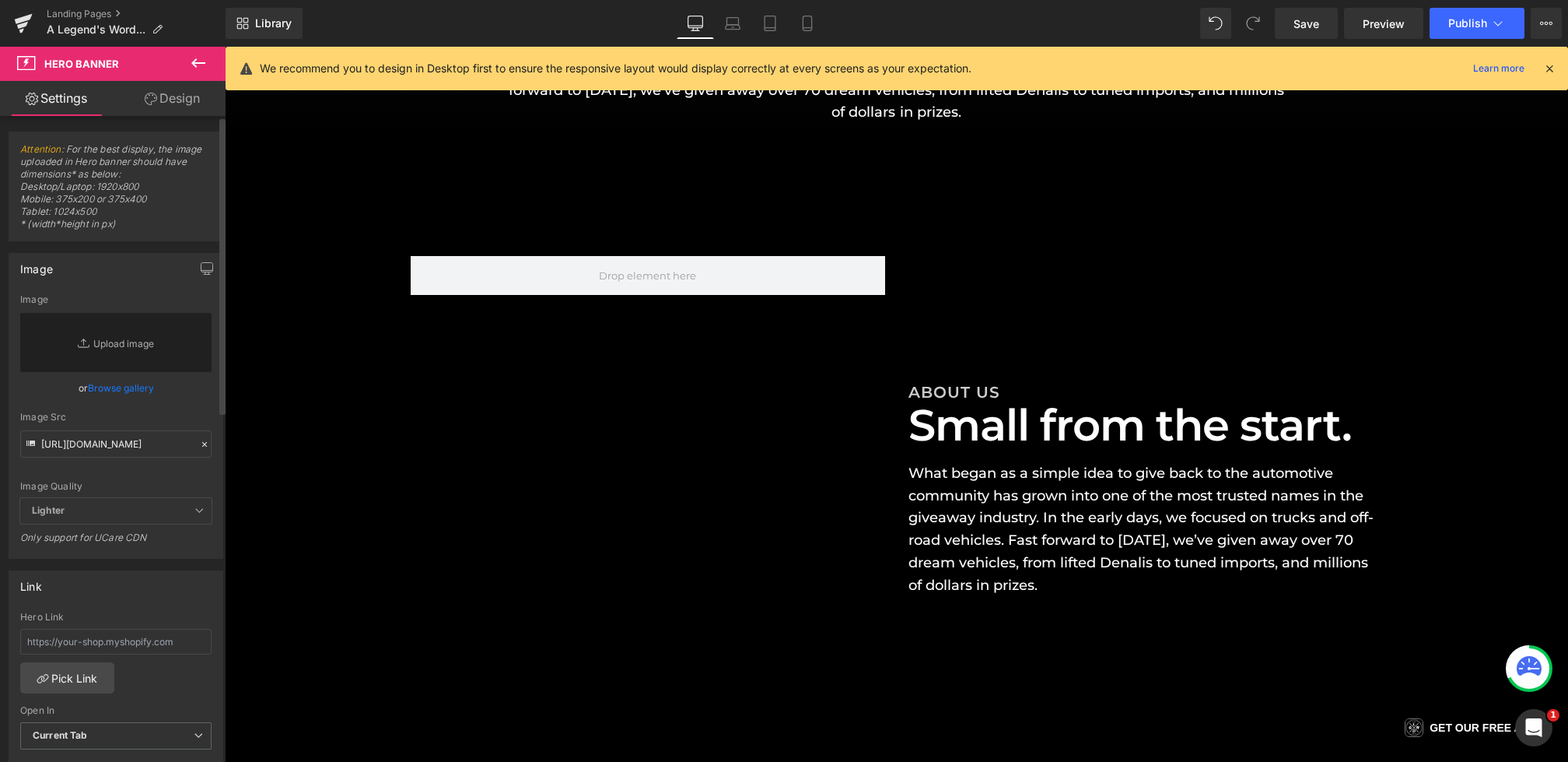
scroll to position [0, 0]
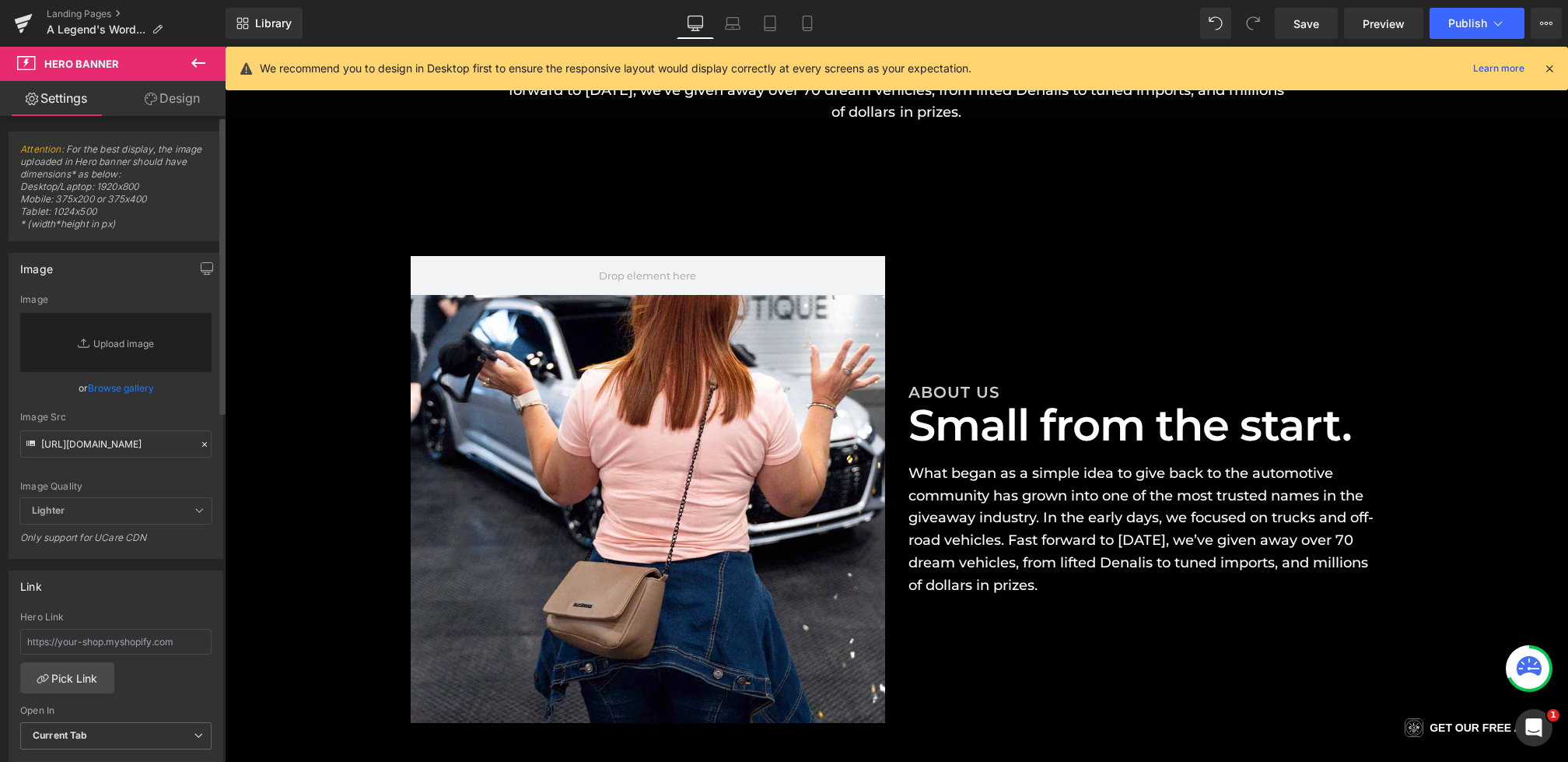
click at [163, 416] on div "[URL][DOMAIN_NAME] Image Replace Image Upload image or Browse gallery Image Src…" at bounding box center [115, 426] width 213 height 264
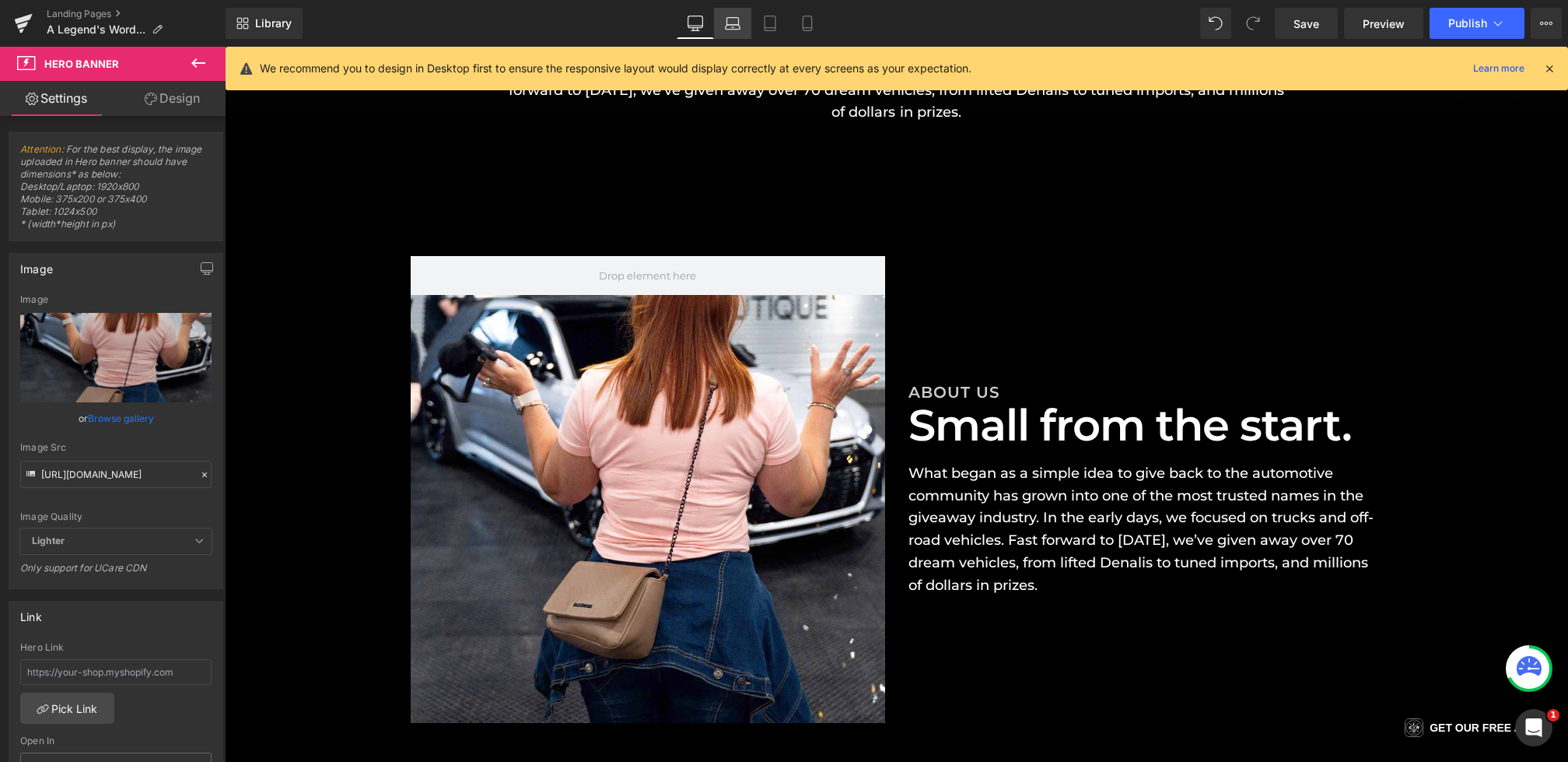
click at [729, 28] on icon at bounding box center [734, 28] width 15 height 5
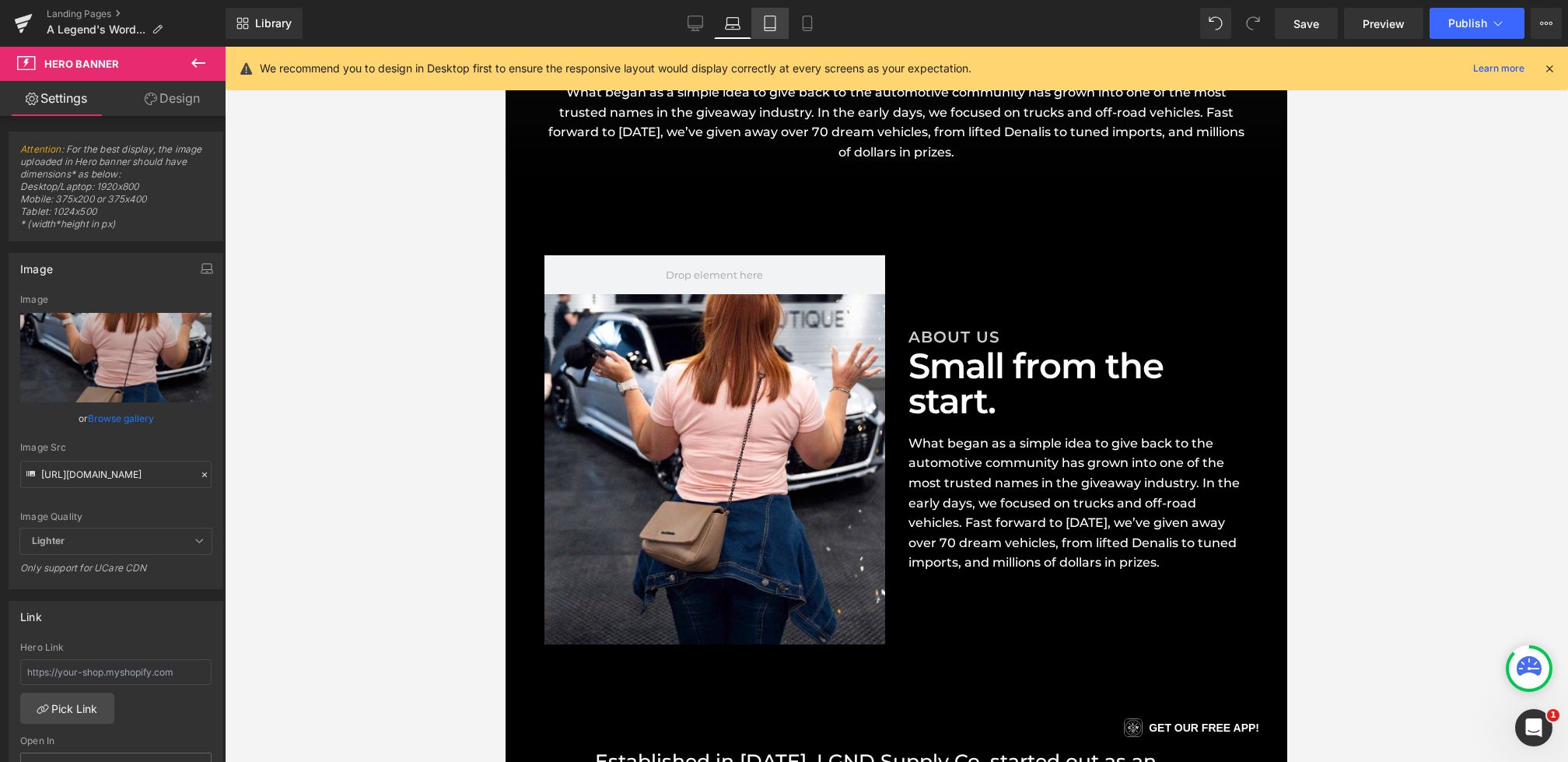
click at [763, 27] on icon at bounding box center [770, 23] width 16 height 16
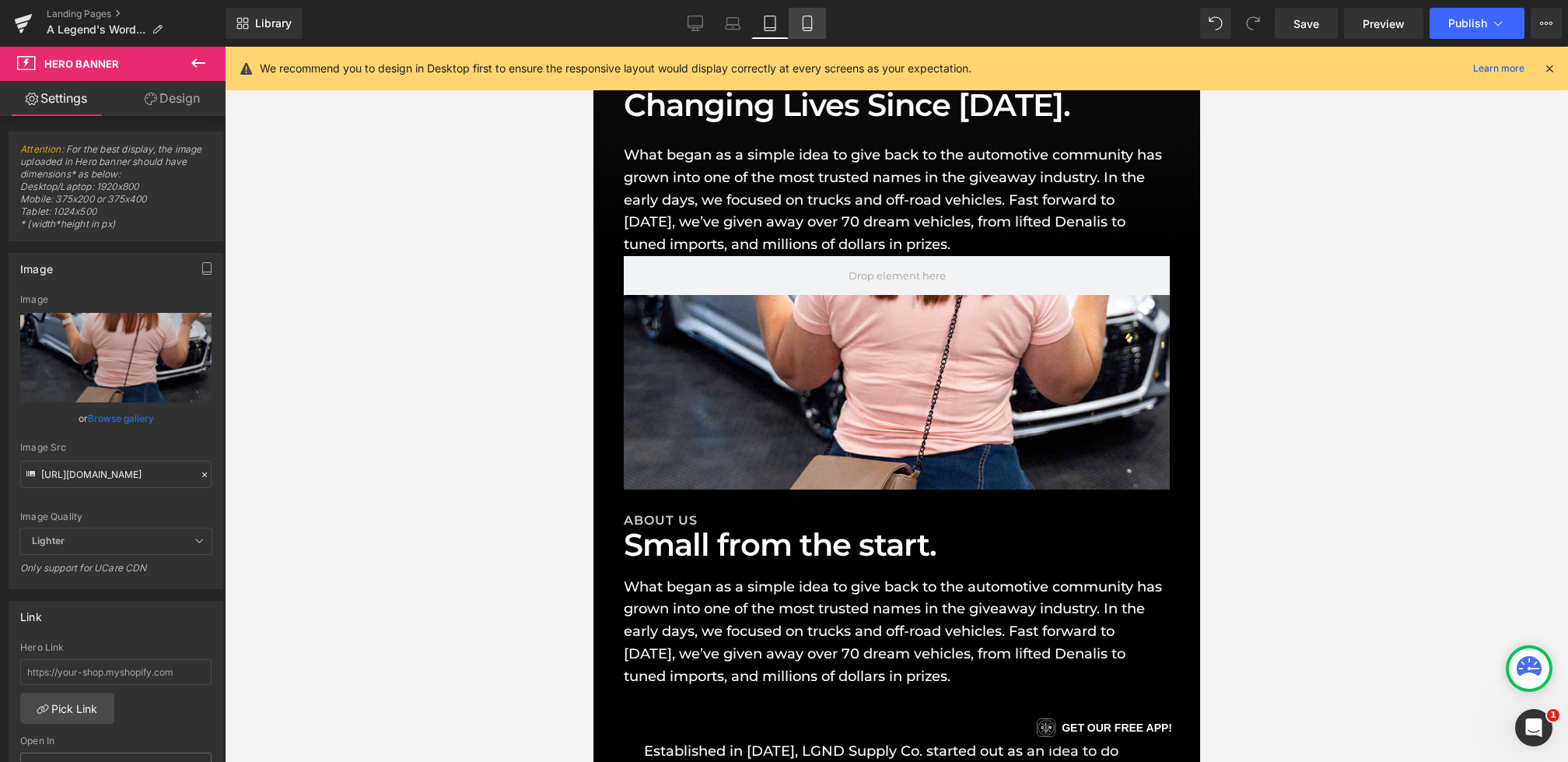
click at [810, 23] on icon at bounding box center [807, 23] width 16 height 16
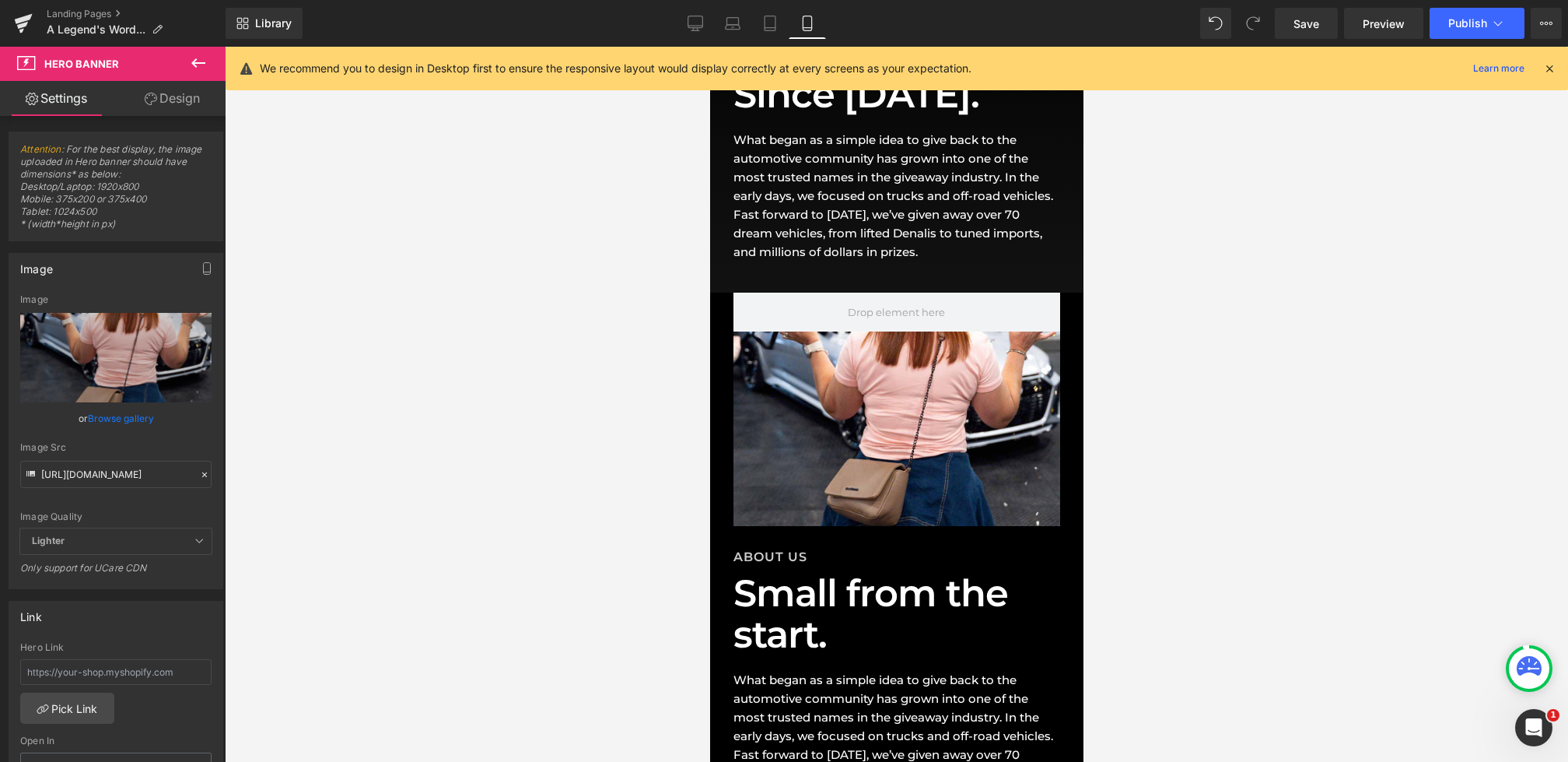
scroll to position [280, 0]
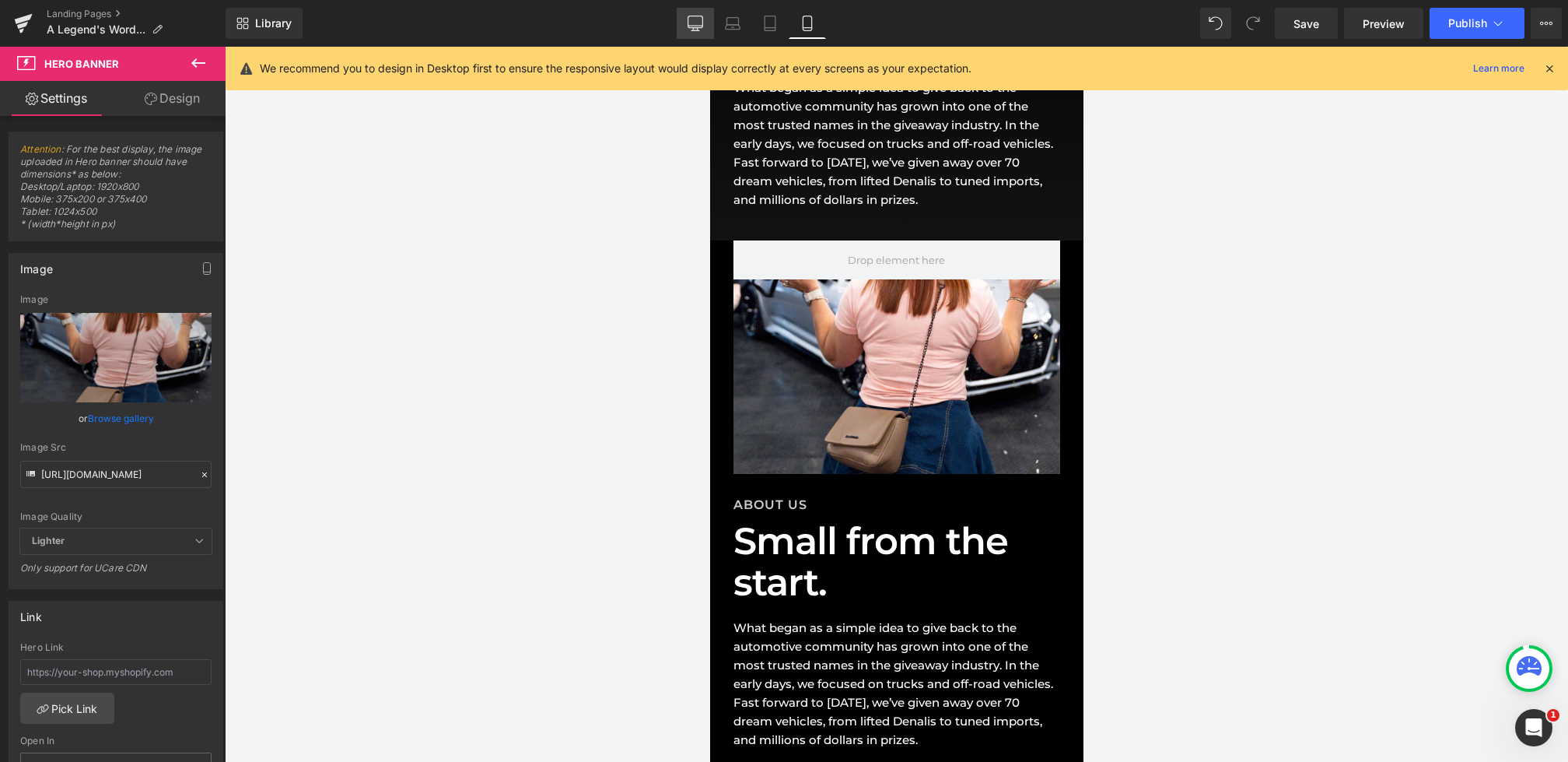
click at [691, 27] on icon at bounding box center [695, 23] width 16 height 16
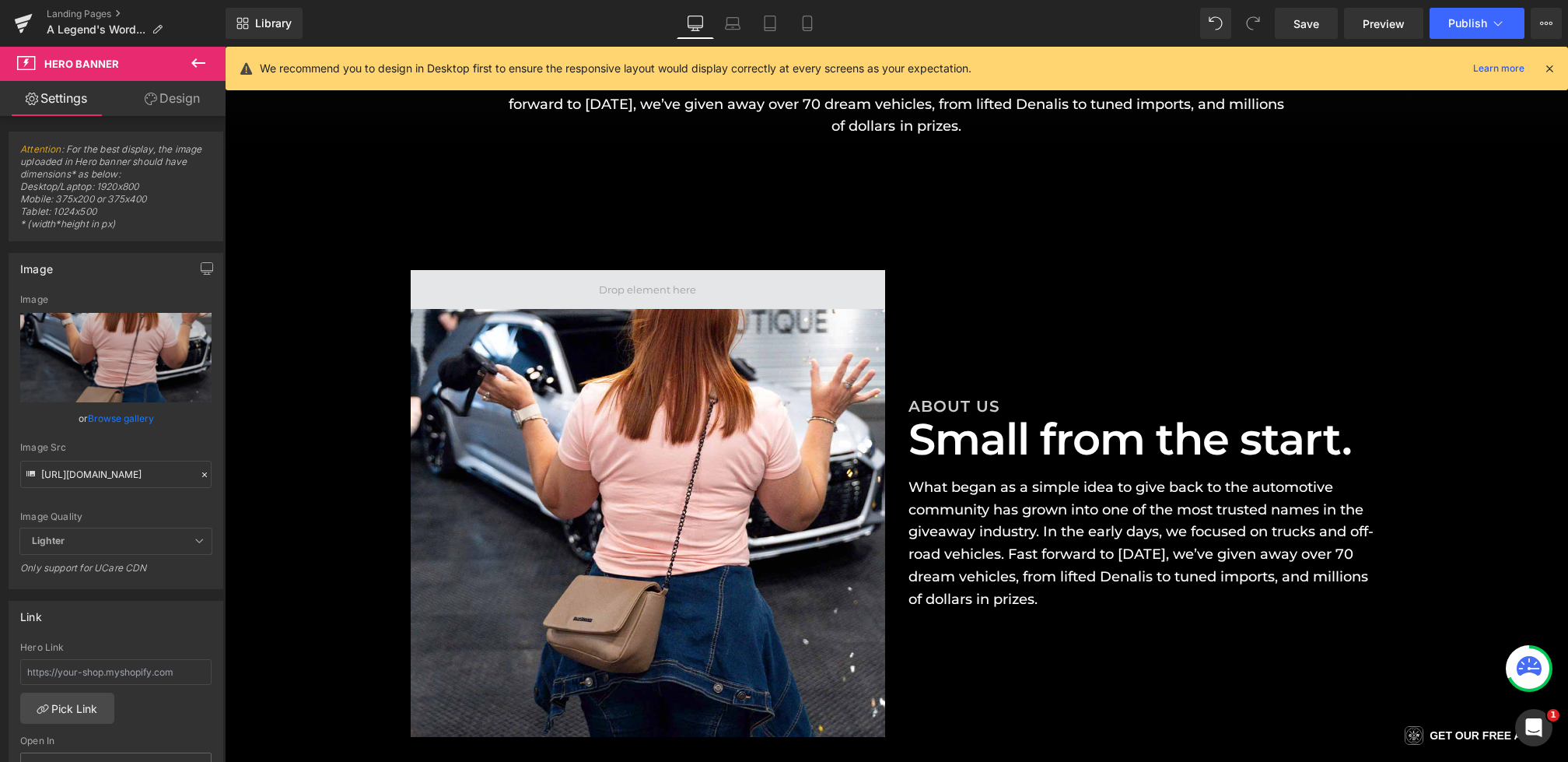
scroll to position [392, 0]
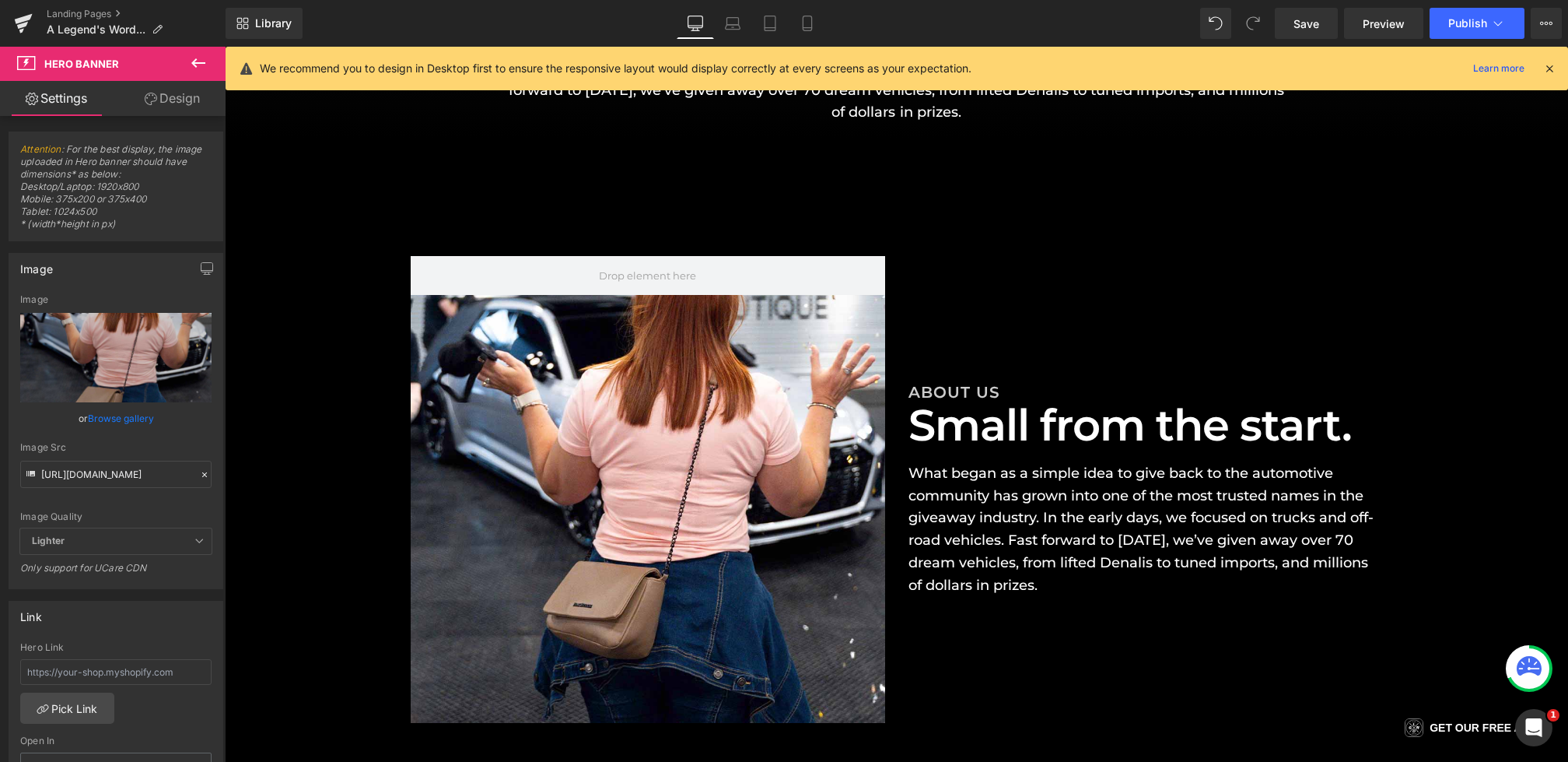
click at [705, 400] on div at bounding box center [648, 489] width 475 height 467
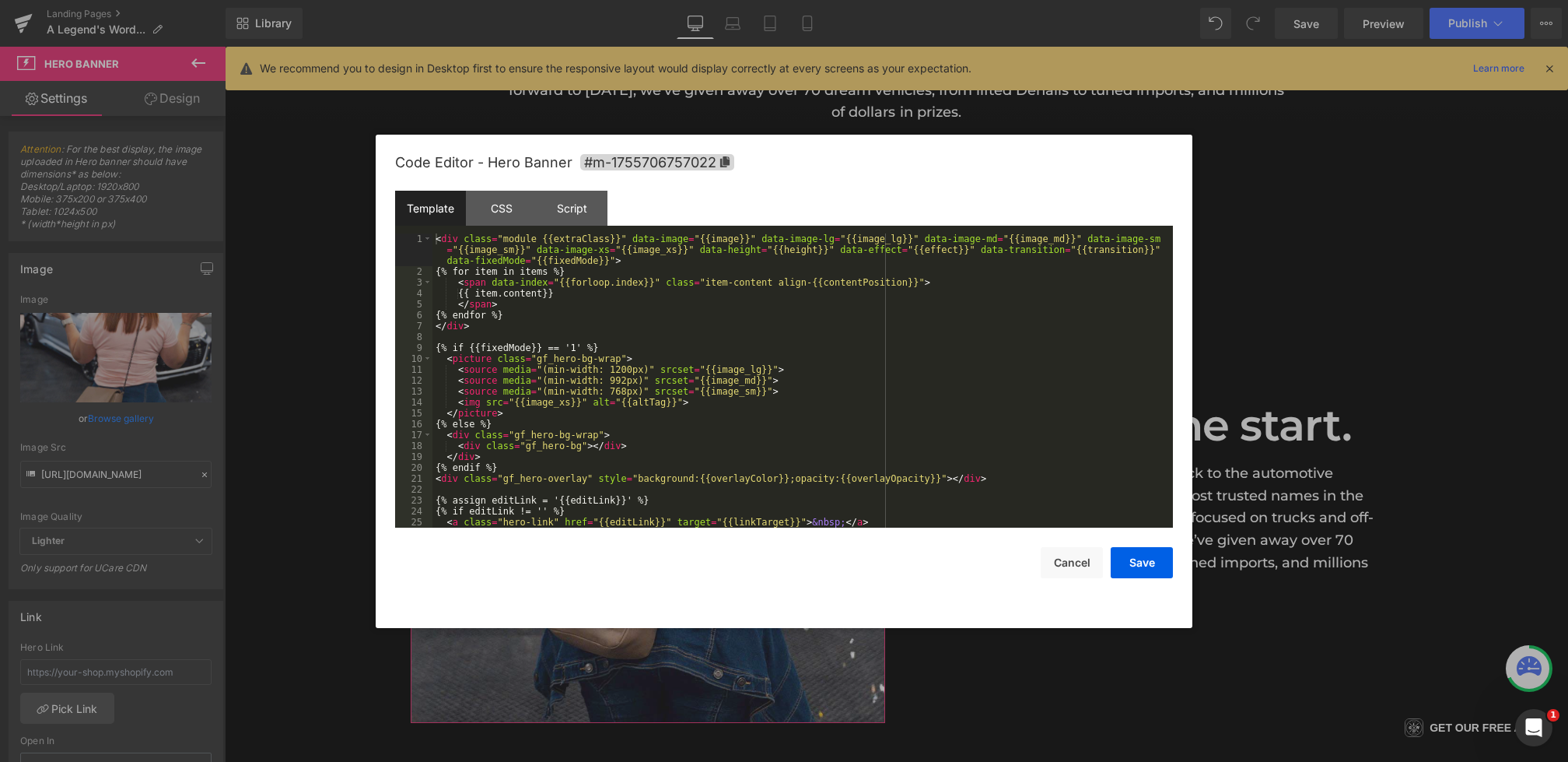
click at [685, 0] on div "Hero Banner You are previewing how the will restyle your page. You can not edit…" at bounding box center [784, 0] width 1568 height 0
click at [517, 211] on div "CSS" at bounding box center [501, 208] width 71 height 35
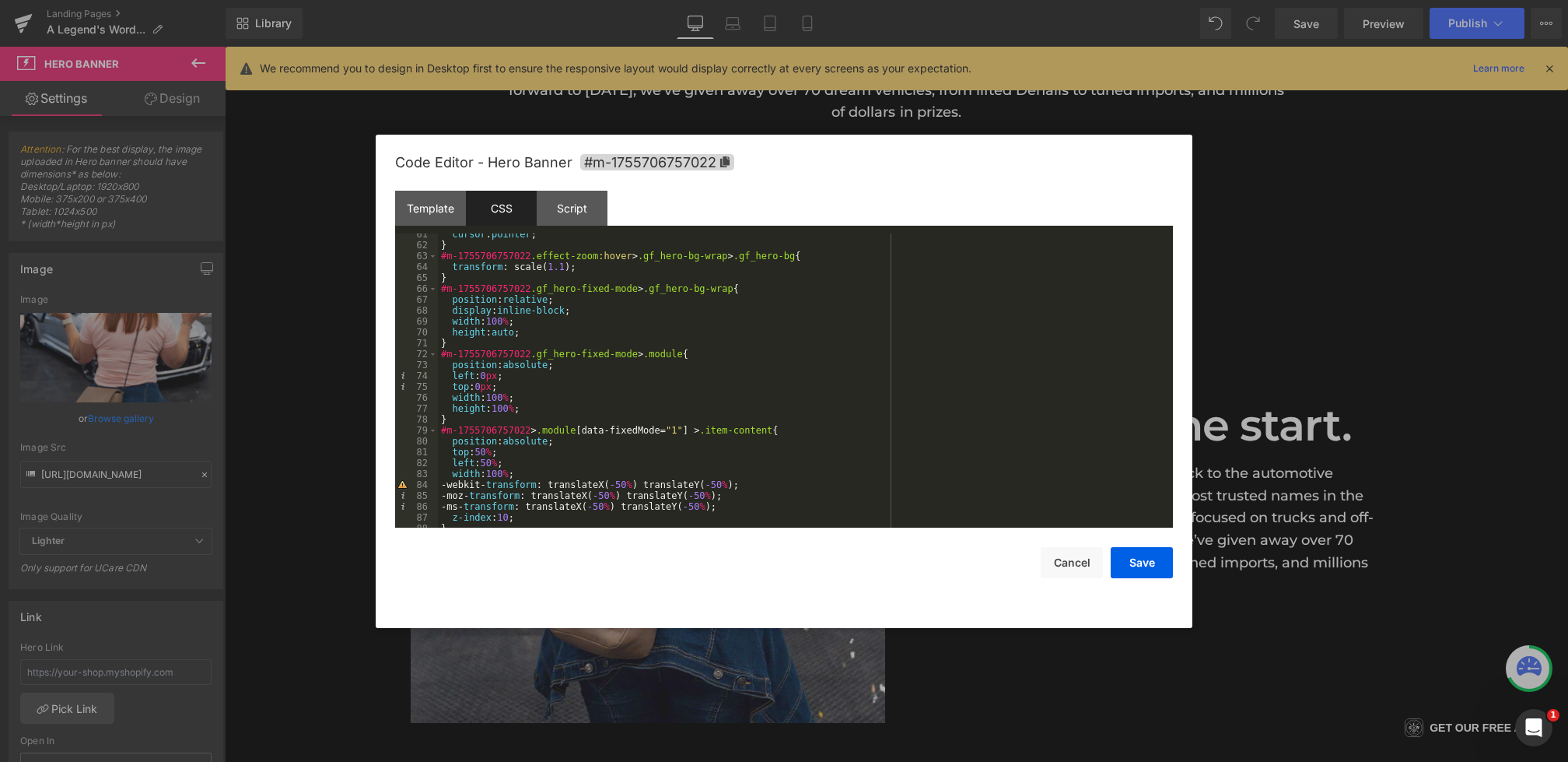
scroll to position [1264, 0]
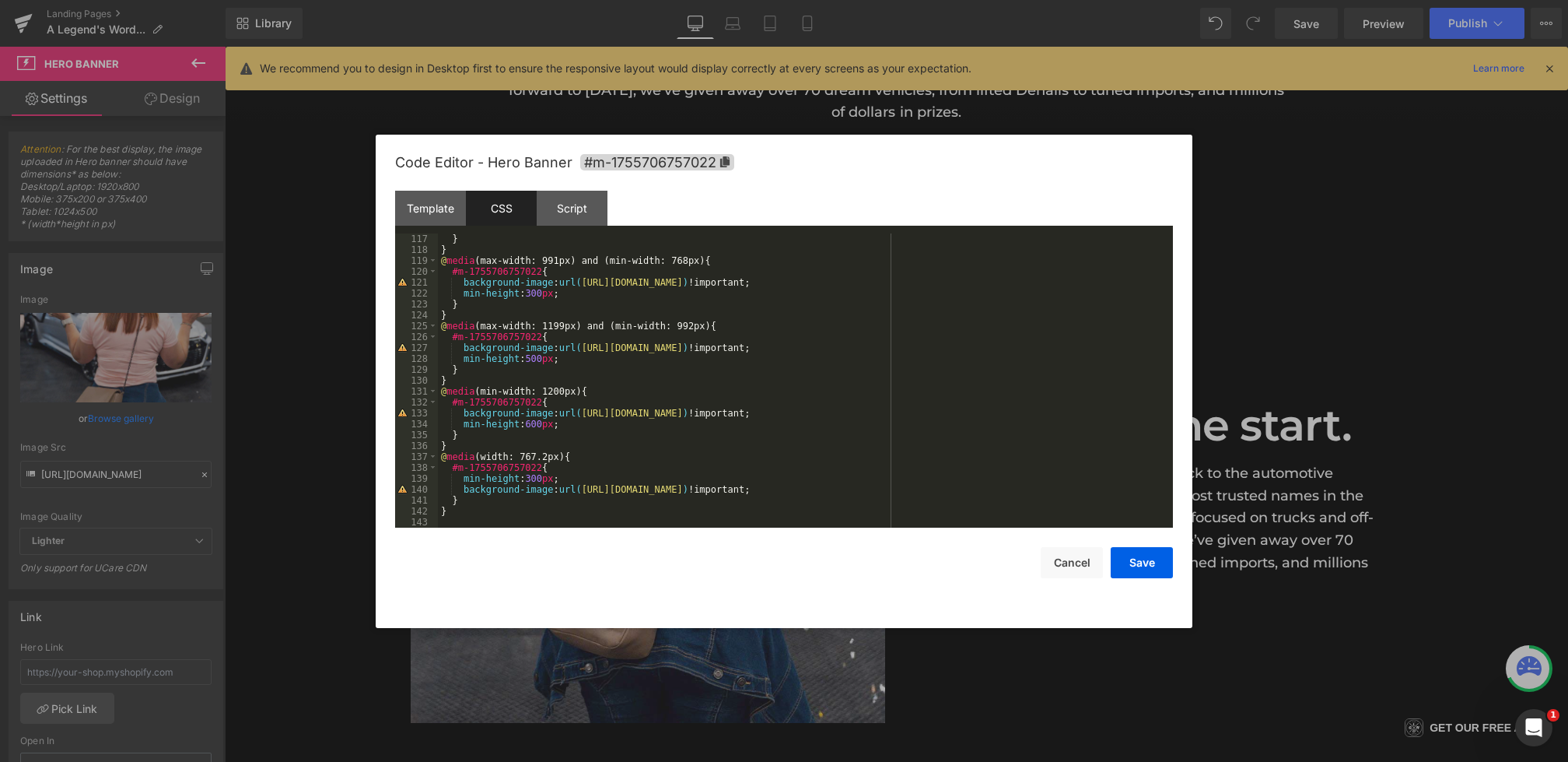
click at [582, 424] on div "} } @ media (max-width: 991px) and (min-width: 768px) { #m-1755706757022 { back…" at bounding box center [802, 391] width 729 height 315
click at [631, 401] on div "} } @ media (max-width: 991px) and (min-width: 768px) { #m-1755706757022 { back…" at bounding box center [802, 391] width 729 height 315
click at [1125, 562] on button "Save" at bounding box center [1142, 562] width 63 height 31
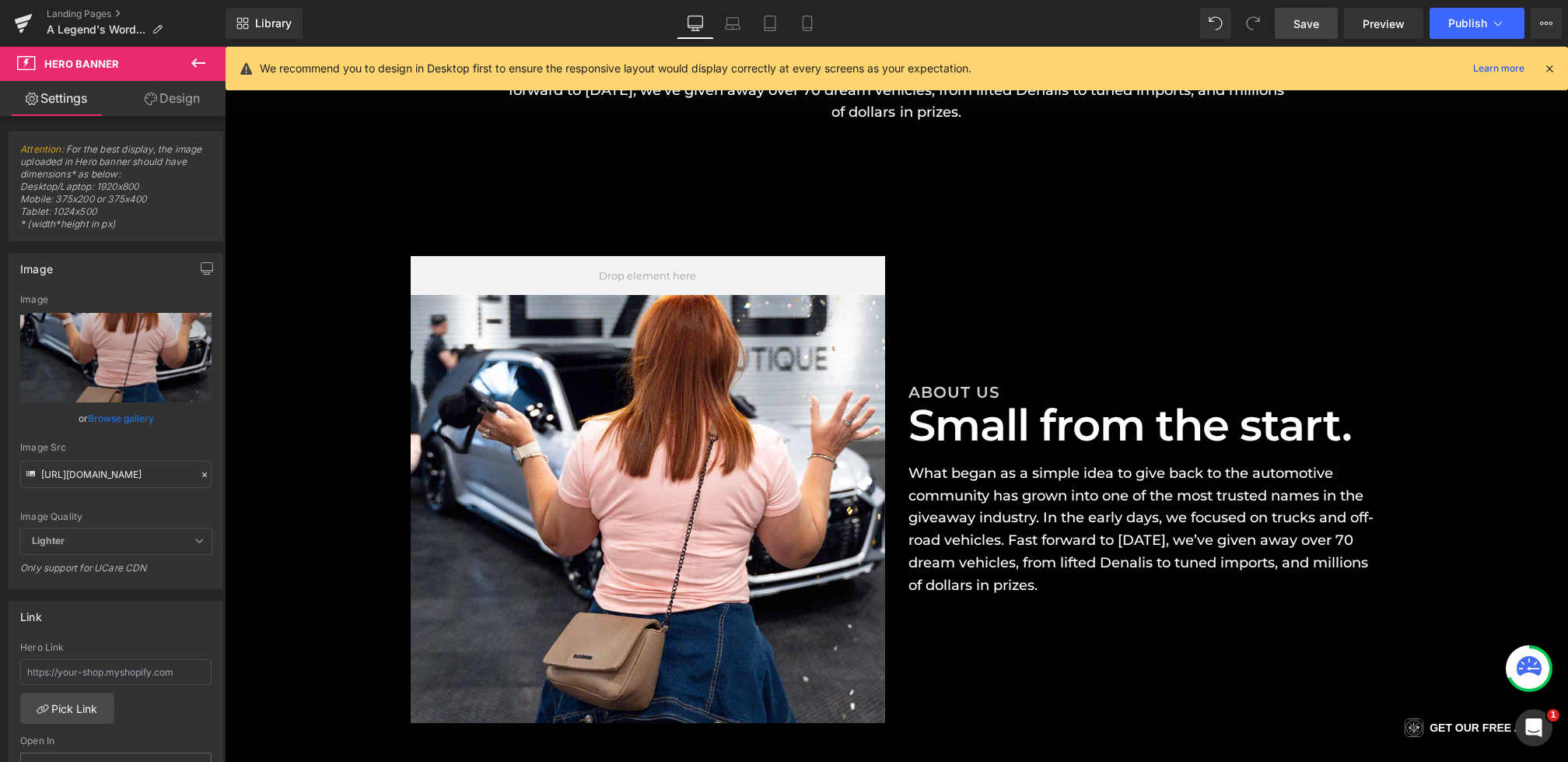
click at [1293, 8] on link "Save" at bounding box center [1307, 23] width 63 height 31
click at [723, 17] on icon at bounding box center [715, 23] width 16 height 16
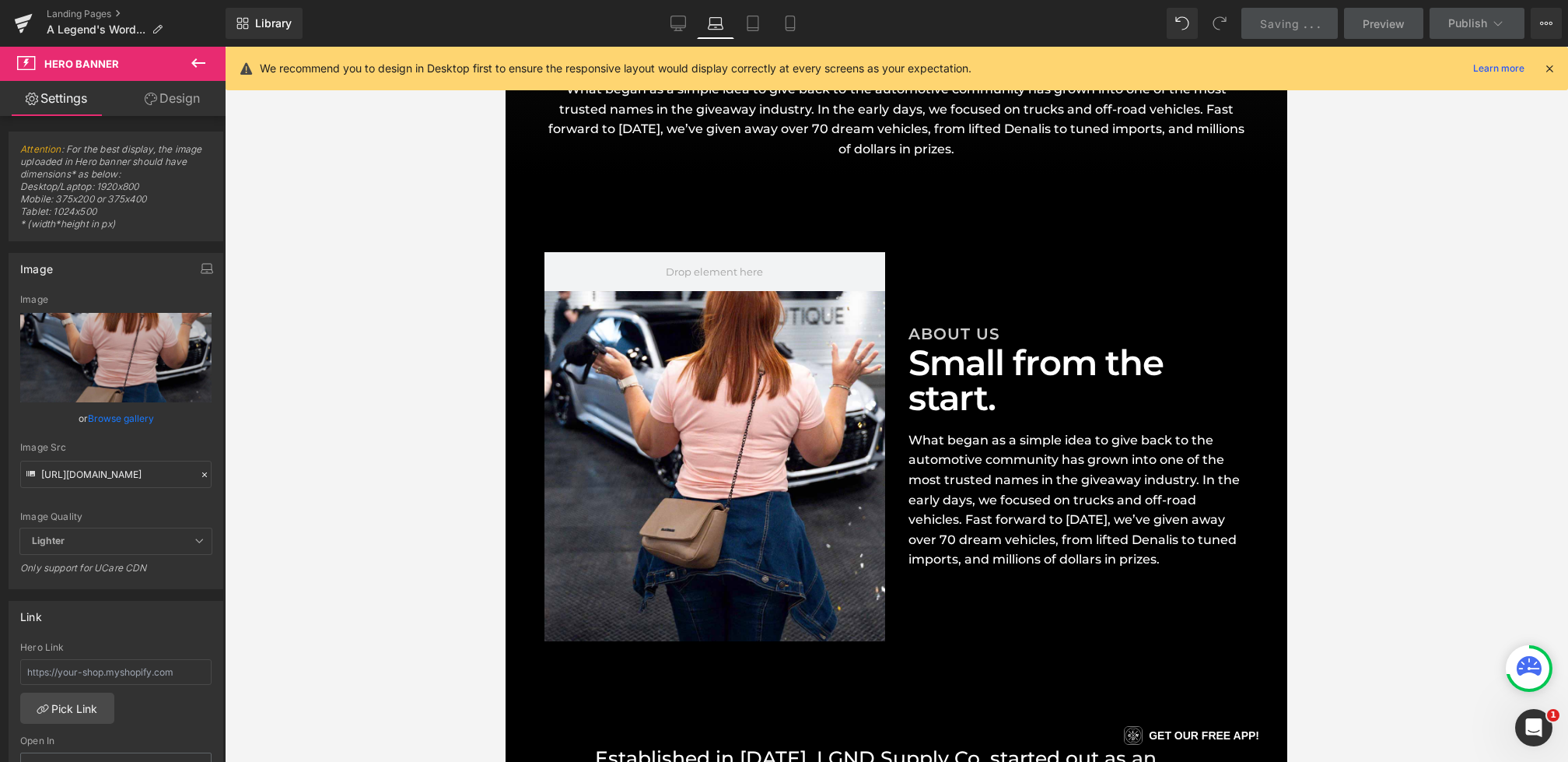
scroll to position [305, 0]
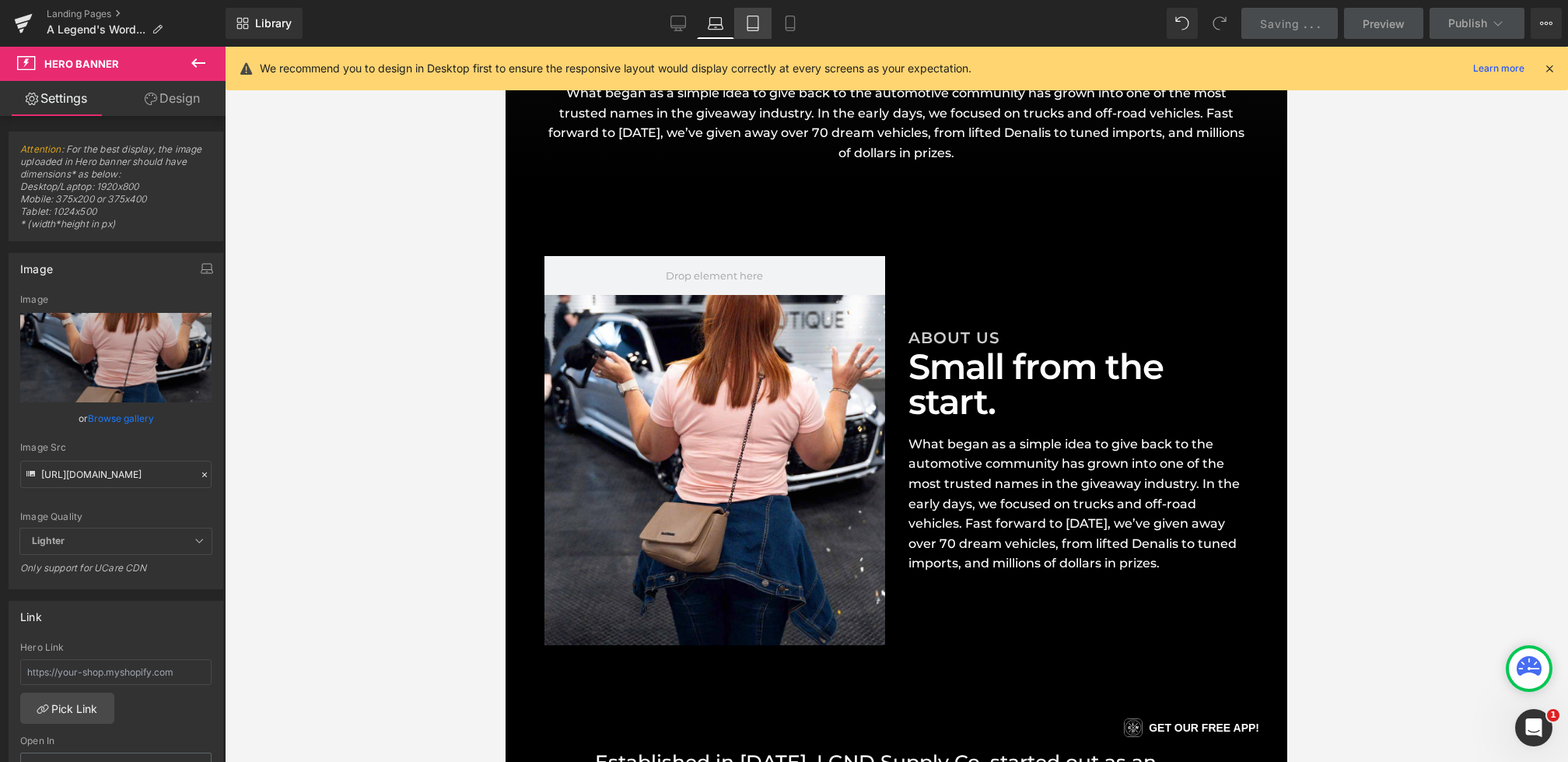
click at [757, 27] on icon at bounding box center [753, 23] width 16 height 16
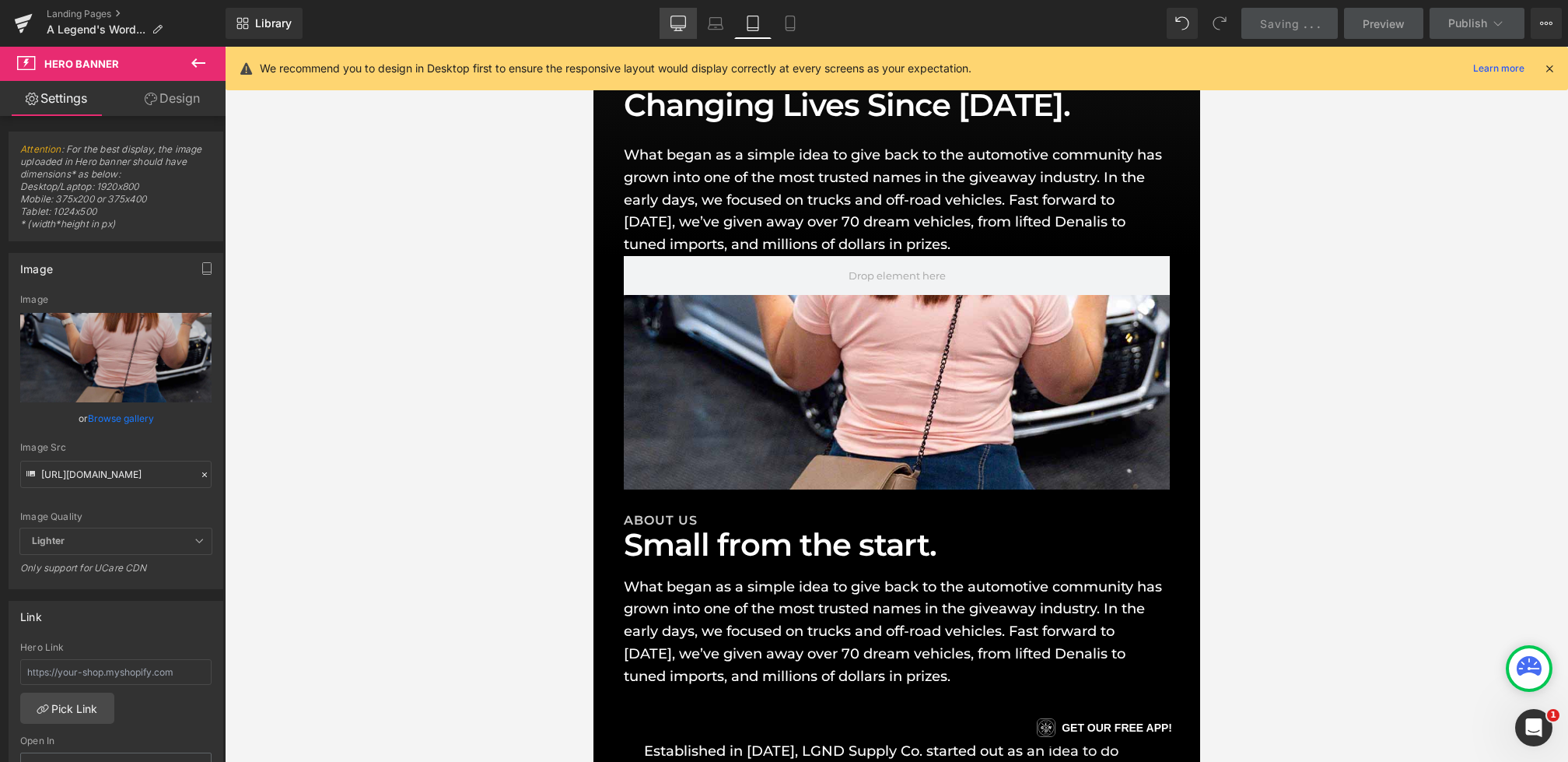
click at [681, 24] on icon at bounding box center [678, 23] width 16 height 16
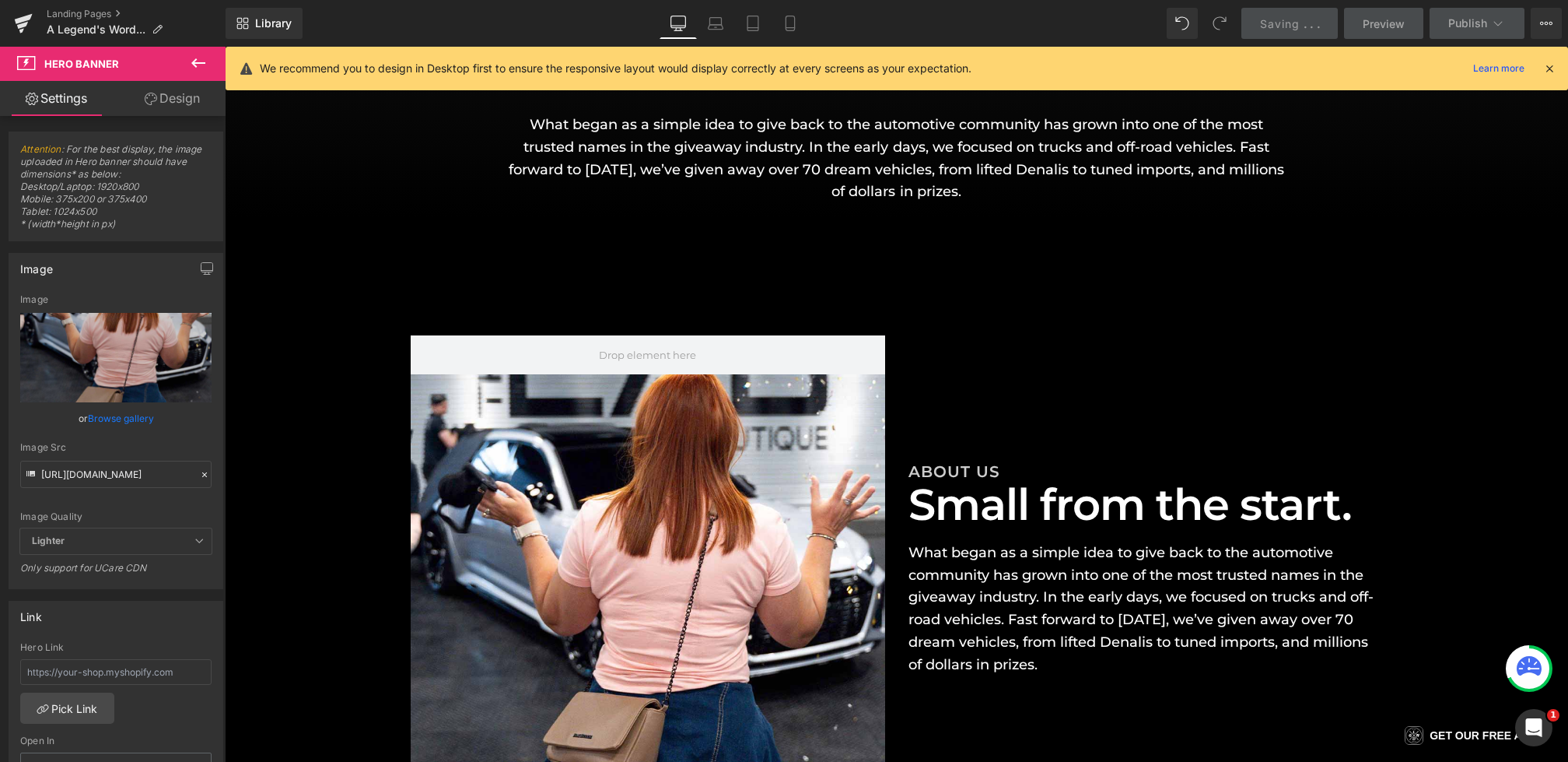
scroll to position [392, 0]
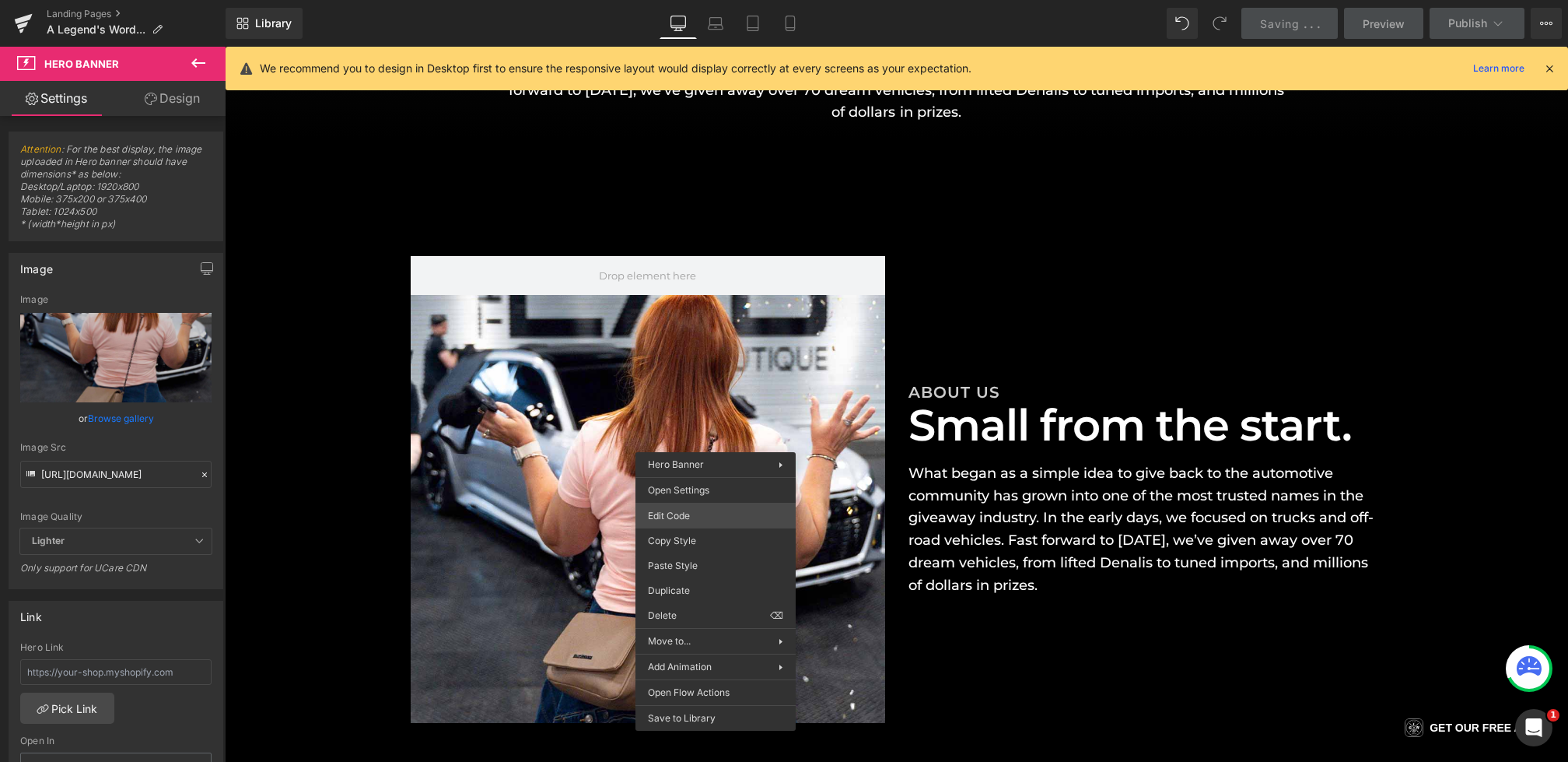
click at [705, 0] on div "Hero Banner You are previewing how the will restyle your page. You can not edit…" at bounding box center [784, 0] width 1568 height 0
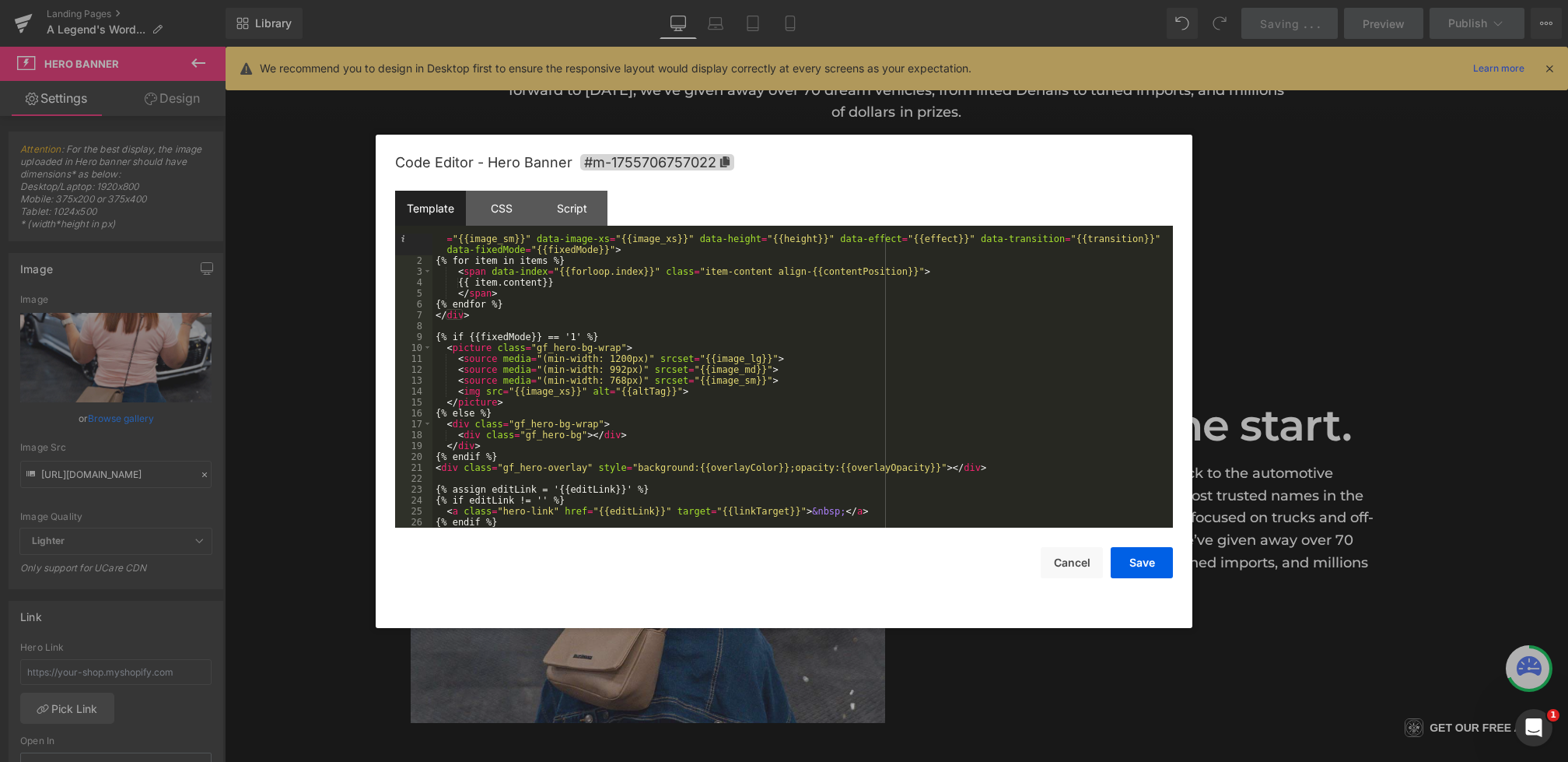
scroll to position [11, 0]
click at [512, 212] on div "CSS" at bounding box center [501, 208] width 71 height 35
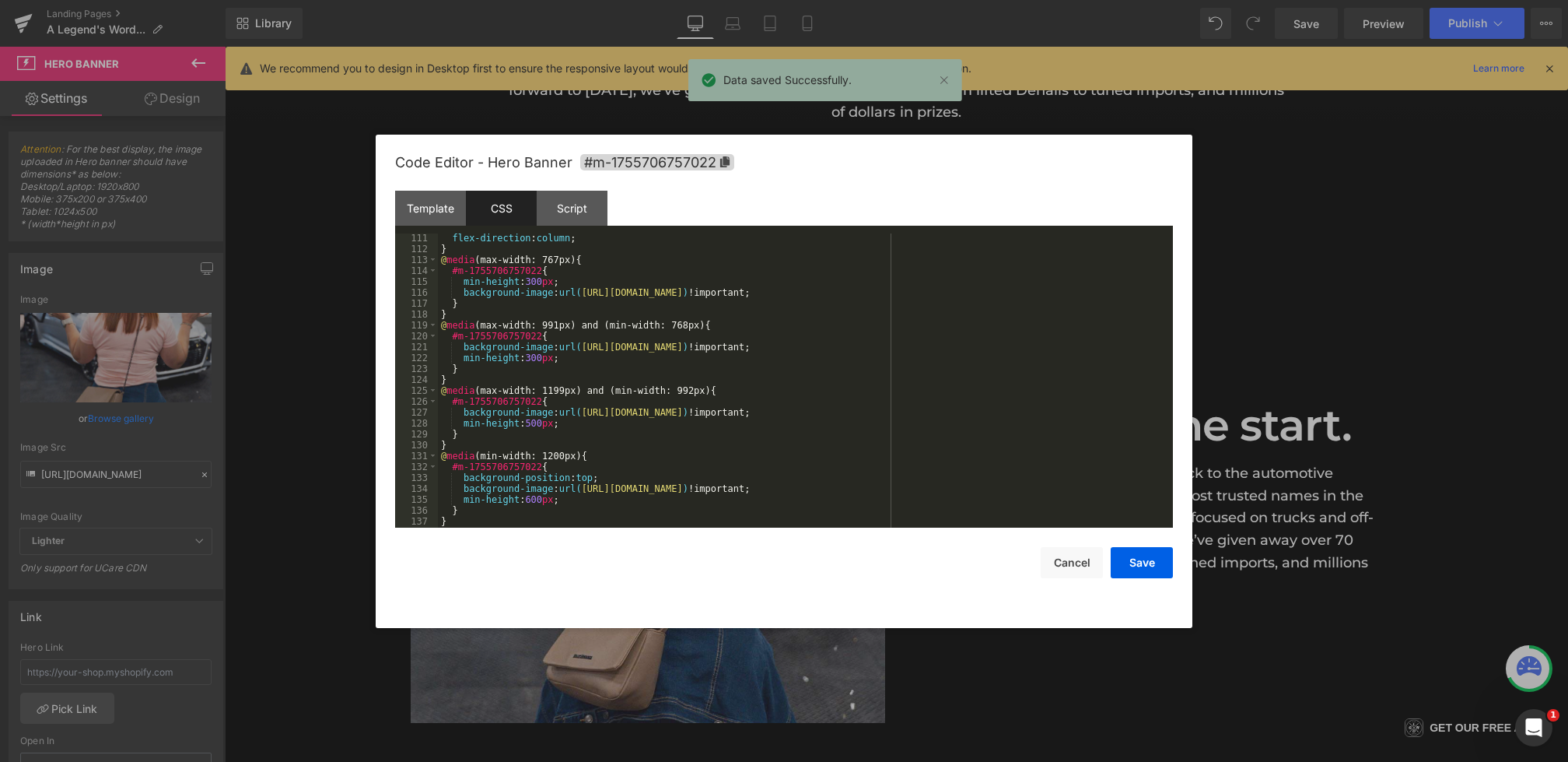
scroll to position [1274, 0]
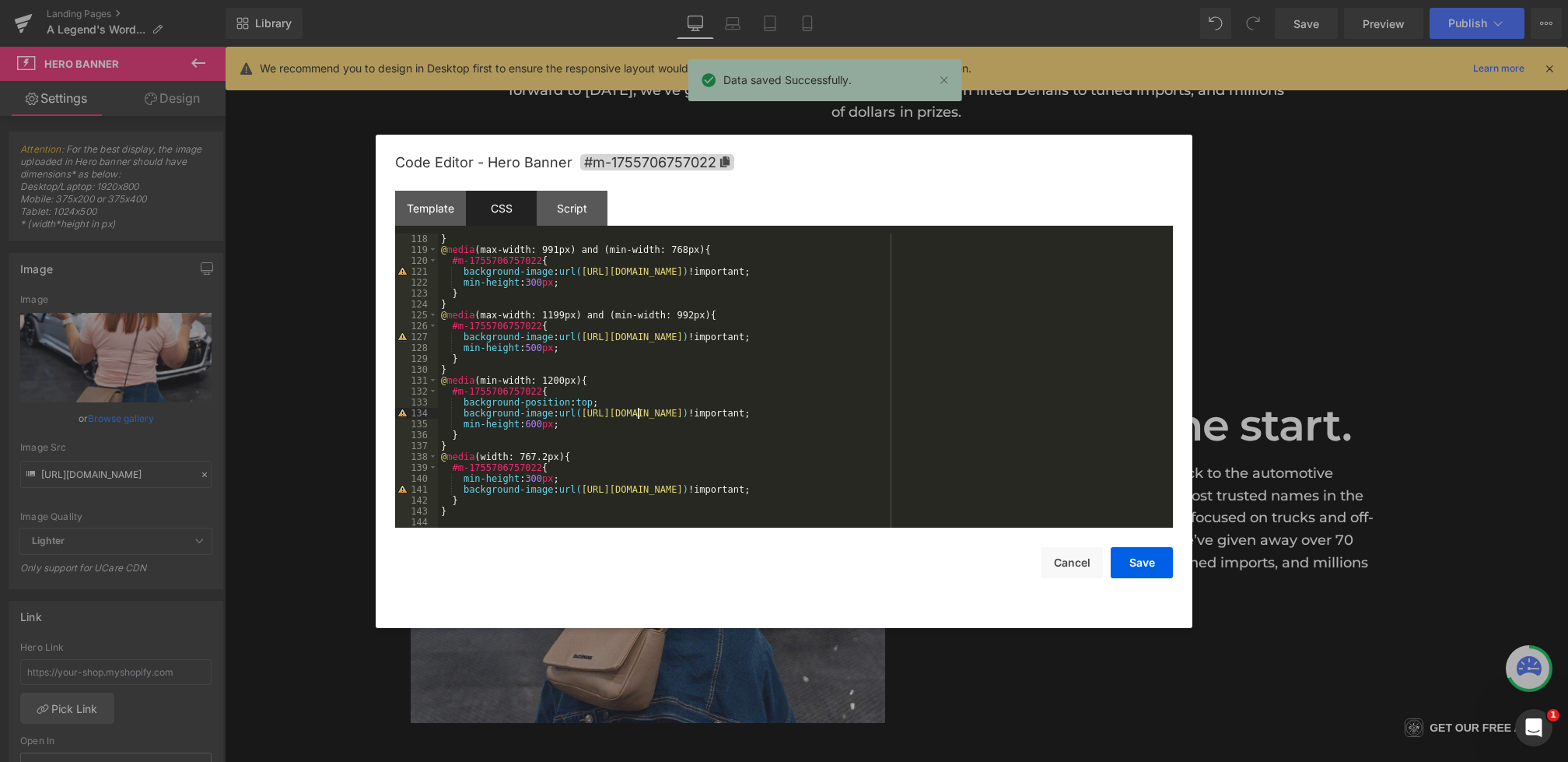
click at [636, 407] on div "} @ media (max-width: 991px) and (min-width: 768px) { #m-1755706757022 { backgr…" at bounding box center [802, 391] width 729 height 315
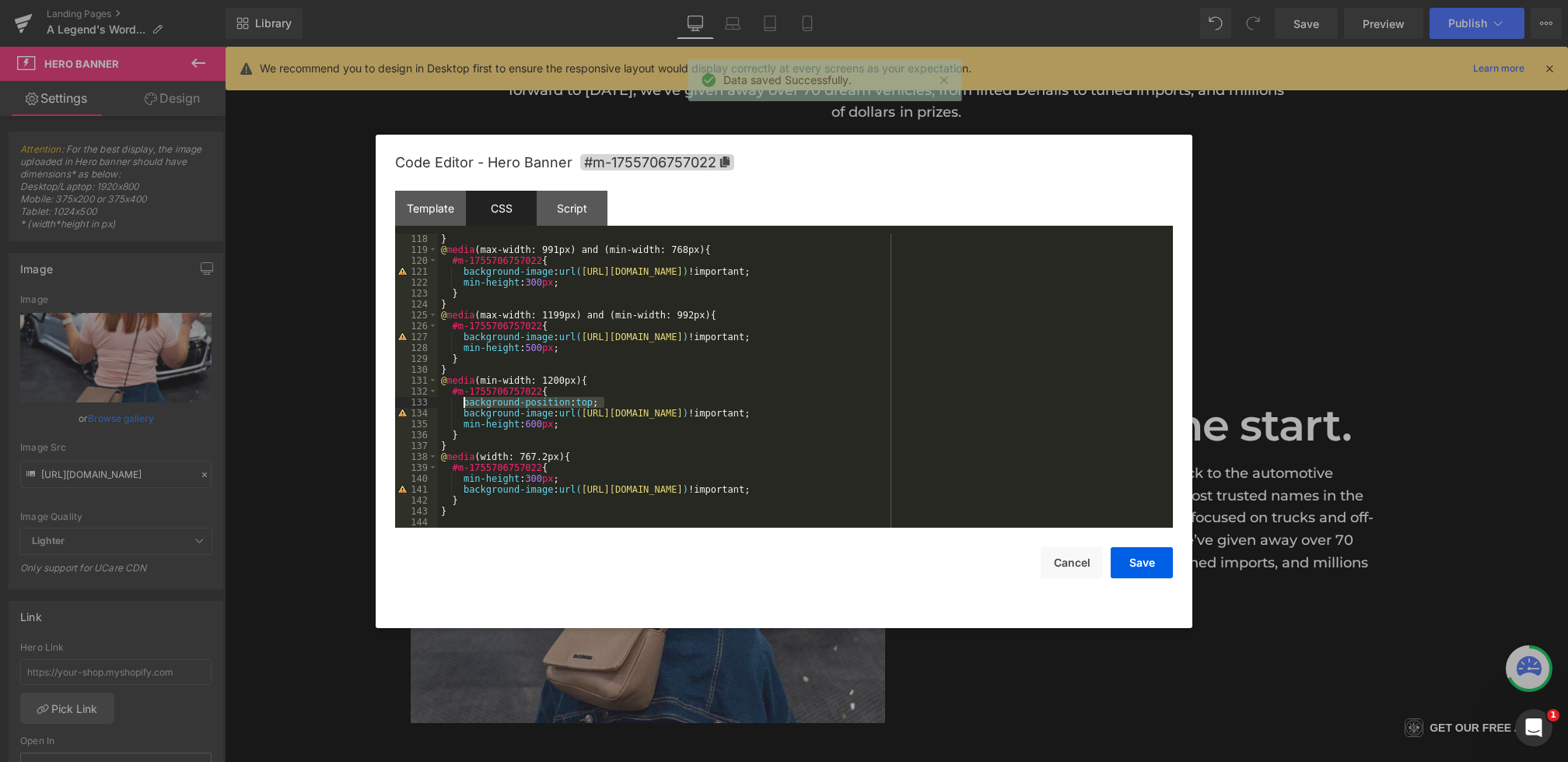
drag, startPoint x: 622, startPoint y: 401, endPoint x: 465, endPoint y: 402, distance: 157.0
click at [465, 402] on div "} @ media (max-width: 991px) and (min-width: 768px) { #m-1755706757022 { backgr…" at bounding box center [802, 391] width 729 height 315
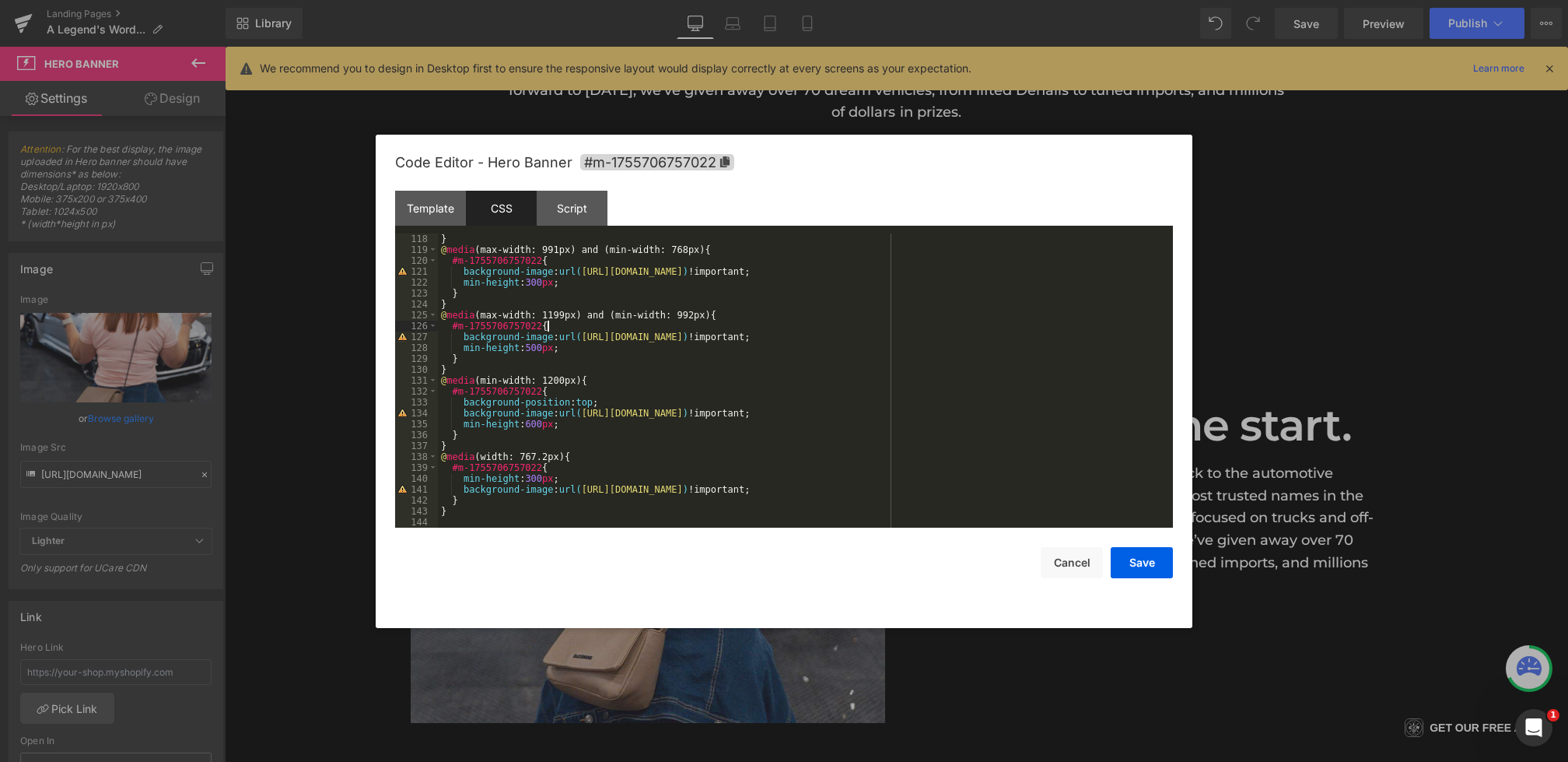
click at [569, 324] on div "} @ media (max-width: 991px) and (min-width: 768px) { #m-1755706757022 { backgr…" at bounding box center [802, 391] width 729 height 315
paste textarea
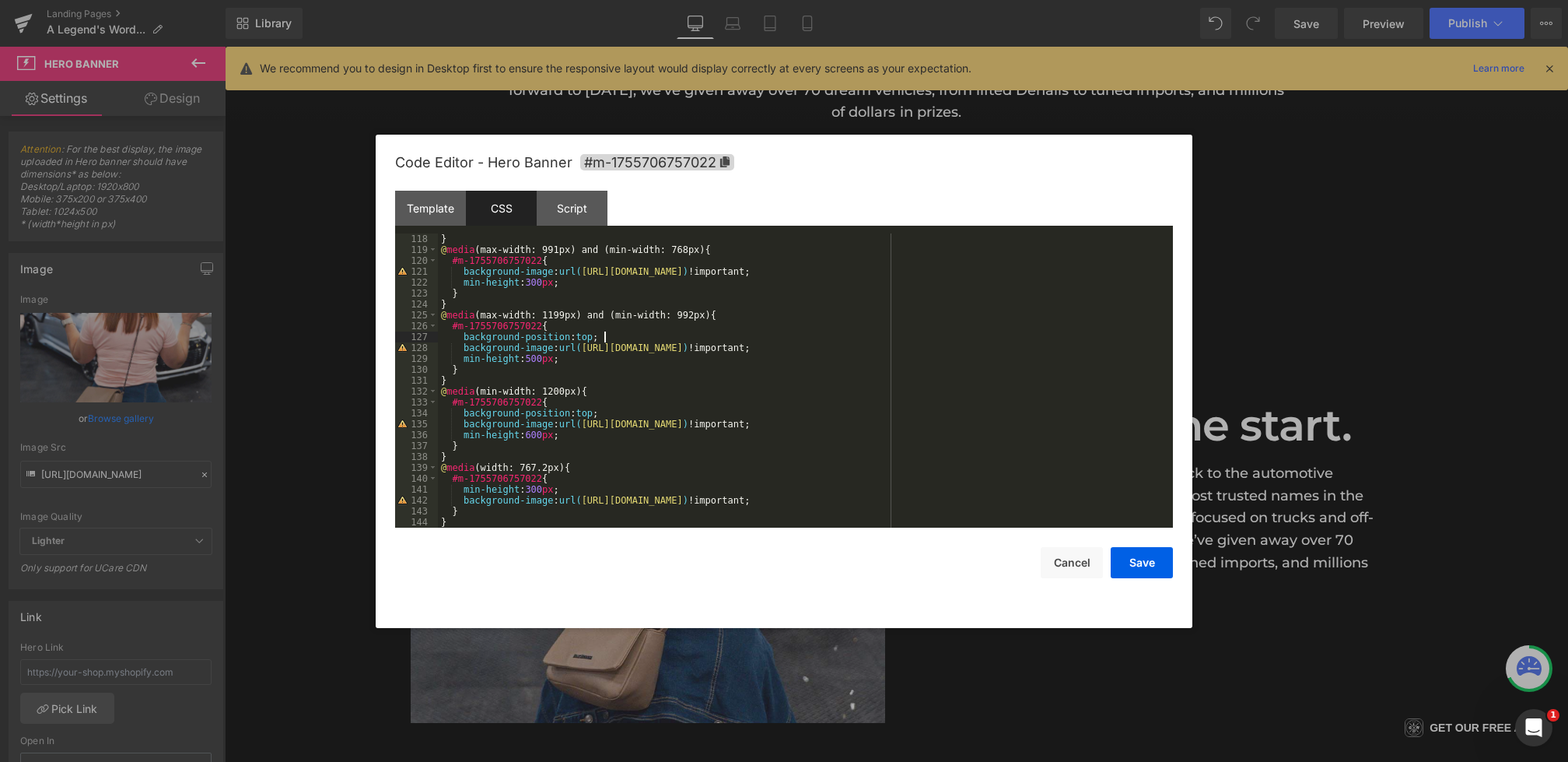
click at [565, 260] on div "} @ media (max-width: 991px) and (min-width: 768px) { #m-1755706757022 { backgr…" at bounding box center [802, 391] width 729 height 315
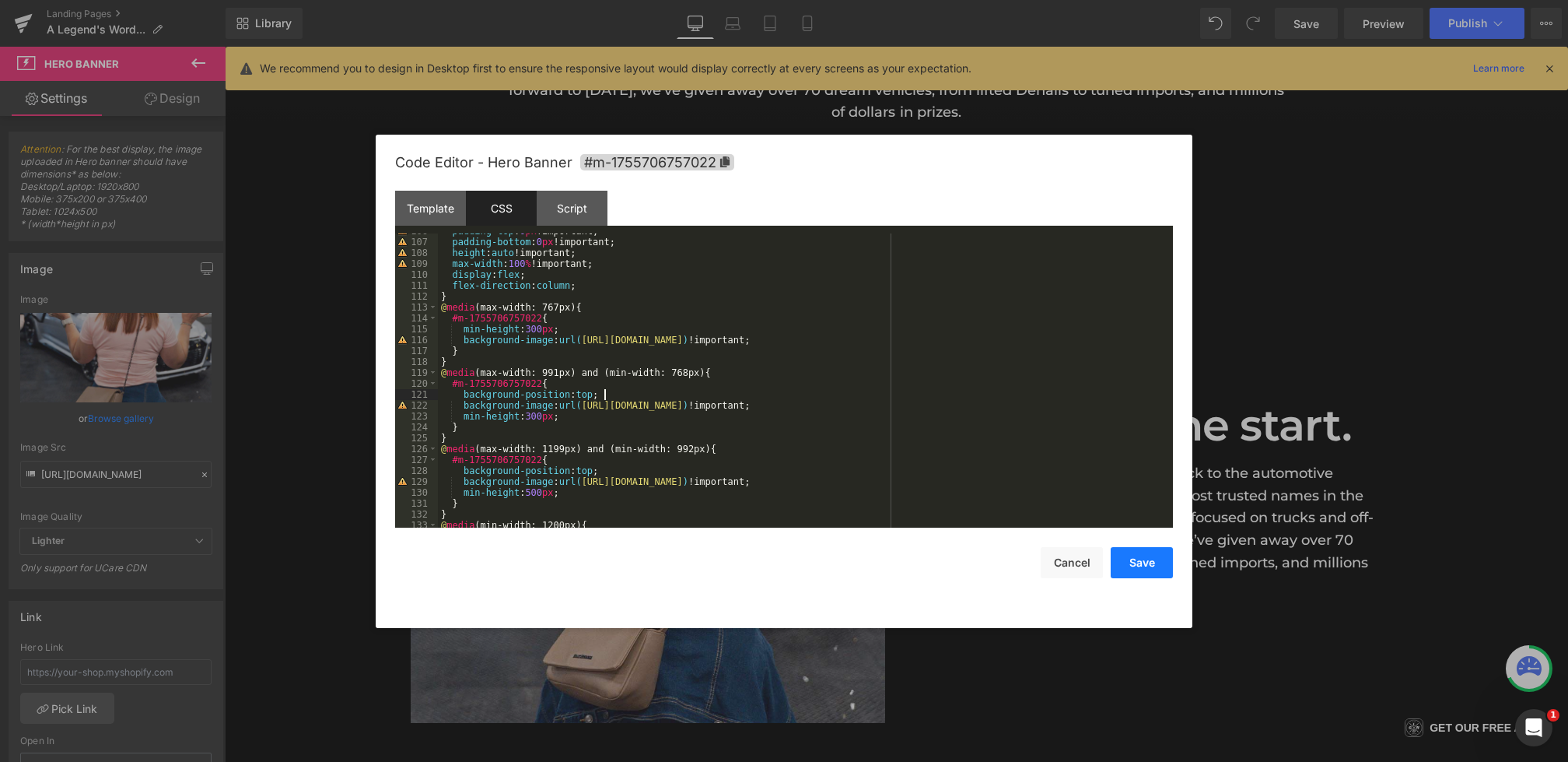
click at [1141, 558] on button "Save" at bounding box center [1142, 562] width 63 height 31
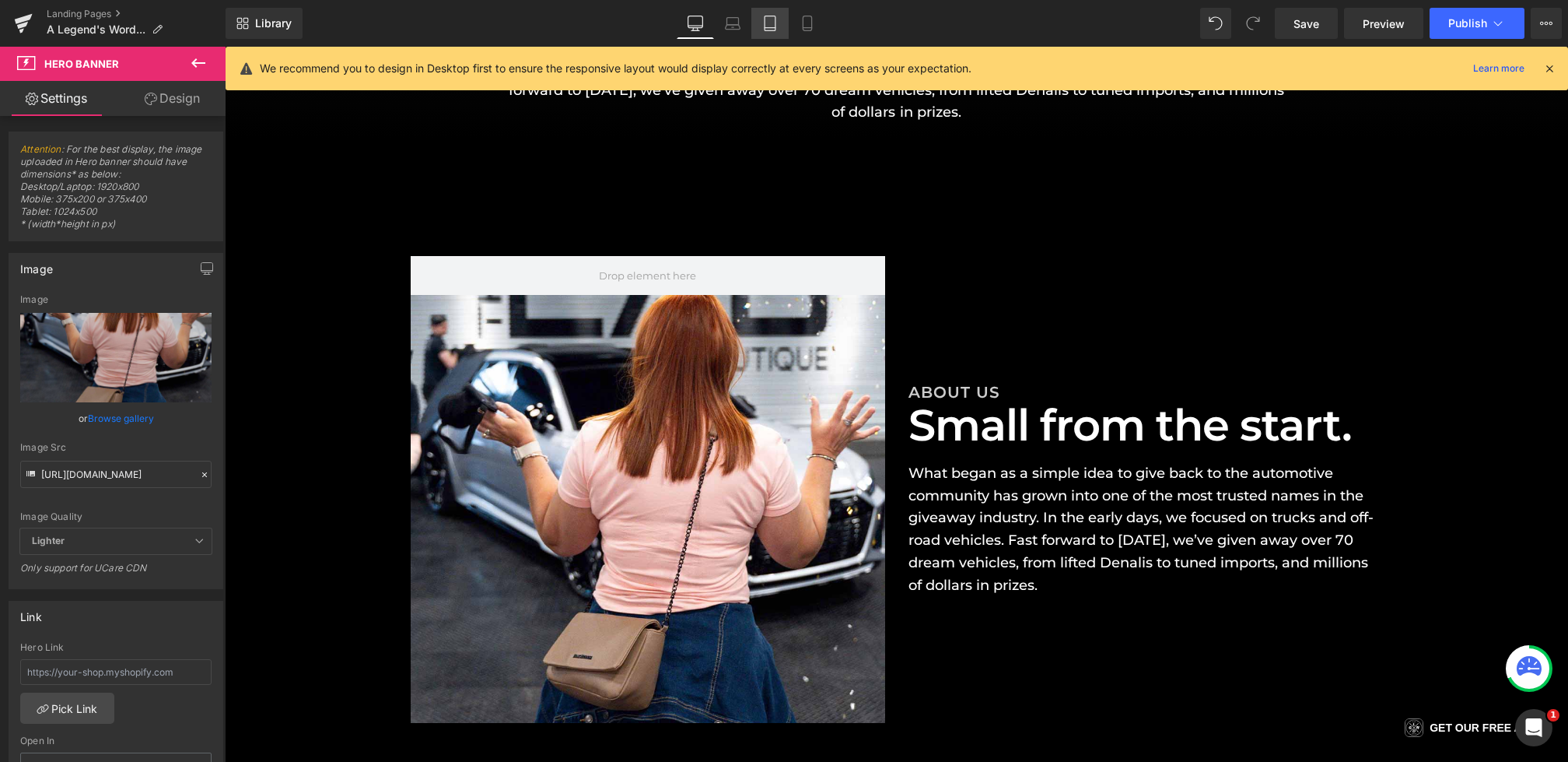
click at [771, 34] on link "Tablet" at bounding box center [769, 23] width 38 height 31
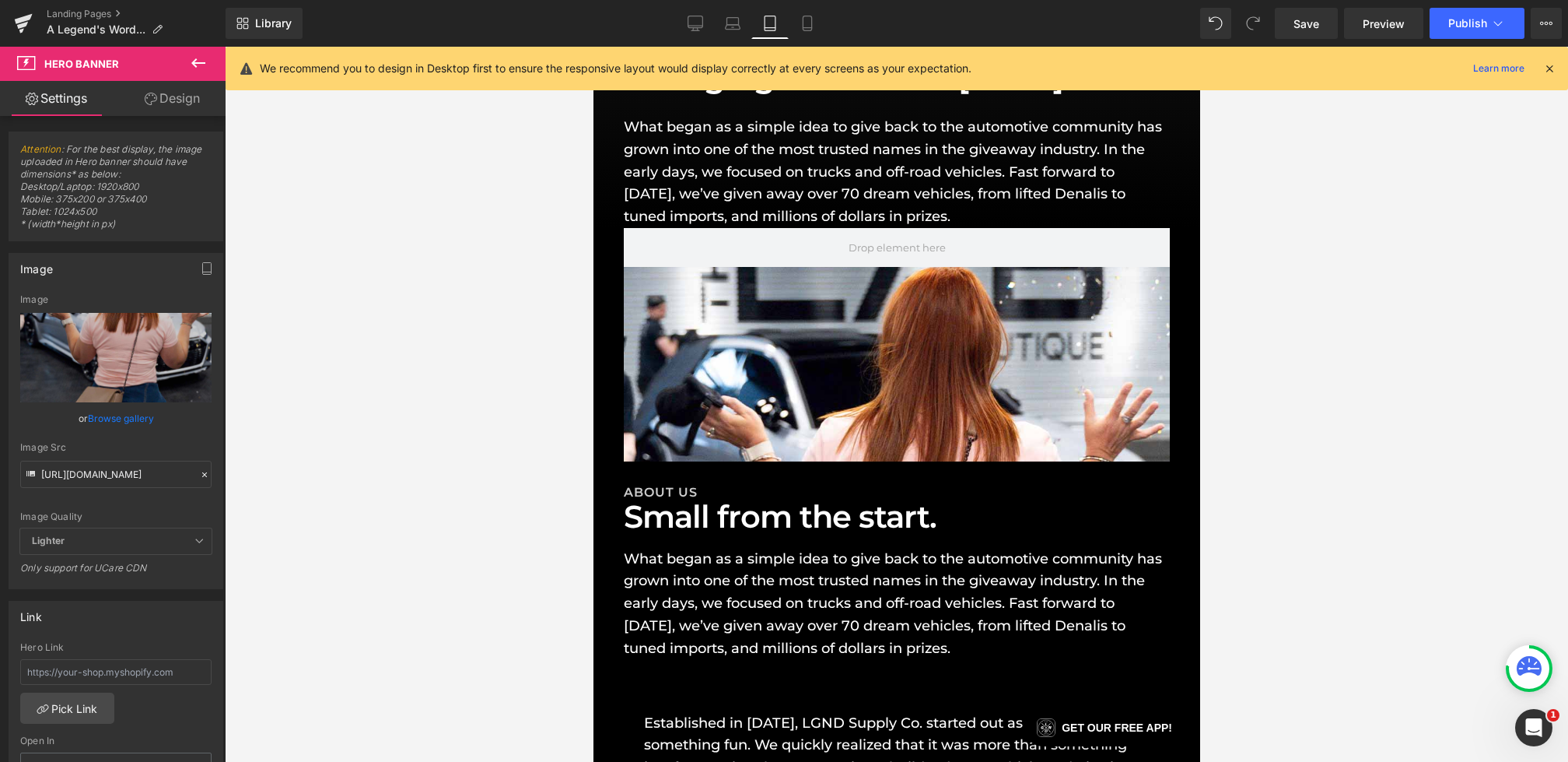
scroll to position [202, 0]
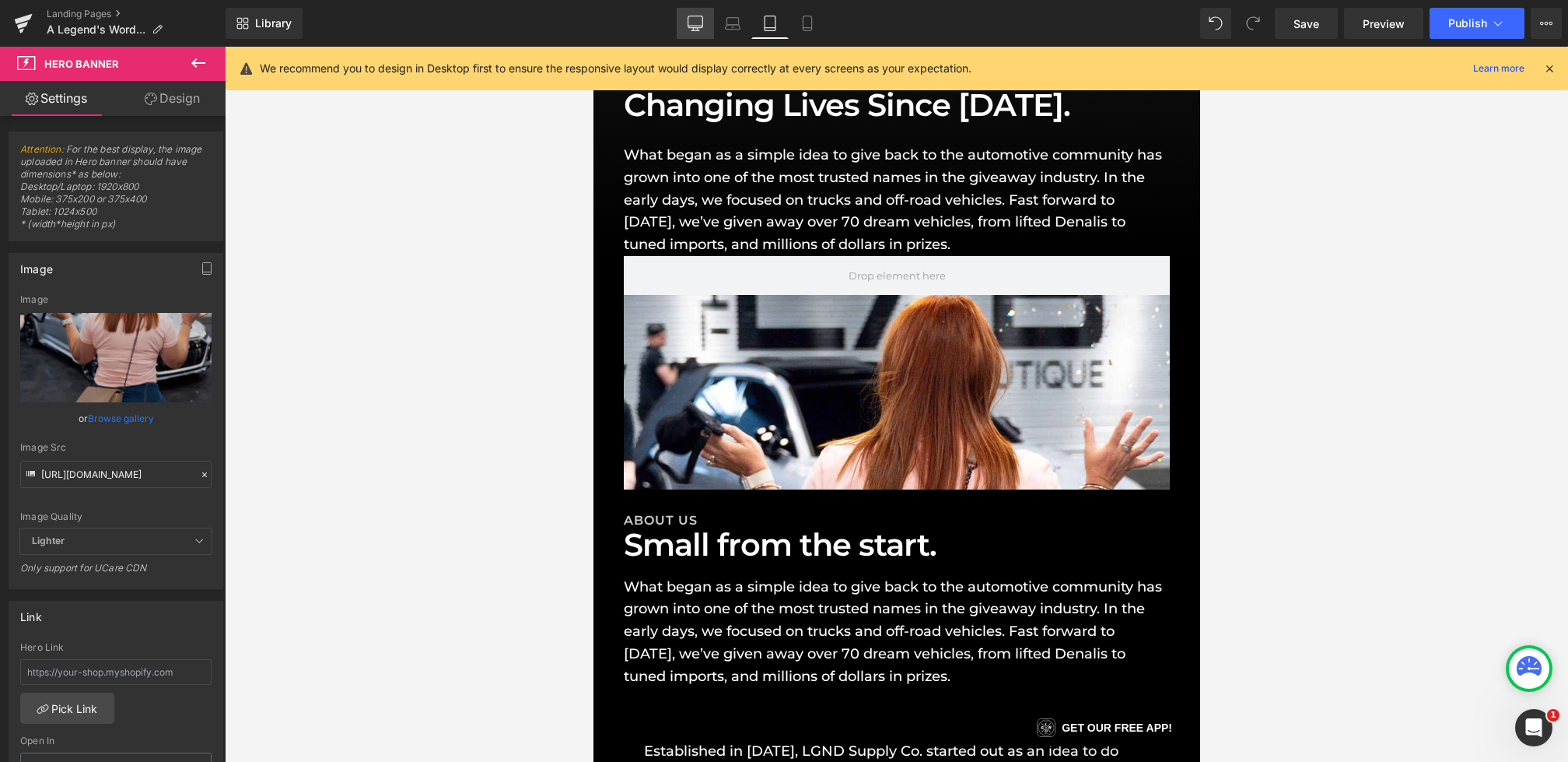
click at [693, 24] on icon at bounding box center [695, 23] width 16 height 16
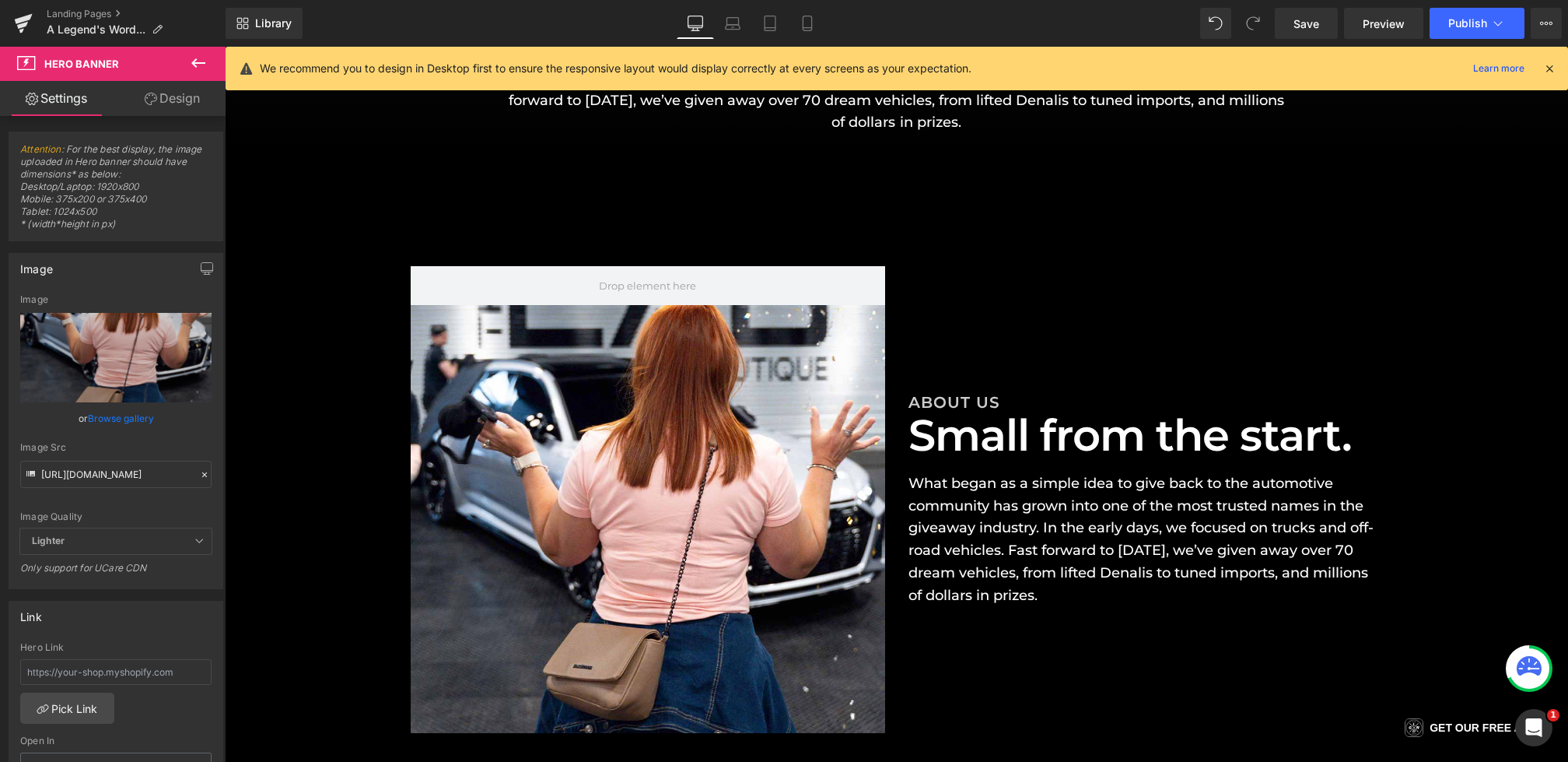
scroll to position [392, 0]
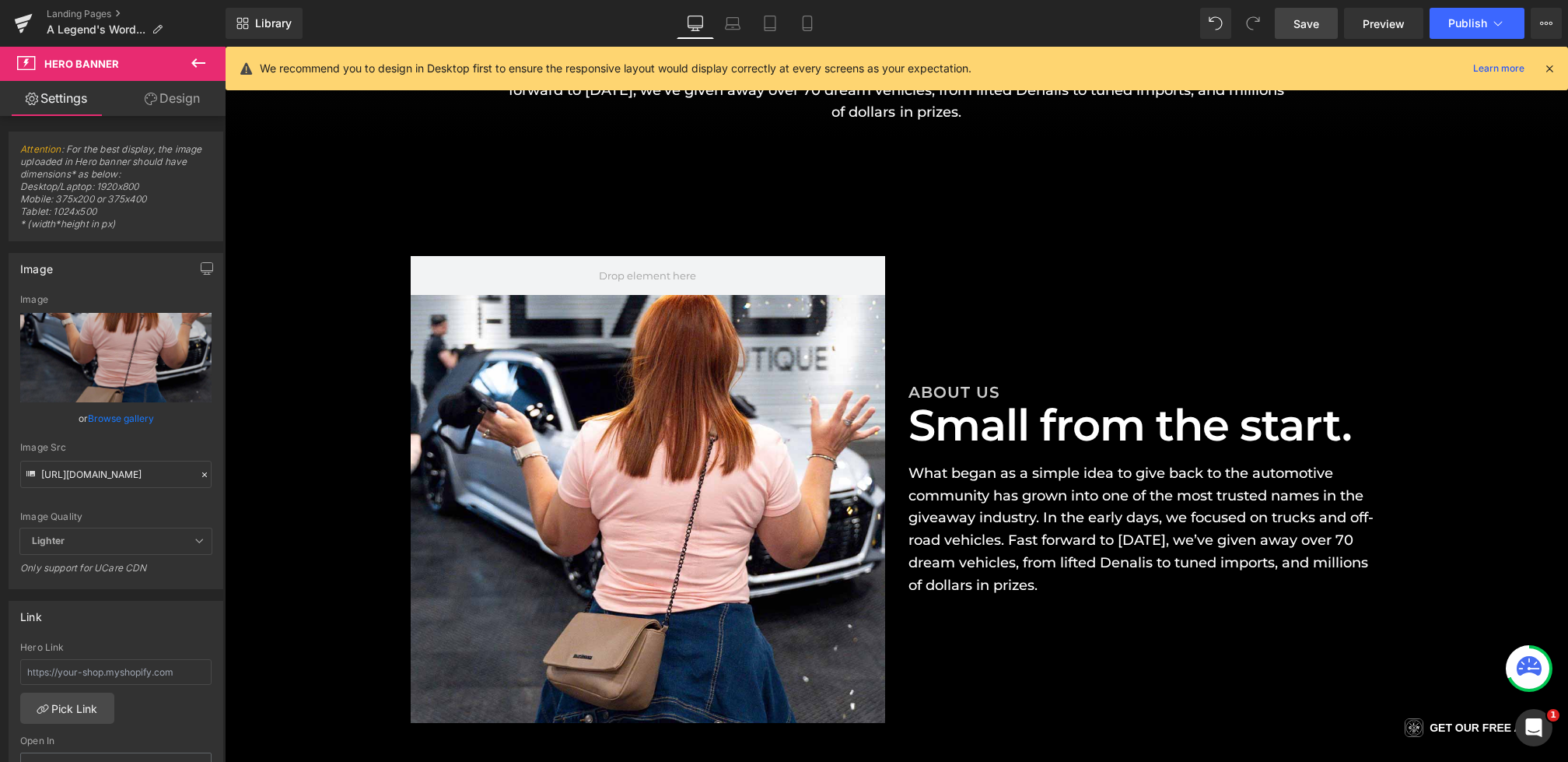
click at [1303, 20] on span "Save" at bounding box center [1306, 24] width 26 height 17
click at [1307, 17] on span "Save" at bounding box center [1306, 24] width 26 height 17
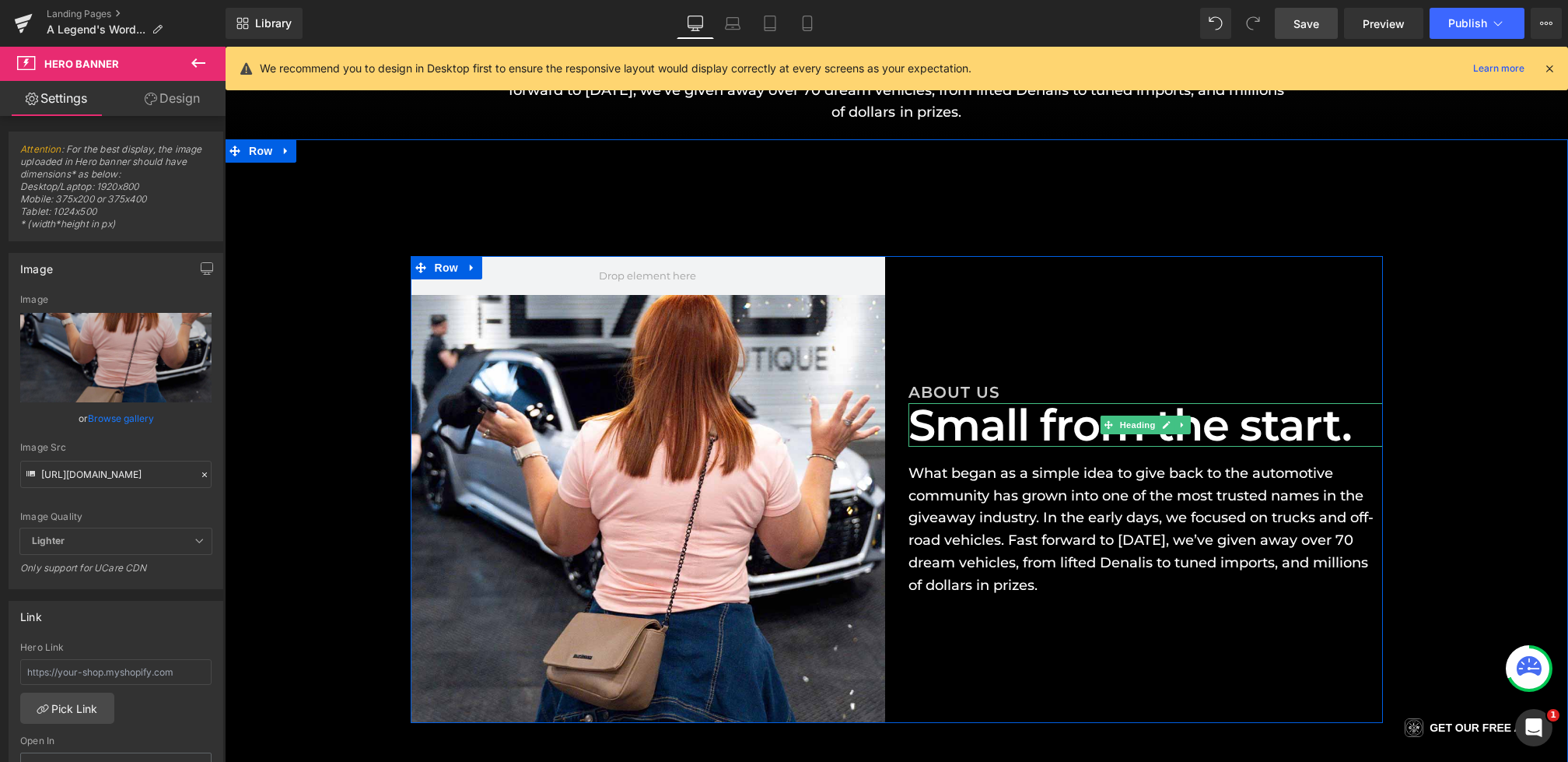
click at [1041, 428] on h1 "Small from the start." at bounding box center [1146, 425] width 475 height 43
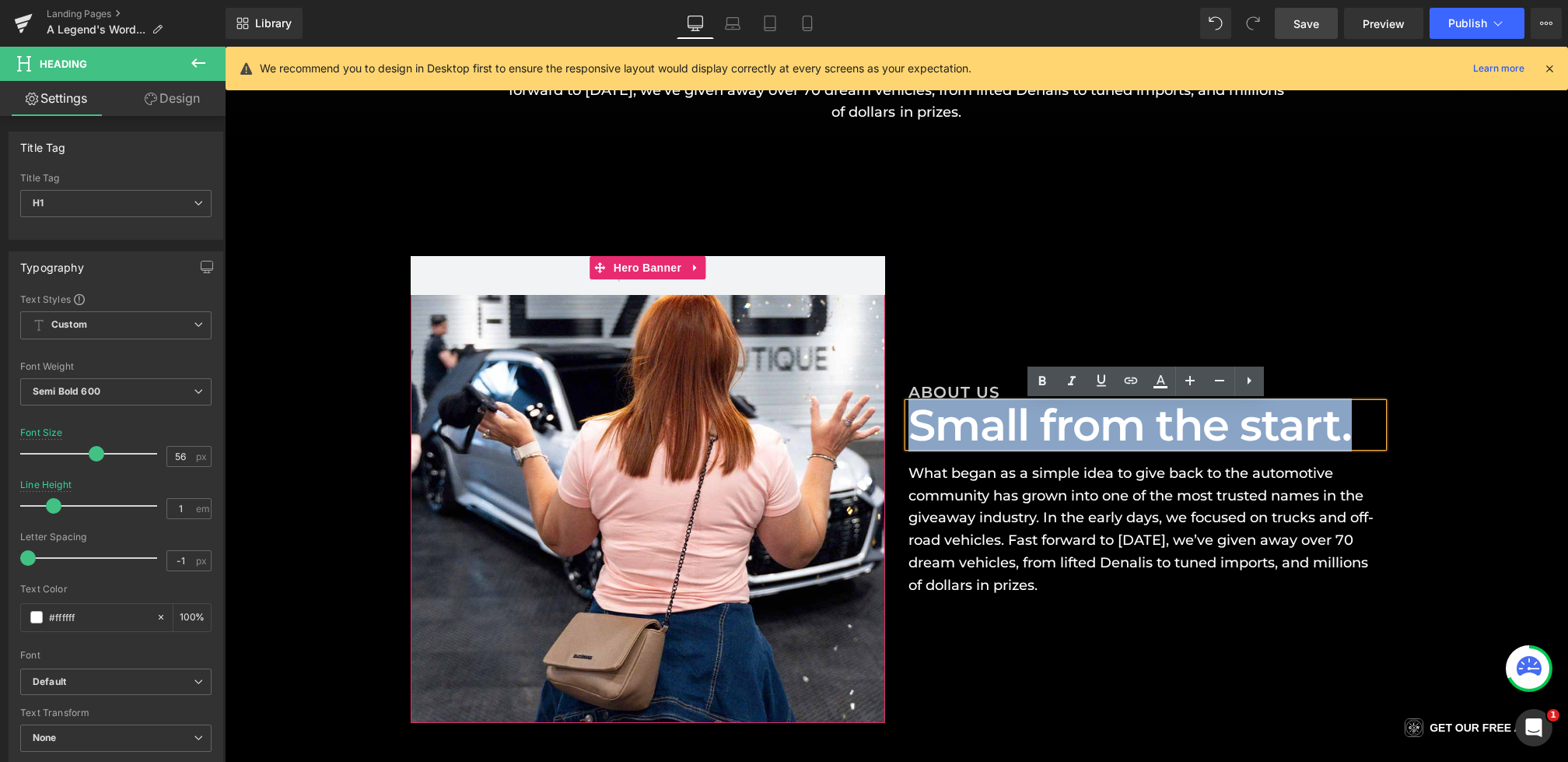
drag, startPoint x: 1362, startPoint y: 419, endPoint x: 860, endPoint y: 419, distance: 502.0
click at [860, 419] on div "Hero Banner ABOUT US Heading Small from the start. Heading What began as a simp…" at bounding box center [896, 489] width 972 height 467
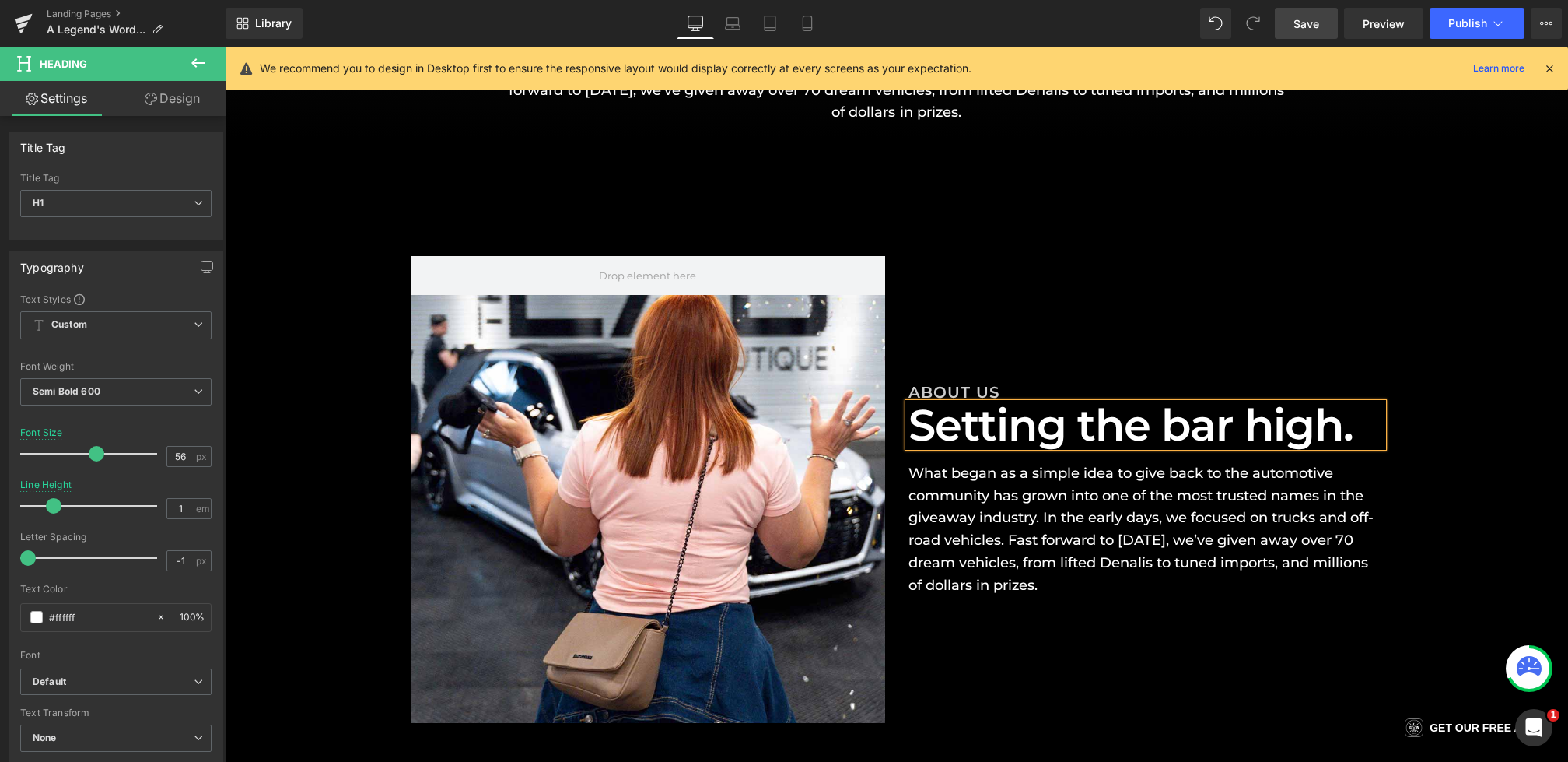
click at [1061, 284] on div "Hero Banner ABOUT US Heading Setting the bar high. Heading What began as a simp…" at bounding box center [896, 489] width 972 height 467
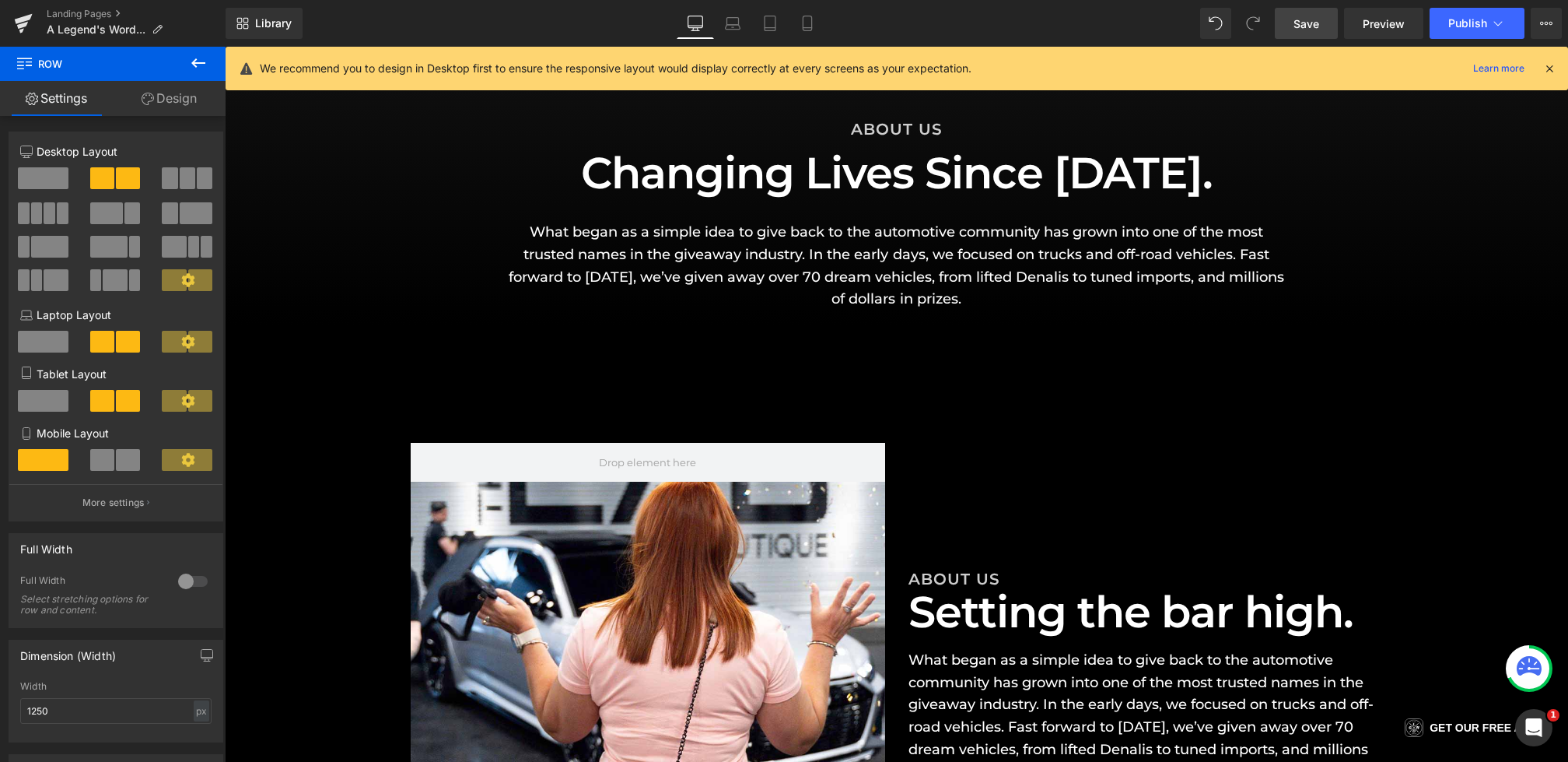
scroll to position [204, 0]
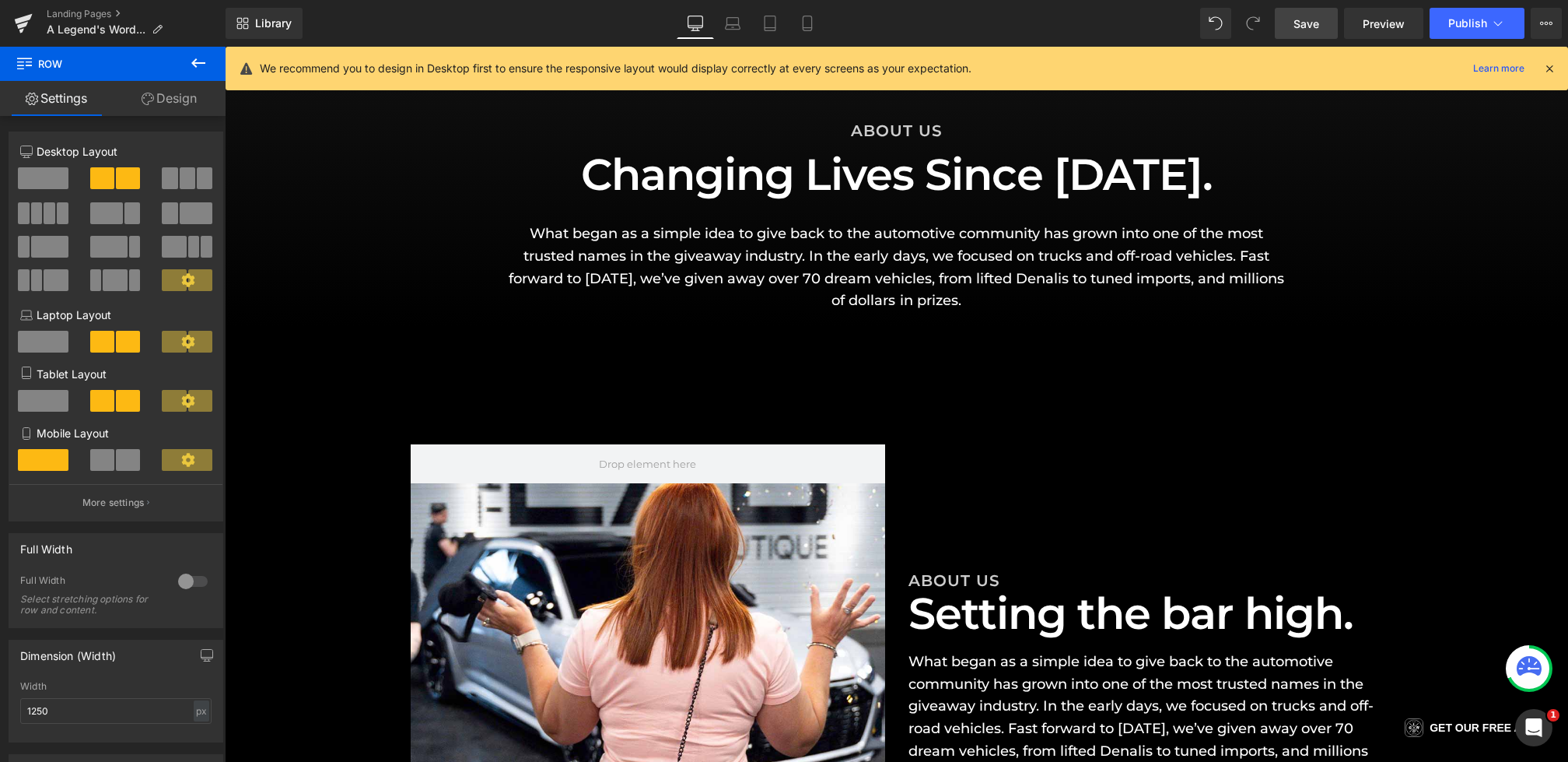
click at [1308, 19] on span "Save" at bounding box center [1306, 24] width 26 height 17
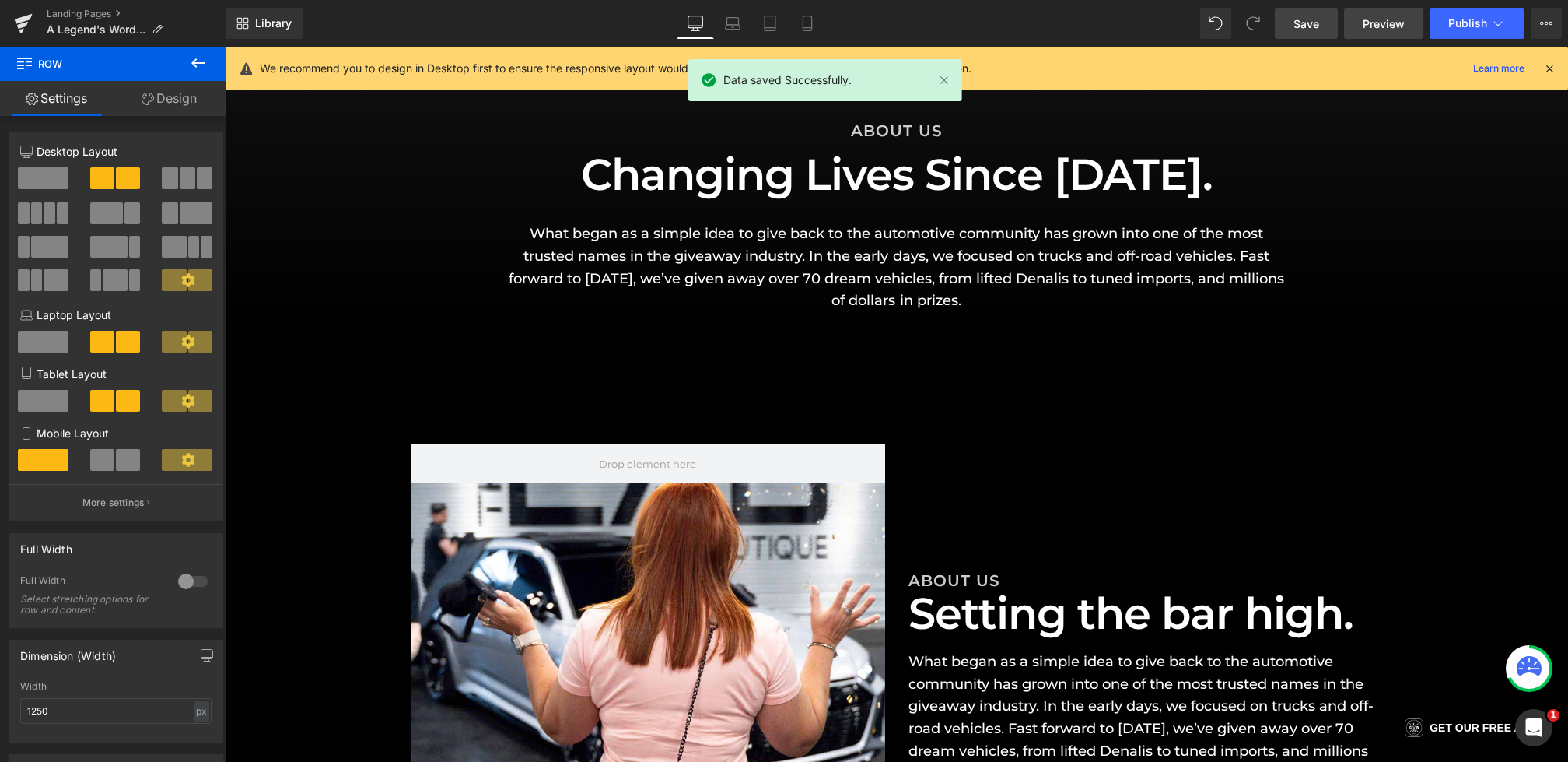
click at [1381, 17] on span "Preview" at bounding box center [1384, 24] width 42 height 17
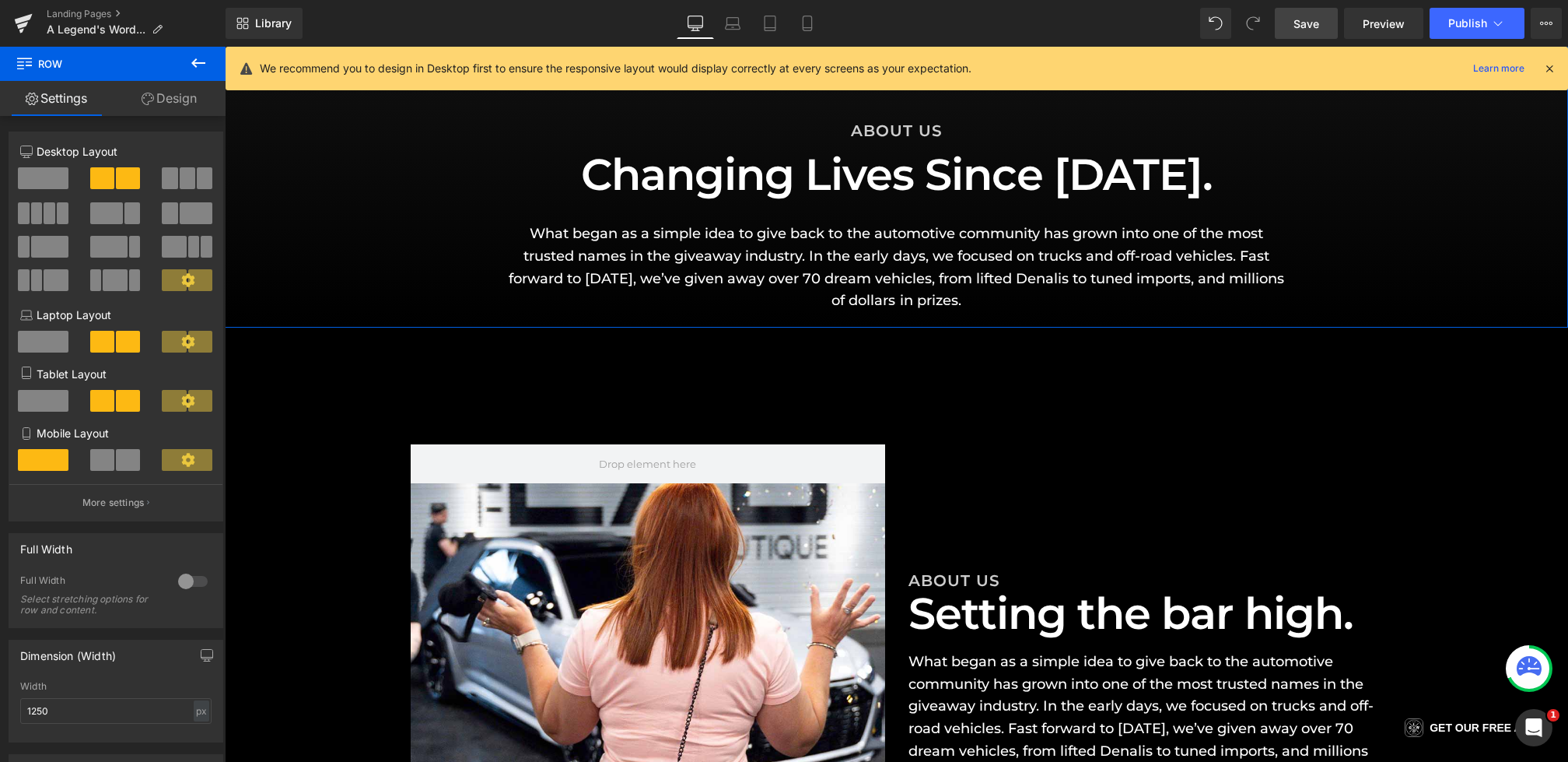
scroll to position [0, 0]
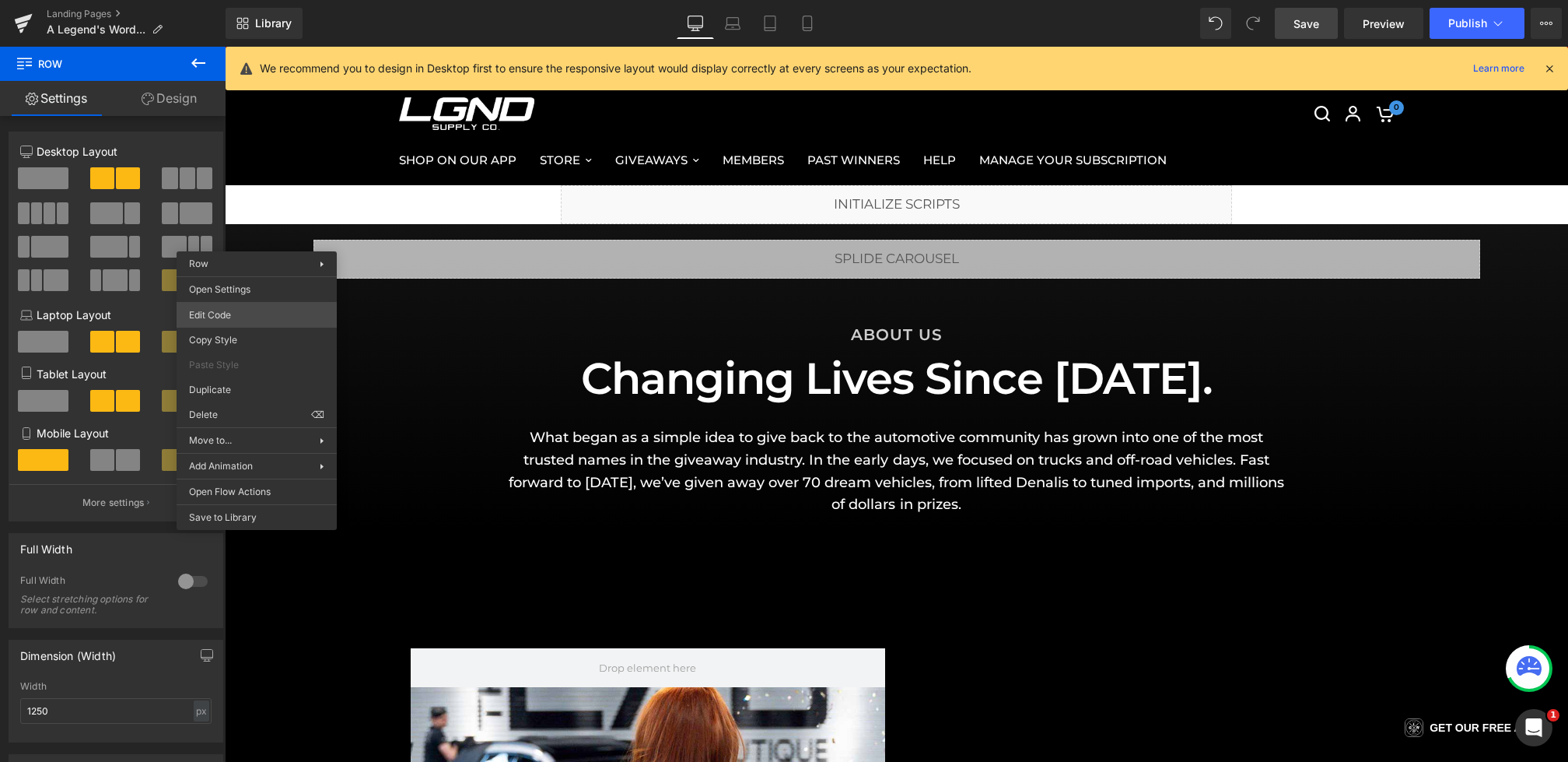
click at [237, 310] on body "Hero Banner You are previewing how the will restyle your page. You can not edit…" at bounding box center [784, 381] width 1568 height 762
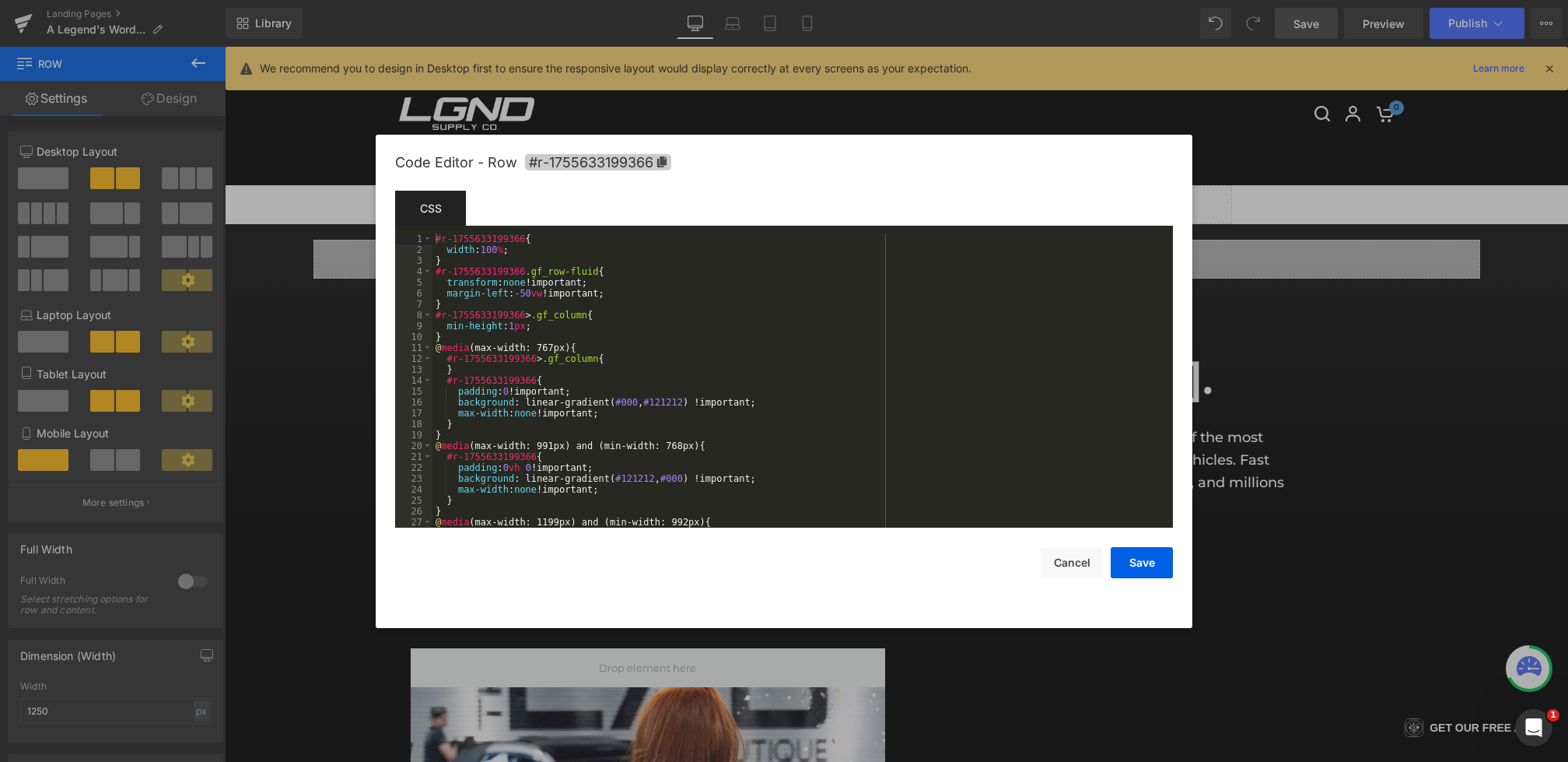
click at [582, 168] on span "#r-1755633199366" at bounding box center [597, 163] width 146 height 17
click at [1090, 573] on button "Cancel" at bounding box center [1072, 562] width 63 height 31
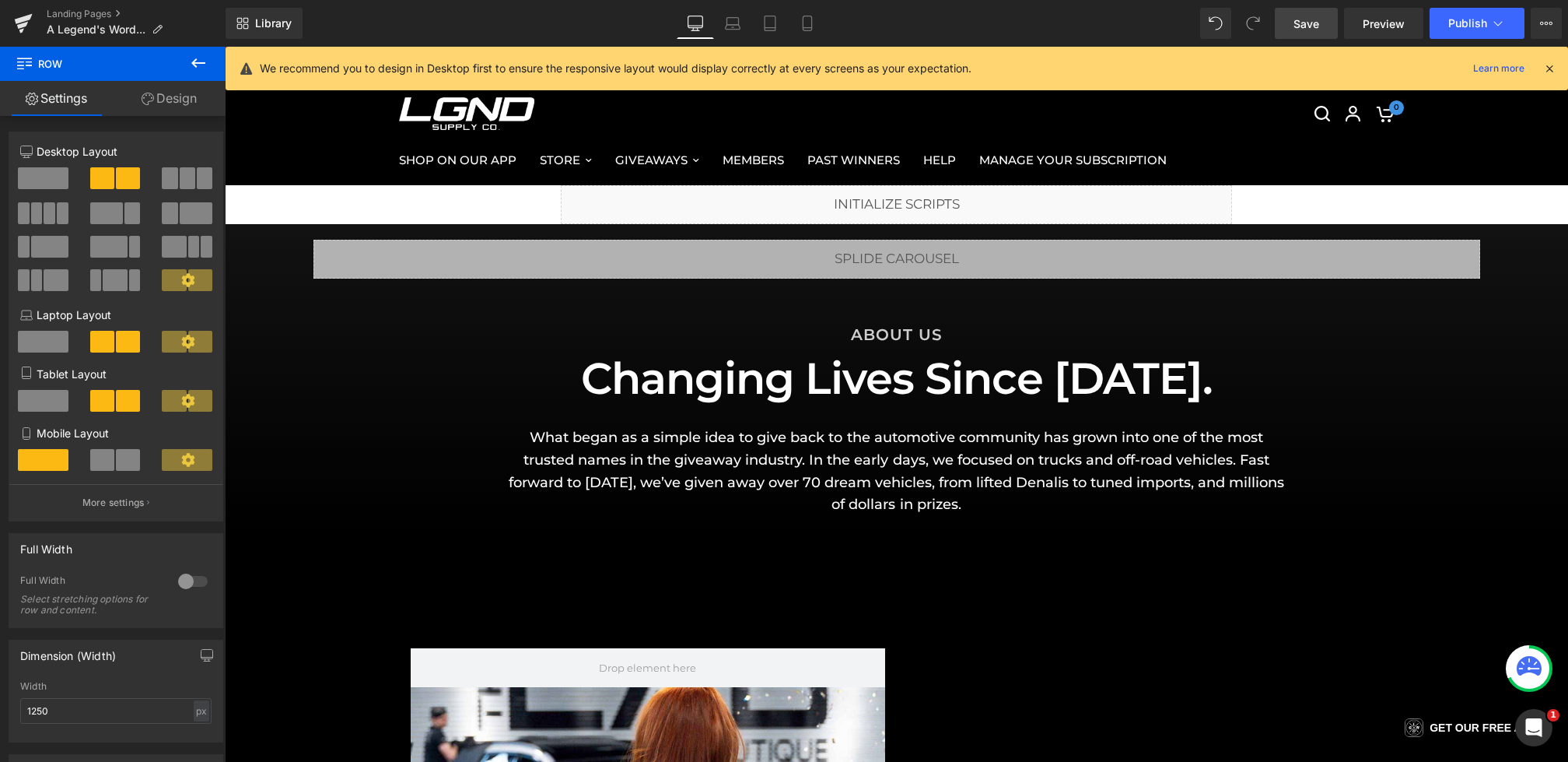
click at [195, 60] on icon at bounding box center [198, 63] width 14 height 9
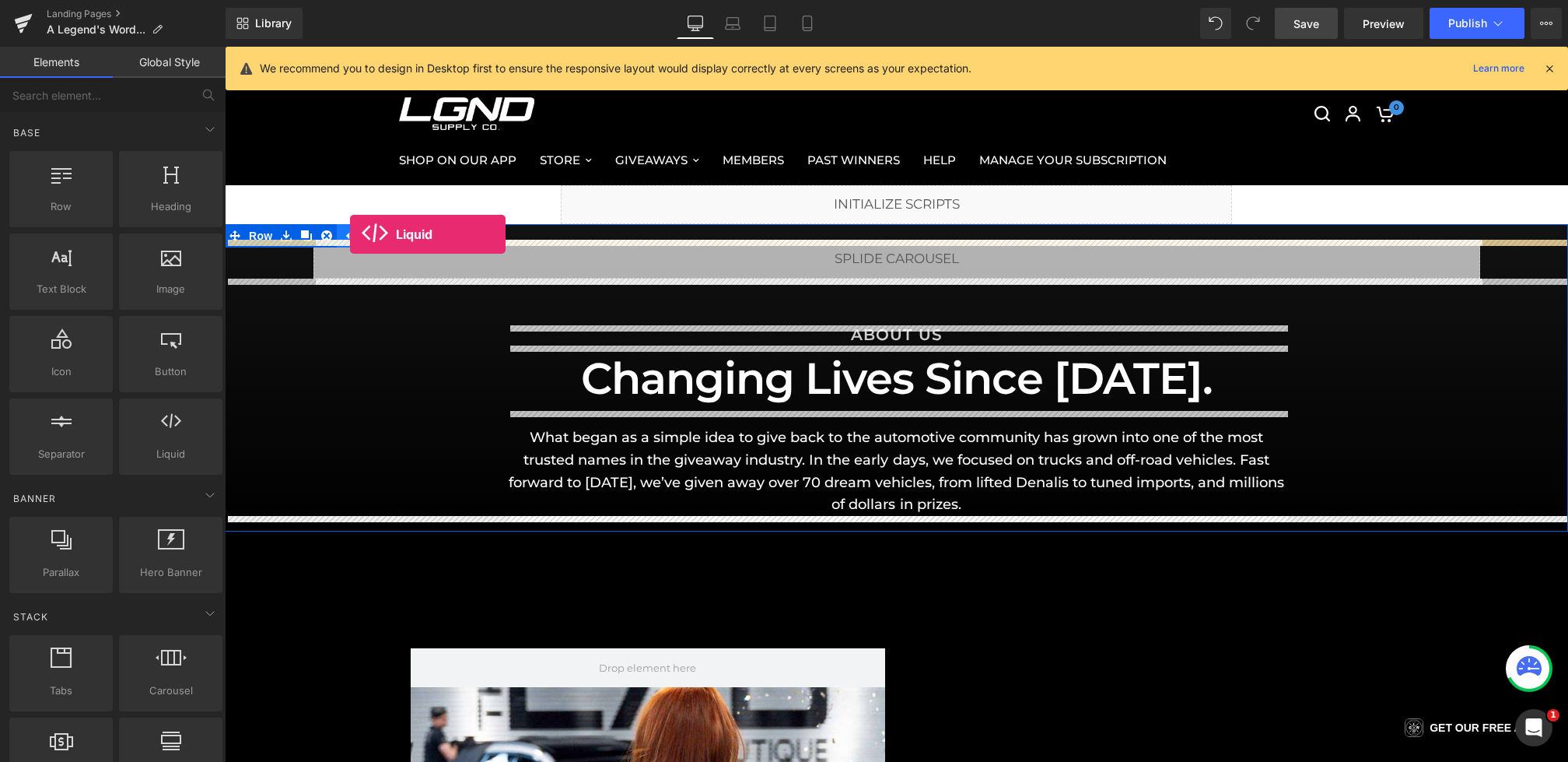
drag, startPoint x: 384, startPoint y: 488, endPoint x: 350, endPoint y: 235, distance: 255.3
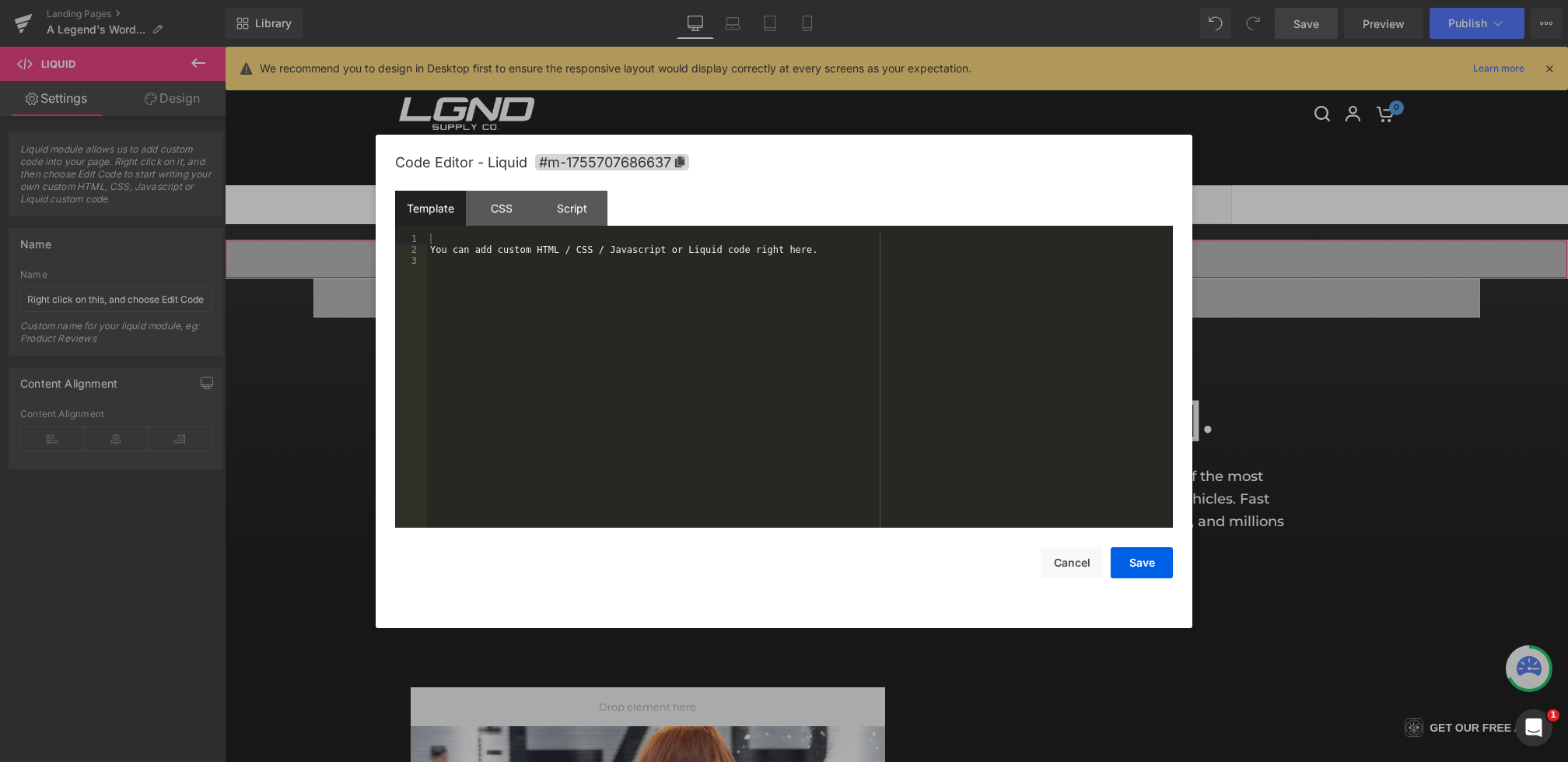
click at [394, 0] on div "Liquid You are previewing how the will restyle your page. You can not edit Elem…" at bounding box center [784, 0] width 1568 height 0
drag, startPoint x: 557, startPoint y: 303, endPoint x: 327, endPoint y: 134, distance: 285.4
click at [327, 144] on body "Liquid You are previewing how the will restyle your page. You can not edit Elem…" at bounding box center [784, 381] width 1568 height 762
click at [467, 242] on div "< canvas > </ canvas >" at bounding box center [800, 391] width 746 height 315
click at [1142, 557] on button "Save" at bounding box center [1142, 562] width 63 height 31
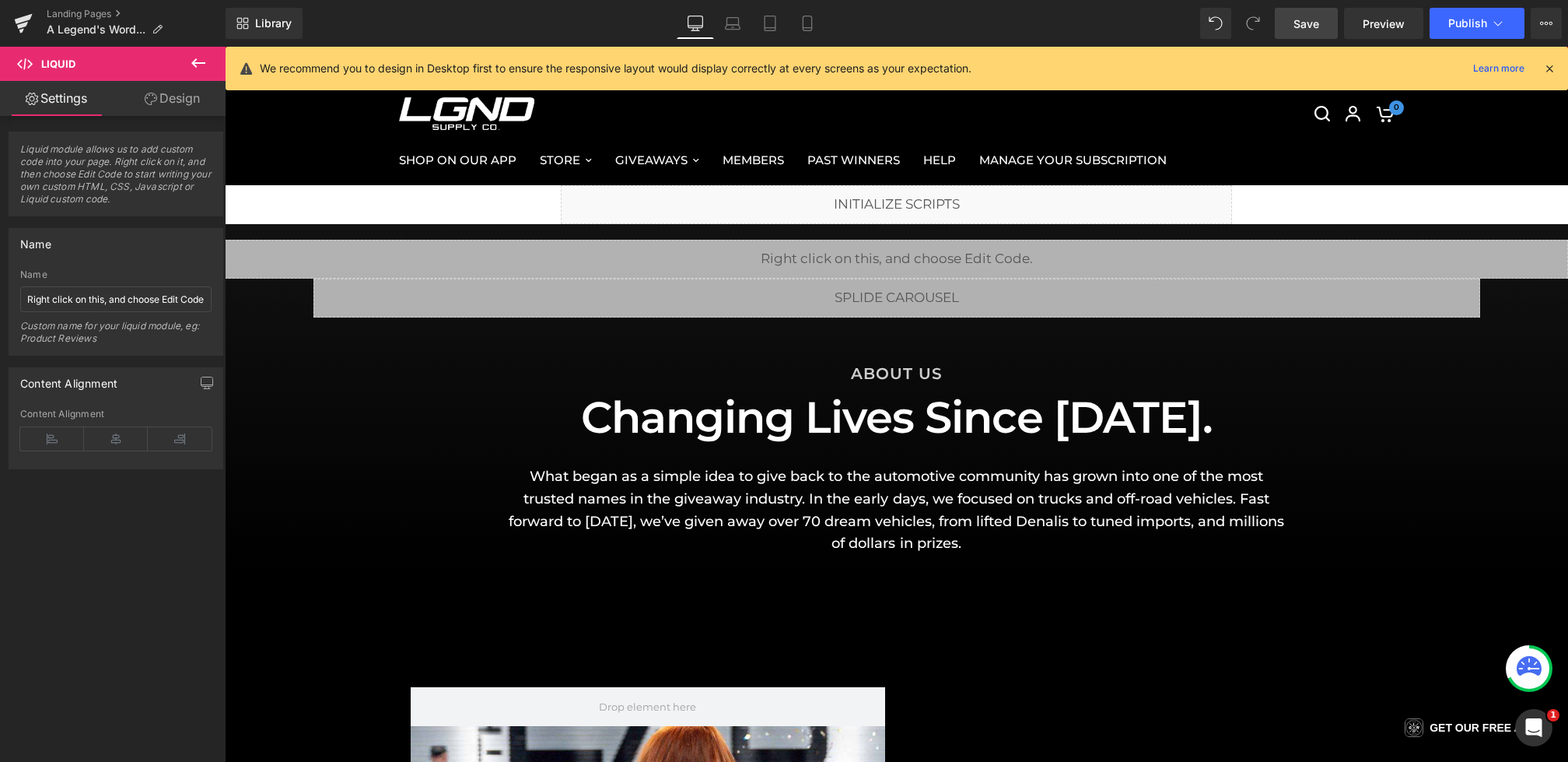
click at [1292, 29] on link "Save" at bounding box center [1307, 23] width 63 height 31
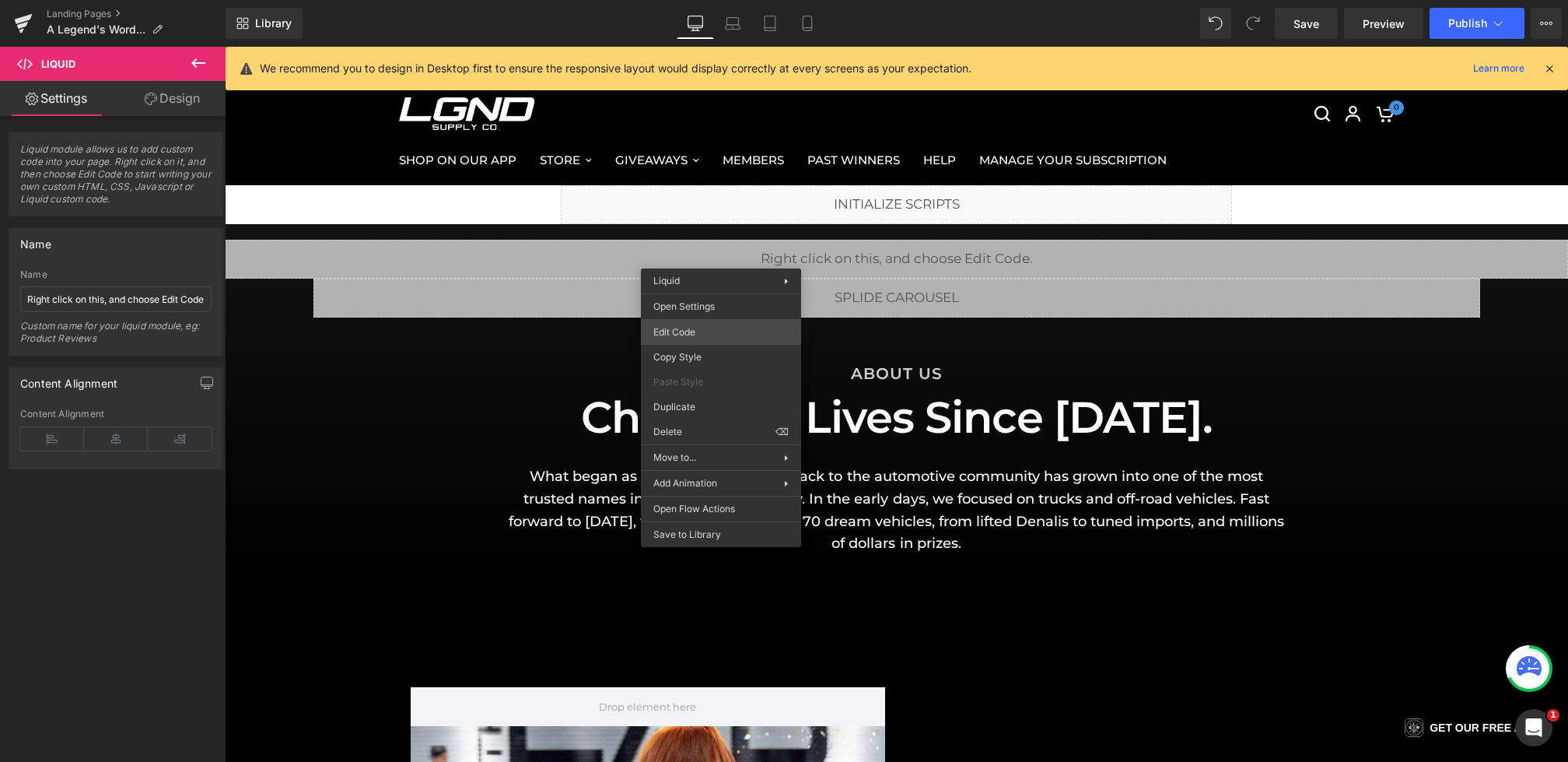
click at [668, 0] on div "Liquid You are previewing how the will restyle your page. You can not edit Elem…" at bounding box center [784, 0] width 1568 height 0
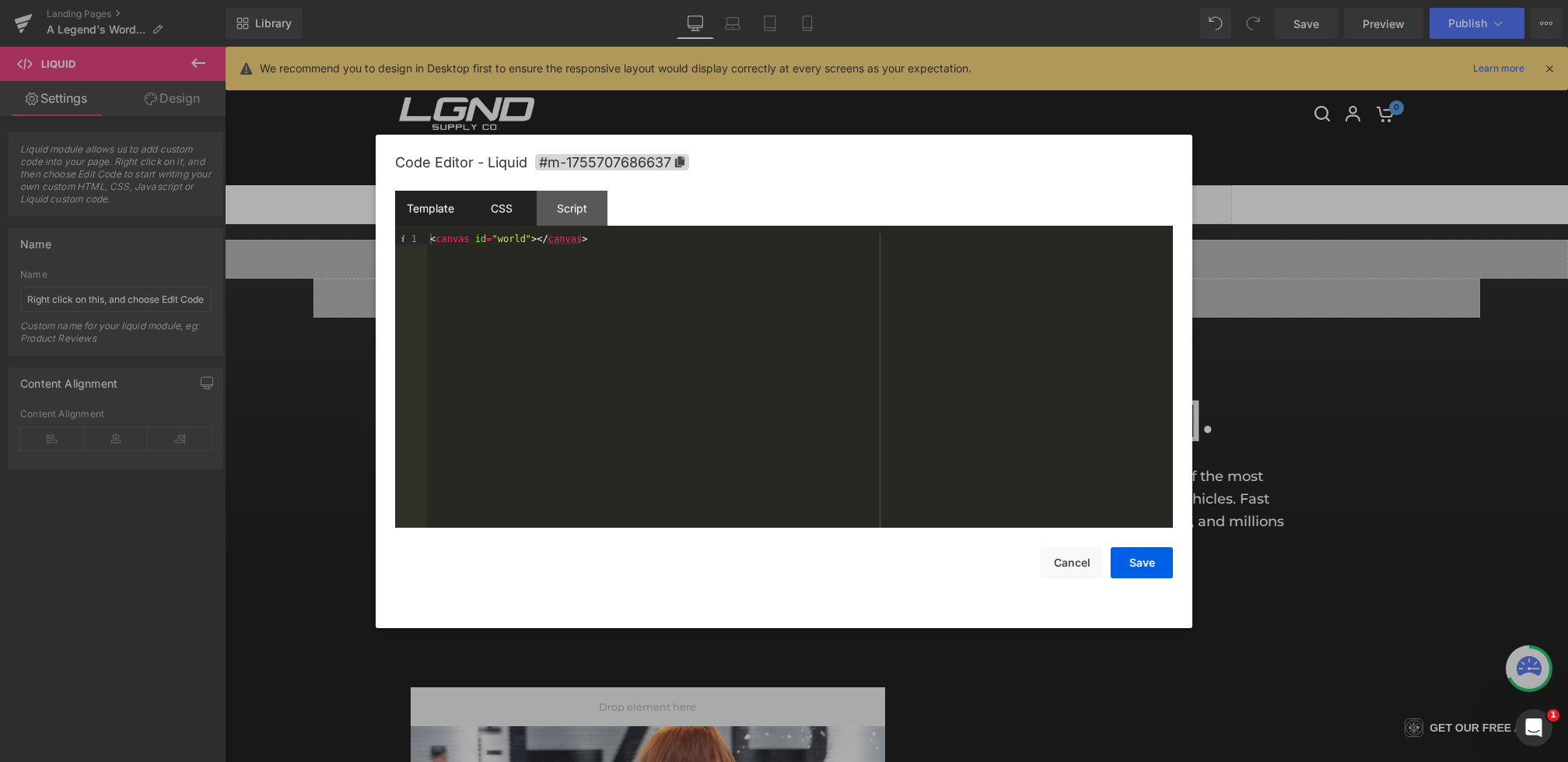
click at [507, 209] on div "CSS" at bounding box center [501, 208] width 71 height 35
click at [553, 282] on div "#m-1755707686637 { }" at bounding box center [800, 391] width 746 height 315
click at [1149, 563] on button "Save" at bounding box center [1142, 562] width 63 height 31
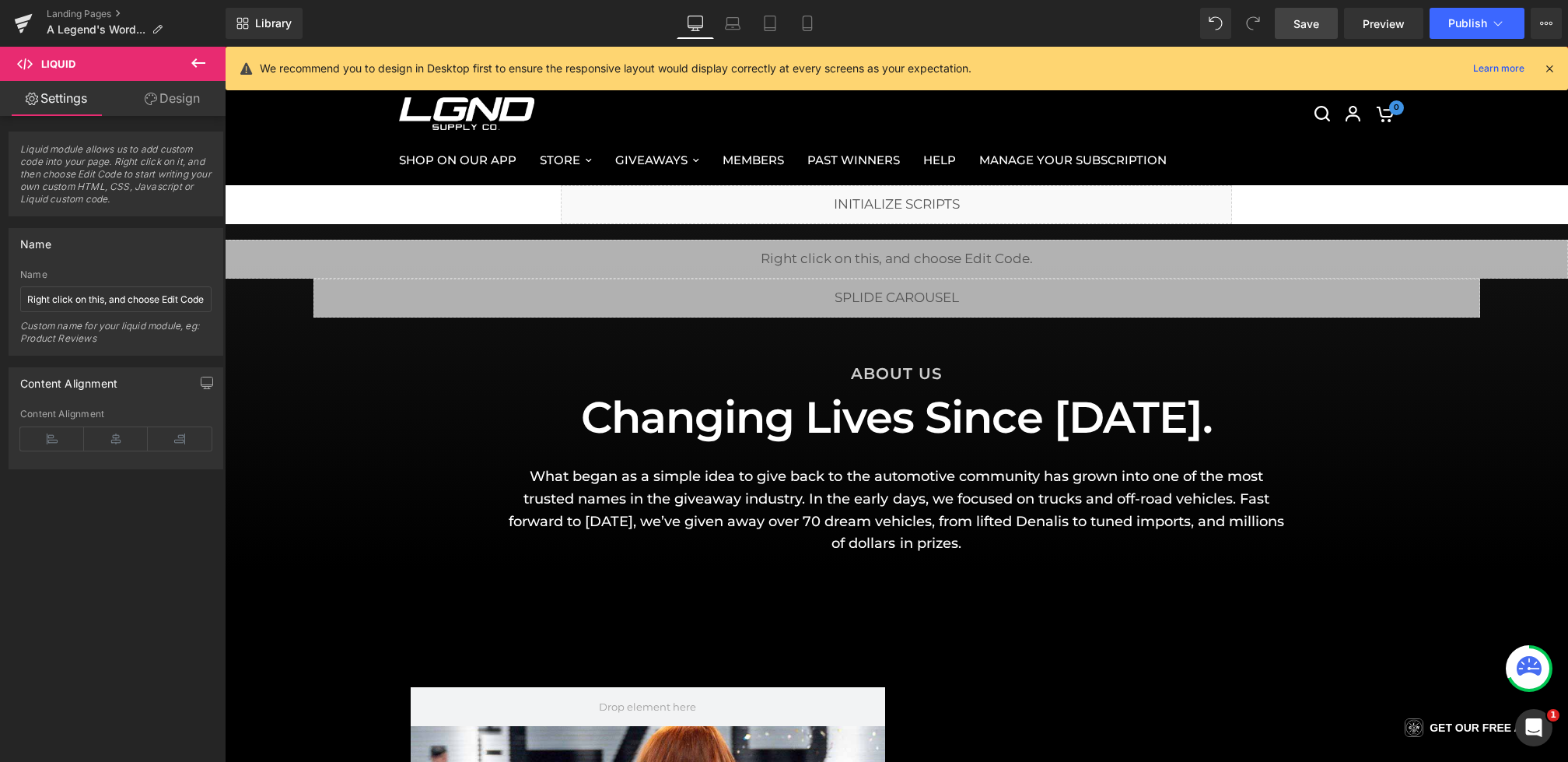
click at [1290, 17] on link "Save" at bounding box center [1307, 23] width 63 height 31
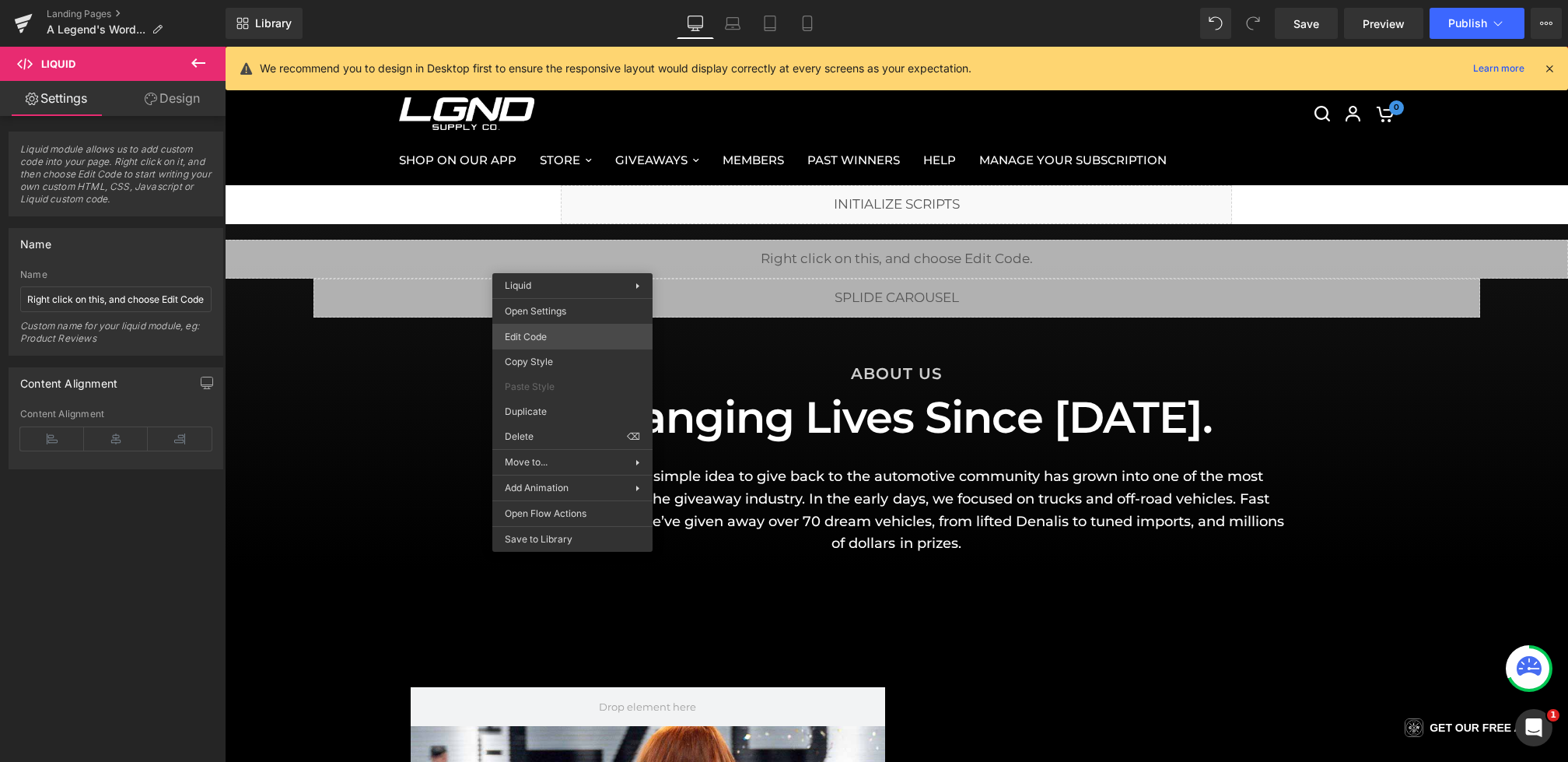
click at [537, 0] on div "Liquid You are previewing how the will restyle your page. You can not edit Elem…" at bounding box center [784, 0] width 1568 height 0
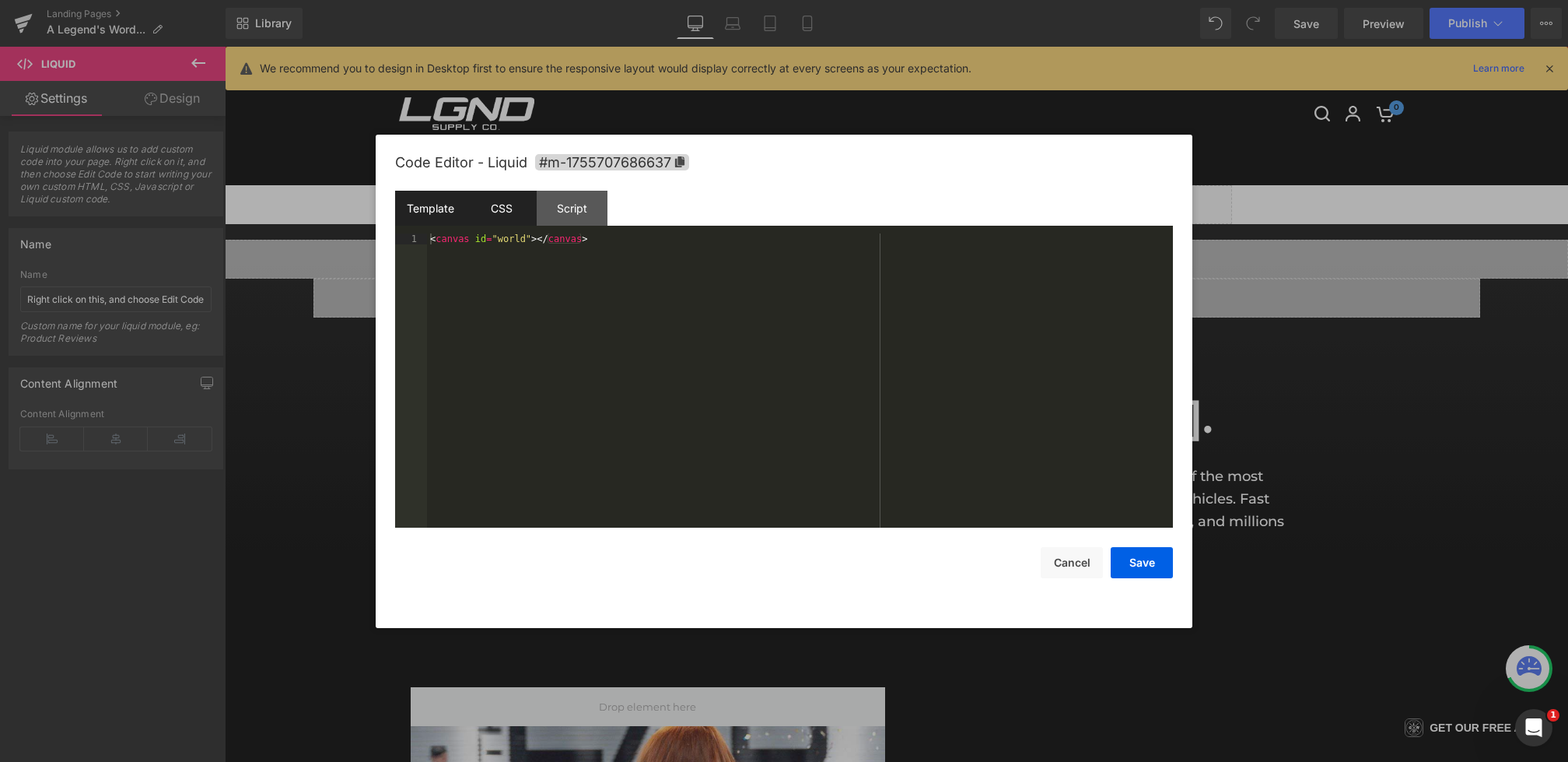
click at [486, 207] on div "CSS" at bounding box center [501, 208] width 71 height 35
click at [566, 273] on div "#m-1755707686637 { } #world { position : absolute ; }" at bounding box center [800, 391] width 746 height 315
click at [1124, 559] on button "Save" at bounding box center [1142, 562] width 63 height 31
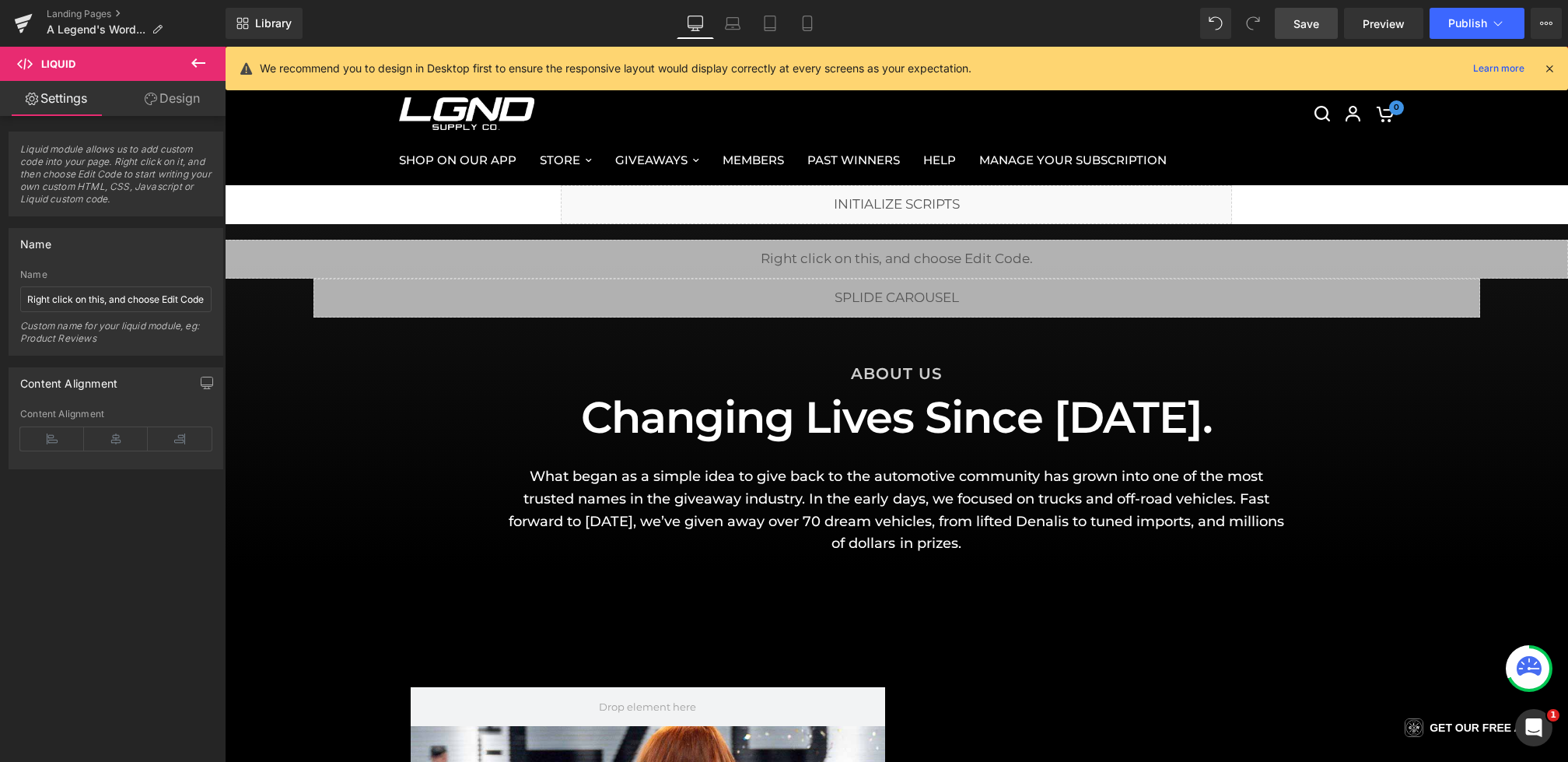
click at [1303, 30] on link "Save" at bounding box center [1307, 23] width 63 height 31
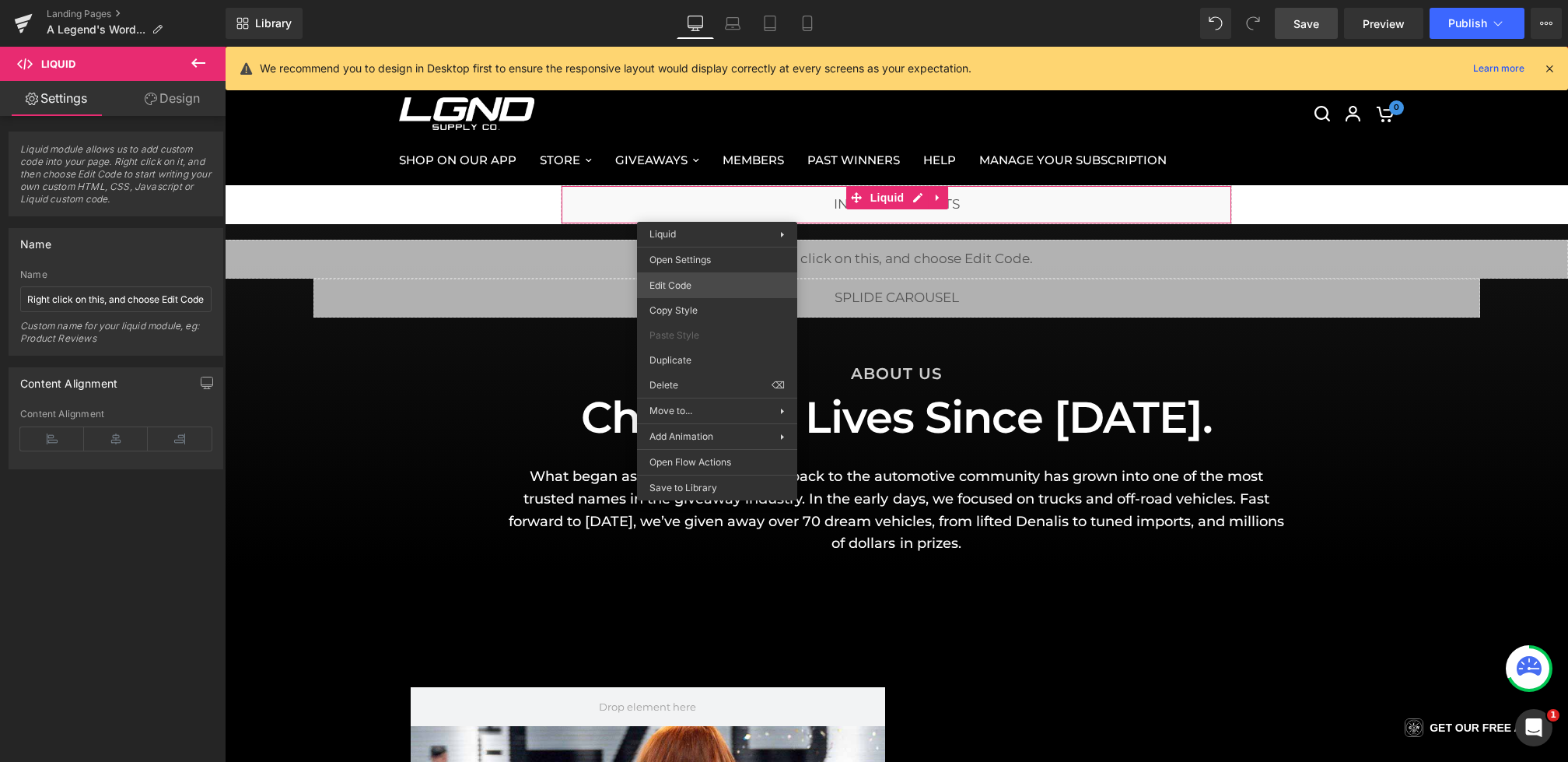
click at [676, 0] on div "Liquid You are previewing how the will restyle your page. You can not edit Elem…" at bounding box center [784, 0] width 1568 height 0
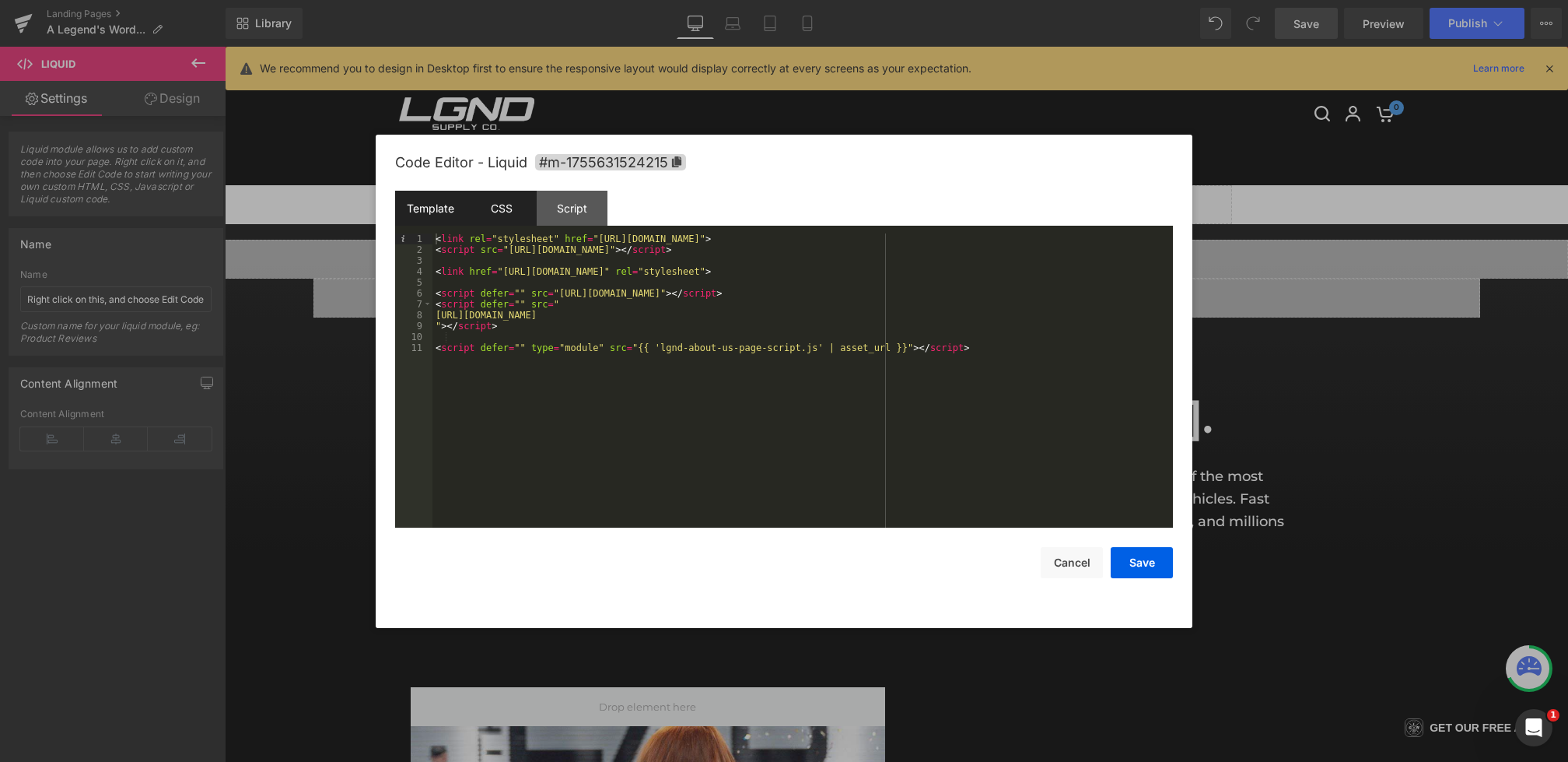
click at [506, 205] on div "CSS" at bounding box center [501, 208] width 71 height 35
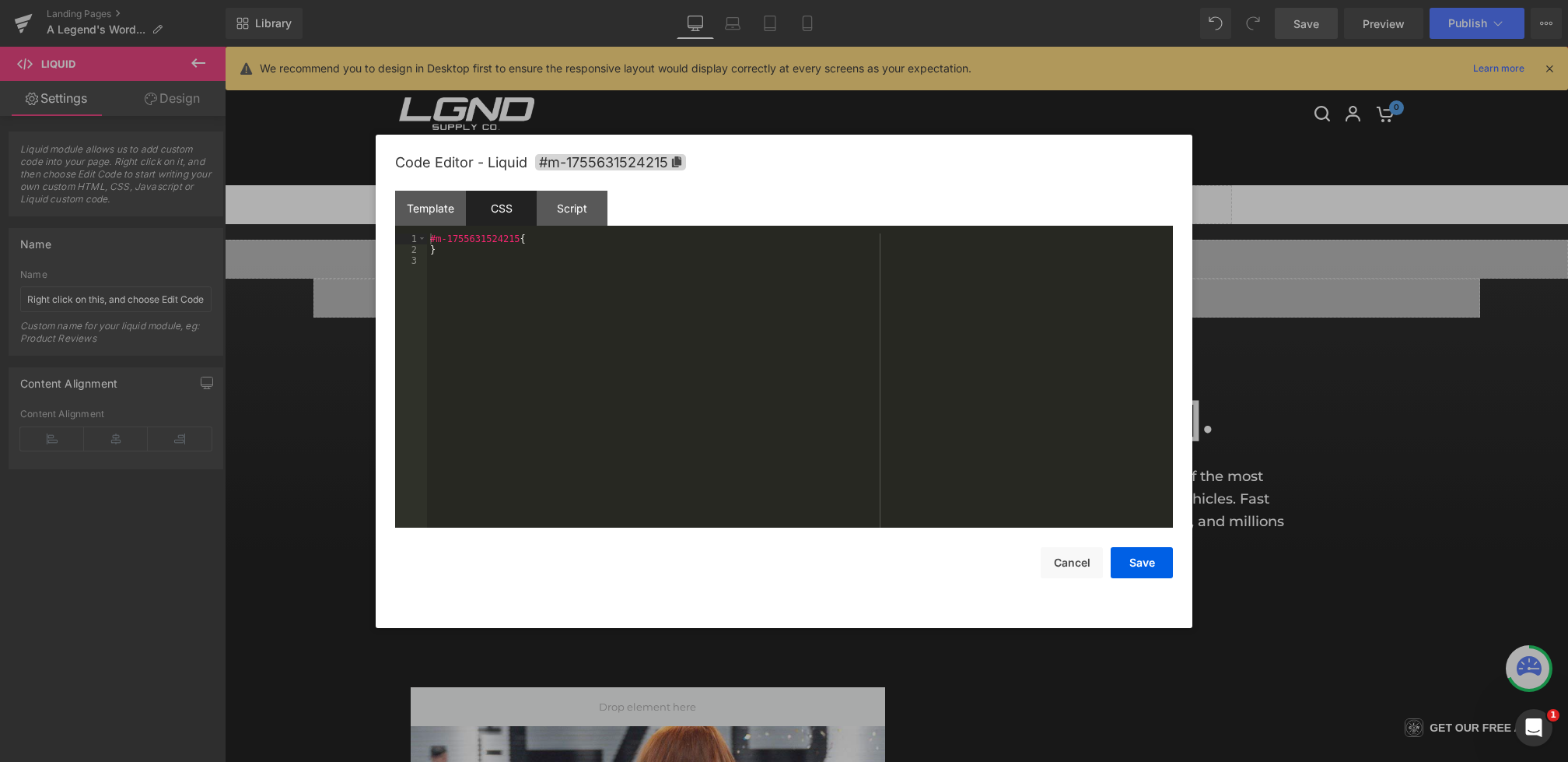
click at [517, 307] on div "#m-1755631524215 { }" at bounding box center [800, 391] width 746 height 315
click at [1136, 574] on button "Save" at bounding box center [1142, 562] width 63 height 31
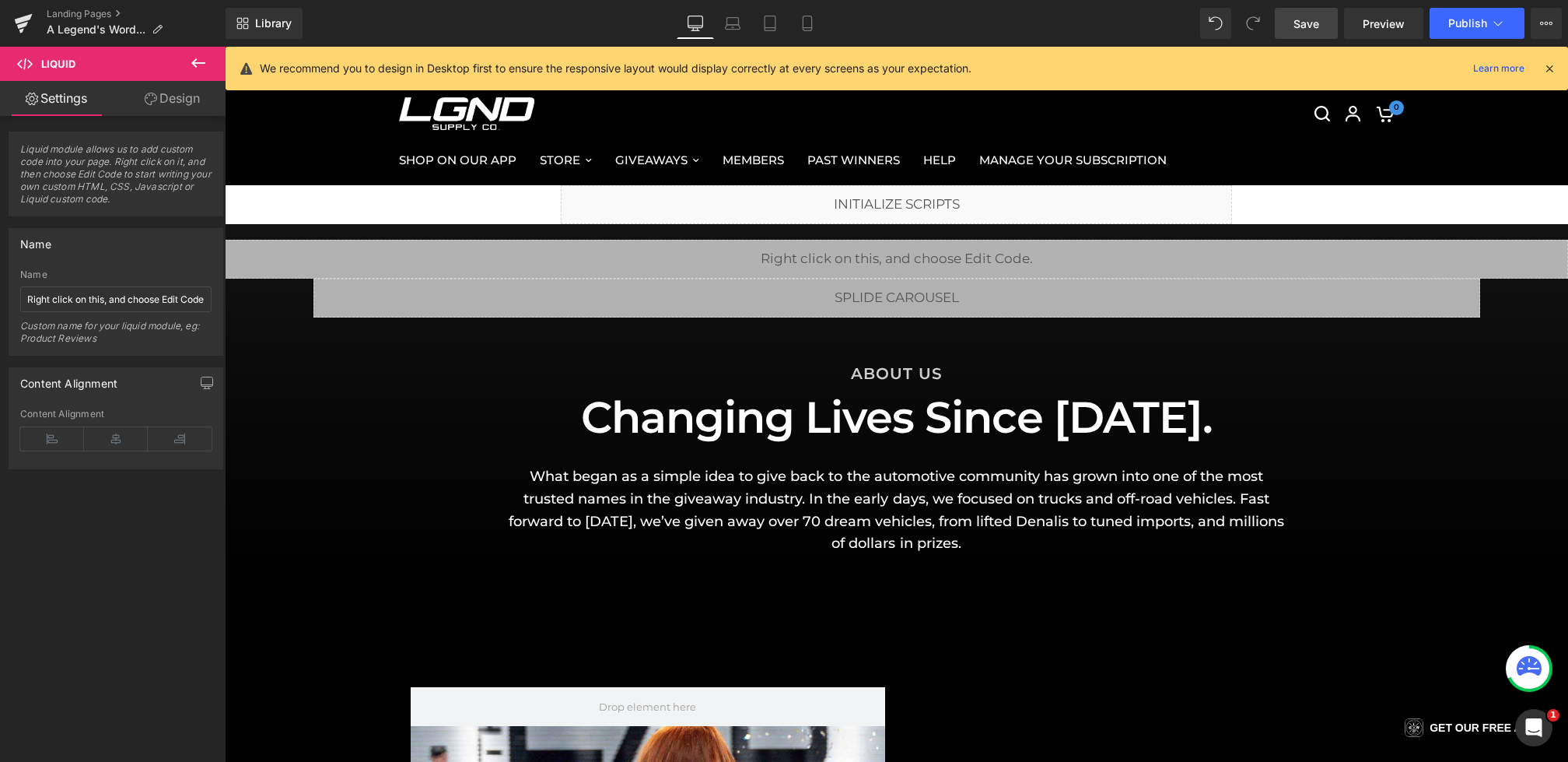
click at [1304, 40] on div "Library Desktop Desktop Laptop Tablet Mobile Save Preview Publish Scheduled Vie…" at bounding box center [896, 23] width 1343 height 47
click at [1303, 23] on span "Save" at bounding box center [1306, 24] width 26 height 17
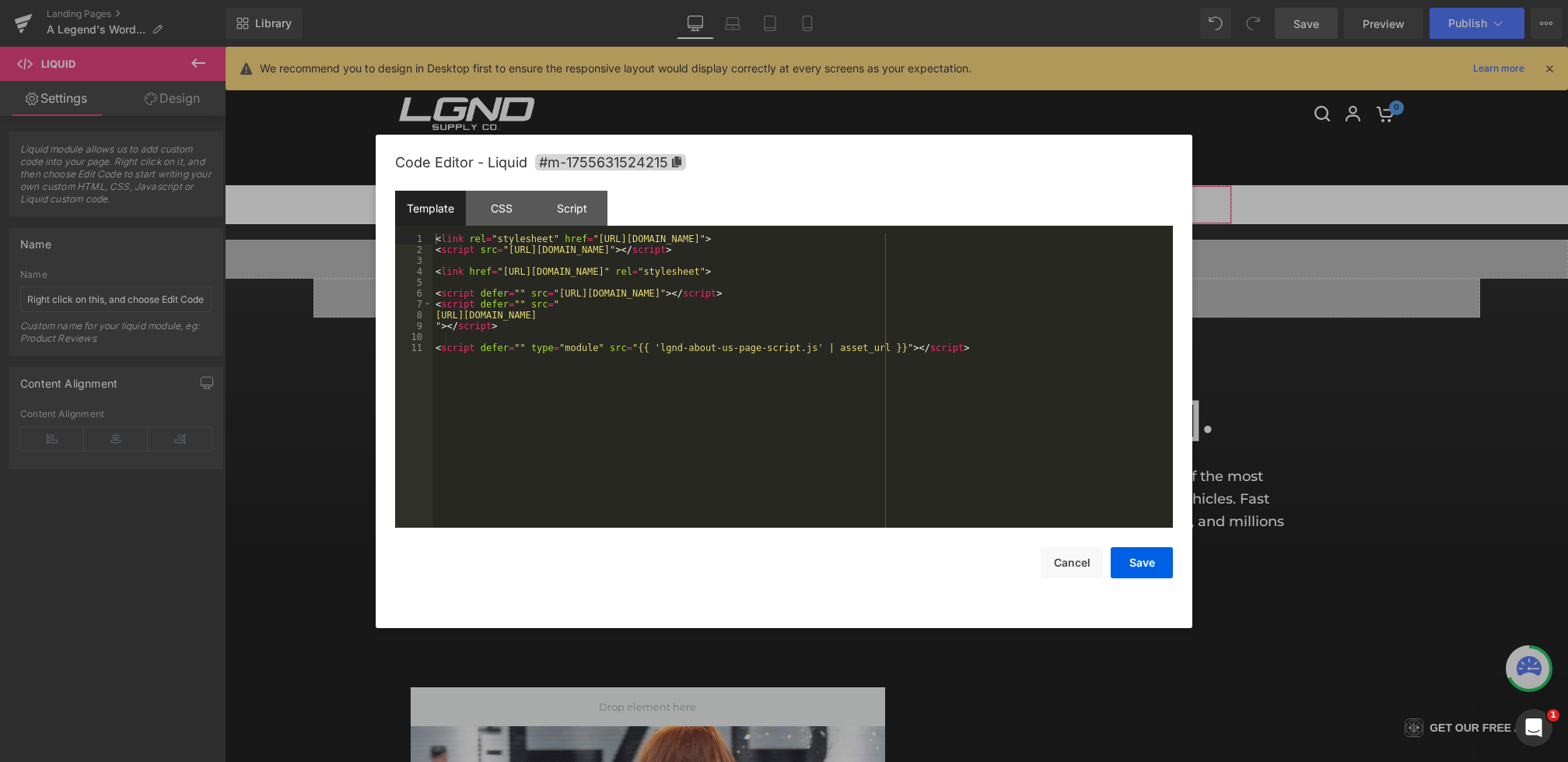
click at [639, 0] on div "Liquid You are previewing how the will restyle your page. You can not edit Elem…" at bounding box center [784, 0] width 1568 height 0
click at [489, 198] on div "CSS" at bounding box center [501, 208] width 71 height 35
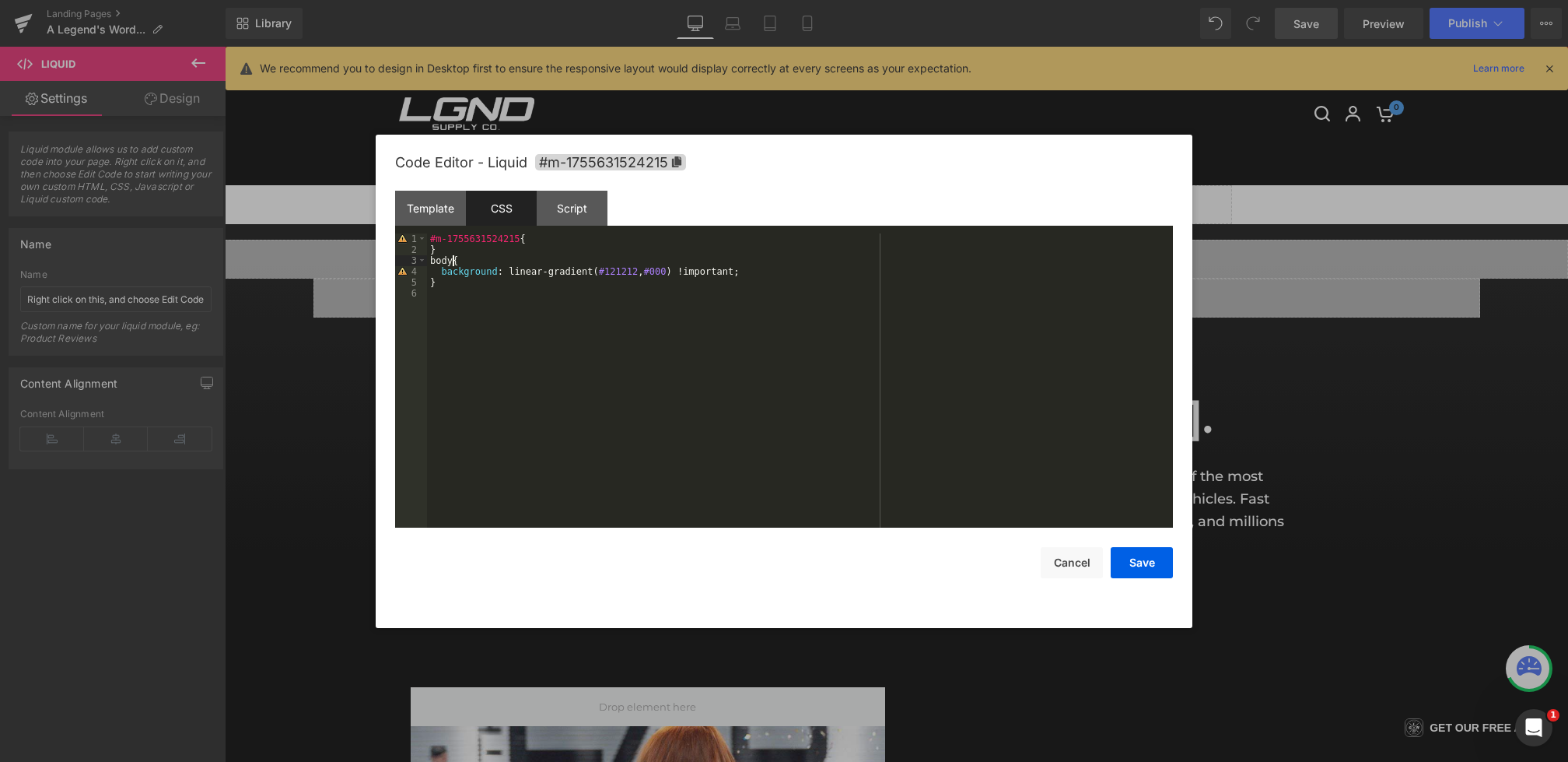
click at [453, 264] on div "#m-1755631524215 { } body { background : linear-gradient( #121212 , #000 ) !imp…" at bounding box center [800, 391] width 746 height 315
click at [1174, 575] on div "Code Editor - Liquid #m-1755631524215 Template CSS Script Data 1 2 3 4 5 6 7 8 …" at bounding box center [784, 381] width 817 height 493
click at [1137, 575] on button "Save" at bounding box center [1142, 562] width 63 height 31
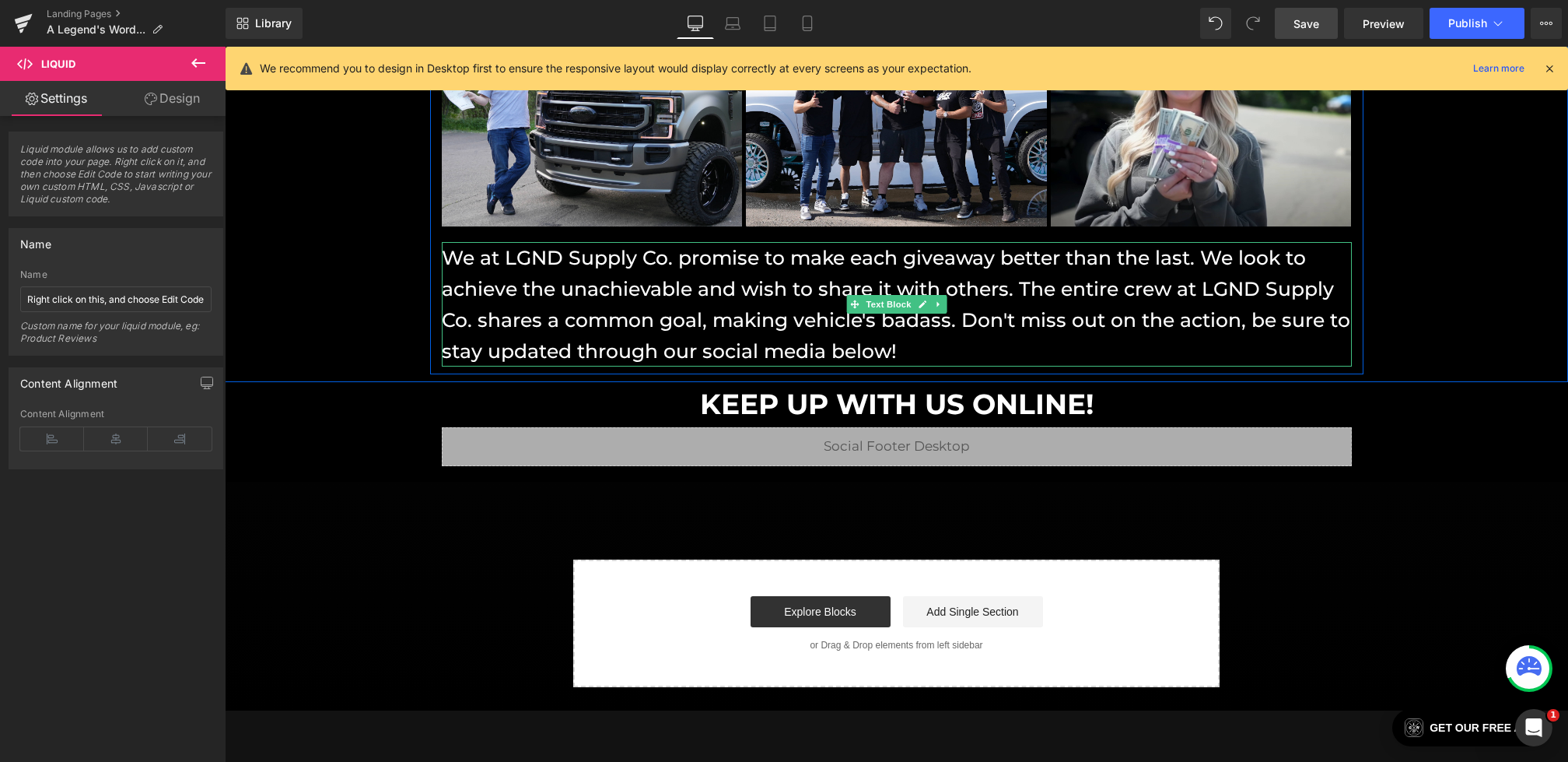
scroll to position [1653, 0]
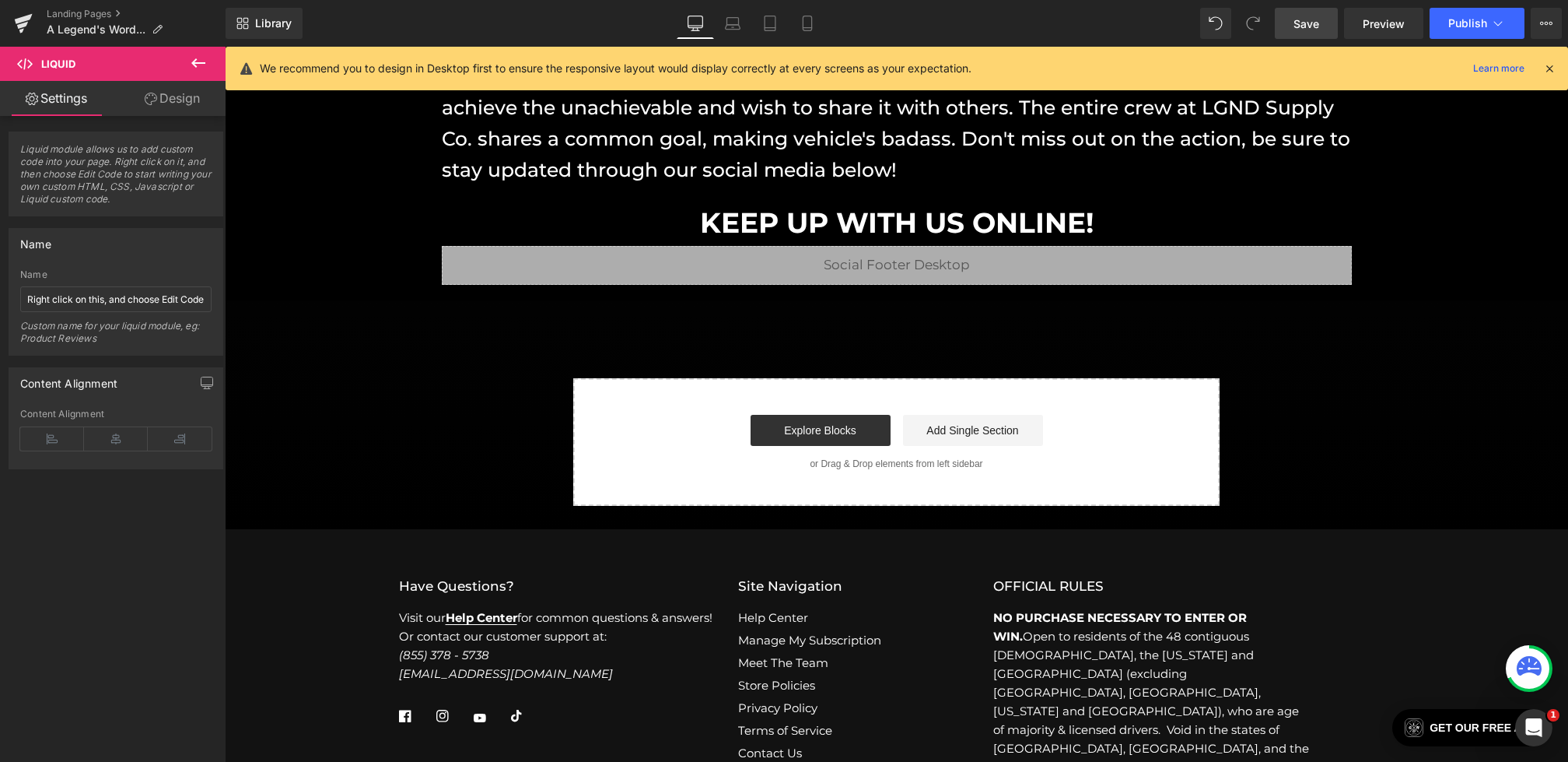
click at [1304, 34] on link "Save" at bounding box center [1307, 23] width 63 height 31
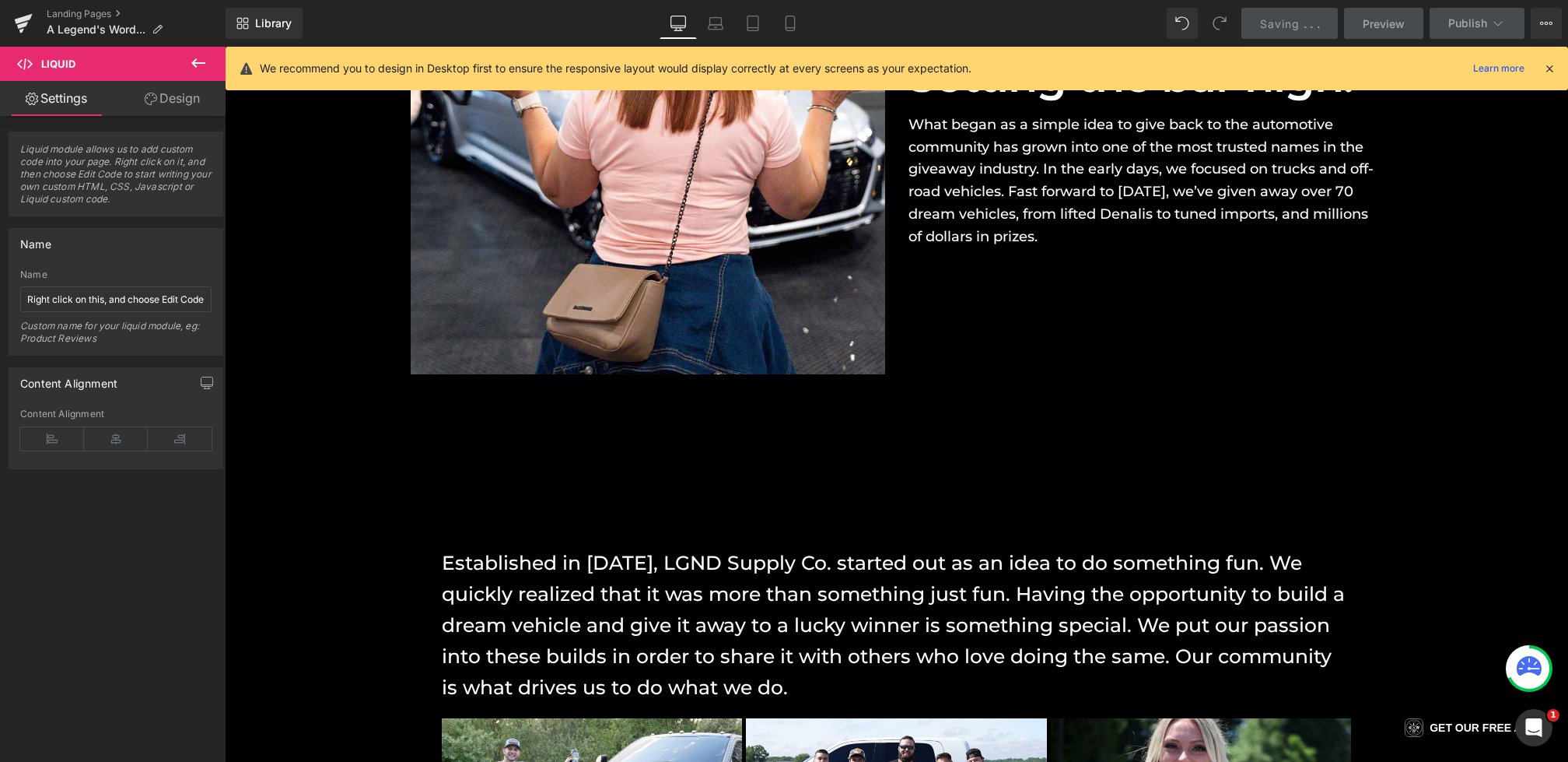
scroll to position [0, 0]
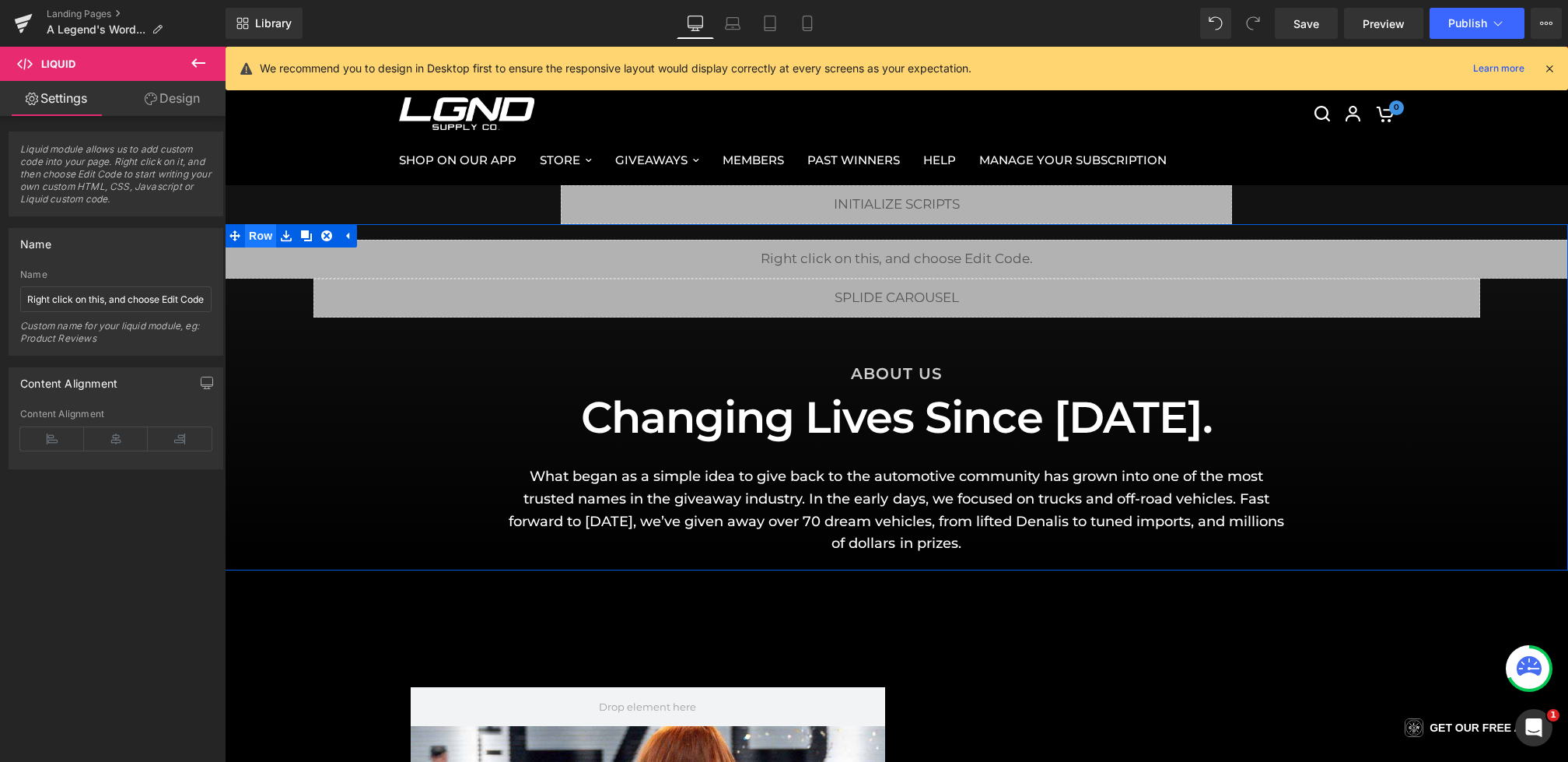
click at [250, 232] on span "Row" at bounding box center [260, 235] width 31 height 23
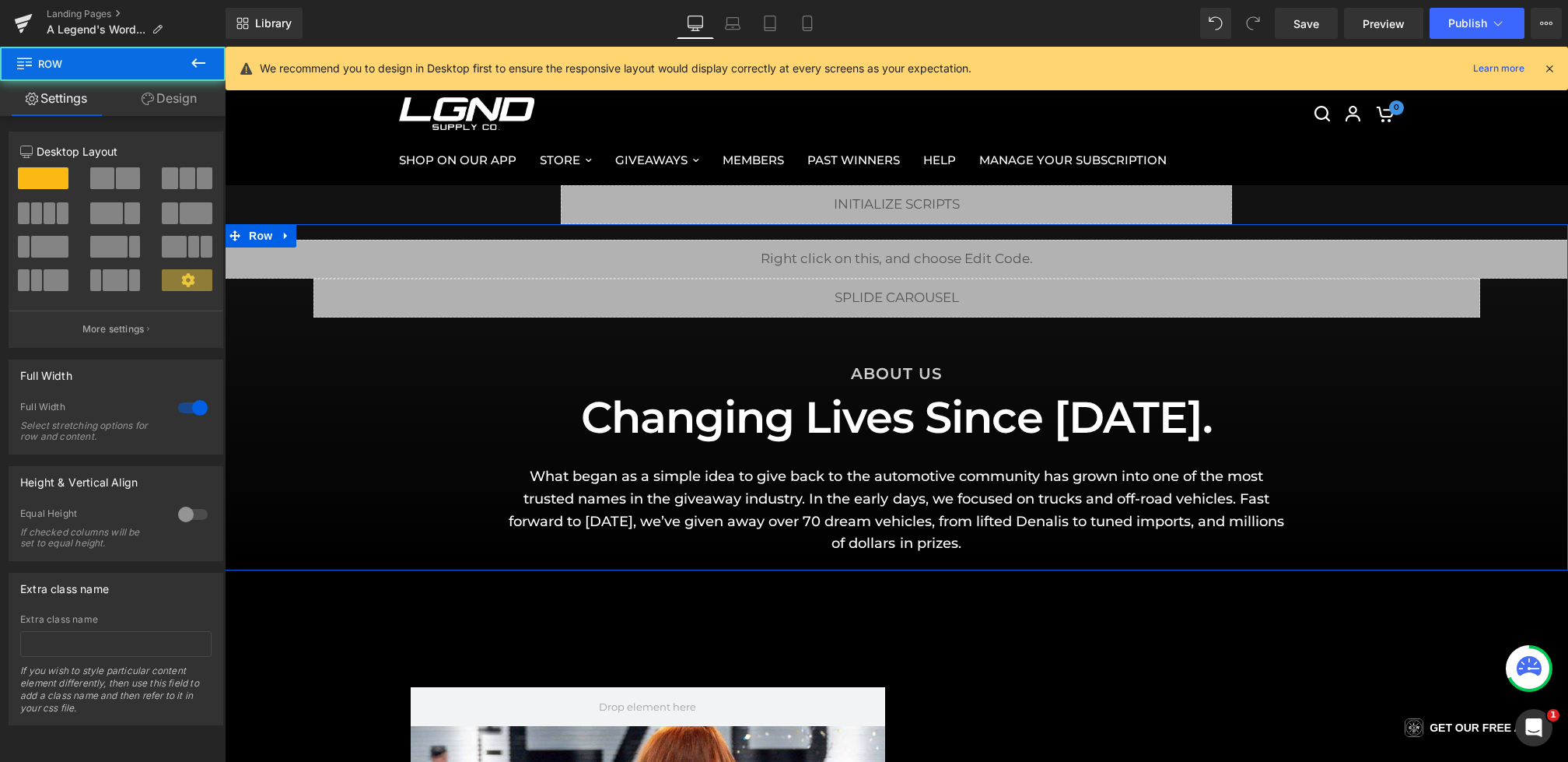
click at [146, 102] on icon at bounding box center [148, 98] width 13 height 13
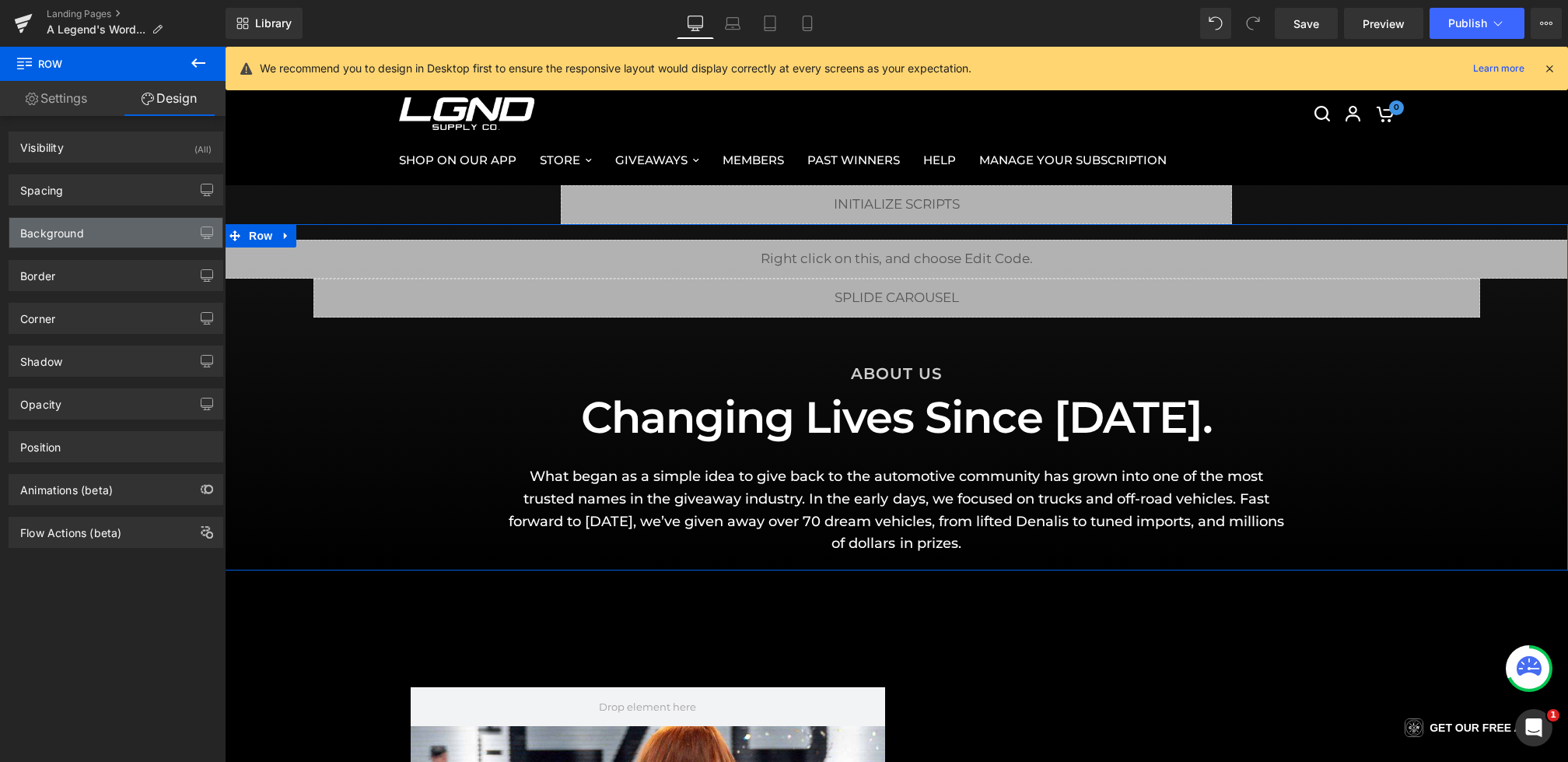
click at [102, 225] on div "Background" at bounding box center [115, 232] width 213 height 29
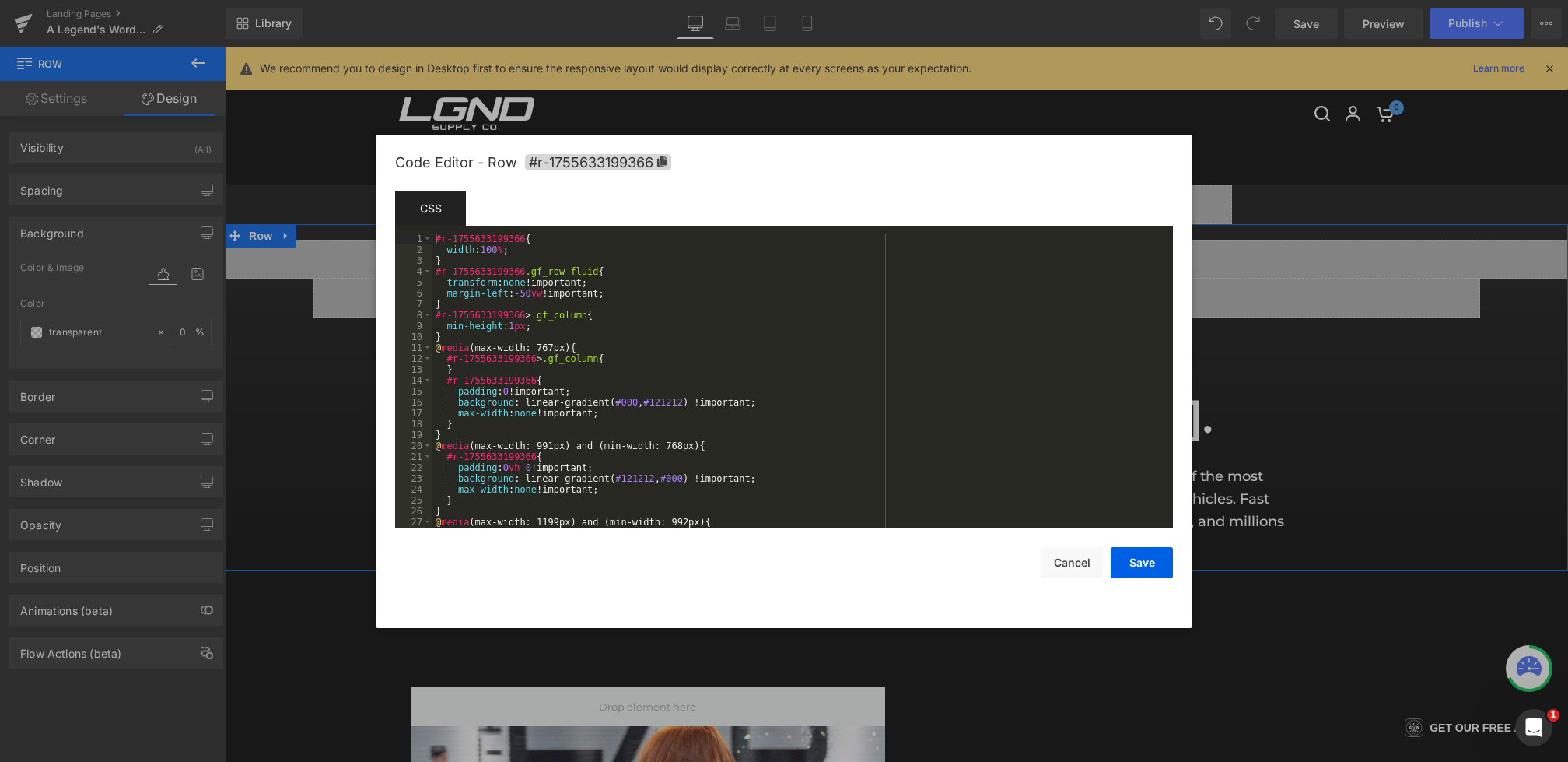
click at [229, 312] on body "Row You are previewing how the will restyle your page. You can not edit Element…" at bounding box center [784, 381] width 1568 height 762
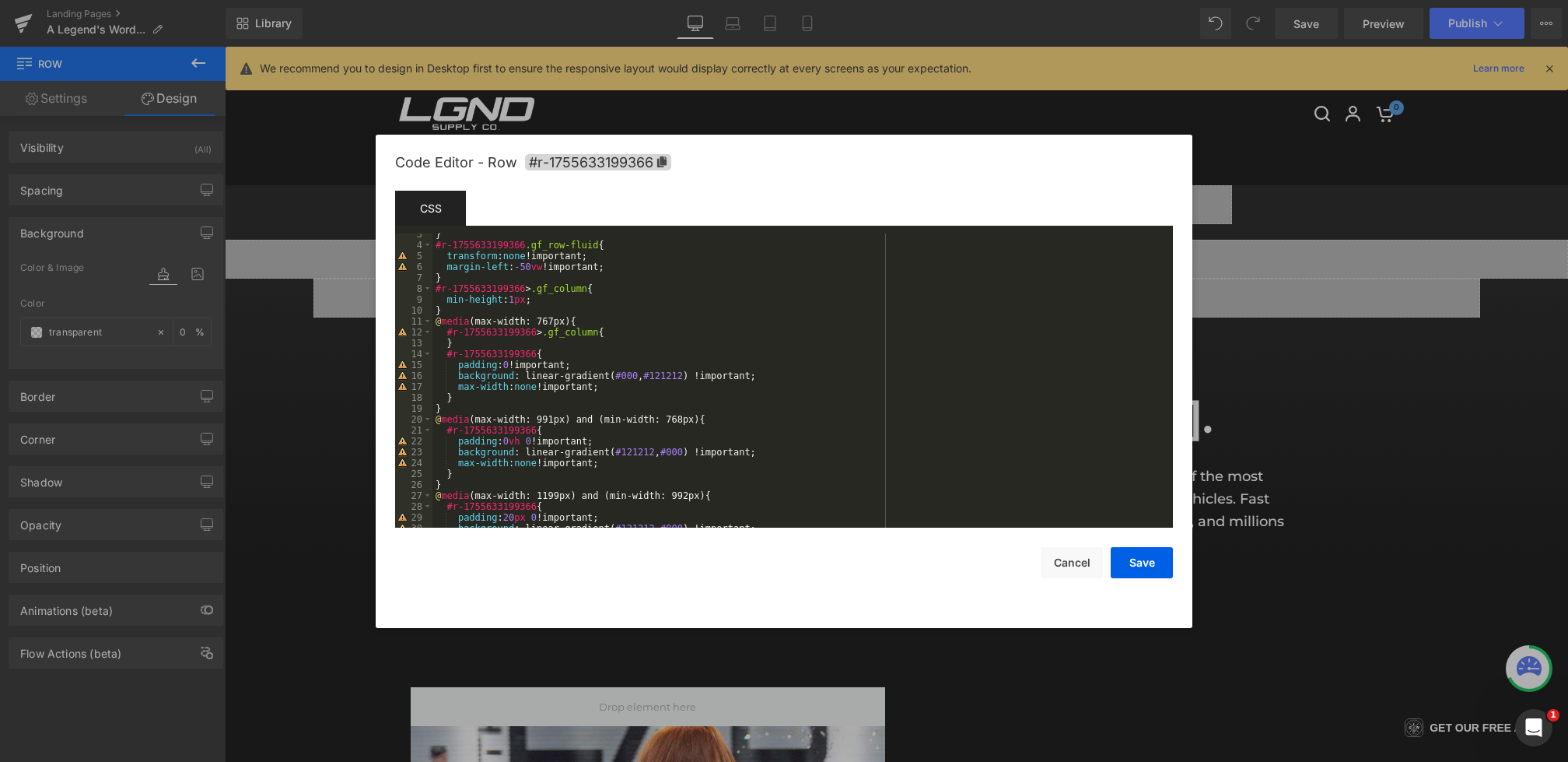
scroll to position [40, 0]
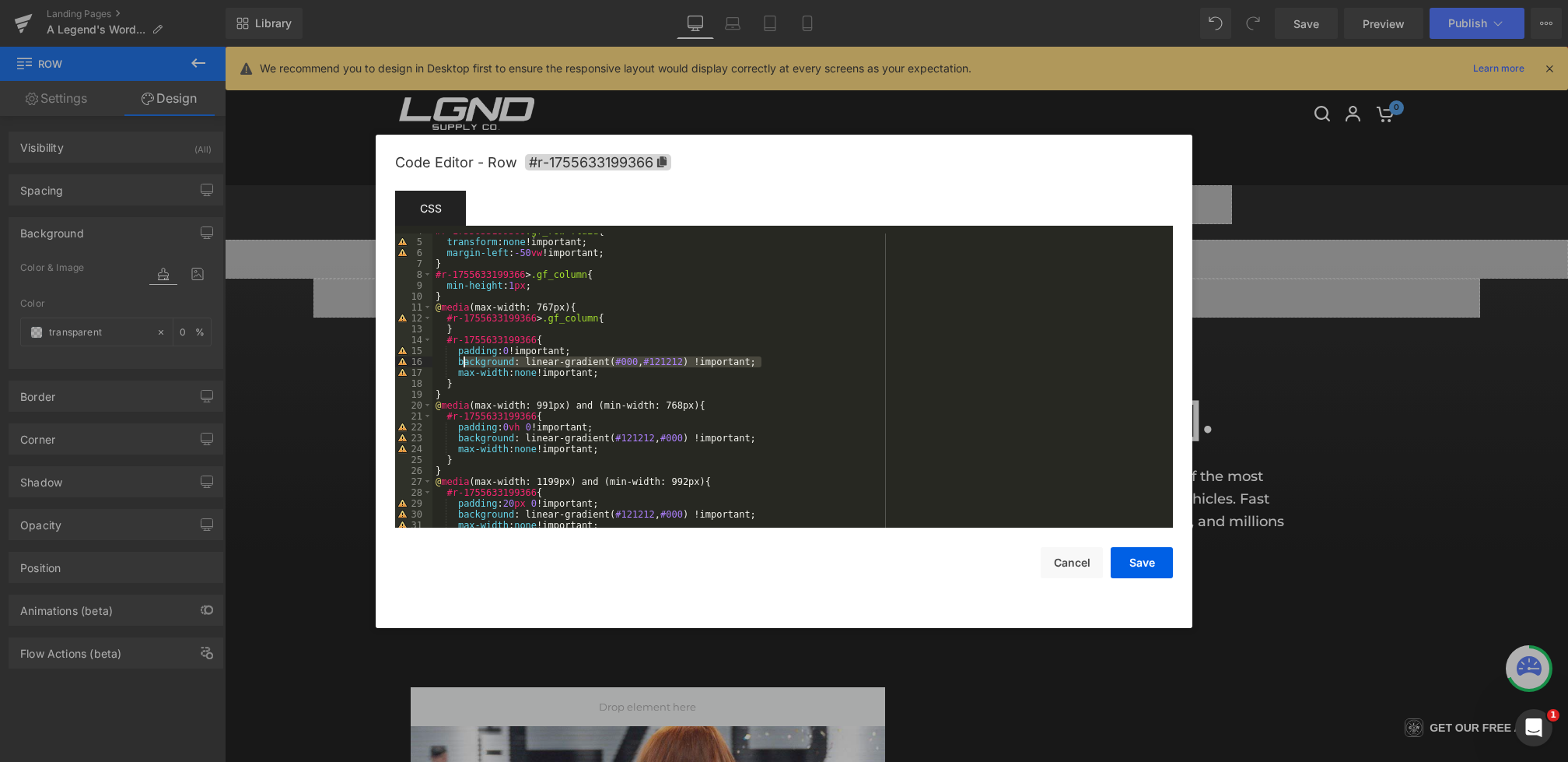
drag, startPoint x: 780, startPoint y: 356, endPoint x: 456, endPoint y: 361, distance: 324.0
click at [456, 361] on div "#r-1755633199366 .gf_row-fluid { transform : none !important; margin-left : -50…" at bounding box center [799, 383] width 734 height 315
click at [976, 254] on span "All" at bounding box center [974, 255] width 28 height 13
drag, startPoint x: 770, startPoint y: 437, endPoint x: 460, endPoint y: 437, distance: 310.0
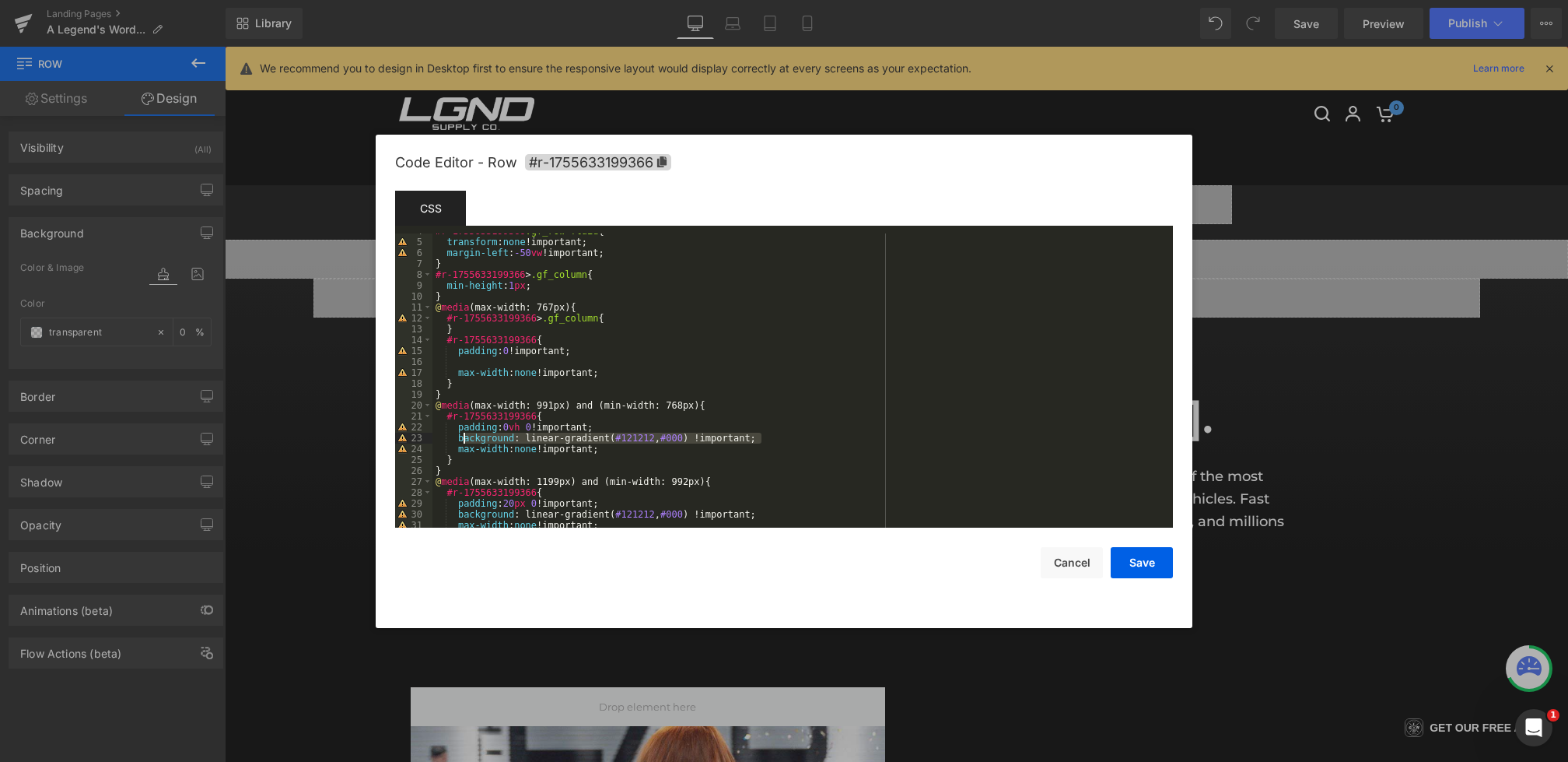
click at [460, 437] on div "#r-1755633199366 .gf_row-fluid { transform : none !important; margin-left : -50…" at bounding box center [799, 383] width 734 height 315
type input "background: linear-gradient(#121212, #000) !important;"
click at [969, 255] on span "All" at bounding box center [974, 255] width 28 height 13
click at [1129, 562] on button "Save" at bounding box center [1142, 562] width 63 height 31
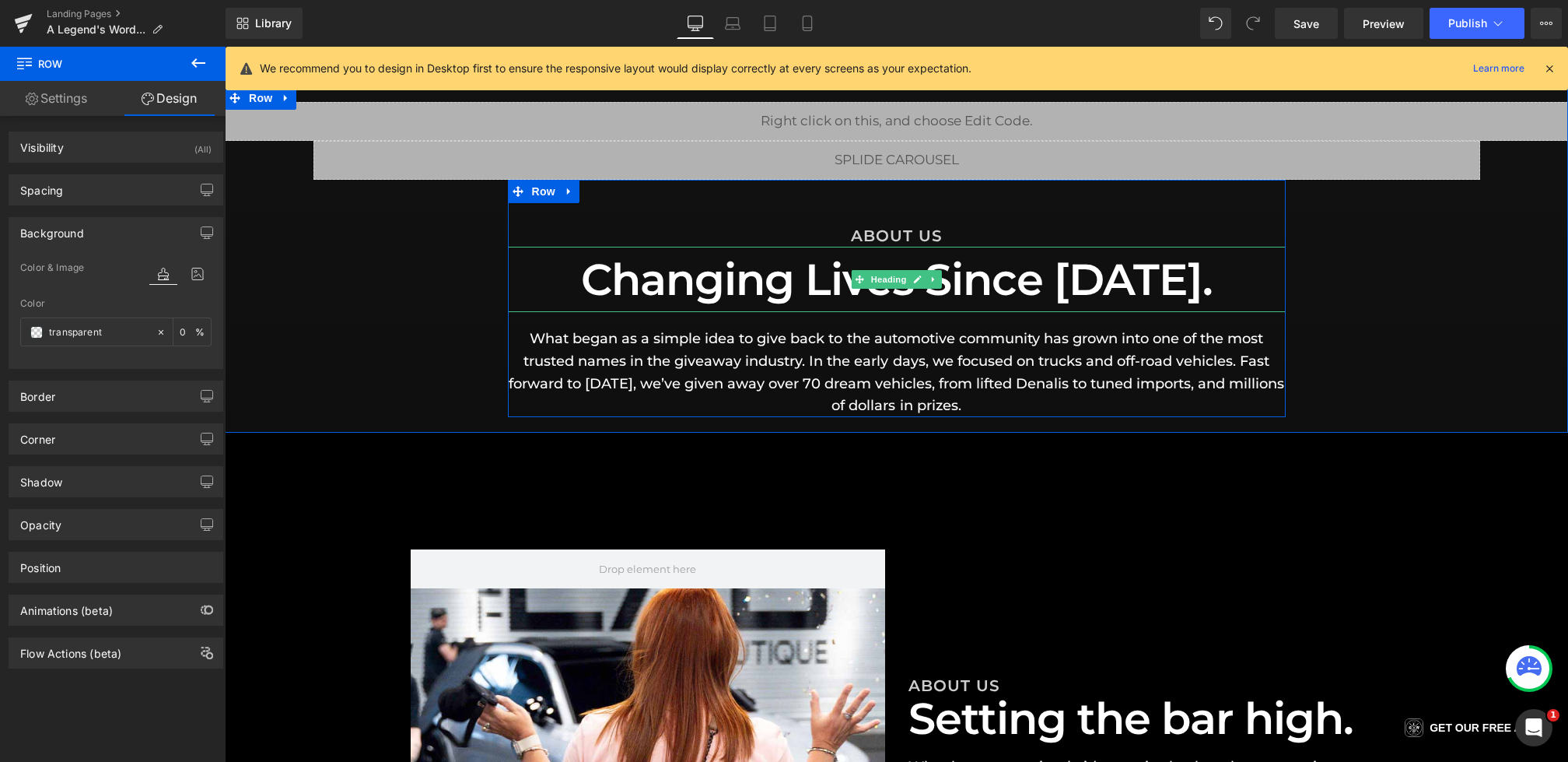
scroll to position [187, 0]
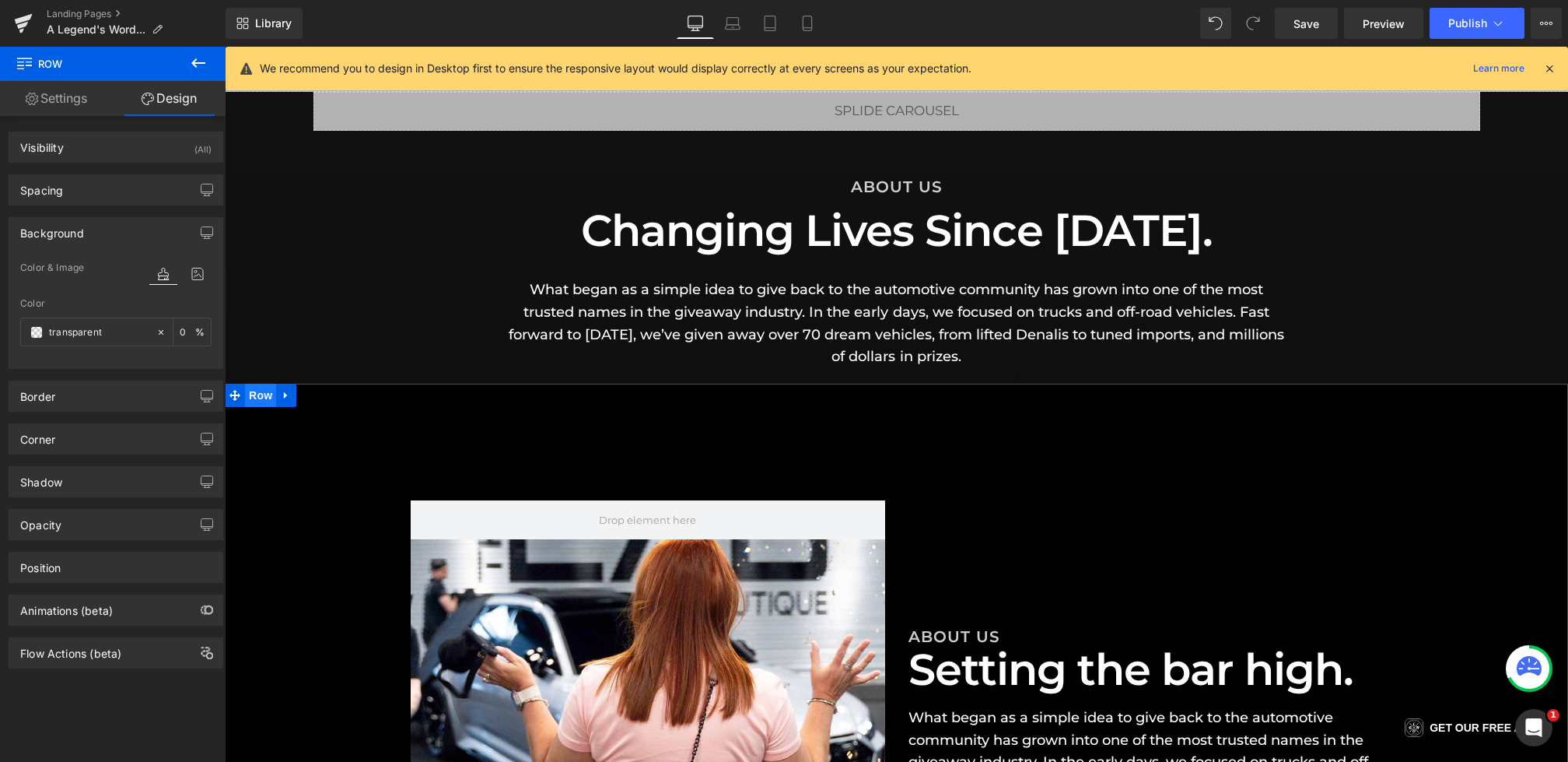
click at [255, 399] on span "Row" at bounding box center [260, 396] width 31 height 23
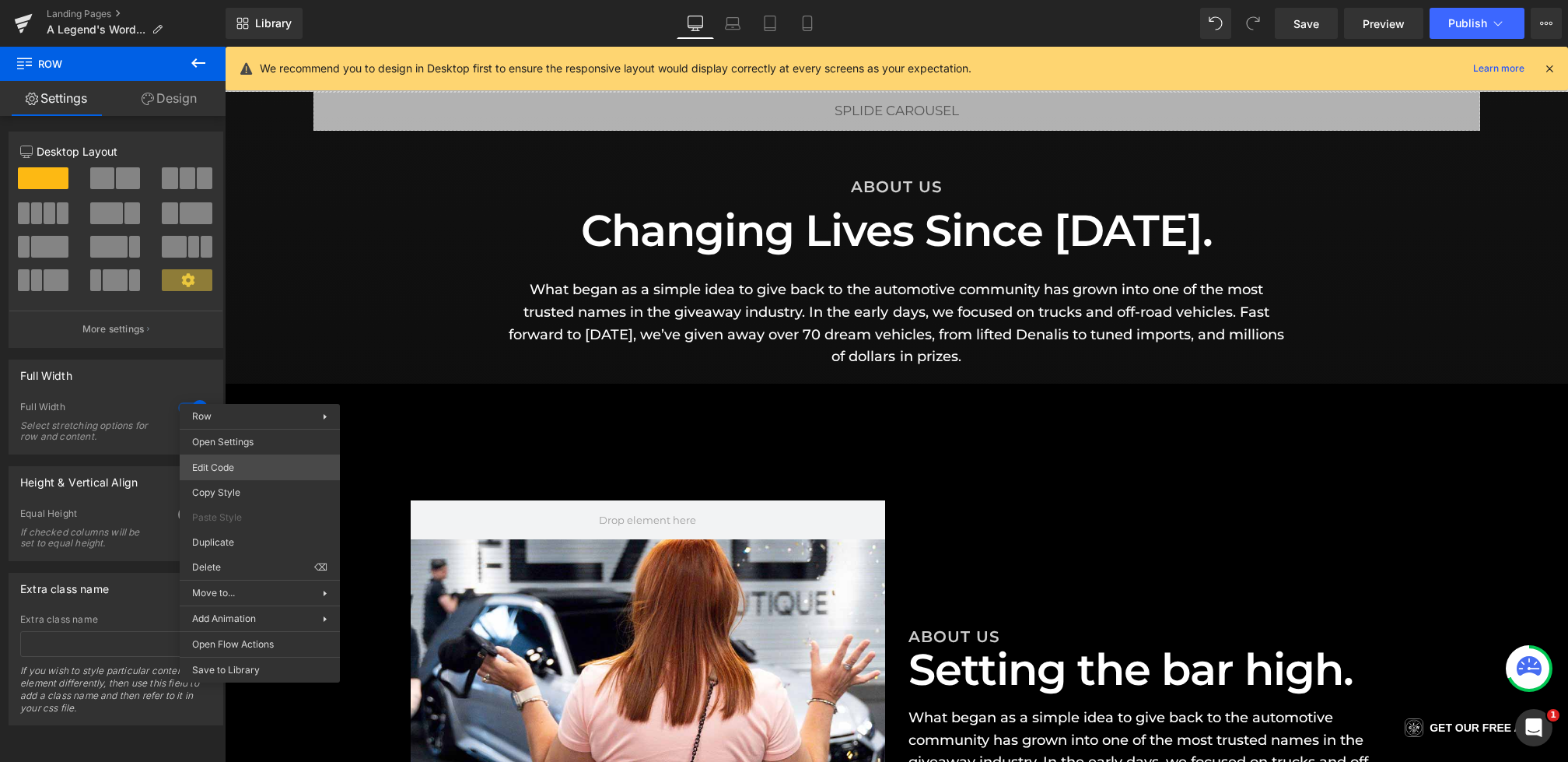
click at [244, 469] on body "Row You are previewing how the will restyle your page. You can not edit Element…" at bounding box center [784, 381] width 1568 height 762
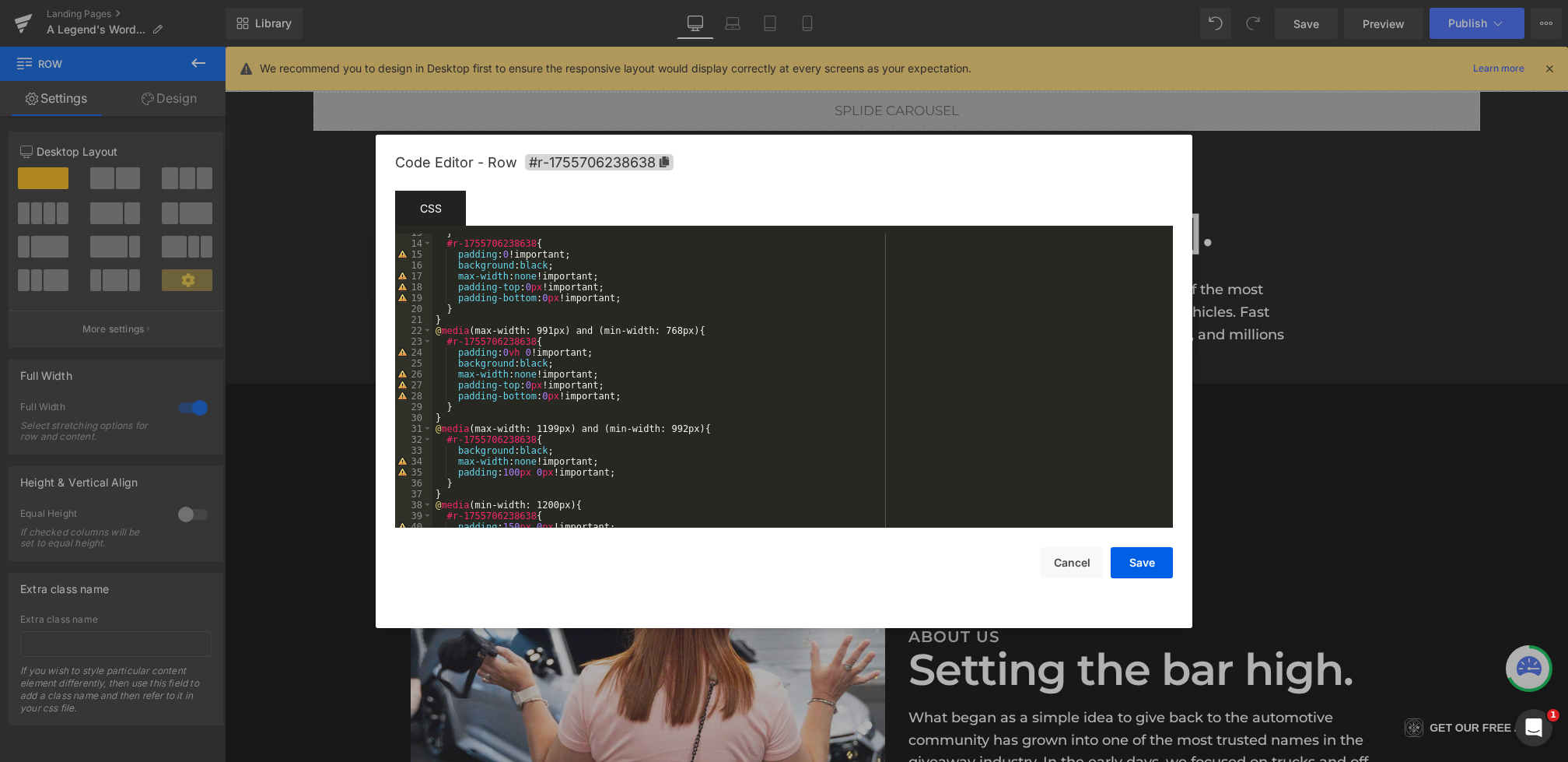
scroll to position [137, 0]
drag, startPoint x: 583, startPoint y: 366, endPoint x: 460, endPoint y: 363, distance: 123.0
click at [460, 363] on div "} #r-1755706238638 { padding : 0 !important; background : black ; max-width : n…" at bounding box center [799, 385] width 734 height 315
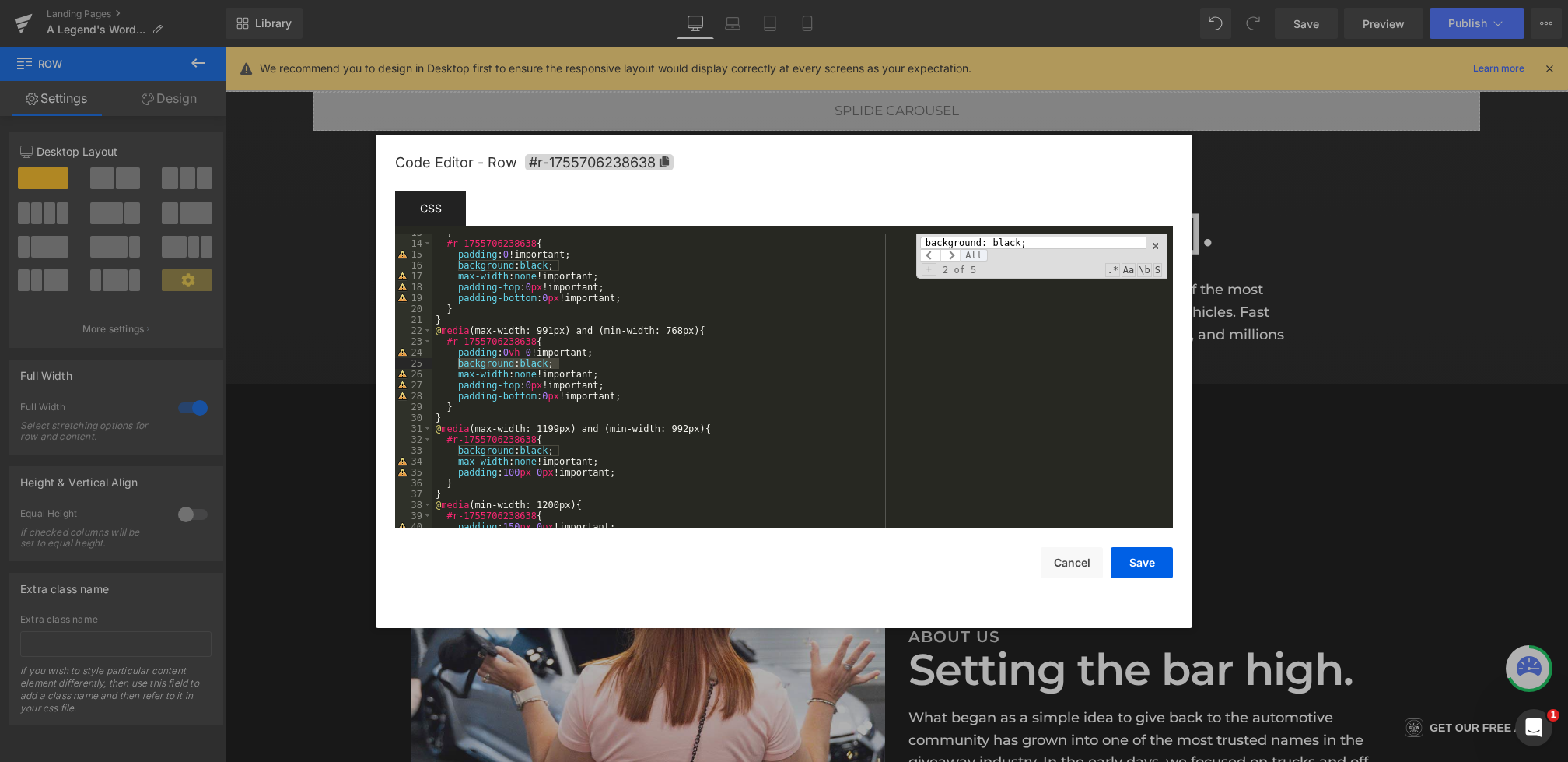
click at [981, 251] on span "All" at bounding box center [974, 255] width 28 height 13
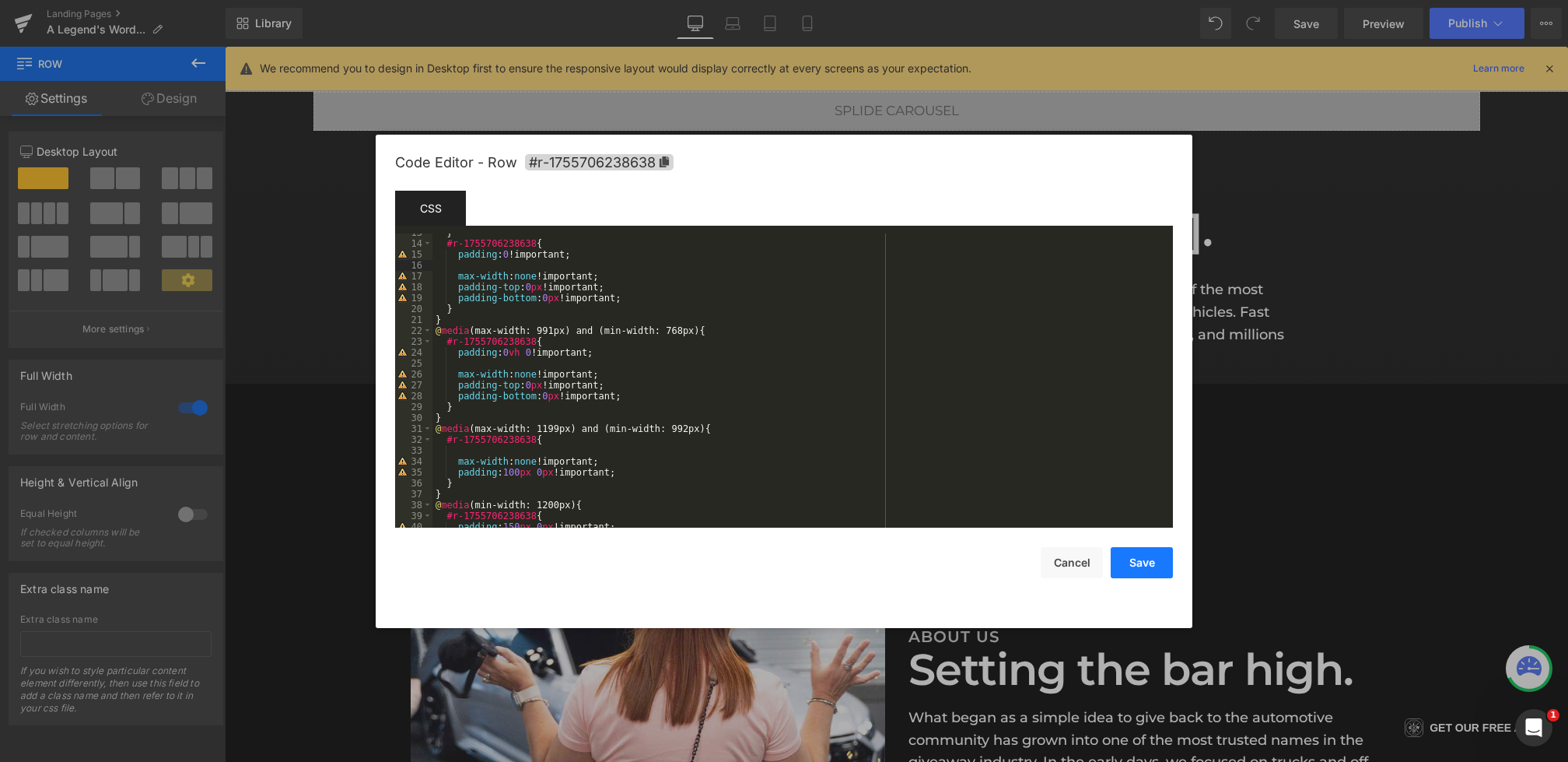
click at [1160, 575] on button "Save" at bounding box center [1142, 562] width 63 height 31
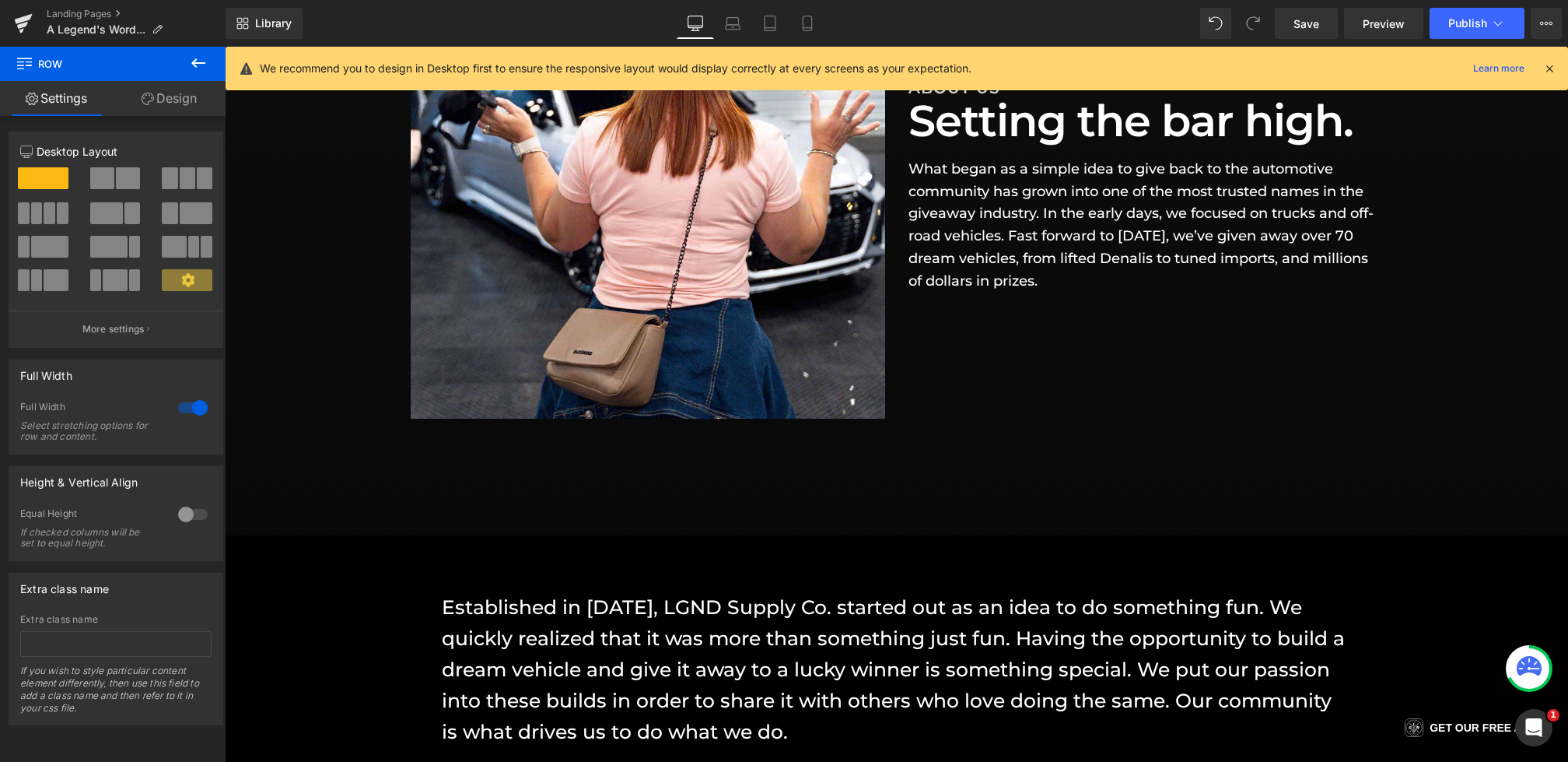
scroll to position [881, 0]
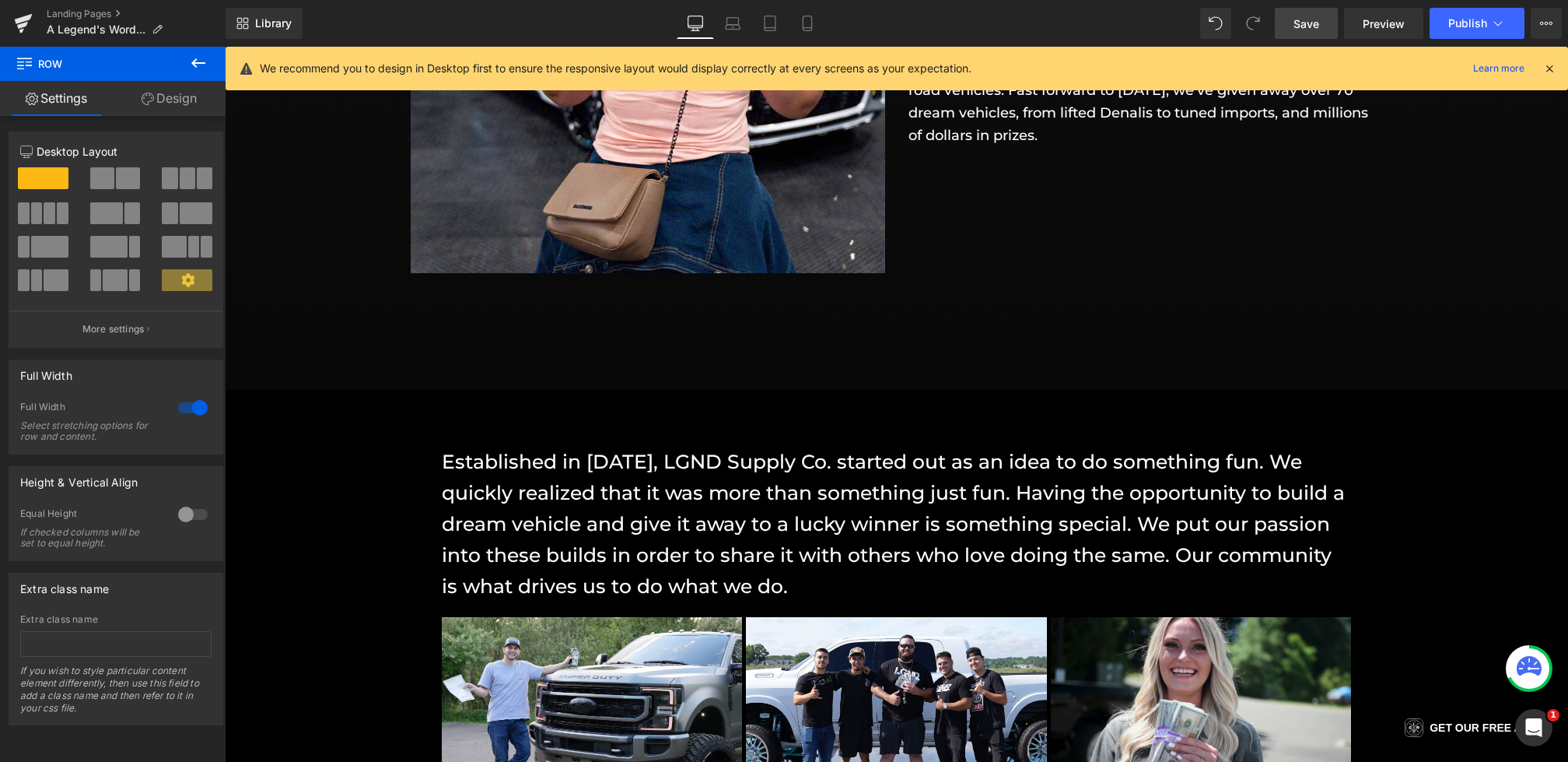
click at [1299, 28] on span "Save" at bounding box center [1306, 24] width 26 height 17
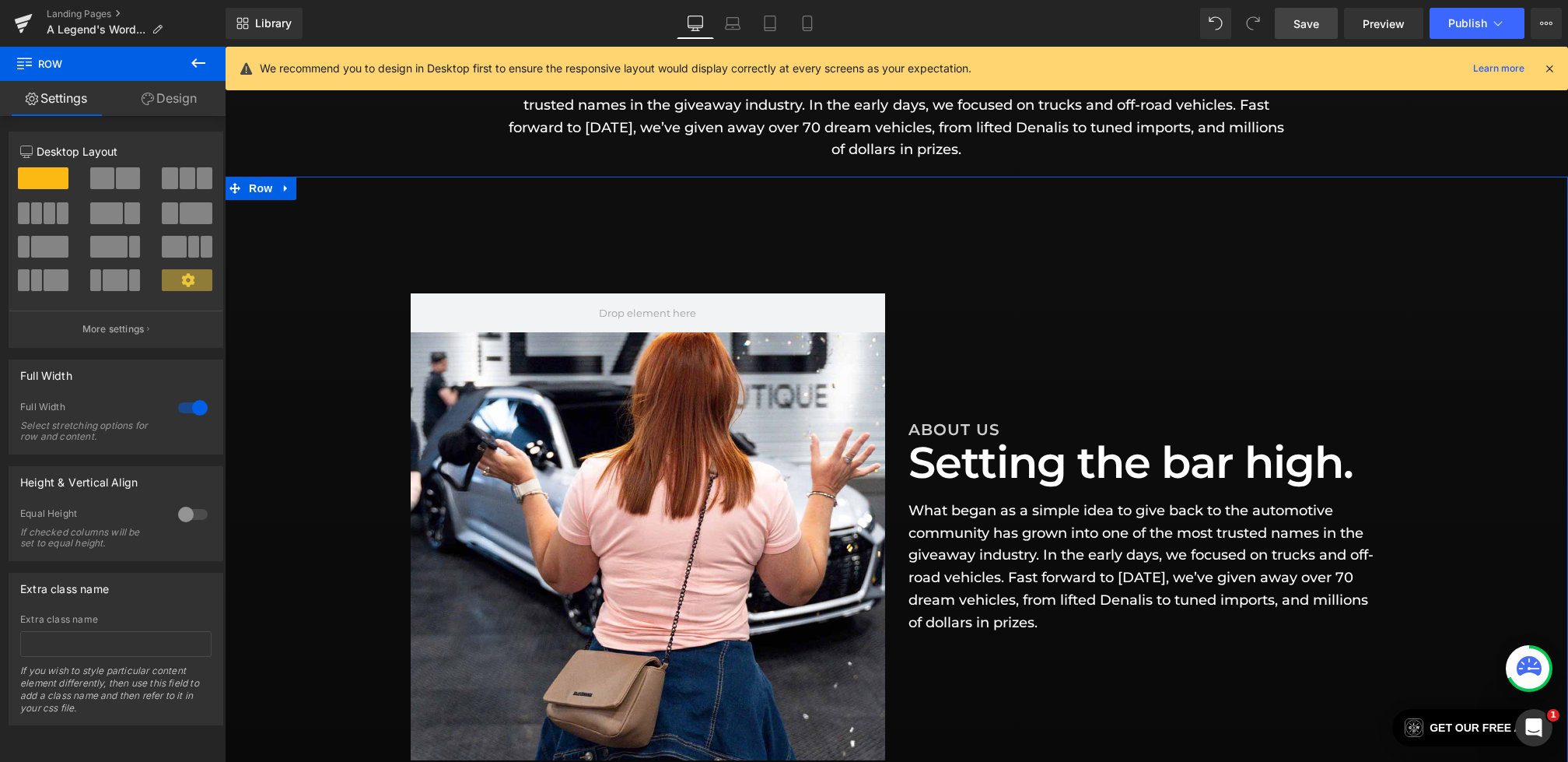
scroll to position [0, 0]
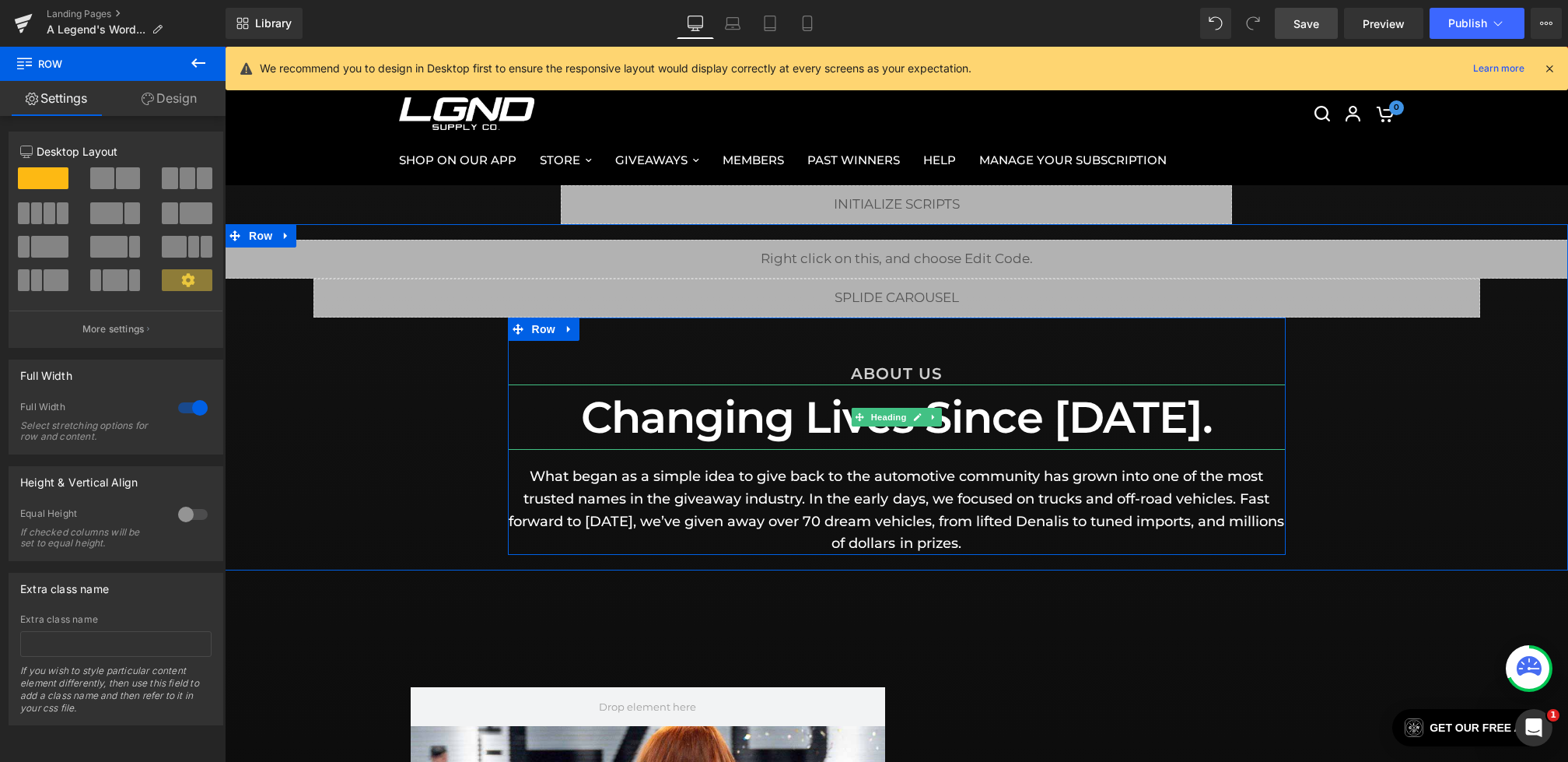
click at [1187, 421] on h1 "Changing Lives Since [DATE]." at bounding box center [897, 416] width 778 height 65
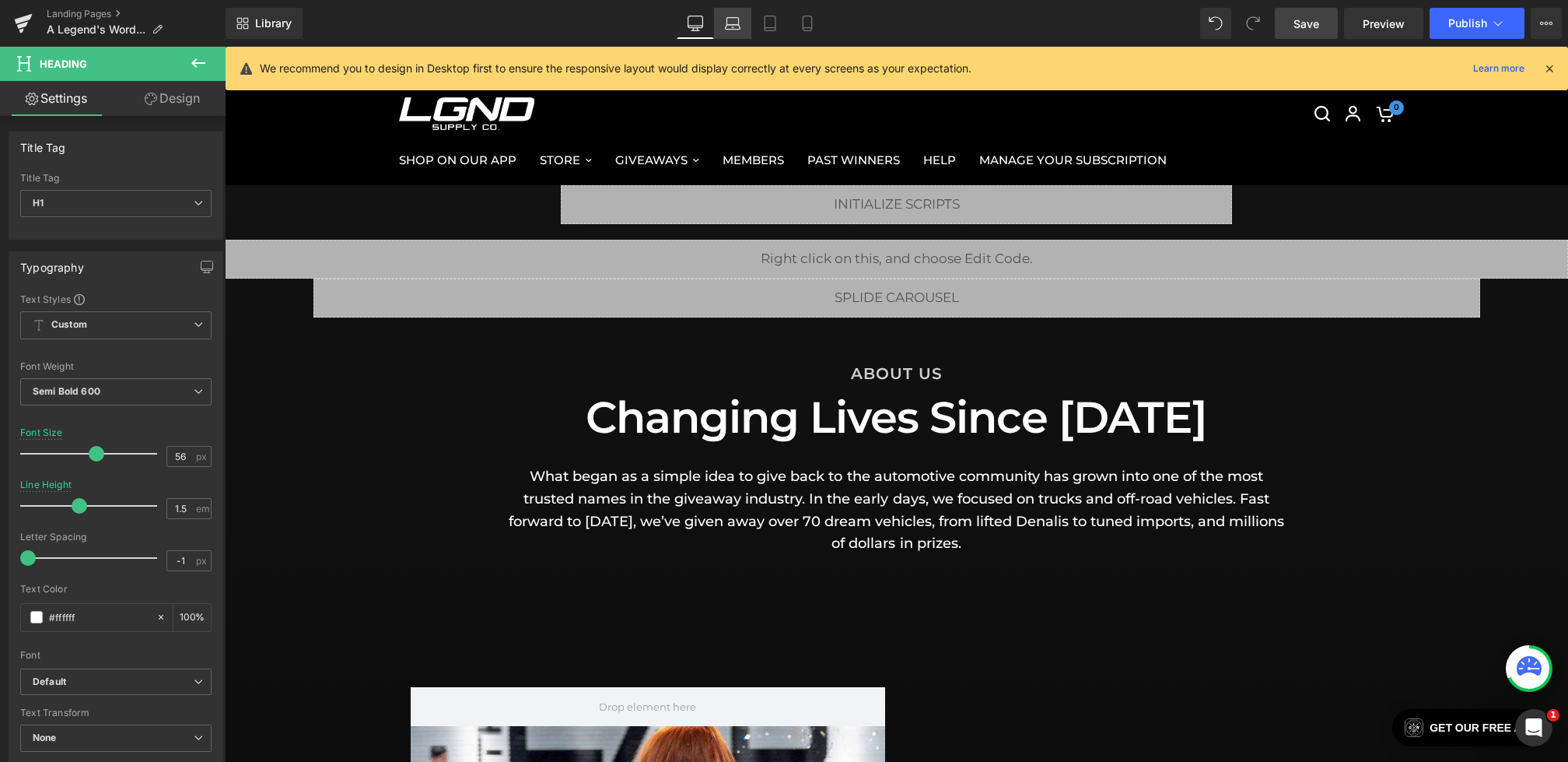
click at [733, 25] on icon at bounding box center [733, 23] width 16 height 16
type input "60"
type input "100"
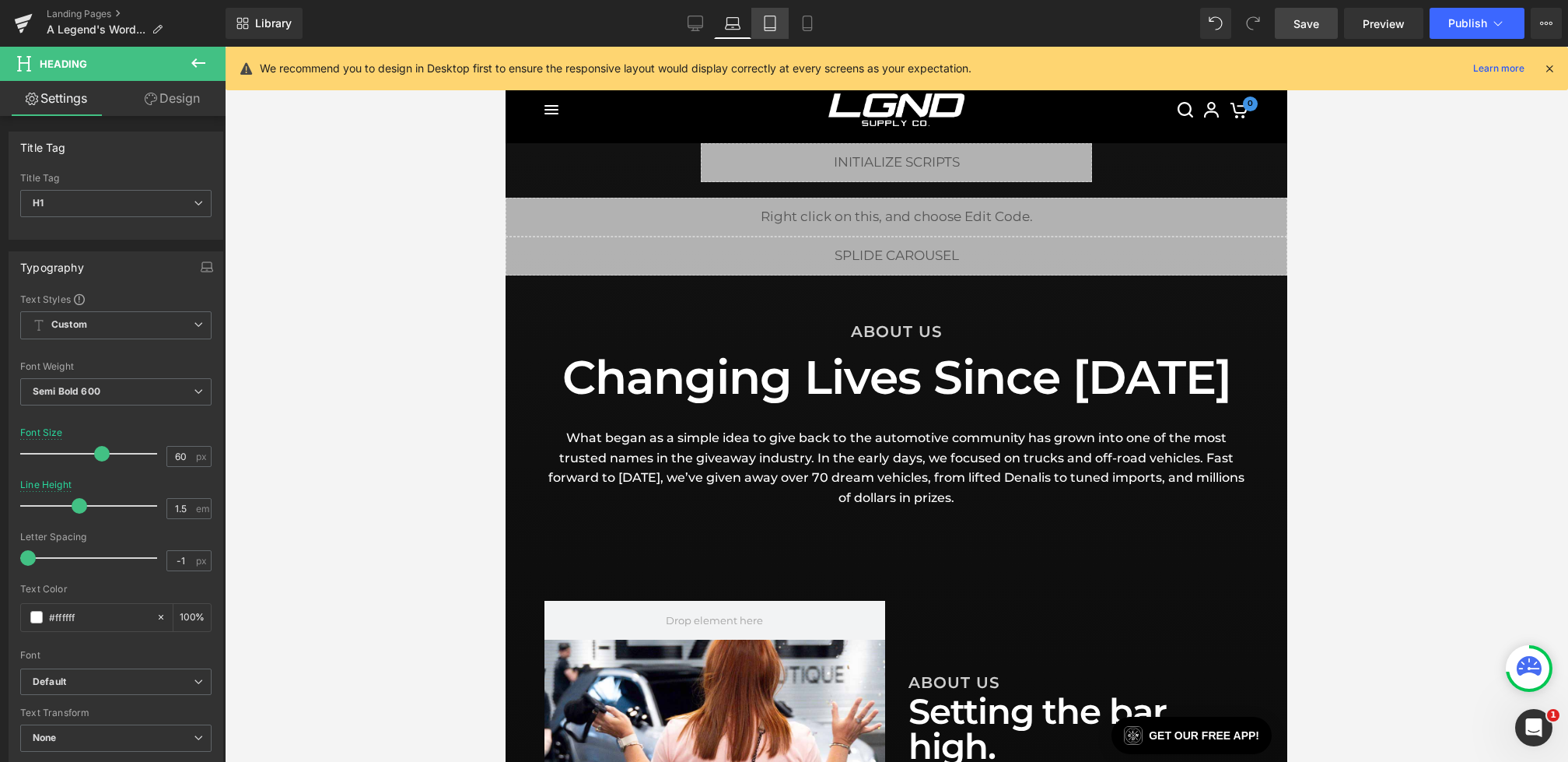
click at [779, 25] on link "Tablet" at bounding box center [769, 23] width 38 height 31
type input "40"
type input "100"
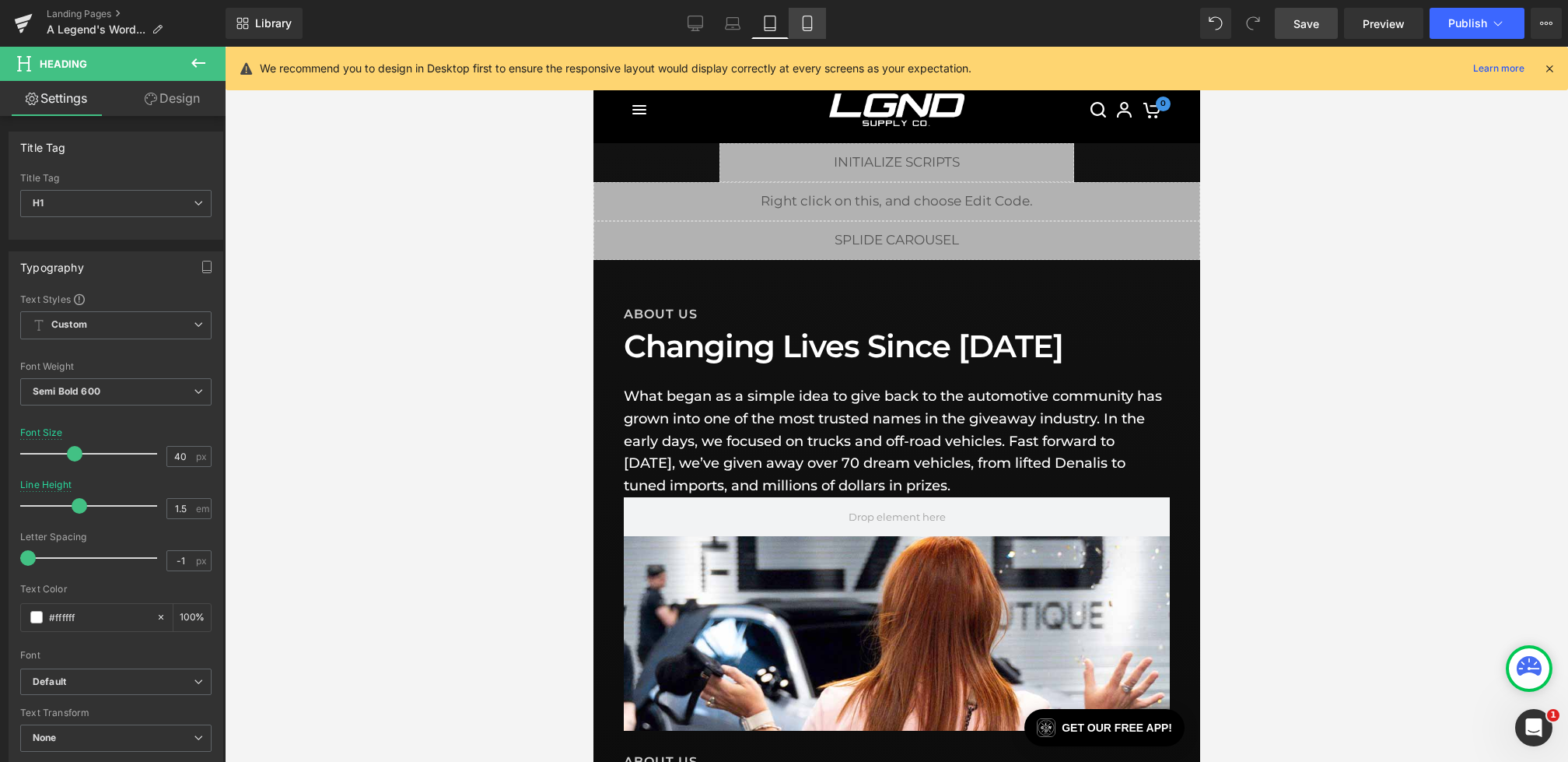
click at [818, 25] on link "Mobile" at bounding box center [807, 23] width 38 height 31
type input "6"
type input "1.1"
type input "100"
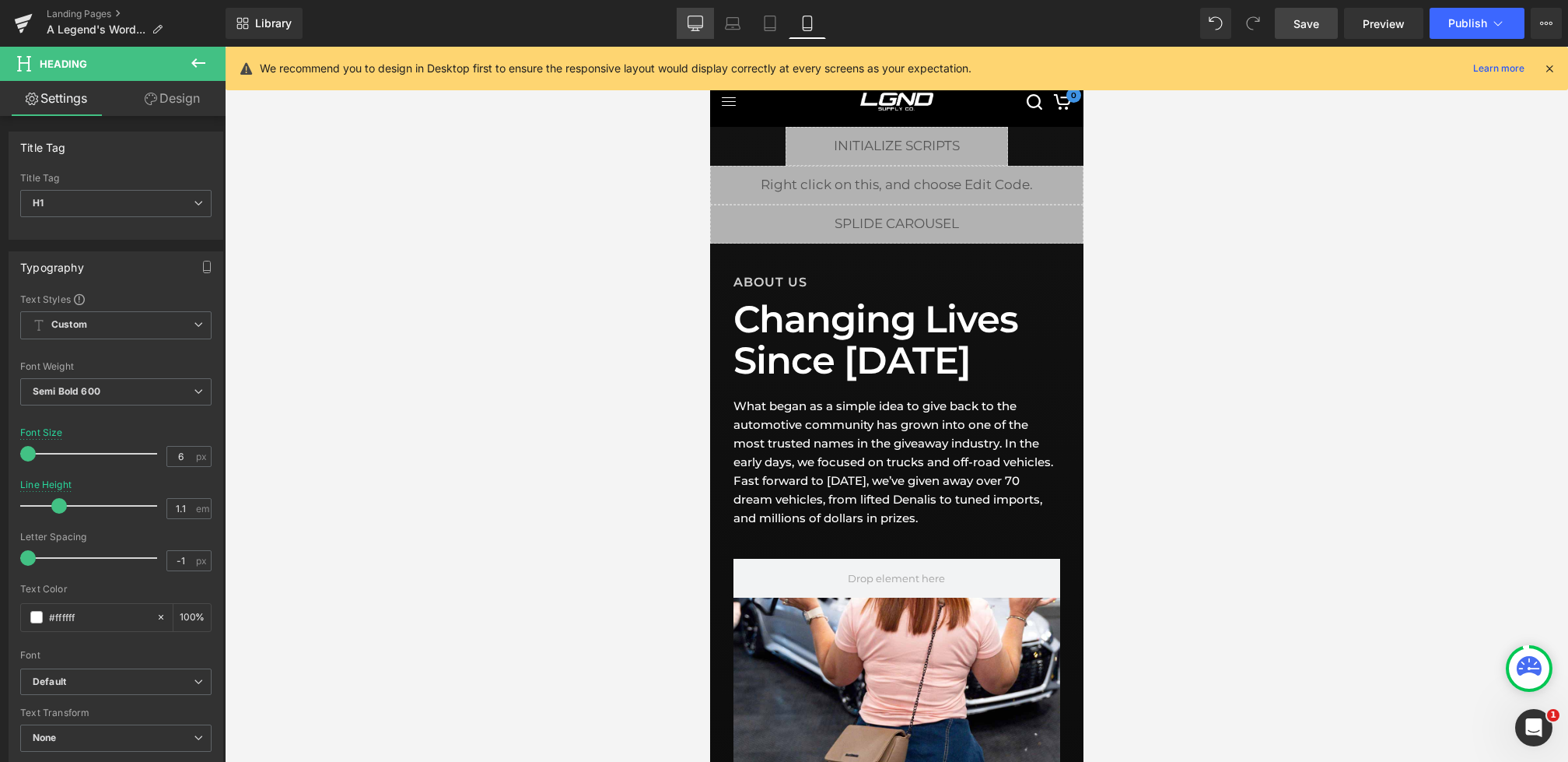
click at [694, 30] on link "Desktop" at bounding box center [695, 23] width 38 height 31
type input "56"
type input "1.5"
type input "100"
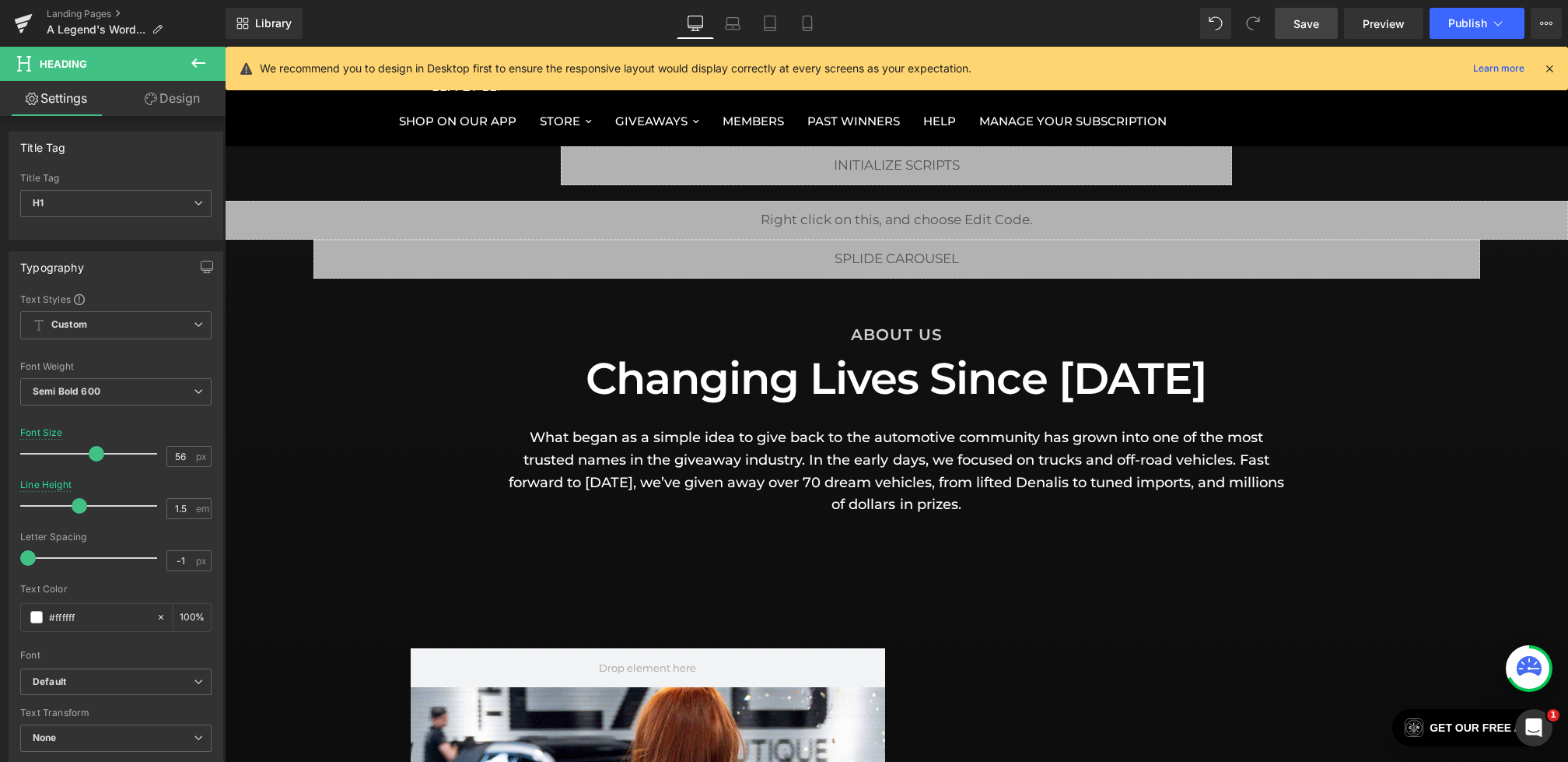
scroll to position [71, 0]
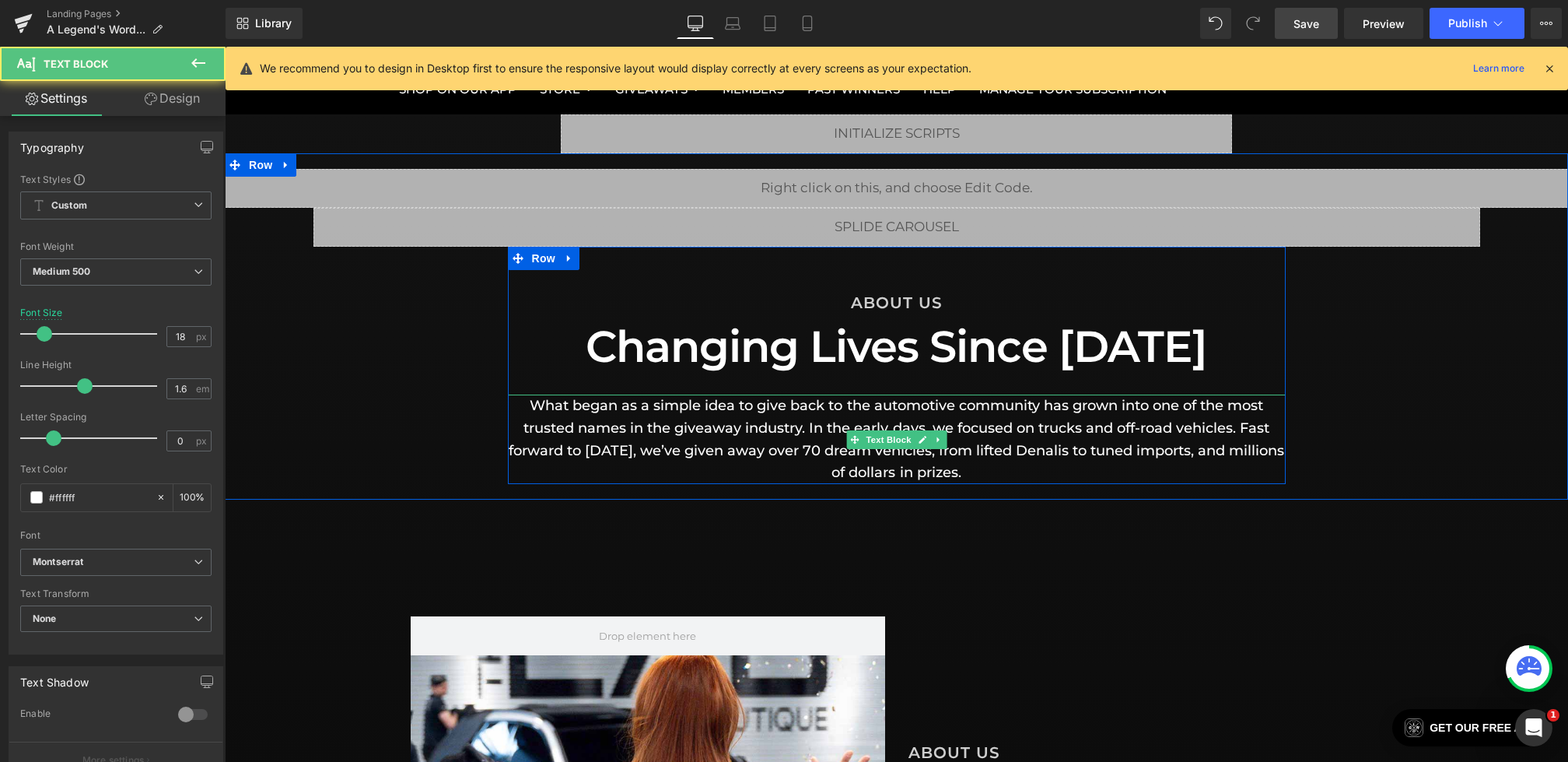
click at [809, 443] on p "What began as a simple idea to give back to the automotive community has grown …" at bounding box center [897, 439] width 778 height 89
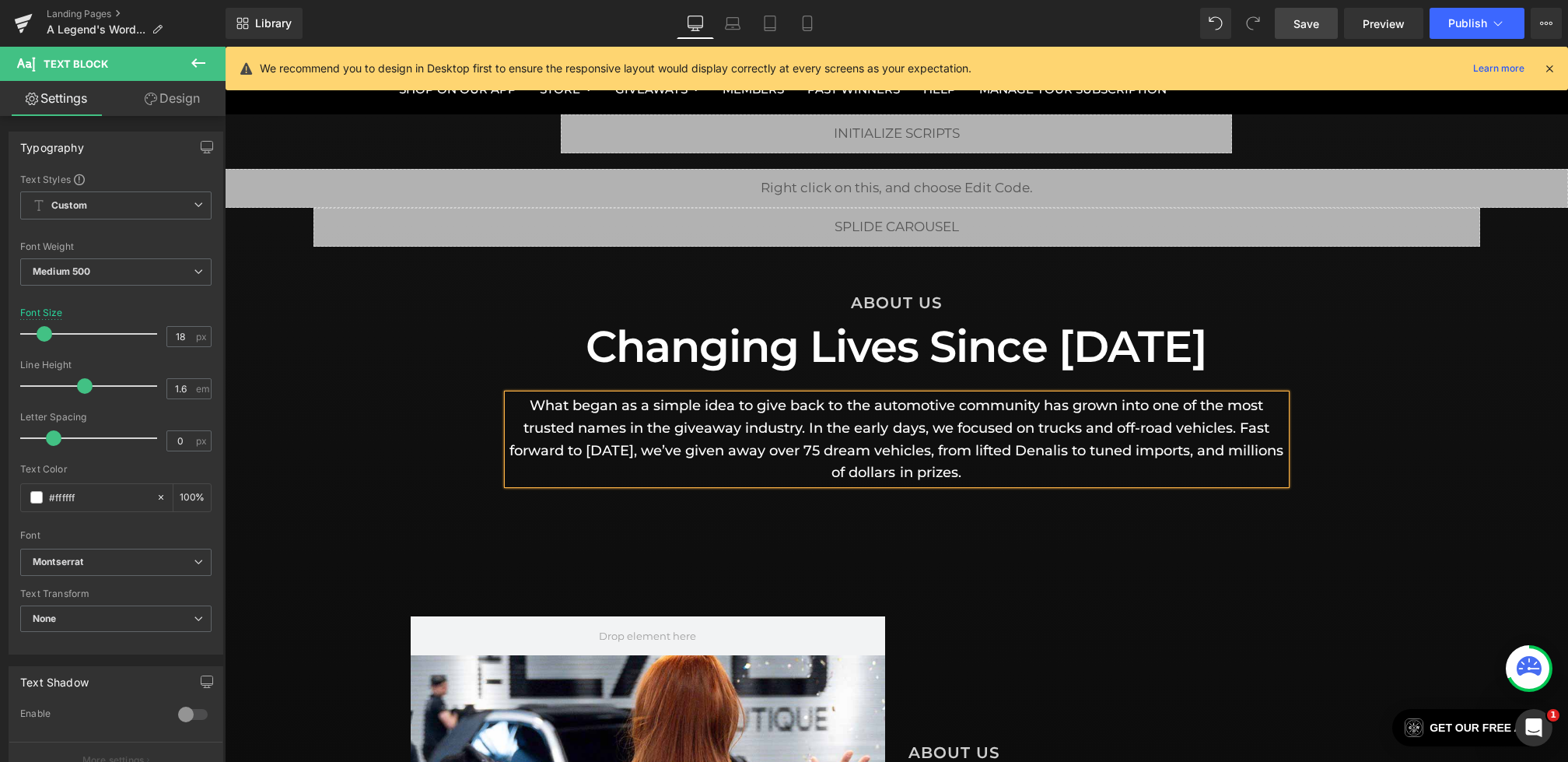
click at [400, 447] on div "Liquid Liquid Row ABOUT US Heading Changing Lives Since [DATE] Heading What beg…" at bounding box center [896, 326] width 1344 height 315
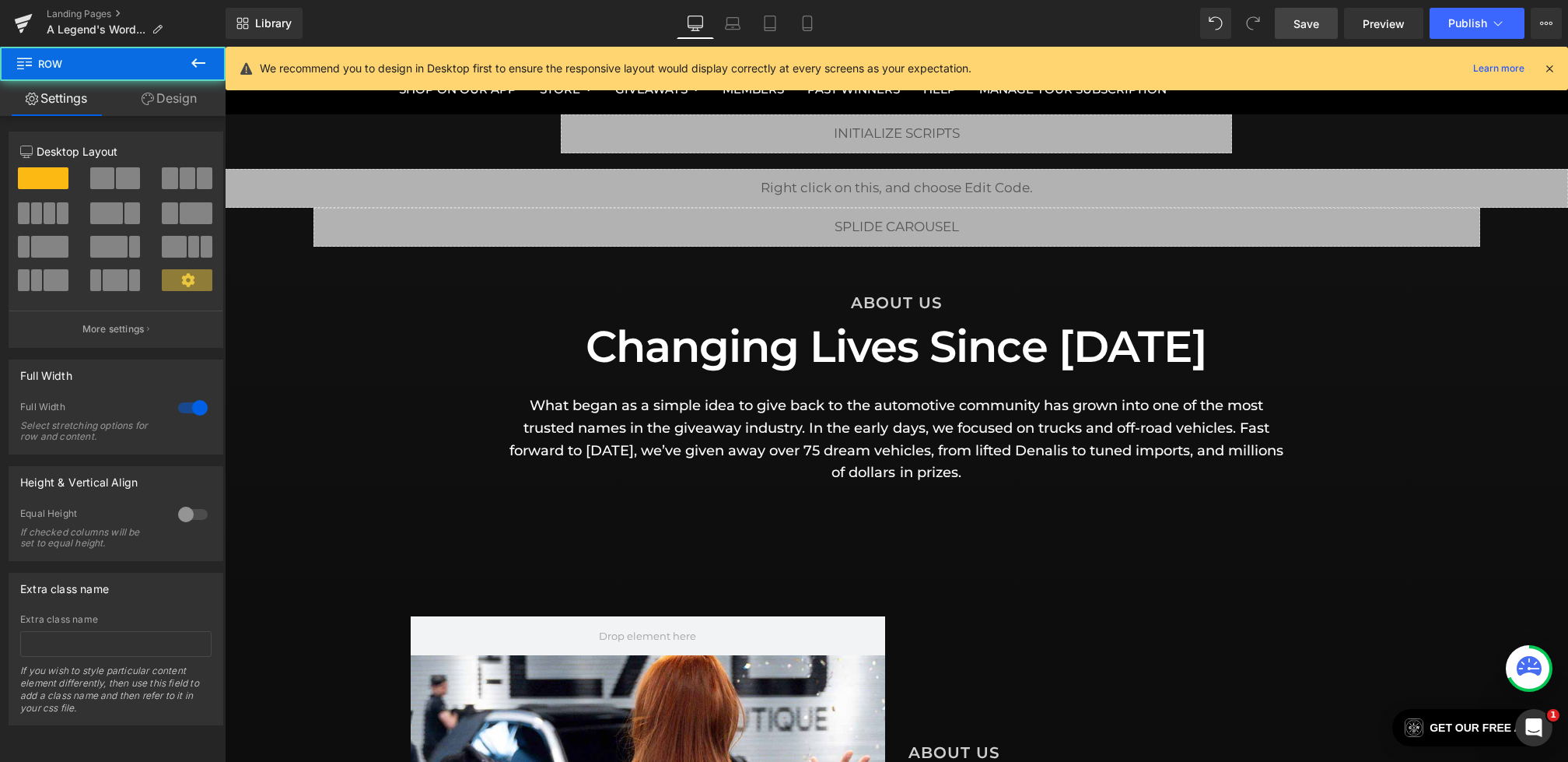
click at [1313, 23] on span "Save" at bounding box center [1306, 24] width 26 height 17
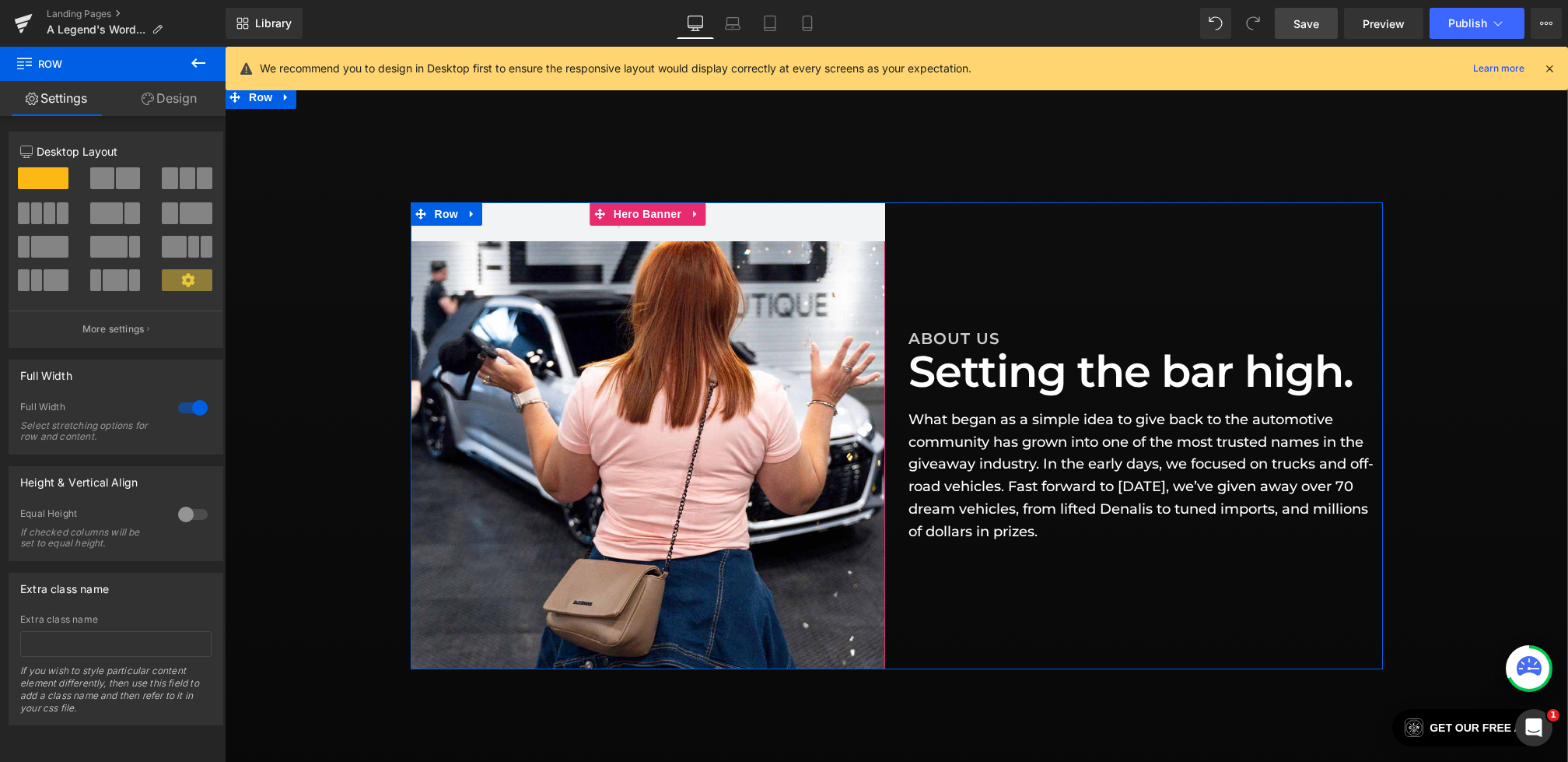
scroll to position [0, 0]
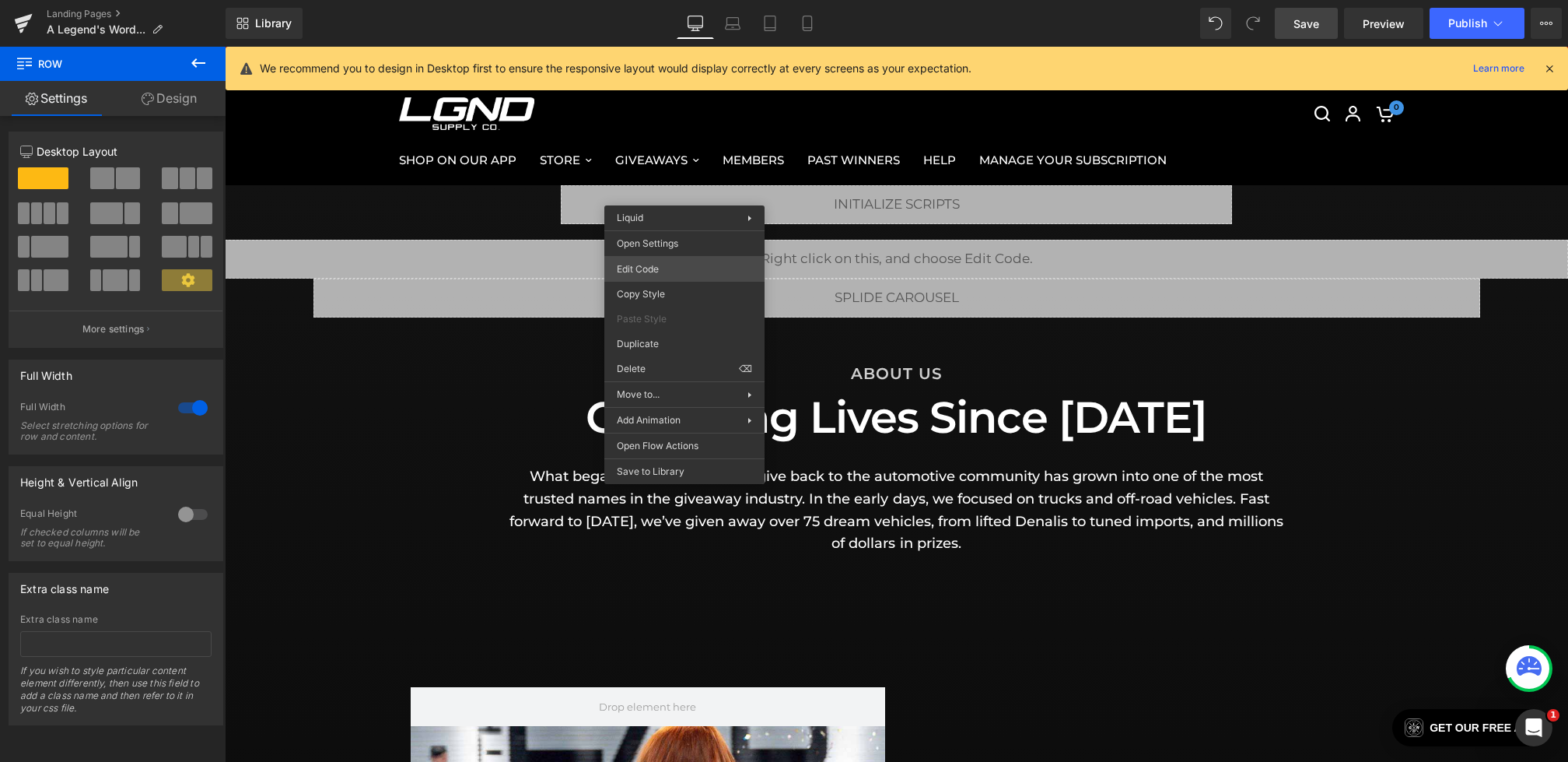
click at [658, 0] on div "Row You are previewing how the will restyle your page. You can not edit Element…" at bounding box center [784, 0] width 1568 height 0
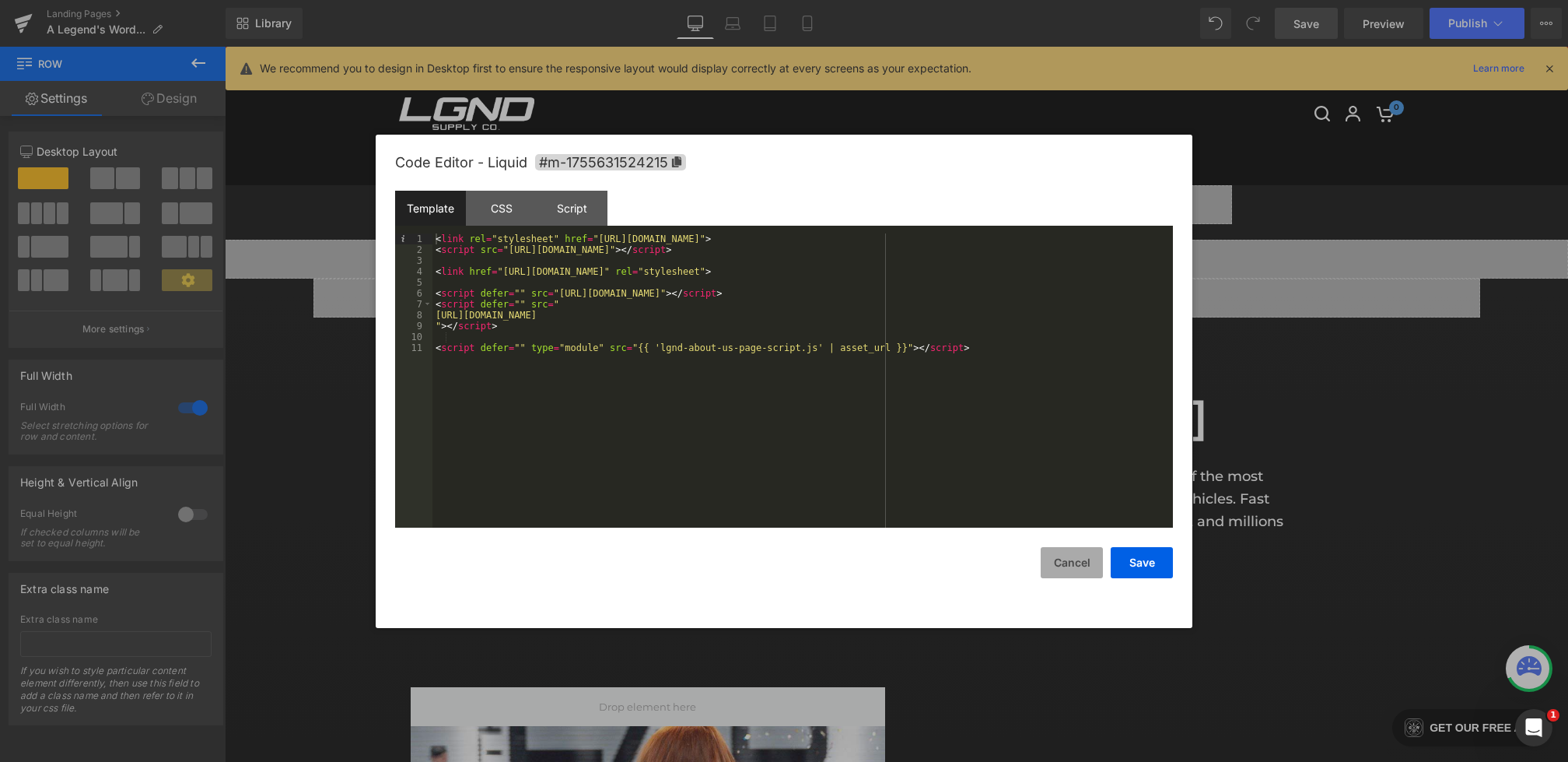
click at [1065, 568] on button "Cancel" at bounding box center [1071, 562] width 63 height 31
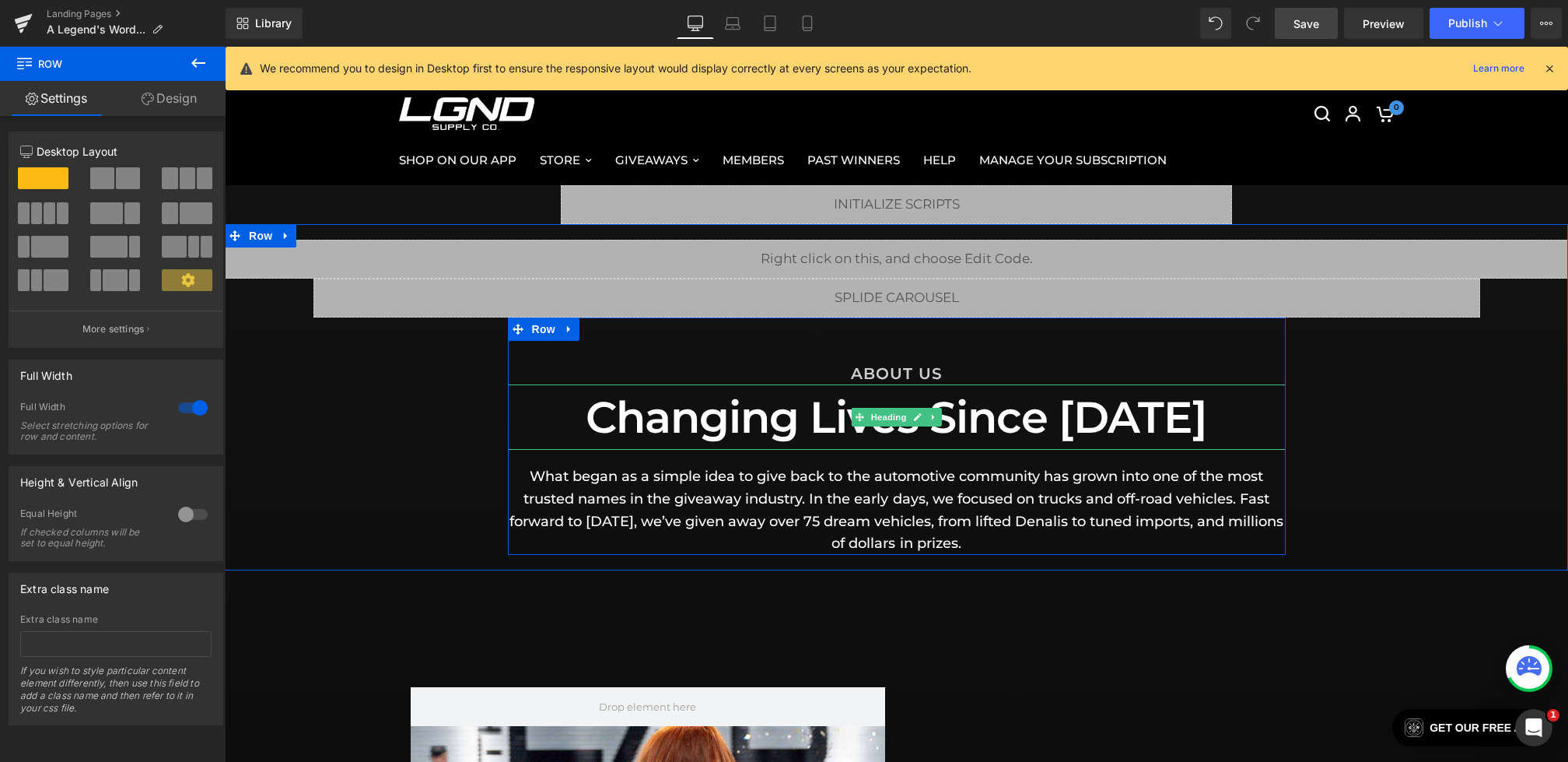
scroll to position [499, 0]
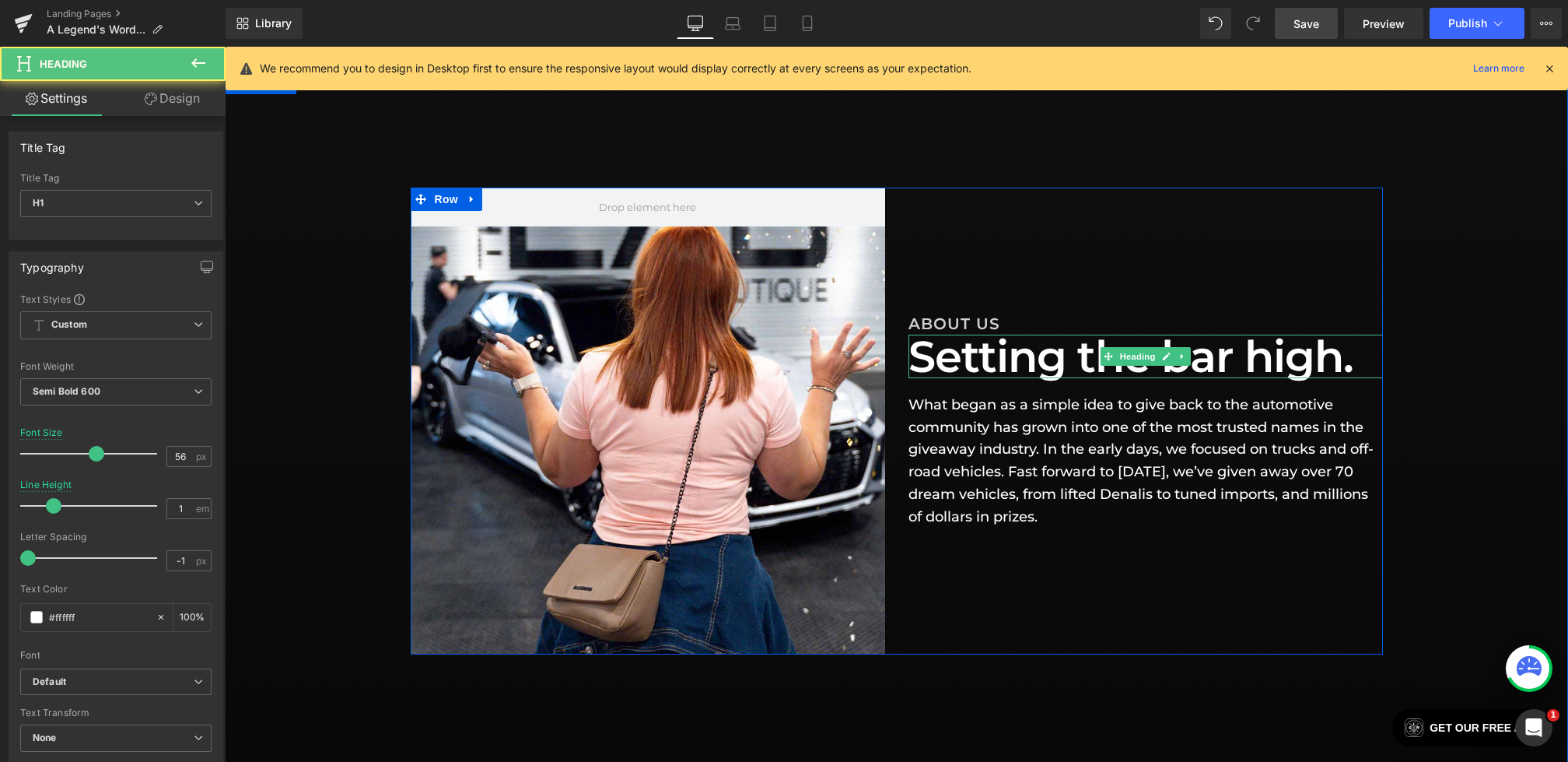
click at [1023, 368] on h1 "Setting the bar high." at bounding box center [1146, 356] width 475 height 43
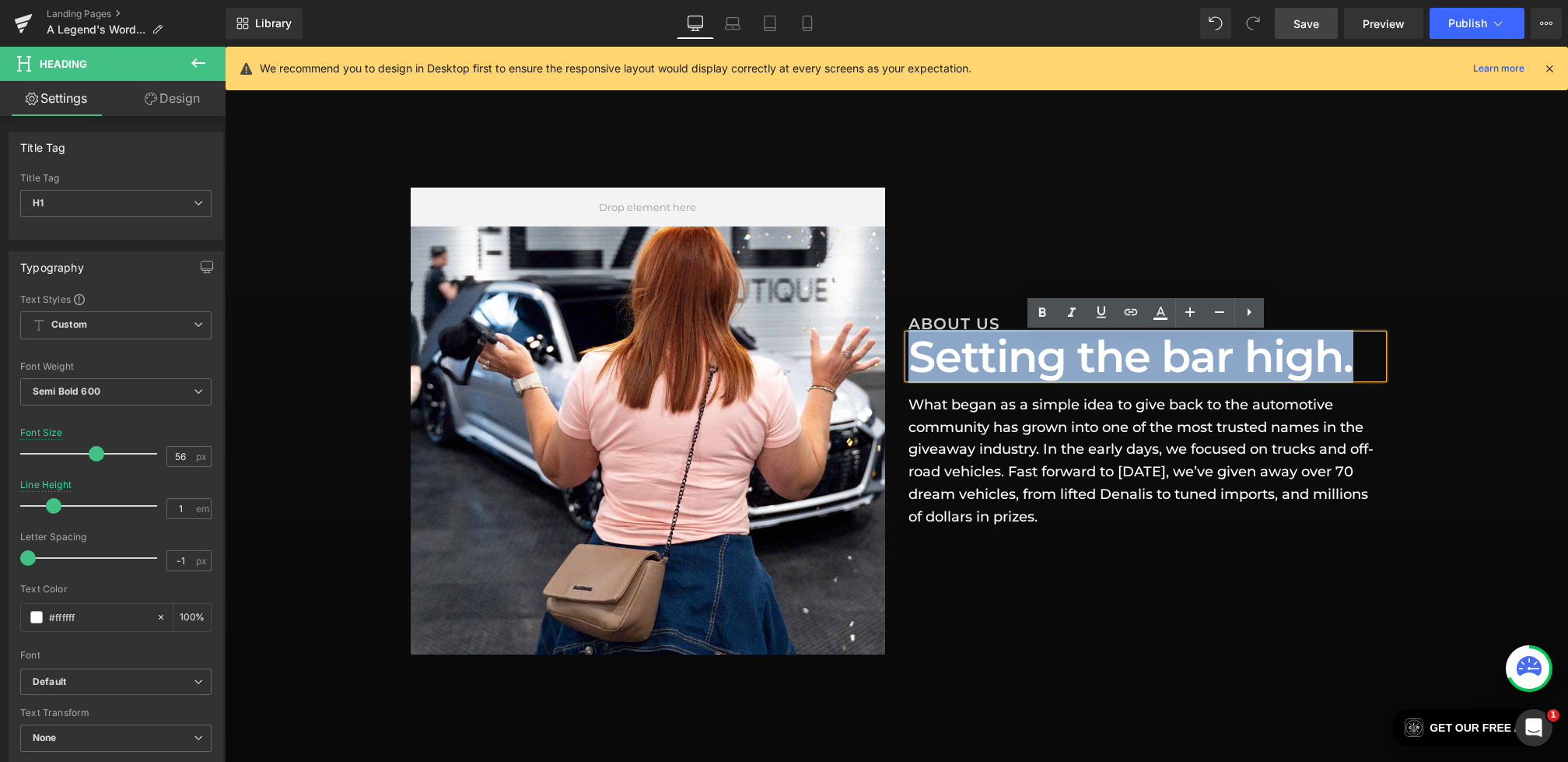
drag, startPoint x: 1365, startPoint y: 351, endPoint x: 906, endPoint y: 341, distance: 459.1
click at [909, 341] on div "Setting the bar high." at bounding box center [1146, 356] width 475 height 43
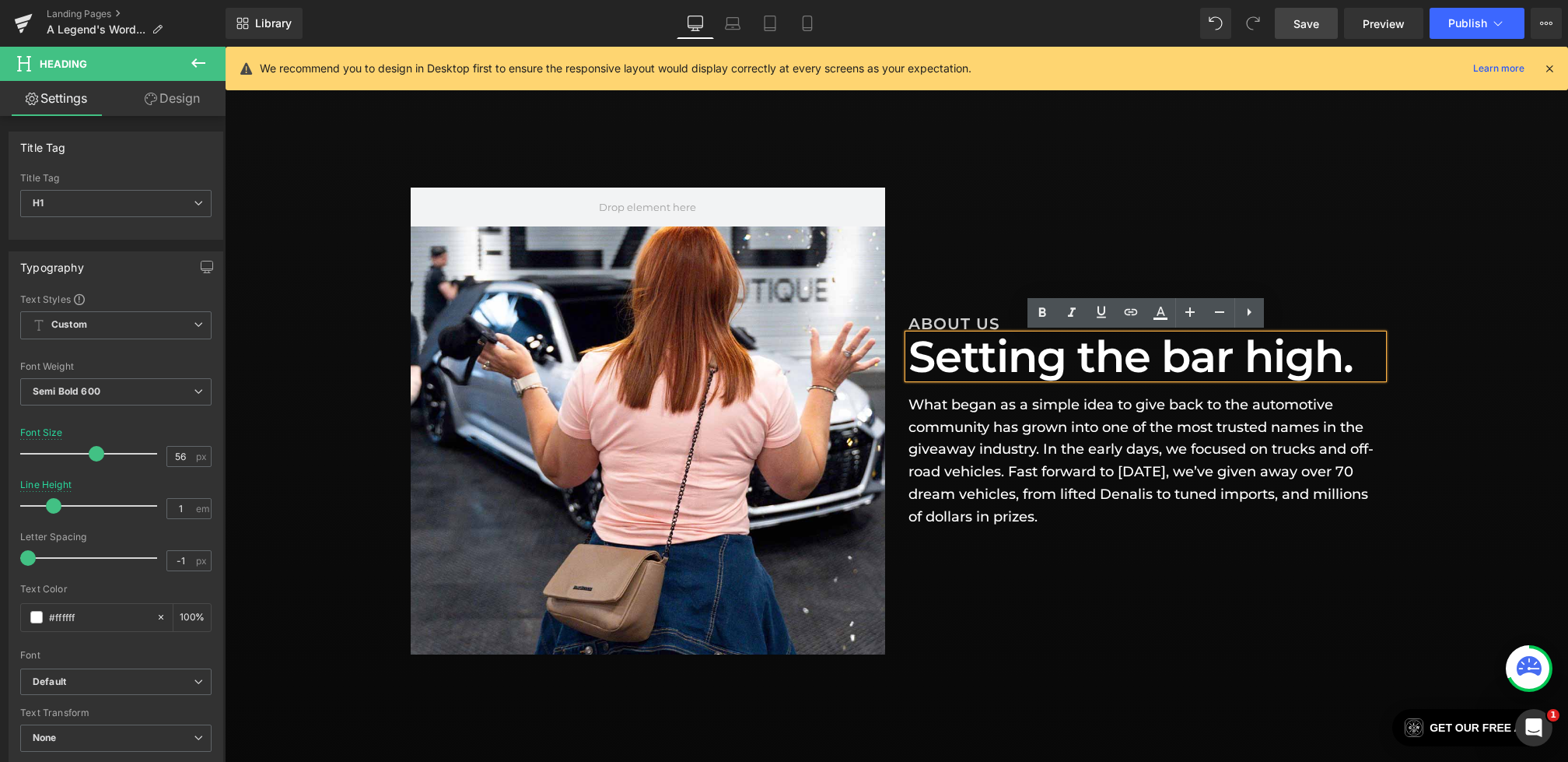
scroll to position [477, 0]
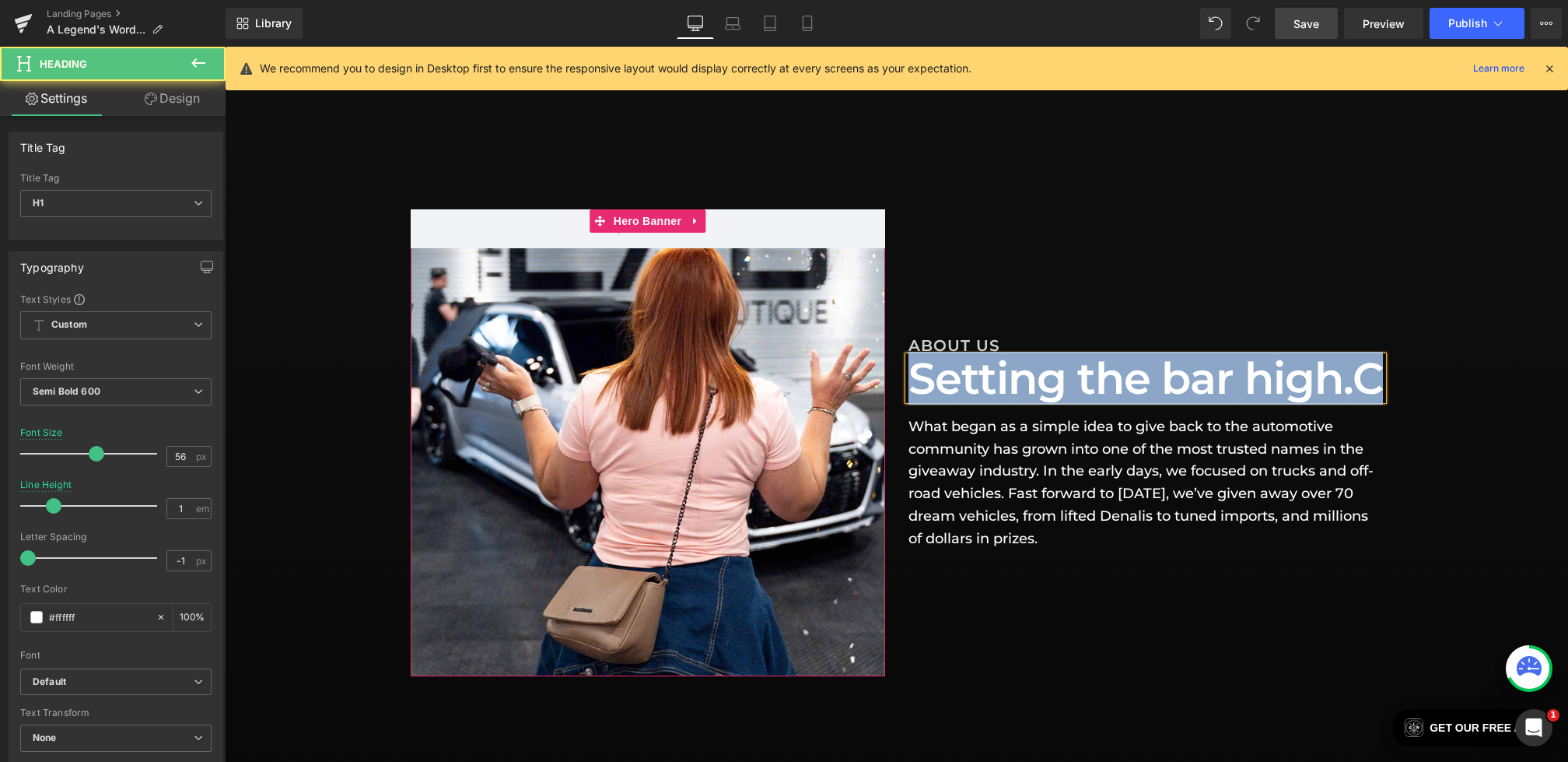
drag, startPoint x: 1121, startPoint y: 409, endPoint x: 785, endPoint y: 366, distance: 338.7
click at [785, 366] on div "Hero Banner ABOUT US Heading Setting the bar high.C Heading What began as a sim…" at bounding box center [896, 442] width 972 height 467
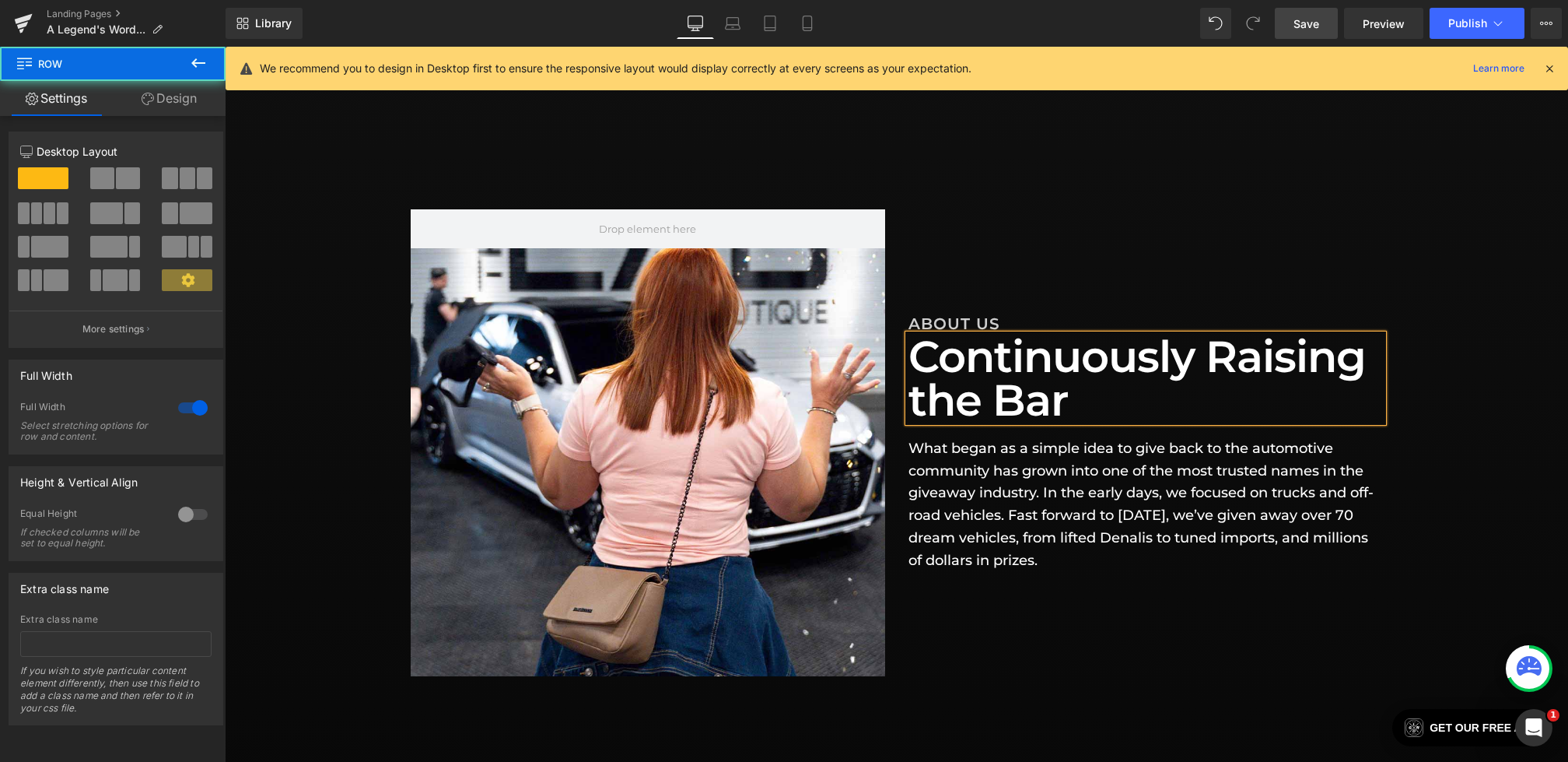
click at [1428, 568] on div "Hero Banner ABOUT US Heading Continuously Raising the Bar Heading What began as…" at bounding box center [896, 442] width 1344 height 467
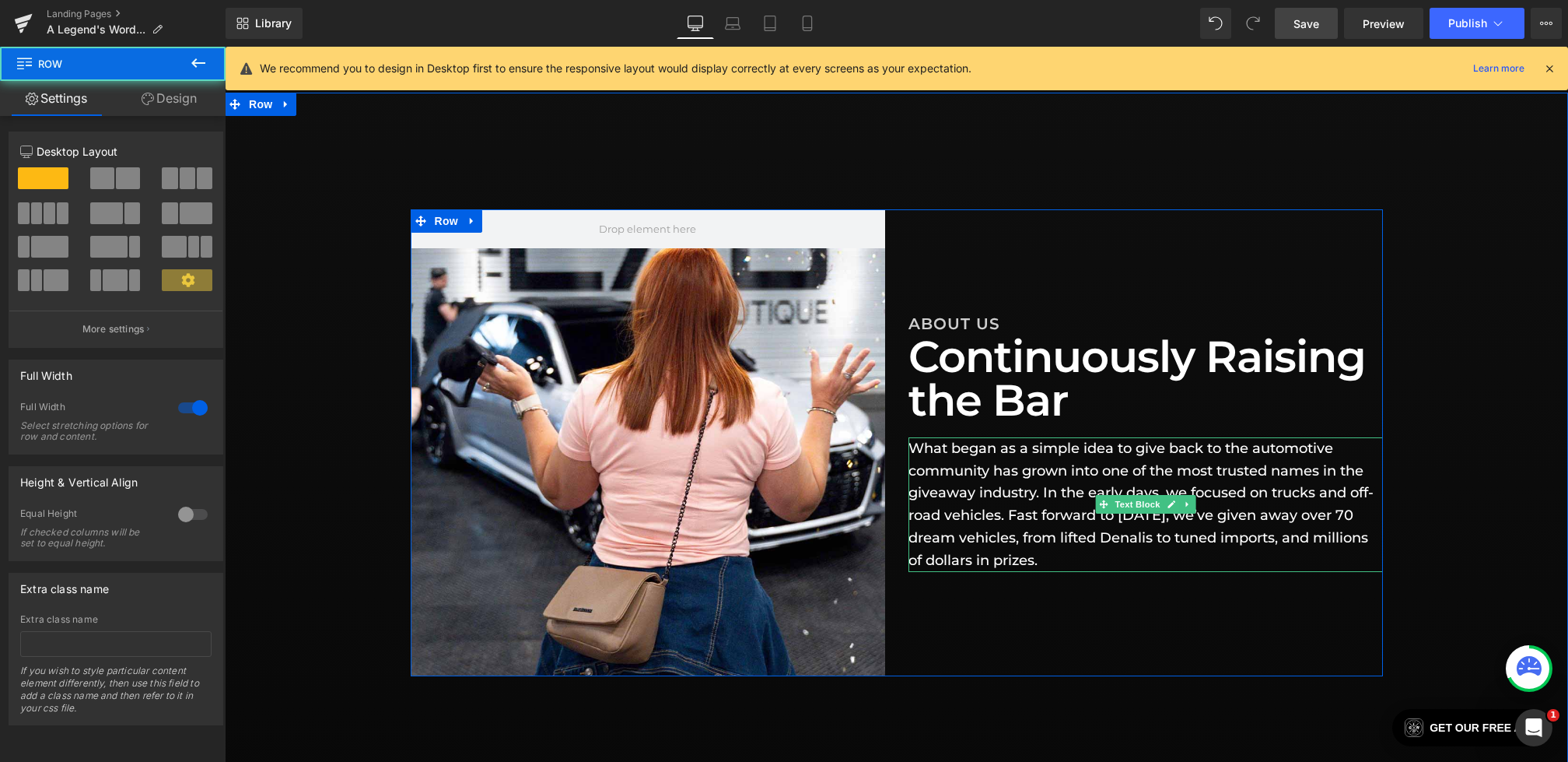
click at [999, 549] on p "What began as a simple idea to give back to the automotive community has grown …" at bounding box center [1146, 504] width 475 height 134
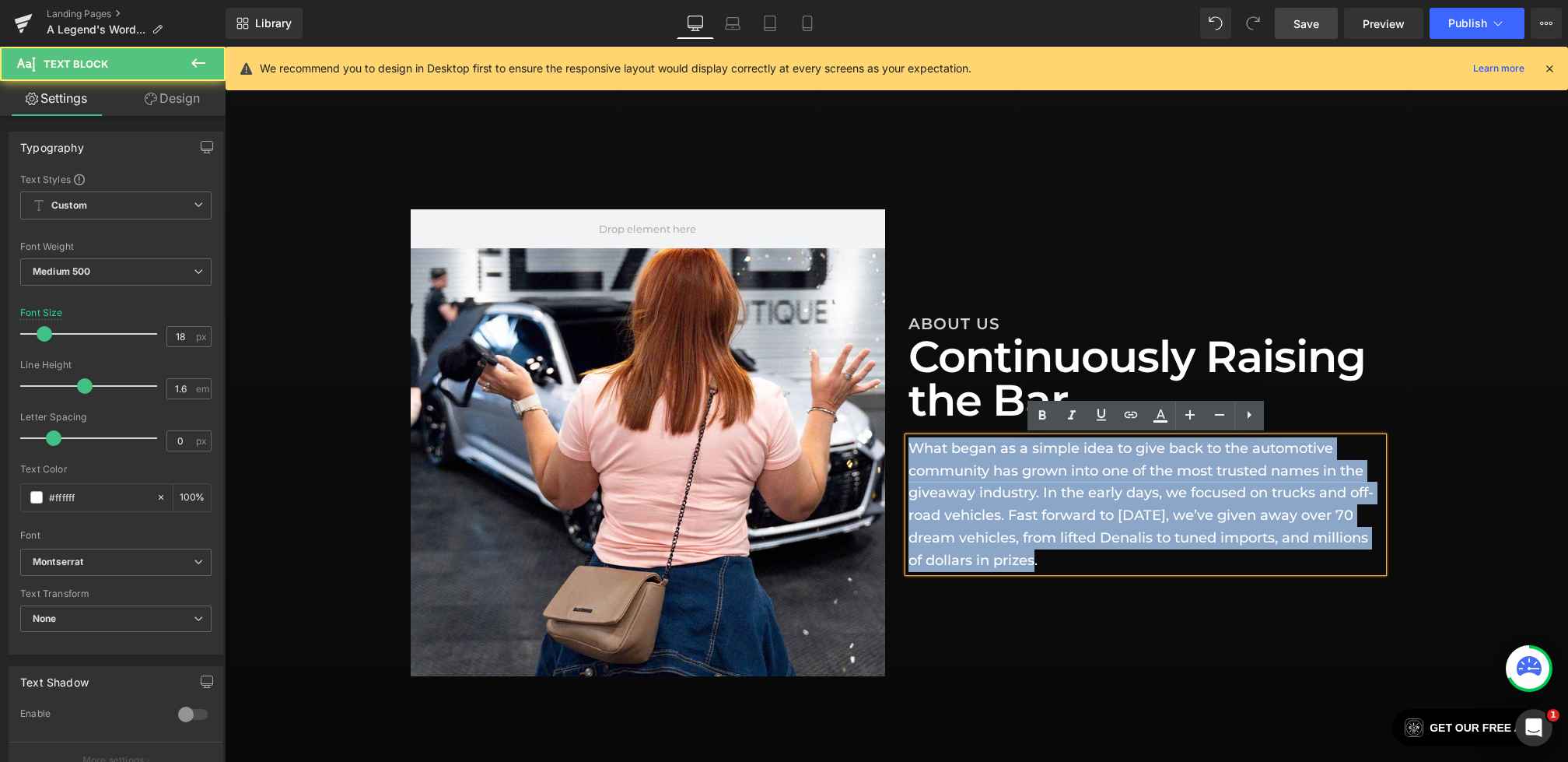
drag, startPoint x: 1059, startPoint y: 566, endPoint x: 750, endPoint y: 391, distance: 355.1
click at [750, 392] on div "Hero Banner ABOUT US Heading Continuously Raising the Bar Heading What began as…" at bounding box center [896, 442] width 972 height 467
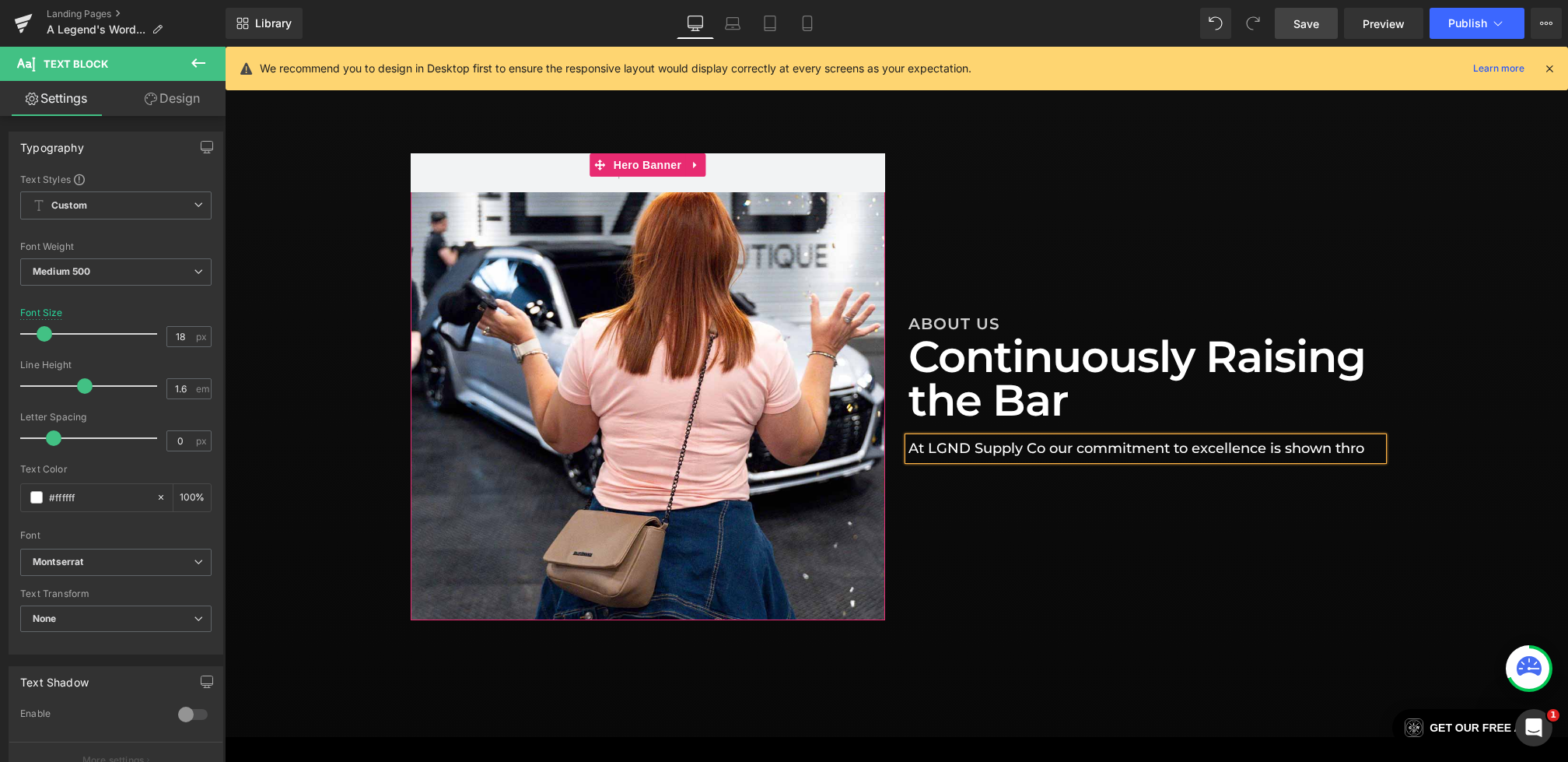
scroll to position [522, 0]
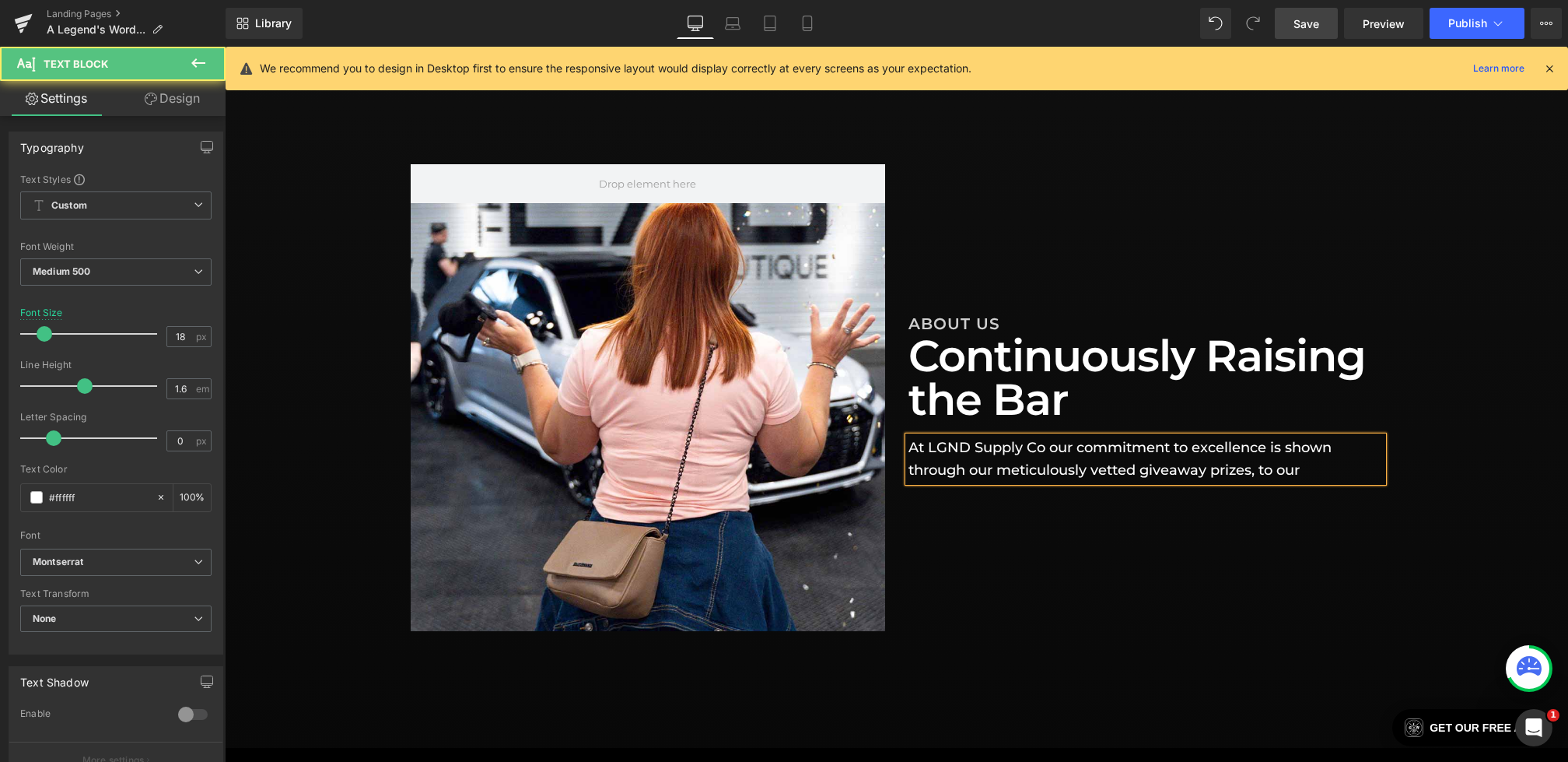
drag, startPoint x: 1325, startPoint y: 473, endPoint x: 1331, endPoint y: 467, distance: 8.5
click at [1331, 467] on p "At LGND Supply Co our commitment to excellence is shown through our meticulousl…" at bounding box center [1146, 459] width 475 height 45
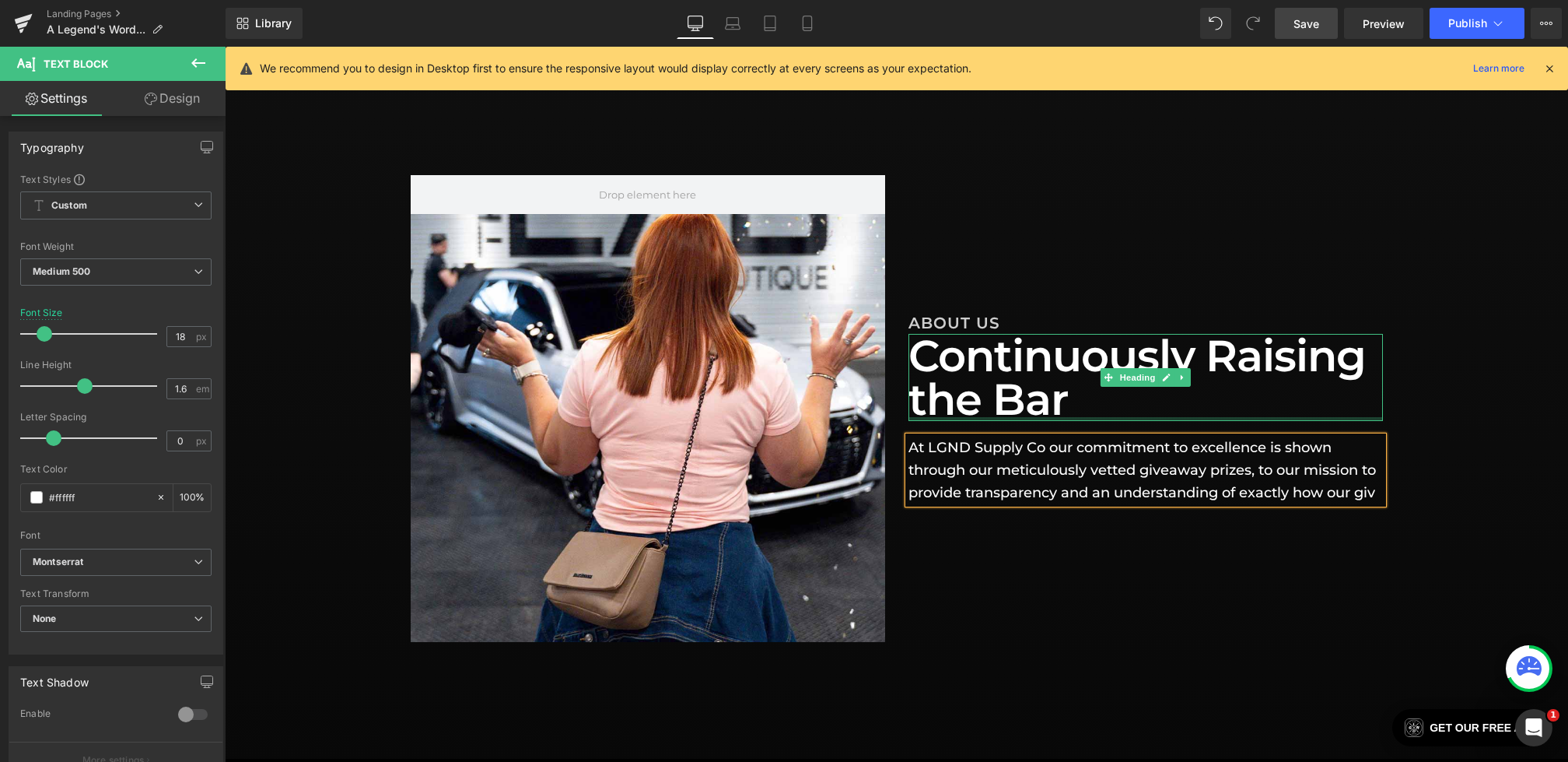
scroll to position [500, 0]
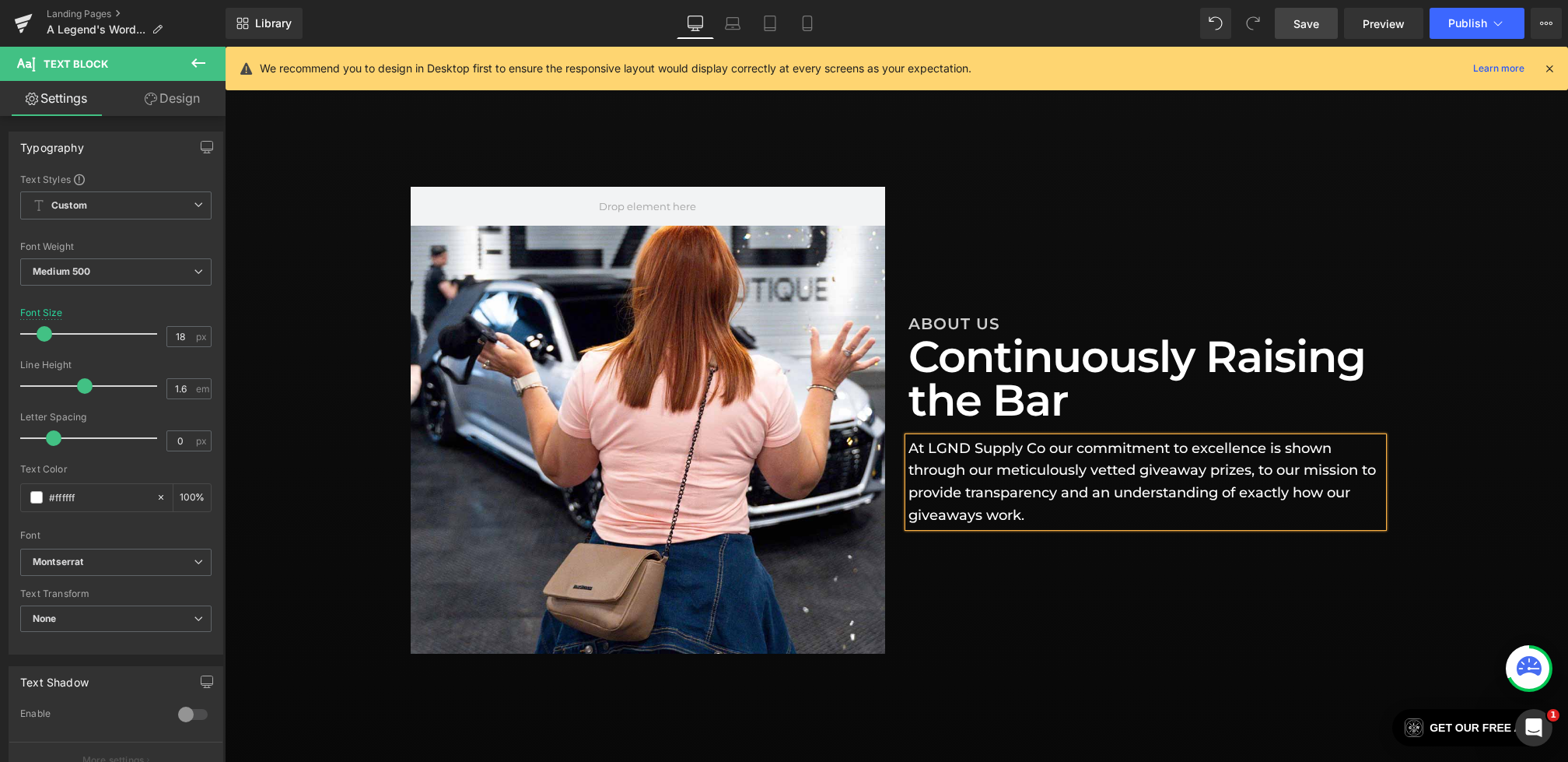
click at [1166, 611] on div "Hero Banner ABOUT US Heading Continuously Raising the Bar Heading At LGND Suppl…" at bounding box center [896, 420] width 972 height 467
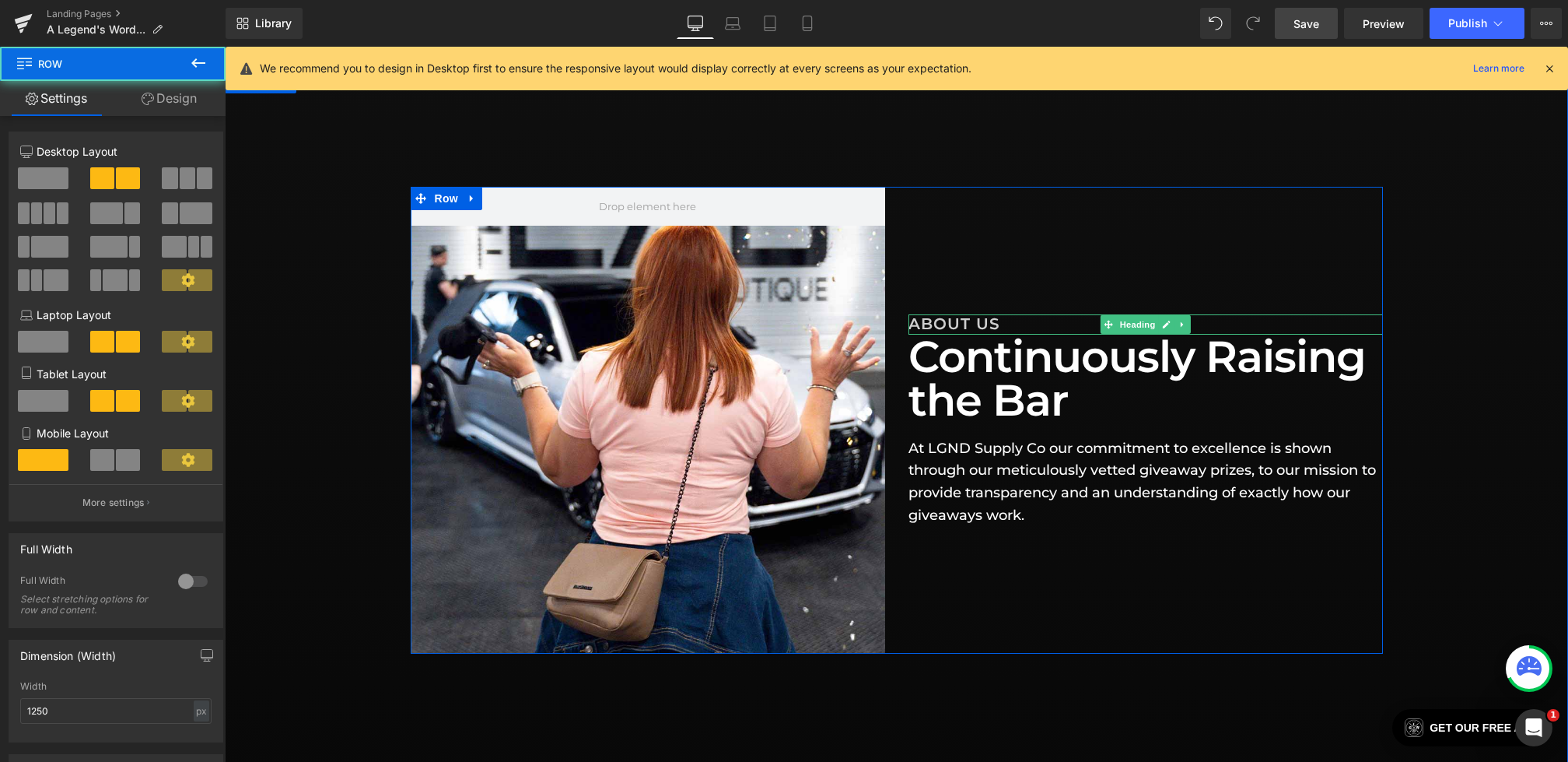
click at [959, 322] on h4 "ABOUT US" at bounding box center [1146, 325] width 475 height 20
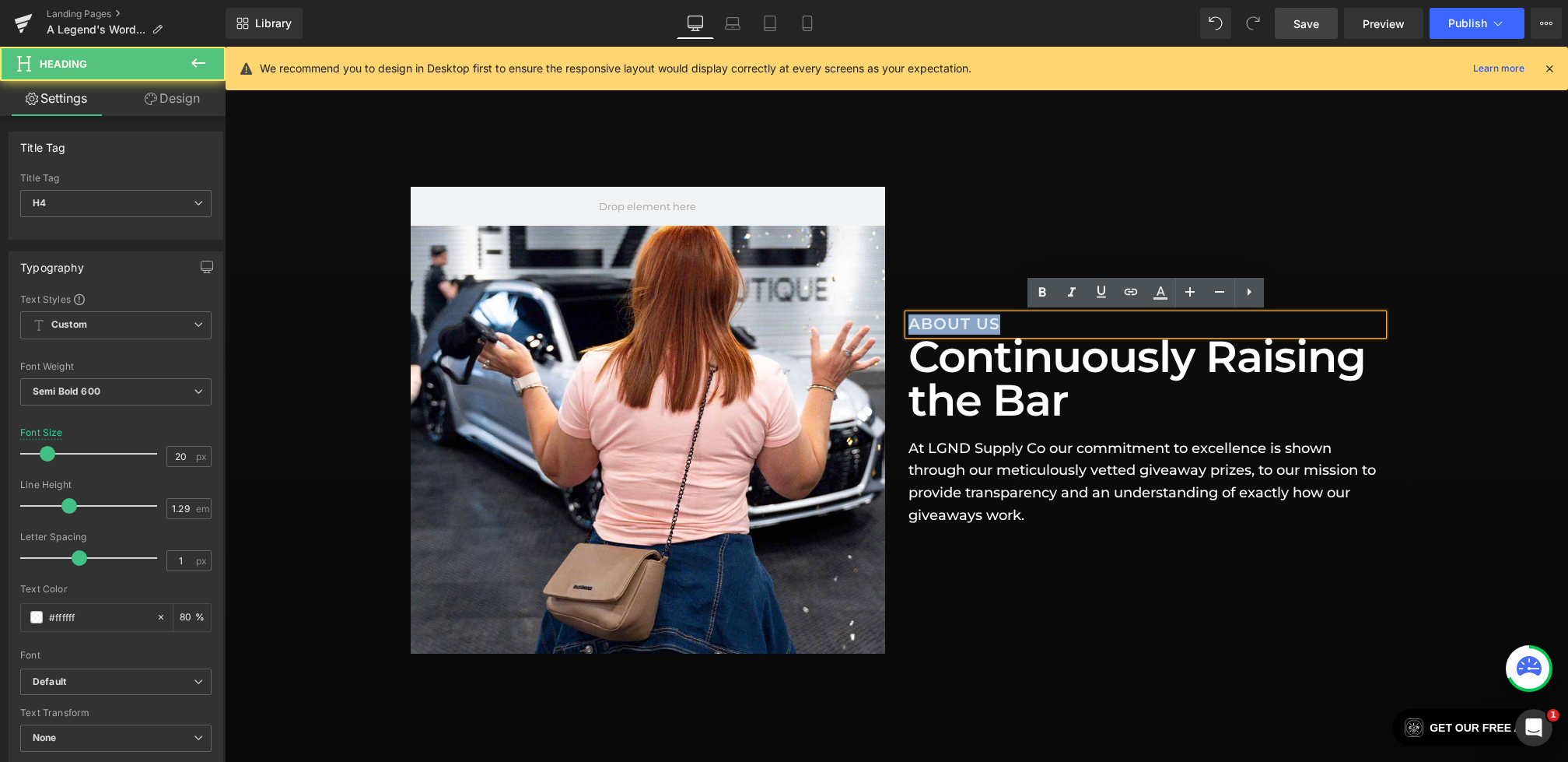
drag, startPoint x: 940, startPoint y: 322, endPoint x: 799, endPoint y: 322, distance: 141.0
click at [799, 322] on div "Hero Banner ABOUT US Heading Continuously Raising the Bar Heading At LGND Suppl…" at bounding box center [896, 420] width 972 height 467
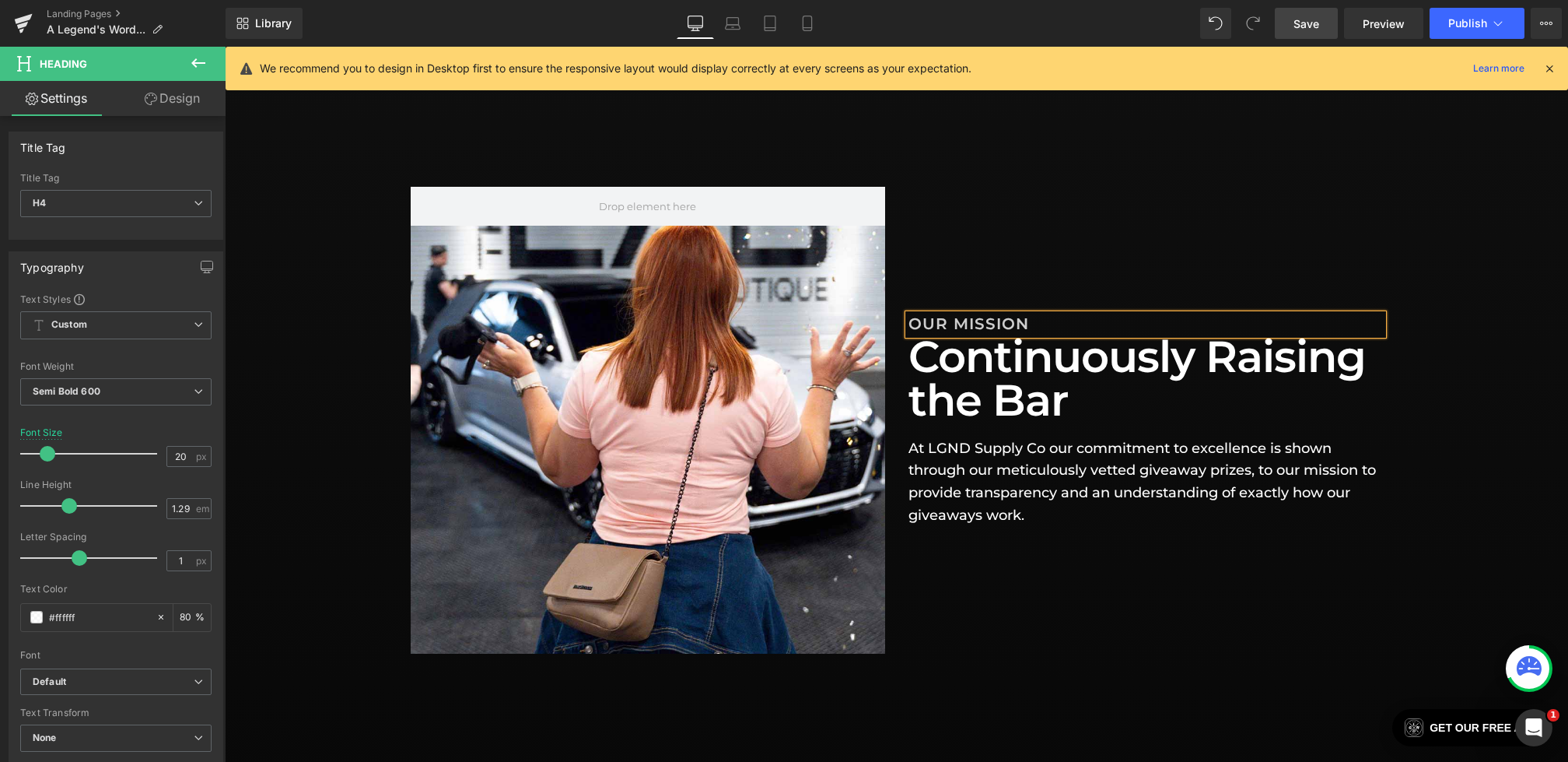
click at [958, 576] on div "Hero Banner OUR MISSION Heading Continuously Raising the Bar Heading At LGND Su…" at bounding box center [896, 420] width 972 height 467
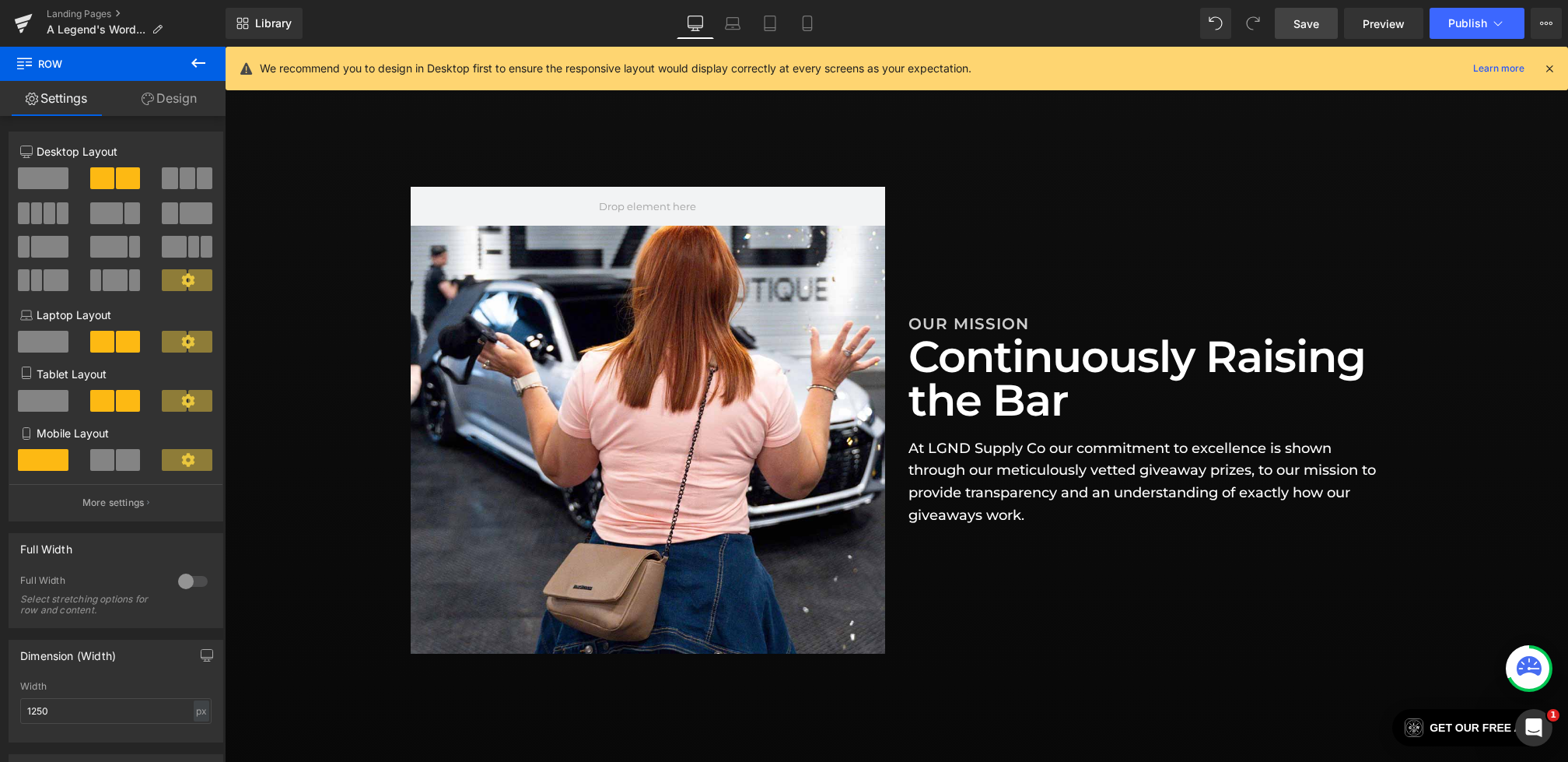
click at [1295, 28] on span "Save" at bounding box center [1306, 24] width 26 height 17
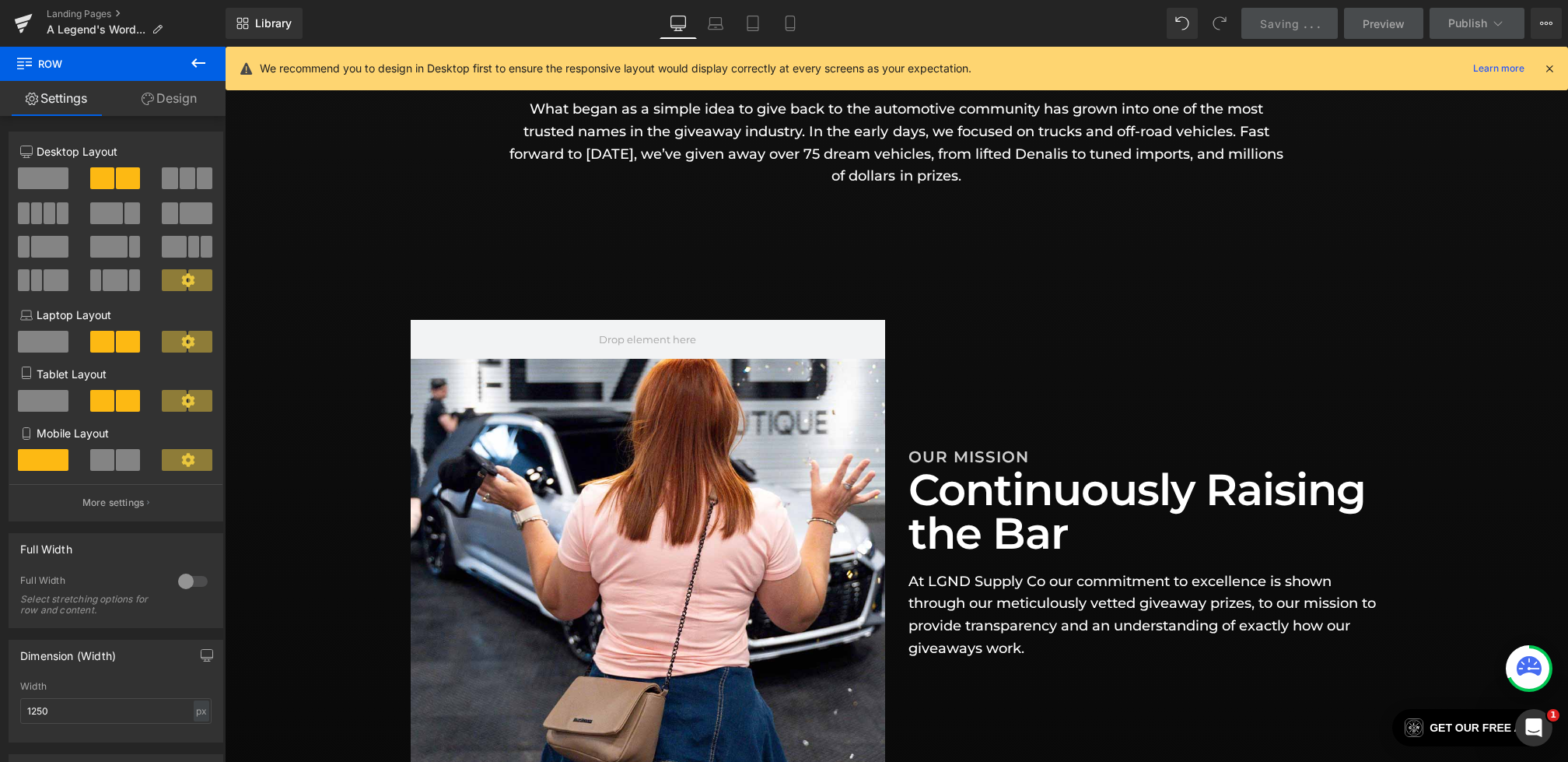
scroll to position [383, 0]
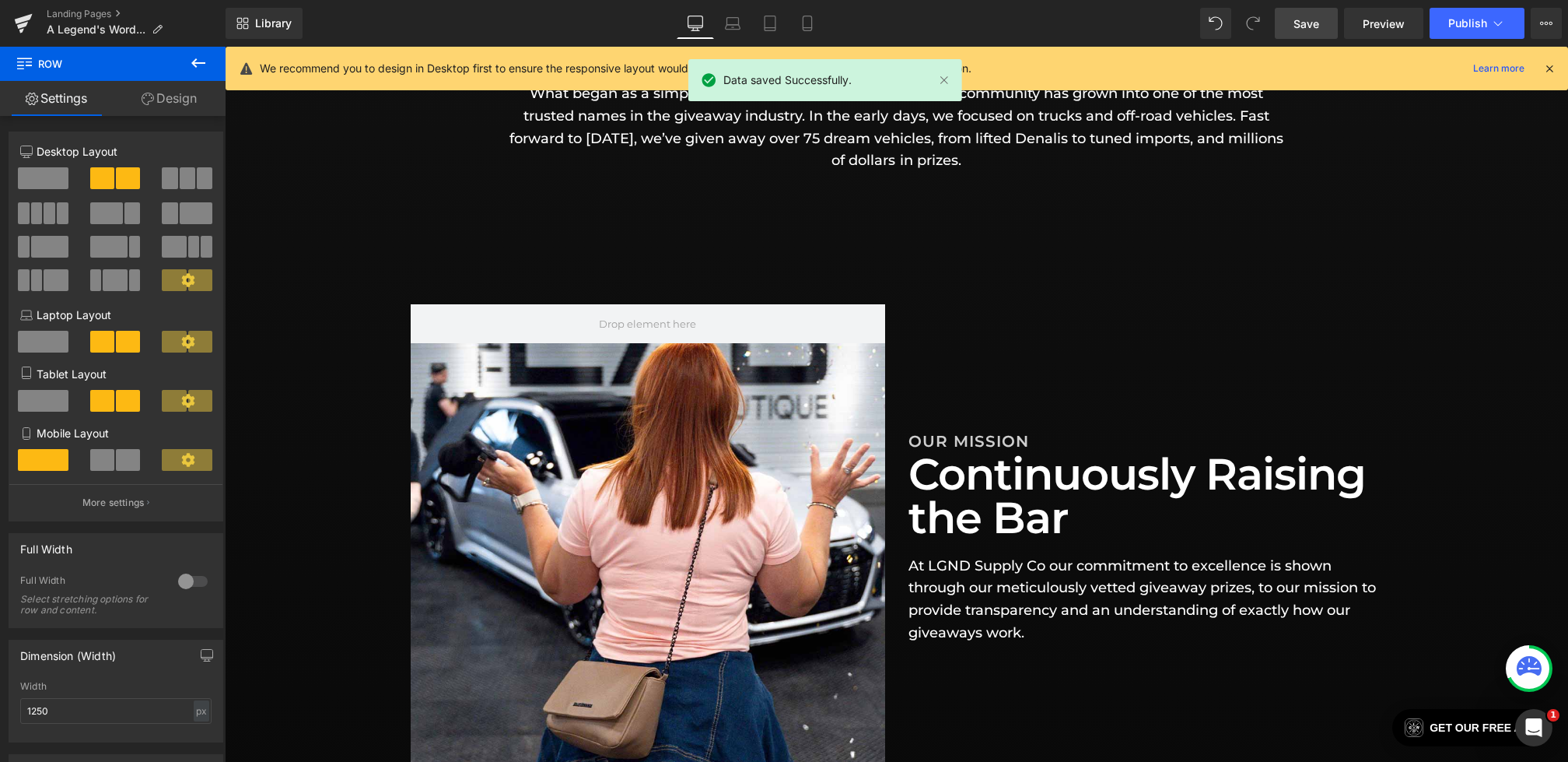
click at [1550, 68] on icon at bounding box center [1550, 68] width 14 height 14
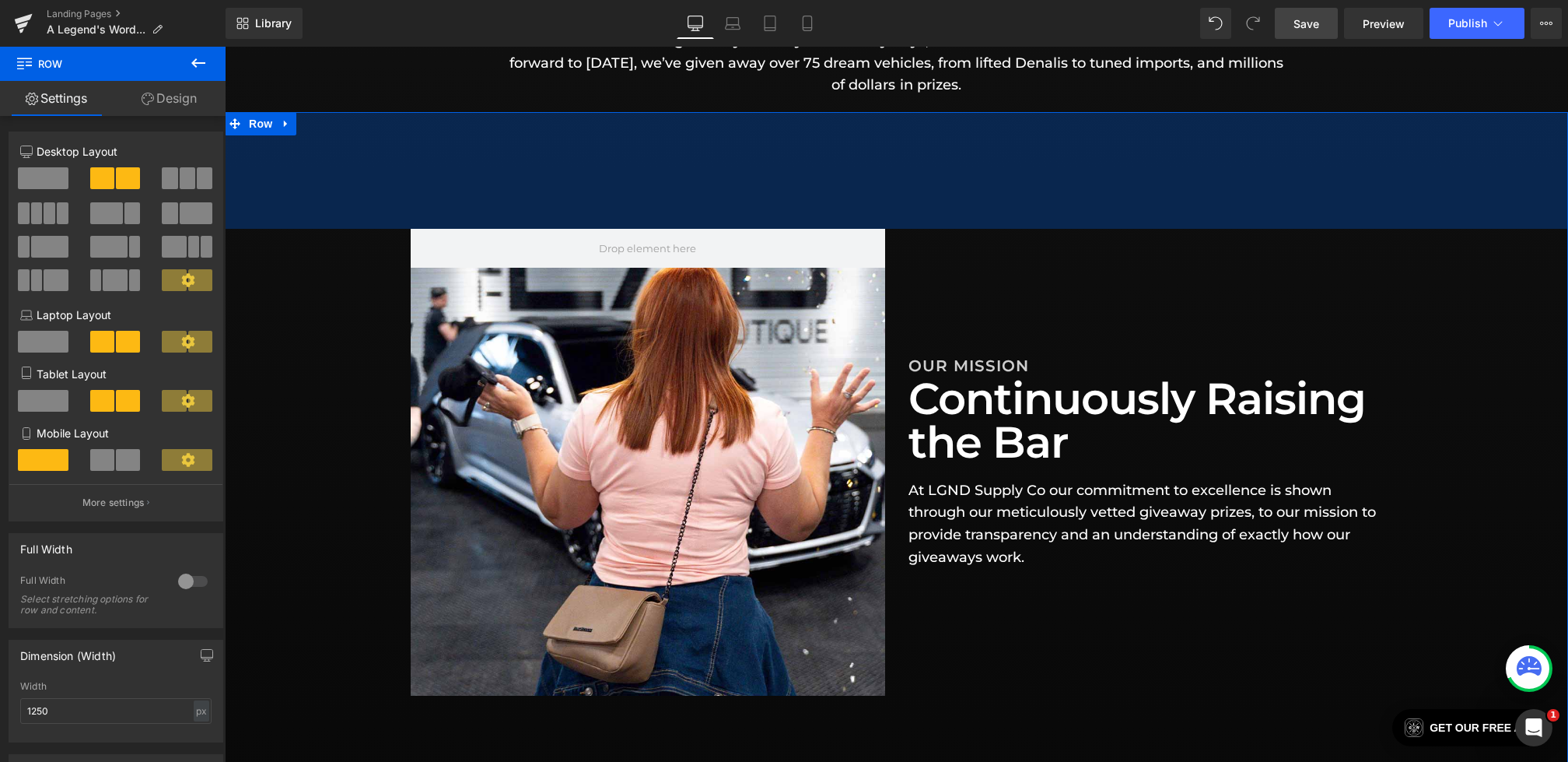
scroll to position [524, 0]
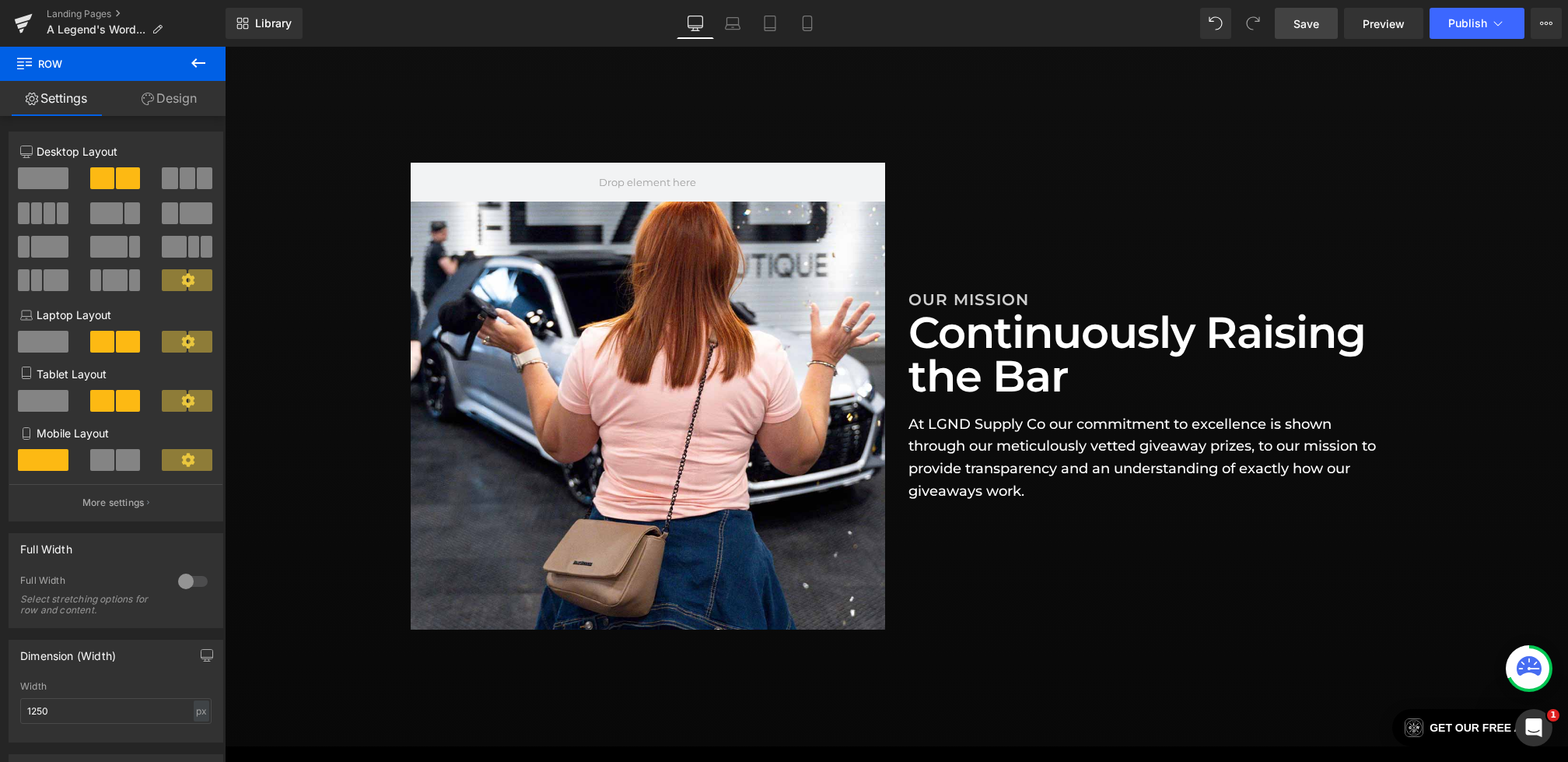
click at [1306, 33] on link "Save" at bounding box center [1307, 23] width 63 height 31
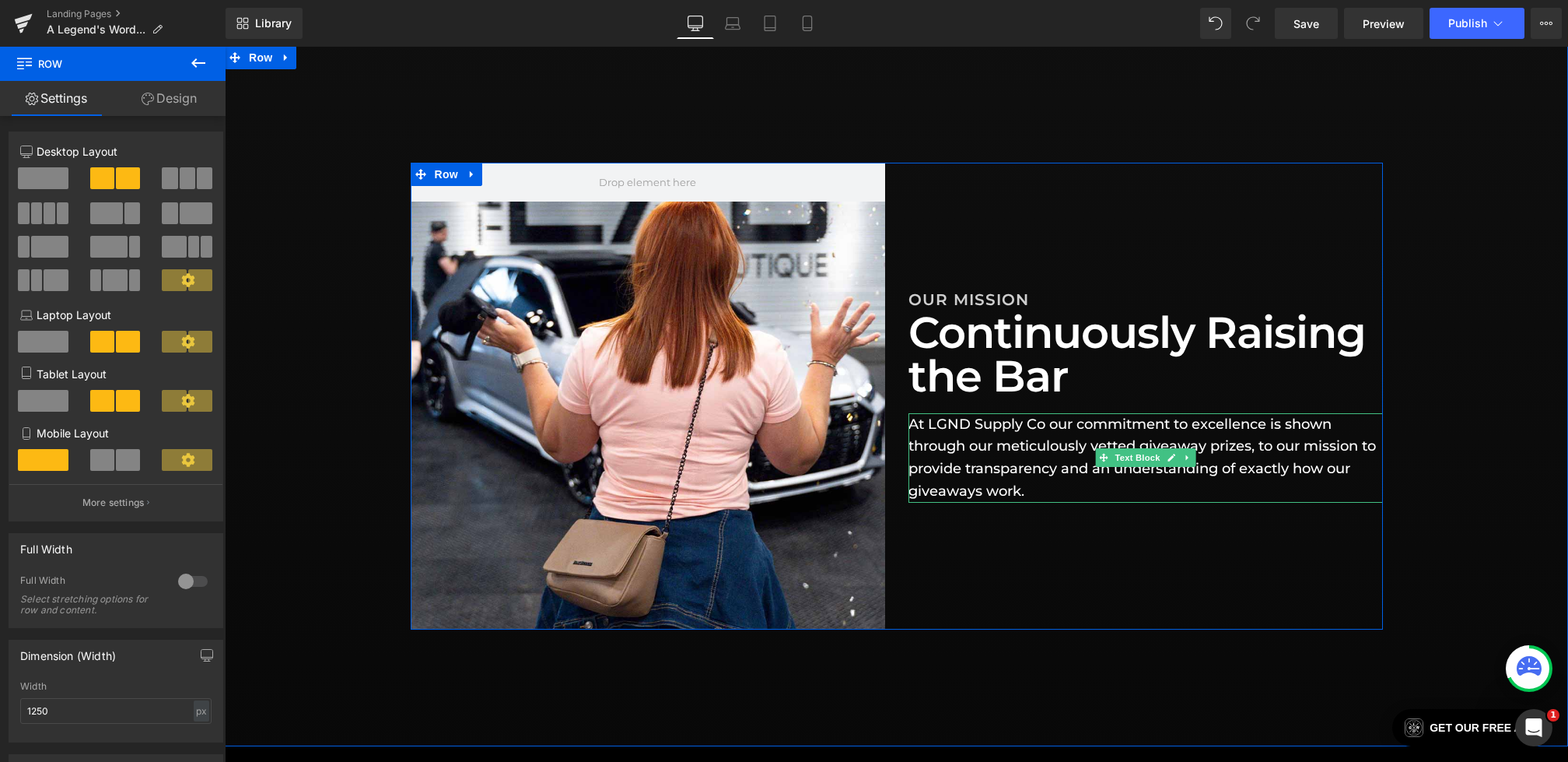
click at [987, 446] on p "At LGND Supply Co our commitment to excellence is shown through our meticulousl…" at bounding box center [1146, 457] width 475 height 89
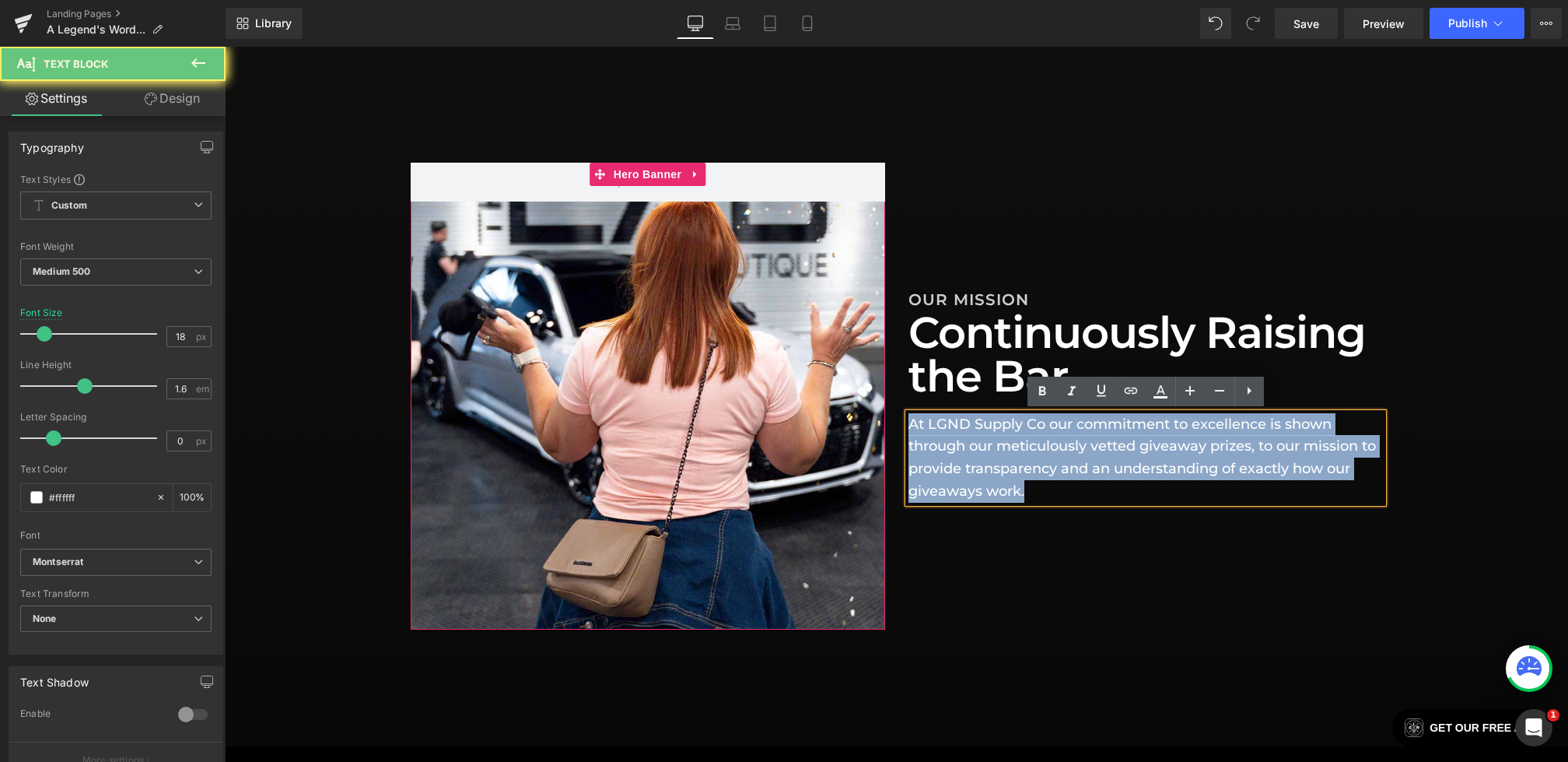
drag, startPoint x: 1053, startPoint y: 484, endPoint x: 819, endPoint y: 350, distance: 269.7
click at [819, 350] on div "Hero Banner OUR MISSION Heading Continuously Raising the Bar Heading At LGND Su…" at bounding box center [896, 396] width 972 height 467
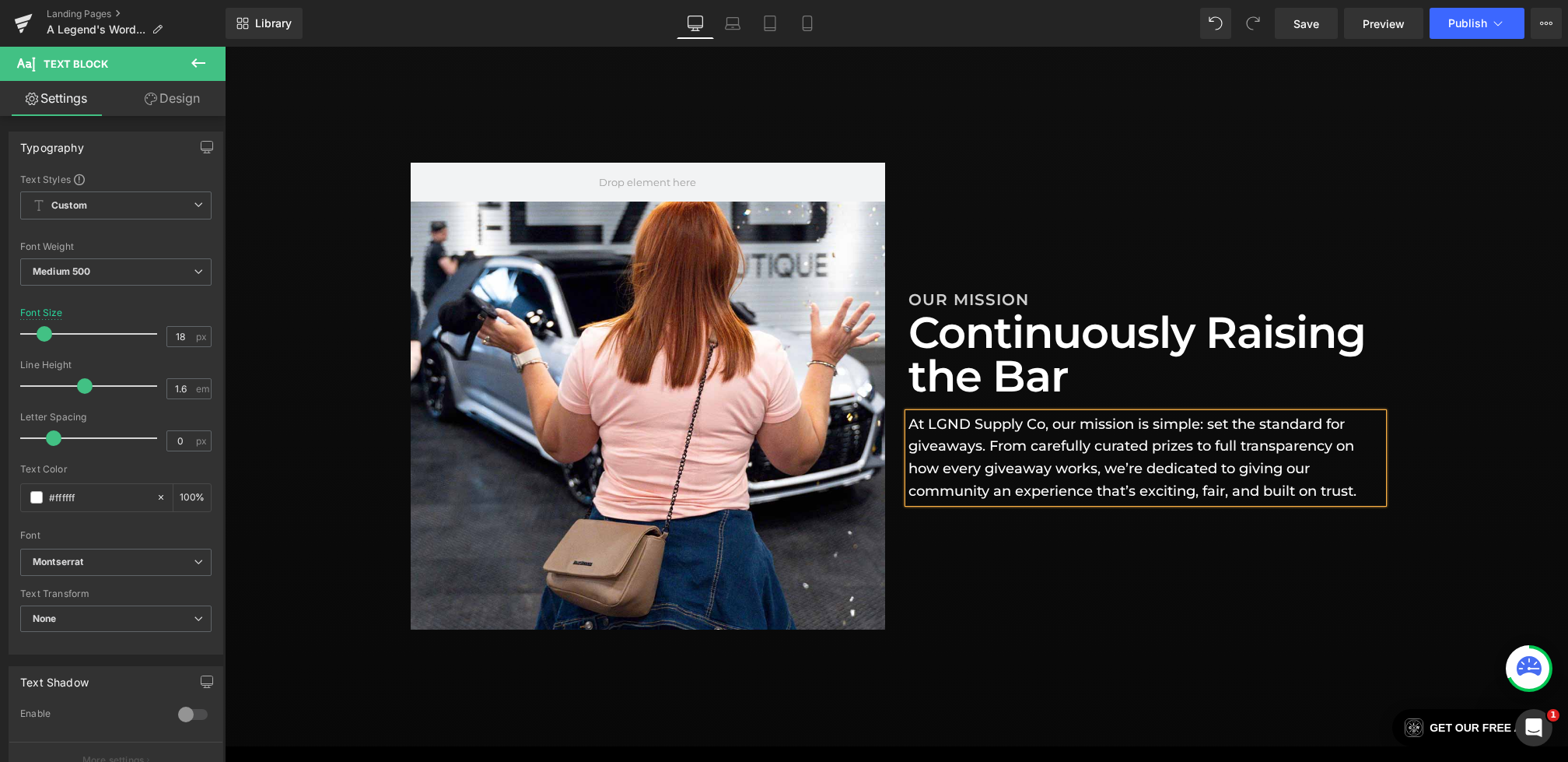
click at [1035, 613] on div "Hero Banner OUR MISSION Heading Continuously Raising the Bar Heading At LGND Su…" at bounding box center [896, 396] width 972 height 467
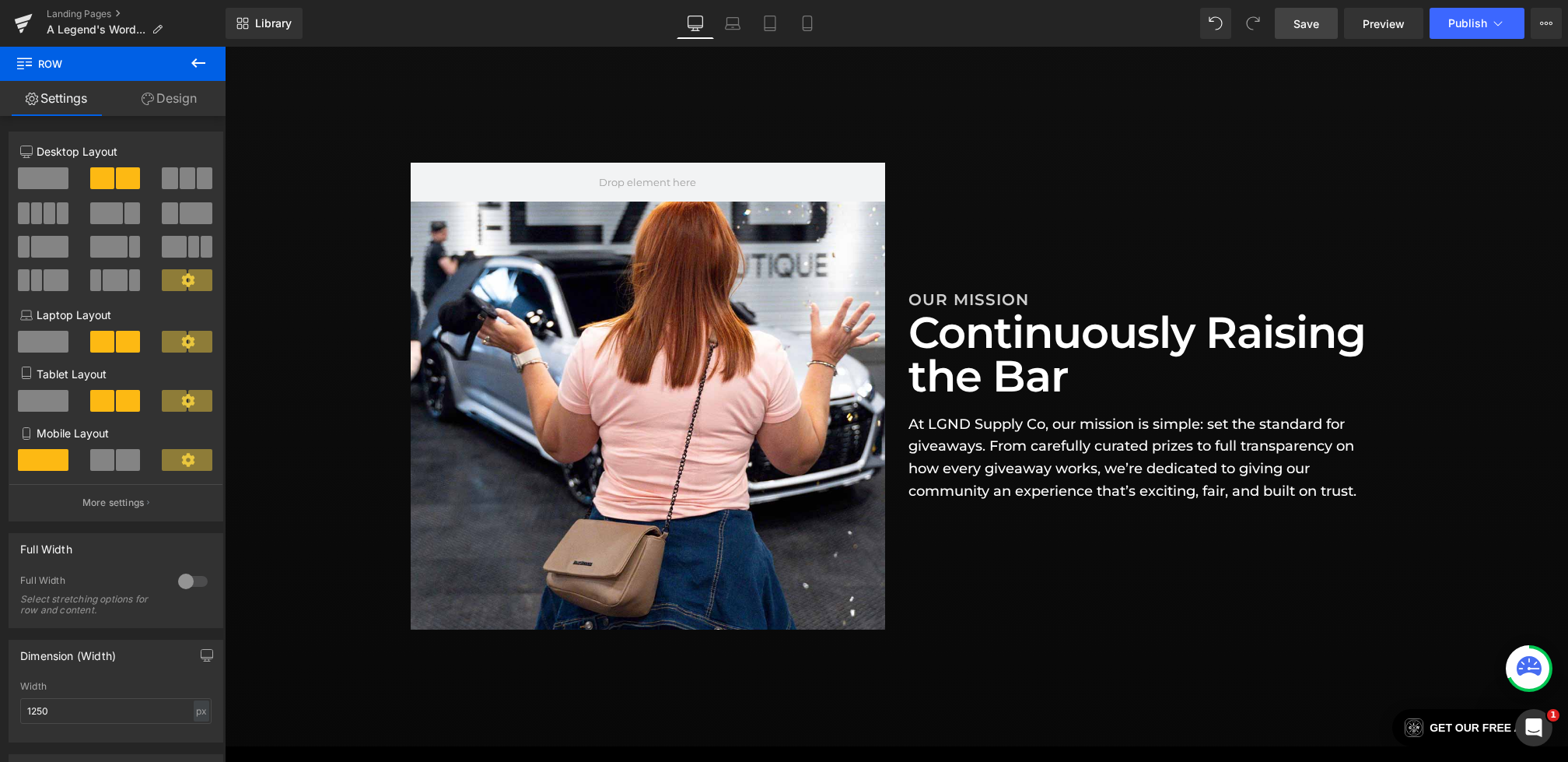
click at [1292, 22] on link "Save" at bounding box center [1307, 23] width 63 height 31
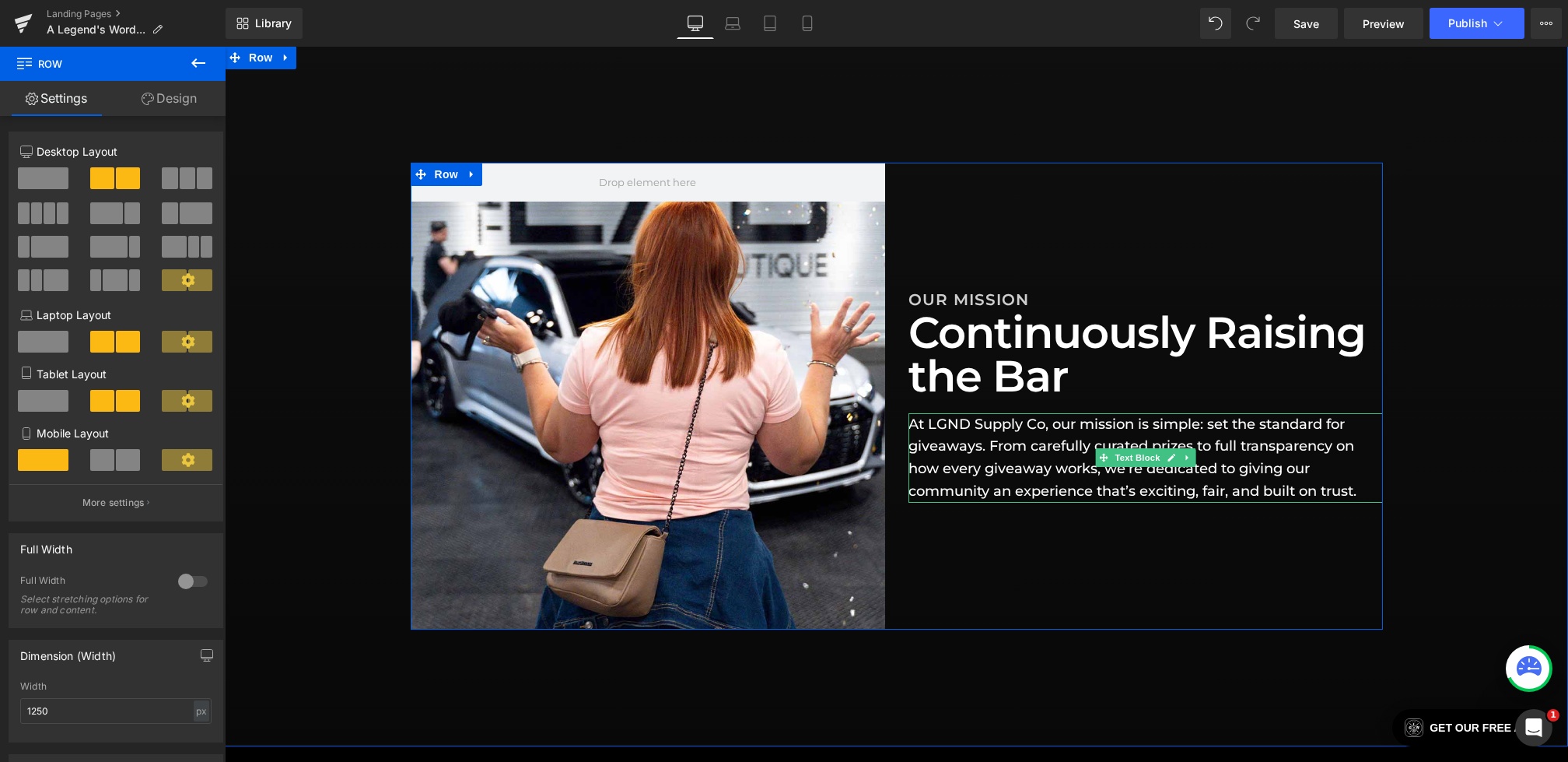
click at [1100, 472] on p "At LGND Supply Co, our mission is simple: set the standard for giveaways. From …" at bounding box center [1146, 457] width 475 height 89
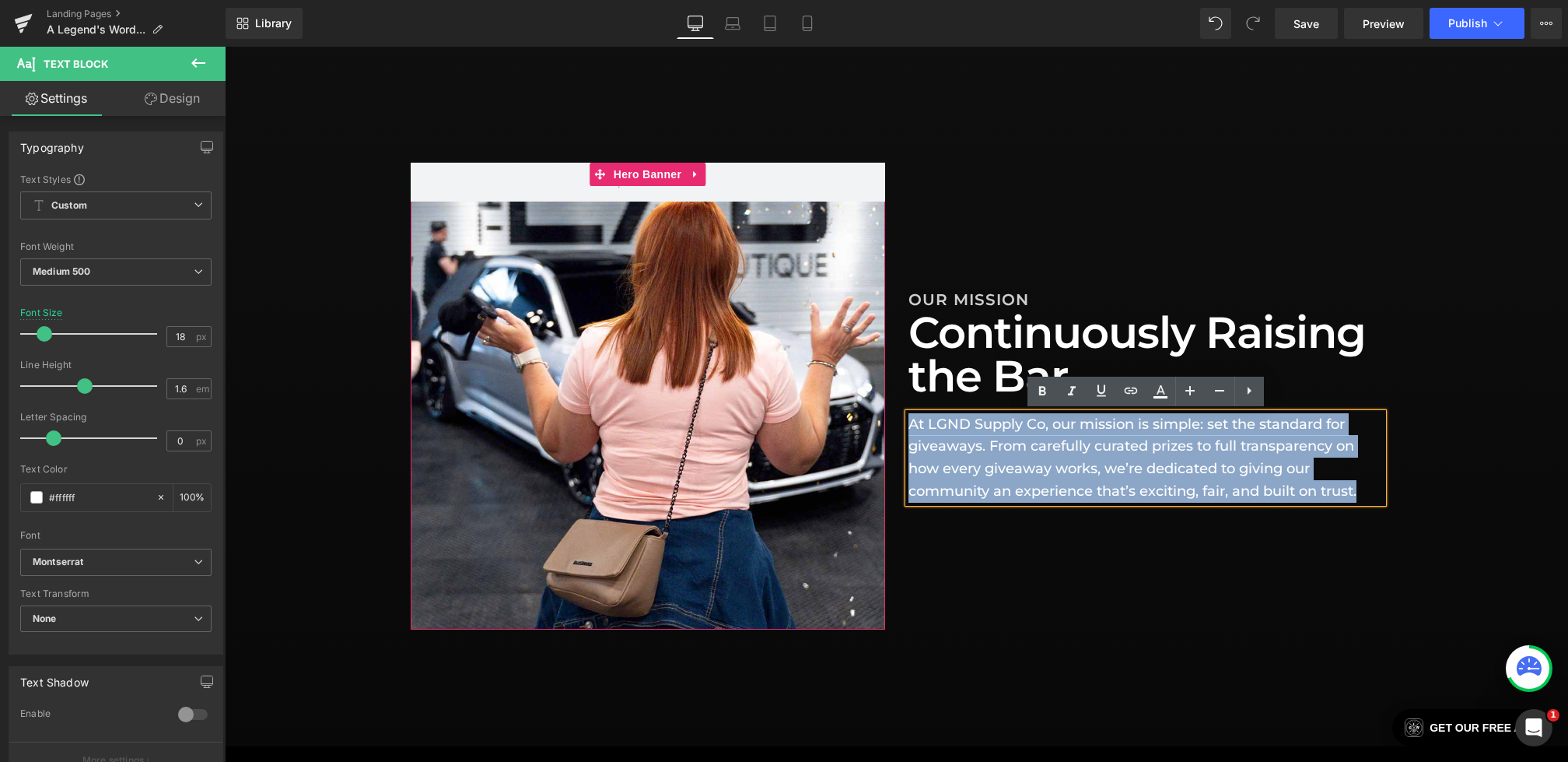
drag, startPoint x: 1364, startPoint y: 487, endPoint x: 877, endPoint y: 320, distance: 514.8
click at [877, 320] on div "Hero Banner OUR MISSION Heading Continuously Raising the Bar Heading At LGND Su…" at bounding box center [896, 396] width 972 height 467
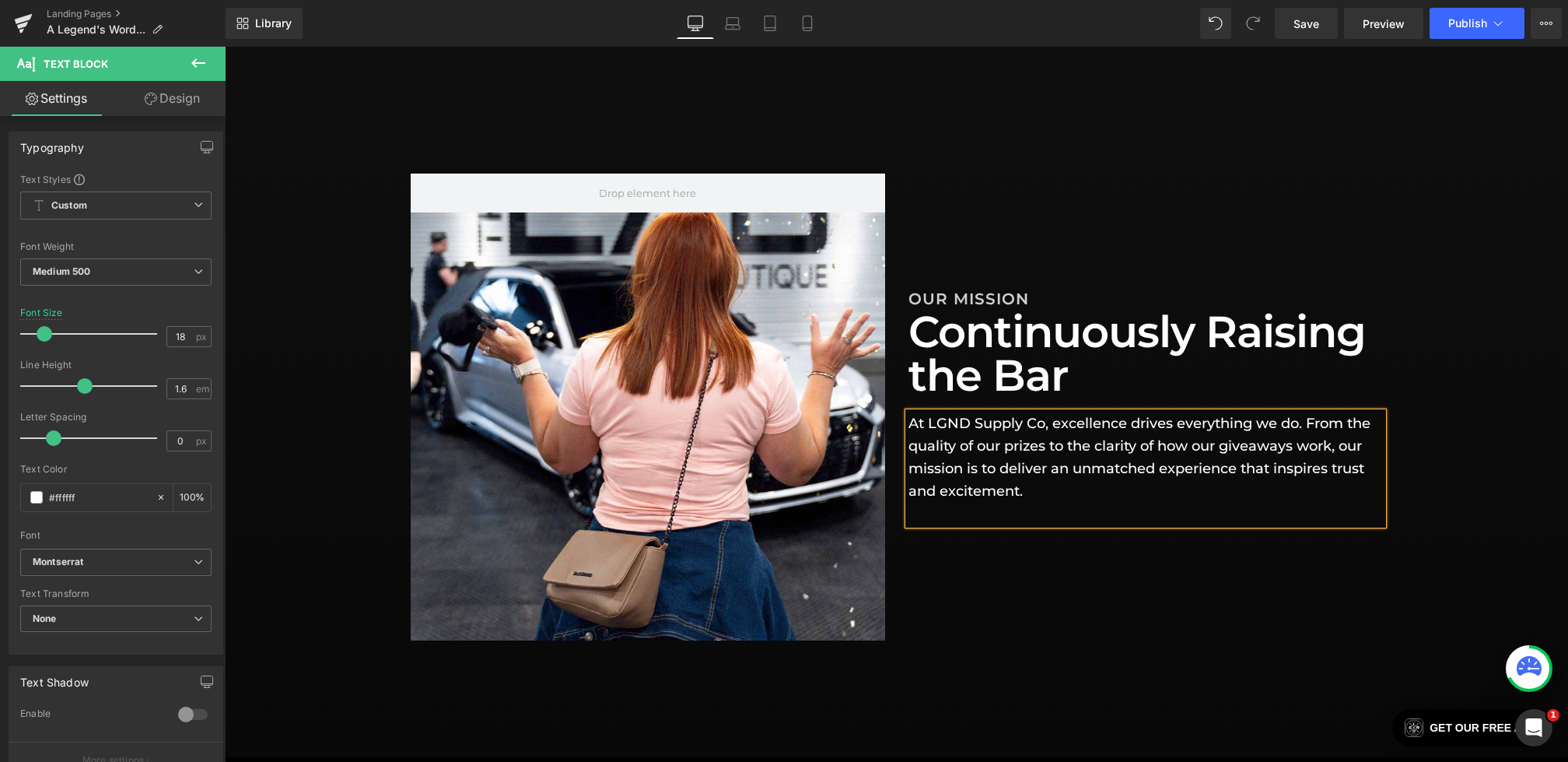
scroll to position [502, 0]
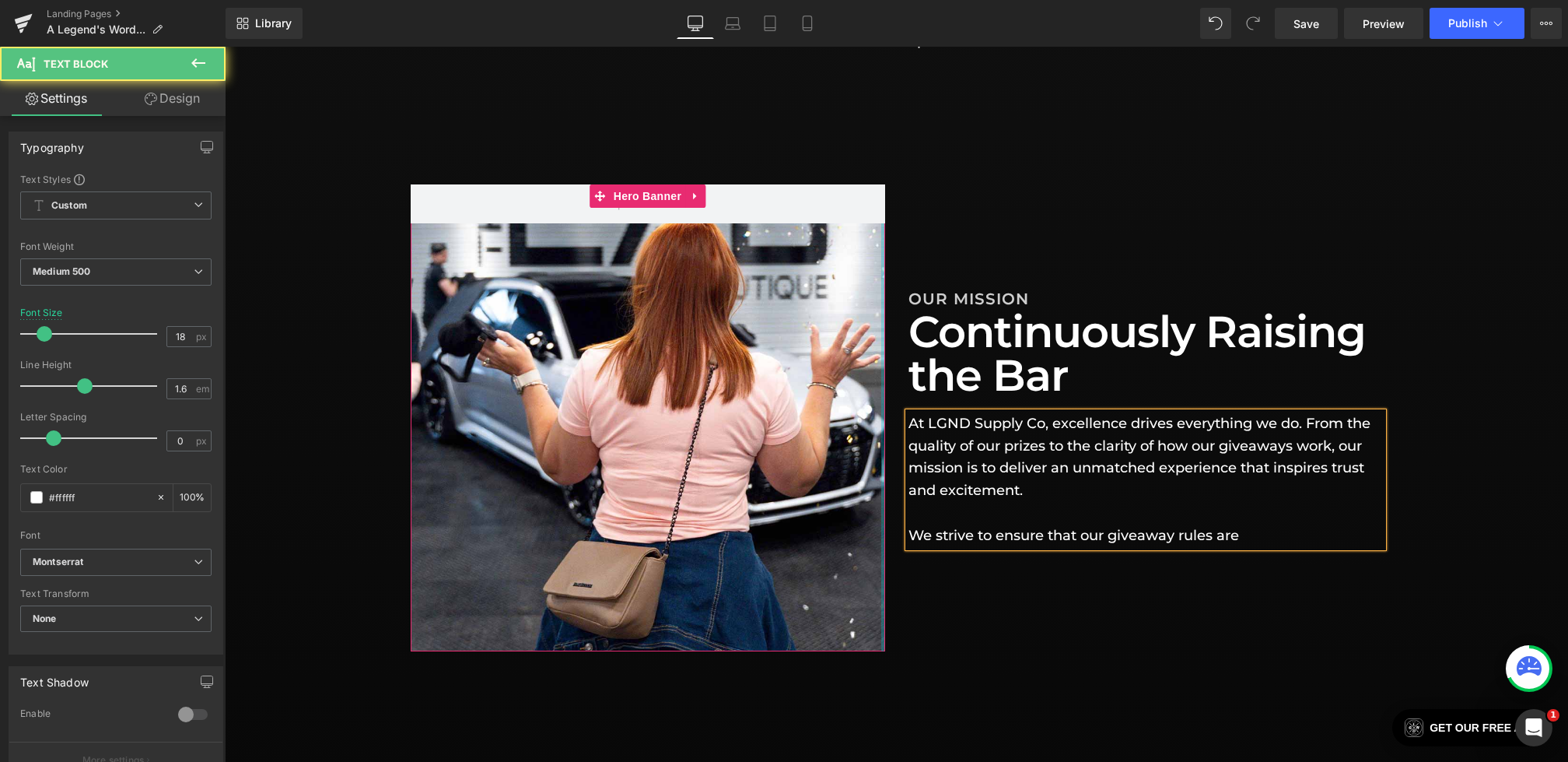
drag, startPoint x: 1268, startPoint y: 535, endPoint x: 884, endPoint y: 512, distance: 384.7
click at [884, 512] on div "Hero Banner OUR MISSION Heading Continuously Raising the Bar Heading At LGND Su…" at bounding box center [896, 417] width 972 height 467
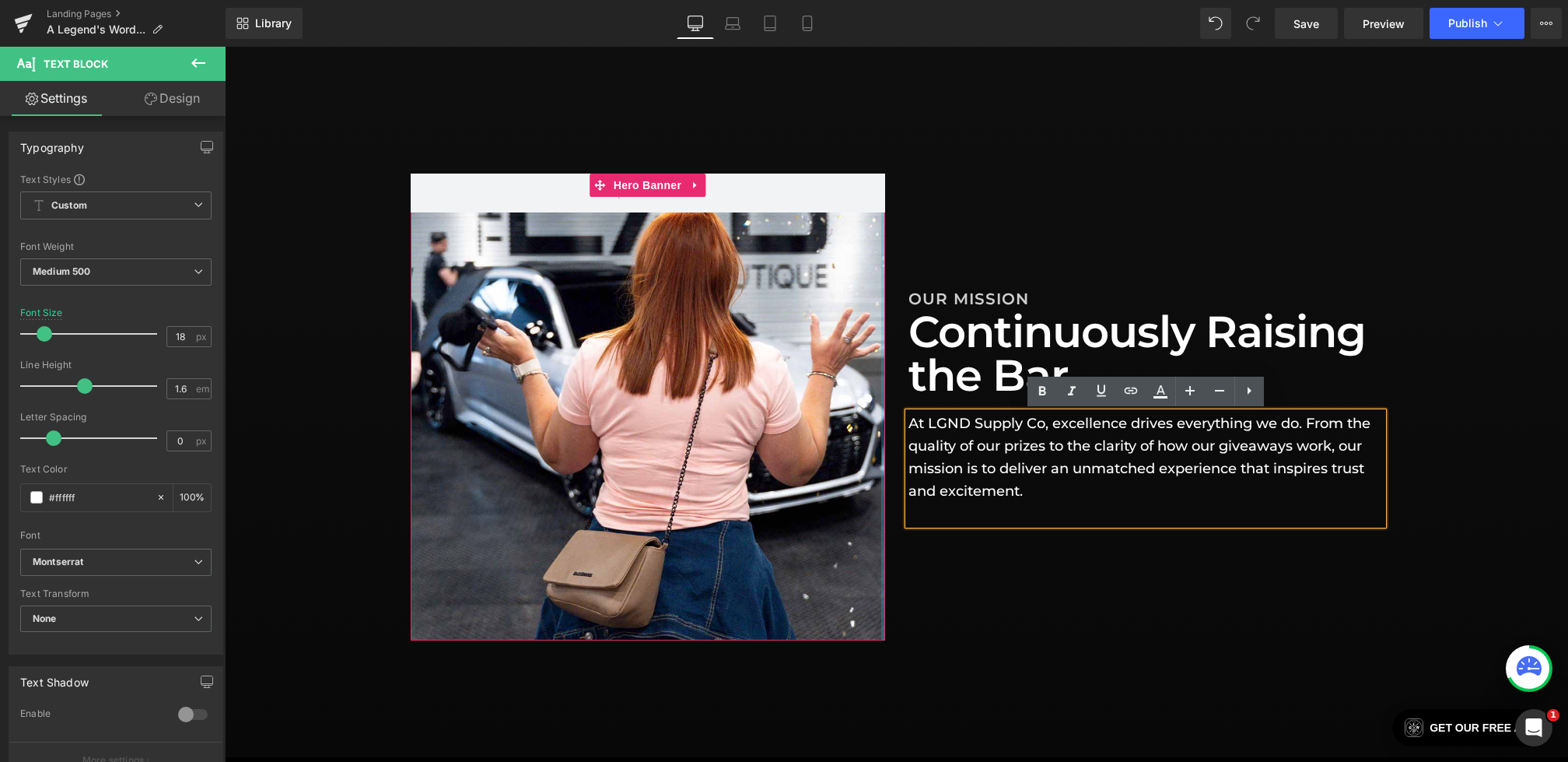
scroll to position [524, 0]
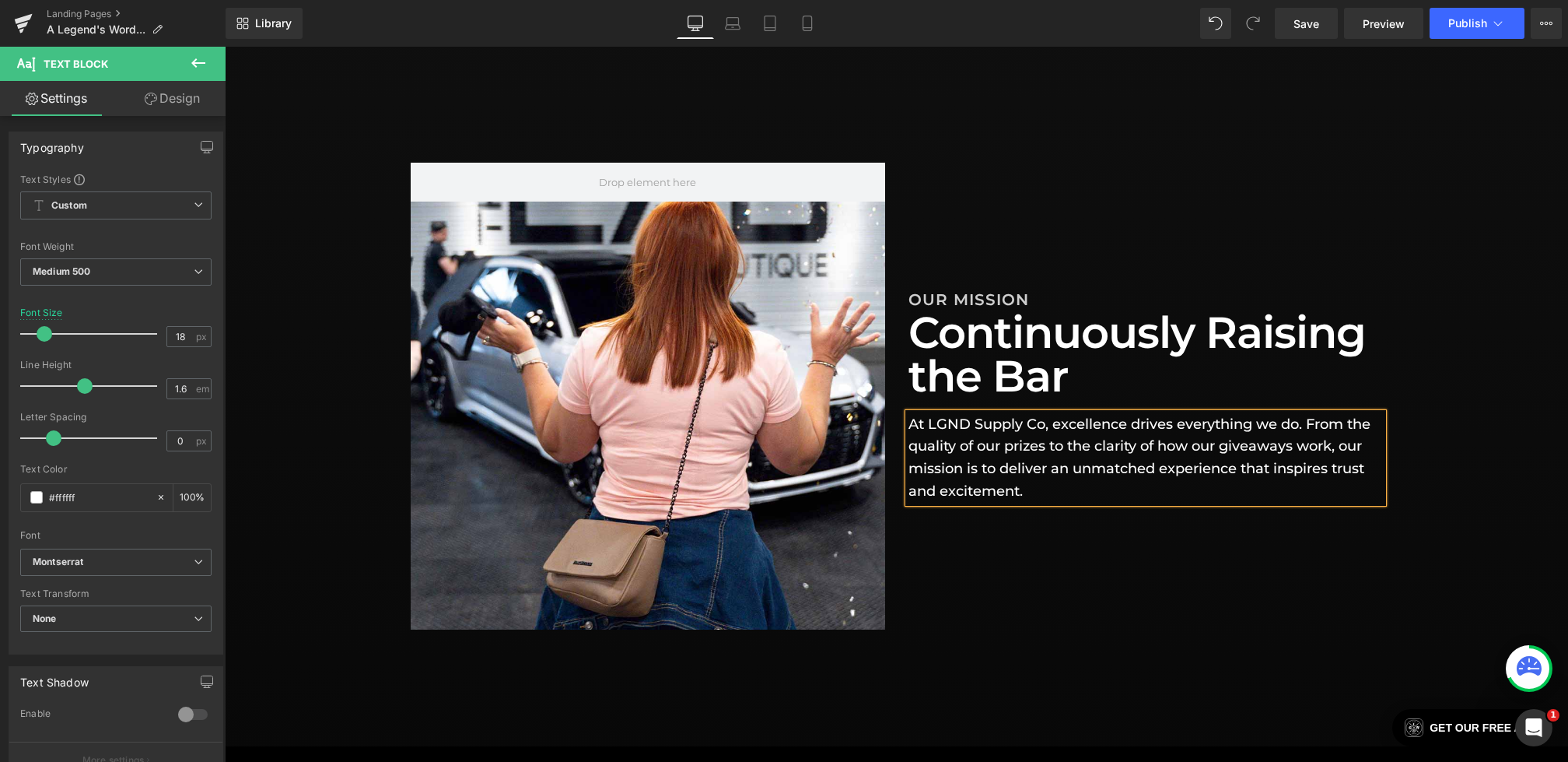
click at [1134, 598] on div "Hero Banner OUR MISSION Heading Continuously Raising the Bar Heading At LGND Su…" at bounding box center [896, 396] width 972 height 467
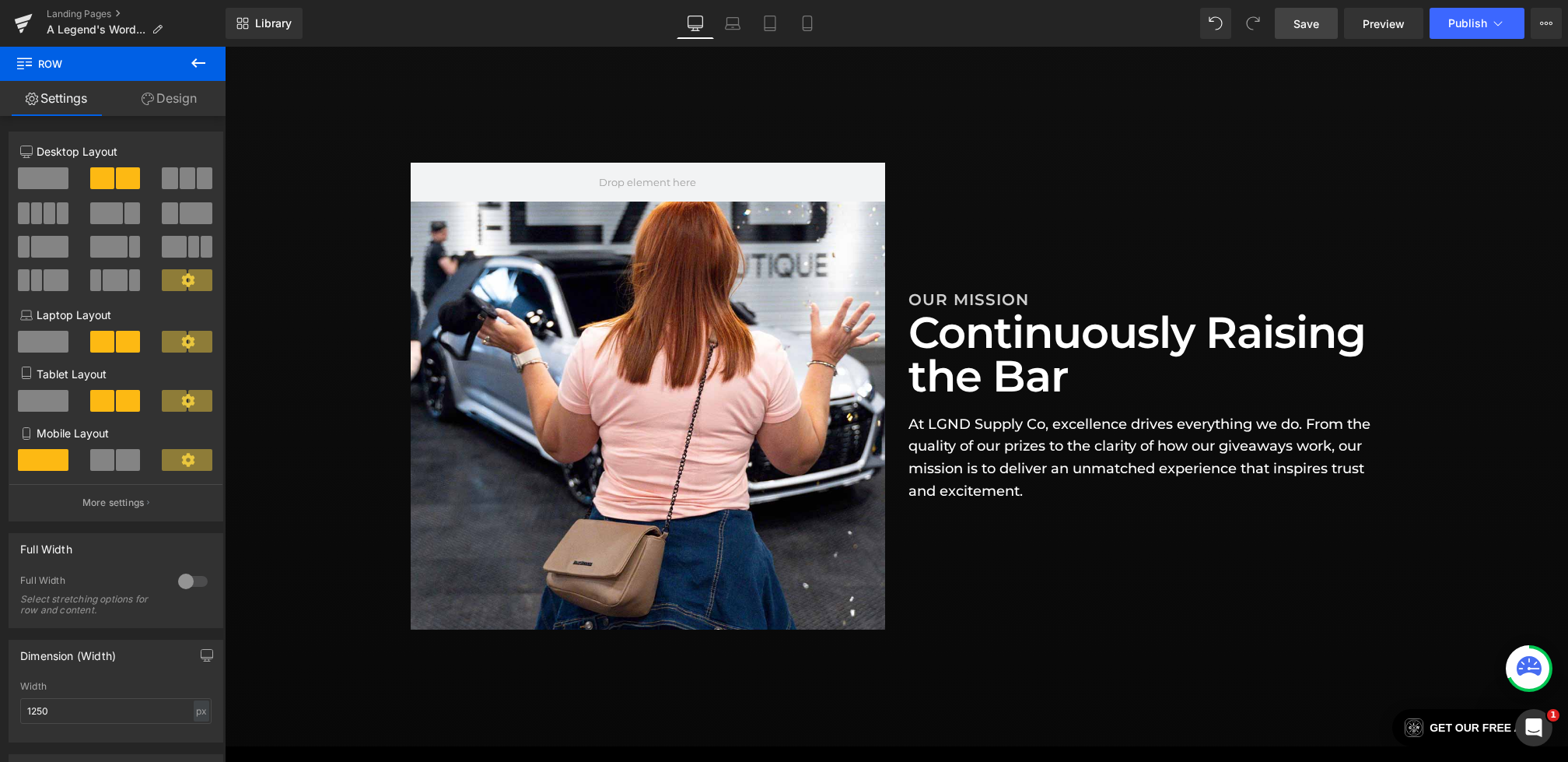
click at [1327, 28] on link "Save" at bounding box center [1307, 23] width 63 height 31
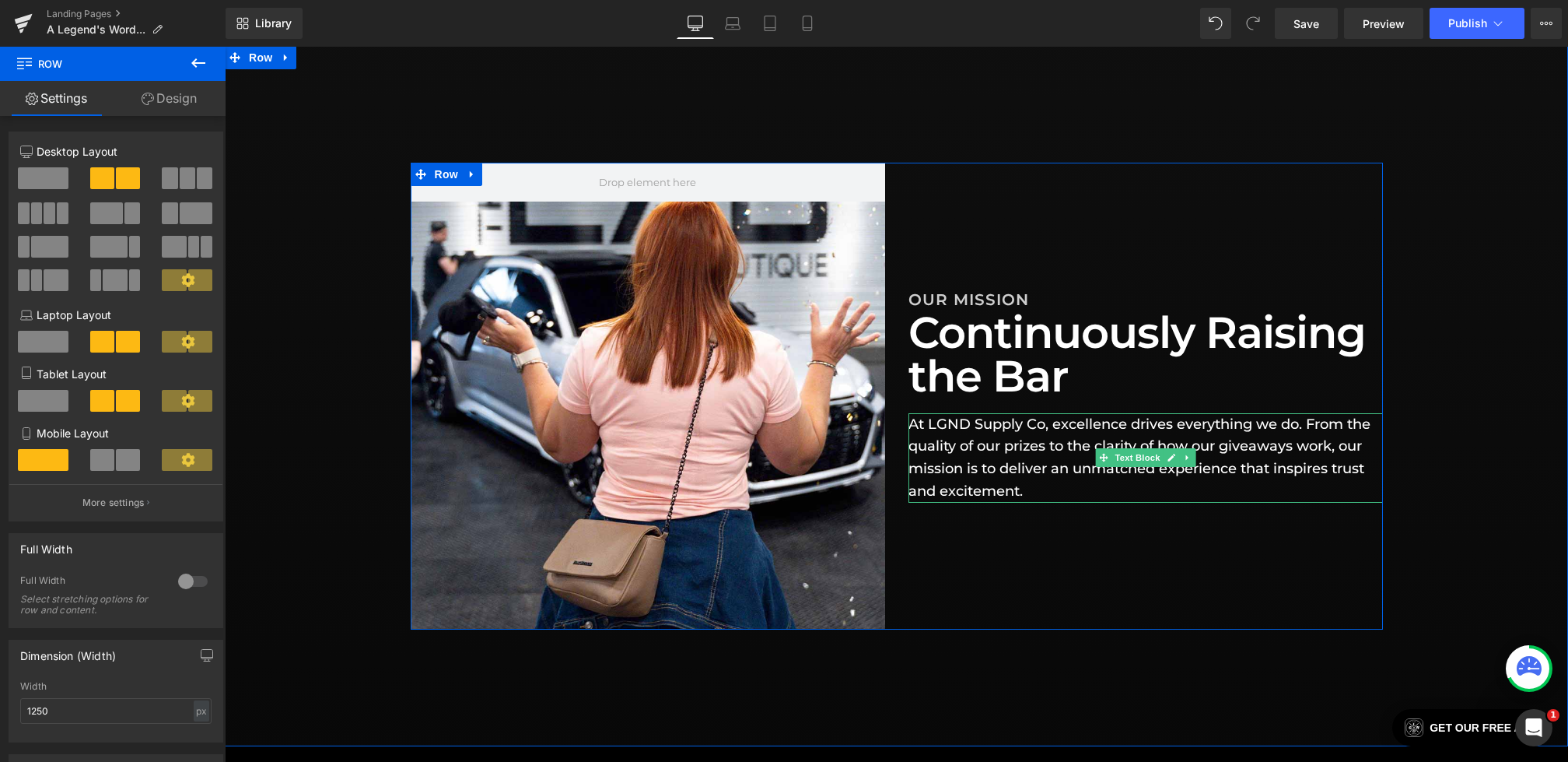
click at [1127, 426] on p "At LGND Supply Co, excellence drives everything we do. From the quality of our …" at bounding box center [1146, 457] width 475 height 89
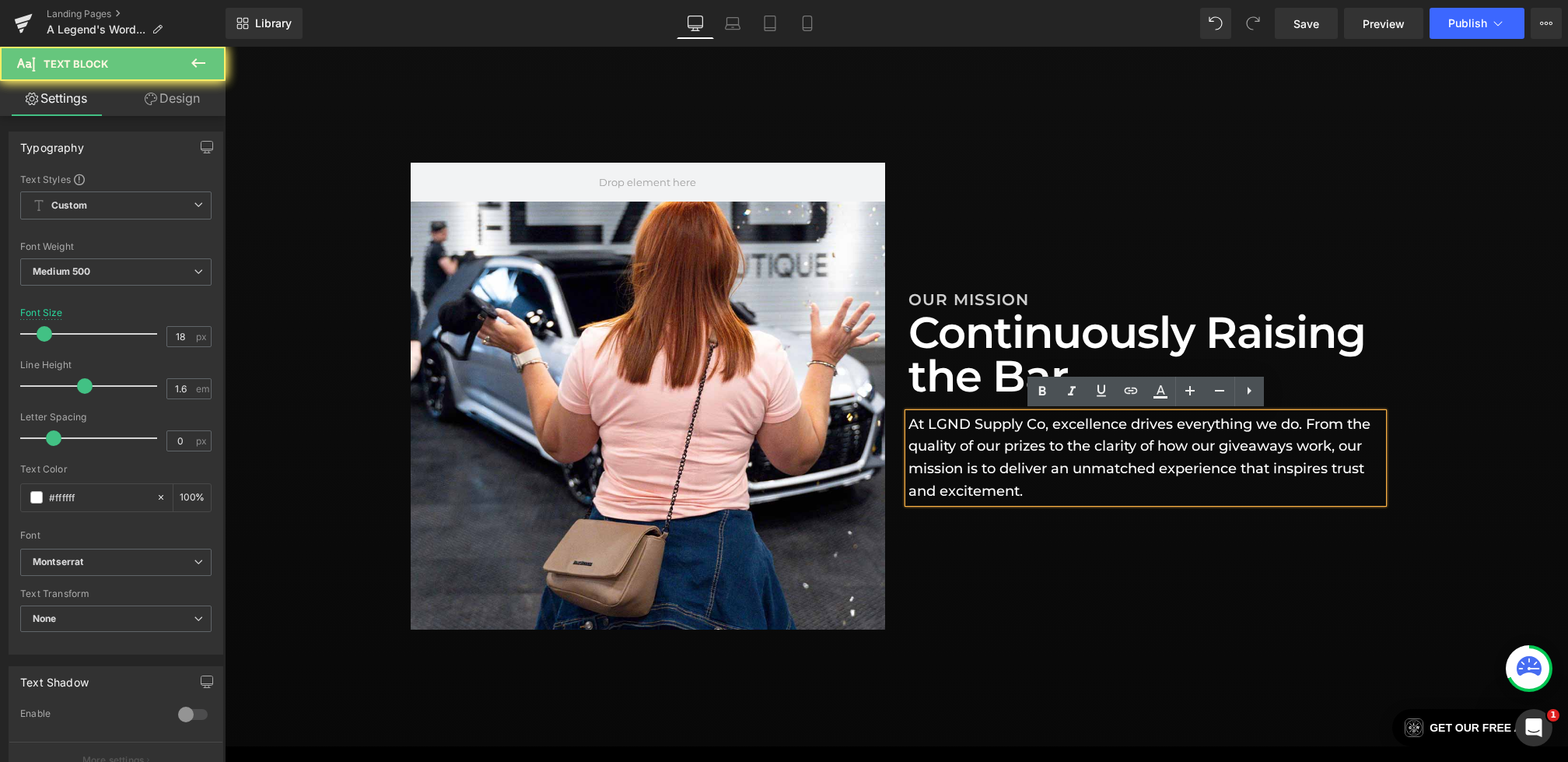
click at [1056, 424] on p "At LGND Supply Co, excellence drives everything we do. From the quality of our …" at bounding box center [1146, 457] width 475 height 89
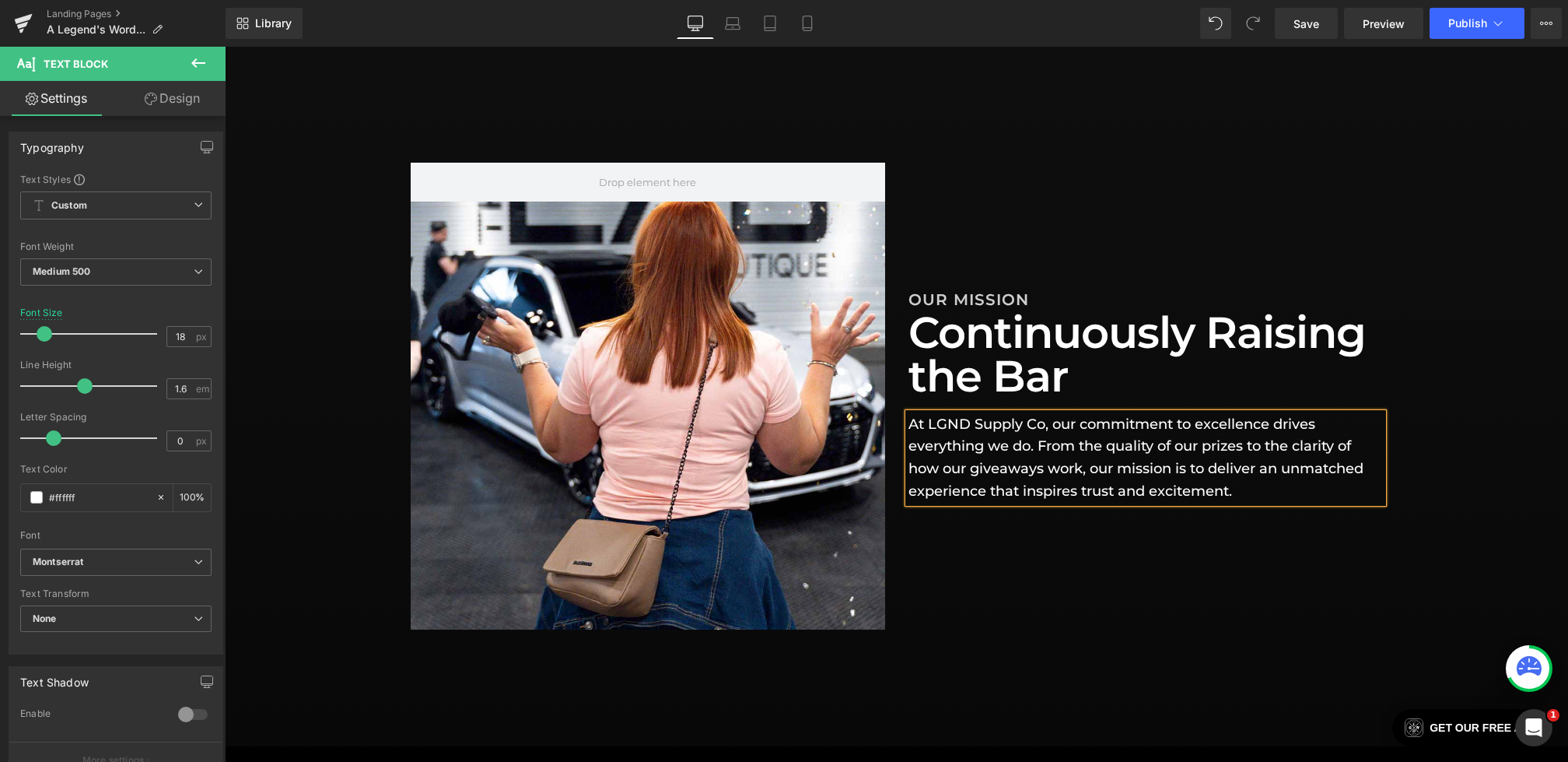
click at [1147, 587] on div "Hero Banner OUR MISSION Heading Continuously Raising the Bar Heading At LGND Su…" at bounding box center [896, 396] width 972 height 467
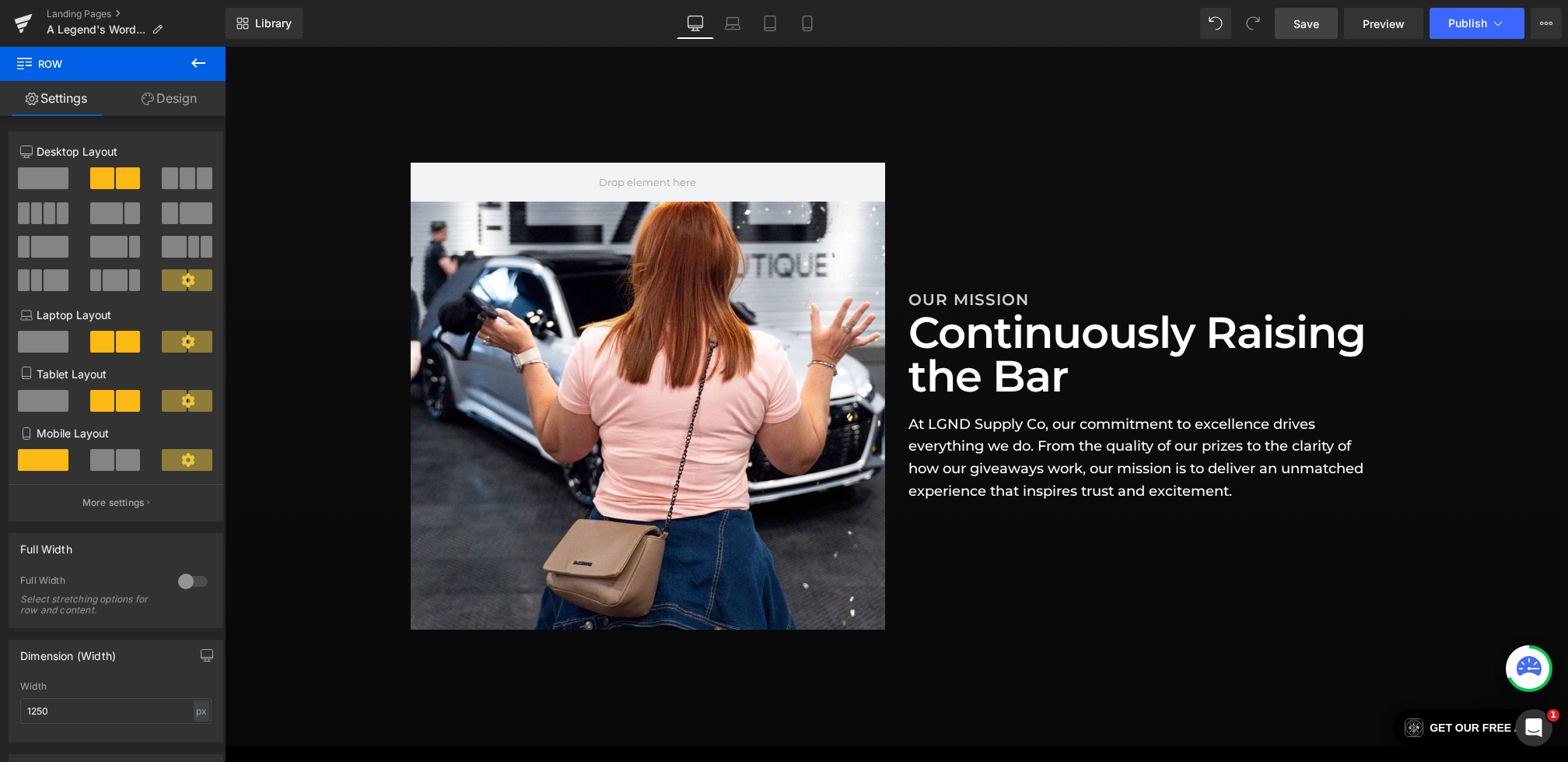
click at [1297, 23] on span "Save" at bounding box center [1306, 24] width 26 height 17
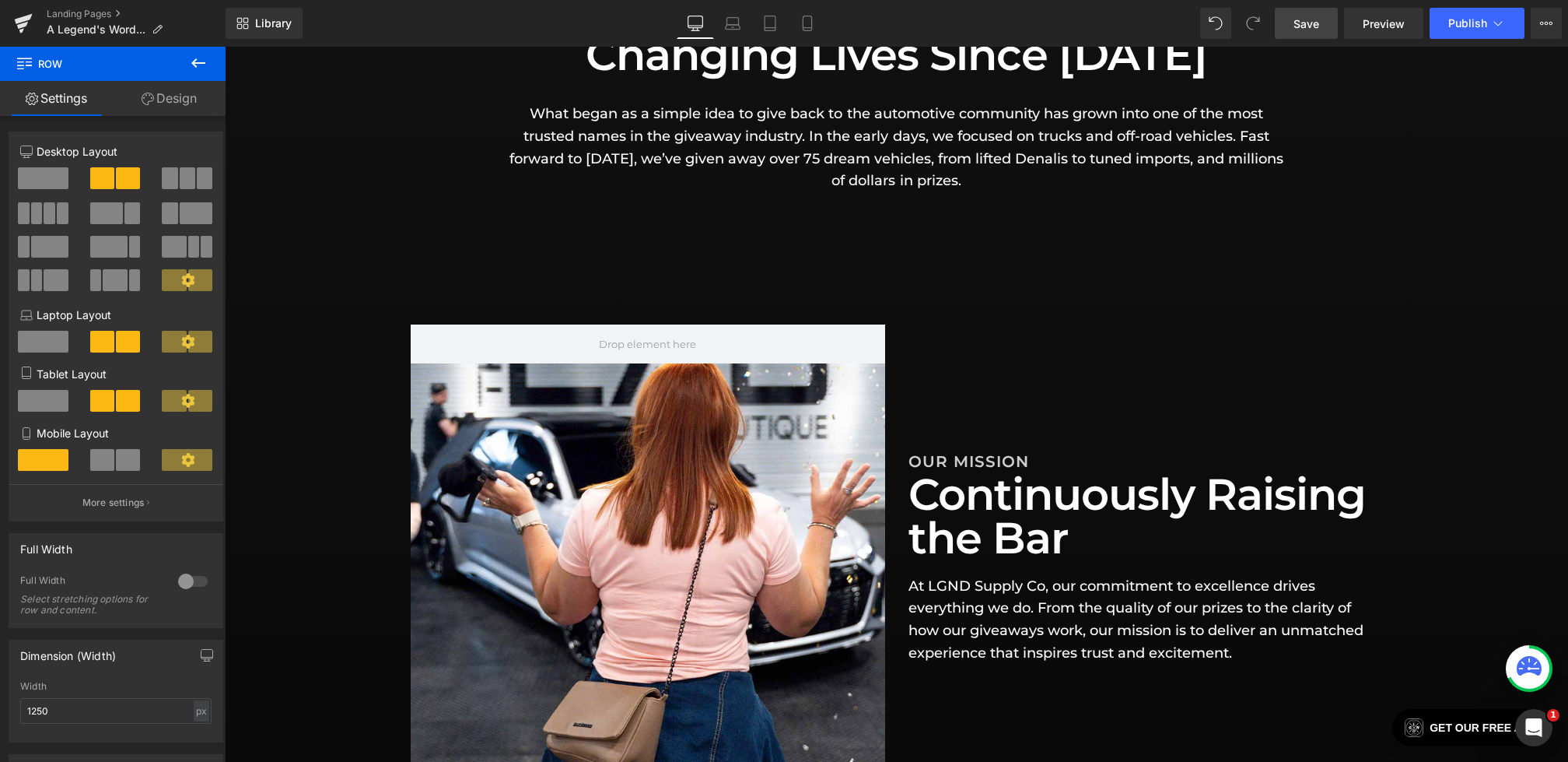
scroll to position [367, 0]
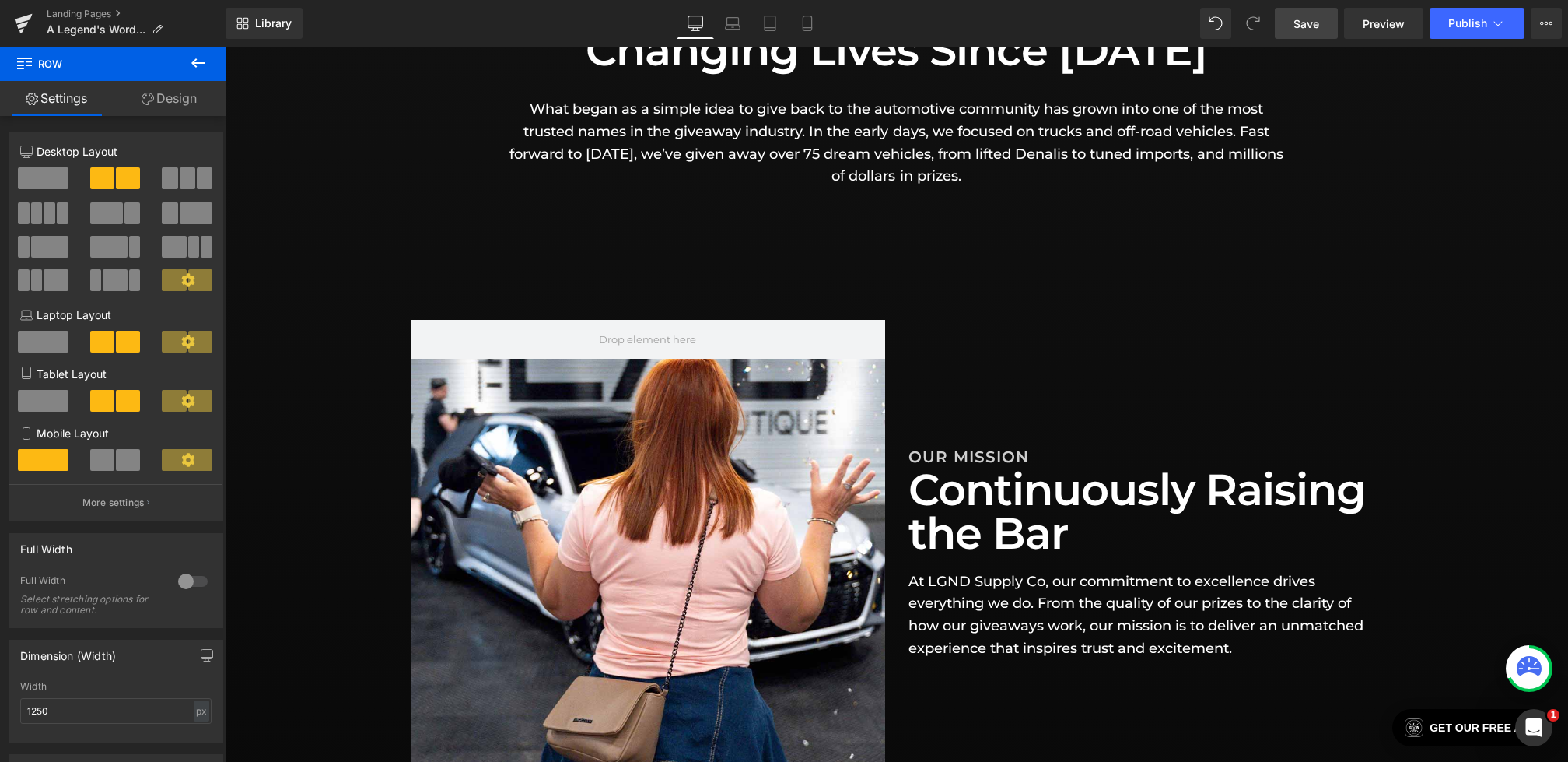
click at [201, 65] on icon at bounding box center [199, 63] width 18 height 18
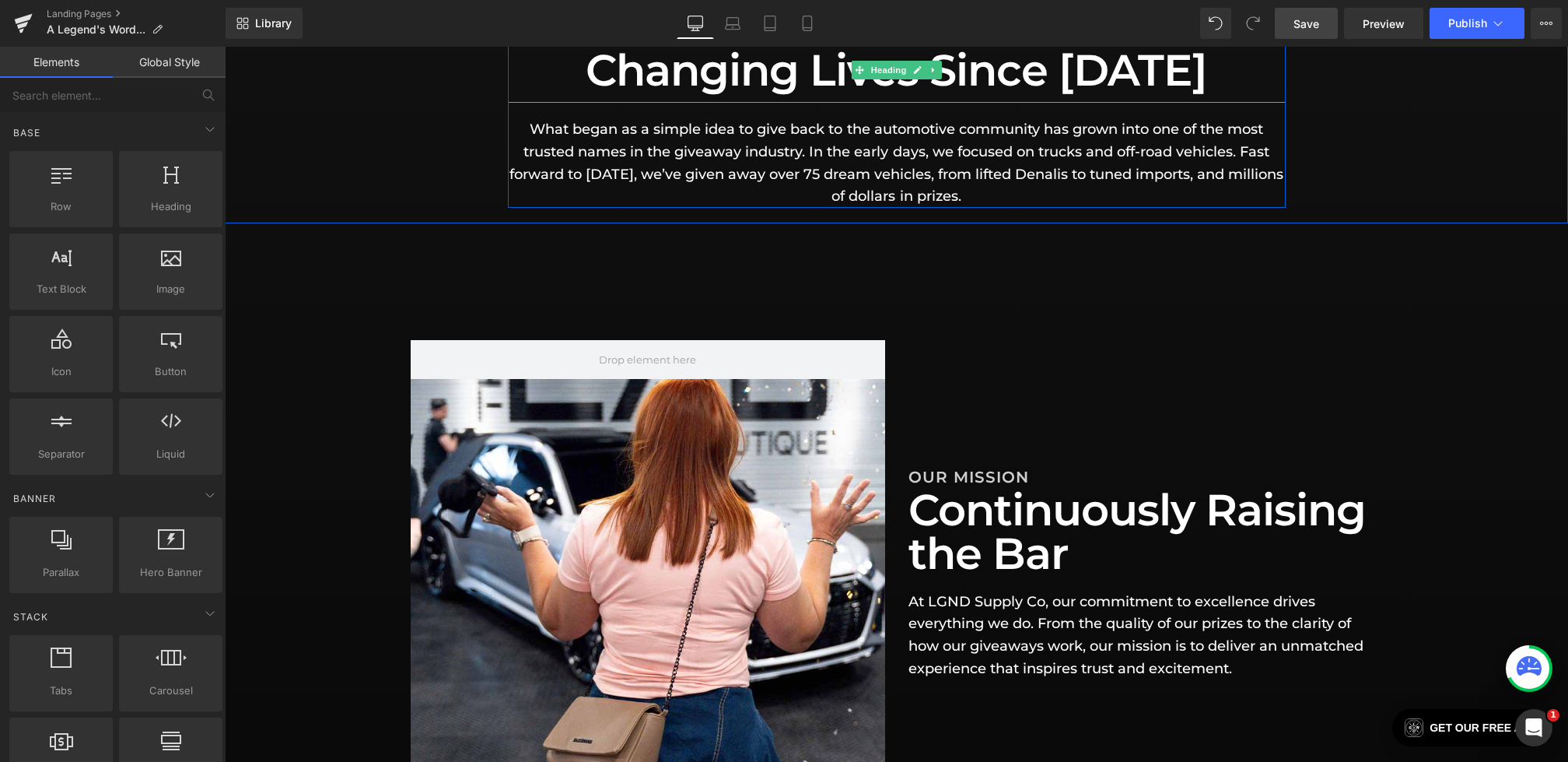
scroll to position [371, 0]
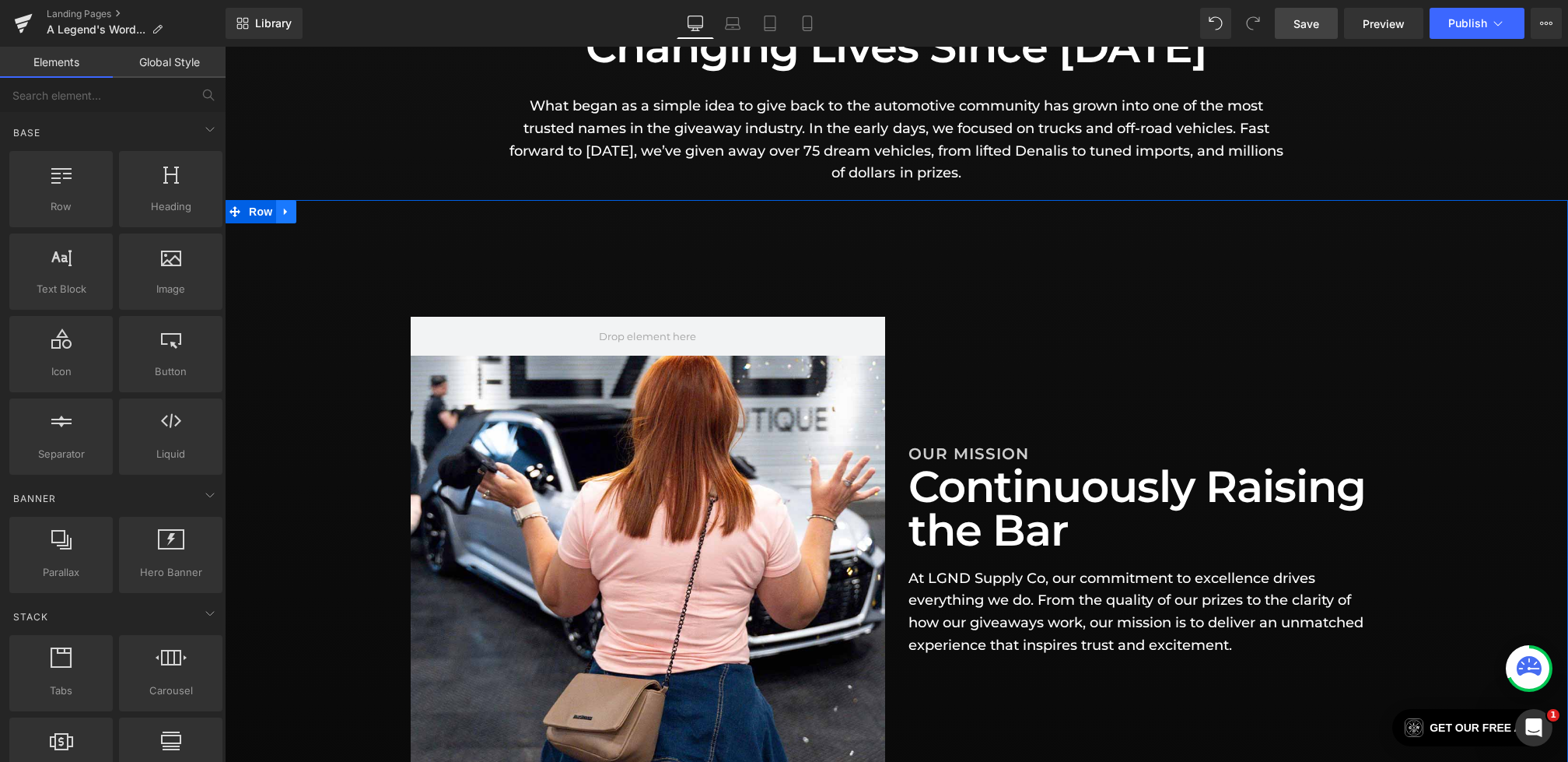
click at [284, 214] on icon at bounding box center [285, 212] width 3 height 7
click at [310, 215] on icon at bounding box center [306, 211] width 11 height 11
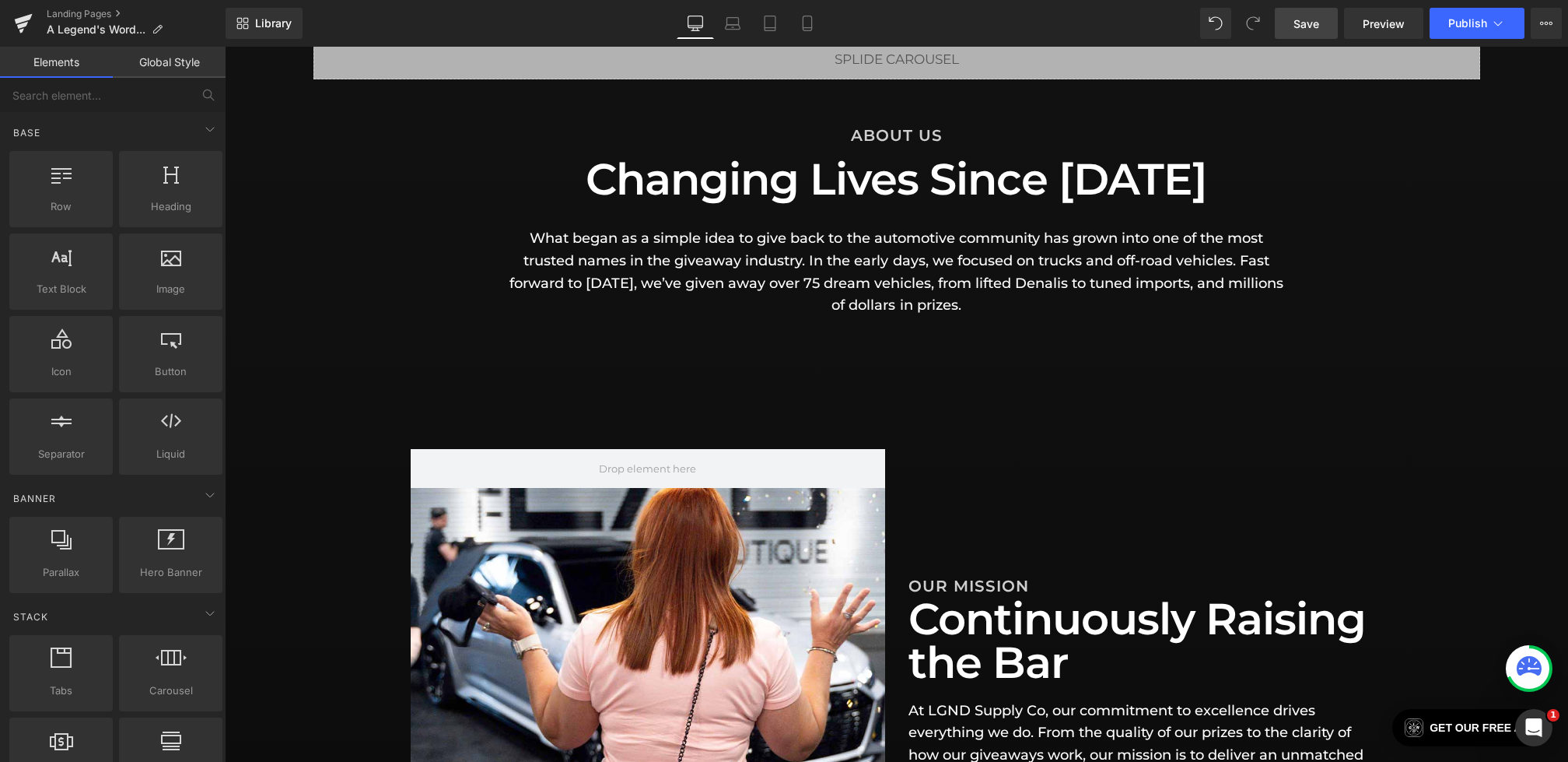
scroll to position [220, 0]
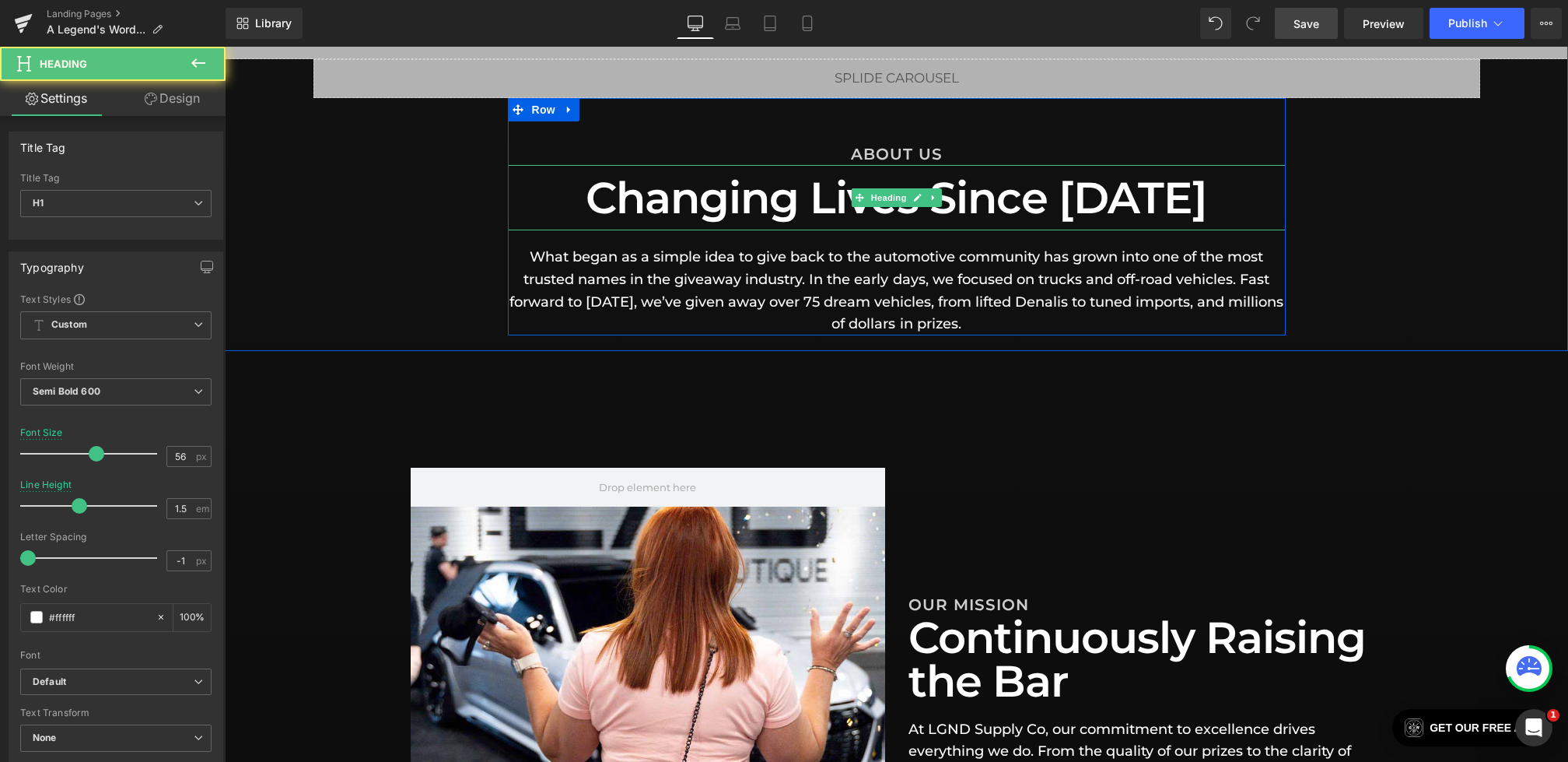
click at [945, 195] on h1 "Changing Lives Since [DATE]" at bounding box center [897, 198] width 778 height 65
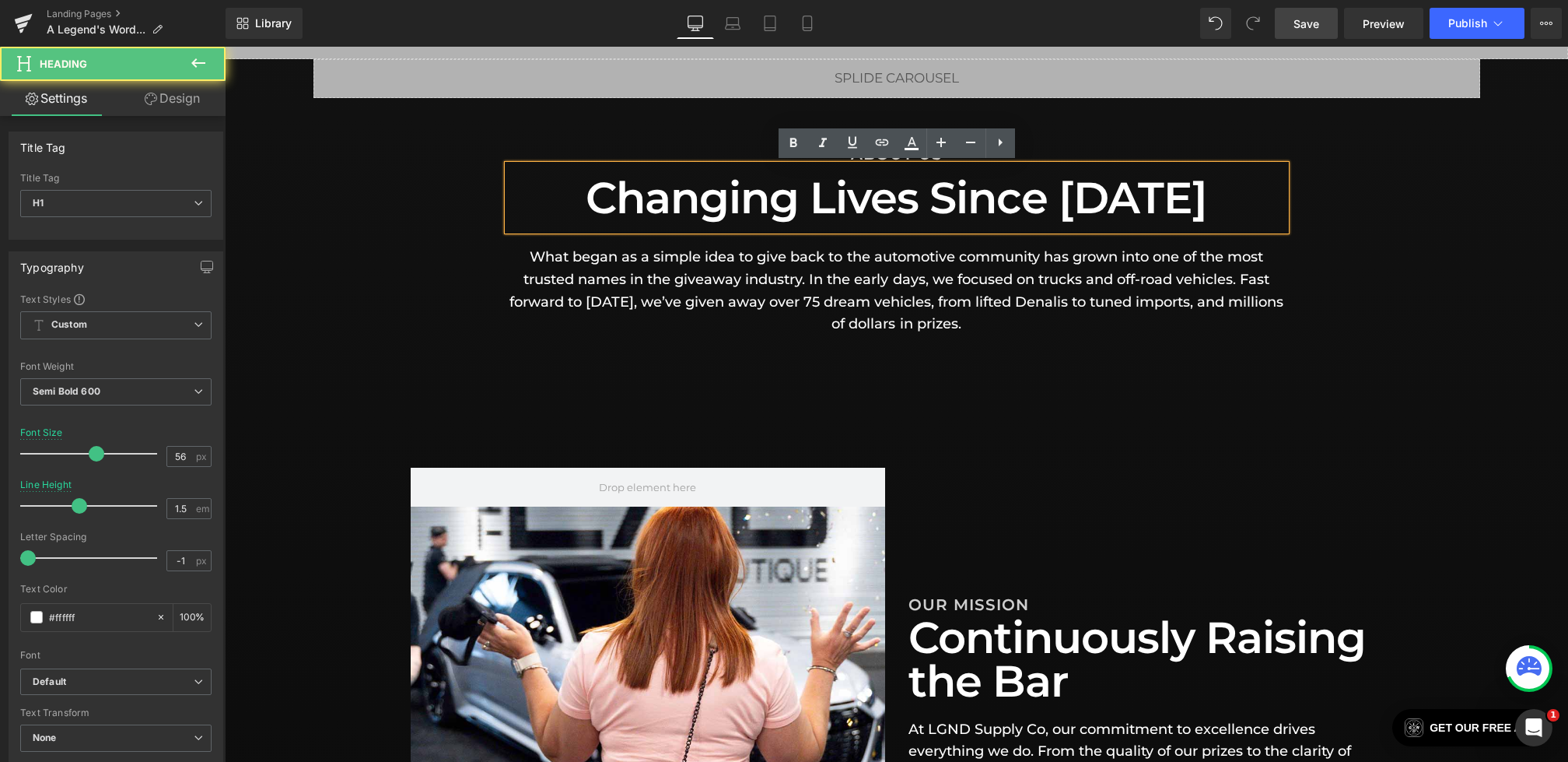
click at [441, 236] on div "Liquid Liquid Row ABOUT US Heading Changing Lives Since [DATE] Heading What beg…" at bounding box center [896, 178] width 1344 height 315
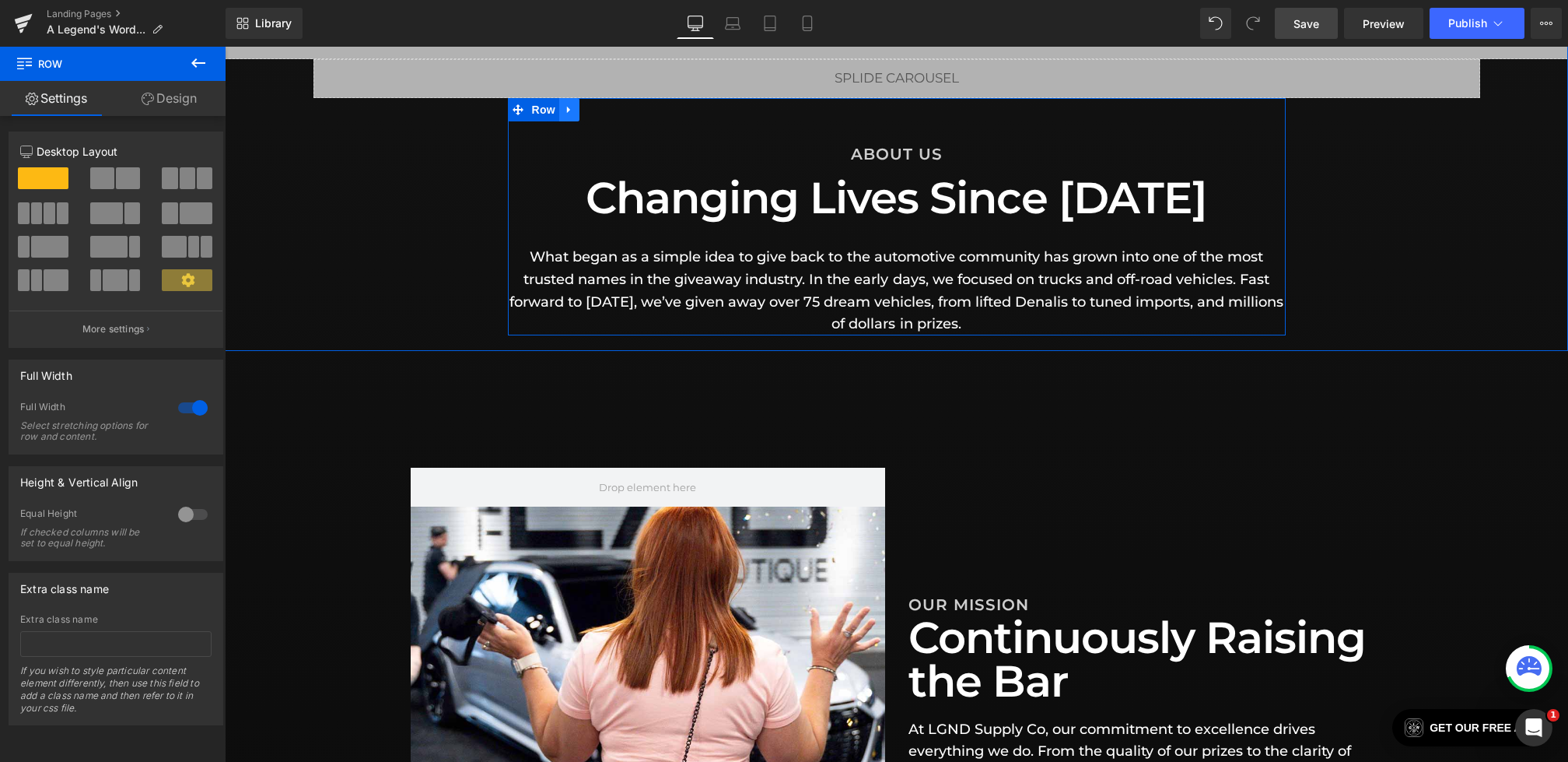
click at [567, 112] on icon at bounding box center [569, 110] width 11 height 12
click at [580, 112] on link at bounding box center [589, 109] width 20 height 23
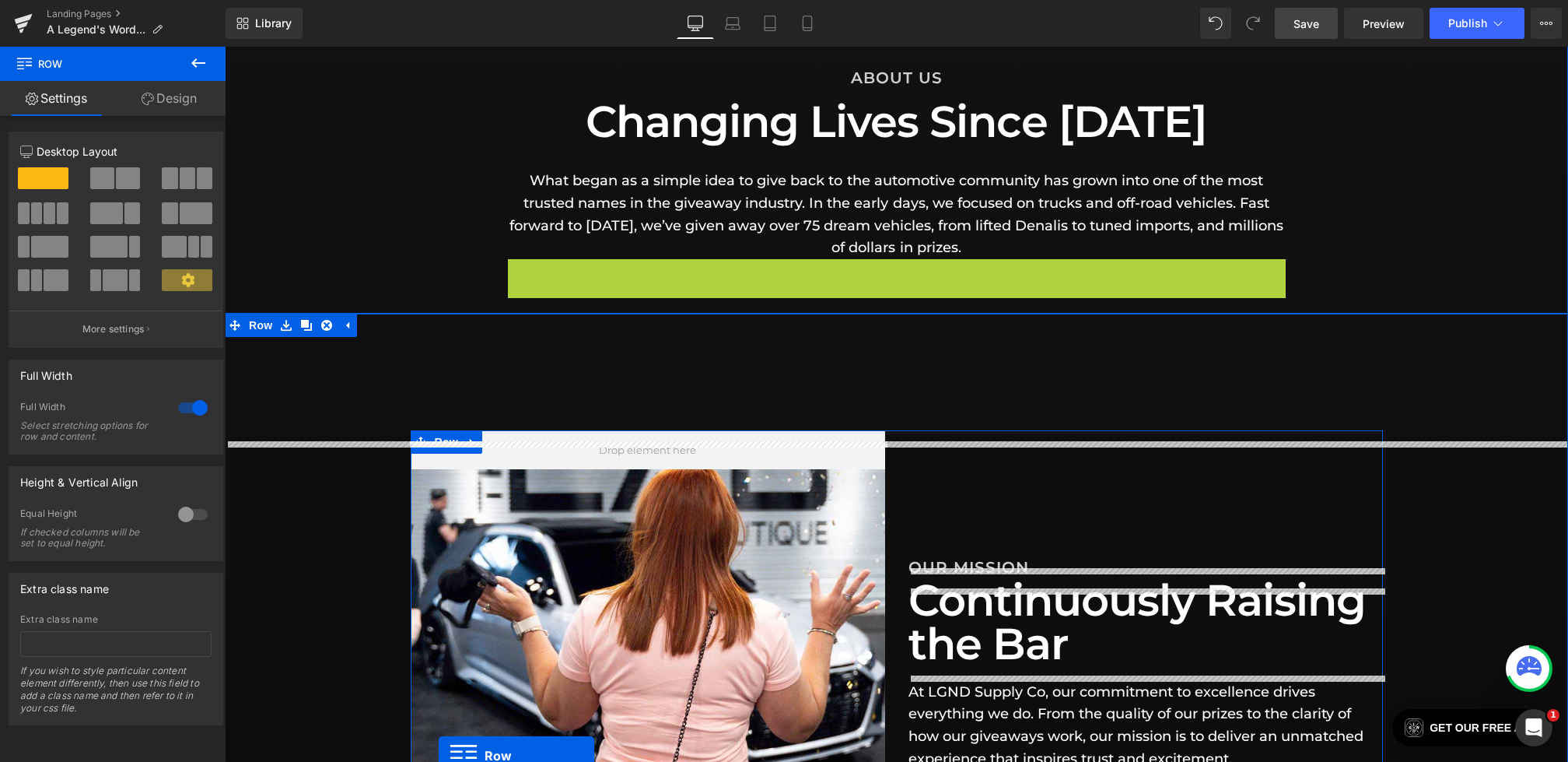
scroll to position [313, 0]
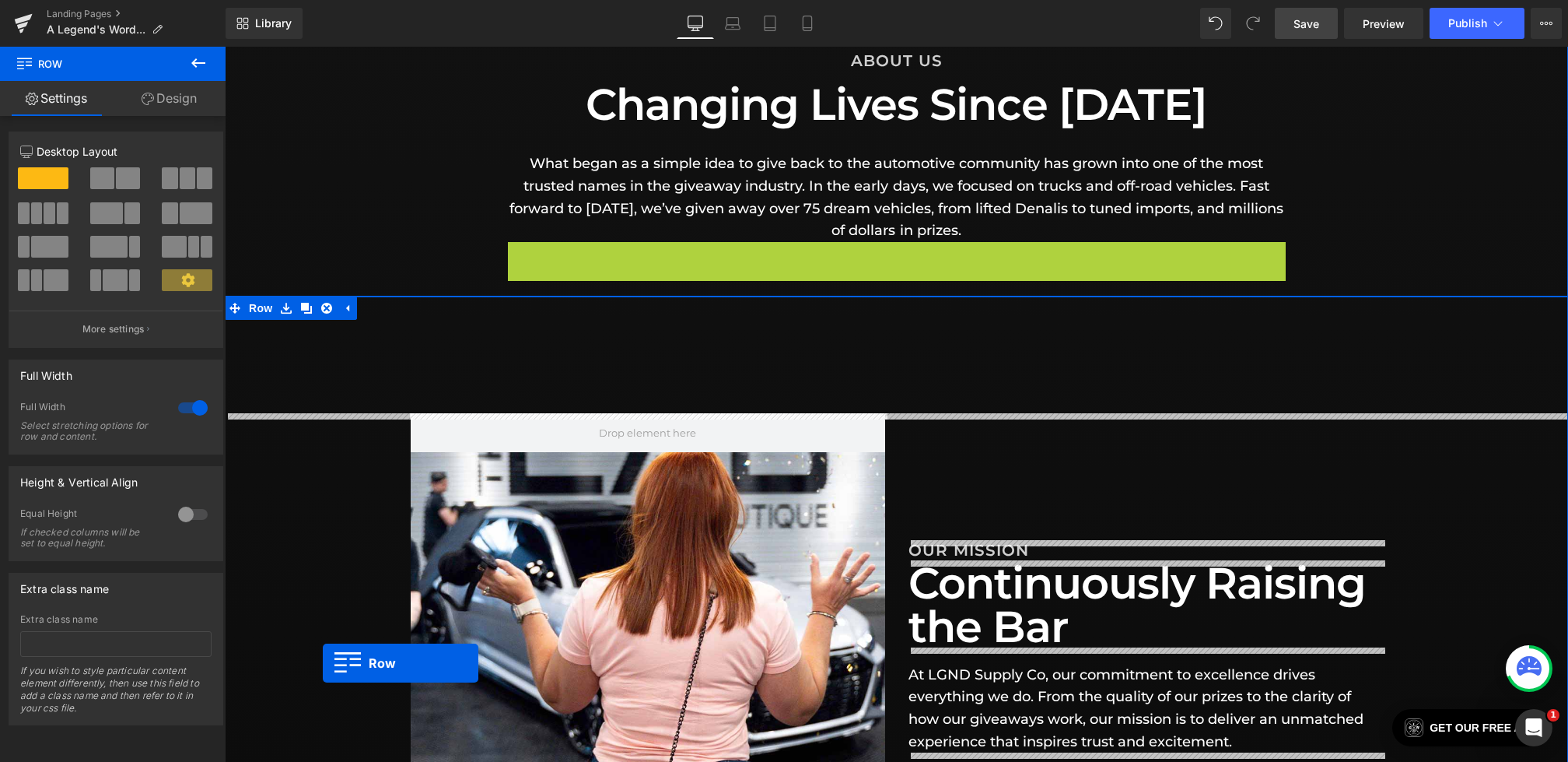
drag, startPoint x: 519, startPoint y: 348, endPoint x: 323, endPoint y: 663, distance: 371.0
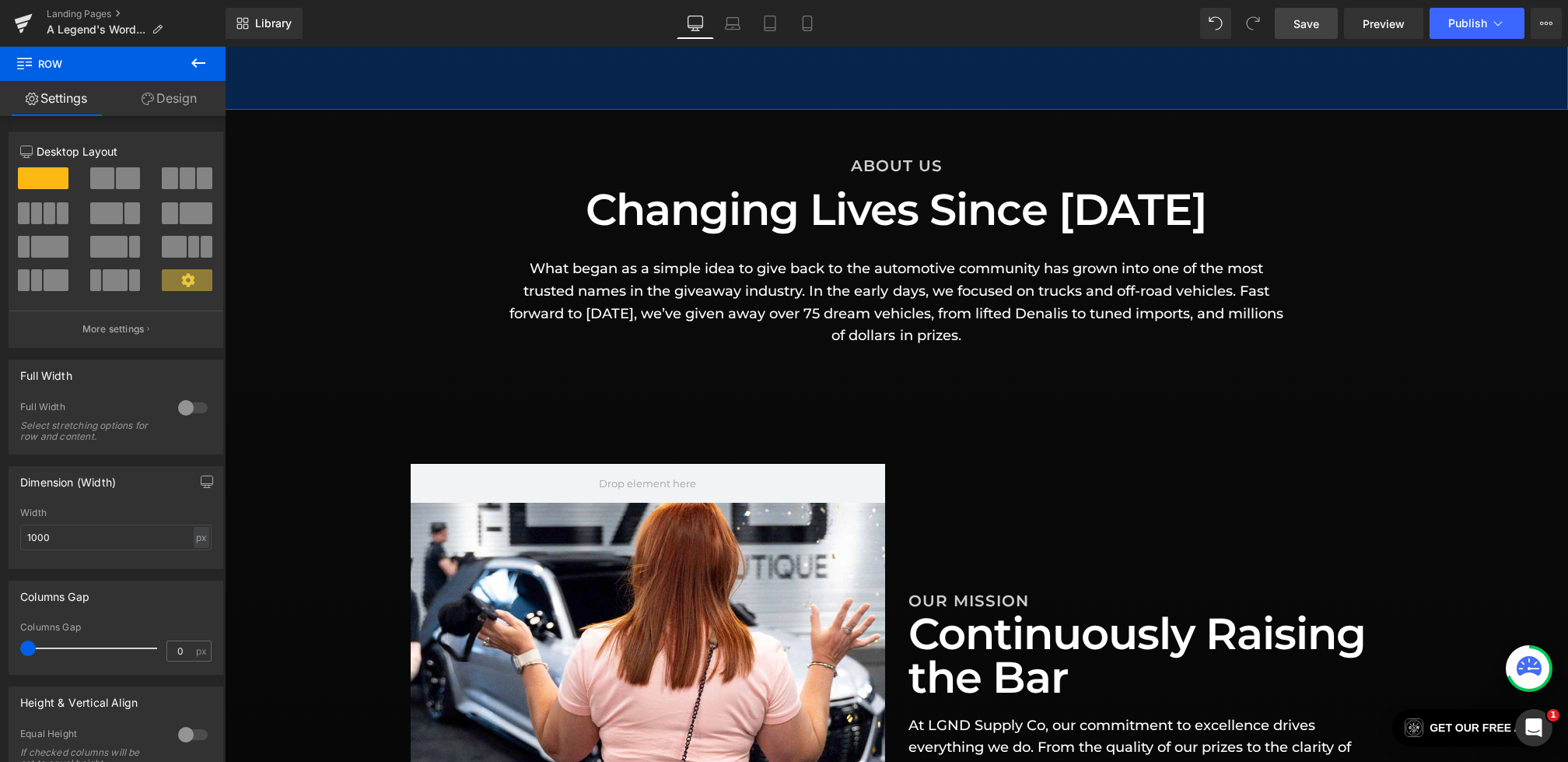
scroll to position [1162, 0]
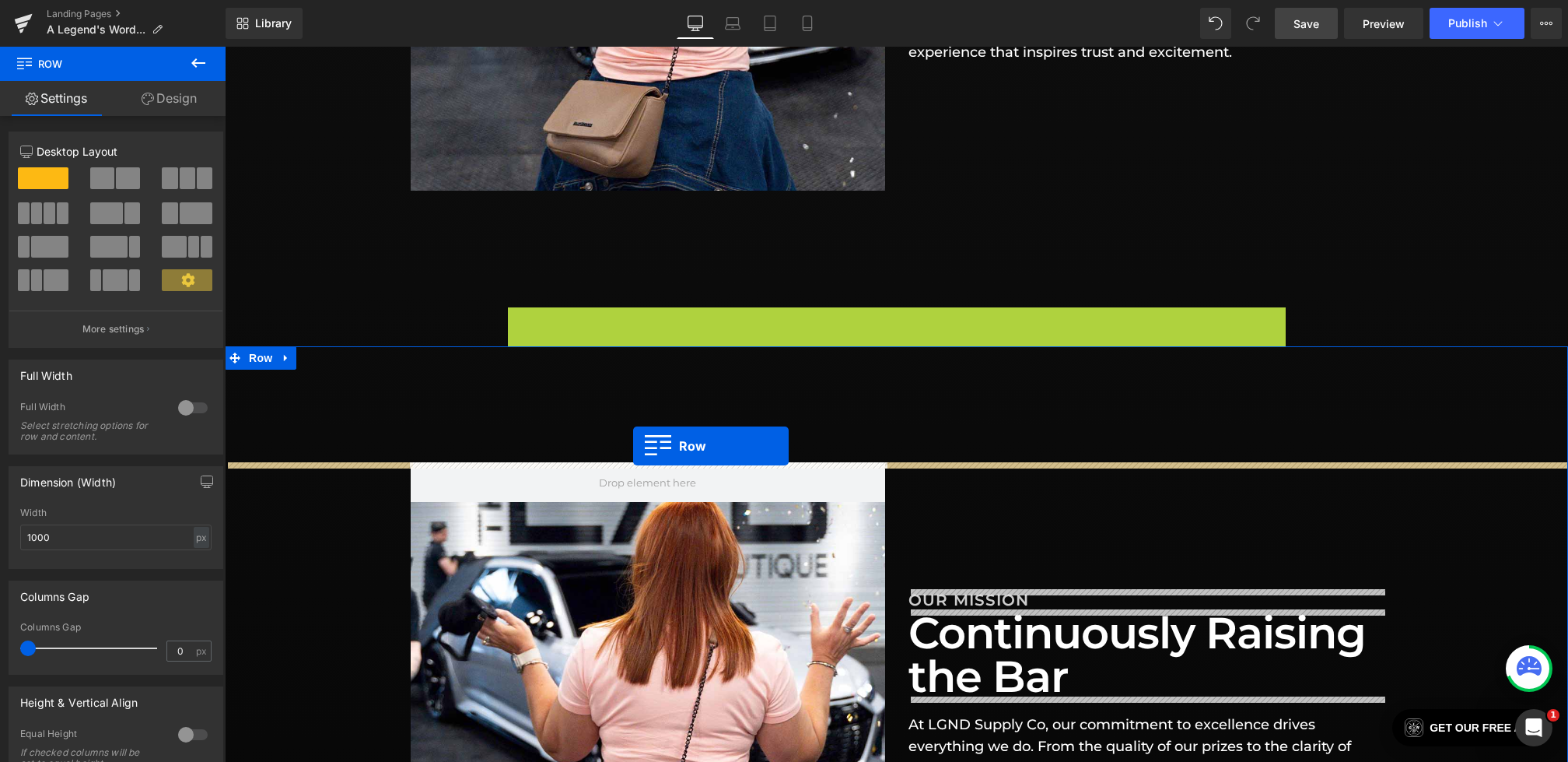
drag, startPoint x: 517, startPoint y: 120, endPoint x: 633, endPoint y: 446, distance: 346.0
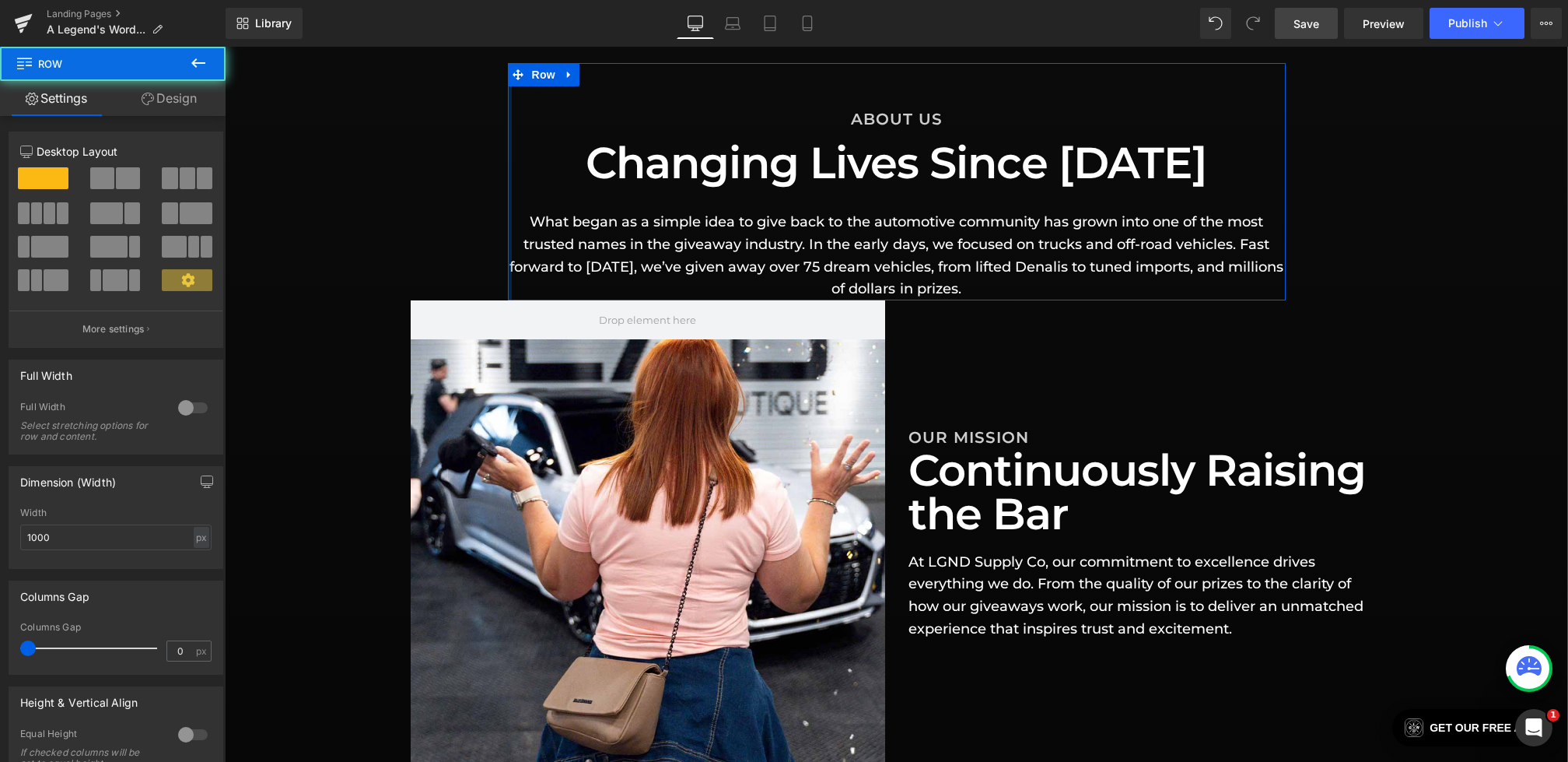
scroll to position [1336, 0]
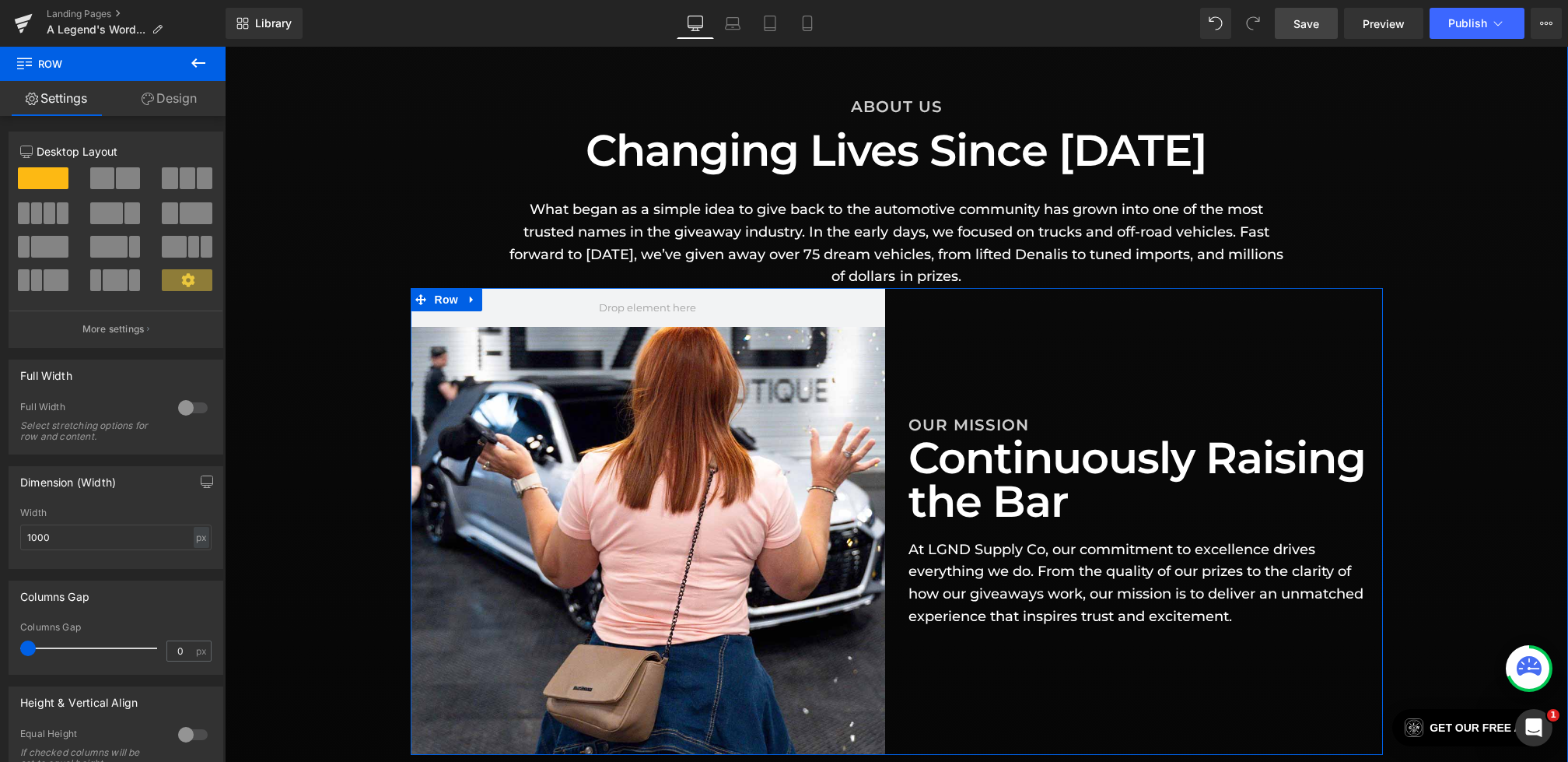
click at [935, 331] on div "Hero Banner OUR MISSION Heading Continuously Raising the Bar Heading At LGND Su…" at bounding box center [896, 521] width 972 height 467
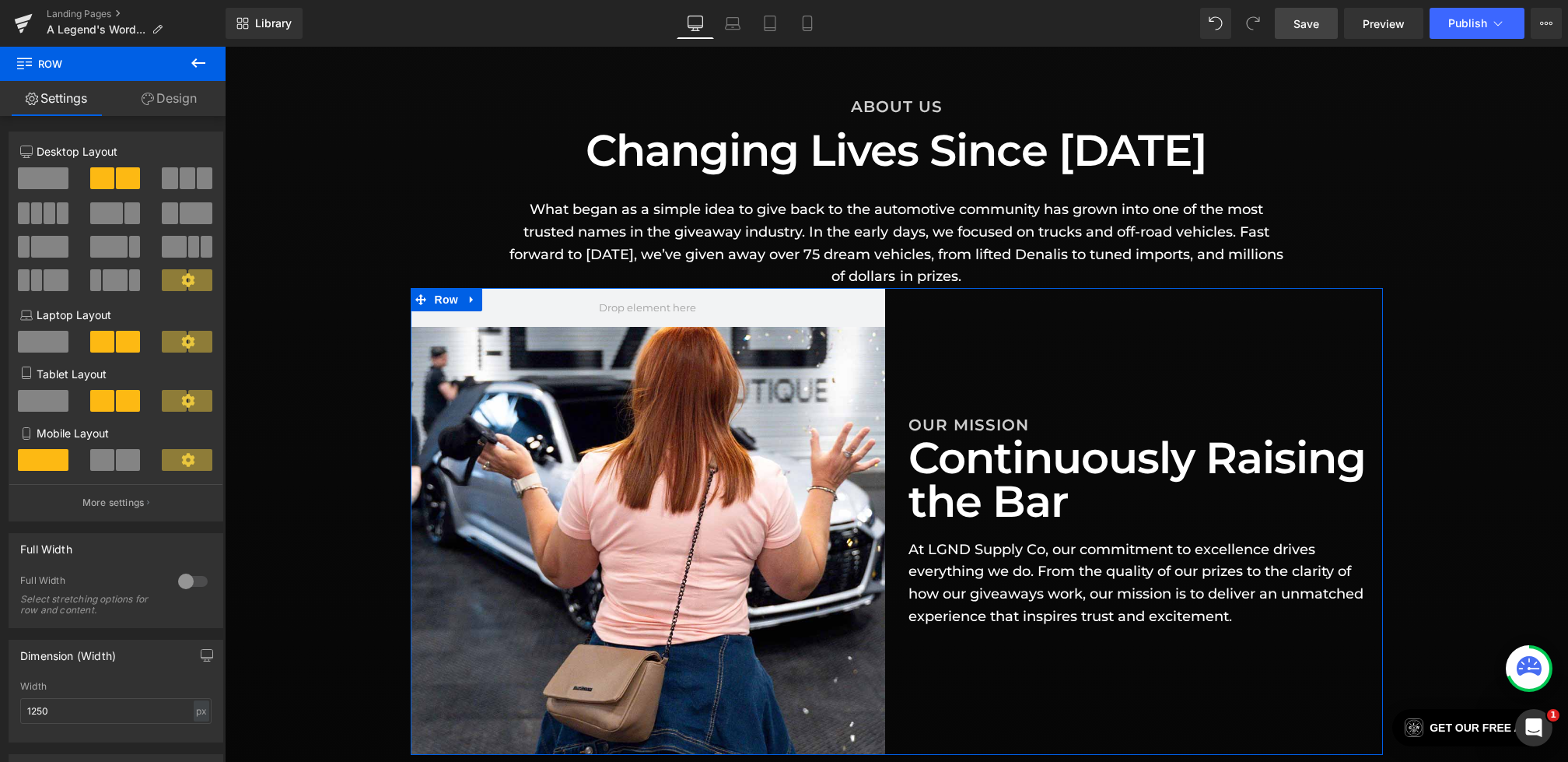
click at [43, 170] on span at bounding box center [43, 178] width 51 height 22
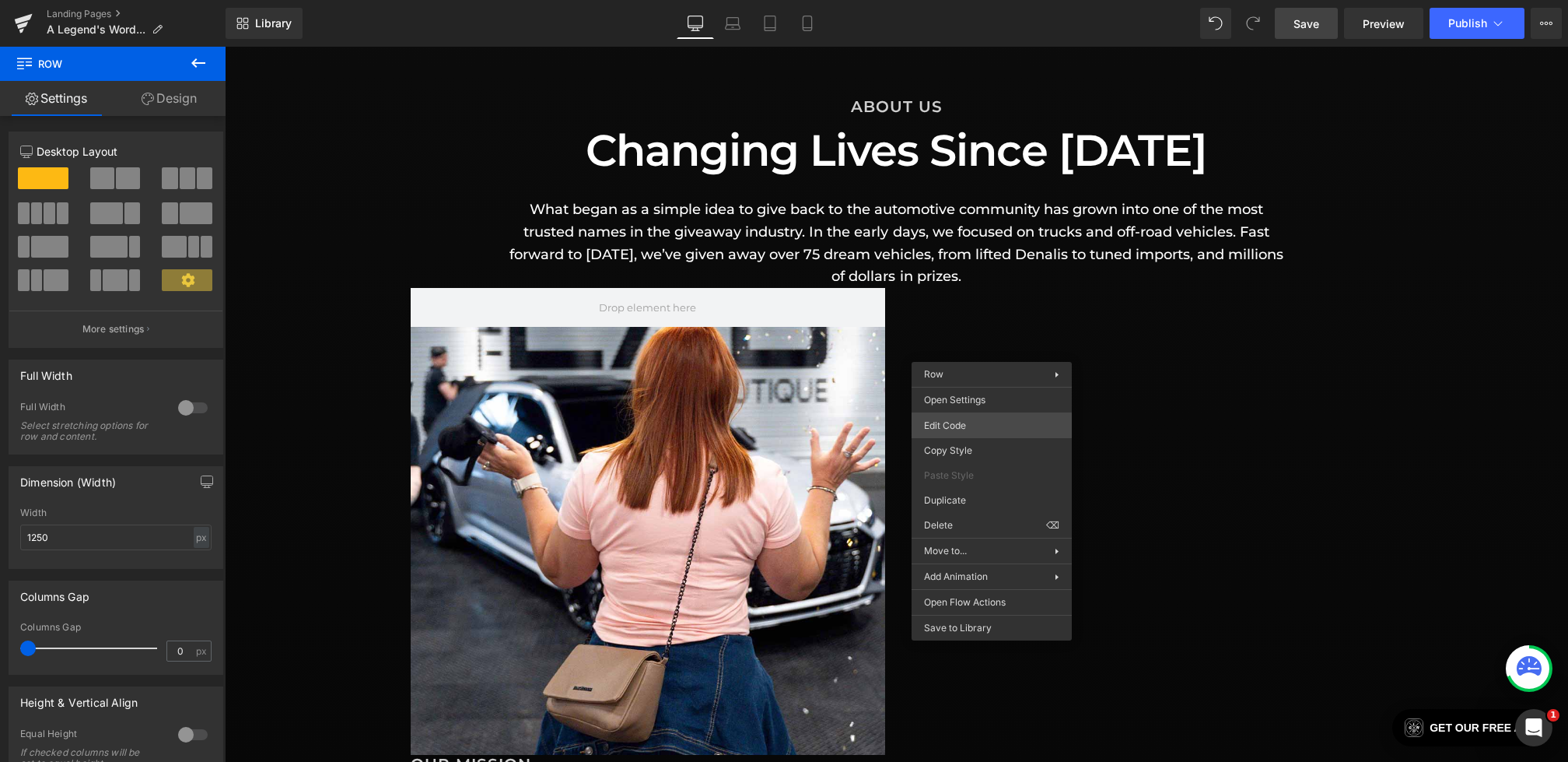
click at [963, 0] on div "Row You are previewing how the will restyle your page. You can not edit Element…" at bounding box center [784, 0] width 1568 height 0
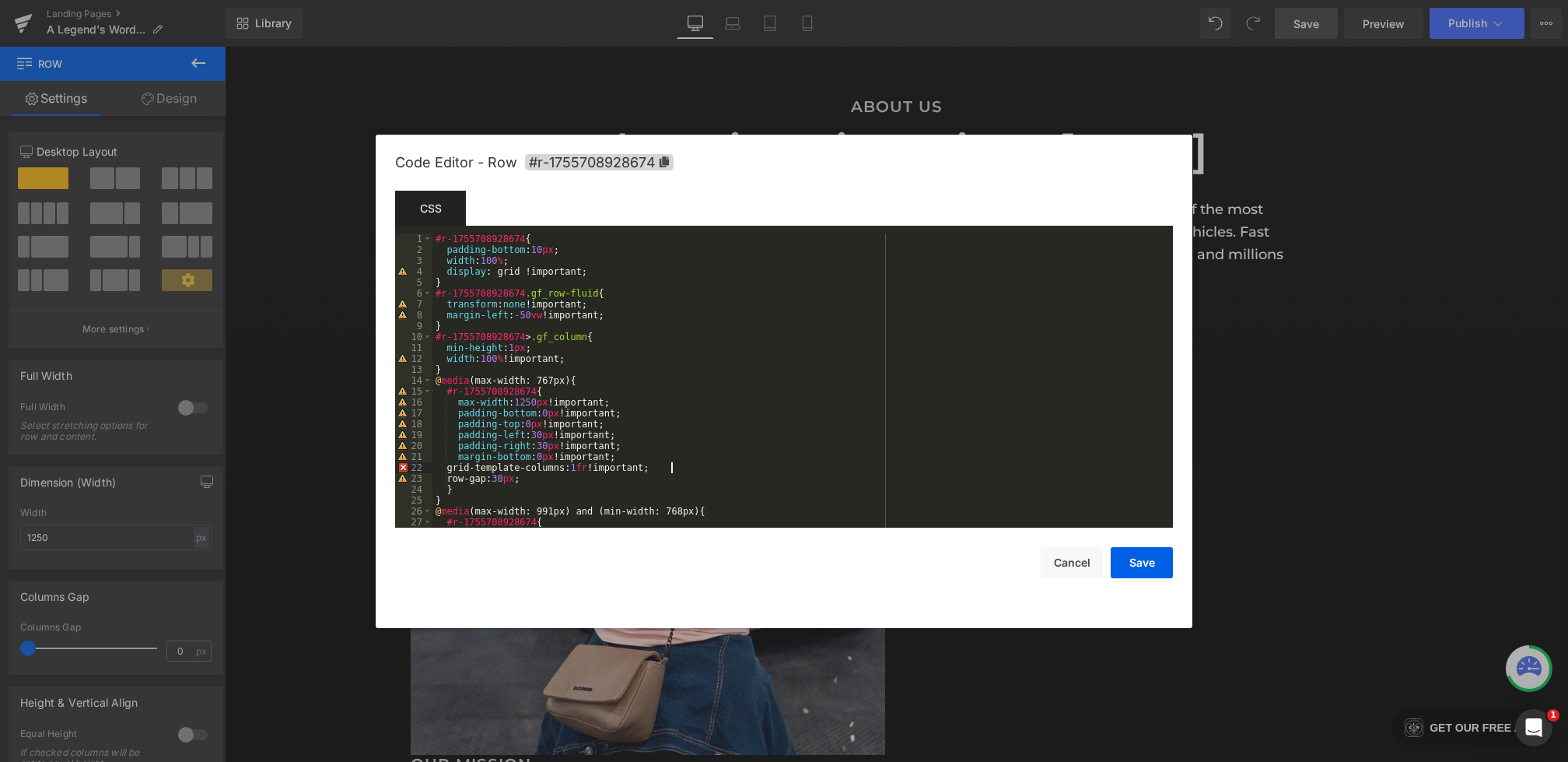
drag, startPoint x: 690, startPoint y: 465, endPoint x: 276, endPoint y: 473, distance: 414.1
click at [276, 473] on body "Row You are previewing how the will restyle your page. You can not edit Element…" at bounding box center [784, 381] width 1568 height 762
click at [595, 472] on div "#r-1755708928674 { padding-bottom : 10 px ; width : 100 % ; display : grid !imp…" at bounding box center [799, 391] width 734 height 315
drag, startPoint x: 613, startPoint y: 477, endPoint x: 337, endPoint y: 465, distance: 276.3
click at [337, 465] on body "Row You are previewing how the will restyle your page. You can not edit Element…" at bounding box center [784, 381] width 1568 height 762
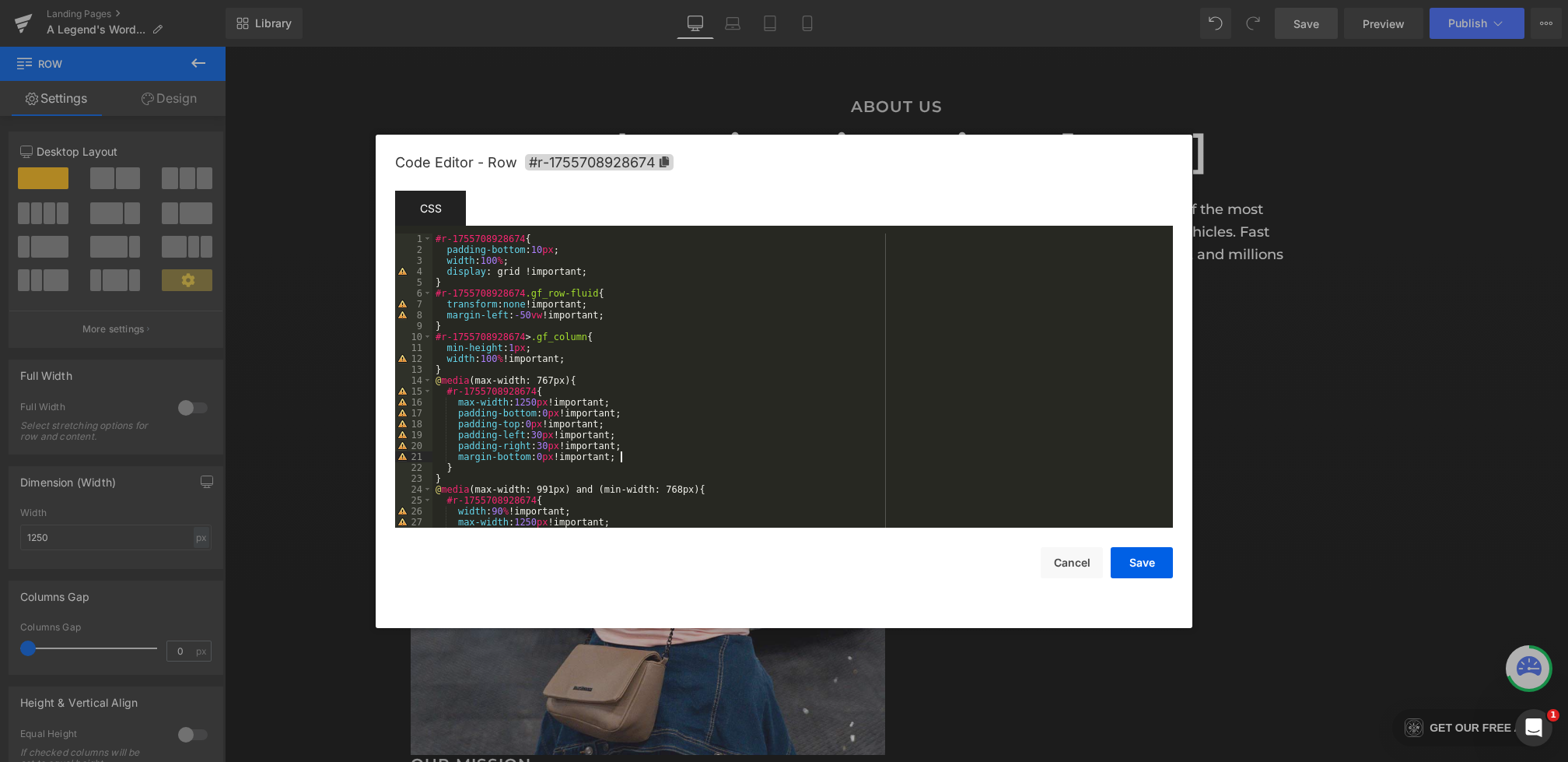
scroll to position [110, 0]
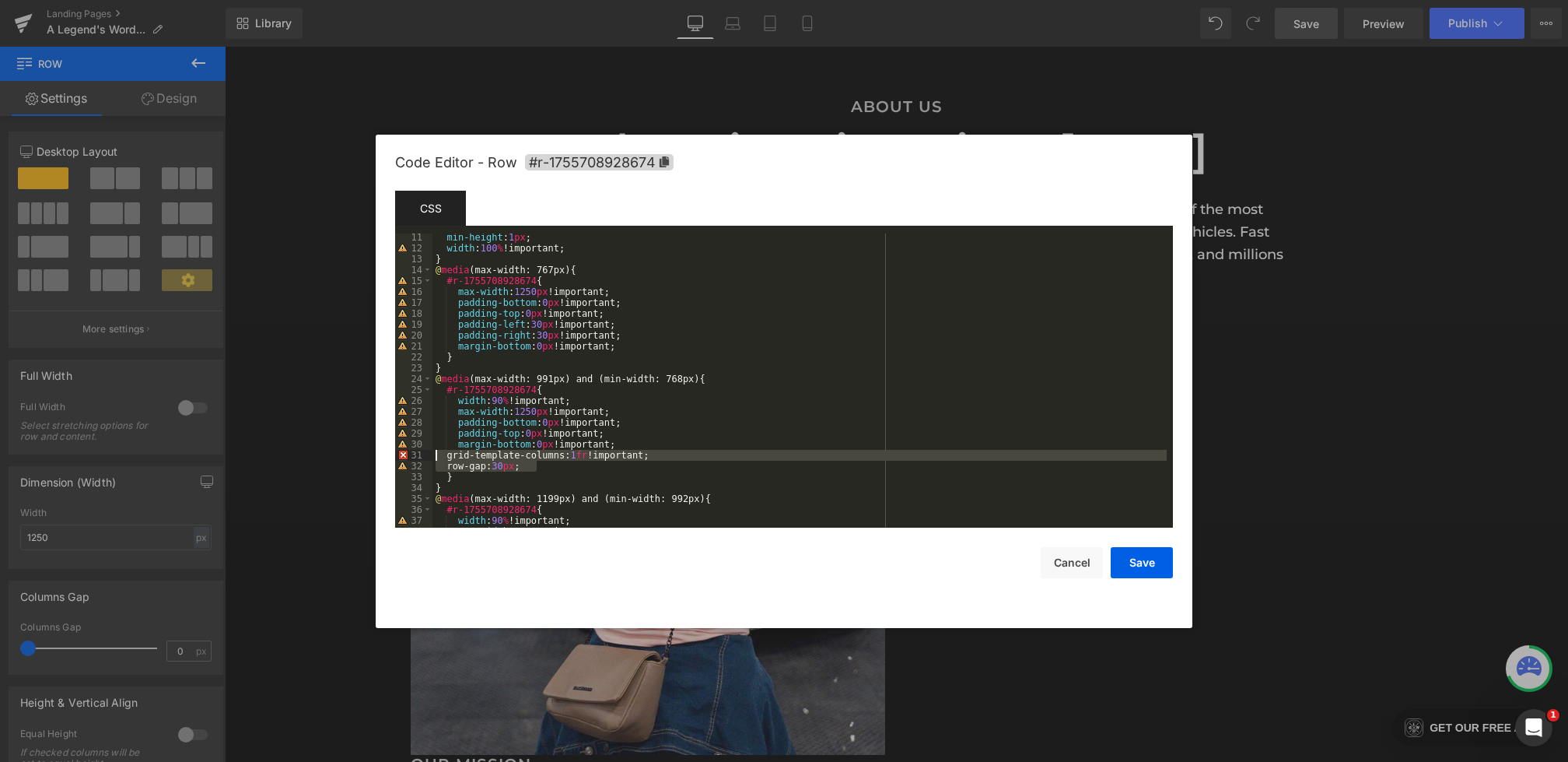
drag, startPoint x: 591, startPoint y: 462, endPoint x: 355, endPoint y: 452, distance: 236.2
click at [355, 452] on body "Row You are previewing how the will restyle your page. You can not edit Element…" at bounding box center [784, 381] width 1568 height 762
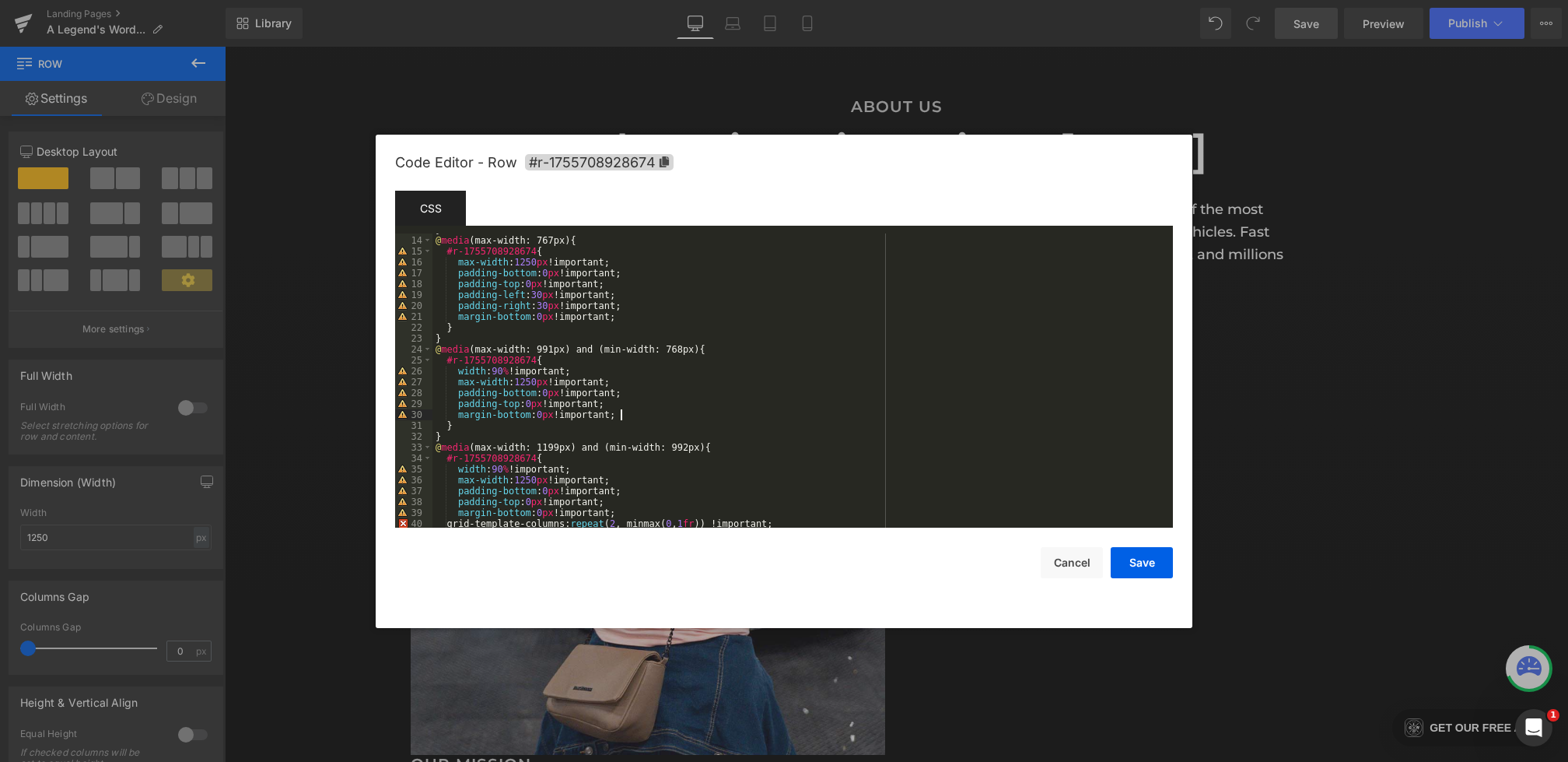
scroll to position [201, 0]
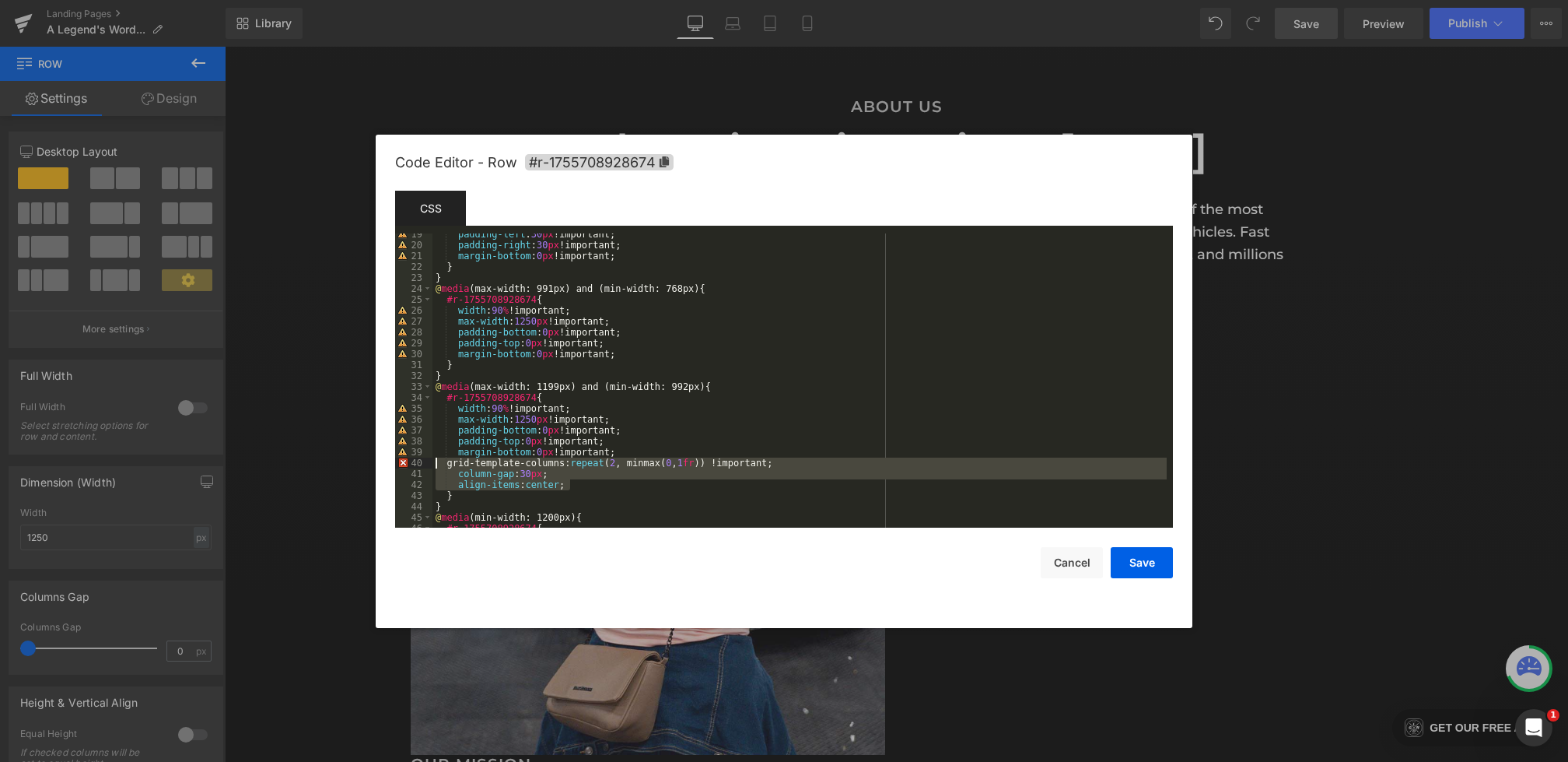
drag, startPoint x: 602, startPoint y: 480, endPoint x: 371, endPoint y: 464, distance: 231.6
click at [371, 464] on body "Row You are previewing how the will restyle your page. You can not edit Element…" at bounding box center [784, 381] width 1568 height 762
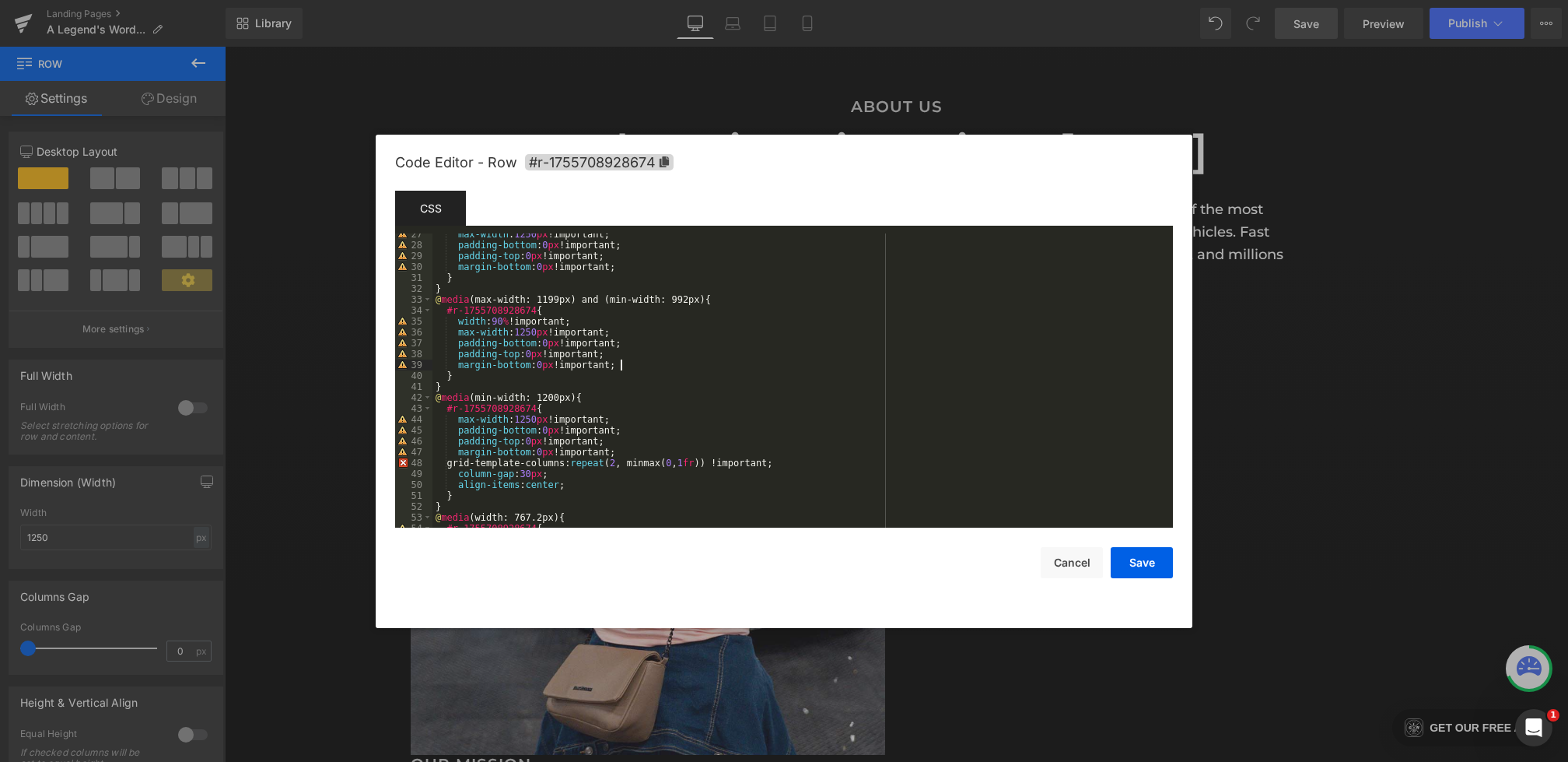
scroll to position [349, 0]
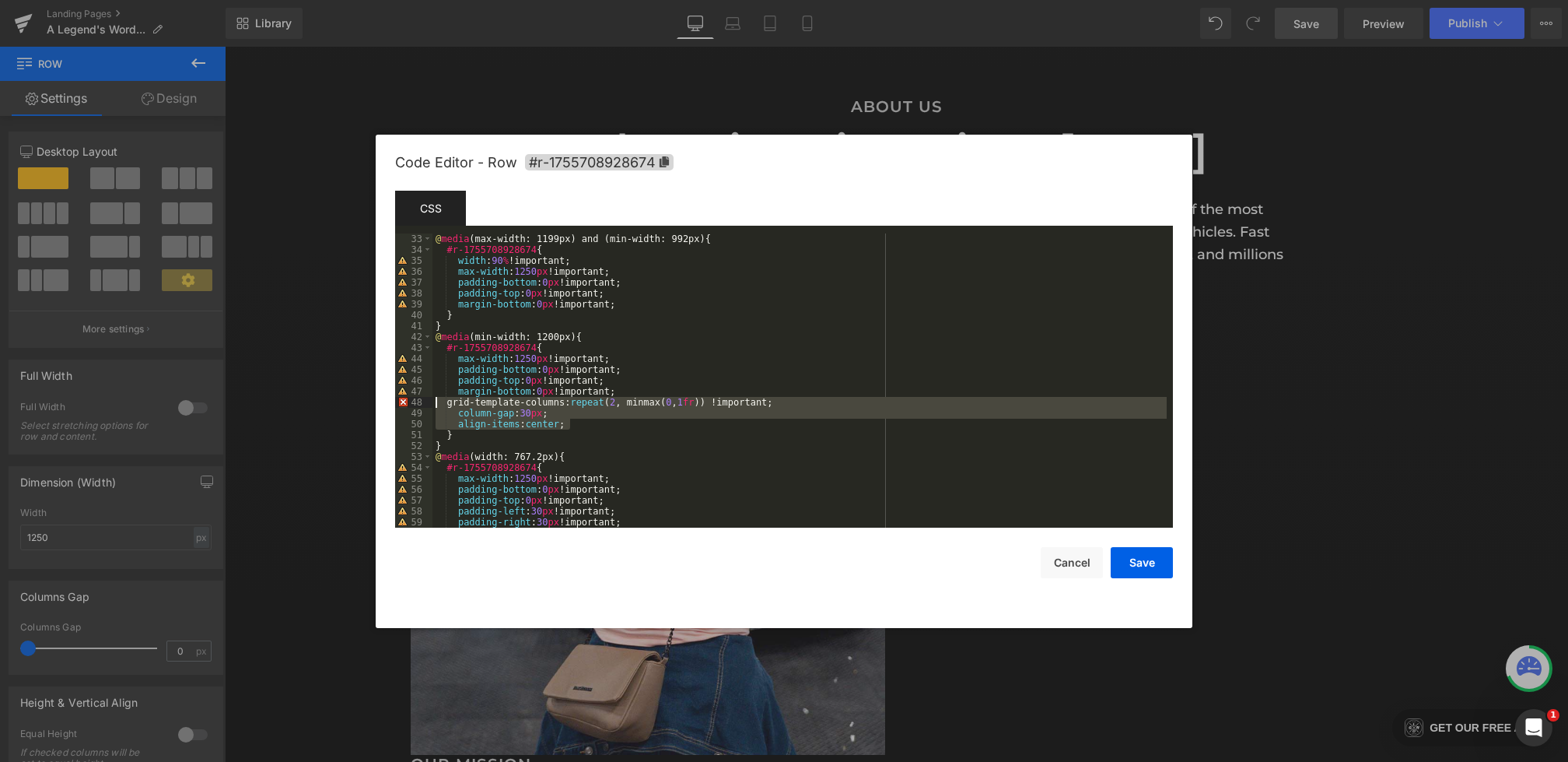
drag, startPoint x: 577, startPoint y: 422, endPoint x: 376, endPoint y: 404, distance: 201.8
click at [376, 404] on div "Code Editor - Row #r-1755708928674 Template CSS Script 33 34 35 36 37 38 39 40 …" at bounding box center [784, 381] width 817 height 493
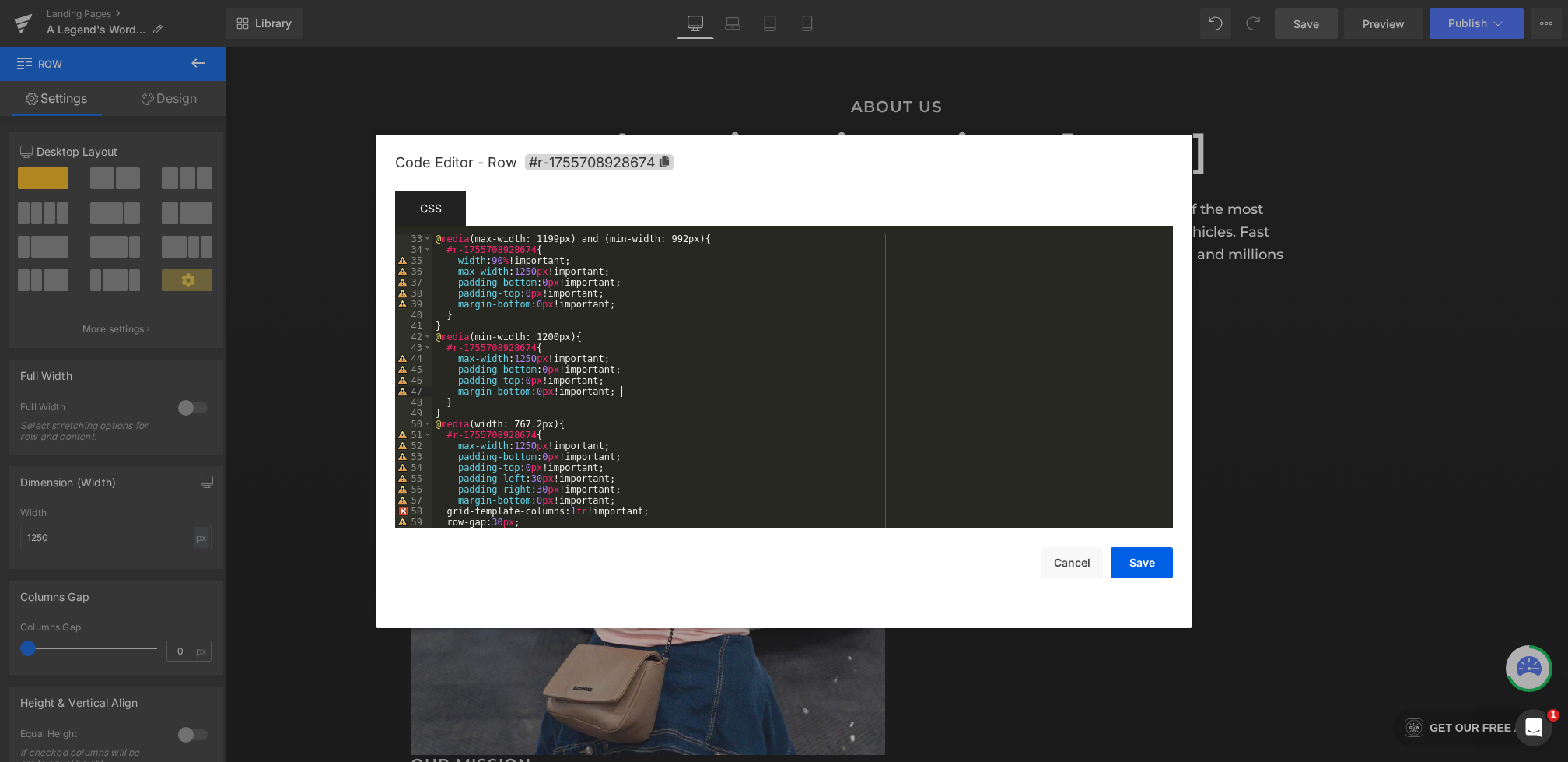
scroll to position [381, 0]
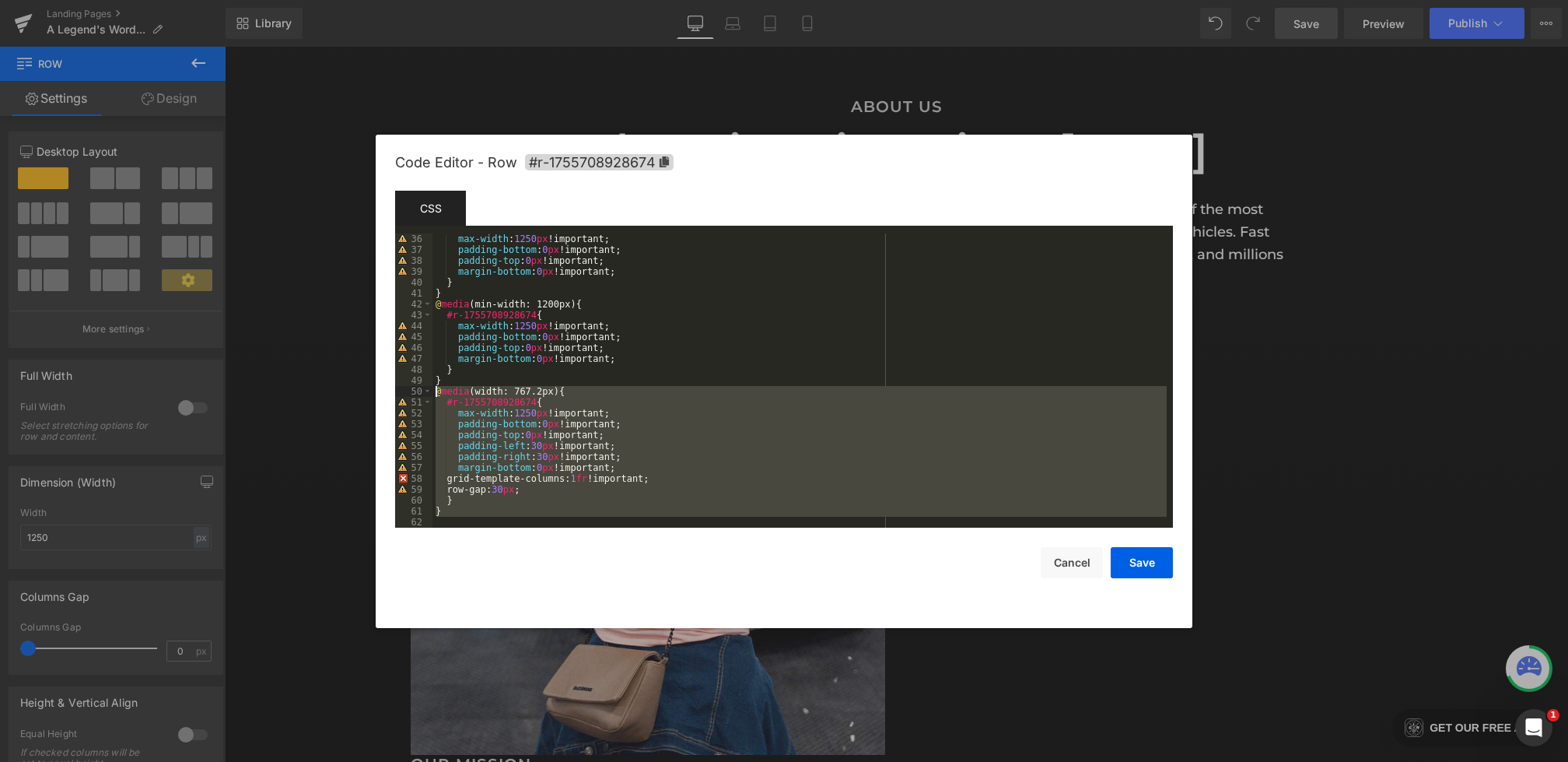
drag, startPoint x: 450, startPoint y: 520, endPoint x: 409, endPoint y: 391, distance: 135.4
click at [409, 391] on pre "36 37 38 39 40 41 42 43 44 45 46 47 48 49 50 51 52 53 54 55 56 57 58 59 60 61 6…" at bounding box center [784, 381] width 778 height 294
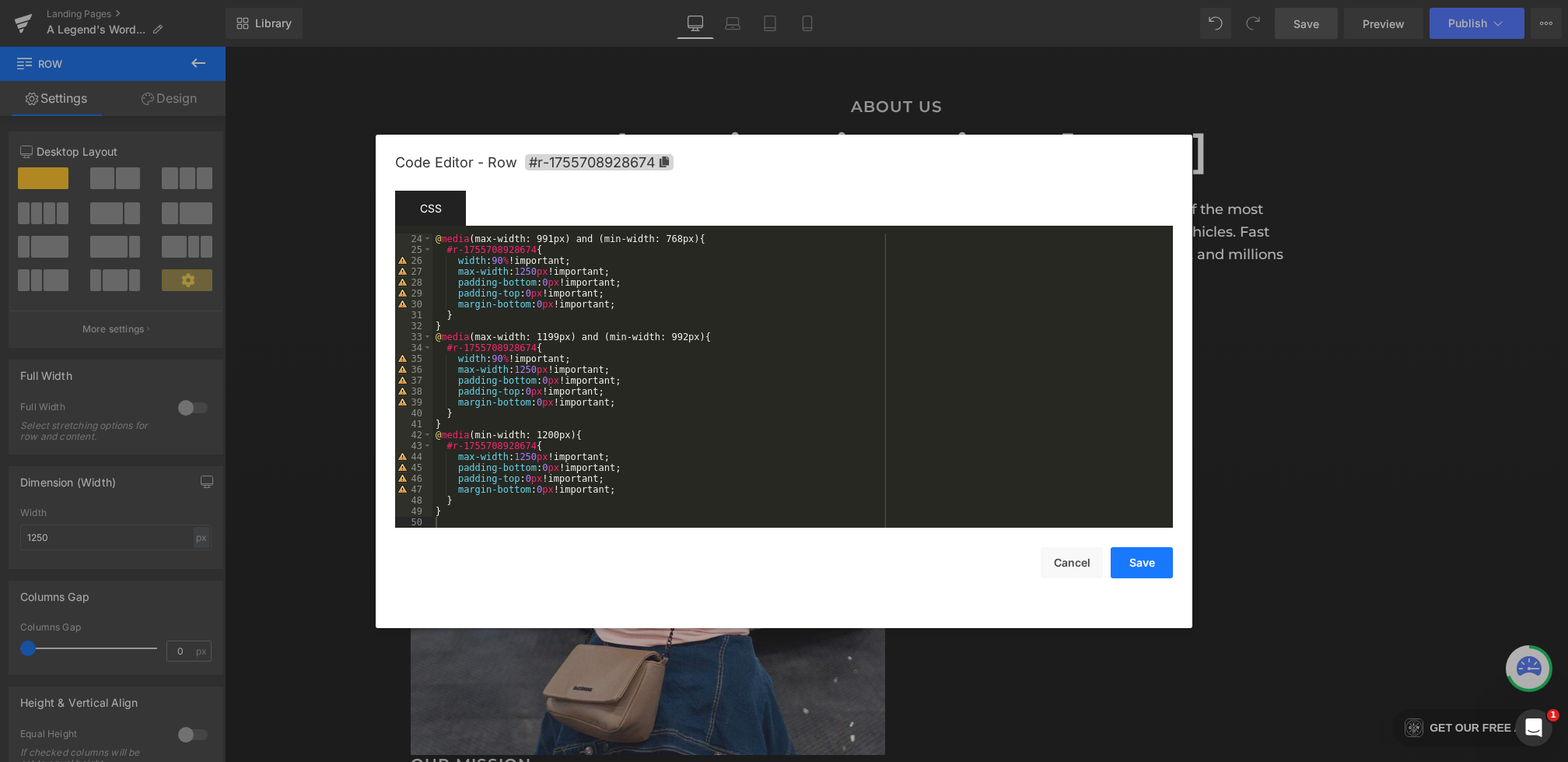
click at [1131, 557] on button "Save" at bounding box center [1142, 562] width 63 height 31
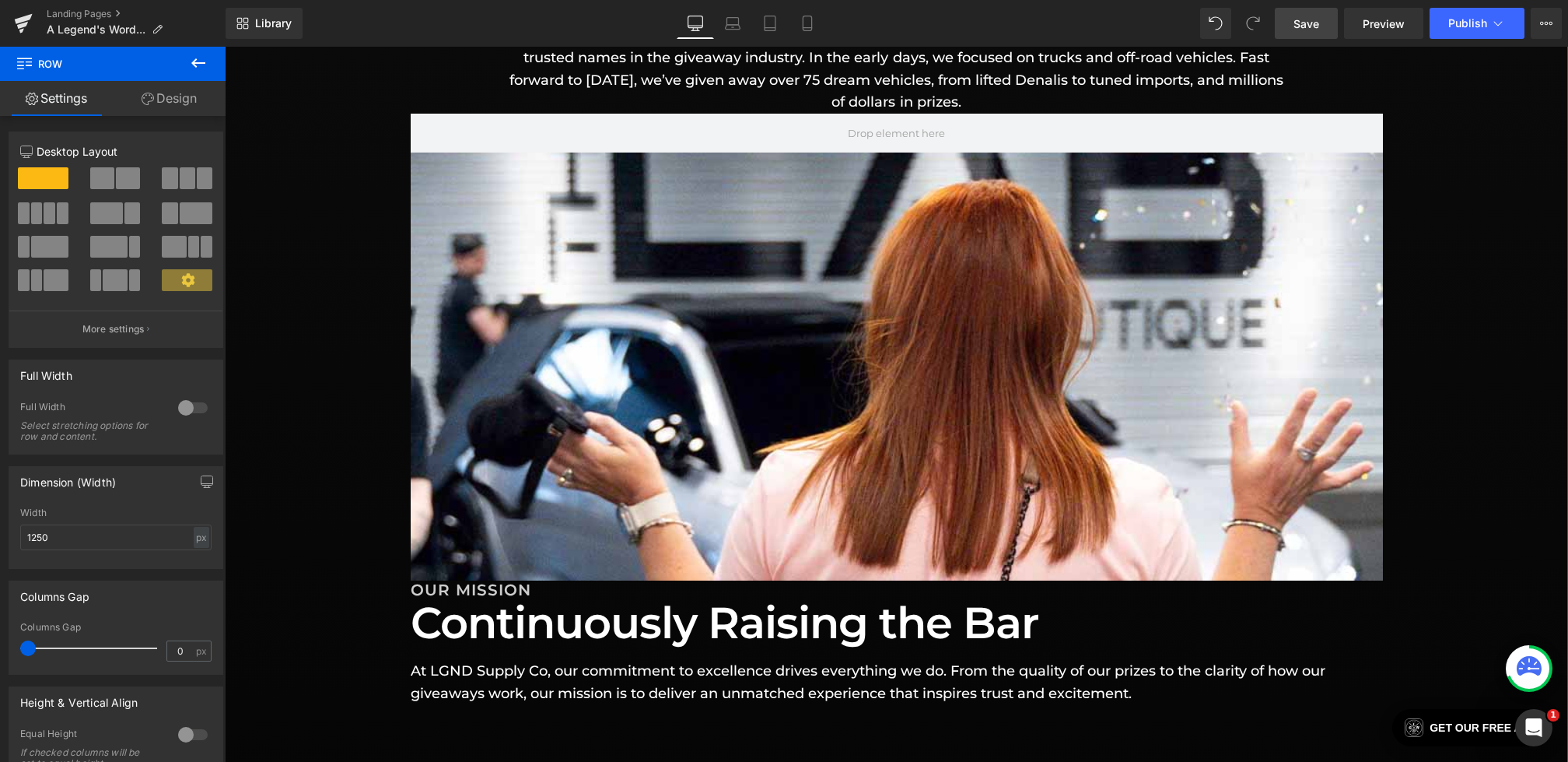
scroll to position [1062, 0]
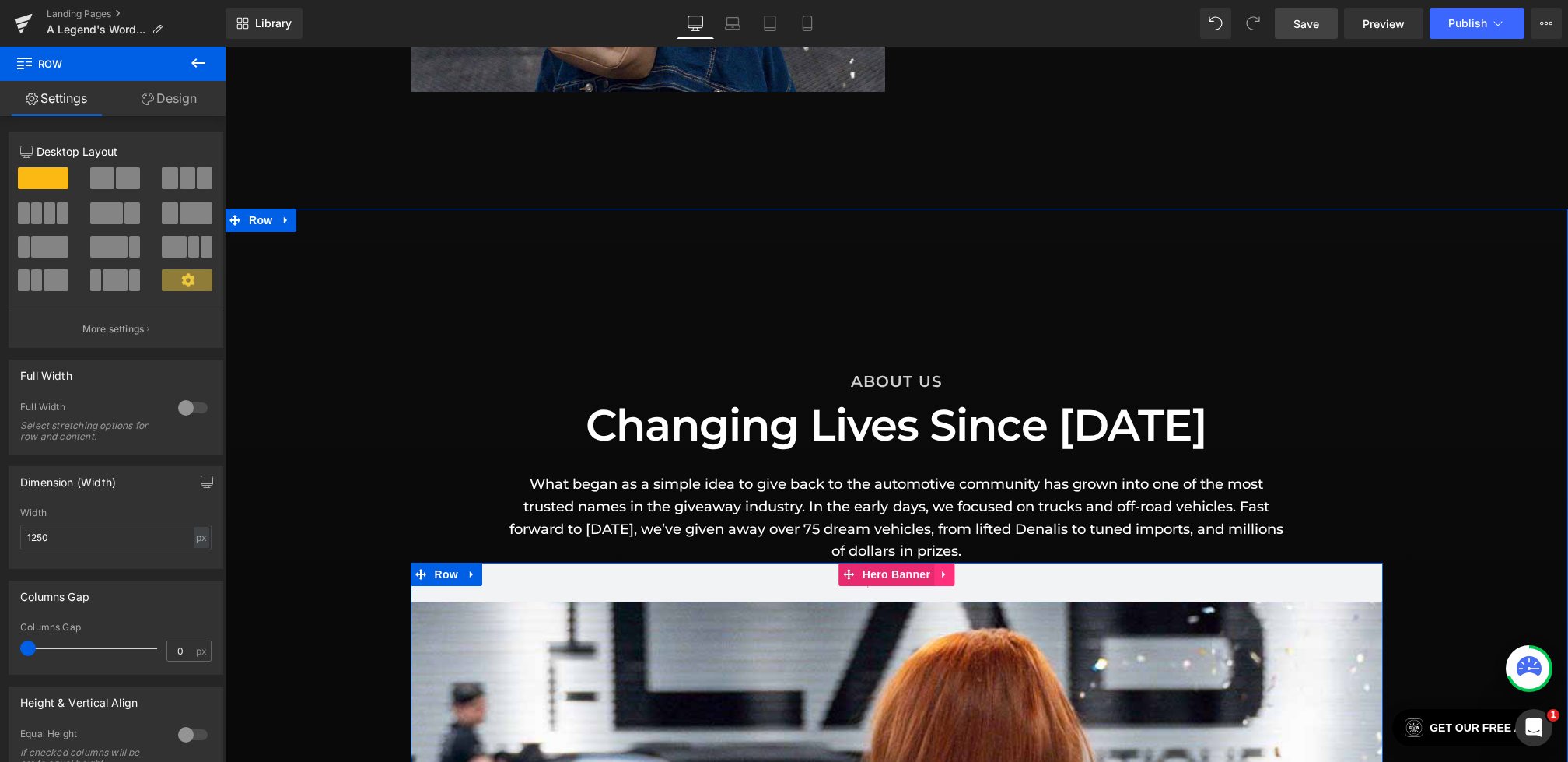
click at [943, 572] on icon at bounding box center [944, 574] width 3 height 7
click at [954, 573] on icon at bounding box center [954, 573] width 11 height 11
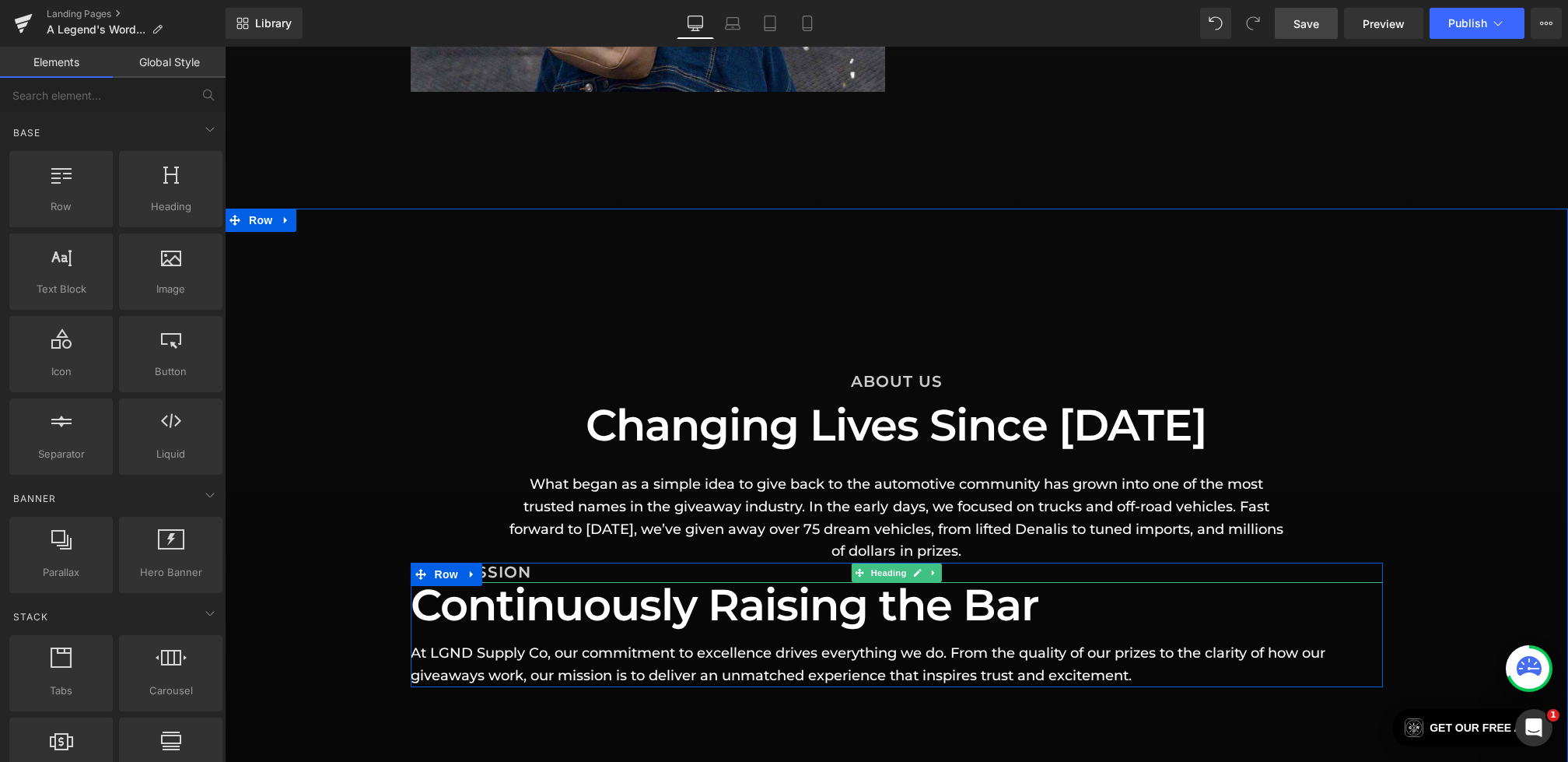
scroll to position [1153, 0]
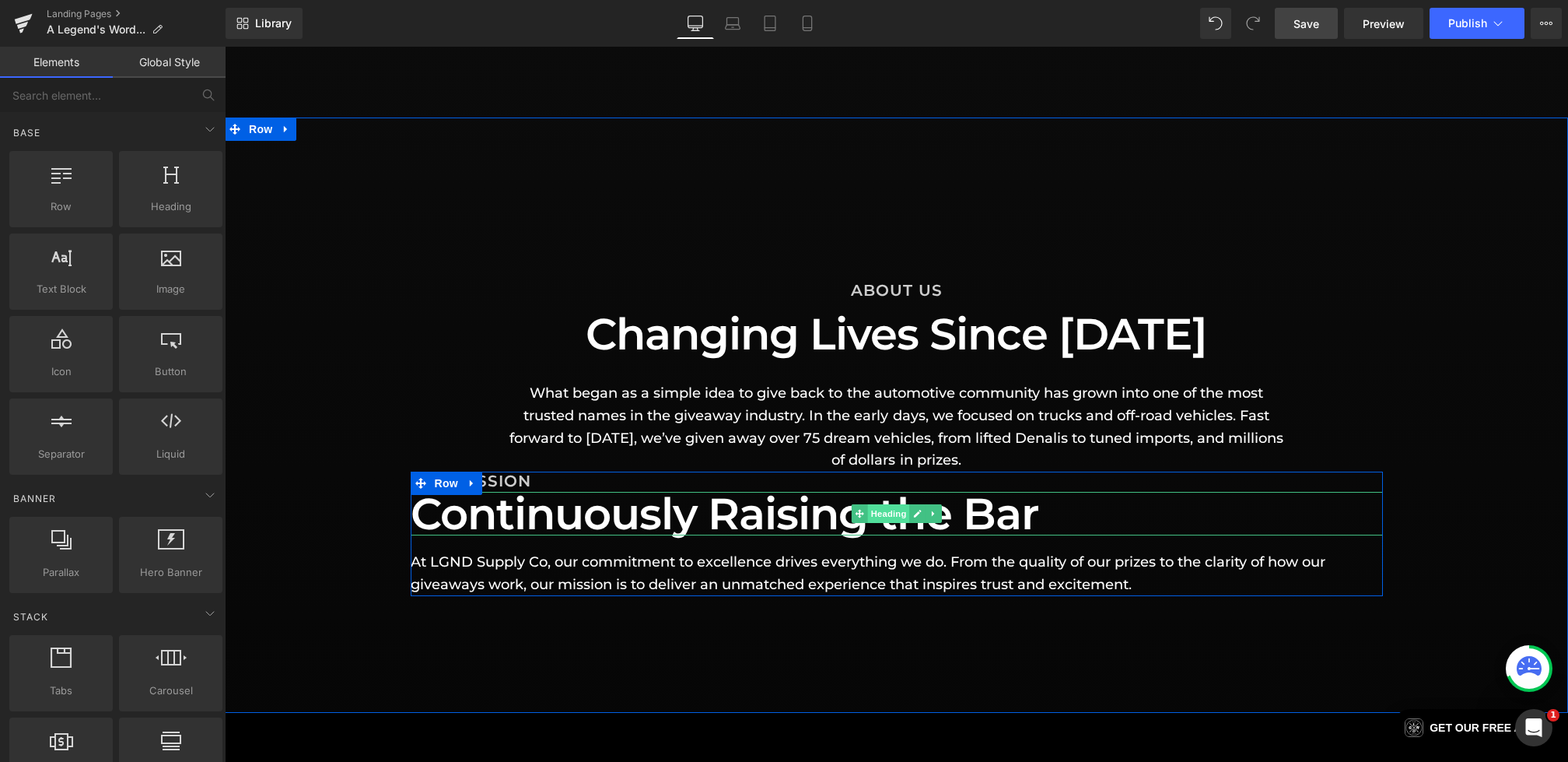
click at [878, 513] on span "Heading" at bounding box center [888, 513] width 42 height 18
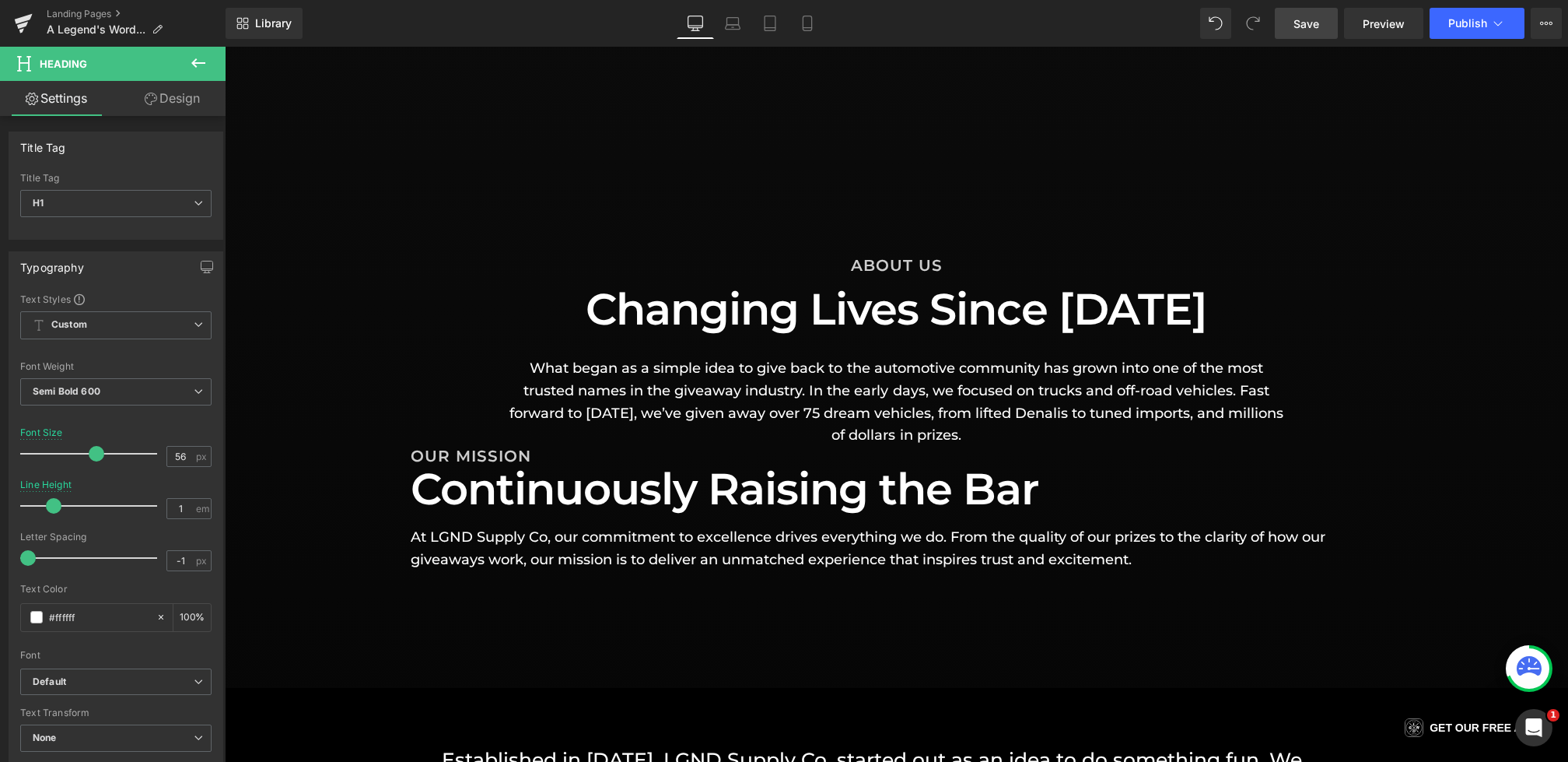
scroll to position [1214, 0]
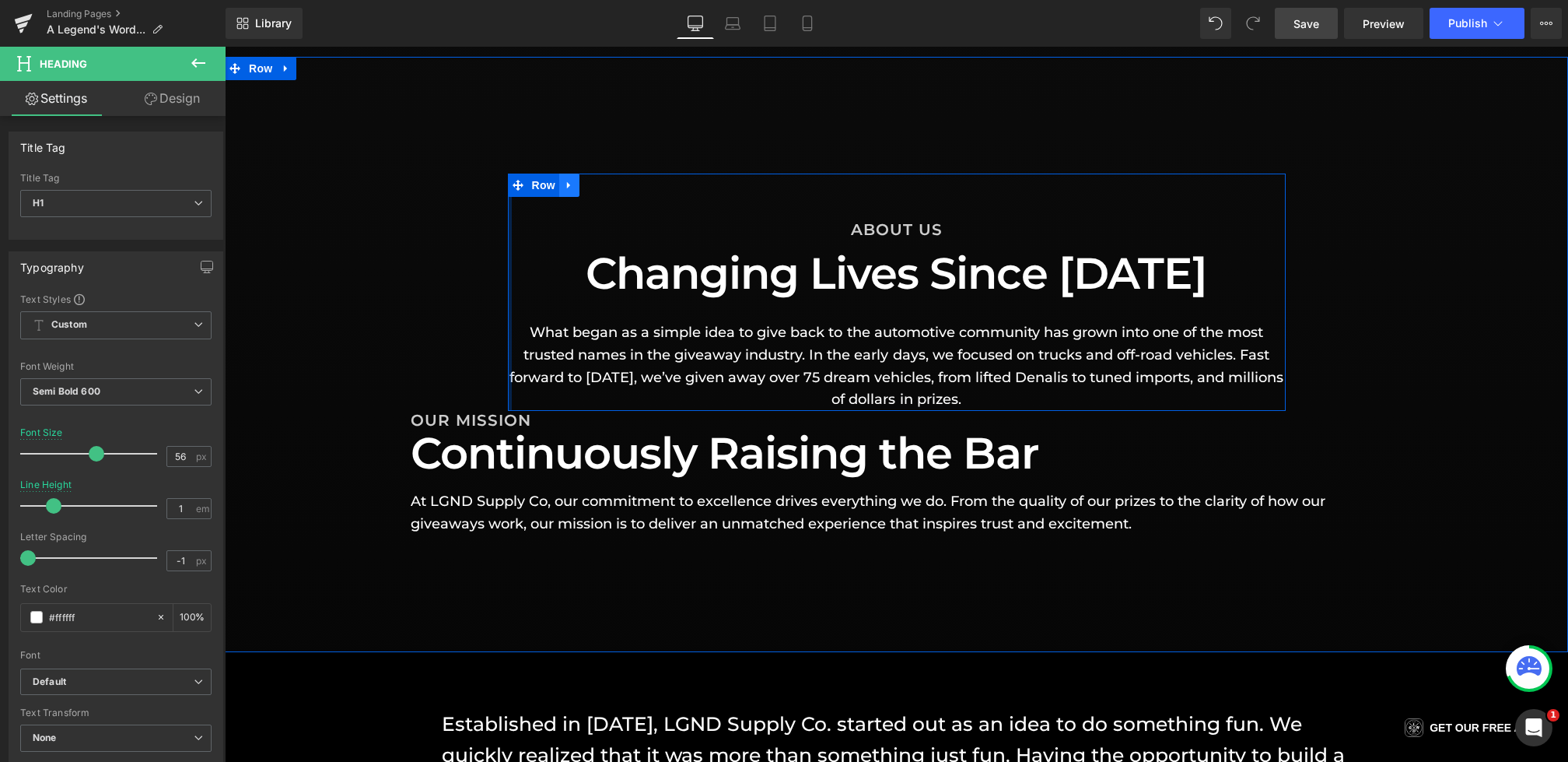
click at [567, 184] on icon at bounding box center [569, 185] width 11 height 12
click at [602, 184] on link at bounding box center [610, 185] width 20 height 23
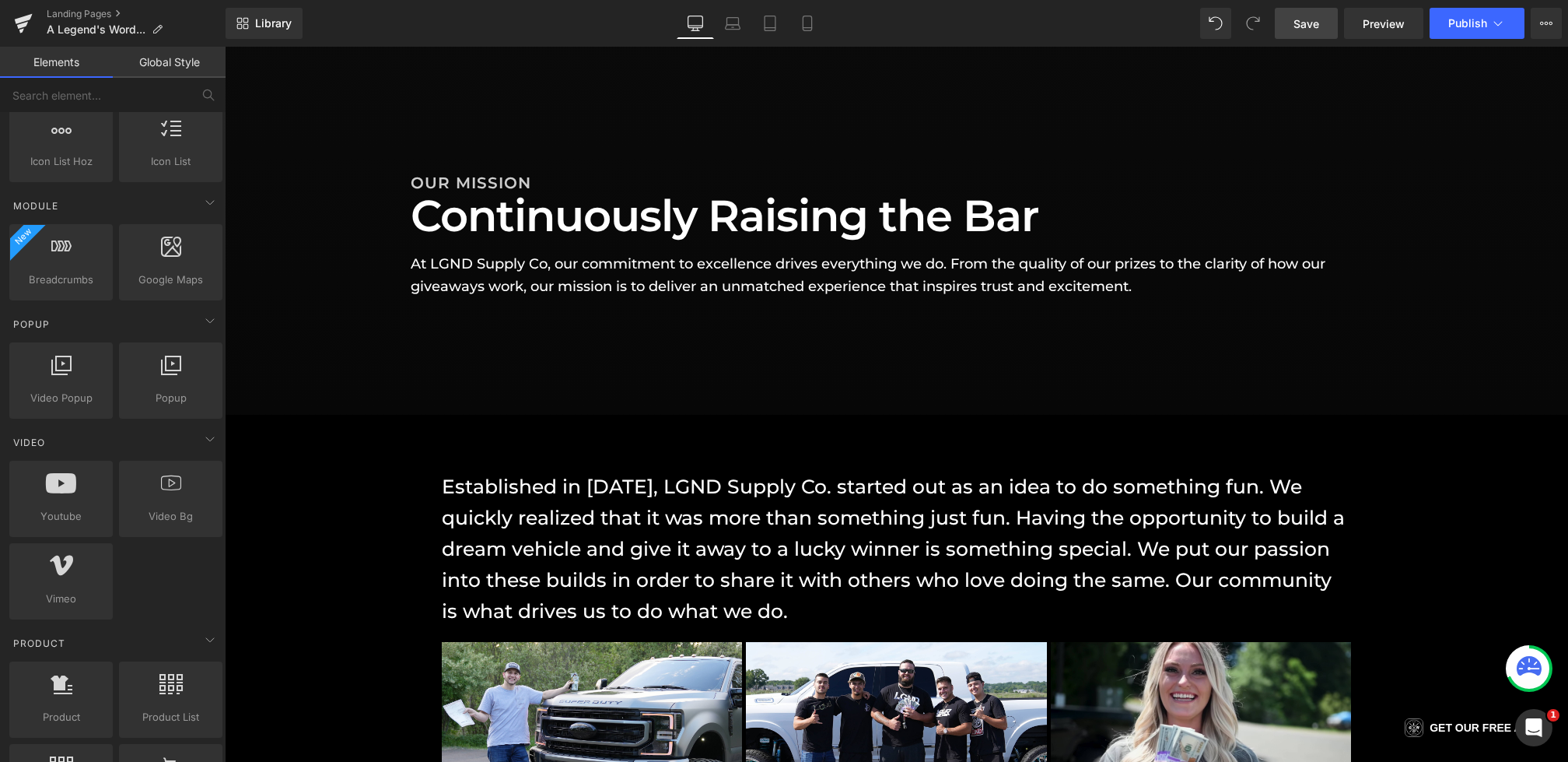
scroll to position [956, 0]
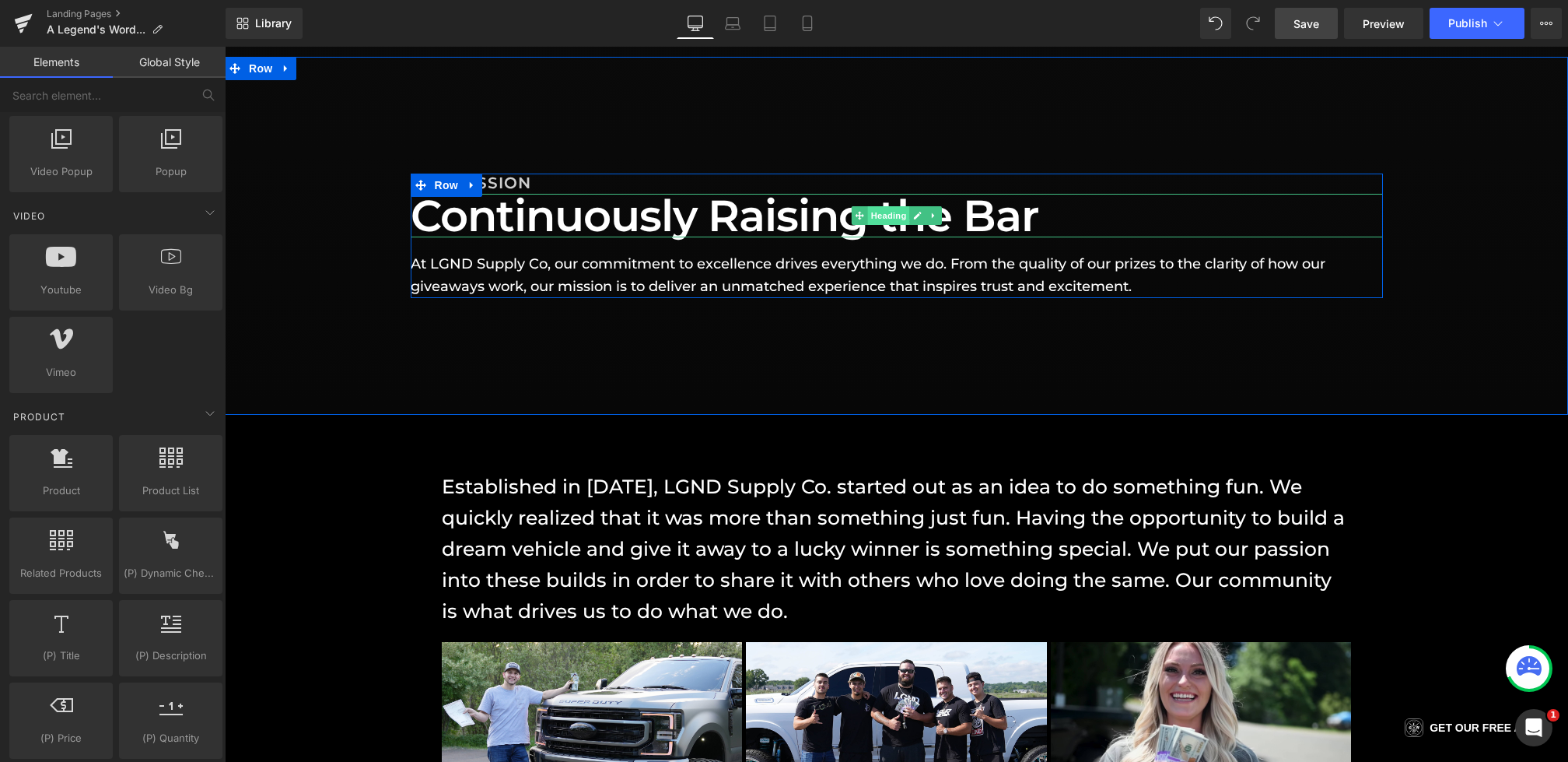
click at [899, 214] on span "Heading" at bounding box center [888, 215] width 42 height 18
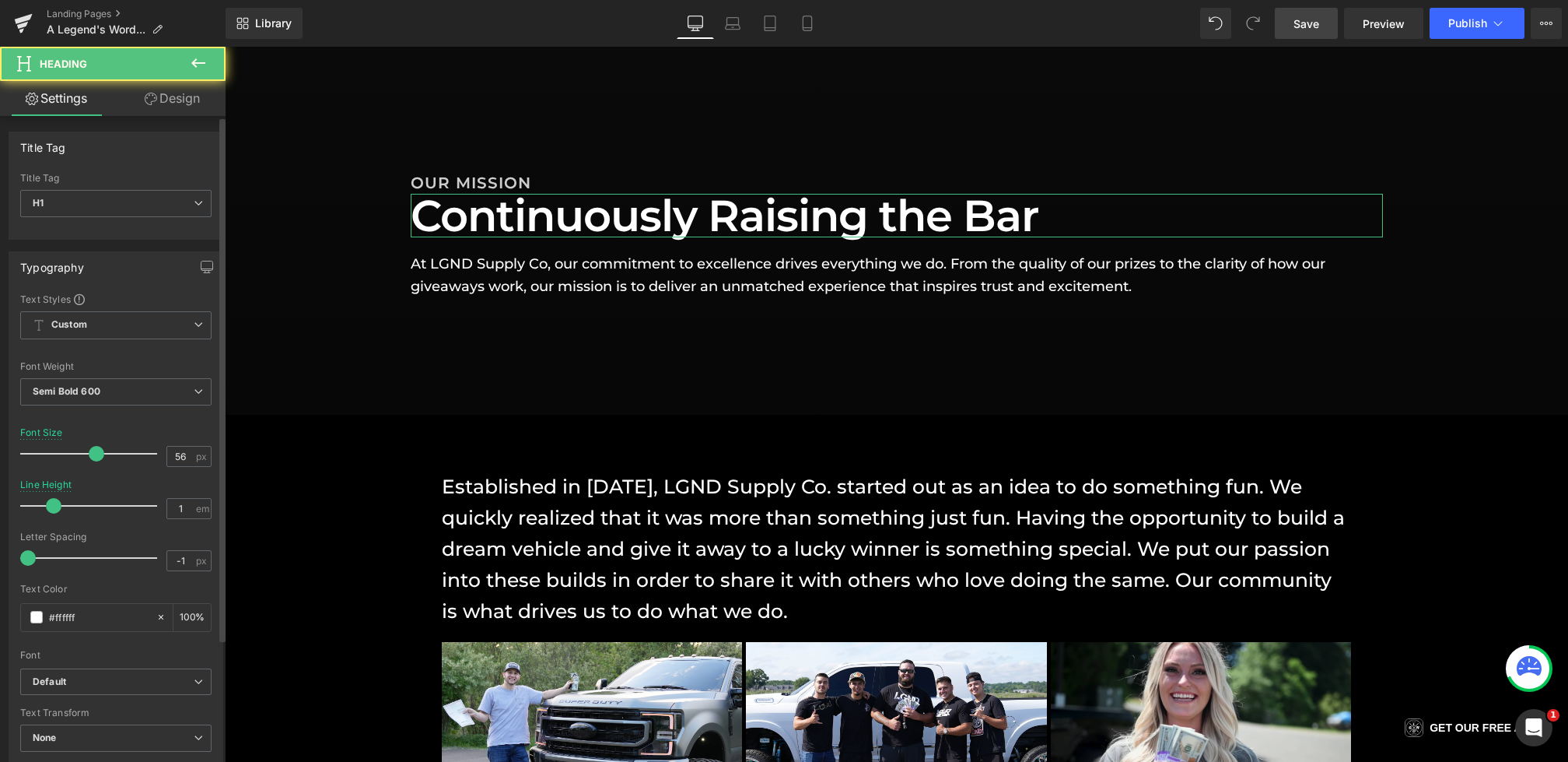
scroll to position [456, 0]
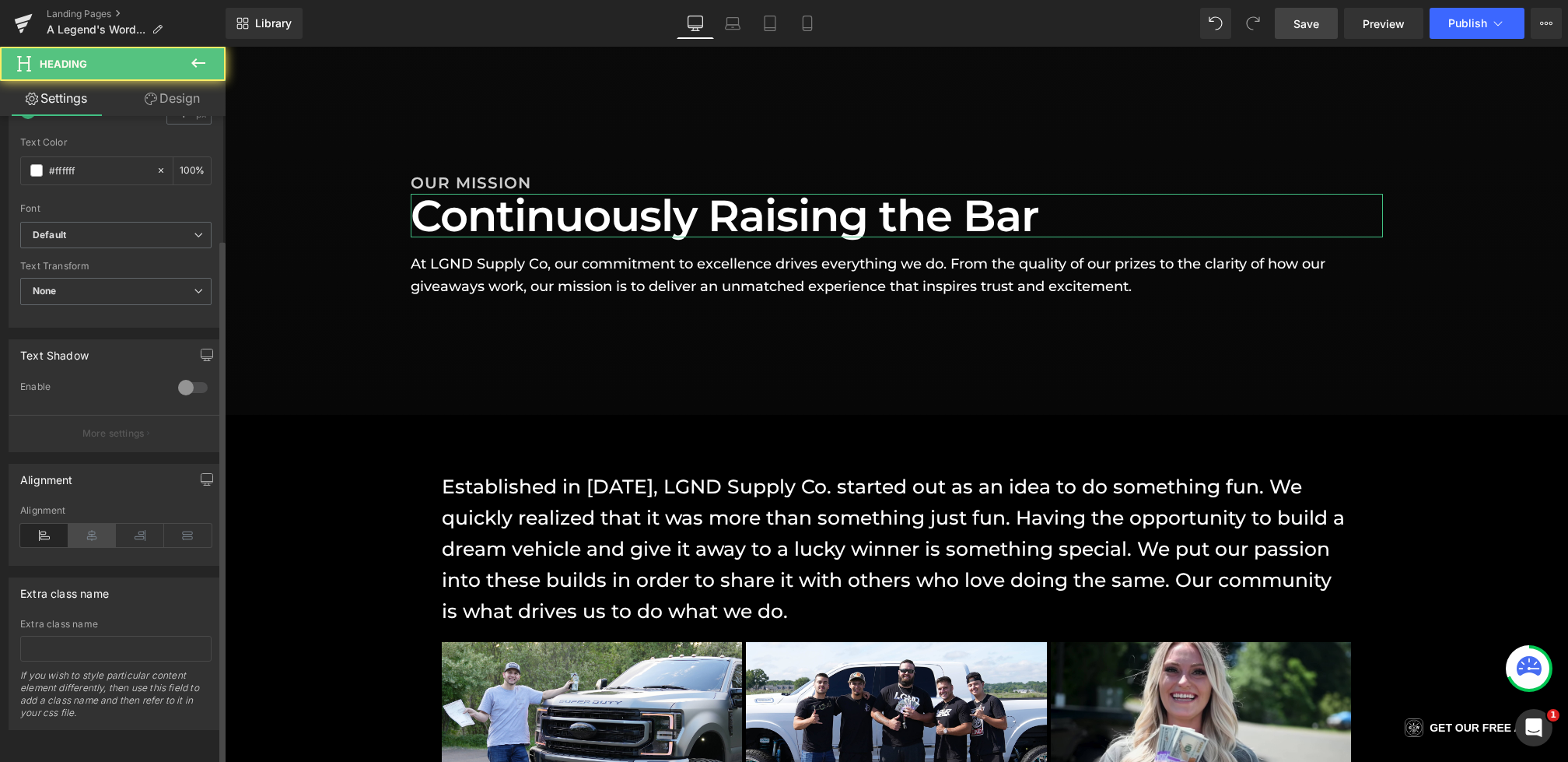
click at [86, 526] on icon at bounding box center [93, 535] width 48 height 23
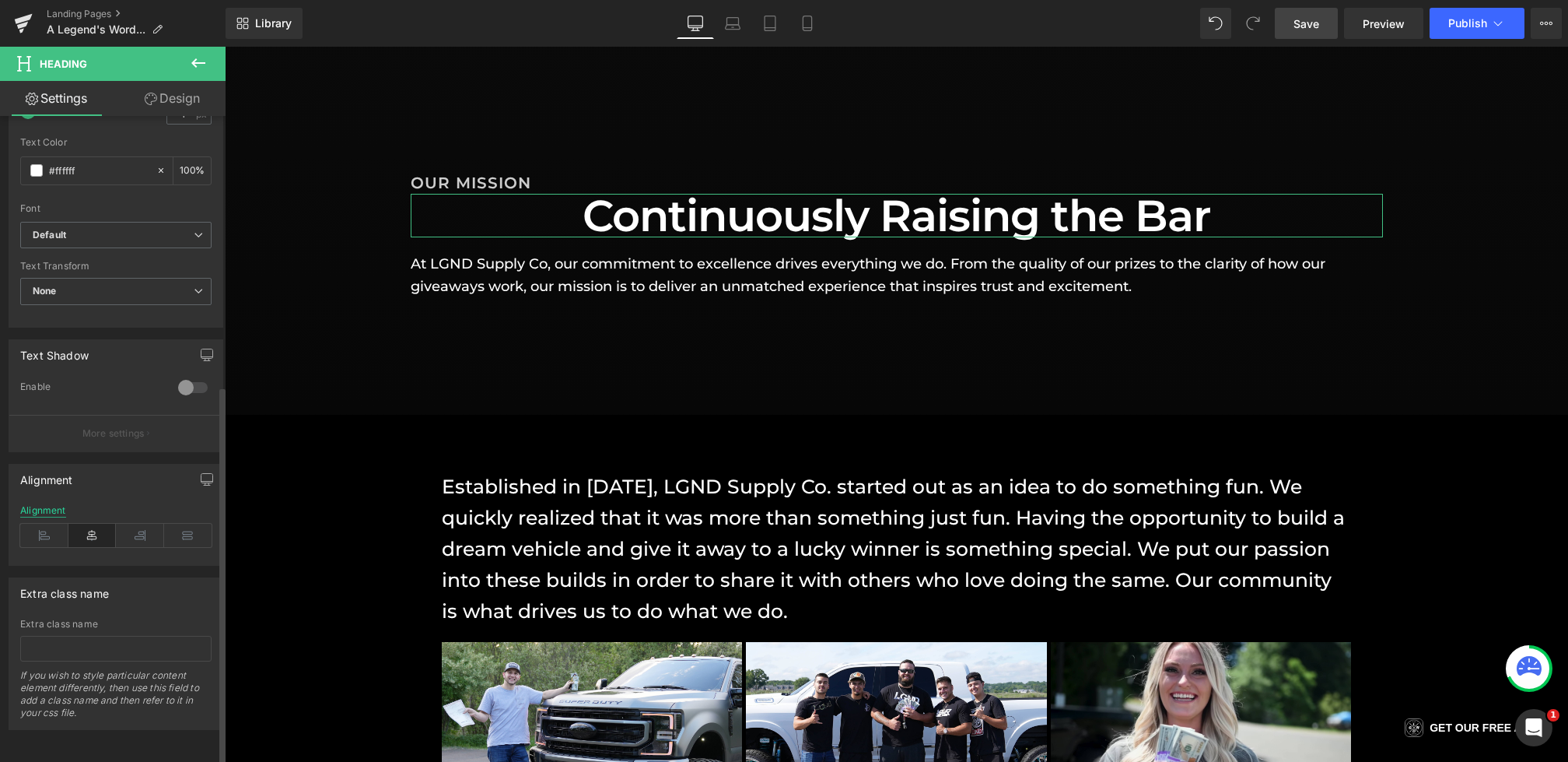
click at [44, 505] on div "Alignment" at bounding box center [43, 510] width 46 height 11
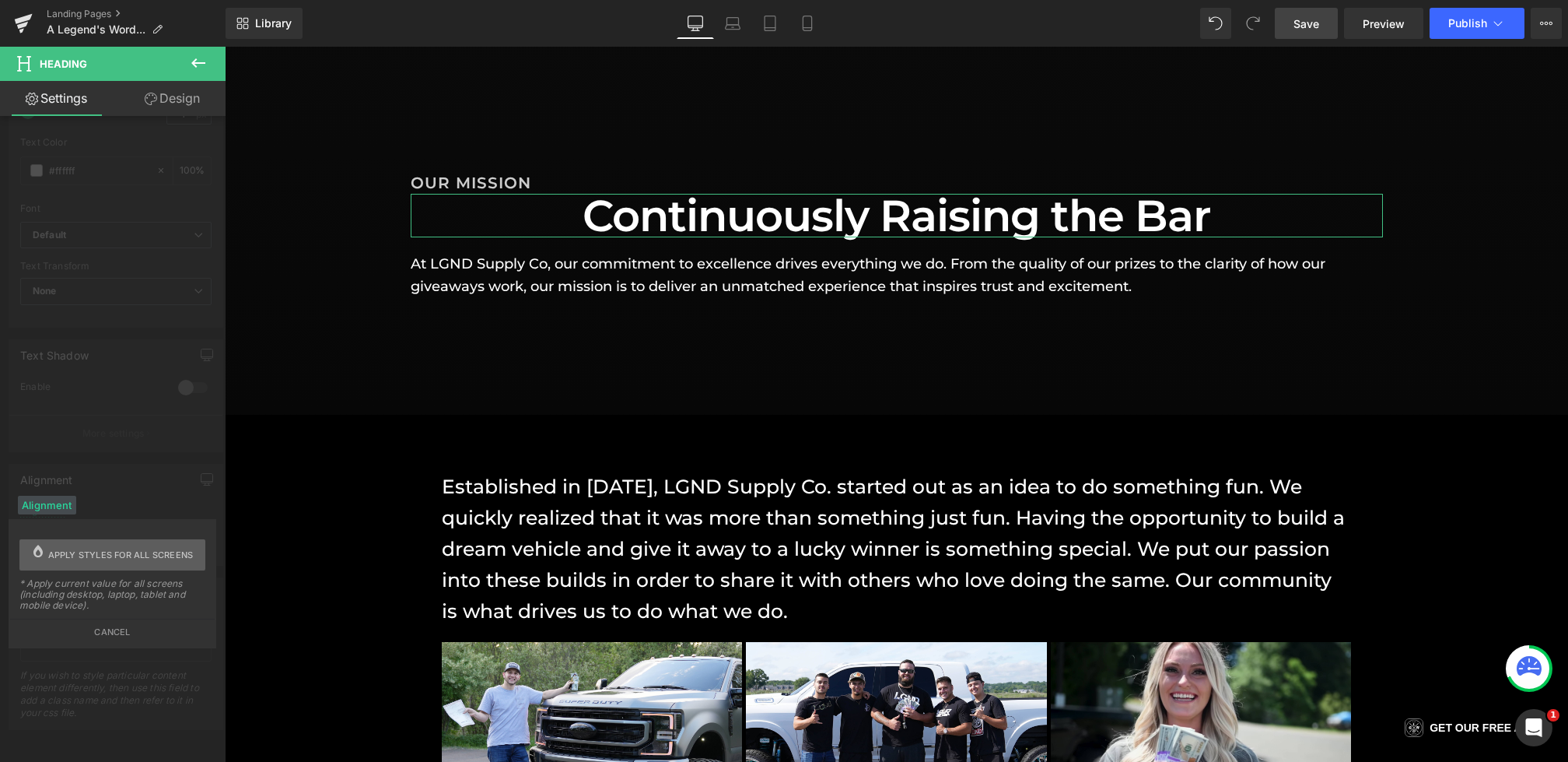
click at [96, 550] on span "Apply styles for all screens" at bounding box center [121, 554] width 145 height 31
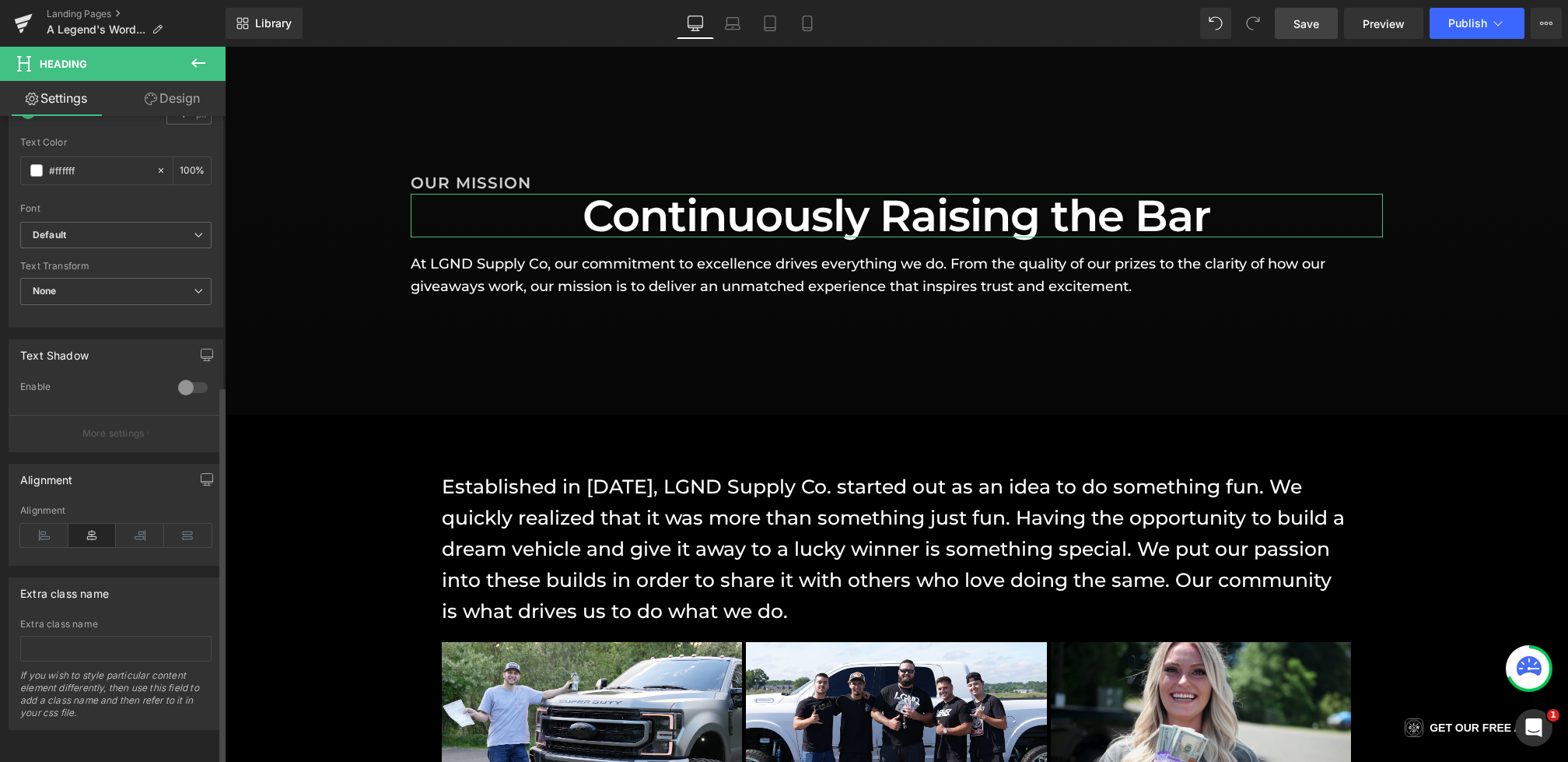
click at [149, 471] on div "Alignment" at bounding box center [115, 479] width 213 height 29
click at [742, 27] on link "Laptop" at bounding box center [733, 23] width 38 height 31
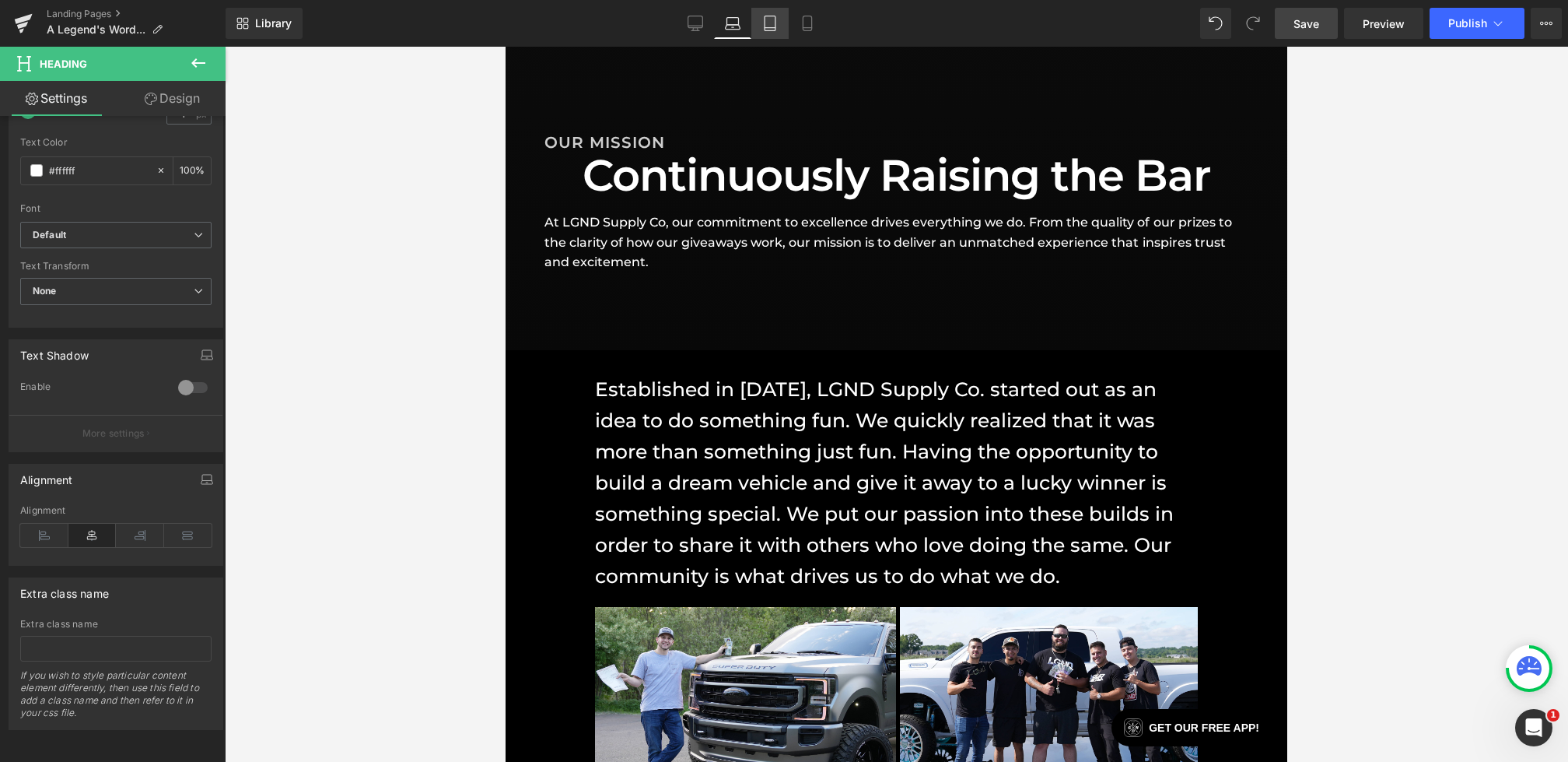
click at [770, 27] on icon at bounding box center [770, 23] width 16 height 16
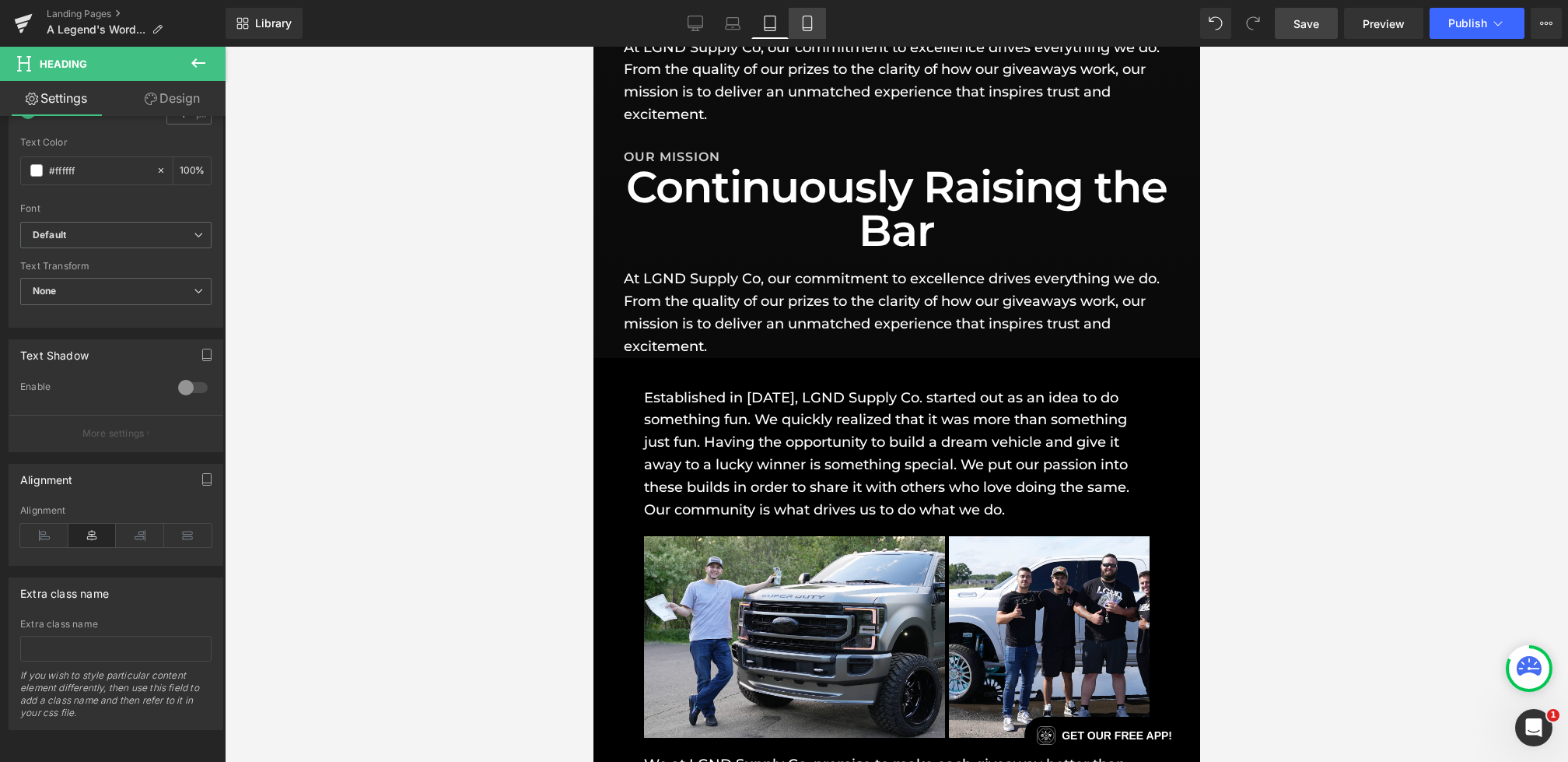
click at [813, 27] on icon at bounding box center [807, 23] width 16 height 16
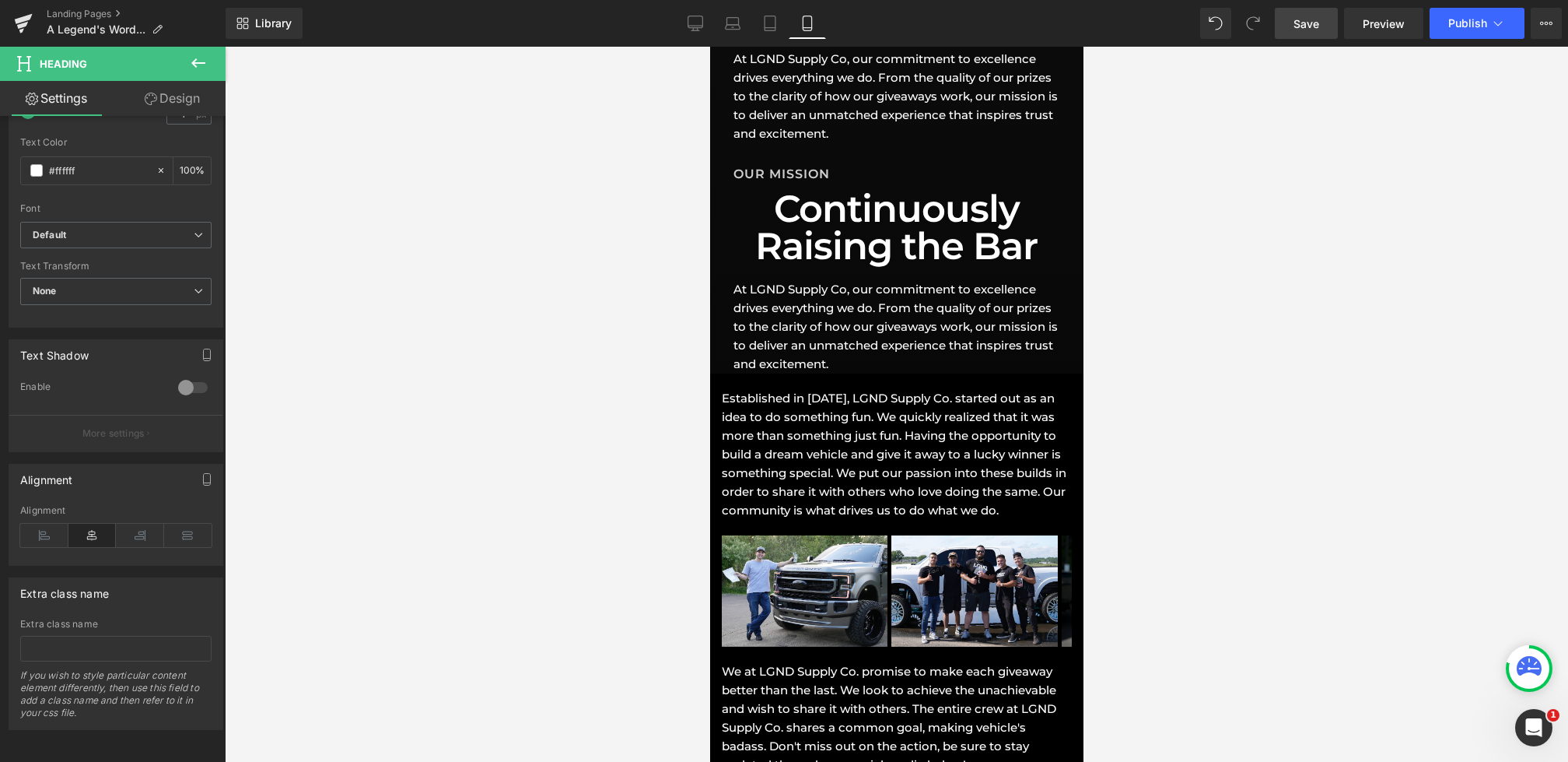
scroll to position [914, 0]
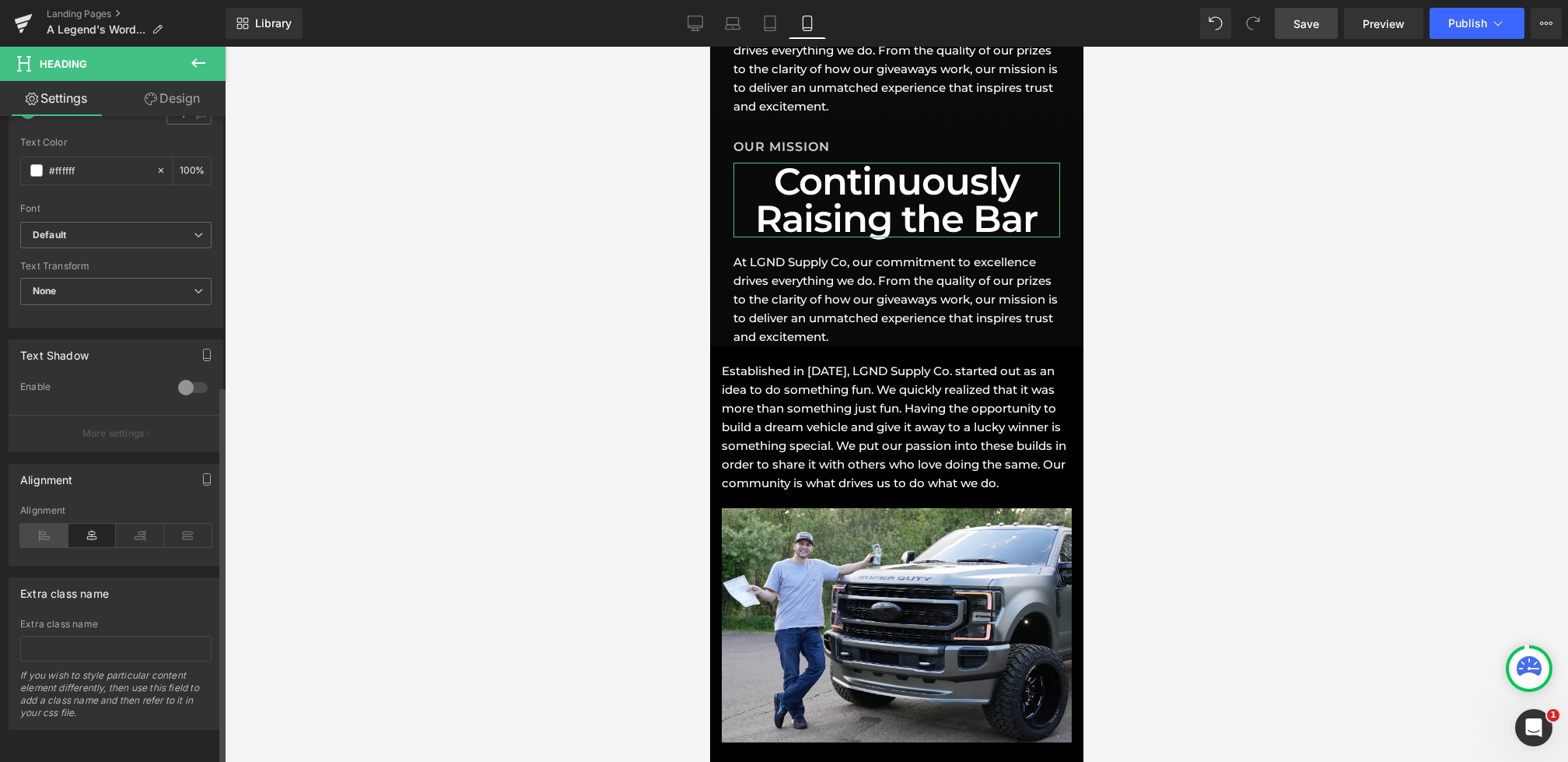
click at [40, 523] on icon at bounding box center [44, 535] width 48 height 23
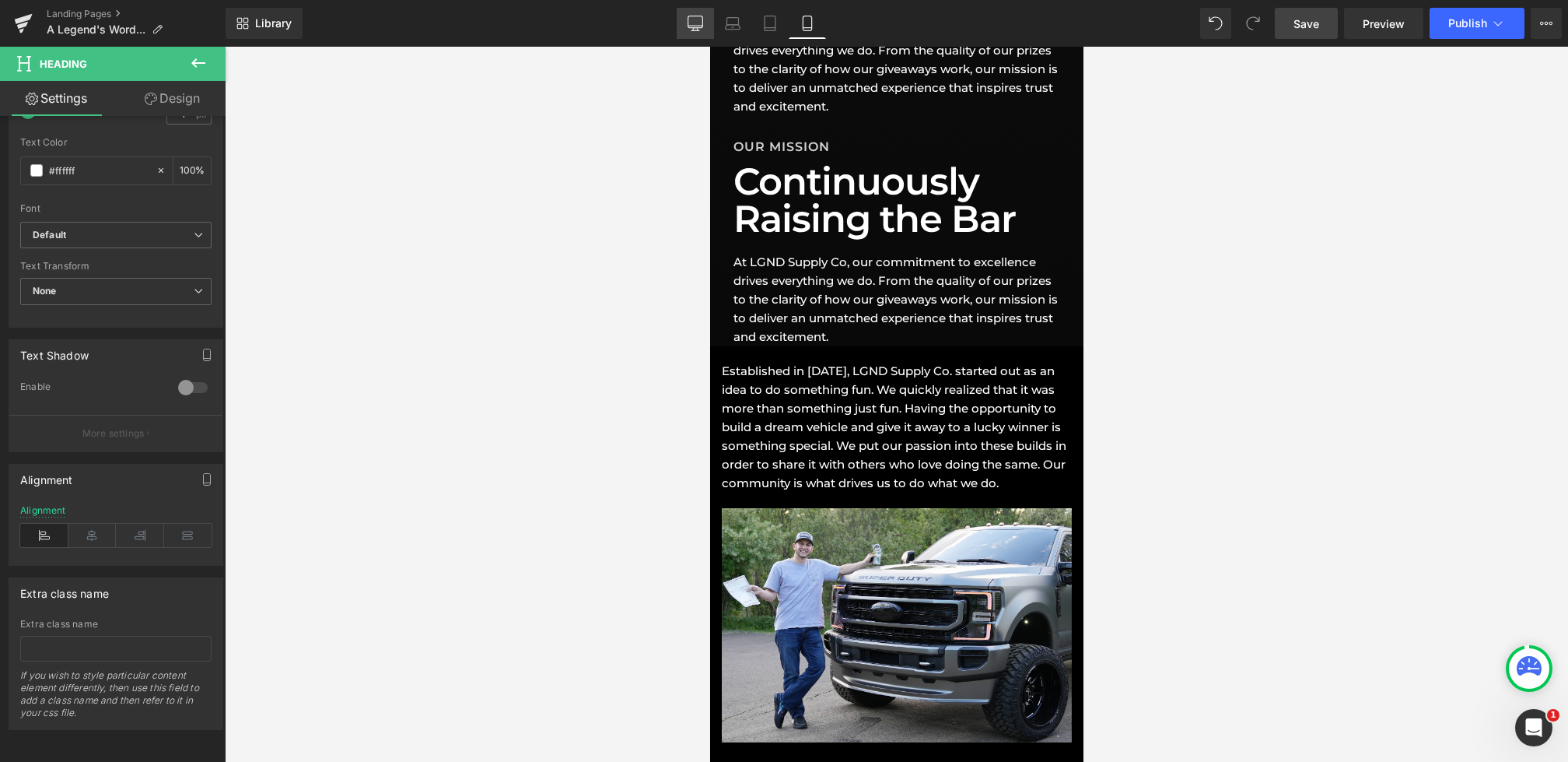
click at [702, 18] on icon at bounding box center [695, 23] width 16 height 16
type input "100"
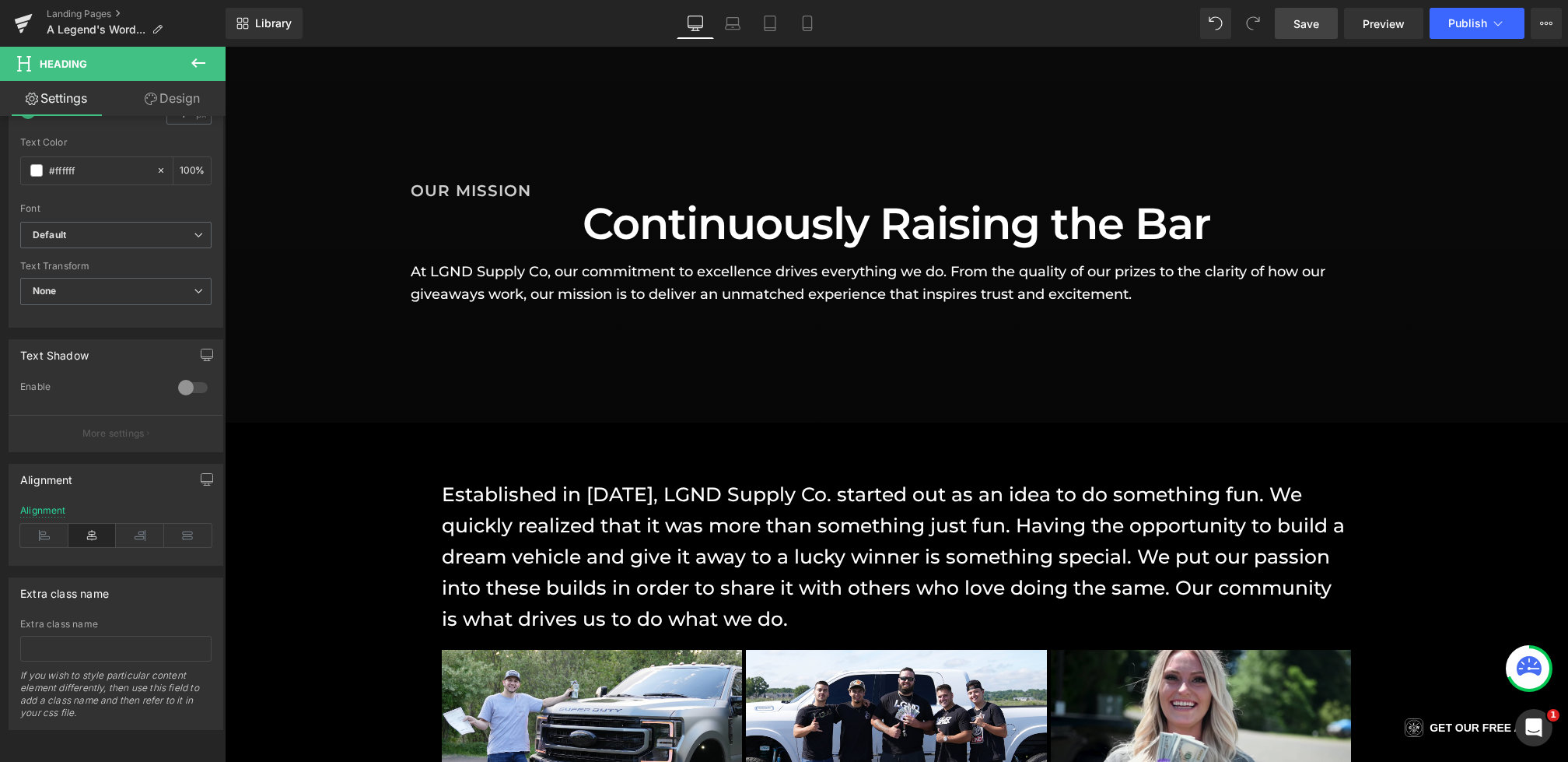
scroll to position [1229, 0]
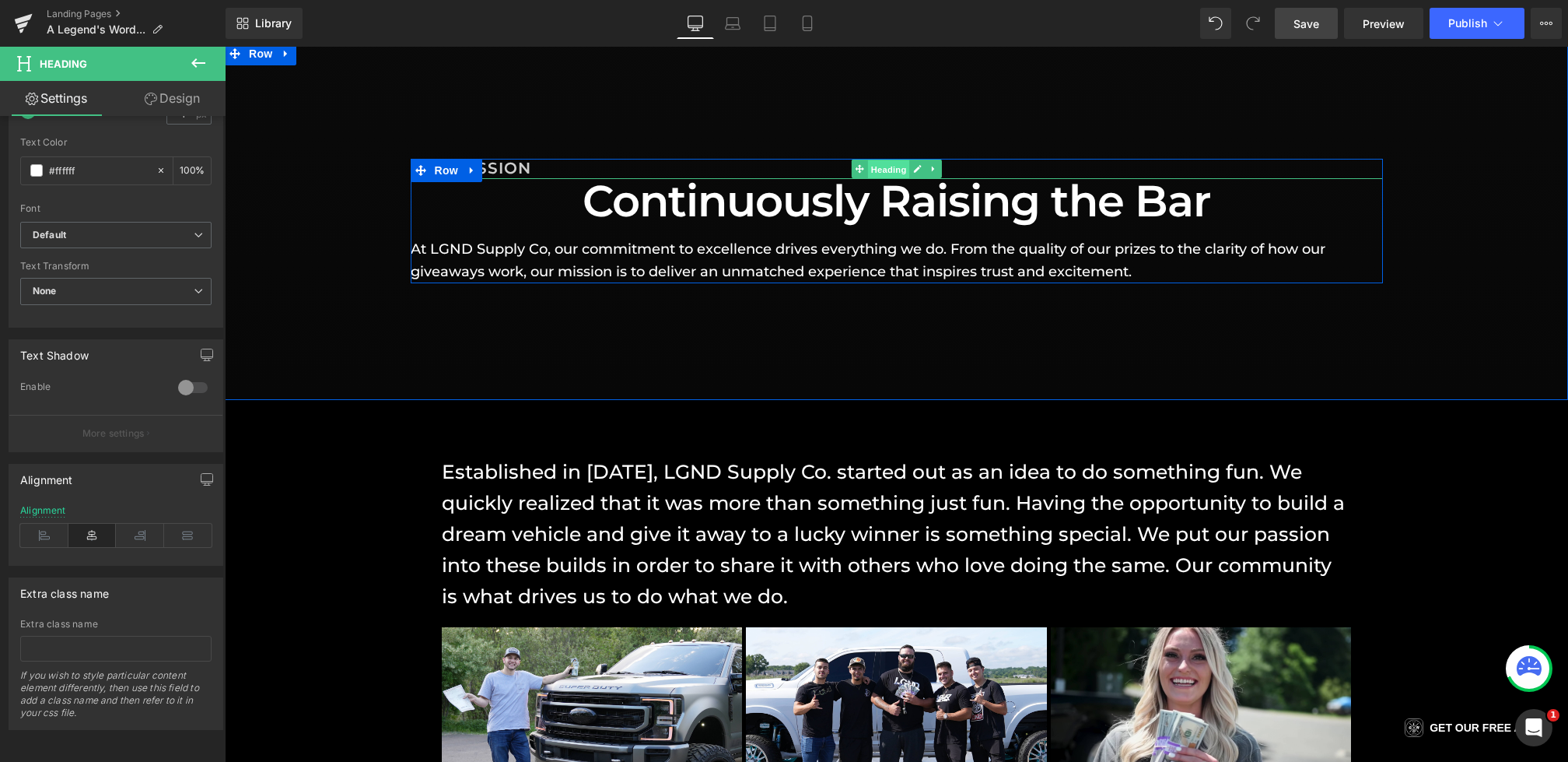
click at [896, 164] on span "Heading" at bounding box center [888, 169] width 42 height 18
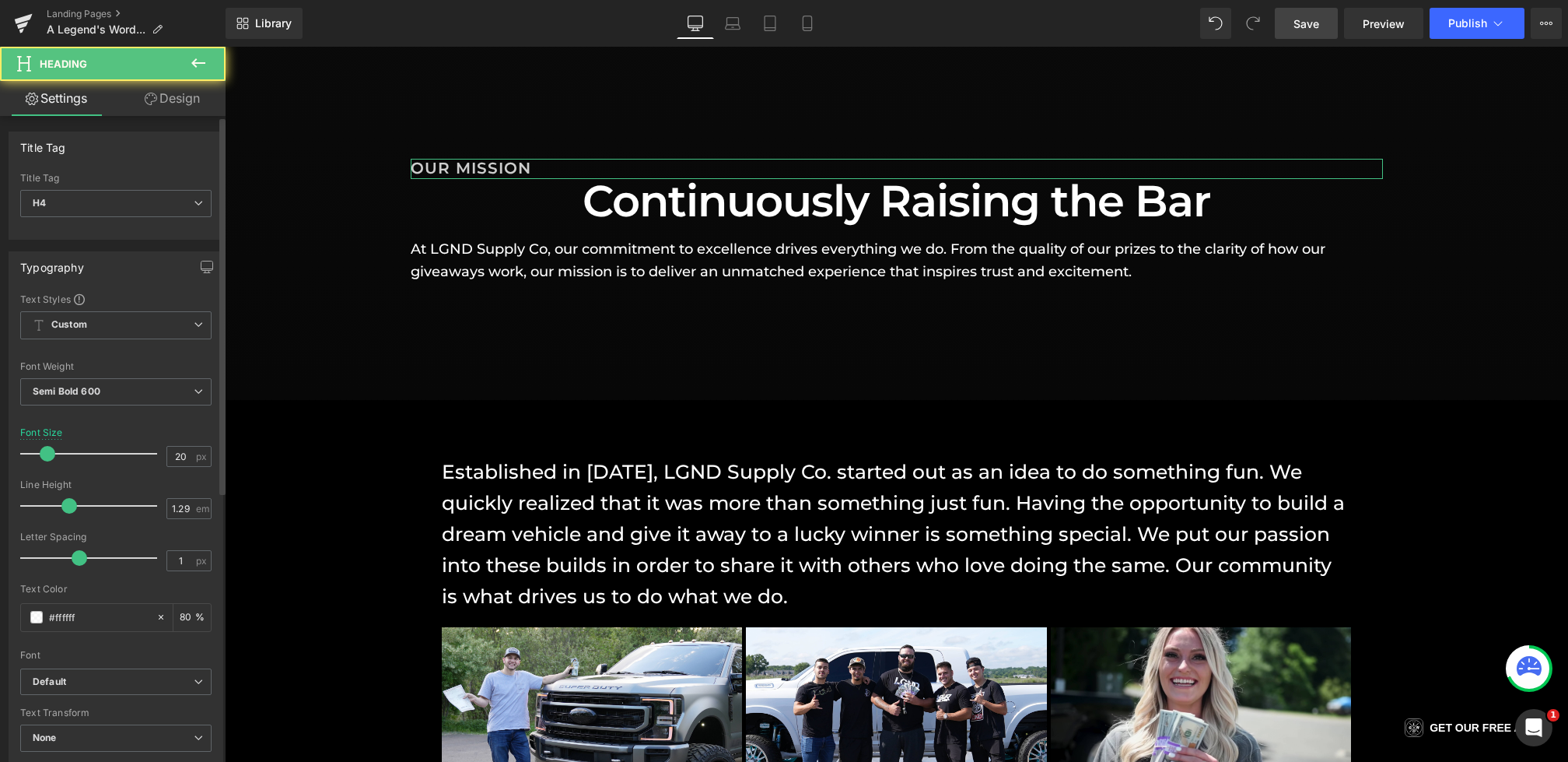
scroll to position [456, 0]
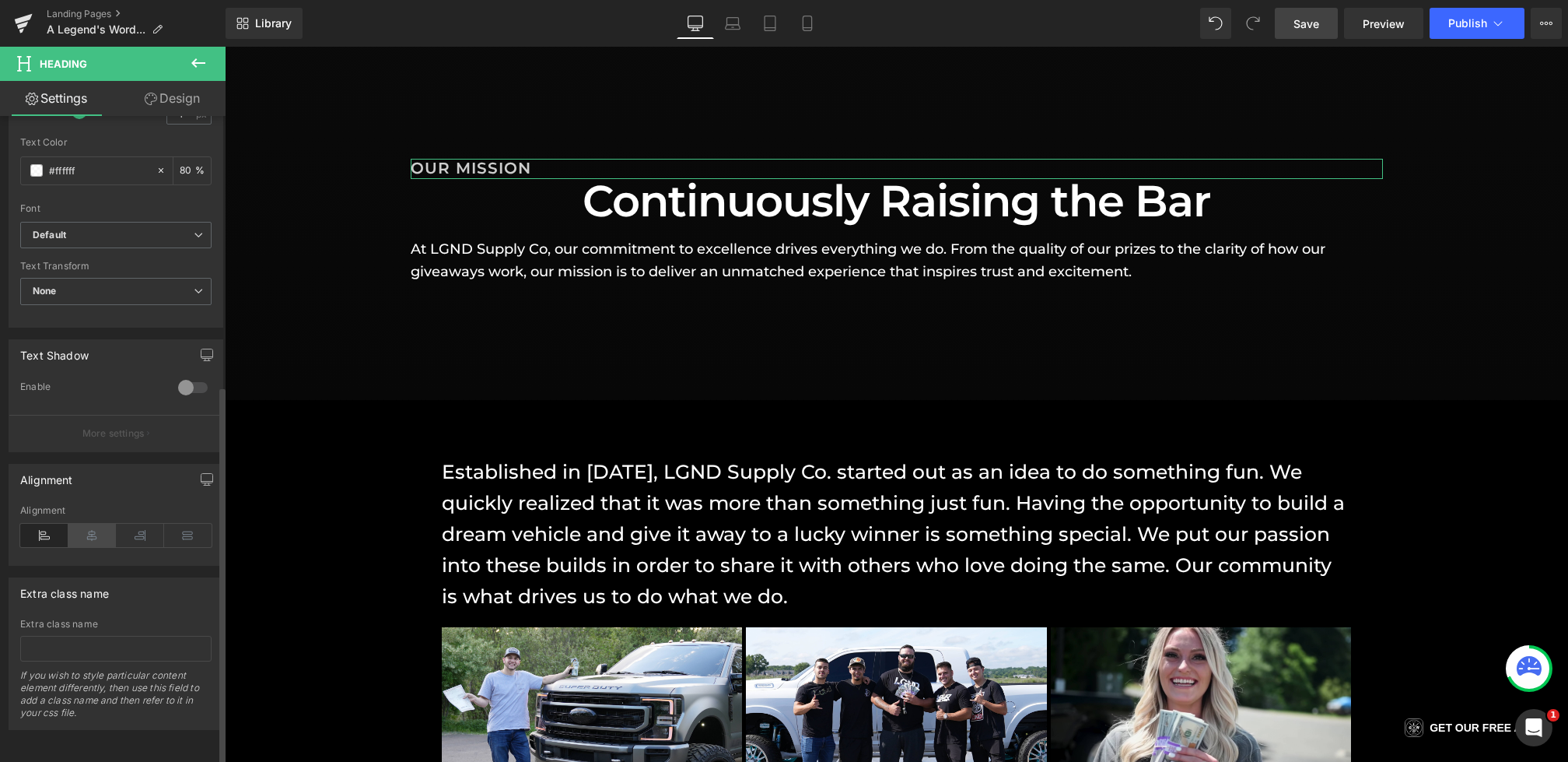
click at [88, 527] on icon at bounding box center [93, 535] width 48 height 23
click at [33, 505] on div "Alignment" at bounding box center [43, 510] width 46 height 11
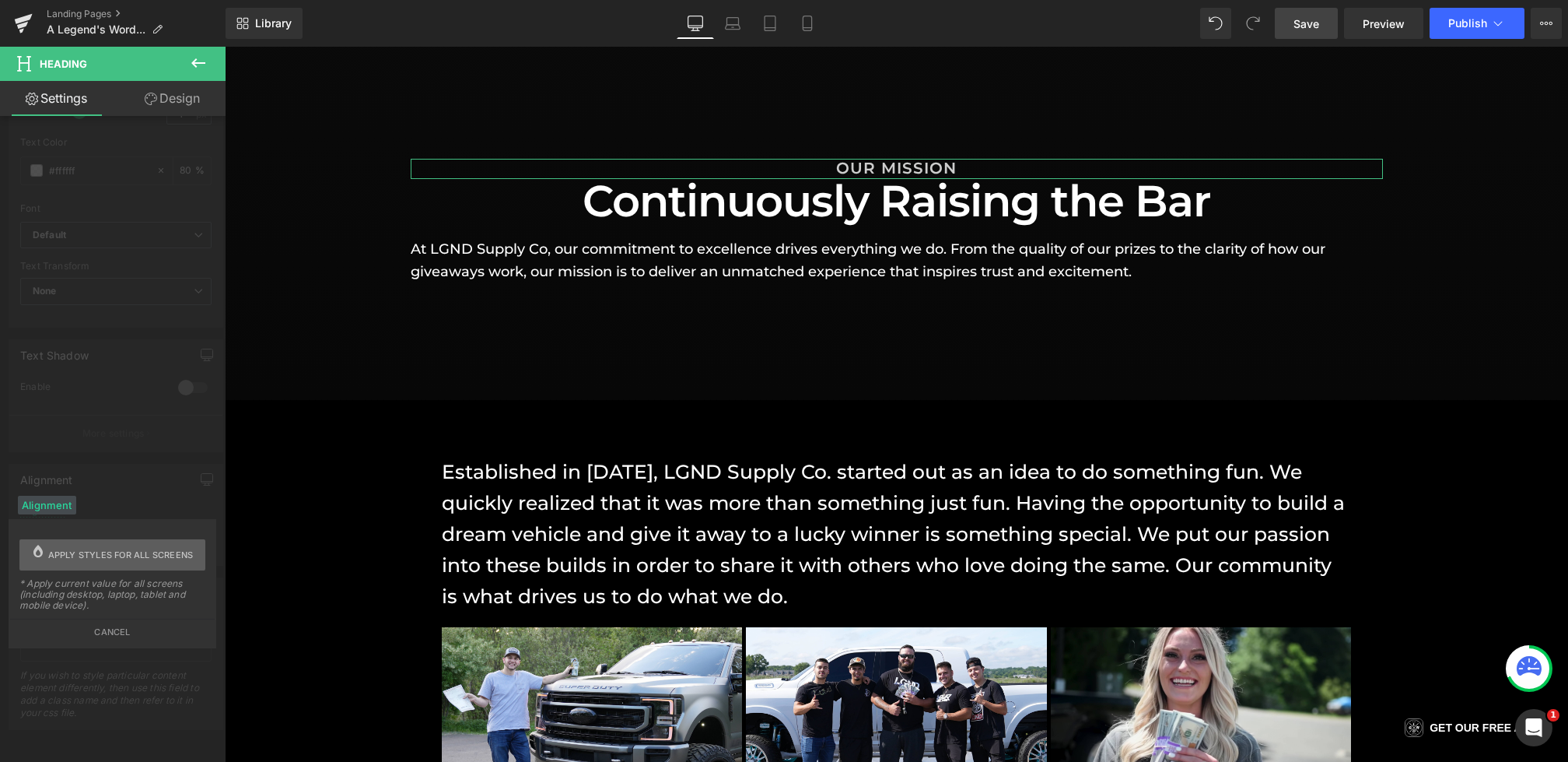
click at [64, 548] on span "Apply styles for all screens" at bounding box center [121, 554] width 145 height 31
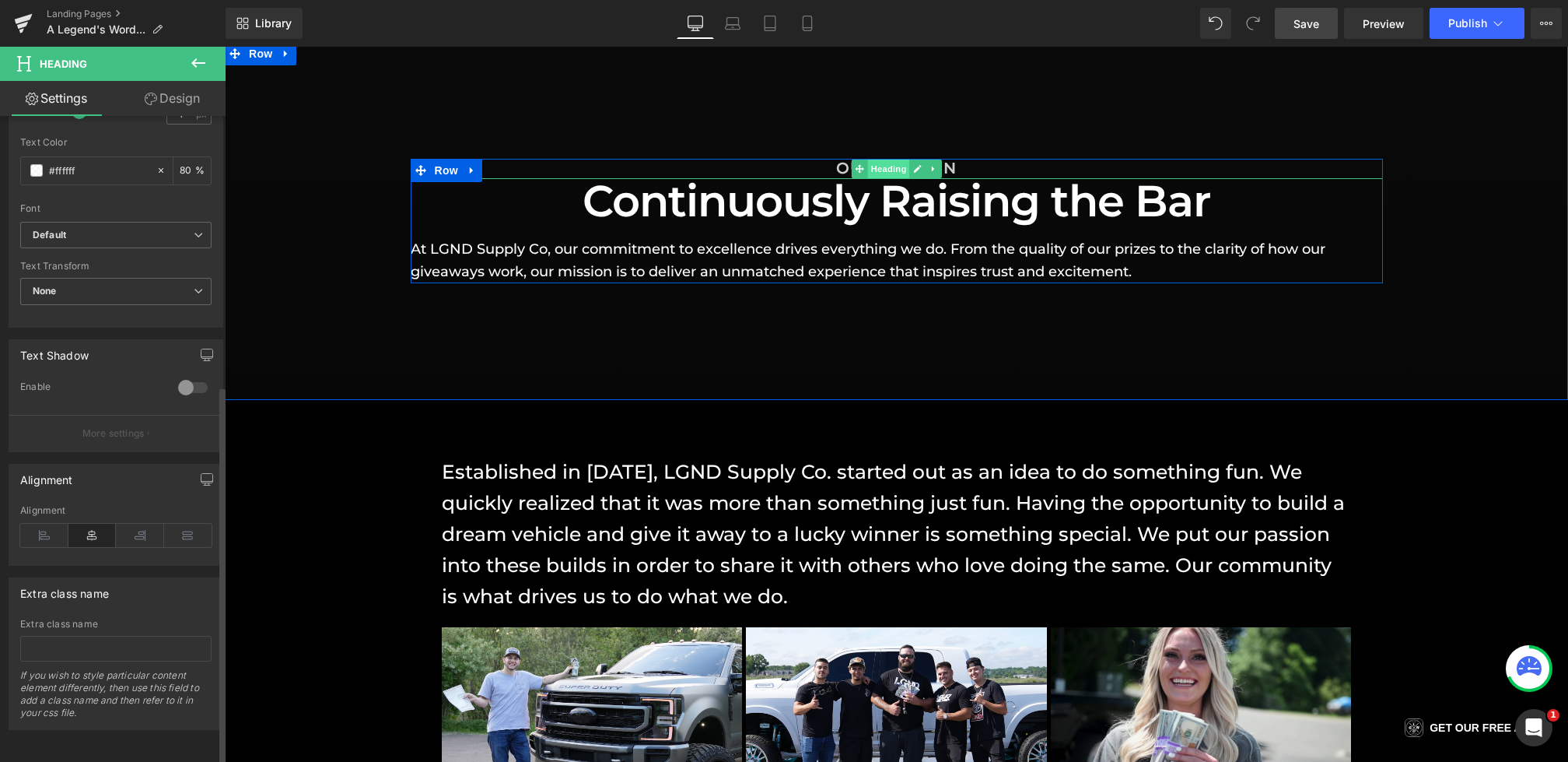
click at [867, 165] on span "Heading" at bounding box center [888, 169] width 42 height 18
click at [834, 166] on h4 "OUR MISSION" at bounding box center [896, 169] width 972 height 20
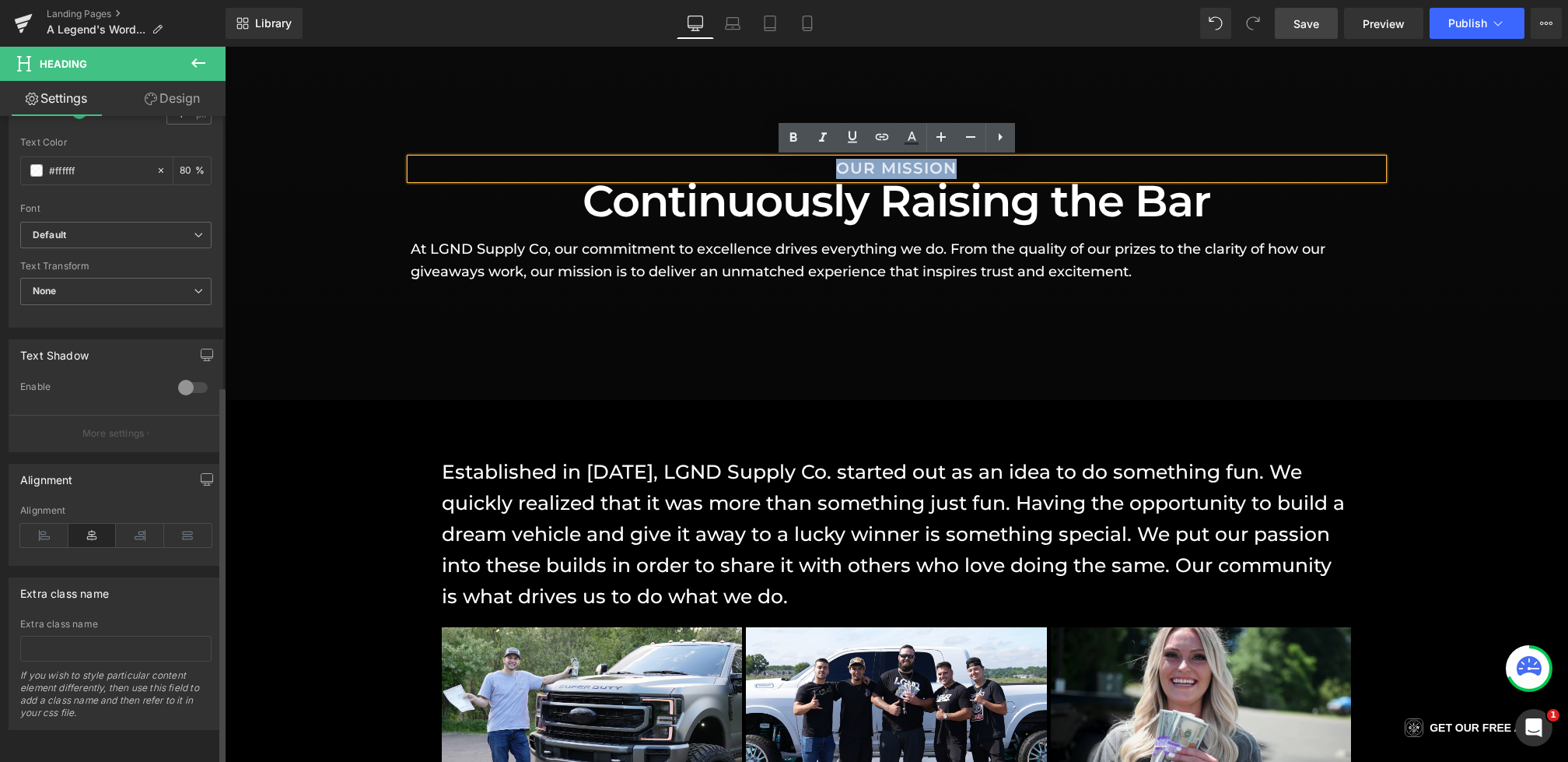
drag, startPoint x: 963, startPoint y: 166, endPoint x: 743, endPoint y: 167, distance: 220.0
click at [743, 167] on h4 "OUR MISSION" at bounding box center [896, 169] width 972 height 20
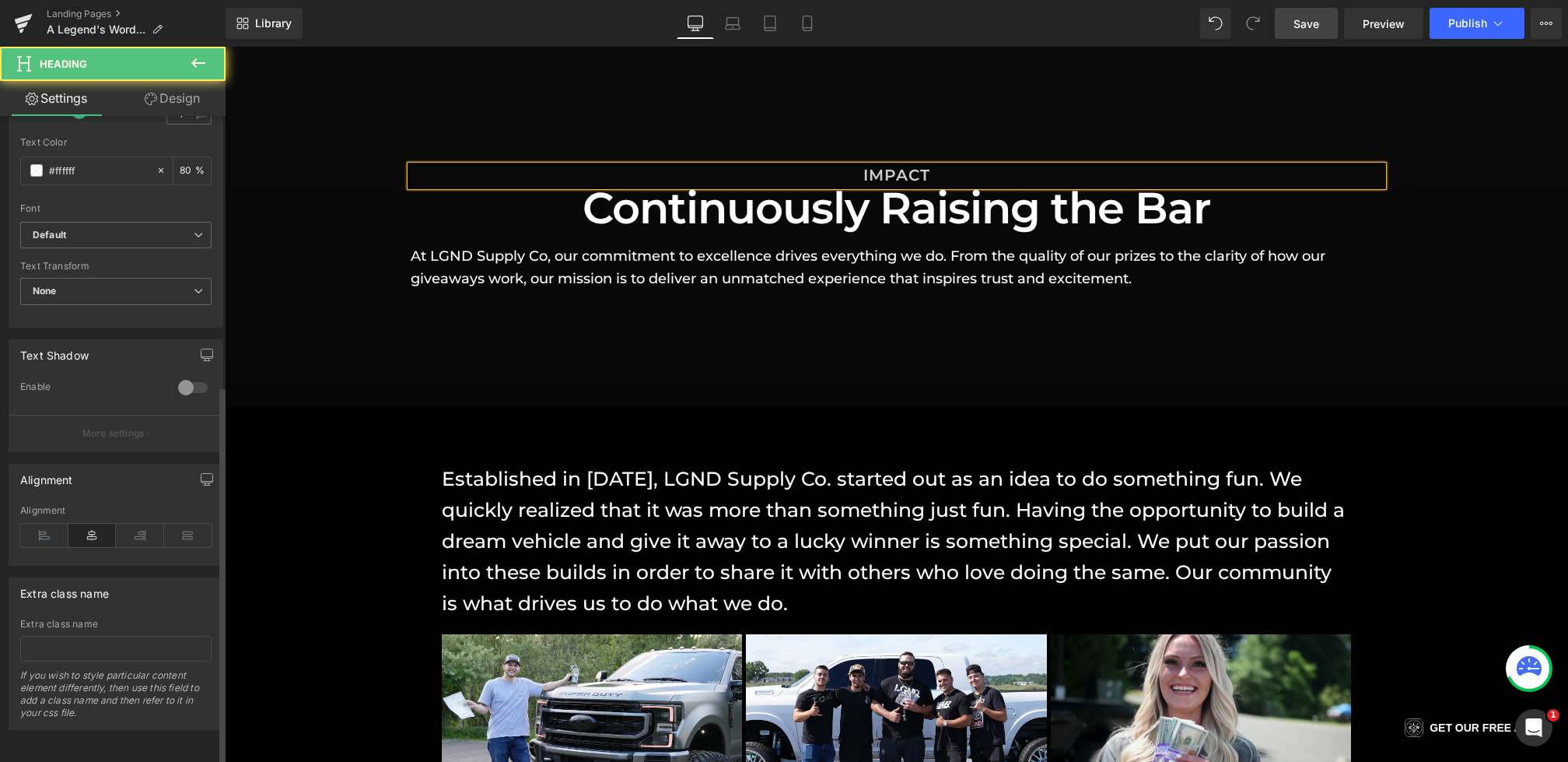
click at [808, 172] on h4 "IMPACT" at bounding box center [896, 176] width 972 height 20
click at [944, 98] on div "OUR IMPACT Heading Continuously Raising the Bar Heading At LGND Supply Co, our …" at bounding box center [896, 228] width 1344 height 357
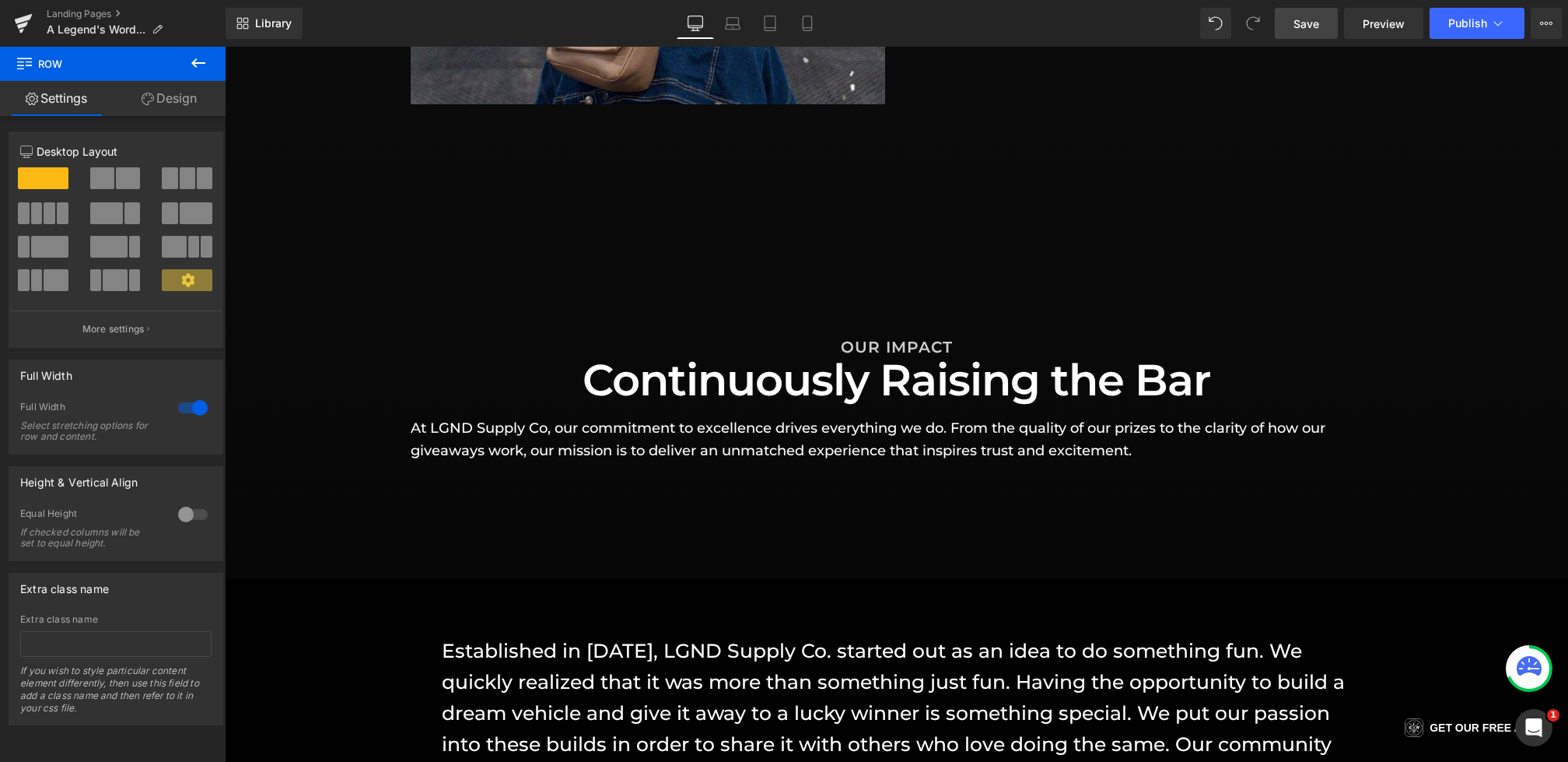
scroll to position [1153, 0]
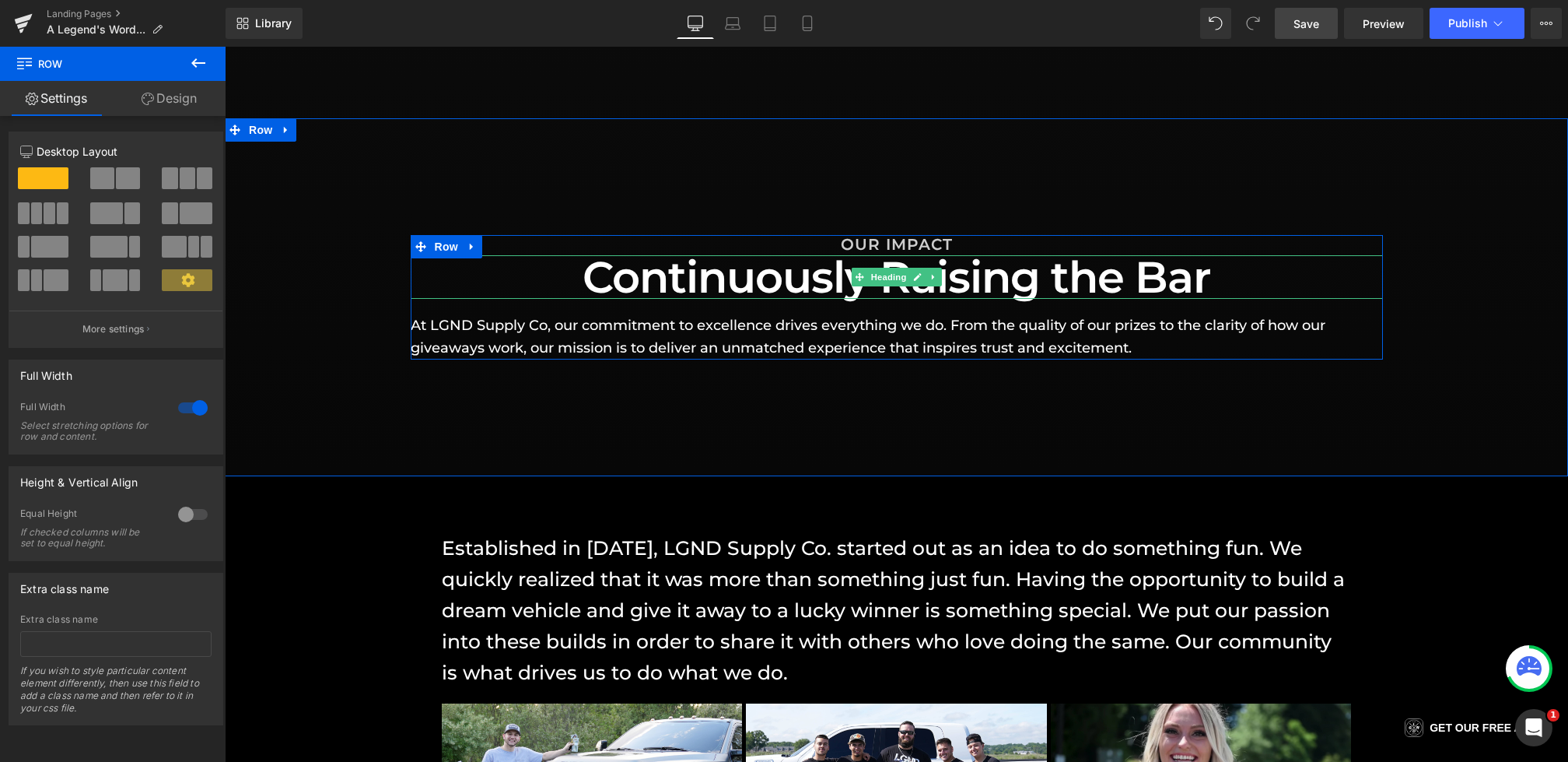
click at [734, 283] on h1 "Continuously Raising the Bar" at bounding box center [896, 277] width 972 height 43
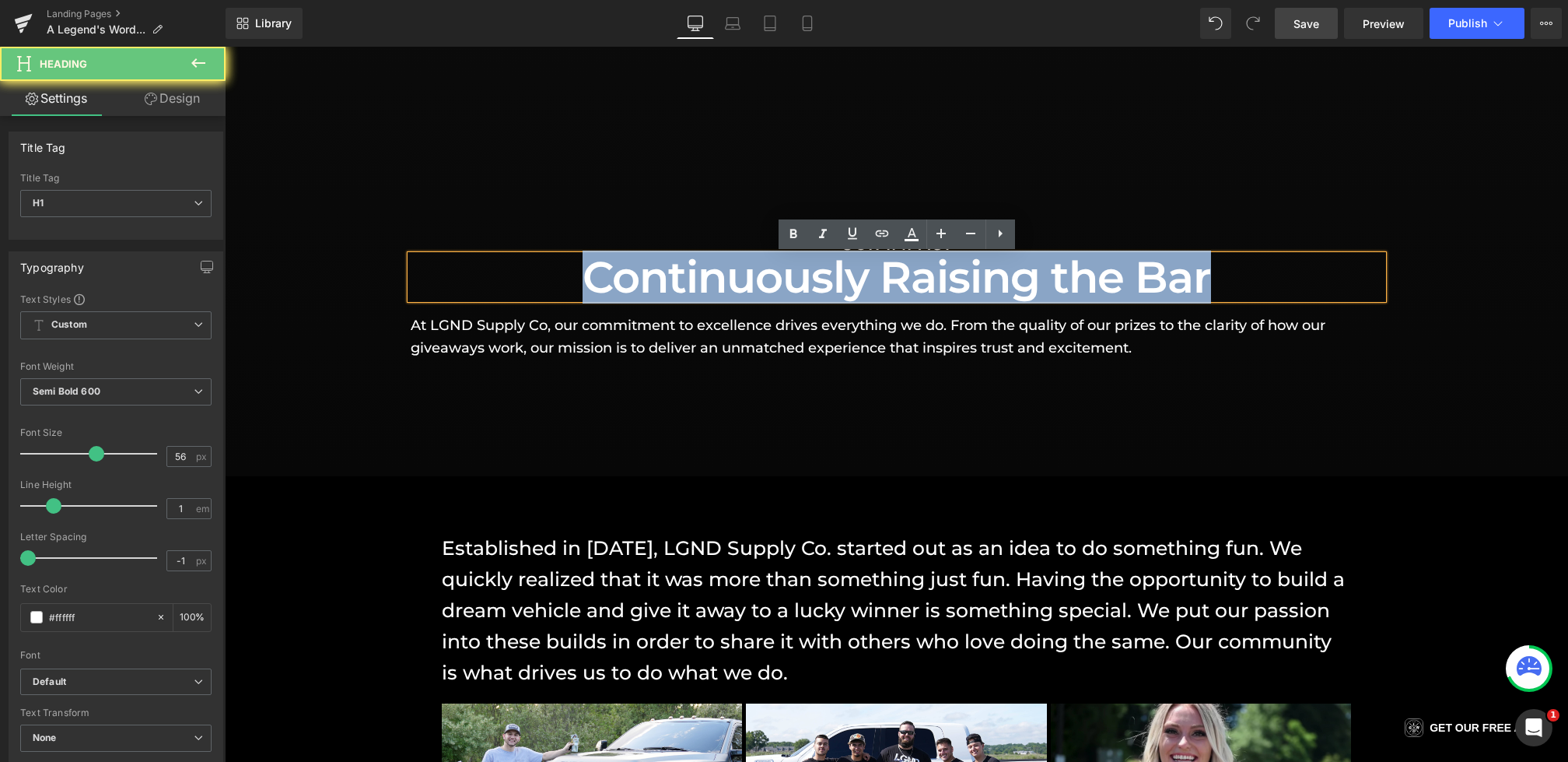
drag, startPoint x: 1223, startPoint y: 269, endPoint x: 268, endPoint y: 267, distance: 955.0
click at [268, 267] on div "OUR IMPACT Heading Continuously Raising the Bar Heading At LGND Supply Co, our …" at bounding box center [896, 297] width 1344 height 124
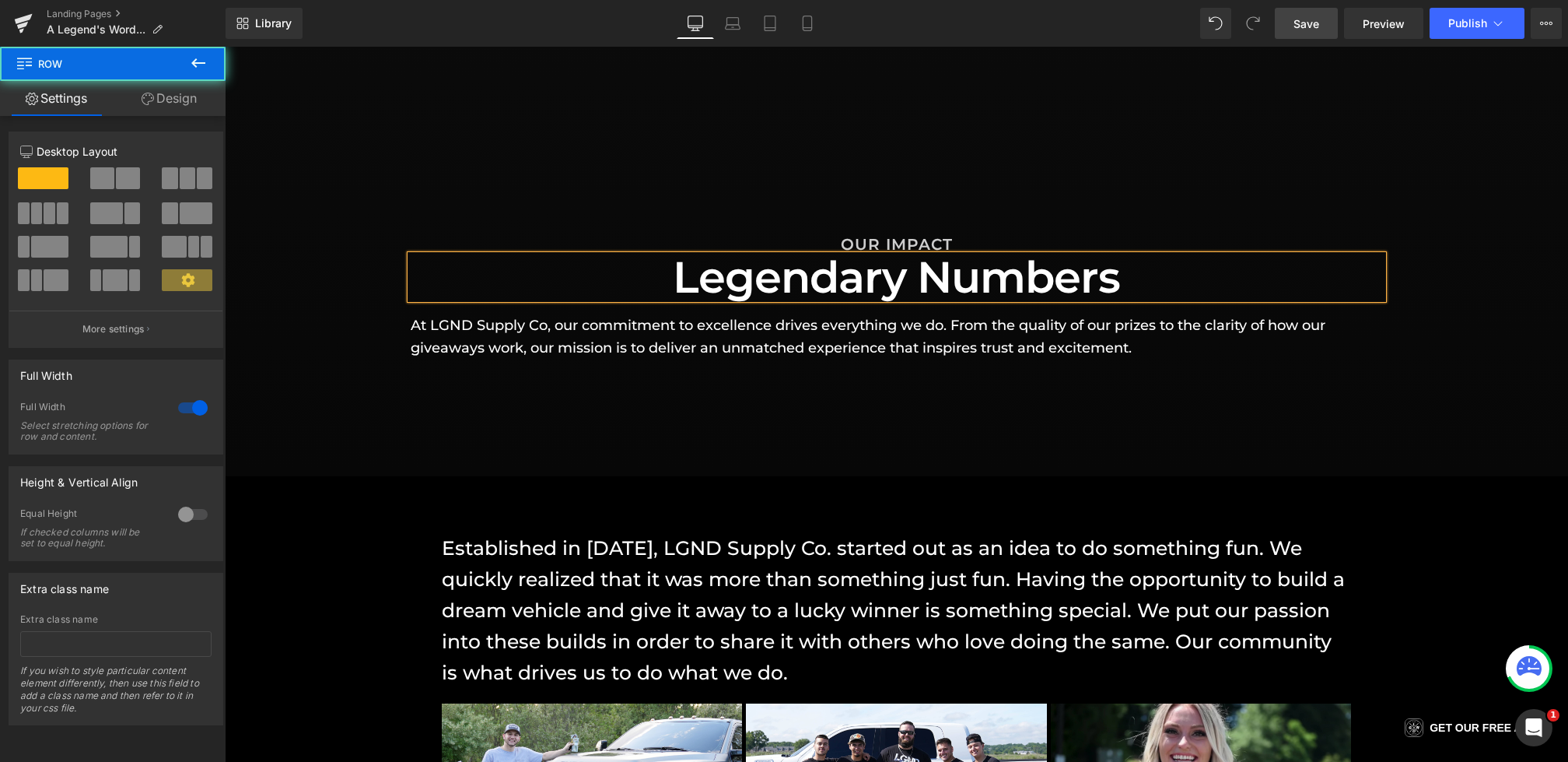
click at [642, 431] on div "OUR IMPACT Heading Legendary Numbers Heading At LGND Supply Co, our commitment …" at bounding box center [896, 297] width 1344 height 357
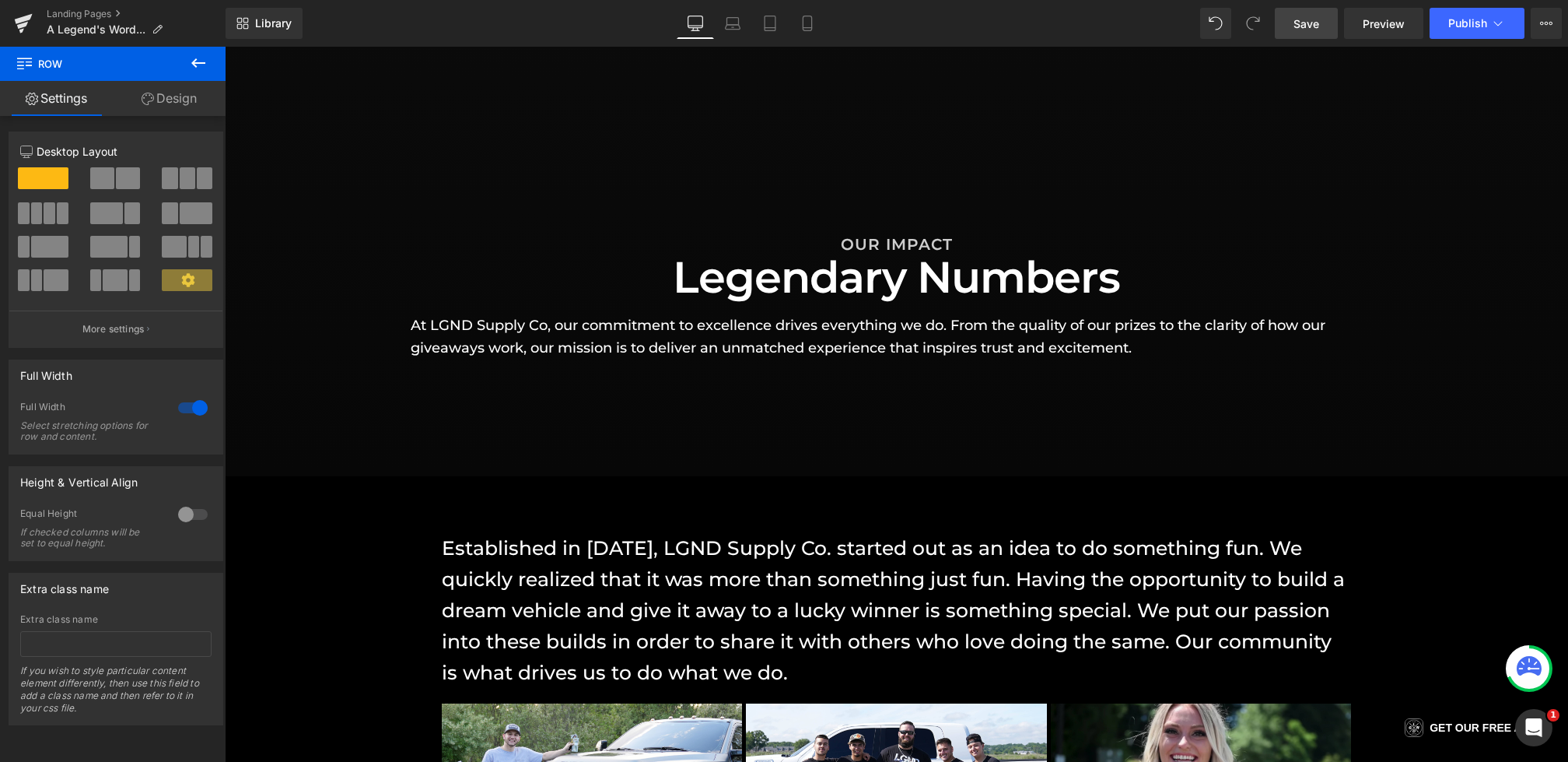
click at [1287, 20] on link "Save" at bounding box center [1307, 23] width 63 height 31
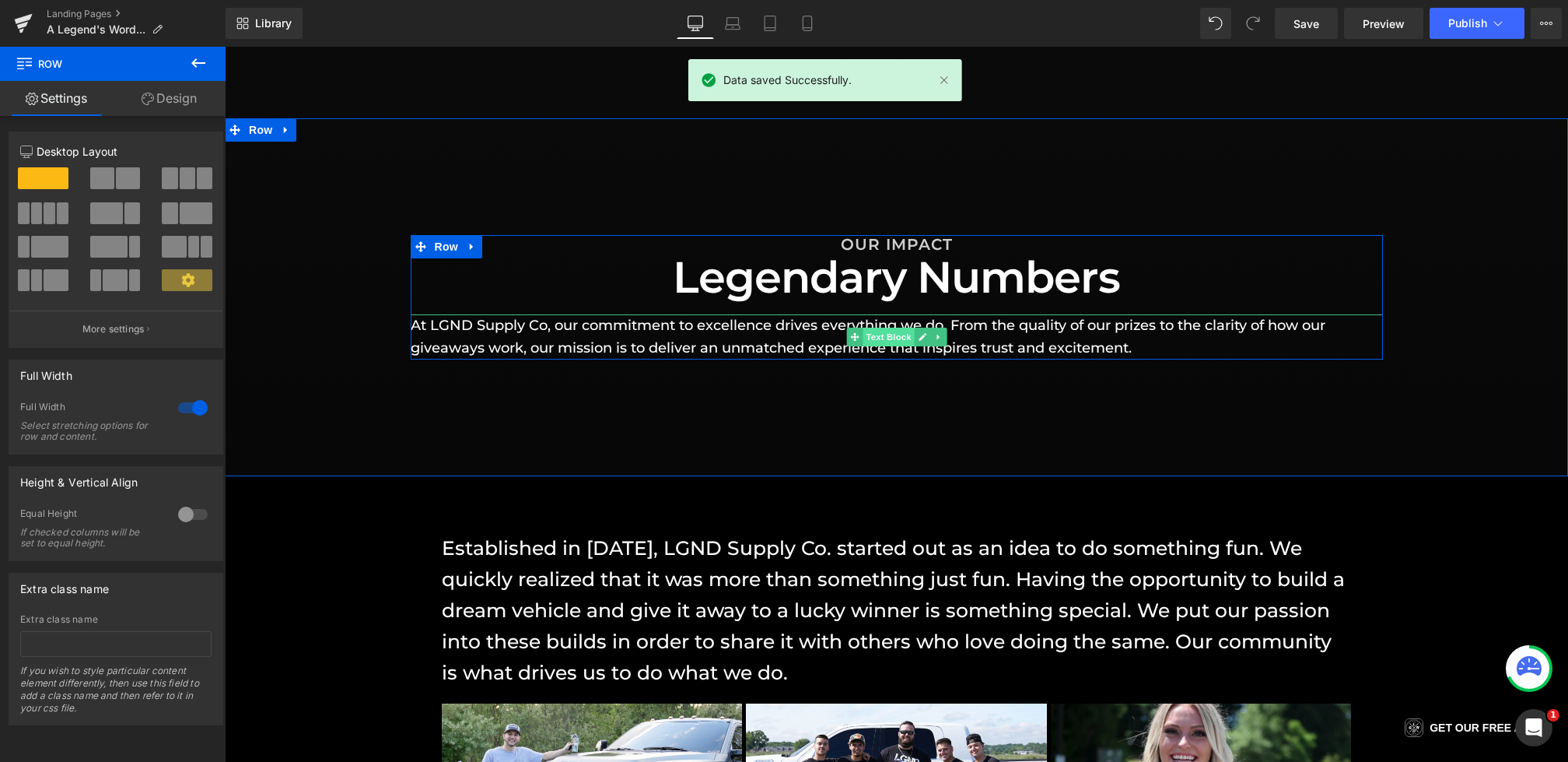
click at [886, 339] on span "Text Block" at bounding box center [889, 336] width 52 height 18
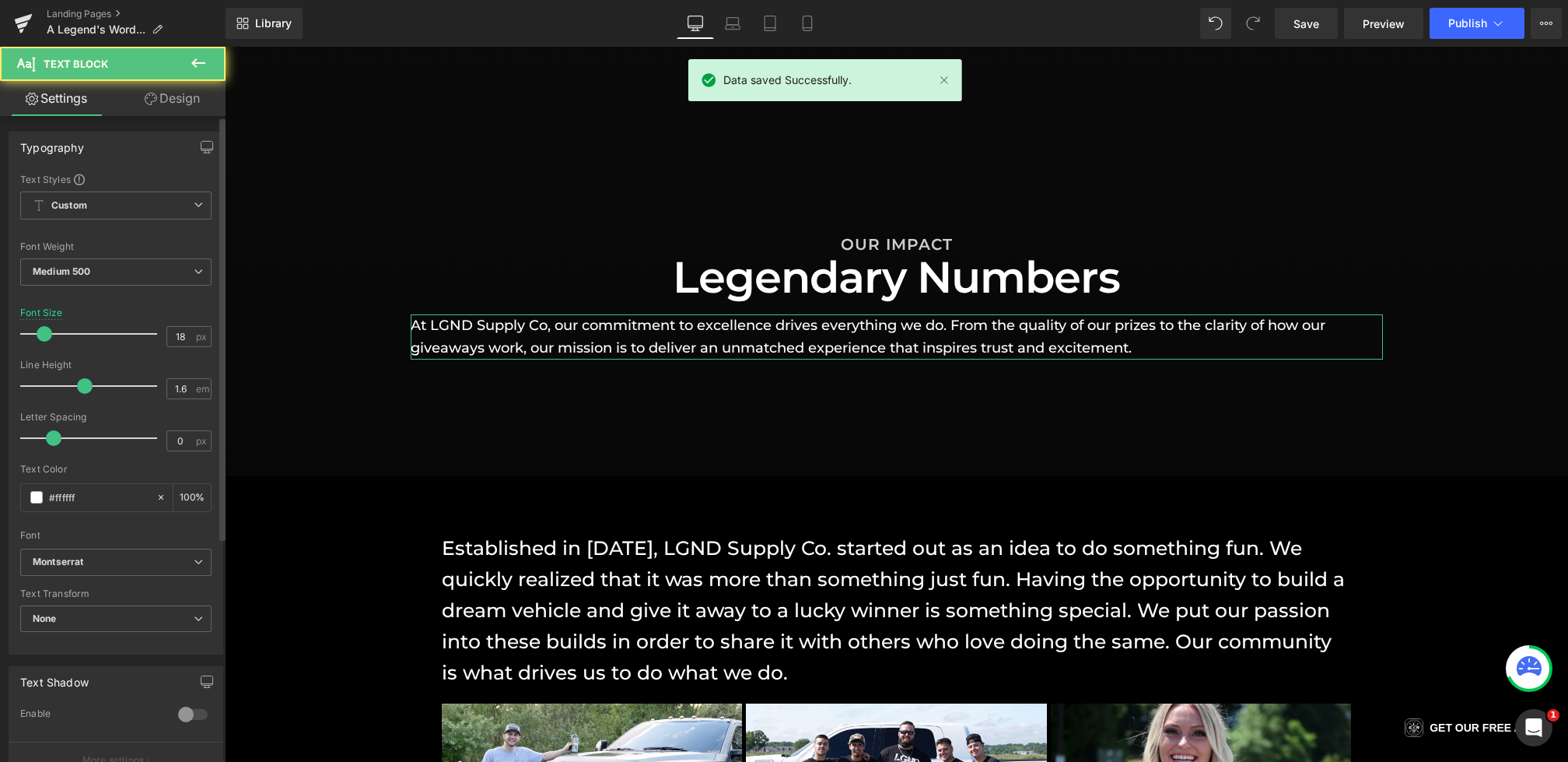
scroll to position [338, 0]
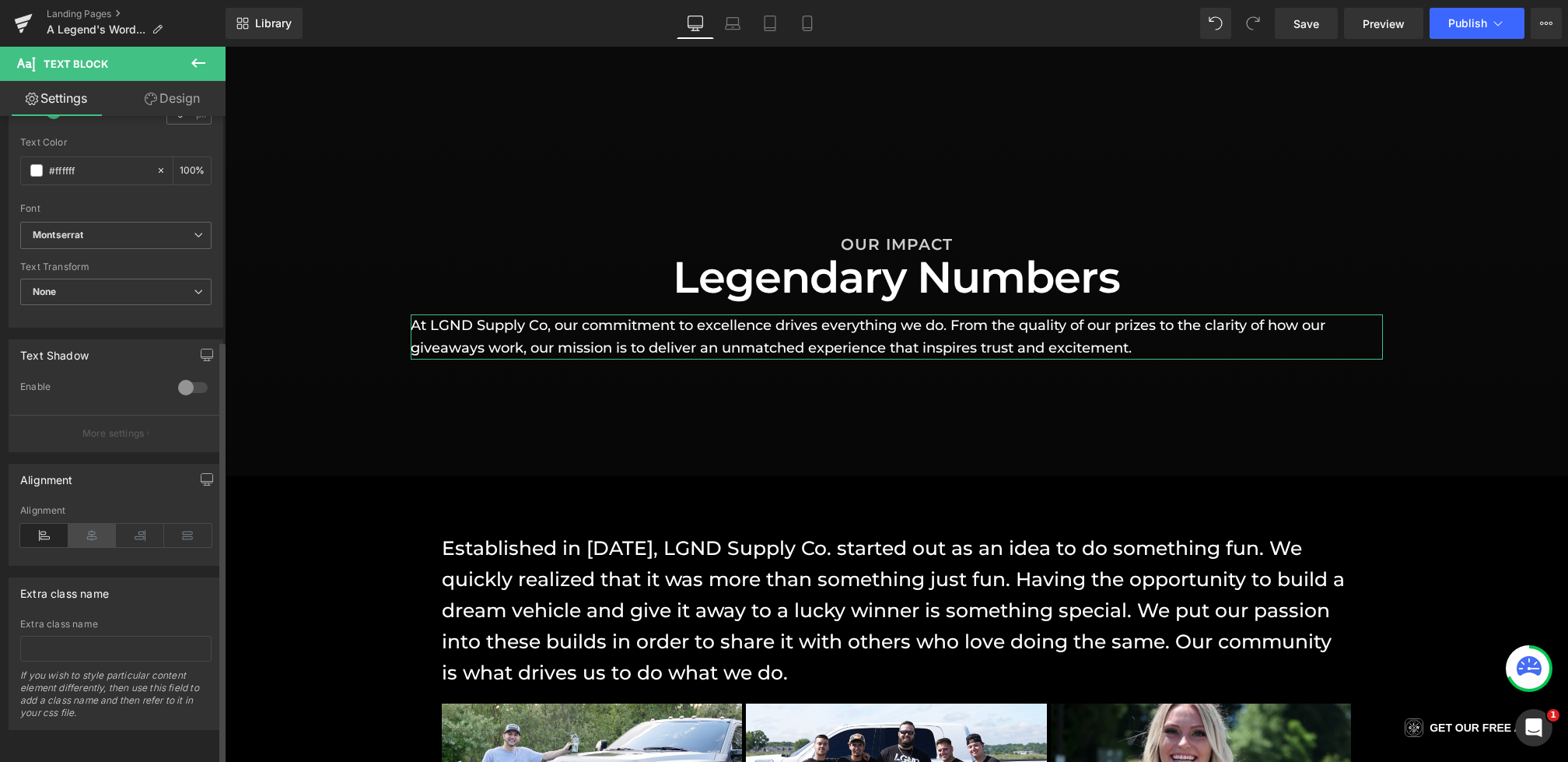
click at [86, 523] on icon at bounding box center [93, 535] width 48 height 23
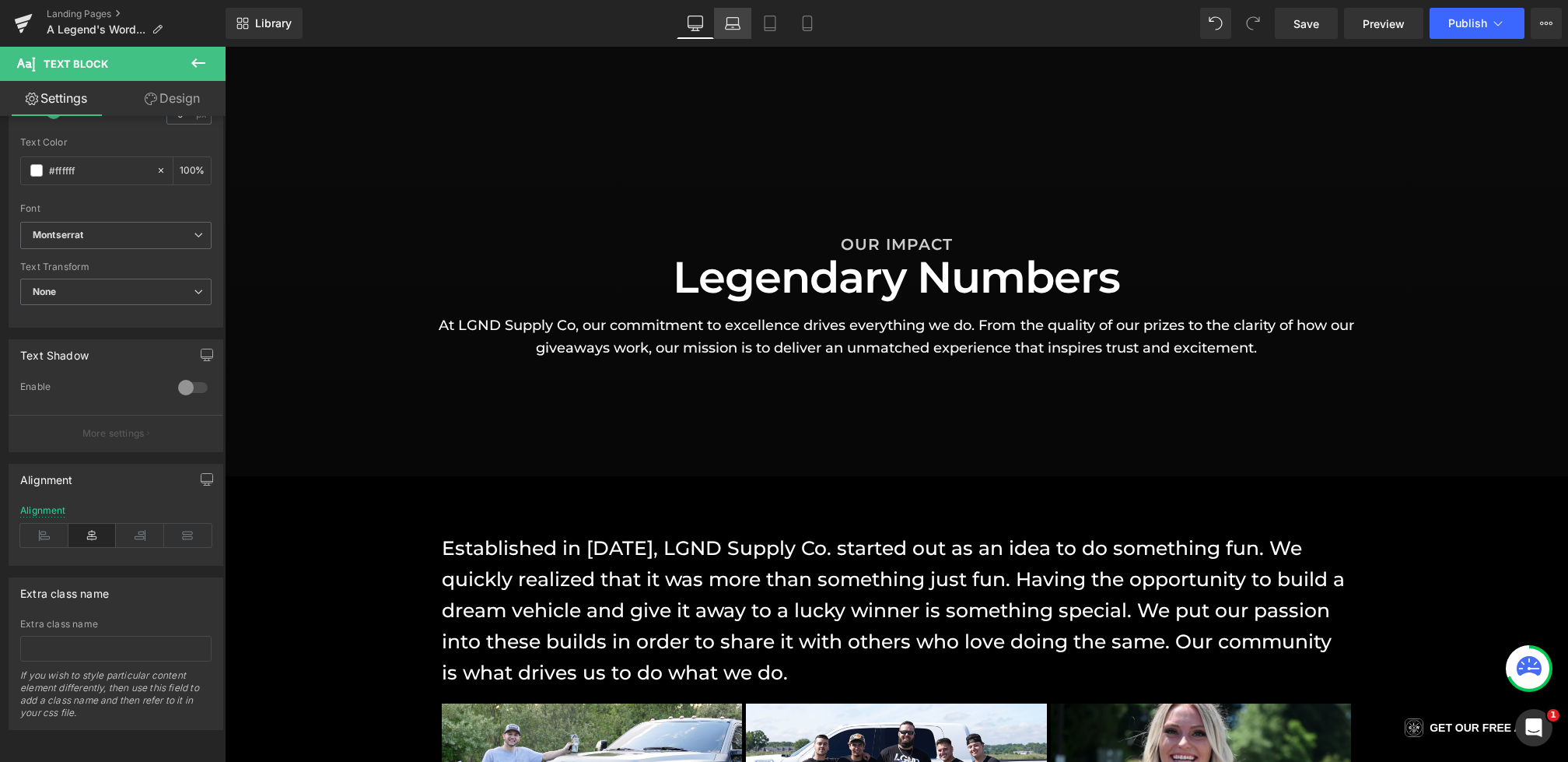
click at [737, 18] on icon at bounding box center [733, 23] width 16 height 16
type input "16"
type input "100"
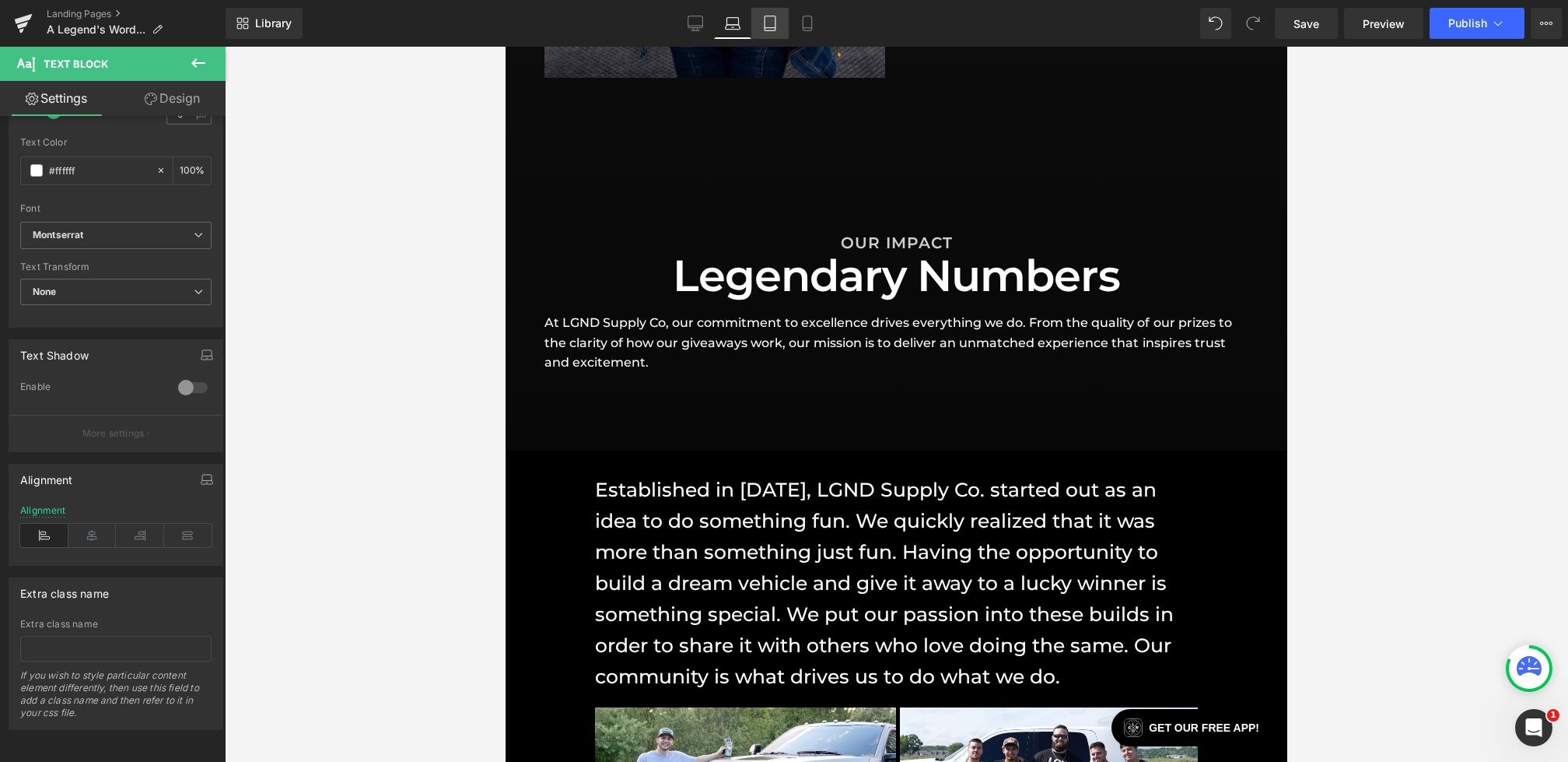
click at [777, 18] on icon at bounding box center [770, 23] width 16 height 16
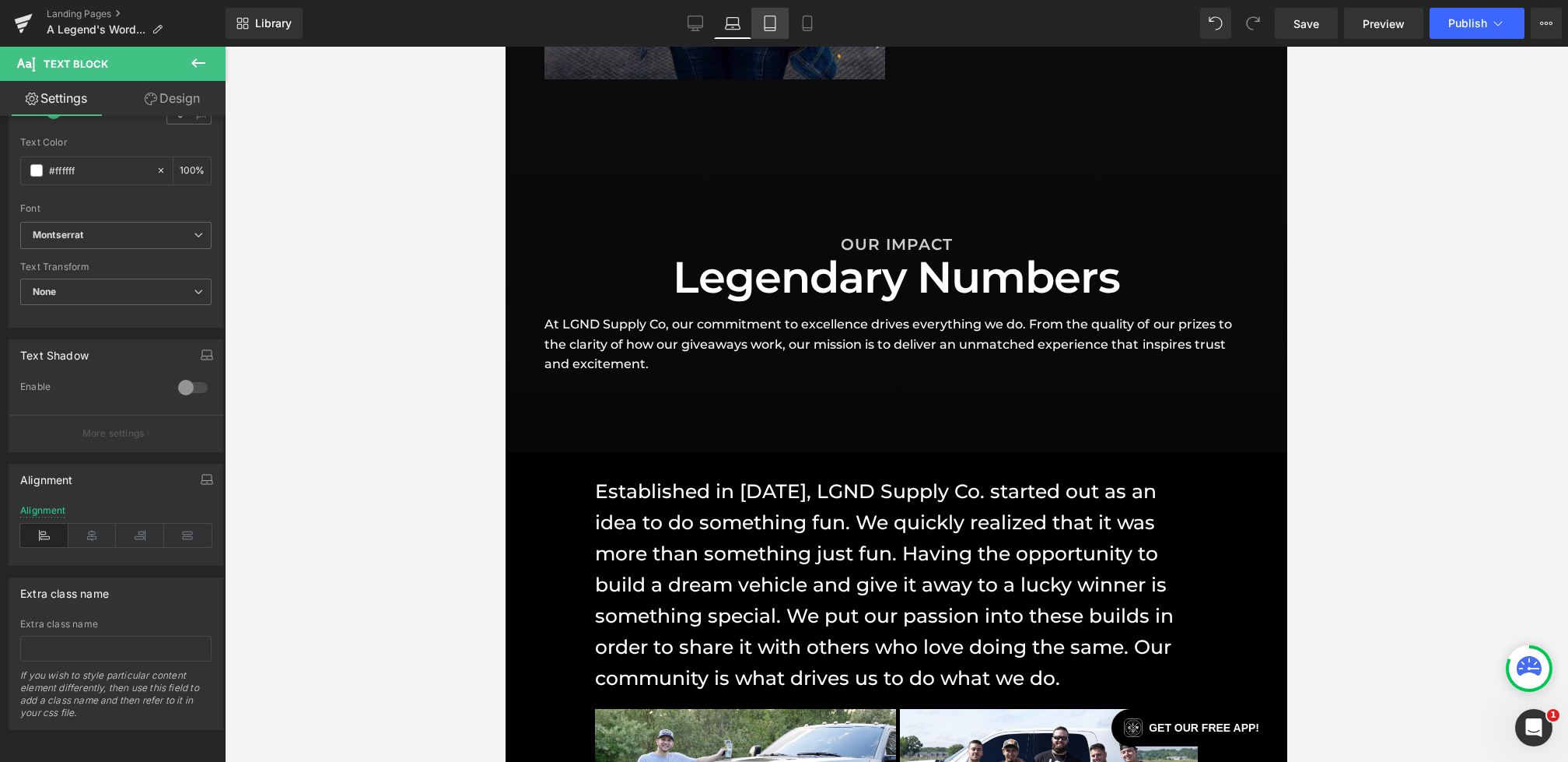
type input "18"
type input "100"
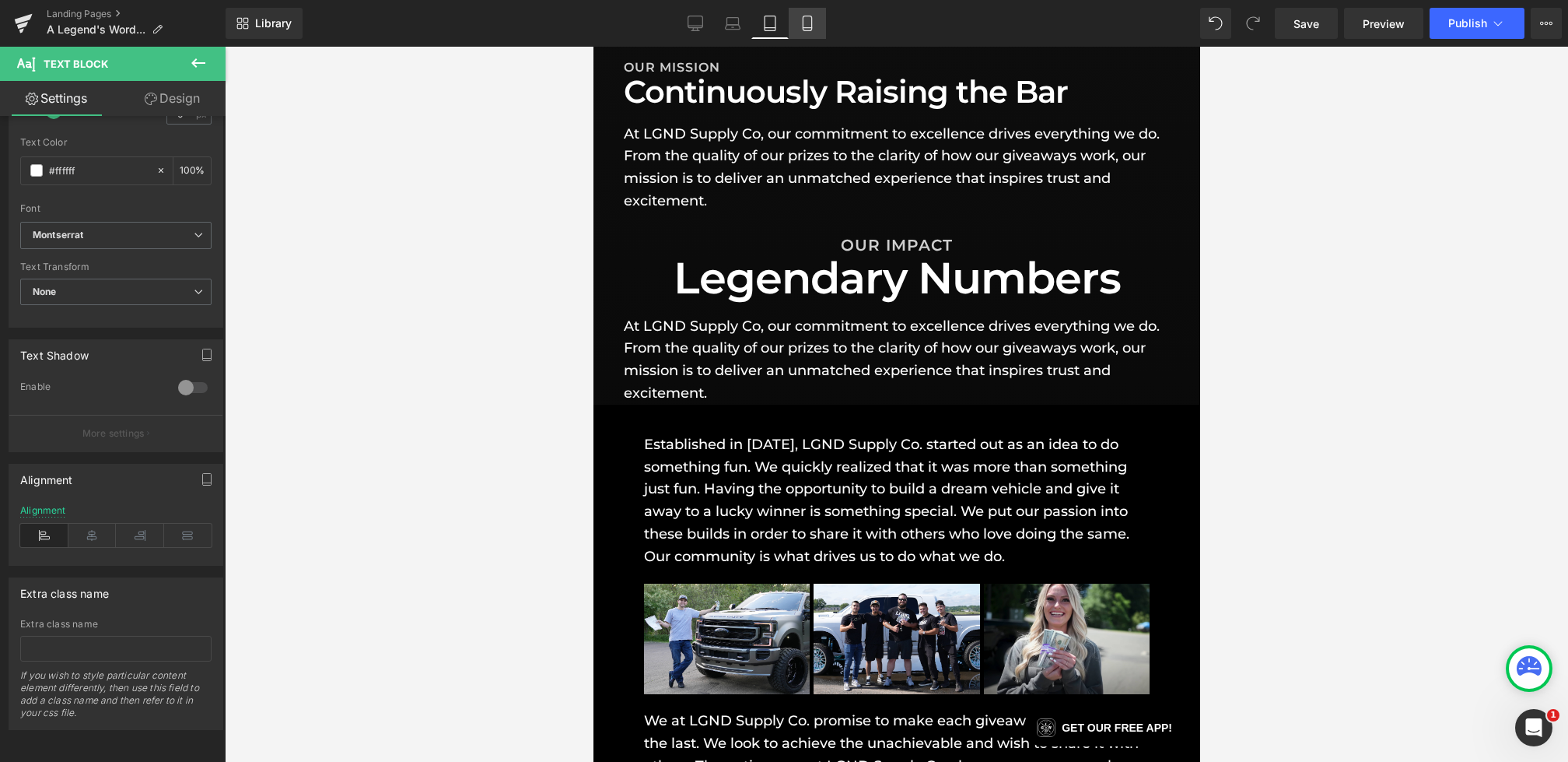
click at [820, 18] on link "Mobile" at bounding box center [807, 23] width 38 height 31
type input "15"
type input "100"
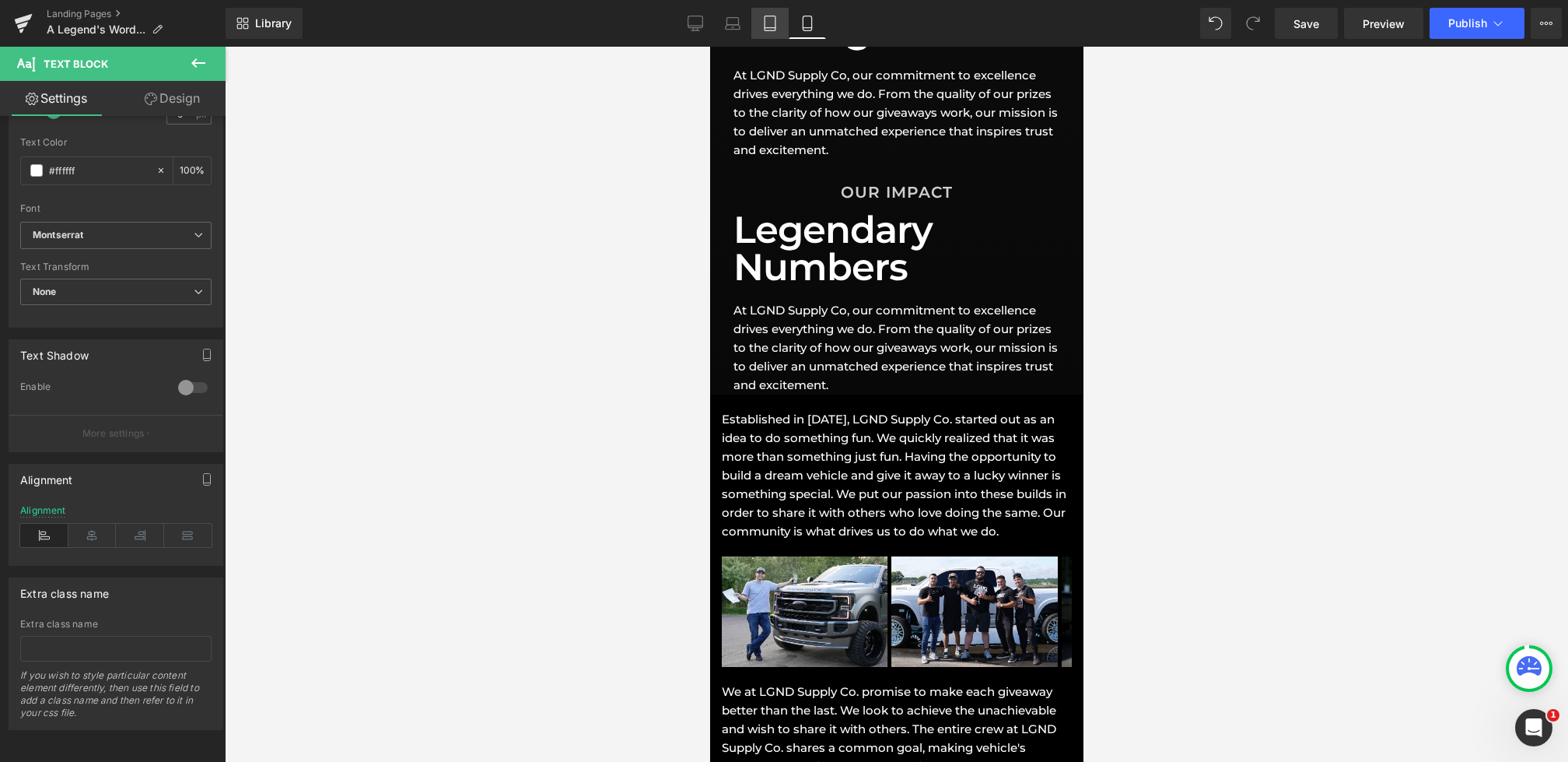
scroll to position [873, 0]
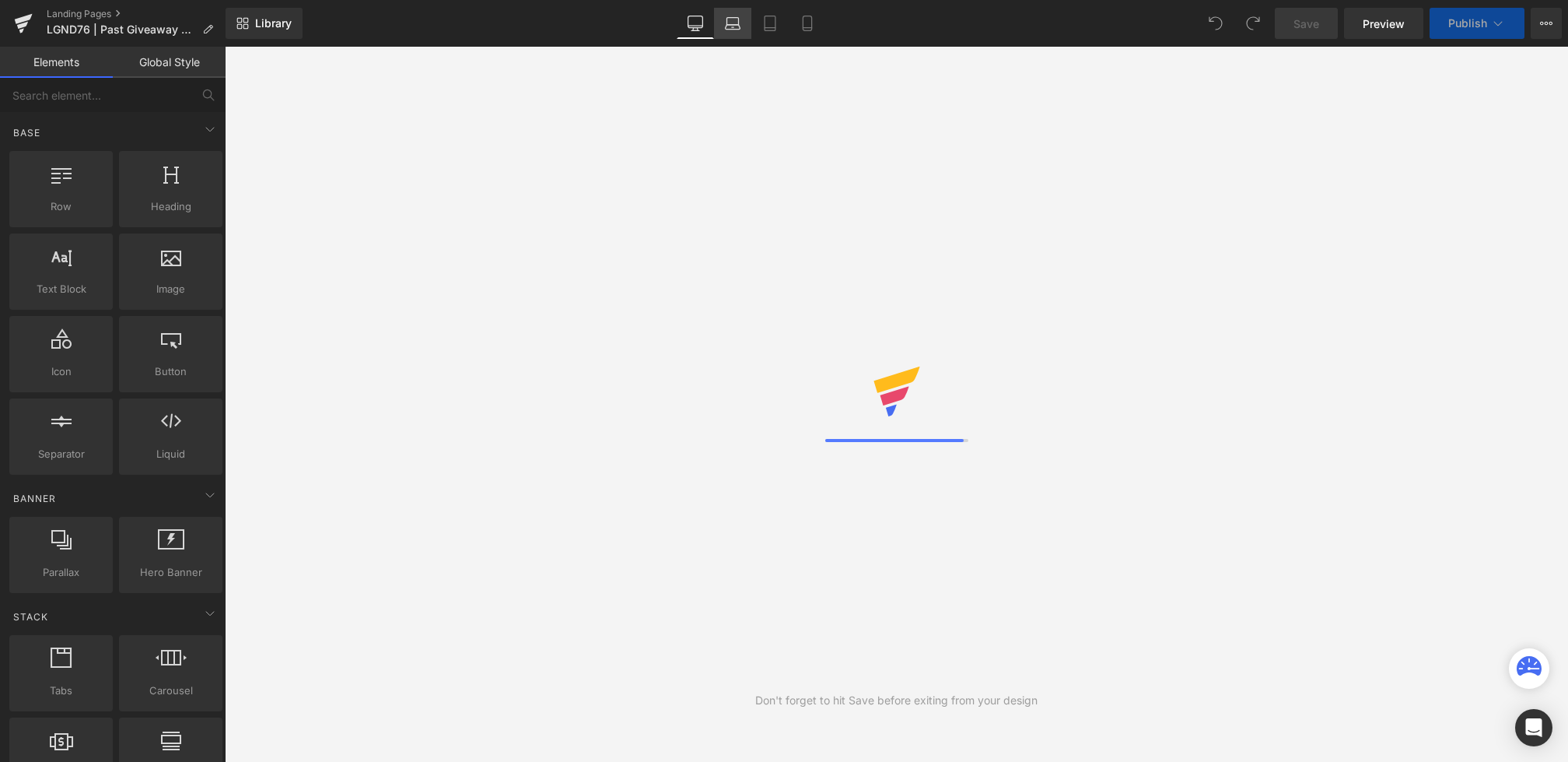
click at [729, 33] on link "Laptop" at bounding box center [733, 23] width 38 height 31
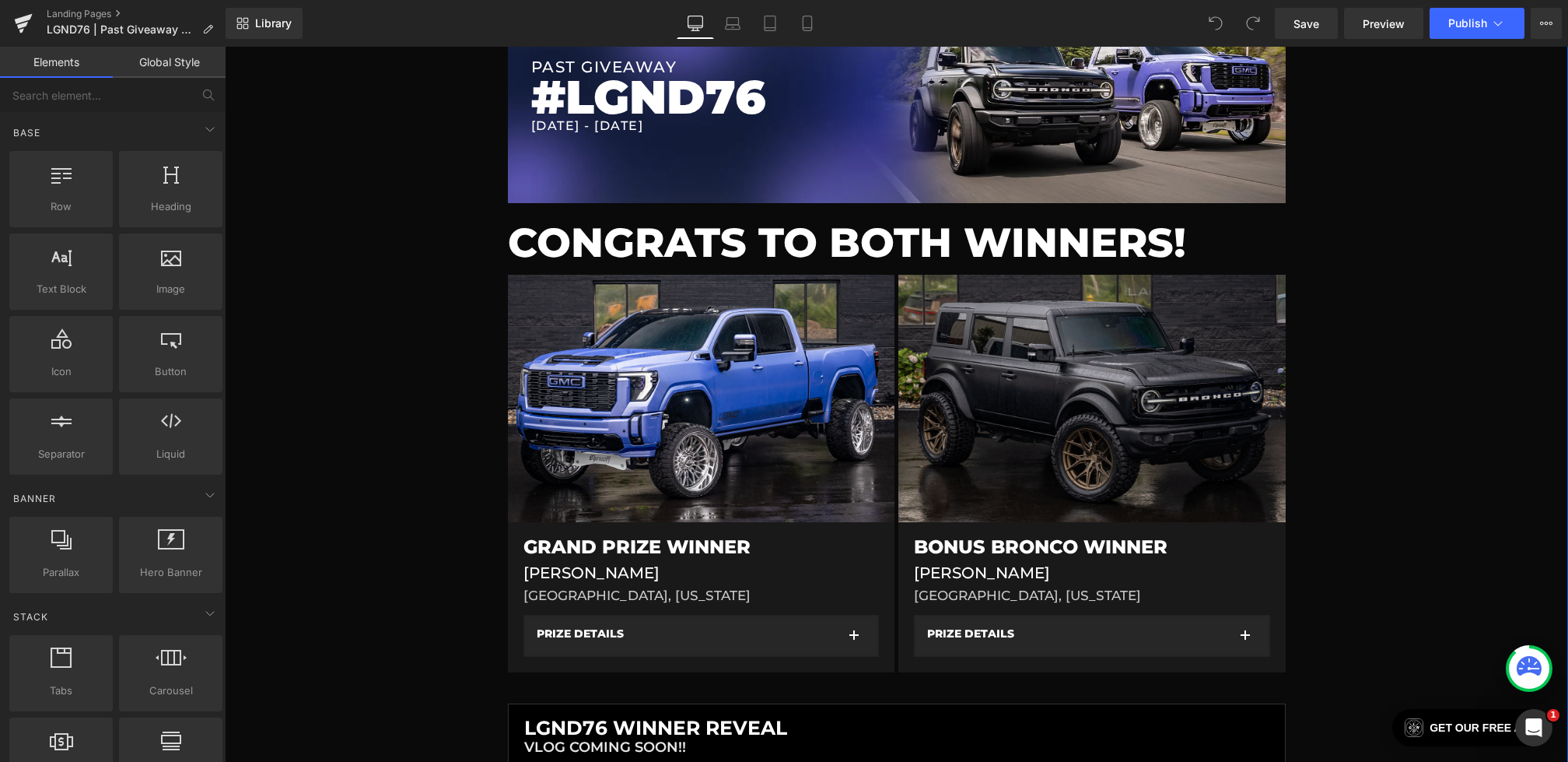
scroll to position [526, 0]
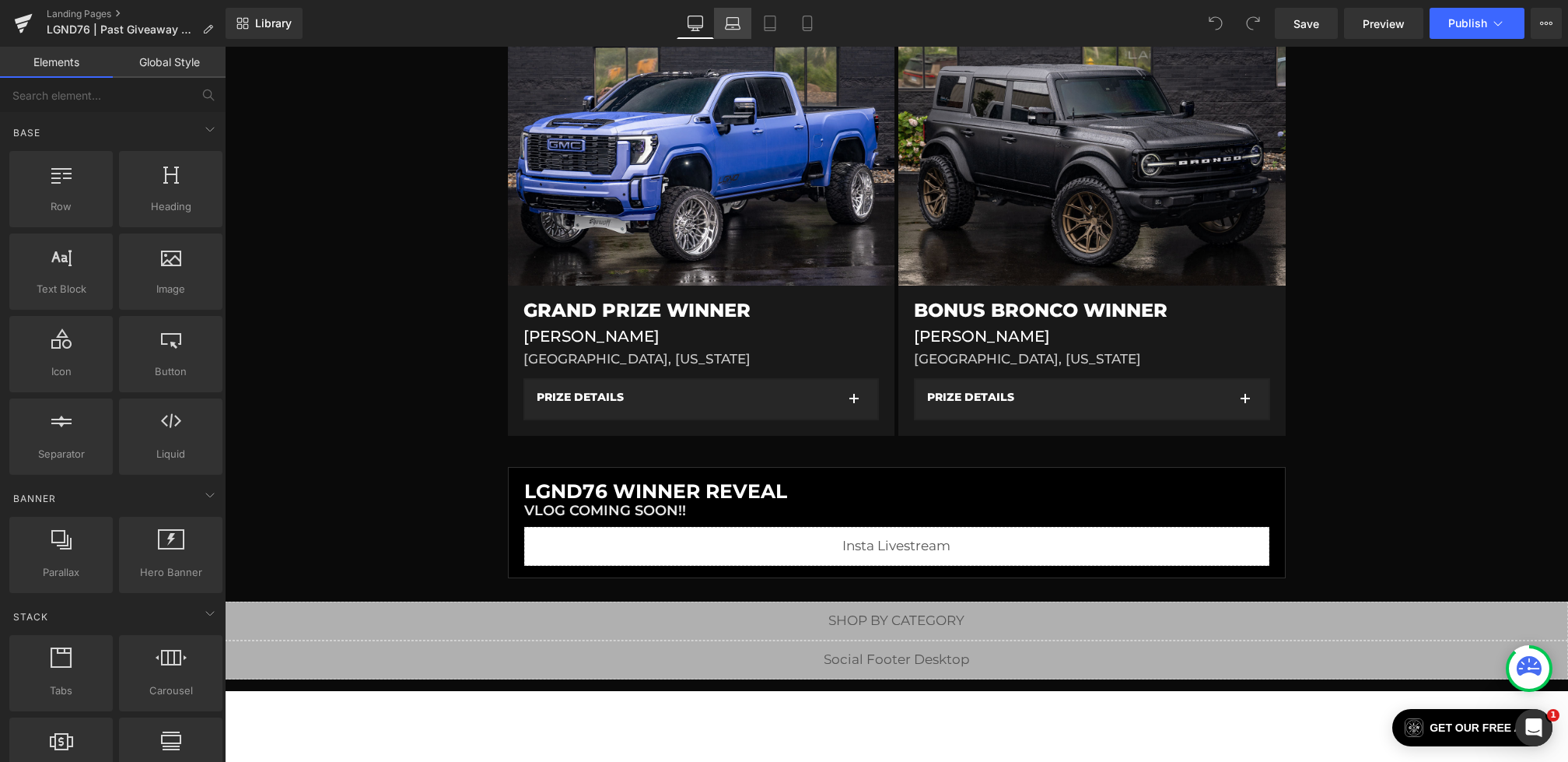
click at [734, 30] on icon at bounding box center [733, 23] width 16 height 16
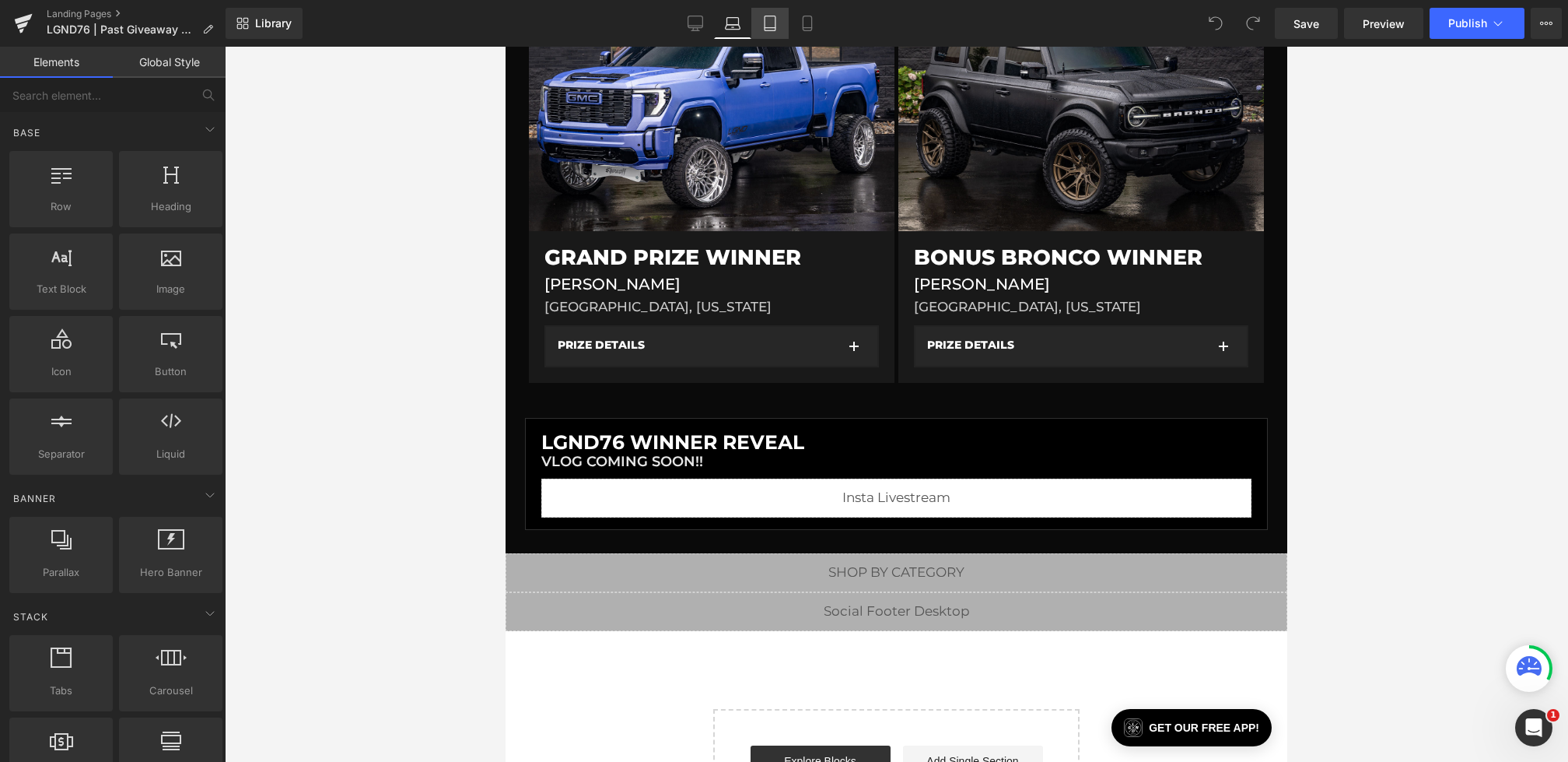
click at [769, 29] on icon at bounding box center [770, 23] width 16 height 16
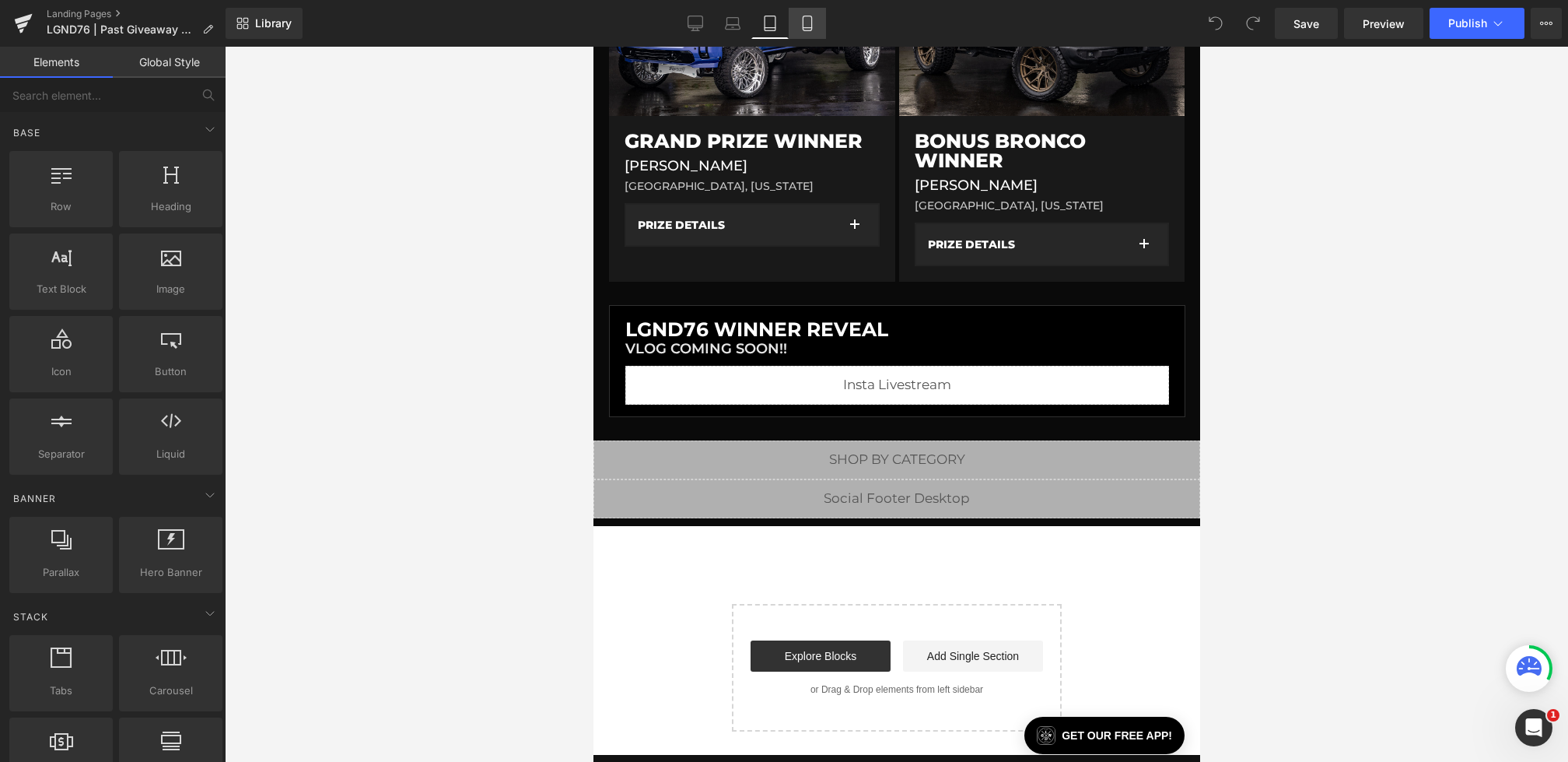
click at [809, 29] on icon at bounding box center [807, 24] width 8 height 15
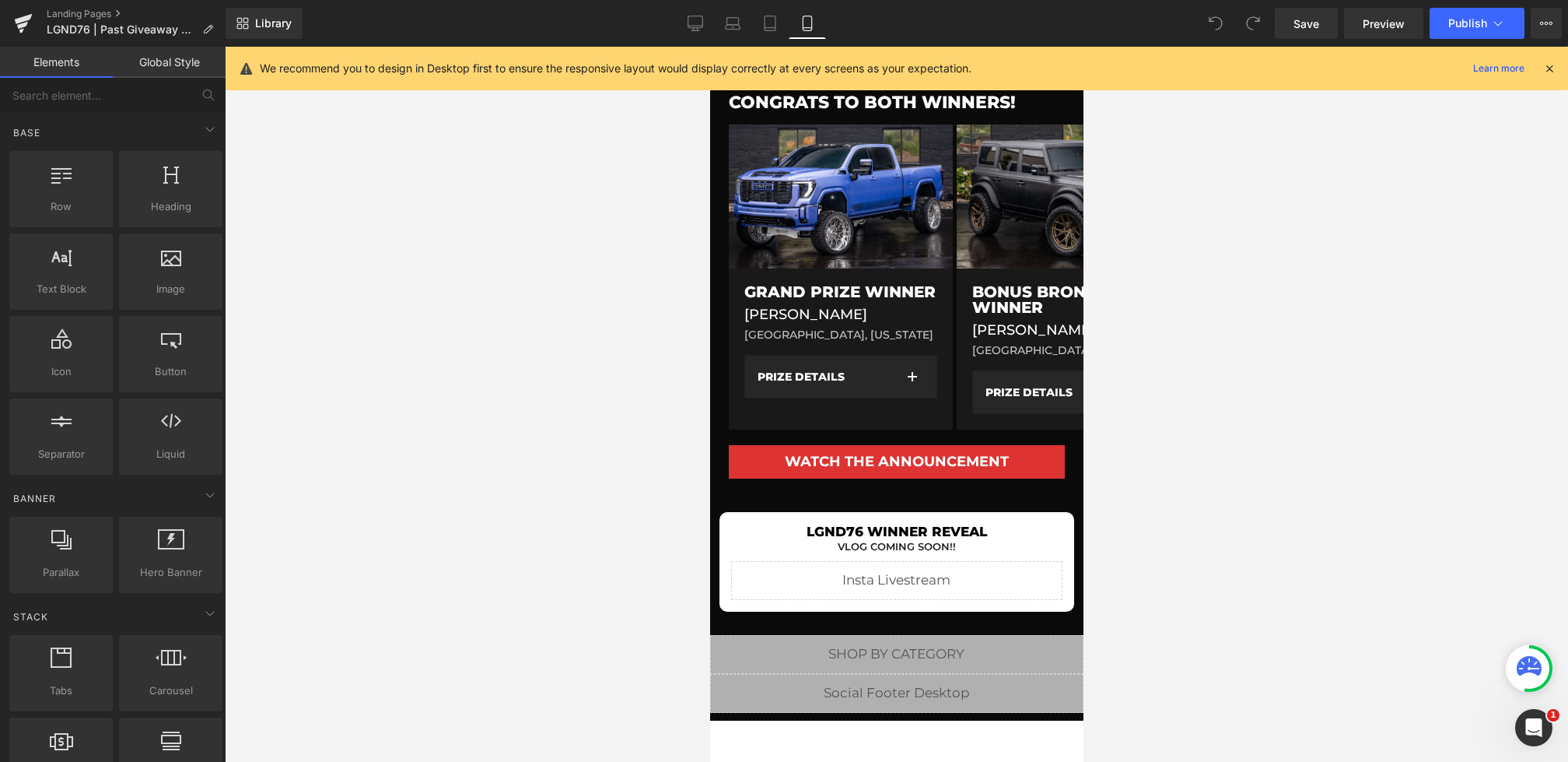
scroll to position [0, 0]
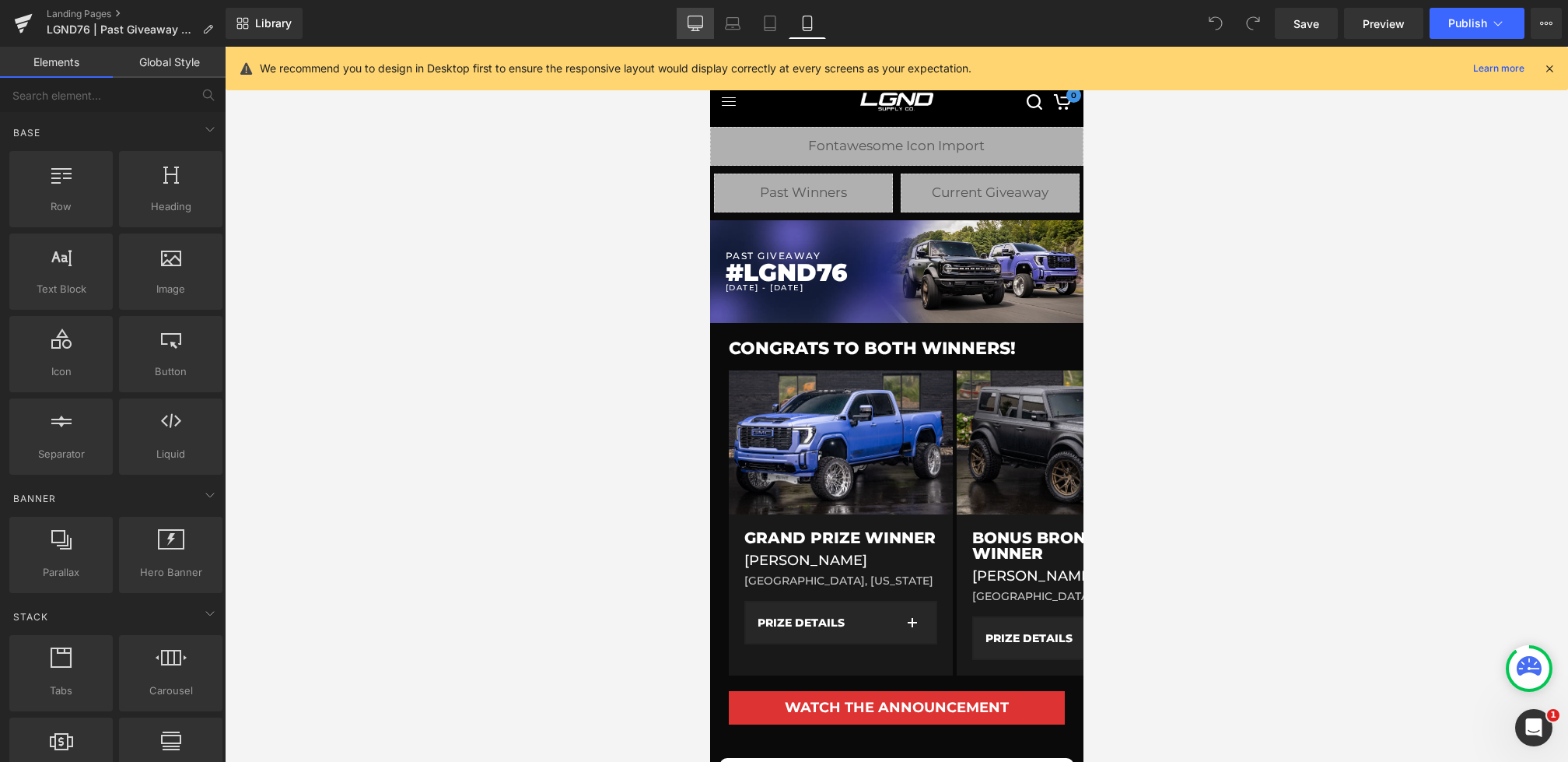
click at [706, 34] on link "Desktop" at bounding box center [695, 23] width 38 height 31
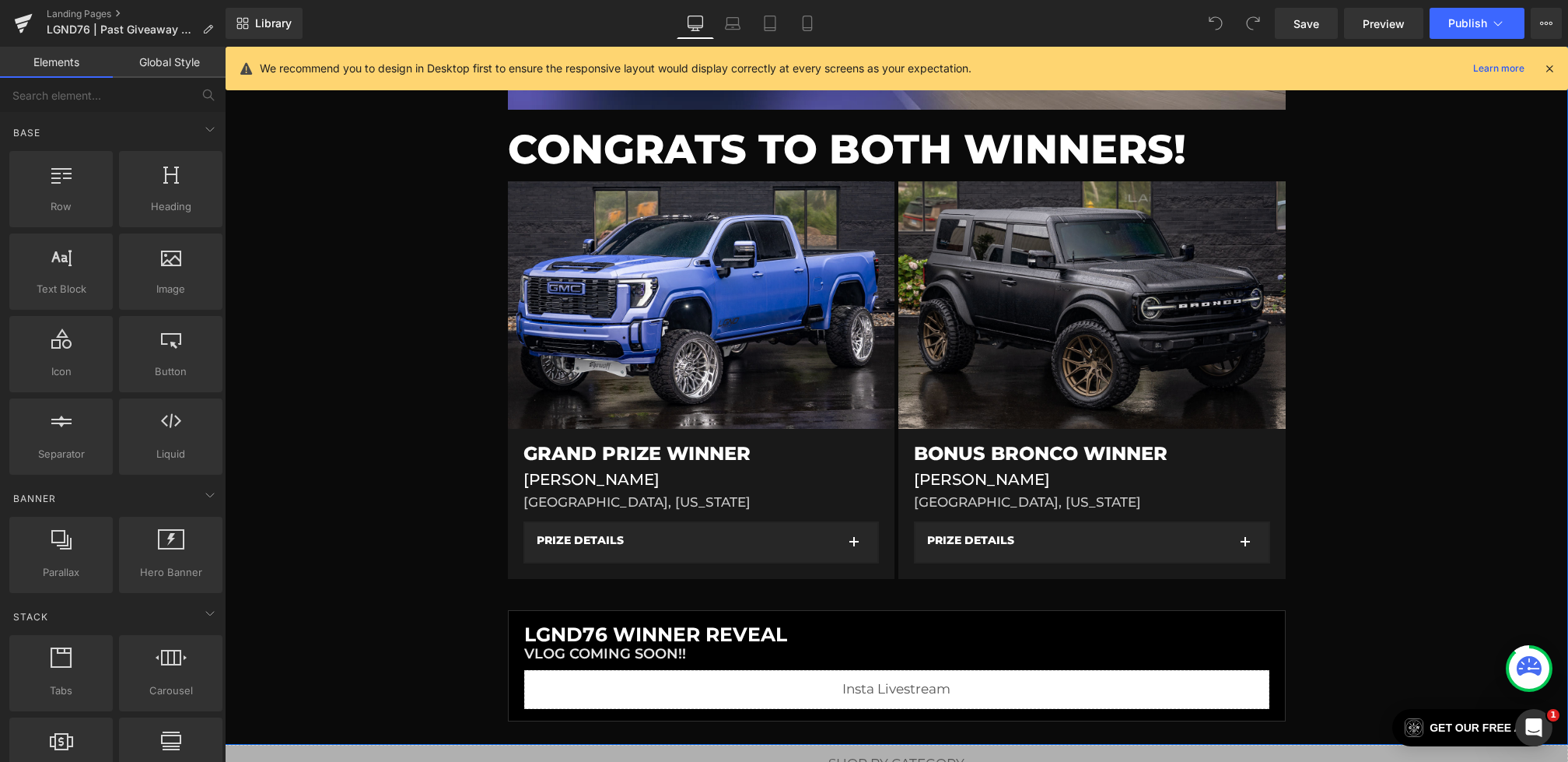
scroll to position [388, 0]
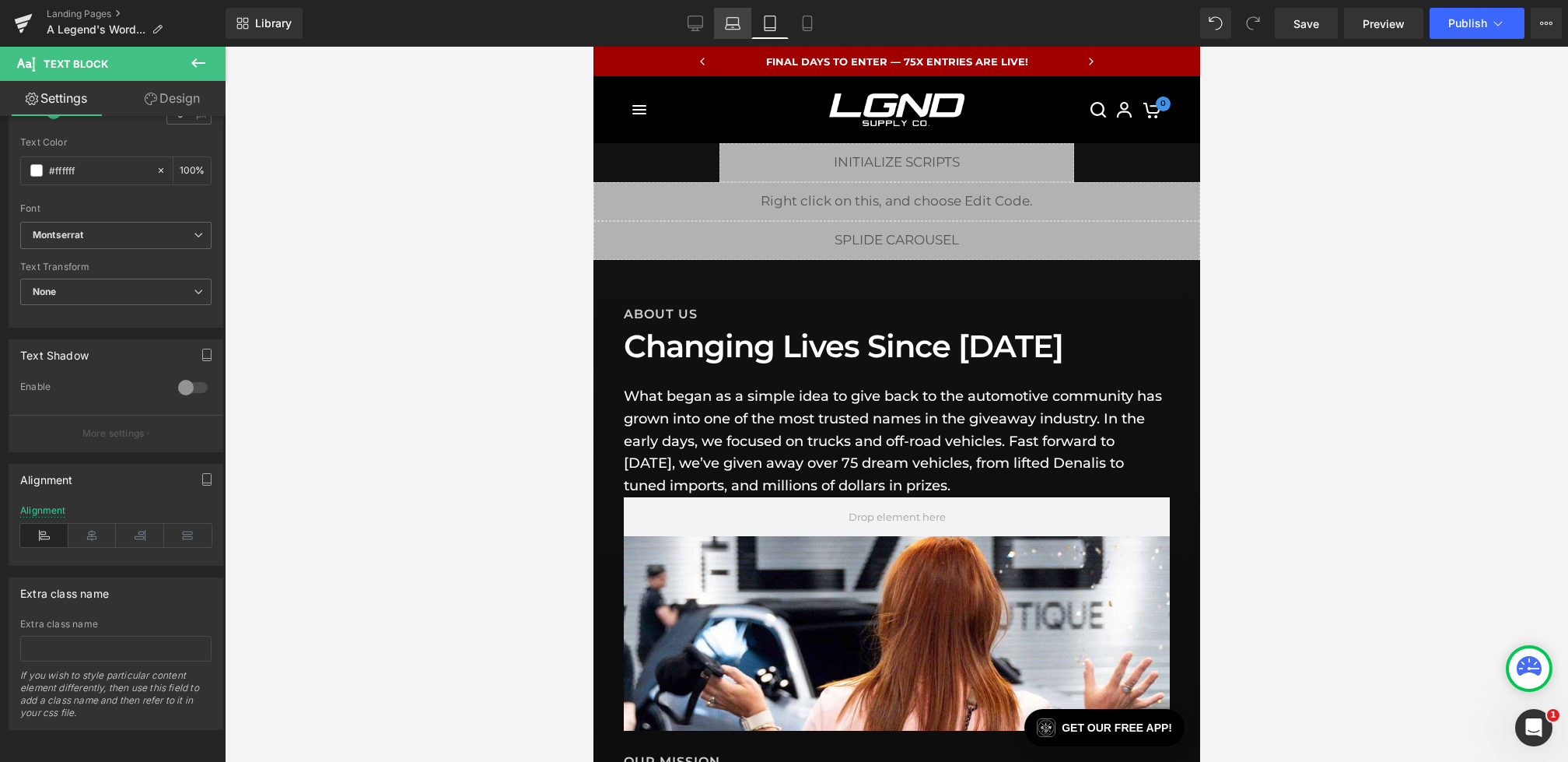
click at [731, 31] on link "Laptop" at bounding box center [733, 23] width 38 height 31
type input "16"
type input "100"
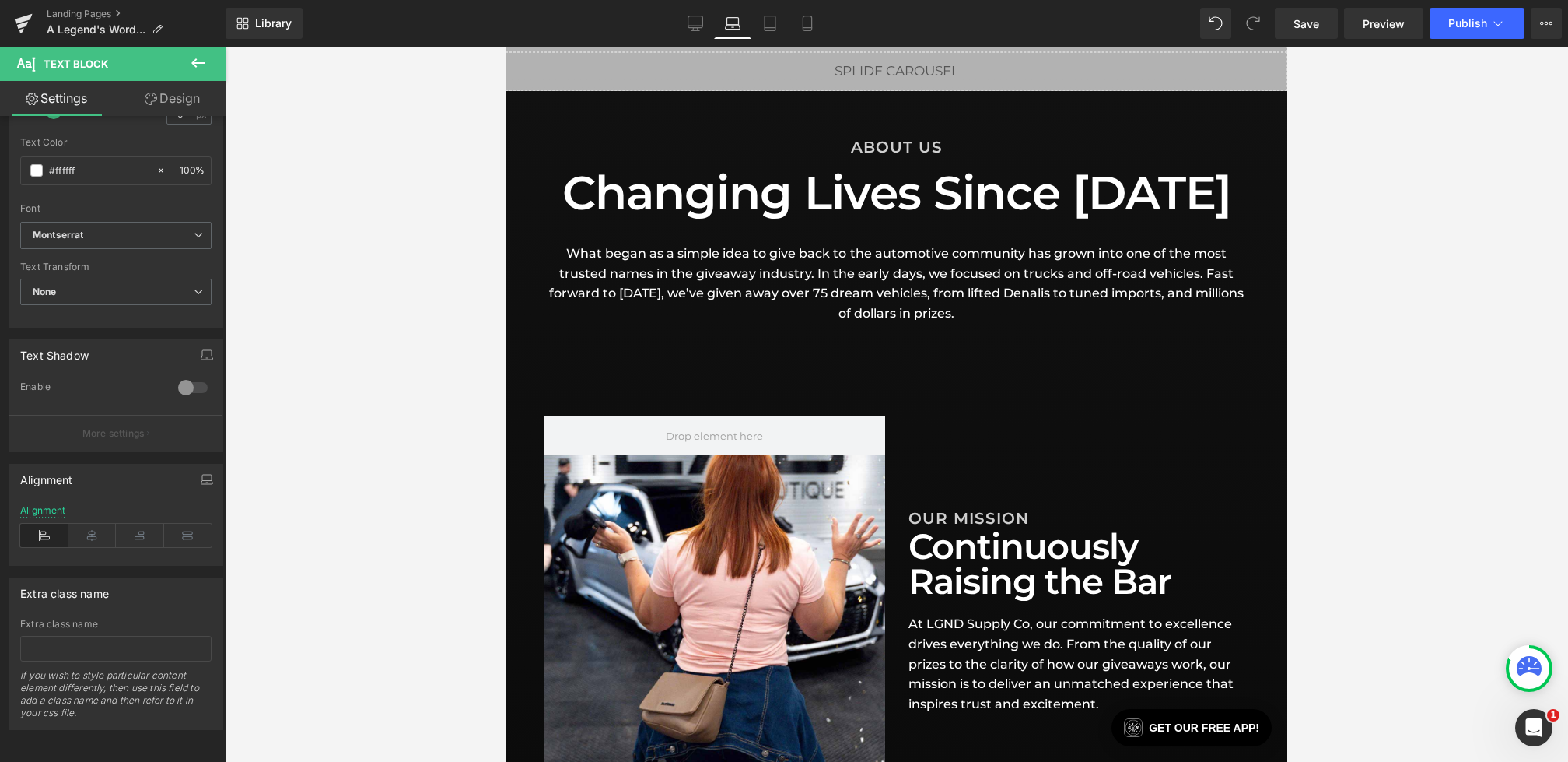
scroll to position [216, 0]
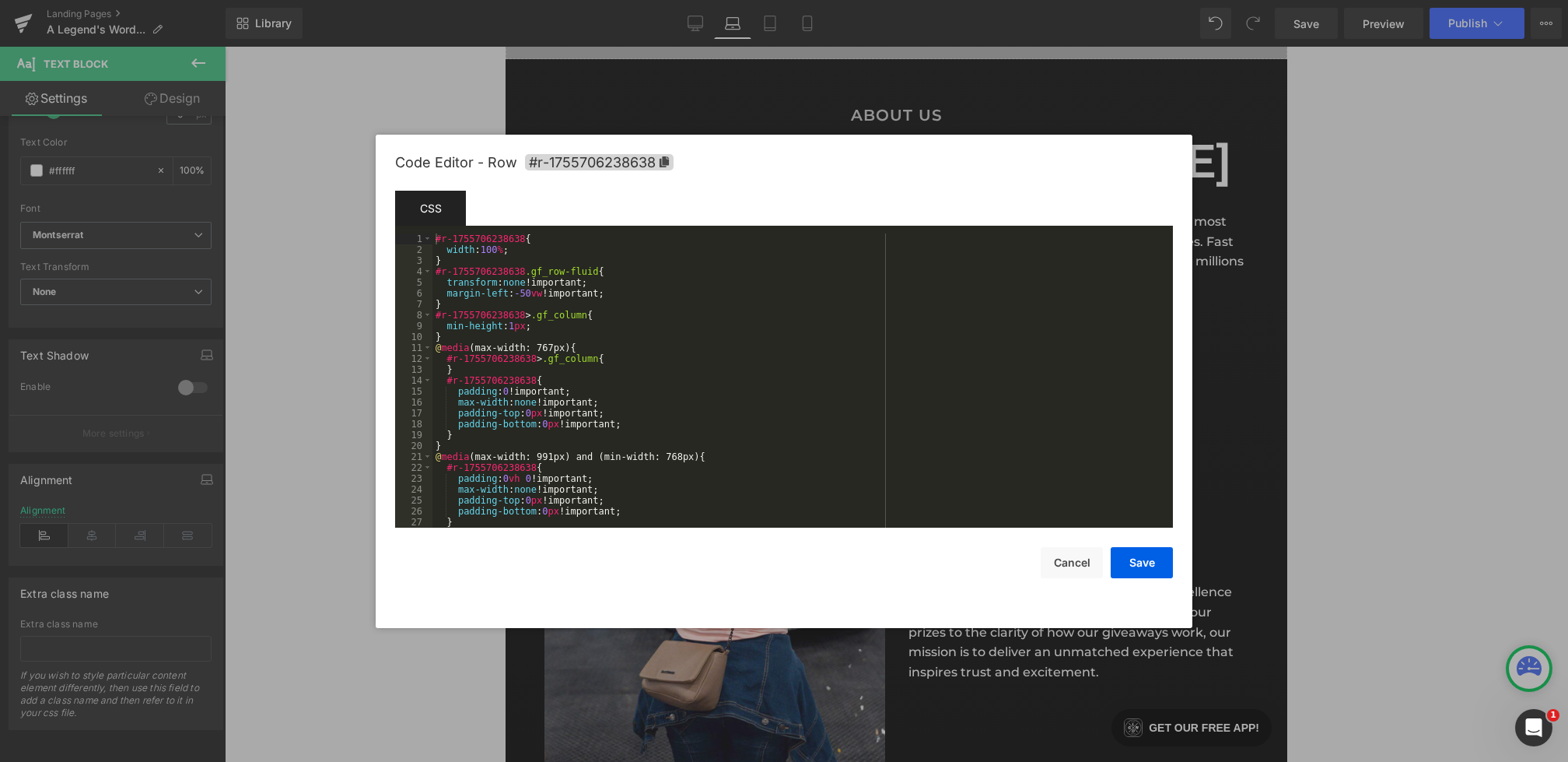
click at [839, 0] on div "Text Block You are previewing how the will restyle your page. You can not edit …" at bounding box center [784, 0] width 1568 height 0
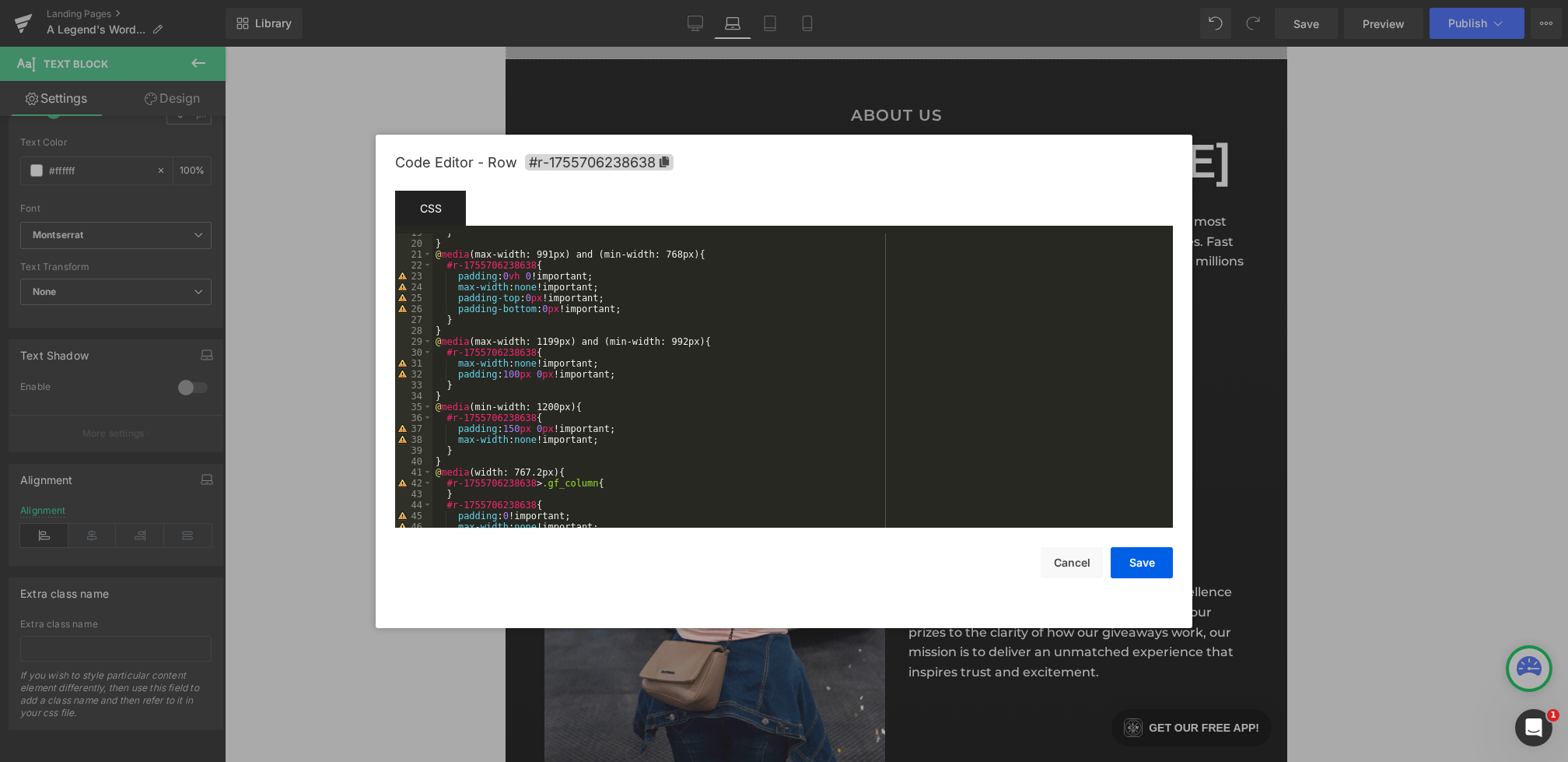
scroll to position [214, 0]
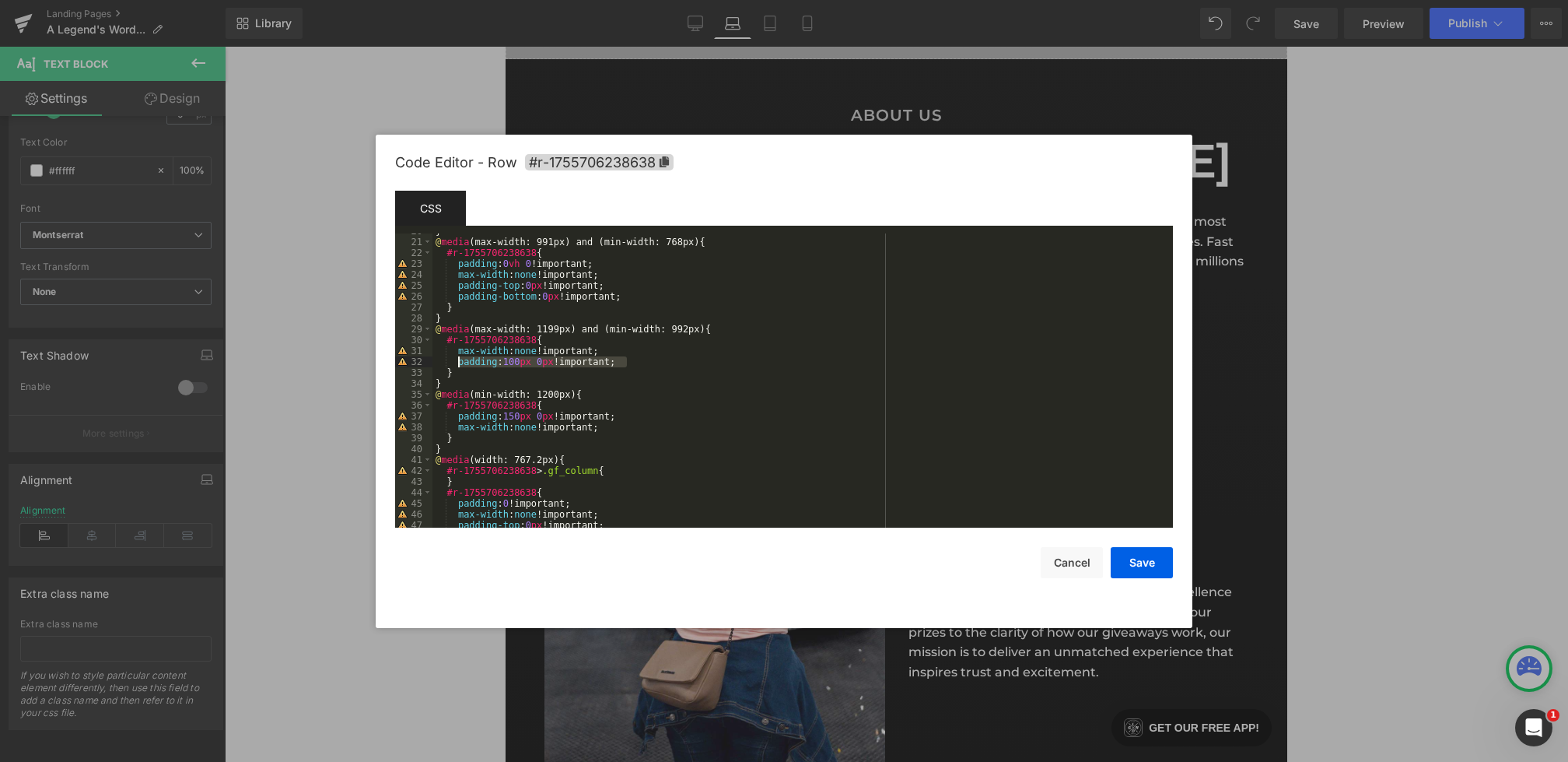
drag, startPoint x: 633, startPoint y: 363, endPoint x: 456, endPoint y: 361, distance: 177.0
click at [456, 361] on div "} @ media (max-width: 991px) and (min-width: 768px) { #r-1755706238638 { paddin…" at bounding box center [799, 383] width 734 height 315
drag, startPoint x: 638, startPoint y: 296, endPoint x: 457, endPoint y: 288, distance: 181.2
click at [457, 288] on div "} @ media (max-width: 991px) and (min-width: 768px) { #r-1755706238638 { paddin…" at bounding box center [799, 383] width 734 height 315
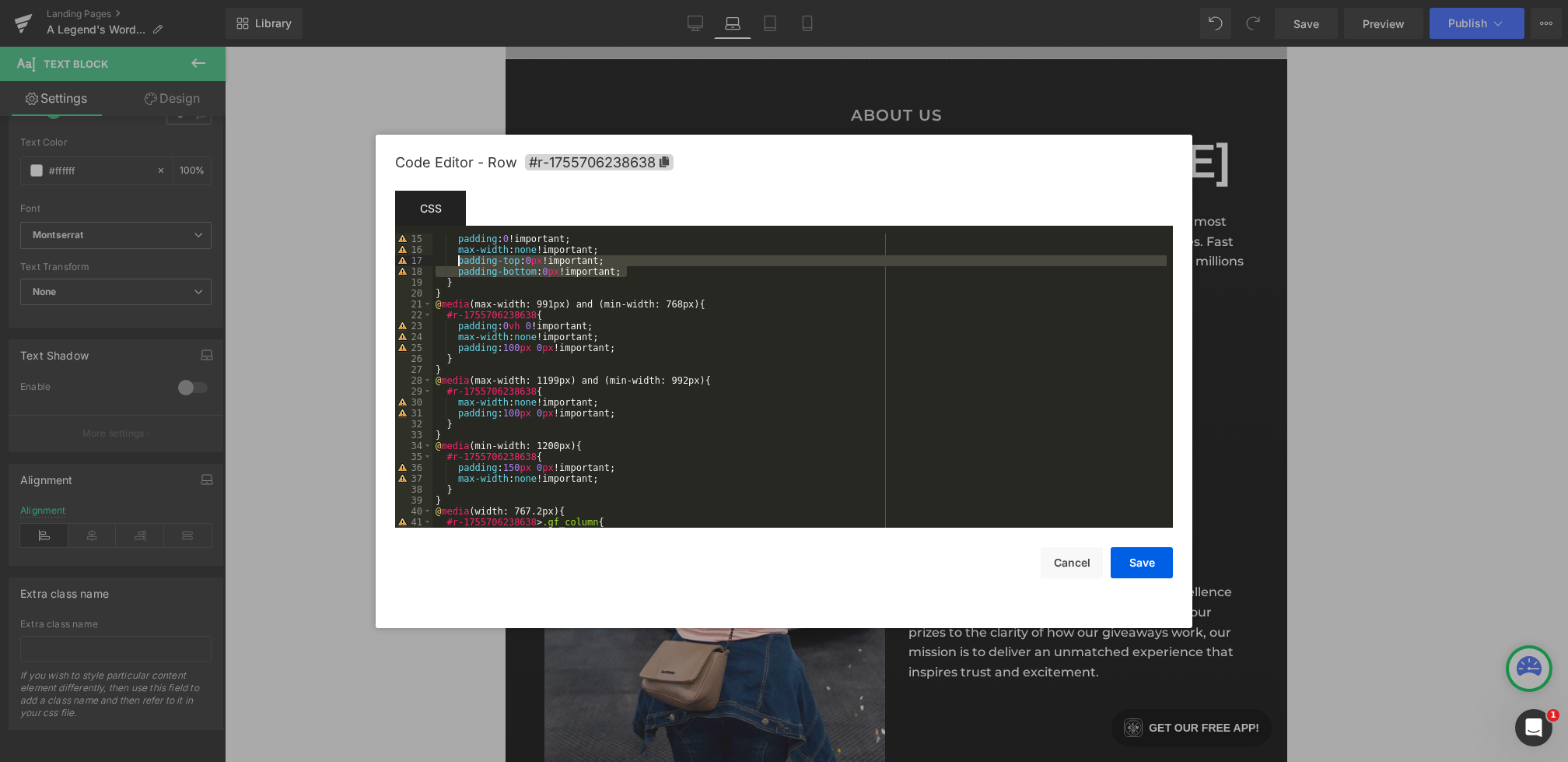
drag, startPoint x: 640, startPoint y: 270, endPoint x: 458, endPoint y: 264, distance: 182.1
click at [458, 264] on div "padding : 0 !important; max-width : none !important; padding-top : 0 px !import…" at bounding box center [799, 391] width 734 height 315
paste textarea
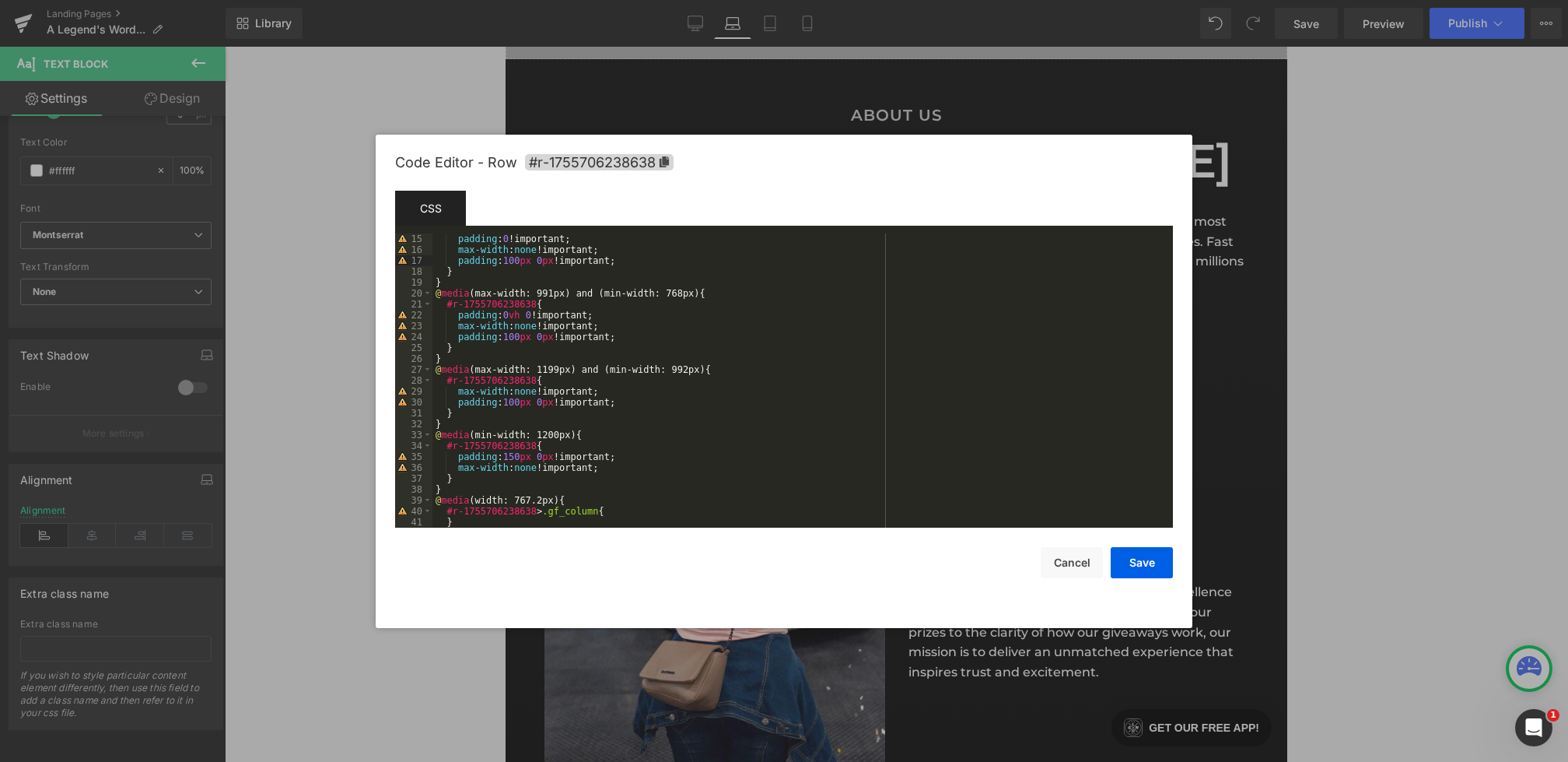
click at [519, 263] on div "padding : 0 !important; max-width : none !important; padding : 100 px 0 px !imp…" at bounding box center [799, 391] width 734 height 315
click at [1148, 568] on button "Save" at bounding box center [1142, 562] width 63 height 31
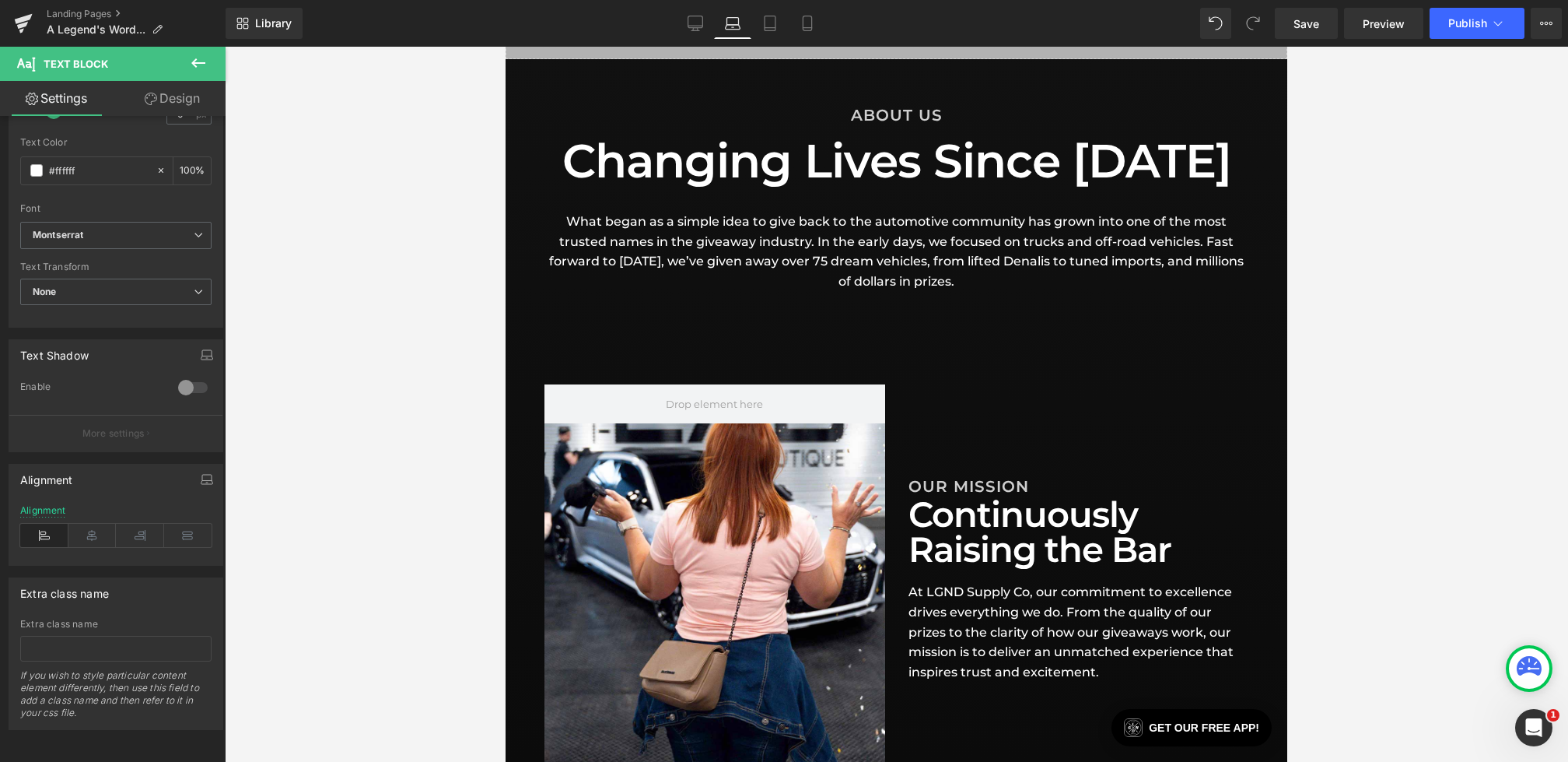
click at [774, 39] on div "Library Laptop Desktop Laptop Tablet Mobile Save Preview Publish Scheduled View…" at bounding box center [896, 23] width 1343 height 47
click at [774, 33] on link "Tablet" at bounding box center [769, 23] width 38 height 31
type input "18"
type input "100"
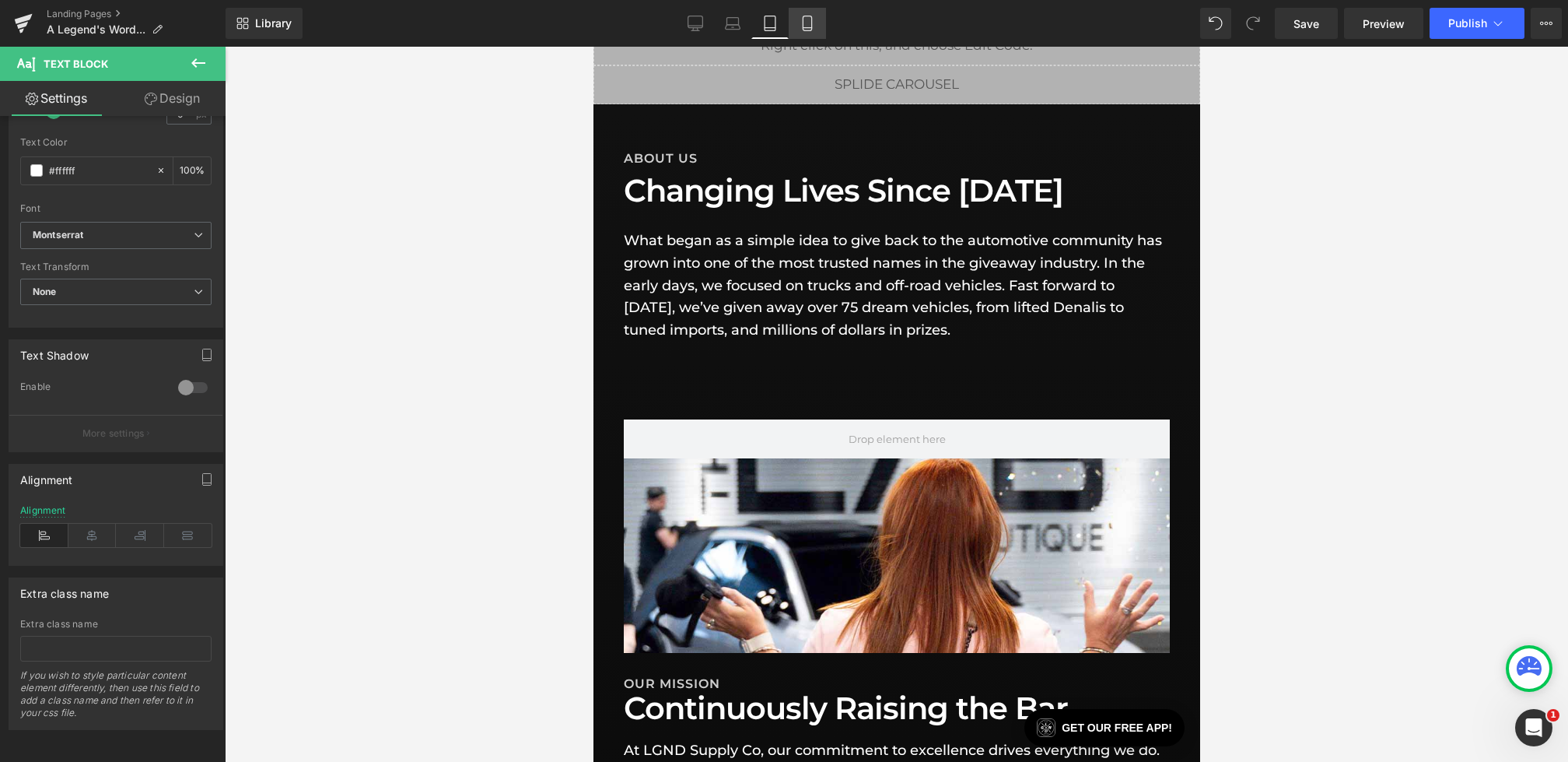
click at [826, 26] on link "Mobile" at bounding box center [807, 23] width 38 height 31
type input "15"
type input "100"
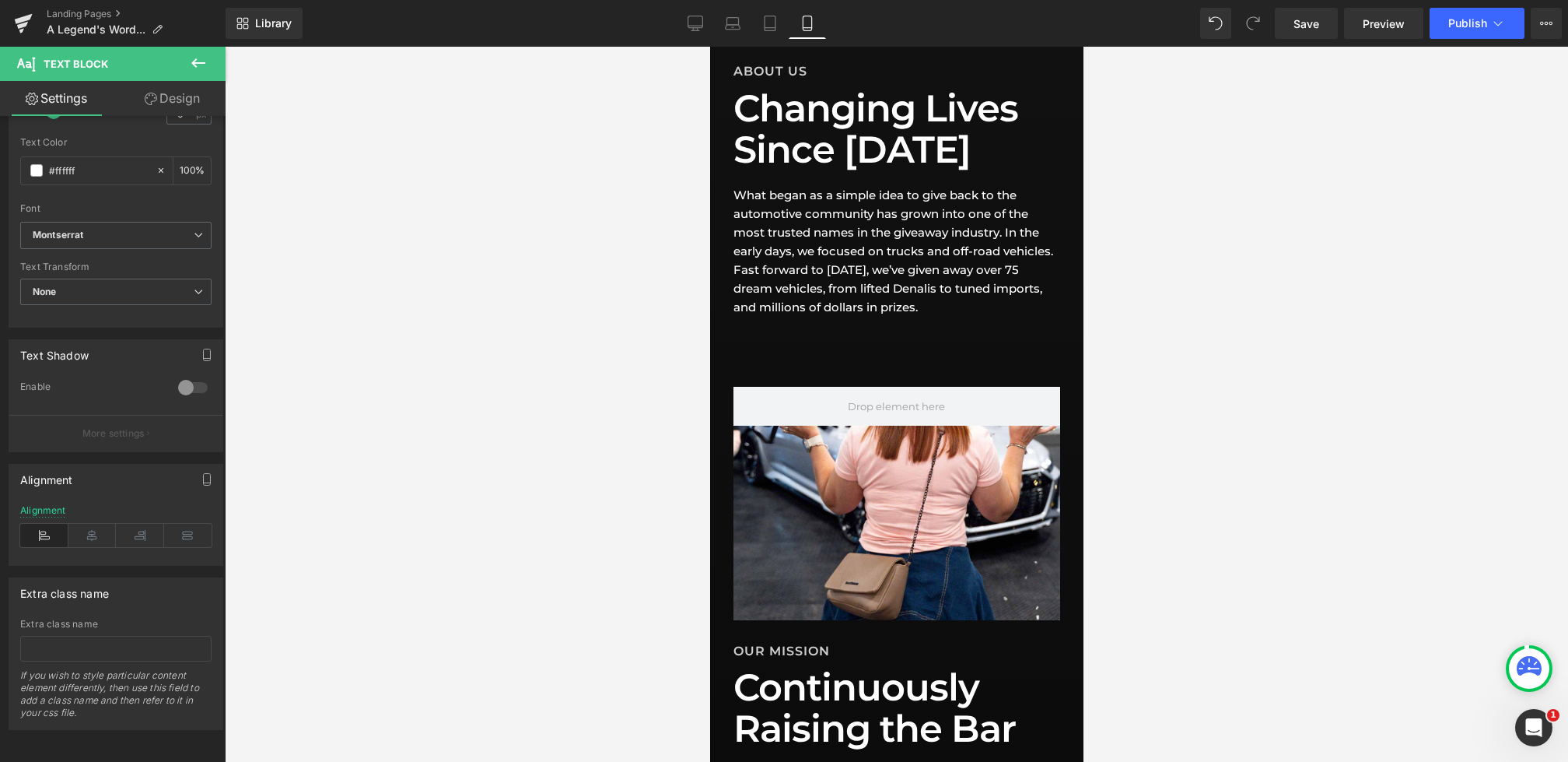
scroll to position [210, 0]
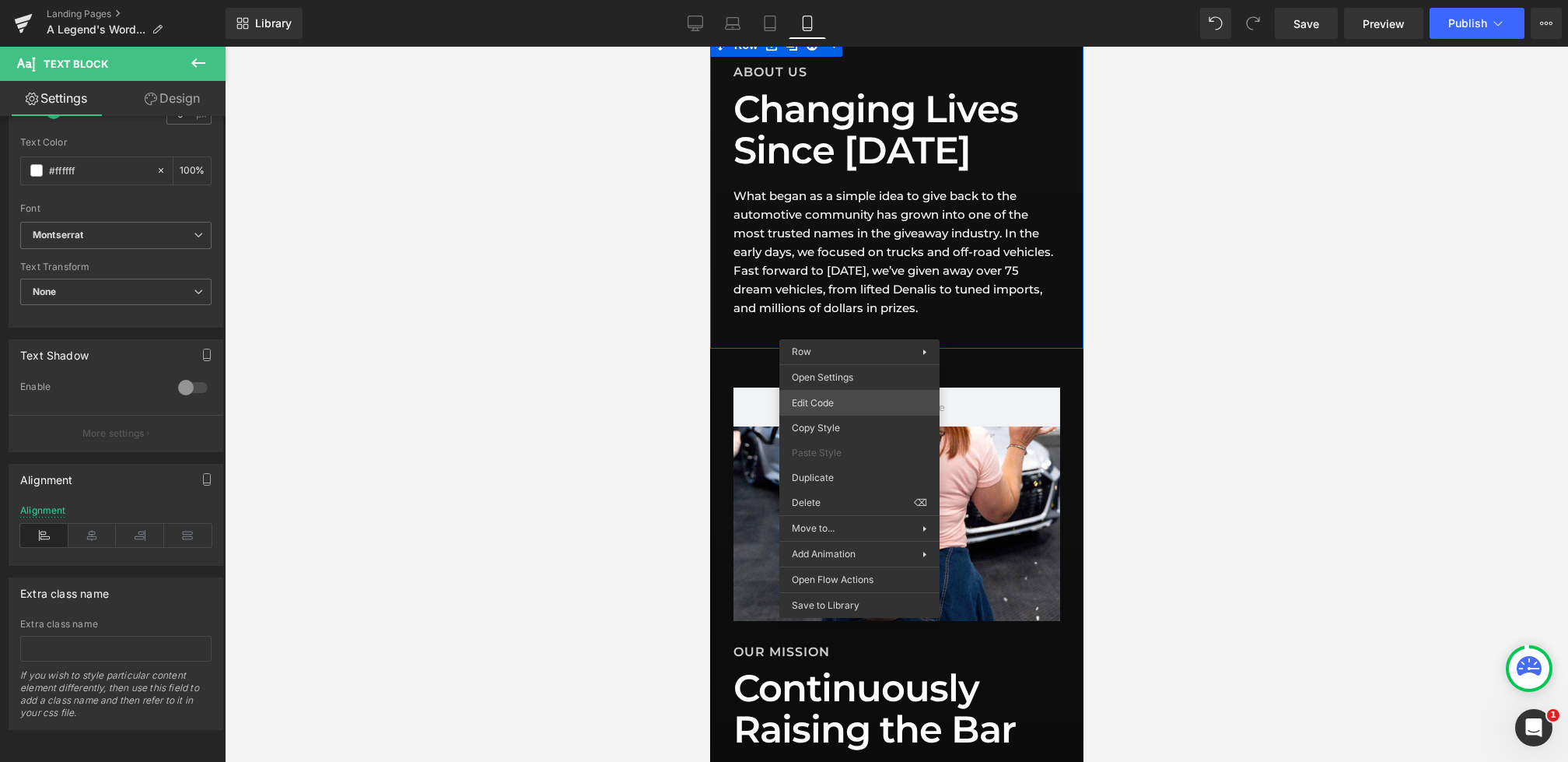
click at [830, 0] on div "Text Block You are previewing how the will restyle your page. You can not edit …" at bounding box center [784, 0] width 1568 height 0
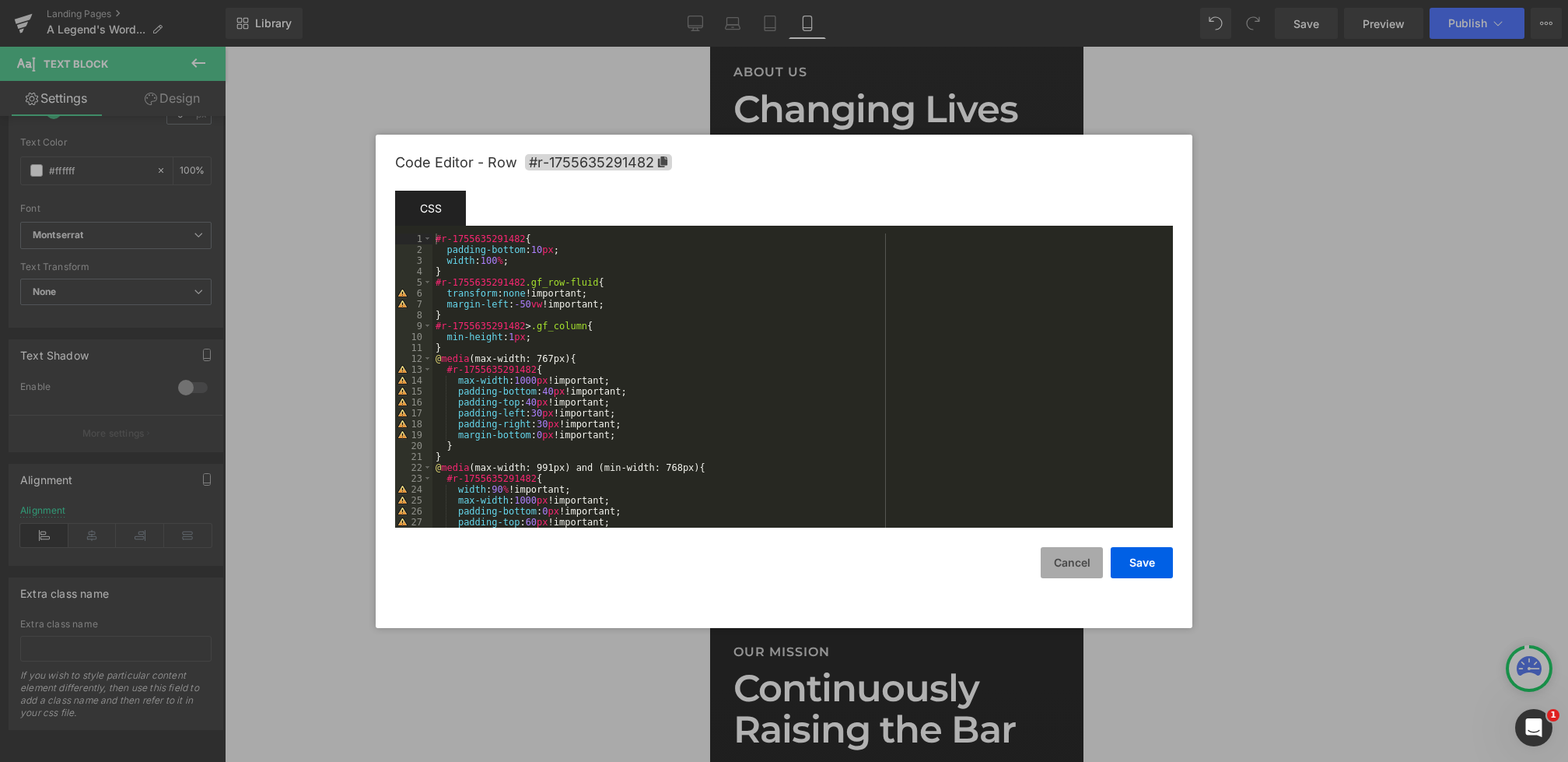
click at [1086, 565] on button "Cancel" at bounding box center [1071, 562] width 63 height 31
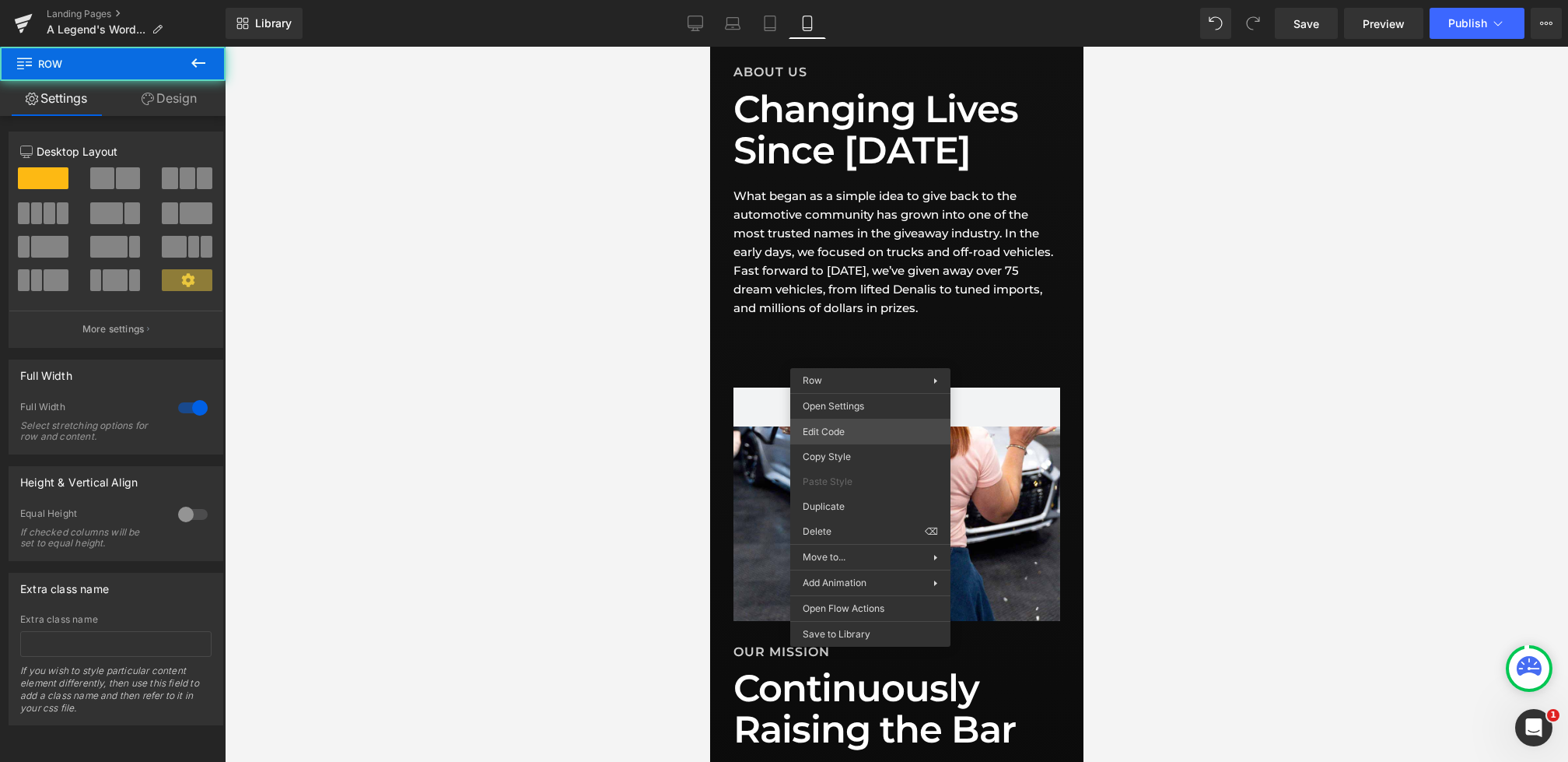
click at [844, 0] on div "Text Block You are previewing how the will restyle your page. You can not edit …" at bounding box center [784, 0] width 1568 height 0
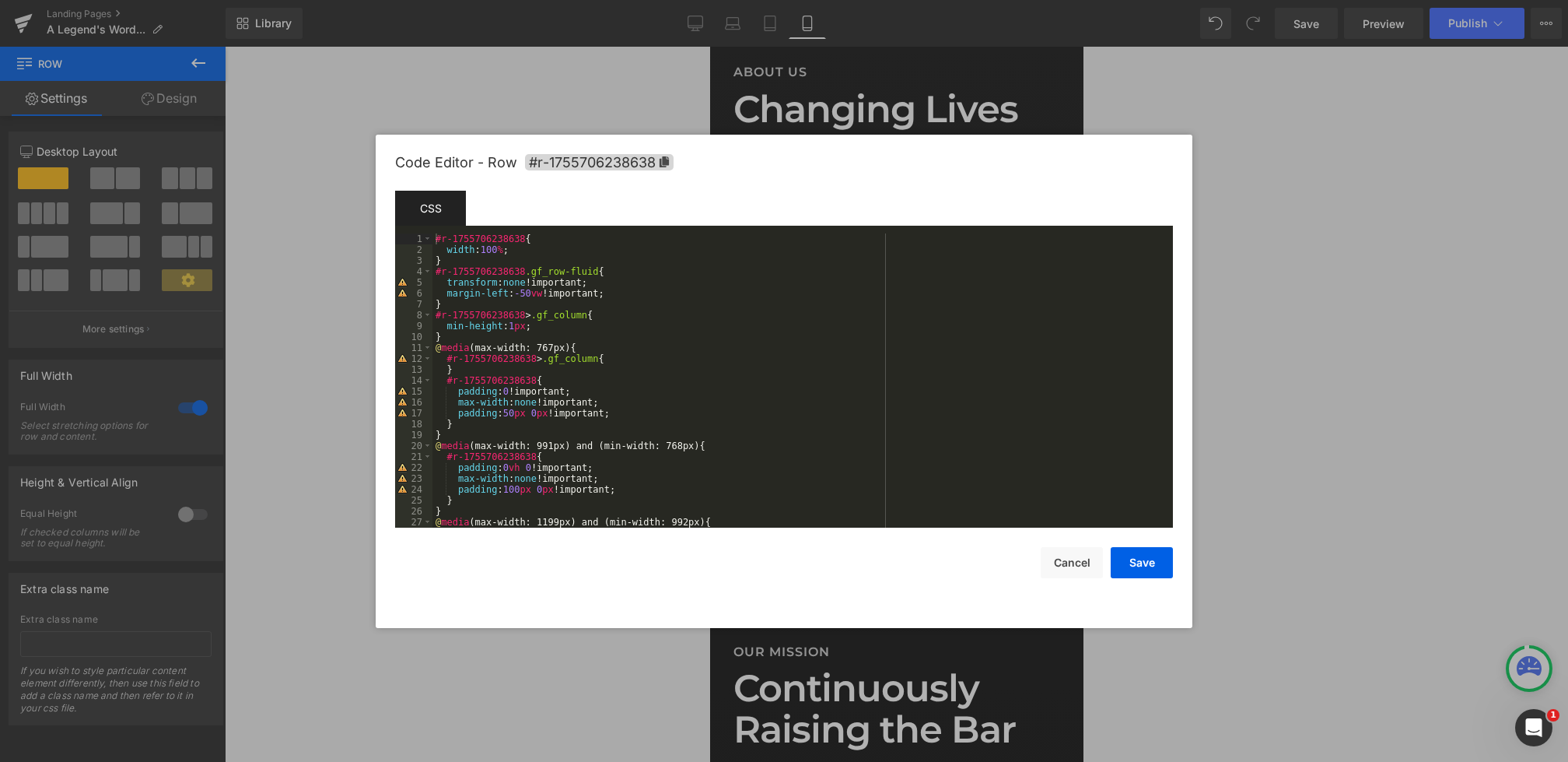
click at [515, 411] on div "#r-1755706238638 { width : 100 % ; } #r-1755706238638 .gf_row-fluid { transform…" at bounding box center [799, 391] width 734 height 315
click at [1135, 558] on button "Save" at bounding box center [1142, 562] width 63 height 31
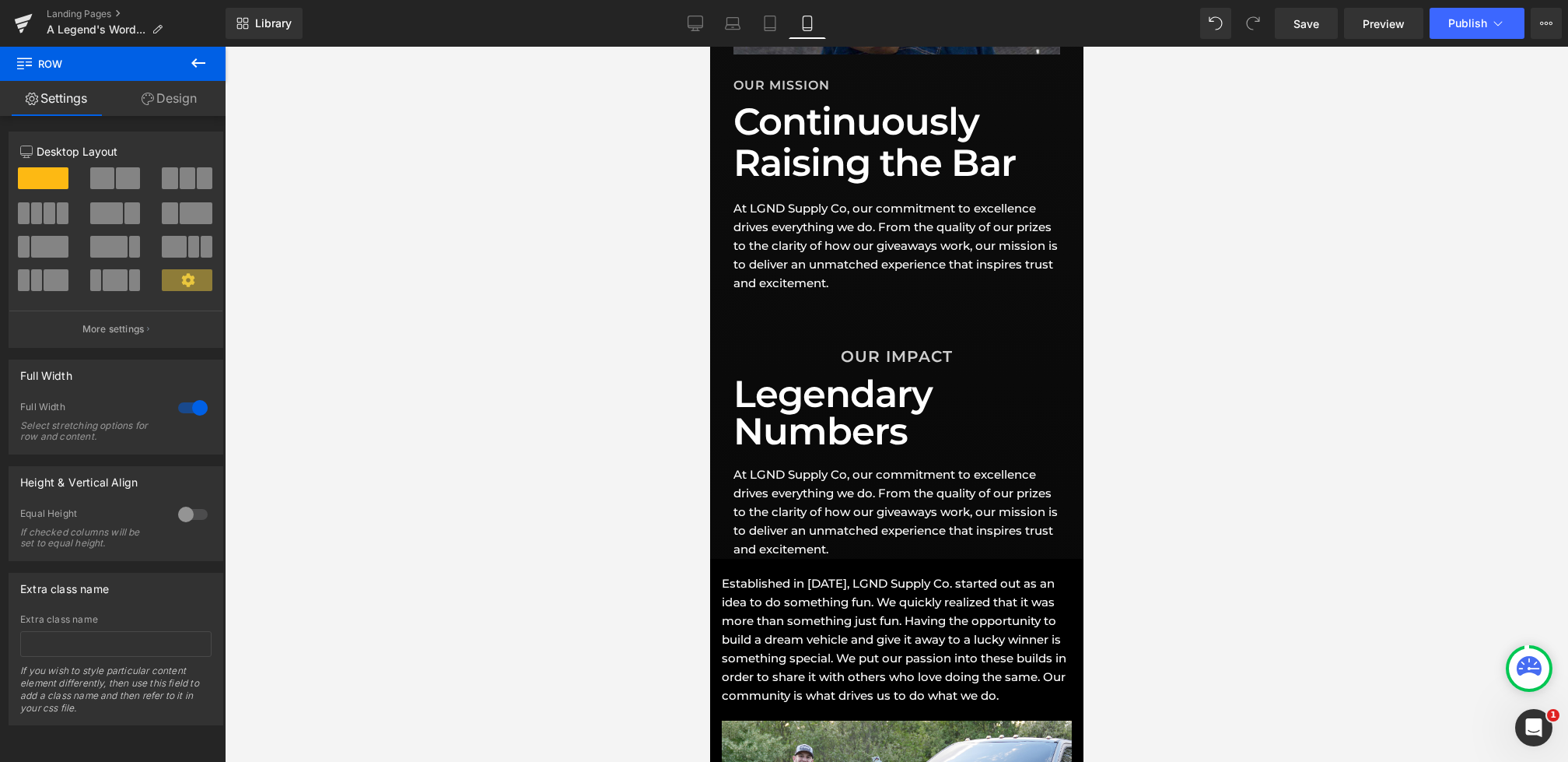
scroll to position [799, 0]
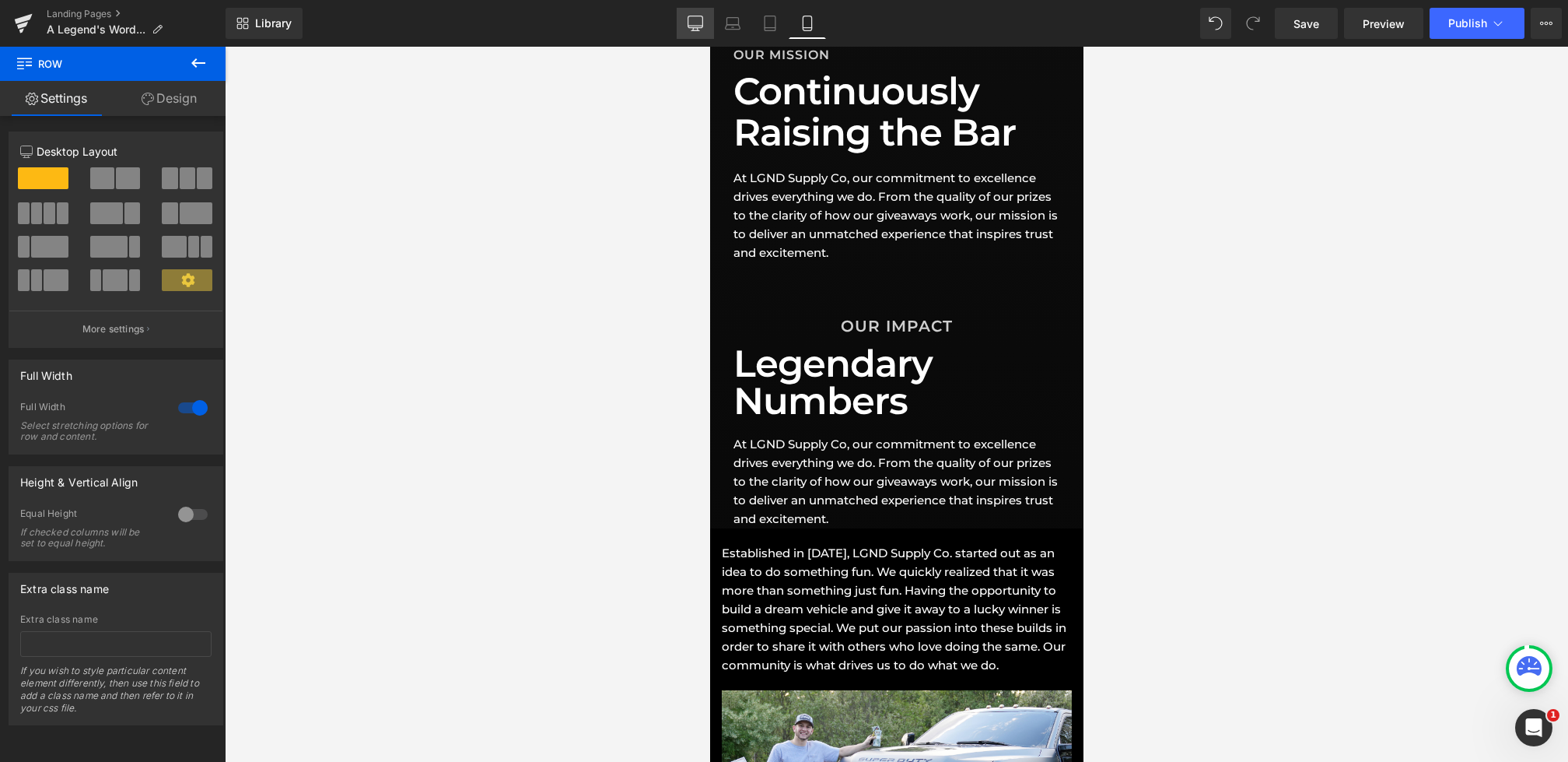
click at [698, 18] on icon at bounding box center [695, 23] width 16 height 16
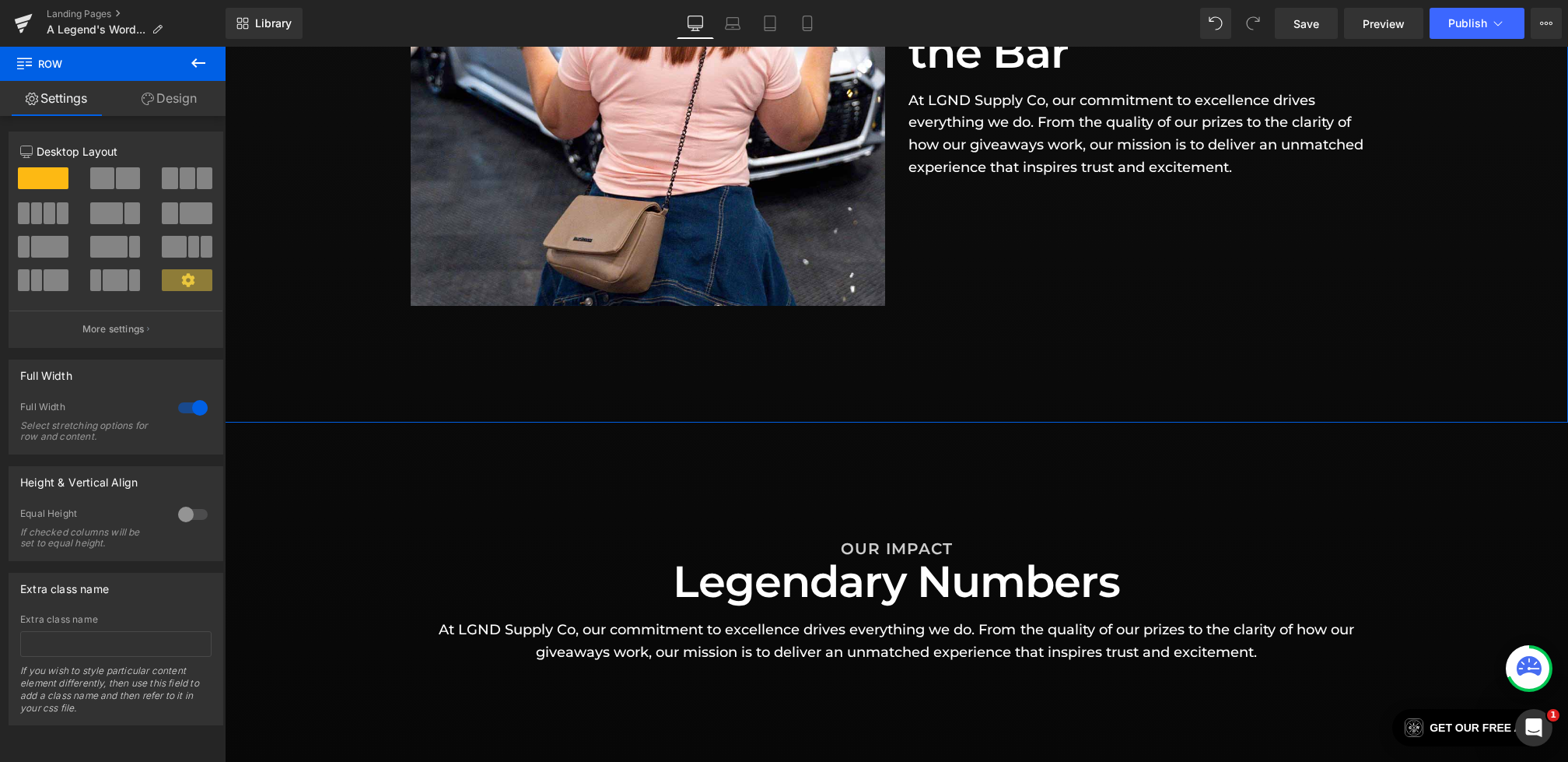
scroll to position [943, 0]
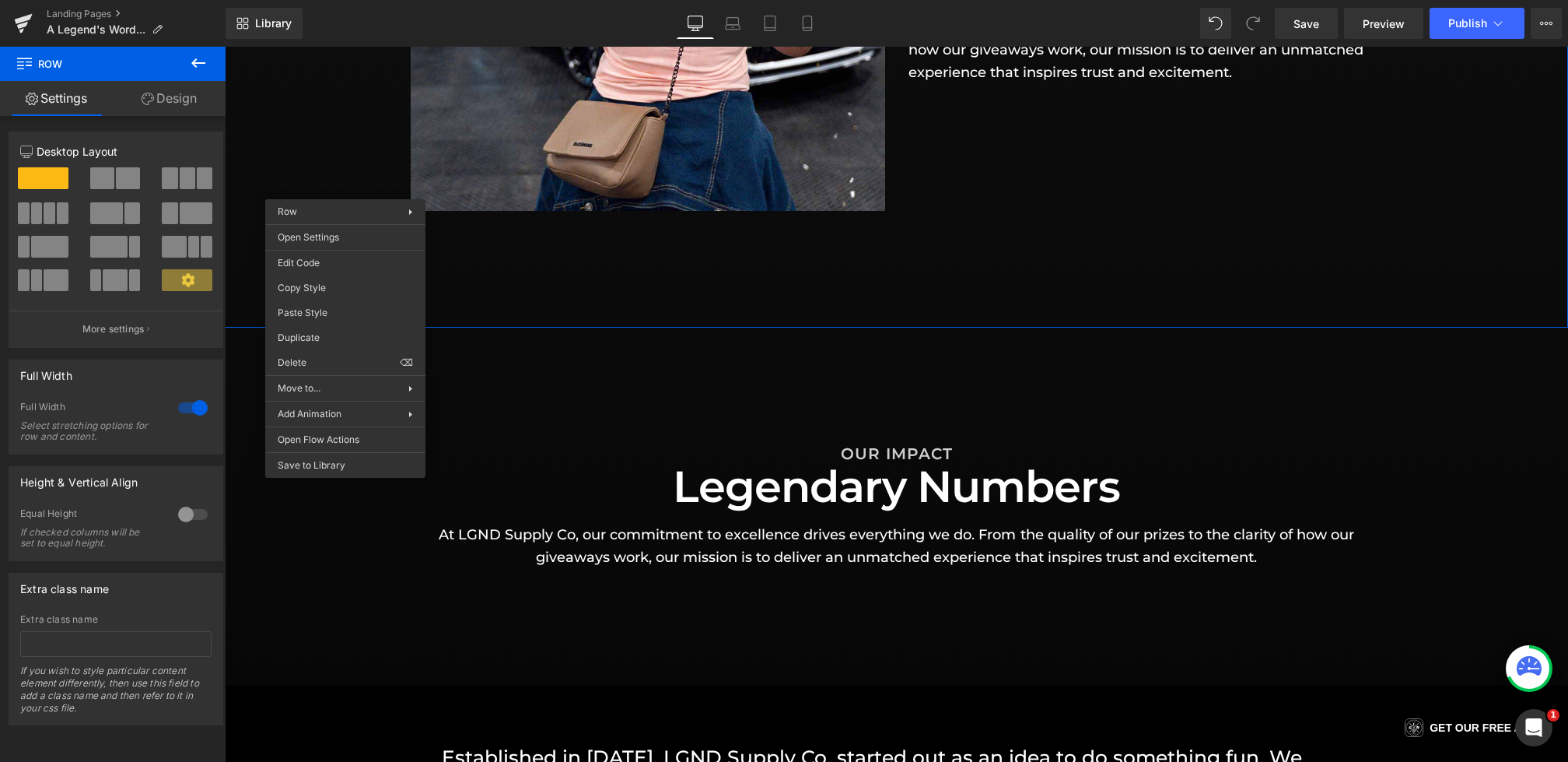
drag, startPoint x: 548, startPoint y: 340, endPoint x: 324, endPoint y: 293, distance: 228.9
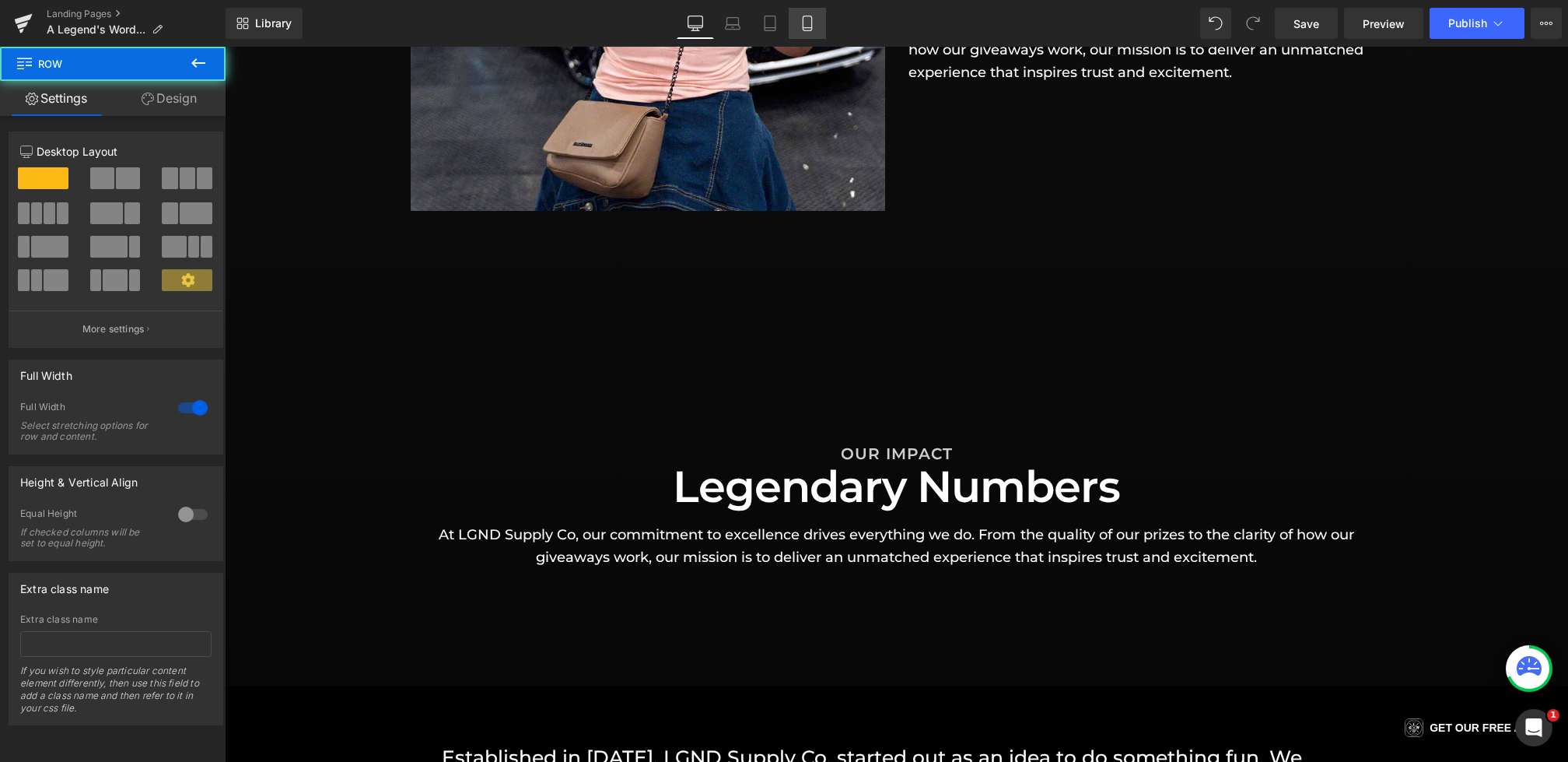
click at [790, 20] on link "Mobile" at bounding box center [807, 23] width 38 height 31
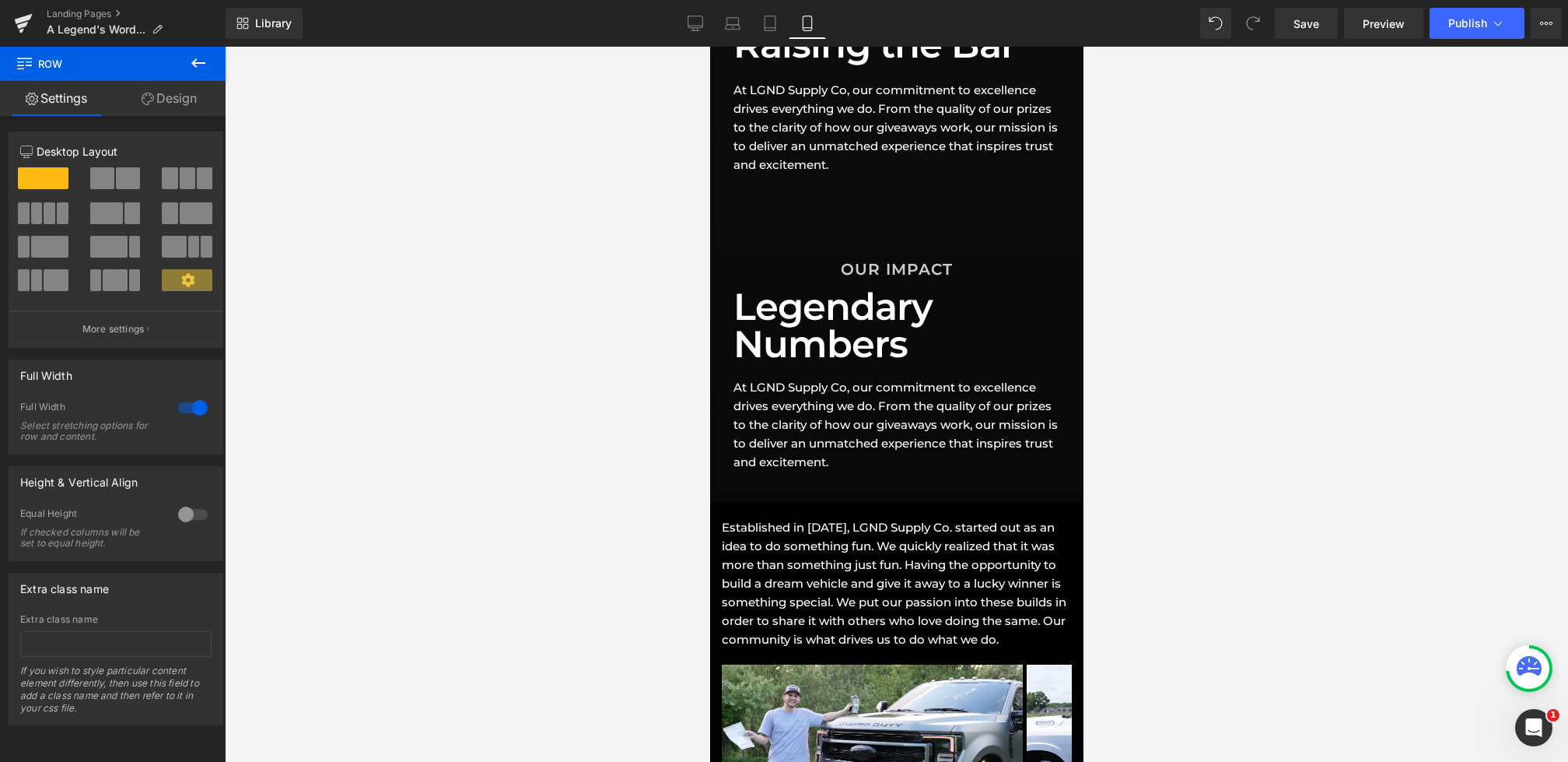
scroll to position [804, 0]
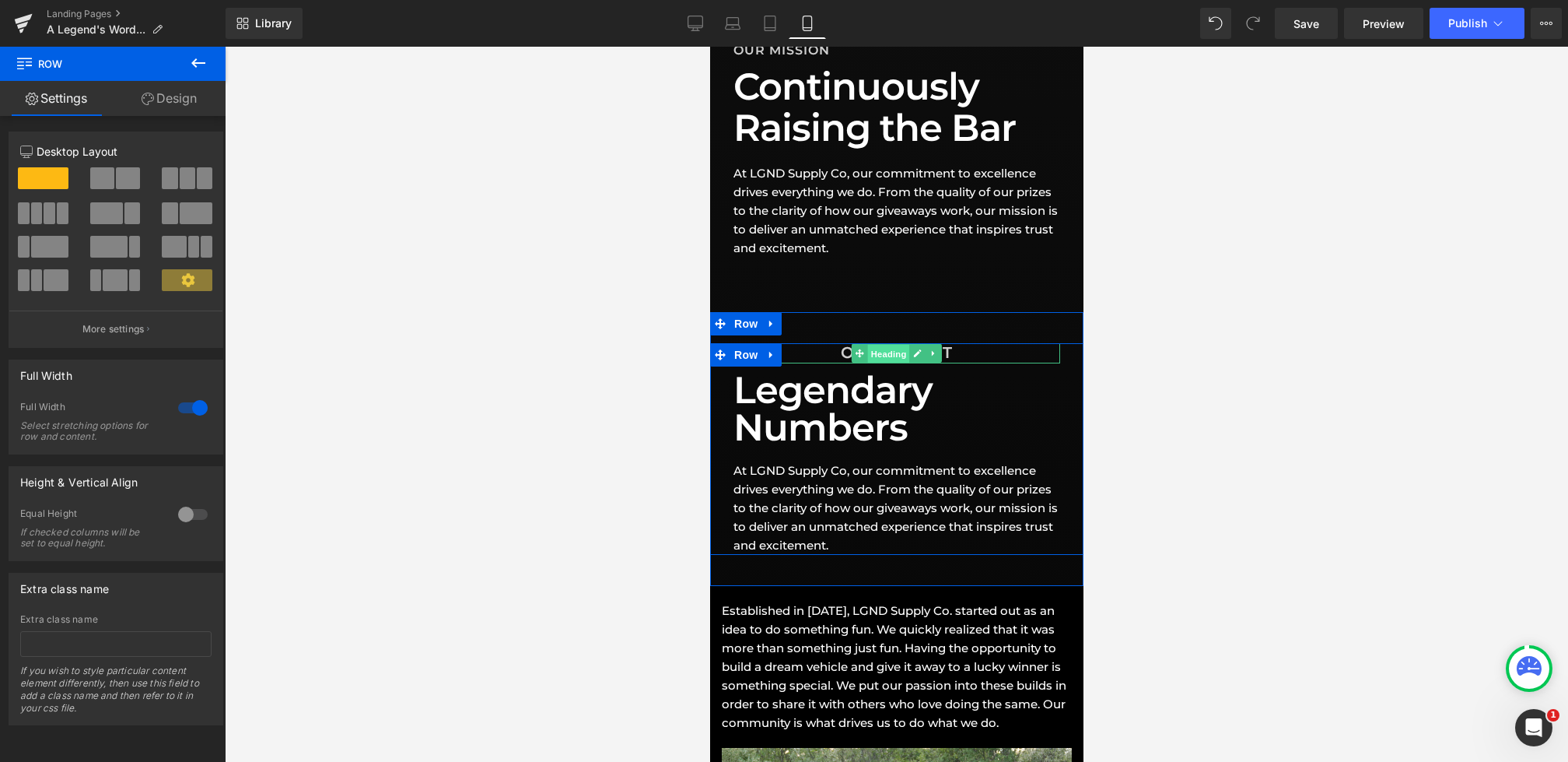
click at [896, 354] on span "Heading" at bounding box center [888, 353] width 42 height 18
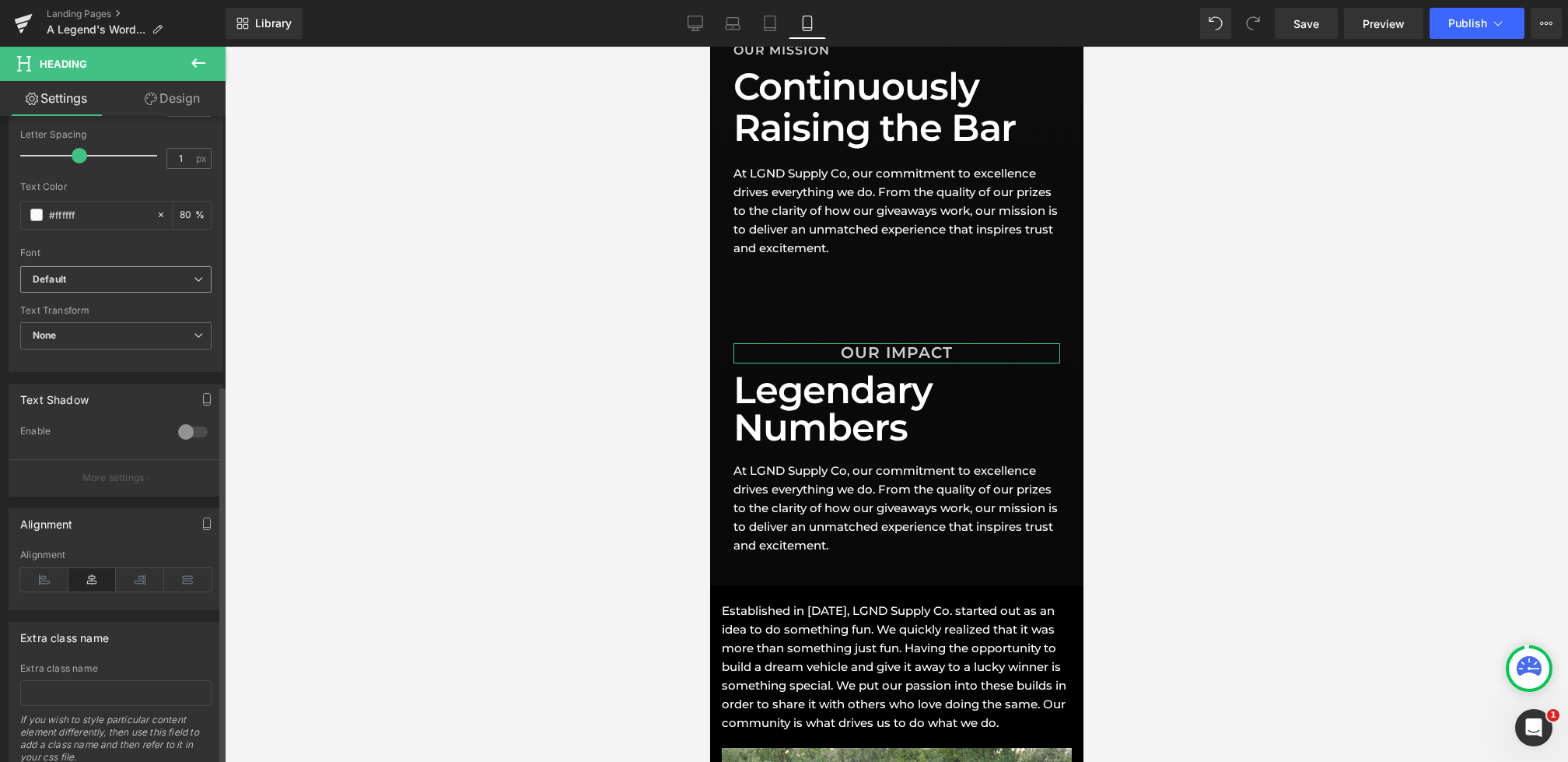
scroll to position [455, 0]
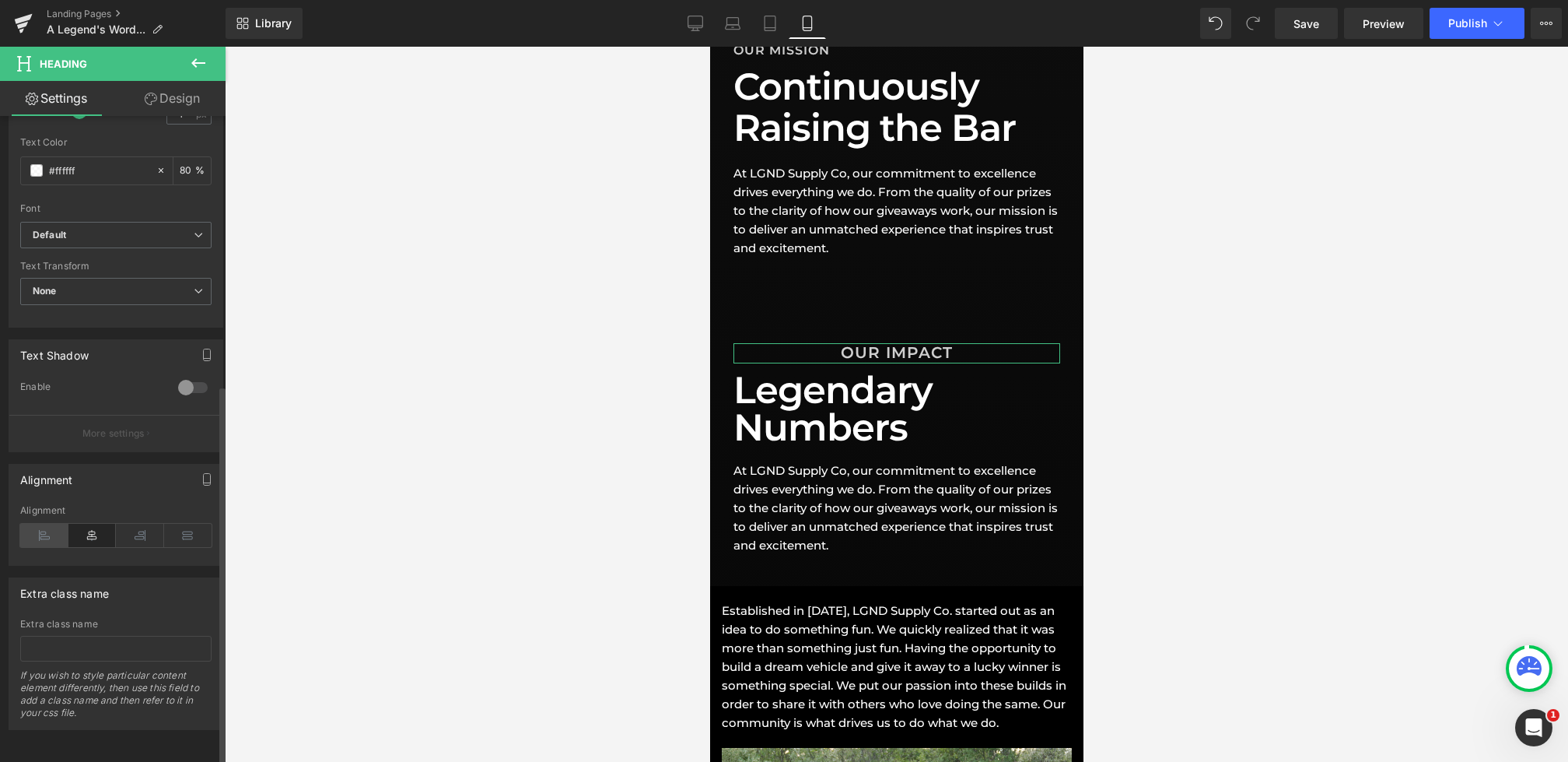
click at [38, 523] on icon at bounding box center [44, 535] width 48 height 23
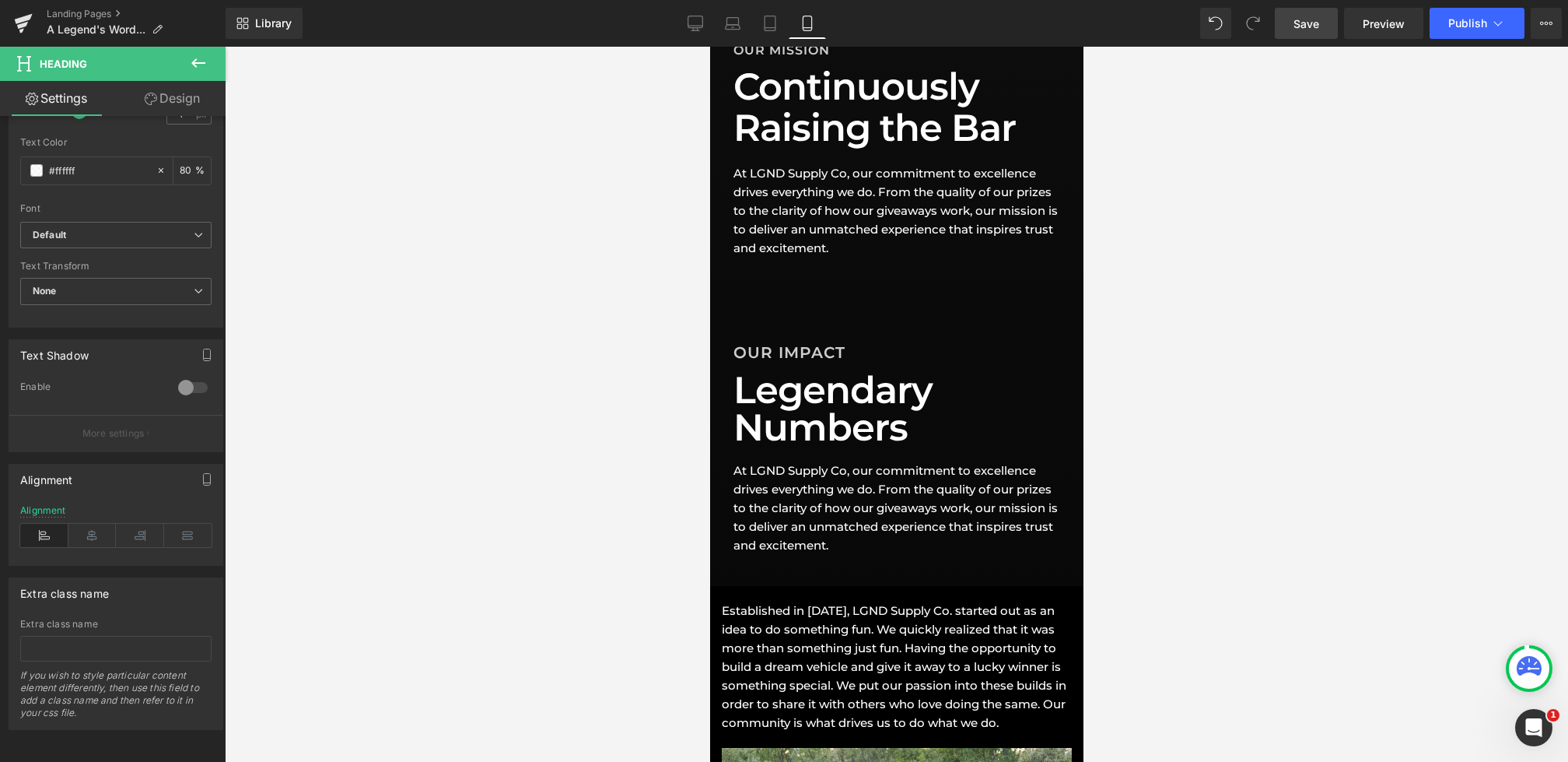
click at [1307, 18] on span "Save" at bounding box center [1306, 24] width 26 height 17
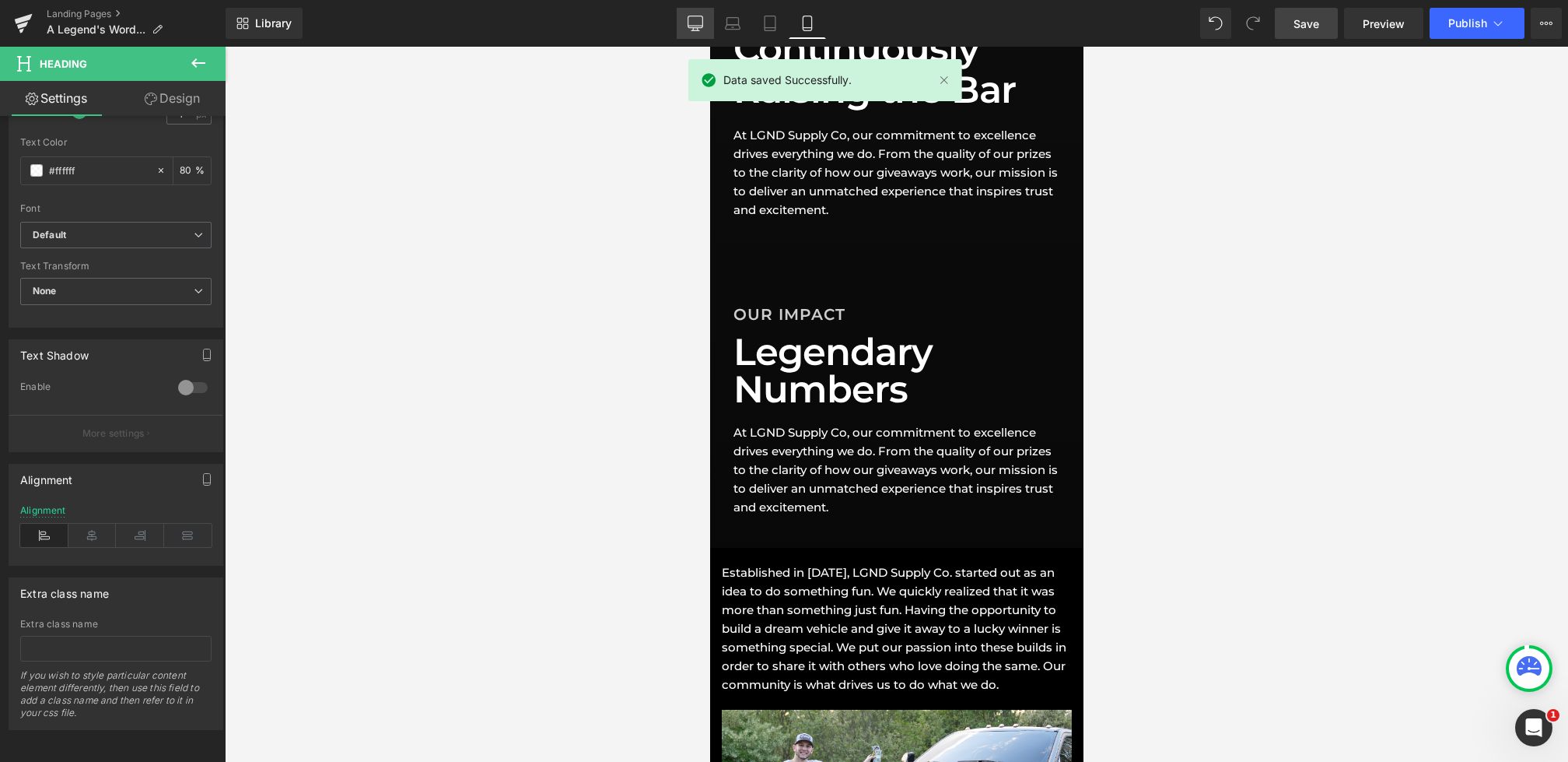
click at [701, 36] on link "Desktop" at bounding box center [695, 23] width 38 height 31
type input "80"
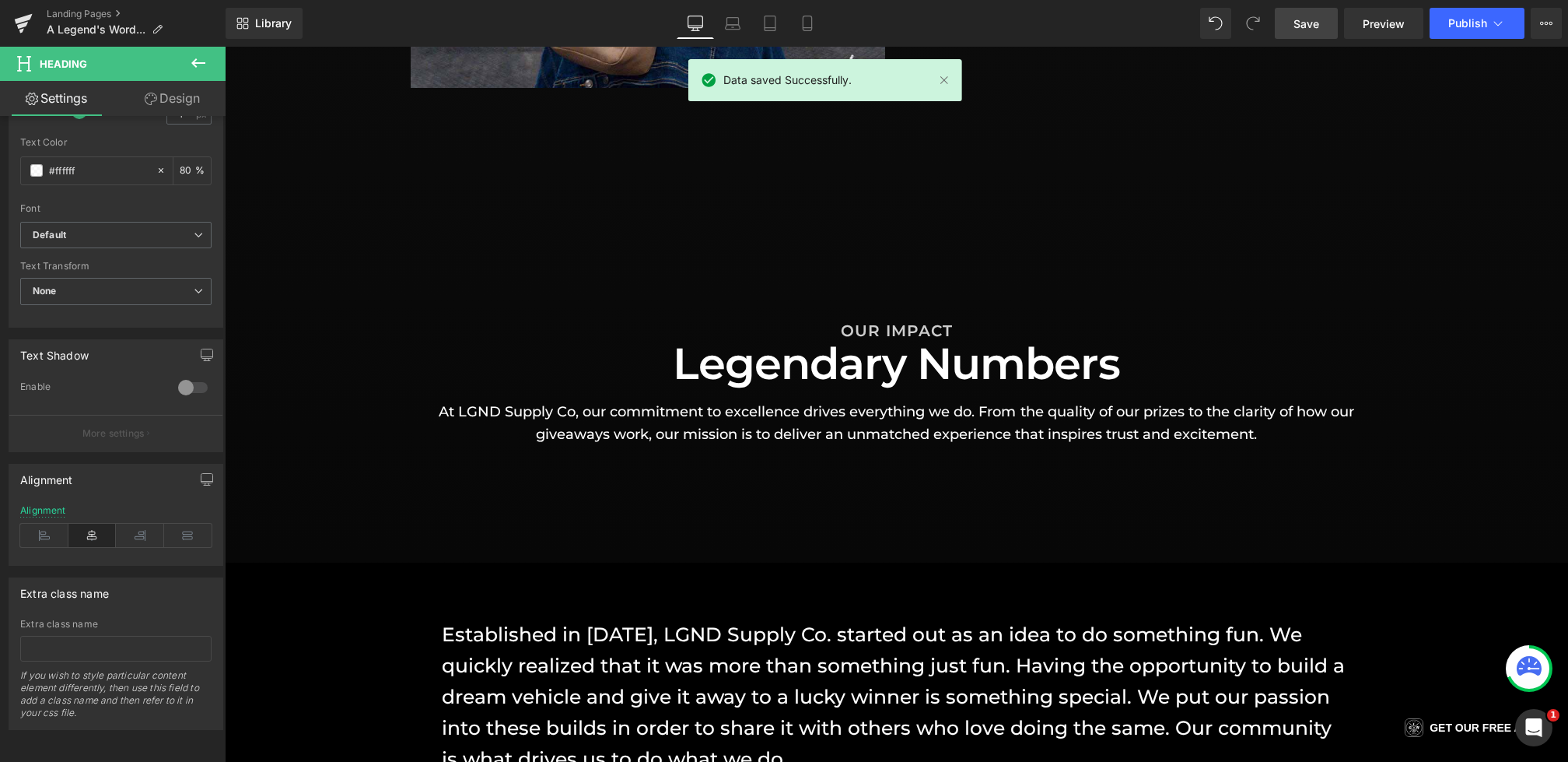
scroll to position [1067, 0]
click at [189, 63] on icon at bounding box center [199, 63] width 18 height 18
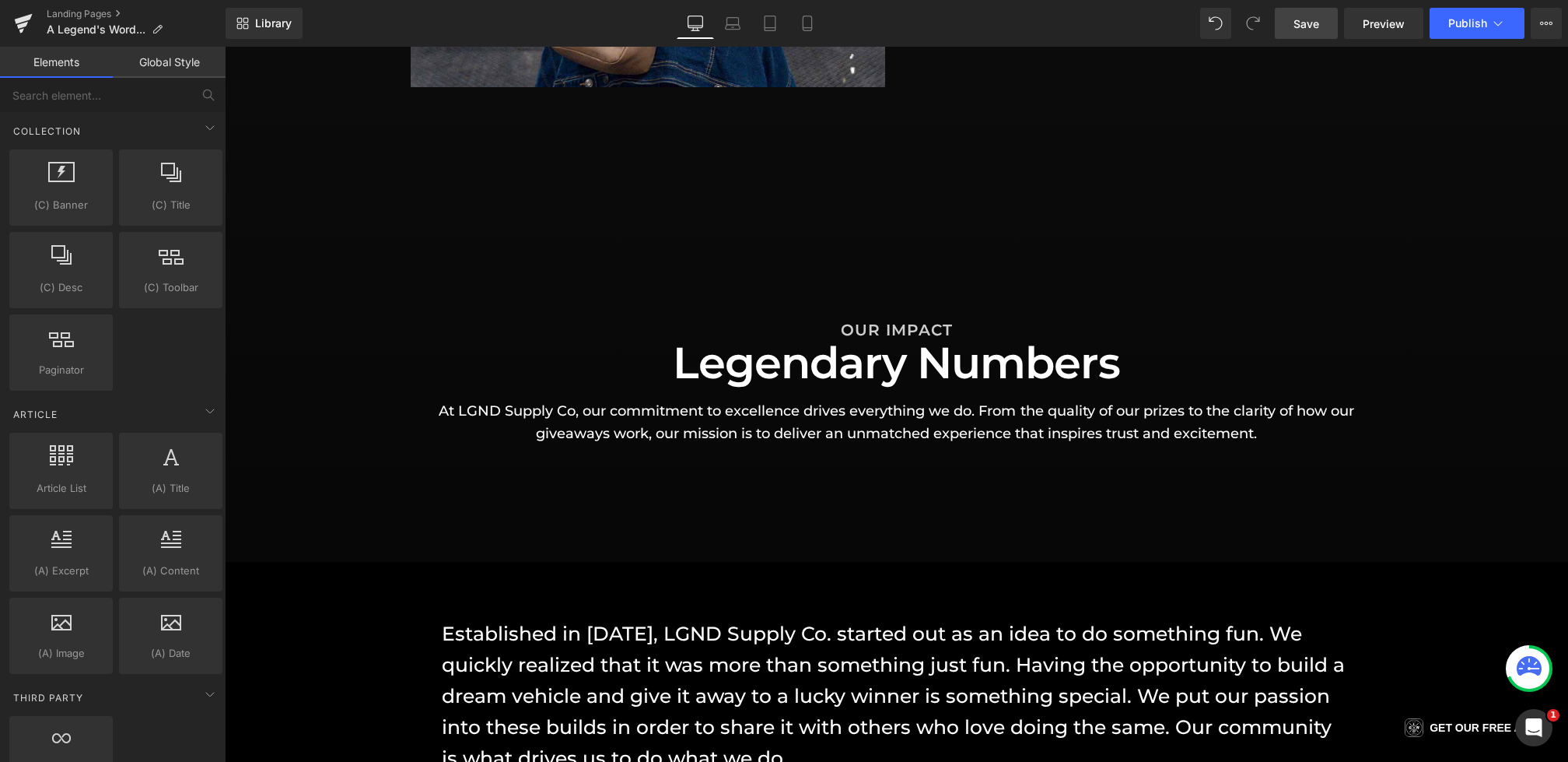
scroll to position [2684, 0]
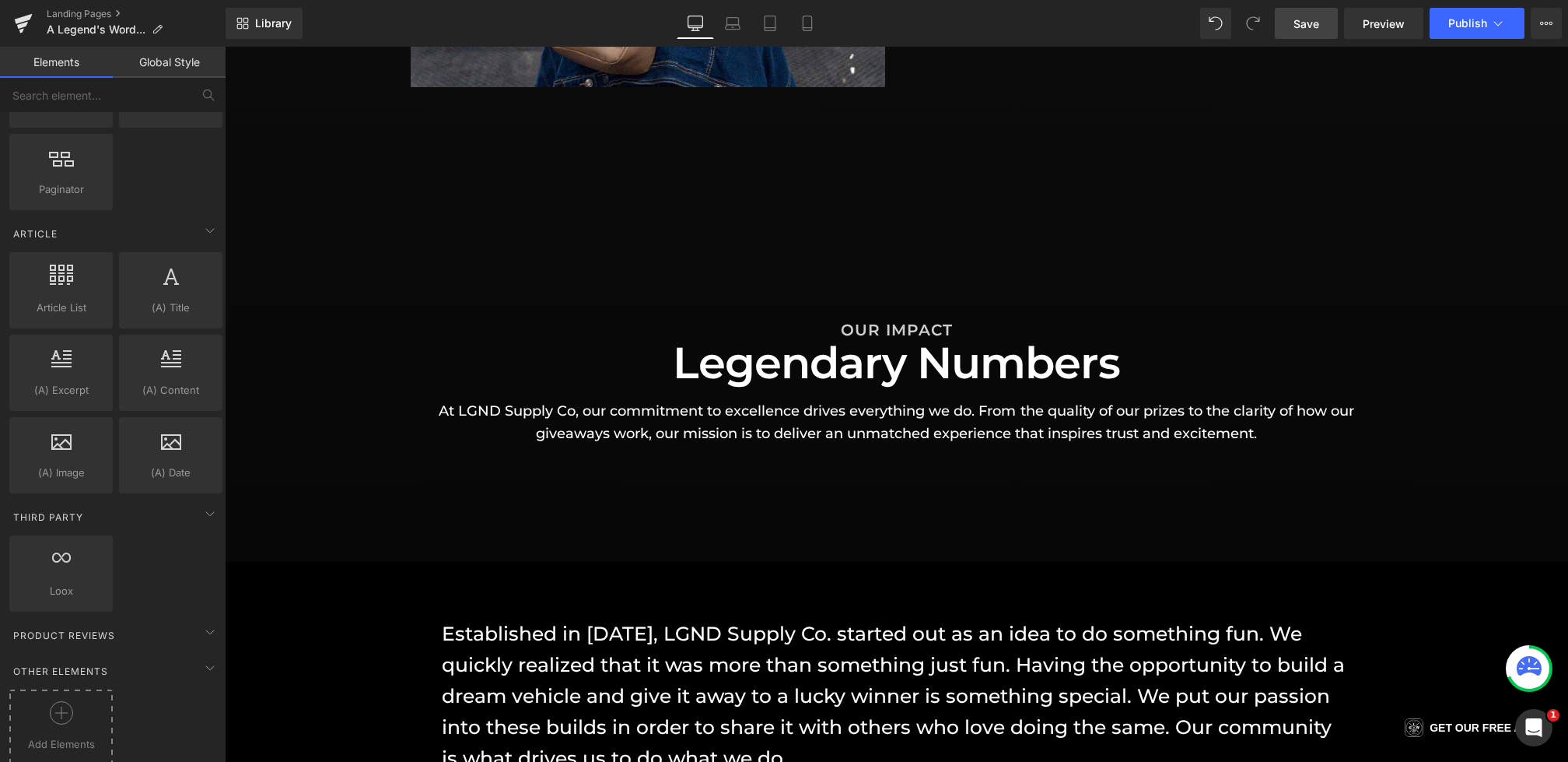
click at [76, 736] on span "Add Elements" at bounding box center [61, 744] width 96 height 17
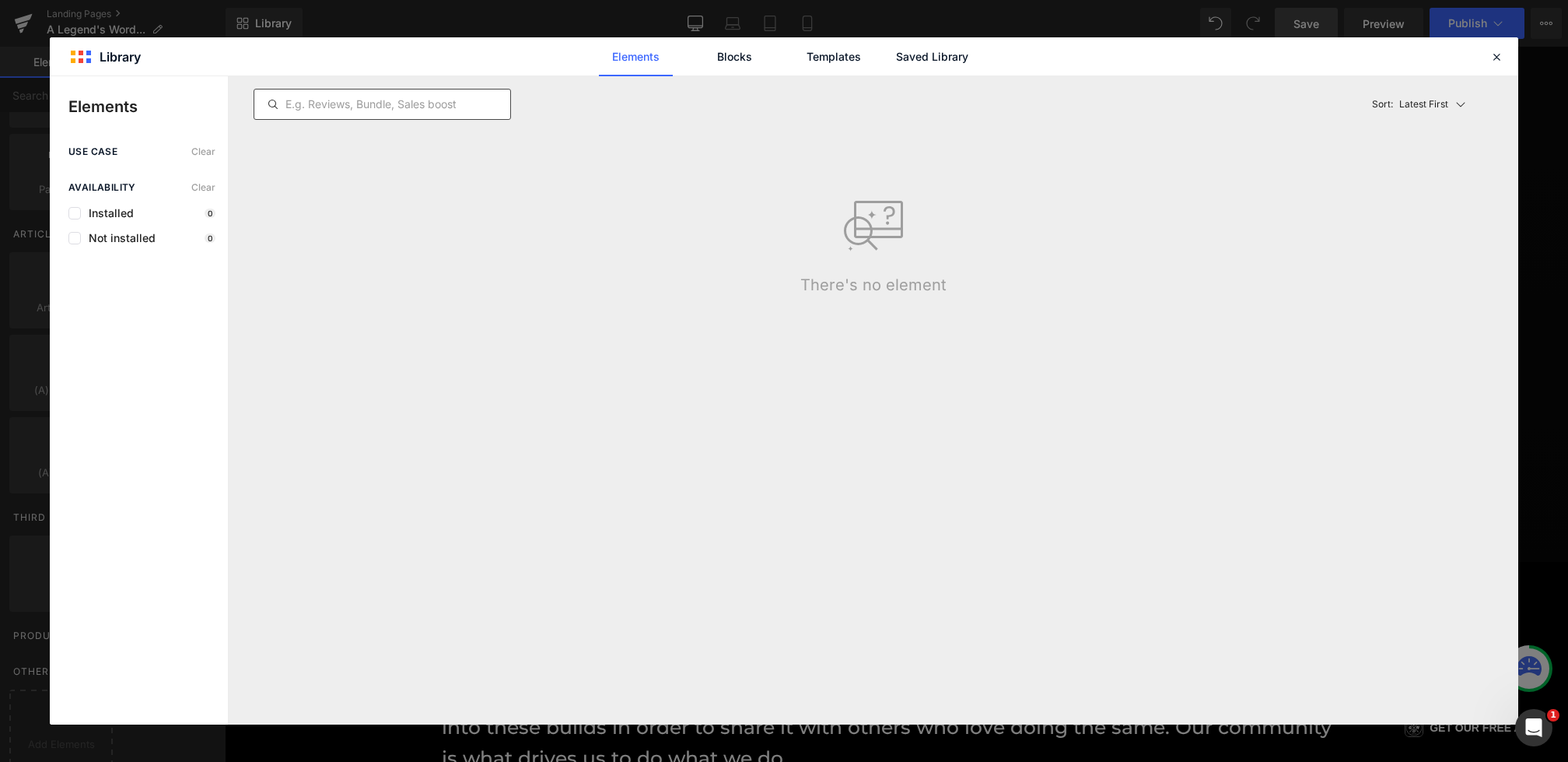
click at [415, 108] on input "text" at bounding box center [382, 104] width 256 height 18
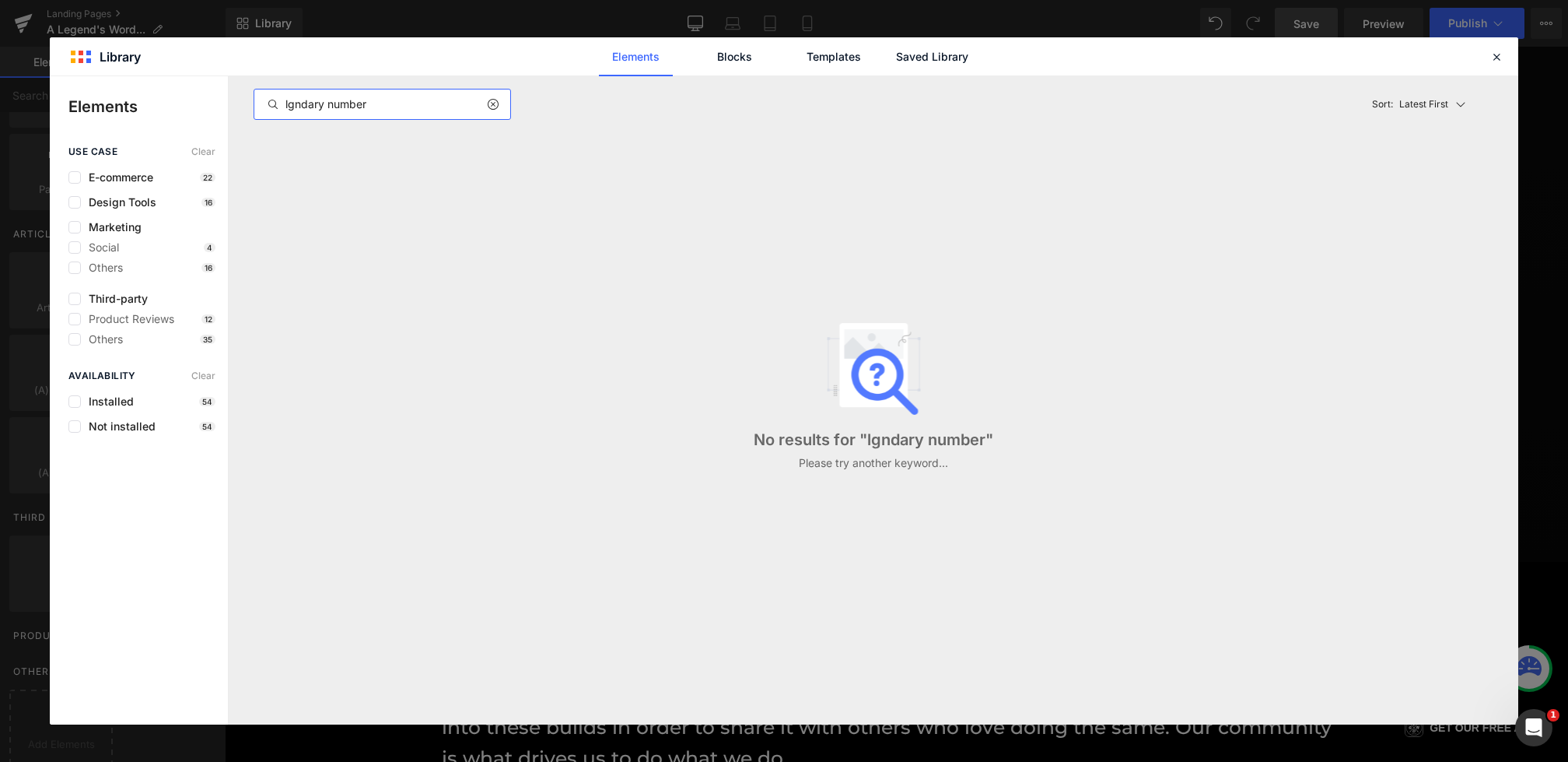
type input "lgndary numbers"
drag, startPoint x: 328, startPoint y: 106, endPoint x: 275, endPoint y: 106, distance: 53.0
click at [275, 106] on div "lgndary numbers" at bounding box center [382, 104] width 256 height 18
click at [912, 46] on link "Saved Library" at bounding box center [932, 57] width 74 height 39
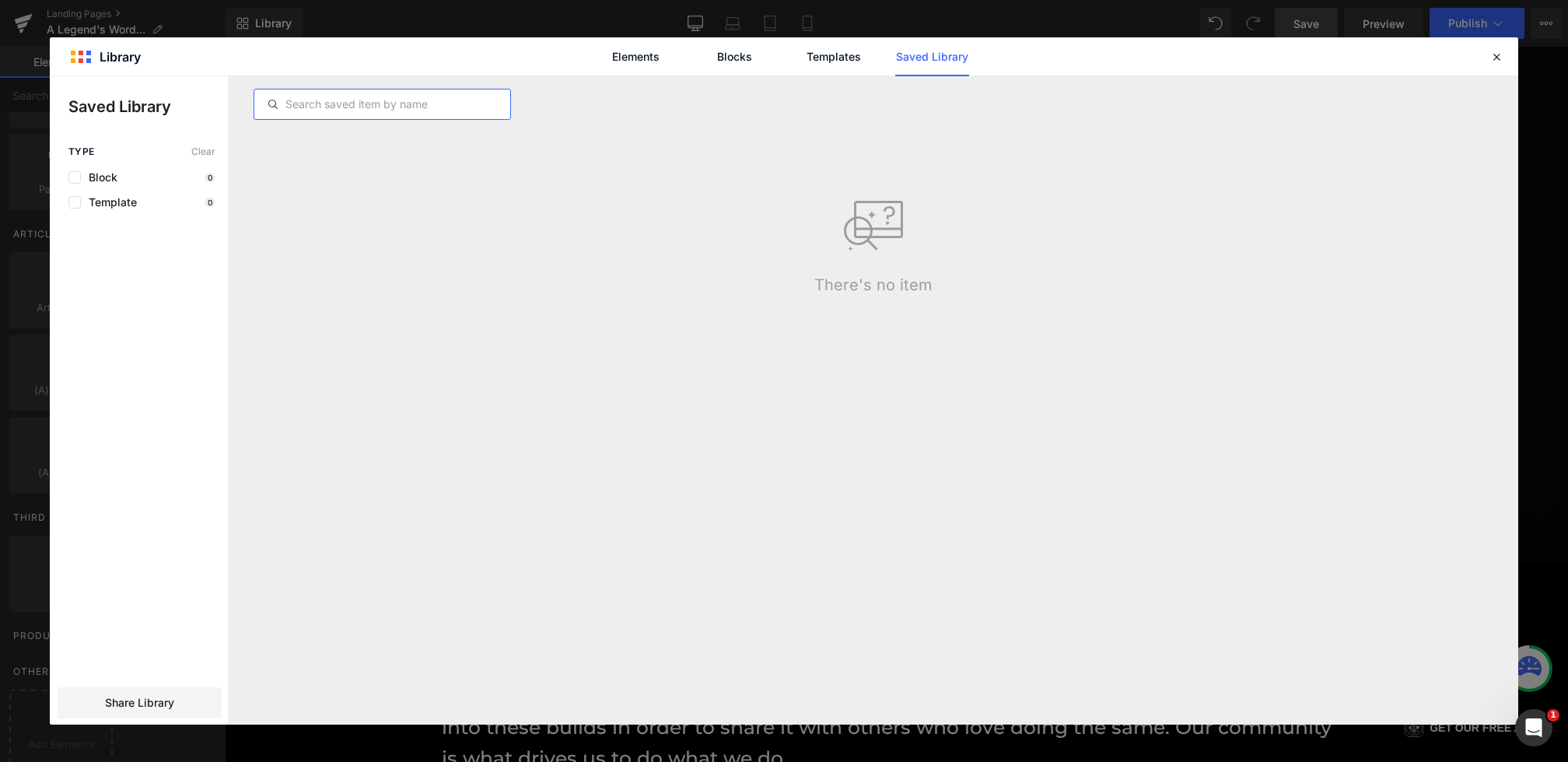
click at [380, 110] on input "text" at bounding box center [382, 104] width 256 height 18
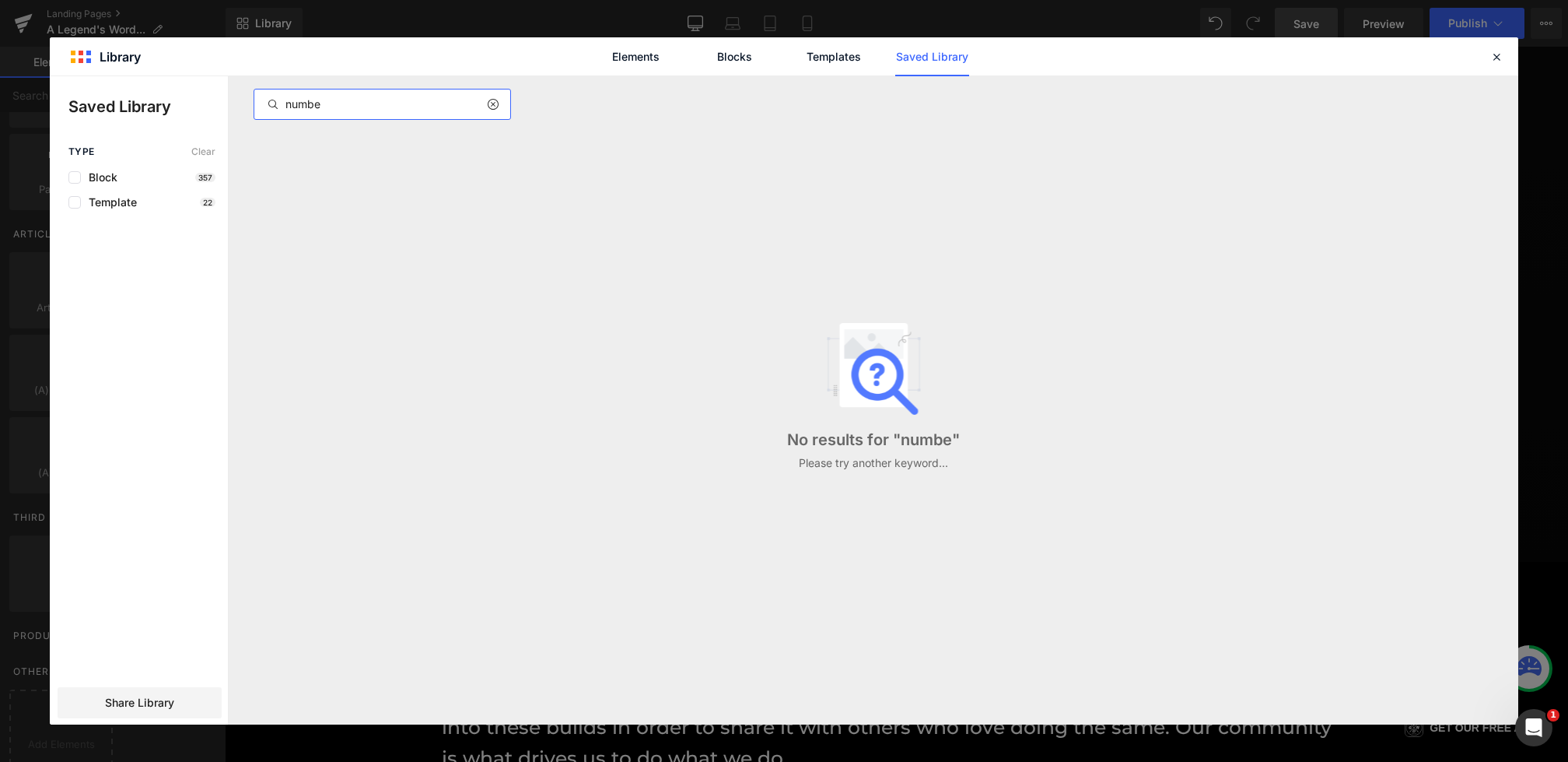
type input "number"
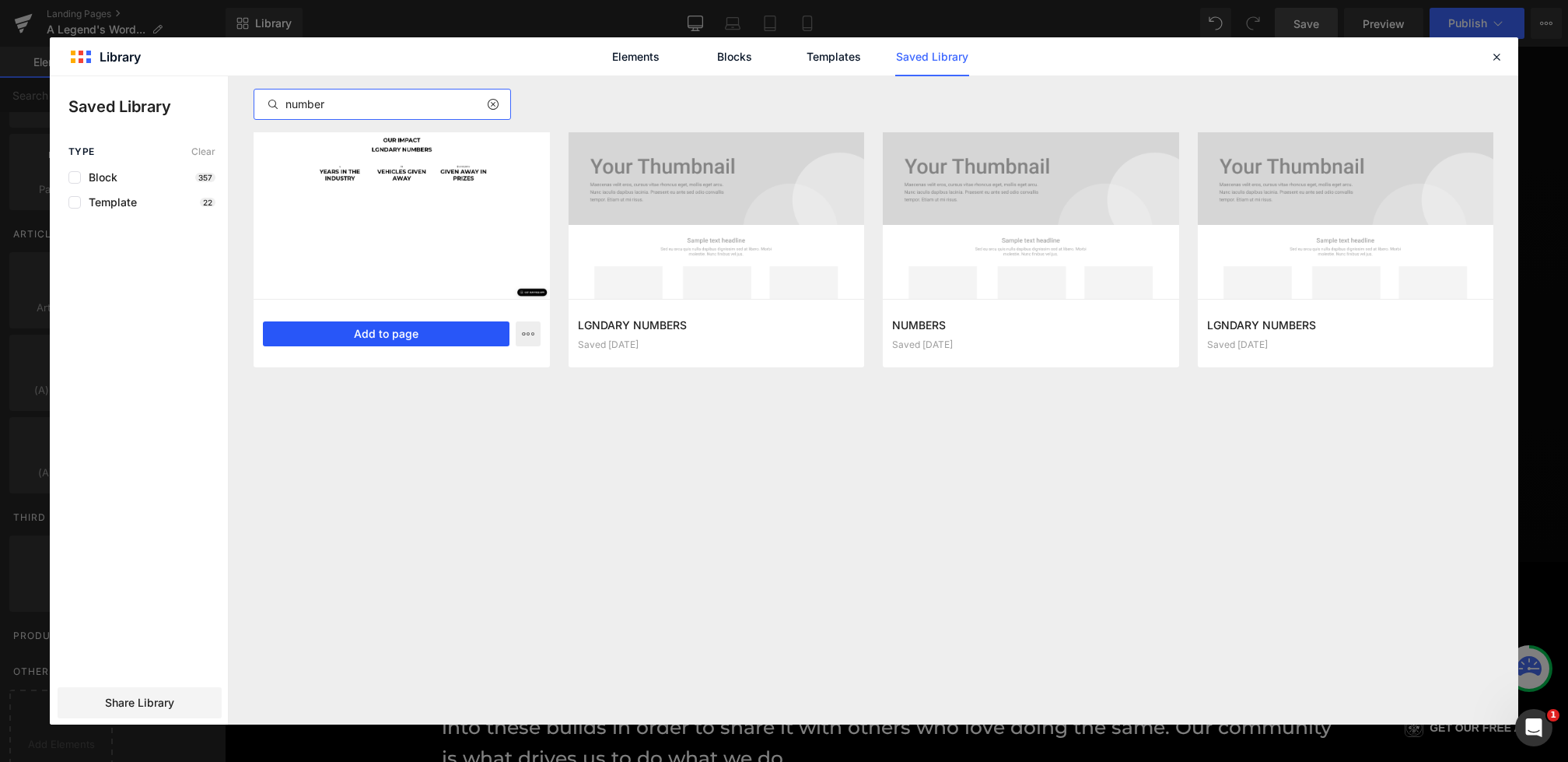
click at [396, 337] on button "Add to page" at bounding box center [386, 334] width 247 height 25
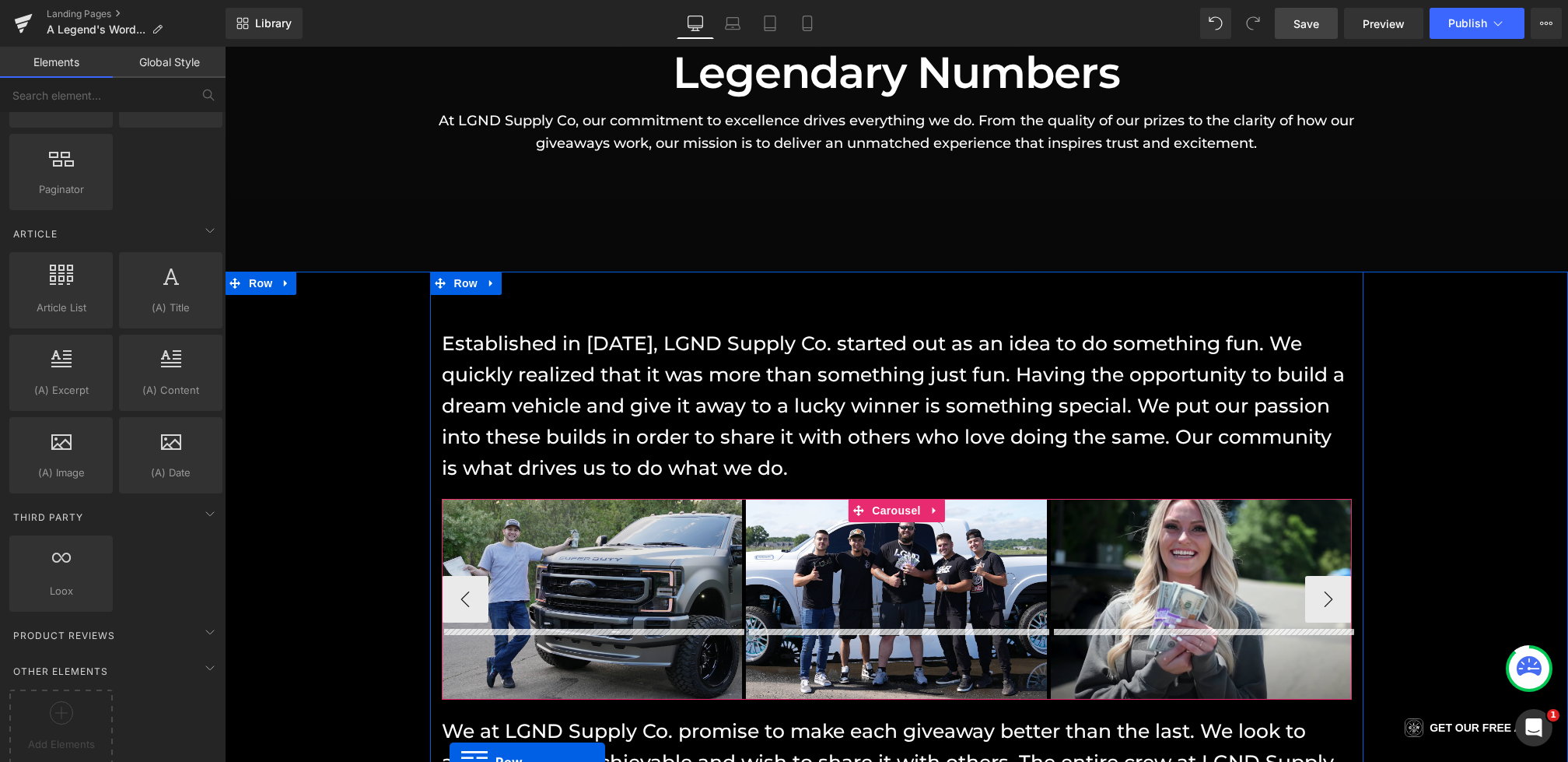
scroll to position [1038, 0]
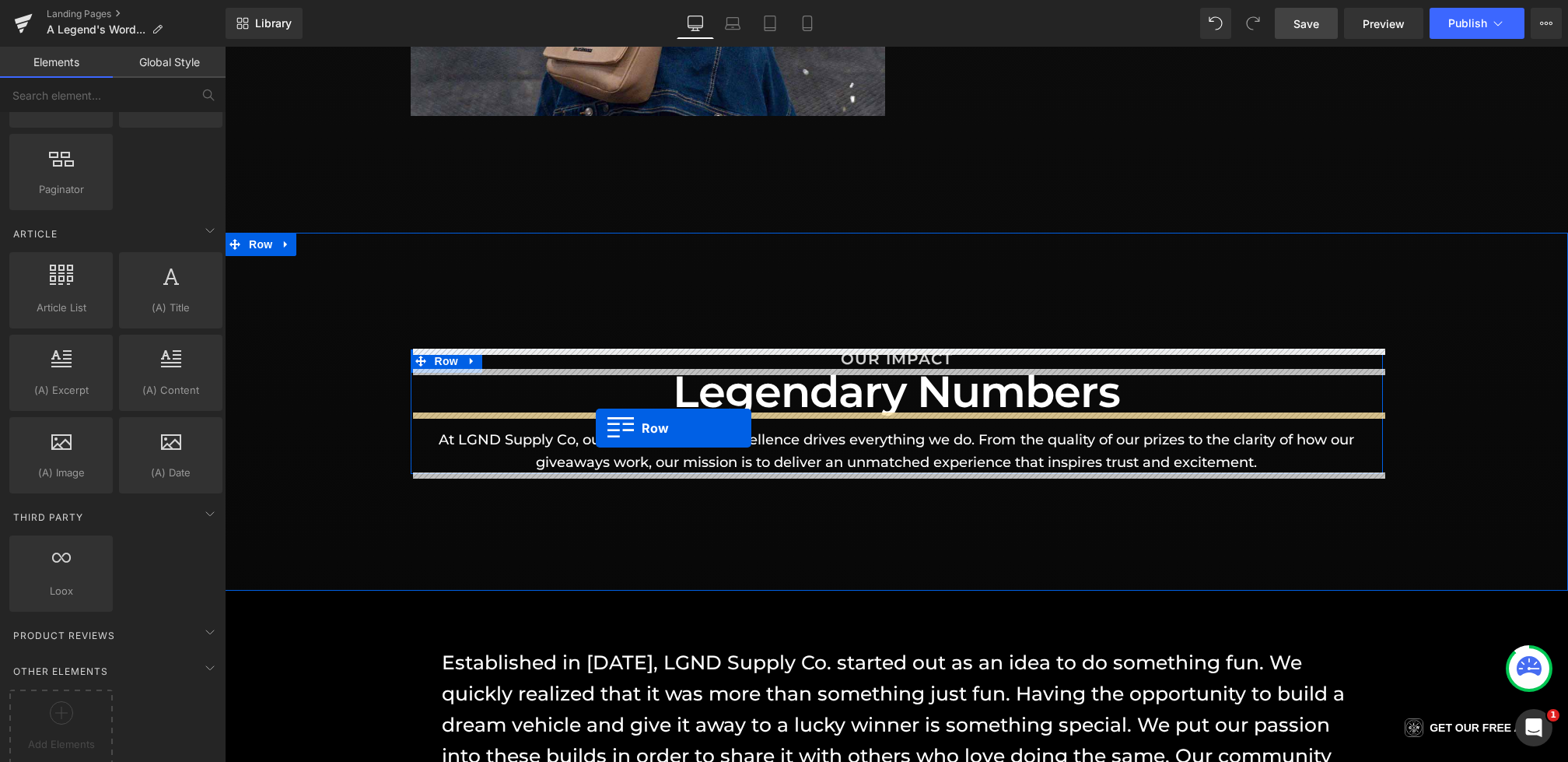
drag, startPoint x: 431, startPoint y: 671, endPoint x: 596, endPoint y: 428, distance: 293.7
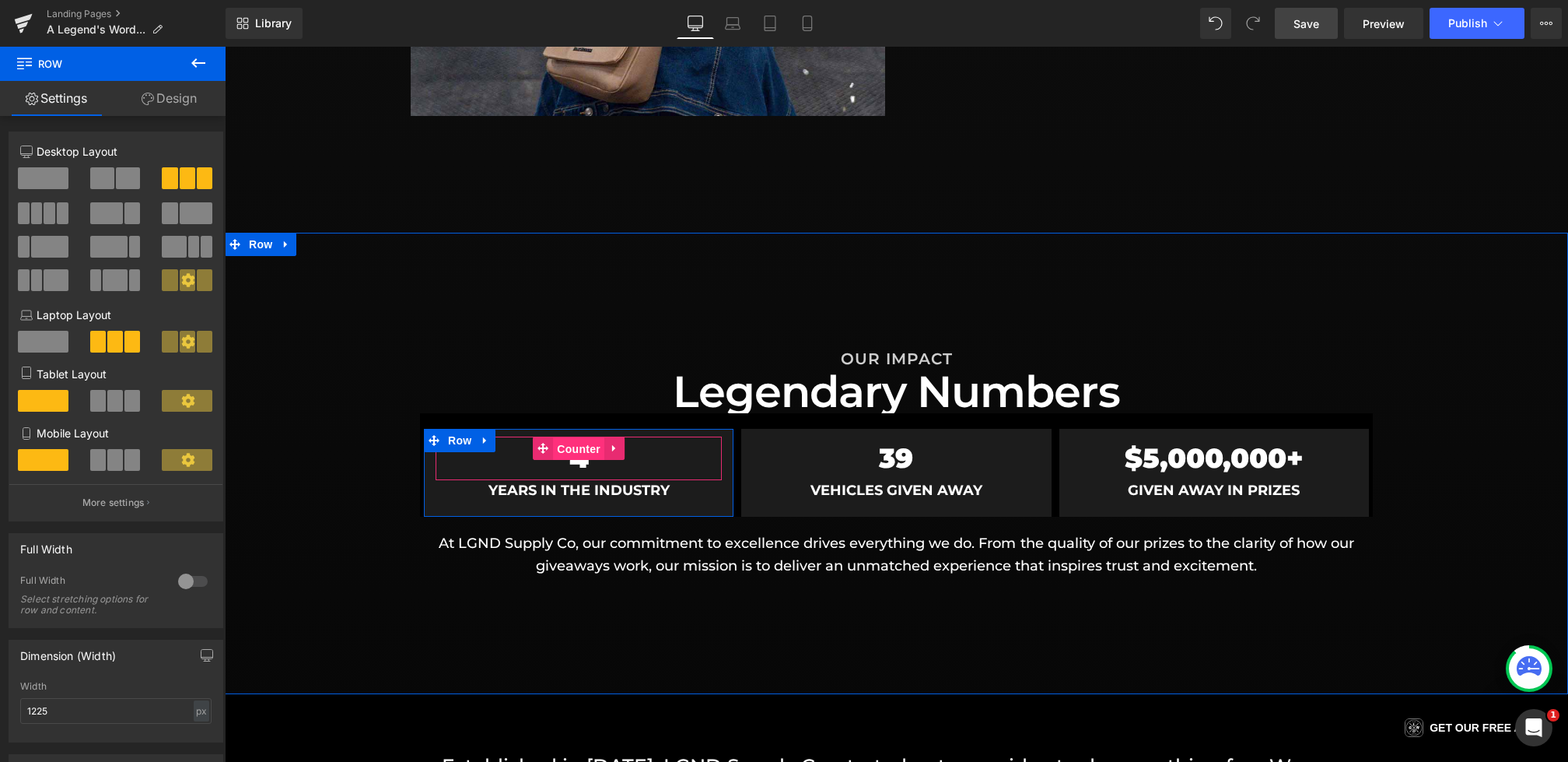
click at [582, 451] on span "Counter" at bounding box center [579, 449] width 52 height 23
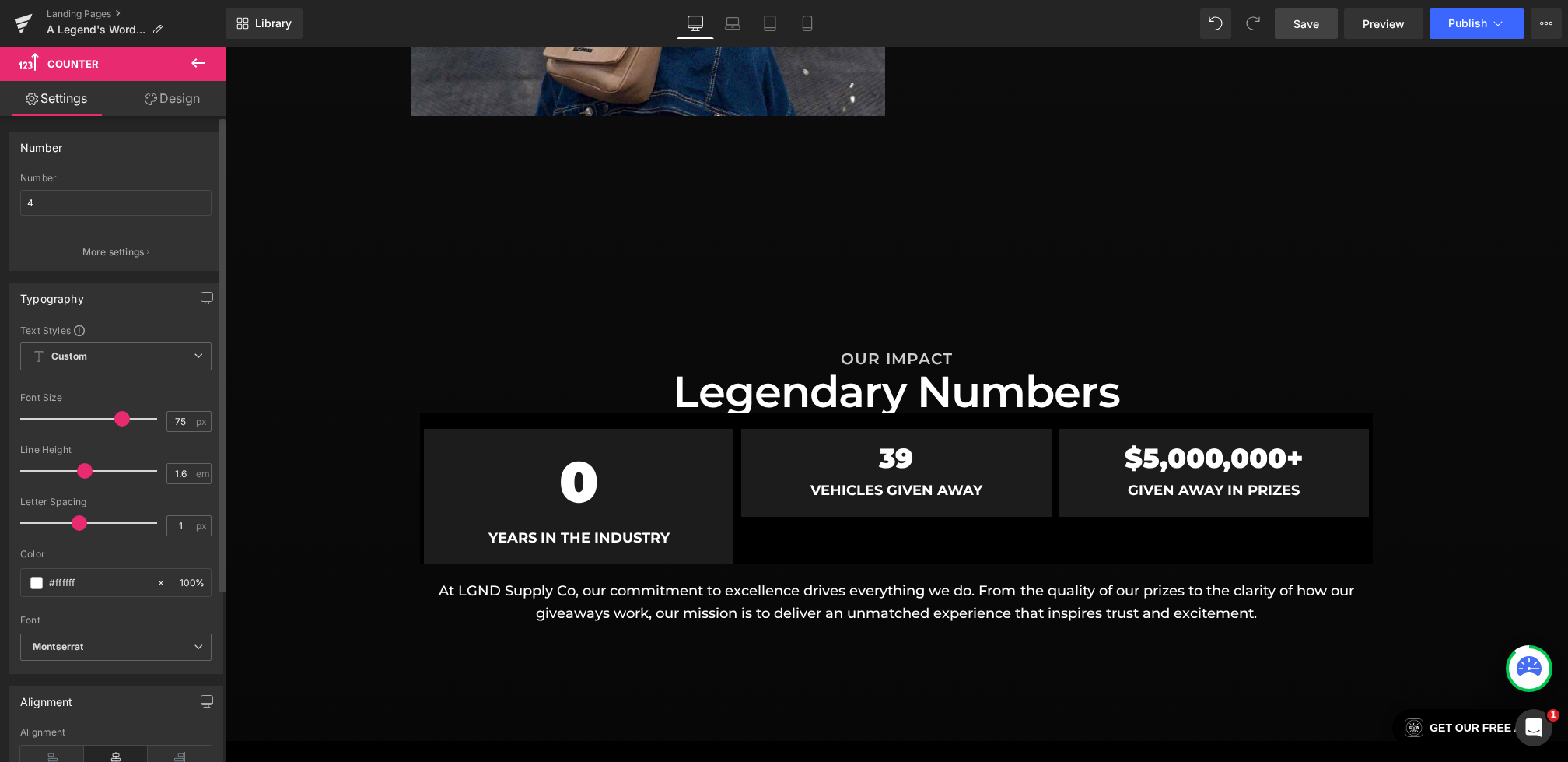
type input "76"
drag, startPoint x: 69, startPoint y: 418, endPoint x: 120, endPoint y: 419, distance: 51.0
click at [120, 419] on span at bounding box center [126, 418] width 16 height 16
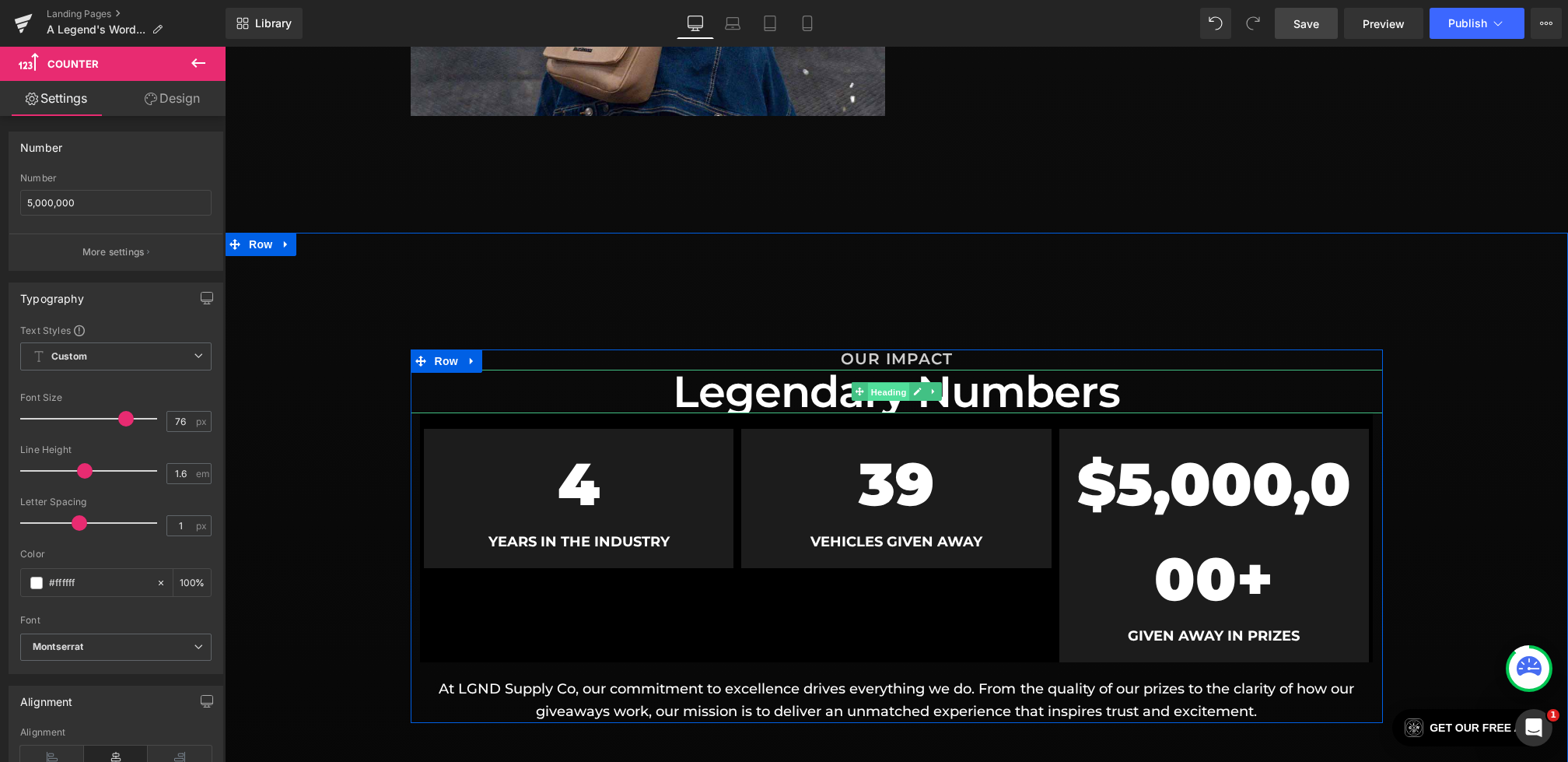
click at [885, 387] on span "Heading" at bounding box center [888, 392] width 42 height 18
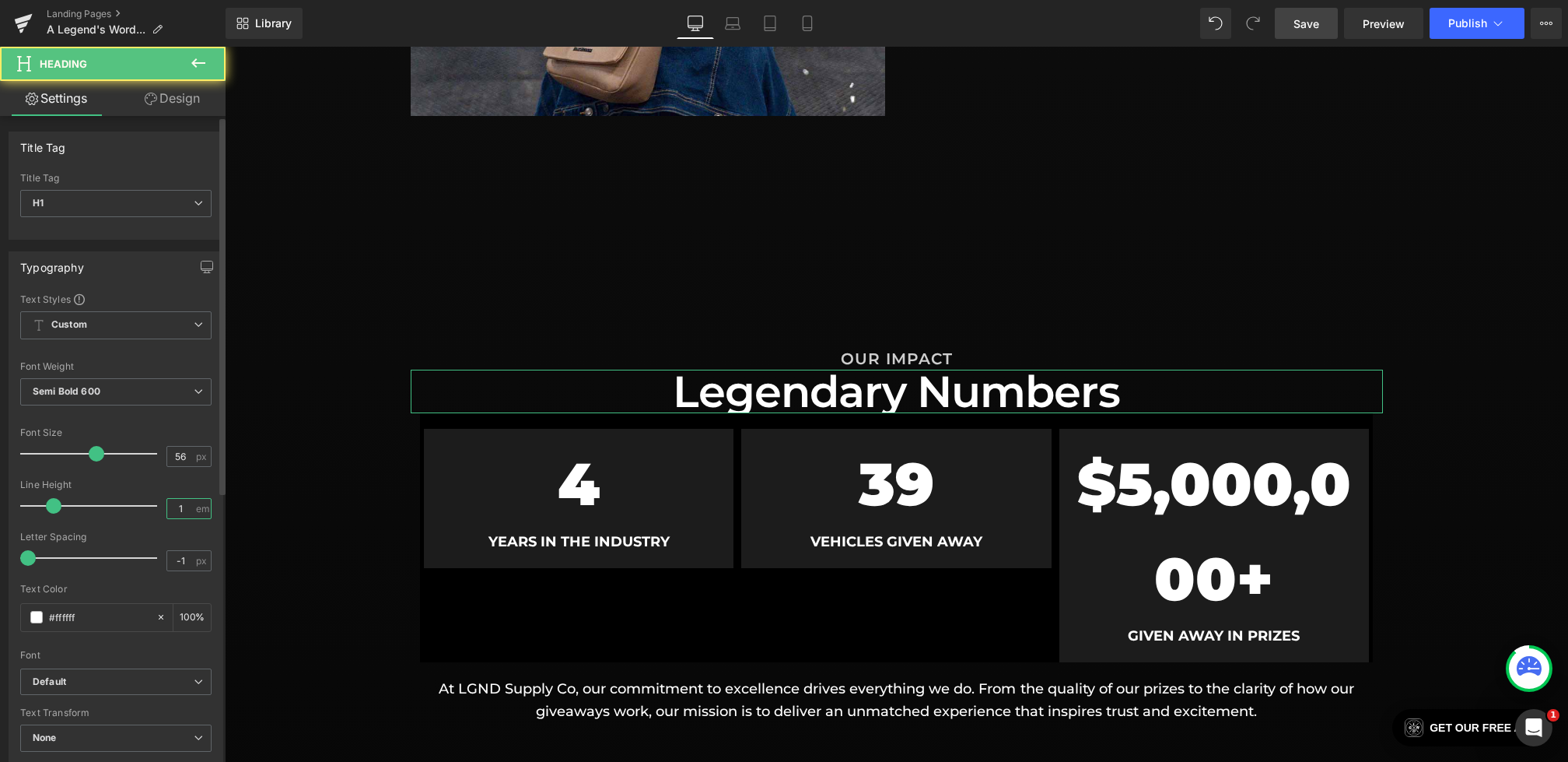
click at [179, 504] on input "1" at bounding box center [180, 508] width 28 height 19
type input "1.3"
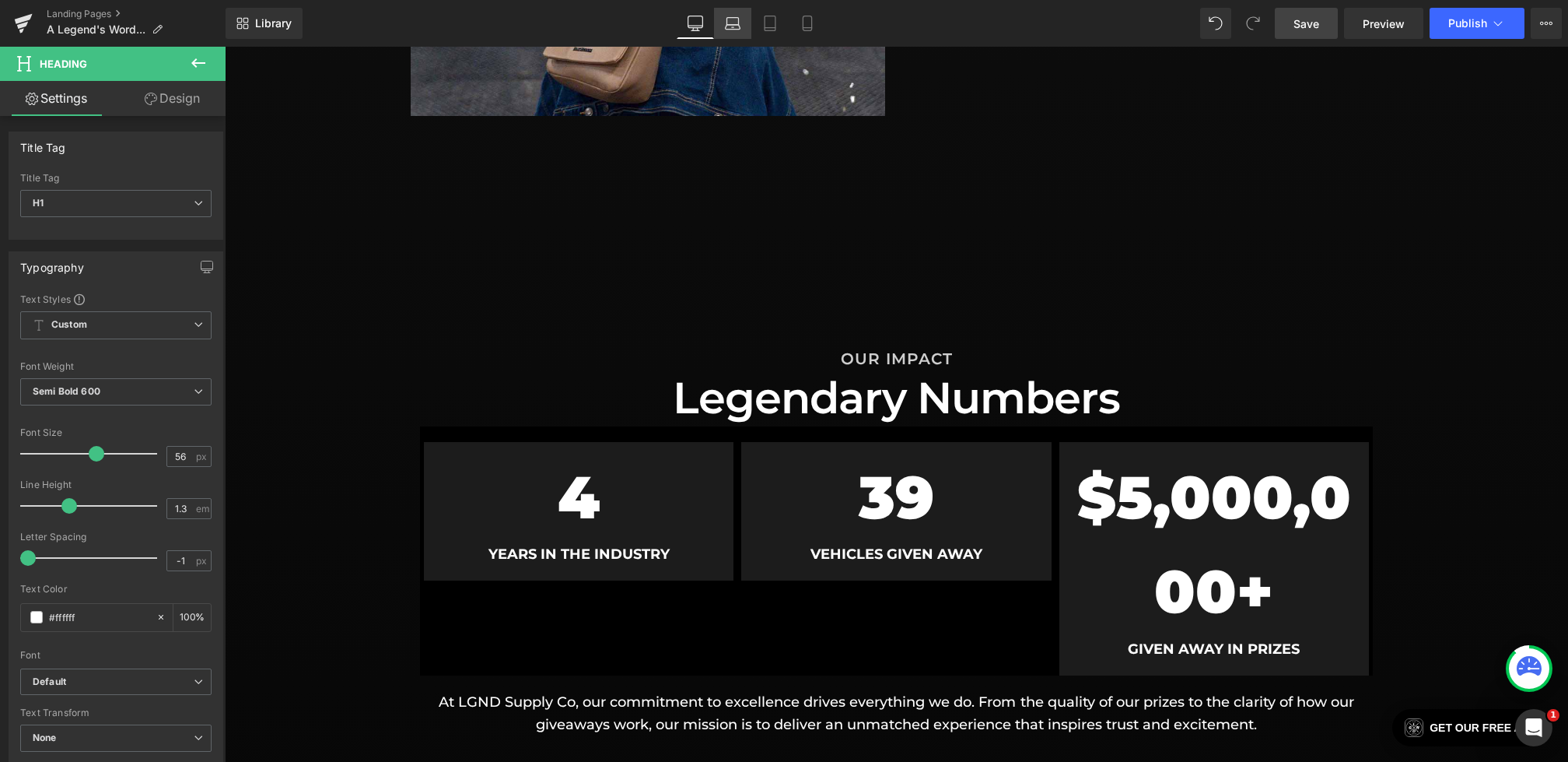
click at [719, 28] on link "Laptop" at bounding box center [733, 23] width 38 height 31
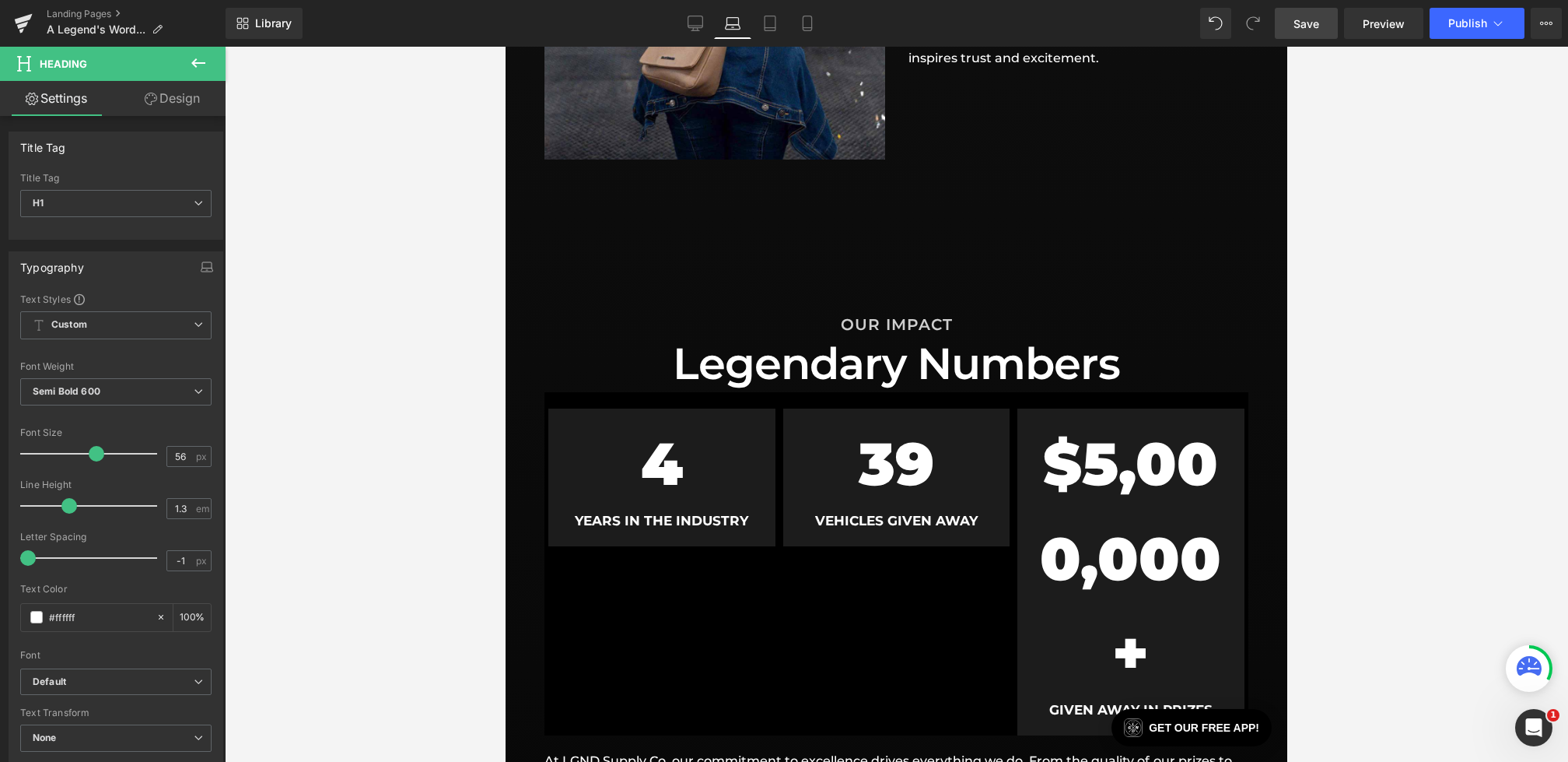
scroll to position [797, 0]
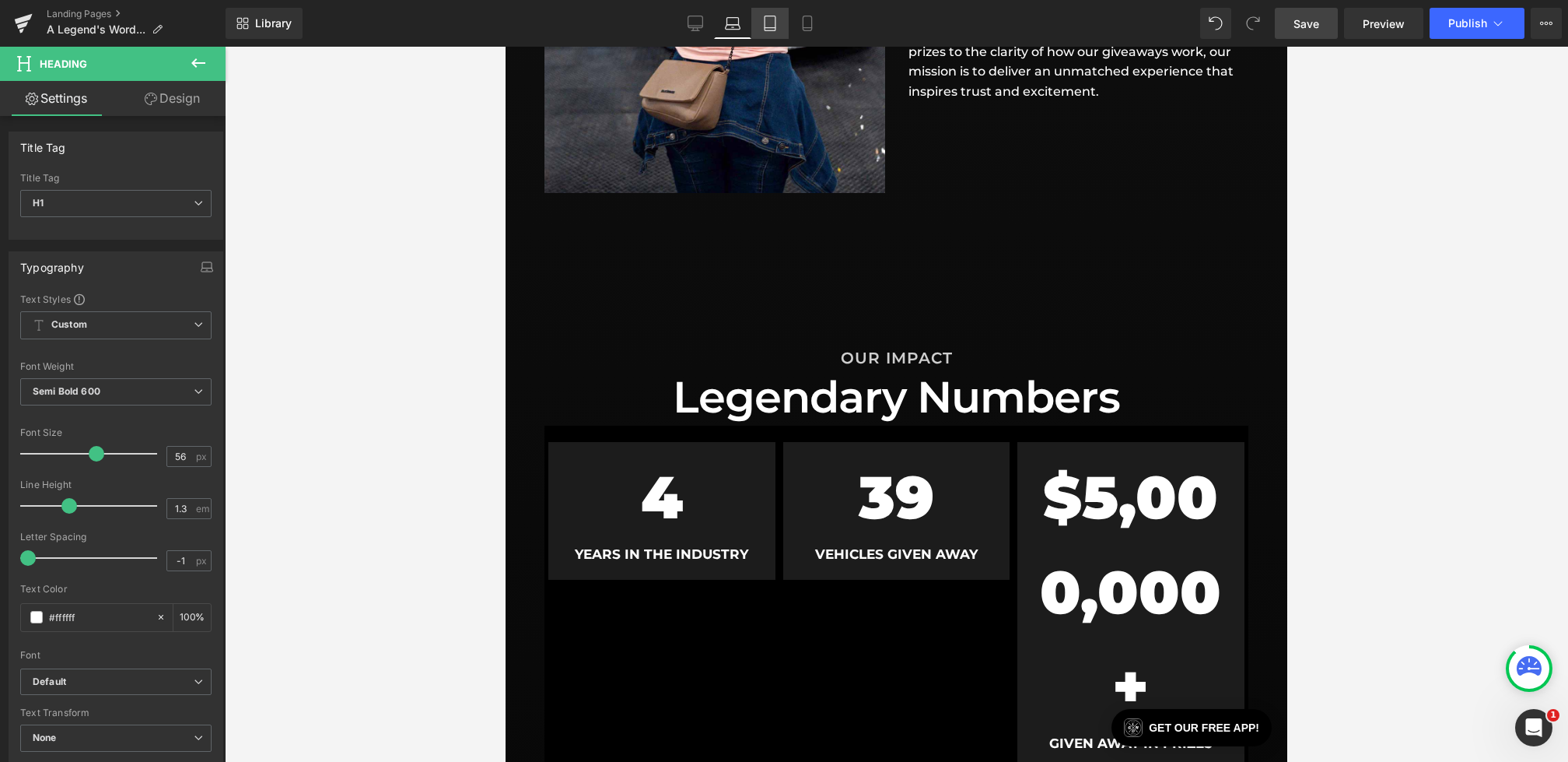
click at [763, 31] on link "Tablet" at bounding box center [769, 23] width 38 height 31
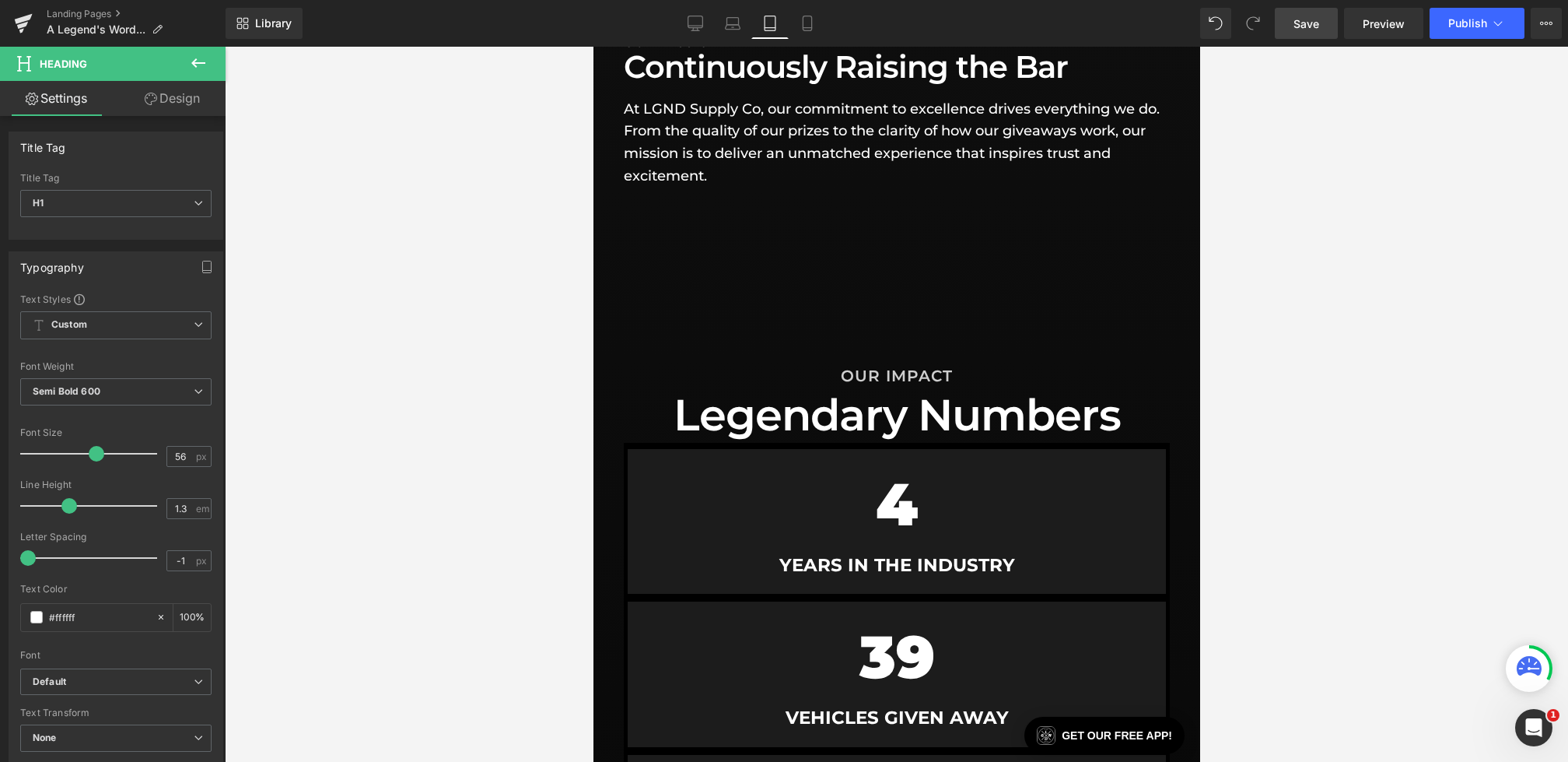
scroll to position [814, 0]
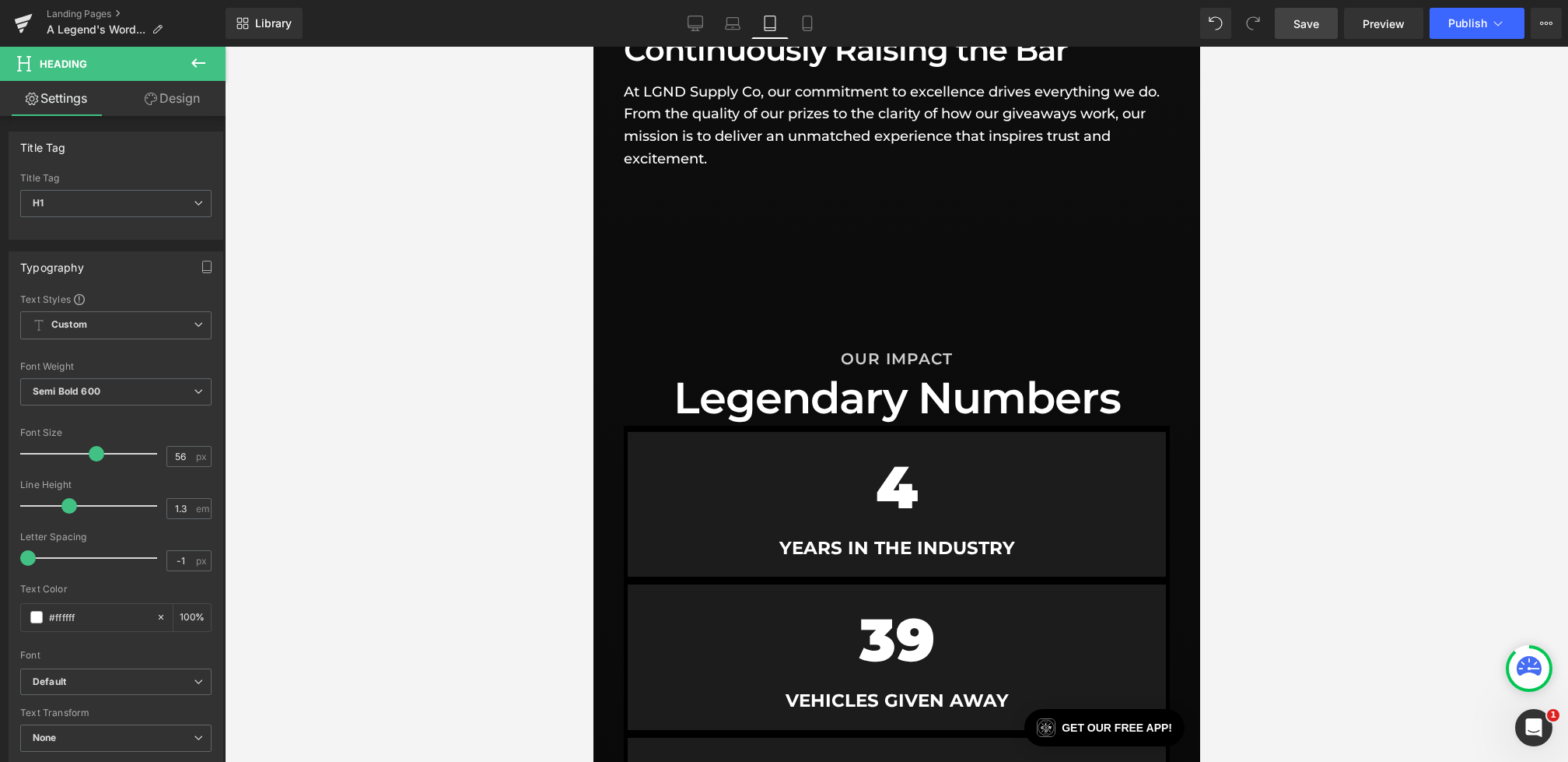
click at [804, 3] on div "Library Tablet Desktop Laptop Tablet Mobile Save Preview Publish Scheduled View…" at bounding box center [896, 23] width 1343 height 47
click at [802, 19] on icon at bounding box center [807, 23] width 16 height 16
type input "100"
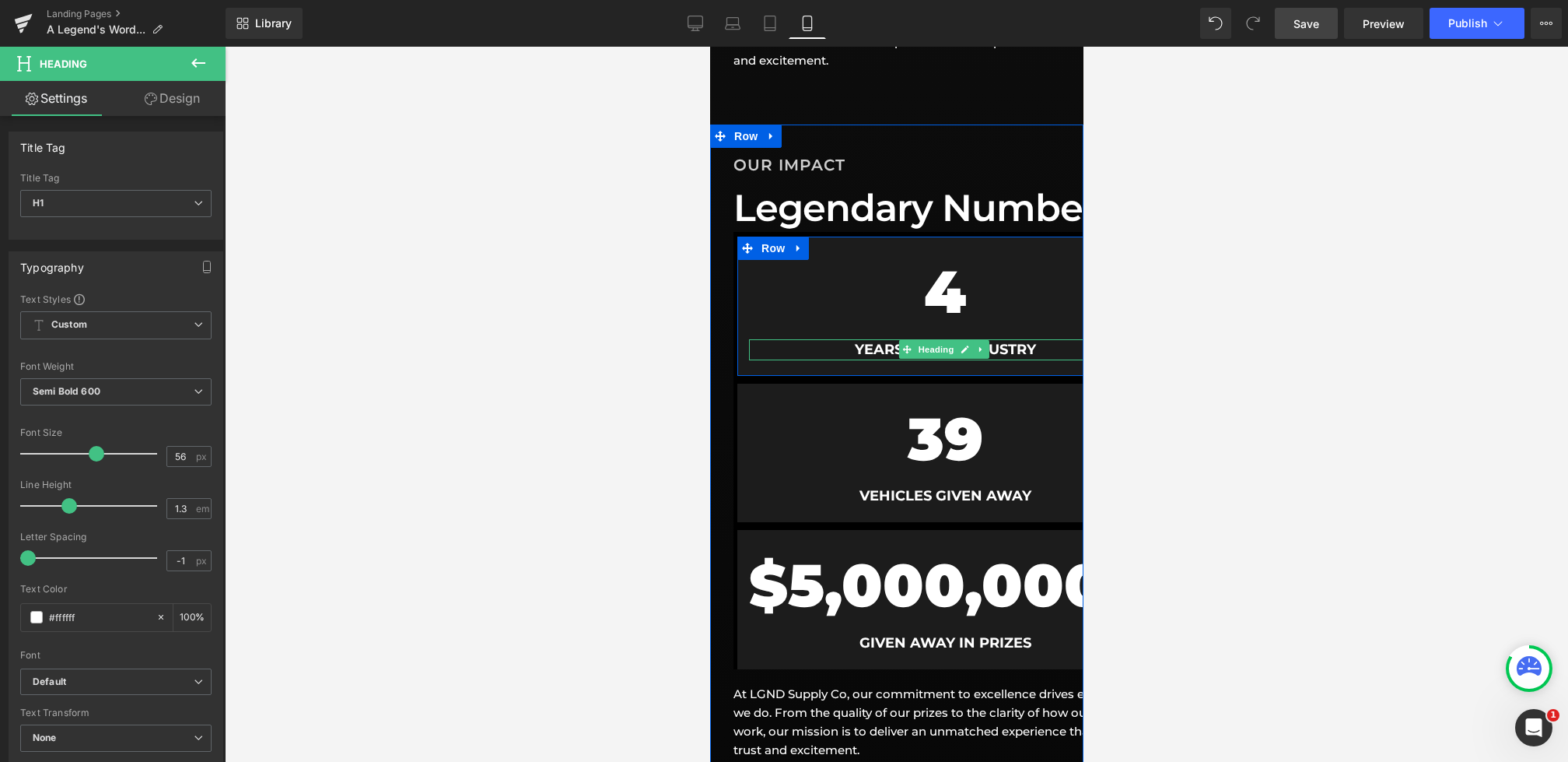
scroll to position [1002, 0]
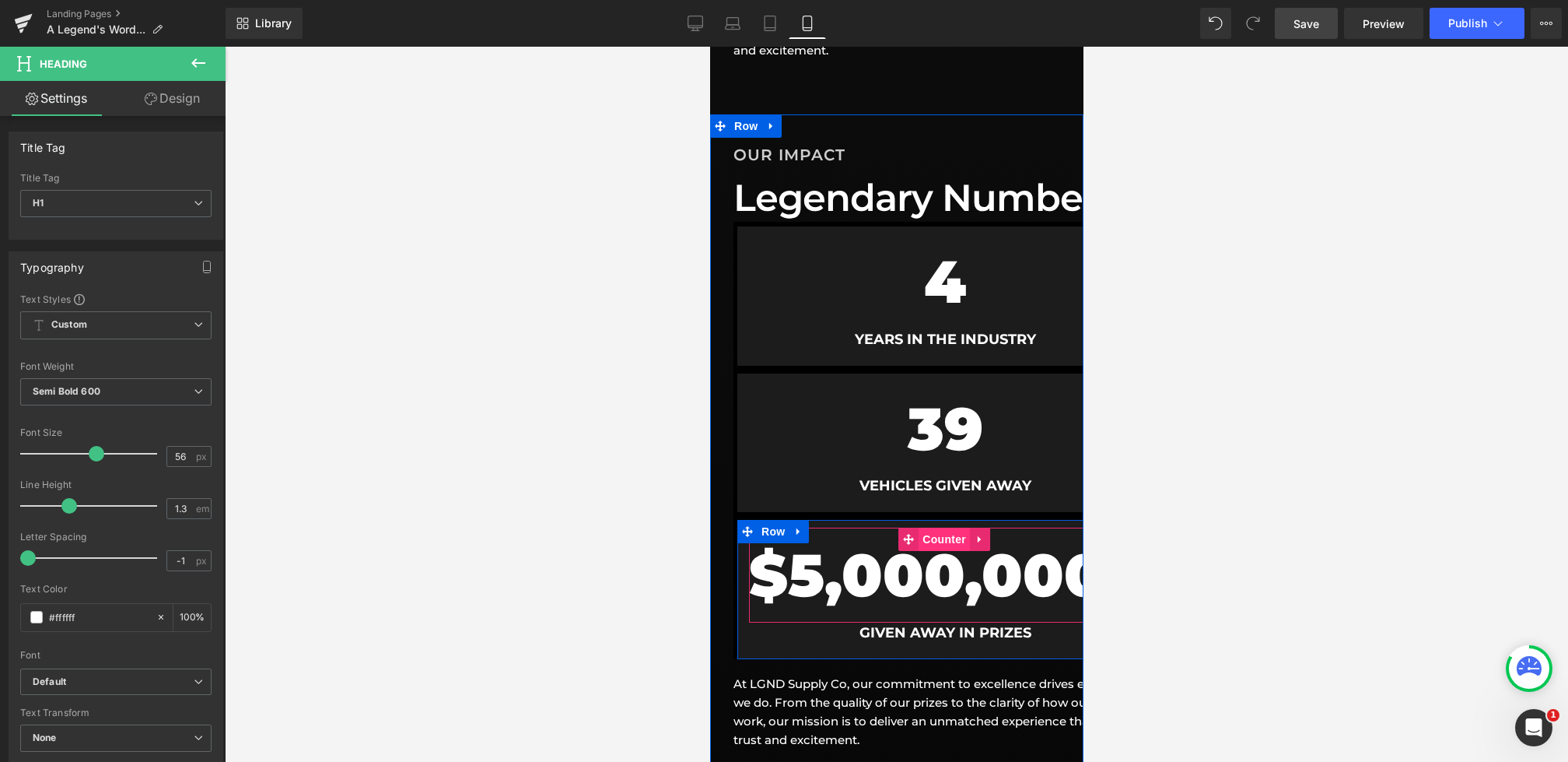
click at [943, 537] on span "Counter" at bounding box center [944, 539] width 52 height 23
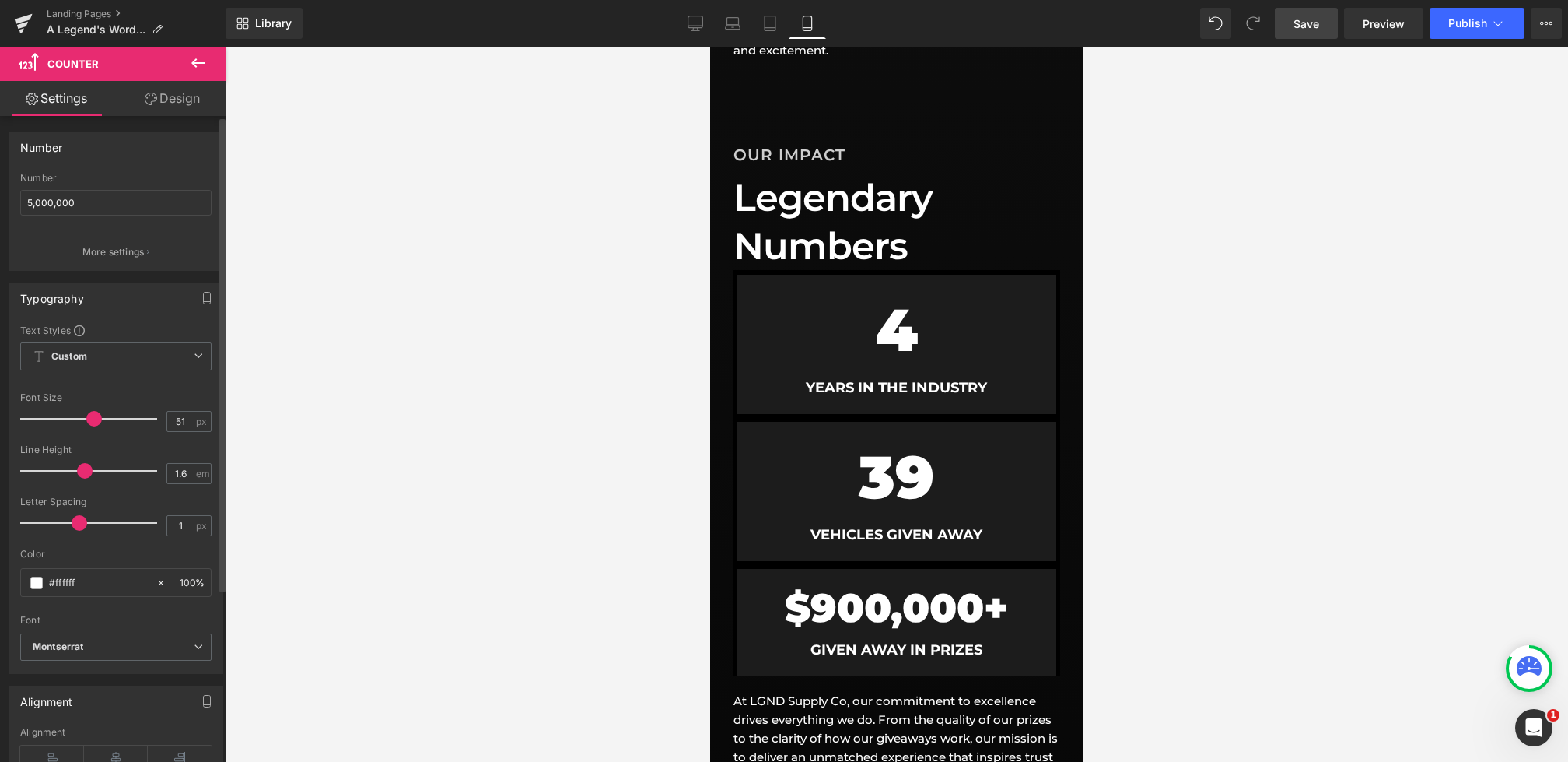
drag, startPoint x: 117, startPoint y: 413, endPoint x: 86, endPoint y: 413, distance: 31.0
click at [86, 413] on span at bounding box center [93, 418] width 16 height 16
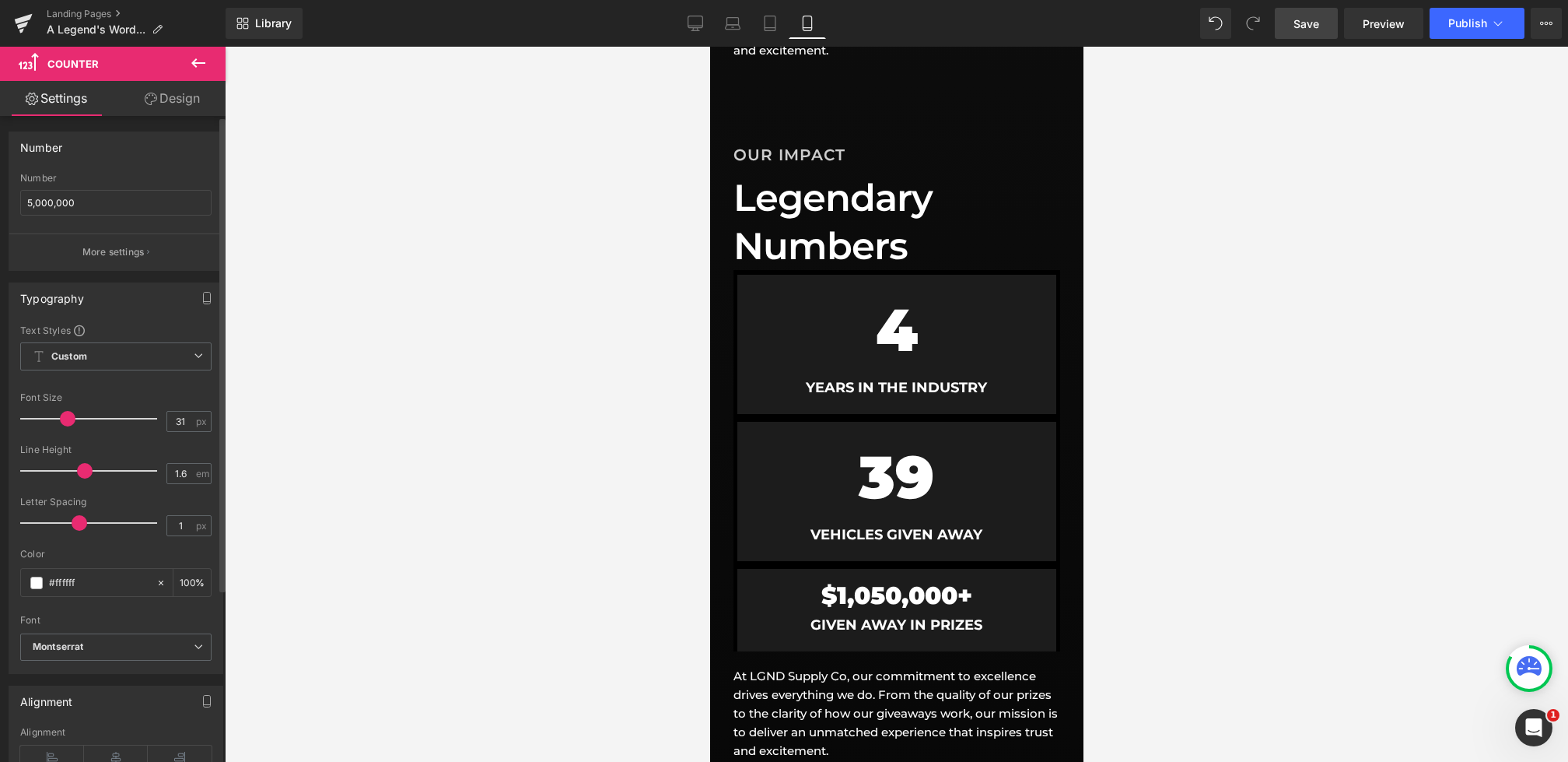
type input "30"
drag, startPoint x: 83, startPoint y: 410, endPoint x: 65, endPoint y: 411, distance: 18.0
click at [65, 411] on div at bounding box center [93, 418] width 129 height 31
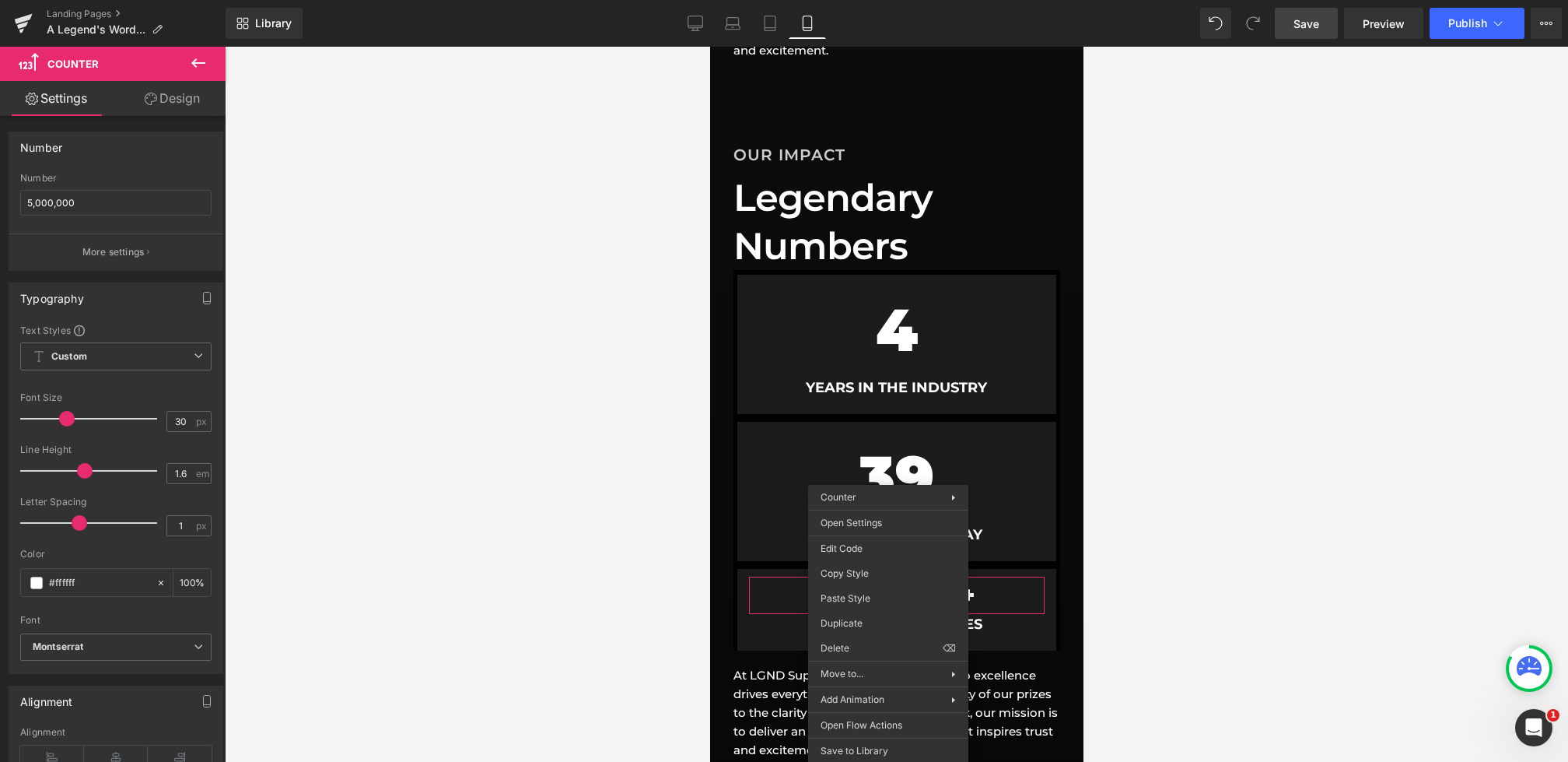
drag, startPoint x: 1578, startPoint y: 622, endPoint x: 868, endPoint y: 575, distance: 711.6
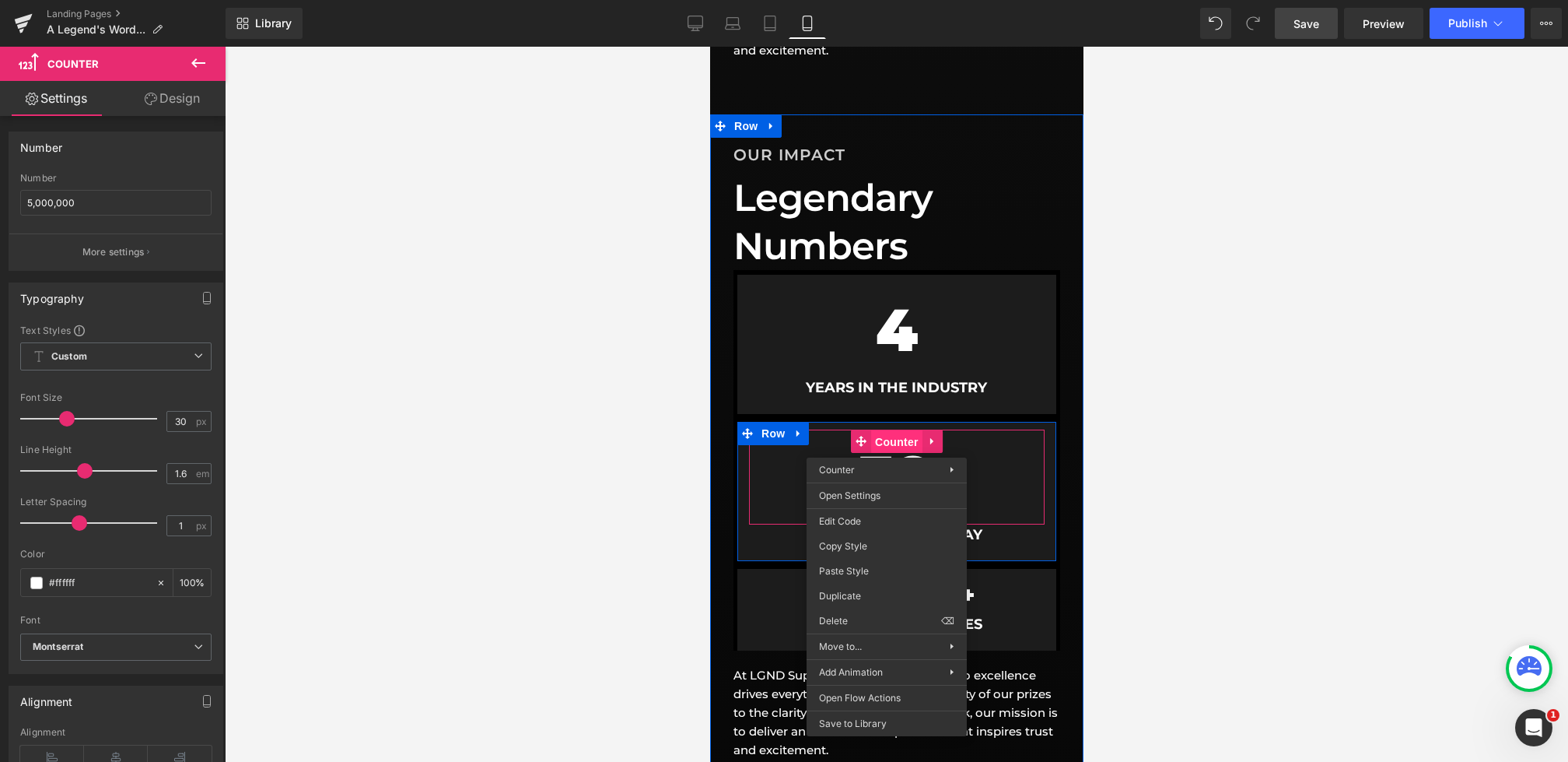
drag, startPoint x: 886, startPoint y: 446, endPoint x: 1596, endPoint y: 509, distance: 712.8
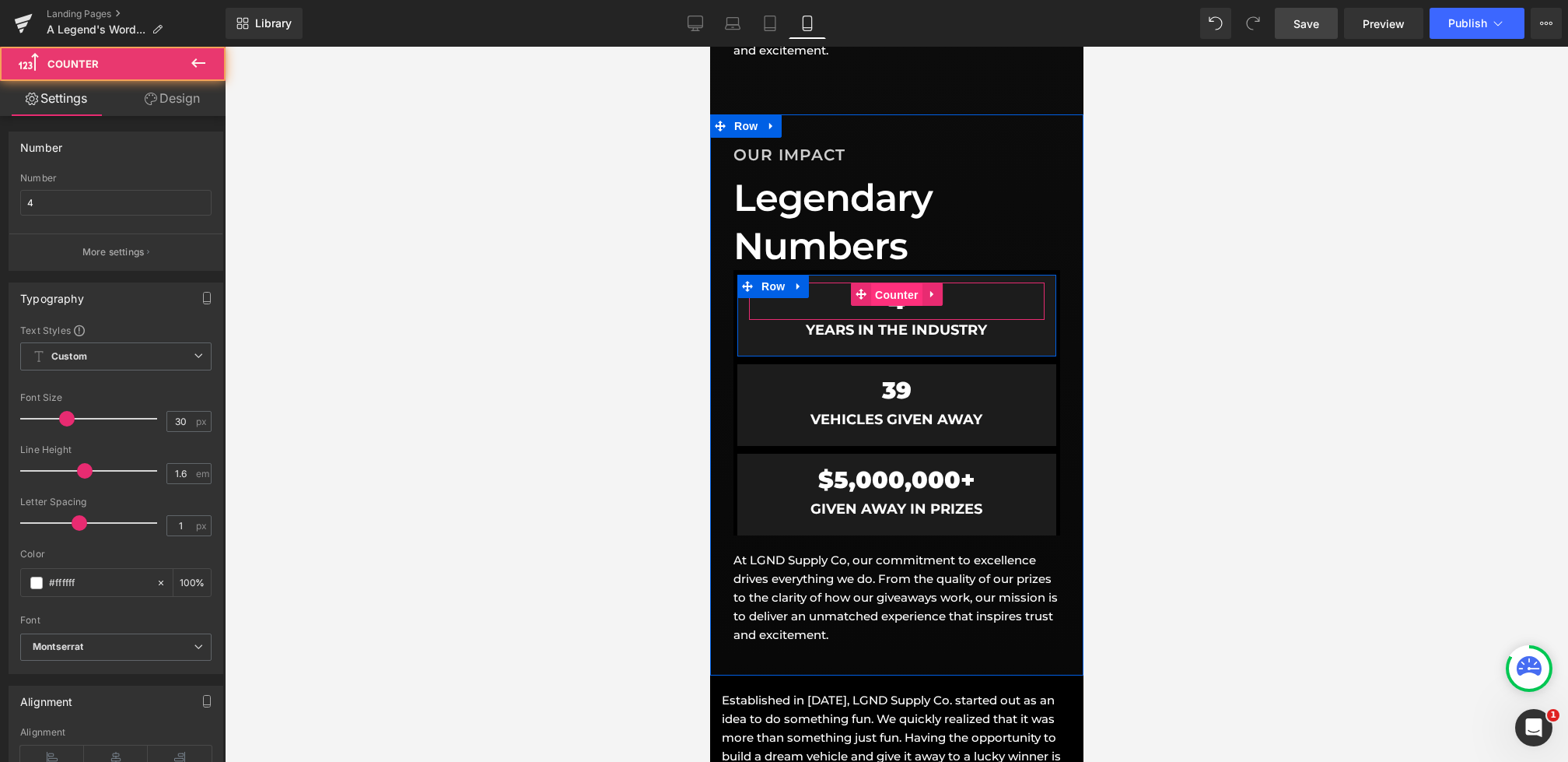
click at [905, 296] on span "Counter" at bounding box center [896, 295] width 52 height 23
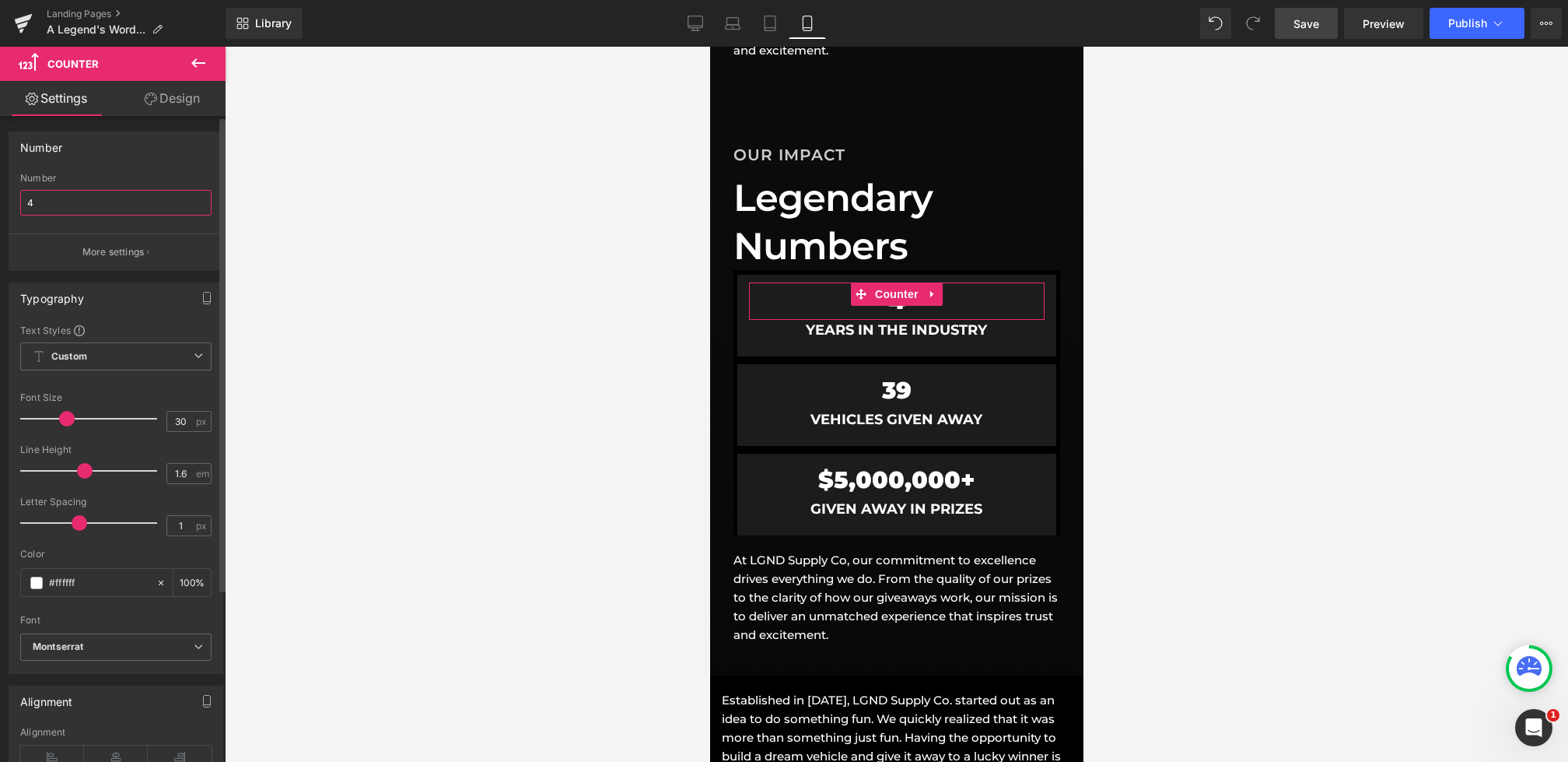
click at [53, 201] on input "4" at bounding box center [115, 202] width 191 height 26
type input "6"
click at [142, 260] on button "More settings" at bounding box center [115, 252] width 213 height 37
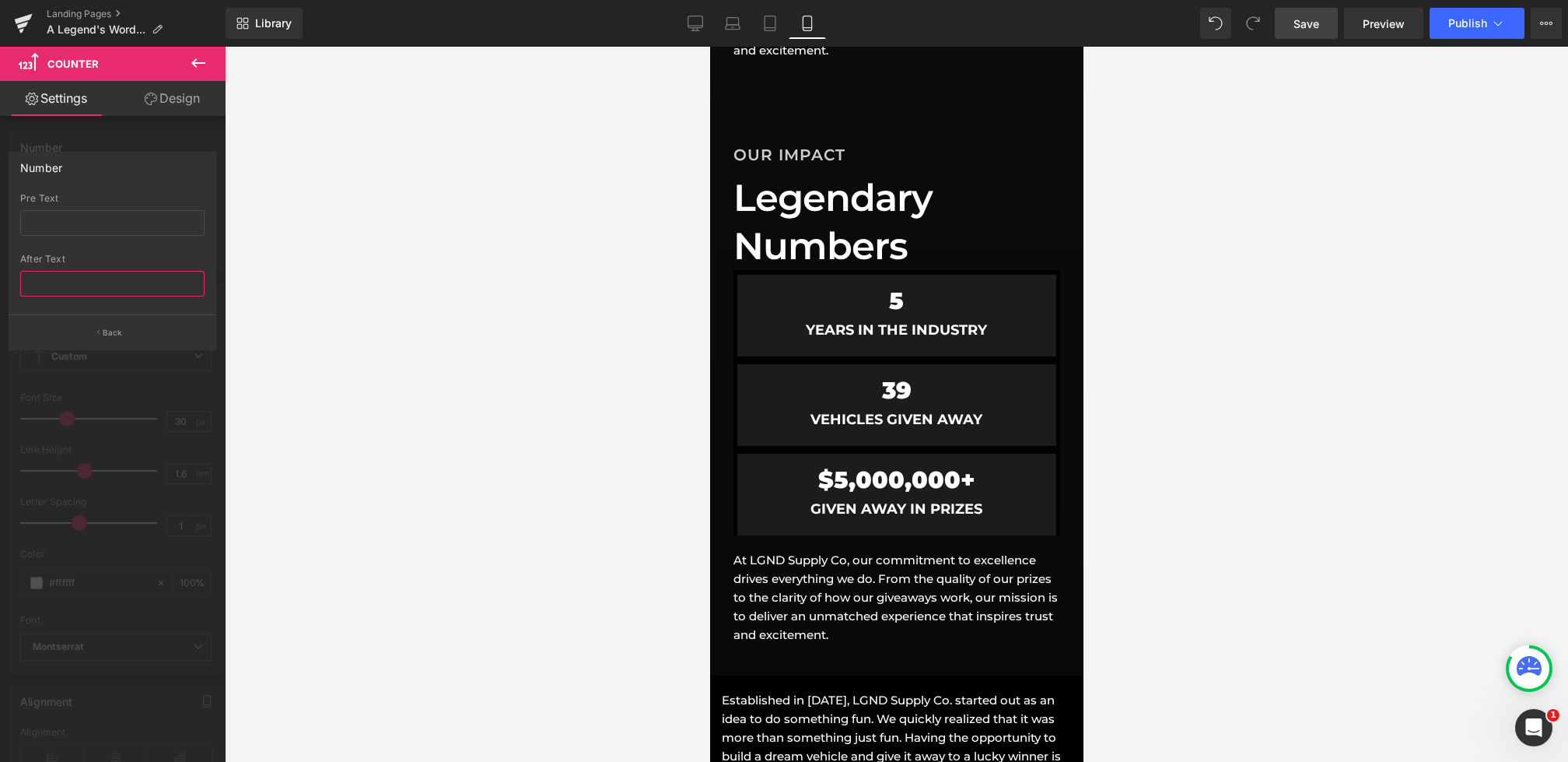
click at [101, 278] on input "text" at bounding box center [112, 283] width 184 height 26
type input "+"
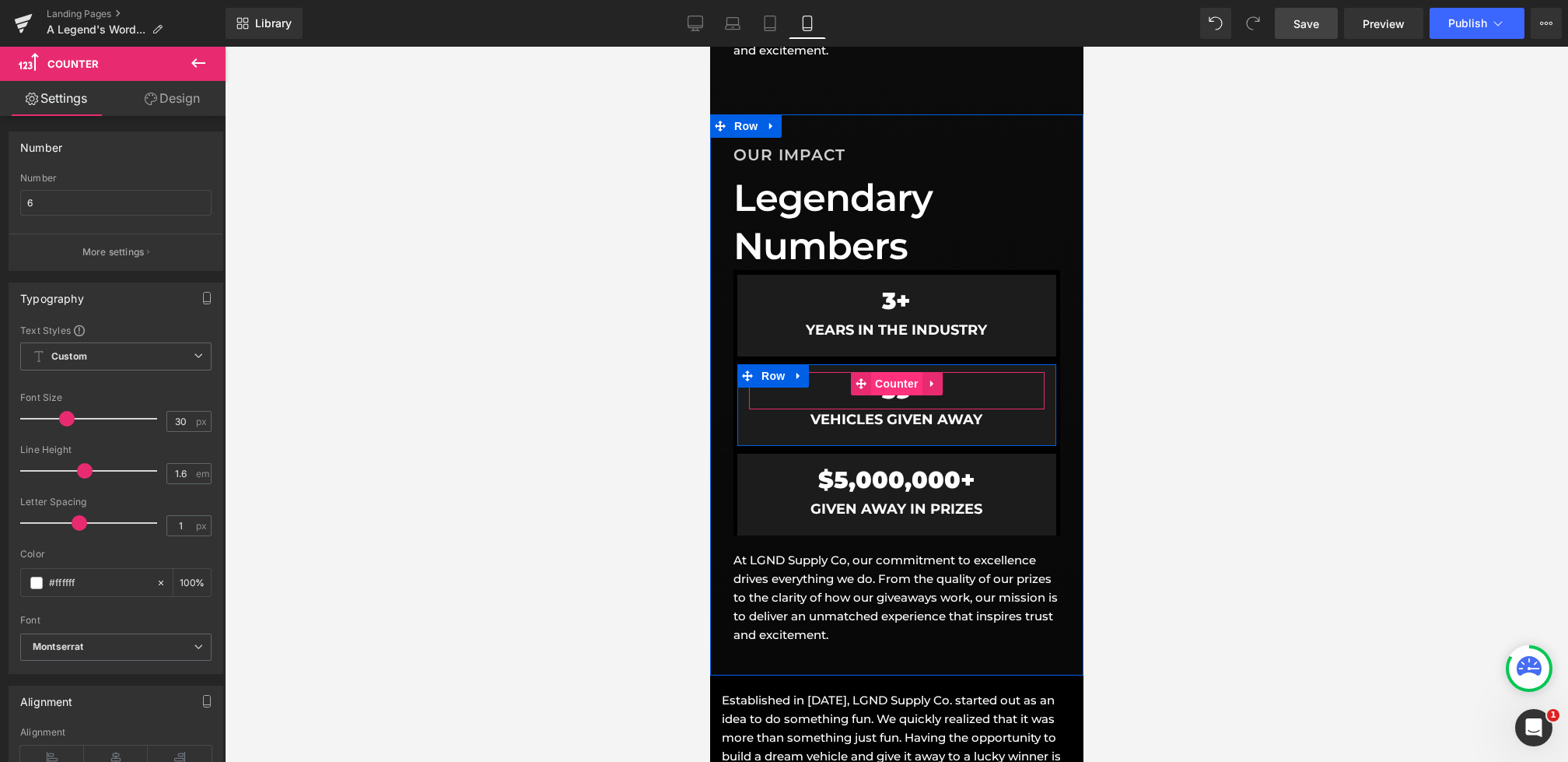
click at [896, 385] on span "Counter" at bounding box center [896, 384] width 52 height 23
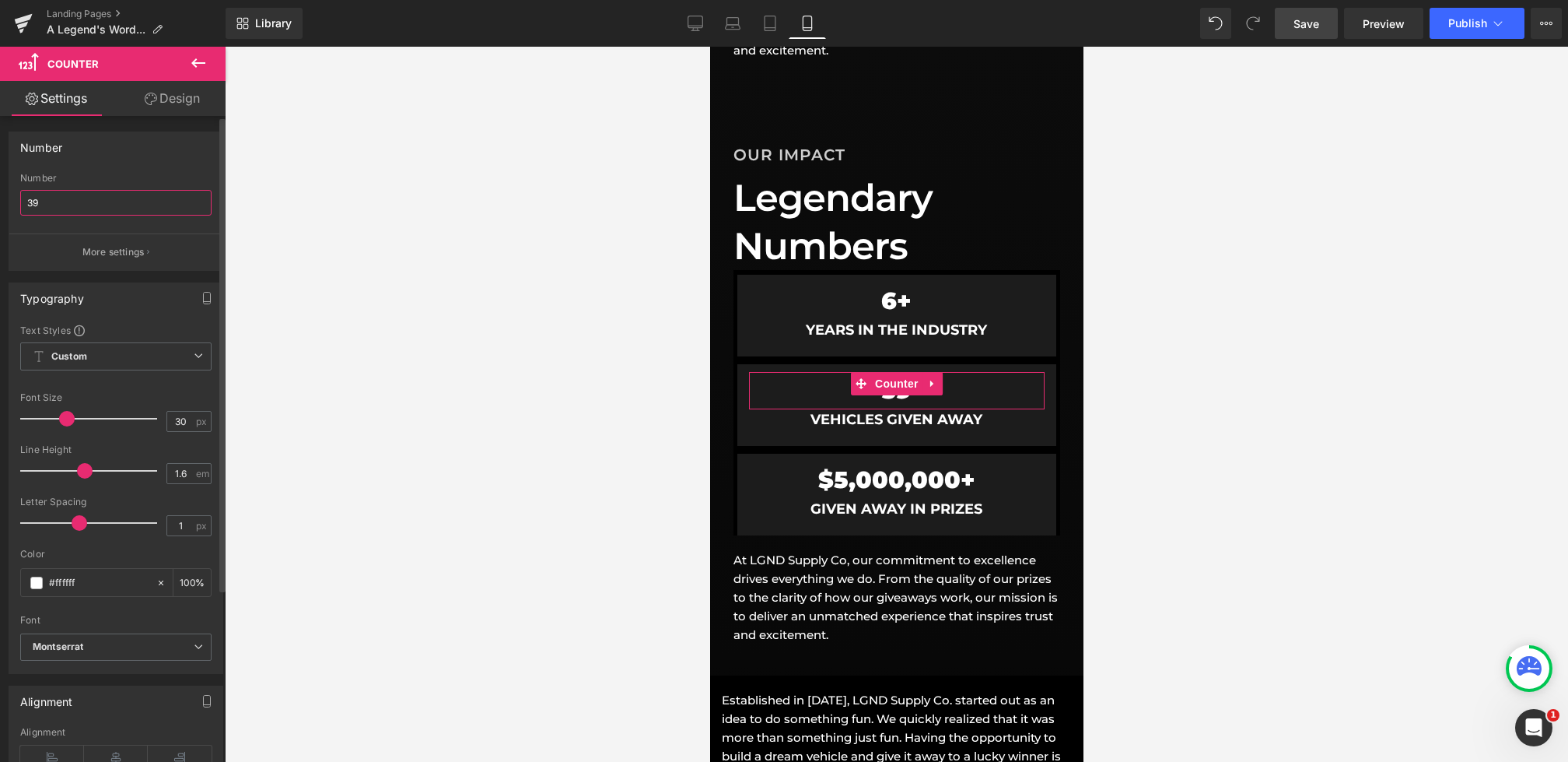
drag, startPoint x: 63, startPoint y: 202, endPoint x: 0, endPoint y: 194, distance: 63.5
click at [0, 194] on div "Number 39 Number 39 More settings" at bounding box center [116, 195] width 233 height 151
type input "7"
type input "78"
click at [103, 246] on p "More settings" at bounding box center [113, 252] width 63 height 14
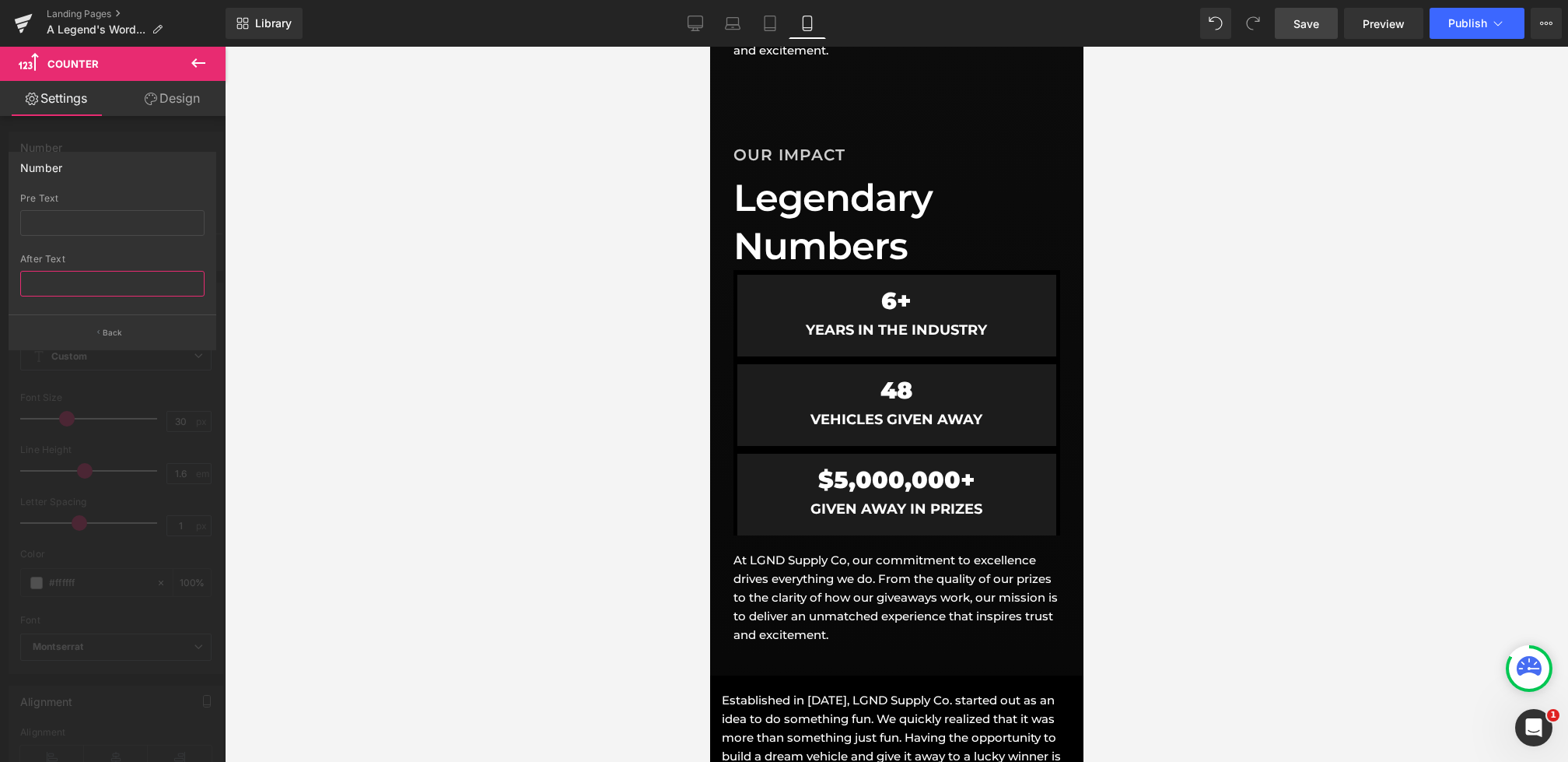
click at [96, 276] on input "text" at bounding box center [112, 283] width 184 height 26
type input "+"
click at [97, 371] on div at bounding box center [113, 408] width 225 height 723
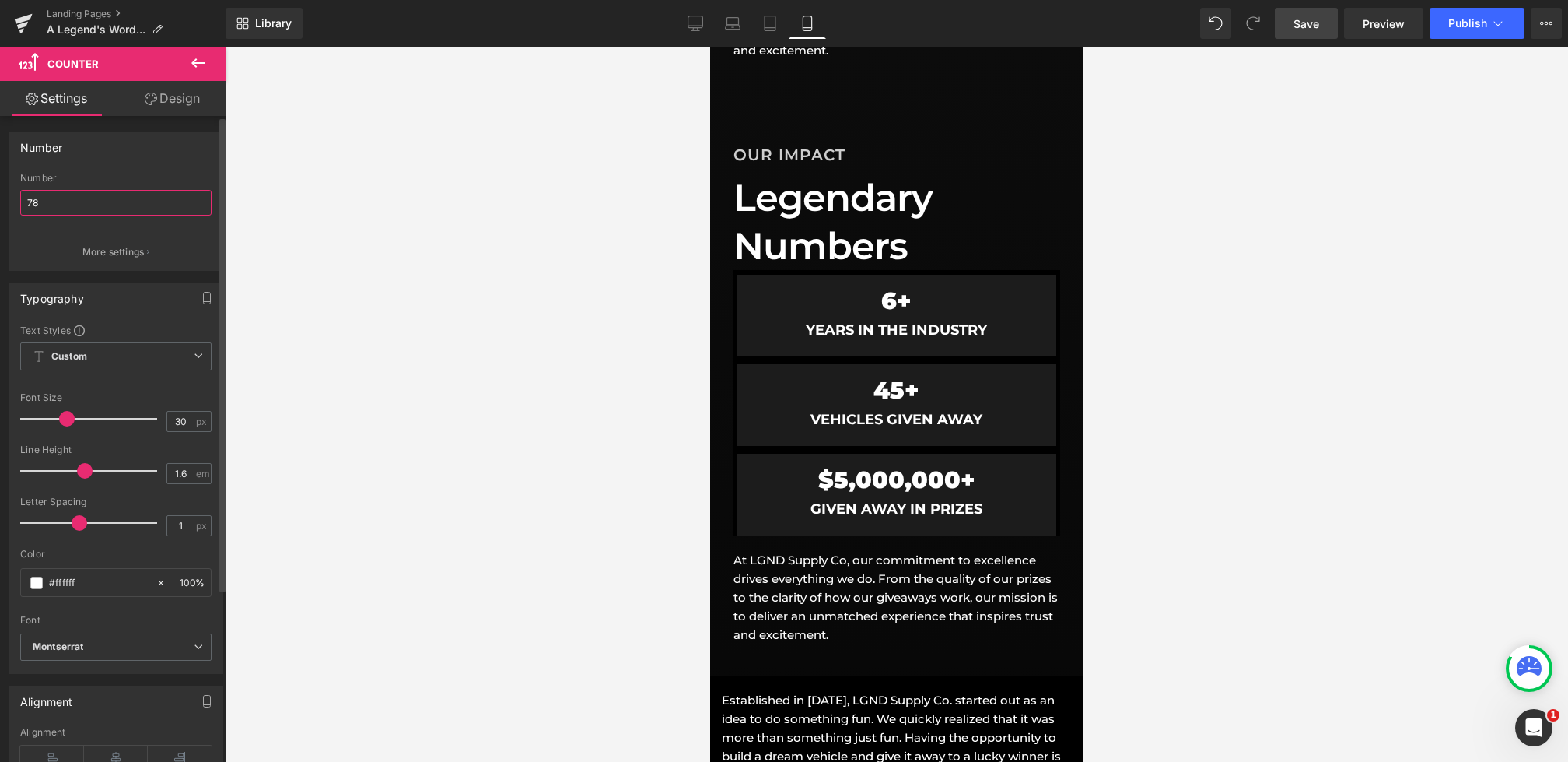
click at [53, 190] on input "78" at bounding box center [115, 202] width 191 height 26
click at [62, 201] on input "78" at bounding box center [115, 202] width 191 height 26
type input "75"
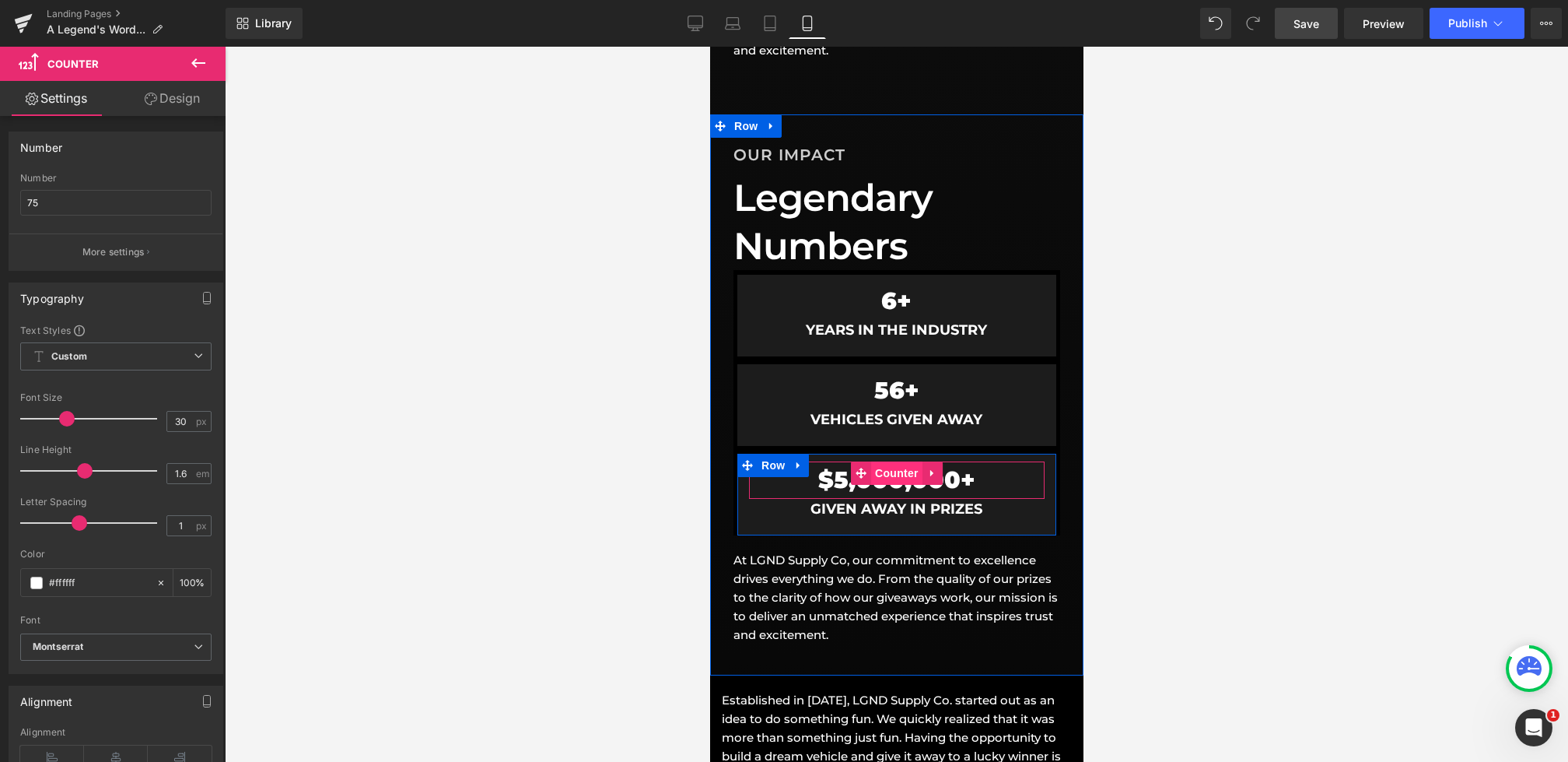
click at [879, 477] on span "Counter" at bounding box center [896, 473] width 52 height 23
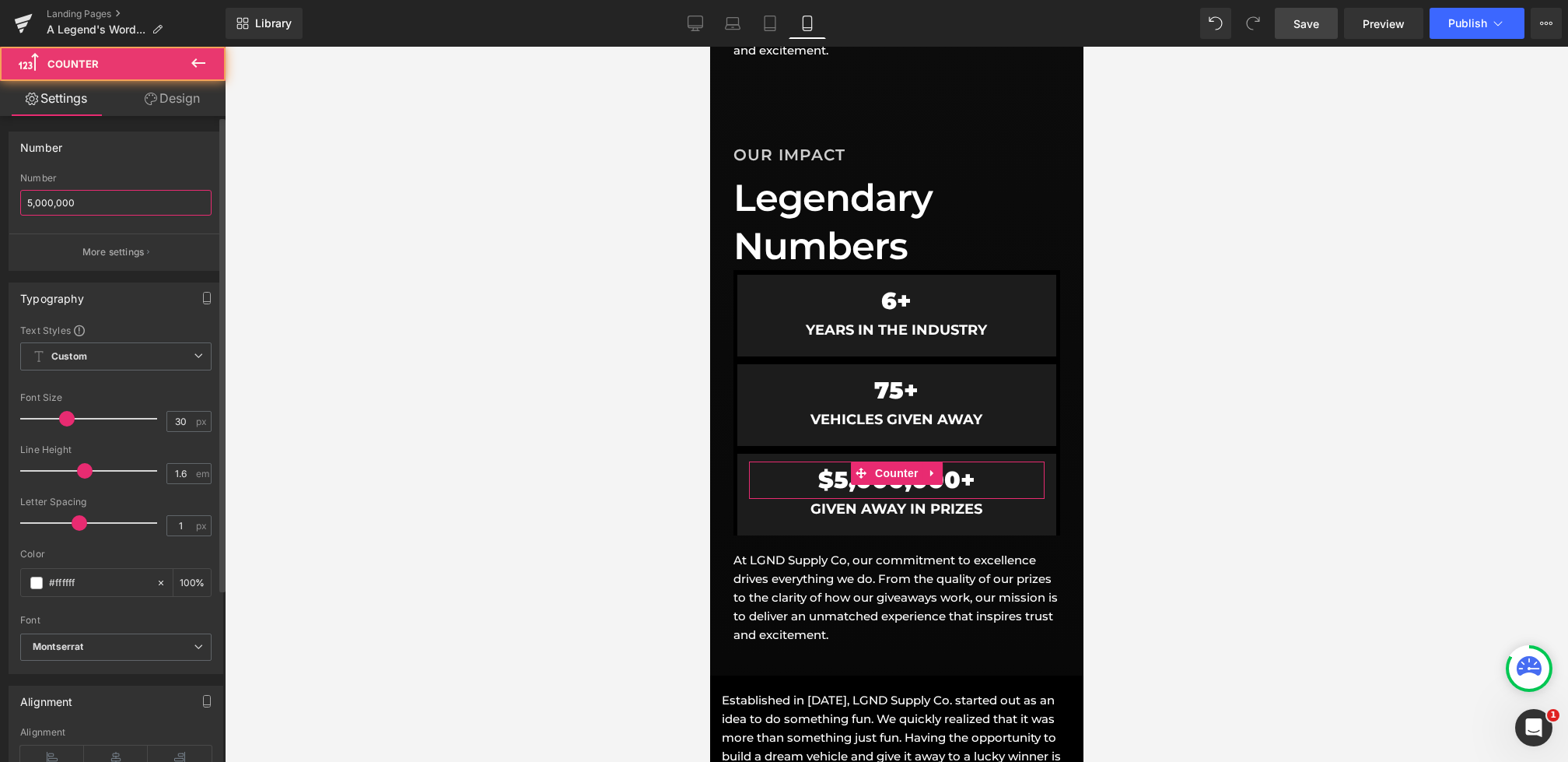
drag, startPoint x: 105, startPoint y: 200, endPoint x: 0, endPoint y: 199, distance: 105.0
click at [0, 199] on div "Number 5,000,000 Number 5,000,000 More settings" at bounding box center [116, 195] width 233 height 151
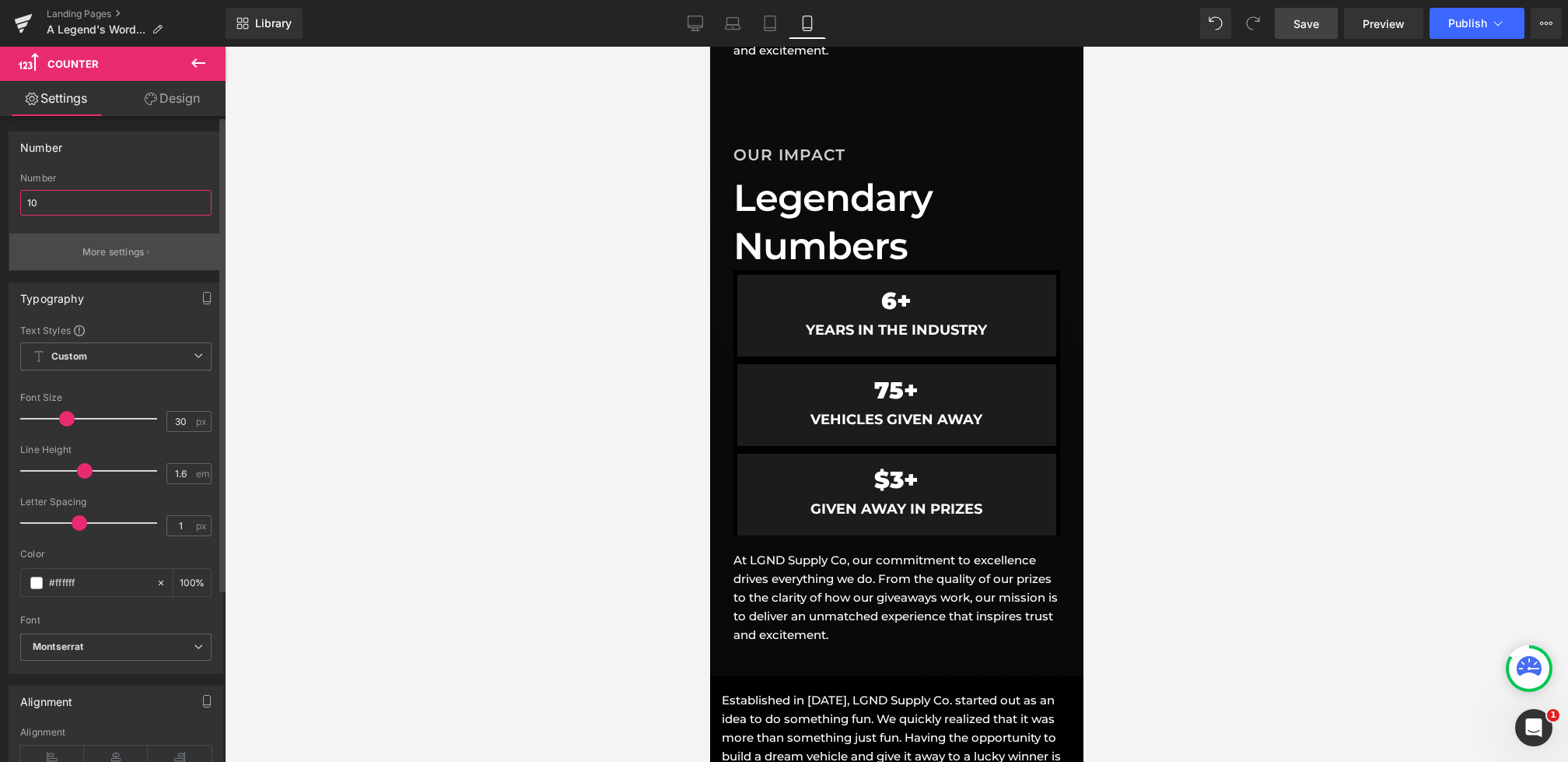
type input "10"
click at [150, 241] on button "More settings" at bounding box center [115, 252] width 213 height 37
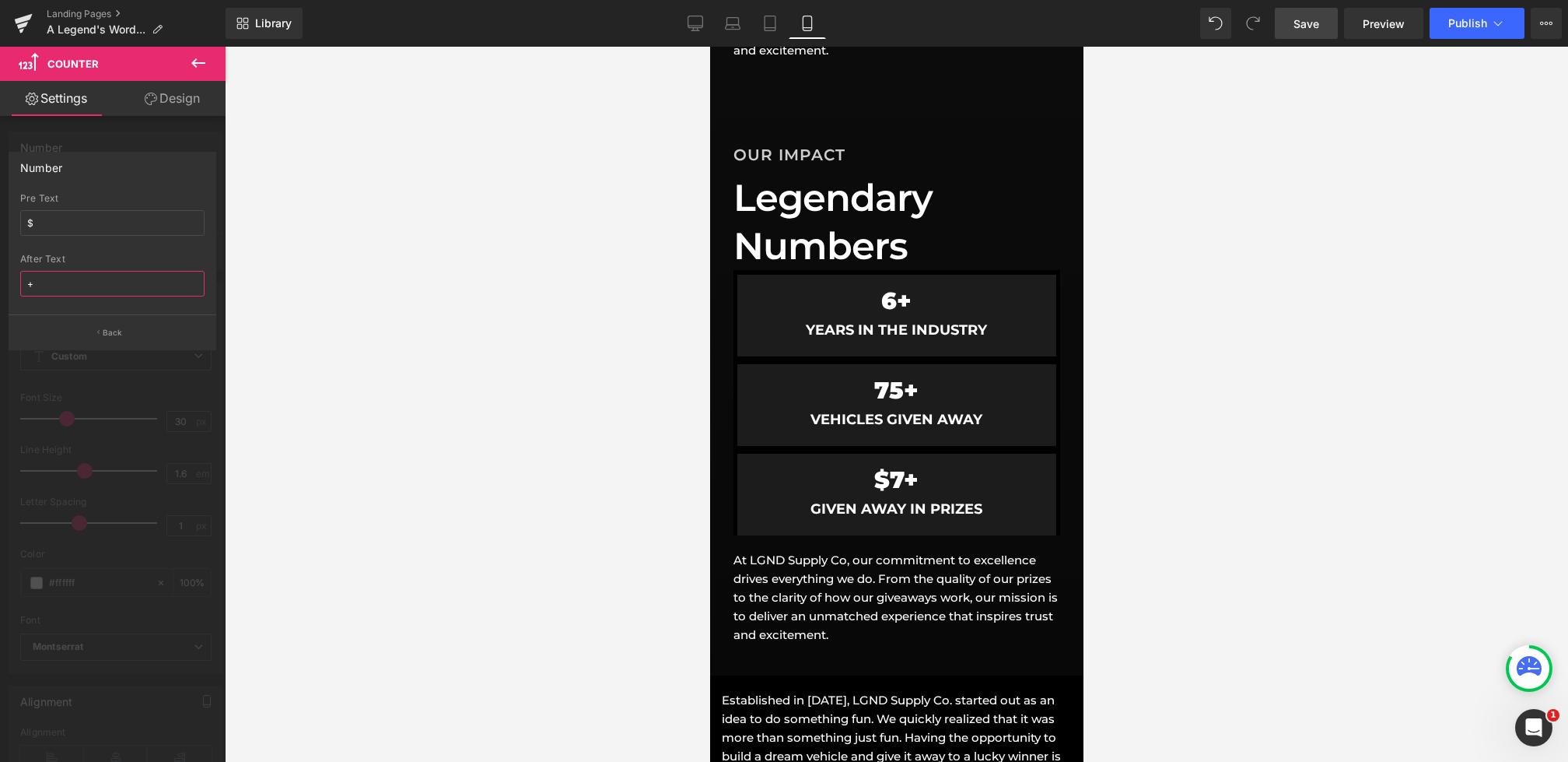
click at [25, 281] on input "+" at bounding box center [112, 283] width 184 height 26
type input "M+"
click at [238, 517] on div at bounding box center [896, 404] width 1344 height 715
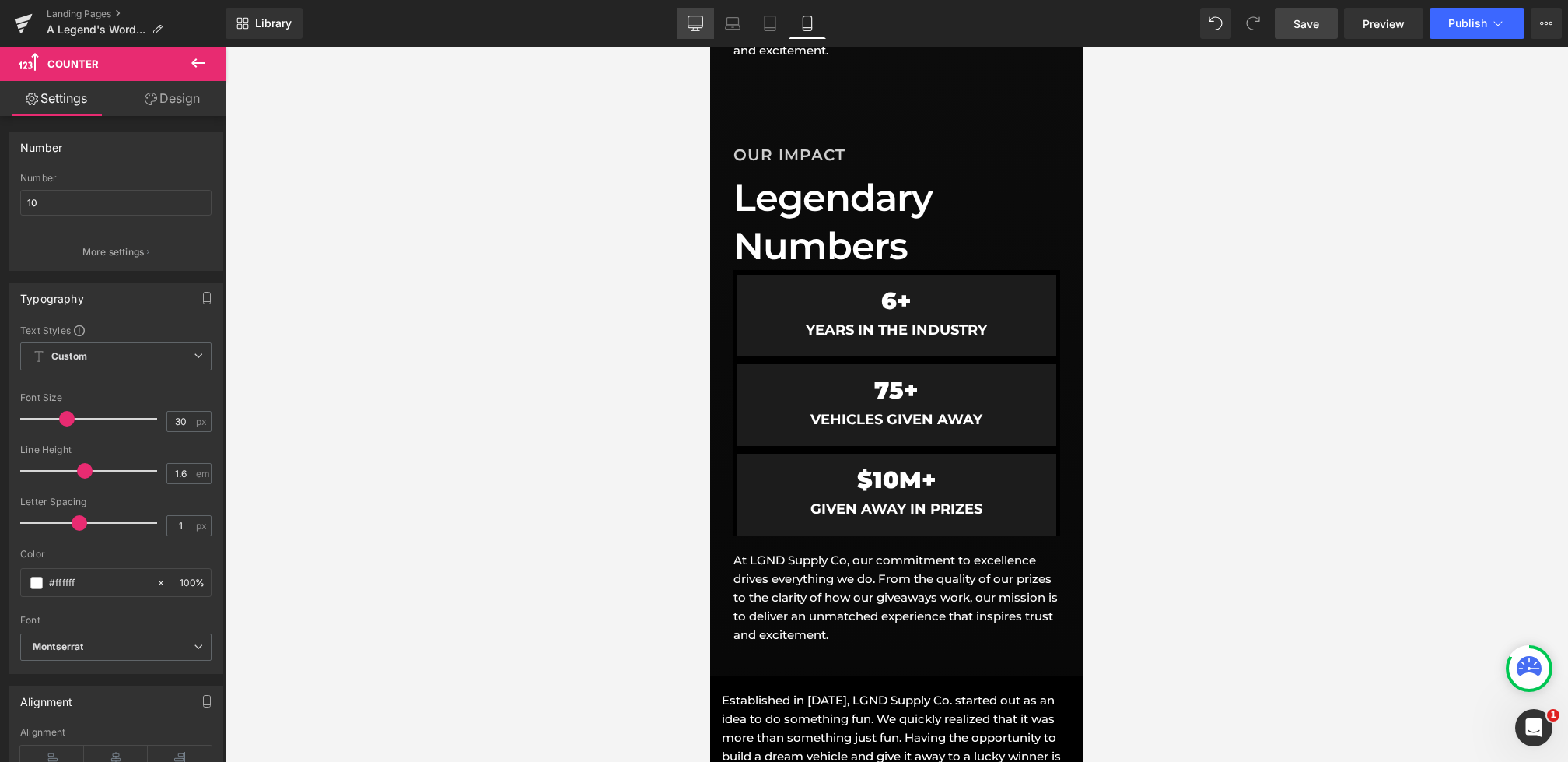
click at [698, 24] on icon at bounding box center [695, 23] width 16 height 16
type input "76"
type input "100"
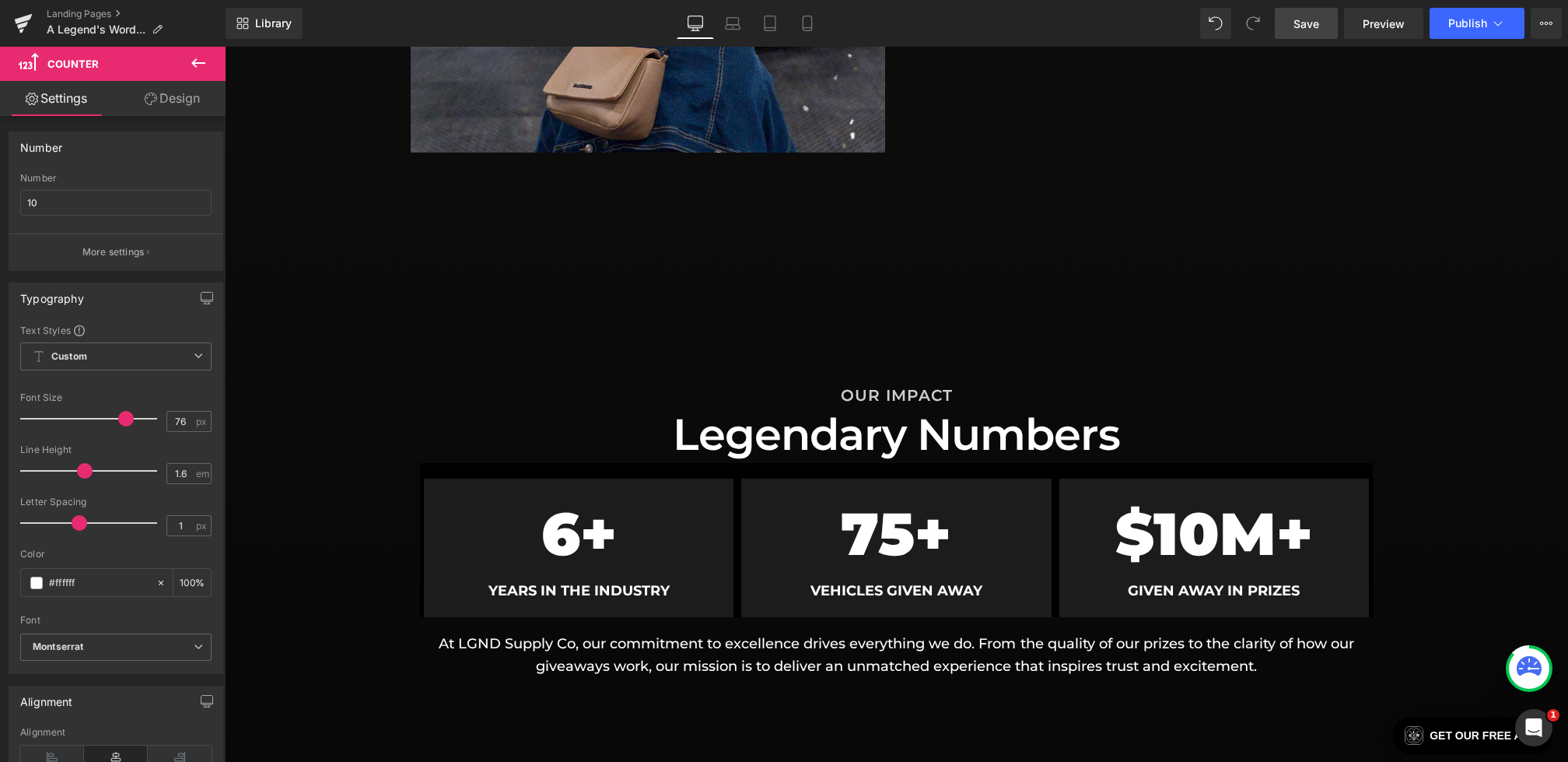
scroll to position [1022, 0]
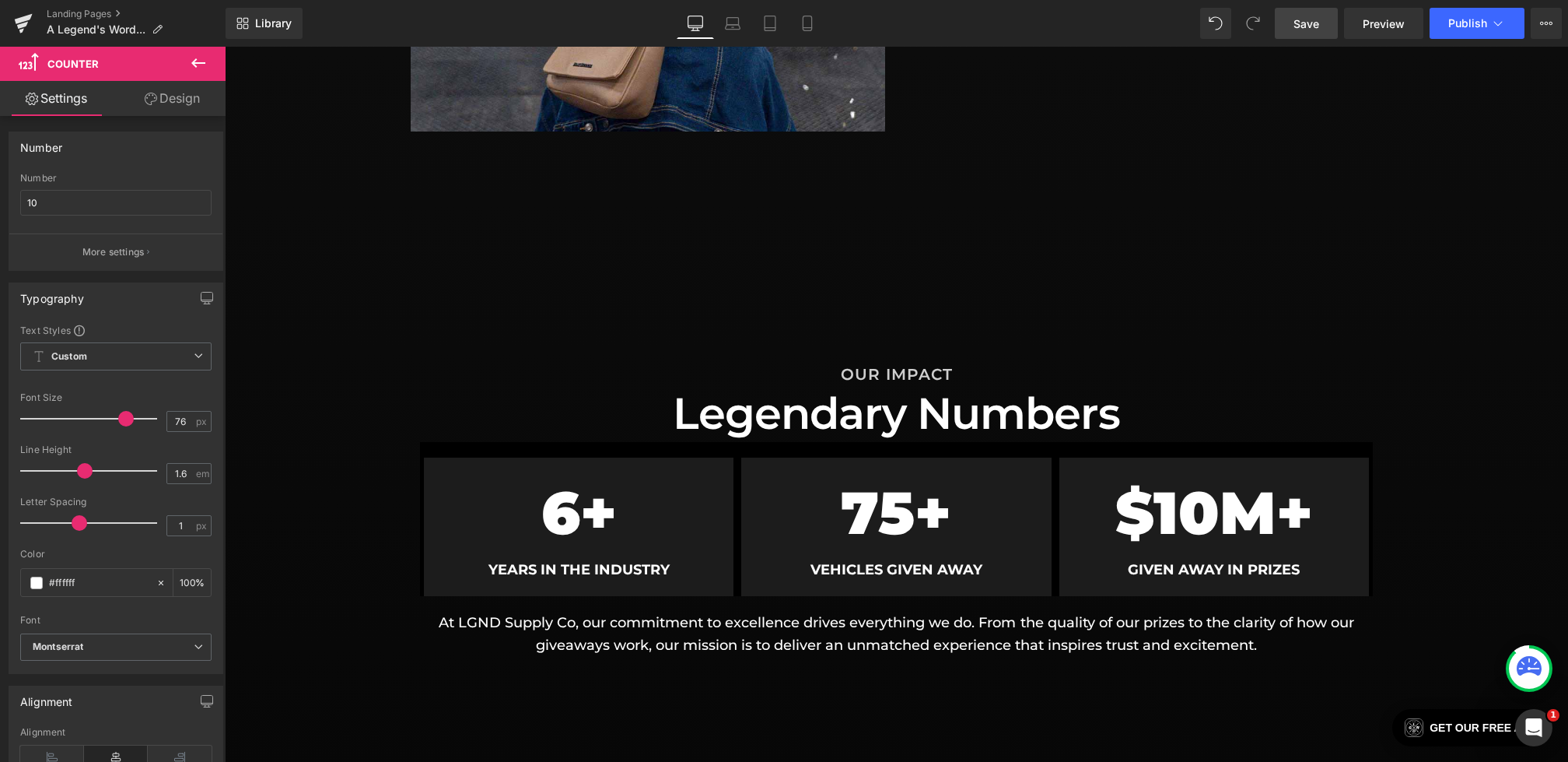
click at [1301, 19] on span "Save" at bounding box center [1306, 24] width 26 height 17
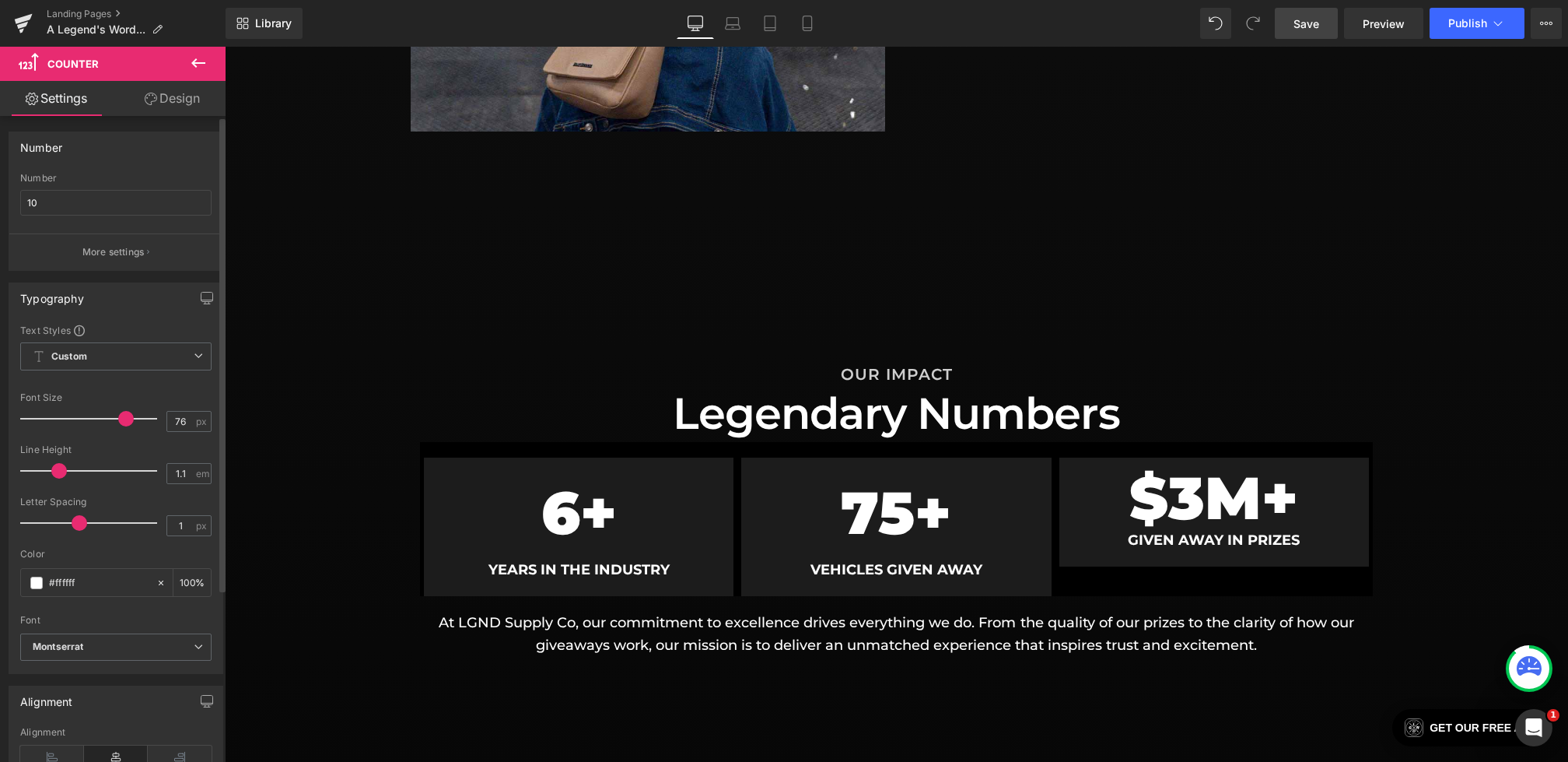
type input "1.2"
drag, startPoint x: 83, startPoint y: 472, endPoint x: 63, endPoint y: 472, distance: 20.0
click at [63, 472] on span at bounding box center [63, 471] width 16 height 16
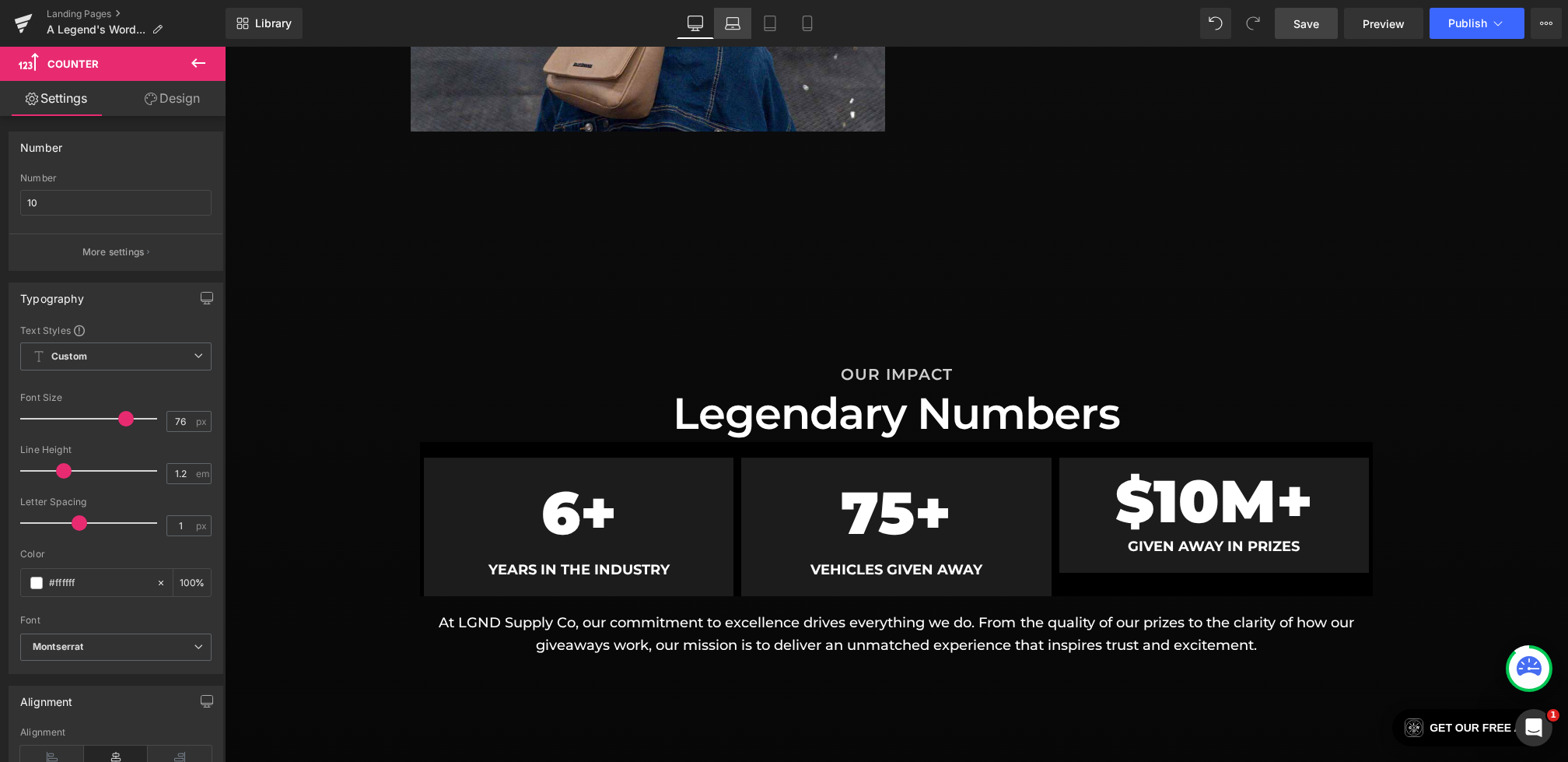
click at [737, 18] on icon at bounding box center [733, 23] width 16 height 16
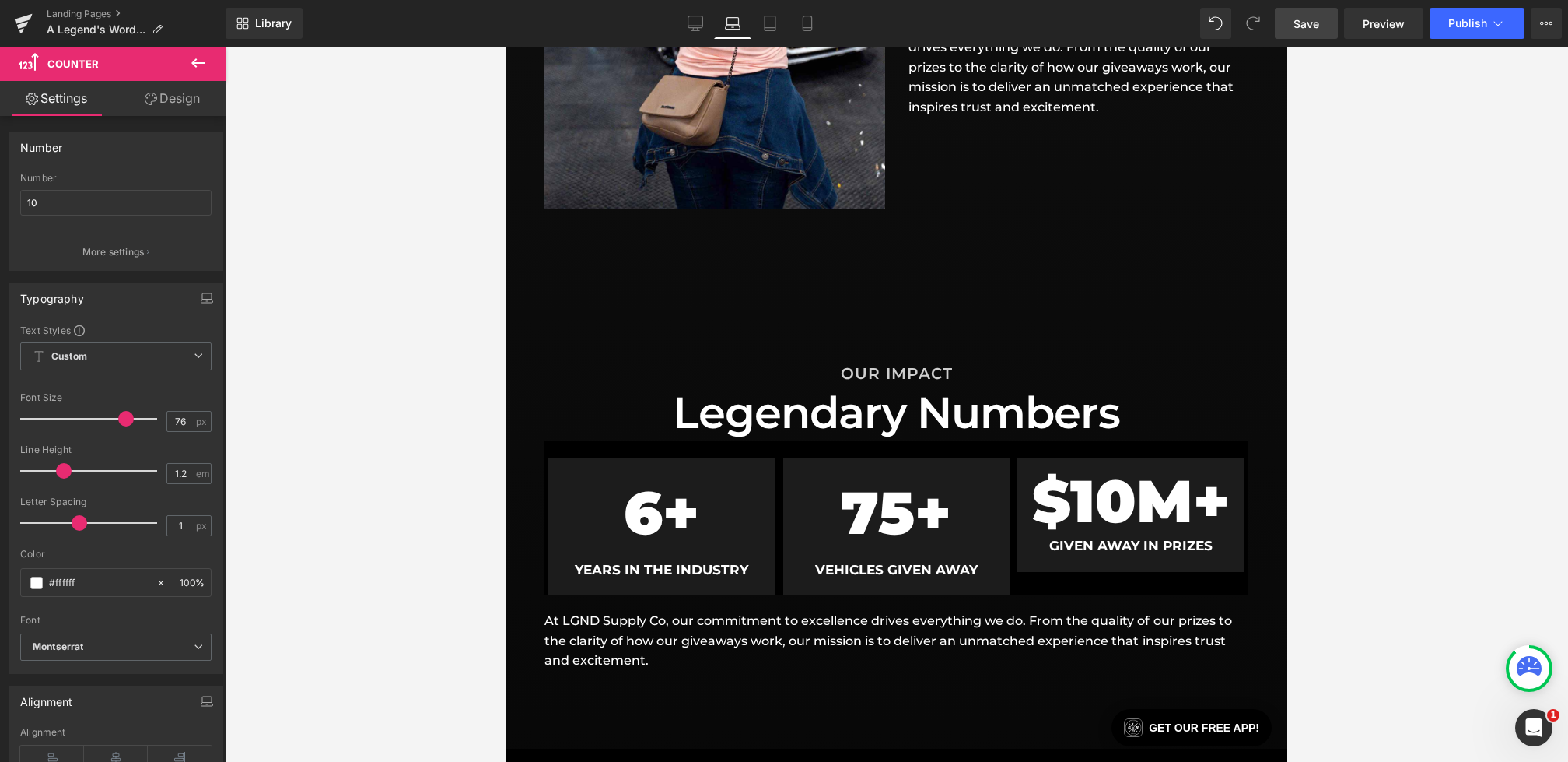
scroll to position [781, 0]
click at [779, 19] on link "Tablet" at bounding box center [769, 23] width 38 height 31
type input "100"
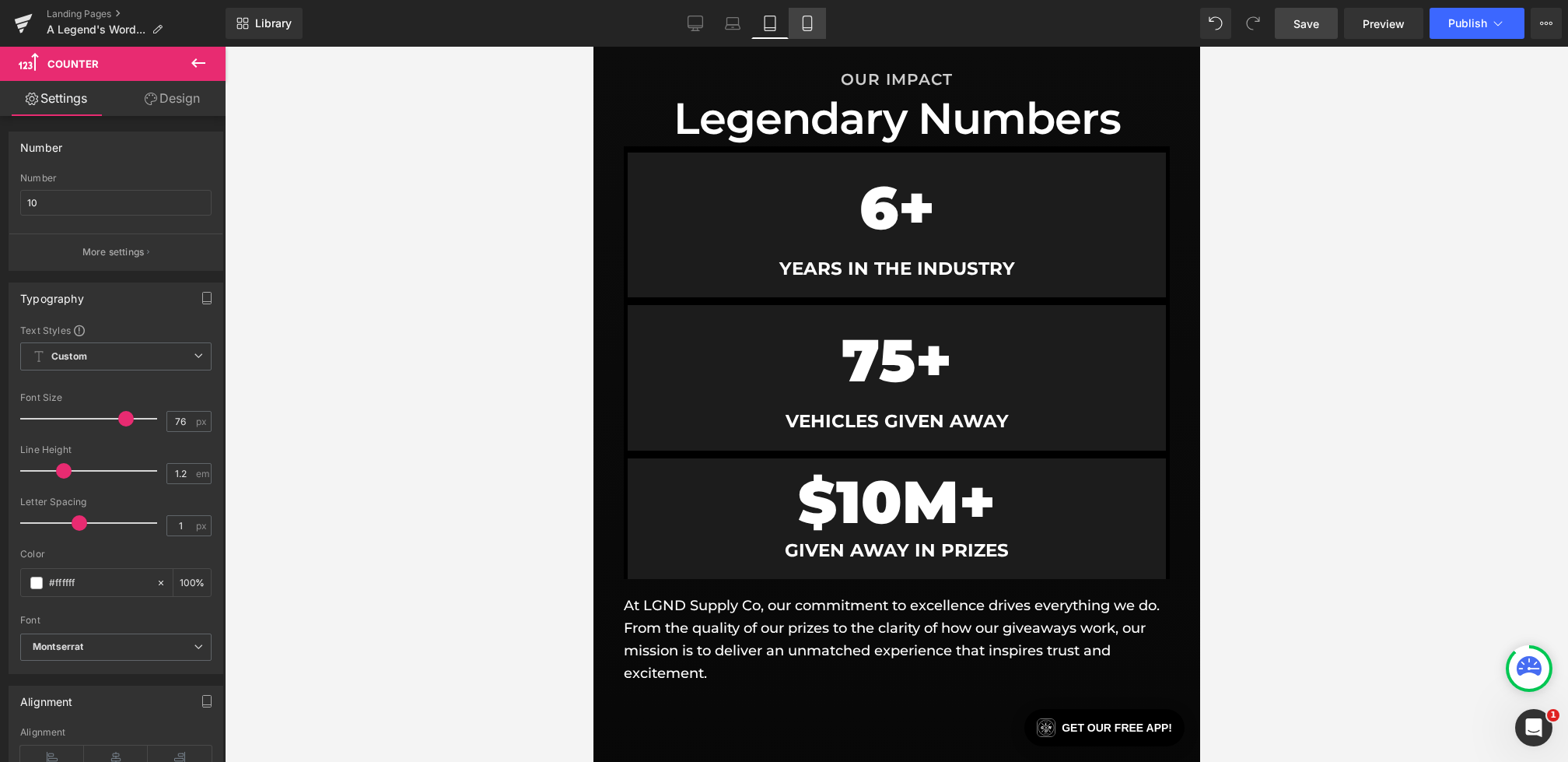
click at [804, 18] on icon at bounding box center [807, 23] width 16 height 16
type input "30"
type input "100"
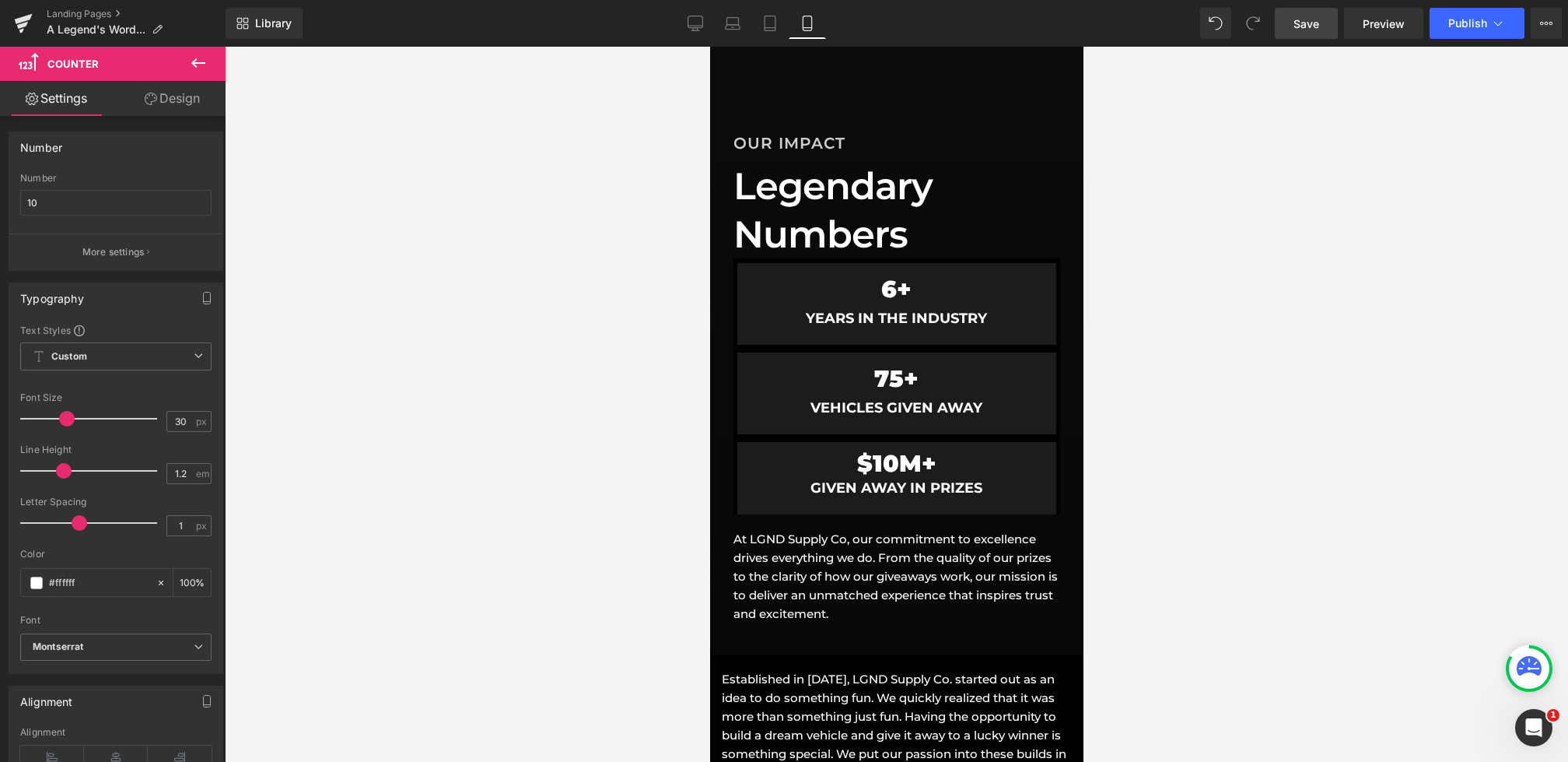
scroll to position [1014, 0]
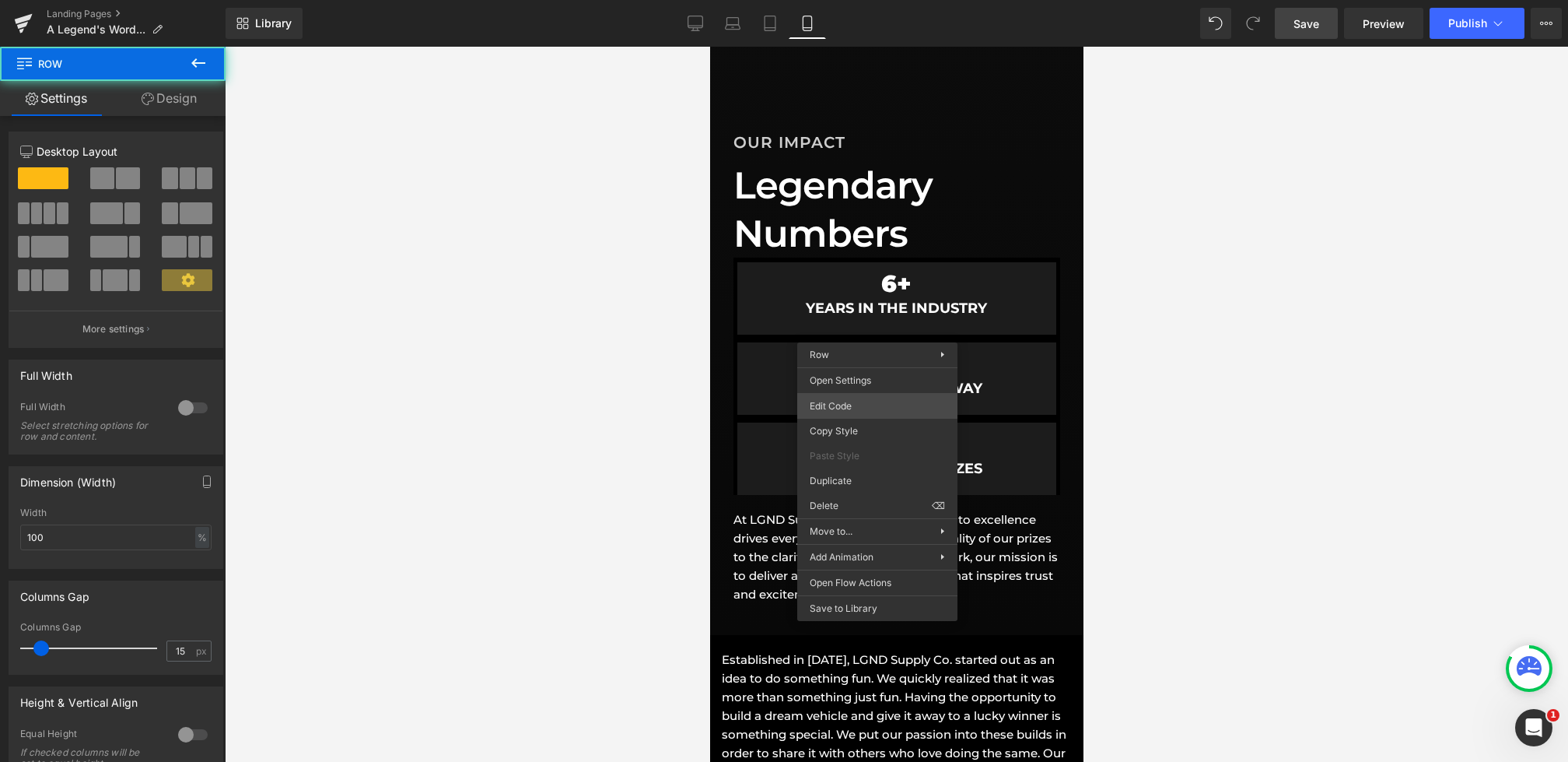
click at [850, 0] on div "Counter You are previewing how the will restyle your page. You can not edit Ele…" at bounding box center [784, 0] width 1568 height 0
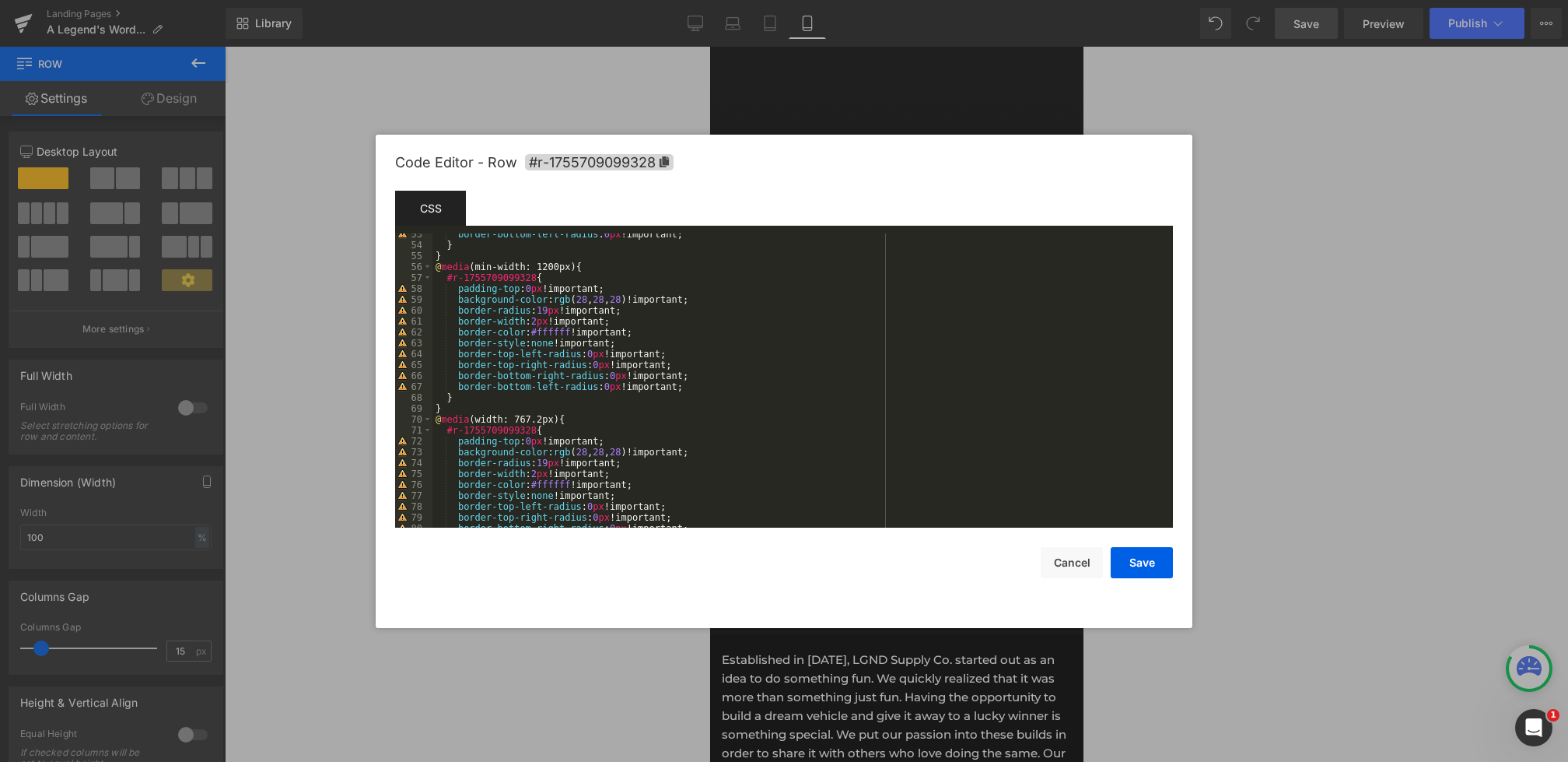
scroll to position [565, 0]
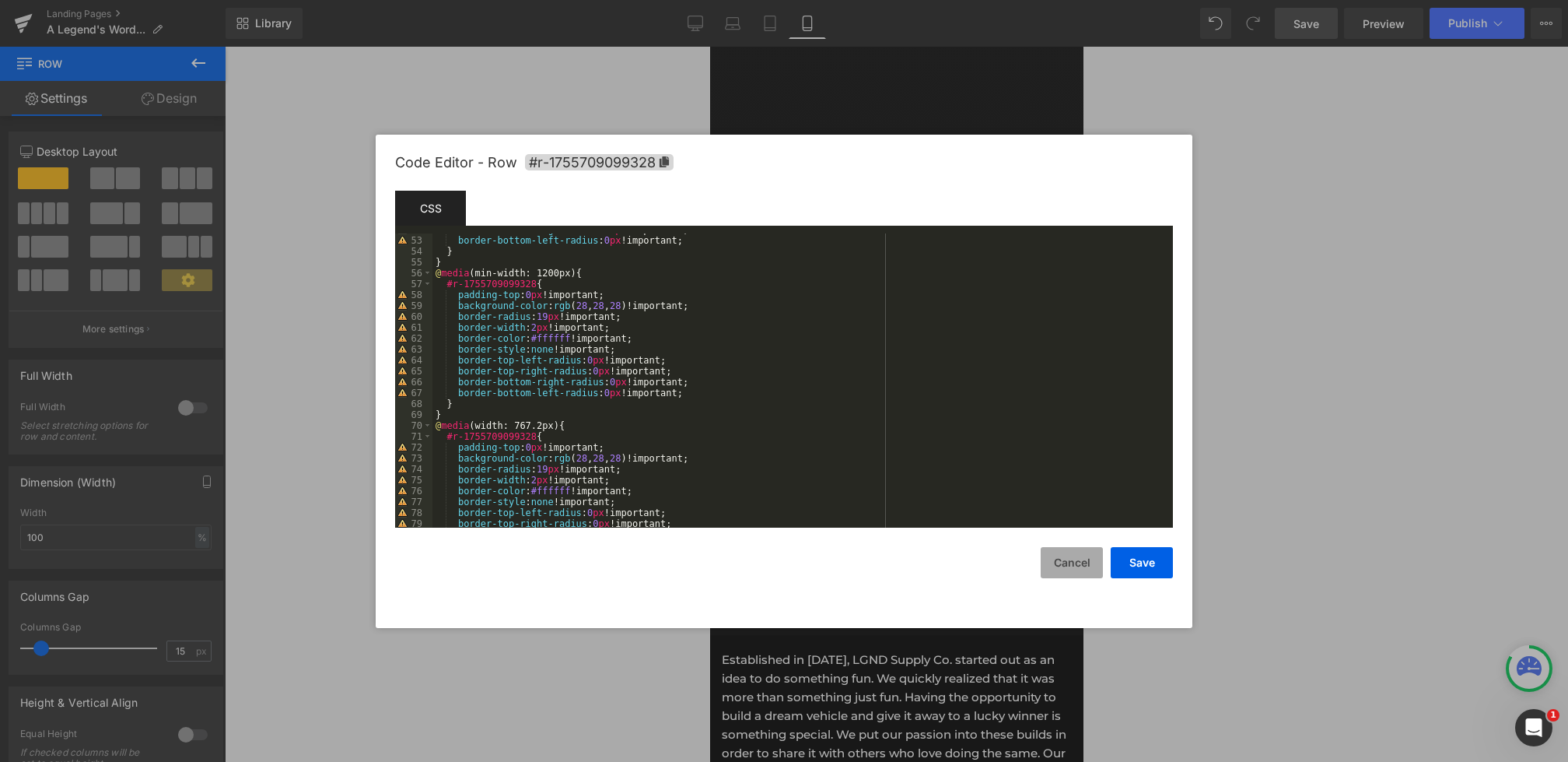
click at [1092, 566] on button "Cancel" at bounding box center [1071, 562] width 63 height 31
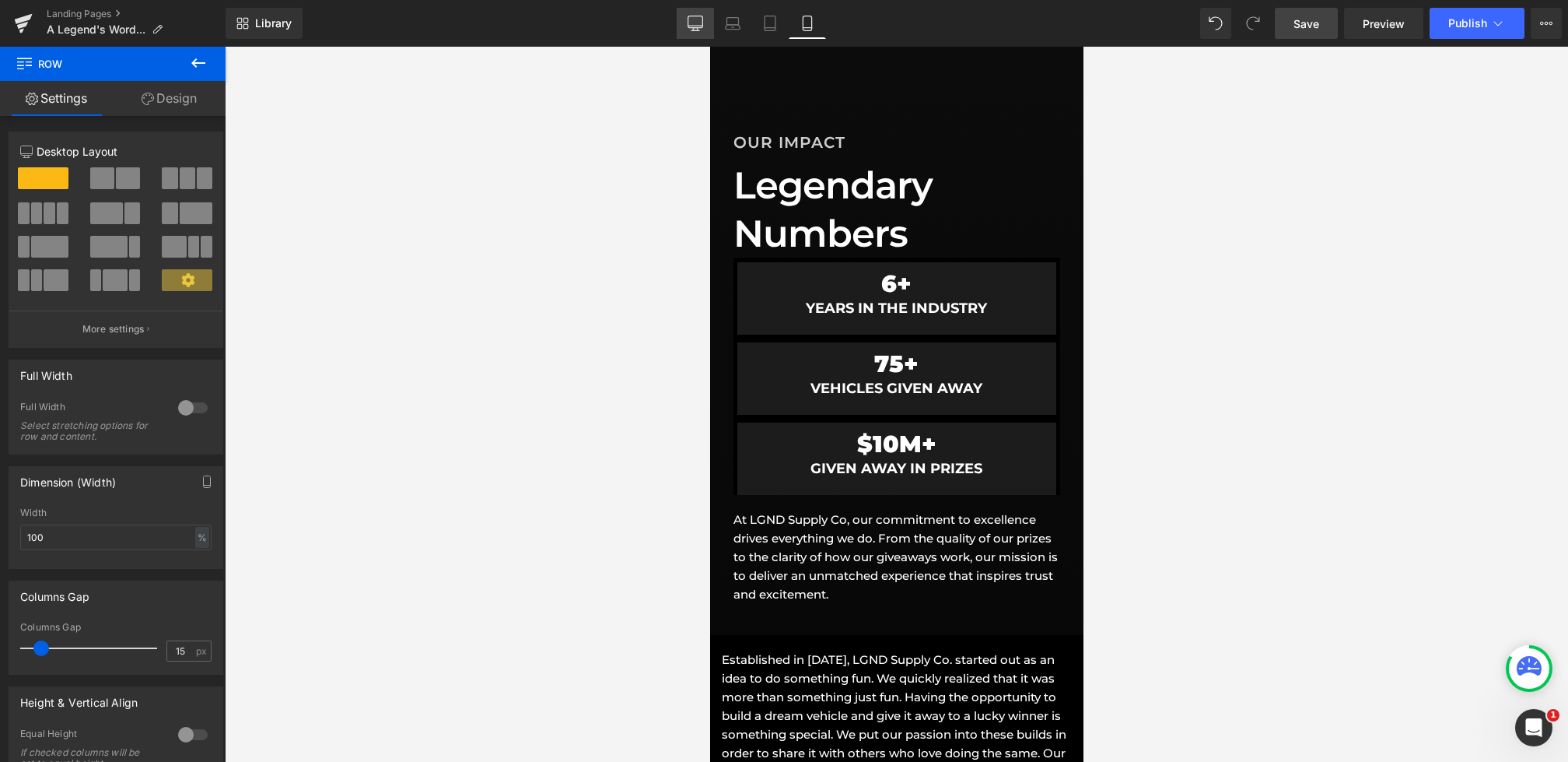
click at [698, 23] on icon at bounding box center [695, 23] width 16 height 16
type input "1200"
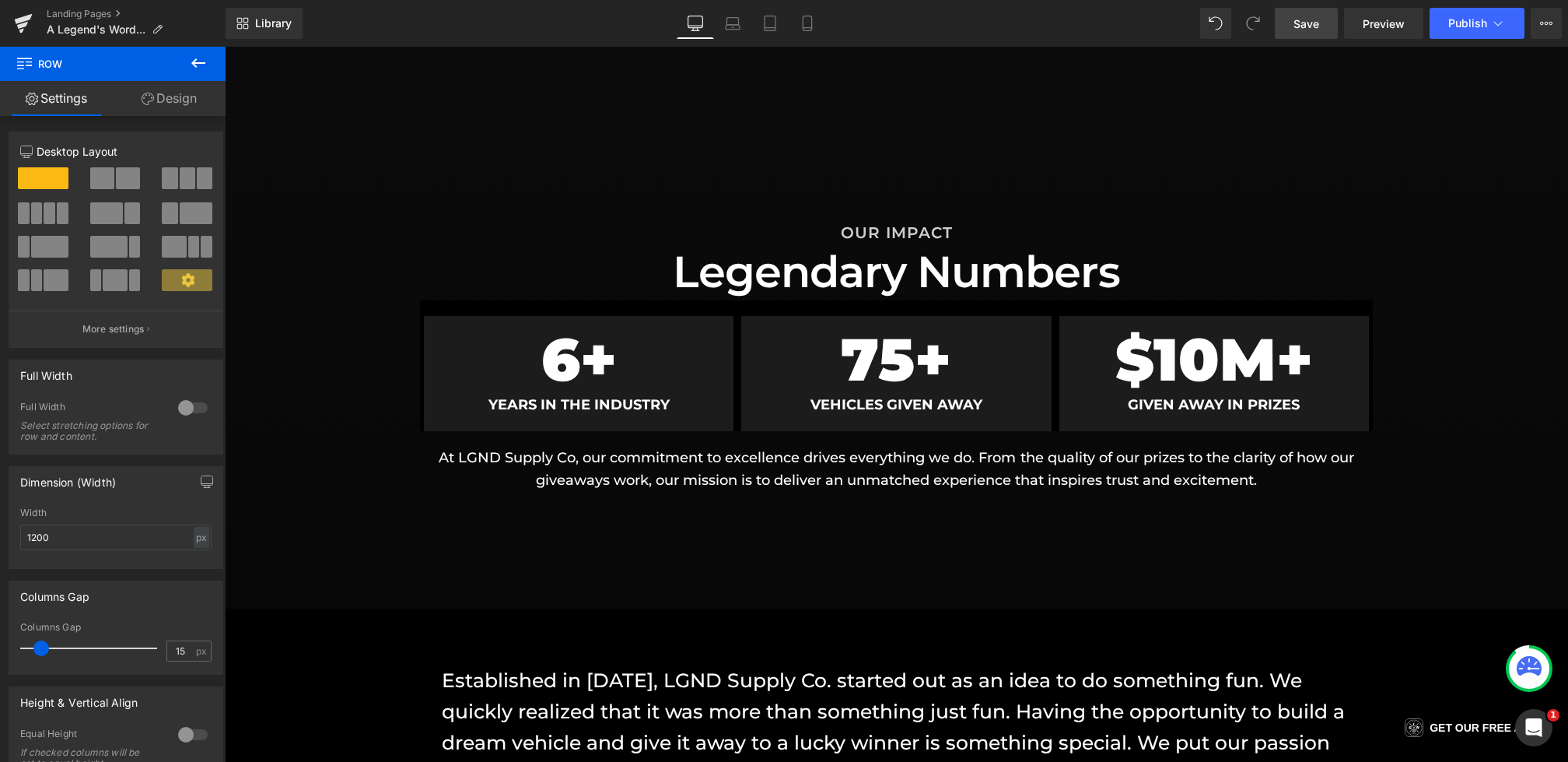
scroll to position [1201, 0]
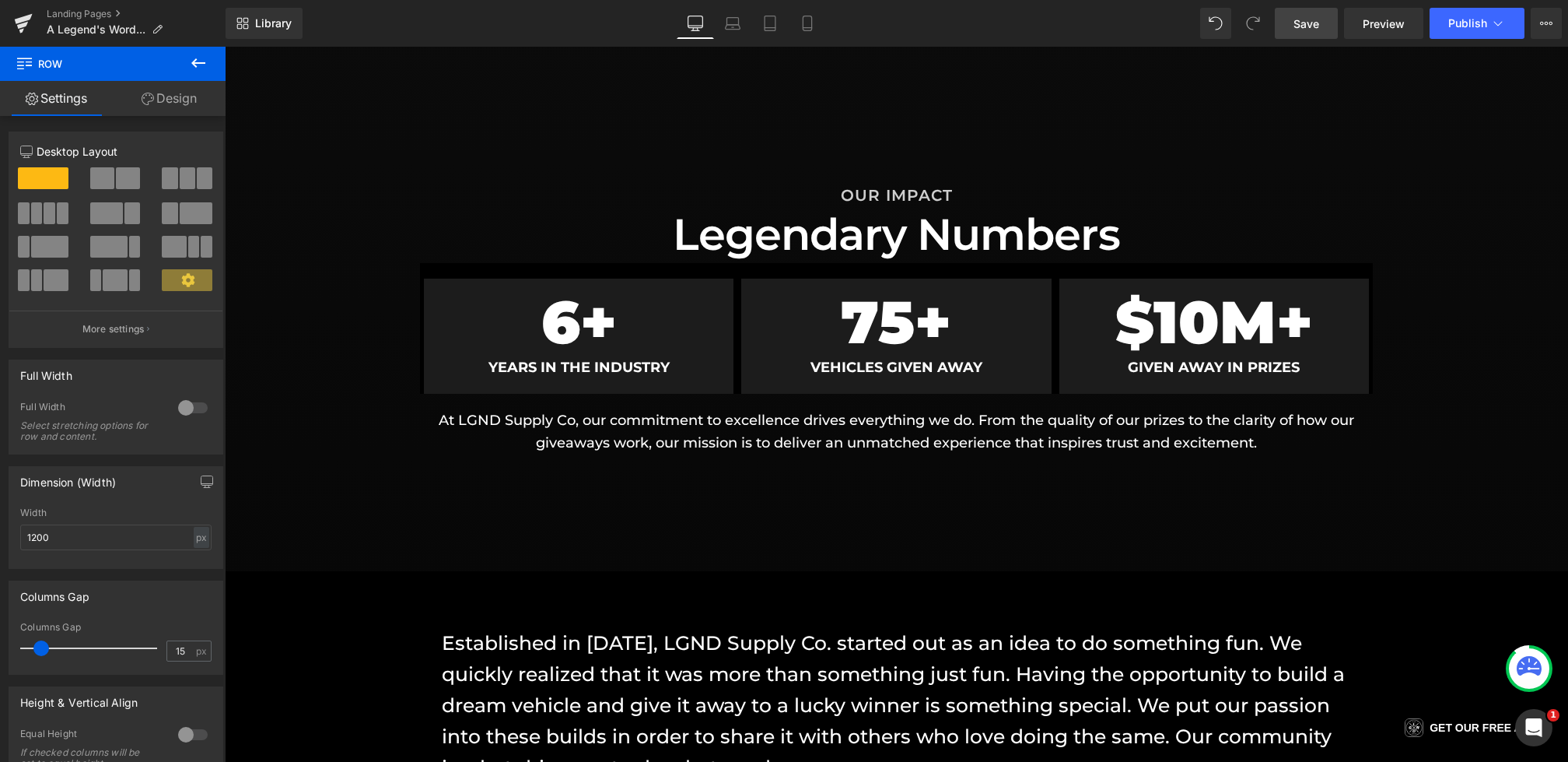
click at [1315, 12] on link "Save" at bounding box center [1307, 23] width 63 height 31
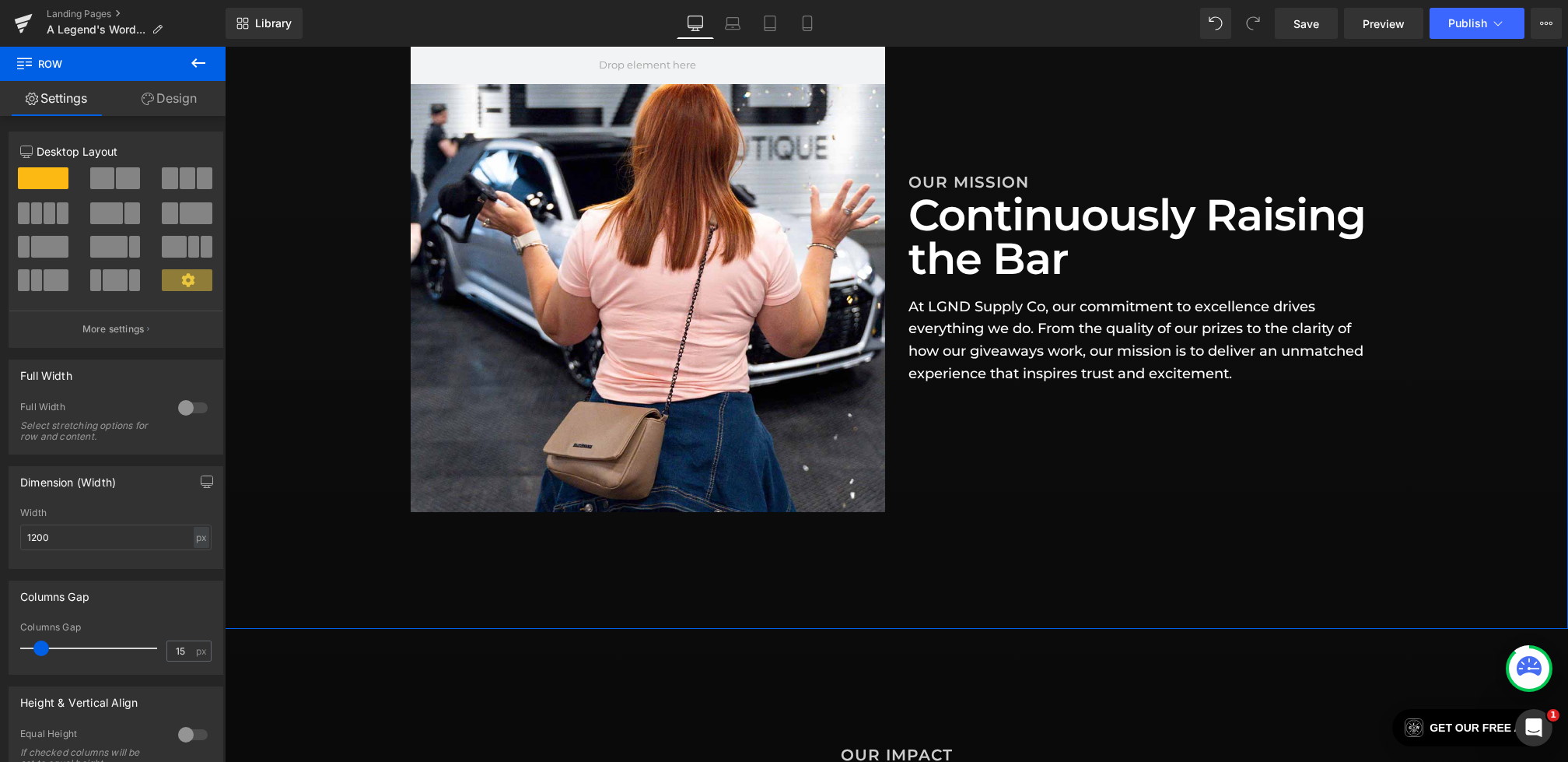
scroll to position [654, 0]
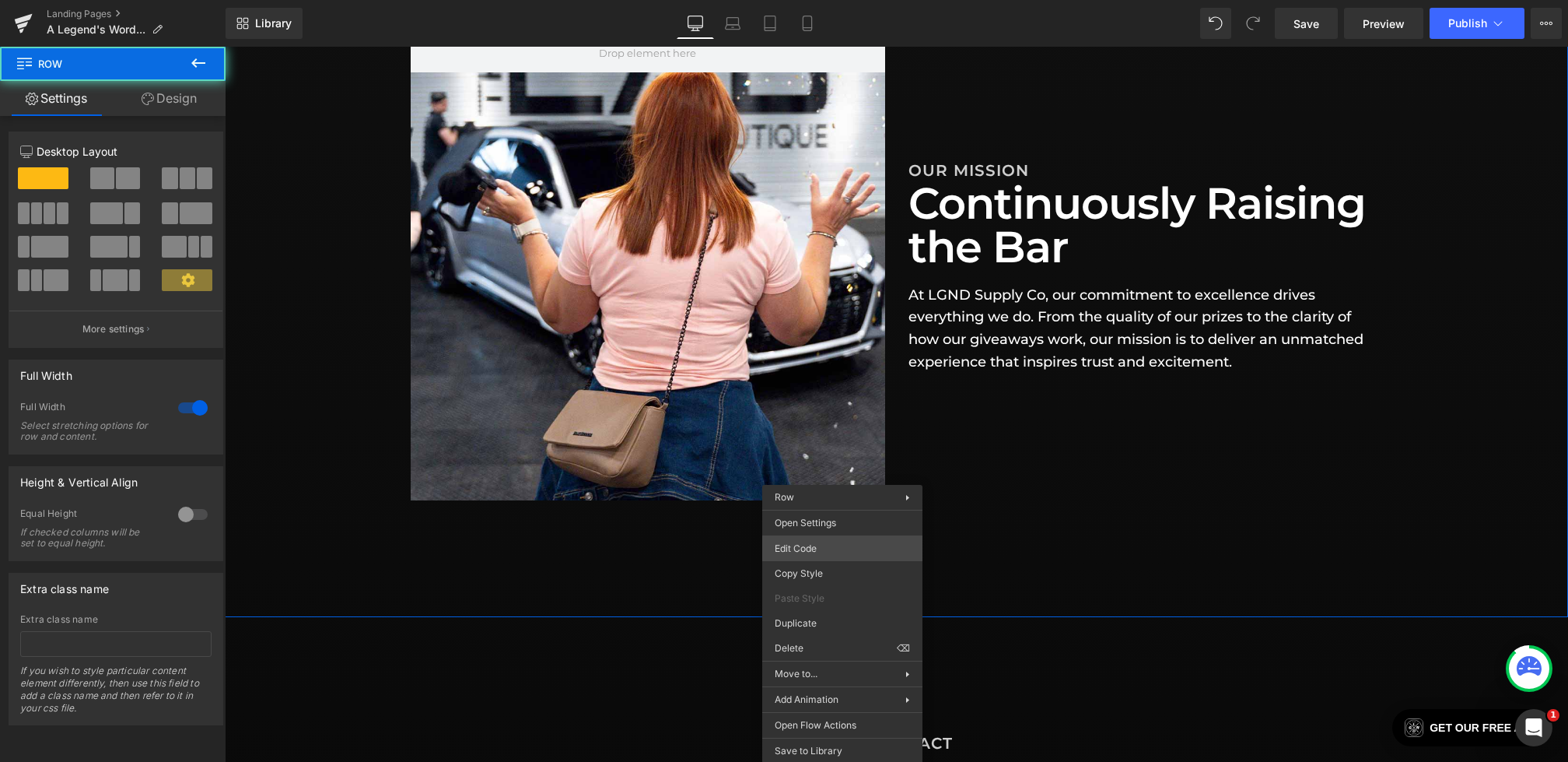
click at [826, 0] on div "Counter You are previewing how the will restyle your page. You can not edit Ele…" at bounding box center [784, 0] width 1568 height 0
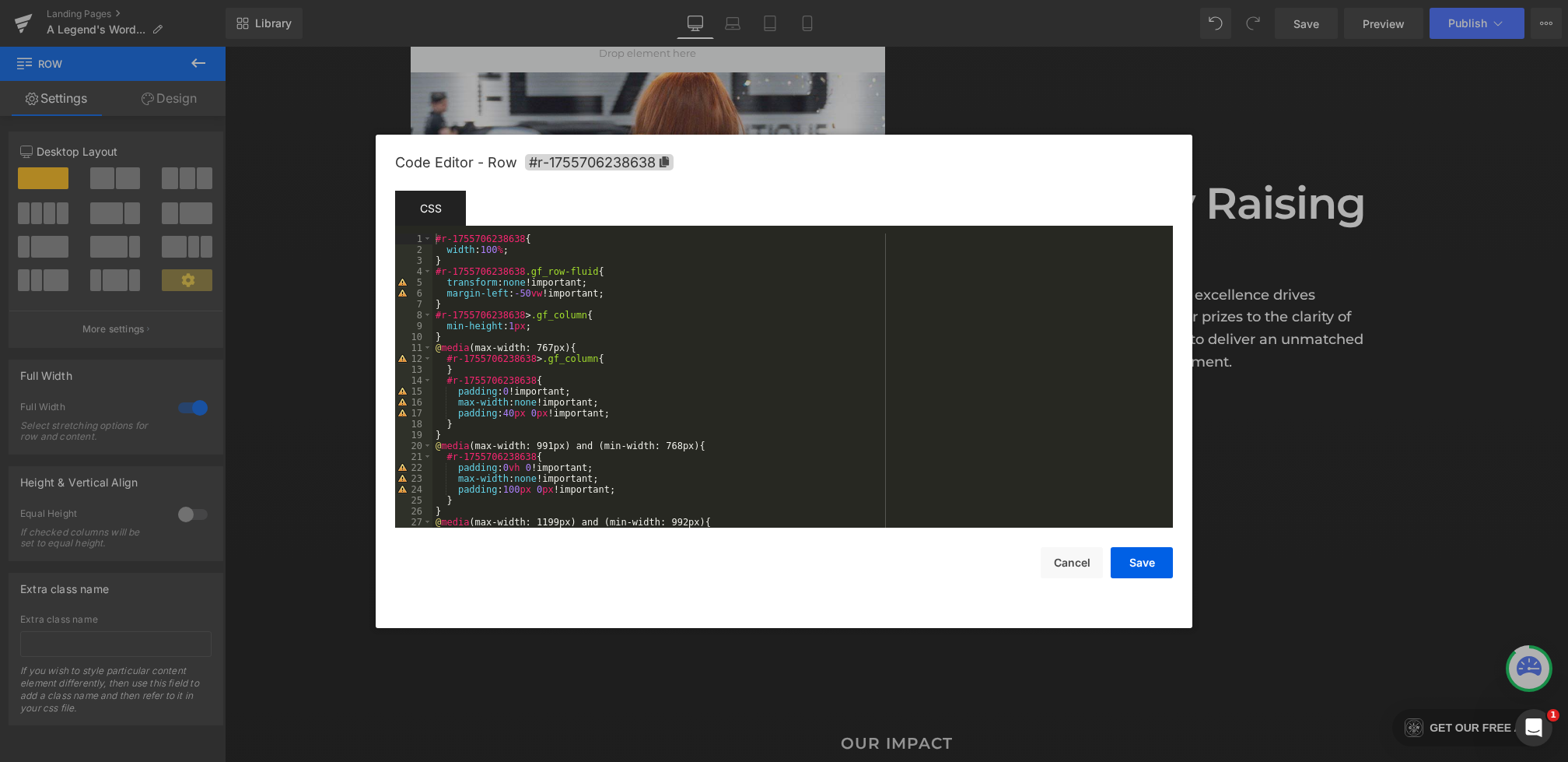
scroll to position [229, 0]
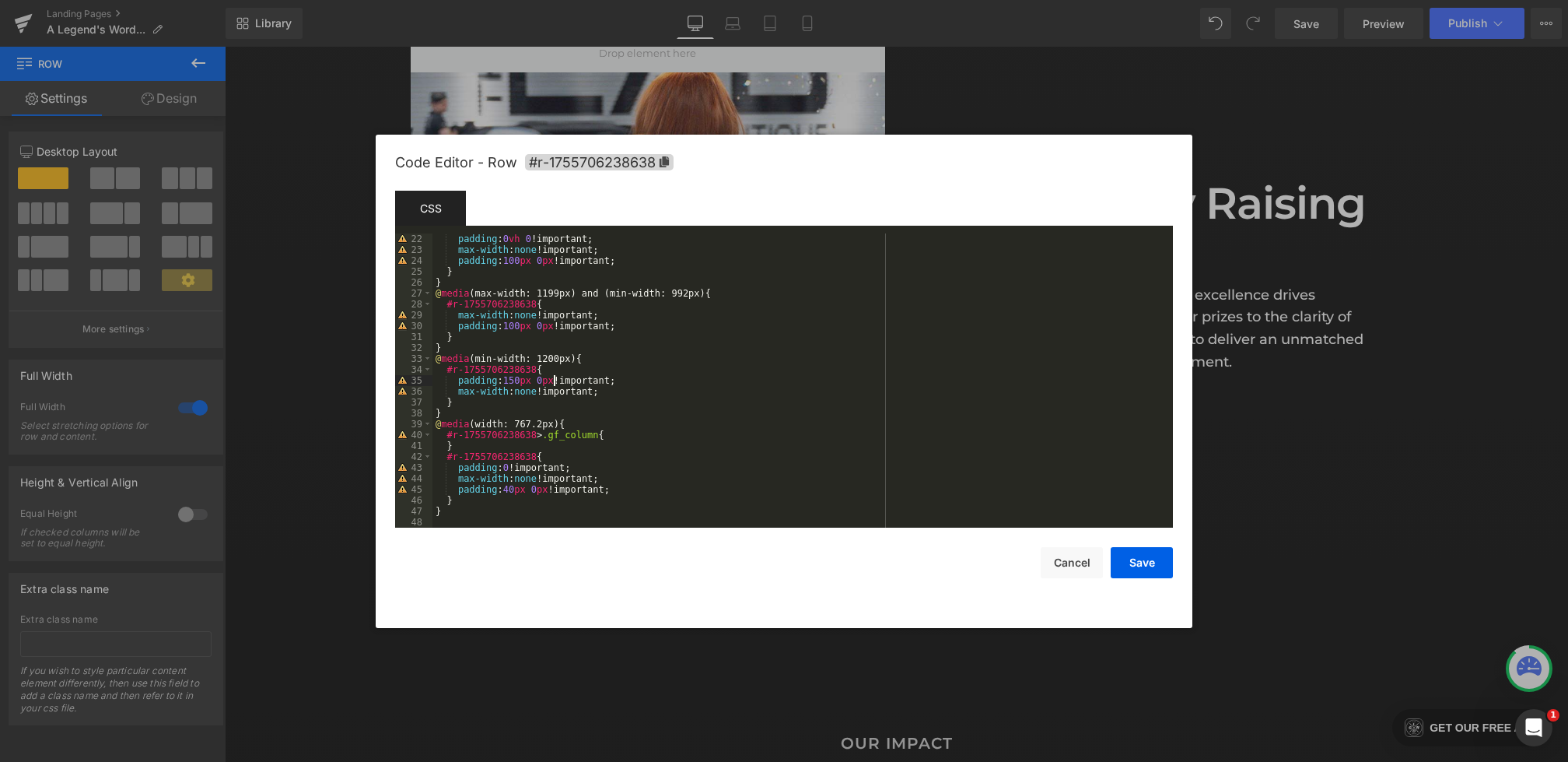
click at [556, 382] on div "padding : 0 vh 0 !important; max-width : none !important; padding : 100 px 0 px…" at bounding box center [799, 391] width 734 height 315
click at [1160, 574] on button "Save" at bounding box center [1142, 562] width 63 height 31
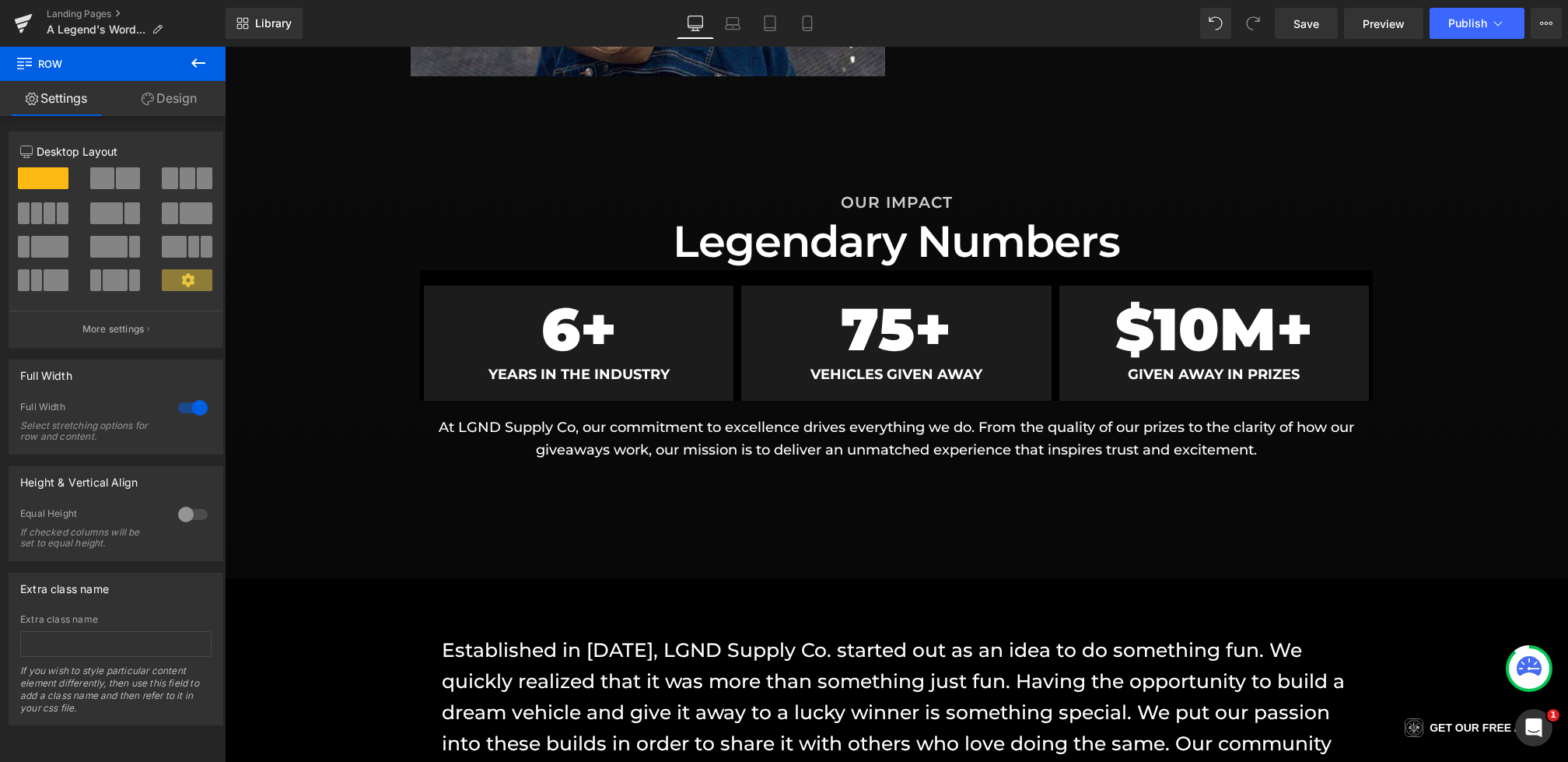
scroll to position [1105, 0]
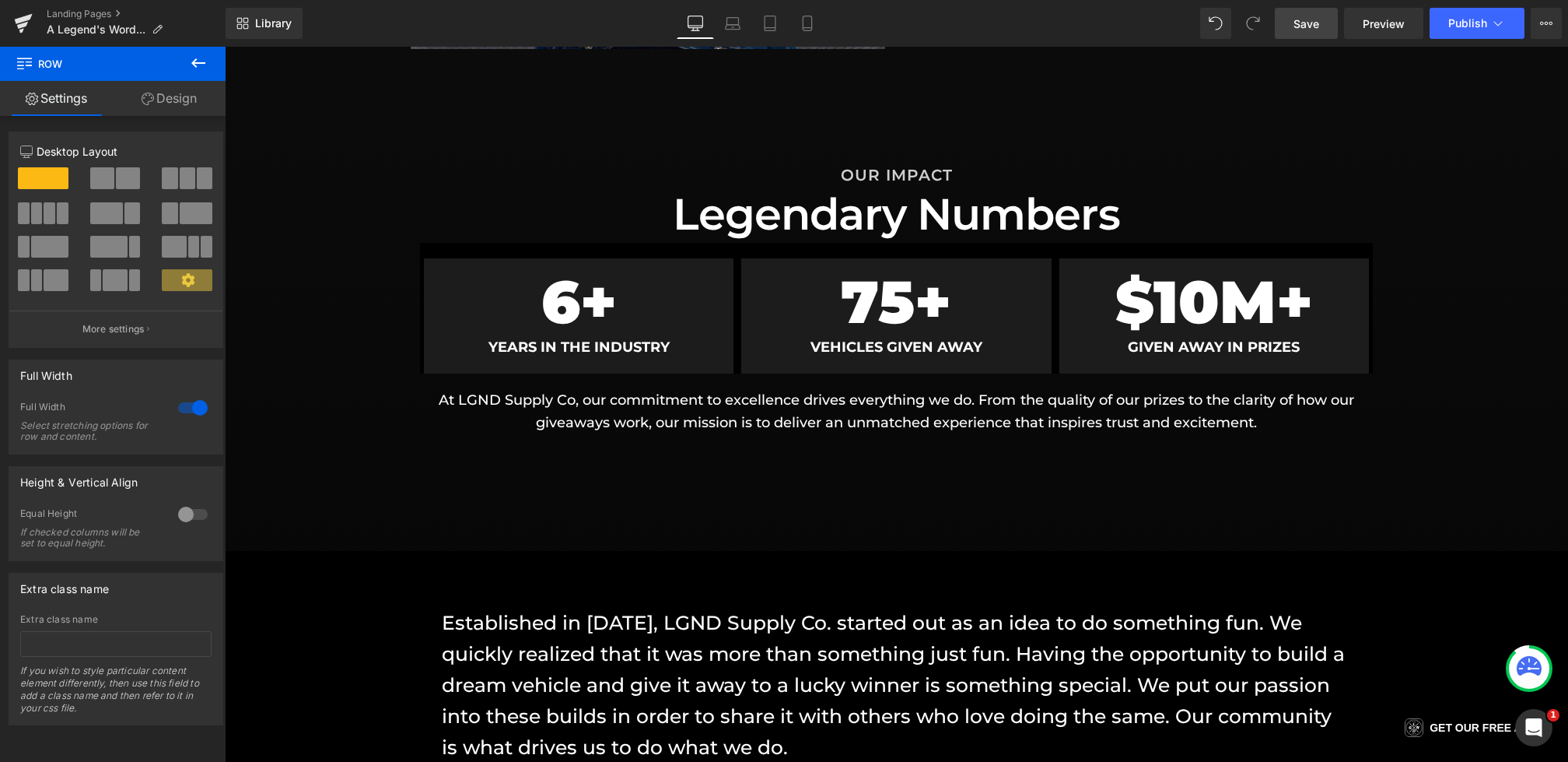
click at [1313, 36] on link "Save" at bounding box center [1307, 23] width 63 height 31
drag, startPoint x: 718, startPoint y: 29, endPoint x: 339, endPoint y: 161, distance: 401.3
click at [718, 29] on icon at bounding box center [715, 23] width 16 height 16
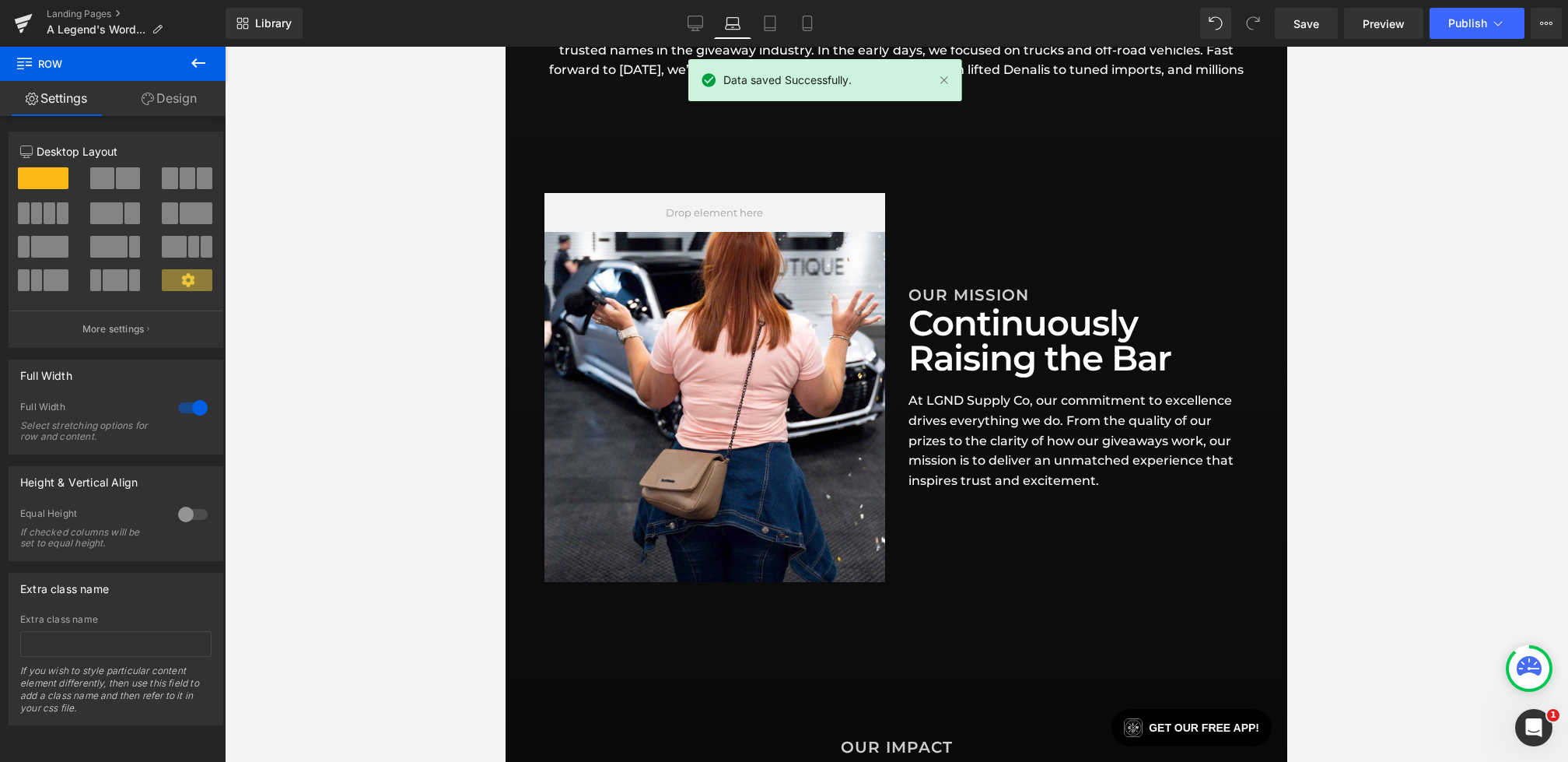
scroll to position [610, 0]
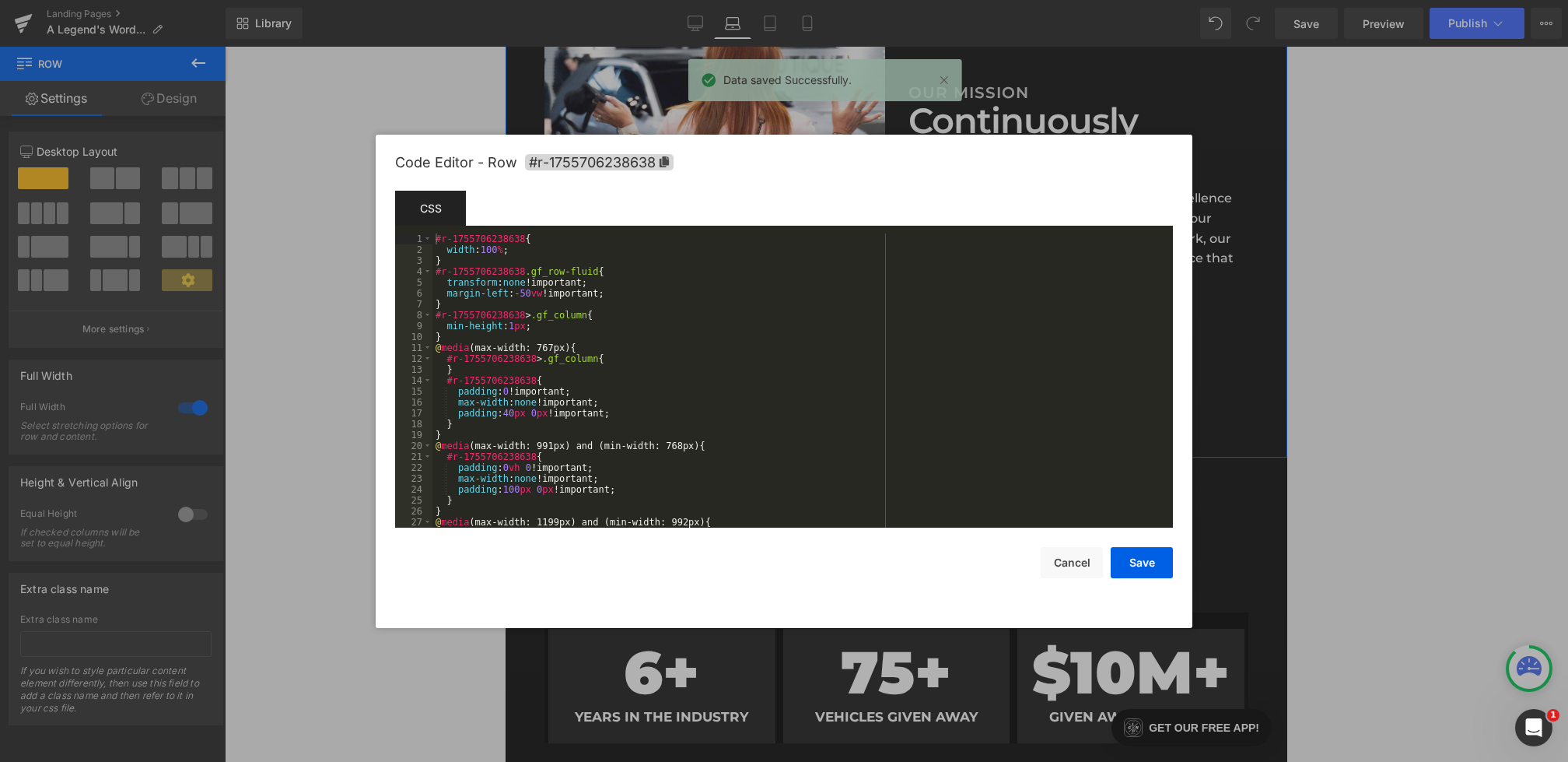
click at [916, 0] on div "Counter You are previewing how the will restyle your page. You can not edit Ele…" at bounding box center [784, 0] width 1568 height 0
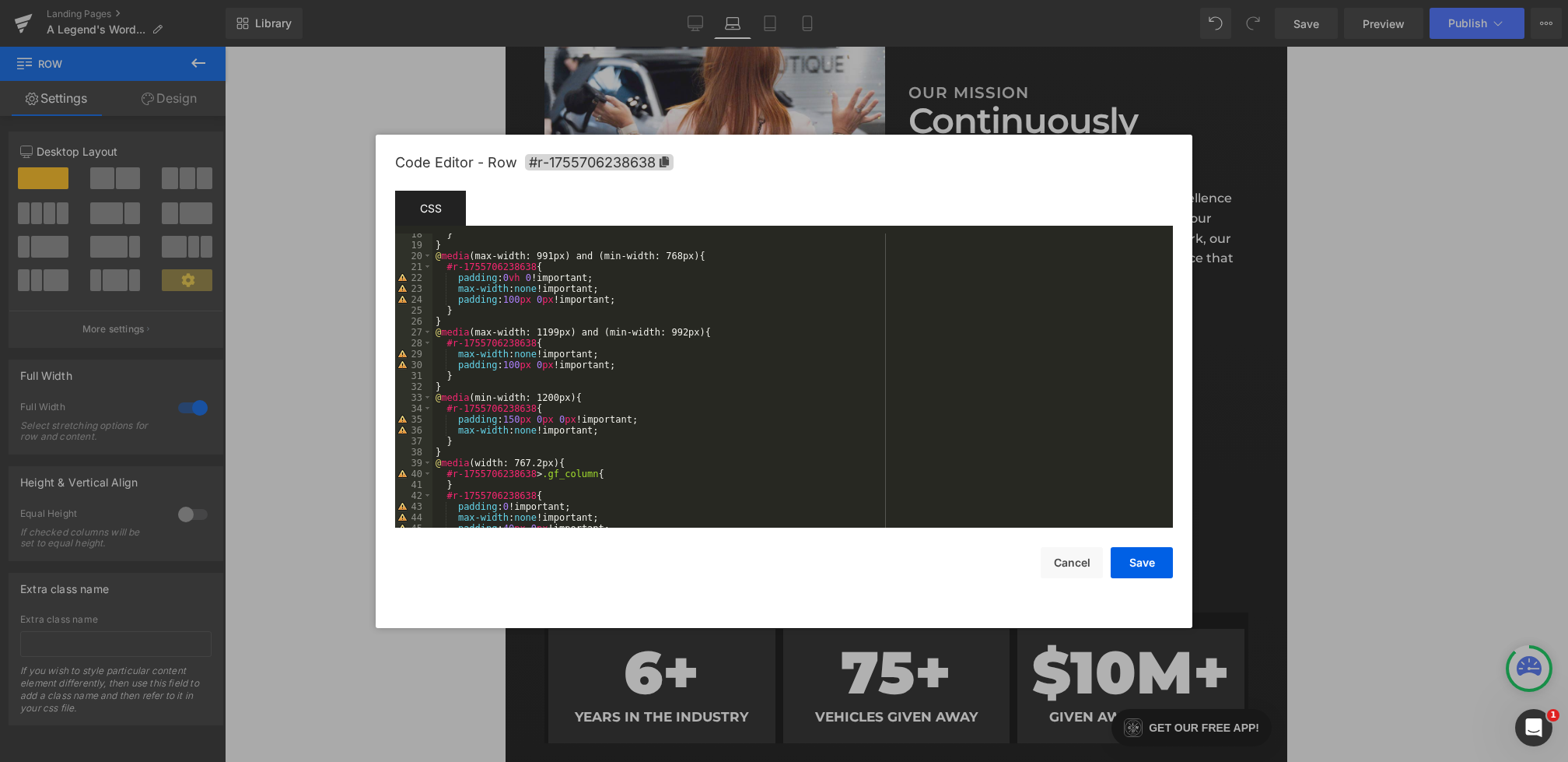
scroll to position [212, 0]
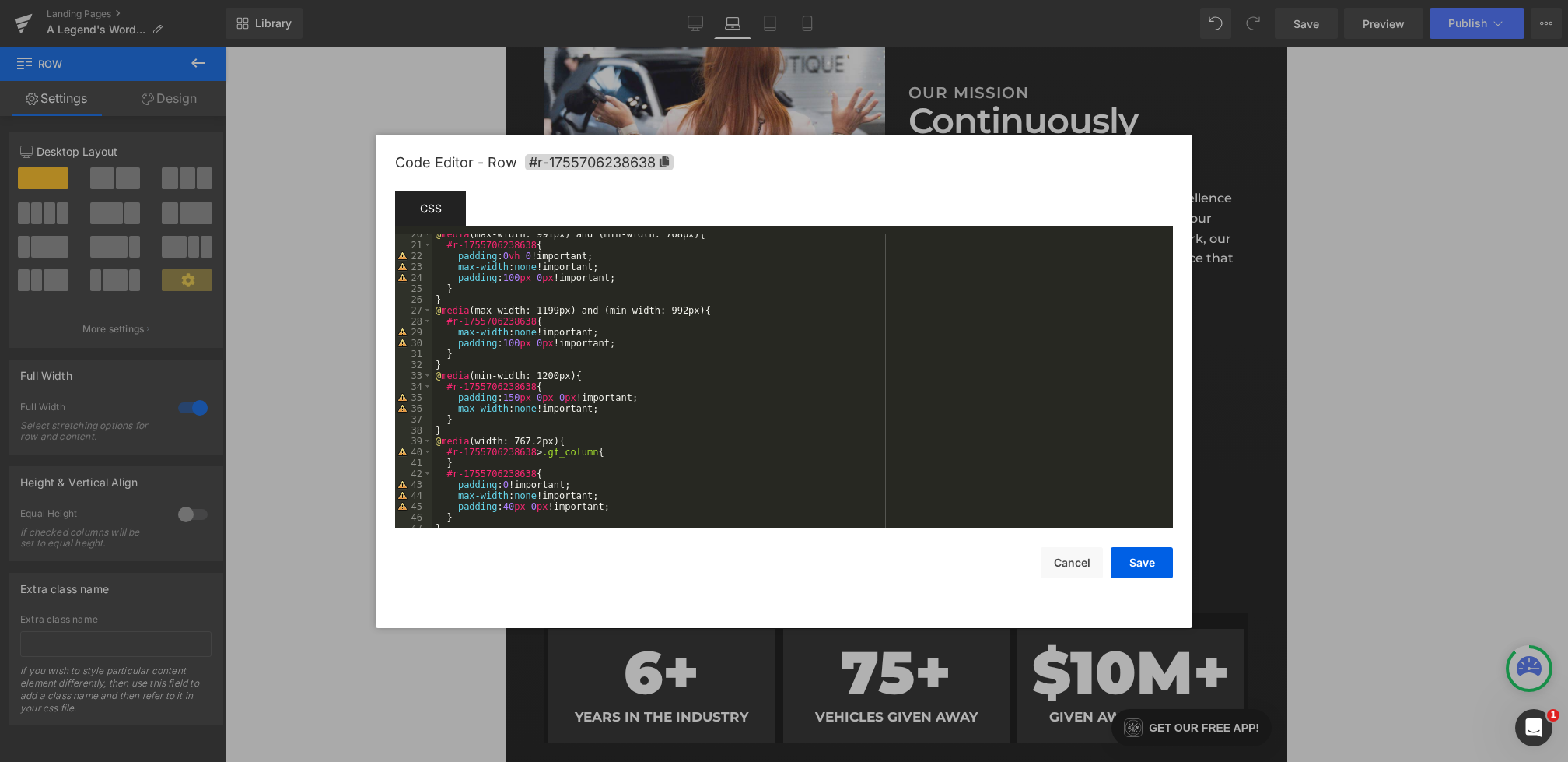
click at [562, 345] on div "@ media (max-width: 991px) and (min-width: 768px) { #r-1755706238638 { padding …" at bounding box center [799, 386] width 734 height 315
click at [563, 280] on div "@ media (max-width: 991px) and (min-width: 768px) { #r-1755706238638 { padding …" at bounding box center [799, 386] width 734 height 315
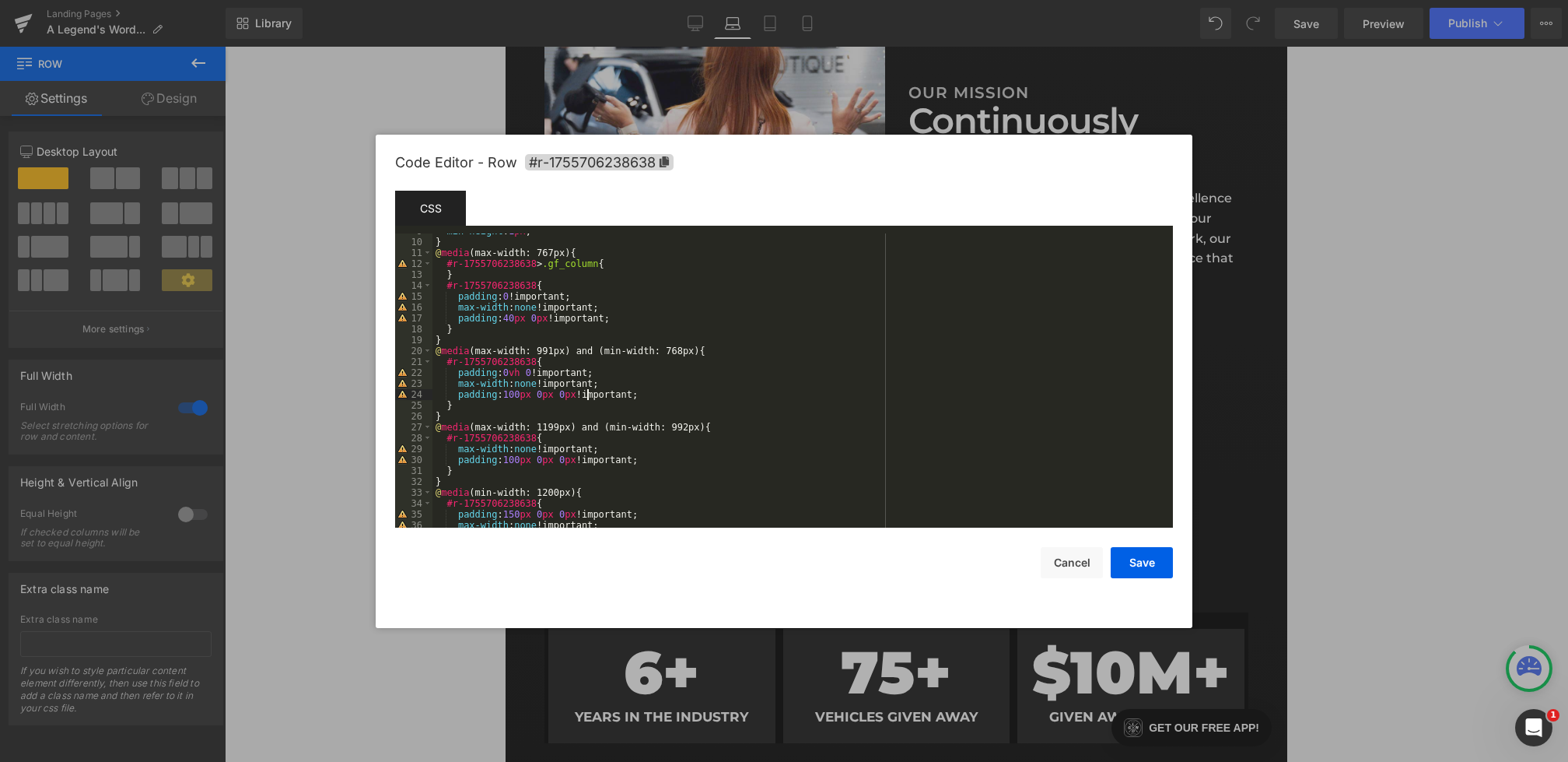
scroll to position [47, 0]
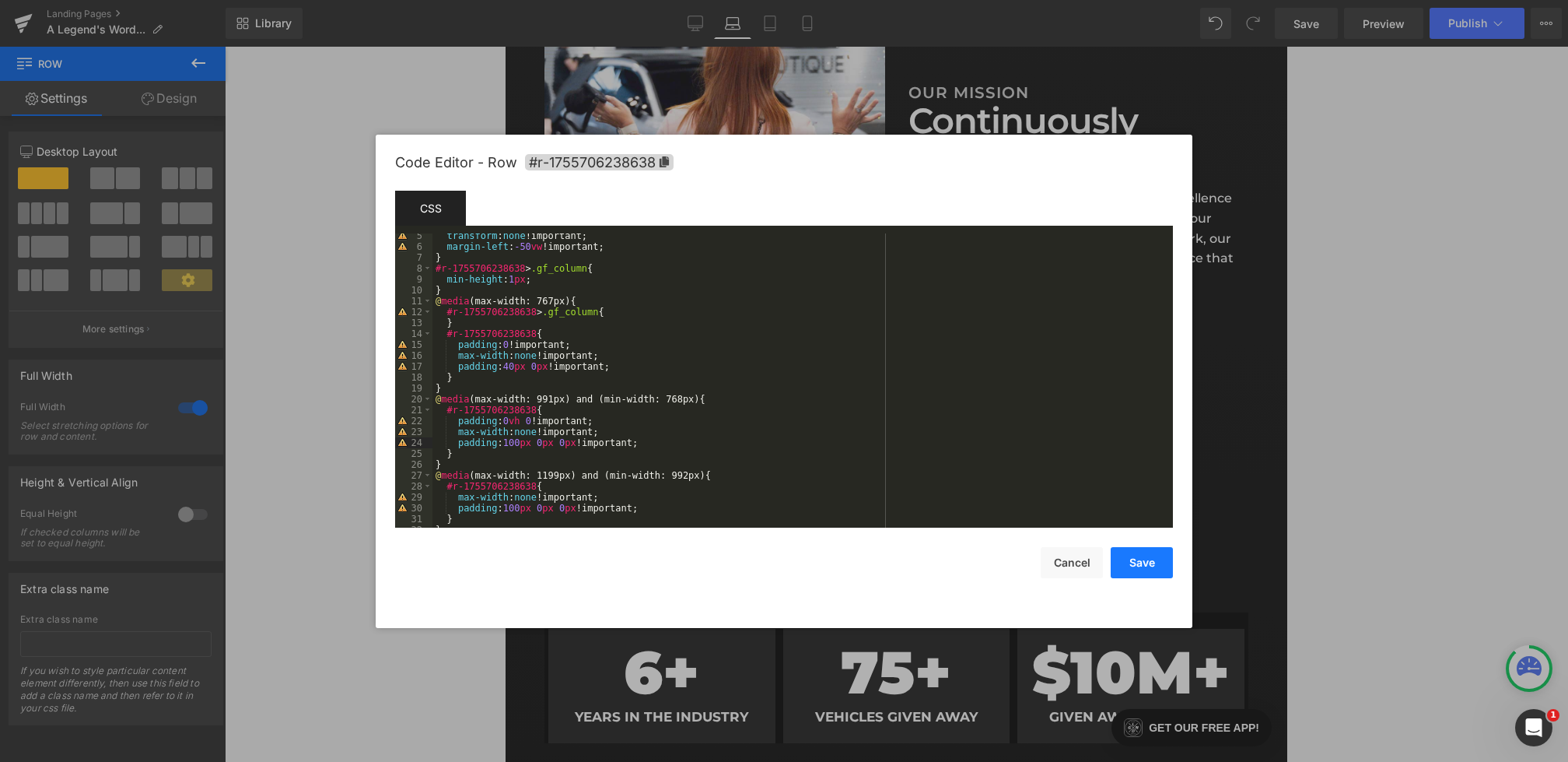
click at [1136, 565] on button "Save" at bounding box center [1142, 562] width 63 height 31
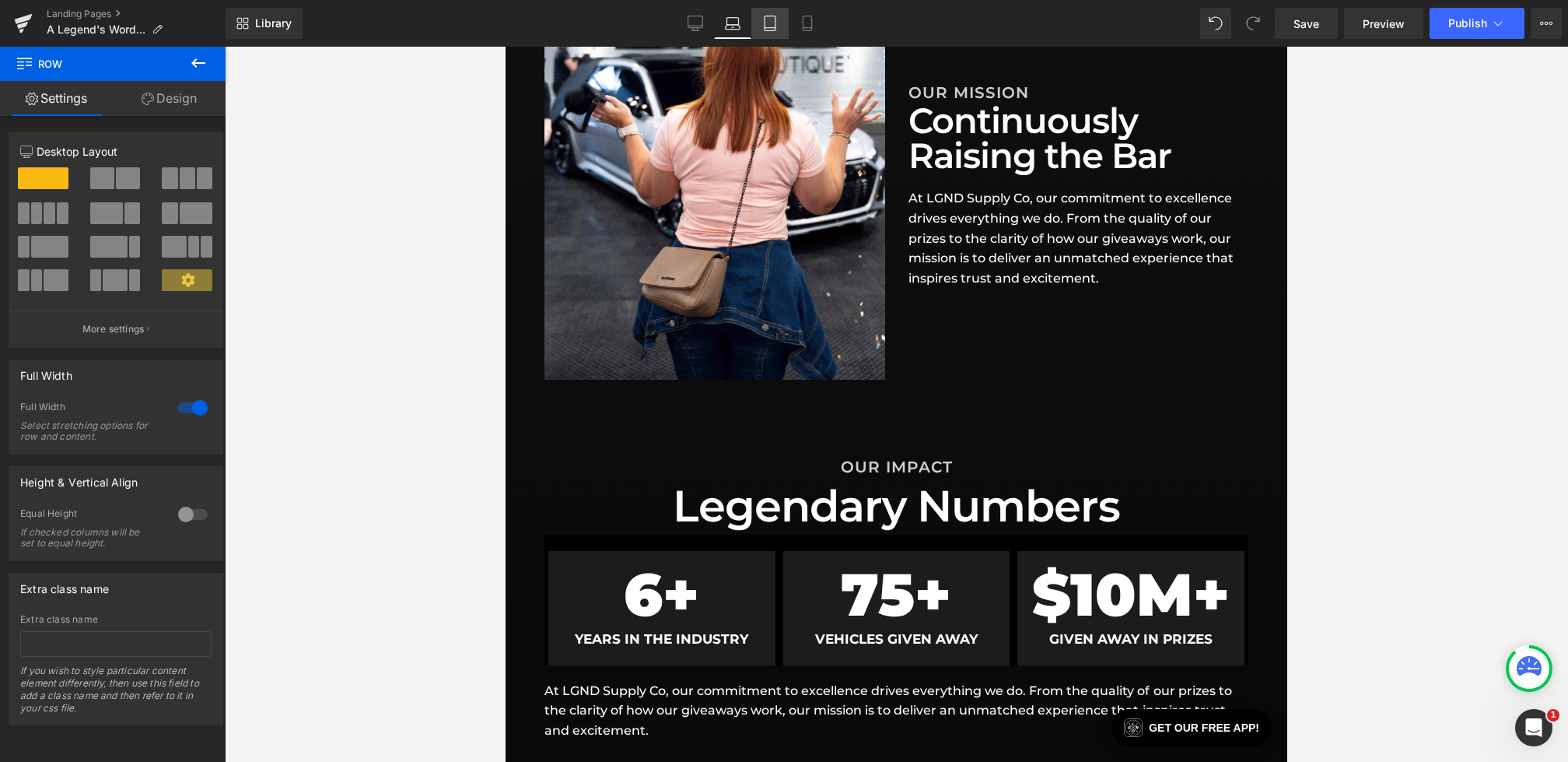
click at [775, 22] on icon at bounding box center [769, 24] width 11 height 15
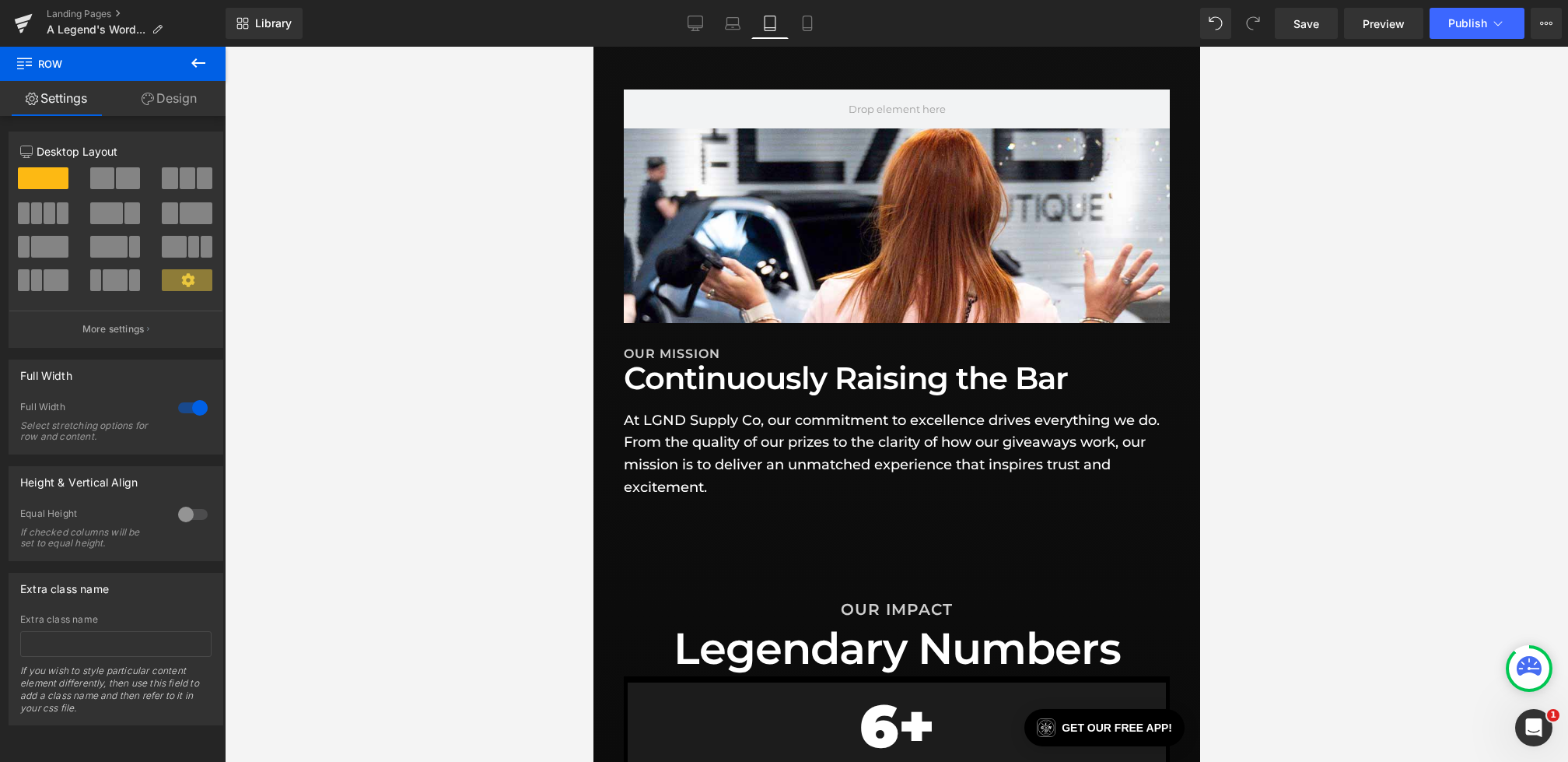
scroll to position [570, 0]
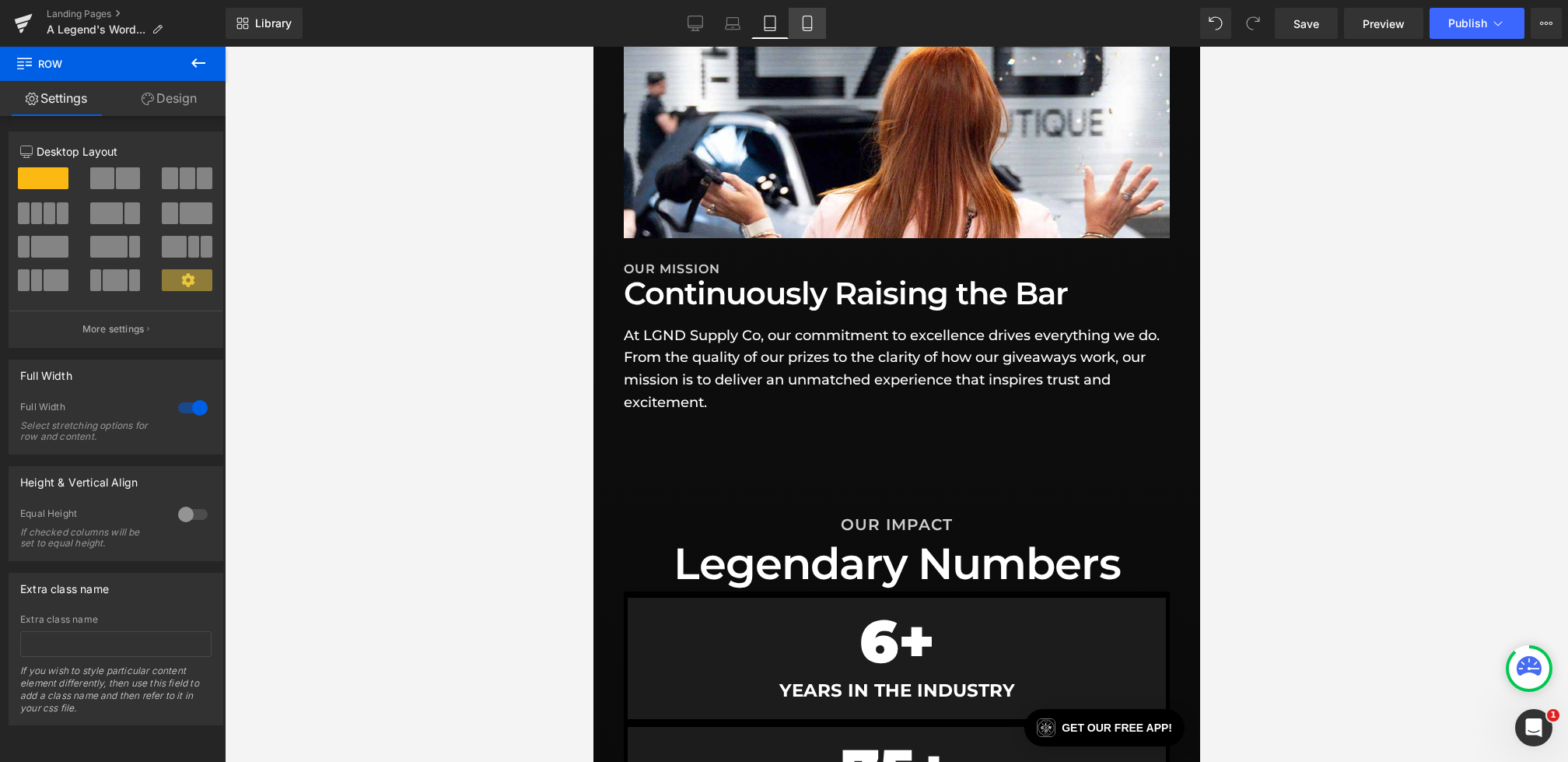
click at [820, 22] on link "Mobile" at bounding box center [807, 23] width 38 height 31
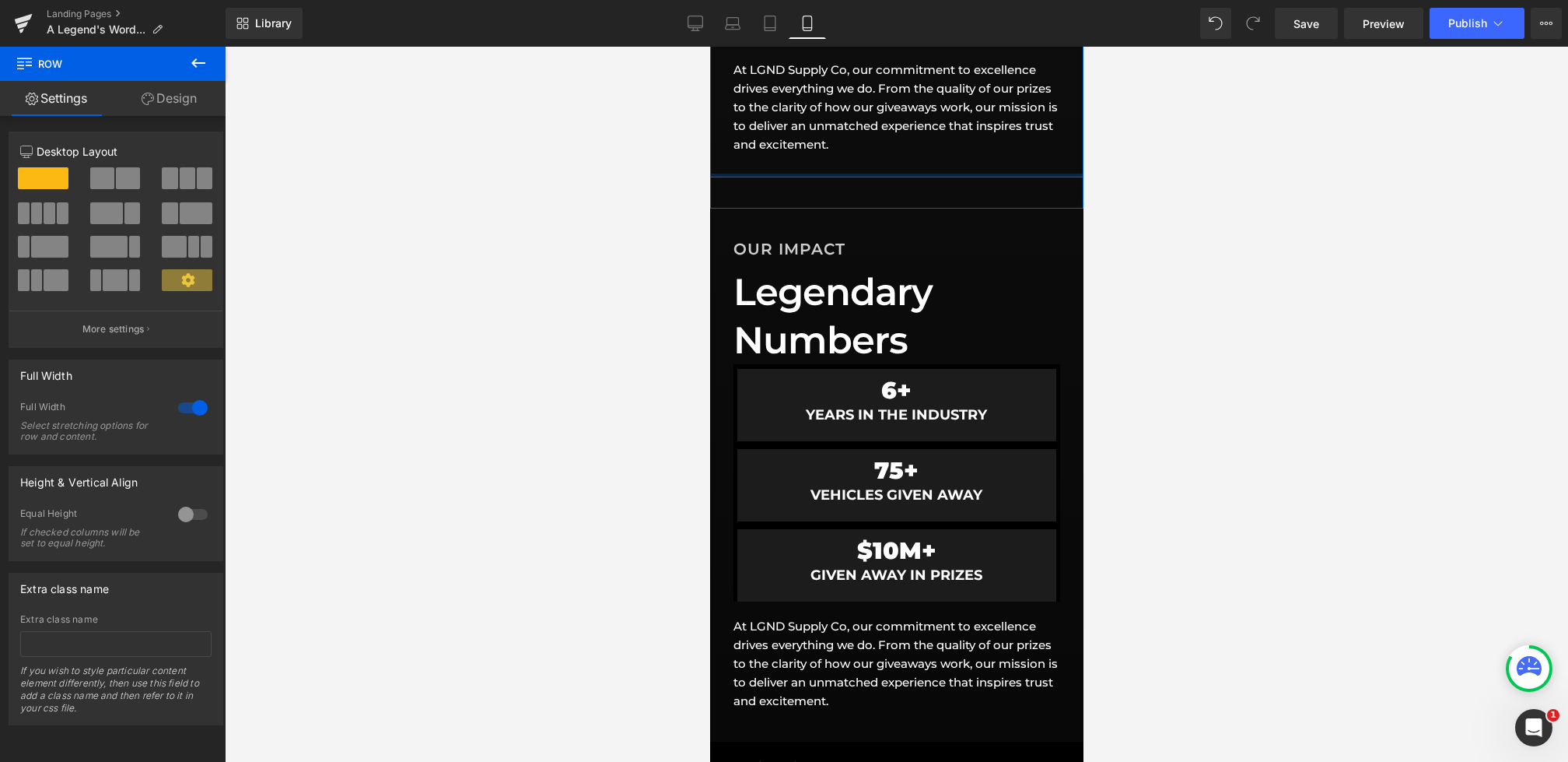
scroll to position [613, 0]
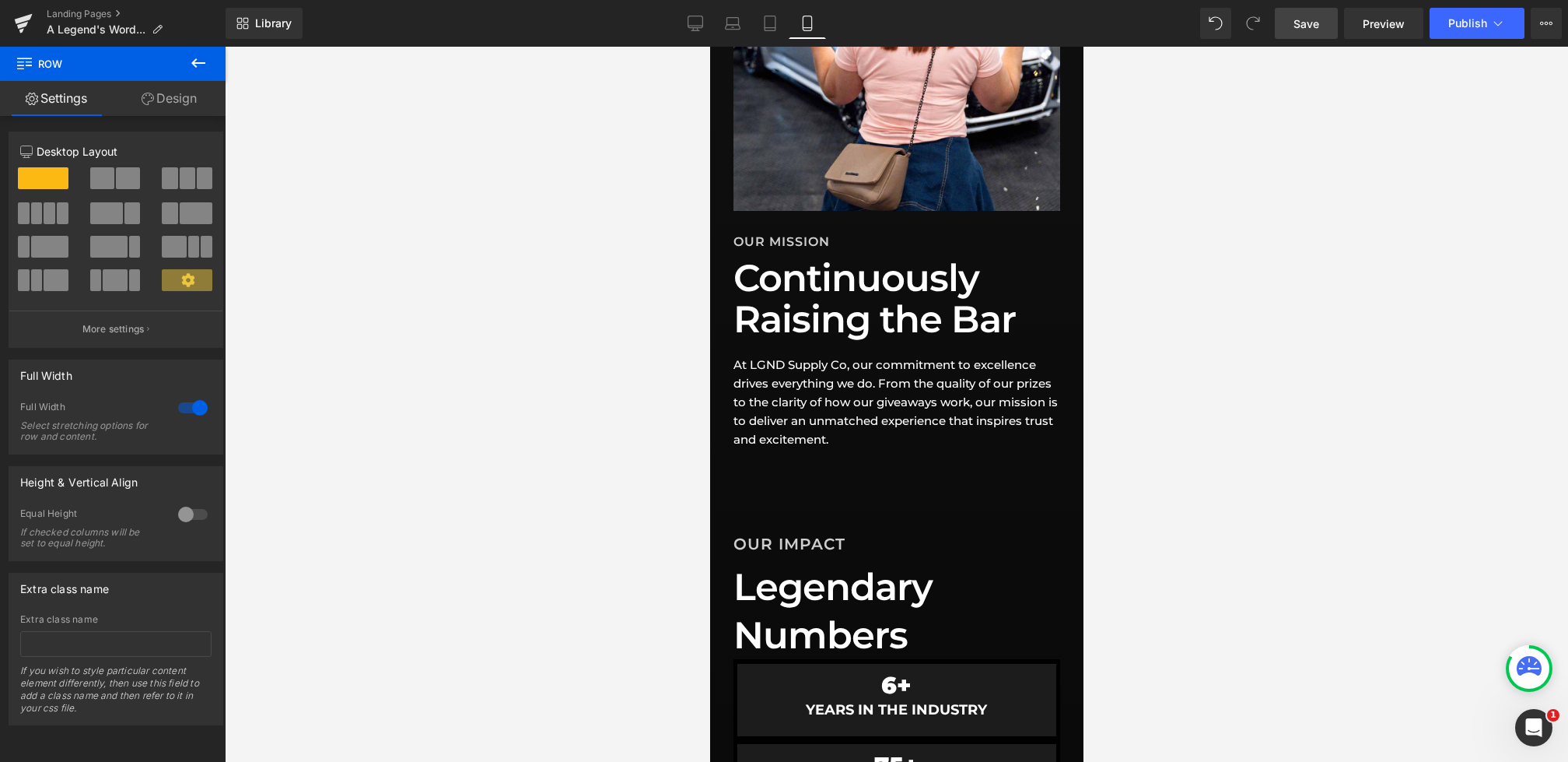
click at [1295, 33] on link "Save" at bounding box center [1307, 23] width 63 height 31
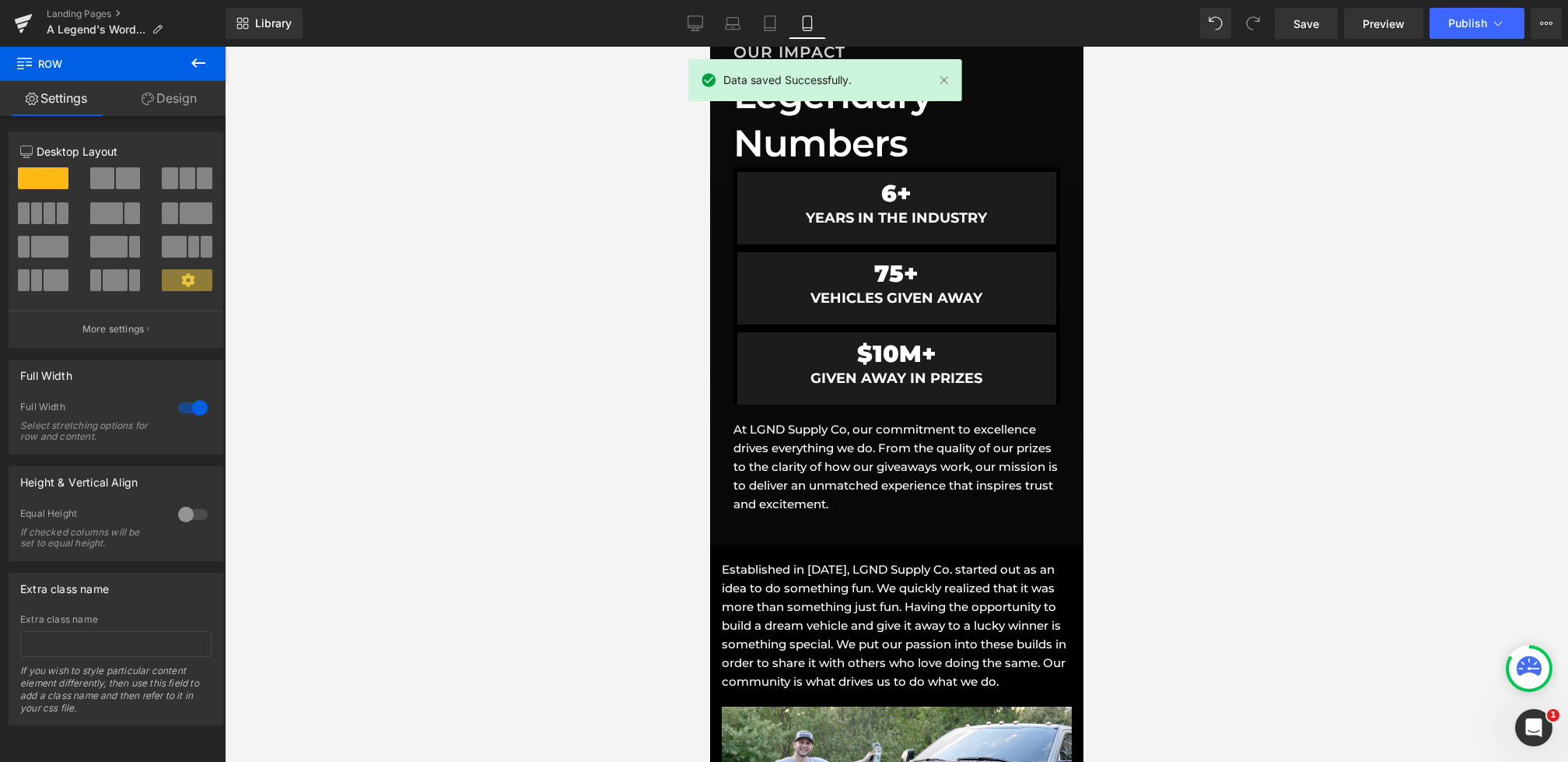
scroll to position [1105, 0]
click at [694, 18] on icon at bounding box center [695, 23] width 16 height 16
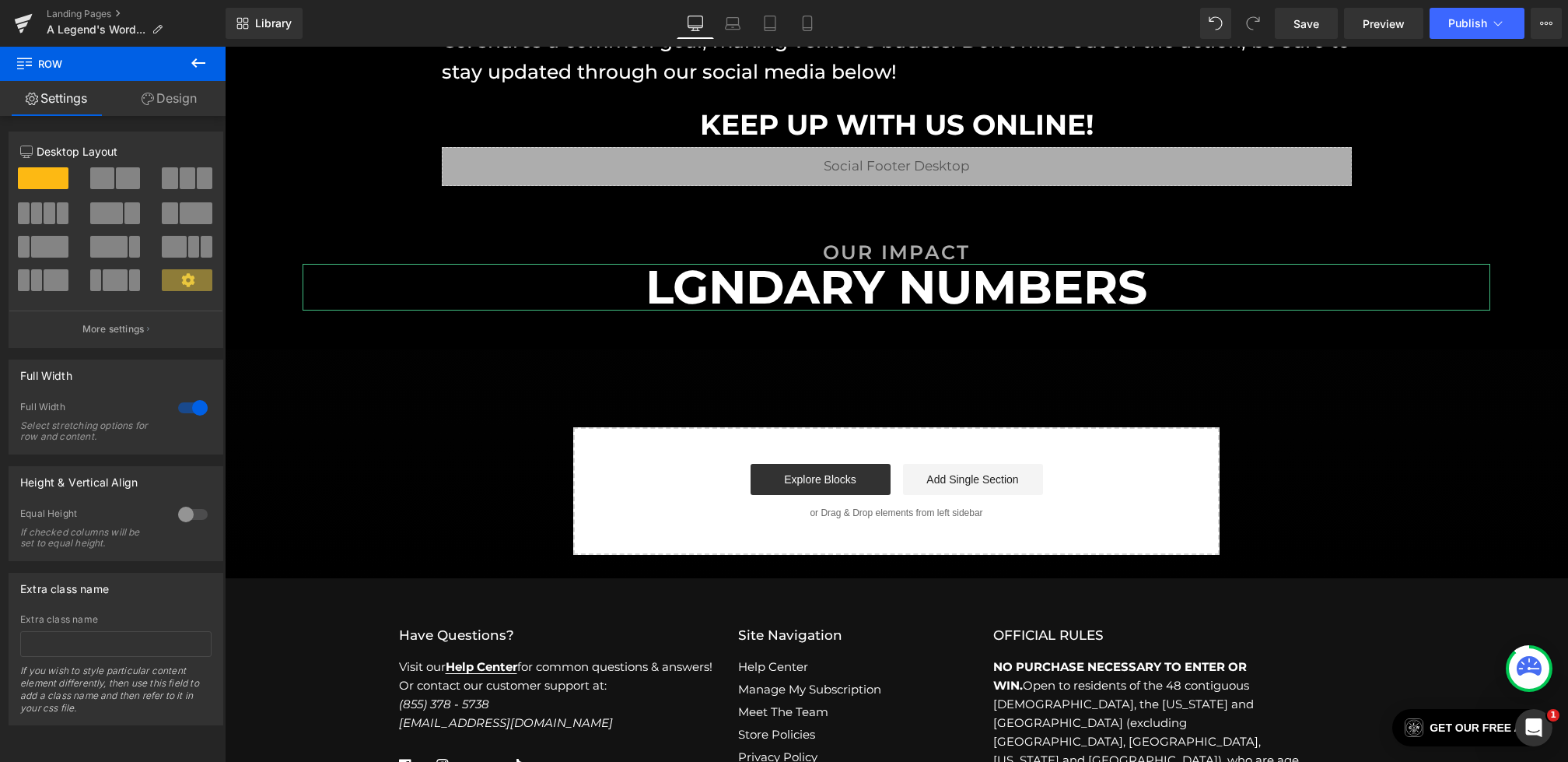
scroll to position [2248, 0]
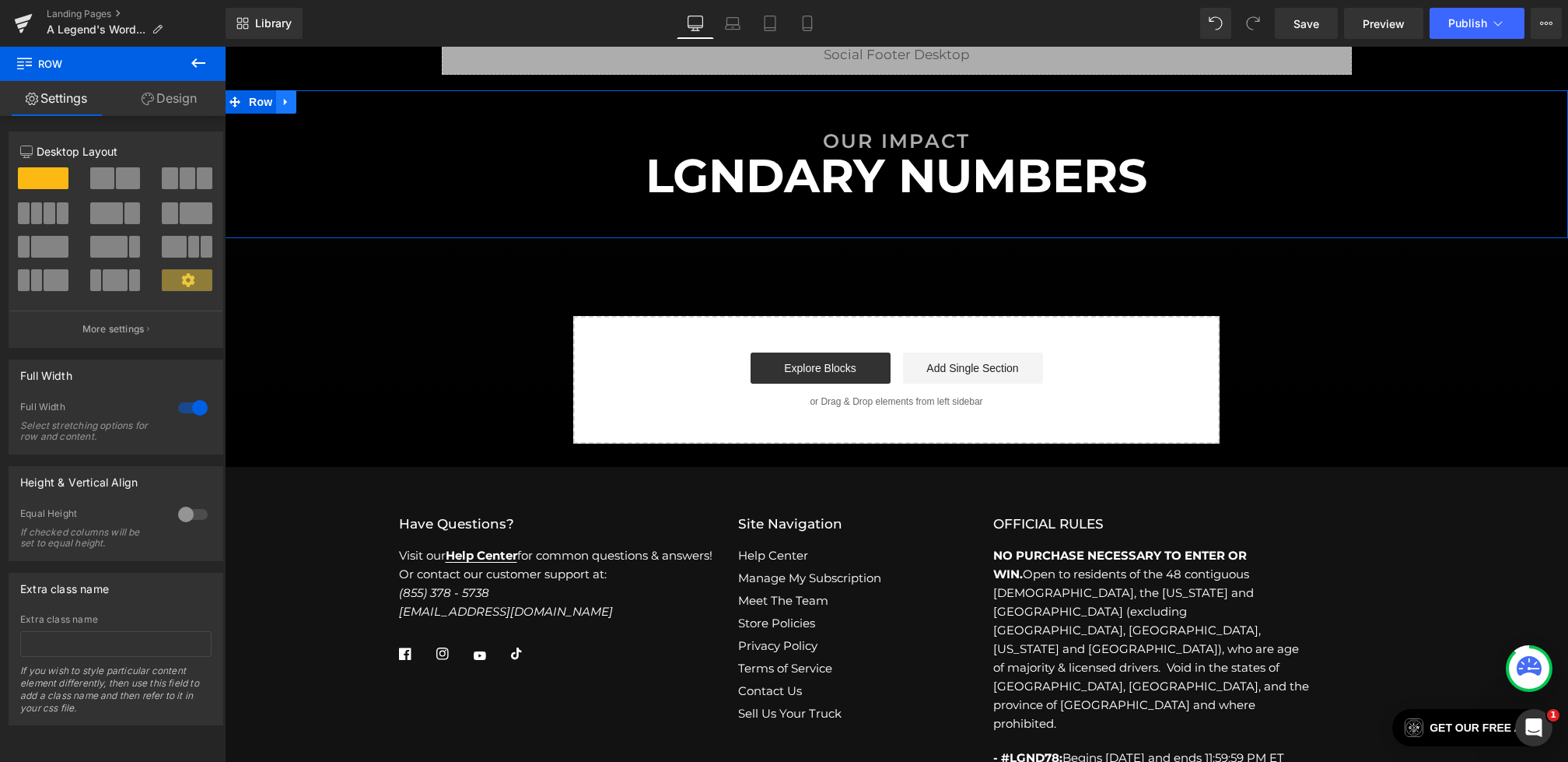
click at [294, 109] on link at bounding box center [286, 102] width 20 height 23
click at [335, 107] on link at bounding box center [326, 102] width 20 height 23
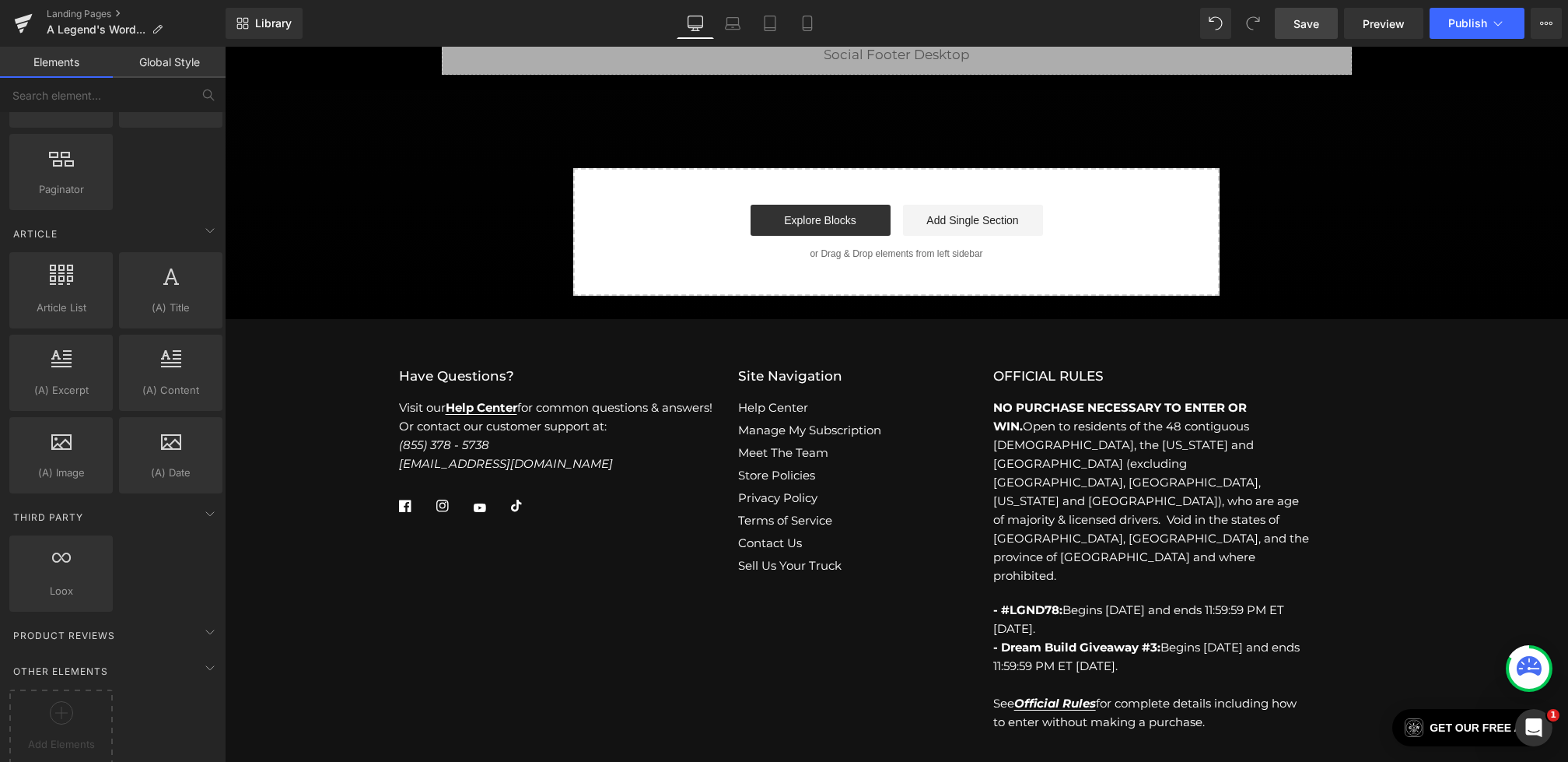
click at [1311, 22] on span "Save" at bounding box center [1306, 24] width 26 height 17
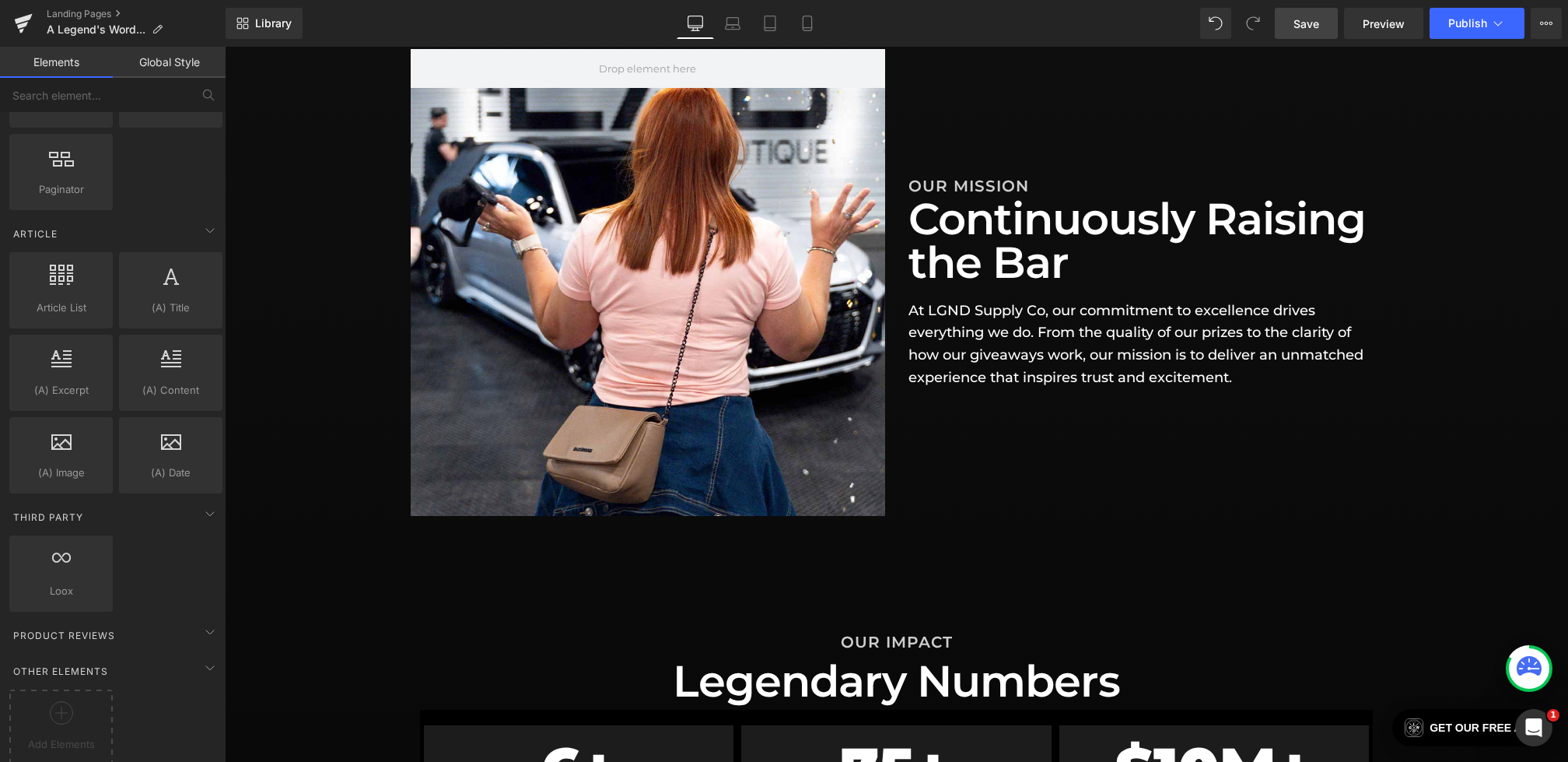
scroll to position [0, 0]
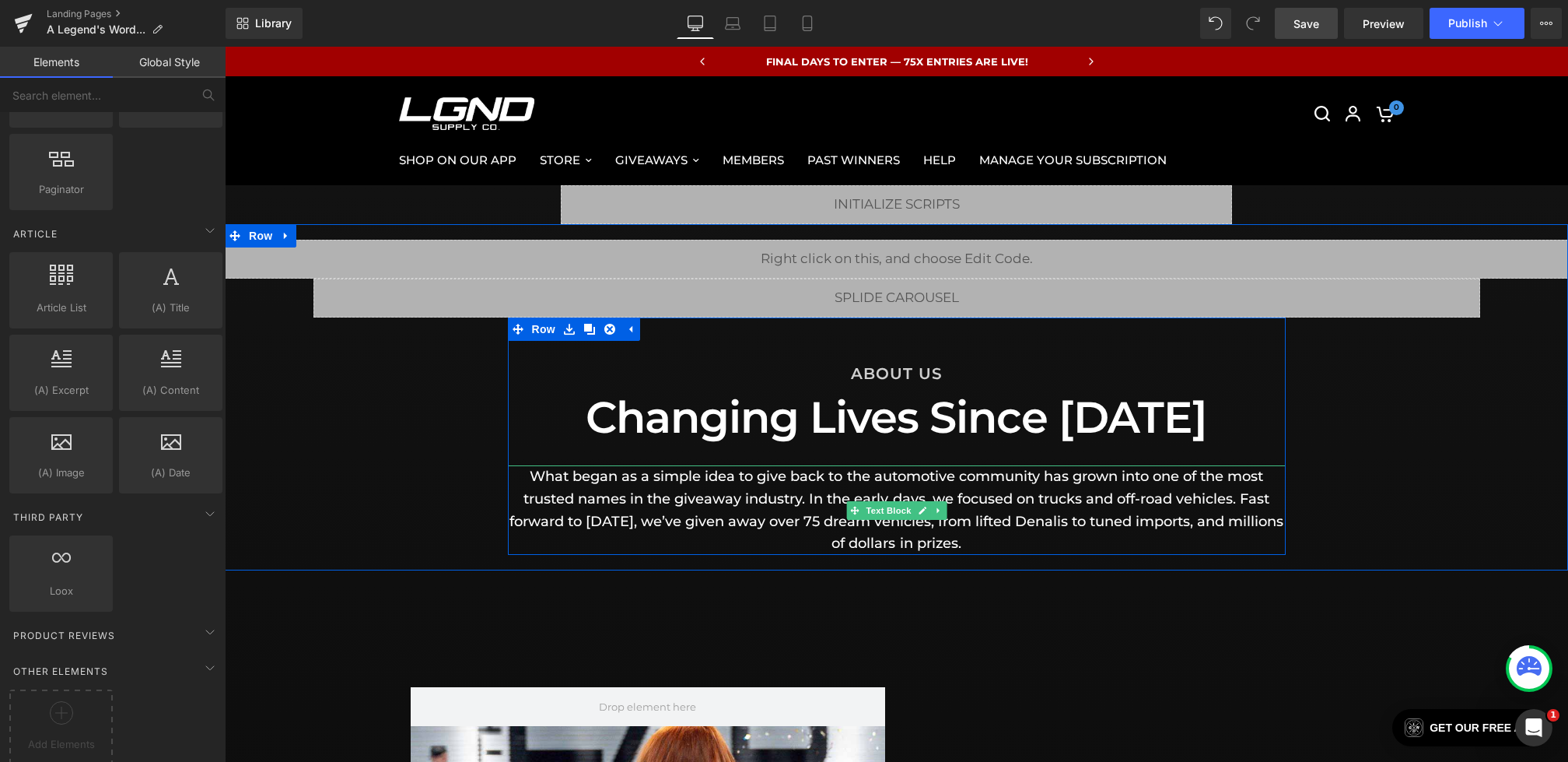
click at [1096, 510] on p "What began as a simple idea to give back to the automotive community has grown …" at bounding box center [897, 509] width 778 height 89
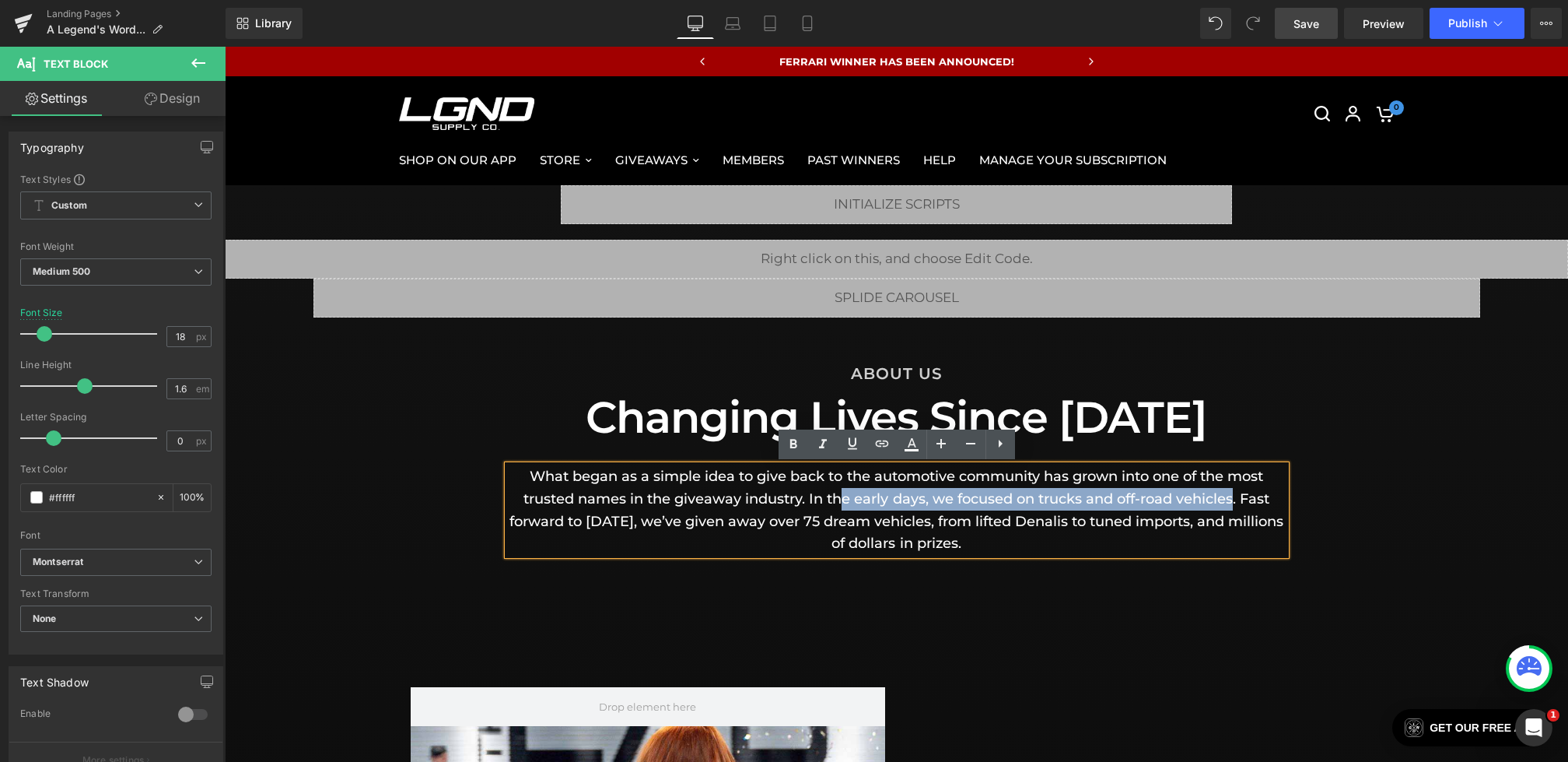
drag, startPoint x: 1235, startPoint y: 499, endPoint x: 845, endPoint y: 500, distance: 390.0
click at [845, 500] on p "What began as a simple idea to give back to the automotive community has grown …" at bounding box center [897, 509] width 778 height 89
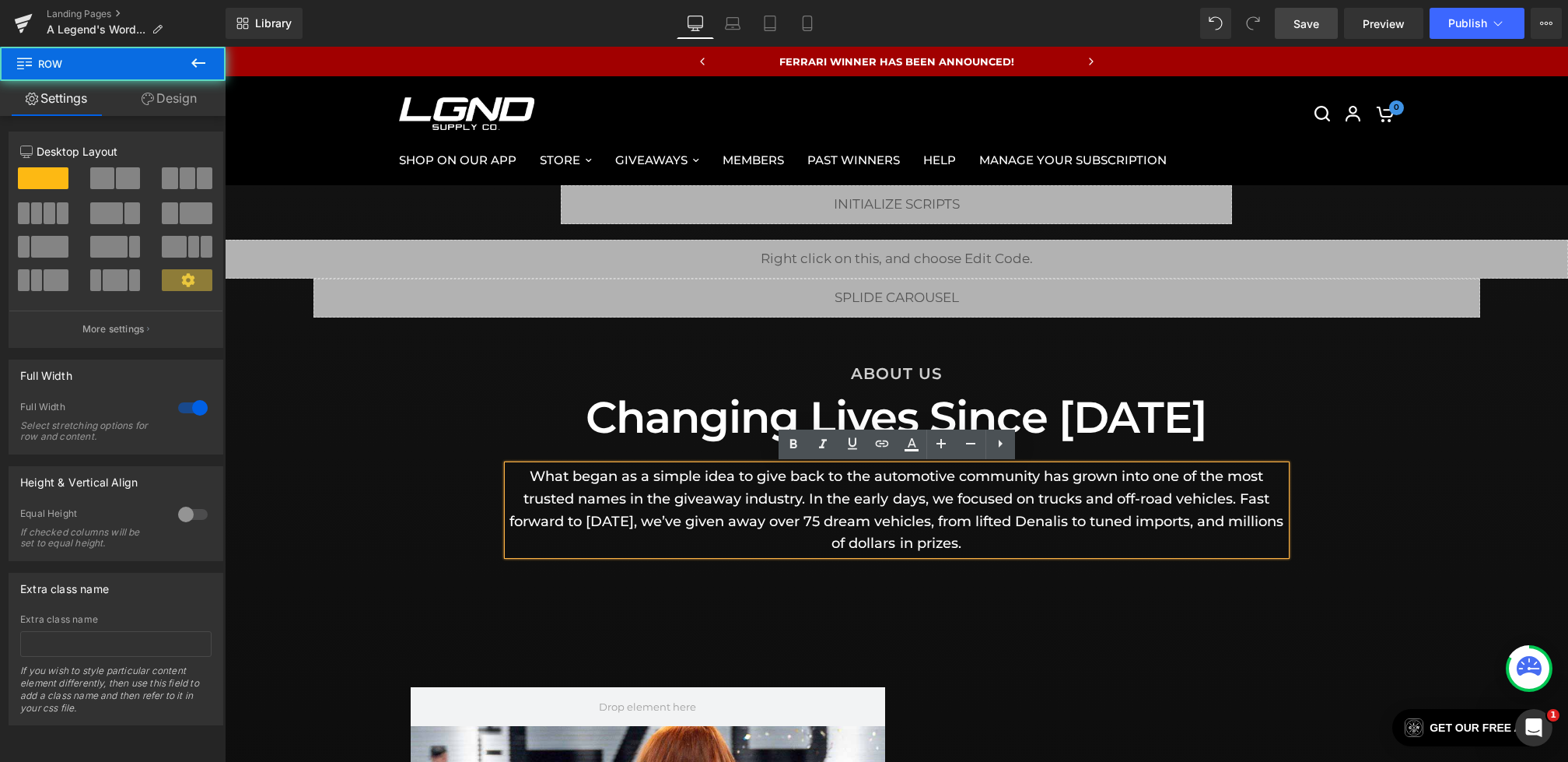
click at [391, 489] on div "Liquid Liquid Row ABOUT US Heading Changing Lives Since [DATE] Heading What beg…" at bounding box center [896, 397] width 1344 height 315
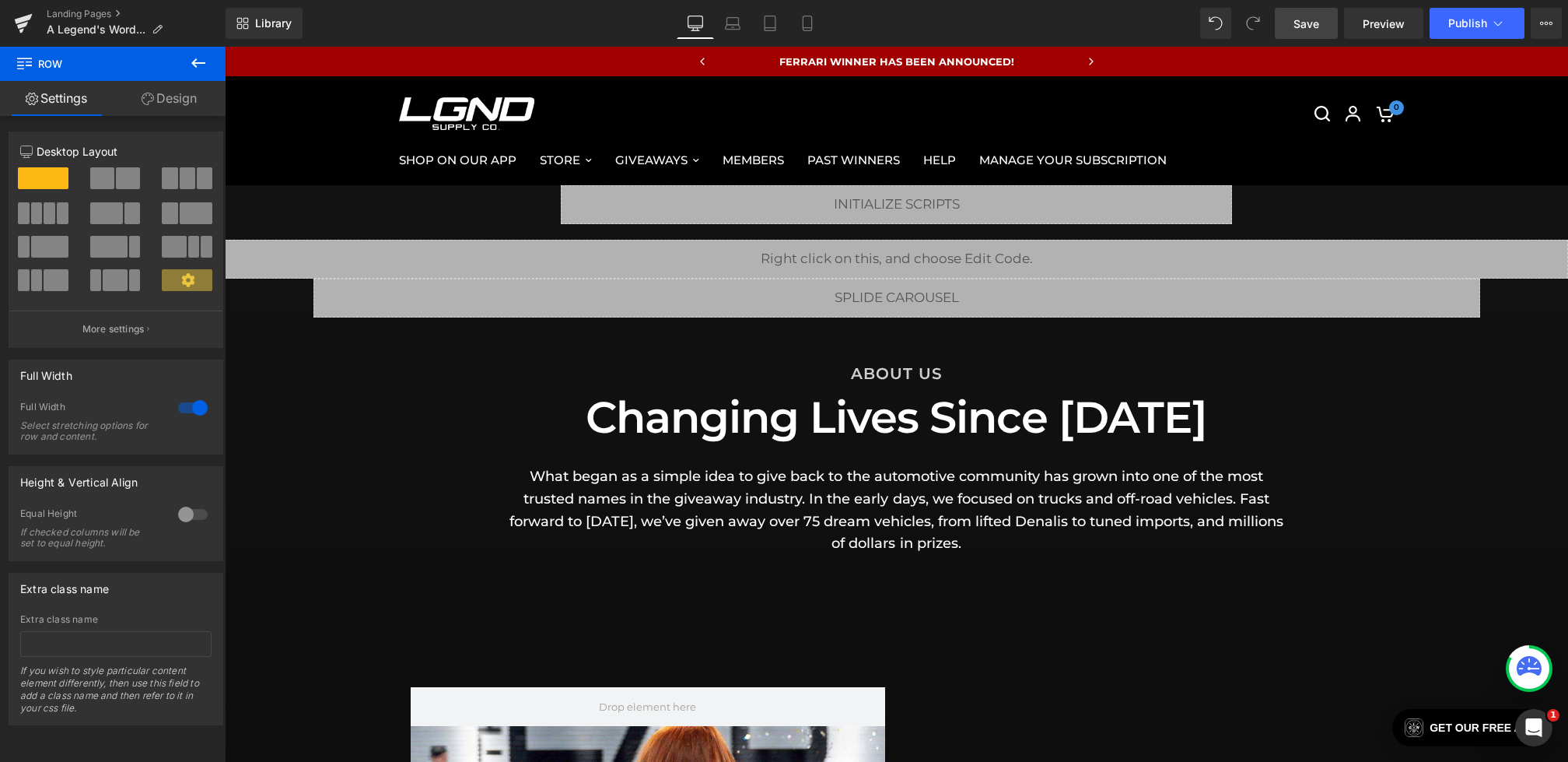
click at [1301, 31] on span "Save" at bounding box center [1306, 24] width 26 height 17
